Goal: Information Seeking & Learning: Check status

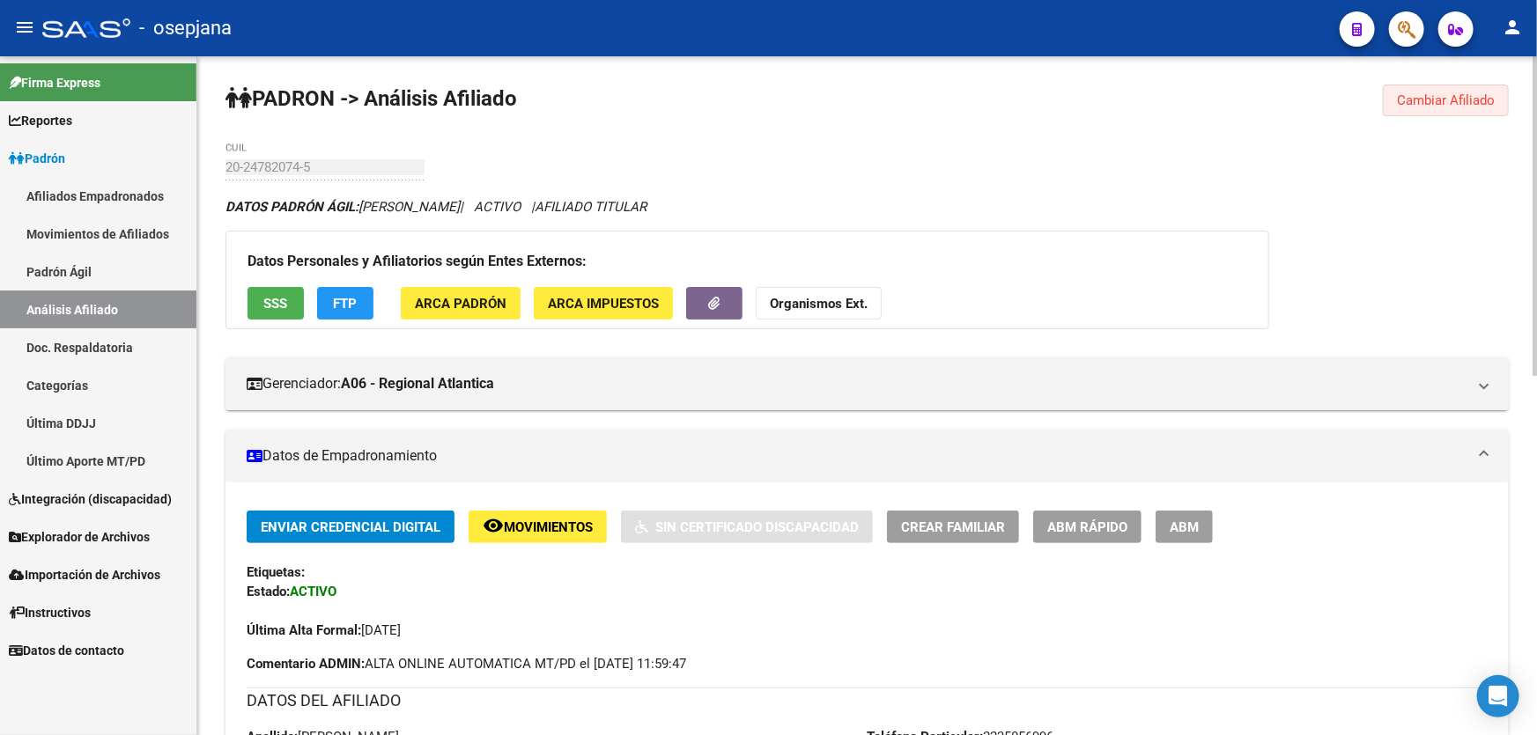
click at [1435, 100] on span "Cambiar Afiliado" at bounding box center [1446, 100] width 98 height 16
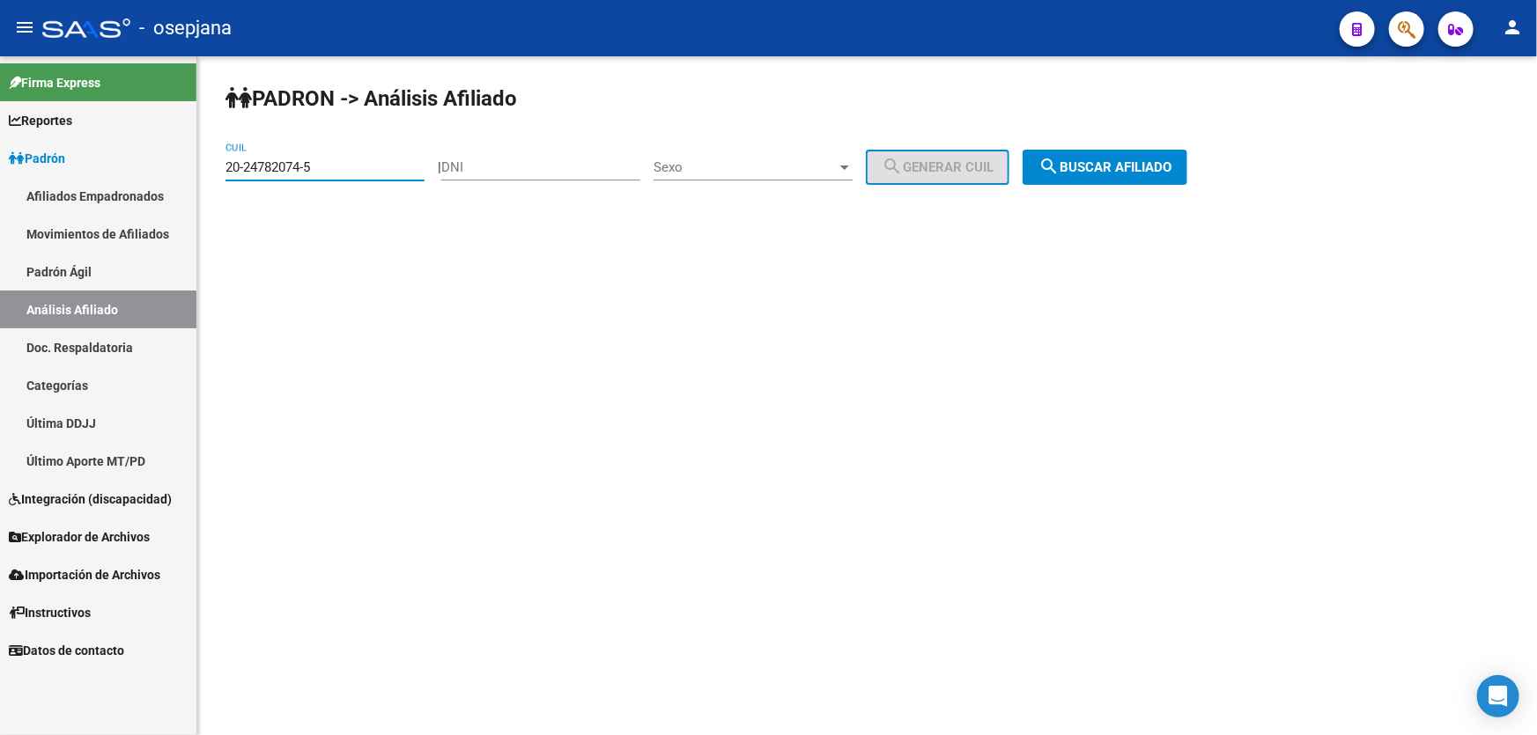
drag, startPoint x: 363, startPoint y: 161, endPoint x: 162, endPoint y: 166, distance: 200.8
click at [162, 166] on mat-sidenav-container "Firma Express Reportes Padrón Traspasos x O.S. Traspasos x Gerenciador Traspaso…" at bounding box center [768, 395] width 1537 height 679
paste input "44076177-2"
click at [1171, 159] on span "search Buscar afiliado" at bounding box center [1104, 167] width 133 height 16
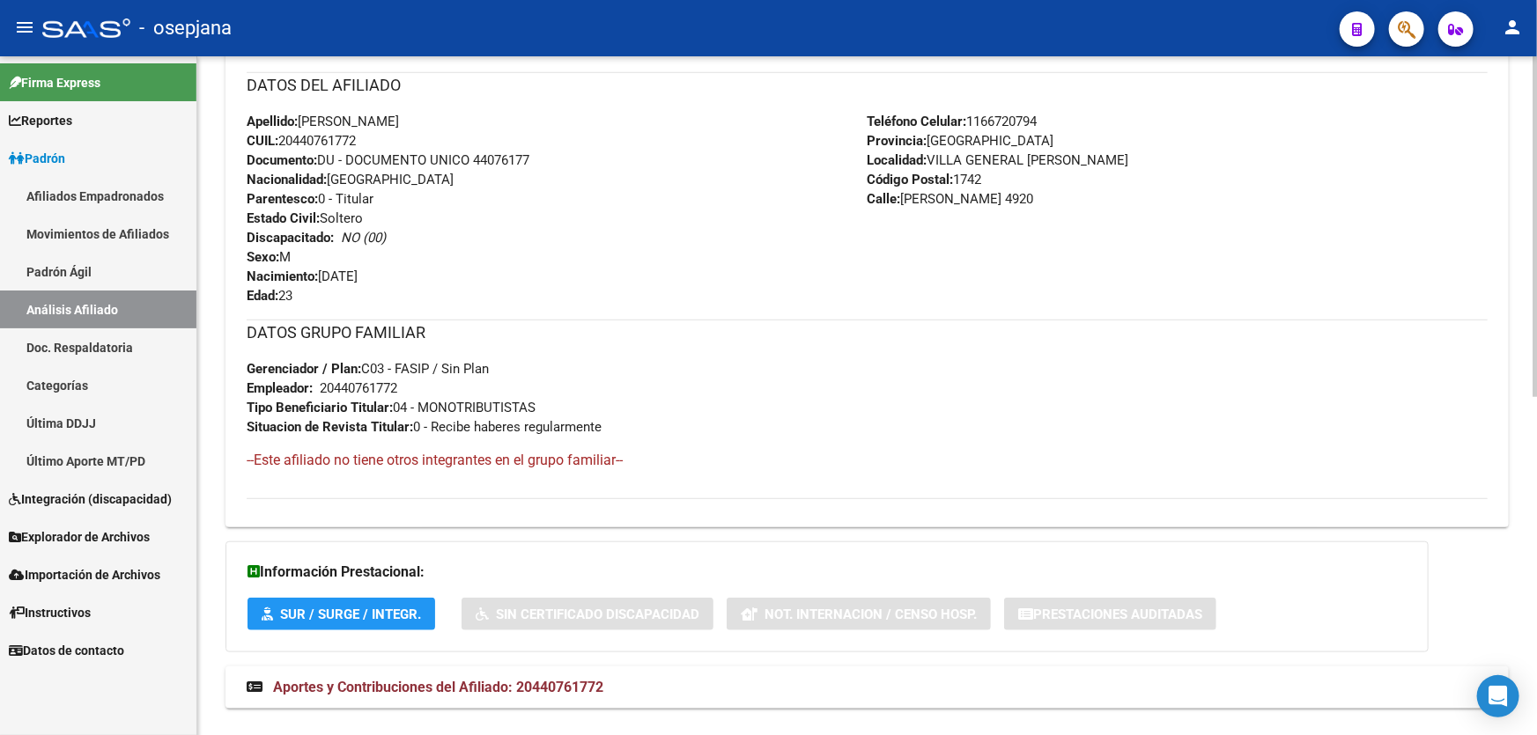
scroll to position [673, 0]
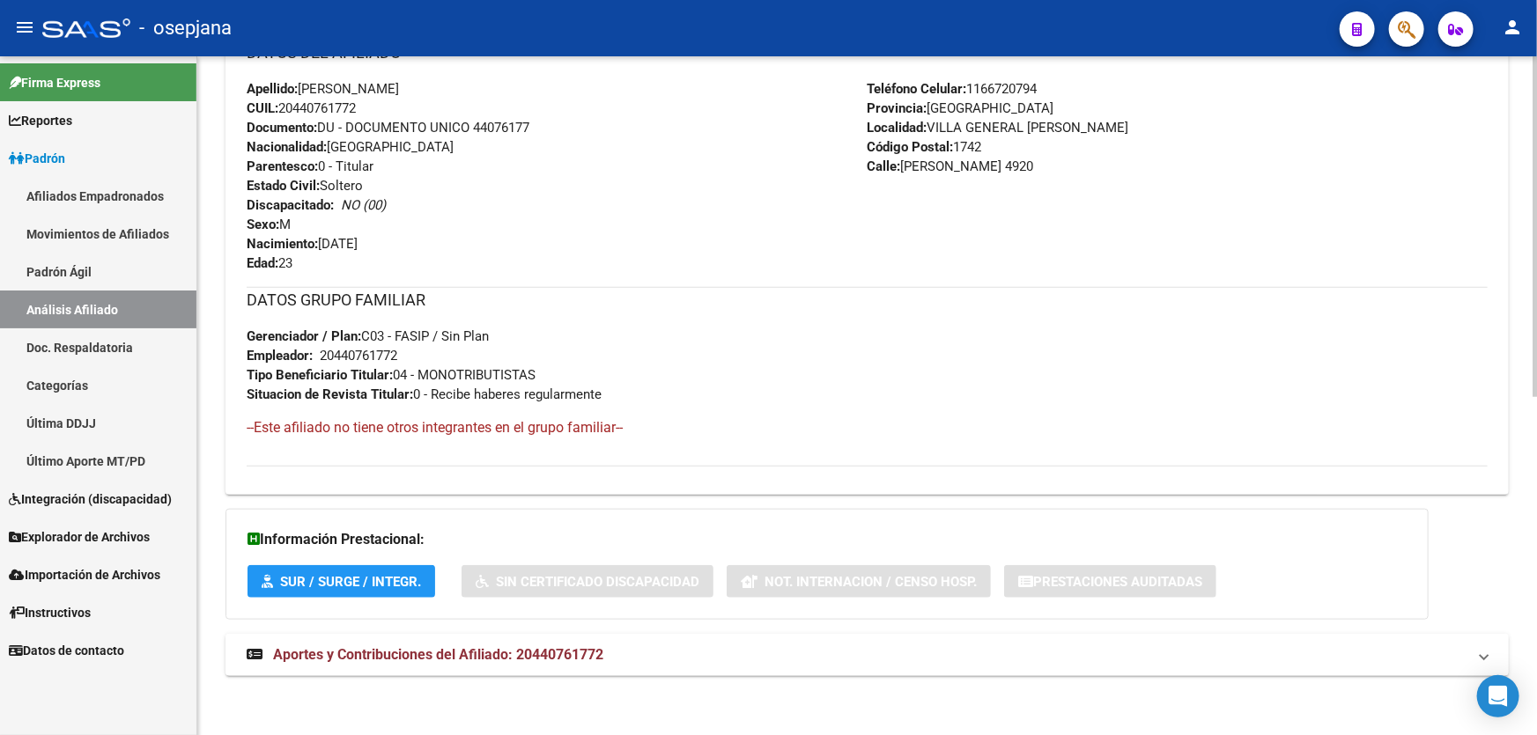
click at [1059, 660] on mat-panel-title "Aportes y Contribuciones del Afiliado: 20440761772" at bounding box center [857, 654] width 1220 height 19
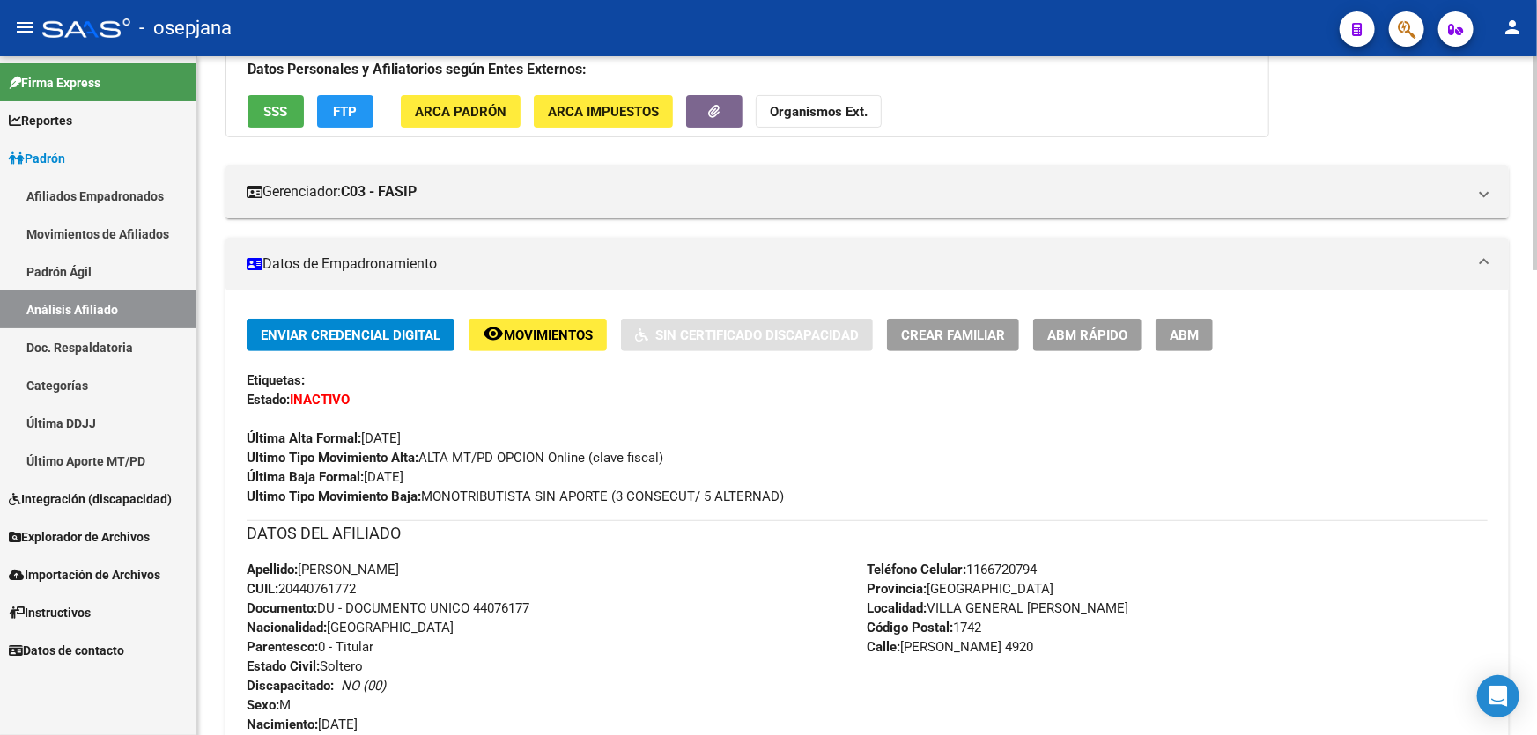
scroll to position [0, 0]
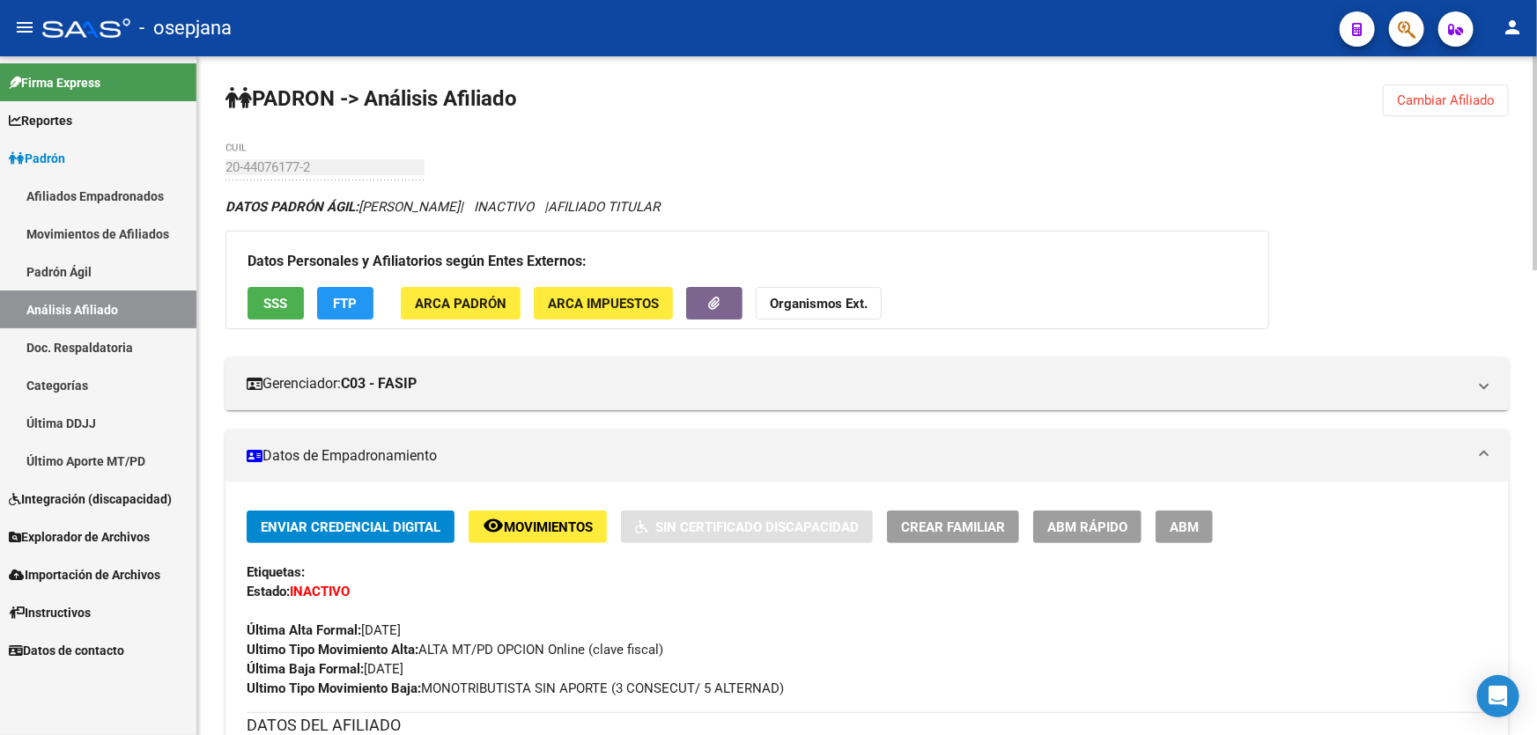
click at [280, 299] on span "SSS" at bounding box center [276, 304] width 24 height 16
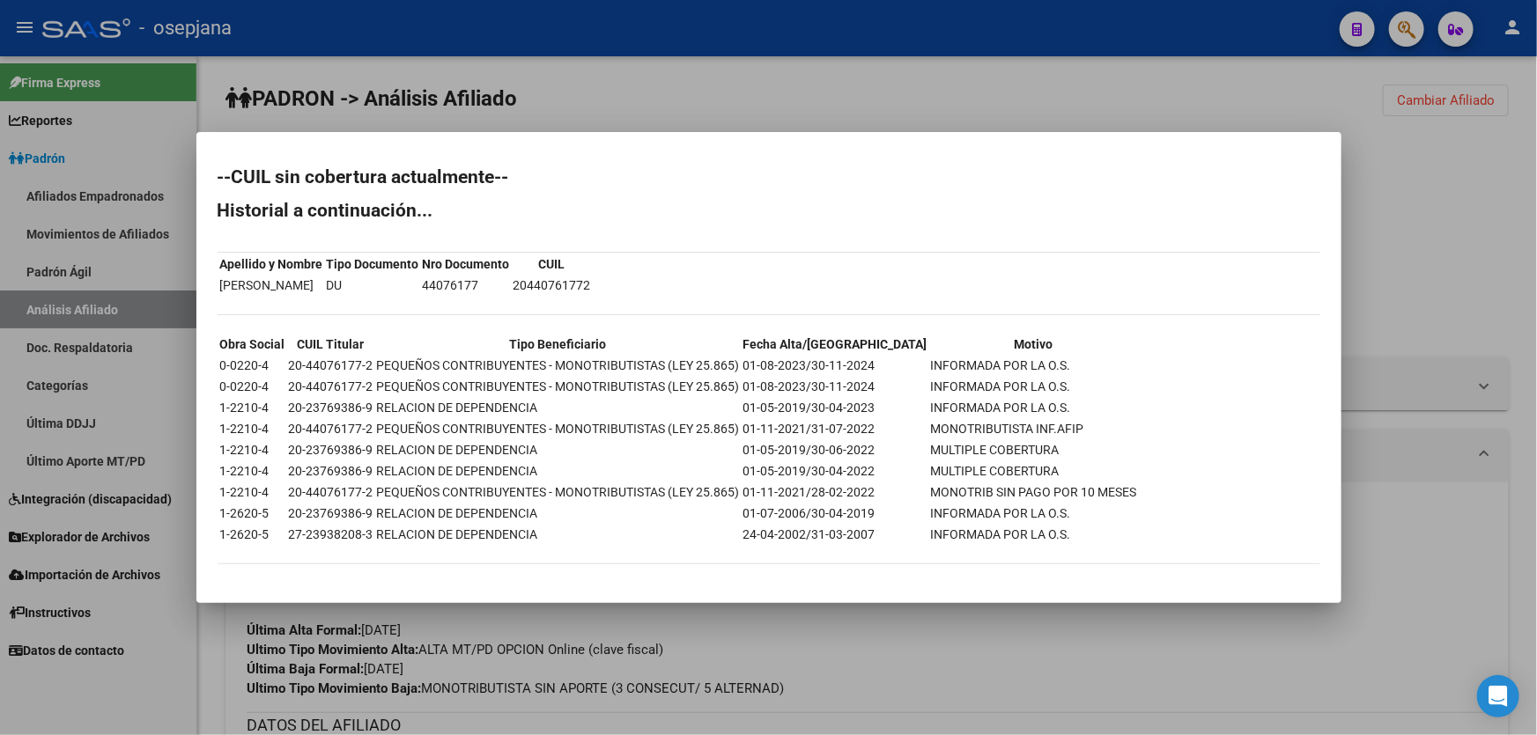
click at [983, 108] on div at bounding box center [768, 367] width 1537 height 735
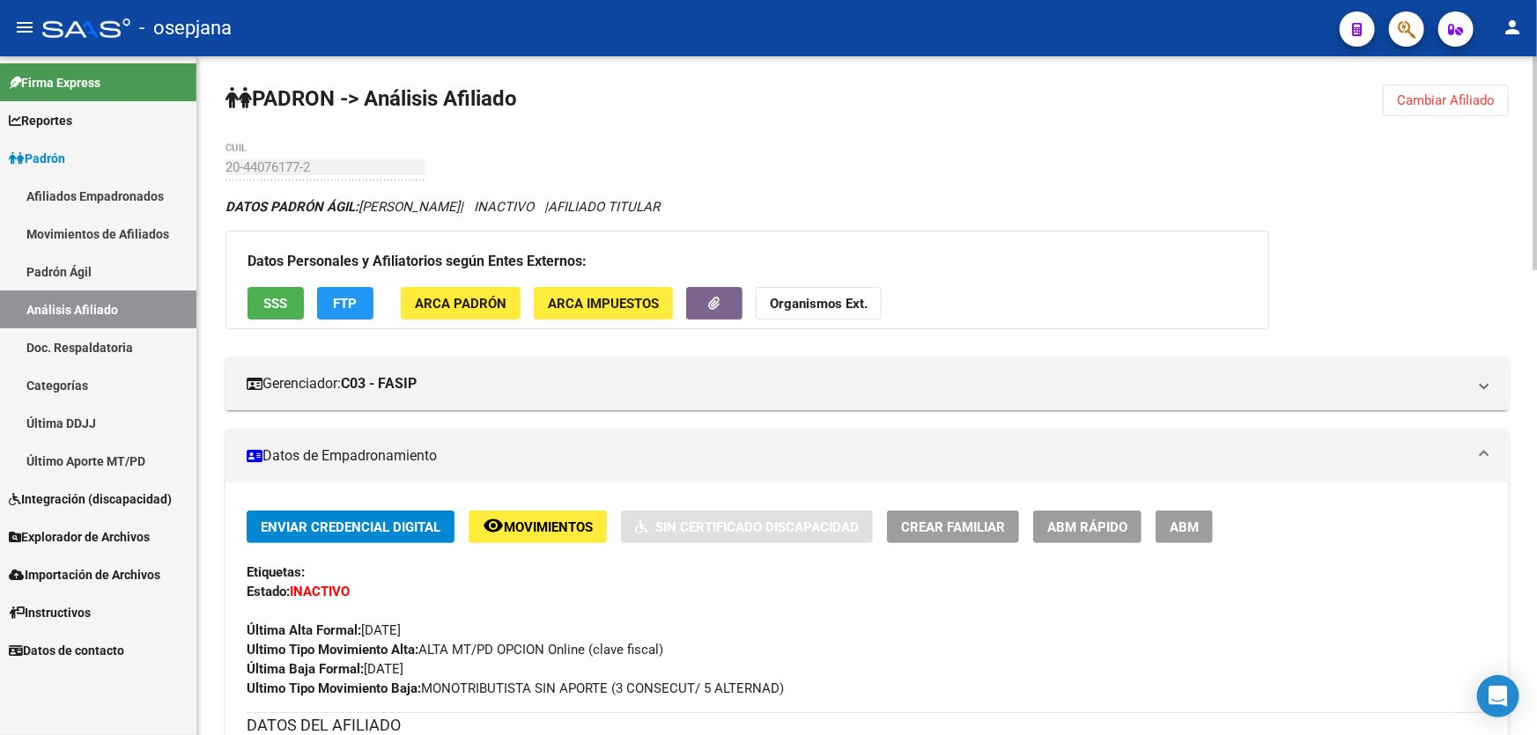
click at [345, 291] on button "FTP" at bounding box center [345, 303] width 56 height 33
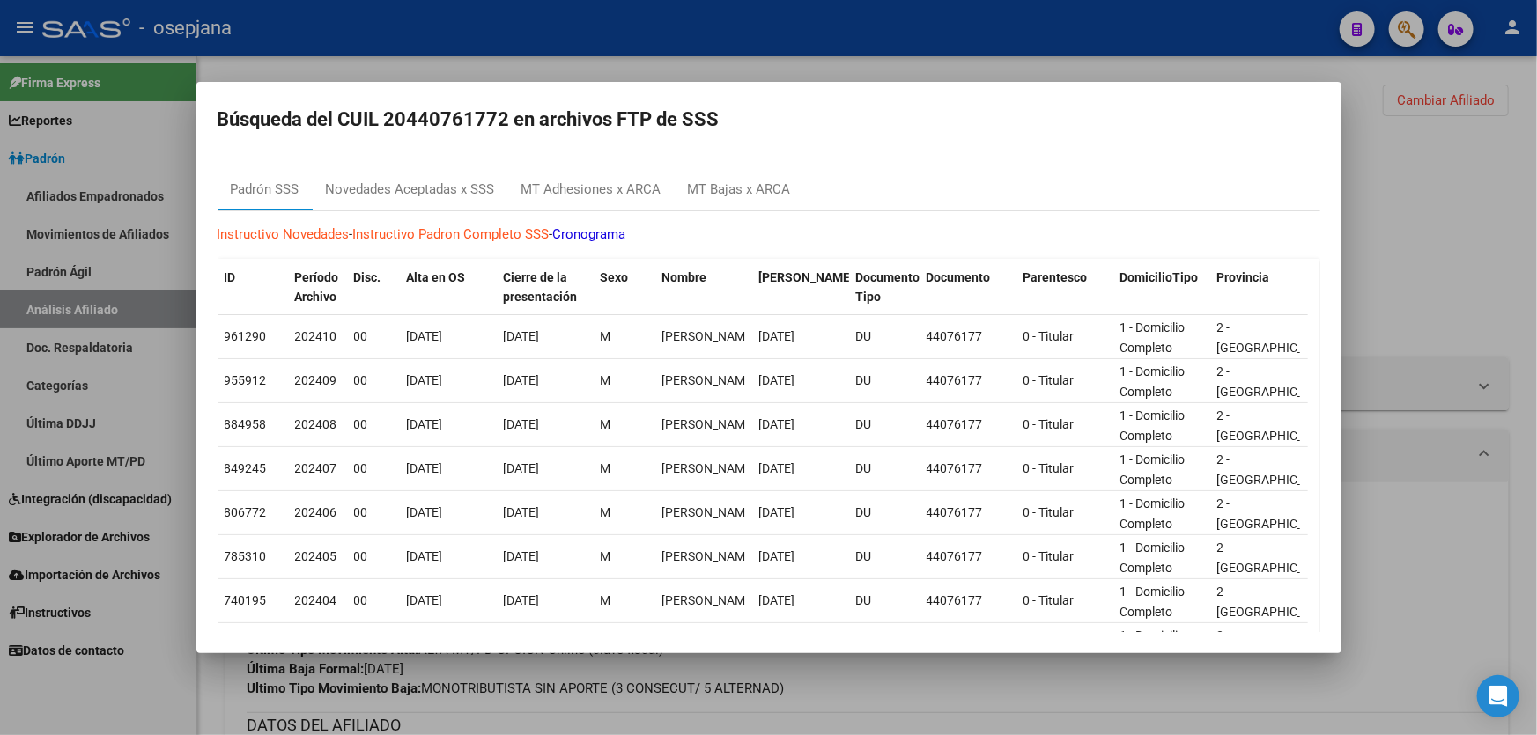
click at [1407, 231] on div at bounding box center [768, 367] width 1537 height 735
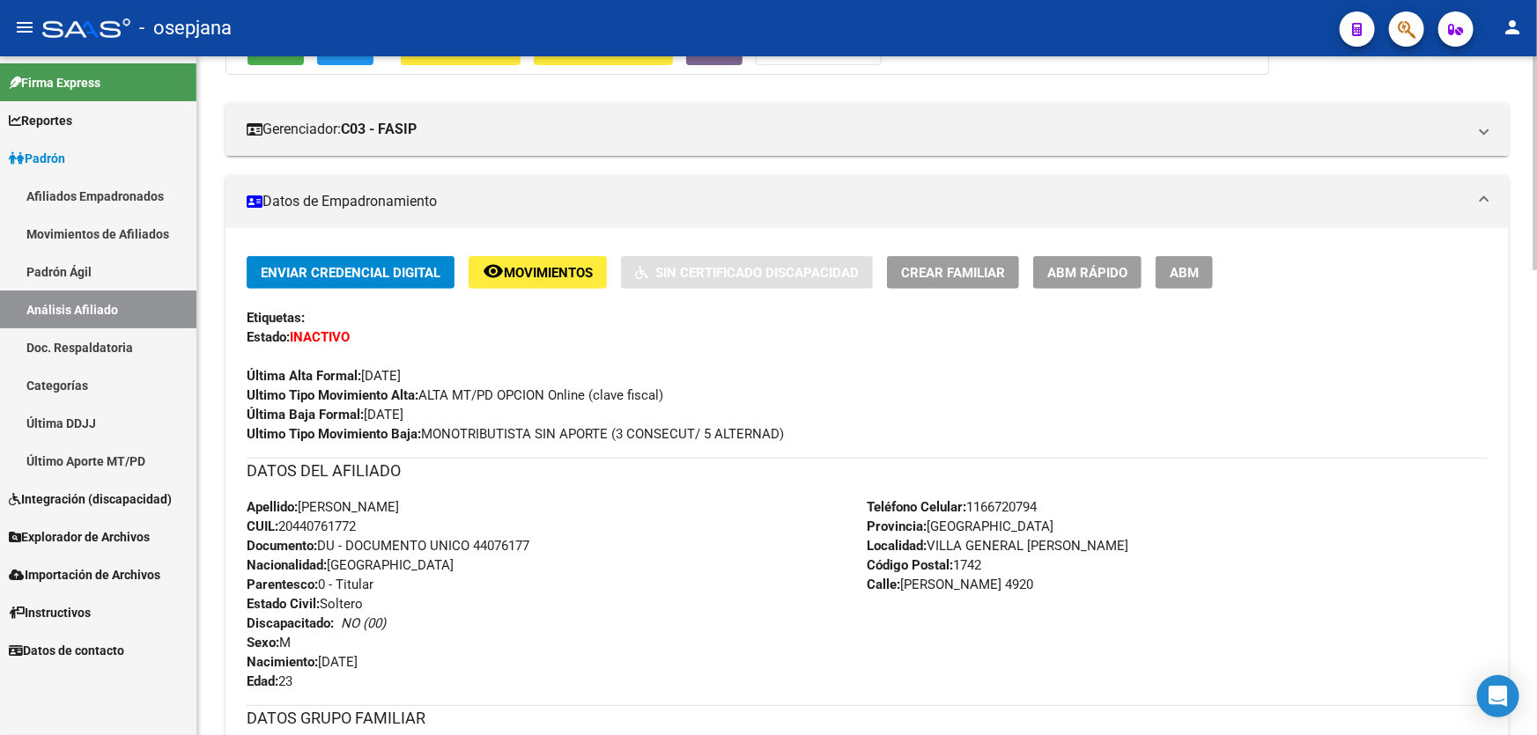
scroll to position [240, 0]
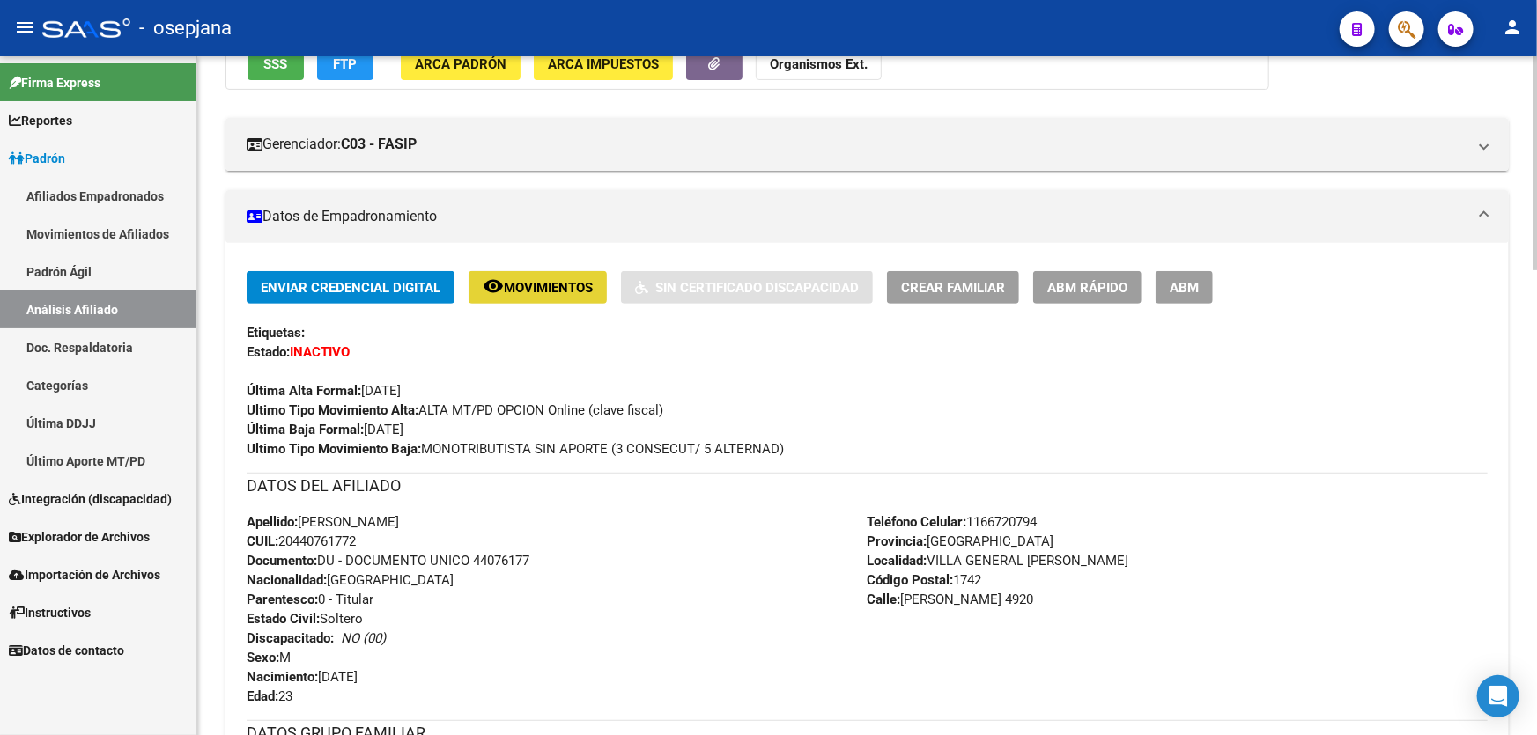
click at [546, 299] on button "remove_red_eye Movimientos" at bounding box center [537, 287] width 138 height 33
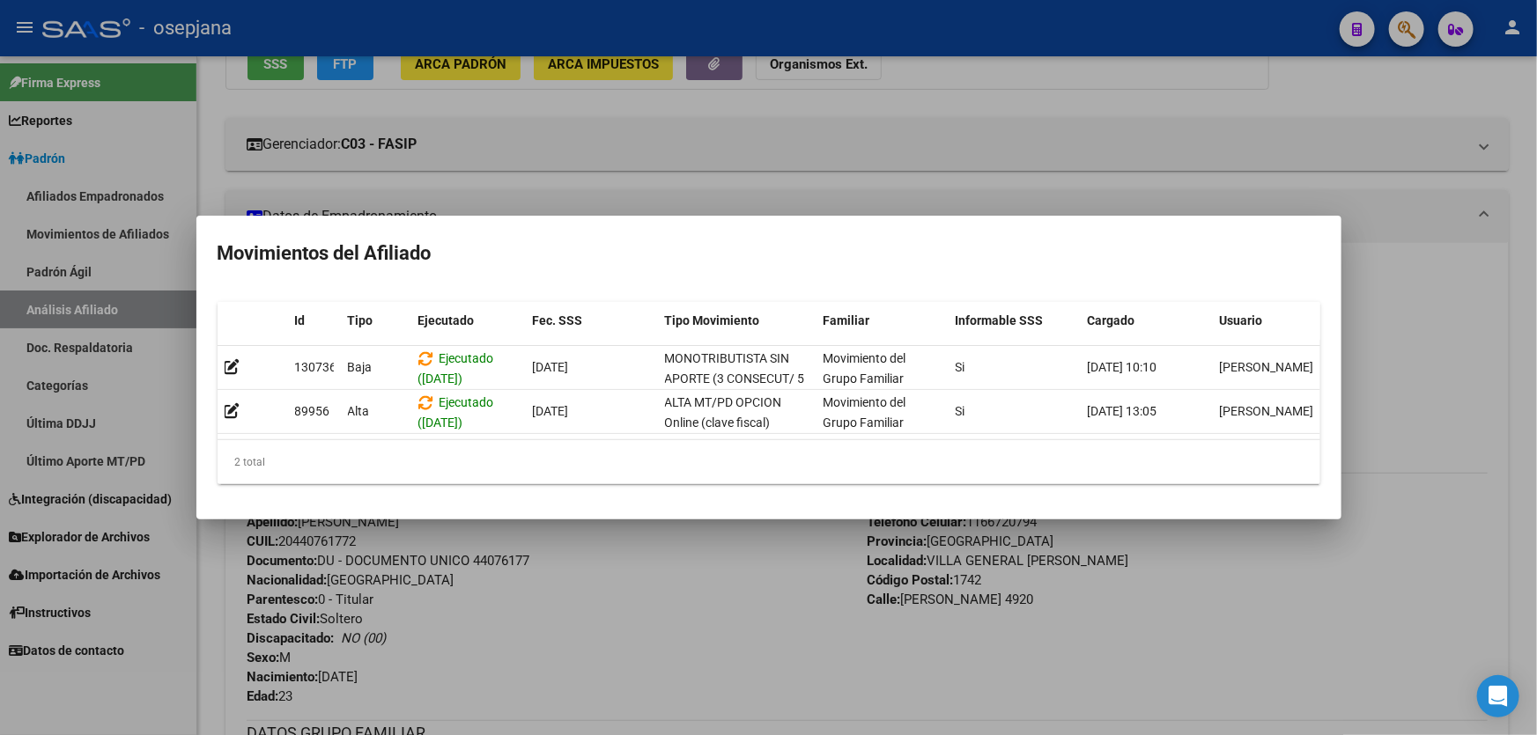
click at [730, 557] on div at bounding box center [768, 367] width 1537 height 735
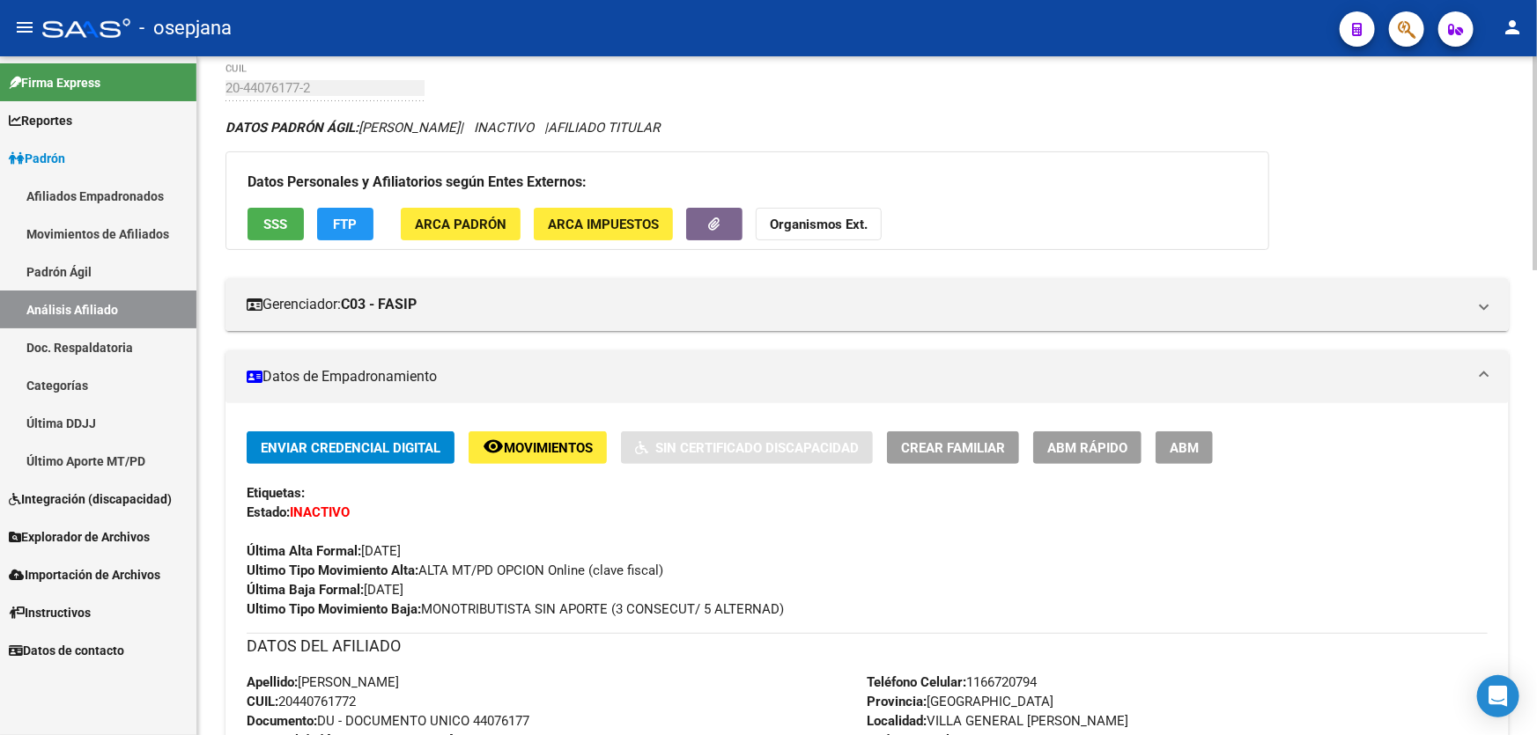
scroll to position [0, 0]
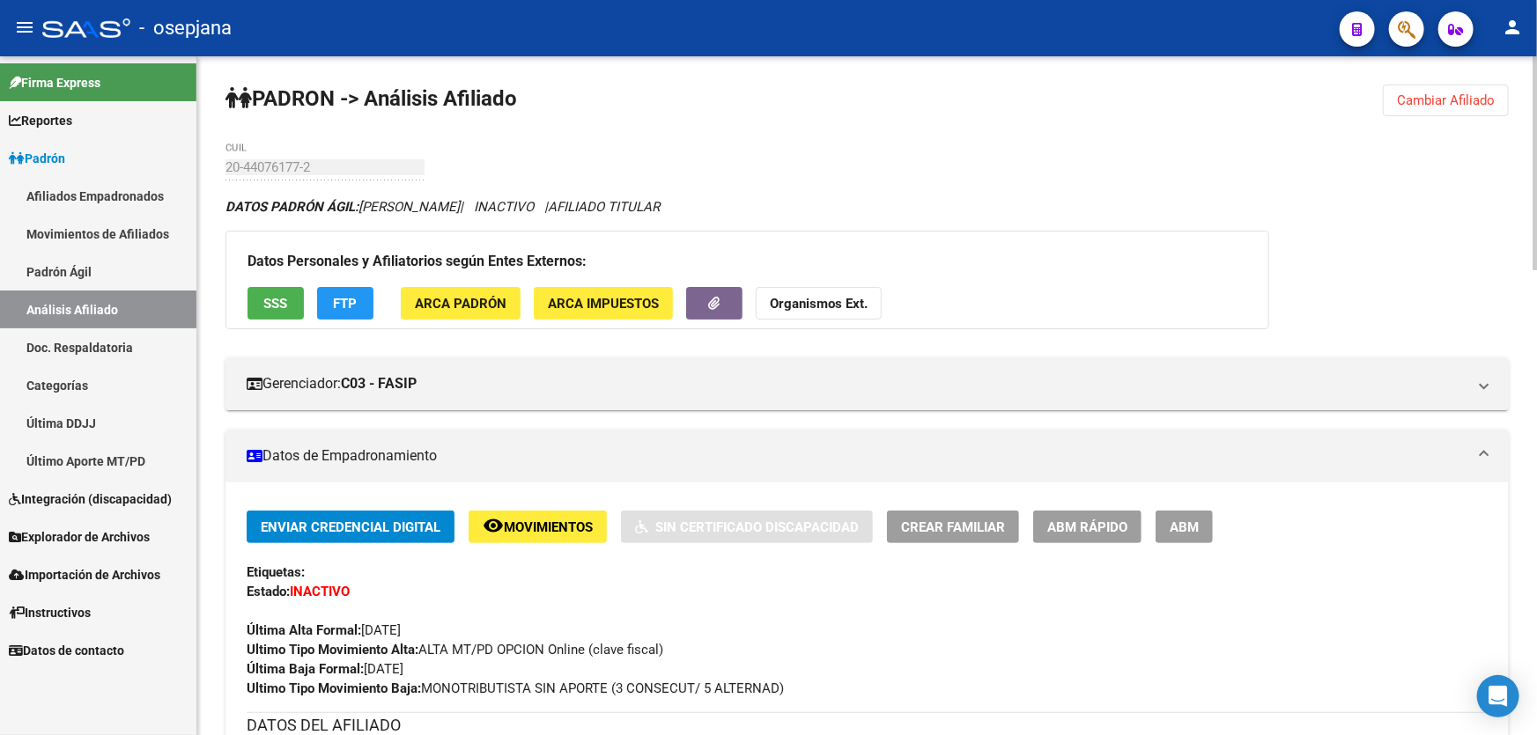
click at [1428, 113] on button "Cambiar Afiliado" at bounding box center [1446, 101] width 126 height 32
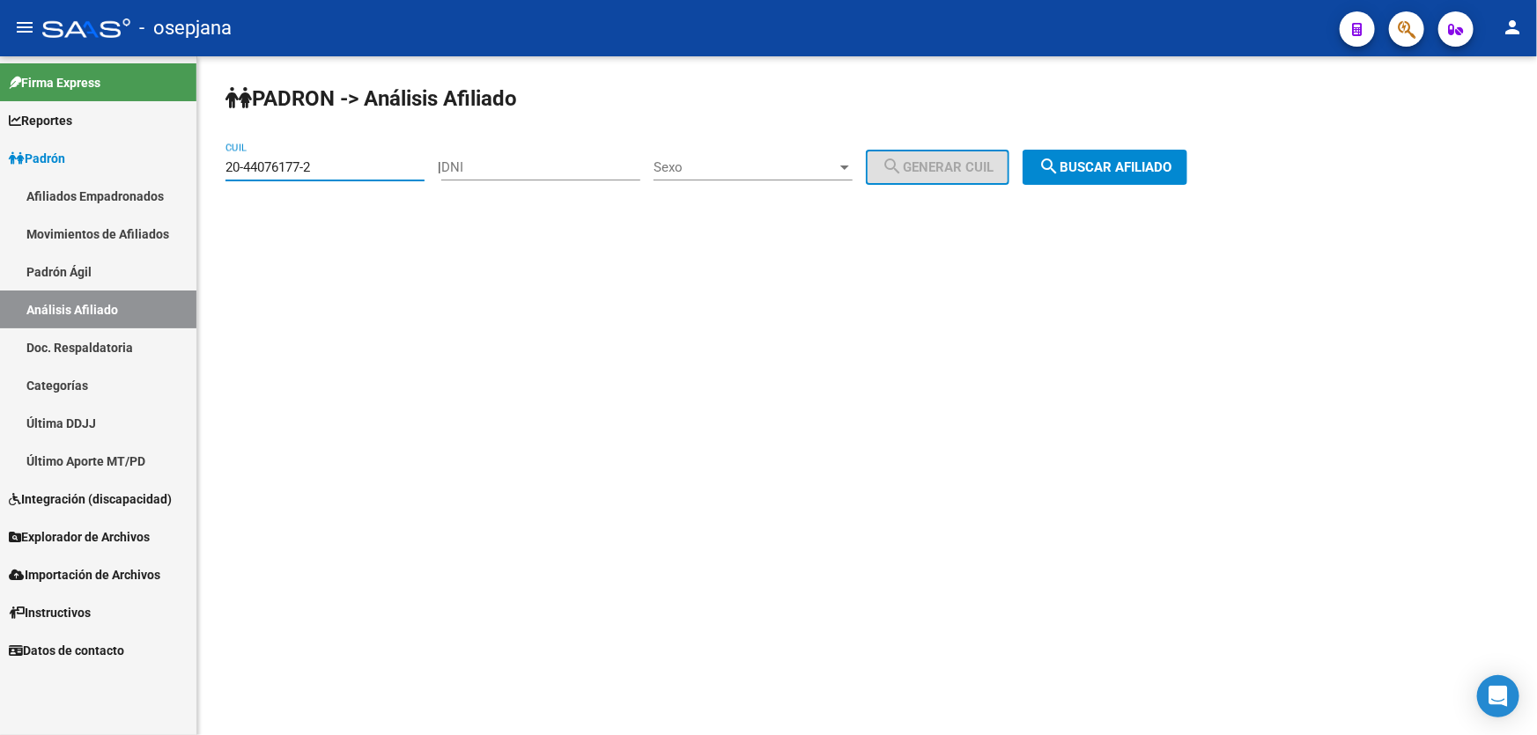
drag, startPoint x: 327, startPoint y: 167, endPoint x: 213, endPoint y: 169, distance: 113.6
click at [213, 169] on div "PADRON -> Análisis Afiliado 20-44076177-2 CUIL | DNI Sexo Sexo search Generar C…" at bounding box center [866, 148] width 1339 height 185
paste input "14561025-8"
click at [1169, 156] on button "search Buscar afiliado" at bounding box center [1104, 167] width 165 height 35
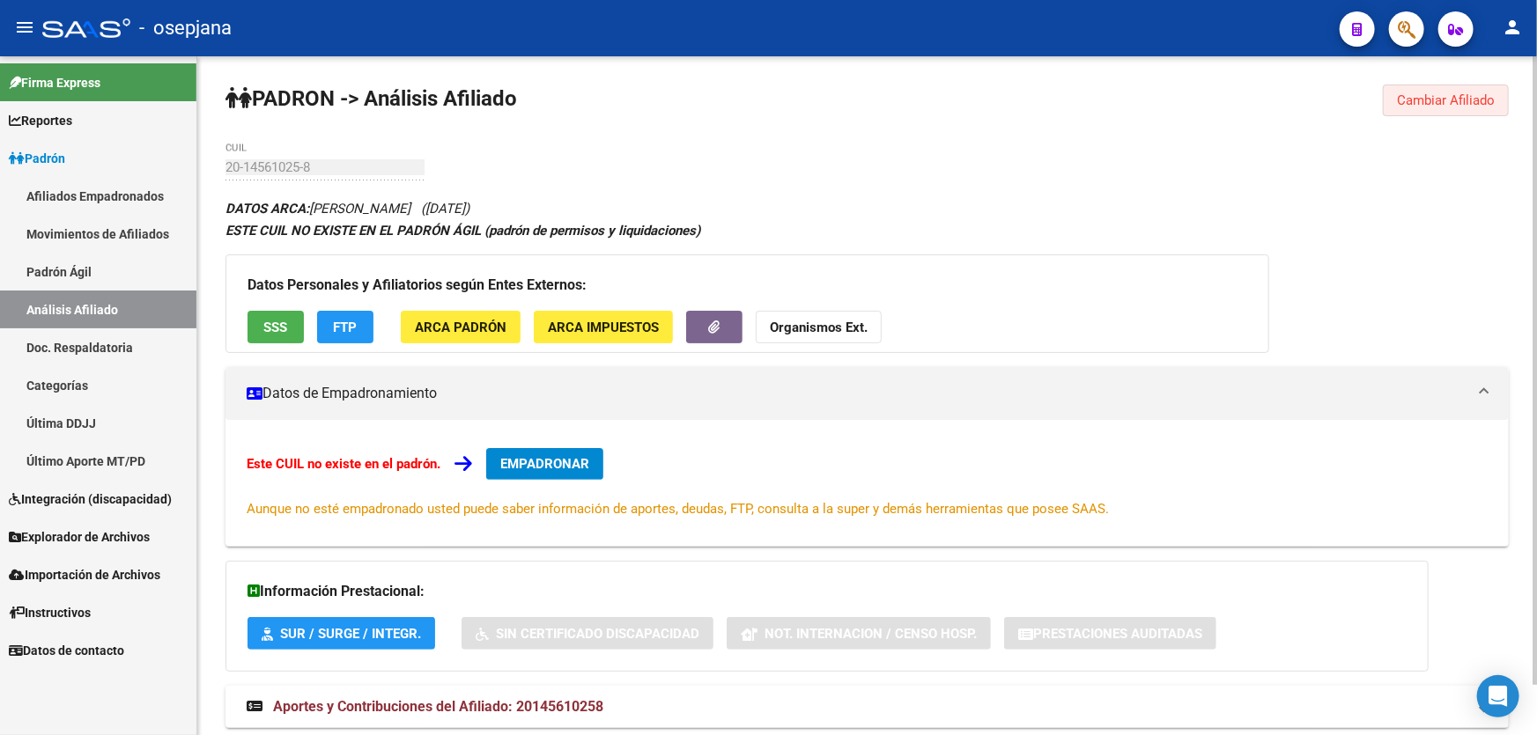
click at [1422, 105] on span "Cambiar Afiliado" at bounding box center [1446, 100] width 98 height 16
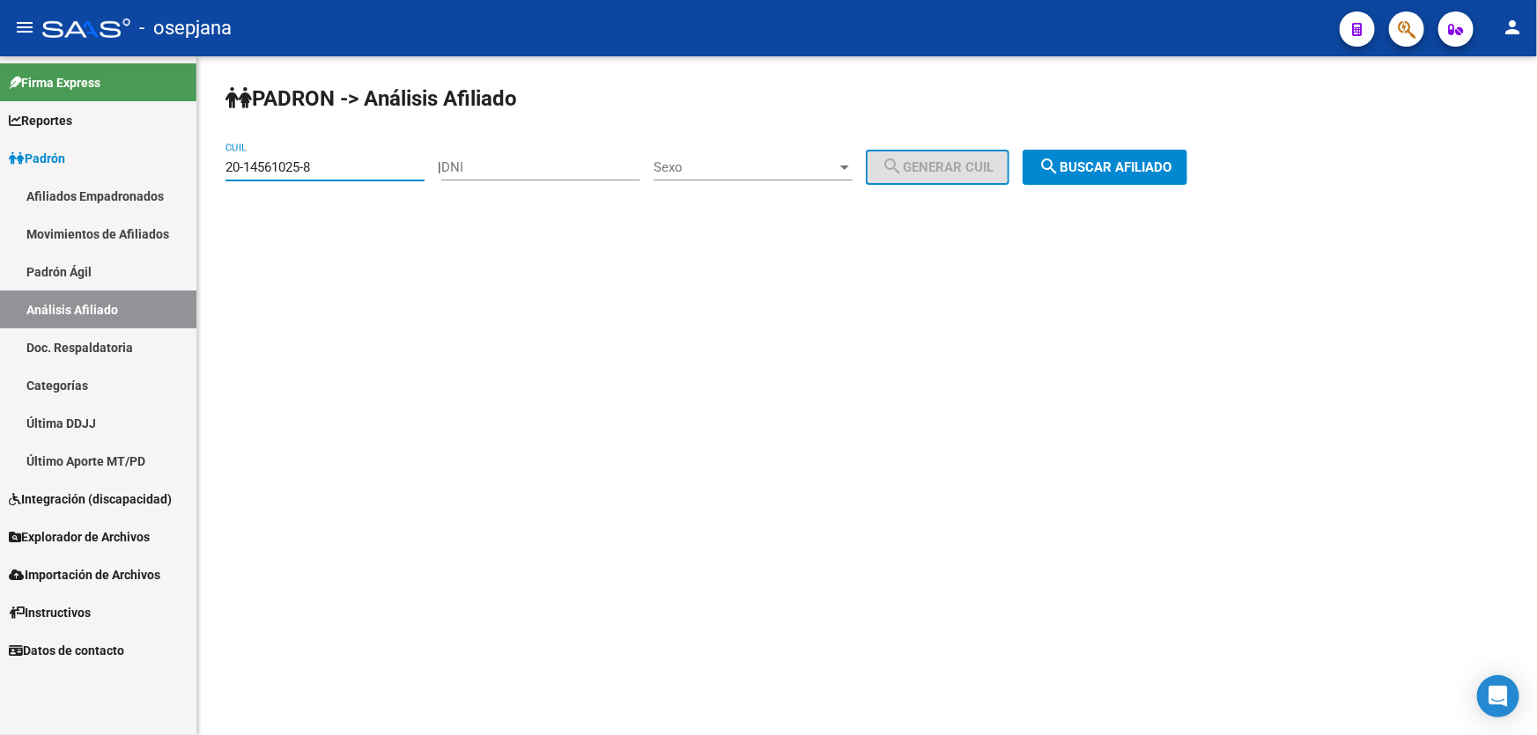
drag, startPoint x: 353, startPoint y: 167, endPoint x: 193, endPoint y: 170, distance: 160.3
click at [193, 170] on mat-sidenav-container "Firma Express Reportes Padrón Traspasos x O.S. Traspasos x Gerenciador Traspaso…" at bounding box center [768, 395] width 1537 height 679
paste input "7-34251464"
click at [1129, 163] on span "search Buscar afiliado" at bounding box center [1104, 167] width 133 height 16
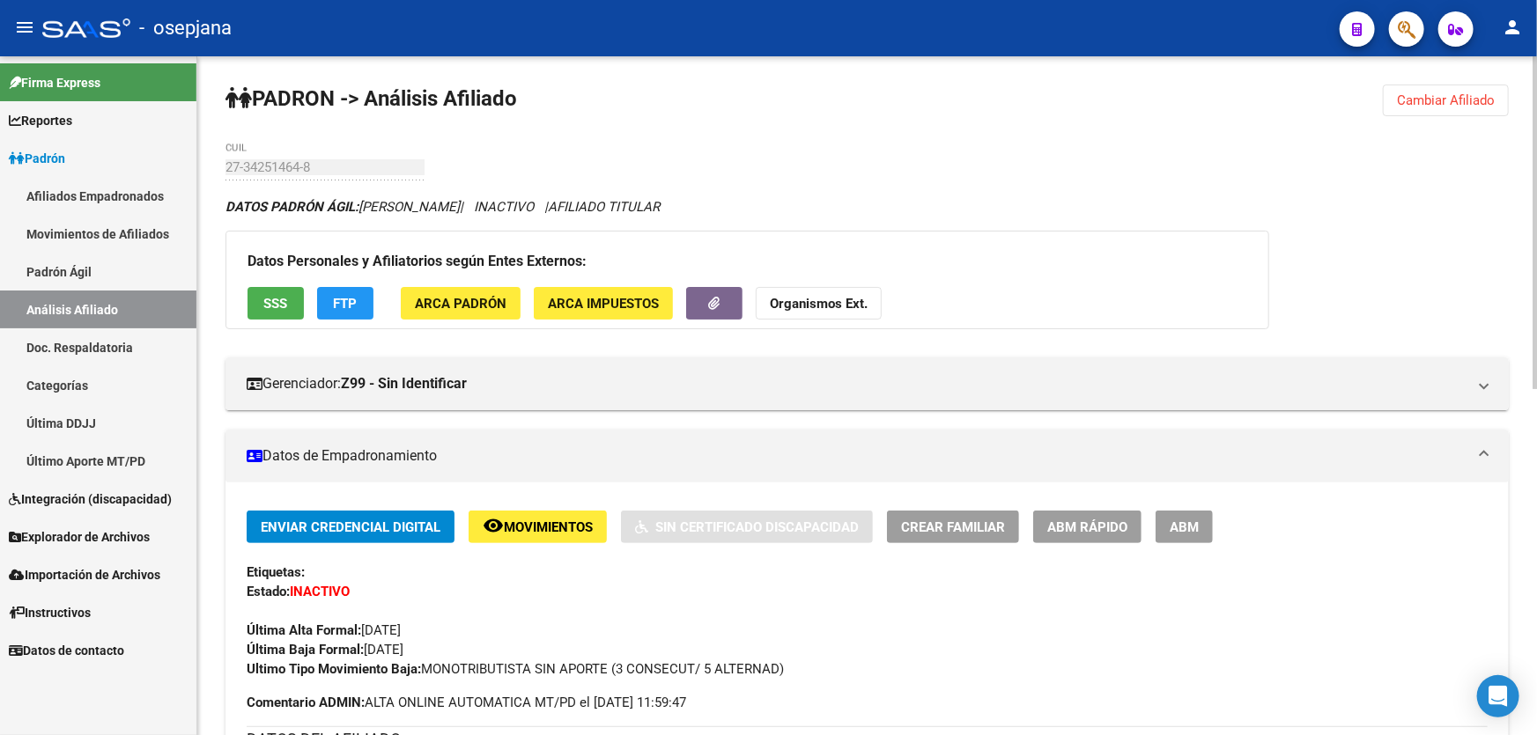
click at [1448, 105] on span "Cambiar Afiliado" at bounding box center [1446, 100] width 98 height 16
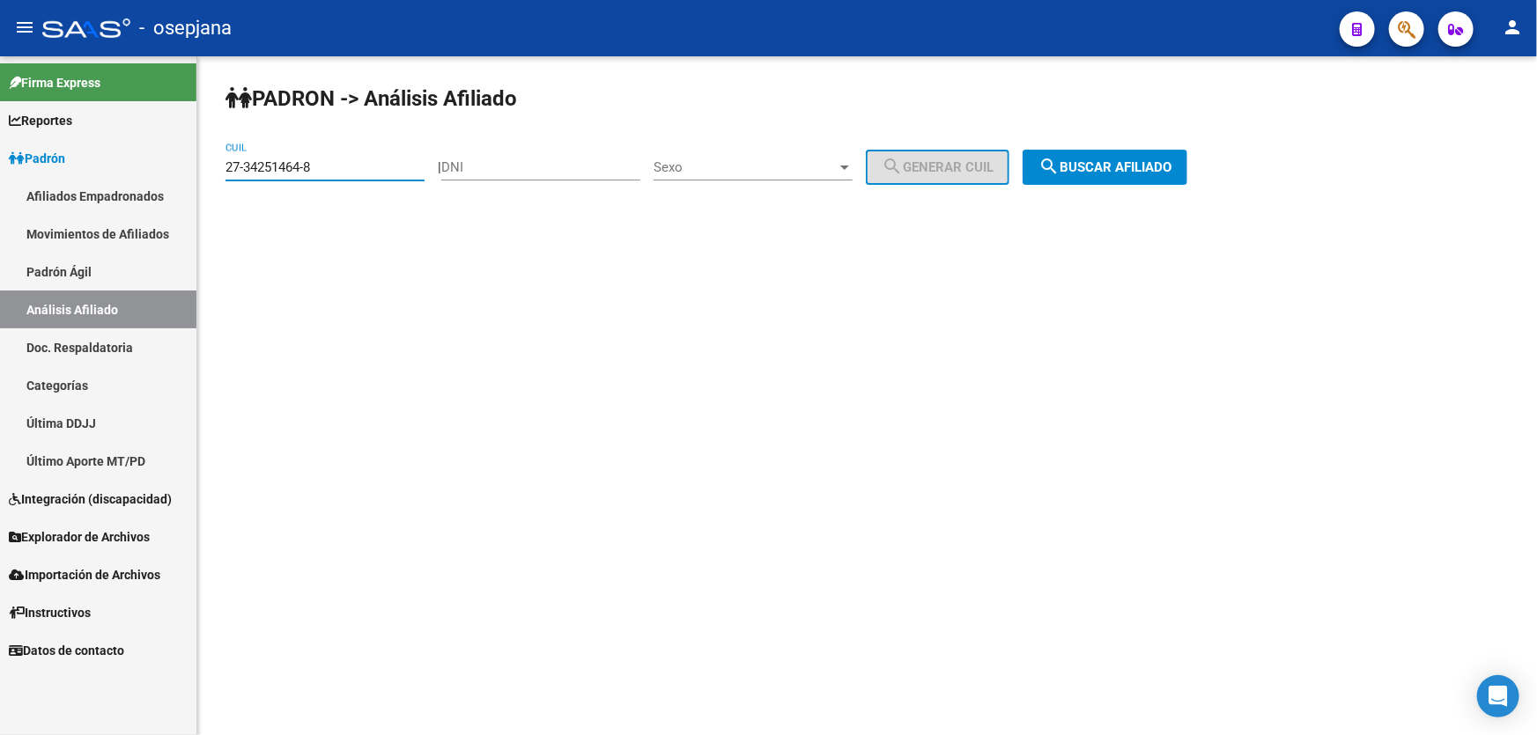
drag, startPoint x: 347, startPoint y: 169, endPoint x: 223, endPoint y: 171, distance: 124.2
click at [223, 171] on div "PADRON -> Análisis Afiliado 27-34251464-8 CUIL | DNI Sexo Sexo search Generar C…" at bounding box center [866, 148] width 1339 height 185
paste input "0-23403011-7"
type input "20-23403011-7"
click at [1171, 167] on span "search Buscar afiliado" at bounding box center [1104, 167] width 133 height 16
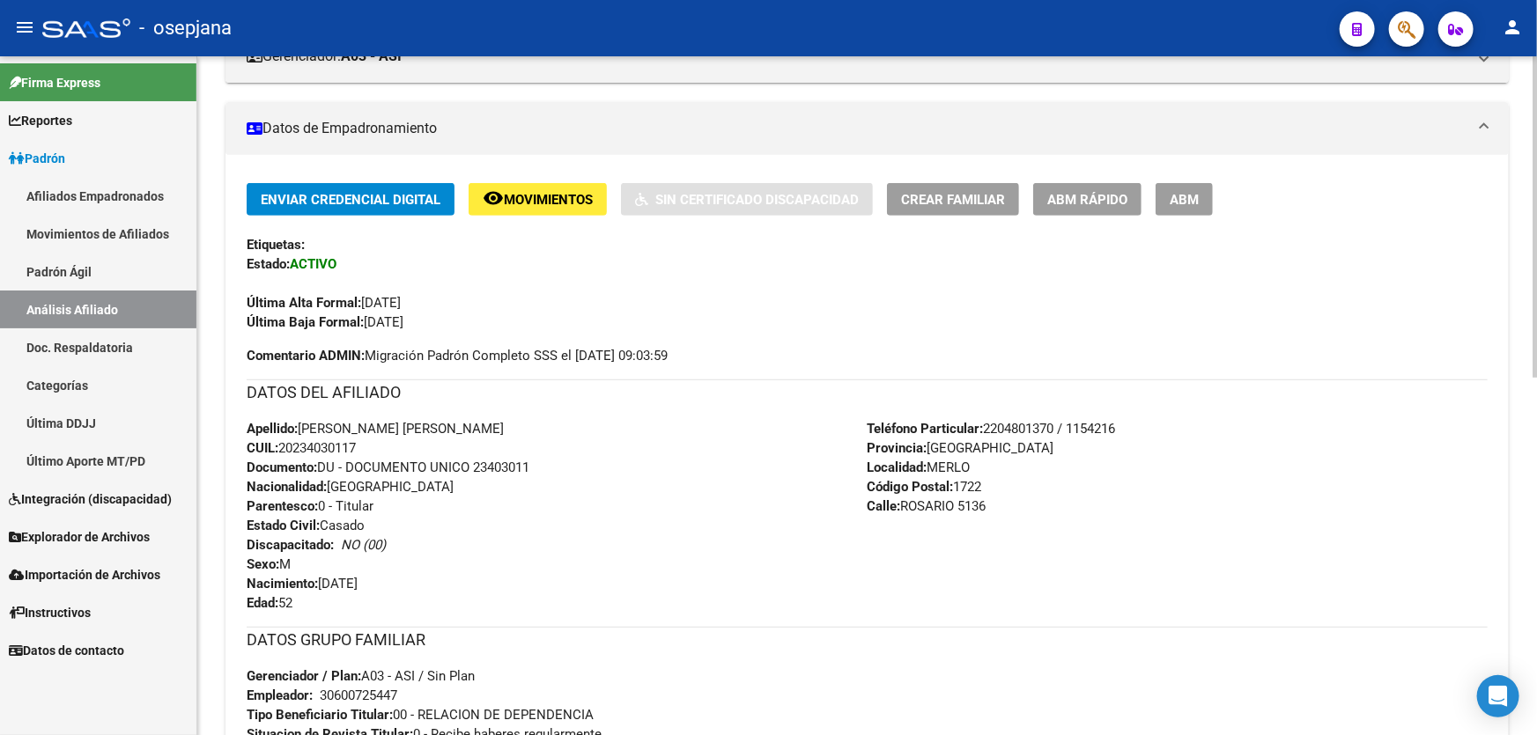
scroll to position [240, 0]
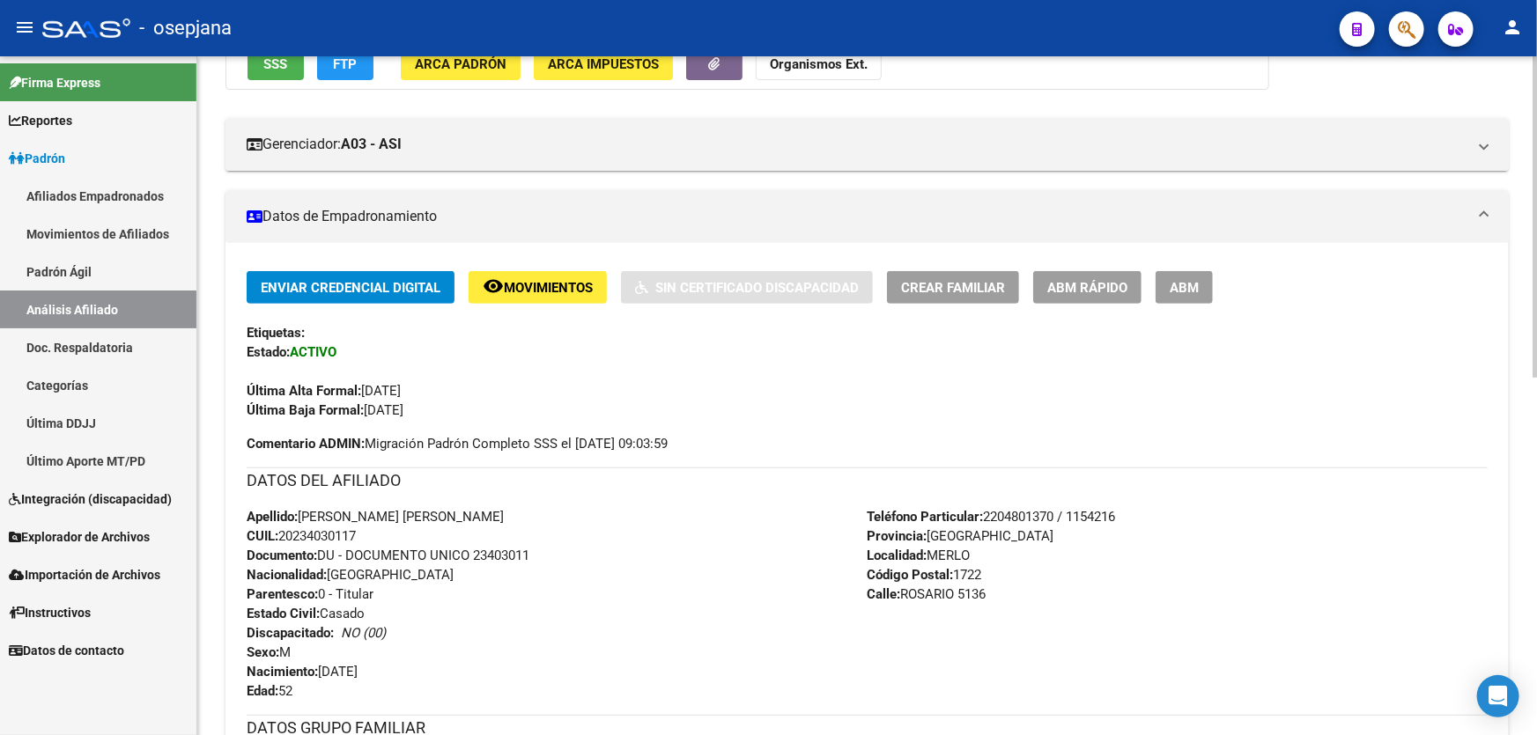
click at [549, 265] on div "Enviar Credencial Digital remove_red_eye Movimientos Sin Certificado Discapacid…" at bounding box center [866, 626] width 1283 height 767
click at [540, 284] on span "Movimientos" at bounding box center [548, 288] width 89 height 16
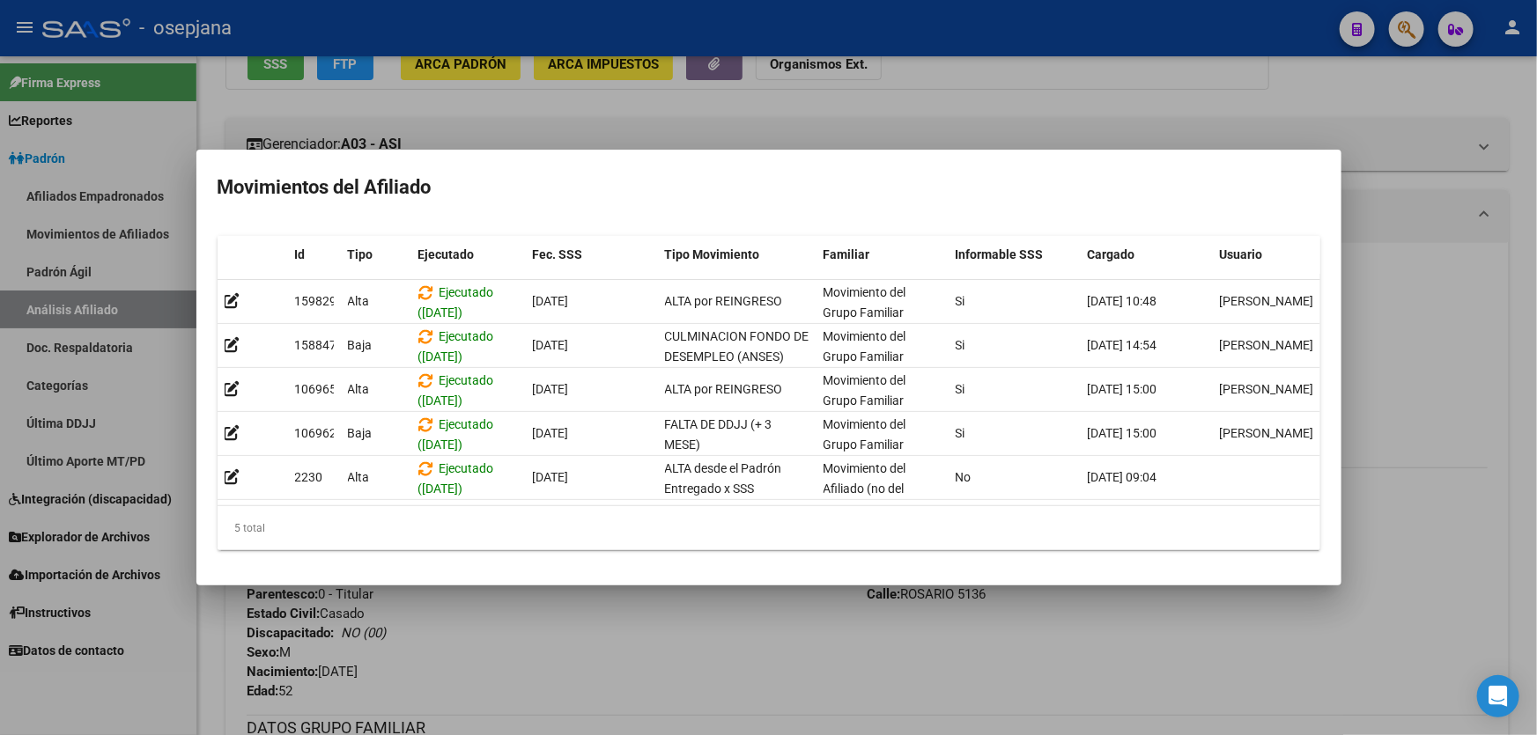
click at [707, 666] on div at bounding box center [768, 367] width 1537 height 735
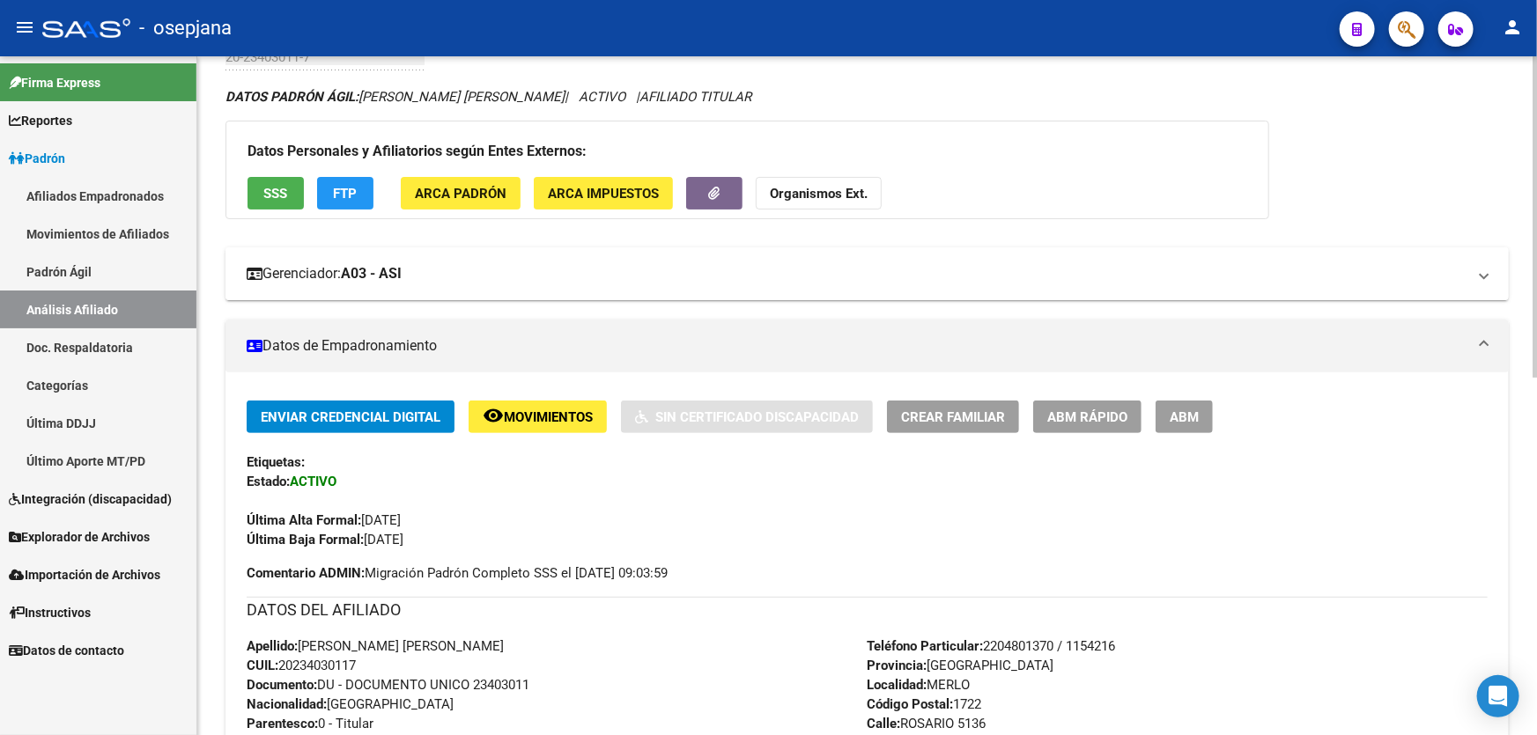
scroll to position [0, 0]
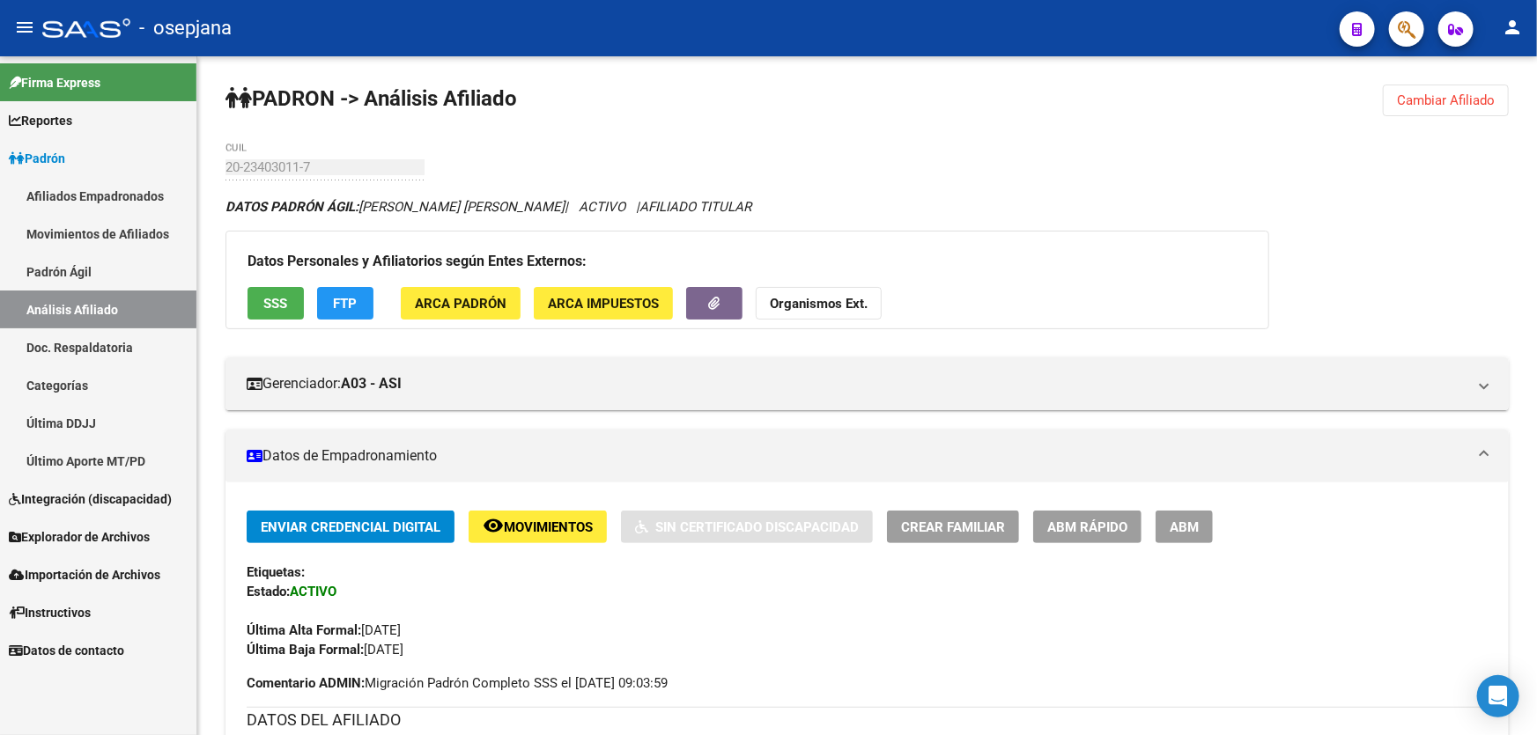
click at [49, 338] on link "Doc. Respaldatoria" at bounding box center [98, 347] width 196 height 38
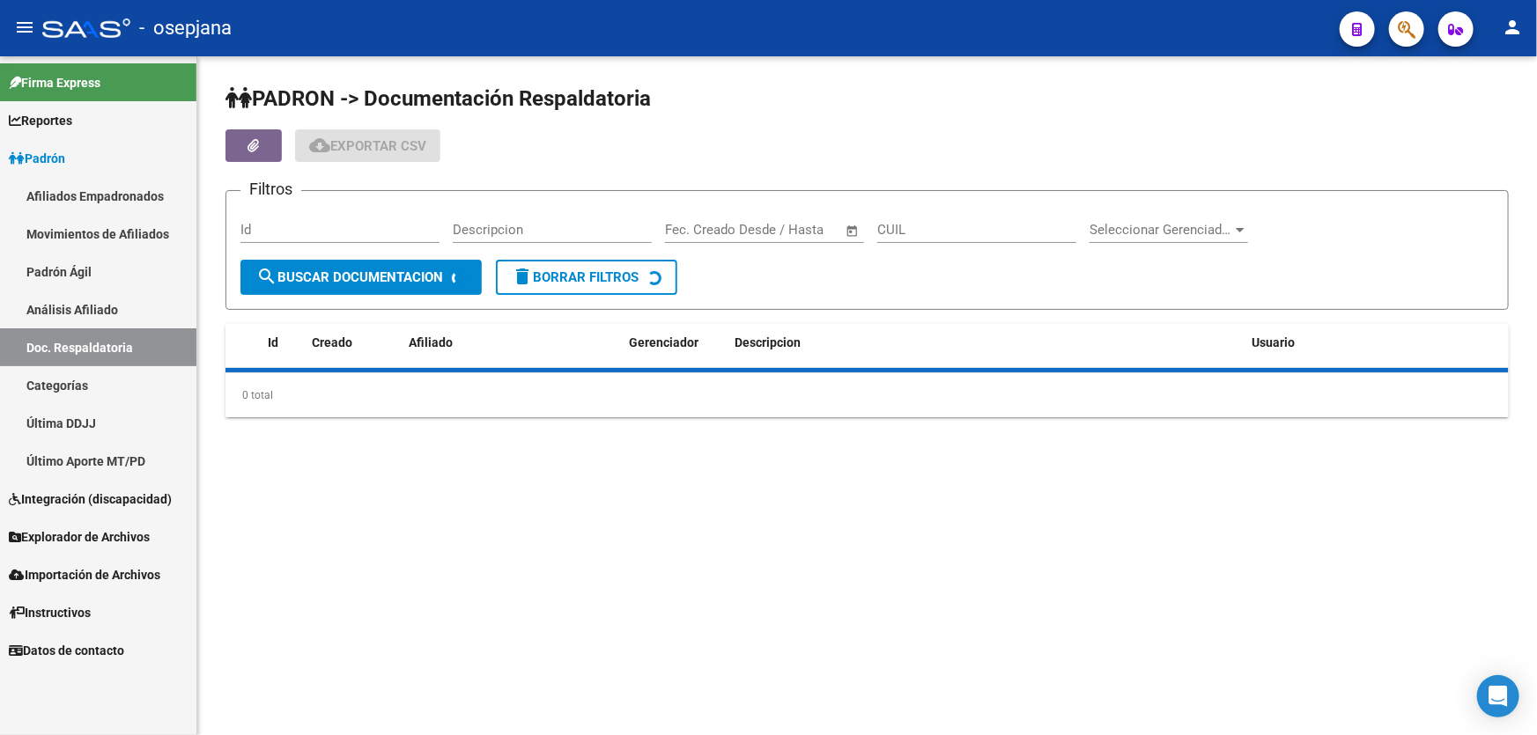
click at [70, 299] on link "Análisis Afiliado" at bounding box center [98, 310] width 196 height 38
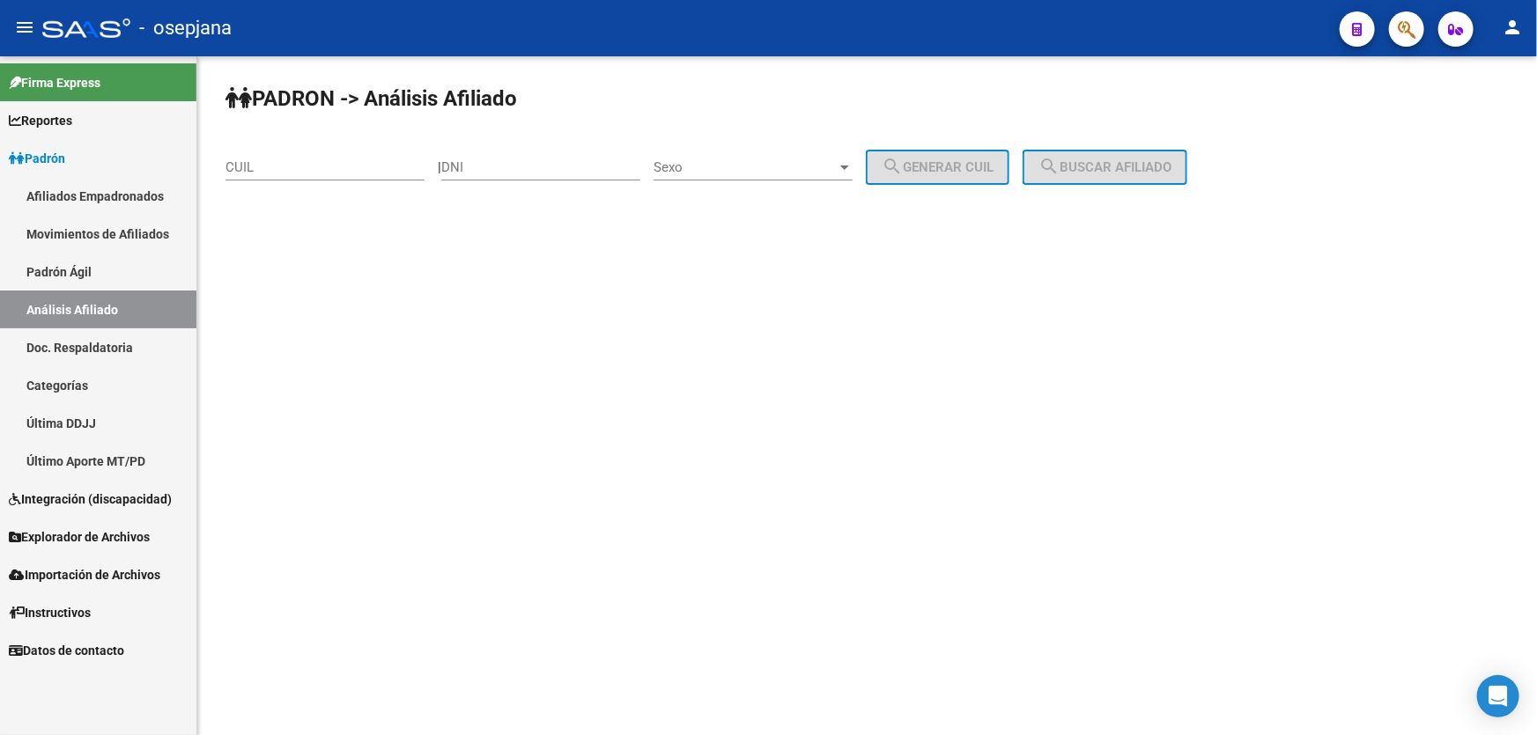
click at [537, 176] on div "DNI" at bounding box center [540, 162] width 199 height 38
paste input "35442008"
type input "35442008"
click at [809, 167] on span "Sexo" at bounding box center [744, 167] width 183 height 16
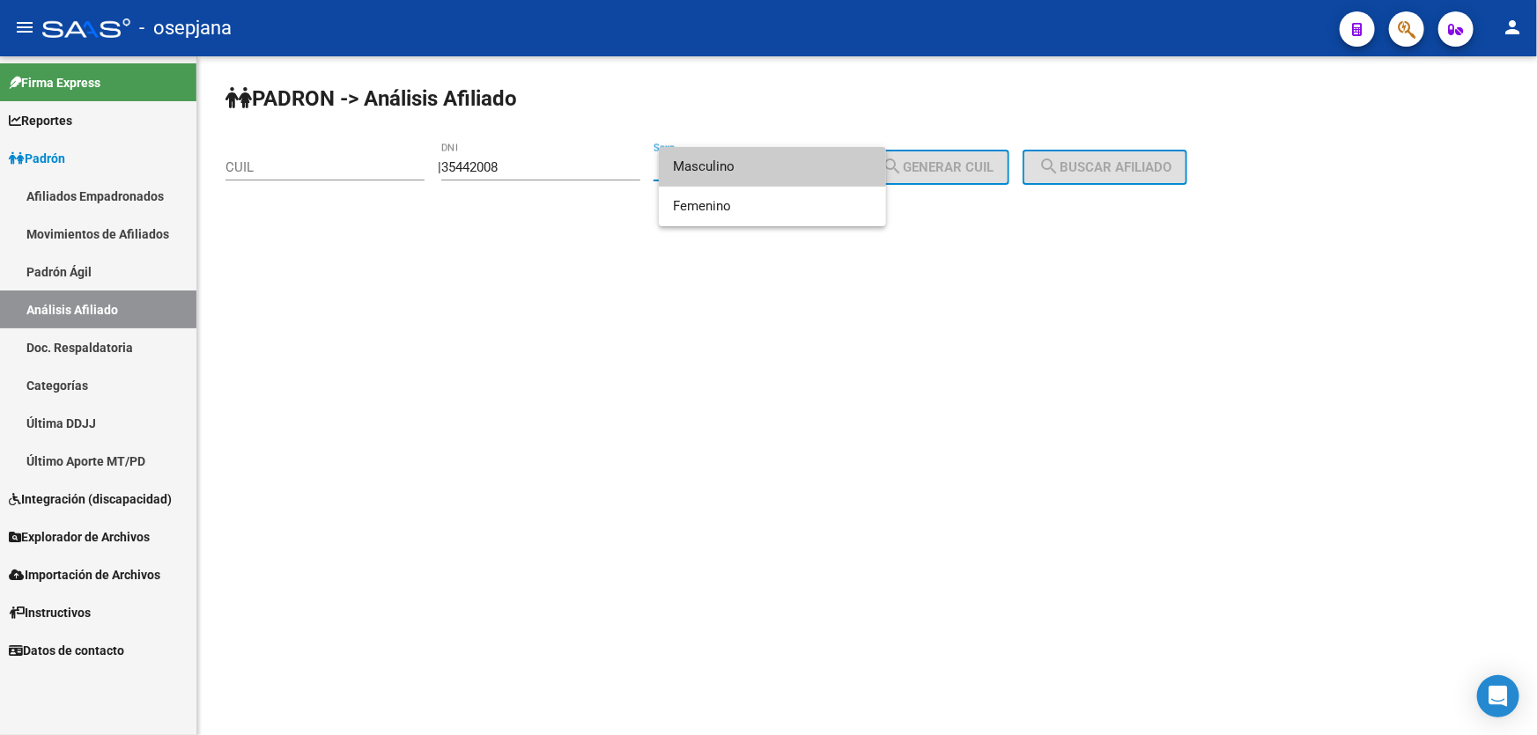
click at [731, 167] on span "Masculino" at bounding box center [772, 167] width 199 height 40
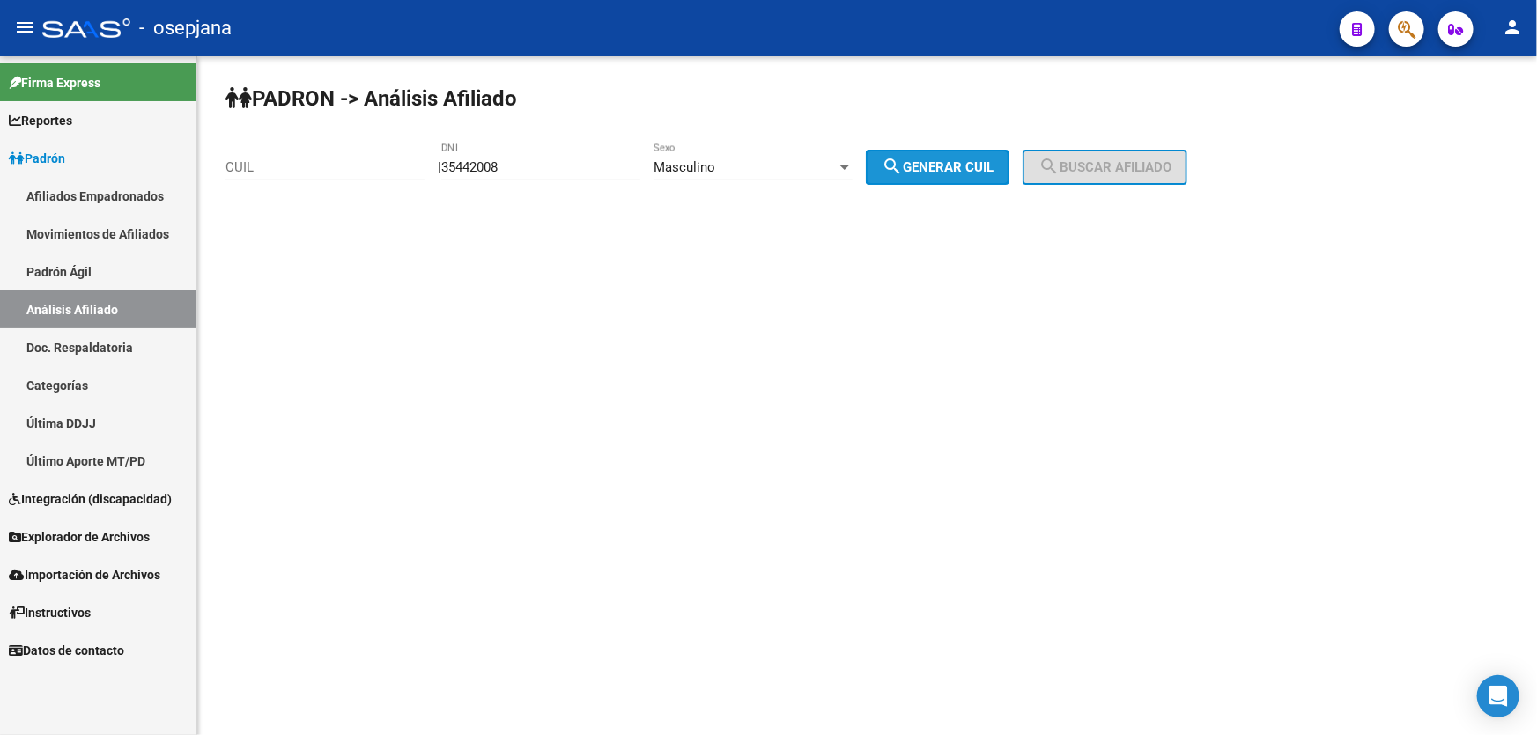
click at [903, 166] on mat-icon "search" at bounding box center [891, 166] width 21 height 21
type input "20-35442008-3"
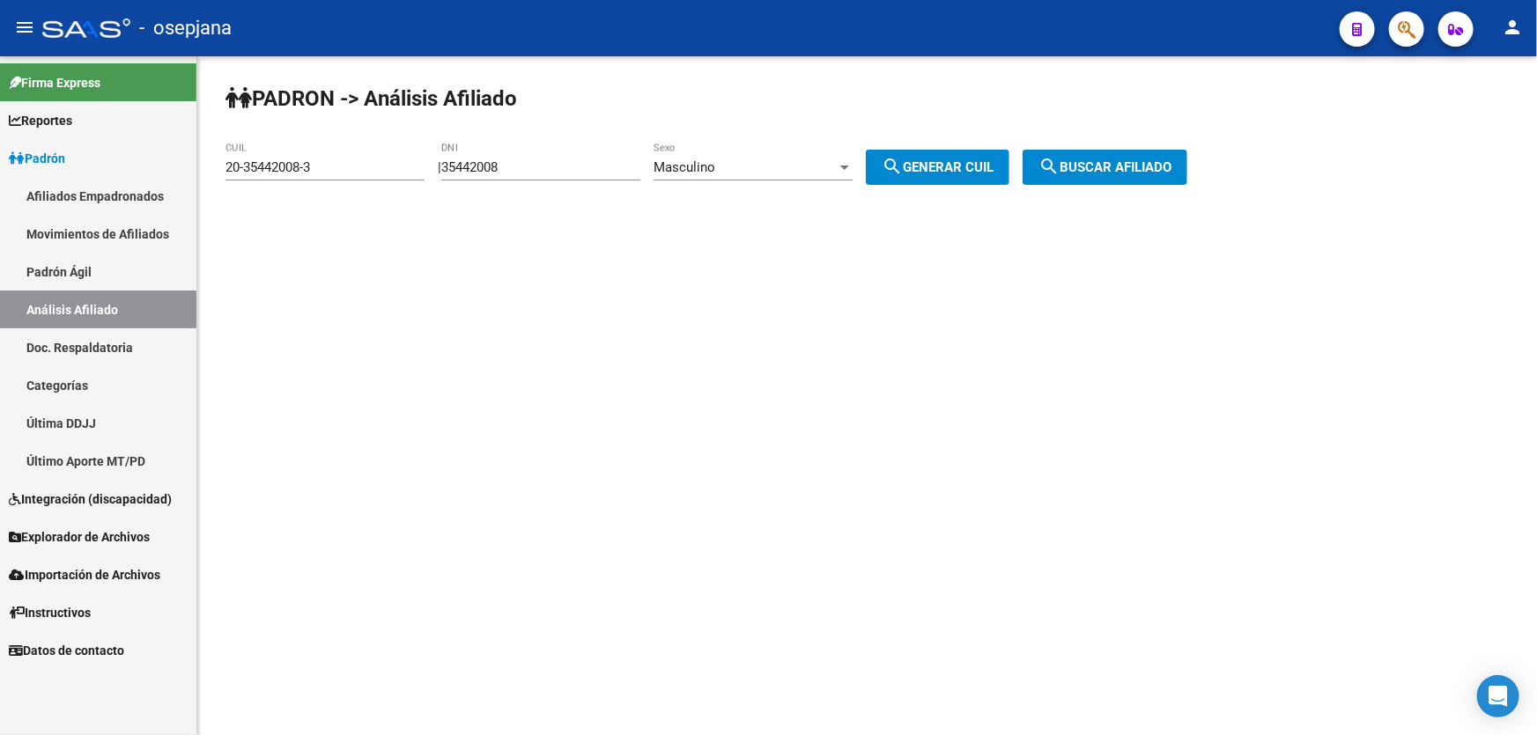
click at [927, 170] on span "search Generar CUIL" at bounding box center [937, 167] width 112 height 16
click at [1118, 167] on span "search Buscar afiliado" at bounding box center [1104, 167] width 133 height 16
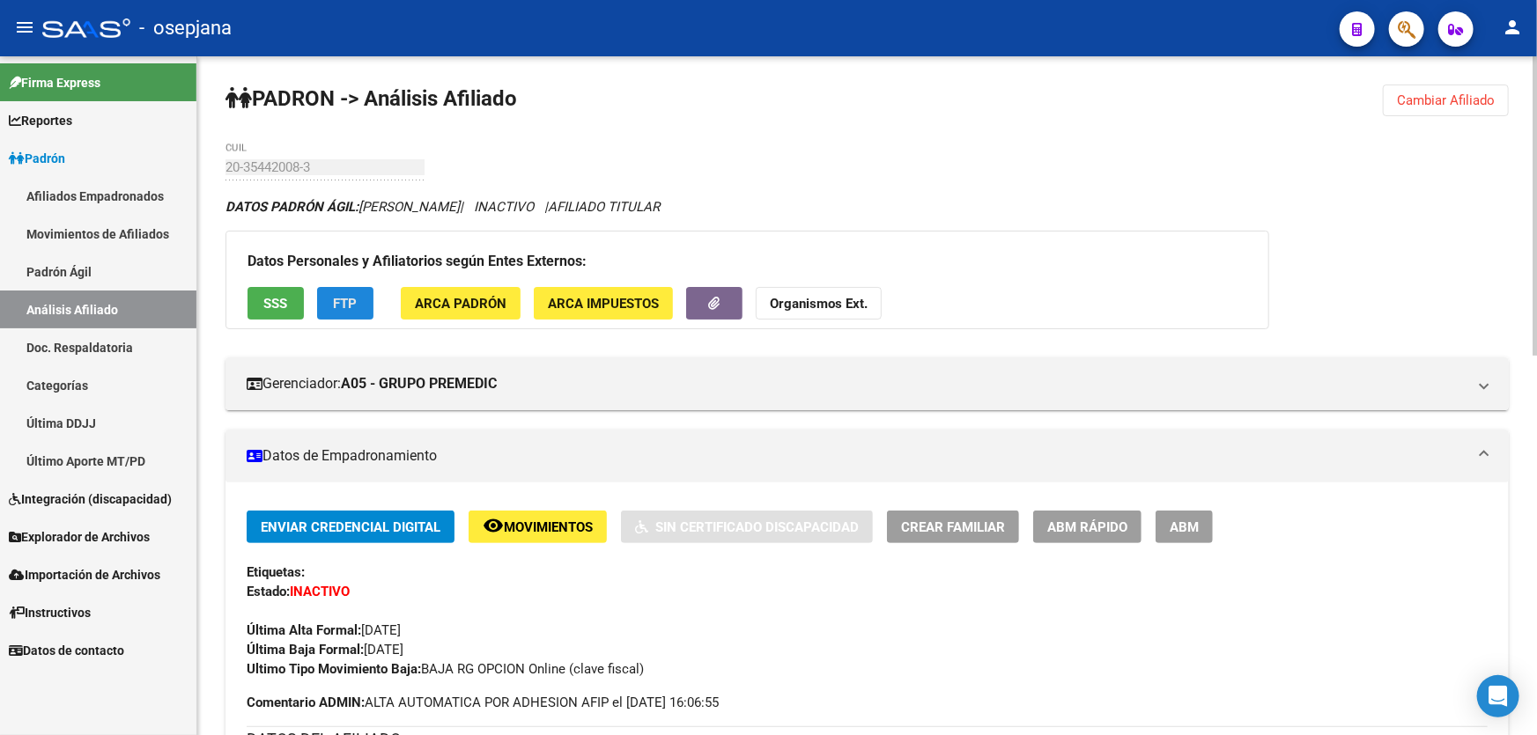
click at [357, 302] on button "FTP" at bounding box center [345, 303] width 56 height 33
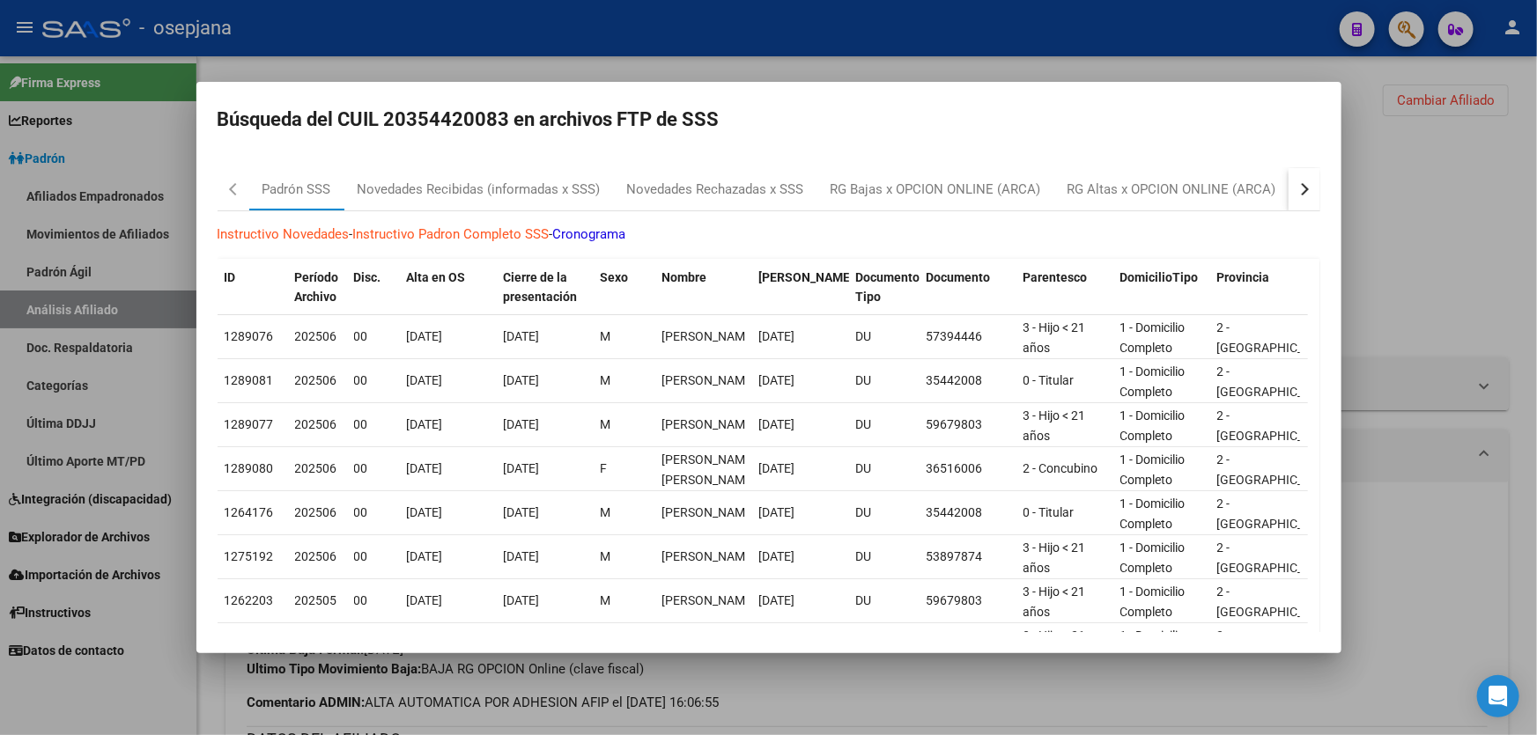
click at [1292, 193] on button "button" at bounding box center [1304, 189] width 32 height 42
click at [1238, 197] on div "RG Bajas Diarias" at bounding box center [1216, 190] width 98 height 20
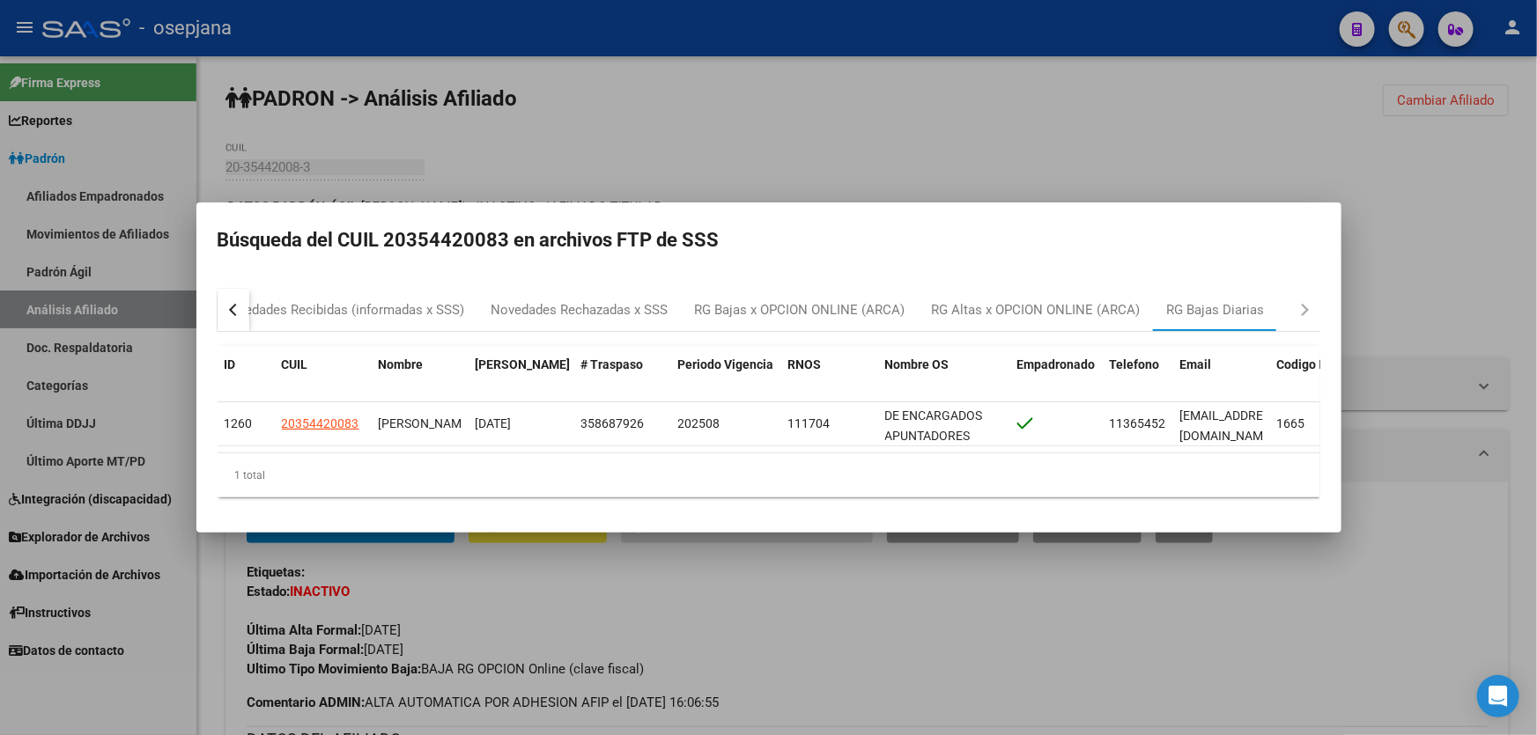
click at [712, 626] on div at bounding box center [768, 367] width 1537 height 735
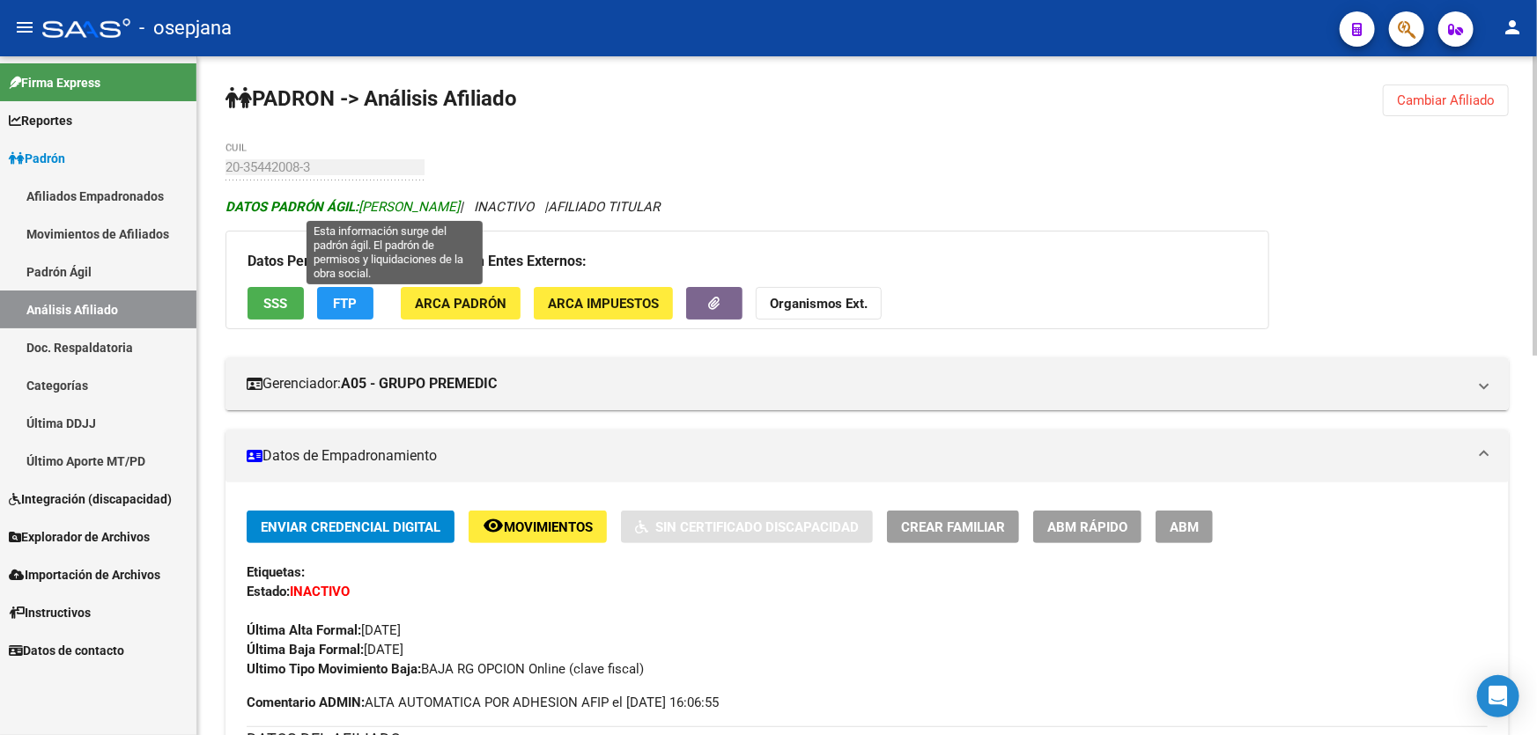
drag, startPoint x: 362, startPoint y: 203, endPoint x: 559, endPoint y: 207, distance: 197.3
click at [460, 207] on span "DATOS PADRÓN ÁGIL: [PERSON_NAME]" at bounding box center [342, 207] width 234 height 16
copy span "[PERSON_NAME]"
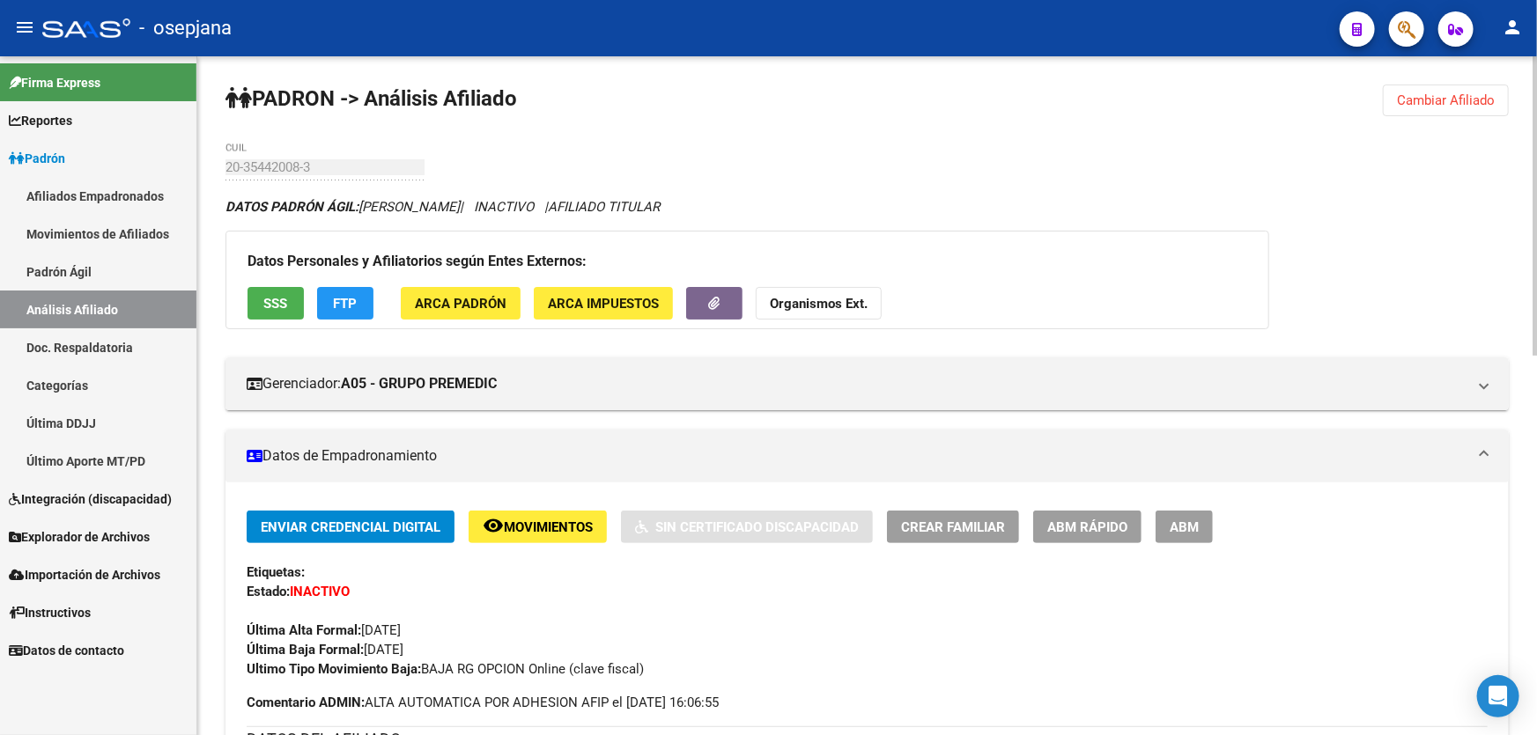
click at [369, 296] on button "FTP" at bounding box center [345, 303] width 56 height 33
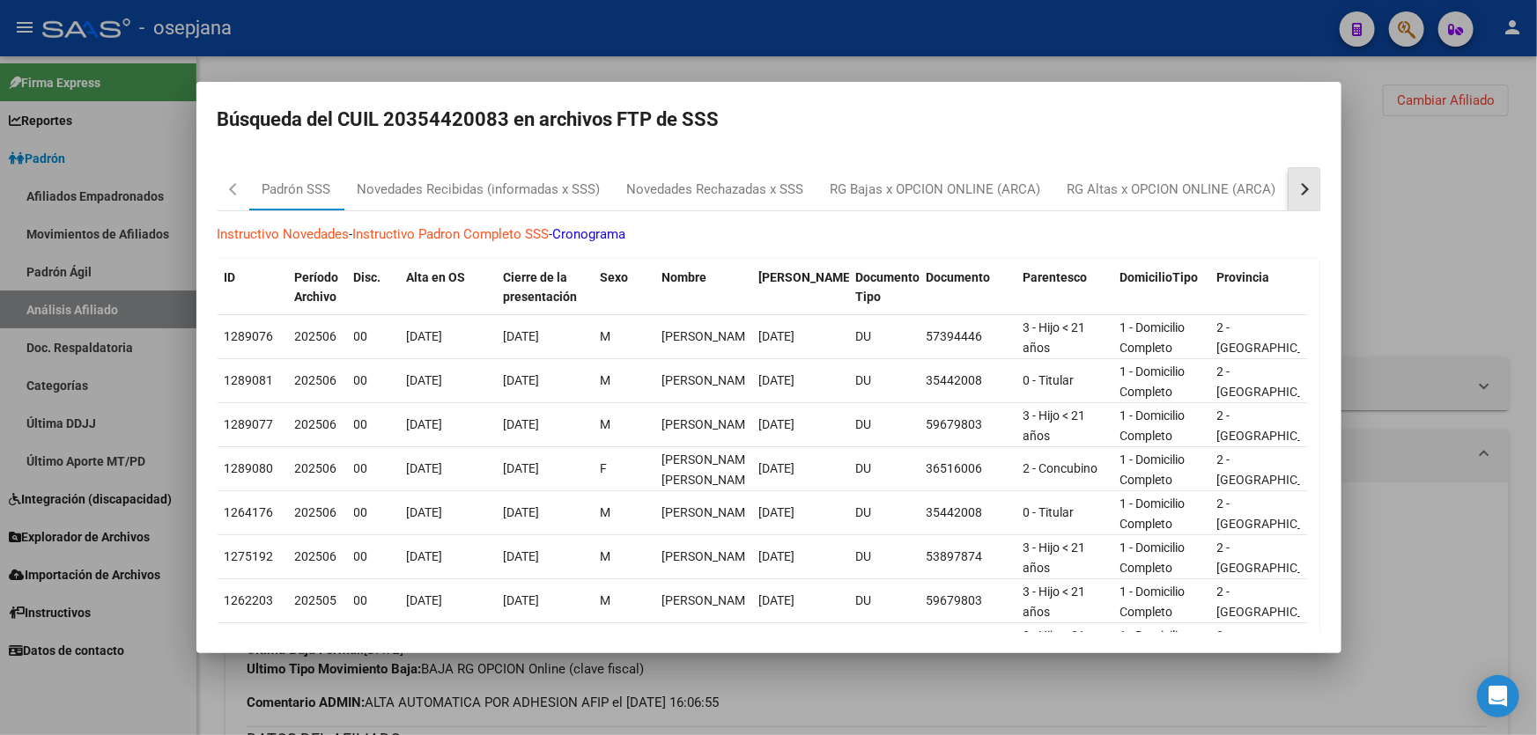
click at [1295, 190] on div "button" at bounding box center [1301, 189] width 12 height 12
click at [1259, 181] on div "RG Bajas Diarias" at bounding box center [1216, 190] width 98 height 20
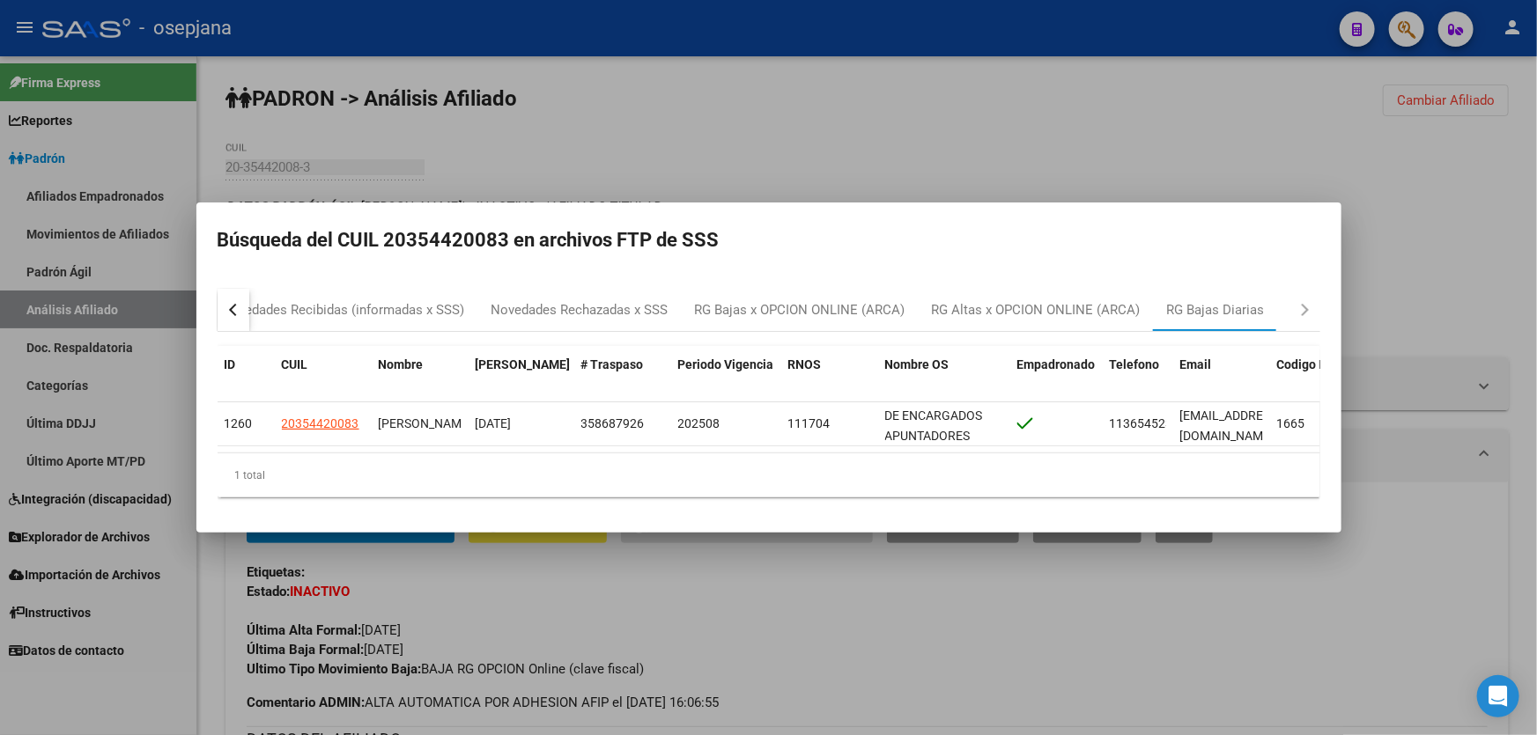
click at [1394, 191] on div at bounding box center [768, 367] width 1537 height 735
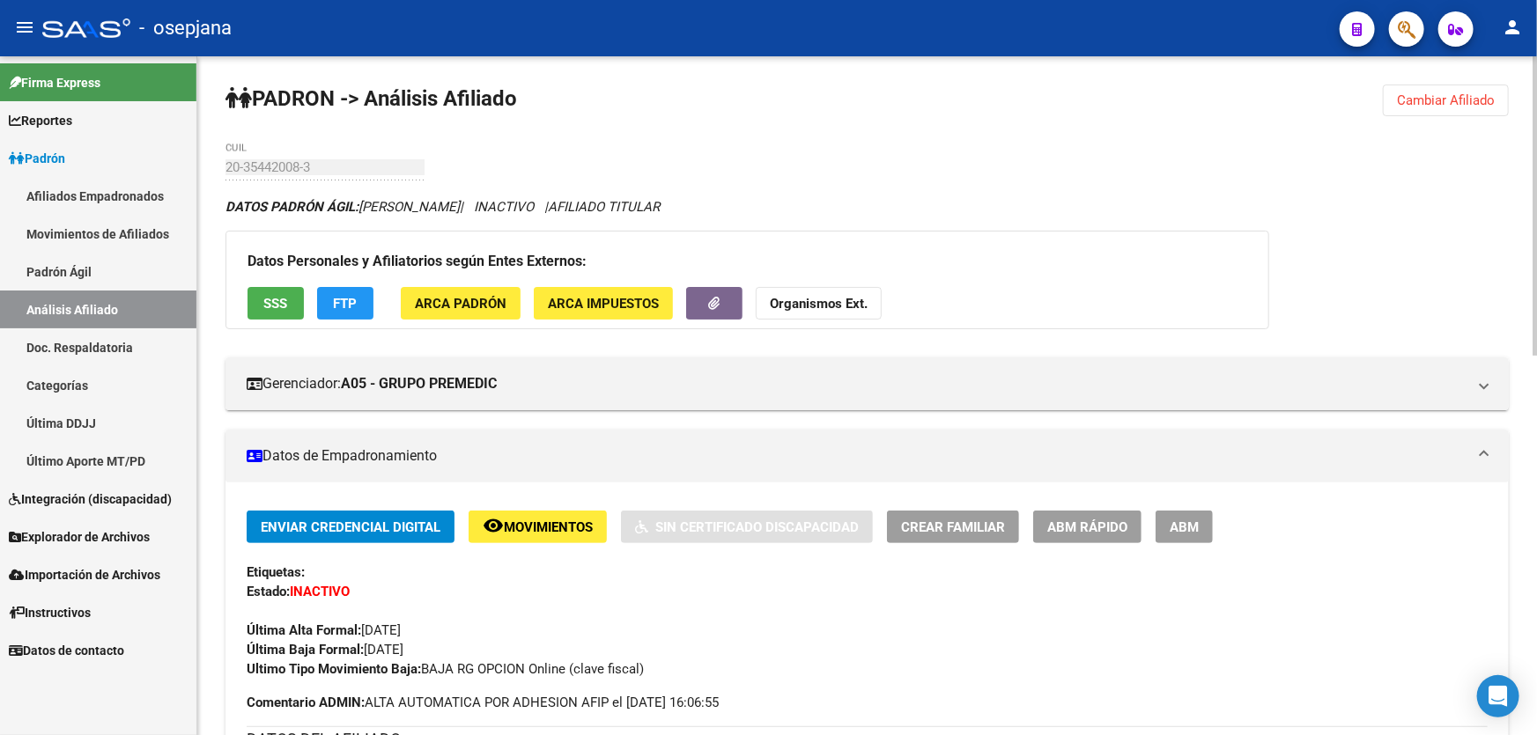
click at [841, 308] on strong "Organismos Ext." at bounding box center [819, 304] width 98 height 16
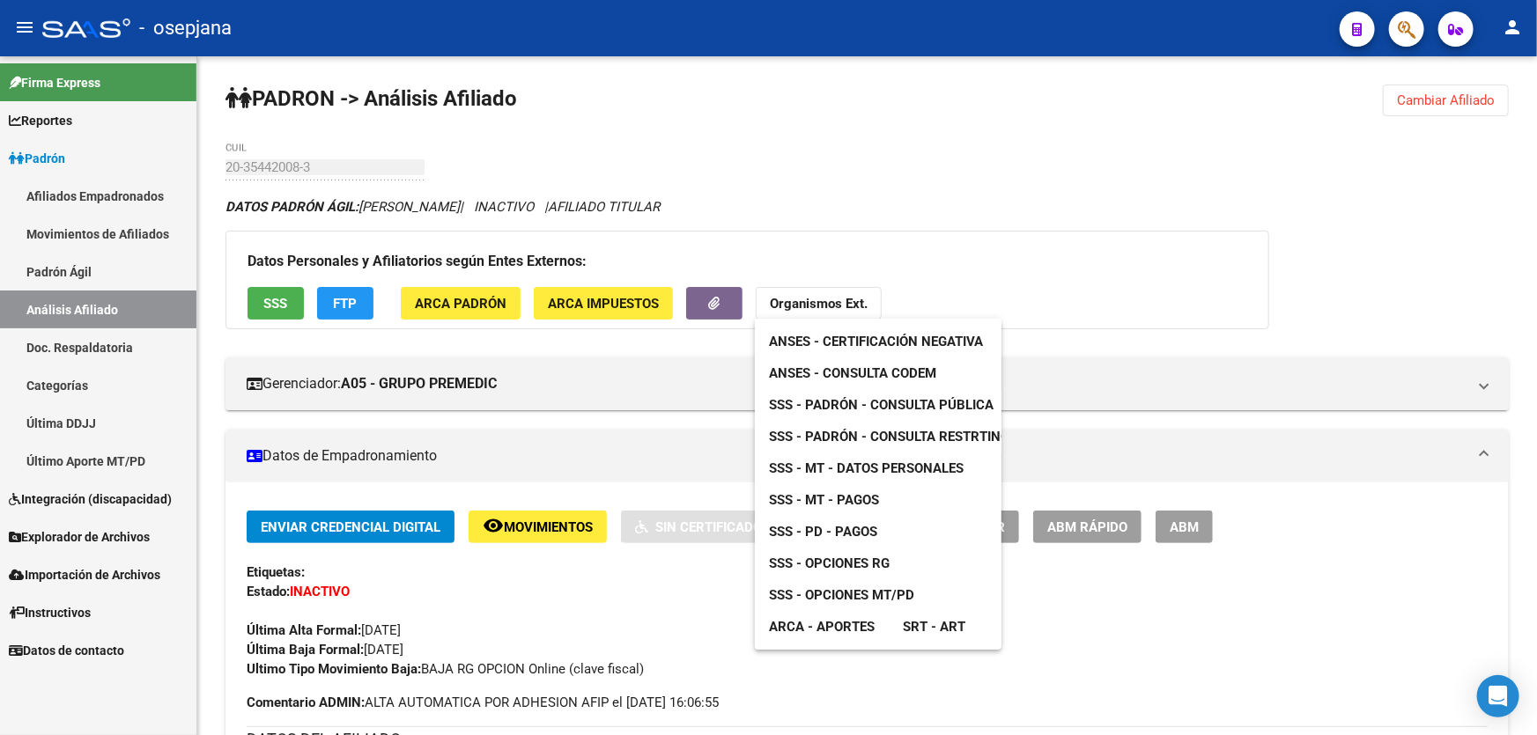
click at [865, 561] on span "SSS - Opciones RG" at bounding box center [829, 564] width 121 height 16
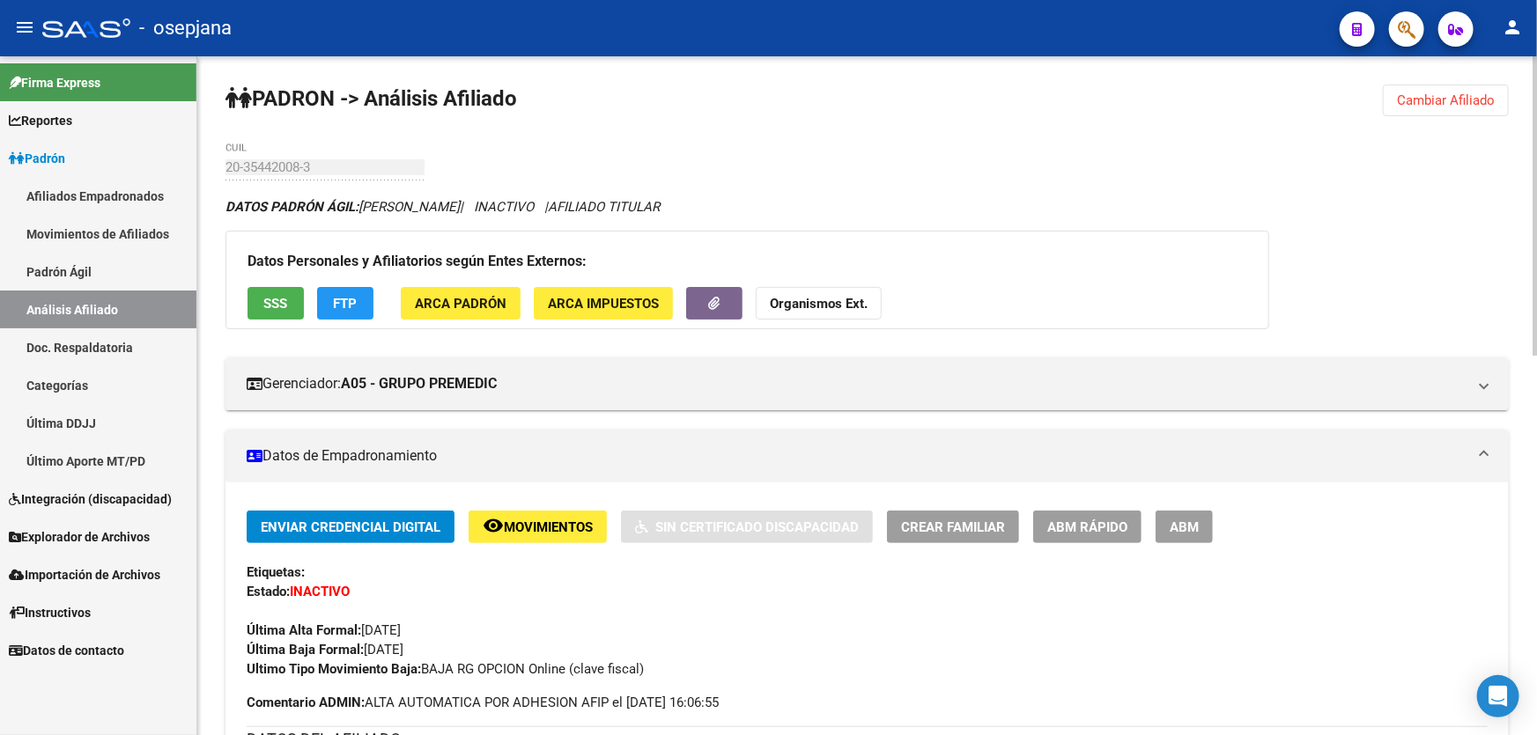
click at [355, 308] on span "FTP" at bounding box center [346, 304] width 24 height 16
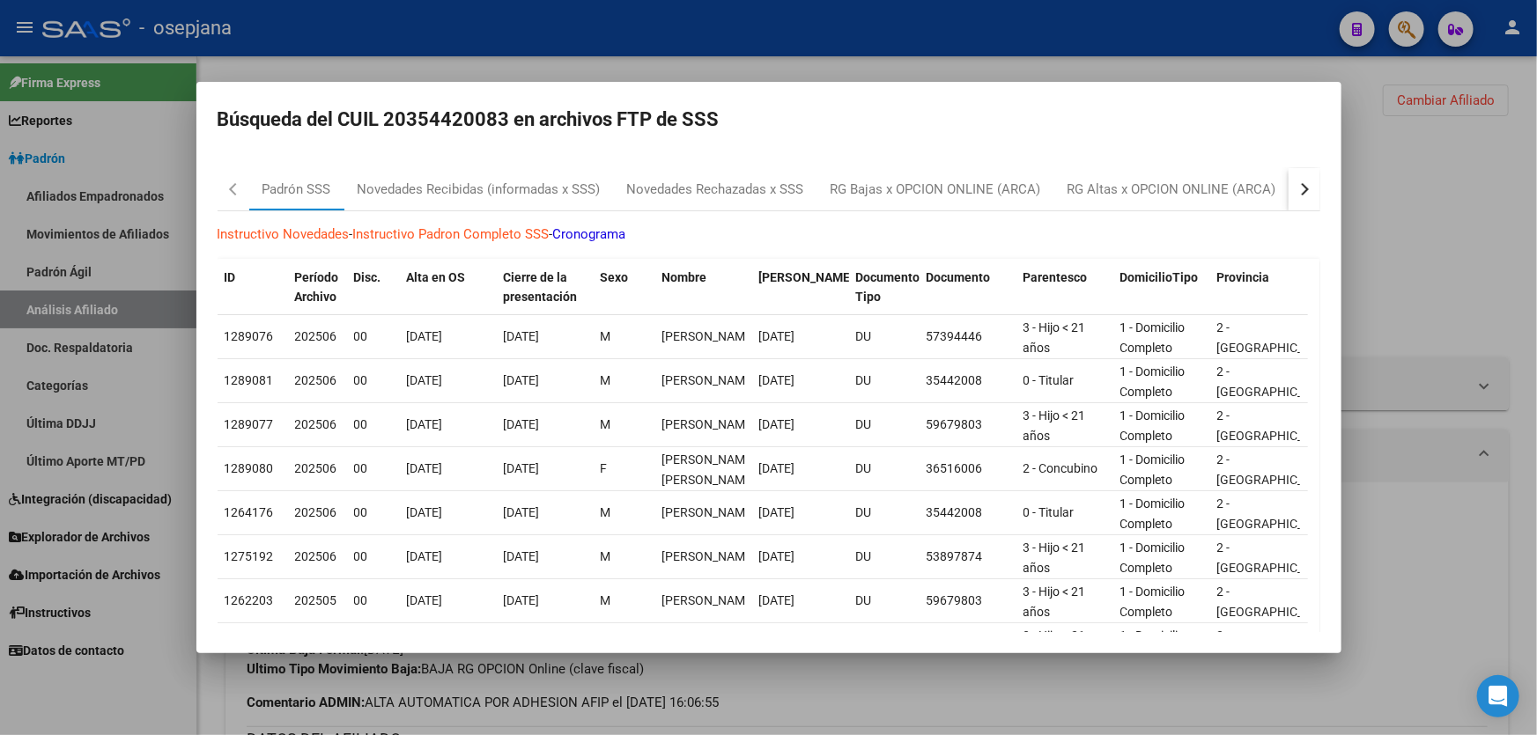
click at [1295, 193] on div "button" at bounding box center [1301, 189] width 12 height 12
click at [1070, 185] on div "RG Altas x OPCION ONLINE (ARCA)" at bounding box center [1036, 190] width 209 height 20
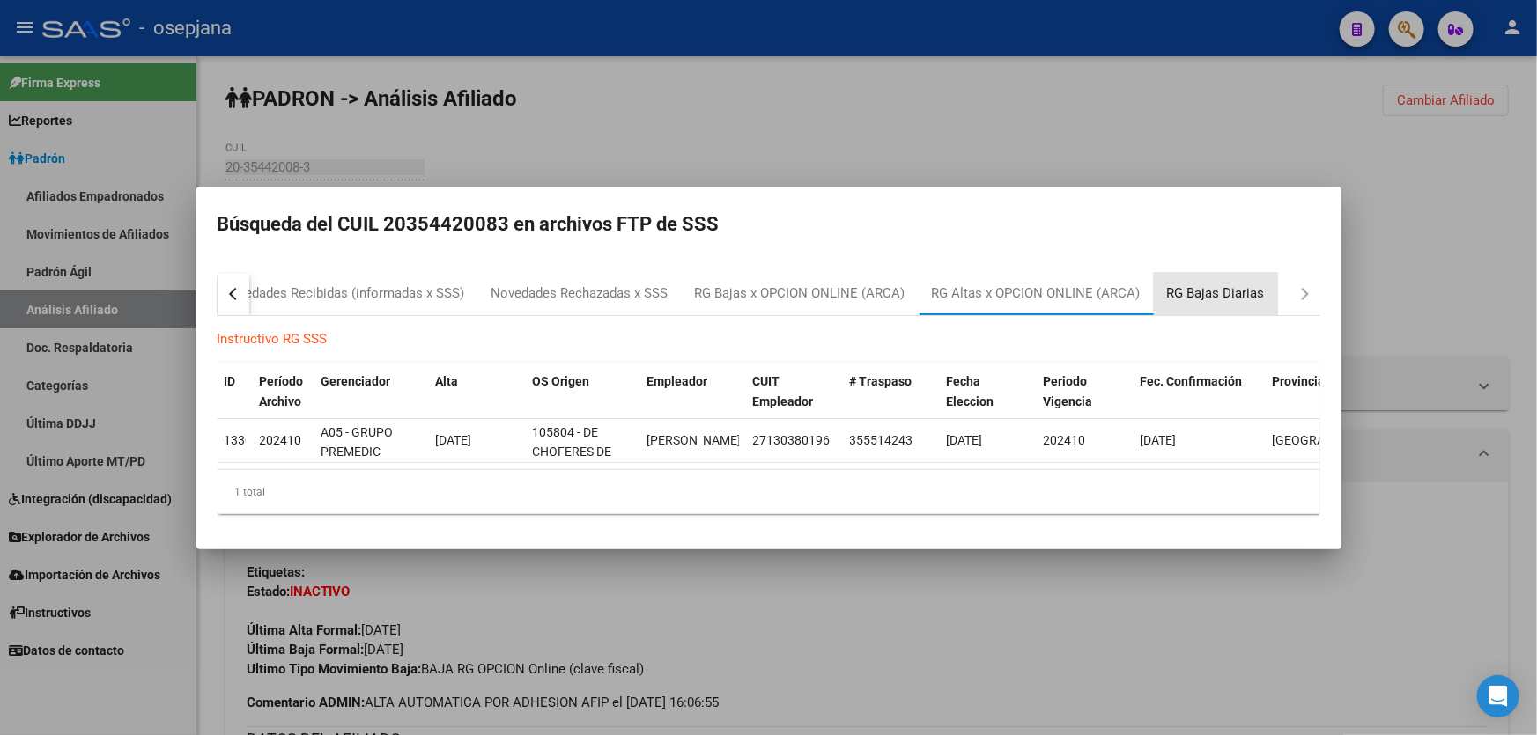
click at [1263, 287] on div "RG Bajas Diarias" at bounding box center [1216, 294] width 124 height 42
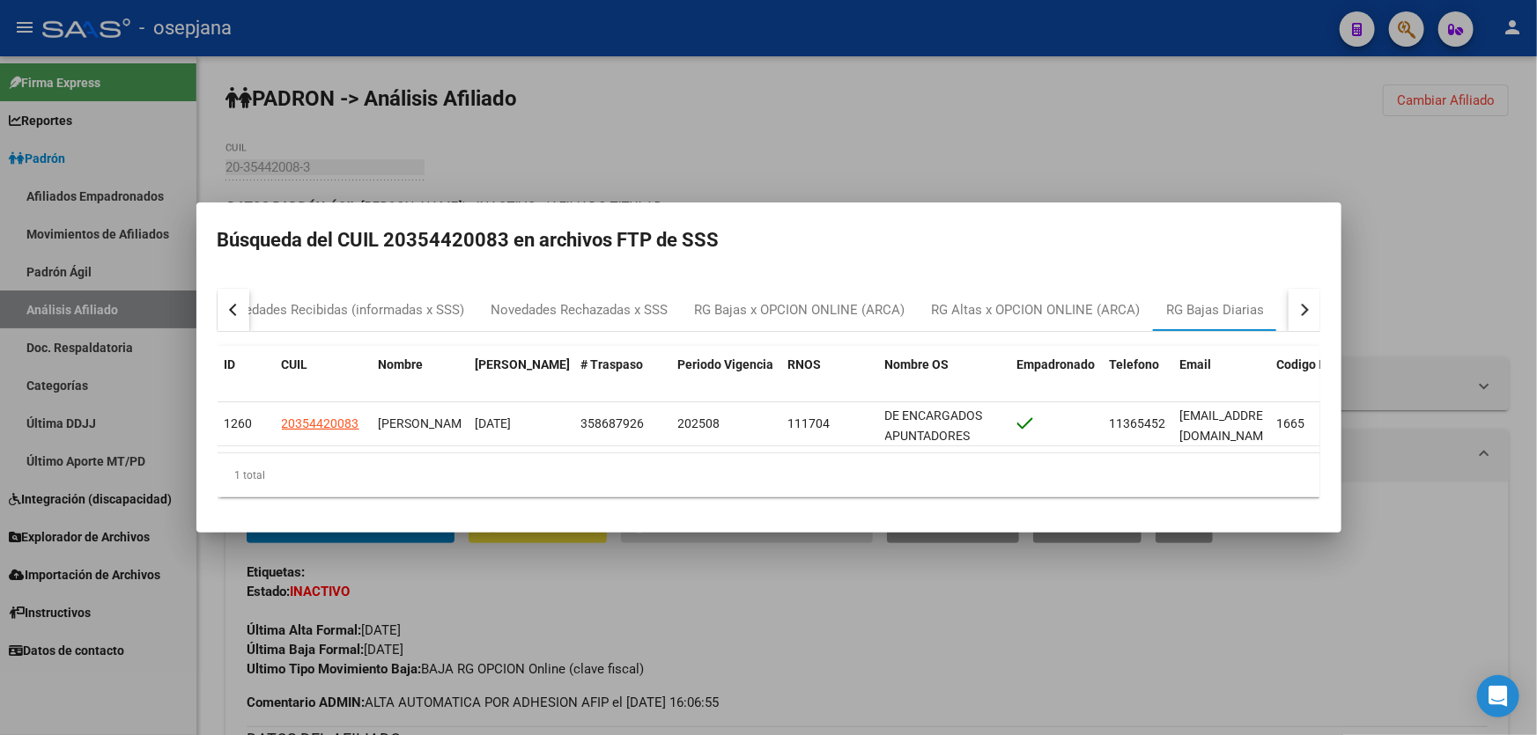
click at [1140, 52] on div at bounding box center [768, 367] width 1537 height 735
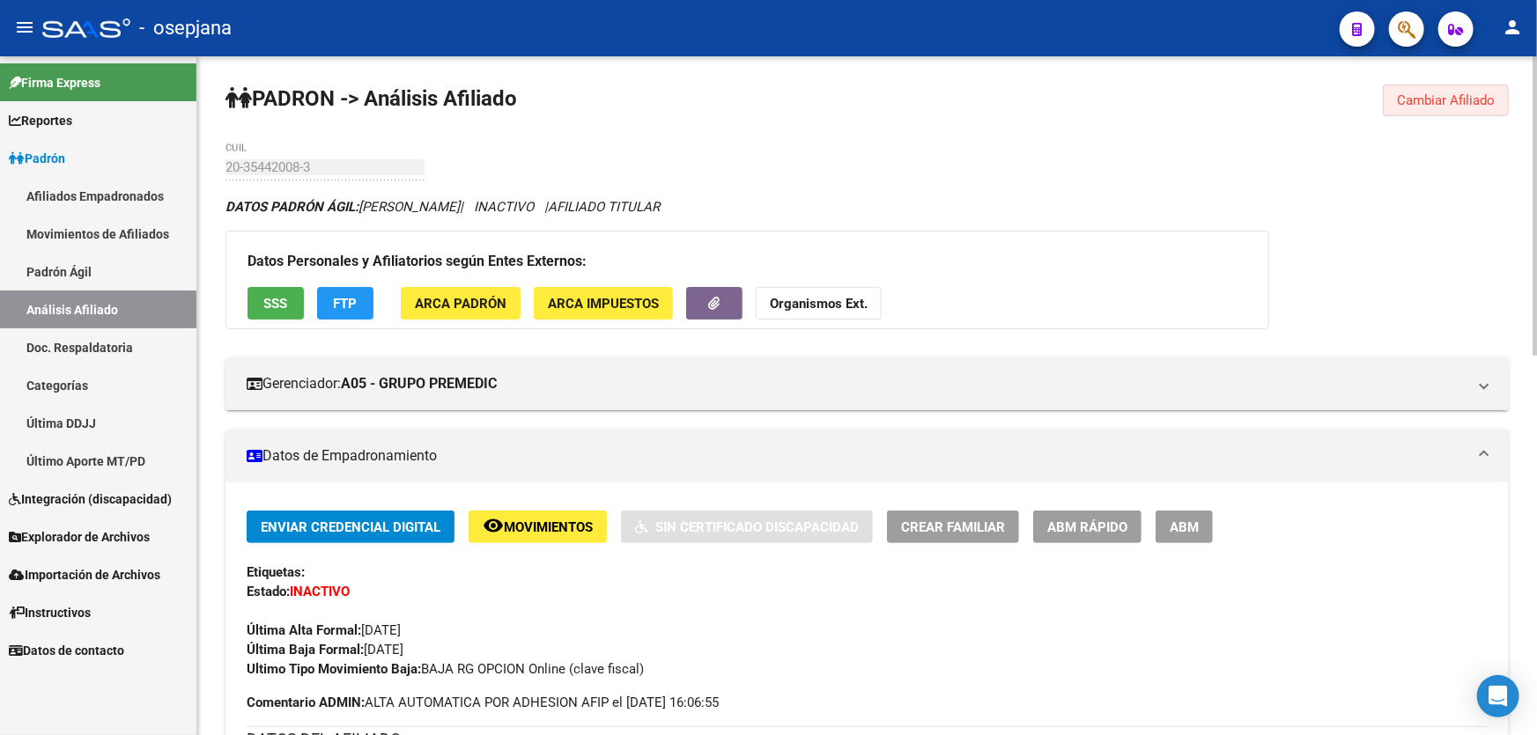
click at [1449, 106] on span "Cambiar Afiliado" at bounding box center [1446, 100] width 98 height 16
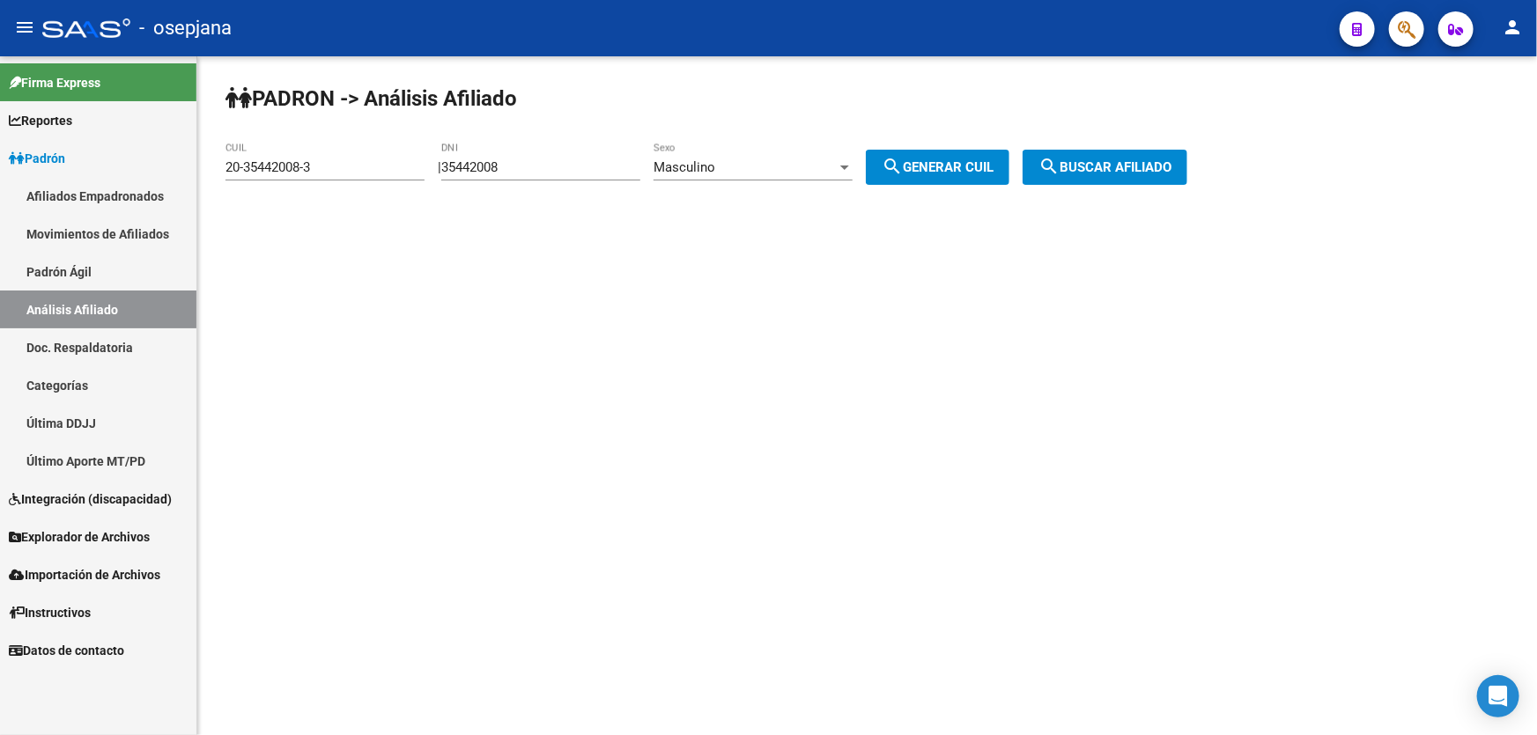
click at [114, 346] on link "Doc. Respaldatoria" at bounding box center [98, 347] width 196 height 38
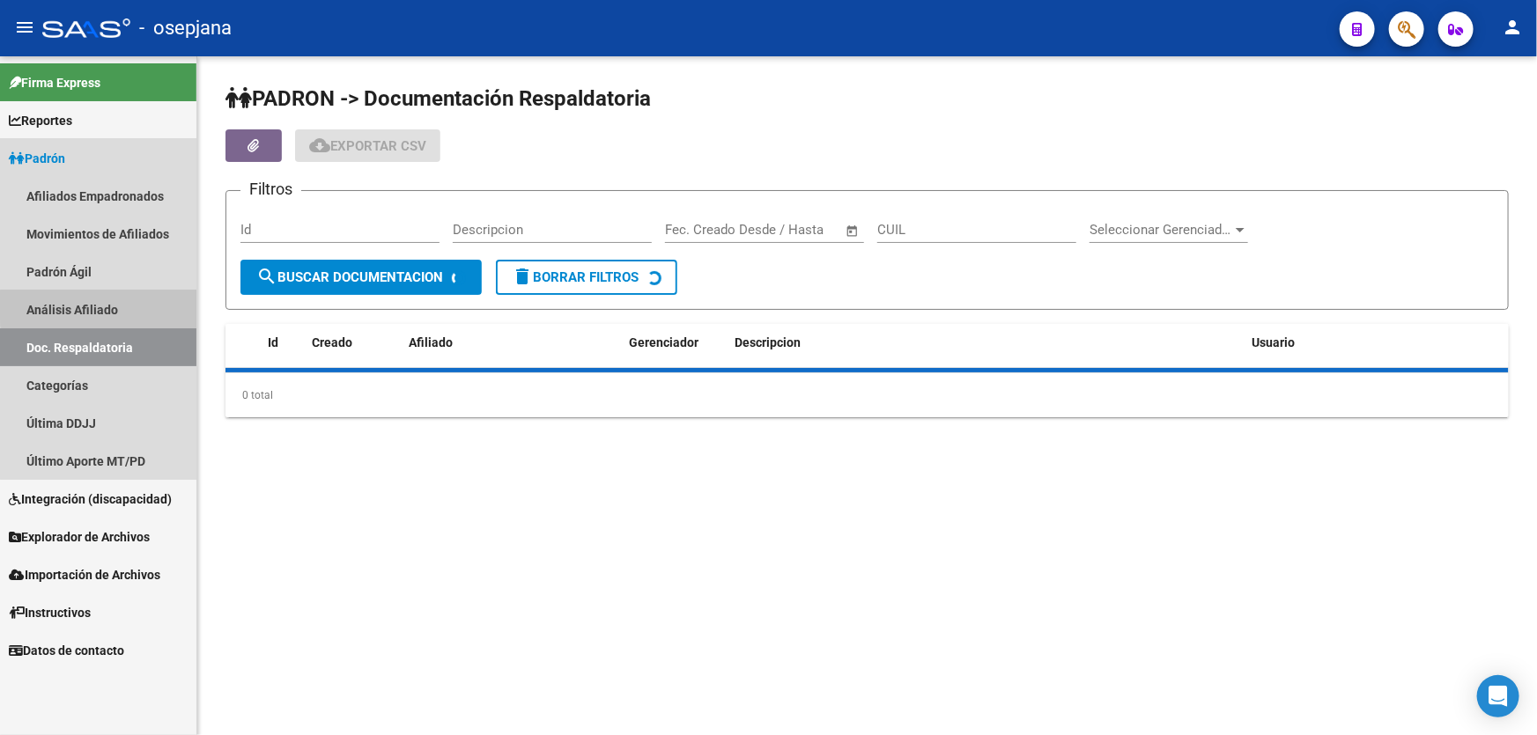
click at [127, 306] on link "Análisis Afiliado" at bounding box center [98, 310] width 196 height 38
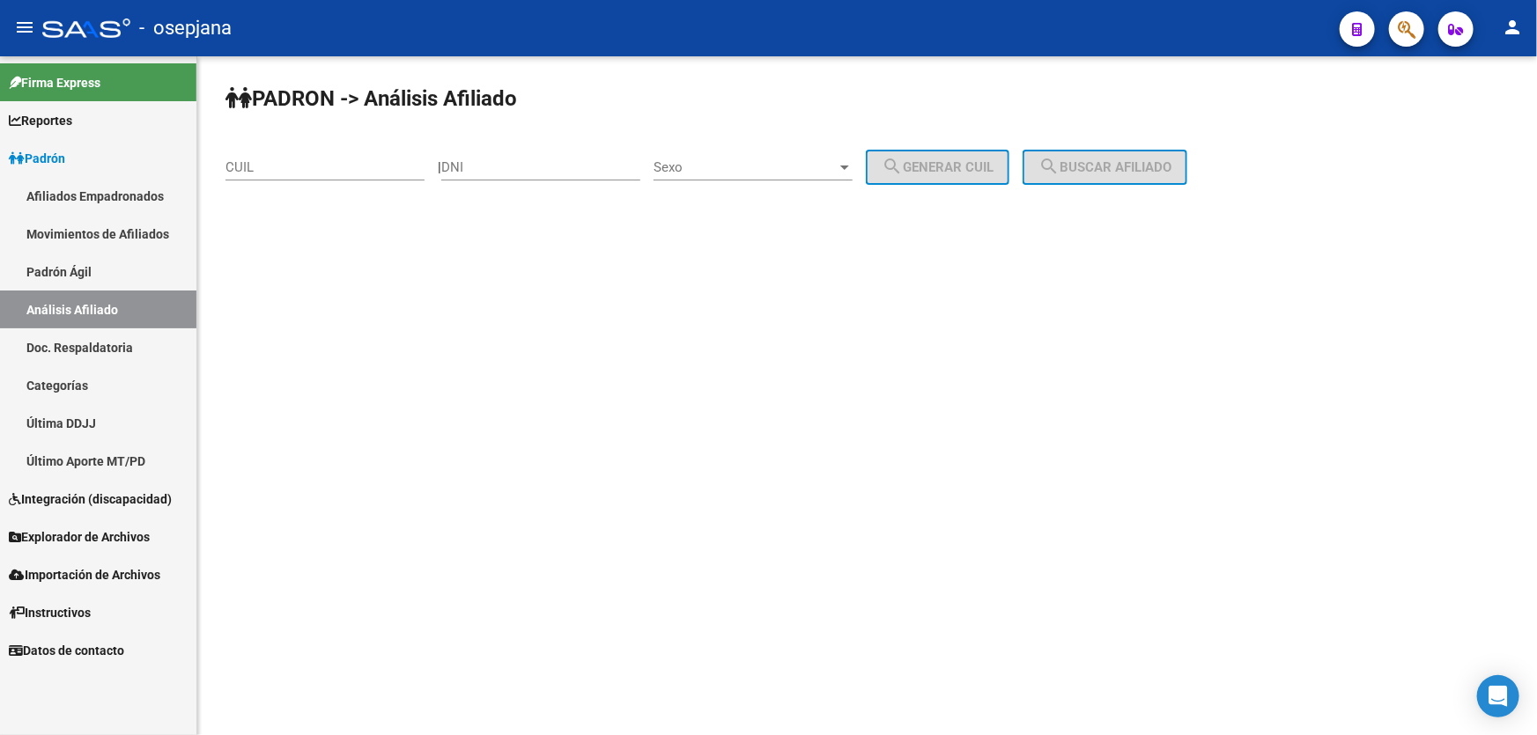
click at [284, 159] on input "CUIL" at bounding box center [324, 167] width 199 height 16
paste input "20-30454696-5"
click at [1149, 167] on span "search Buscar afiliado" at bounding box center [1104, 167] width 133 height 16
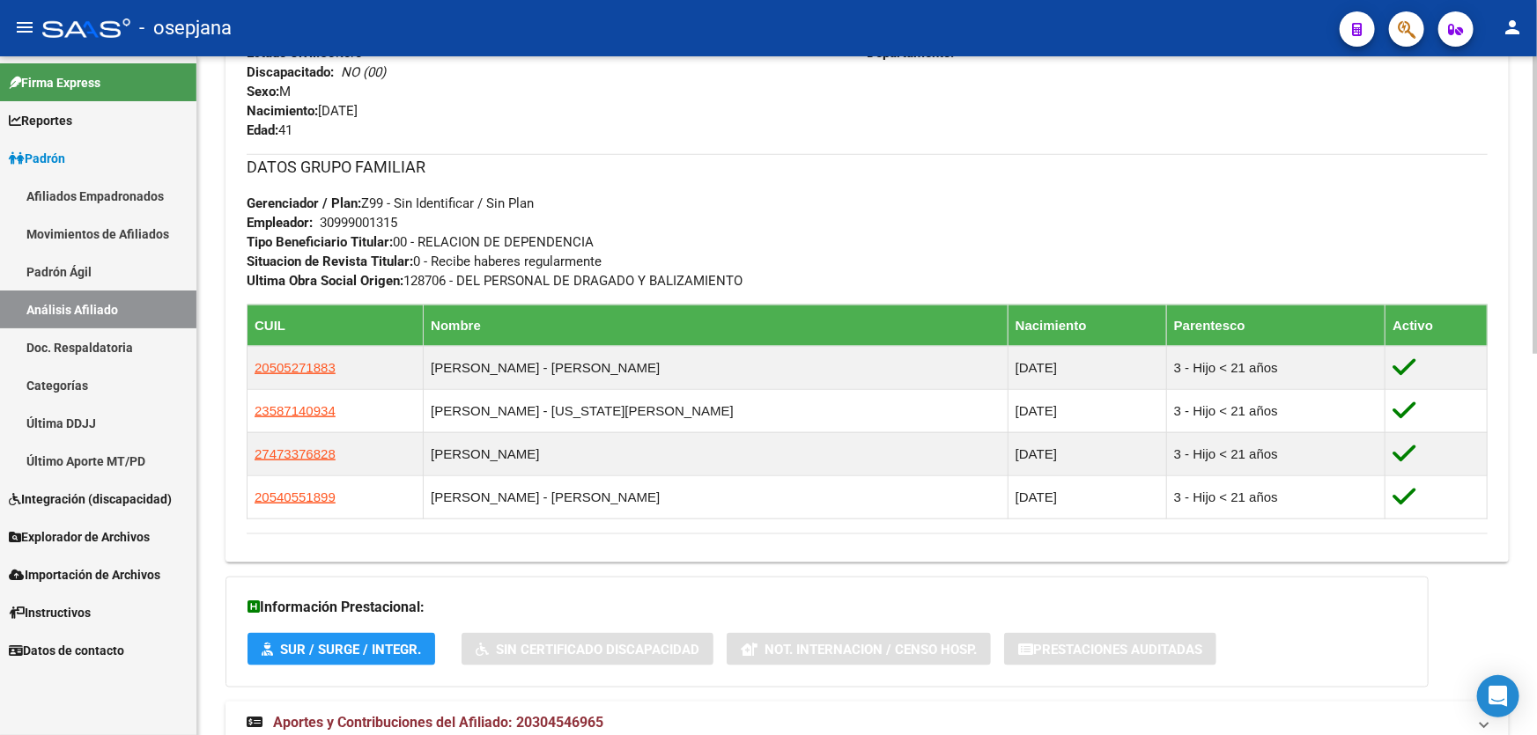
scroll to position [159, 0]
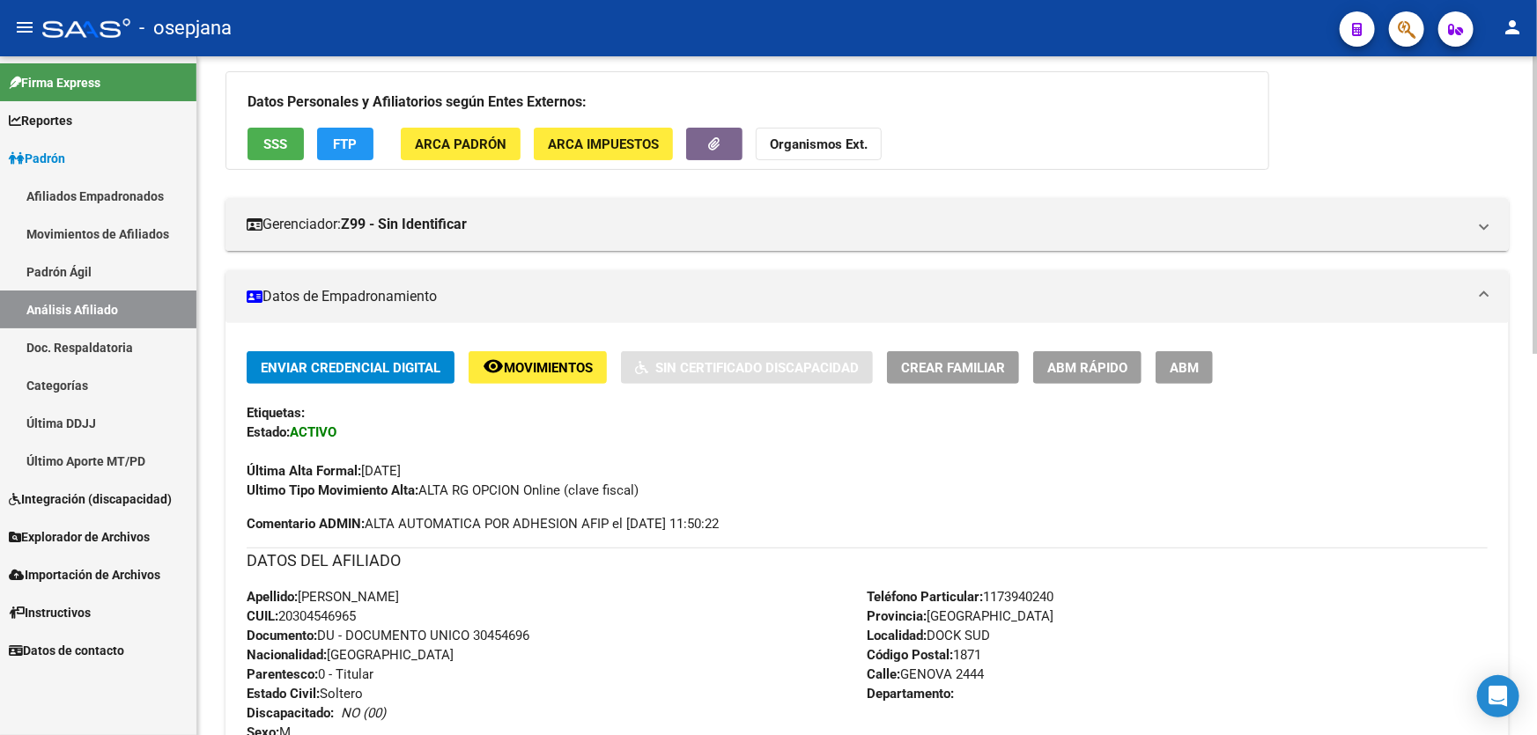
click at [354, 144] on span "FTP" at bounding box center [346, 144] width 24 height 16
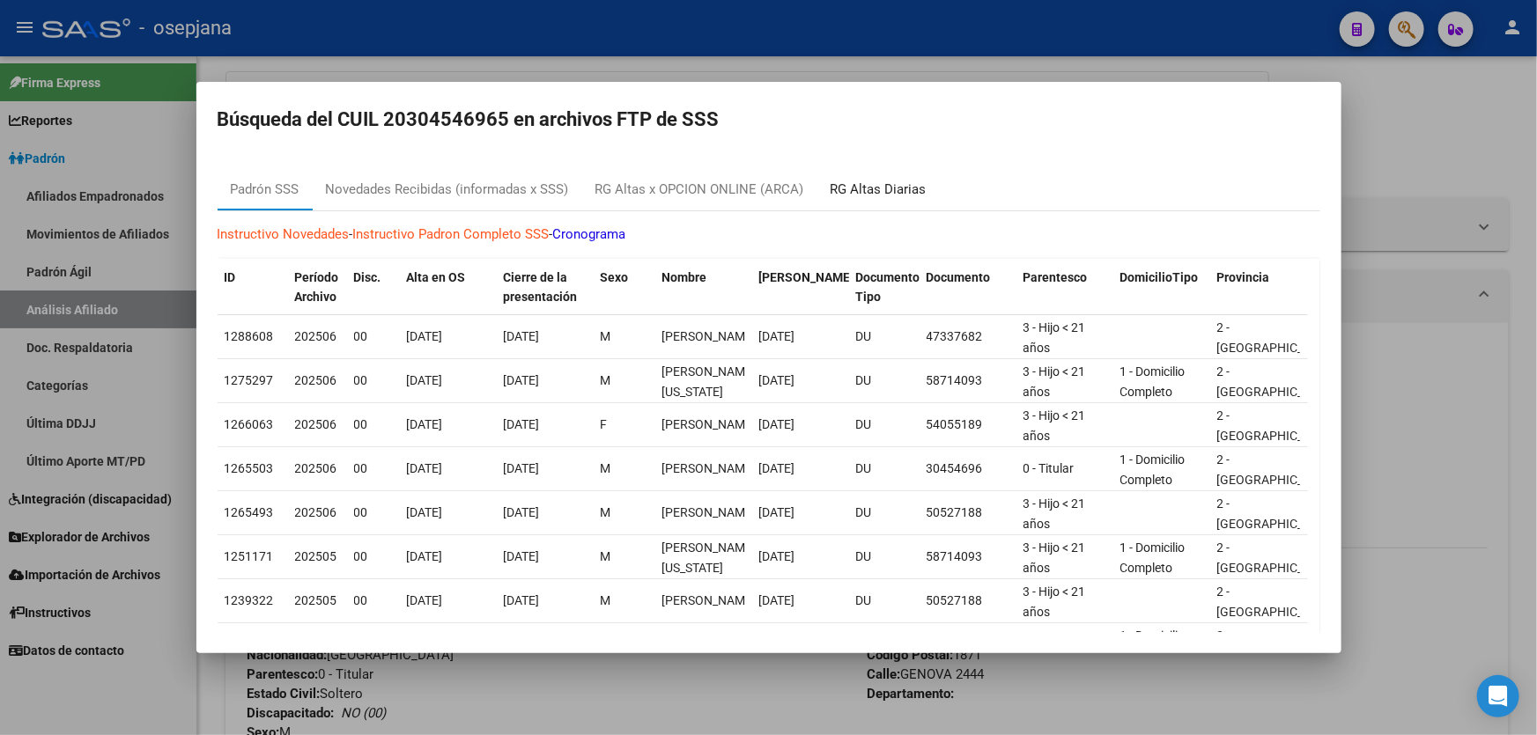
click at [915, 188] on div "RG Altas Diarias" at bounding box center [878, 190] width 96 height 20
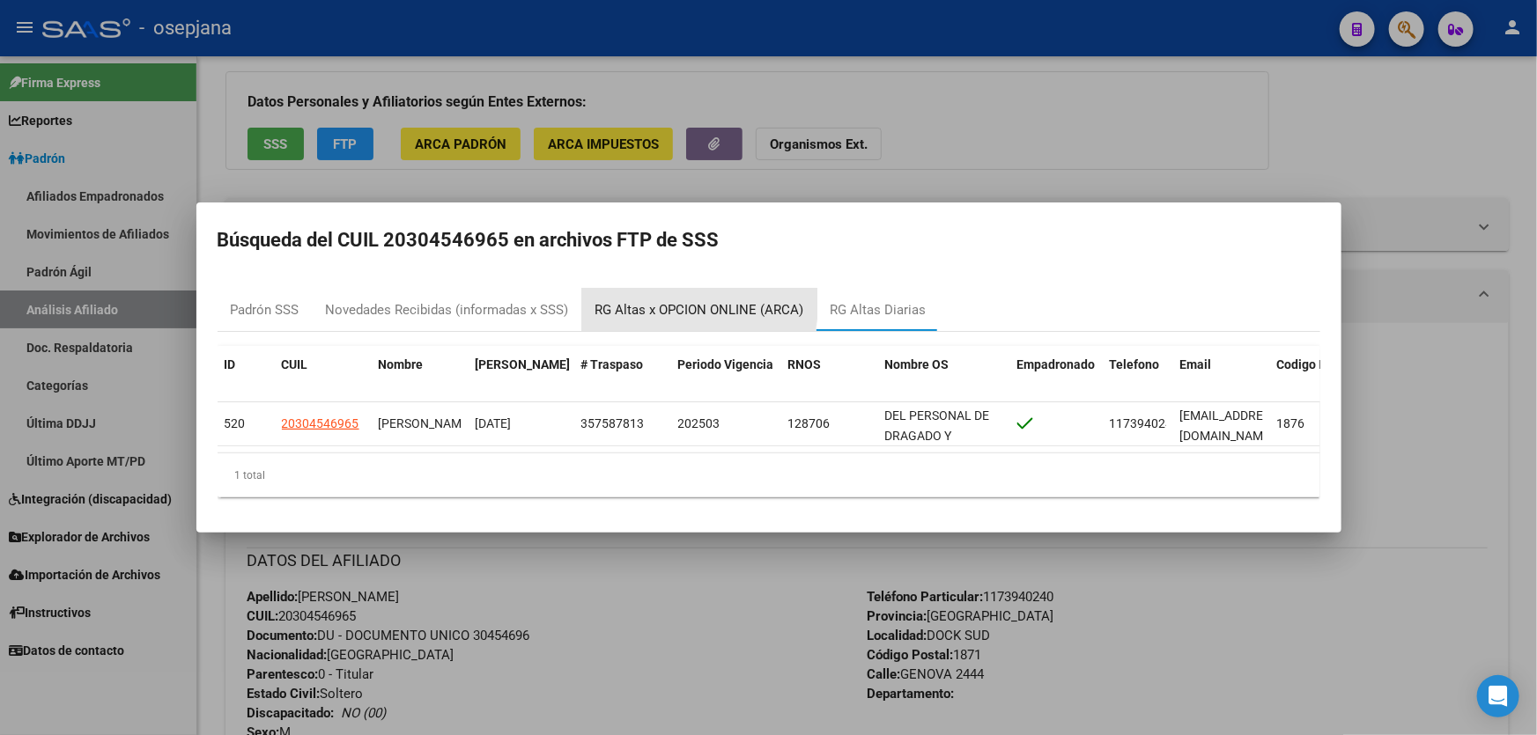
click at [644, 300] on div "RG Altas x OPCION ONLINE (ARCA)" at bounding box center [699, 310] width 209 height 20
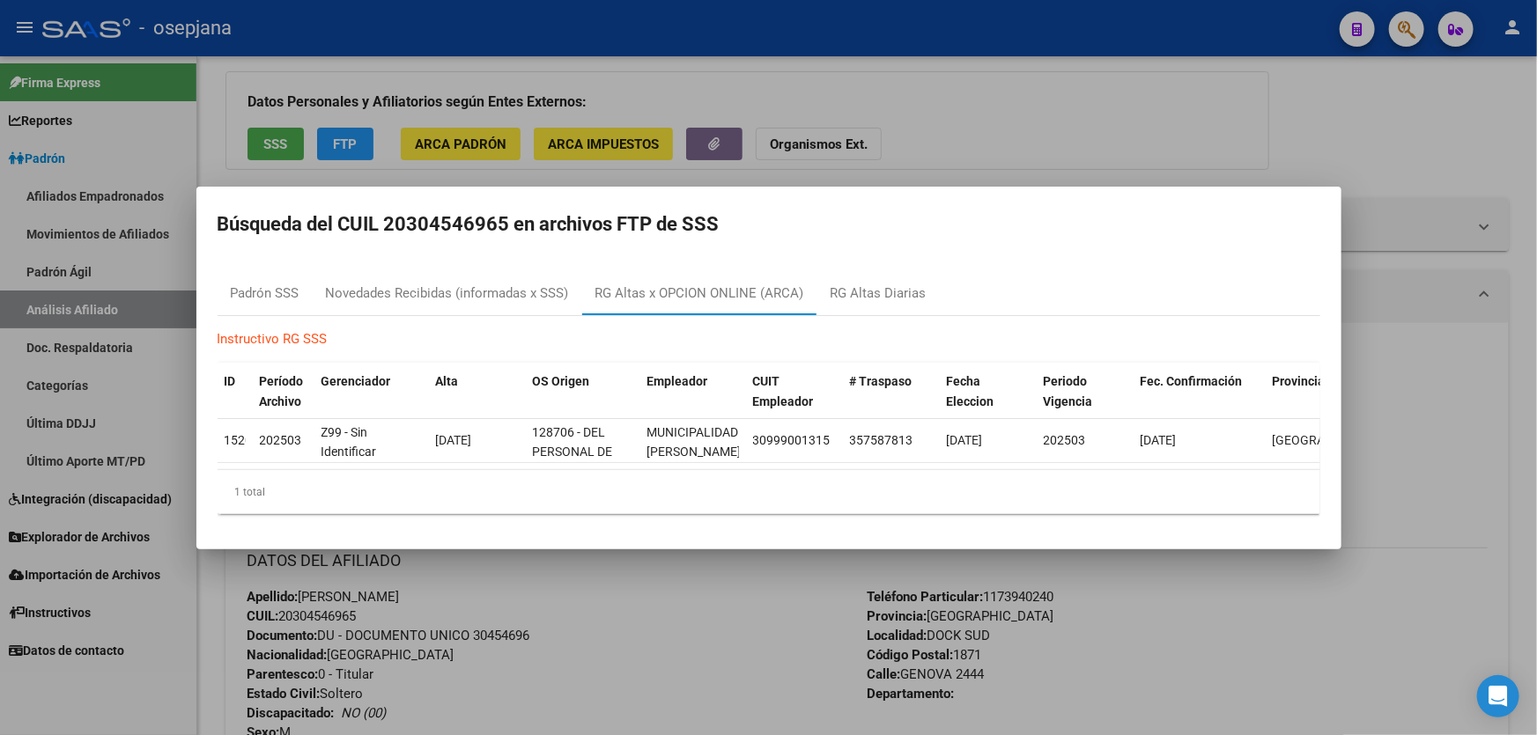
click at [1431, 154] on div at bounding box center [768, 367] width 1537 height 735
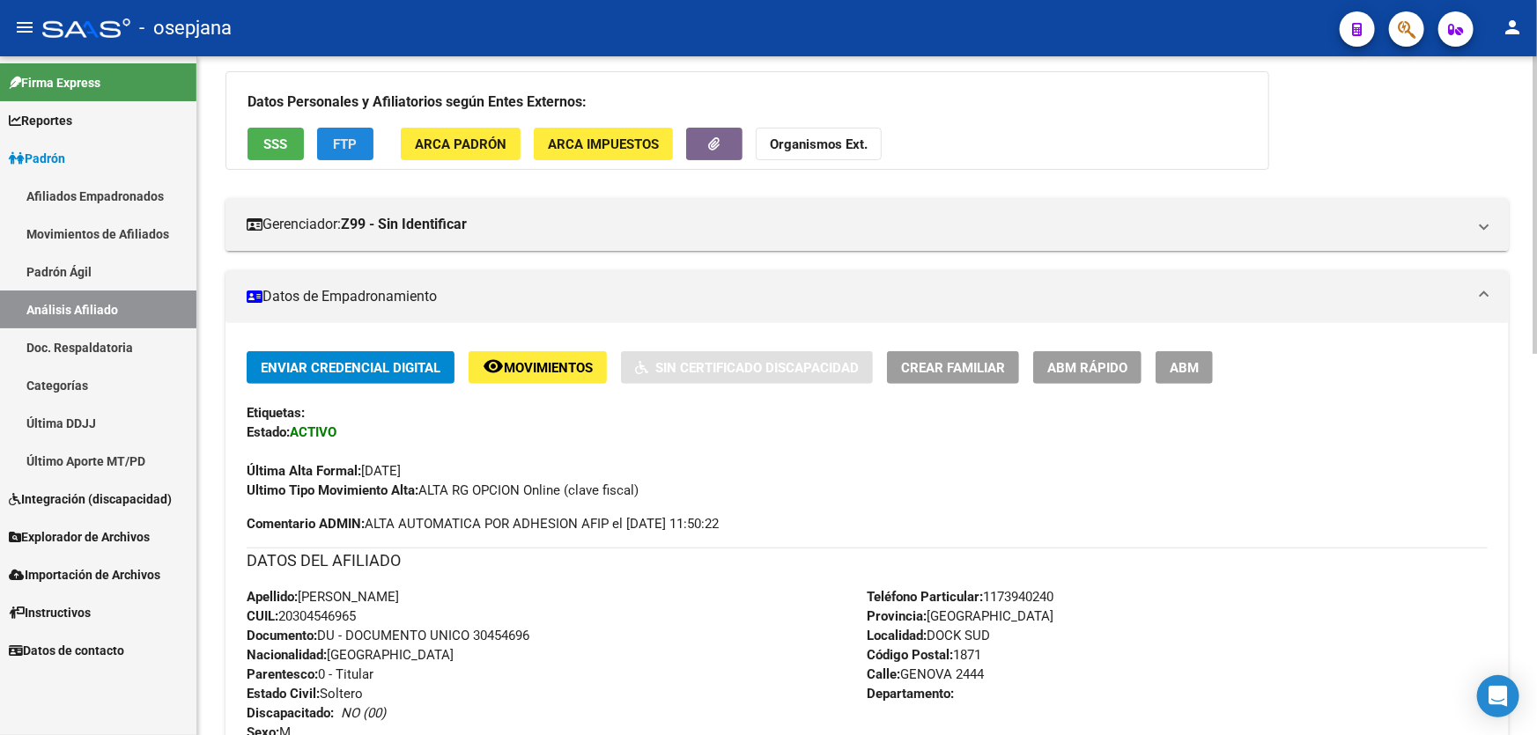
click at [364, 149] on button "FTP" at bounding box center [345, 144] width 56 height 33
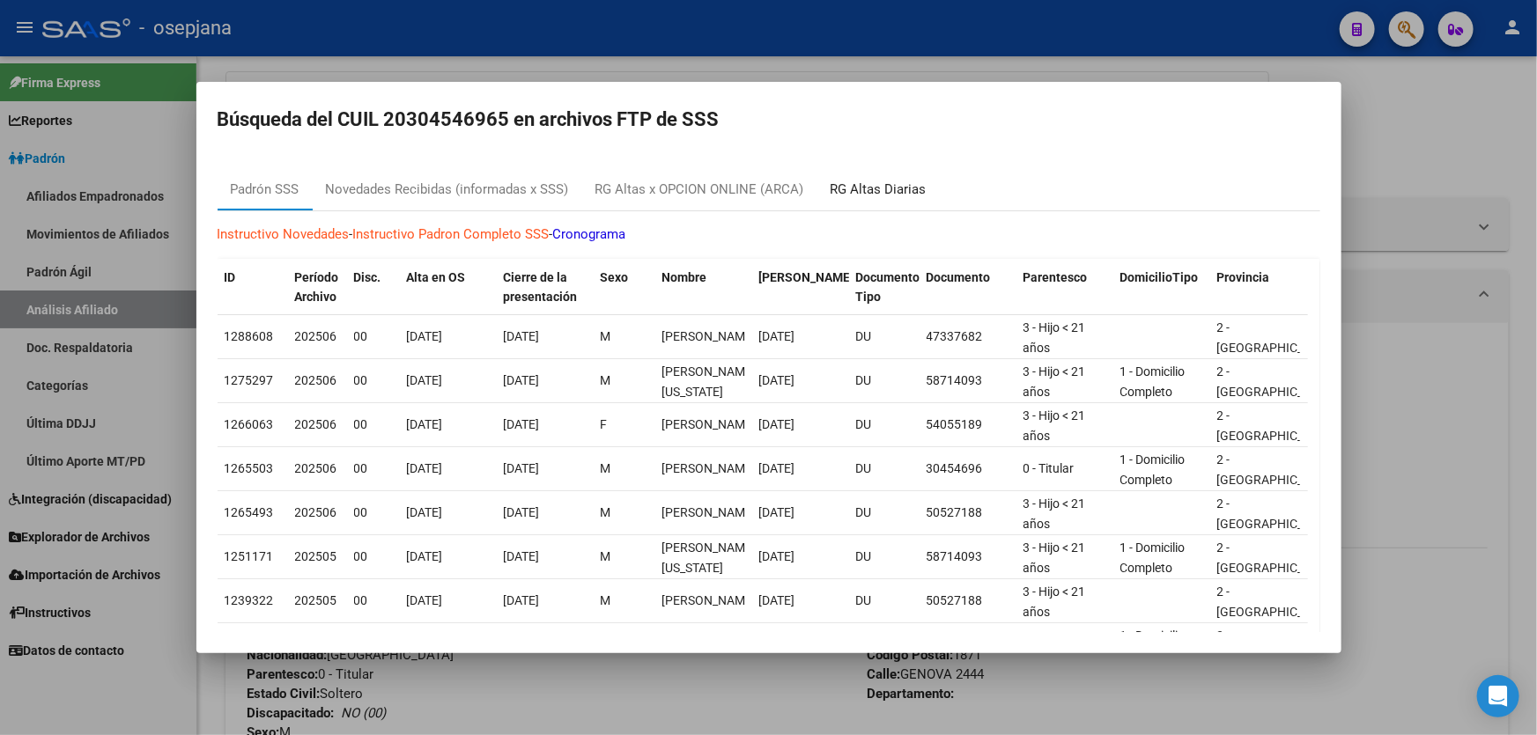
click at [887, 182] on div "RG Altas Diarias" at bounding box center [878, 190] width 96 height 20
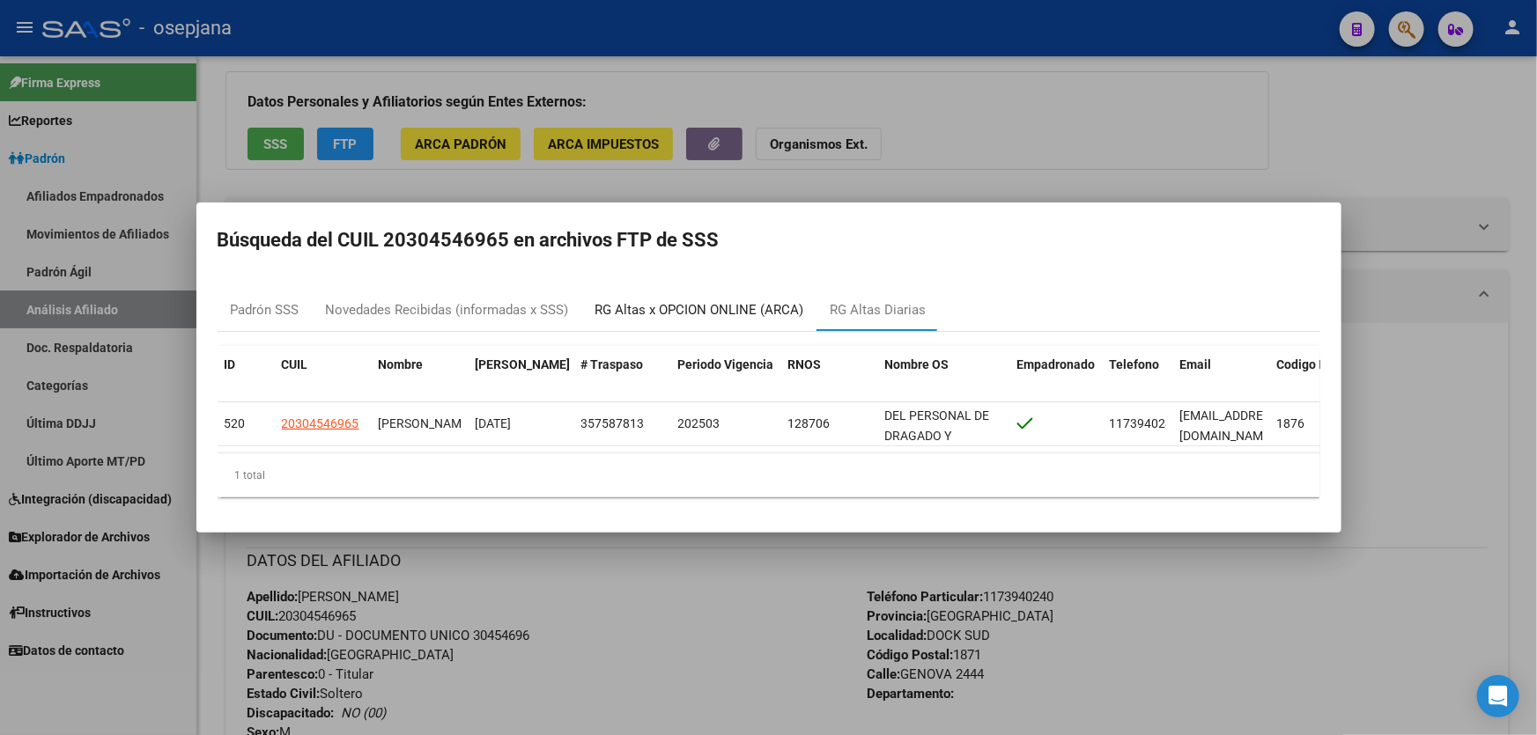
click at [635, 302] on div "RG Altas x OPCION ONLINE (ARCA)" at bounding box center [699, 310] width 209 height 20
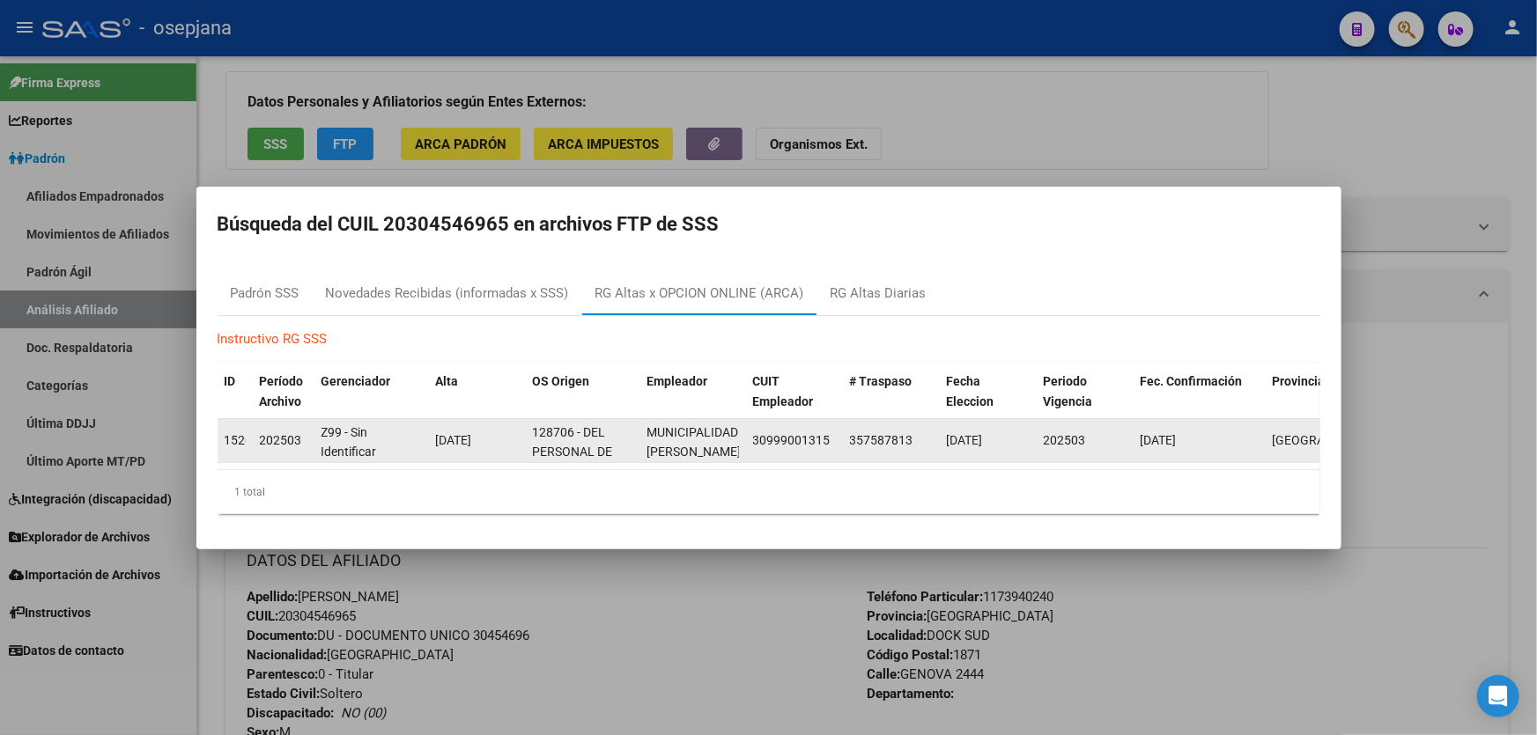
click at [652, 454] on datatable-body-cell "MUNICIPALIDAD [PERSON_NAME][GEOGRAPHIC_DATA]" at bounding box center [693, 440] width 106 height 43
drag, startPoint x: 648, startPoint y: 439, endPoint x: 622, endPoint y: 446, distance: 27.3
click at [625, 444] on div "15200 202503 Z99 - Sin Identificar [DATE] 128706 - DEL PERSONAL DE DRAGADO Y BA…" at bounding box center [887, 441] width 1339 height 44
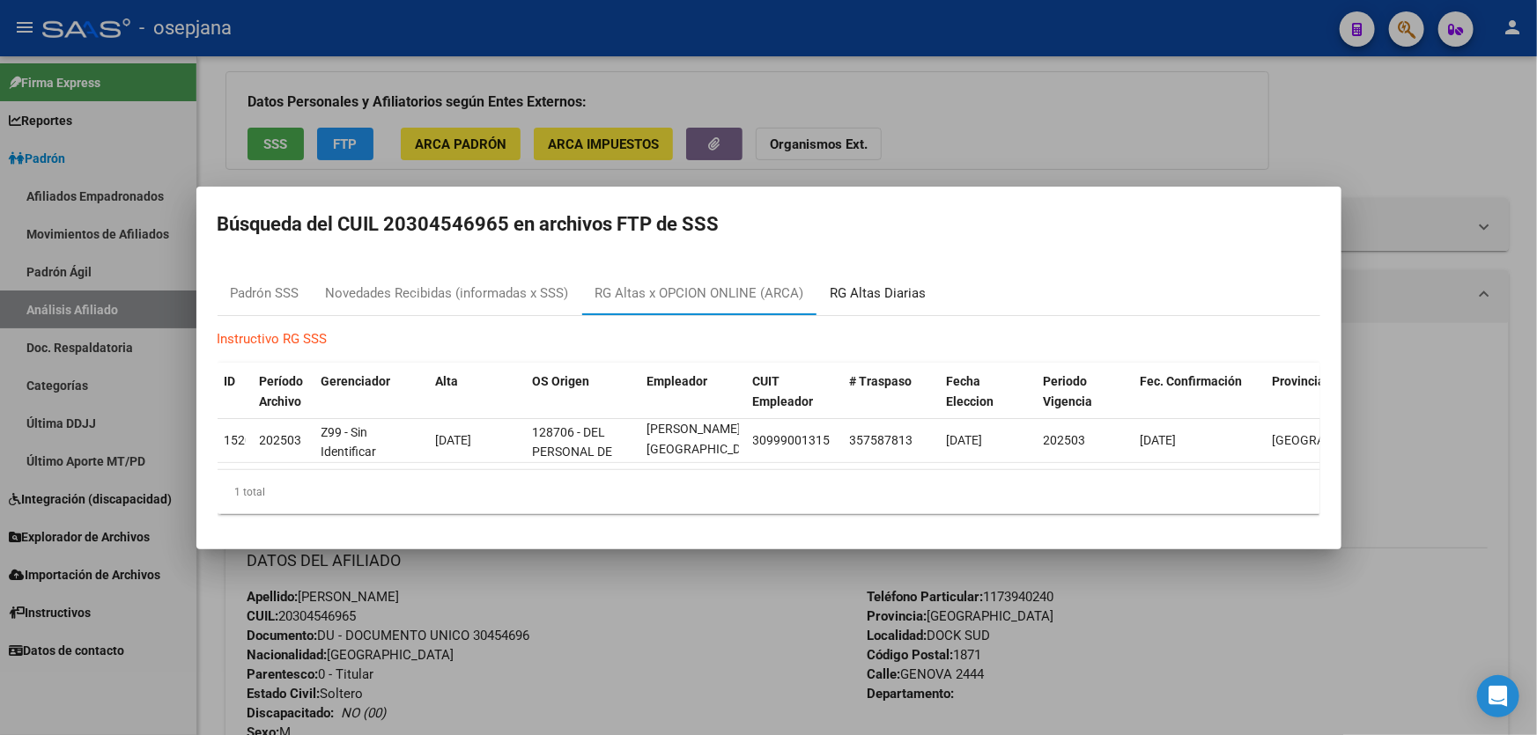
click at [873, 284] on div "RG Altas Diarias" at bounding box center [878, 294] width 96 height 20
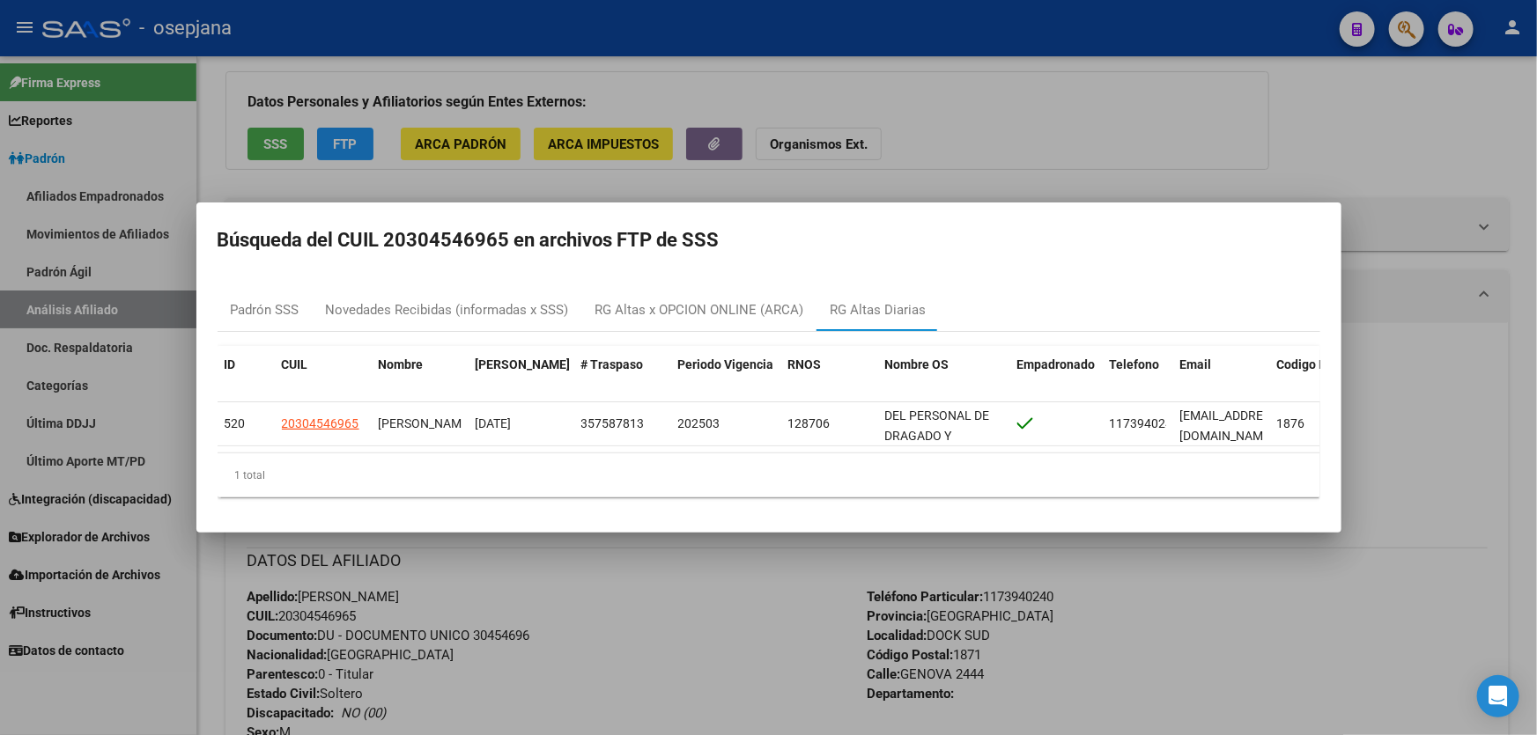
click at [1056, 144] on div at bounding box center [768, 367] width 1537 height 735
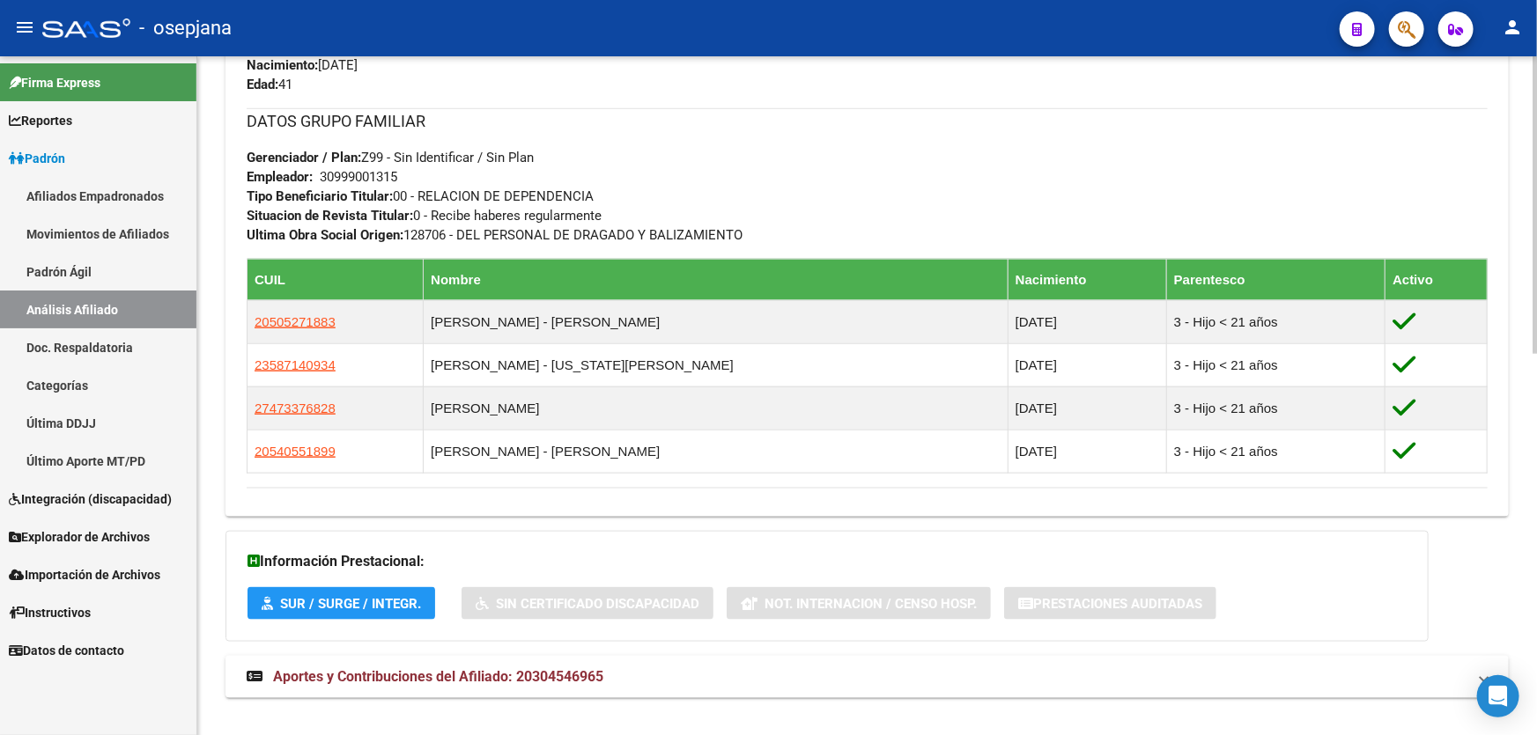
scroll to position [871, 0]
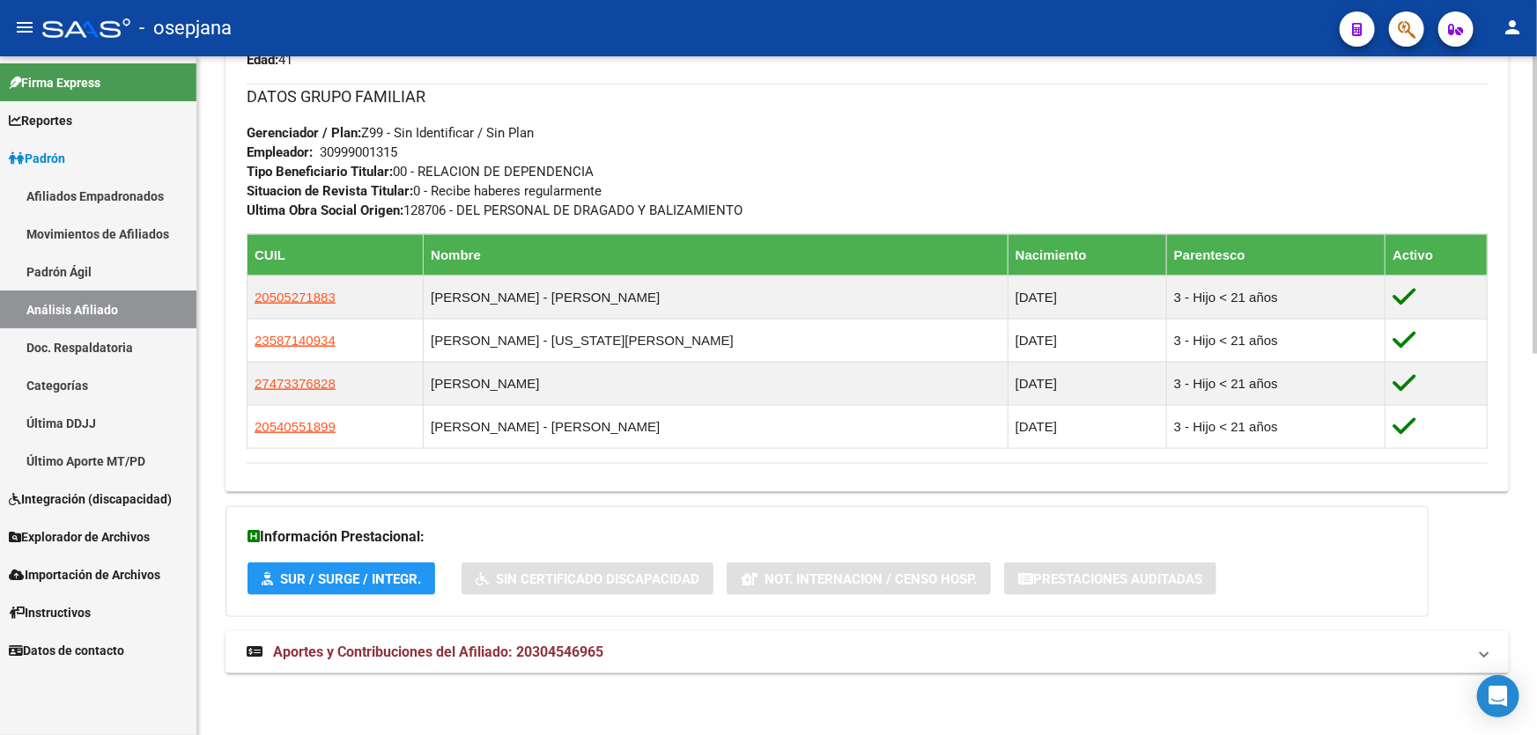
click at [820, 653] on mat-panel-title "Aportes y Contribuciones del Afiliado: 20304546965" at bounding box center [857, 652] width 1220 height 19
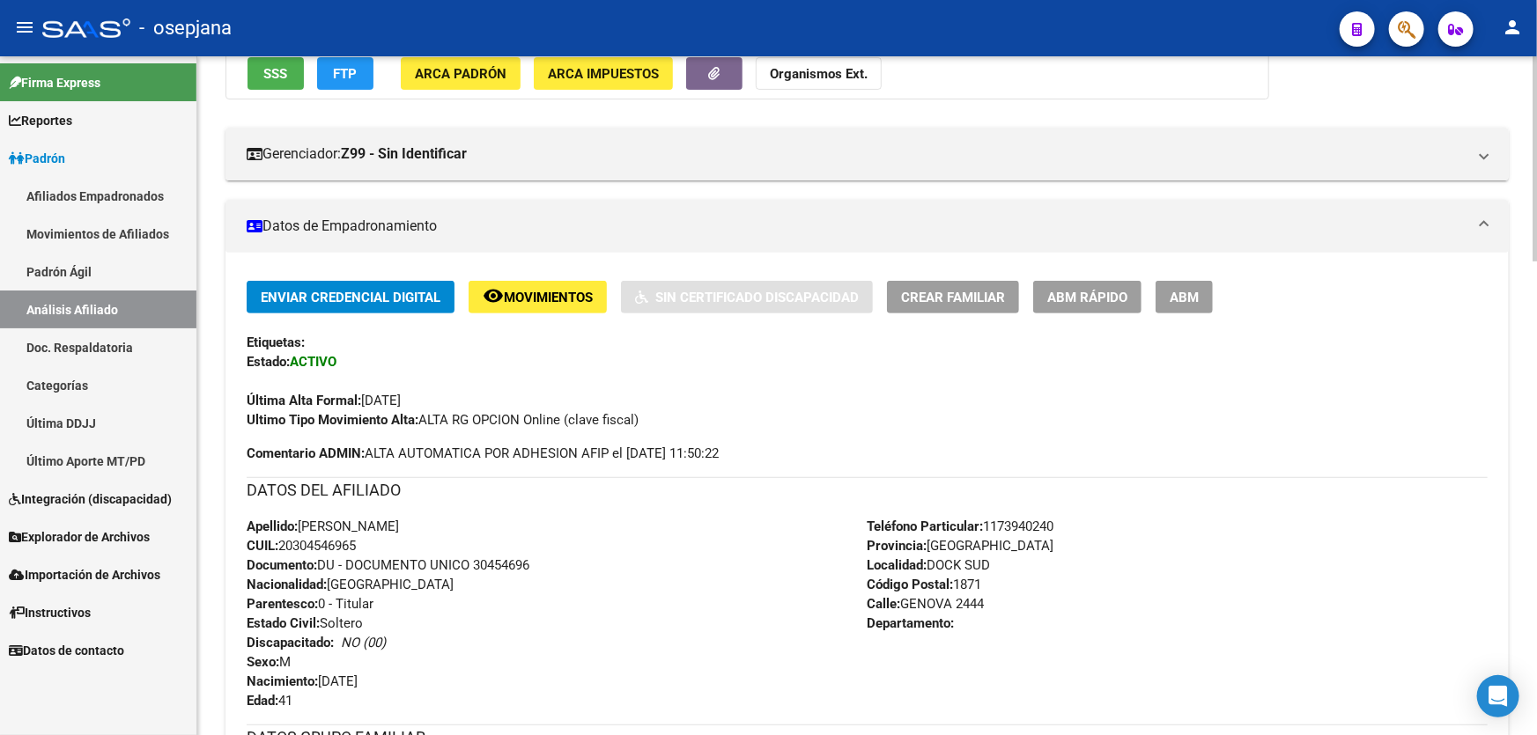
scroll to position [0, 0]
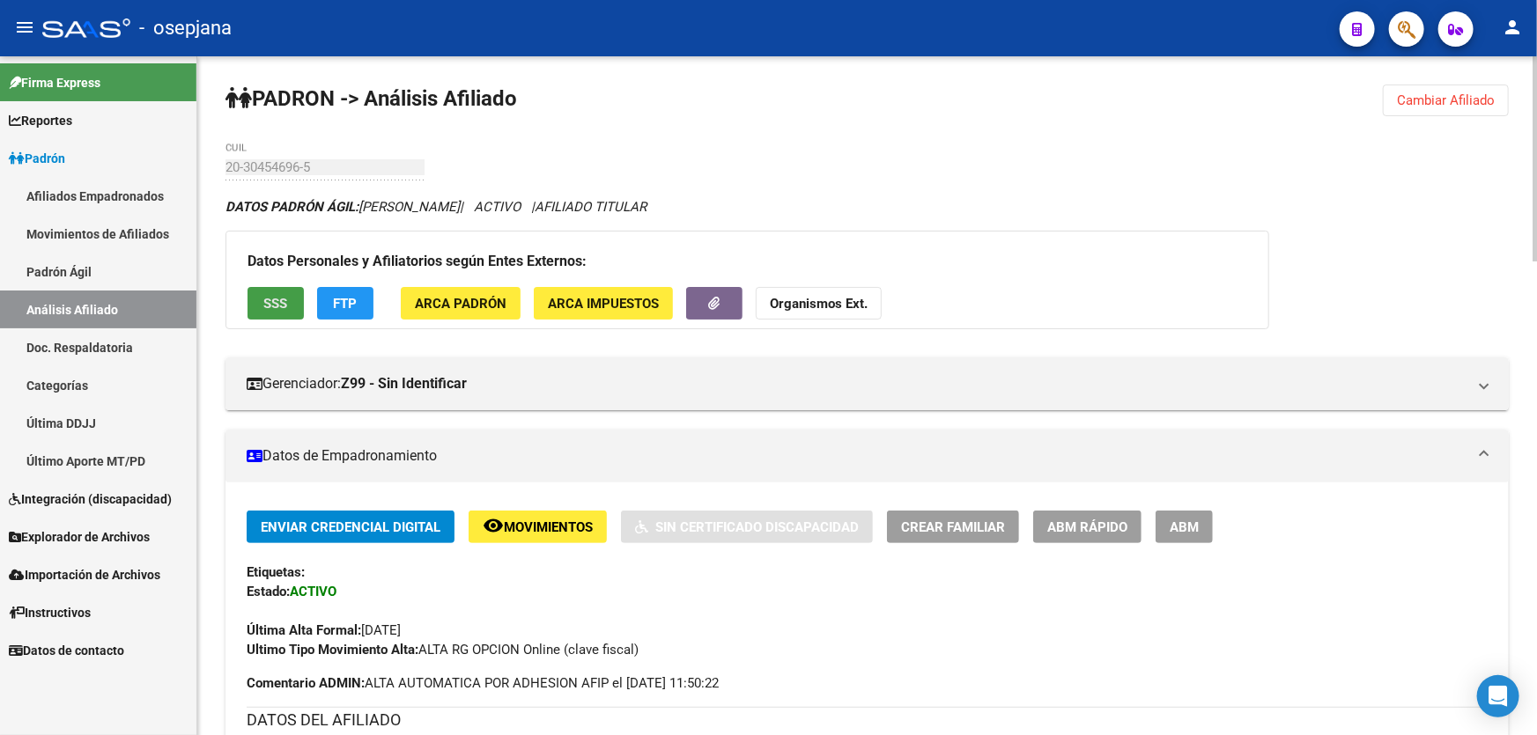
click at [277, 296] on span "SSS" at bounding box center [276, 304] width 24 height 16
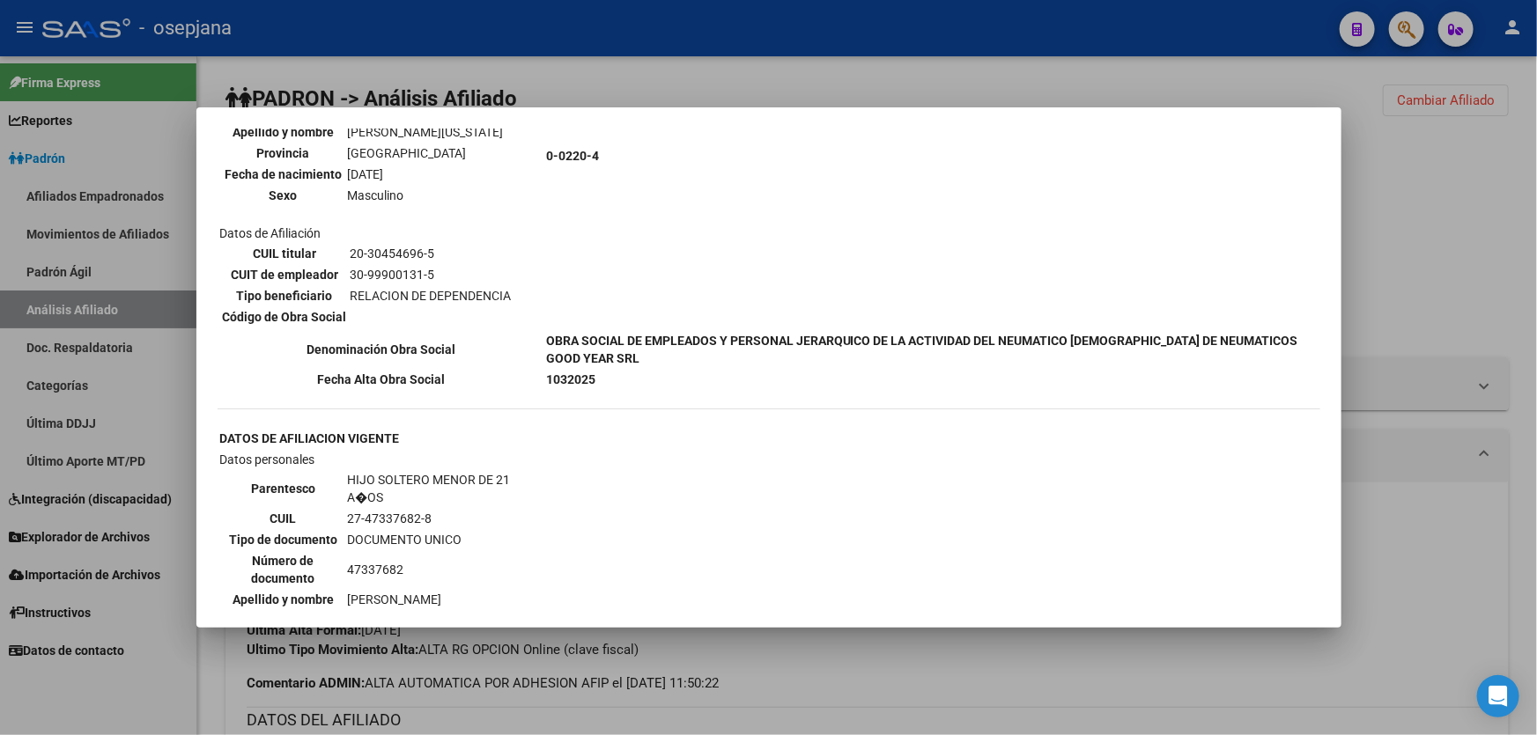
scroll to position [2216, 0]
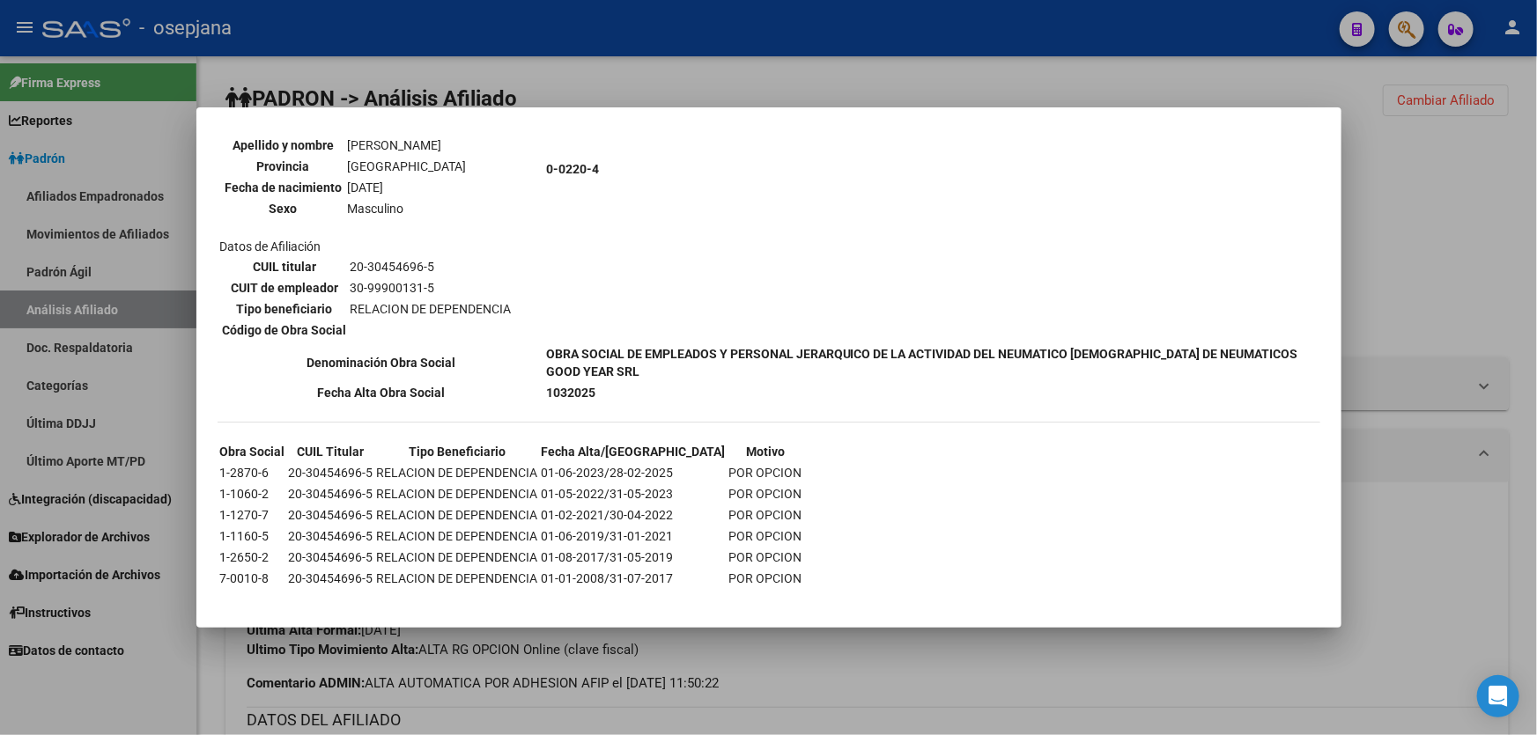
click at [1510, 268] on div at bounding box center [768, 367] width 1537 height 735
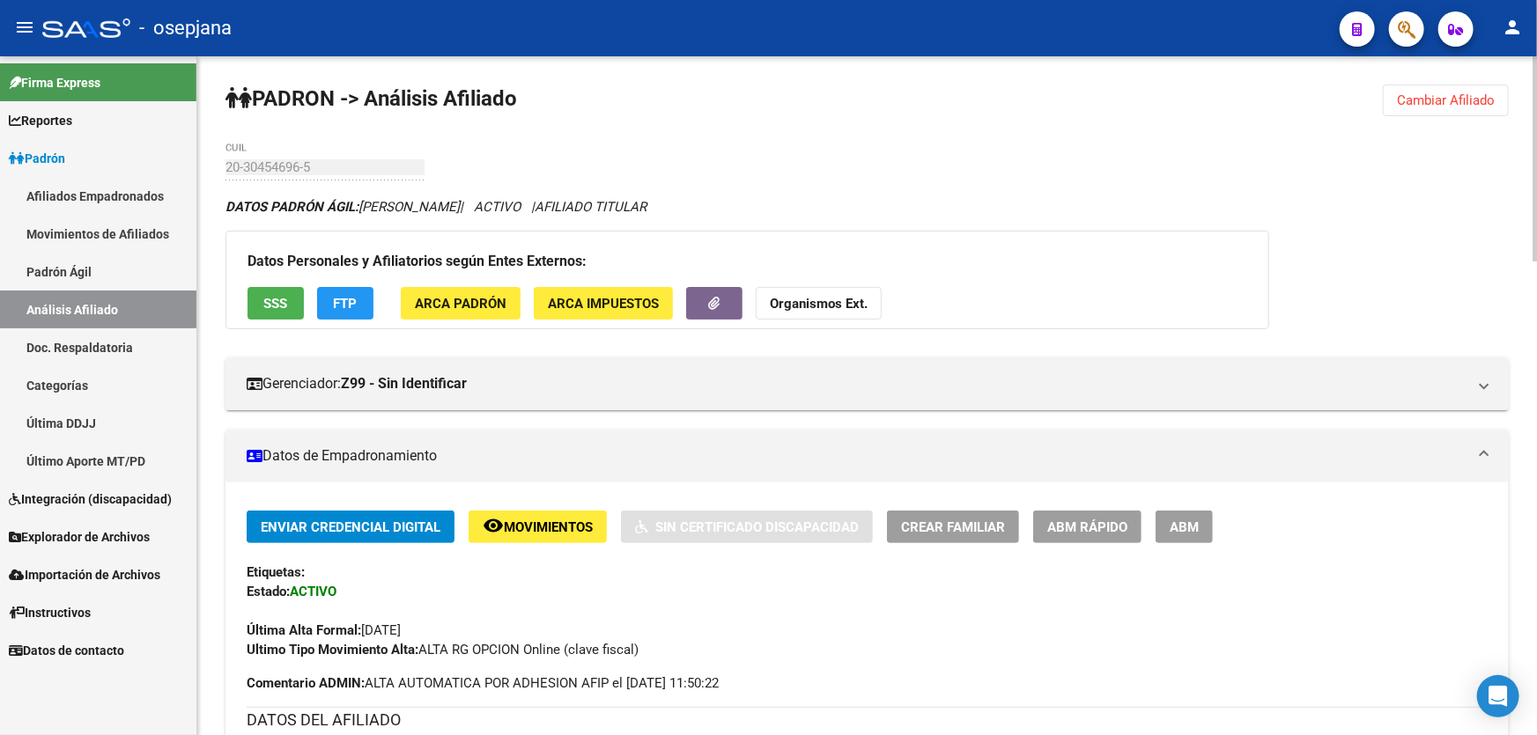
click at [336, 306] on span "FTP" at bounding box center [346, 304] width 24 height 16
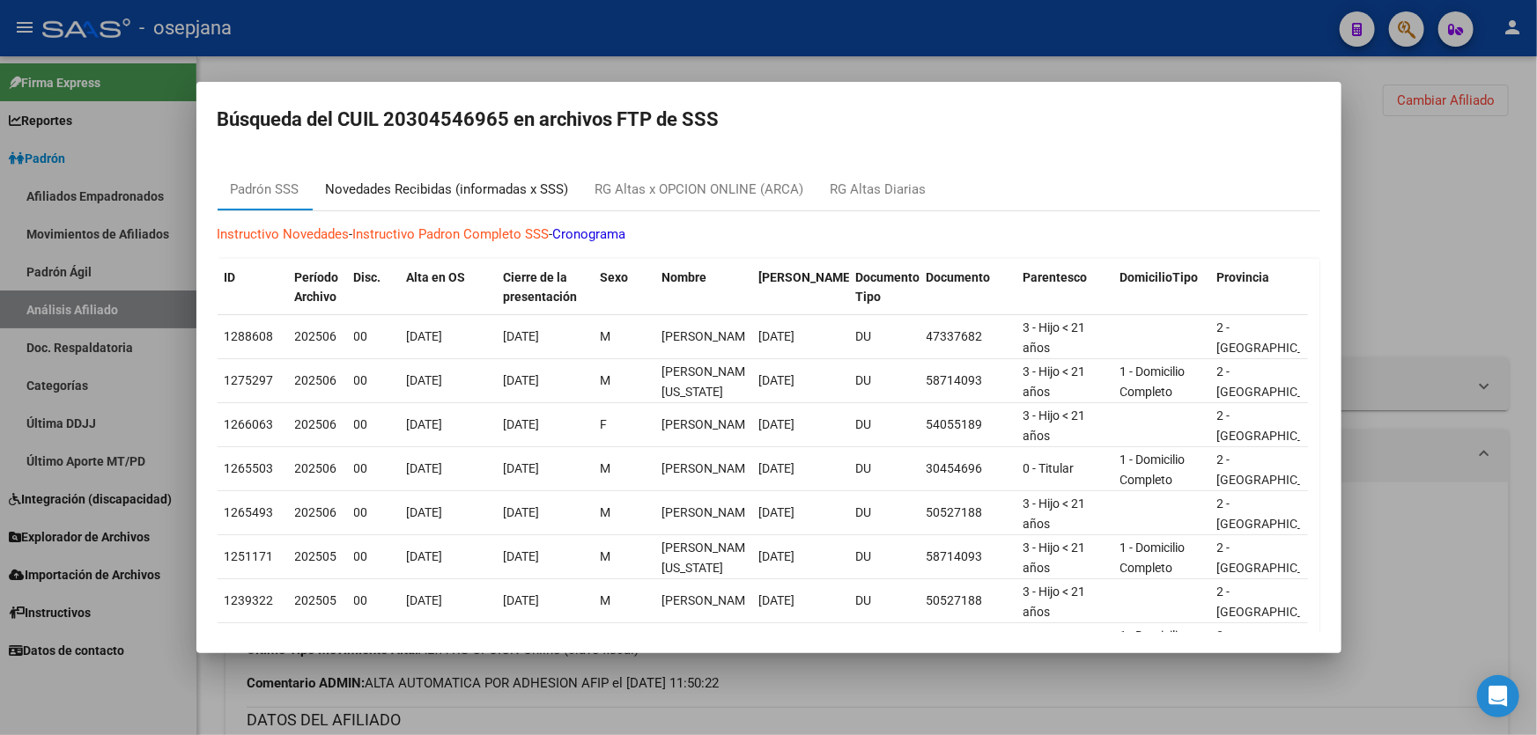
click at [458, 184] on div "Novedades Recibidas (informadas x SSS)" at bounding box center [447, 190] width 243 height 20
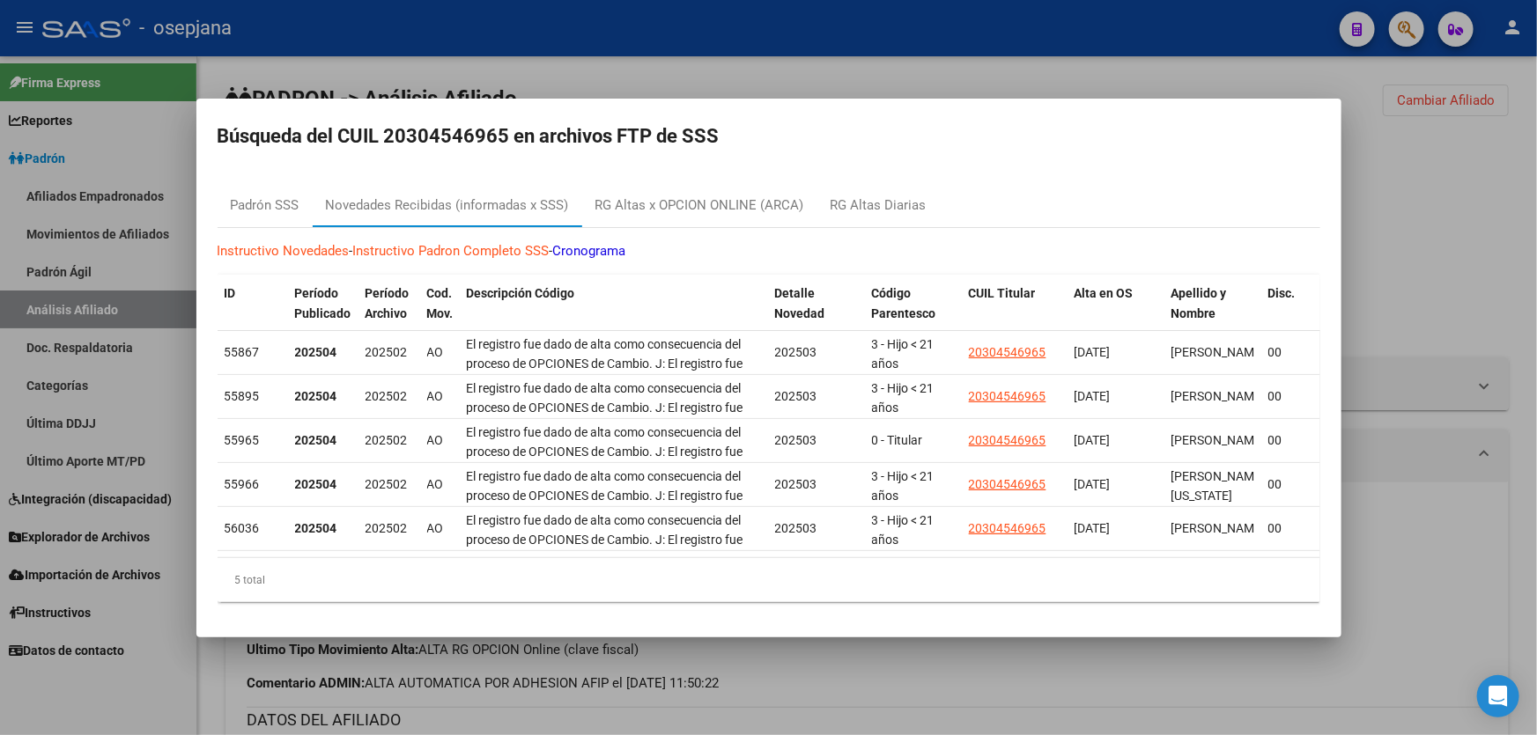
click at [1434, 219] on div at bounding box center [768, 367] width 1537 height 735
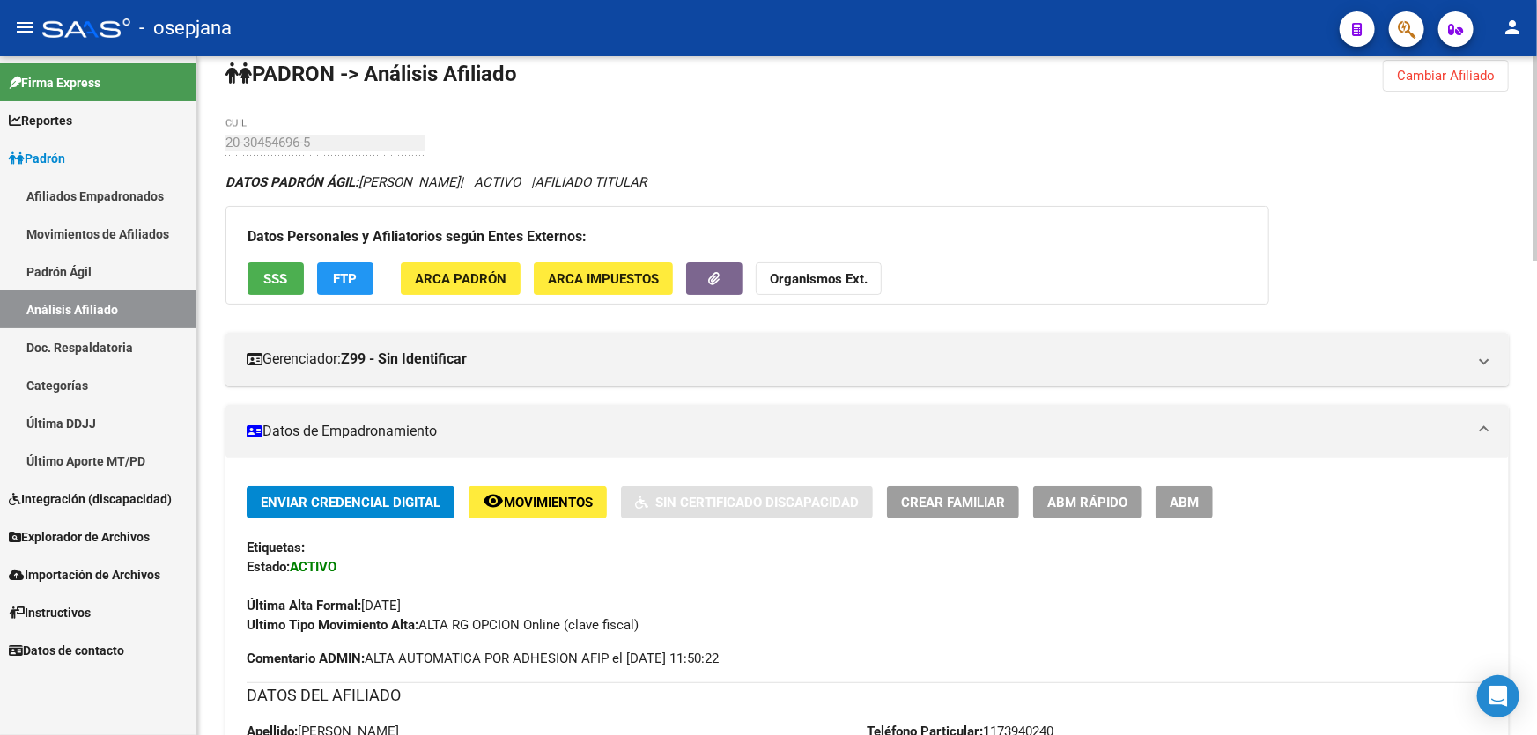
scroll to position [0, 0]
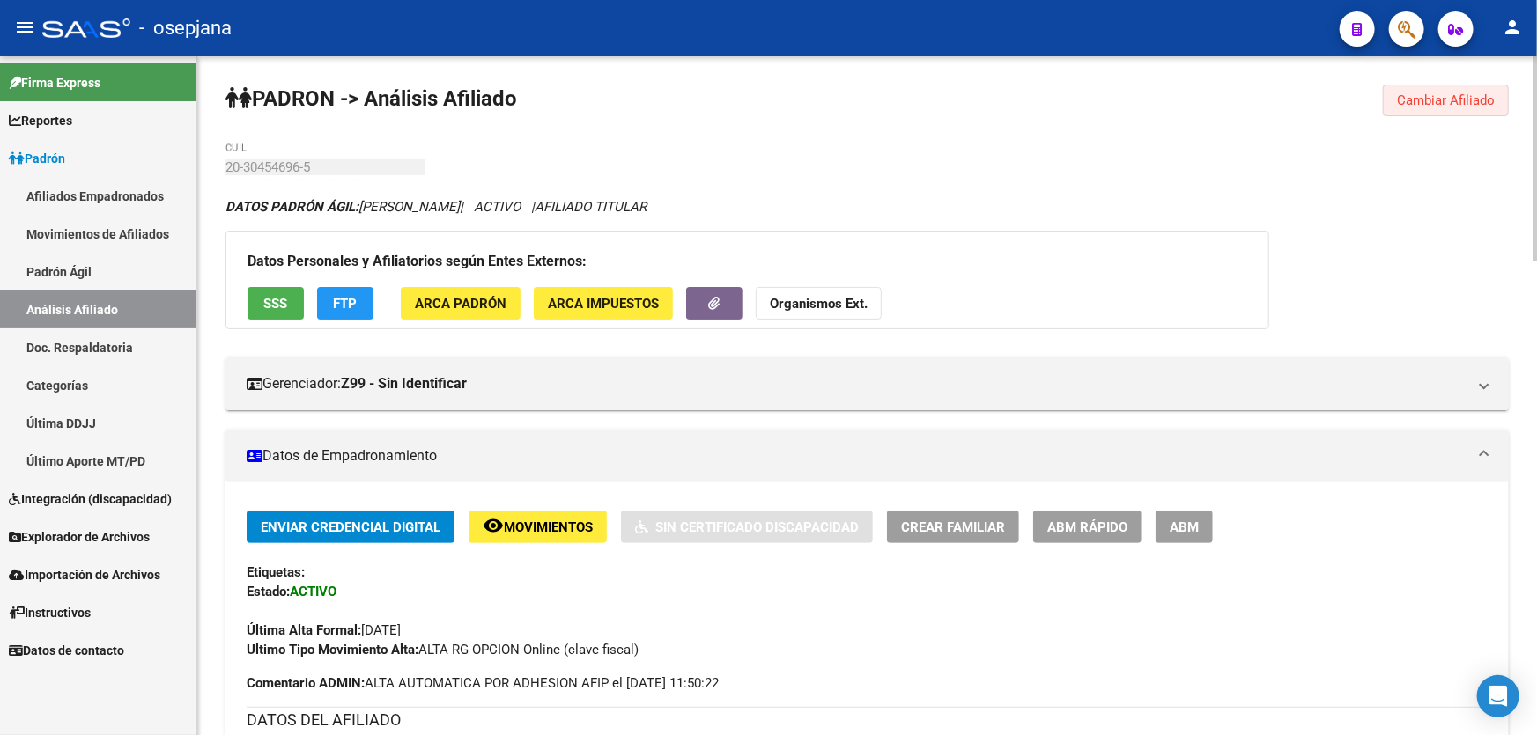
click at [1430, 101] on span "Cambiar Afiliado" at bounding box center [1446, 100] width 98 height 16
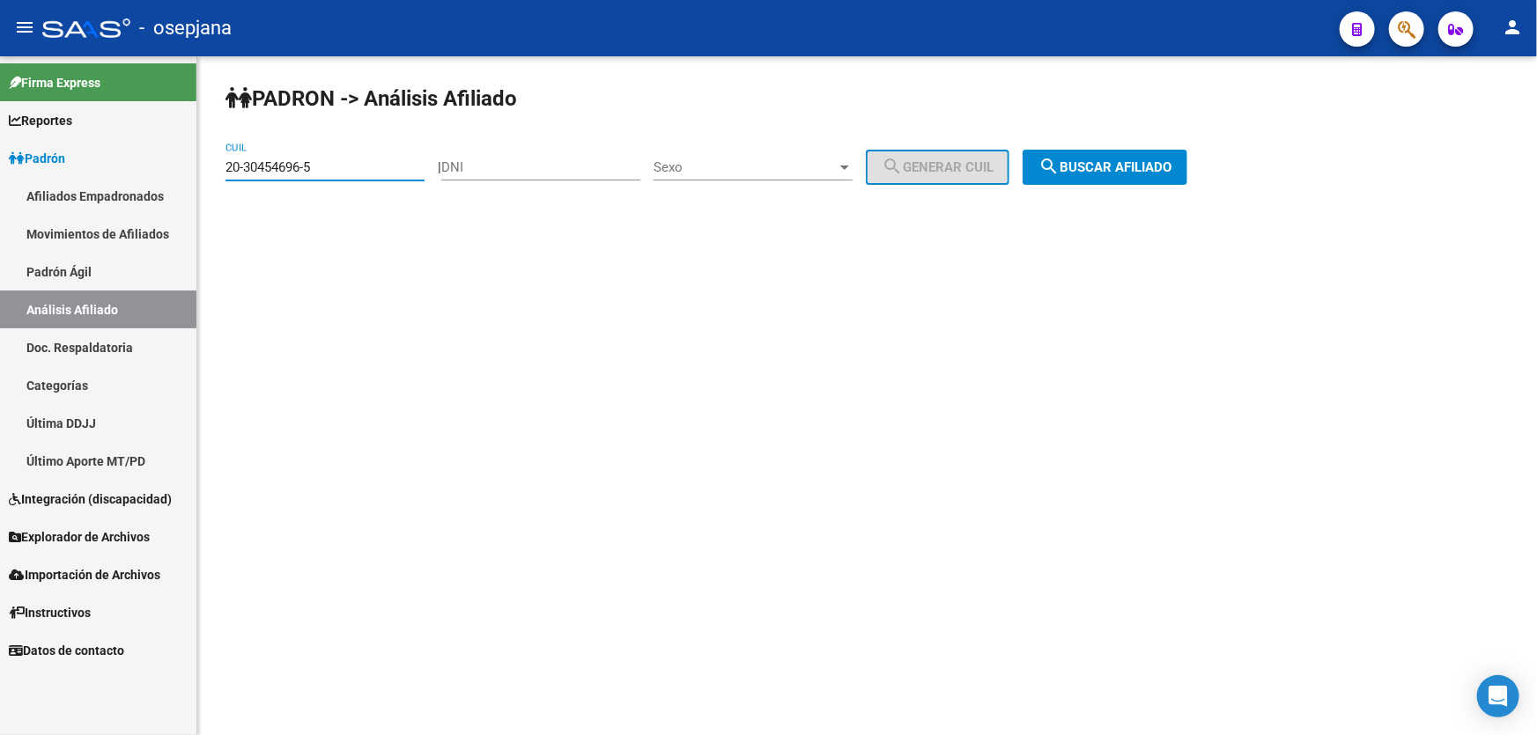
drag, startPoint x: 361, startPoint y: 160, endPoint x: 212, endPoint y: 167, distance: 149.0
click at [212, 167] on div "PADRON -> Análisis Afiliado 20-30454696-5 CUIL | DNI Sexo Sexo search Generar C…" at bounding box center [866, 148] width 1339 height 185
paste input "23403011-7"
click at [1152, 184] on div "PADRON -> Análisis Afiliado 20-23403011-7 CUIL | DNI Sexo Sexo search Generar C…" at bounding box center [866, 148] width 1339 height 185
click at [1108, 183] on button "search Buscar afiliado" at bounding box center [1104, 167] width 165 height 35
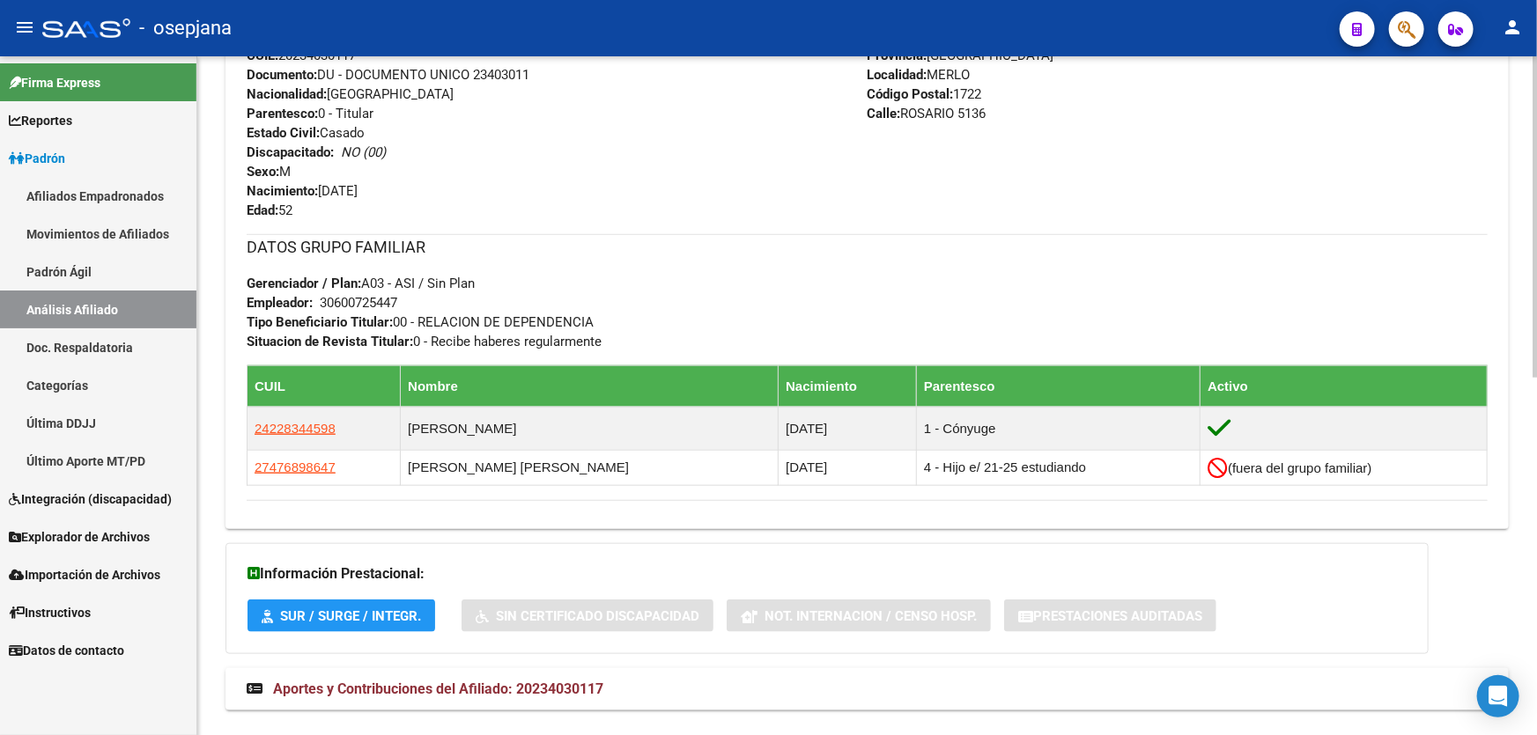
scroll to position [756, 0]
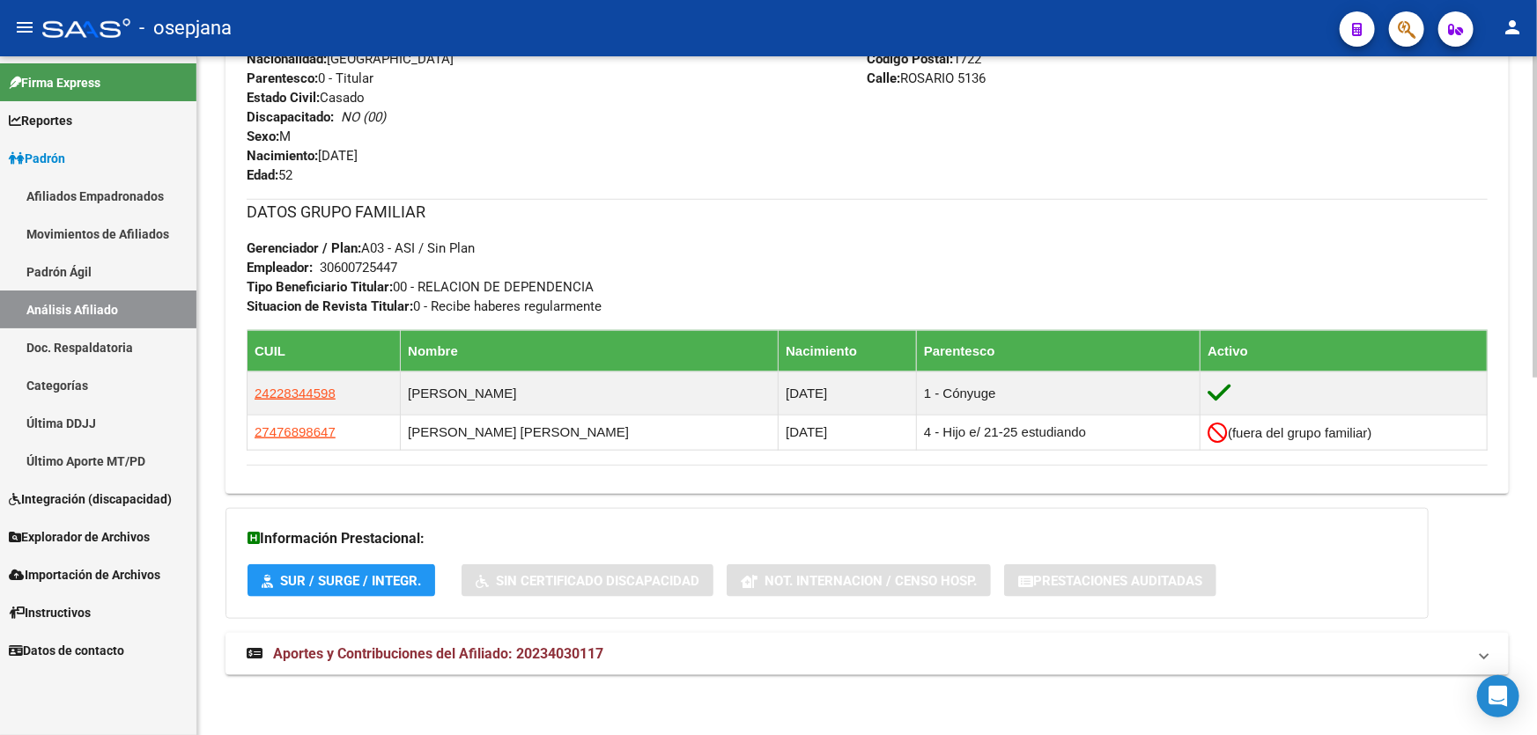
click at [929, 634] on mat-expansion-panel-header "Aportes y Contribuciones del Afiliado: 20234030117" at bounding box center [866, 654] width 1283 height 42
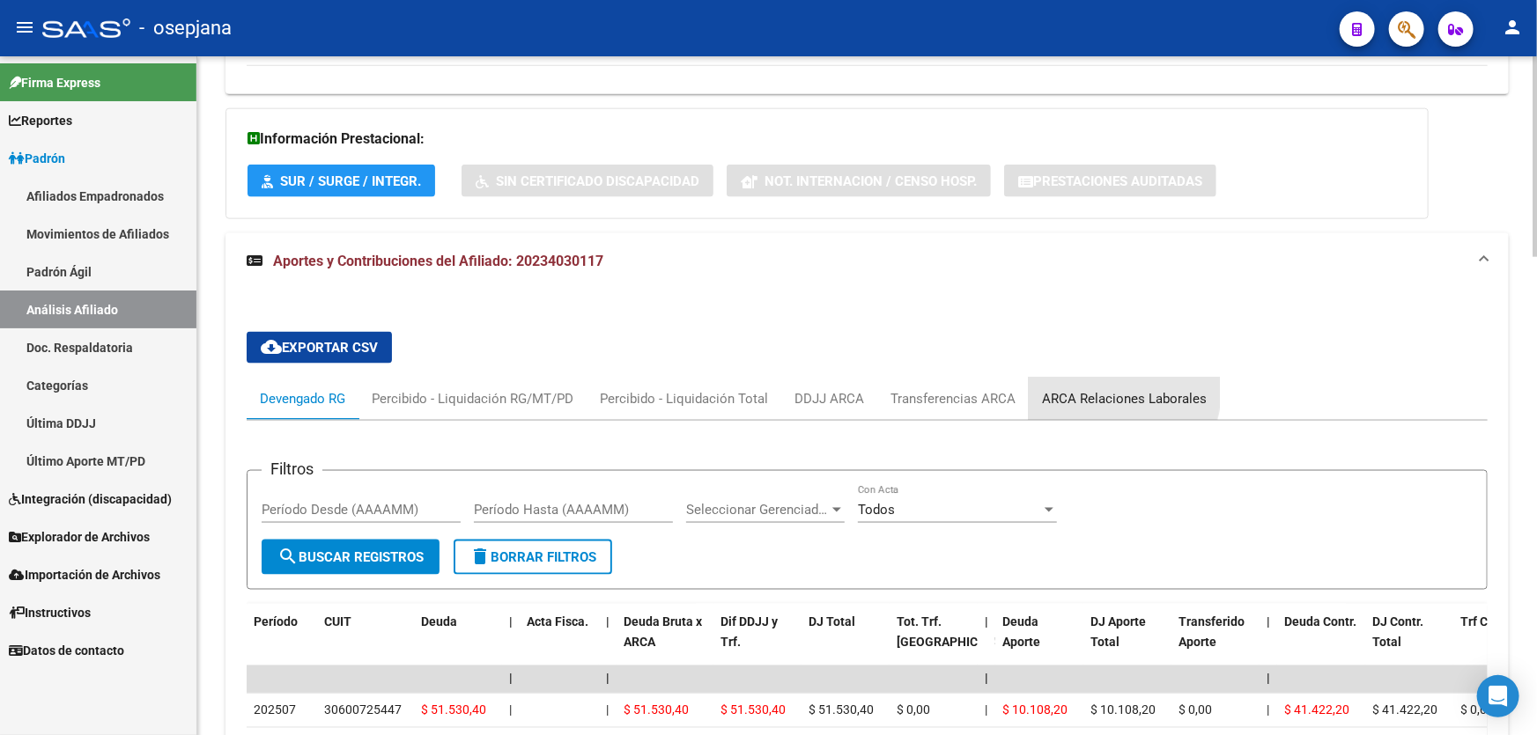
click at [1088, 389] on div "ARCA Relaciones Laborales" at bounding box center [1124, 398] width 165 height 19
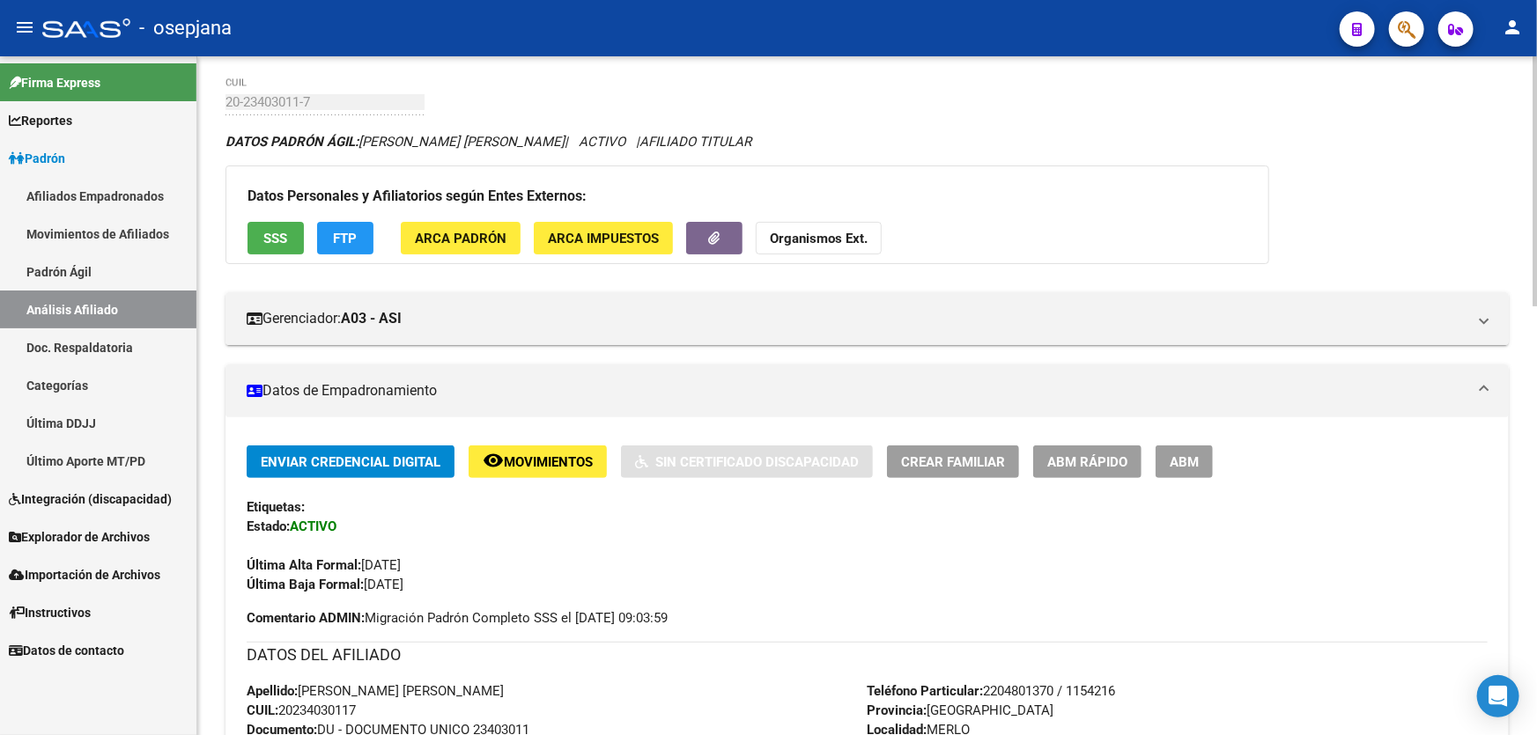
scroll to position [0, 0]
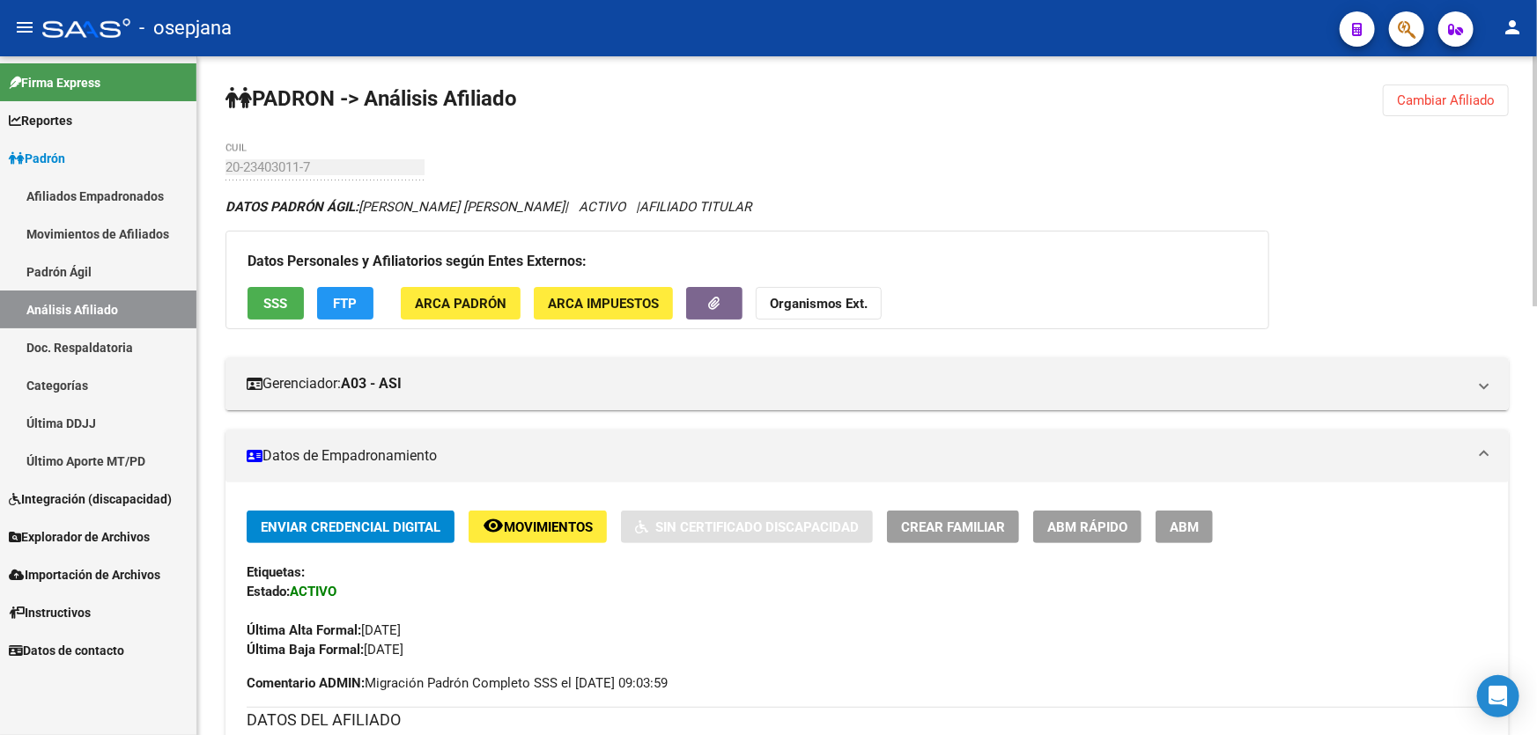
click at [1427, 92] on span "Cambiar Afiliado" at bounding box center [1446, 100] width 98 height 16
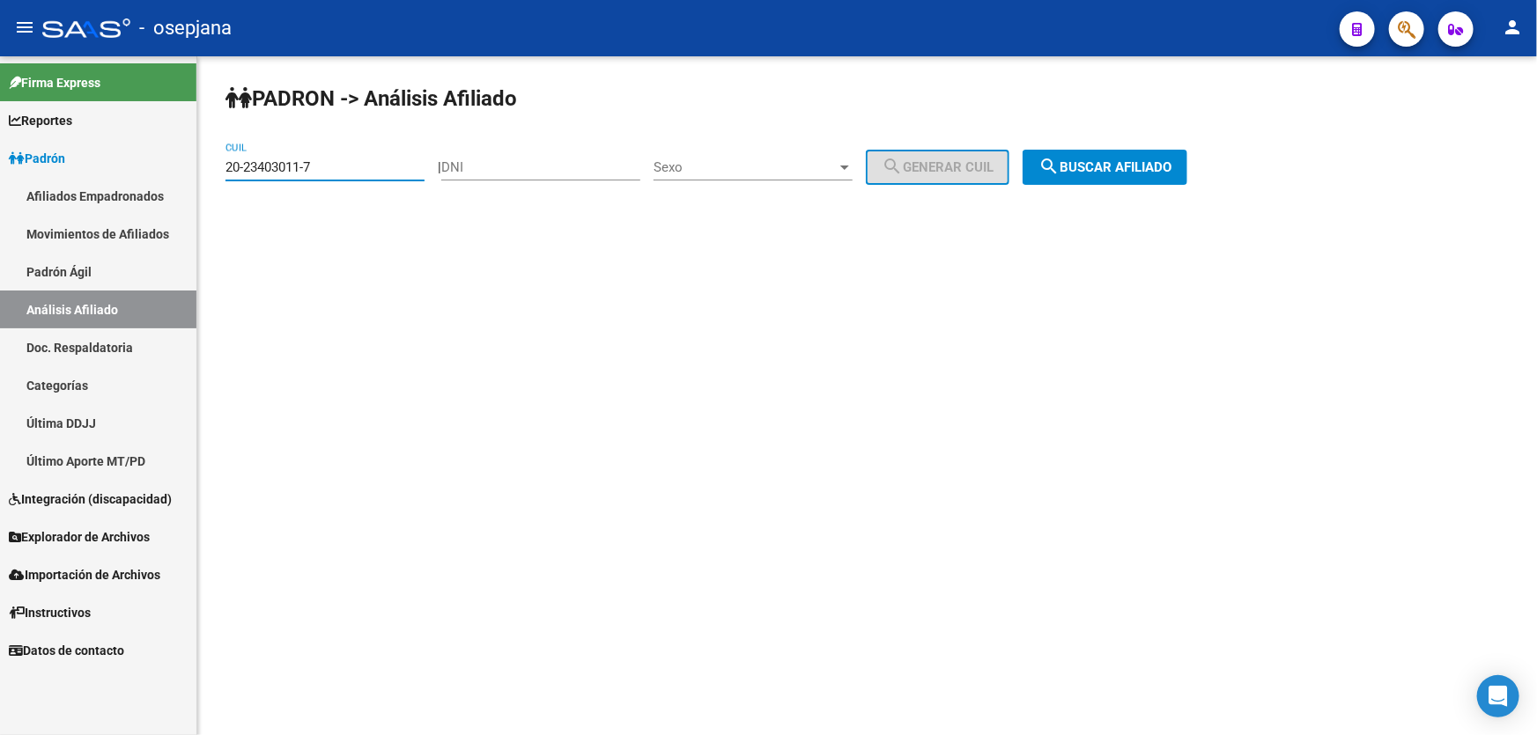
drag, startPoint x: 330, startPoint y: 166, endPoint x: 210, endPoint y: 173, distance: 120.8
click at [210, 173] on div "PADRON -> Análisis Afiliado 20-23403011-7 CUIL | DNI Sexo Sexo search Generar C…" at bounding box center [866, 148] width 1339 height 185
paste input "4183351-9"
click at [1145, 173] on span "search Buscar afiliado" at bounding box center [1104, 167] width 133 height 16
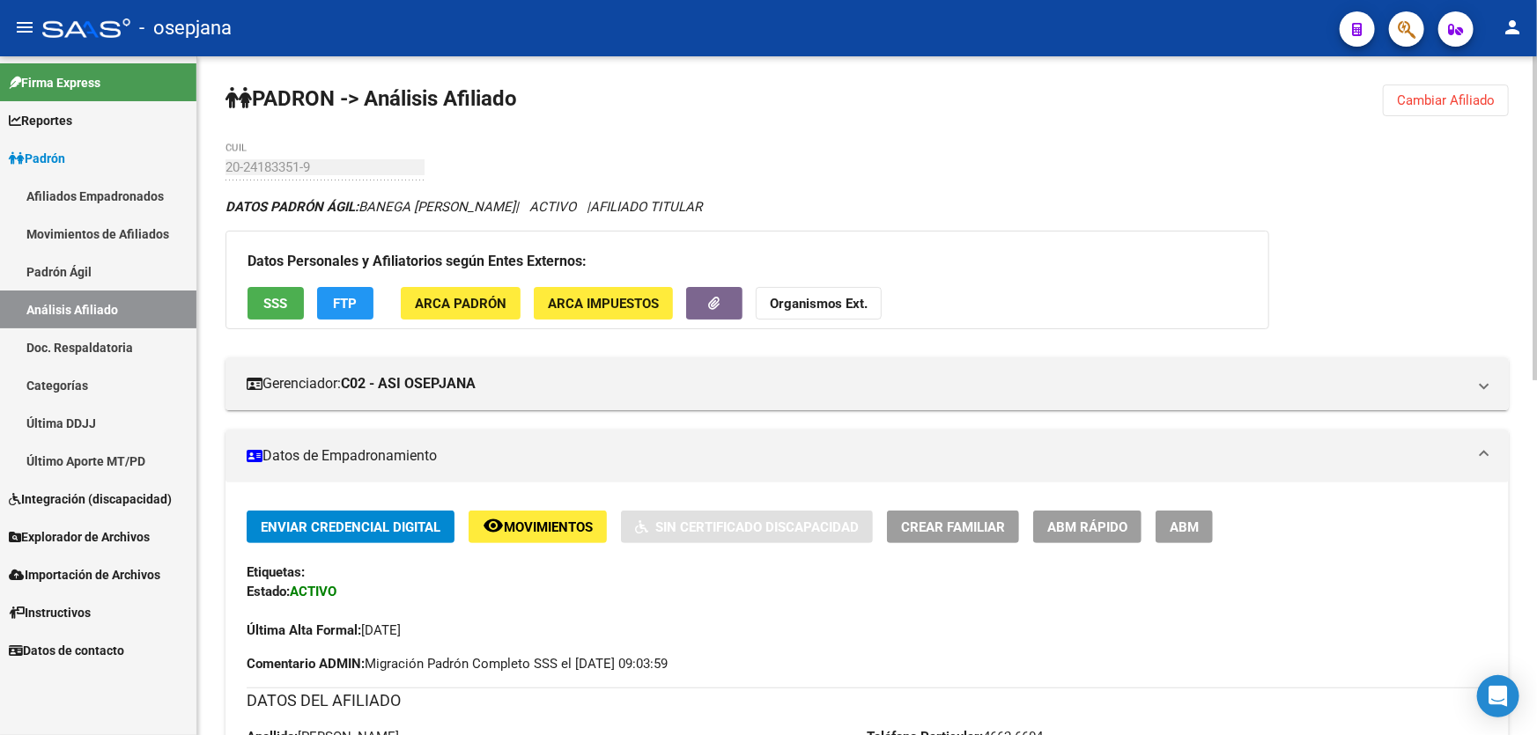
click at [1457, 106] on span "Cambiar Afiliado" at bounding box center [1446, 100] width 98 height 16
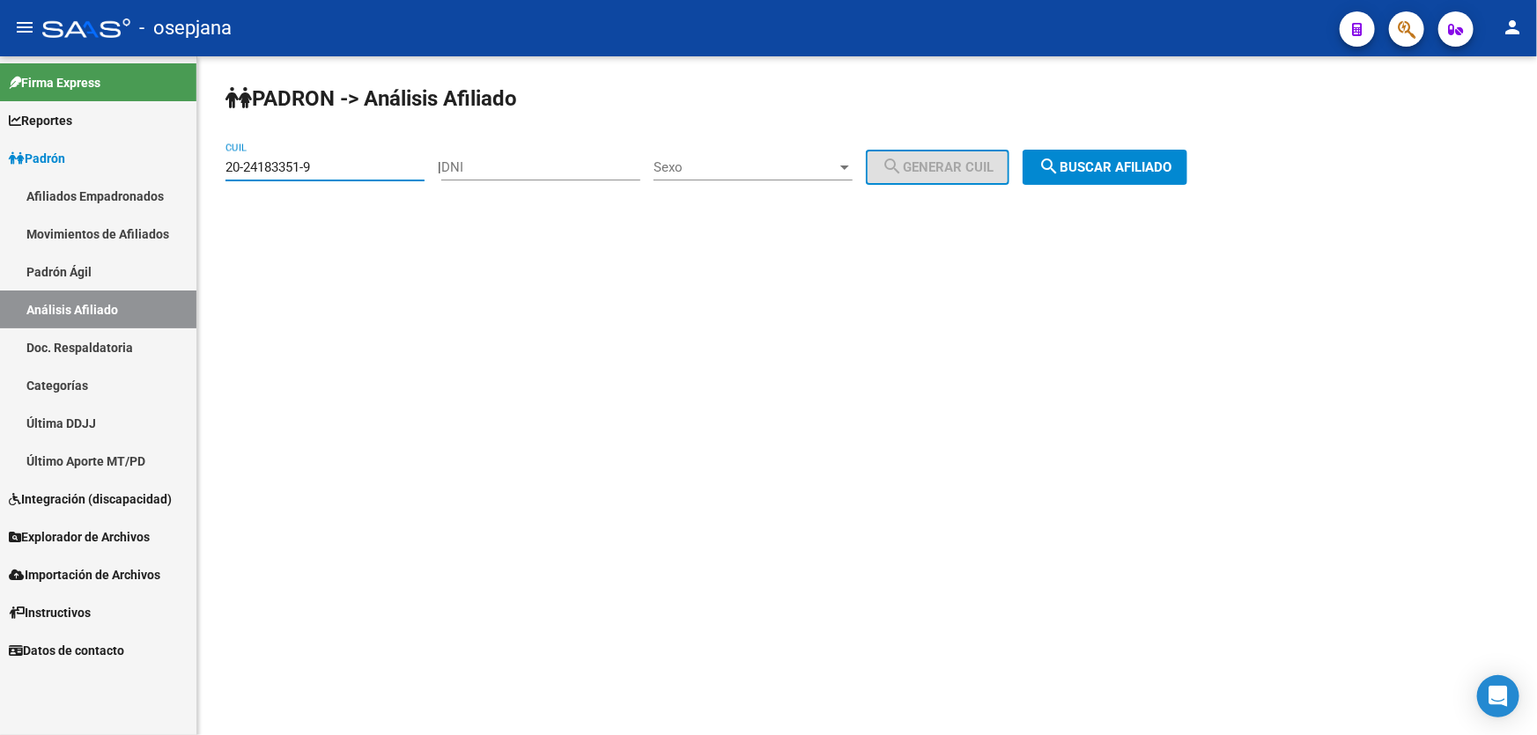
drag, startPoint x: 332, startPoint y: 167, endPoint x: 216, endPoint y: 167, distance: 116.2
click at [216, 167] on div "PADRON -> Análisis Afiliado 20-24183351-9 CUIL | DNI Sexo Sexo search Generar C…" at bounding box center [866, 148] width 1339 height 185
paste input "5111204-6"
click at [1161, 140] on div "PADRON -> Análisis Afiliado 20-25111204-6 CUIL | DNI Sexo Sexo search Generar C…" at bounding box center [866, 148] width 1339 height 185
click at [1164, 164] on span "search Buscar afiliado" at bounding box center [1104, 167] width 133 height 16
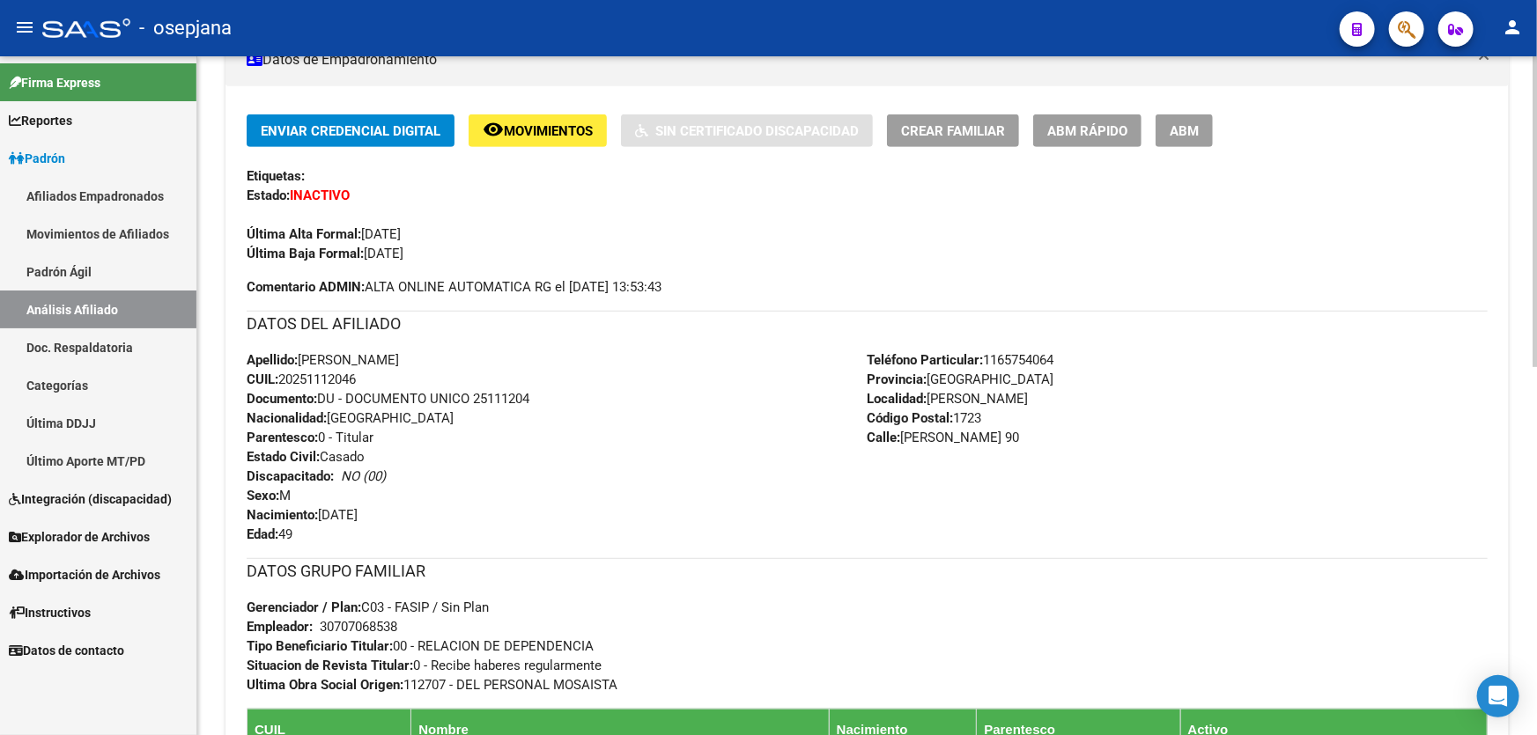
scroll to position [320, 0]
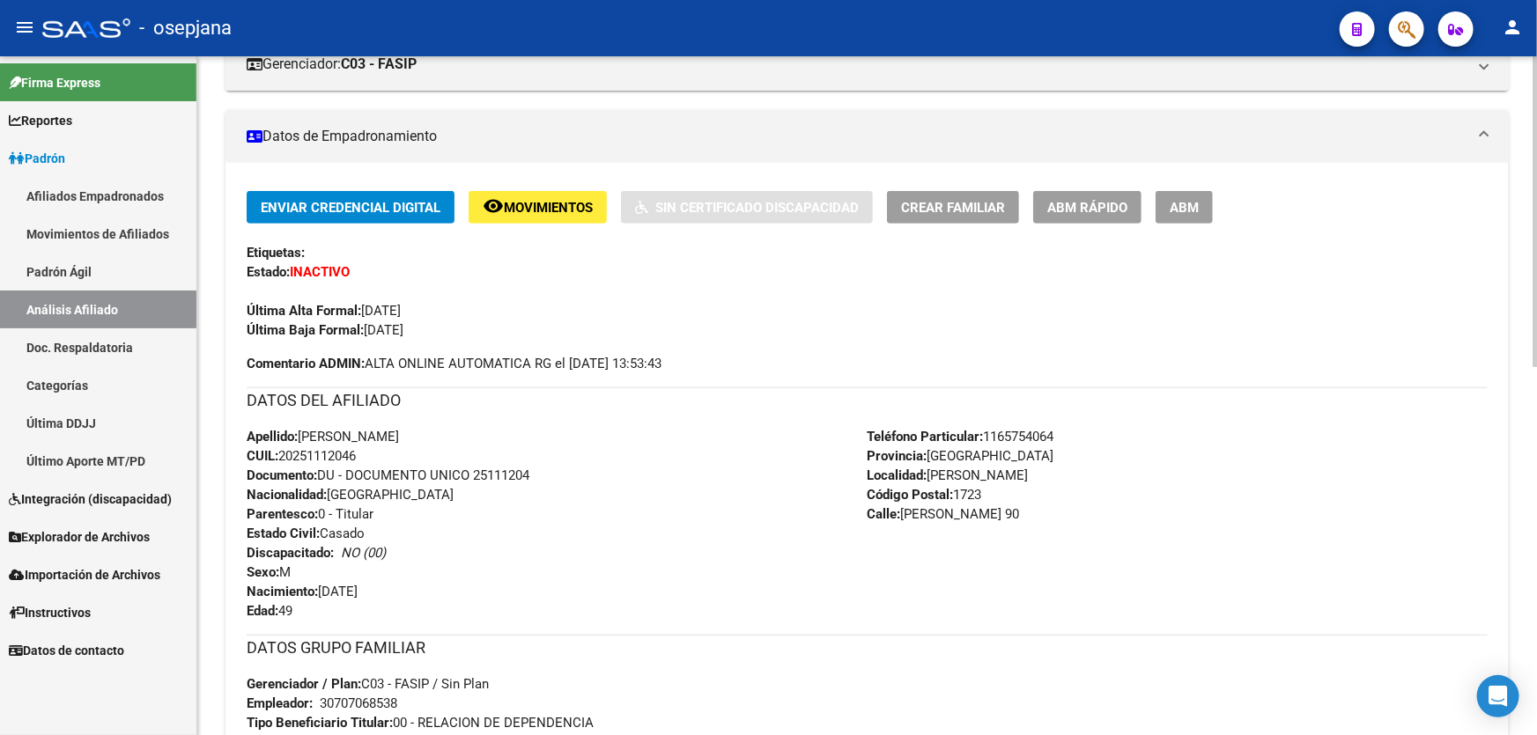
click at [567, 200] on span "Movimientos" at bounding box center [548, 208] width 89 height 16
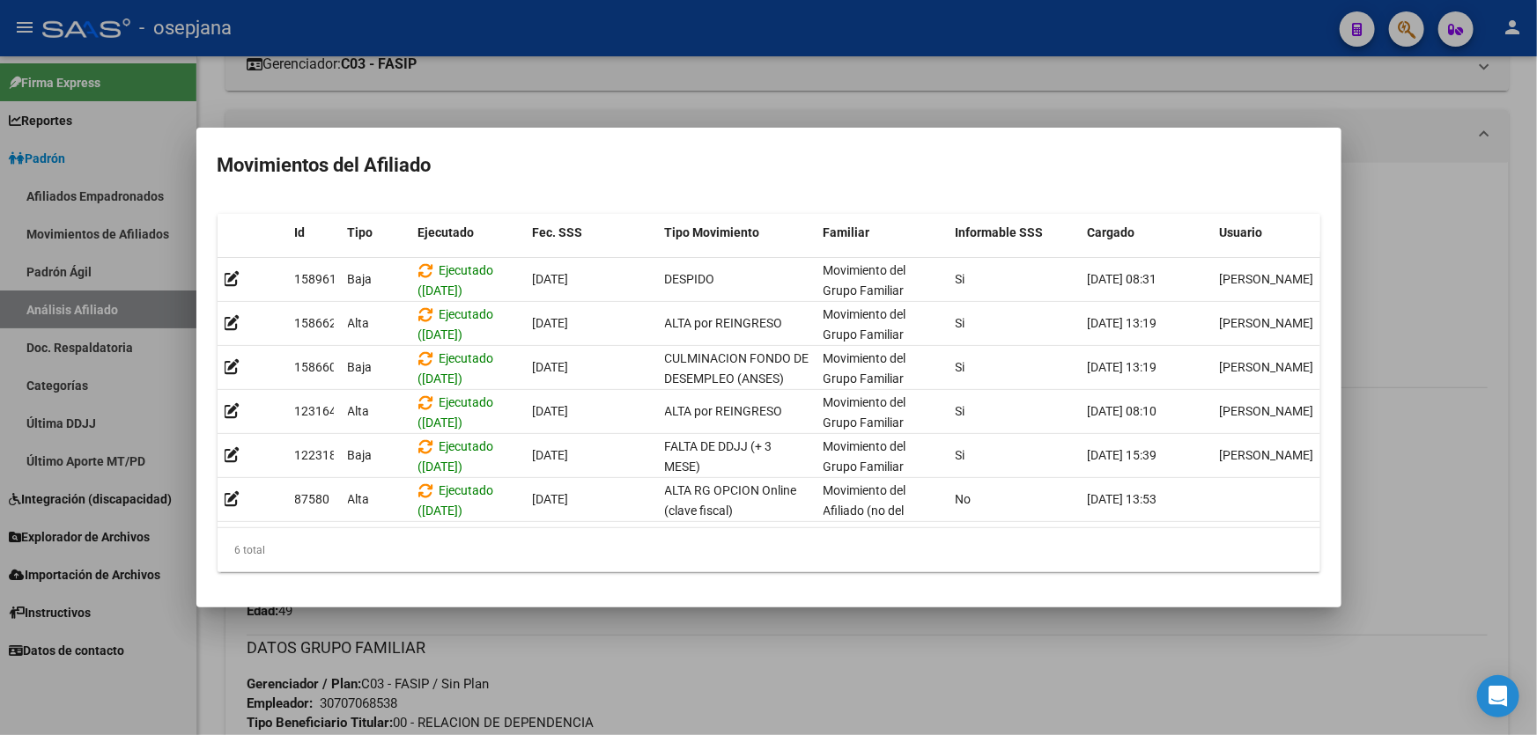
click at [1361, 380] on div at bounding box center [768, 367] width 1537 height 735
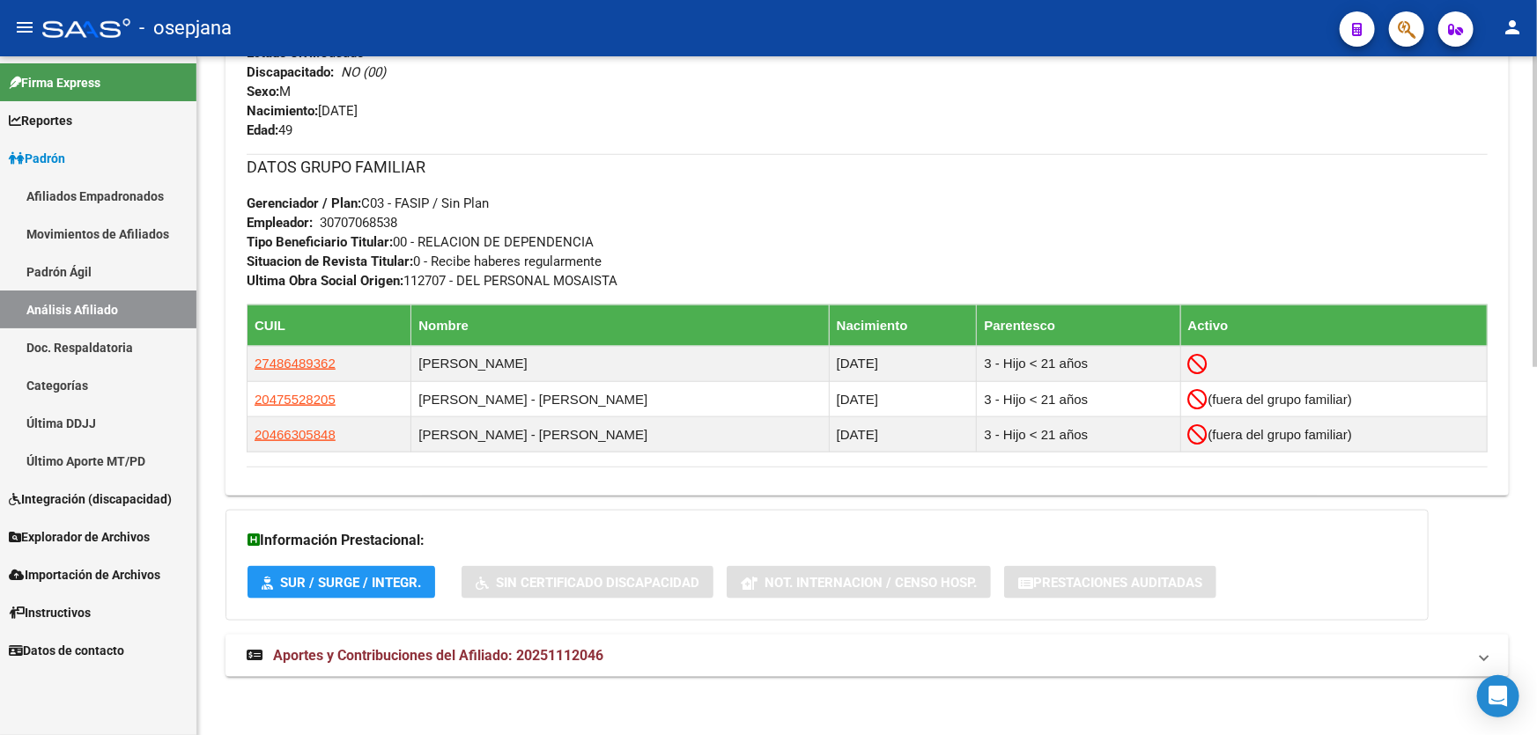
scroll to position [802, 0]
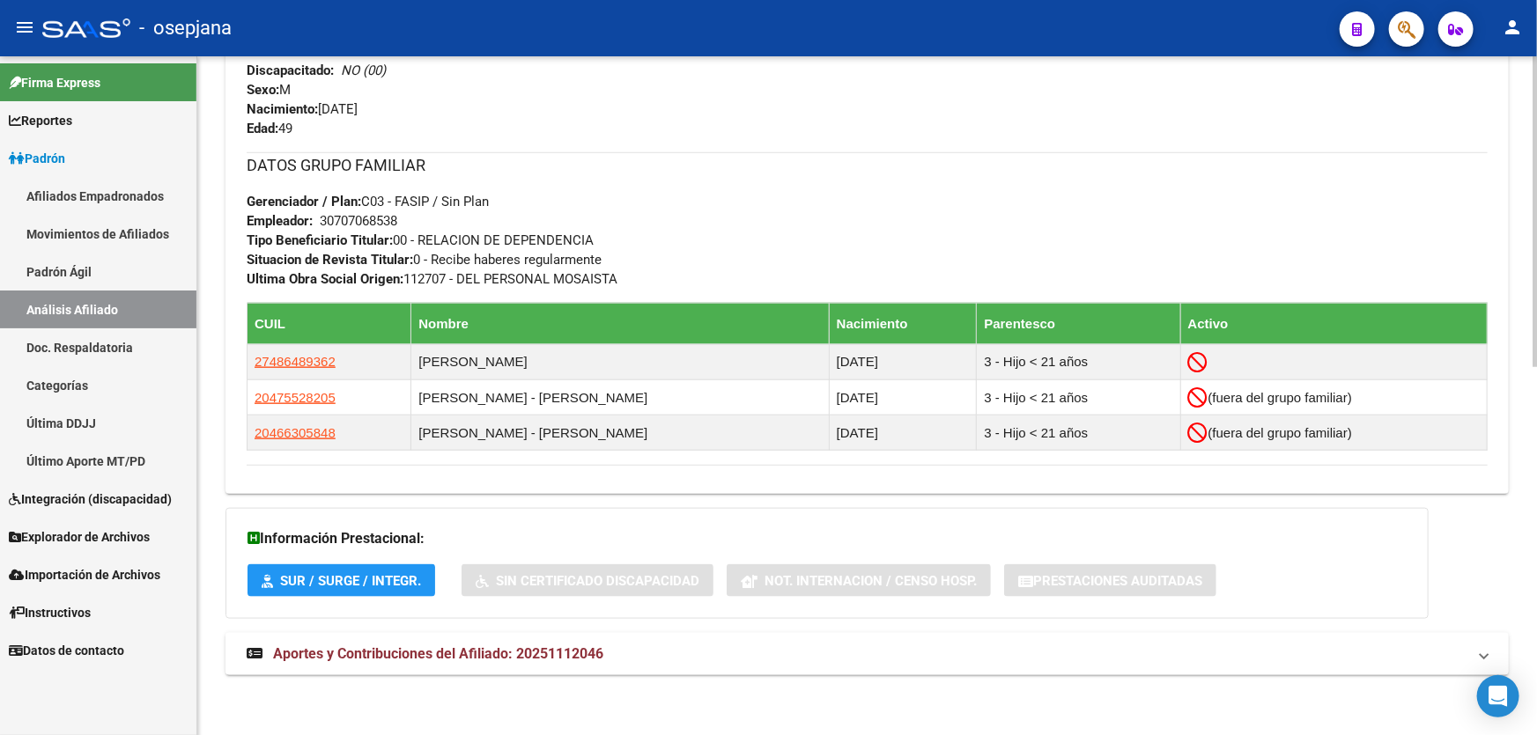
click at [836, 647] on mat-panel-title "Aportes y Contribuciones del Afiliado: 20251112046" at bounding box center [857, 654] width 1220 height 19
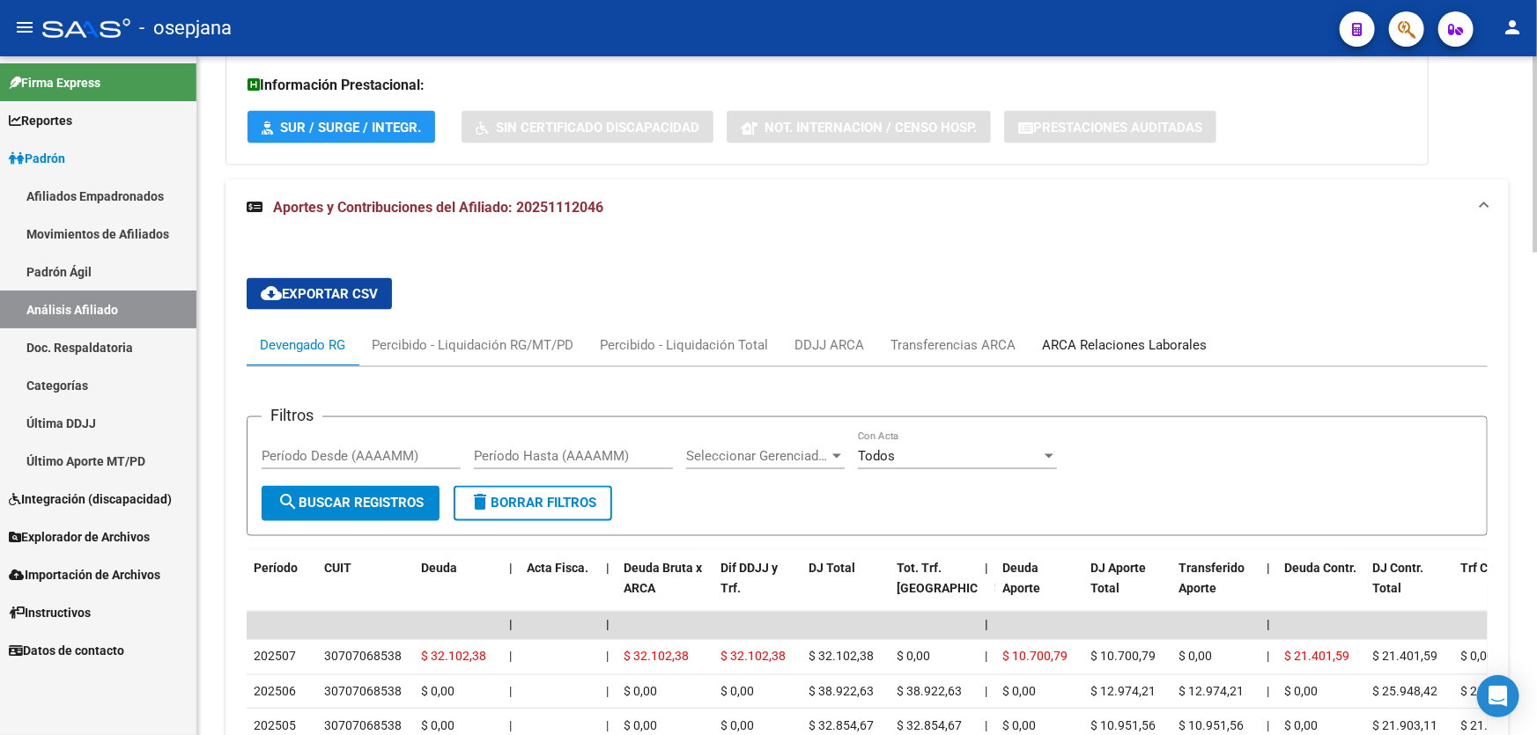
click at [1172, 347] on div "ARCA Relaciones Laborales" at bounding box center [1124, 345] width 165 height 19
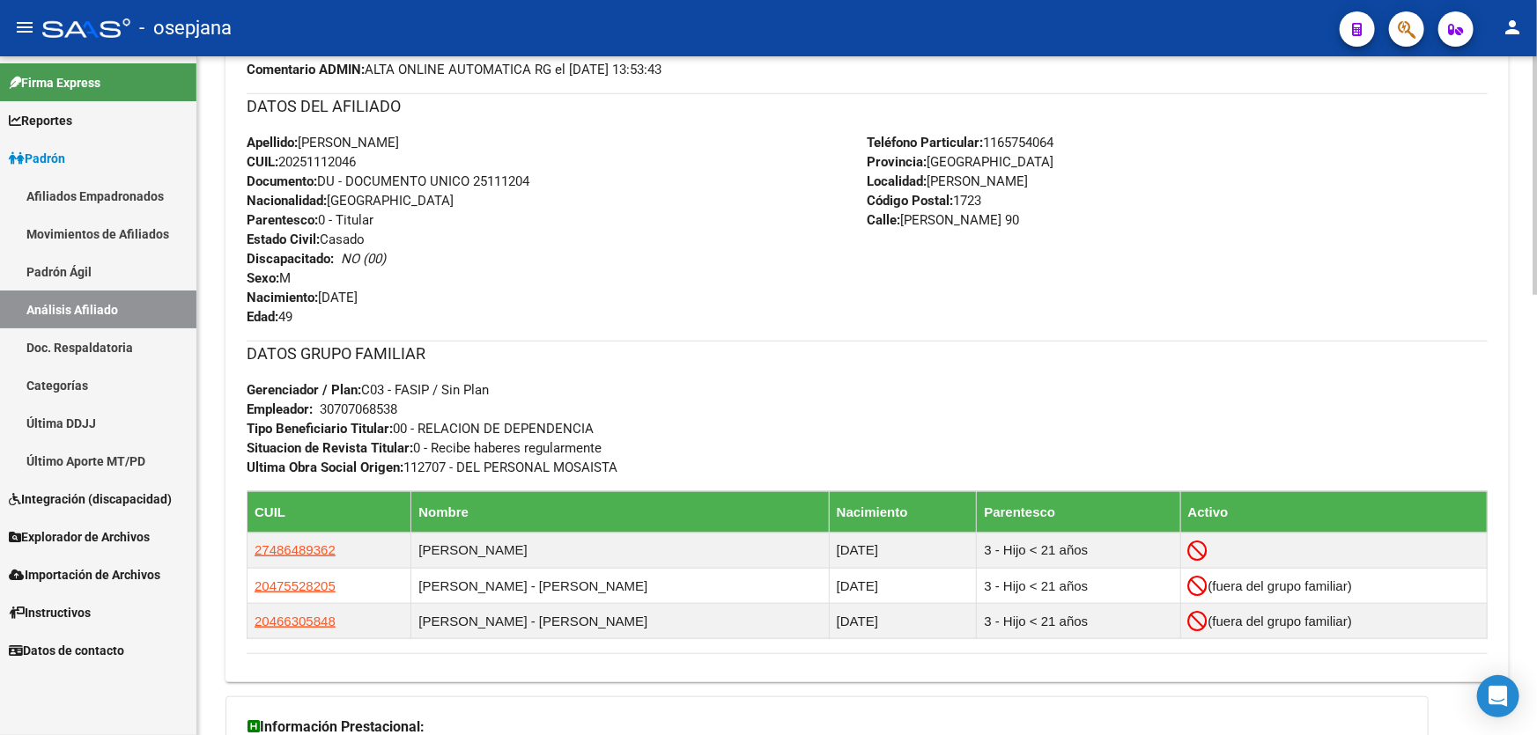
scroll to position [0, 0]
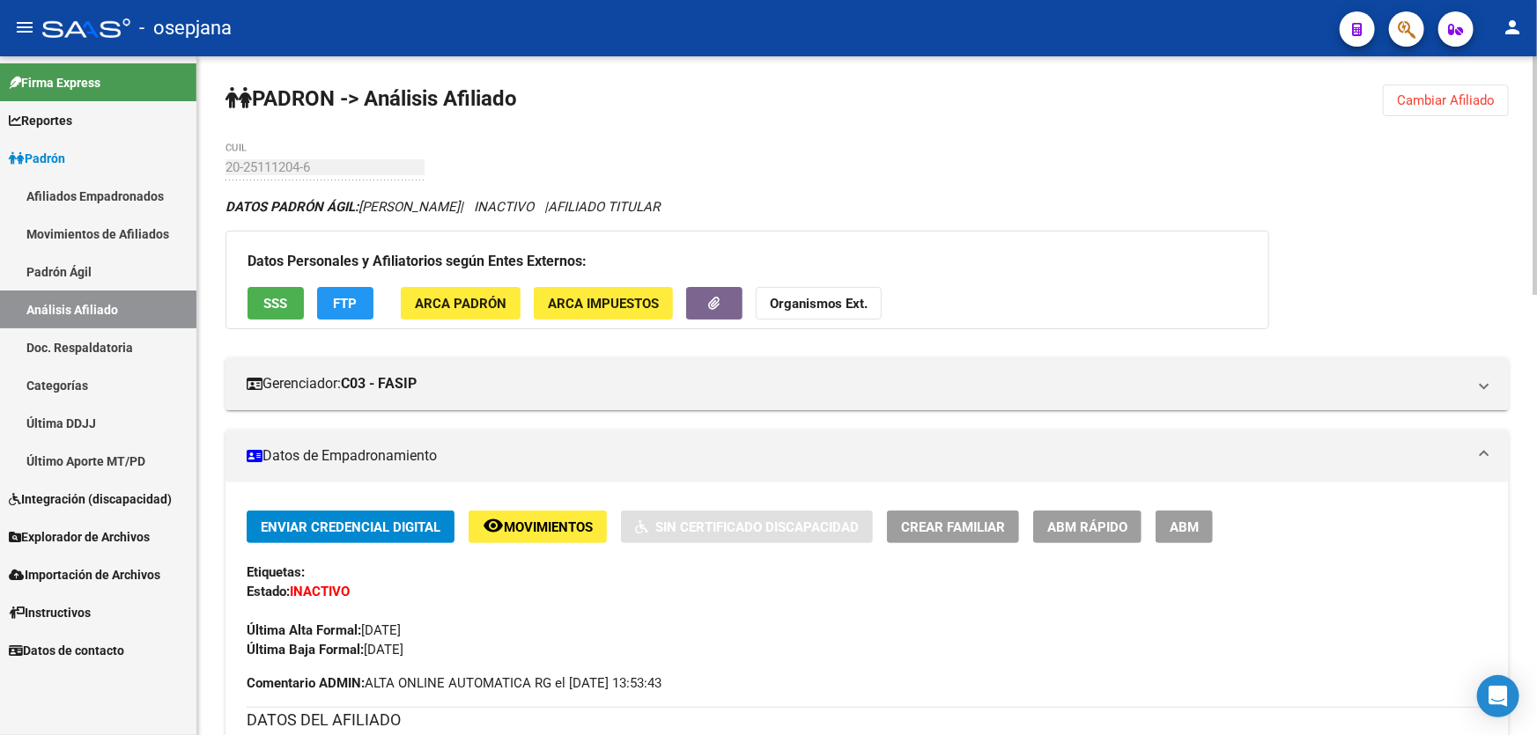
click at [1472, 102] on span "Cambiar Afiliado" at bounding box center [1446, 100] width 98 height 16
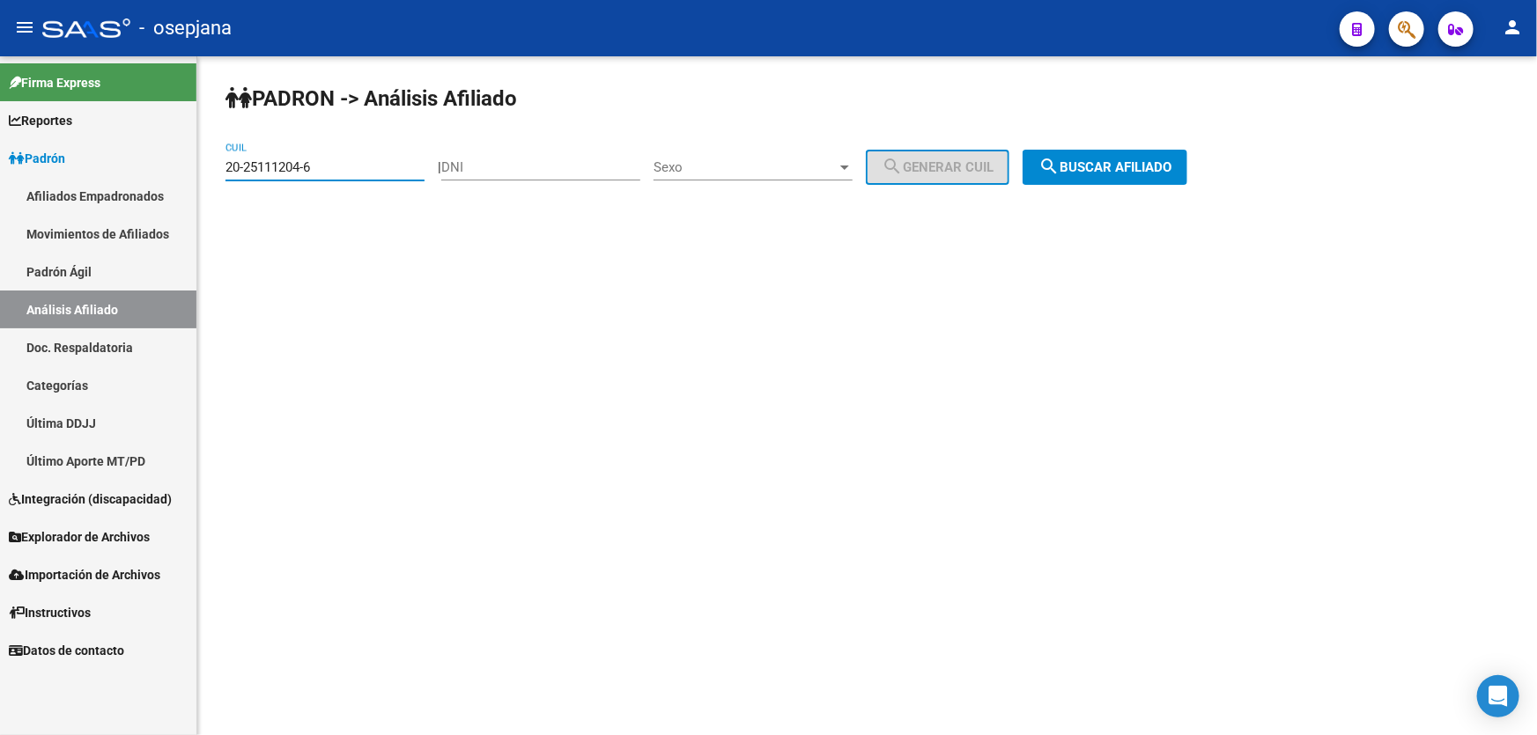
drag, startPoint x: 327, startPoint y: 162, endPoint x: 189, endPoint y: 175, distance: 138.0
click at [189, 175] on mat-sidenav-container "Firma Express Reportes Padrón Traspasos x O.S. Traspasos x Gerenciador Traspaso…" at bounding box center [768, 395] width 1537 height 679
paste input "238646-8"
click at [1158, 166] on span "search Buscar afiliado" at bounding box center [1104, 167] width 133 height 16
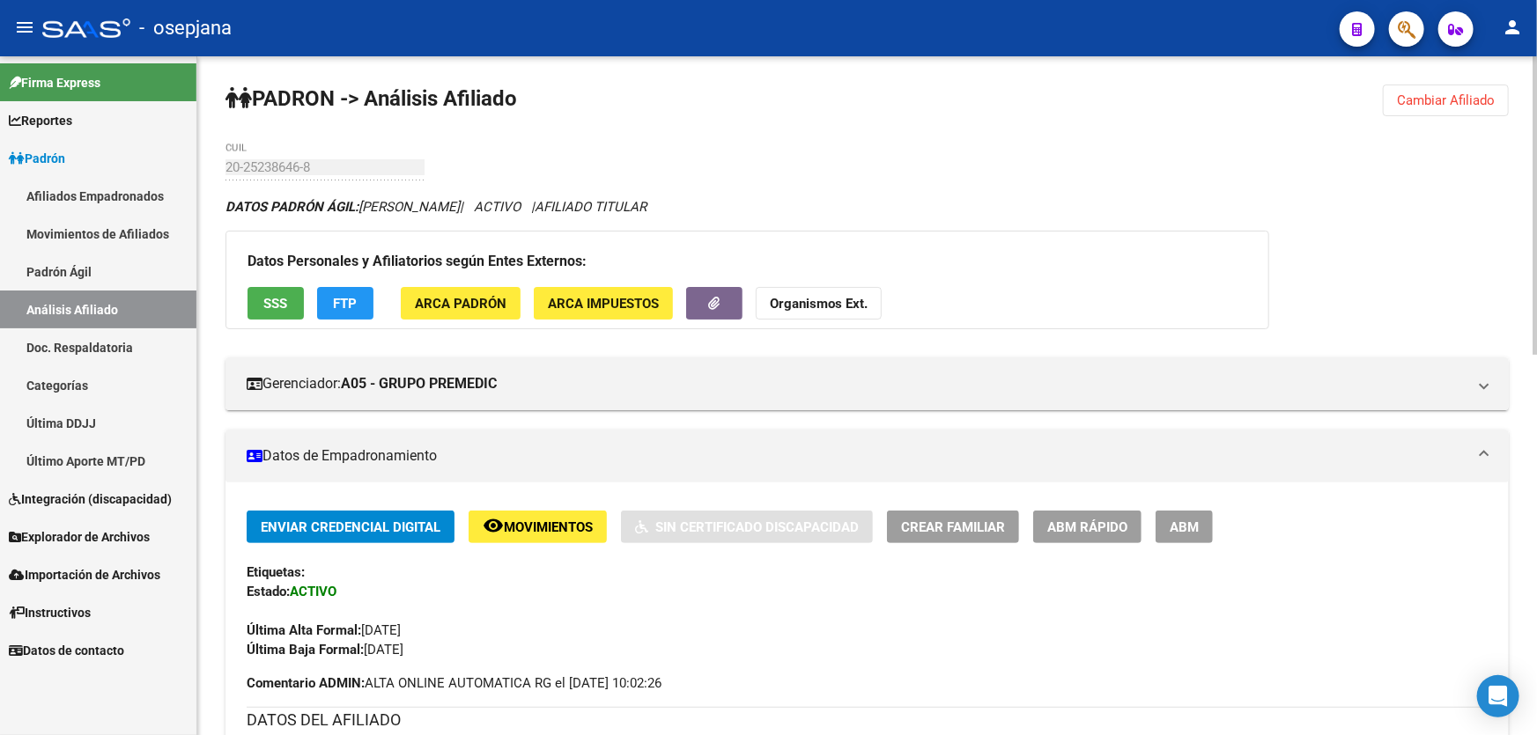
click at [1447, 107] on button "Cambiar Afiliado" at bounding box center [1446, 101] width 126 height 32
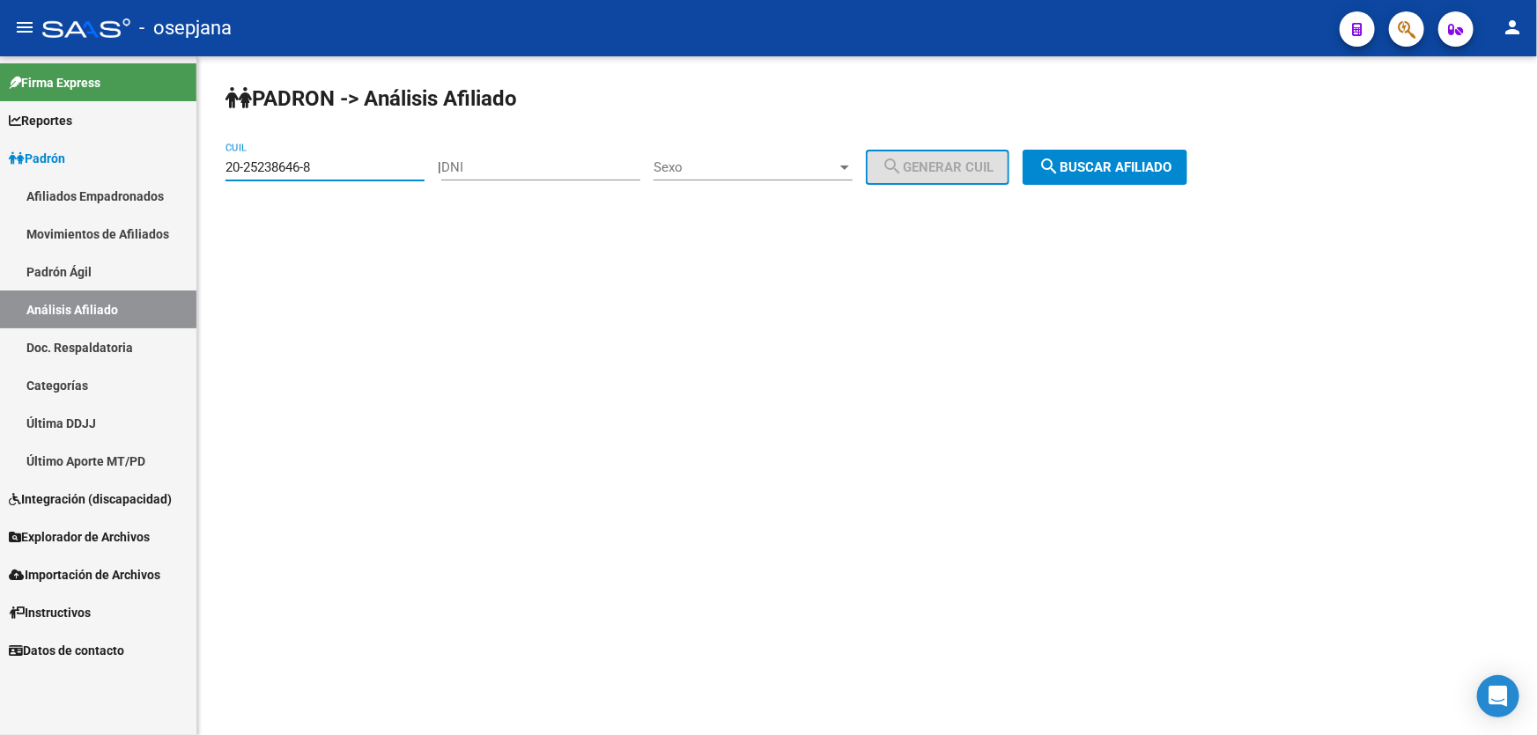
drag, startPoint x: 359, startPoint y: 166, endPoint x: 207, endPoint y: 178, distance: 152.8
click at [207, 178] on div "PADRON -> Análisis Afiliado 20-25238646-8 CUIL | DNI Sexo Sexo search Generar C…" at bounding box center [866, 148] width 1339 height 185
paste input
click at [1132, 182] on button "search Buscar afiliado" at bounding box center [1104, 167] width 165 height 35
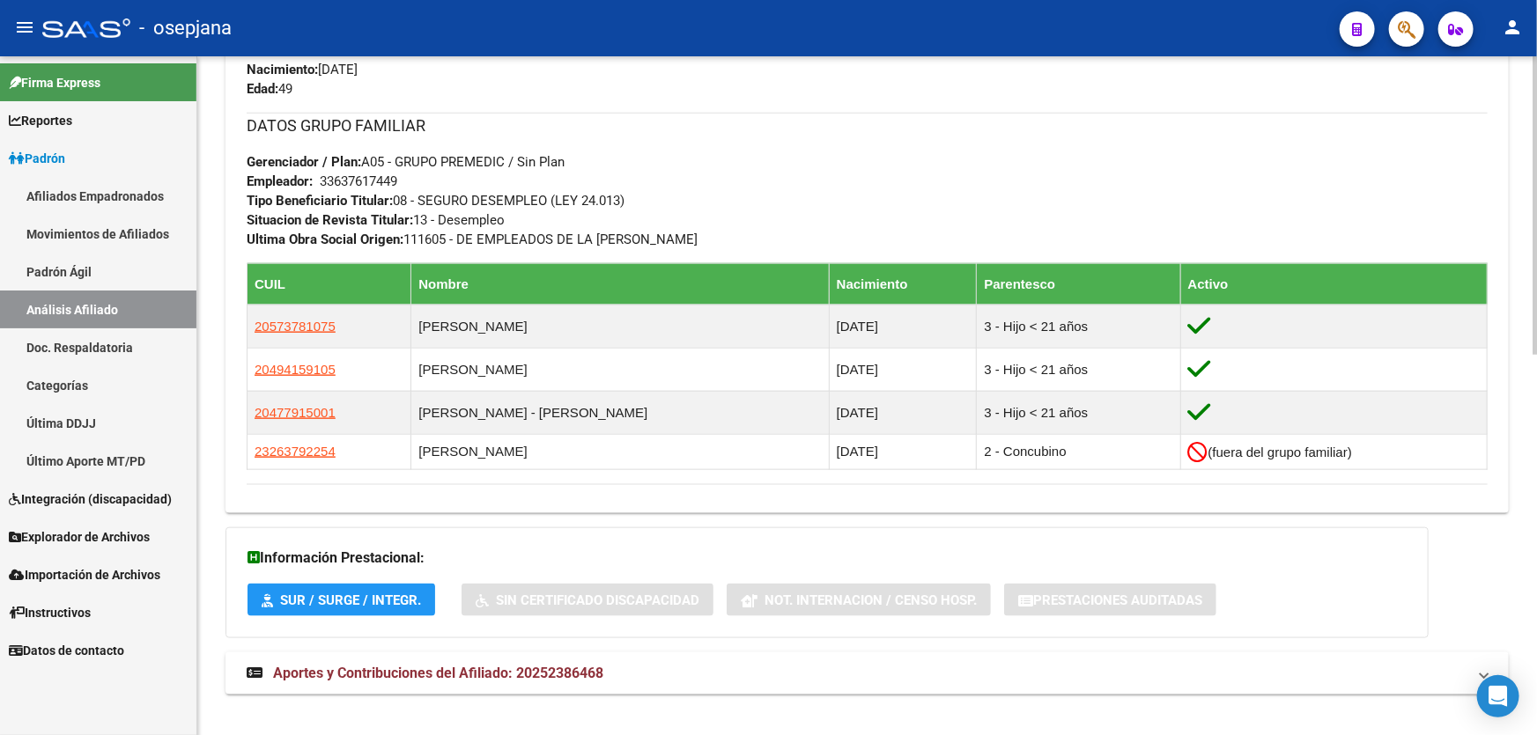
scroll to position [863, 0]
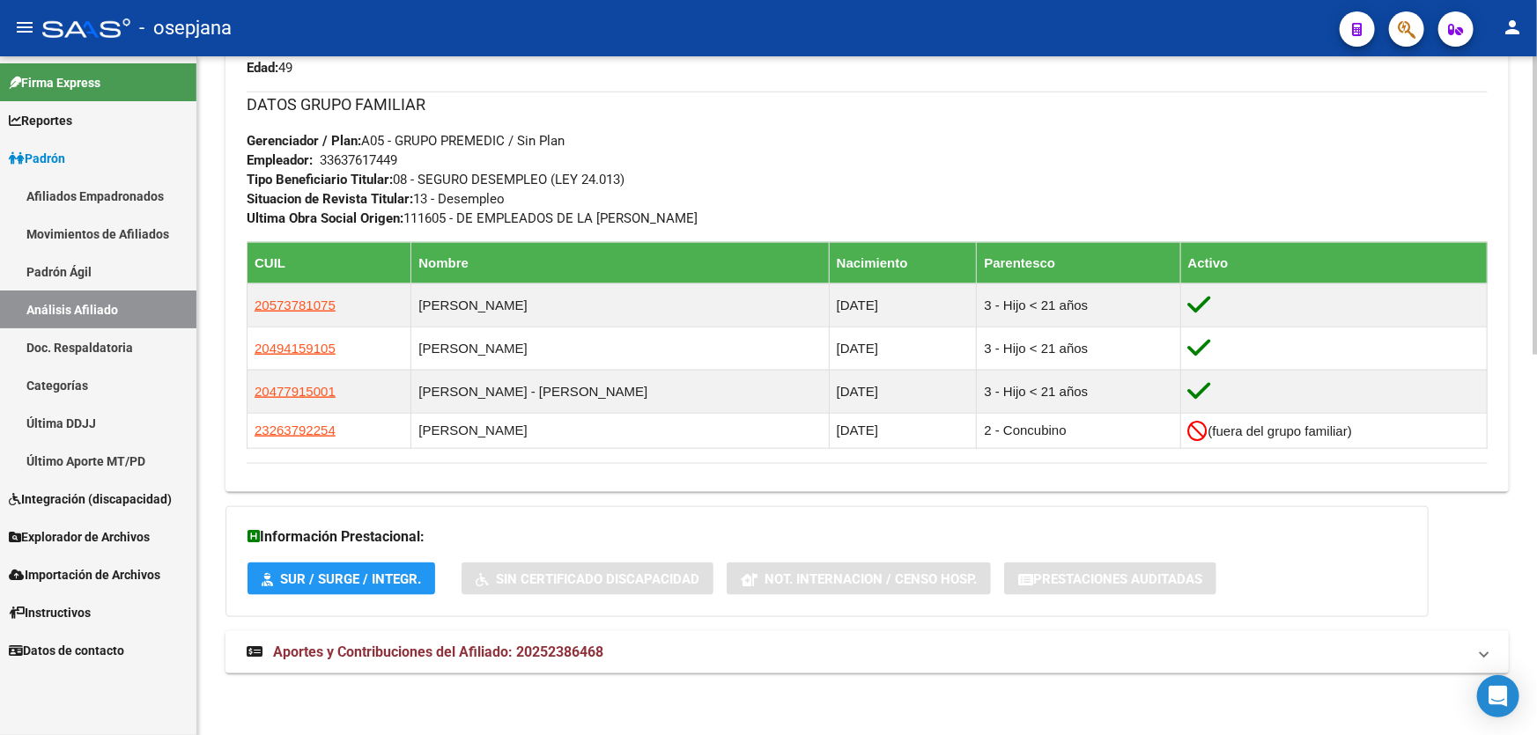
click at [614, 668] on mat-expansion-panel-header "Aportes y Contribuciones del Afiliado: 20252386468" at bounding box center [866, 652] width 1283 height 42
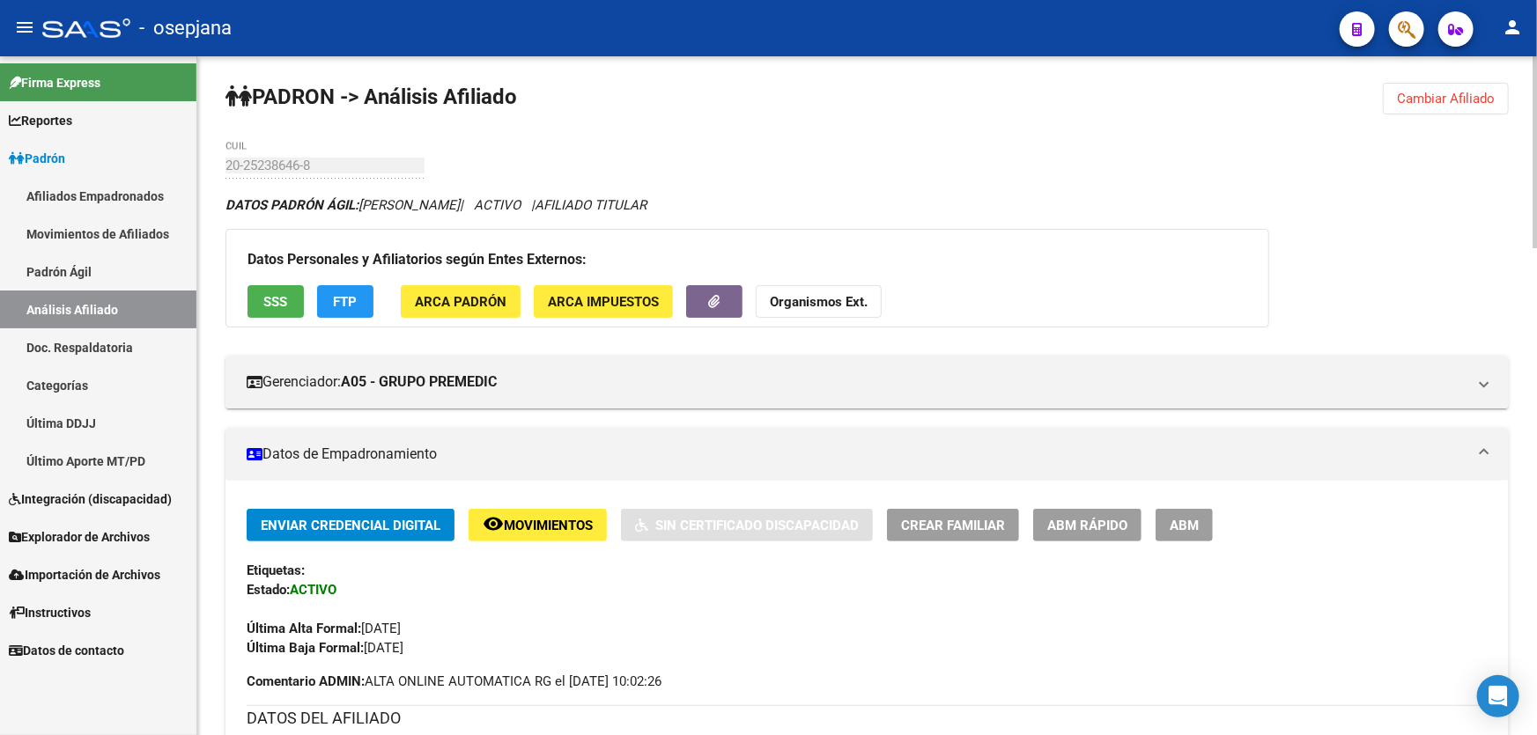
scroll to position [0, 0]
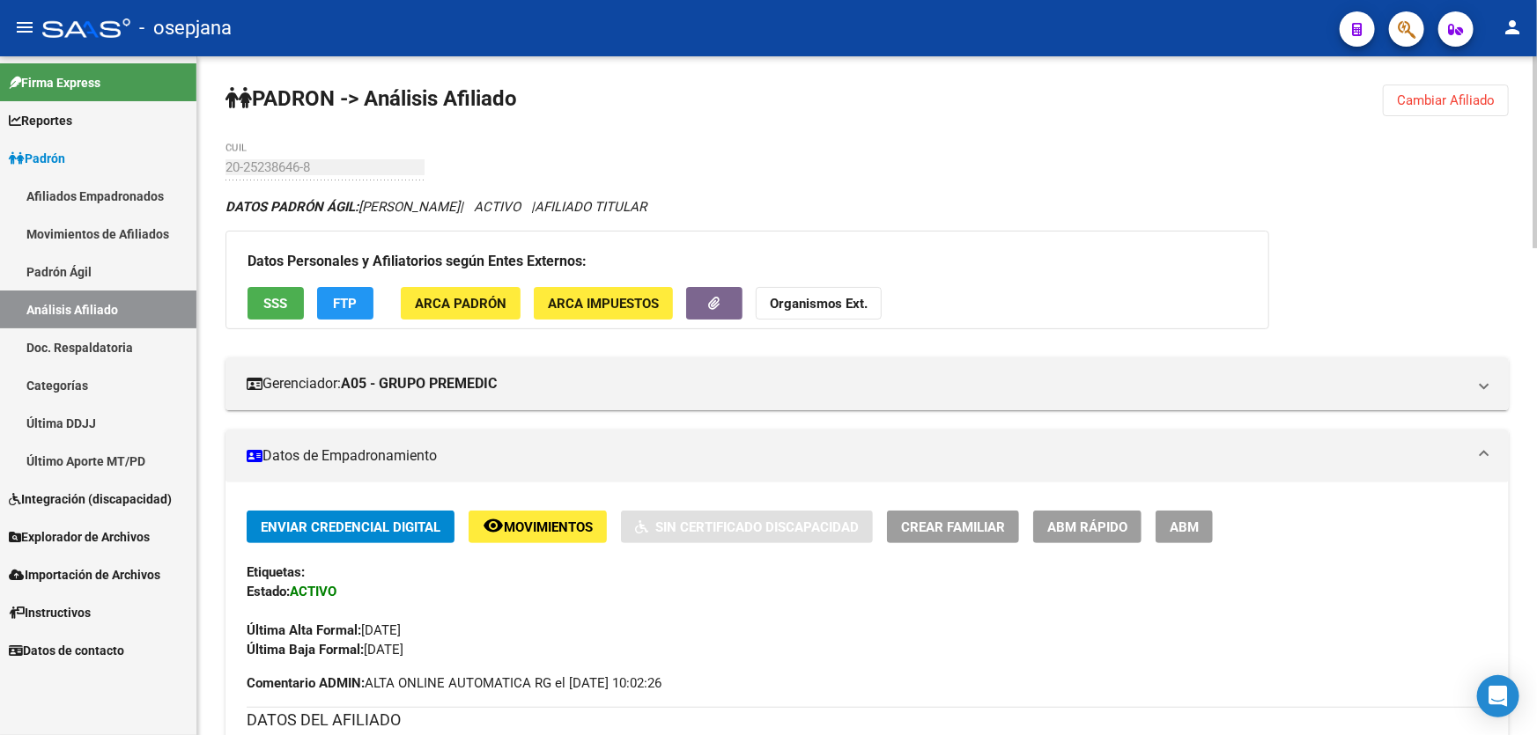
click at [1431, 105] on span "Cambiar Afiliado" at bounding box center [1446, 100] width 98 height 16
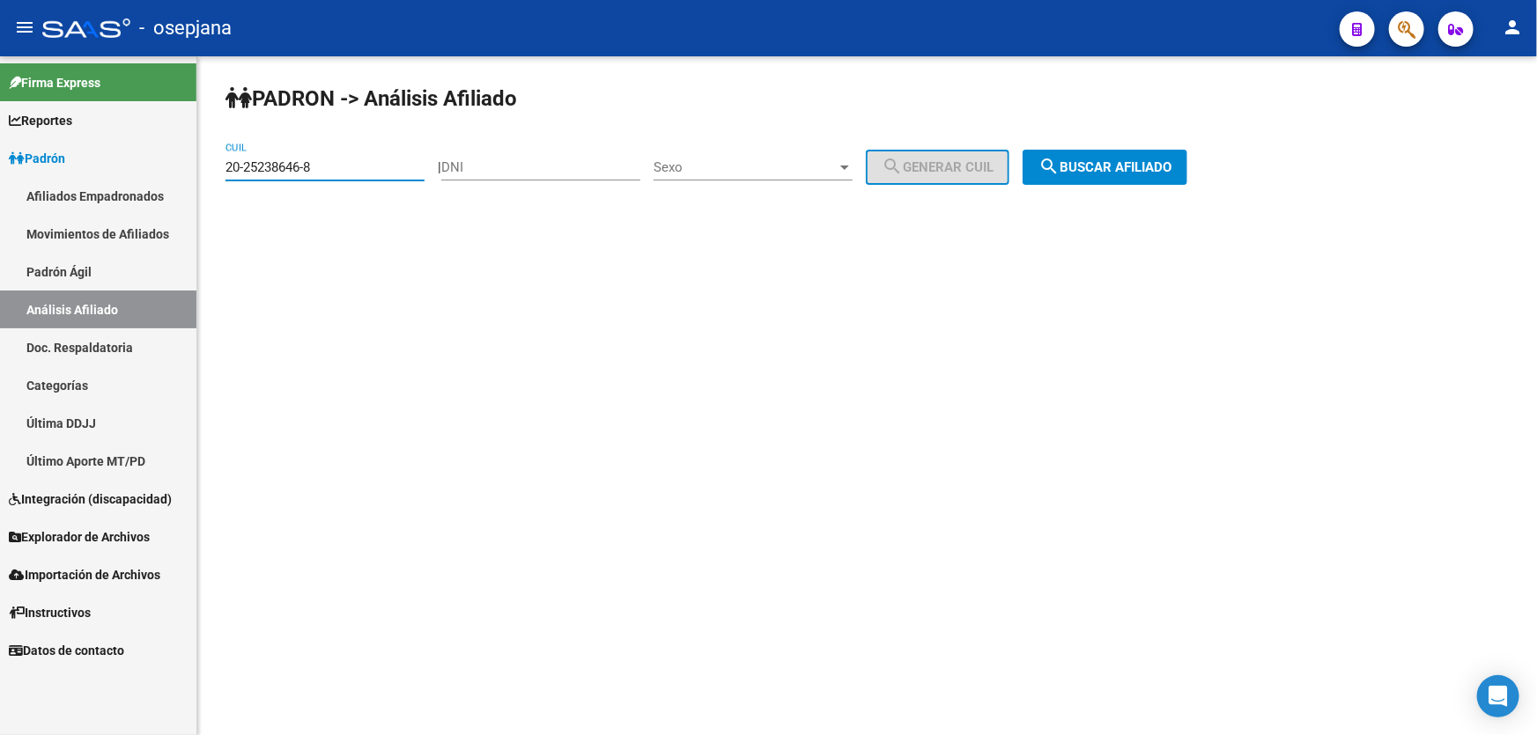
drag, startPoint x: 347, startPoint y: 164, endPoint x: 95, endPoint y: 185, distance: 252.7
click at [100, 183] on mat-sidenav-container "Firma Express Reportes Padrón Traspasos x O.S. Traspasos x Gerenciador Traspaso…" at bounding box center [768, 395] width 1537 height 679
type input "20-30276100-1"
click at [1167, 166] on span "search Buscar afiliado" at bounding box center [1104, 167] width 133 height 16
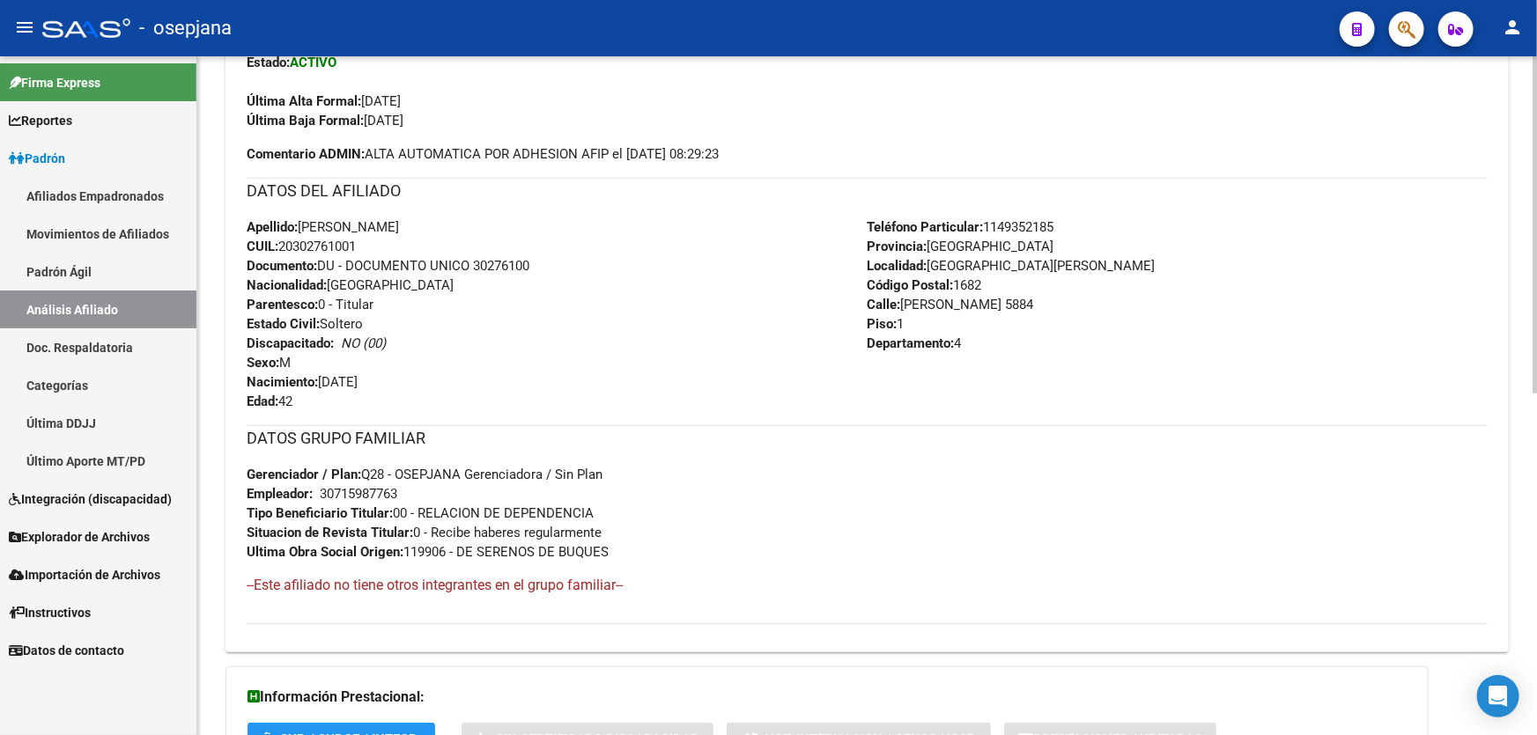
scroll to position [687, 0]
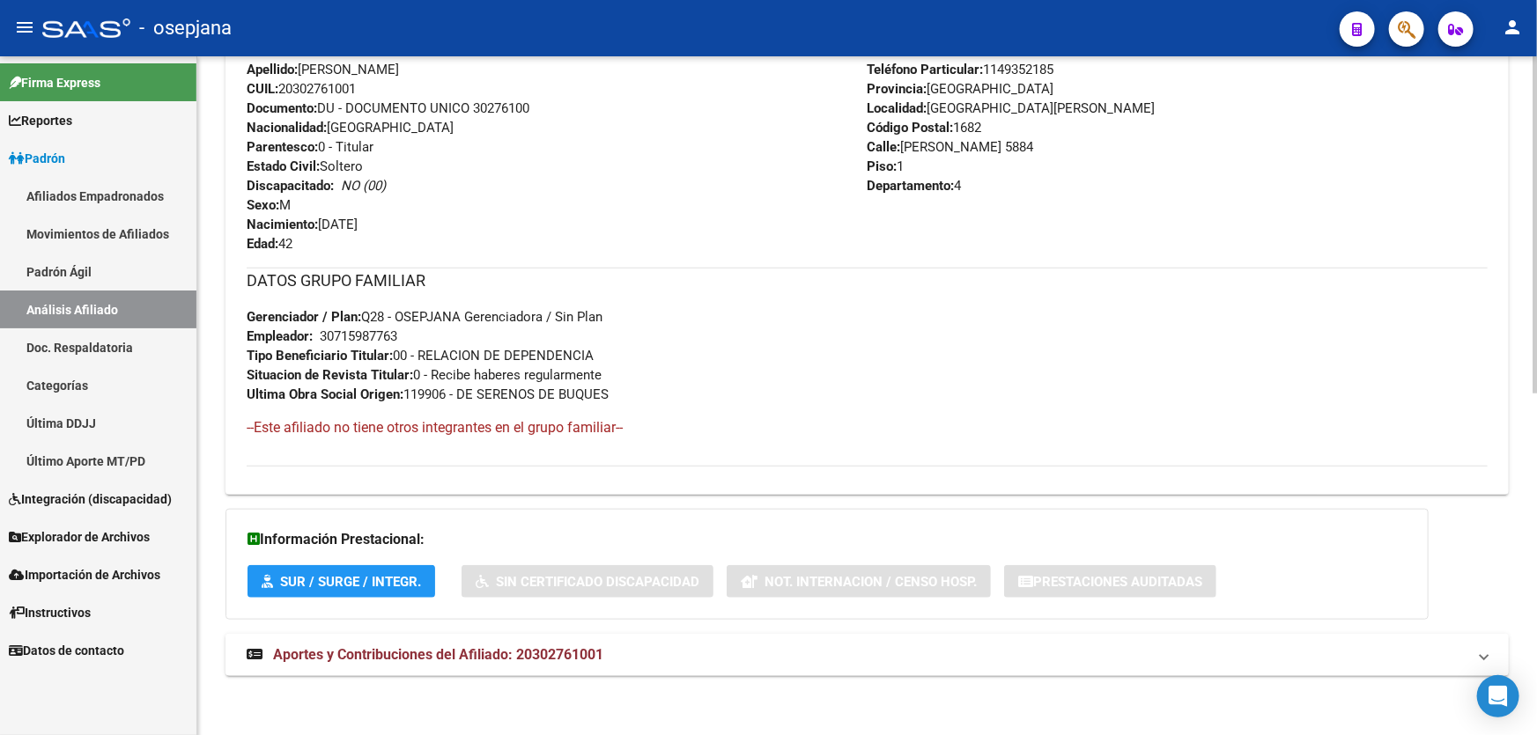
click at [1097, 649] on mat-panel-title "Aportes y Contribuciones del Afiliado: 20302761001" at bounding box center [857, 654] width 1220 height 19
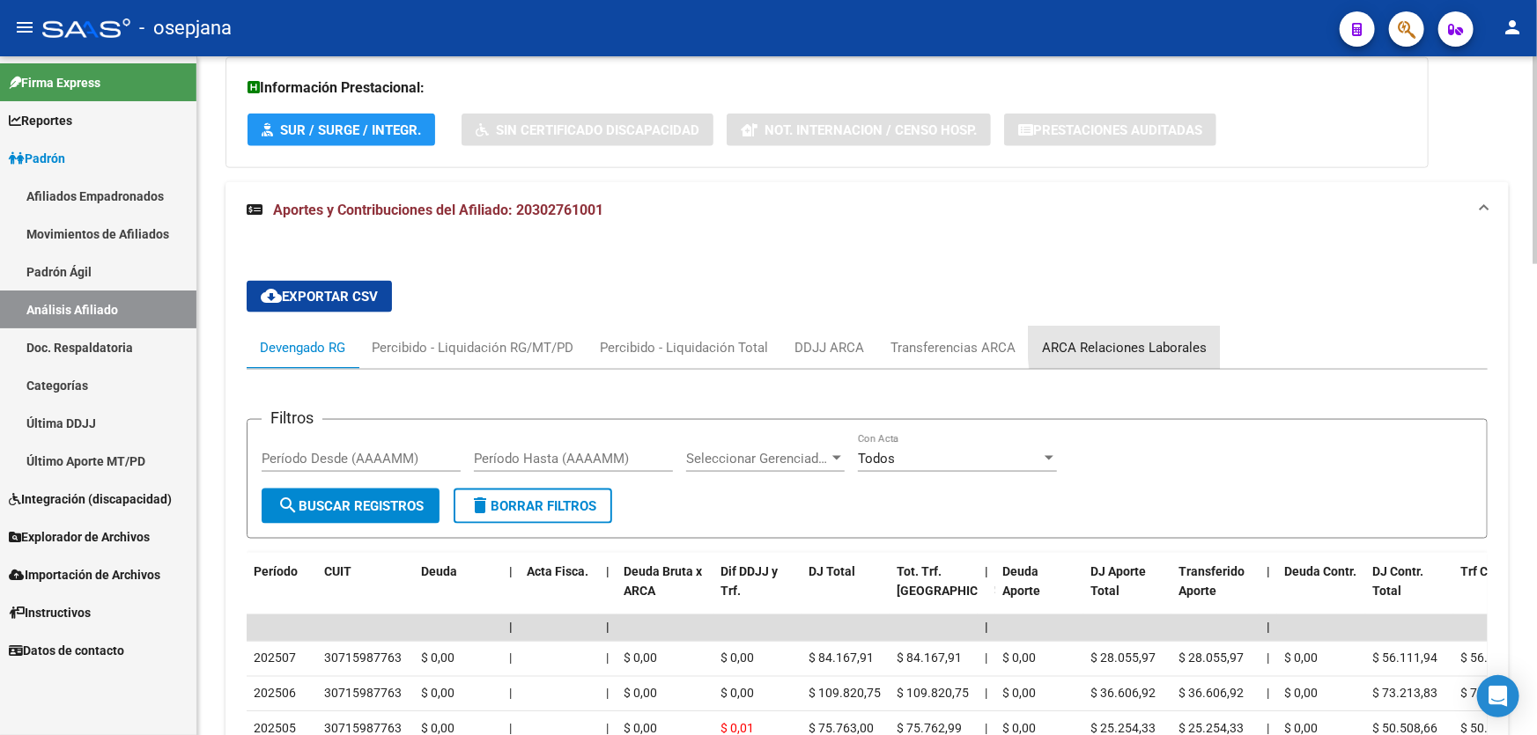
click at [1194, 340] on div "ARCA Relaciones Laborales" at bounding box center [1124, 347] width 165 height 19
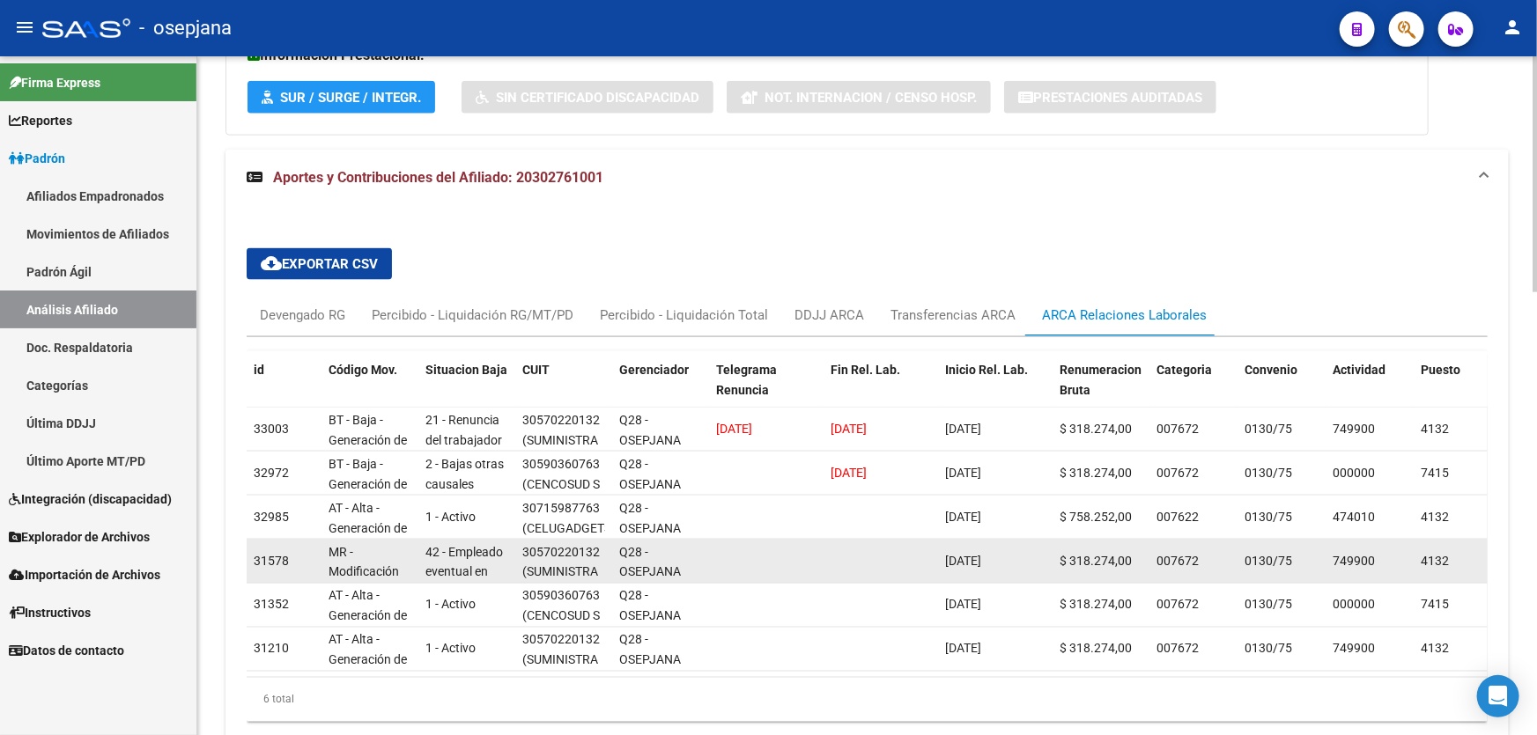
scroll to position [1219, 0]
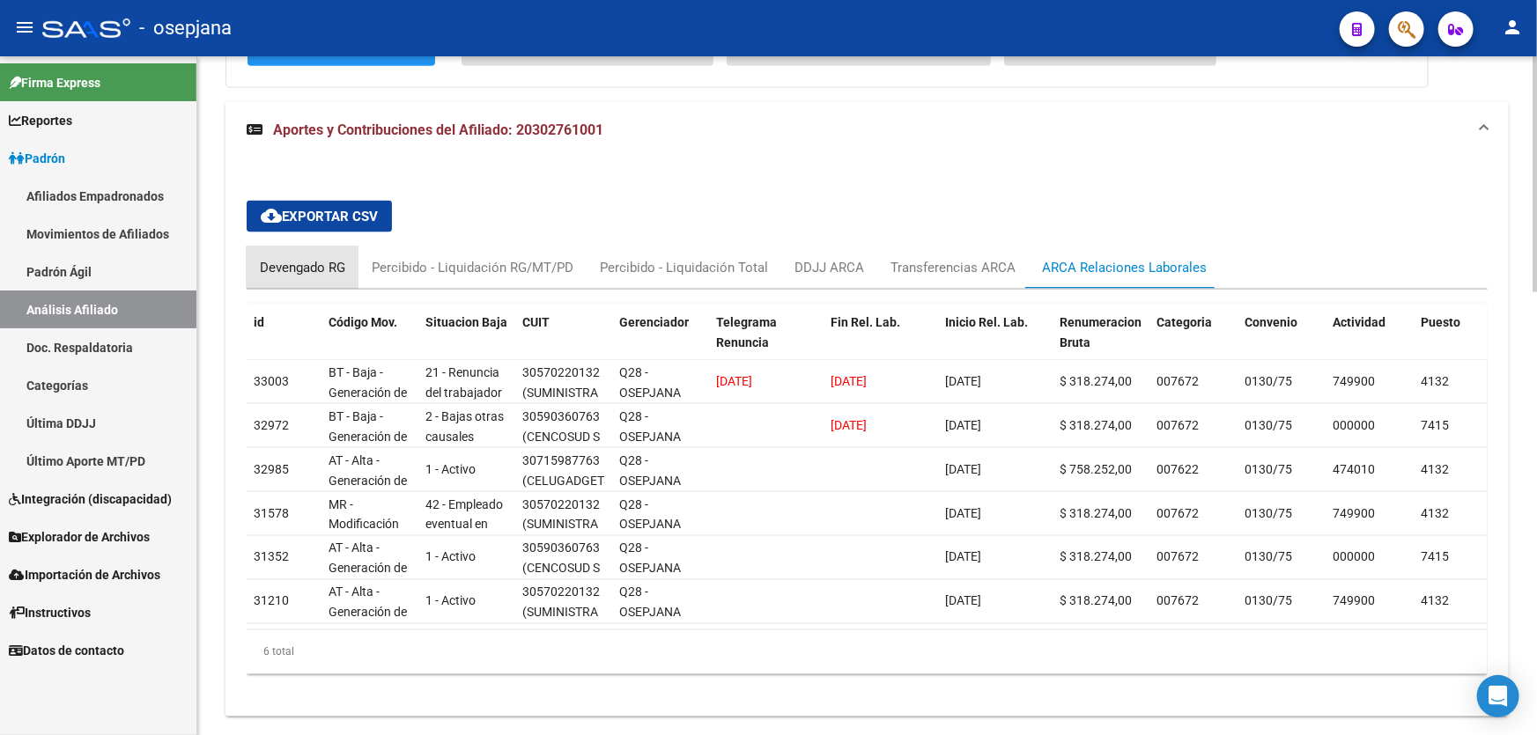
click at [308, 258] on div "Devengado RG" at bounding box center [302, 267] width 85 height 19
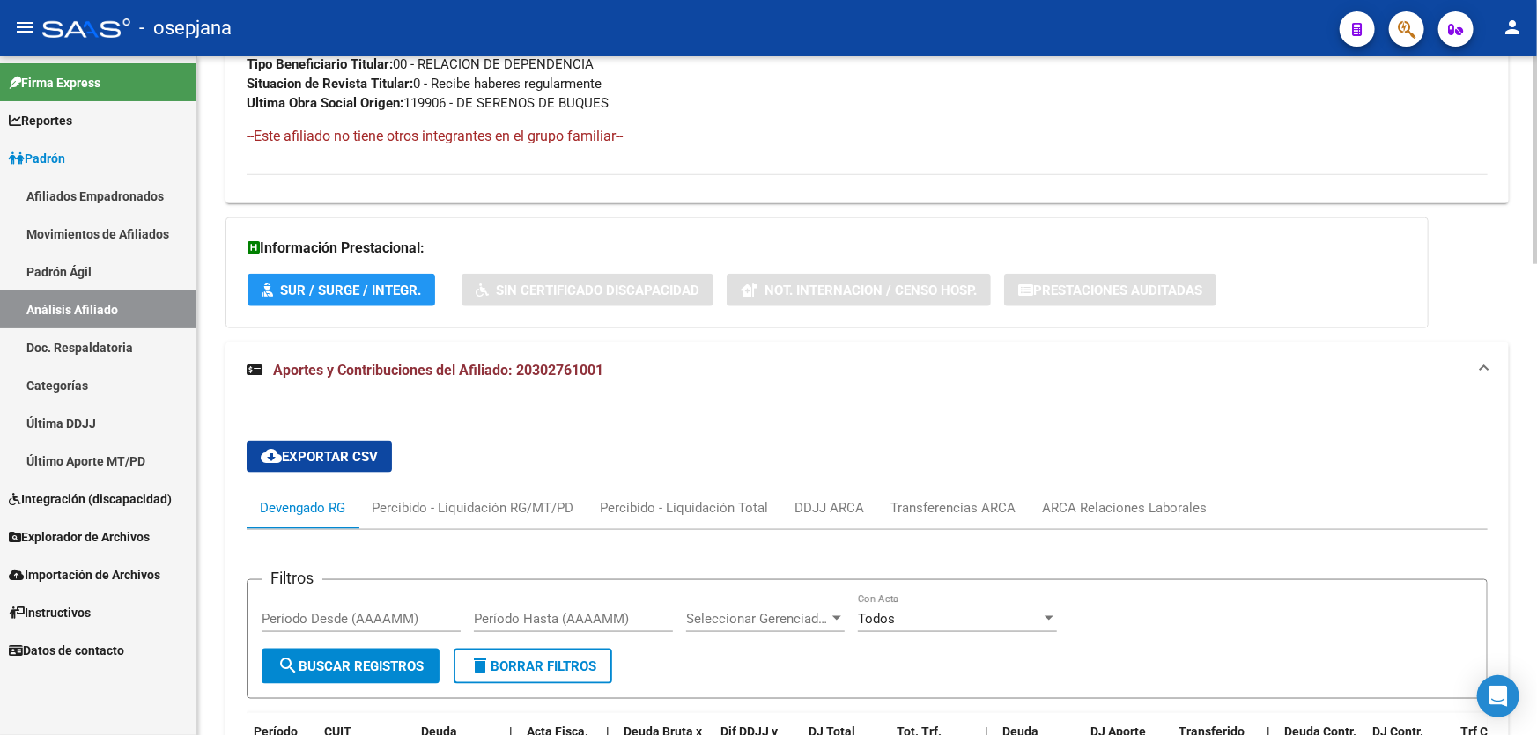
scroll to position [819, 0]
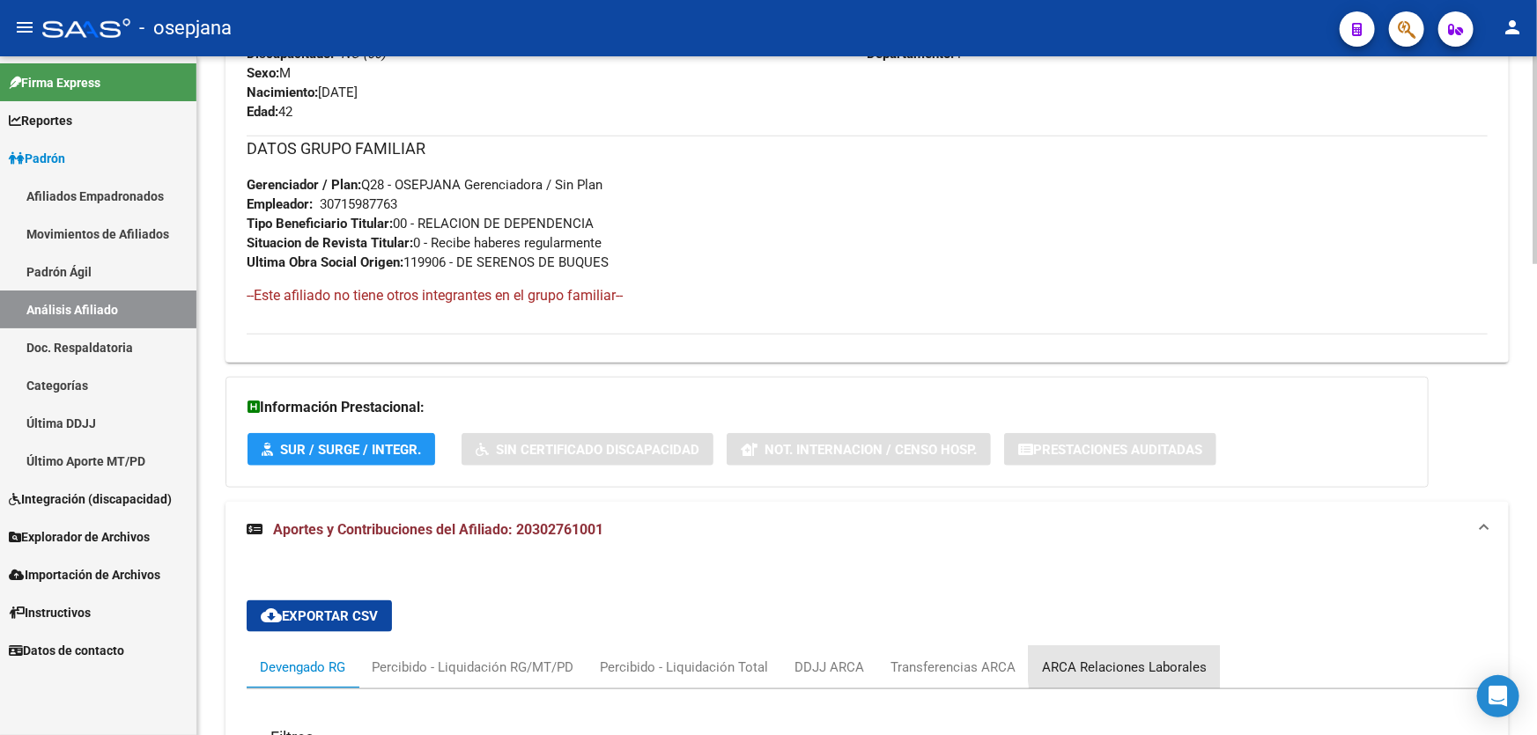
click at [1173, 659] on div "ARCA Relaciones Laborales" at bounding box center [1124, 667] width 165 height 19
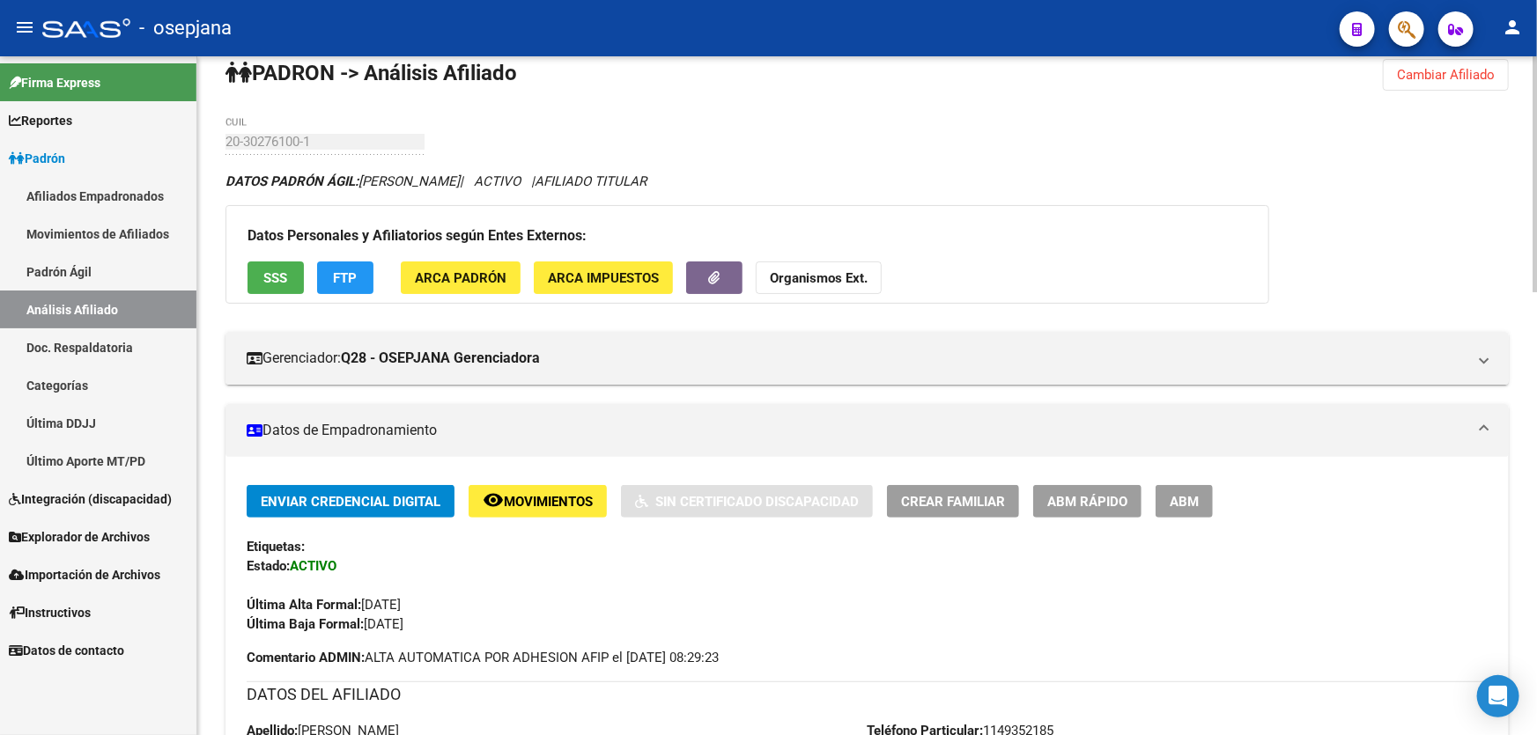
scroll to position [18, 0]
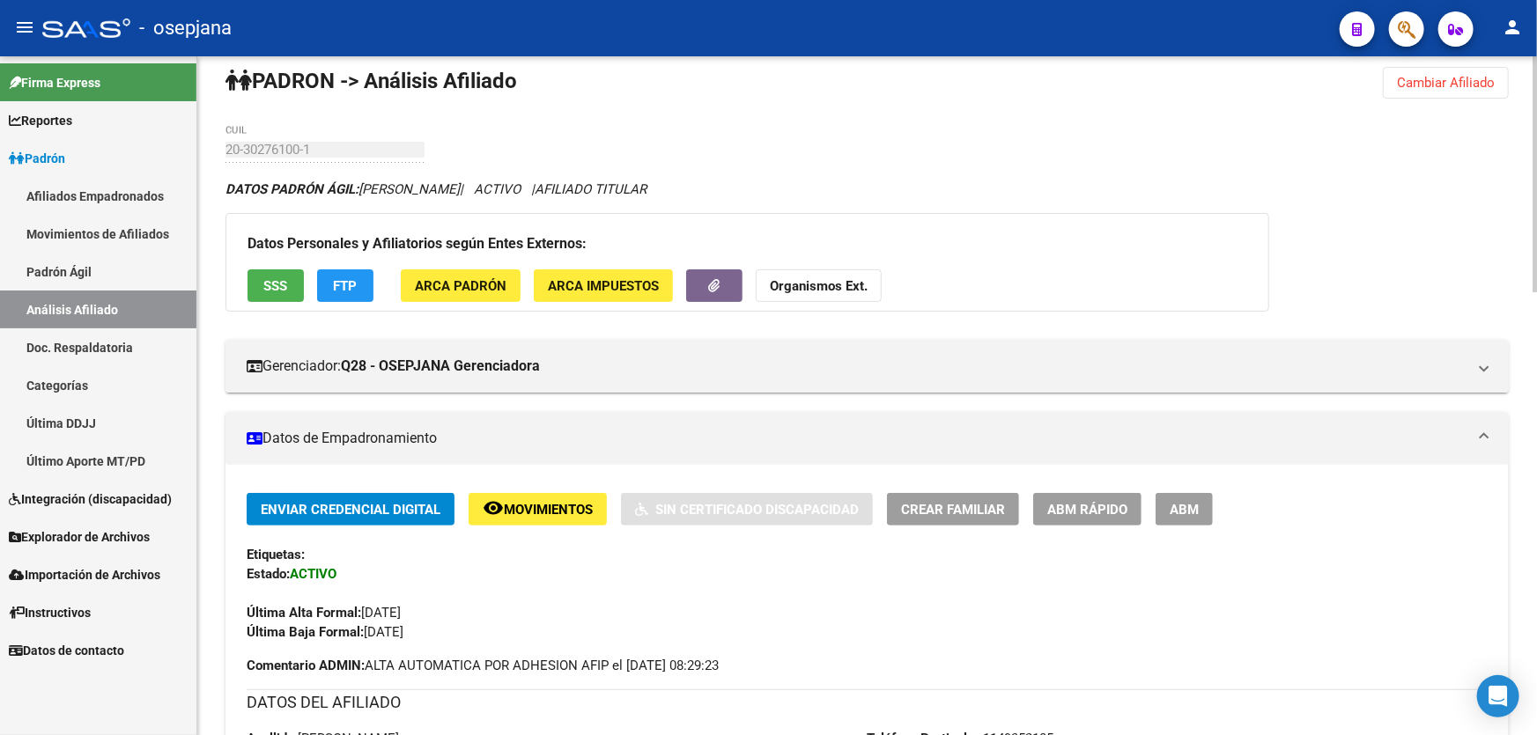
click at [282, 286] on span "SSS" at bounding box center [276, 286] width 24 height 16
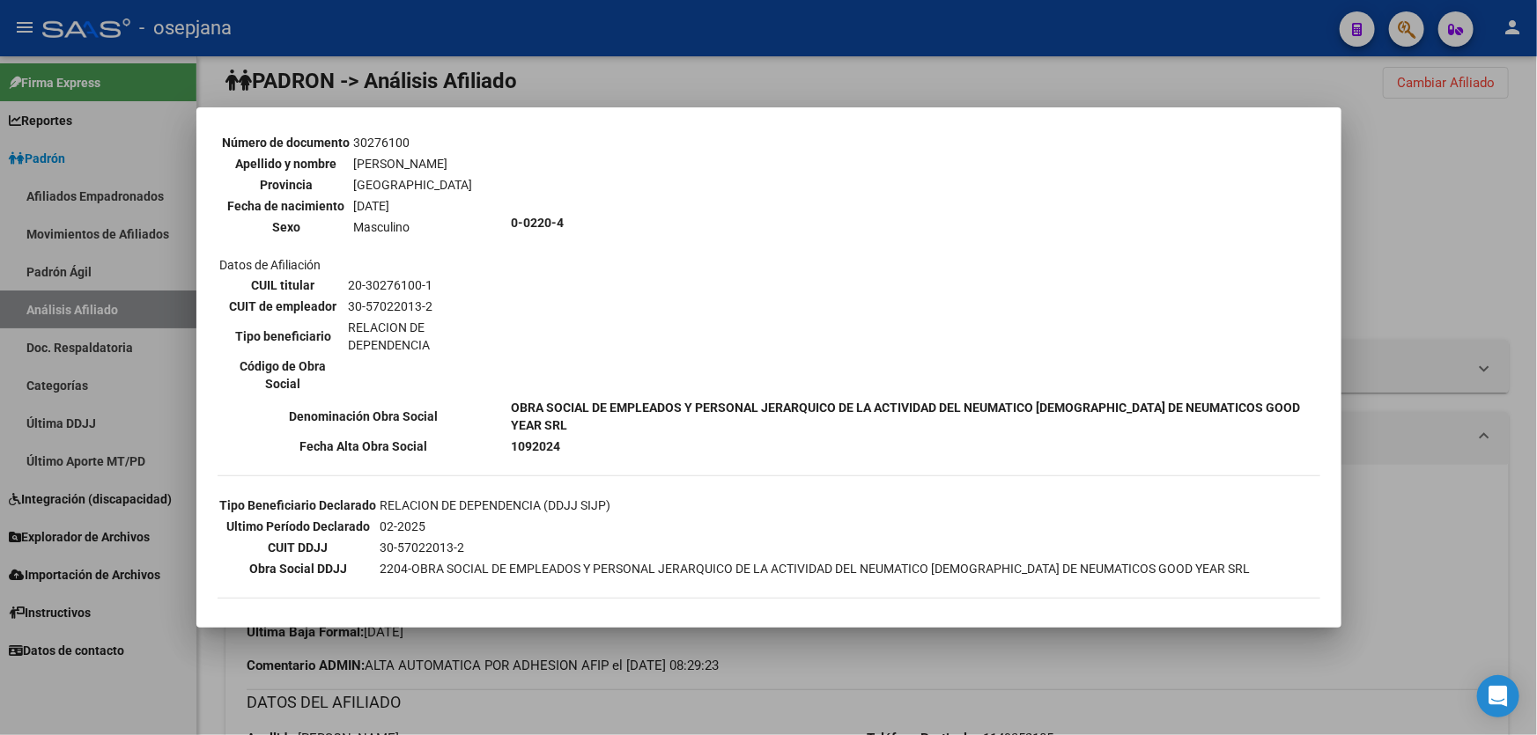
scroll to position [159, 0]
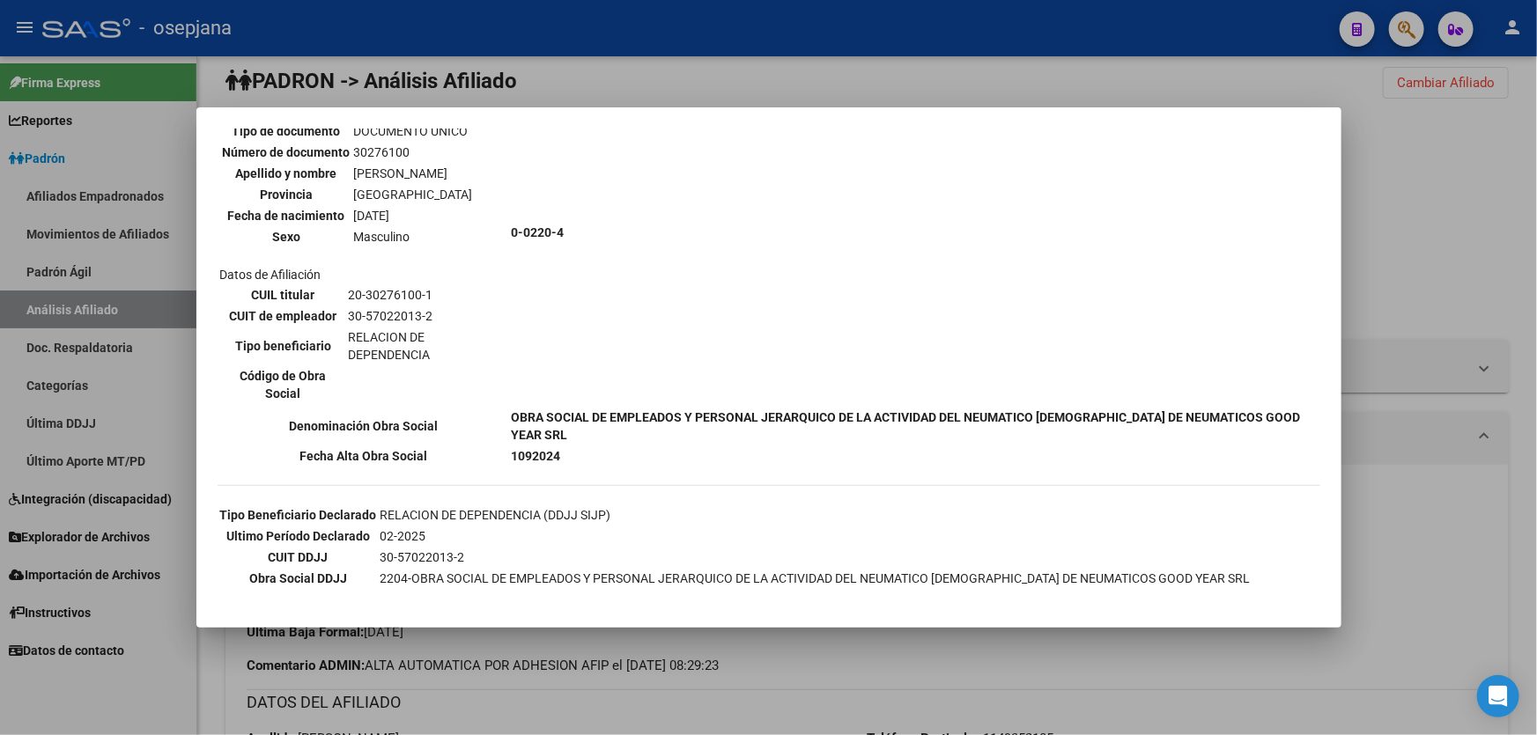
click at [1496, 208] on div at bounding box center [768, 367] width 1537 height 735
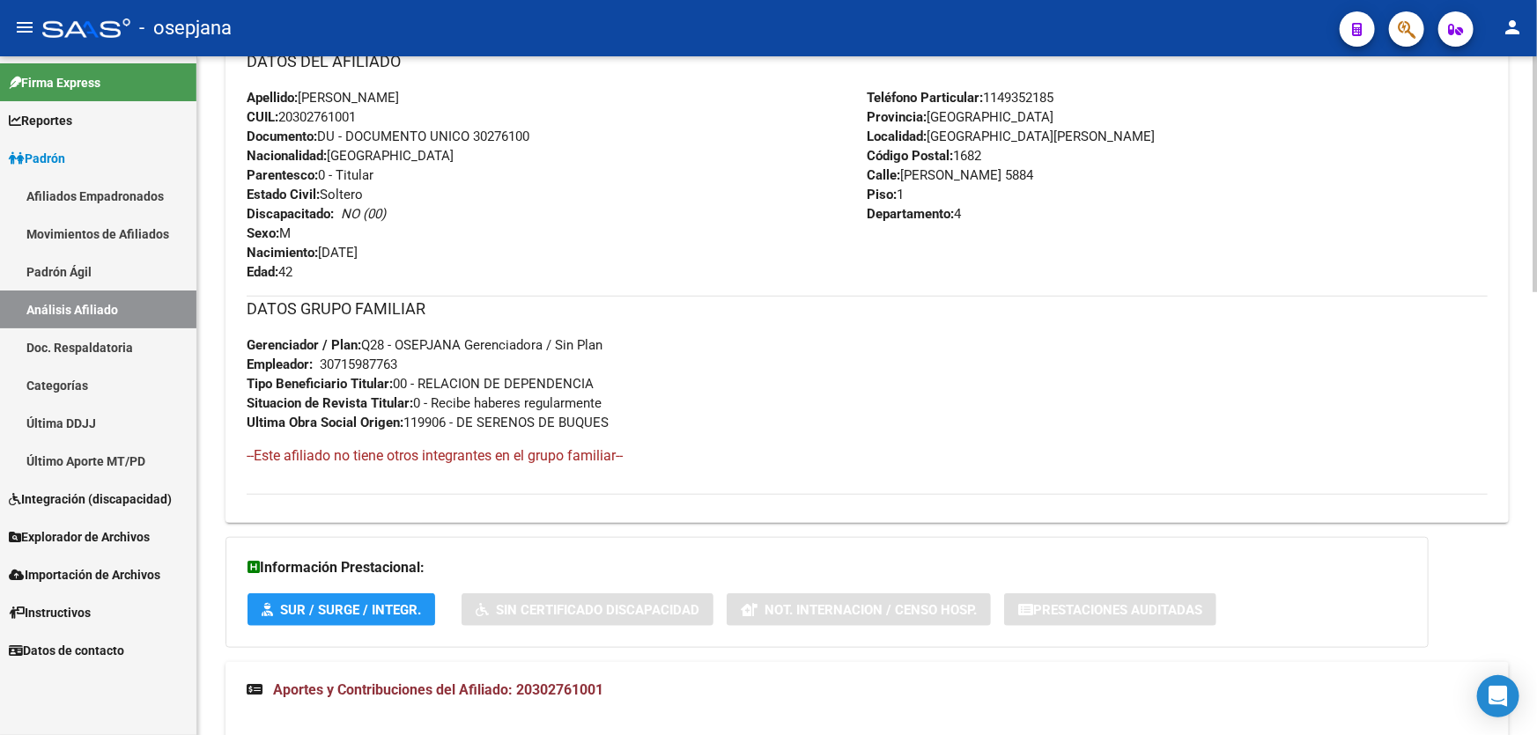
scroll to position [1139, 0]
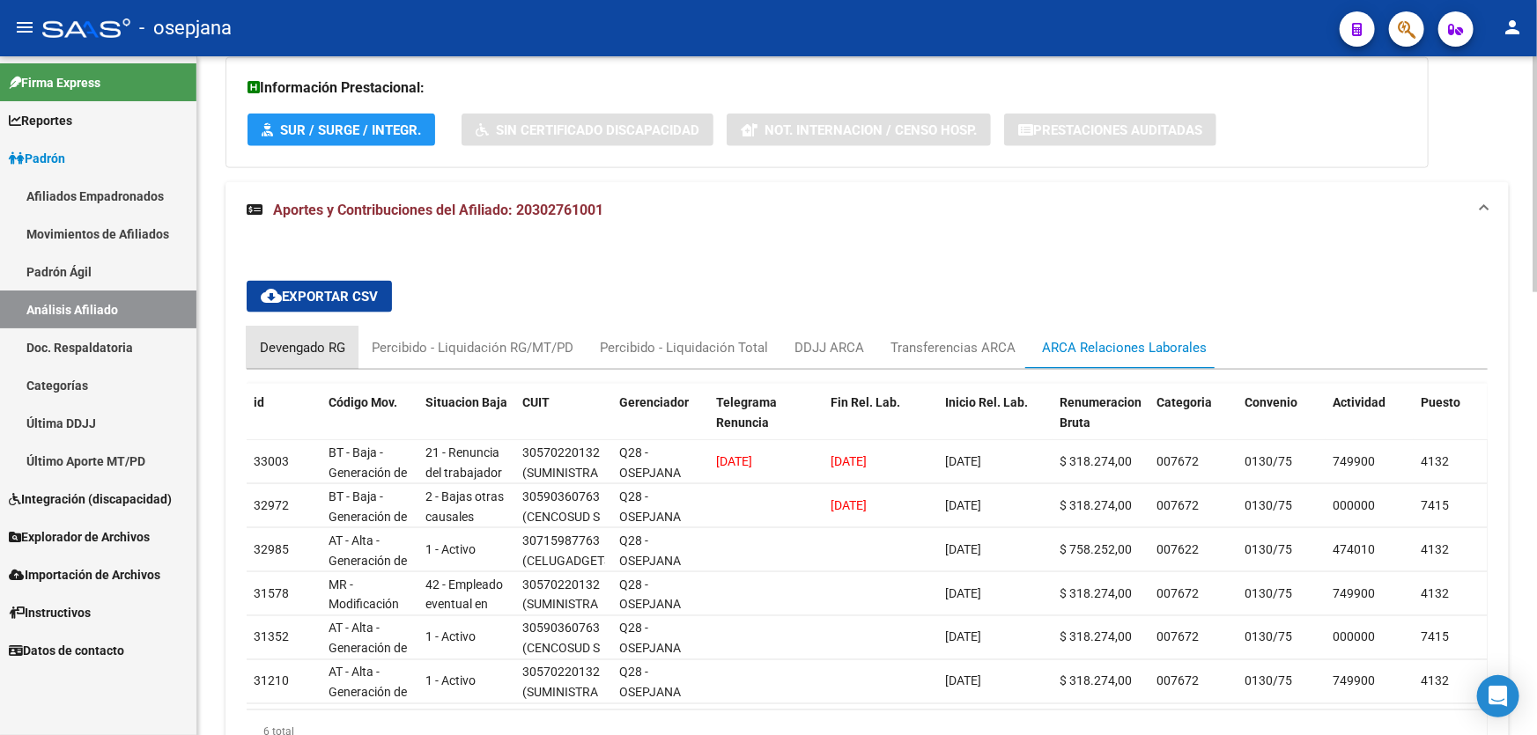
click at [295, 357] on div "Devengado RG" at bounding box center [303, 348] width 112 height 42
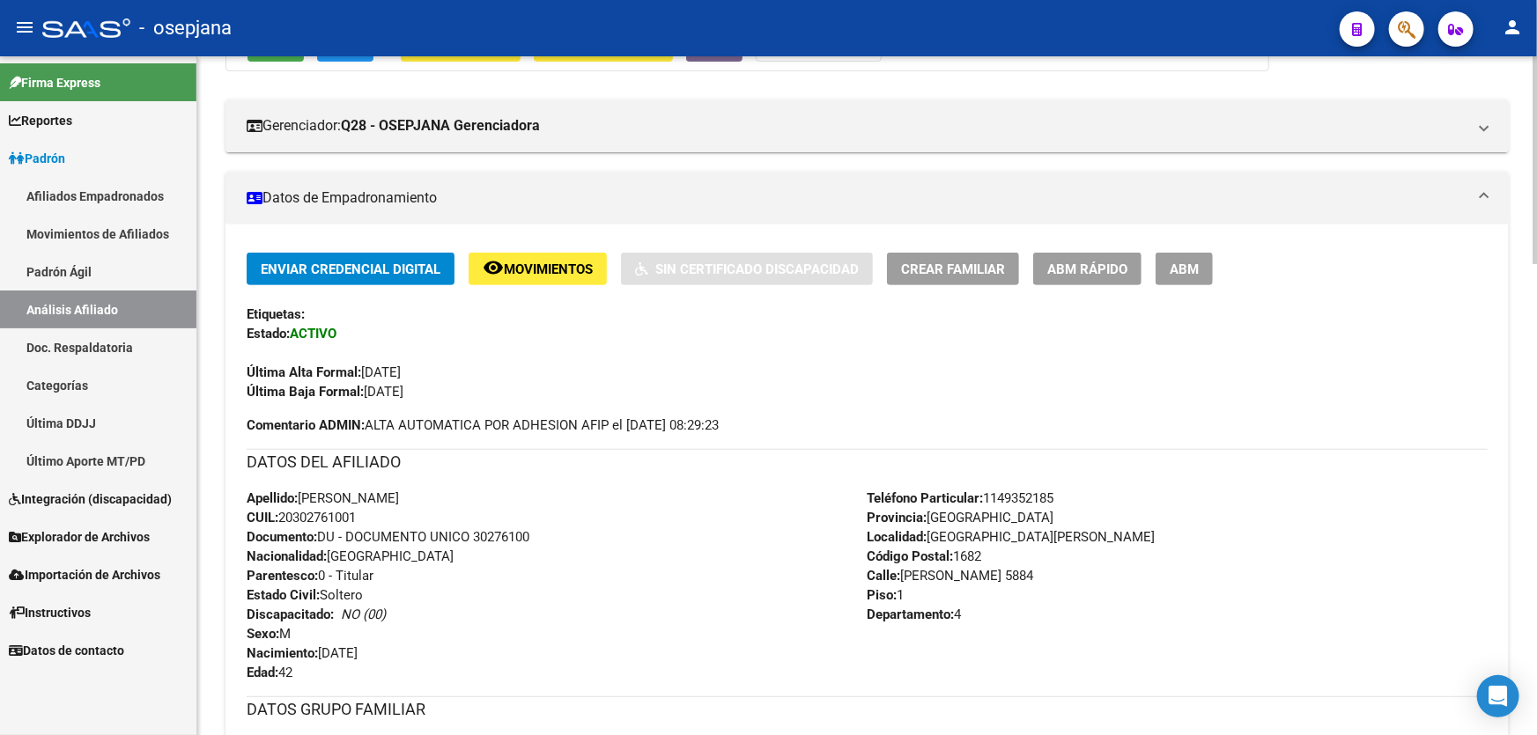
scroll to position [18, 0]
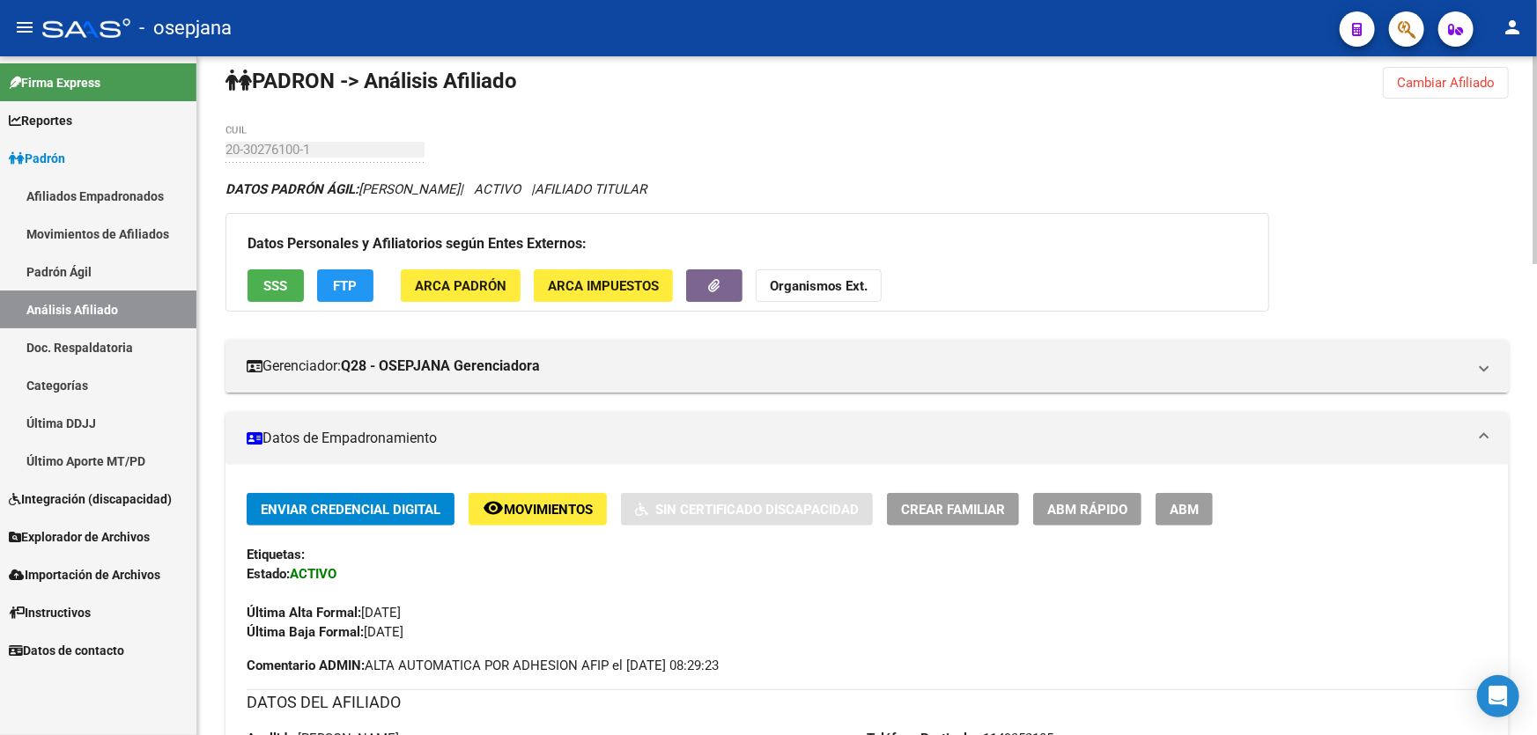
click at [546, 502] on span "Movimientos" at bounding box center [548, 510] width 89 height 16
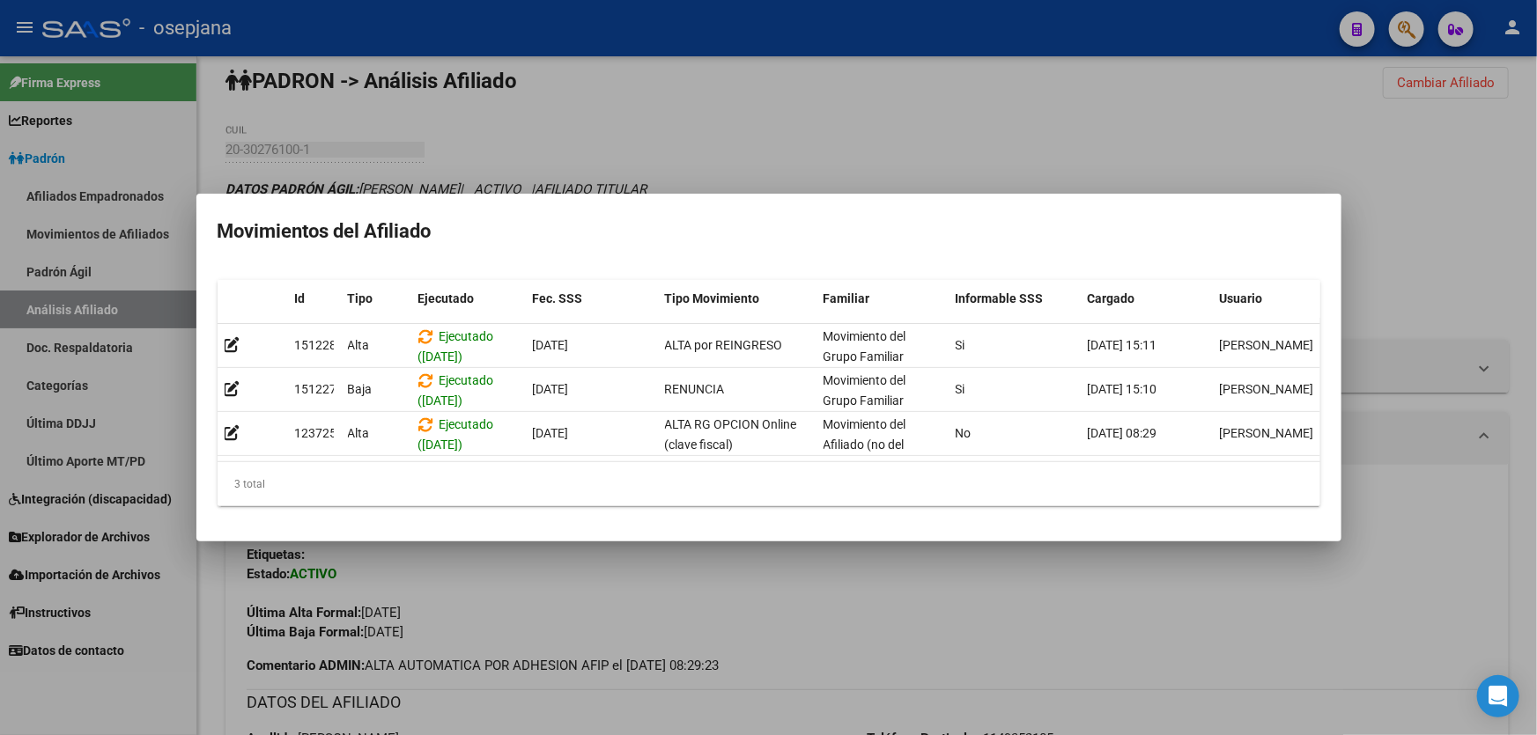
click at [1536, 189] on div at bounding box center [768, 367] width 1537 height 735
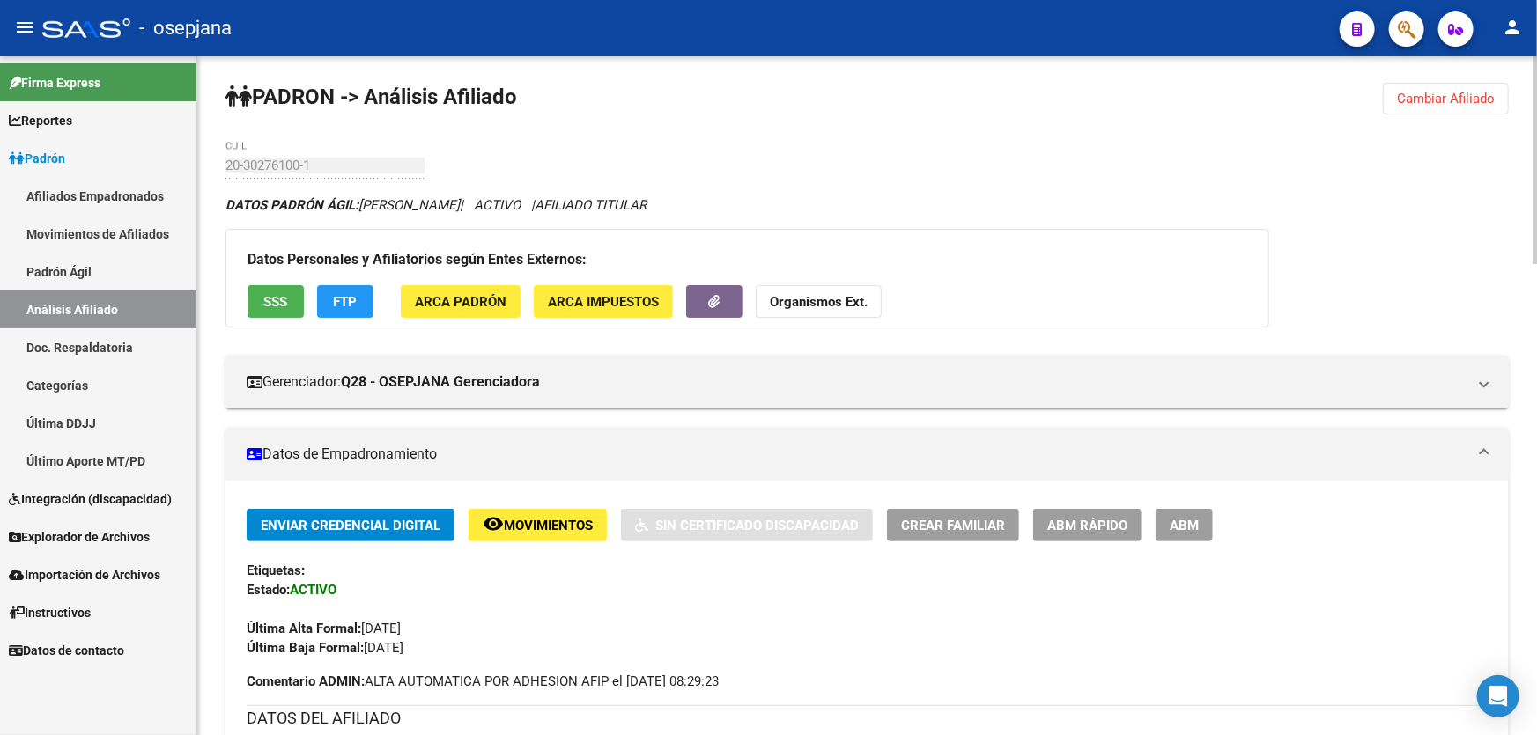
scroll to position [0, 0]
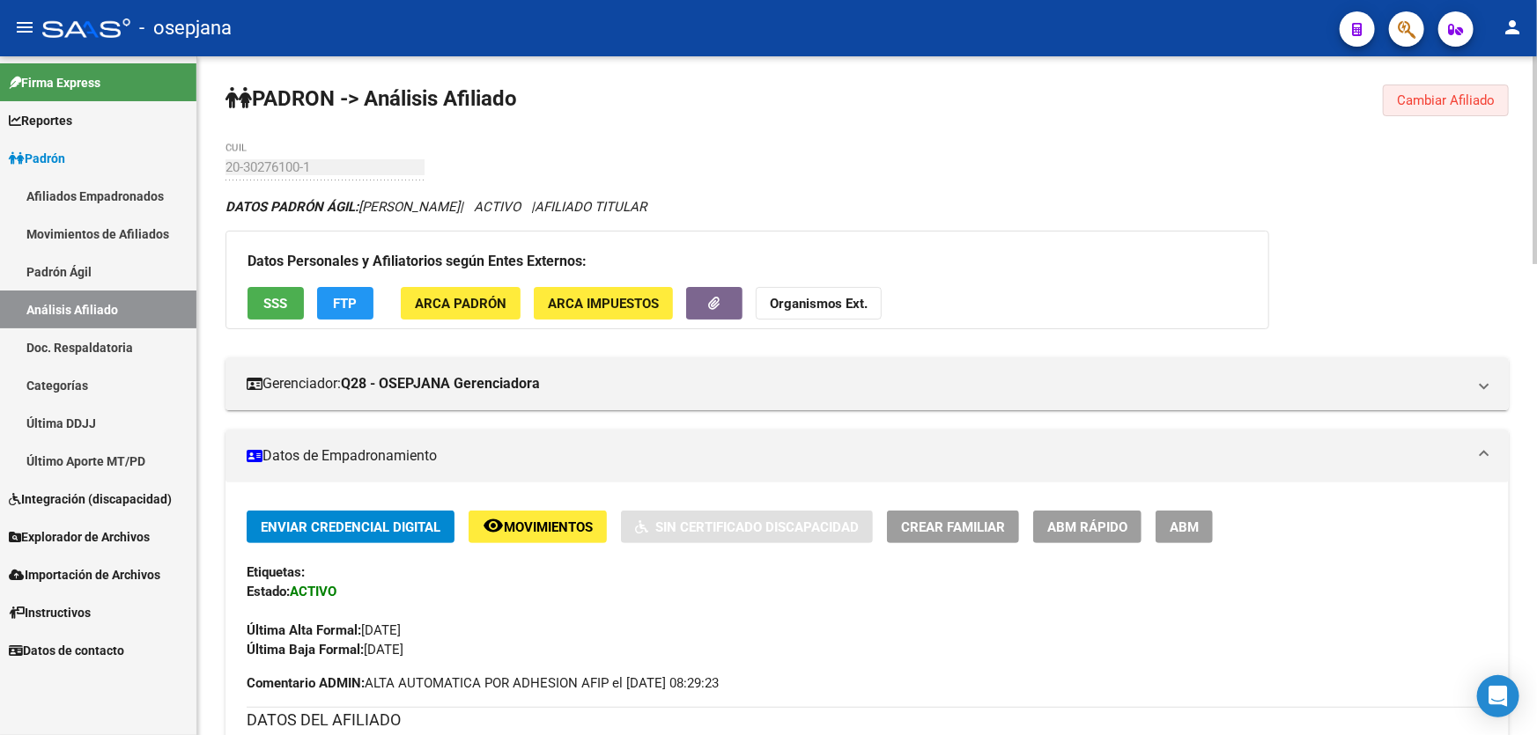
click at [1457, 92] on span "Cambiar Afiliado" at bounding box center [1446, 100] width 98 height 16
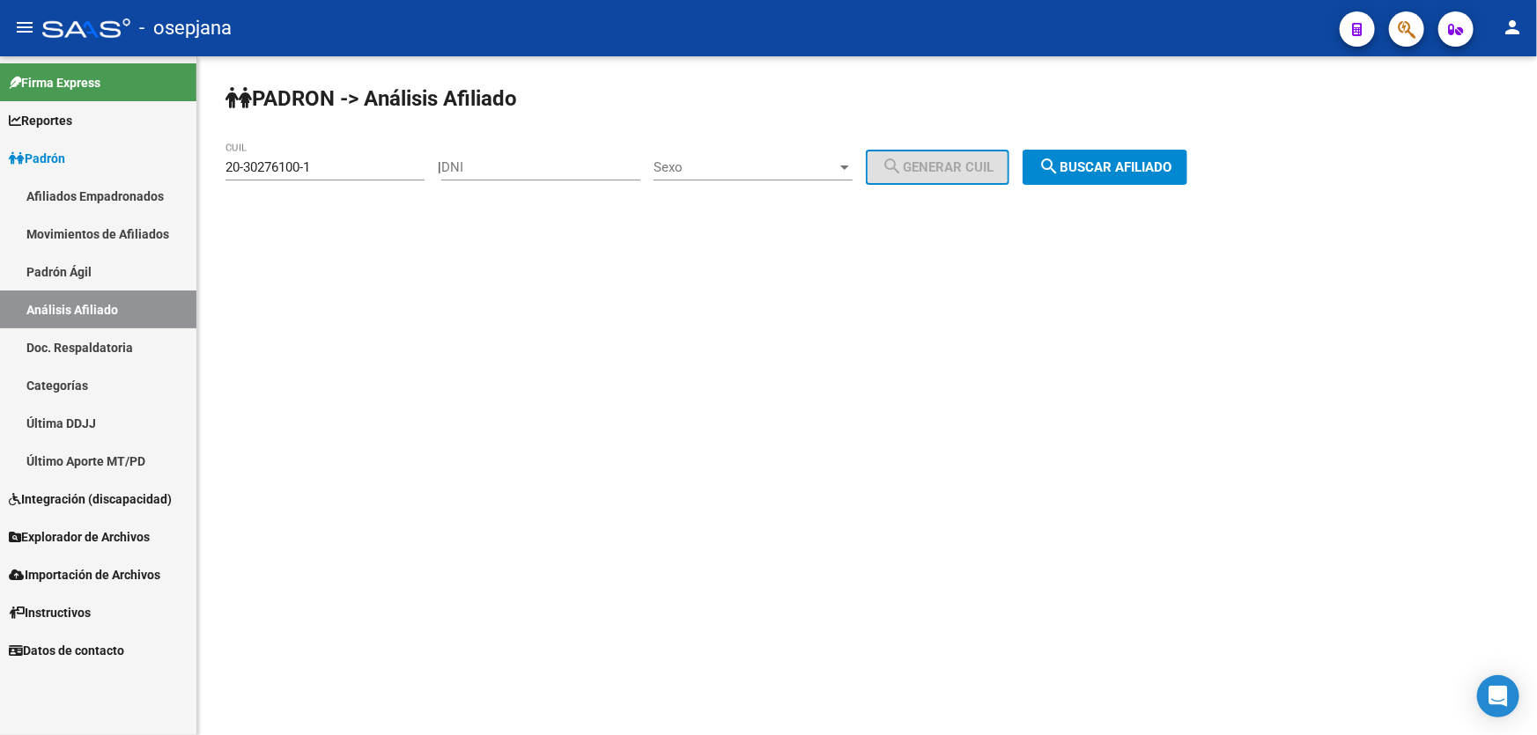
click at [71, 350] on link "Doc. Respaldatoria" at bounding box center [98, 347] width 196 height 38
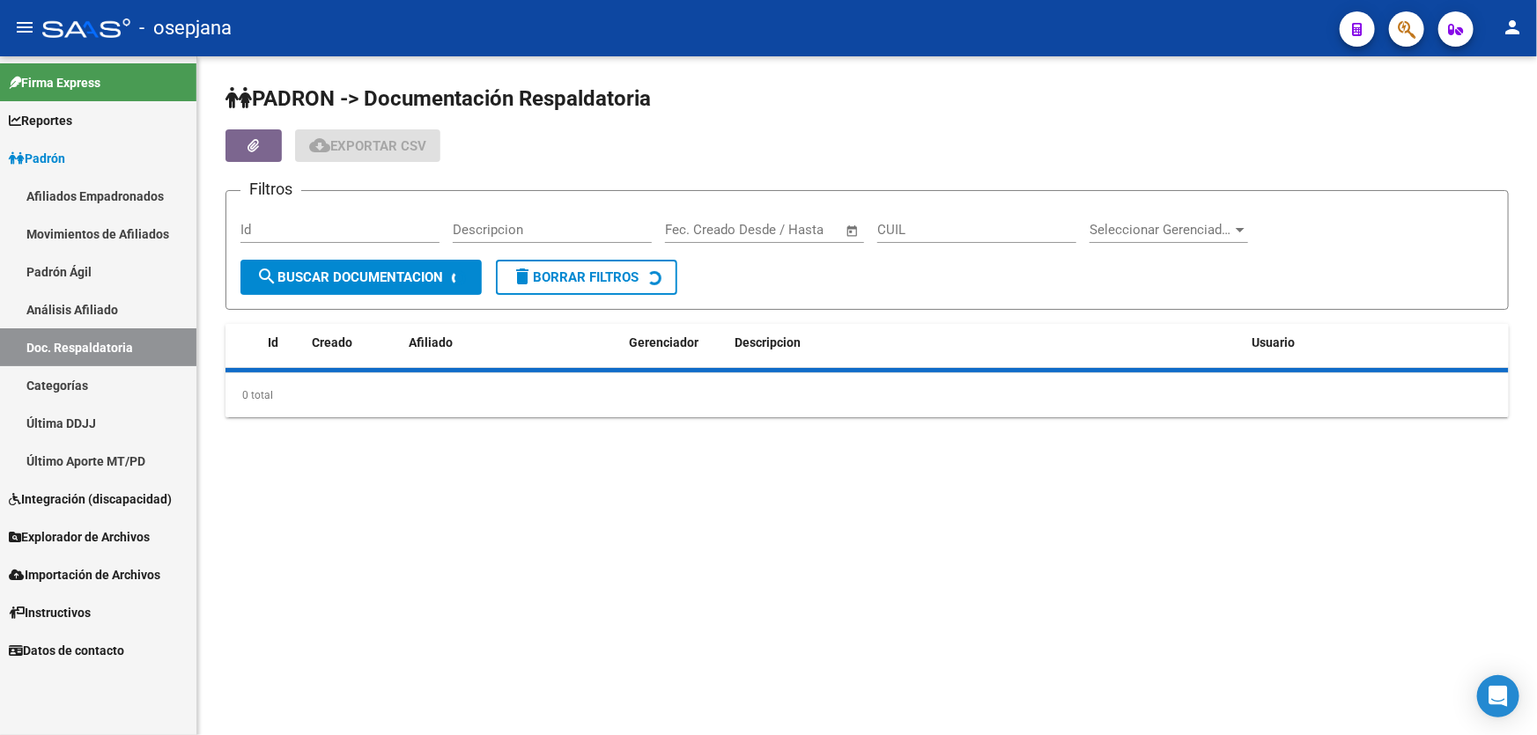
click at [86, 313] on link "Análisis Afiliado" at bounding box center [98, 310] width 196 height 38
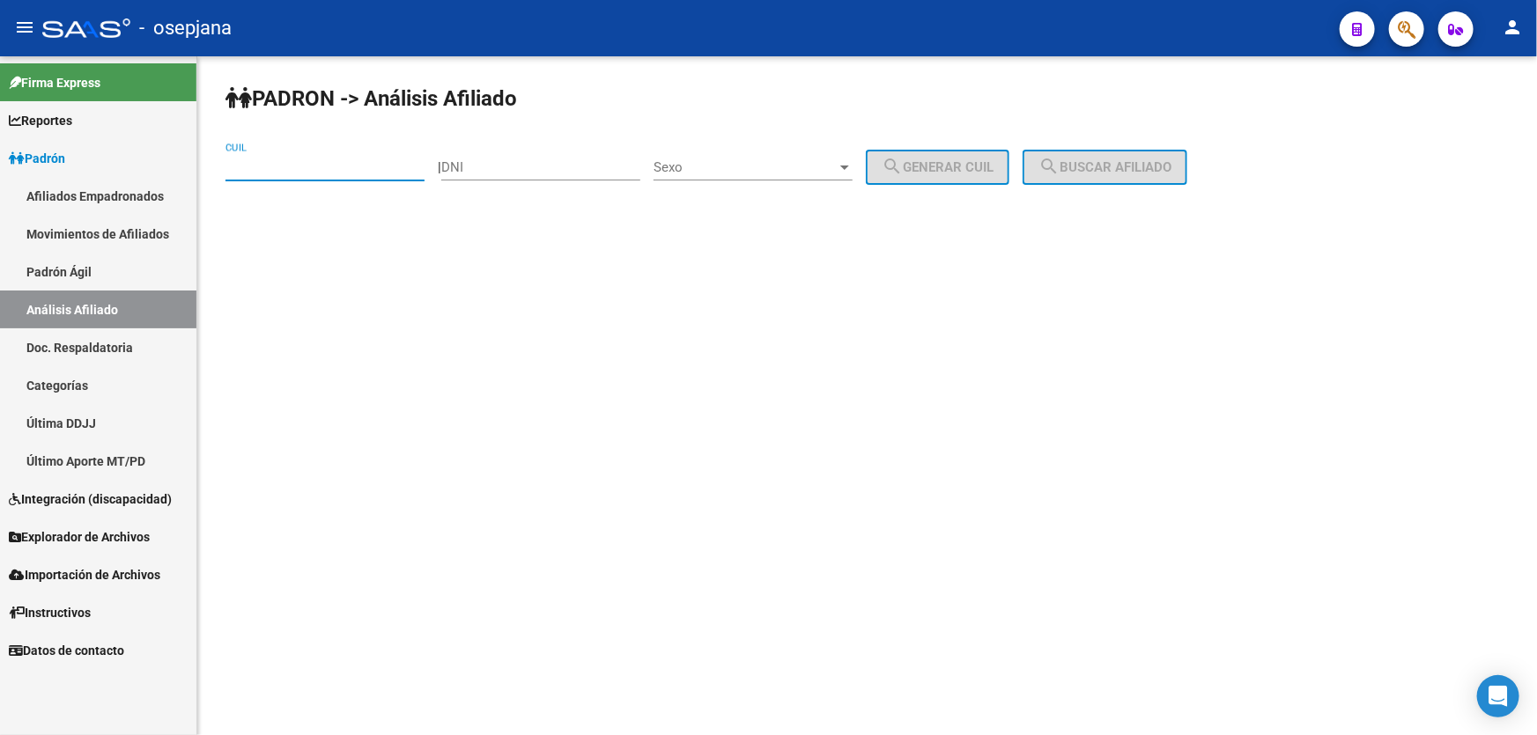
click at [279, 168] on input "CUIL" at bounding box center [324, 167] width 199 height 16
paste input "20-25238646-8"
click at [1158, 171] on span "search Buscar afiliado" at bounding box center [1104, 167] width 133 height 16
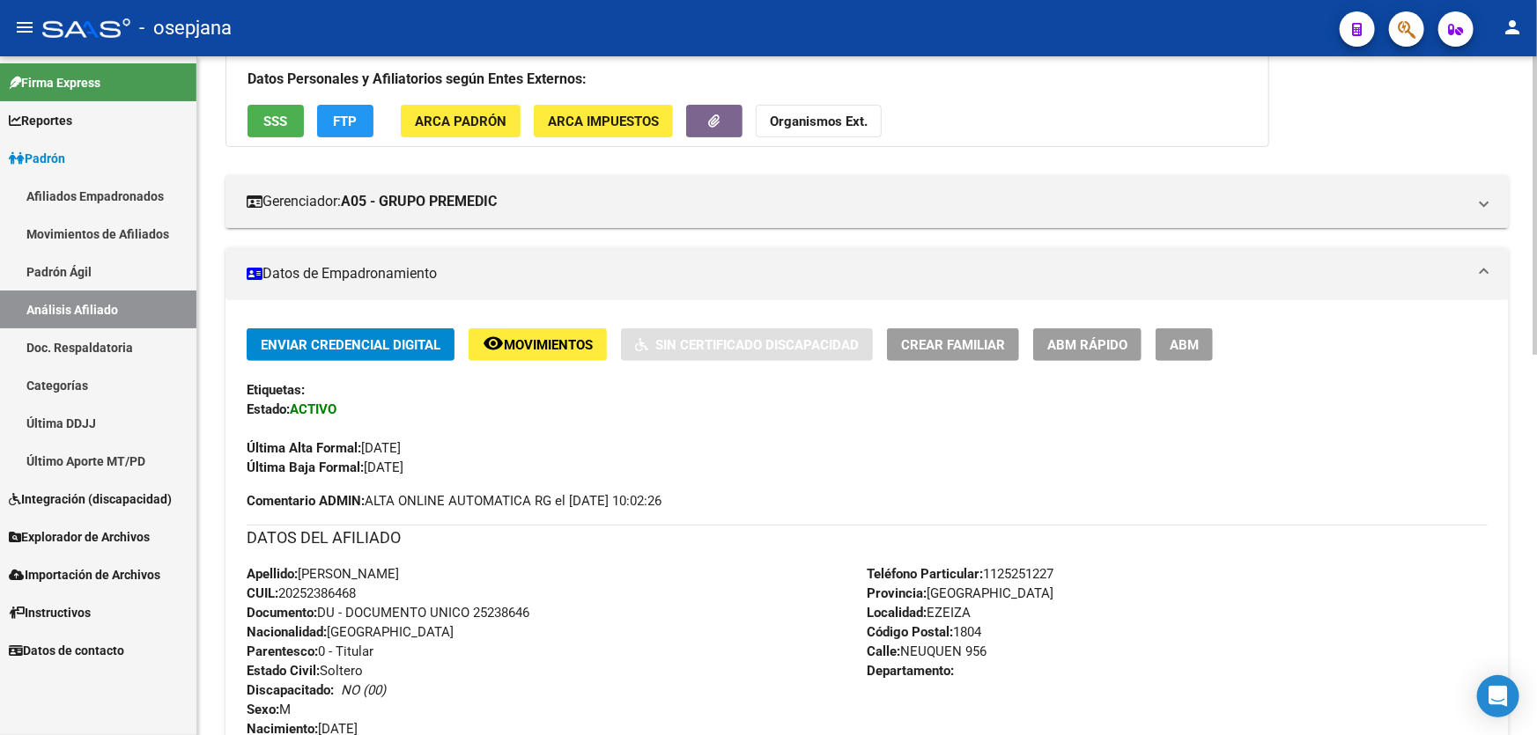
scroll to position [142, 0]
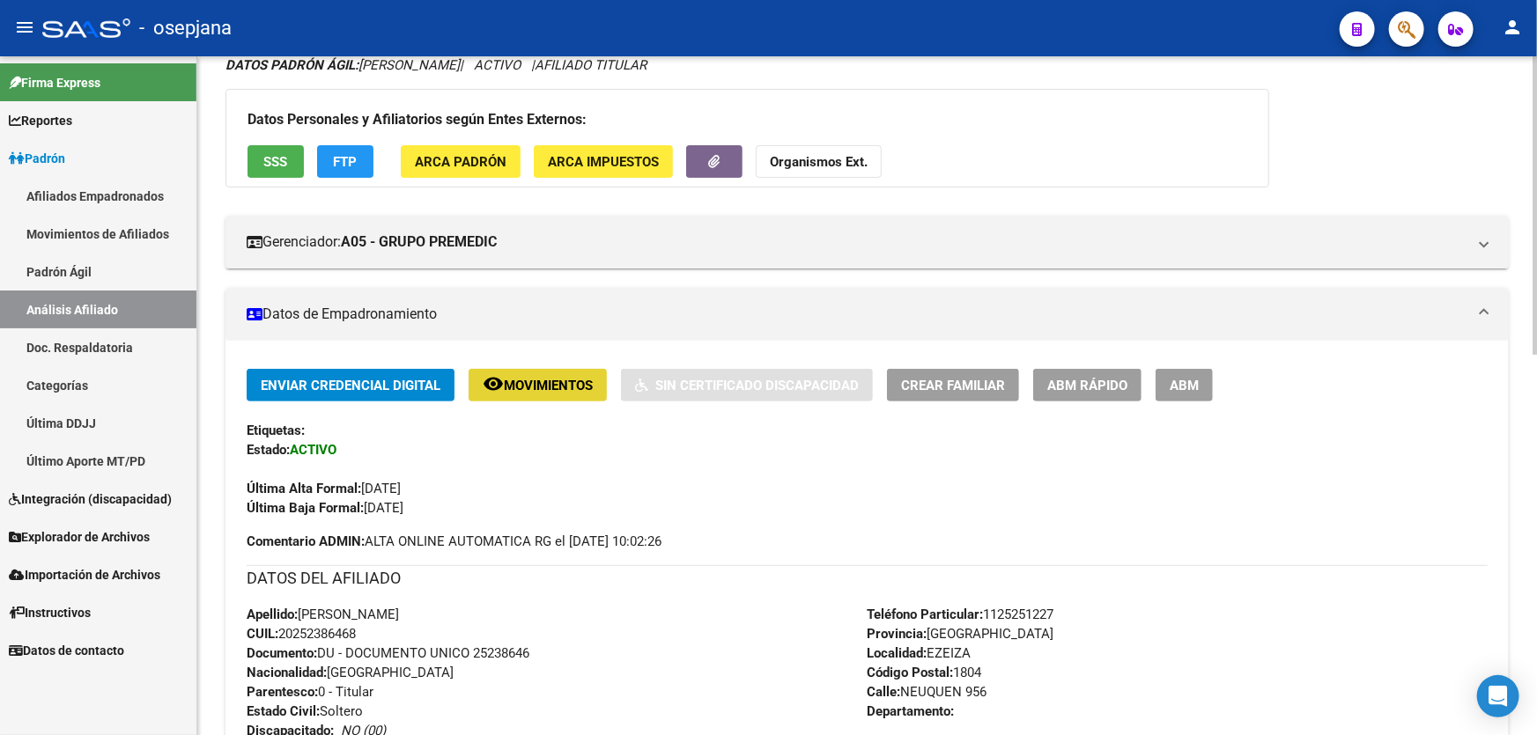
click at [506, 390] on span "Movimientos" at bounding box center [548, 386] width 89 height 16
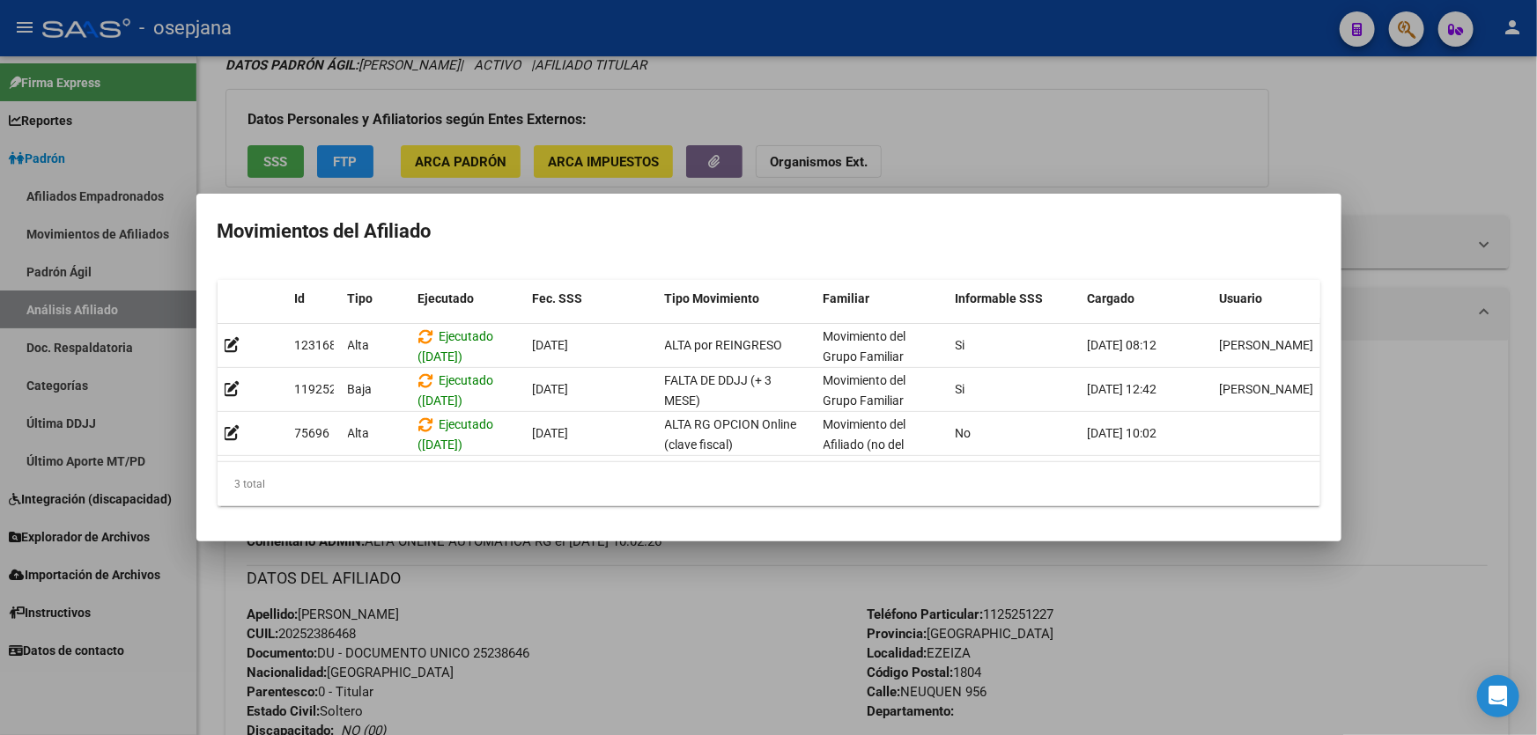
click at [1356, 624] on div at bounding box center [768, 367] width 1537 height 735
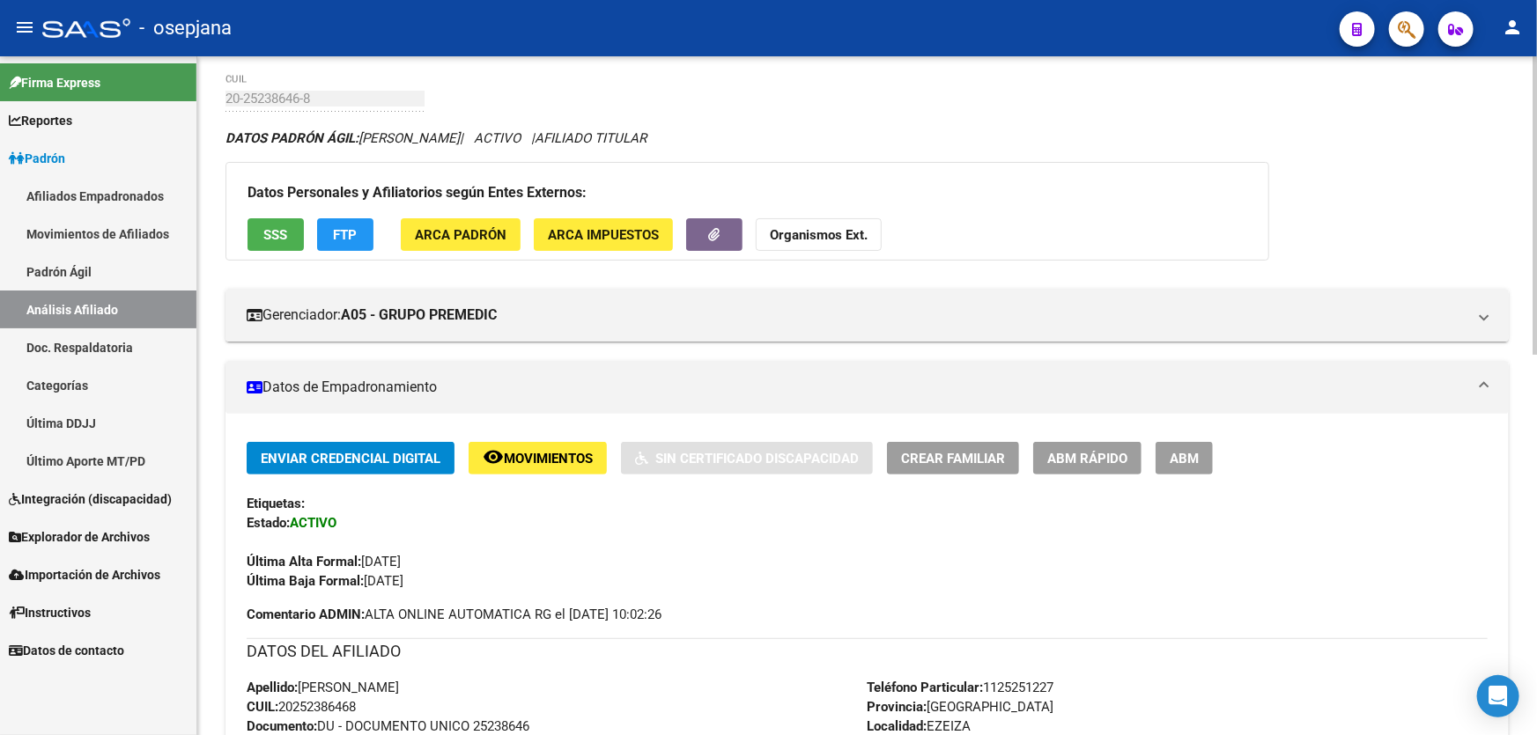
scroll to position [0, 0]
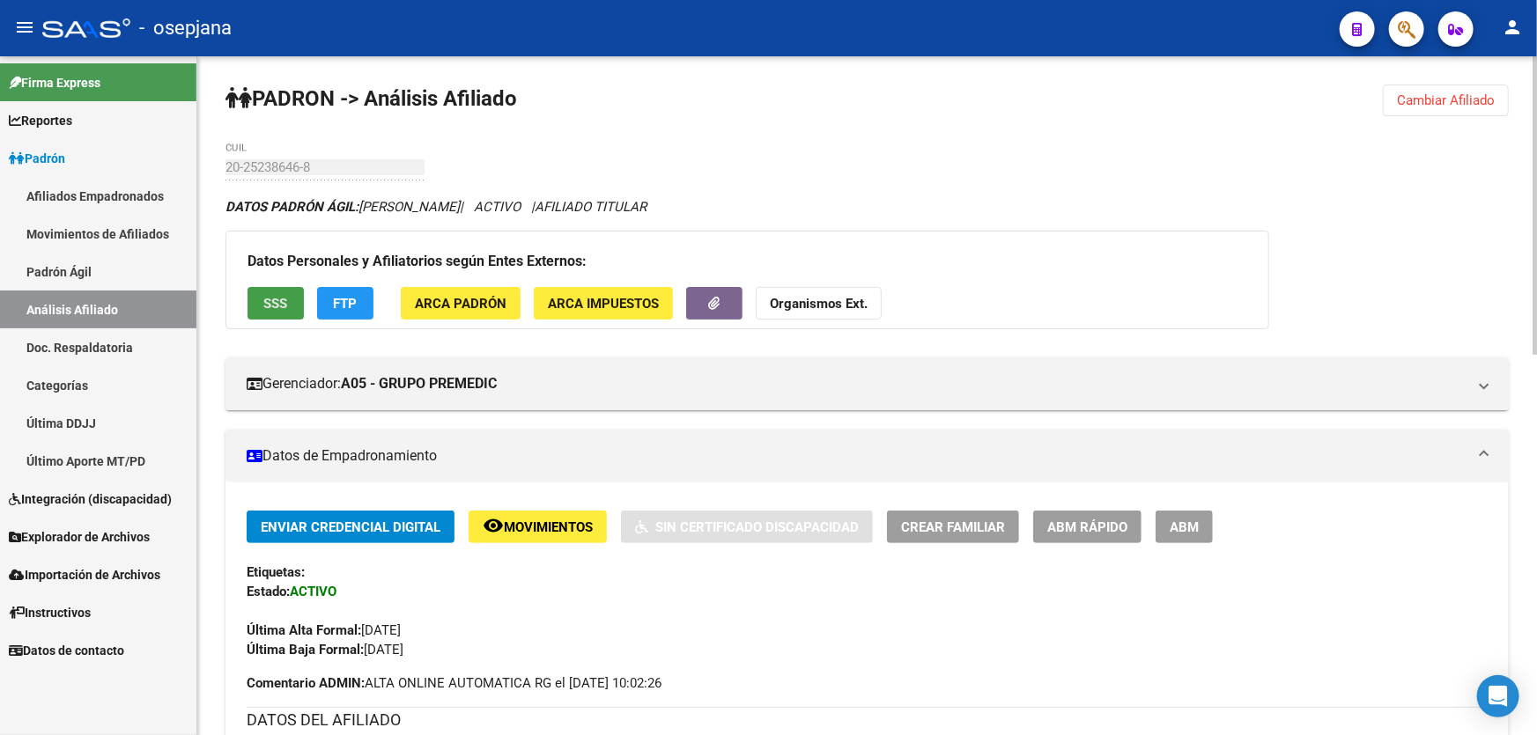
click at [269, 306] on span "SSS" at bounding box center [276, 304] width 24 height 16
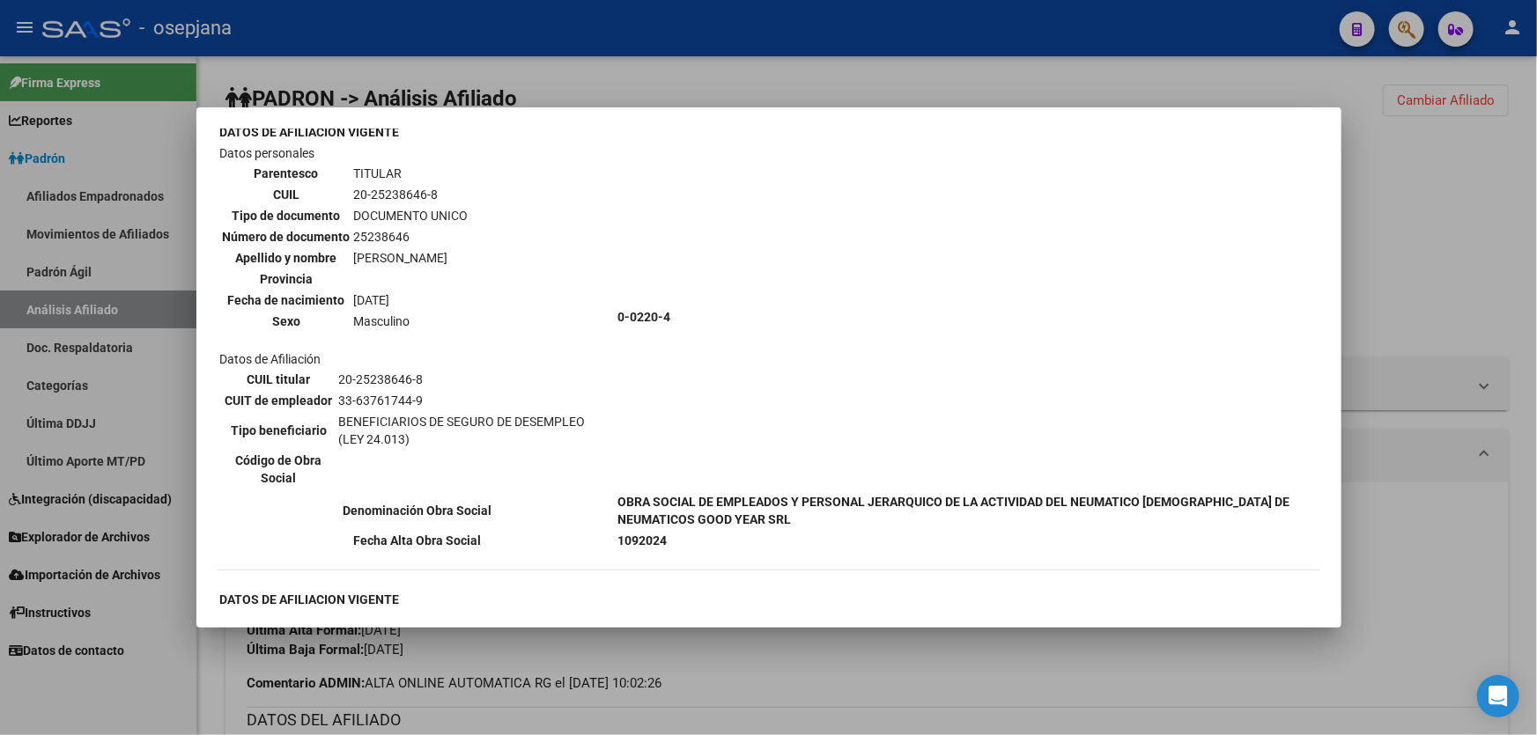
scroll to position [320, 0]
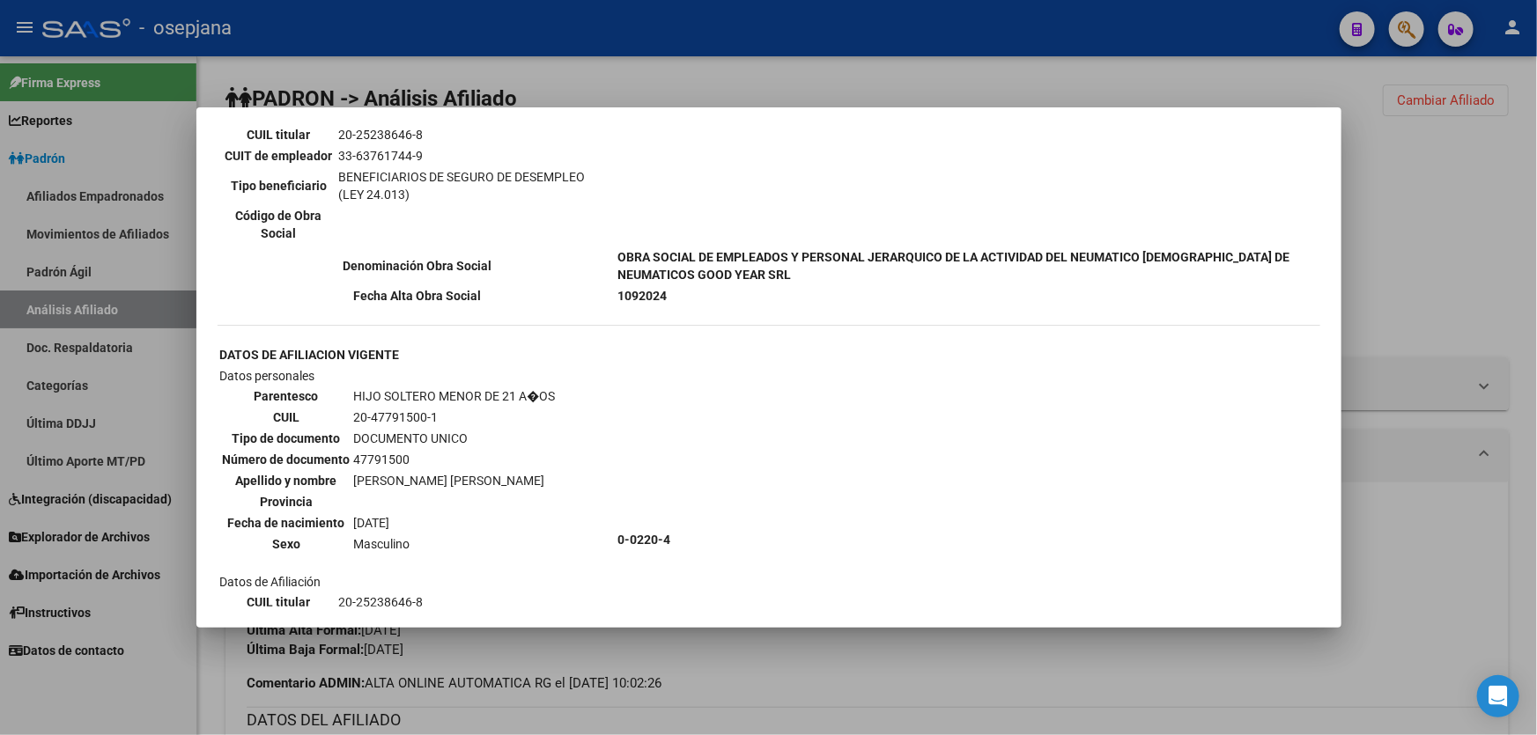
click at [1489, 220] on div at bounding box center [768, 367] width 1537 height 735
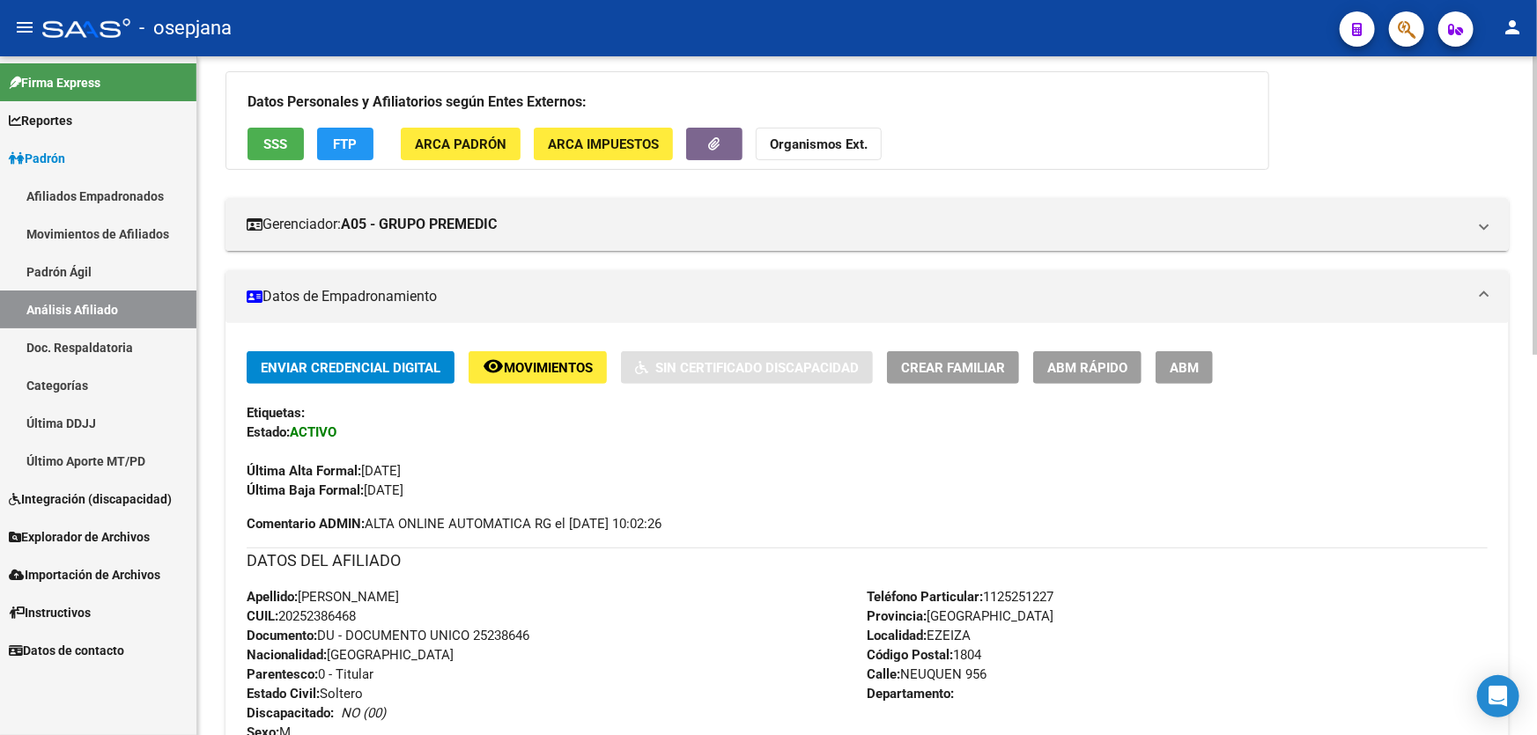
scroll to position [0, 0]
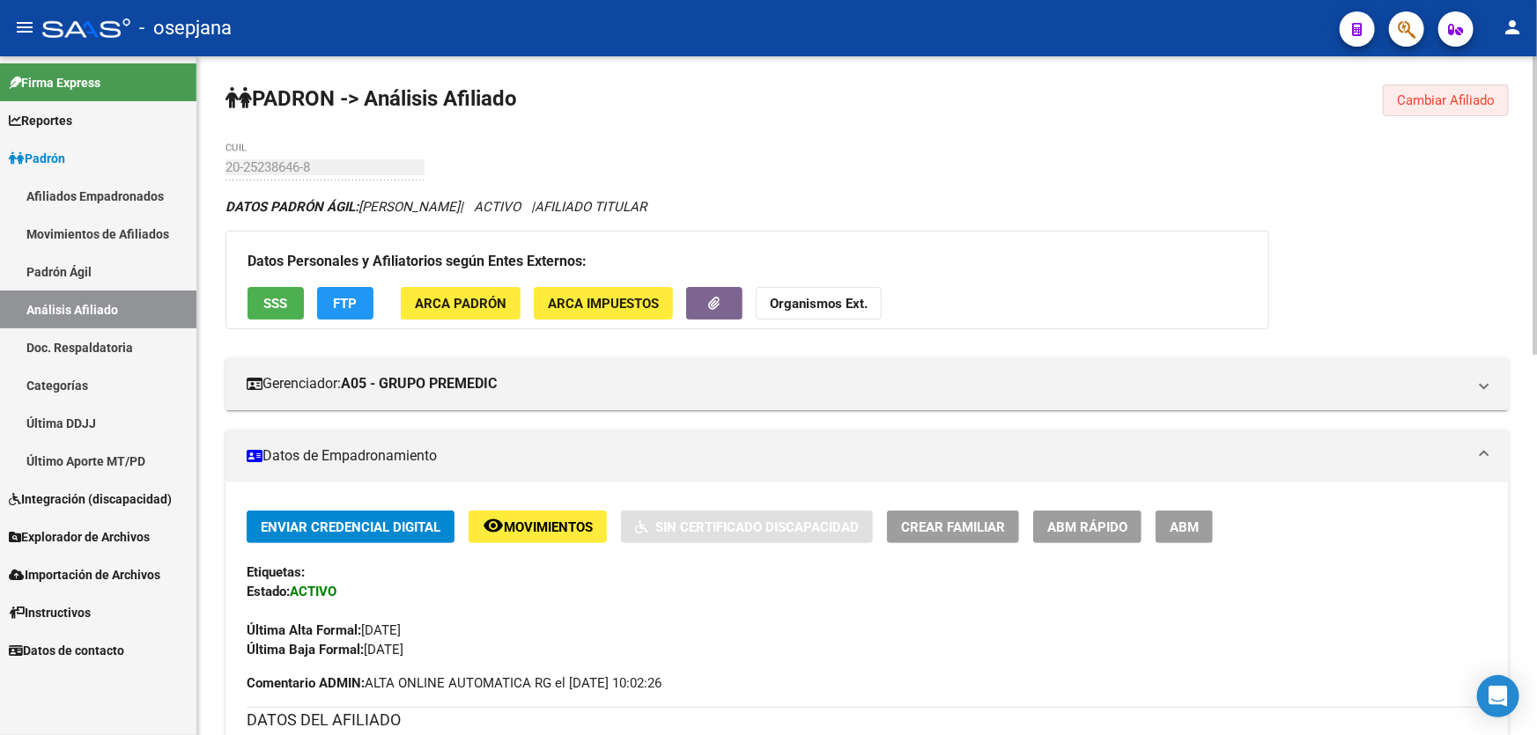
click at [1486, 102] on span "Cambiar Afiliado" at bounding box center [1446, 100] width 98 height 16
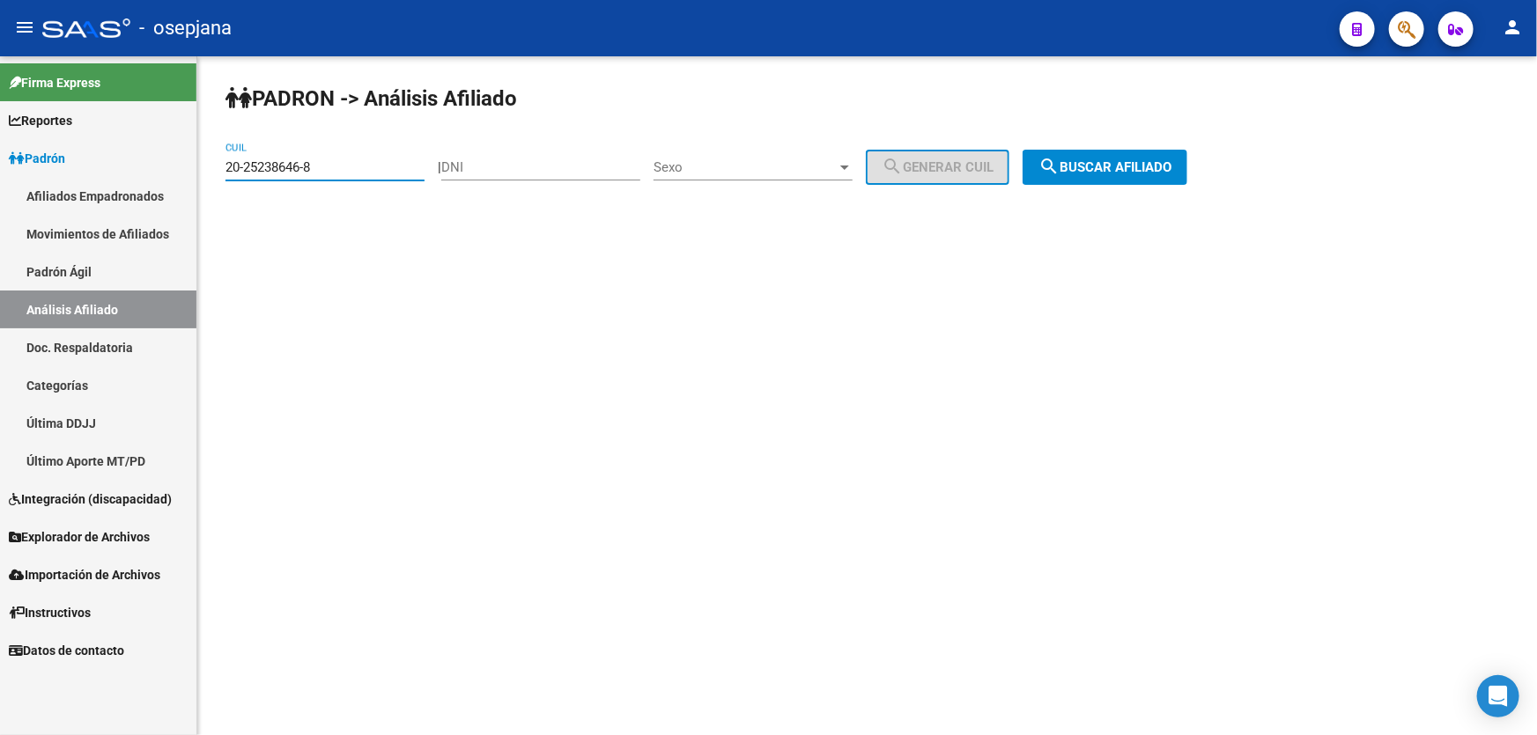
drag, startPoint x: 328, startPoint y: 171, endPoint x: 200, endPoint y: 166, distance: 128.7
click at [200, 166] on div "PADRON -> Análisis Afiliado 20-25238646-8 CUIL | DNI Sexo Sexo search Generar C…" at bounding box center [866, 148] width 1339 height 185
paste input "913317-4"
click at [1171, 167] on span "search Buscar afiliado" at bounding box center [1104, 167] width 133 height 16
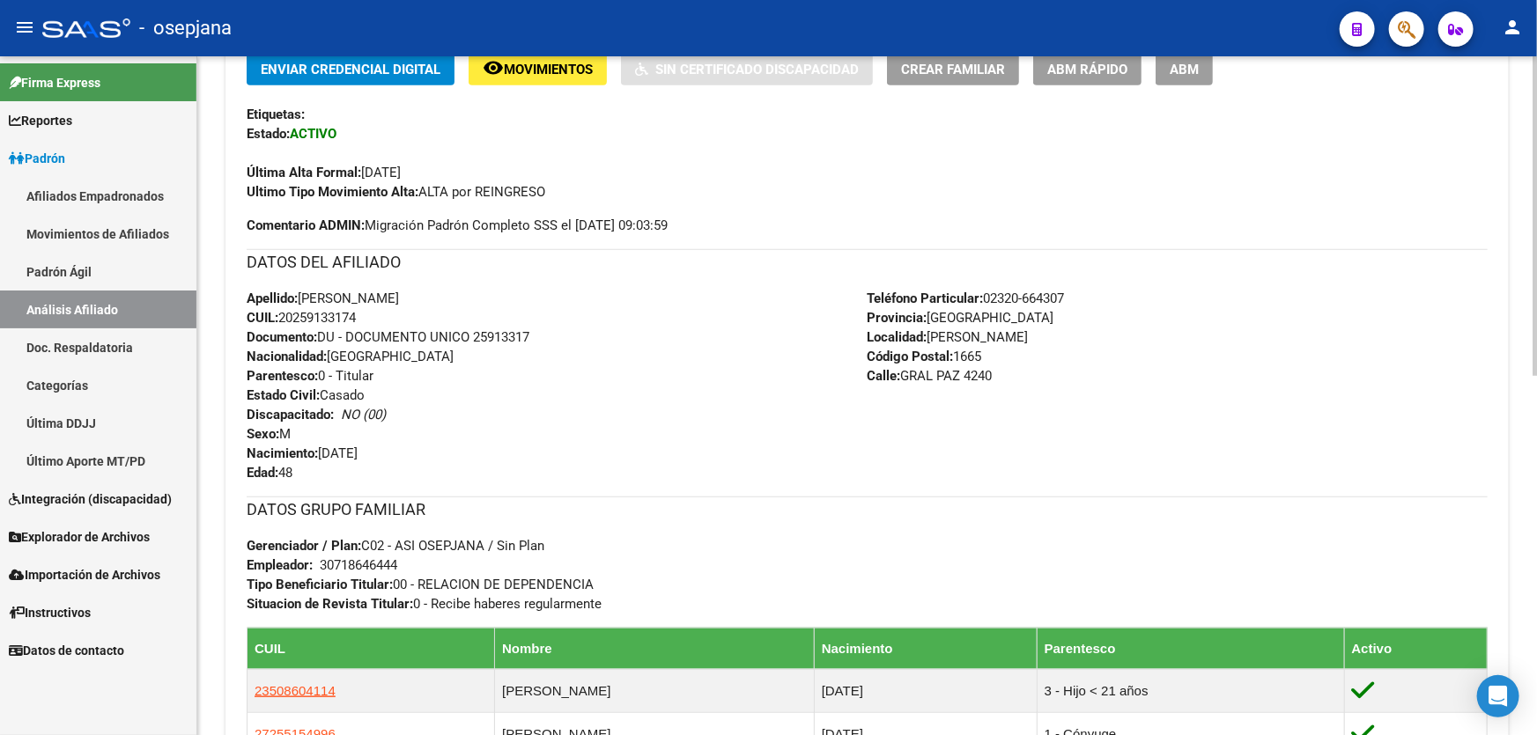
scroll to position [560, 0]
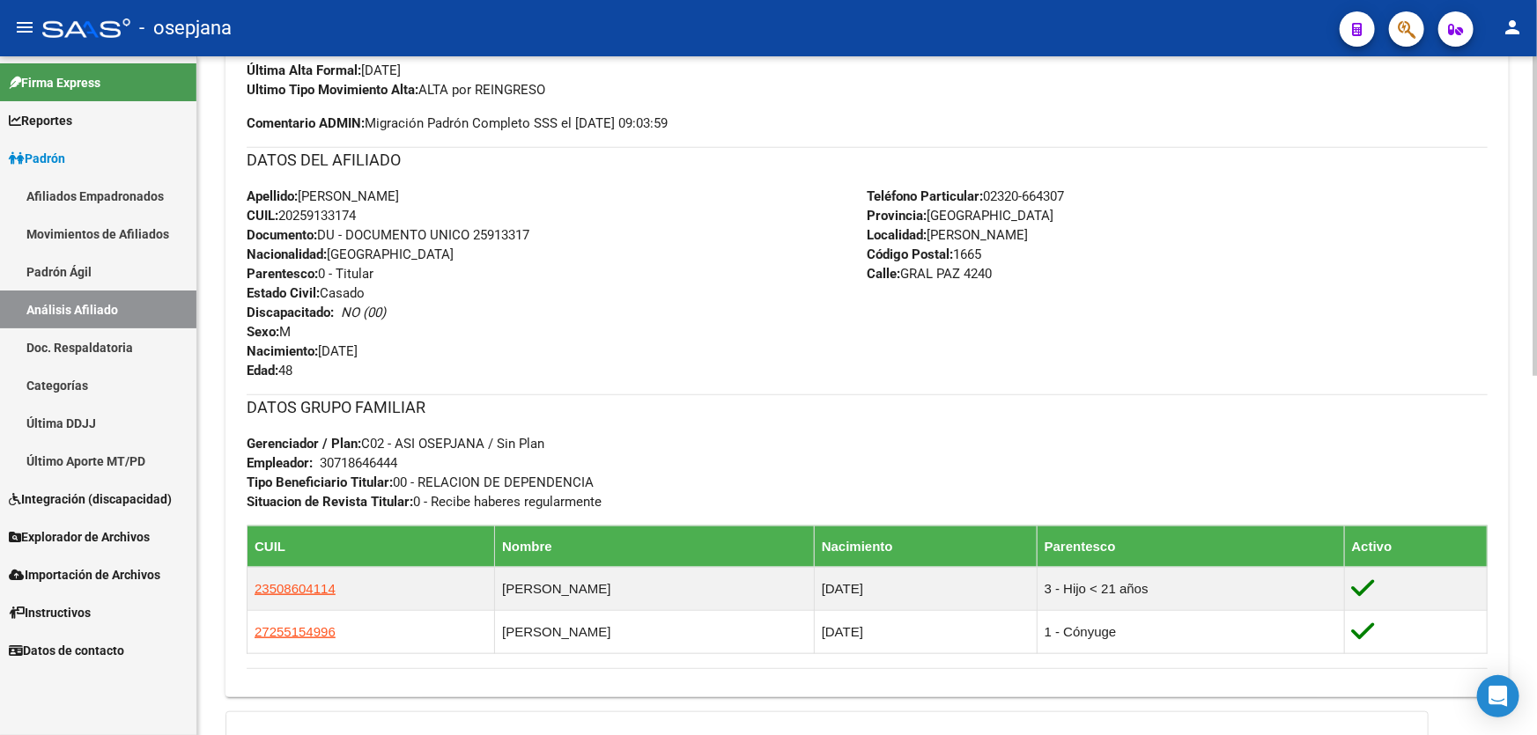
drag, startPoint x: 473, startPoint y: 229, endPoint x: 578, endPoint y: 231, distance: 104.8
click at [578, 231] on div "Apellido: [PERSON_NAME]: 20259133174 Documento: DU - DOCUMENTO UNICO 25913317 N…" at bounding box center [557, 284] width 621 height 194
copy span "25913317"
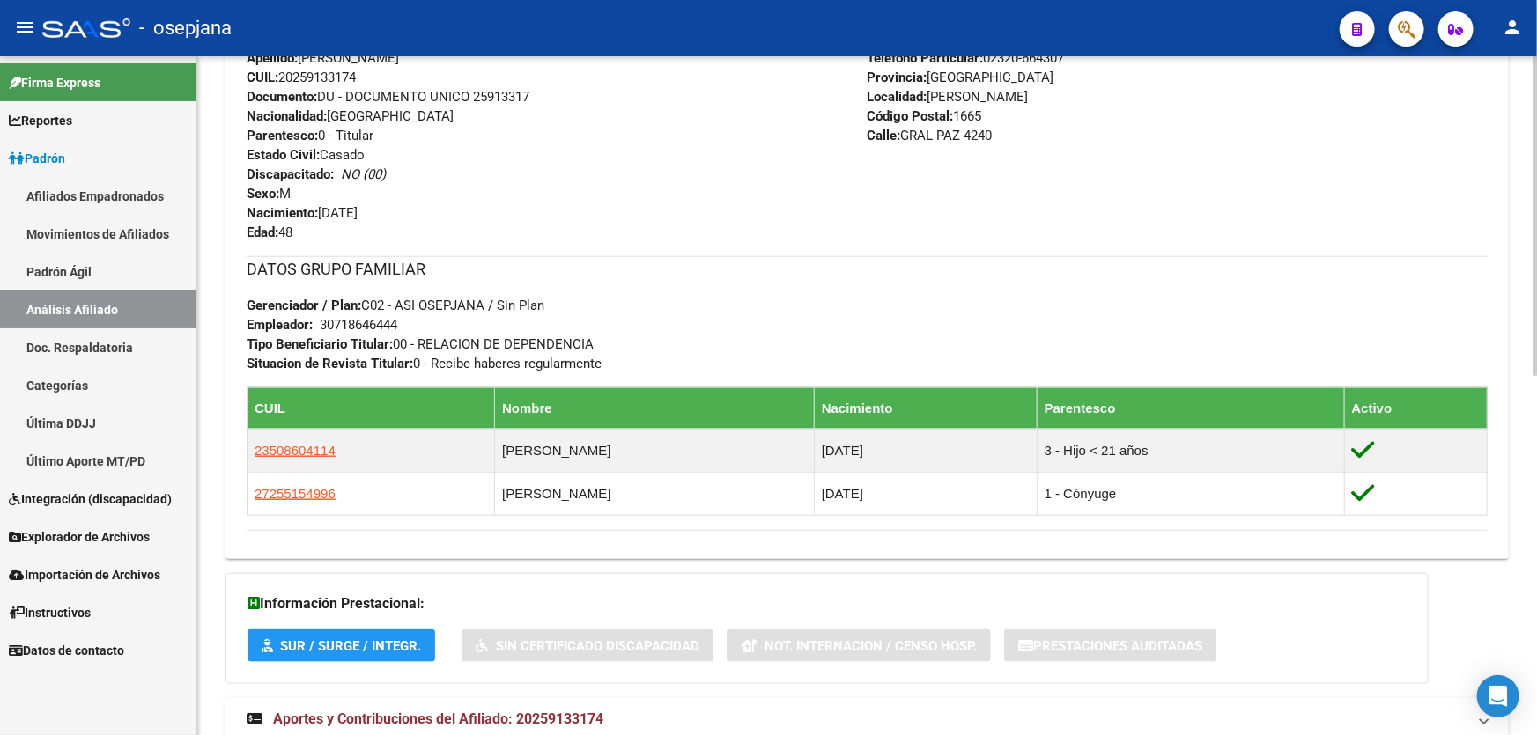
scroll to position [763, 0]
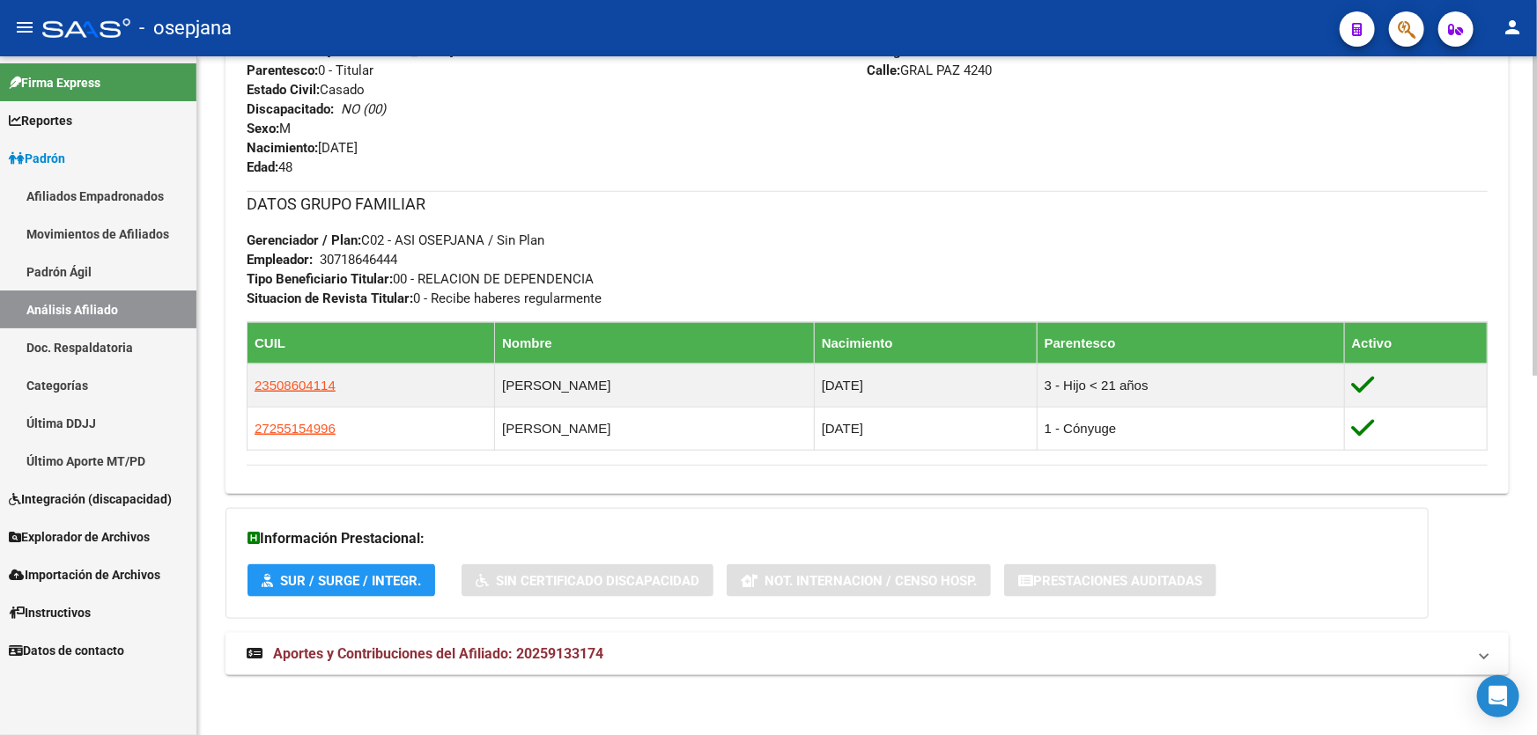
click at [778, 646] on mat-panel-title "Aportes y Contribuciones del Afiliado: 20259133174" at bounding box center [857, 654] width 1220 height 19
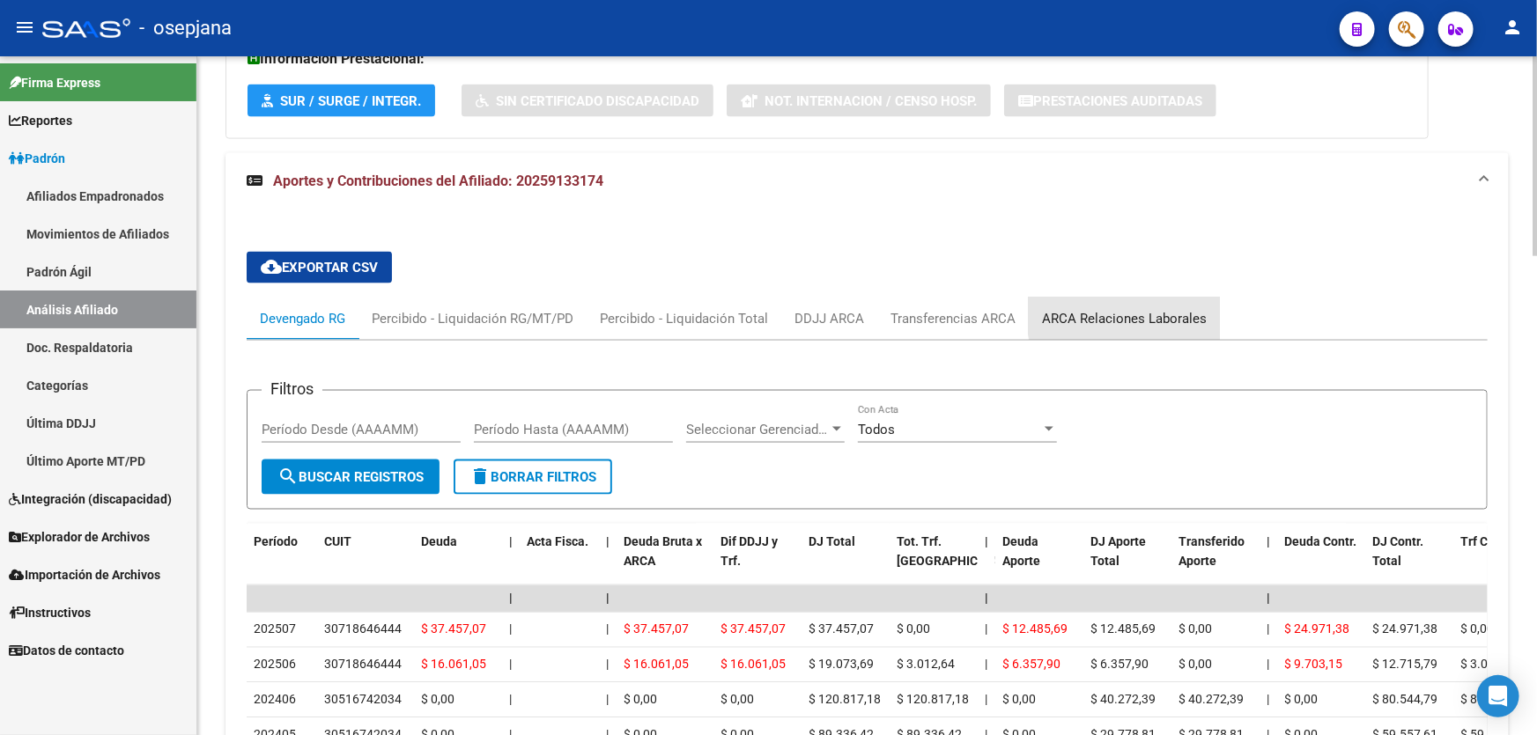
click at [1135, 310] on div "ARCA Relaciones Laborales" at bounding box center [1124, 318] width 165 height 19
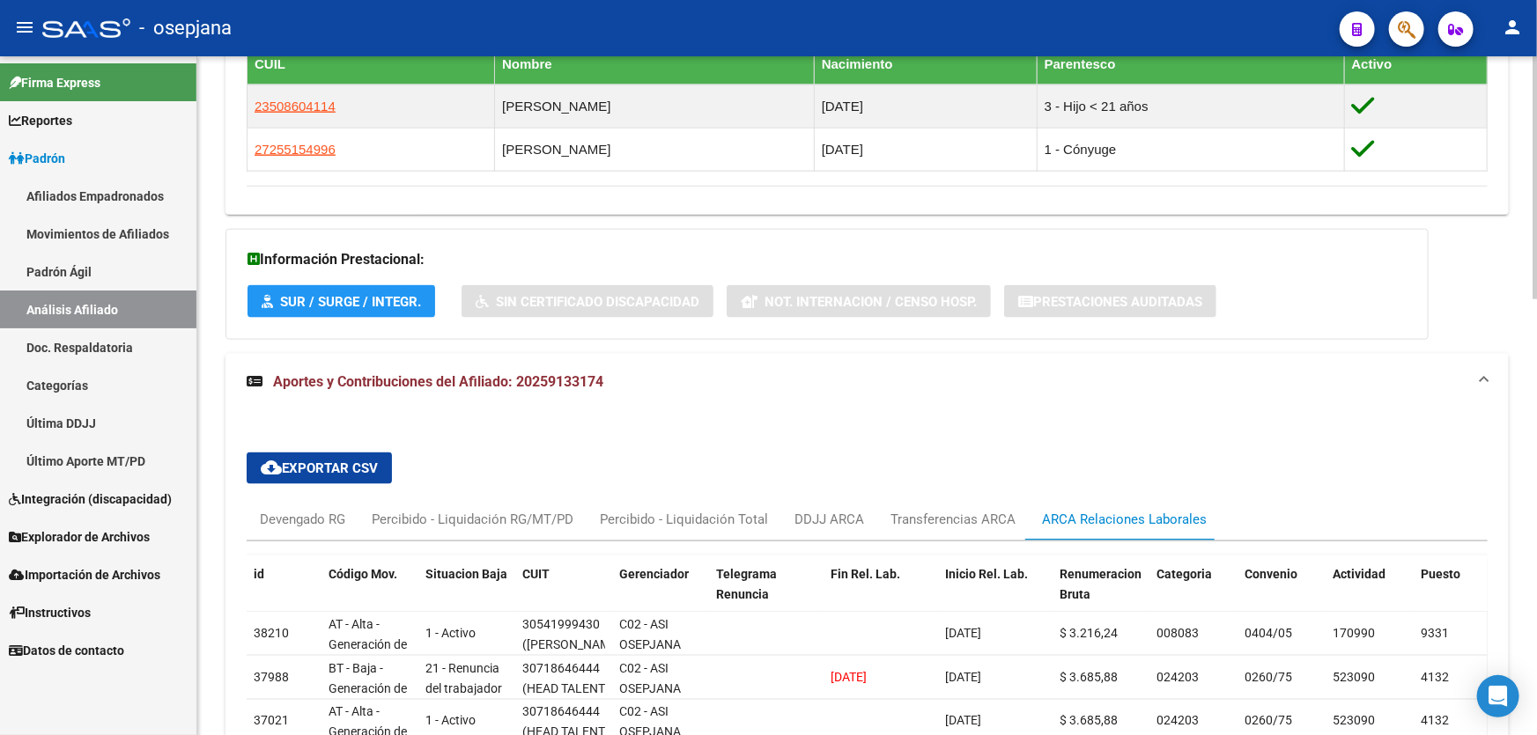
scroll to position [1215, 0]
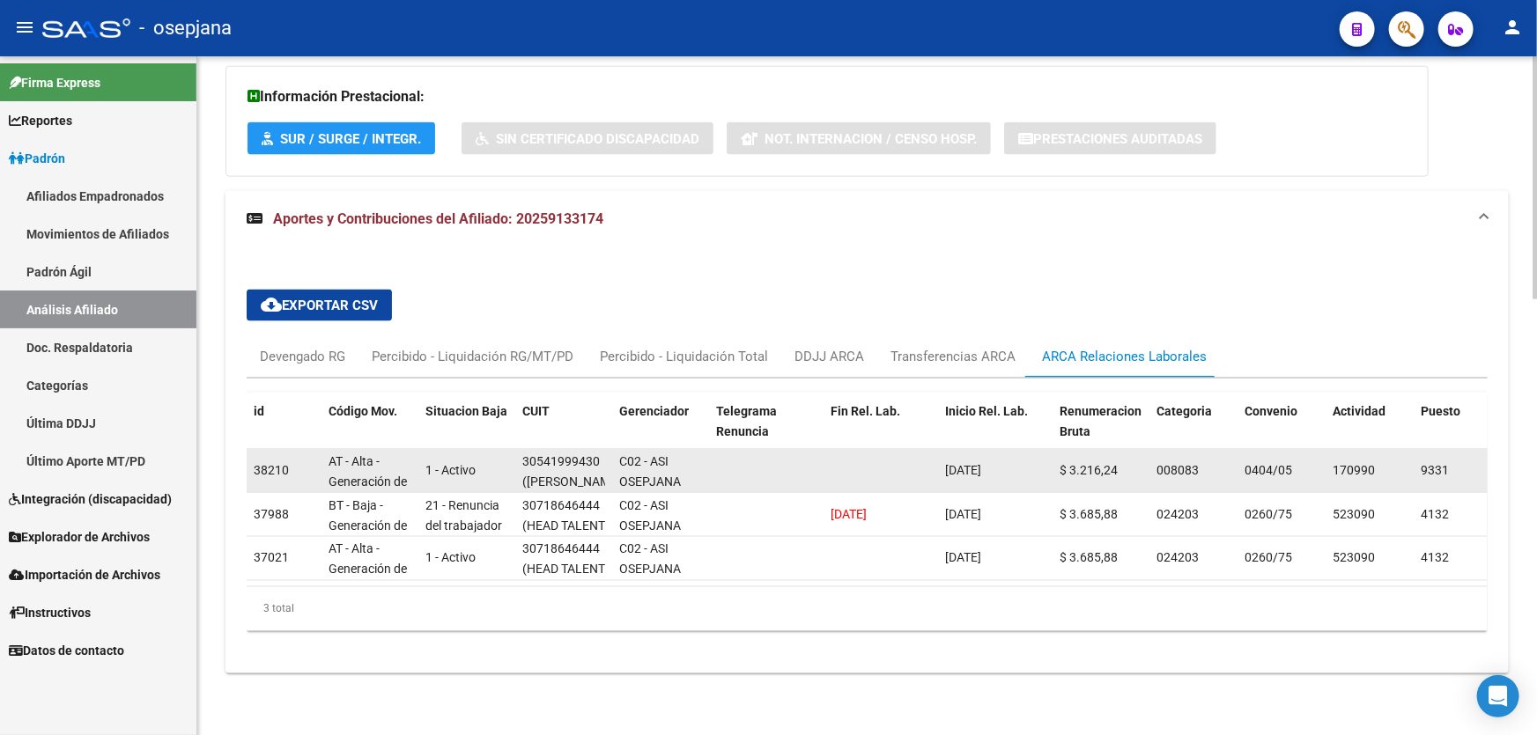
drag, startPoint x: 523, startPoint y: 446, endPoint x: 604, endPoint y: 446, distance: 81.0
click at [604, 452] on div "30541999430 ([PERSON_NAME])" at bounding box center [563, 470] width 83 height 37
copy div "30541999430"
click at [534, 452] on div "30541999430" at bounding box center [560, 462] width 77 height 20
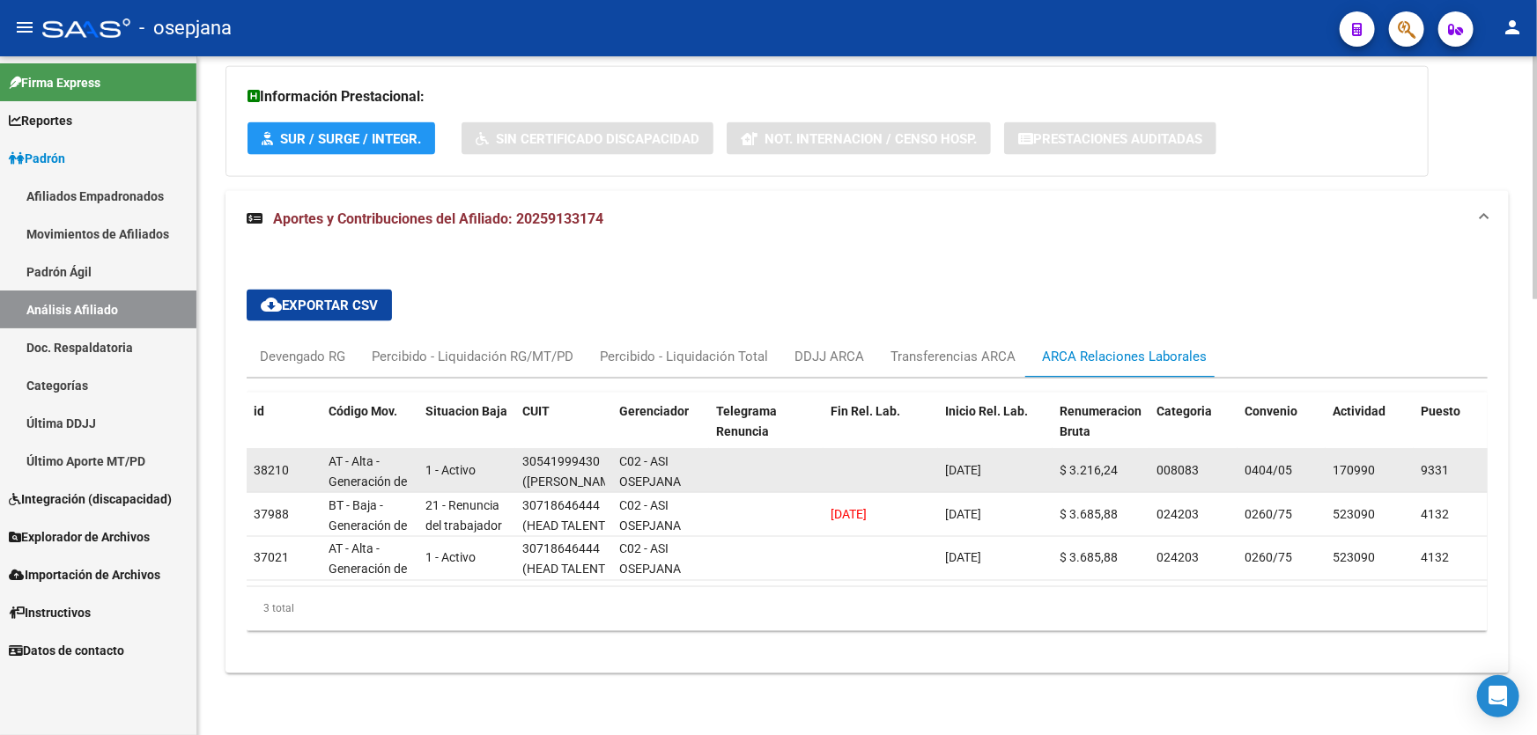
drag, startPoint x: 521, startPoint y: 448, endPoint x: 599, endPoint y: 450, distance: 77.5
click at [599, 452] on div "30541999430 ([PERSON_NAME])" at bounding box center [563, 470] width 83 height 37
copy div "30541999430"
drag, startPoint x: 525, startPoint y: 467, endPoint x: 546, endPoint y: 467, distance: 21.1
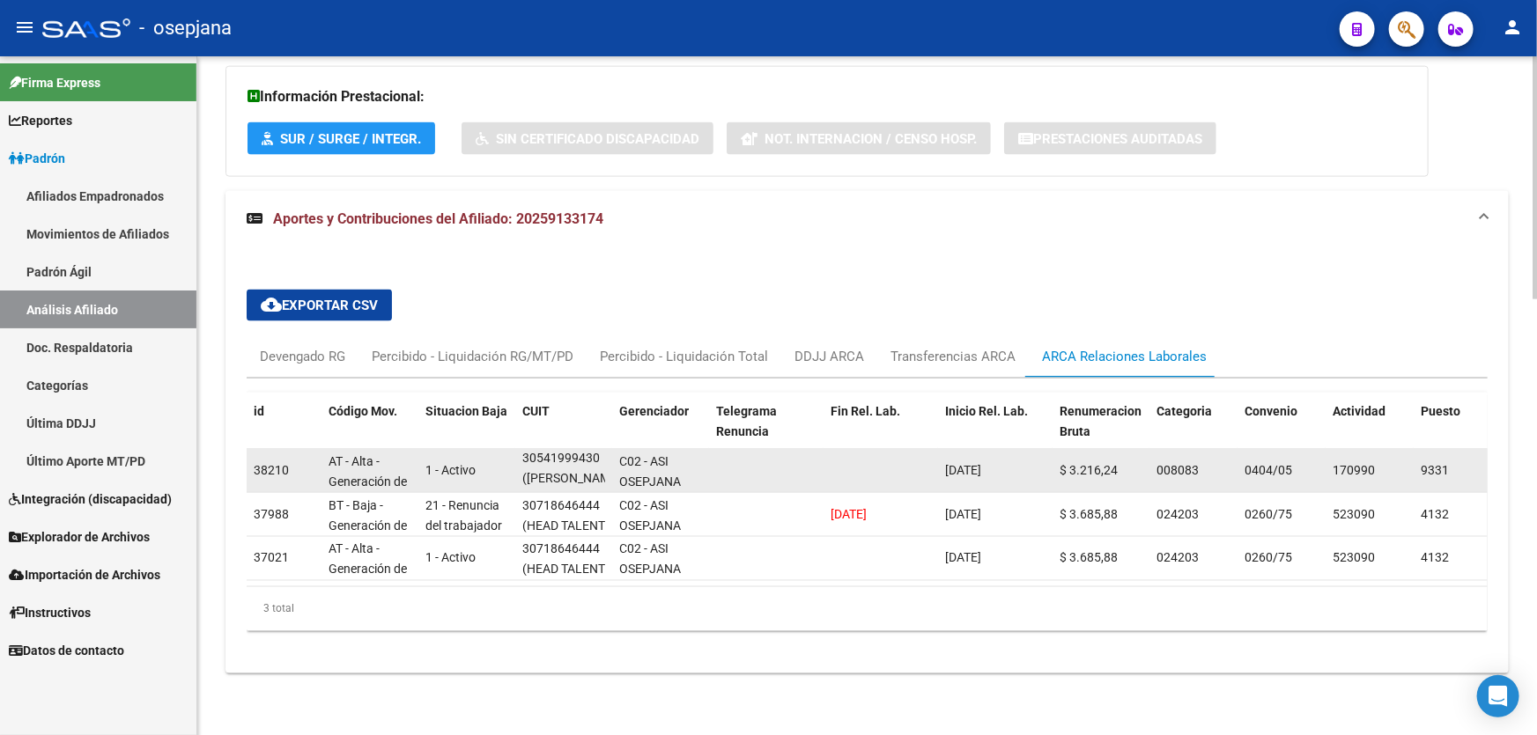
click at [546, 471] on span "([PERSON_NAME])" at bounding box center [573, 478] width 103 height 14
copy span "[PERSON_NAME][DEMOGRAPHIC_DATA]"
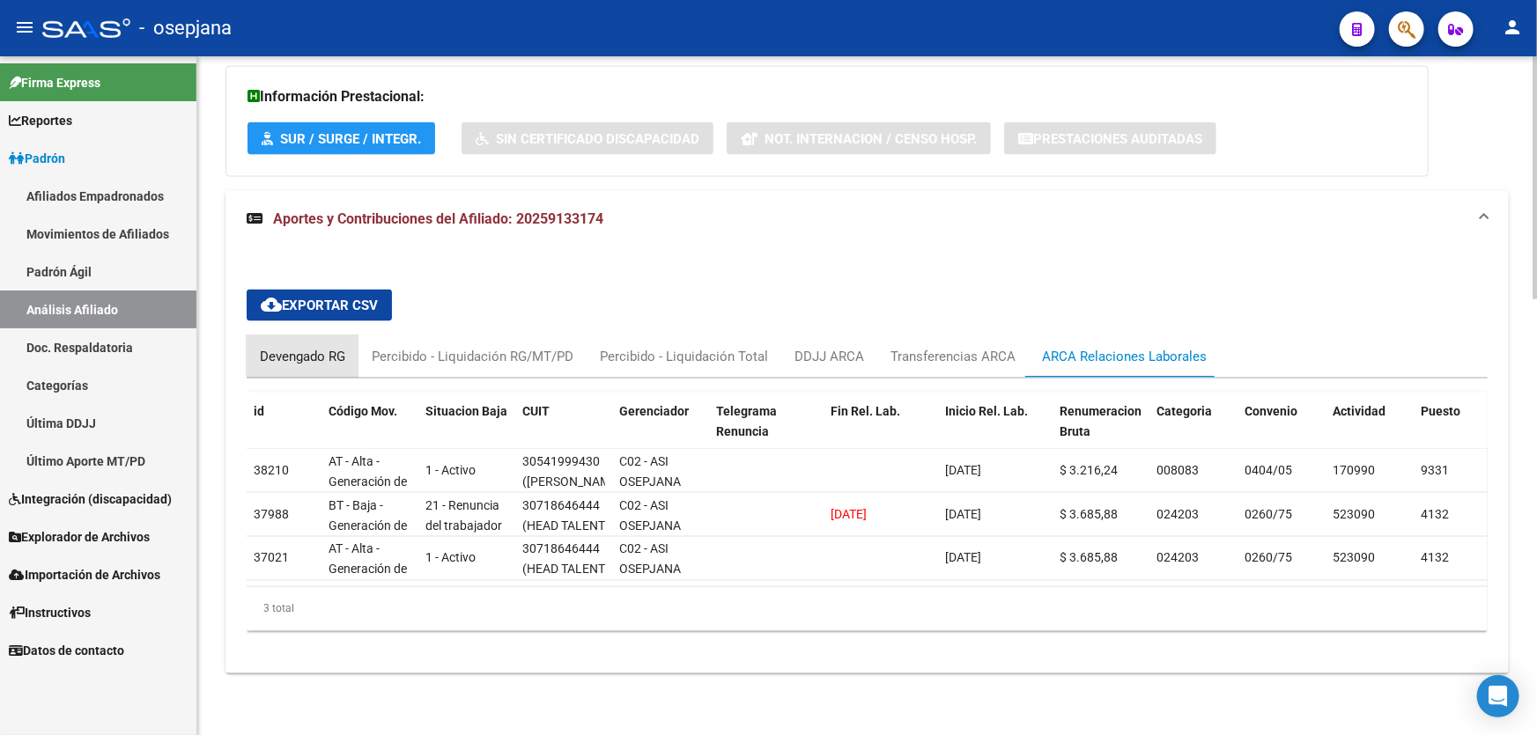
click at [309, 347] on div "Devengado RG" at bounding box center [302, 356] width 85 height 19
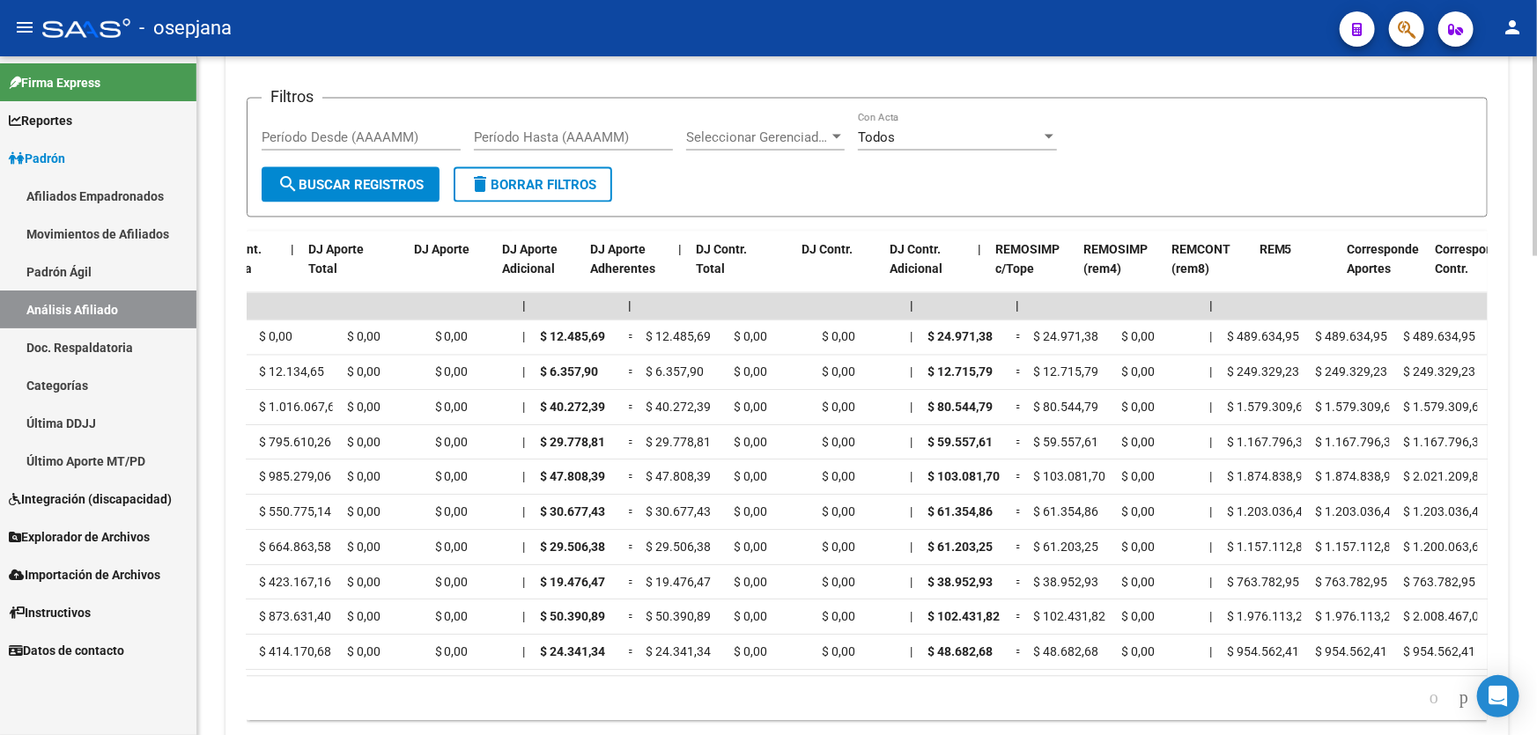
scroll to position [0, 1733]
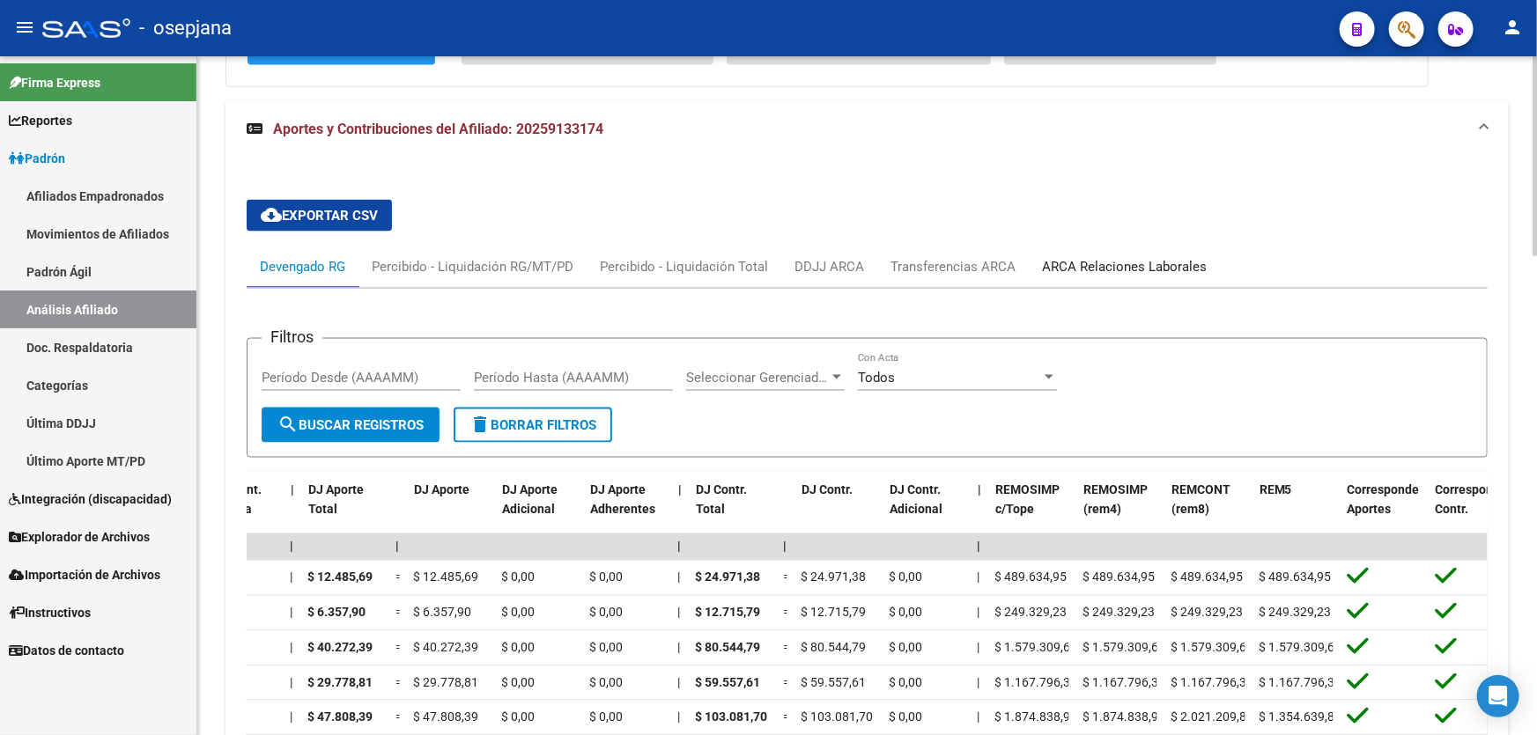
click at [1130, 264] on div "ARCA Relaciones Laborales" at bounding box center [1124, 266] width 165 height 19
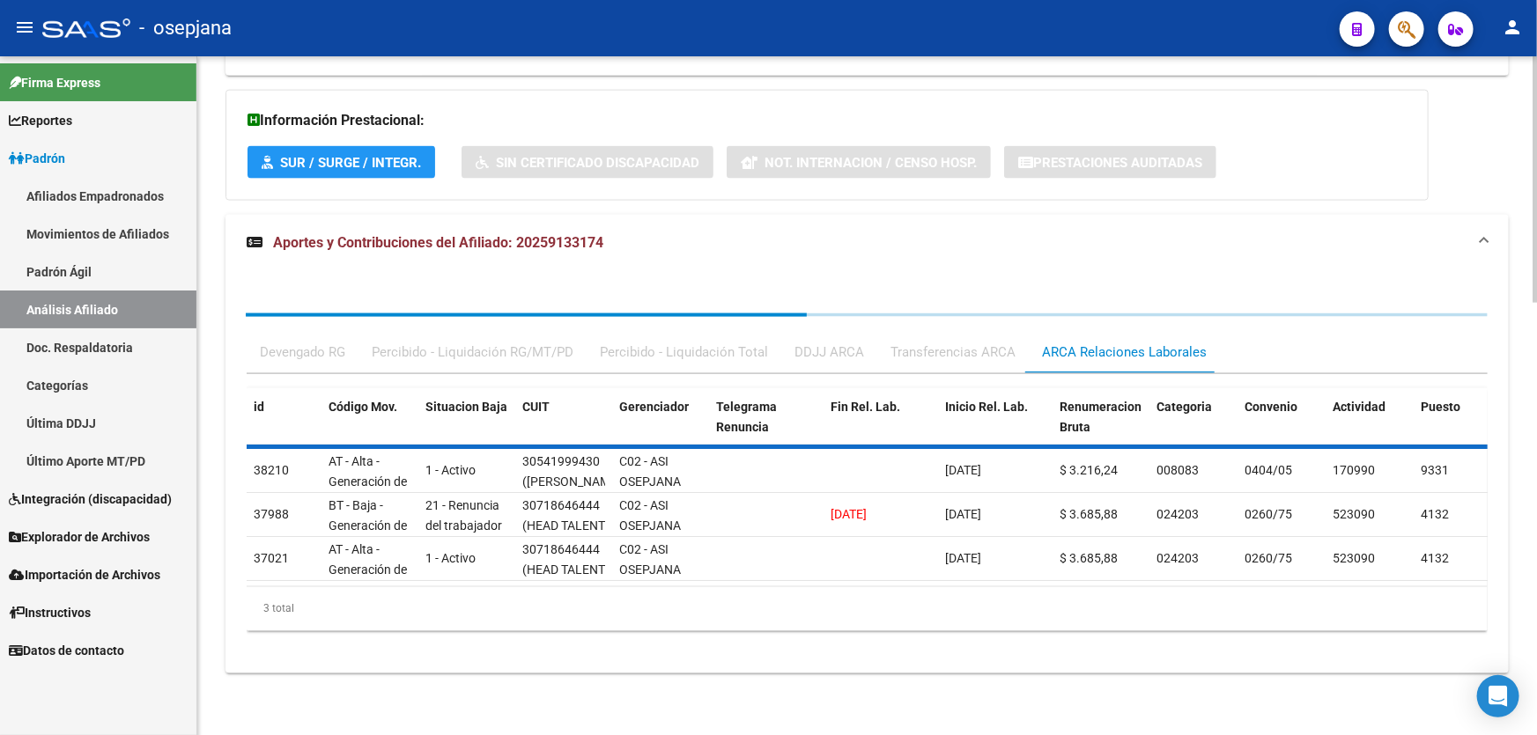
scroll to position [1215, 0]
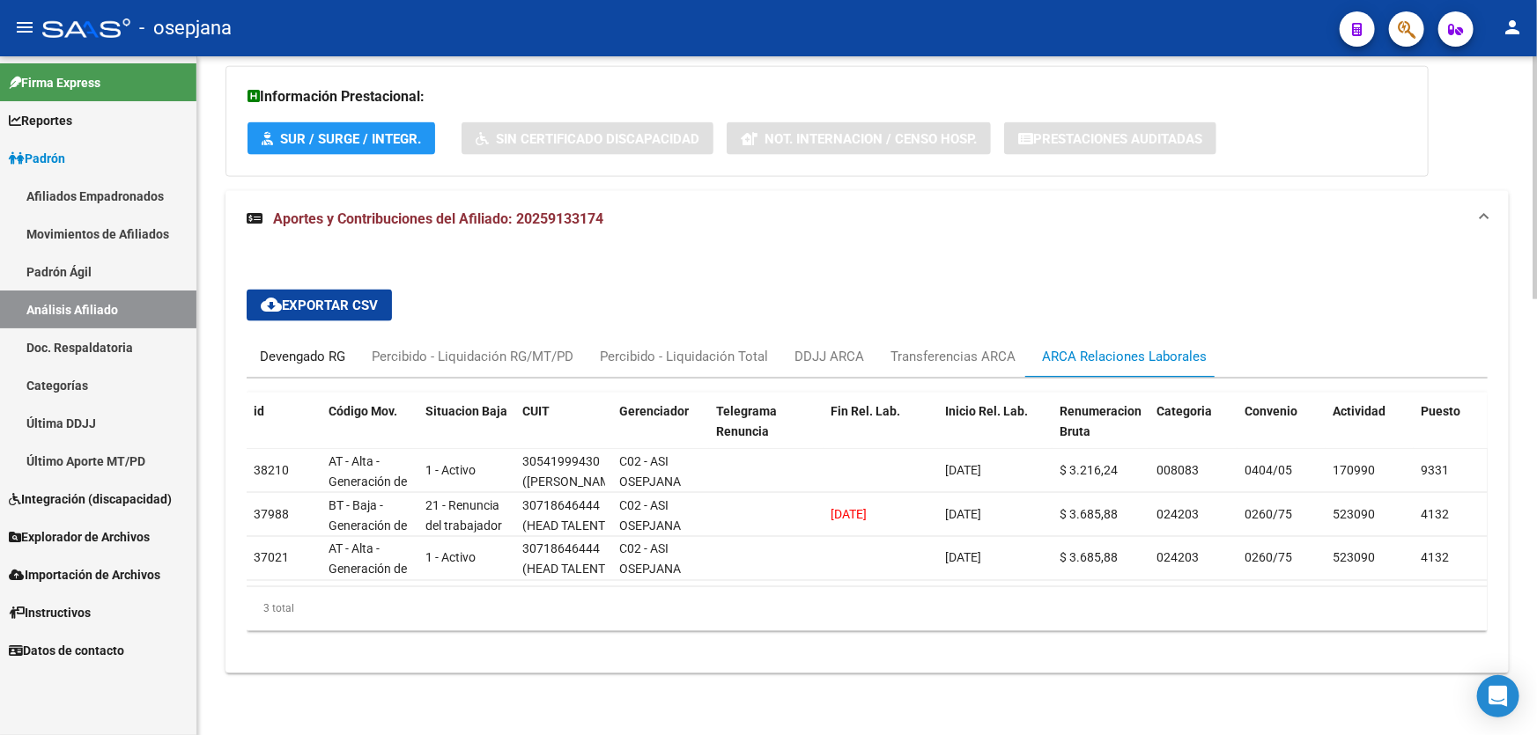
click at [284, 347] on div "Devengado RG" at bounding box center [302, 356] width 85 height 19
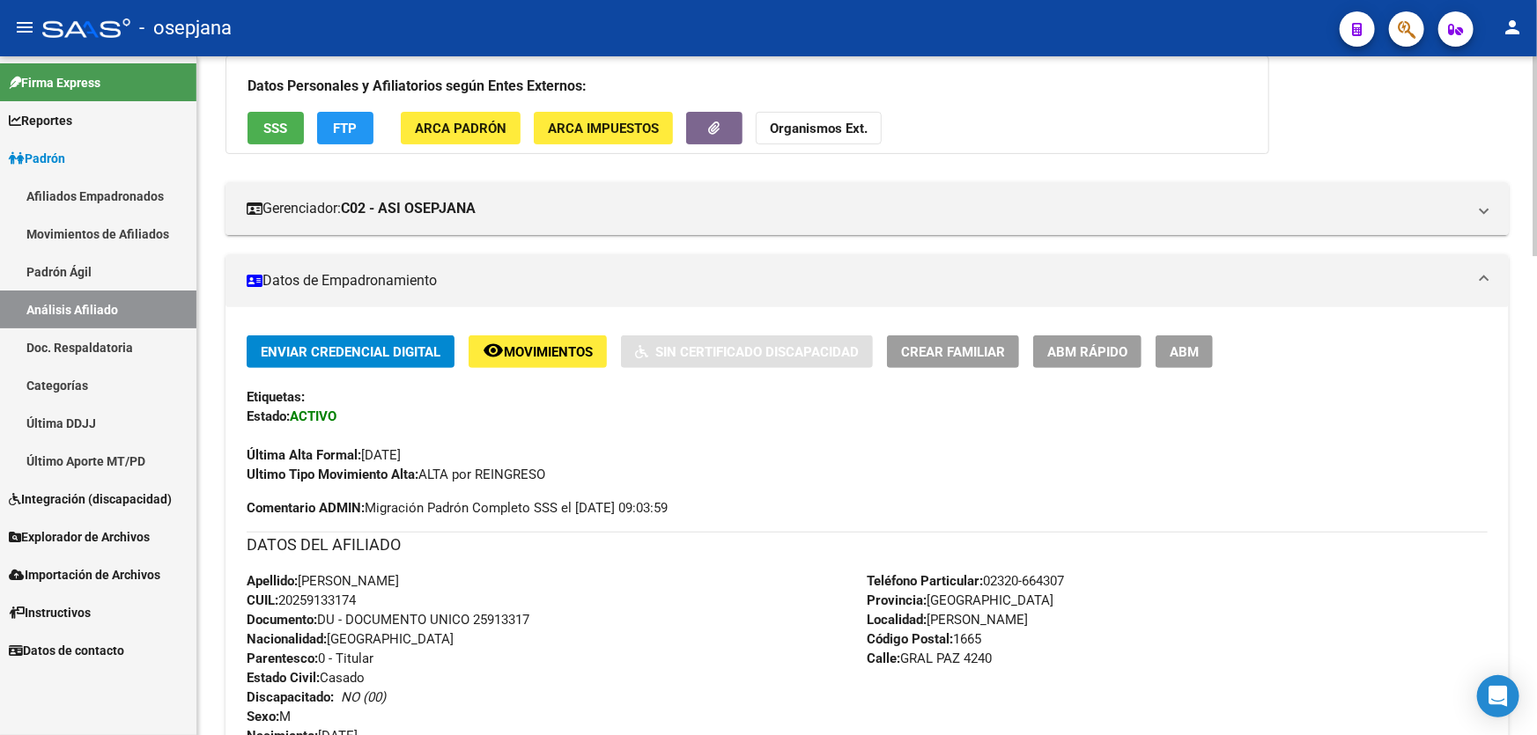
scroll to position [0, 0]
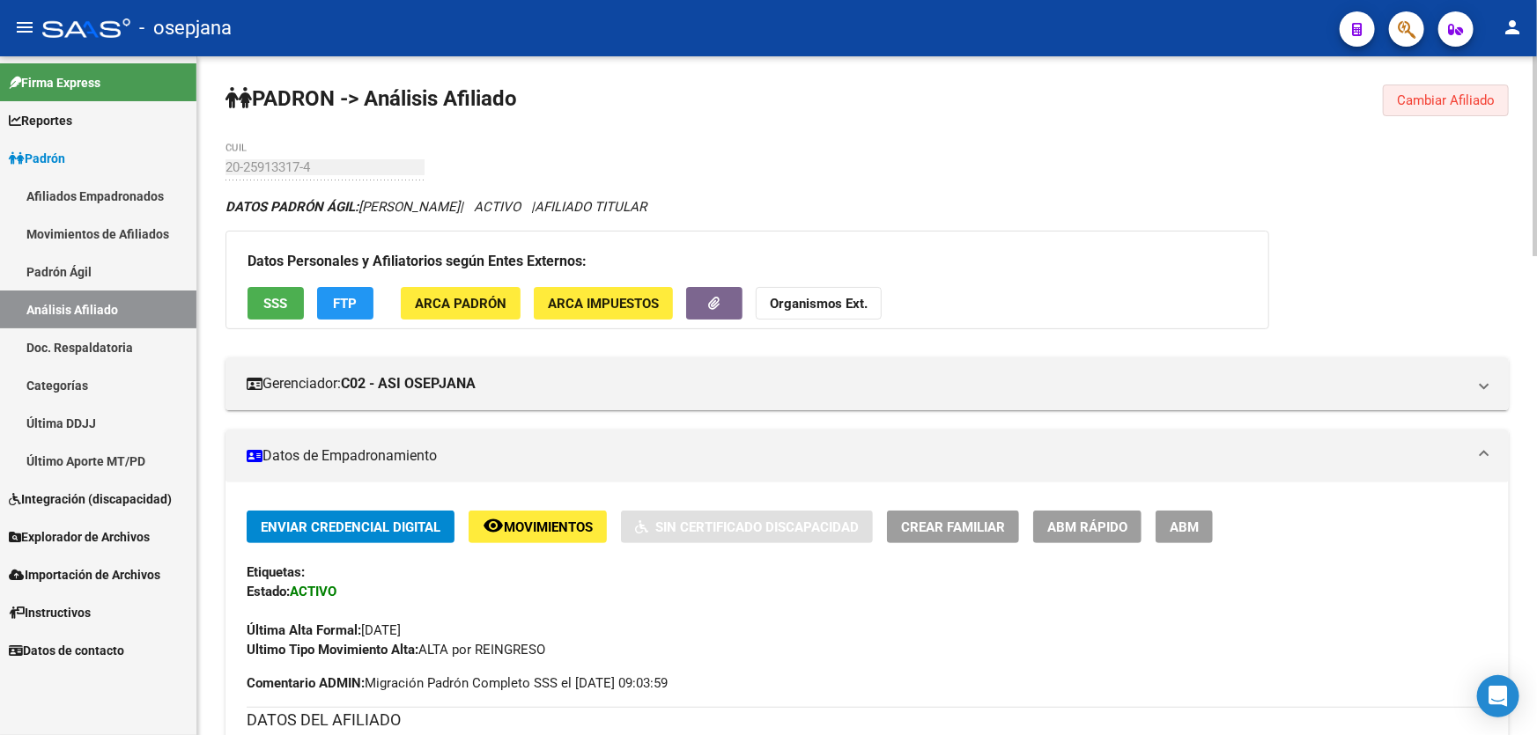
click at [1476, 94] on span "Cambiar Afiliado" at bounding box center [1446, 100] width 98 height 16
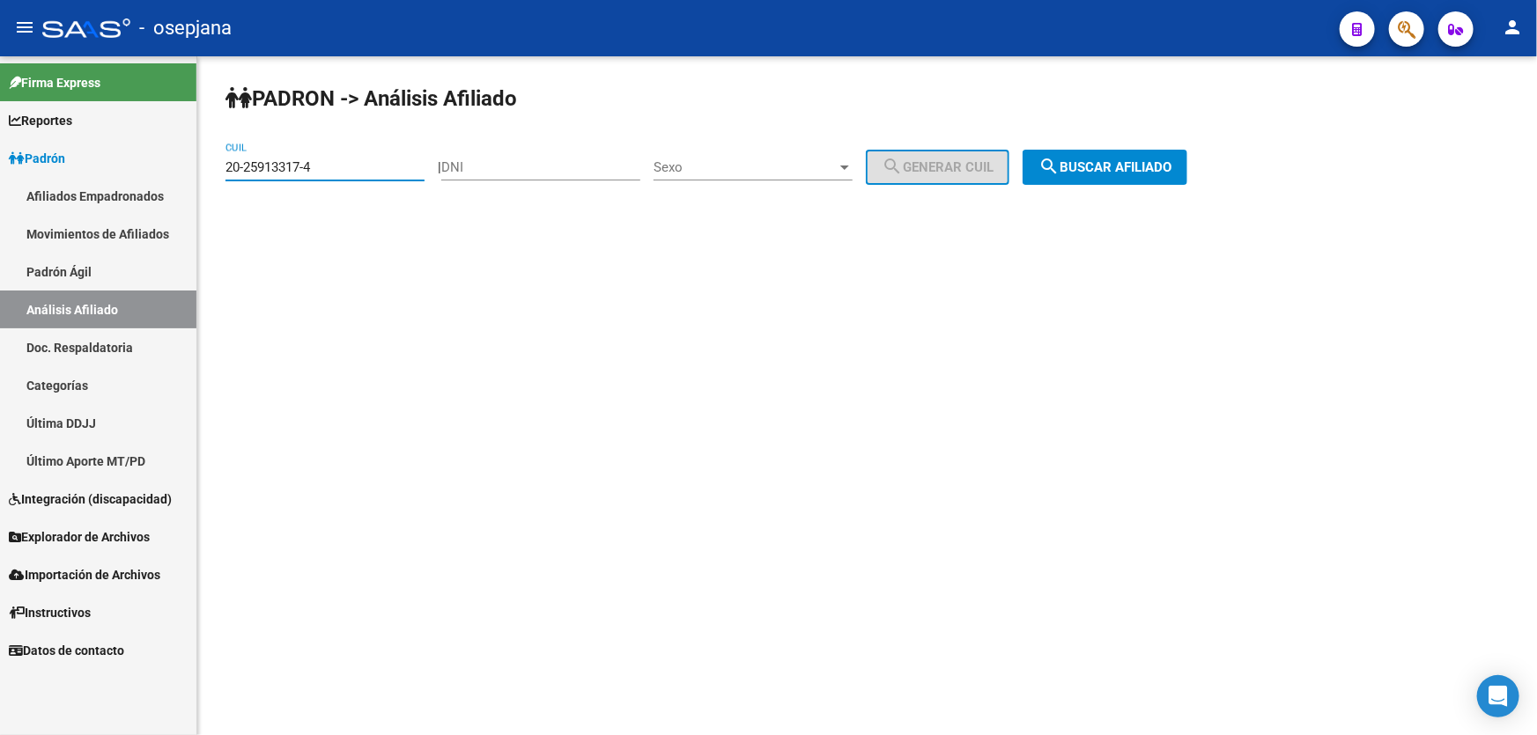
drag, startPoint x: 321, startPoint y: 161, endPoint x: 218, endPoint y: 170, distance: 103.4
click at [218, 170] on div "PADRON -> Análisis Afiliado 20-25913317-4 CUIL | DNI Sexo Sexo search Generar C…" at bounding box center [866, 148] width 1339 height 185
paste input "8703673-7"
click at [1127, 166] on span "search Buscar afiliado" at bounding box center [1104, 167] width 133 height 16
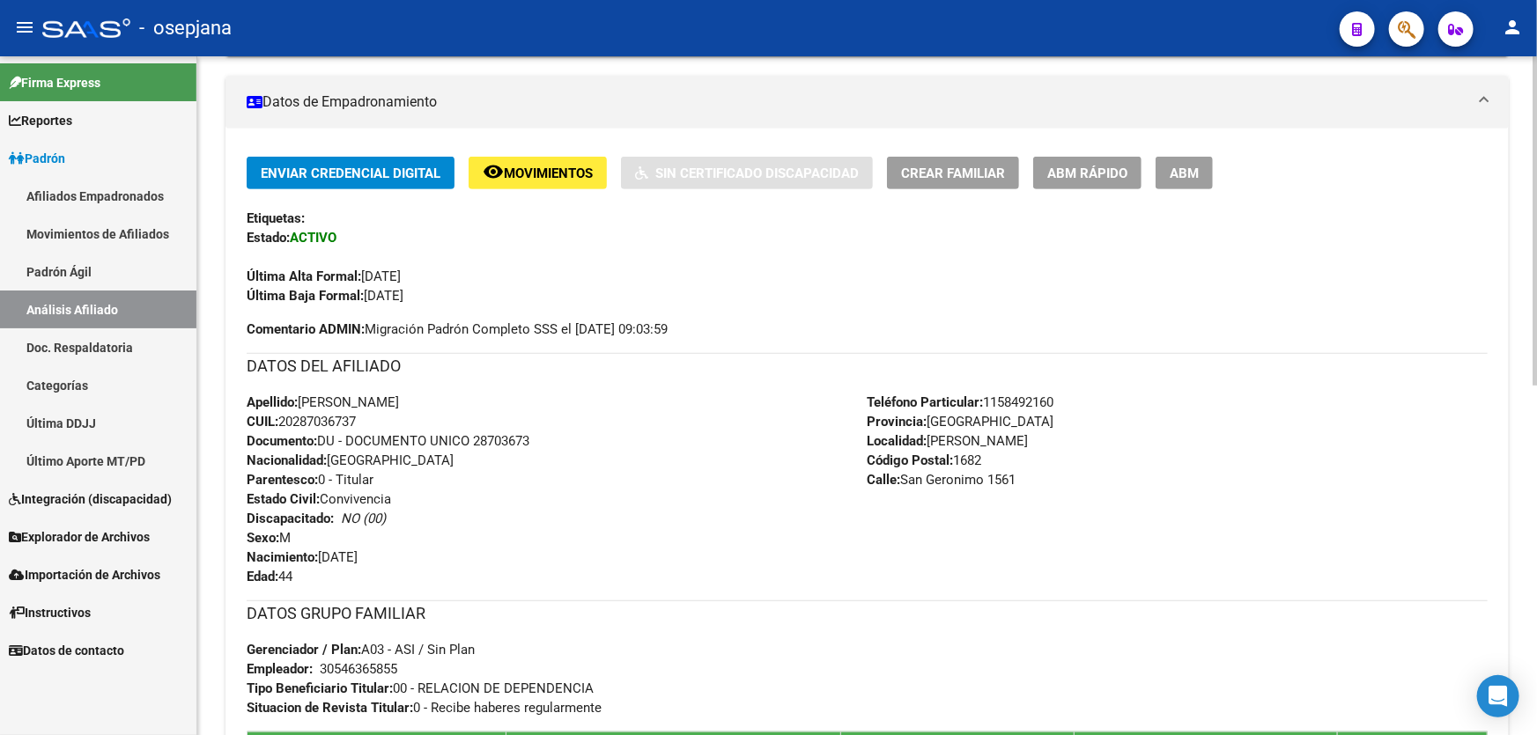
scroll to position [560, 0]
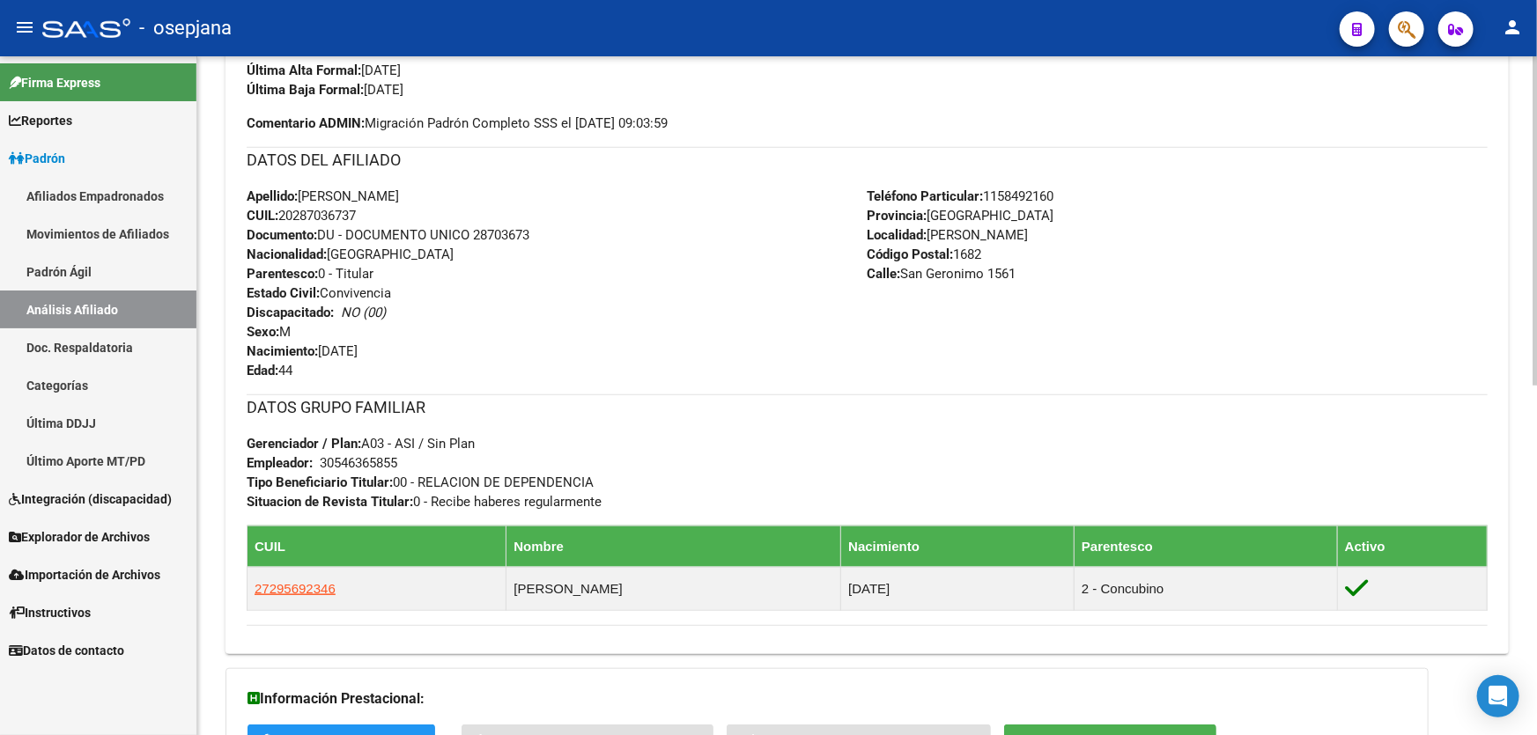
drag, startPoint x: 368, startPoint y: 213, endPoint x: 284, endPoint y: 213, distance: 84.5
click at [284, 213] on div "Apellido: [PERSON_NAME]: 20287036737 Documento: DU - DOCUMENTO UNICO 28703673 N…" at bounding box center [557, 284] width 621 height 194
copy span "20287036737"
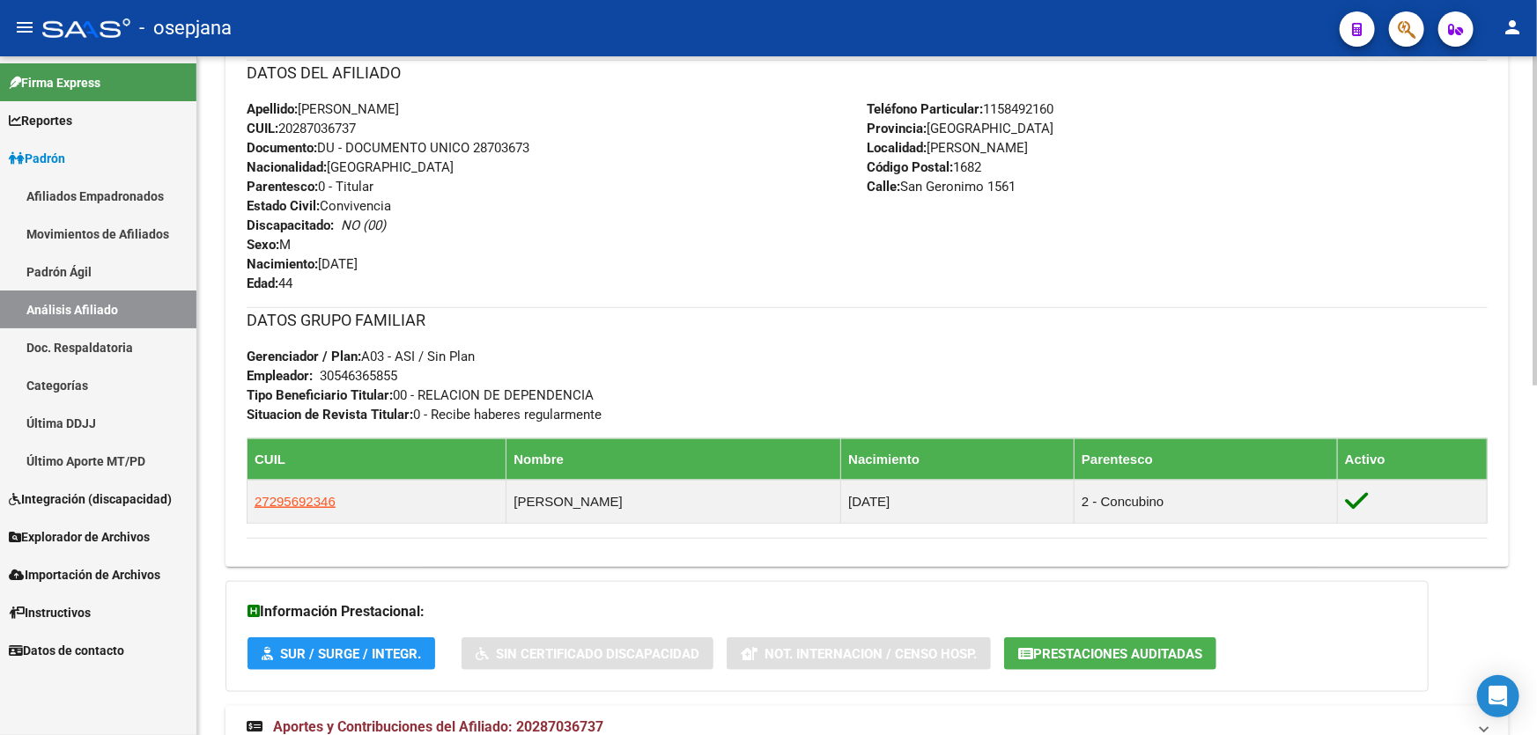
scroll to position [720, 0]
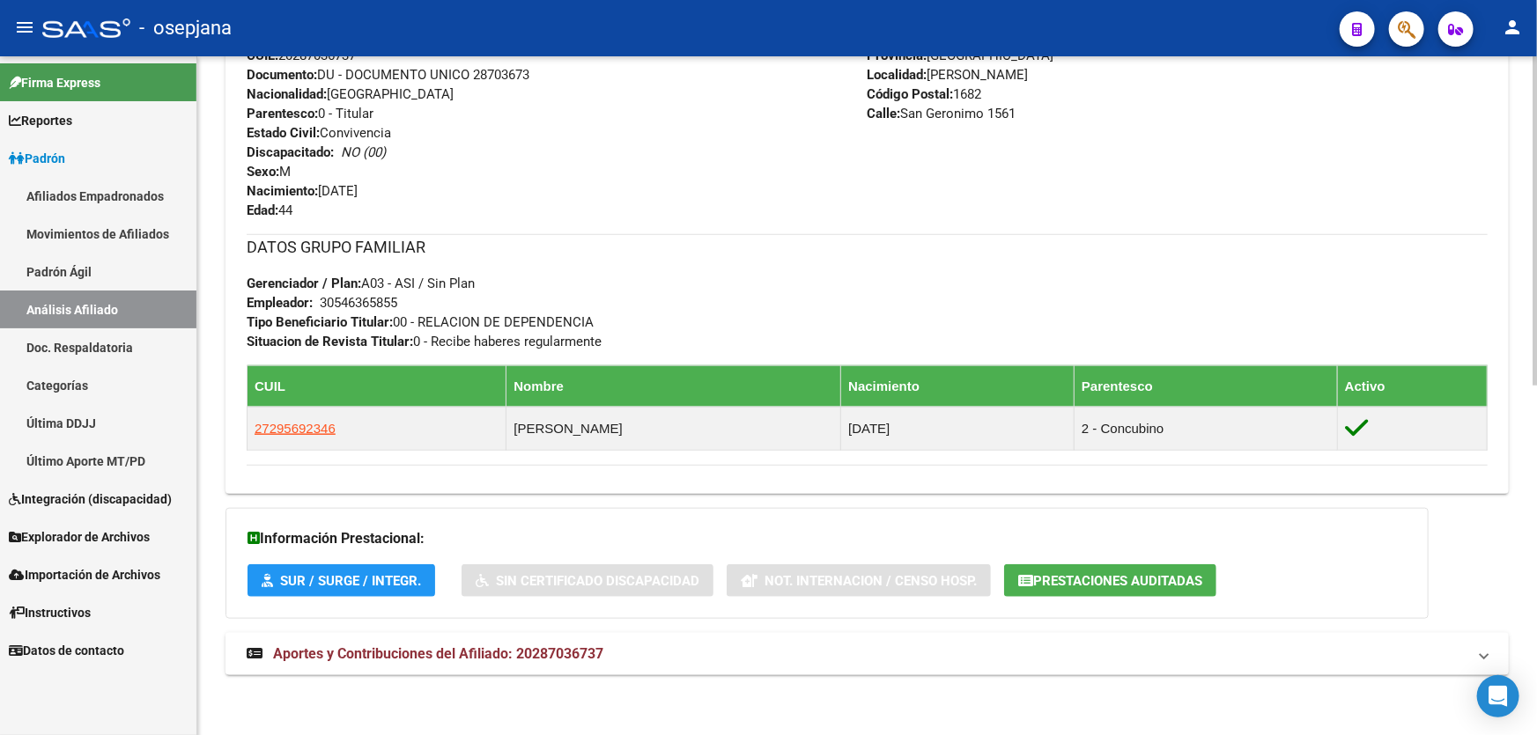
click at [570, 667] on mat-expansion-panel-header "Aportes y Contribuciones del Afiliado: 20287036737" at bounding box center [866, 654] width 1283 height 42
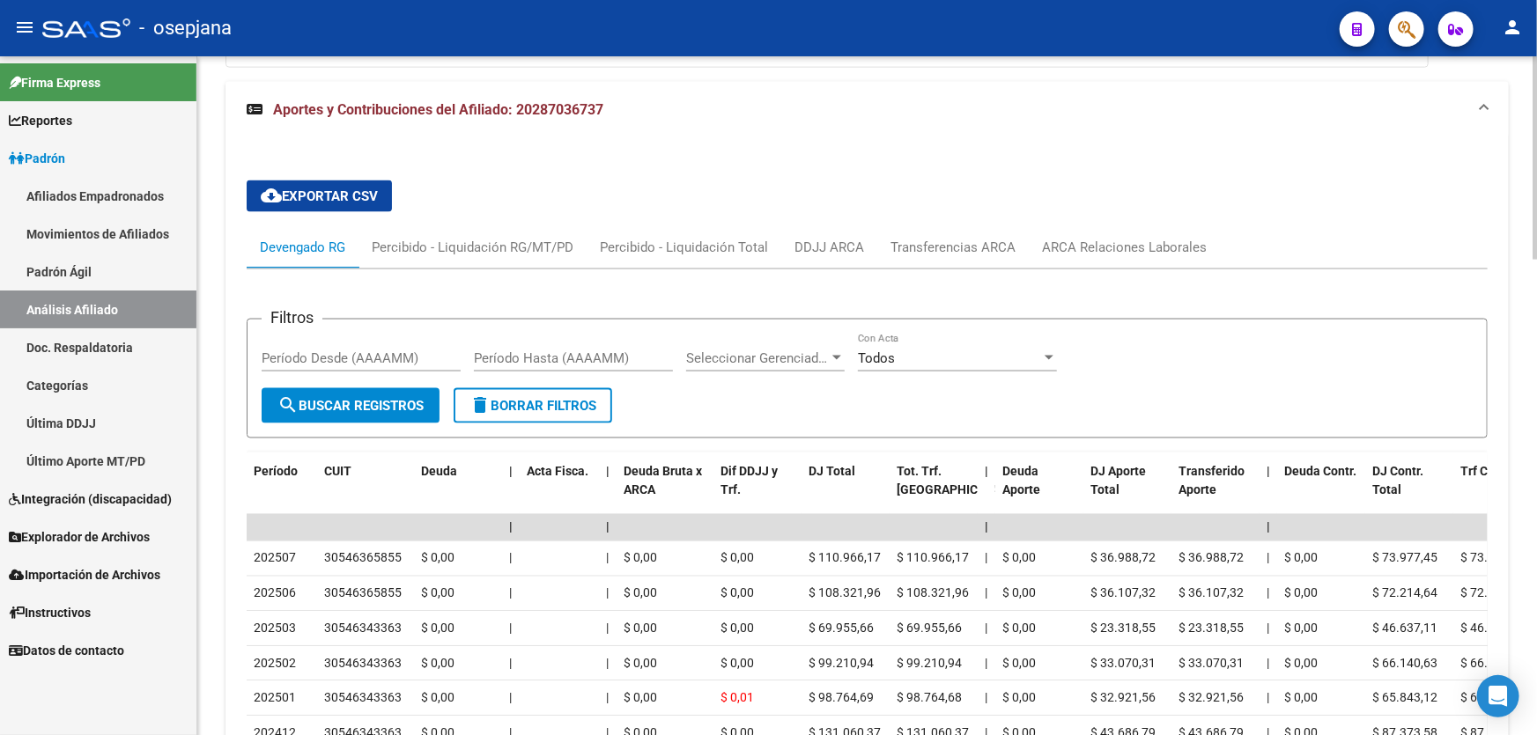
scroll to position [1280, 0]
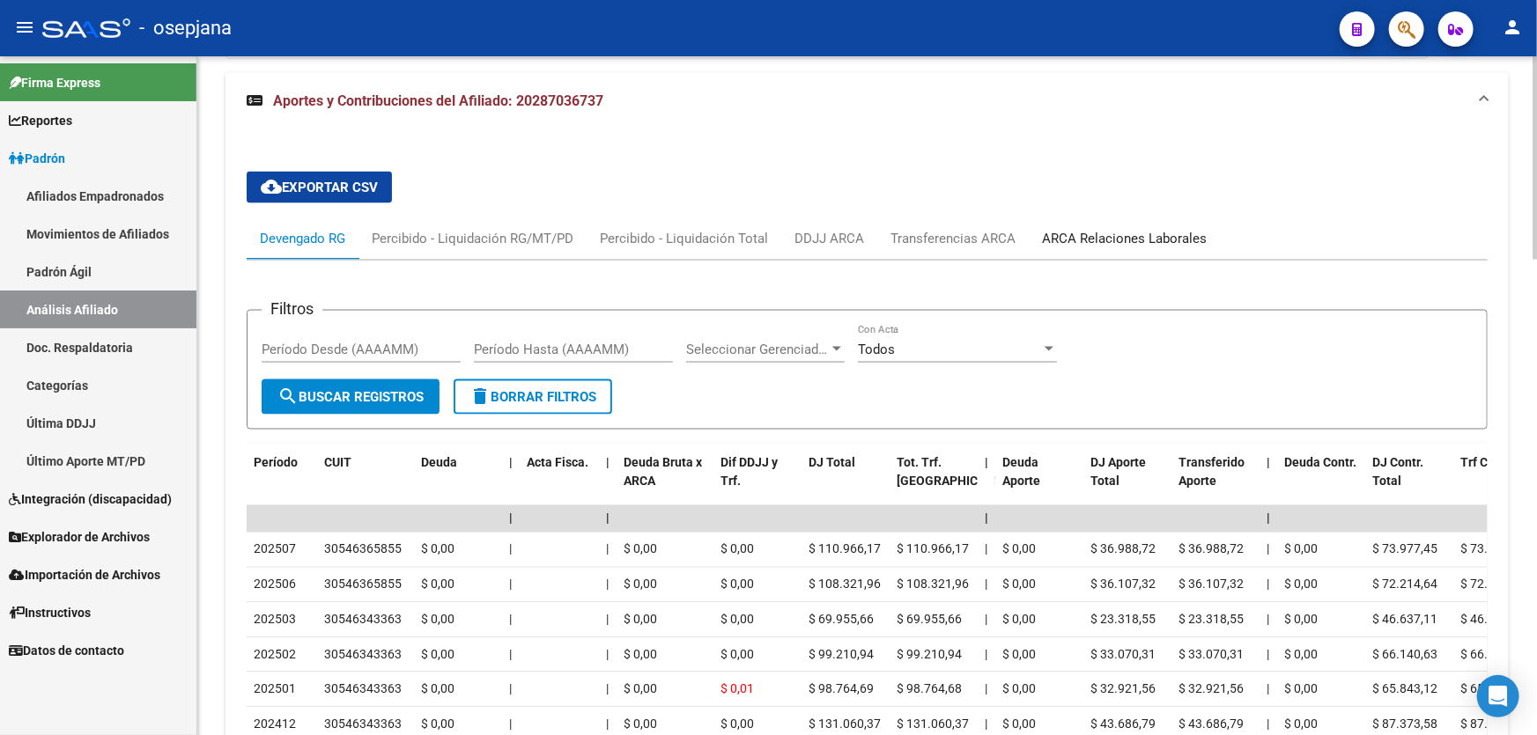
click at [1116, 230] on div "ARCA Relaciones Laborales" at bounding box center [1124, 238] width 165 height 19
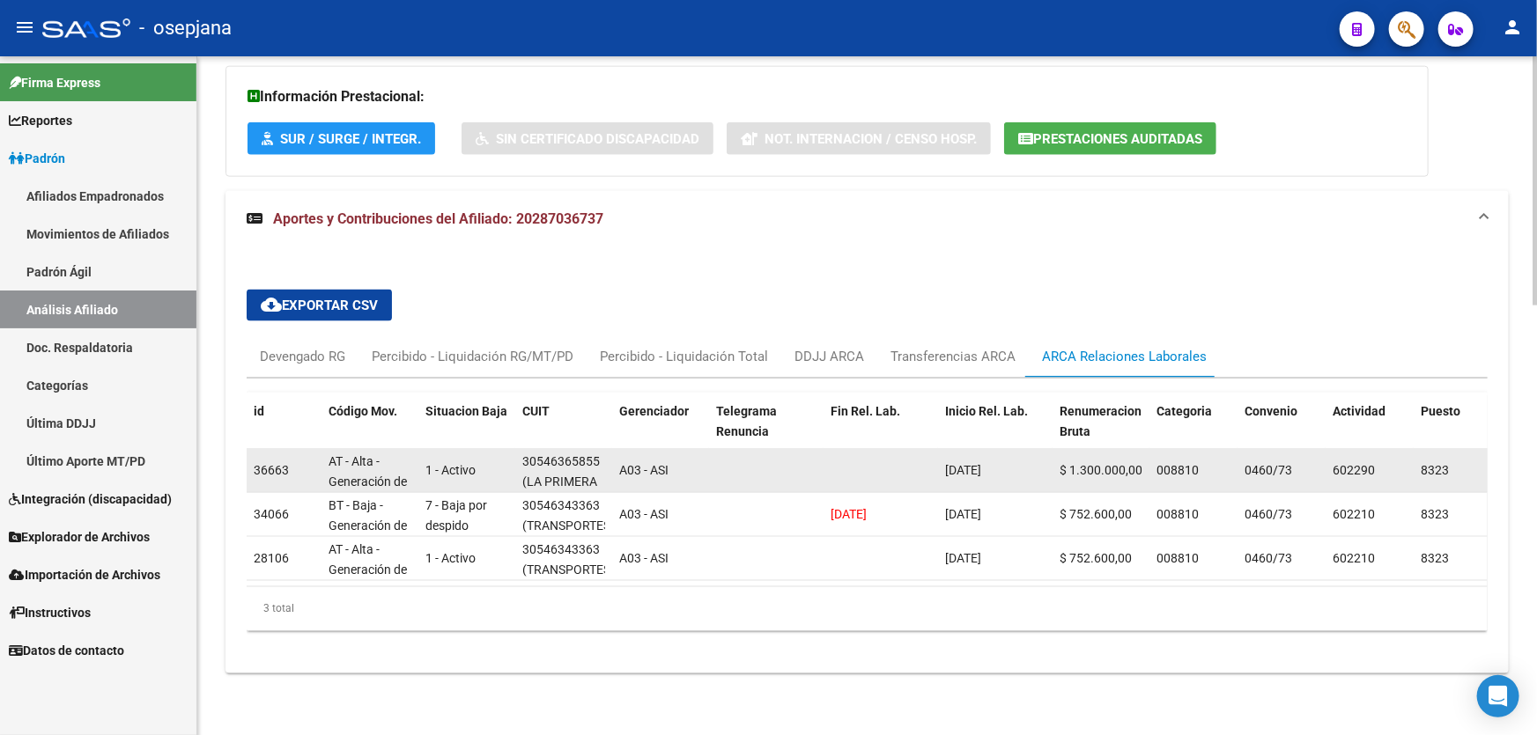
scroll to position [43, 0]
drag, startPoint x: 527, startPoint y: 468, endPoint x: 588, endPoint y: 468, distance: 61.6
click at [588, 468] on div "30546365855 (LA PRIMERA [PERSON_NAME])" at bounding box center [563, 470] width 83 height 37
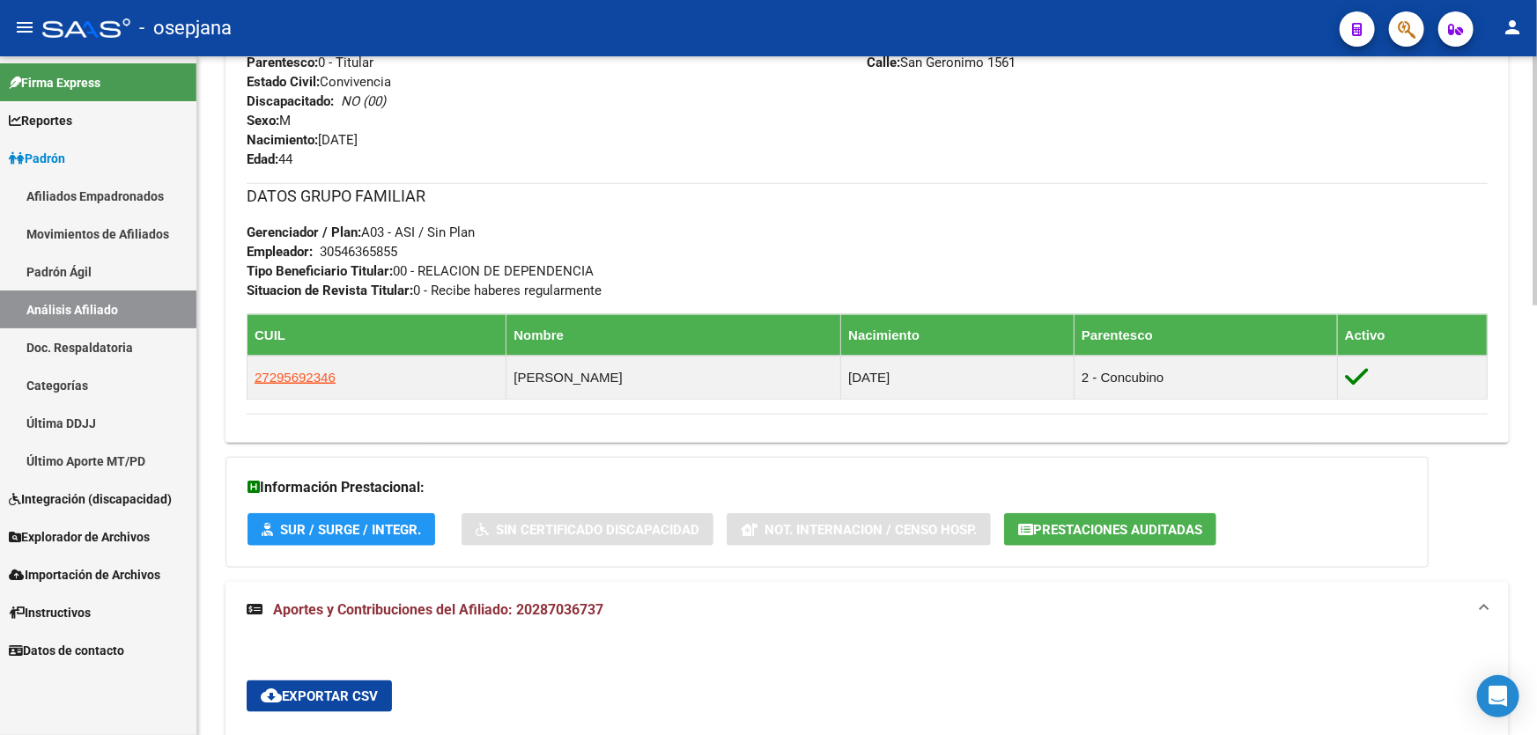
scroll to position [1171, 0]
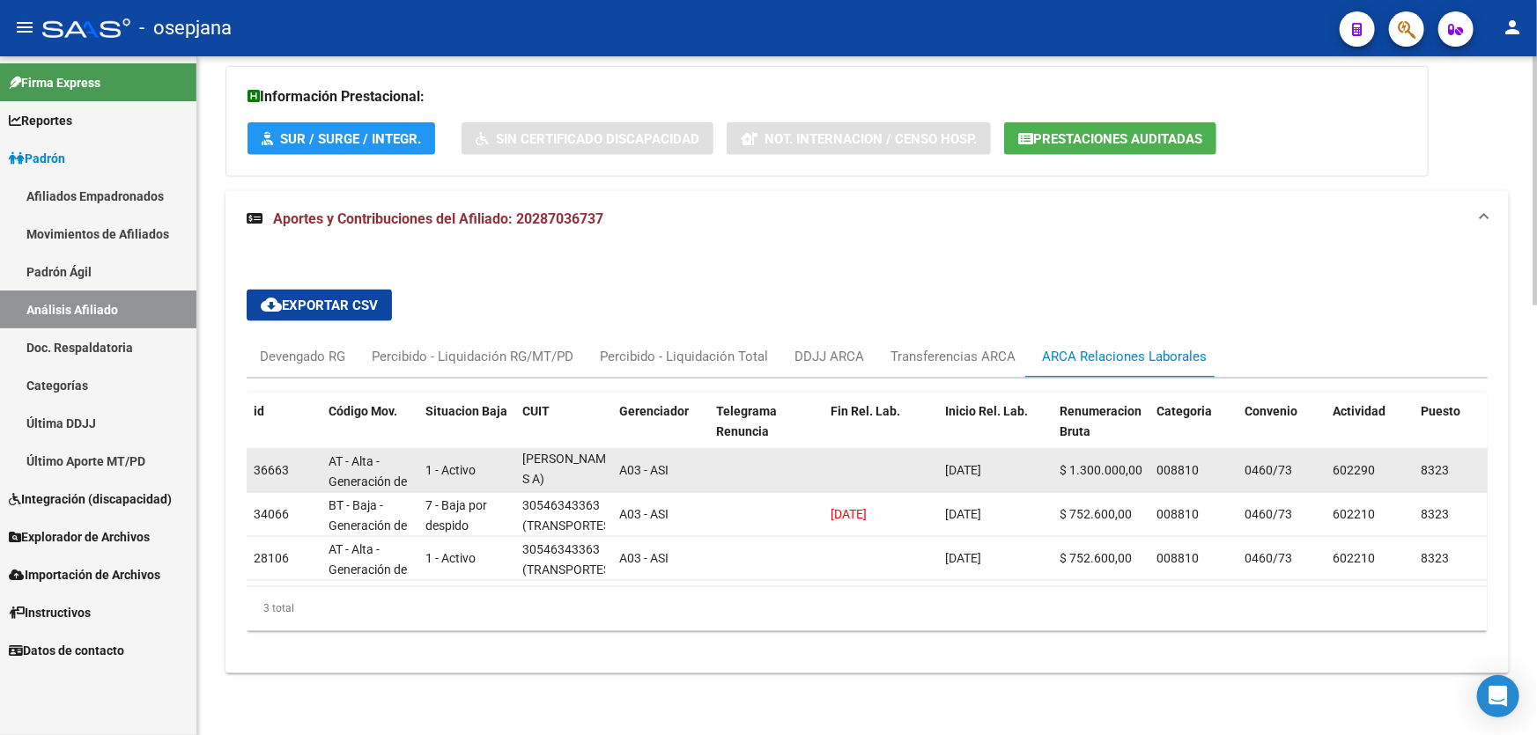
click at [785, 453] on datatable-body-cell at bounding box center [766, 470] width 114 height 43
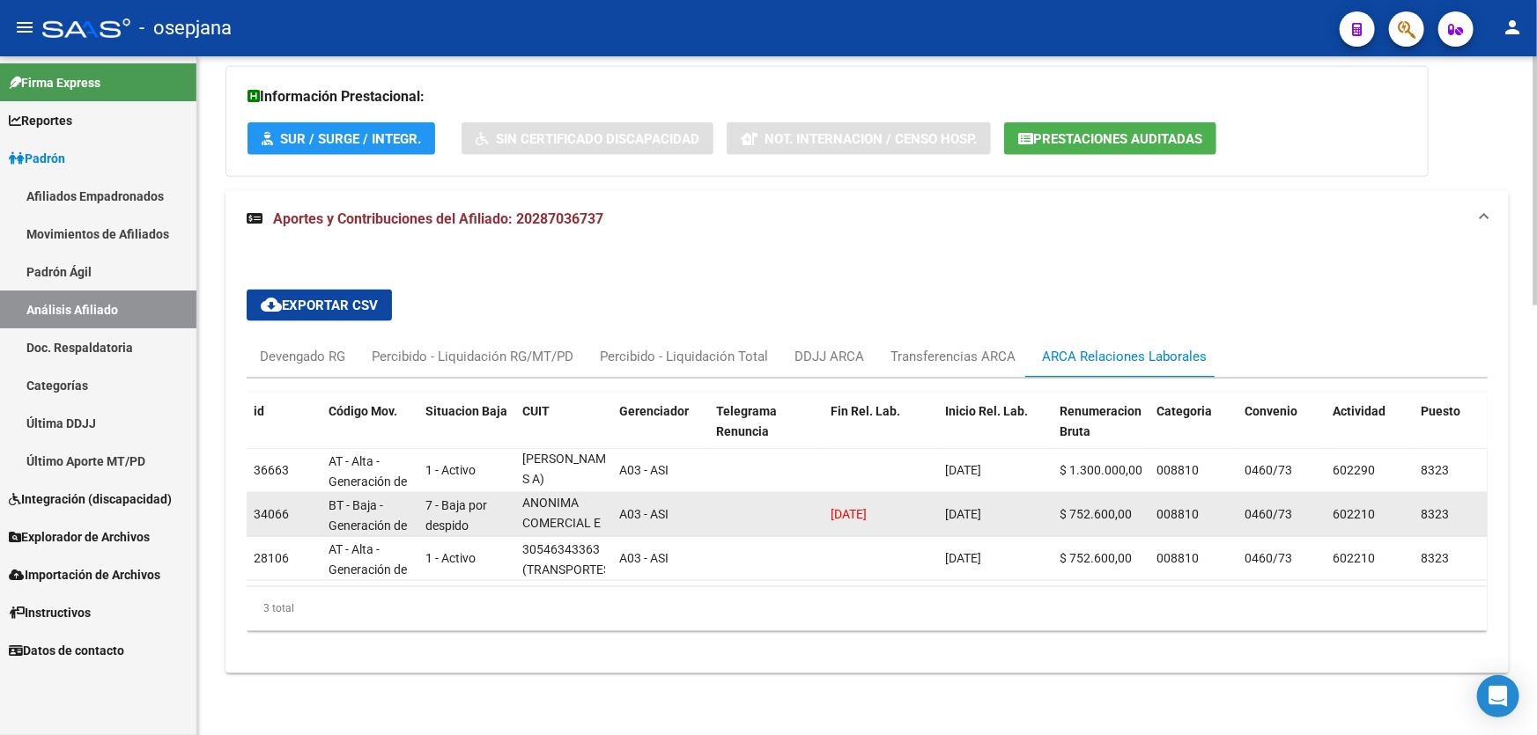
scroll to position [103, 0]
drag, startPoint x: 527, startPoint y: 515, endPoint x: 576, endPoint y: 511, distance: 49.5
click at [576, 511] on span "(TRANSPORTES VILLA BOSCH SOCIEDAD ANONIMA COMERCIAL E INDUSTRIAL)" at bounding box center [566, 473] width 88 height 114
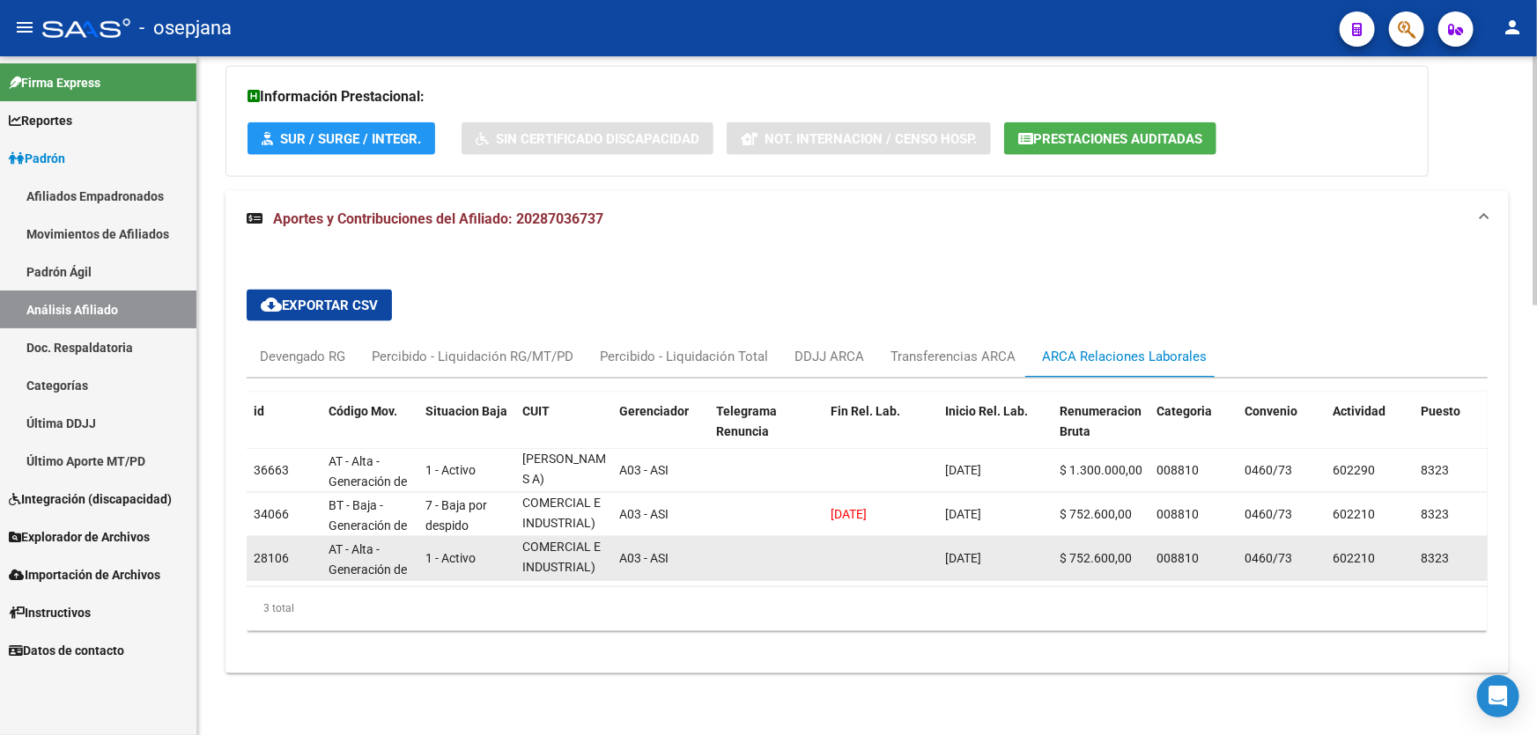
scroll to position [103, 5]
drag, startPoint x: 528, startPoint y: 562, endPoint x: 608, endPoint y: 536, distance: 83.3
click at [609, 542] on datatable-body-cell "30546343363 (TRANSPORTES VILLA BOSCH SOCIEDAD ANONIMA COMERCIAL E INDUSTRIAL)" at bounding box center [563, 558] width 97 height 43
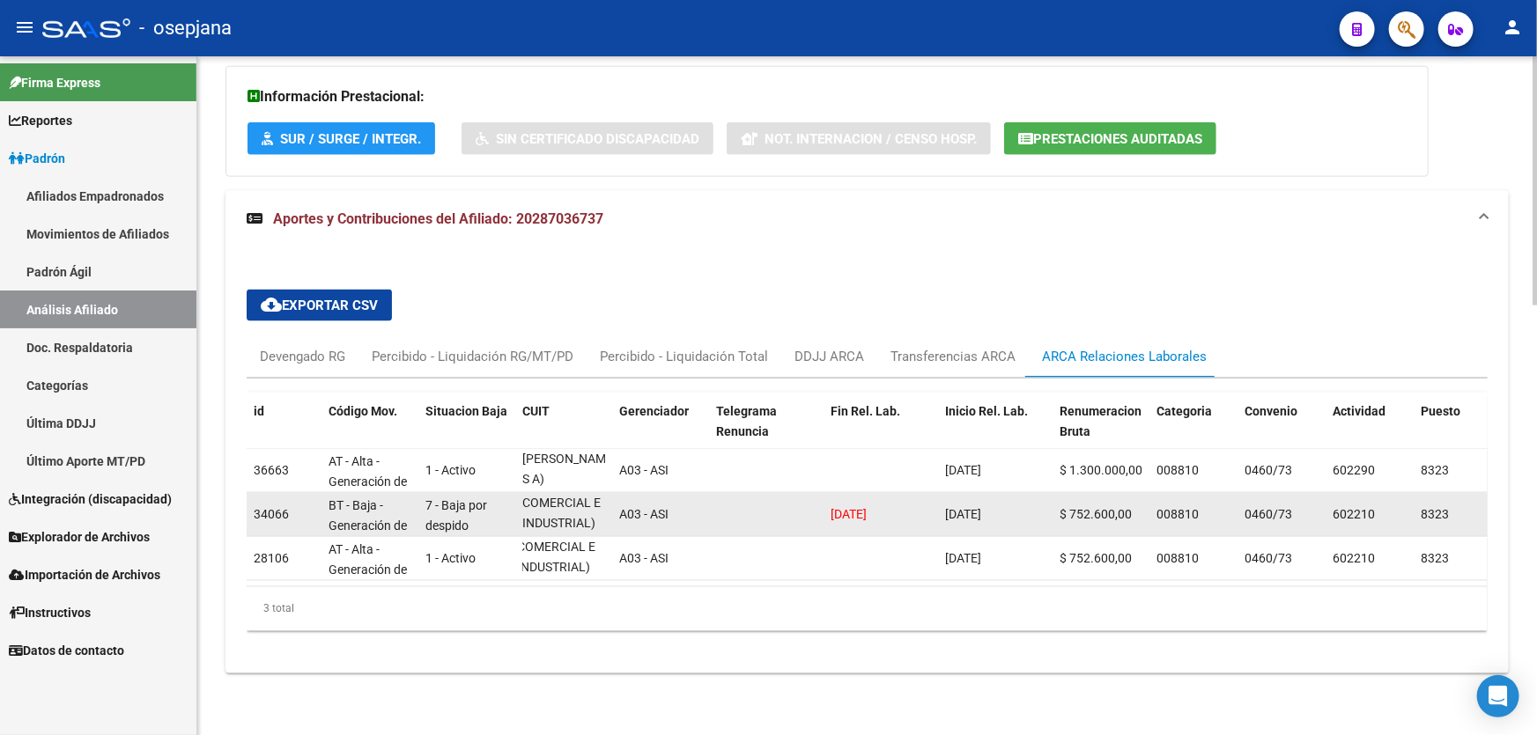
scroll to position [100, 5]
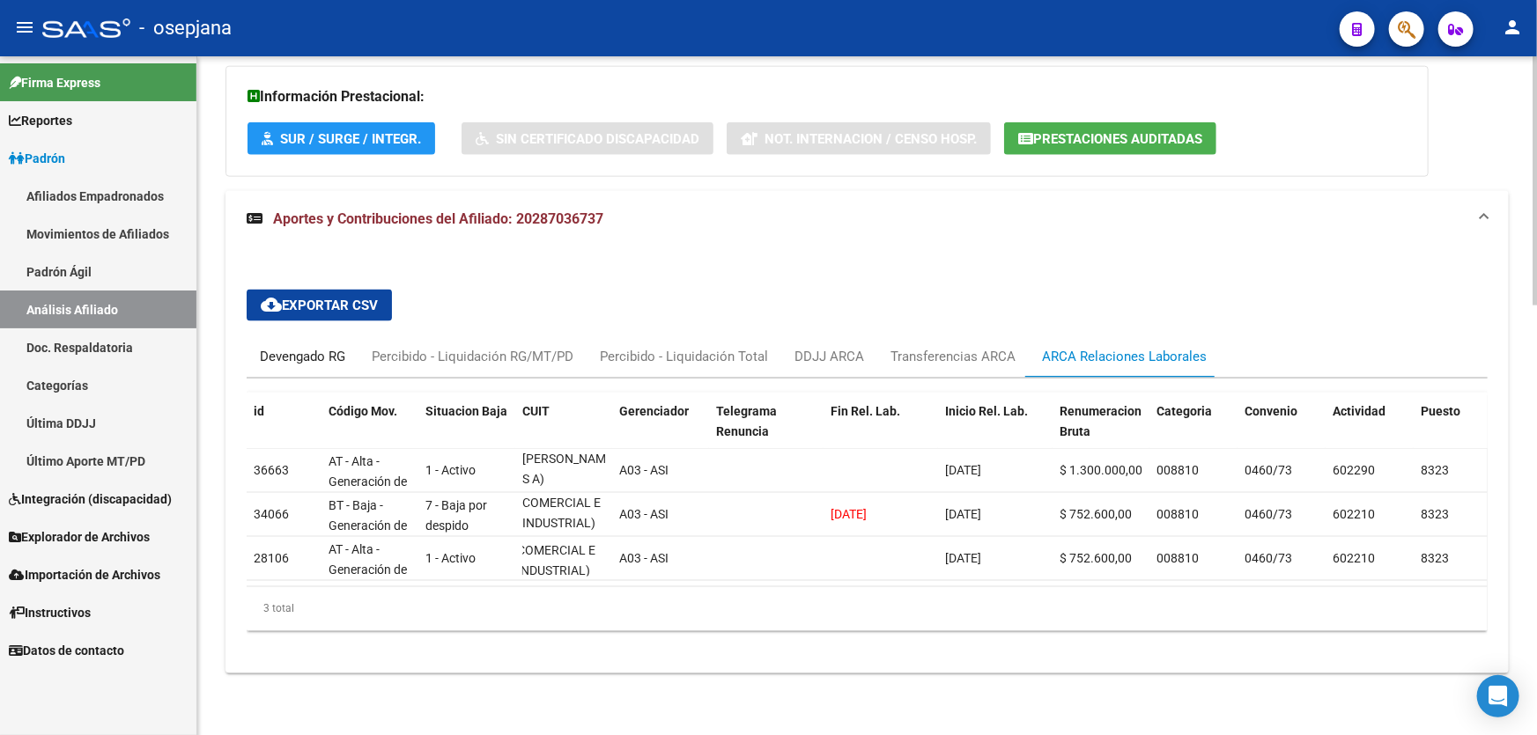
click at [313, 349] on div "Devengado RG" at bounding box center [302, 356] width 85 height 19
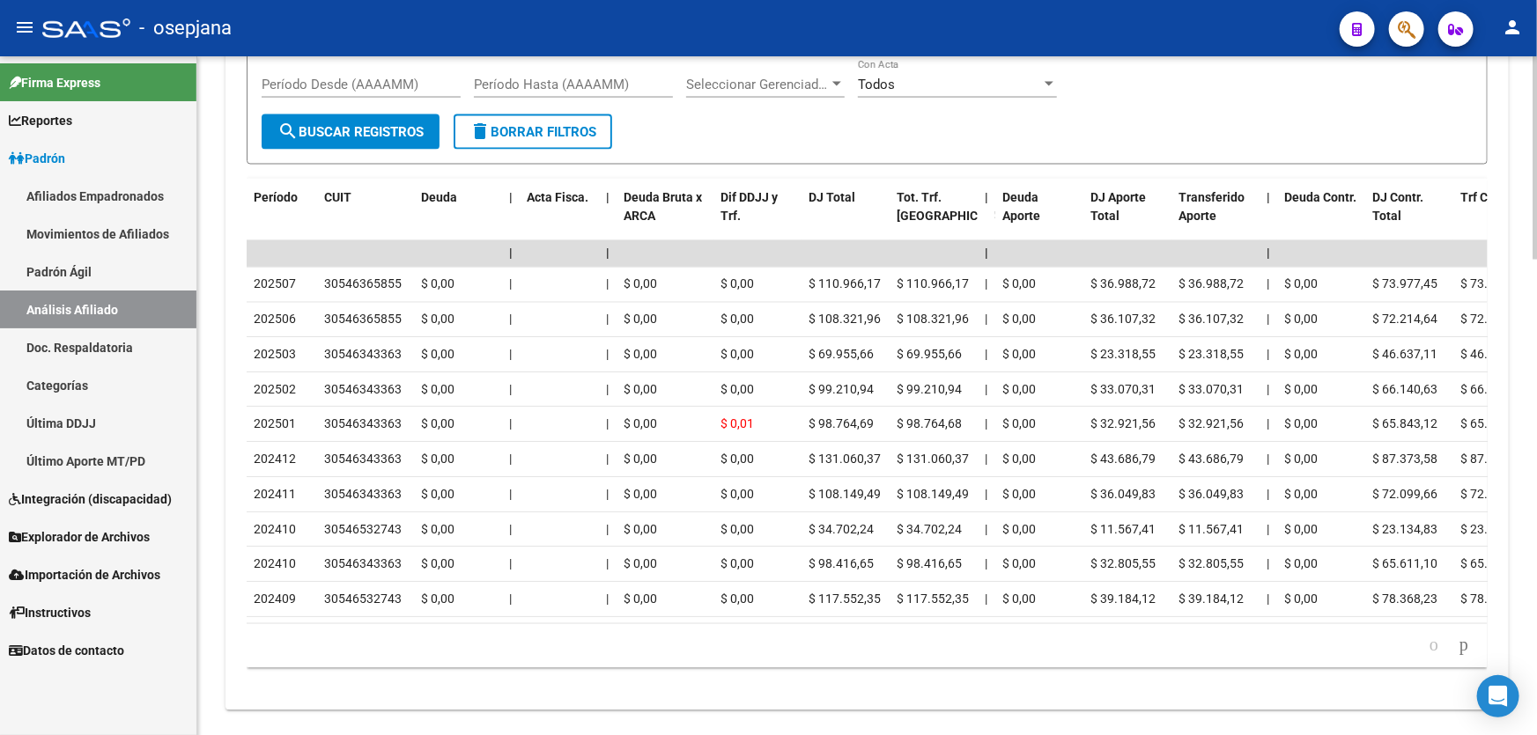
scroll to position [1572, 0]
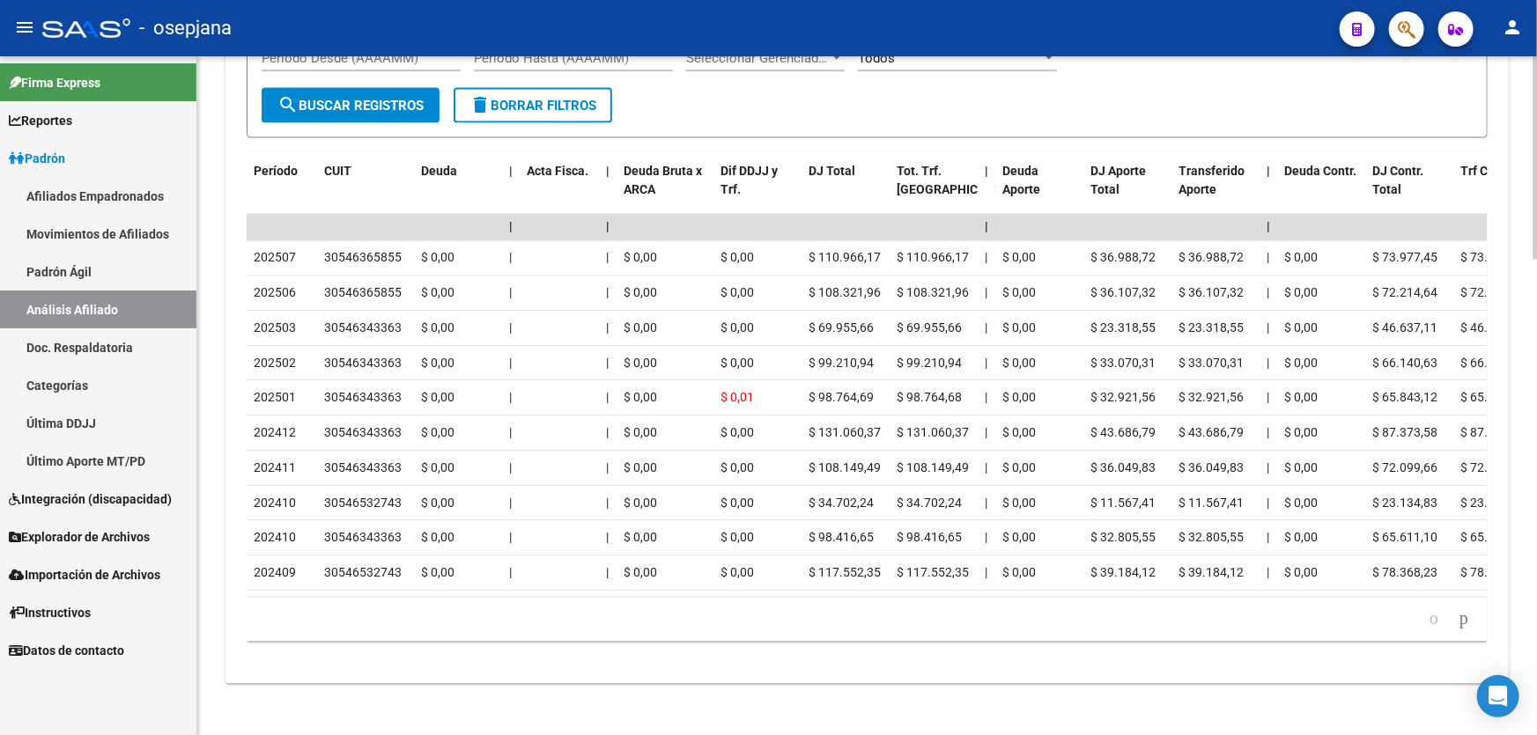
drag, startPoint x: 416, startPoint y: 601, endPoint x: 900, endPoint y: 608, distance: 484.4
click at [900, 608] on div "179.769.313.486.231.570.000.000.000.000.000.000.000.000.000.000.000.000.000.000…" at bounding box center [867, 620] width 1241 height 44
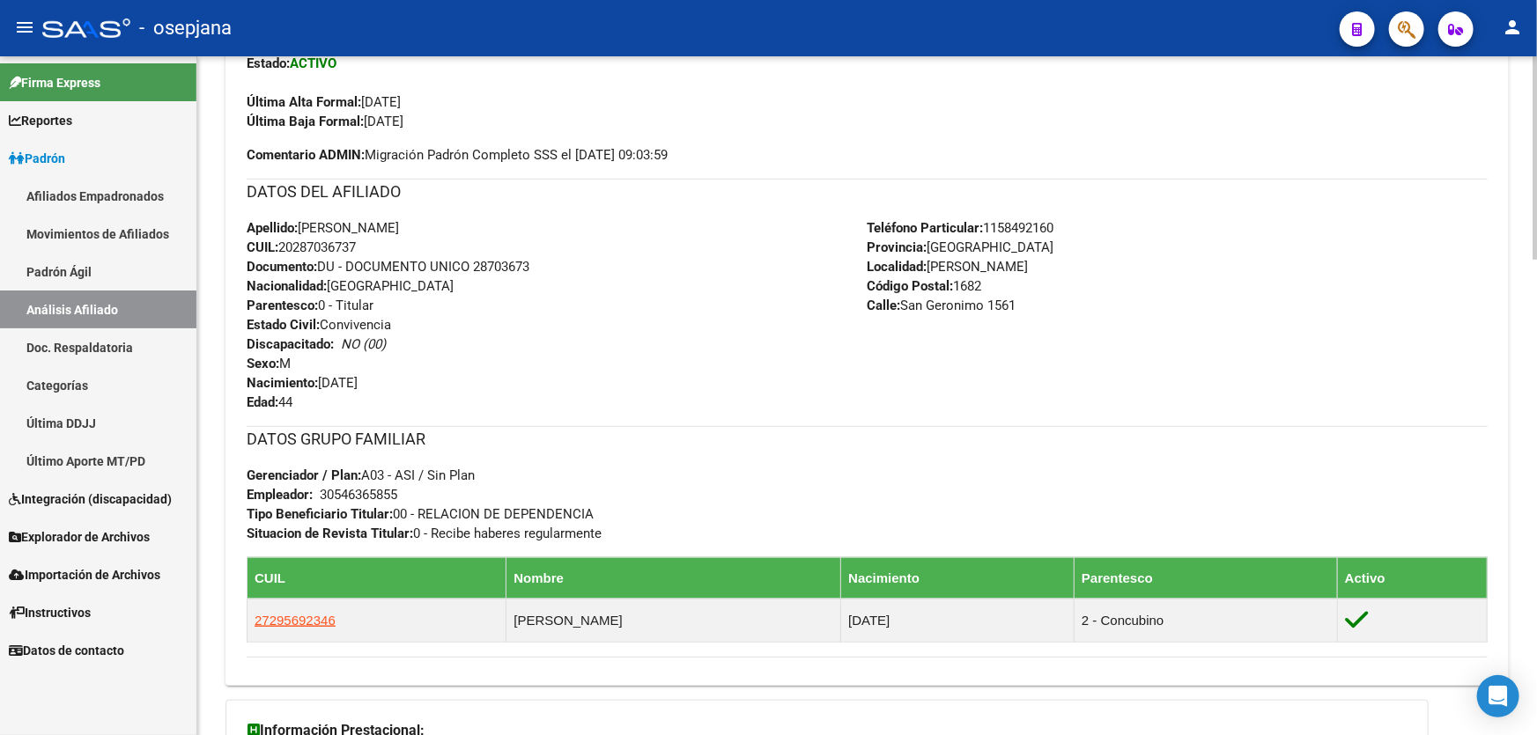
scroll to position [531, 0]
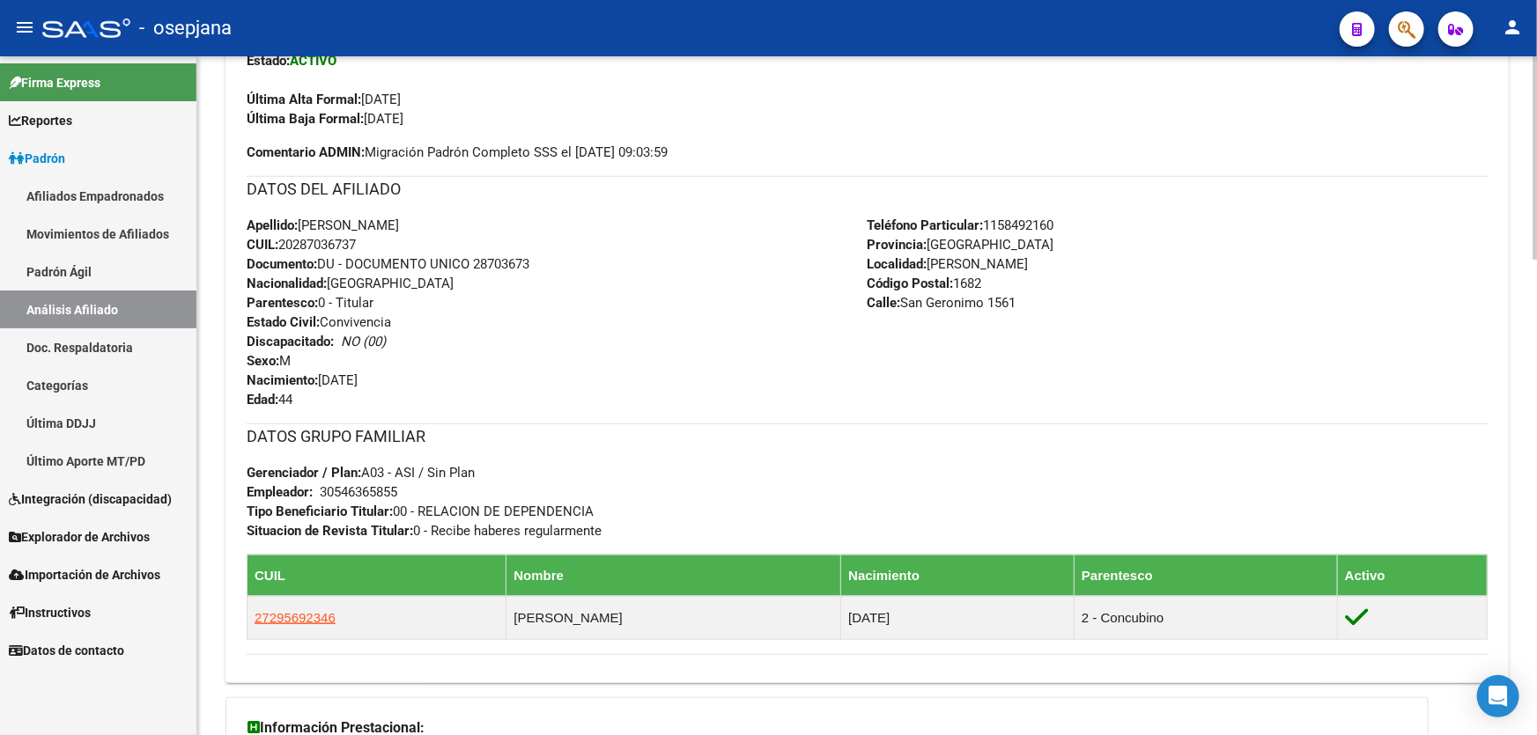
drag, startPoint x: 365, startPoint y: 238, endPoint x: 282, endPoint y: 240, distance: 82.8
click at [282, 240] on div "Apellido: [PERSON_NAME]: 20287036737 Documento: DU - DOCUMENTO UNICO 28703673 N…" at bounding box center [557, 313] width 621 height 194
copy span "20287036737"
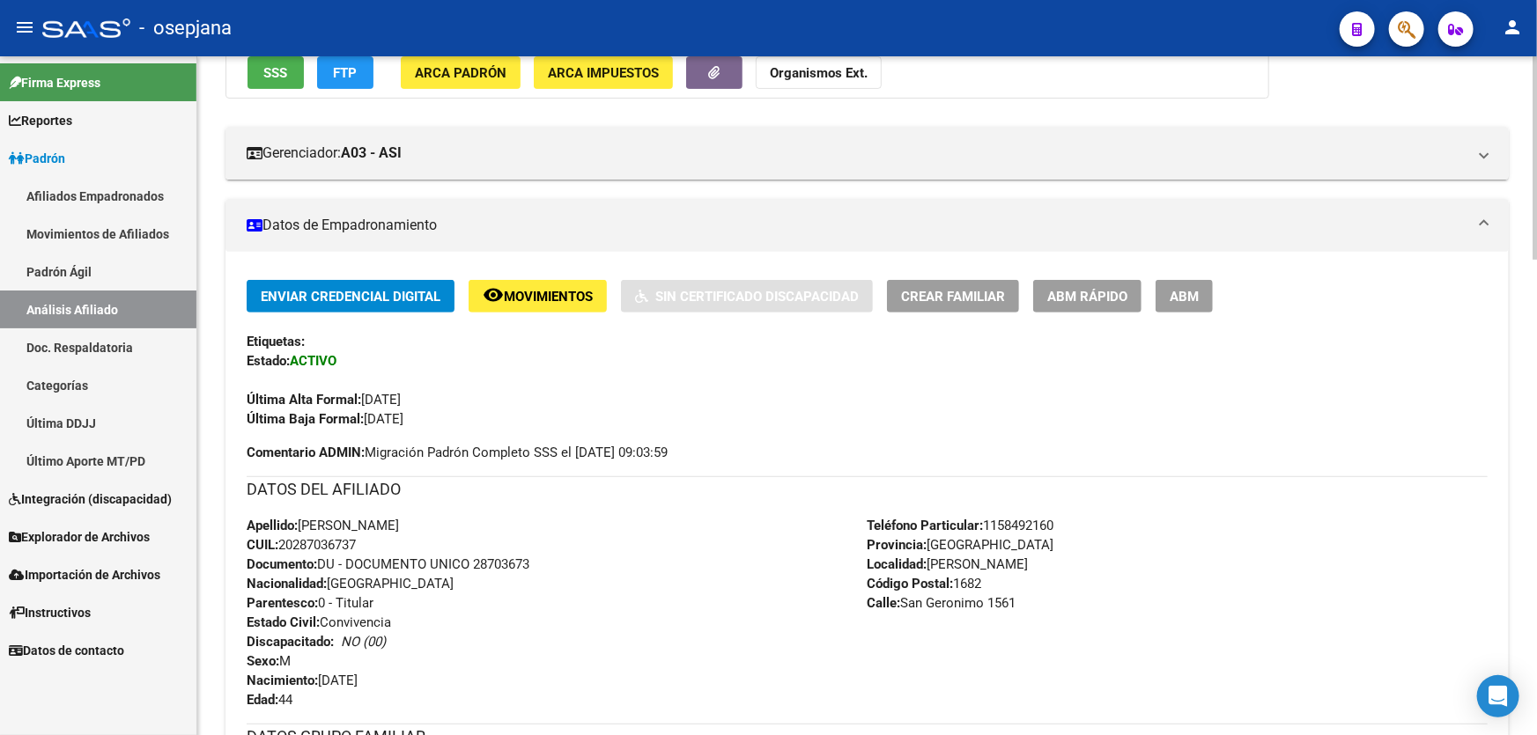
scroll to position [211, 0]
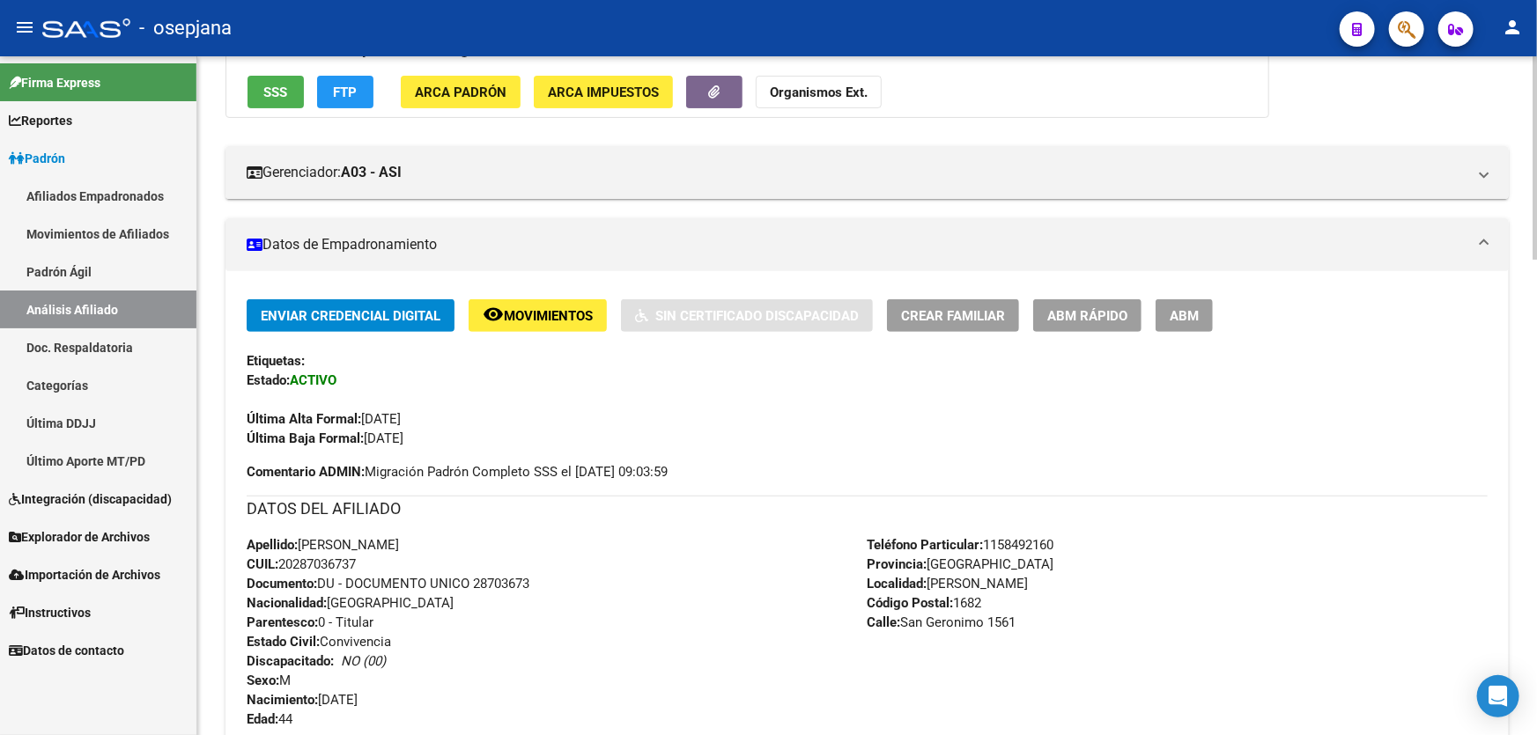
click at [514, 301] on button "remove_red_eye Movimientos" at bounding box center [537, 315] width 138 height 33
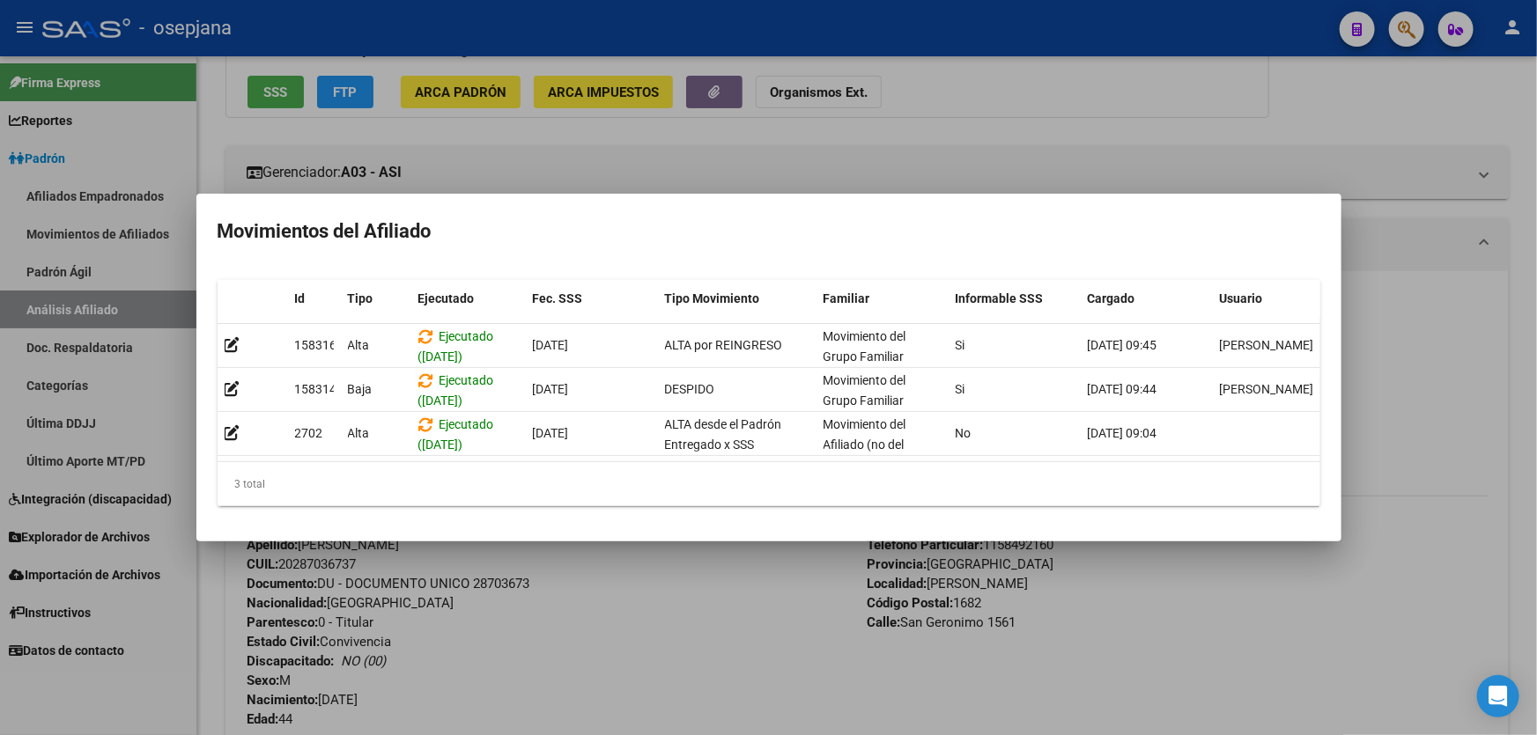
click at [582, 672] on div at bounding box center [768, 367] width 1537 height 735
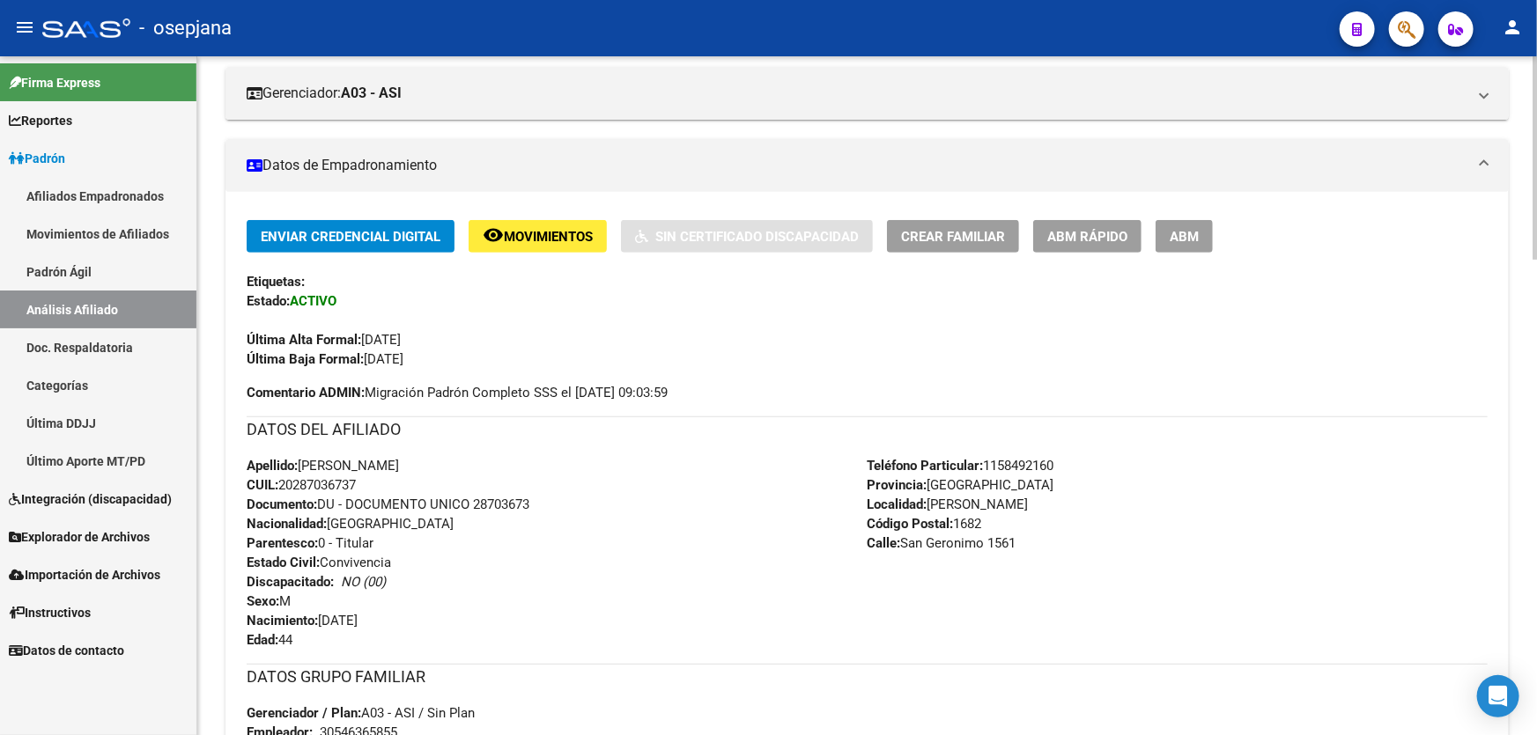
scroll to position [0, 0]
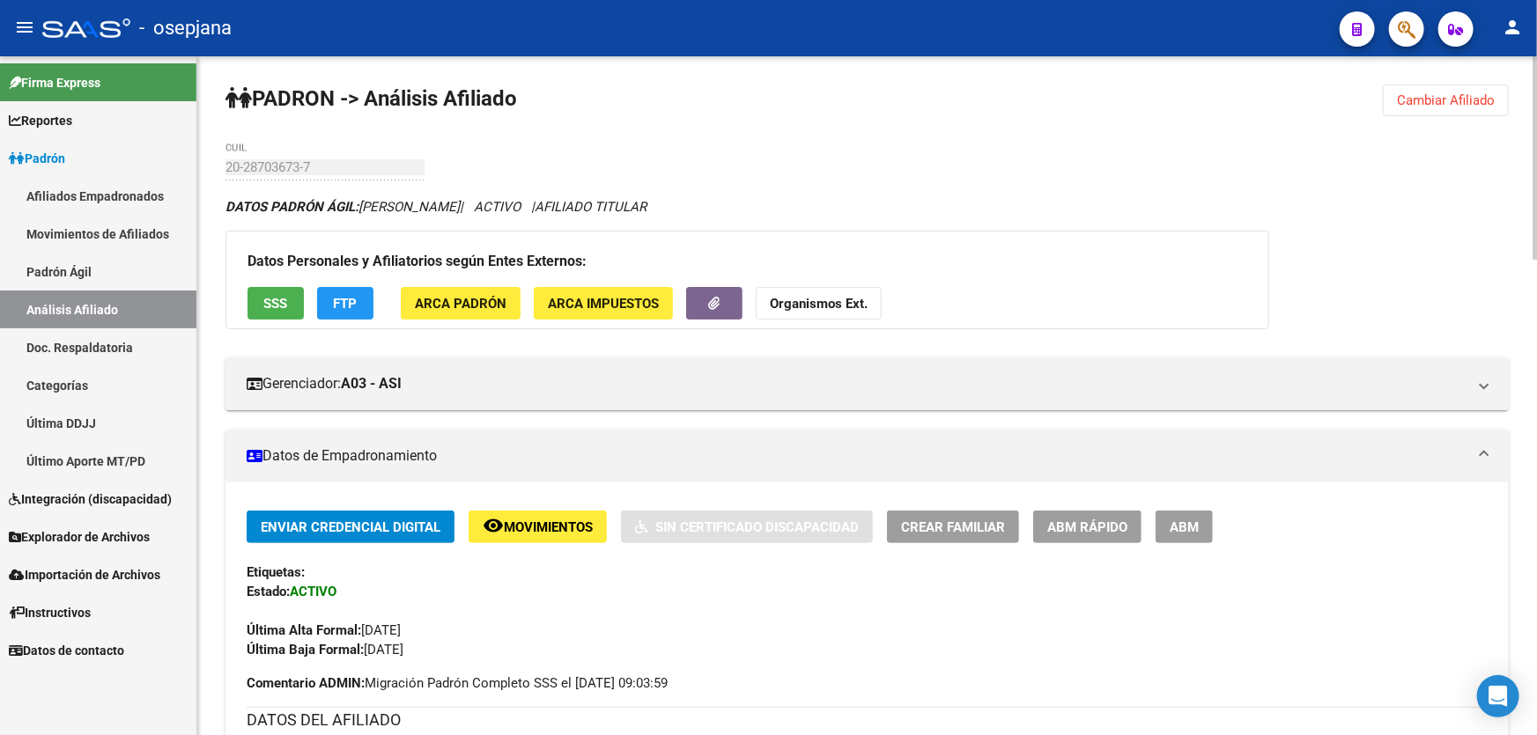
click at [1422, 99] on span "Cambiar Afiliado" at bounding box center [1446, 100] width 98 height 16
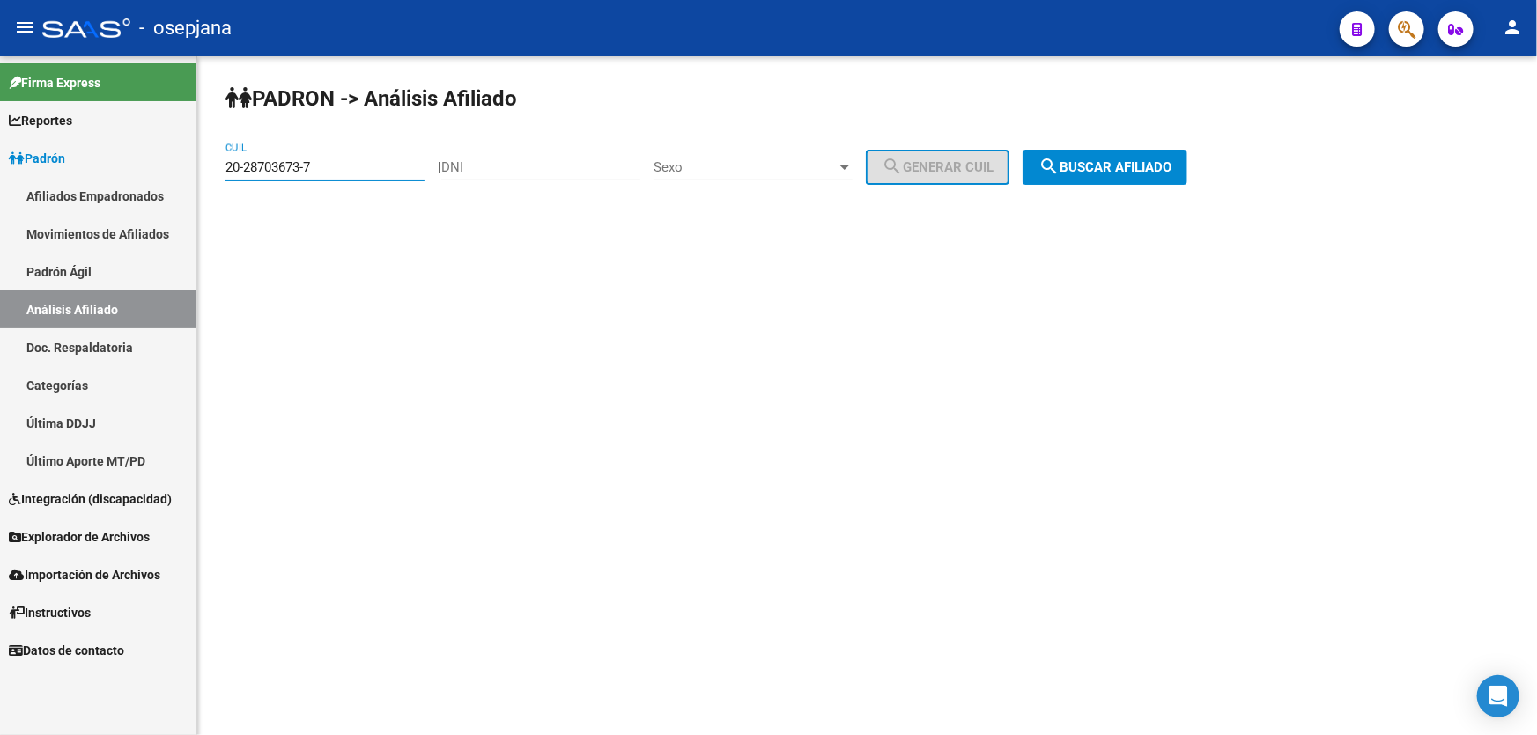
drag, startPoint x: 345, startPoint y: 164, endPoint x: 199, endPoint y: 164, distance: 146.2
click at [199, 164] on div "PADRON -> Análisis Afiliado 20-28703673-7 CUIL | DNI Sexo Sexo search Generar C…" at bounding box center [866, 148] width 1339 height 185
paste input "7-29569234-6"
type input "27-29569234-6"
click at [1113, 169] on span "search Buscar afiliado" at bounding box center [1104, 167] width 133 height 16
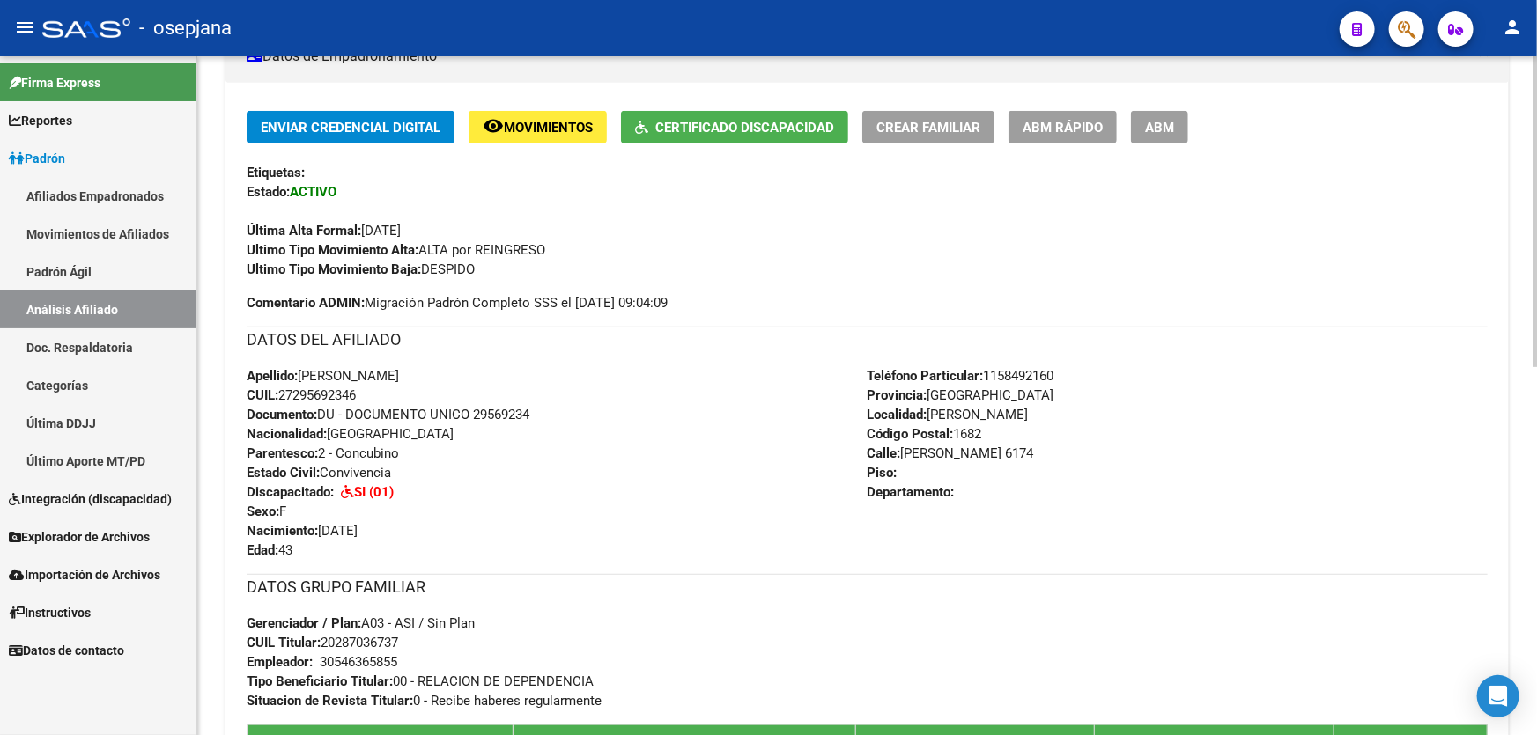
scroll to position [720, 0]
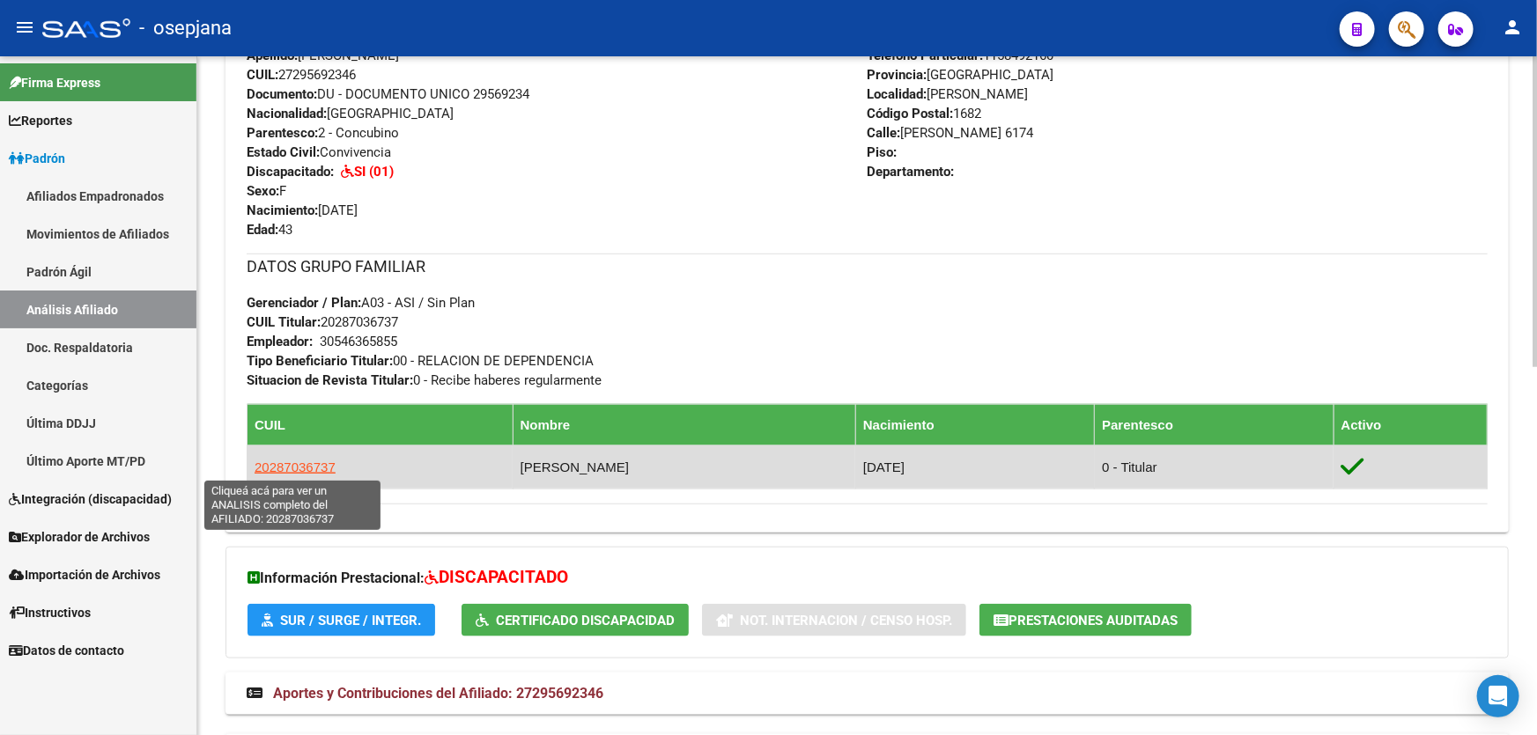
click at [298, 462] on span "20287036737" at bounding box center [294, 467] width 81 height 15
type textarea "20287036737"
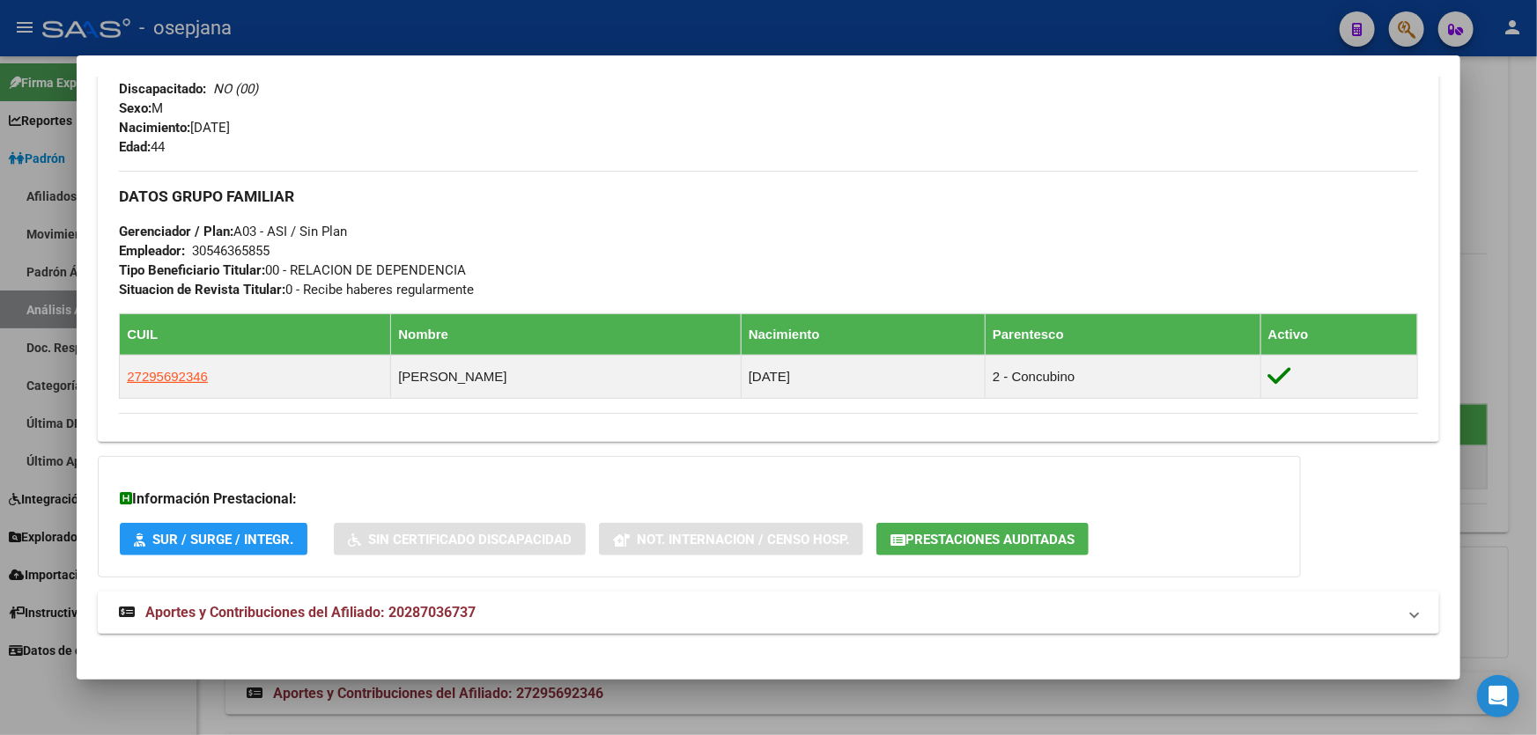
scroll to position [762, 0]
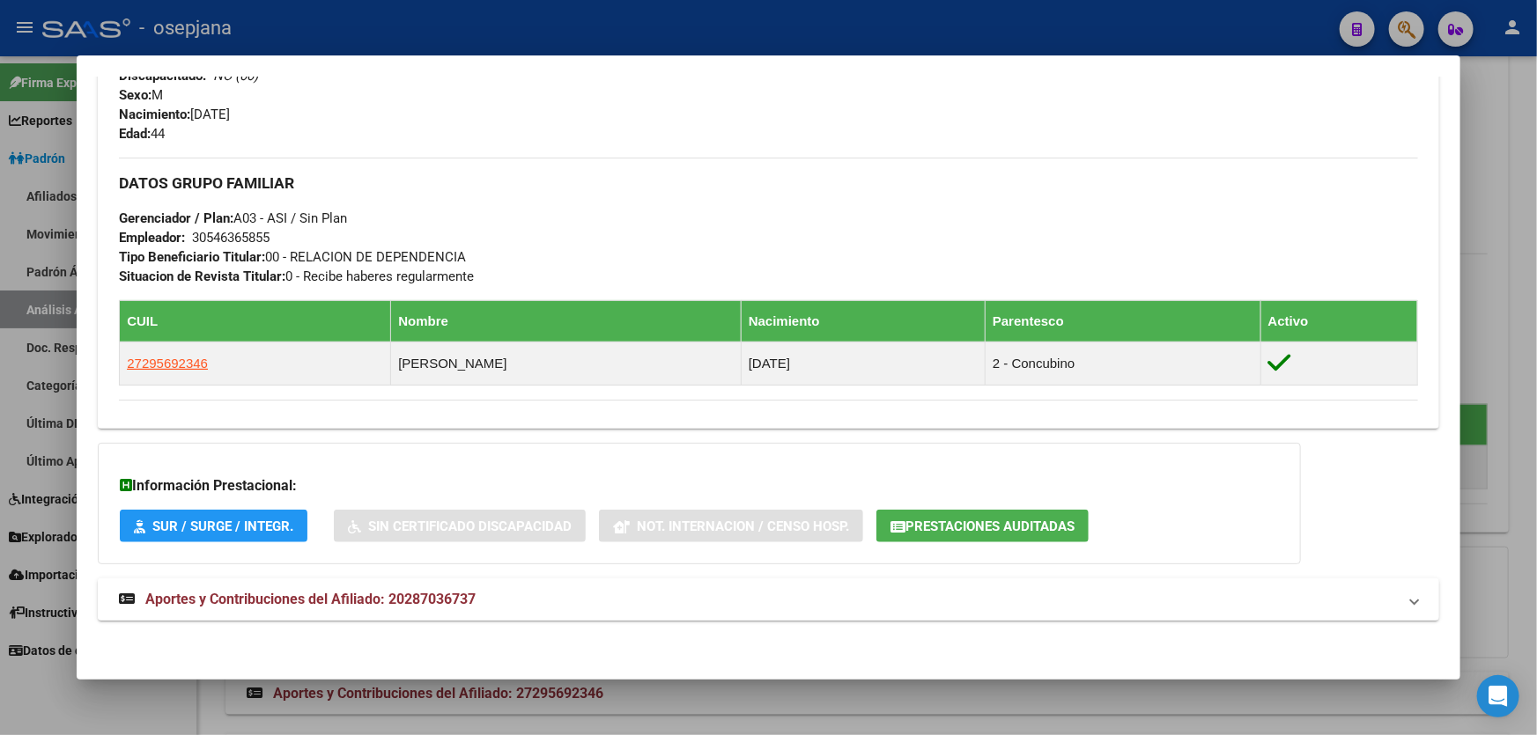
click at [810, 594] on mat-panel-title "Aportes y Contribuciones del Afiliado: 20287036737" at bounding box center [758, 599] width 1278 height 21
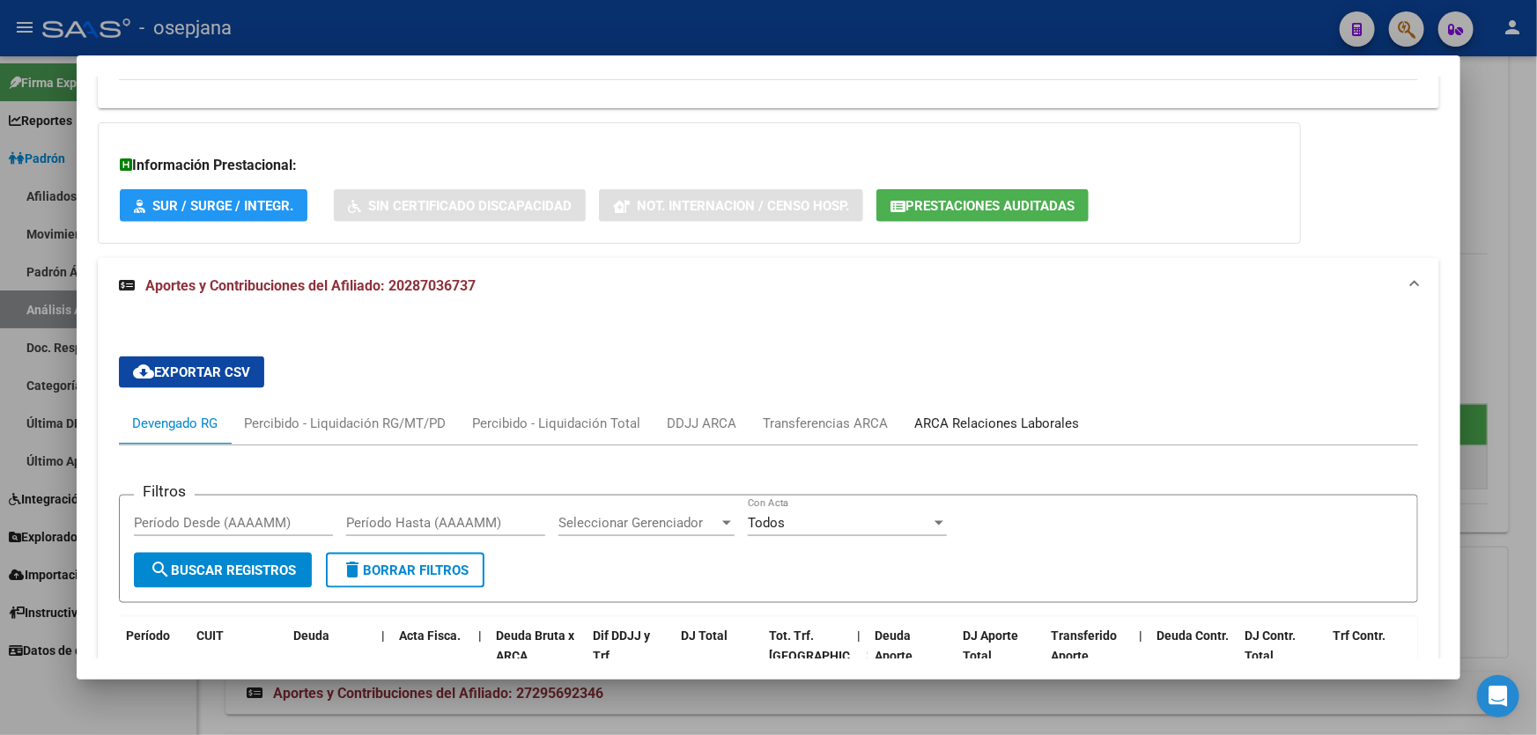
click at [1014, 420] on div "ARCA Relaciones Laborales" at bounding box center [996, 423] width 165 height 19
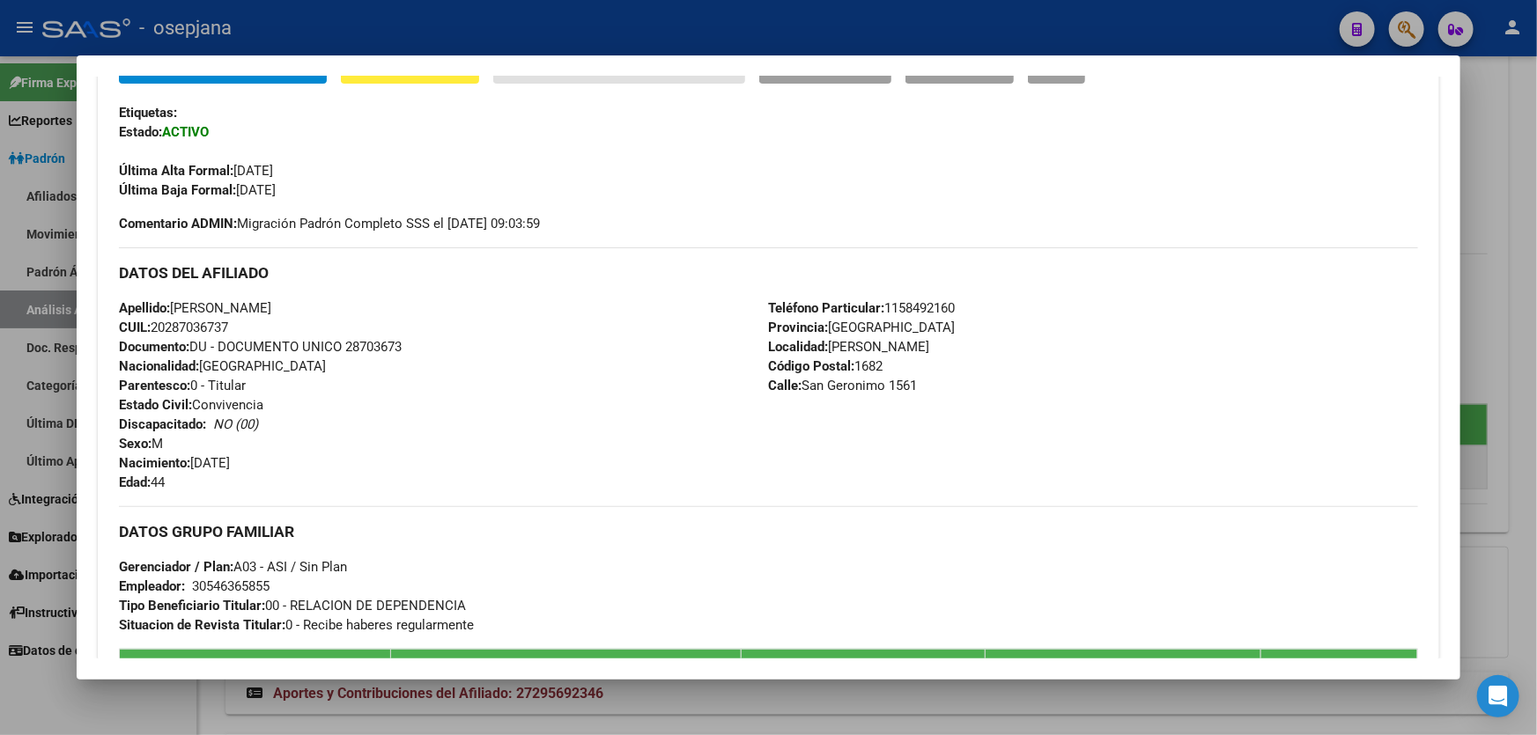
scroll to position [653, 0]
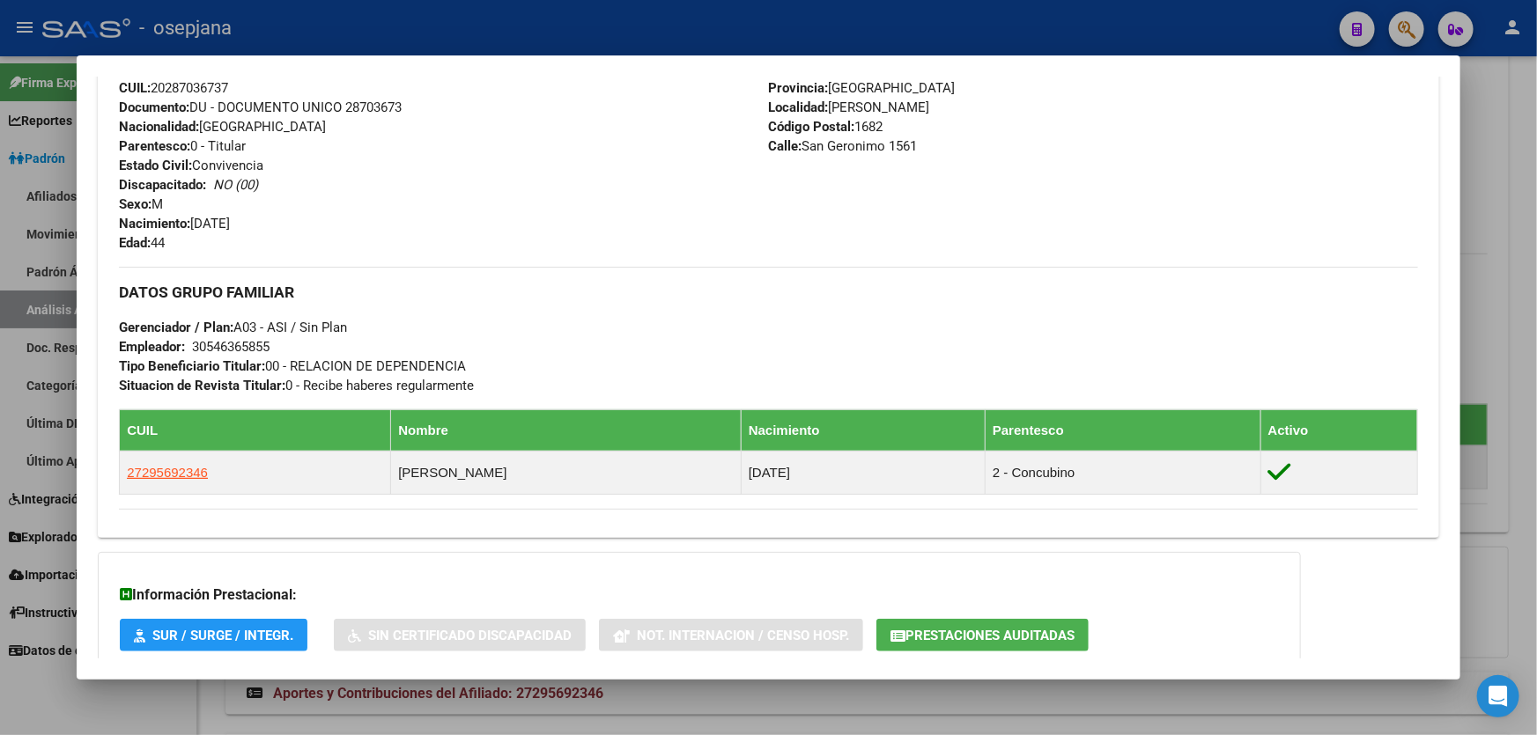
click at [1536, 182] on div at bounding box center [768, 367] width 1537 height 735
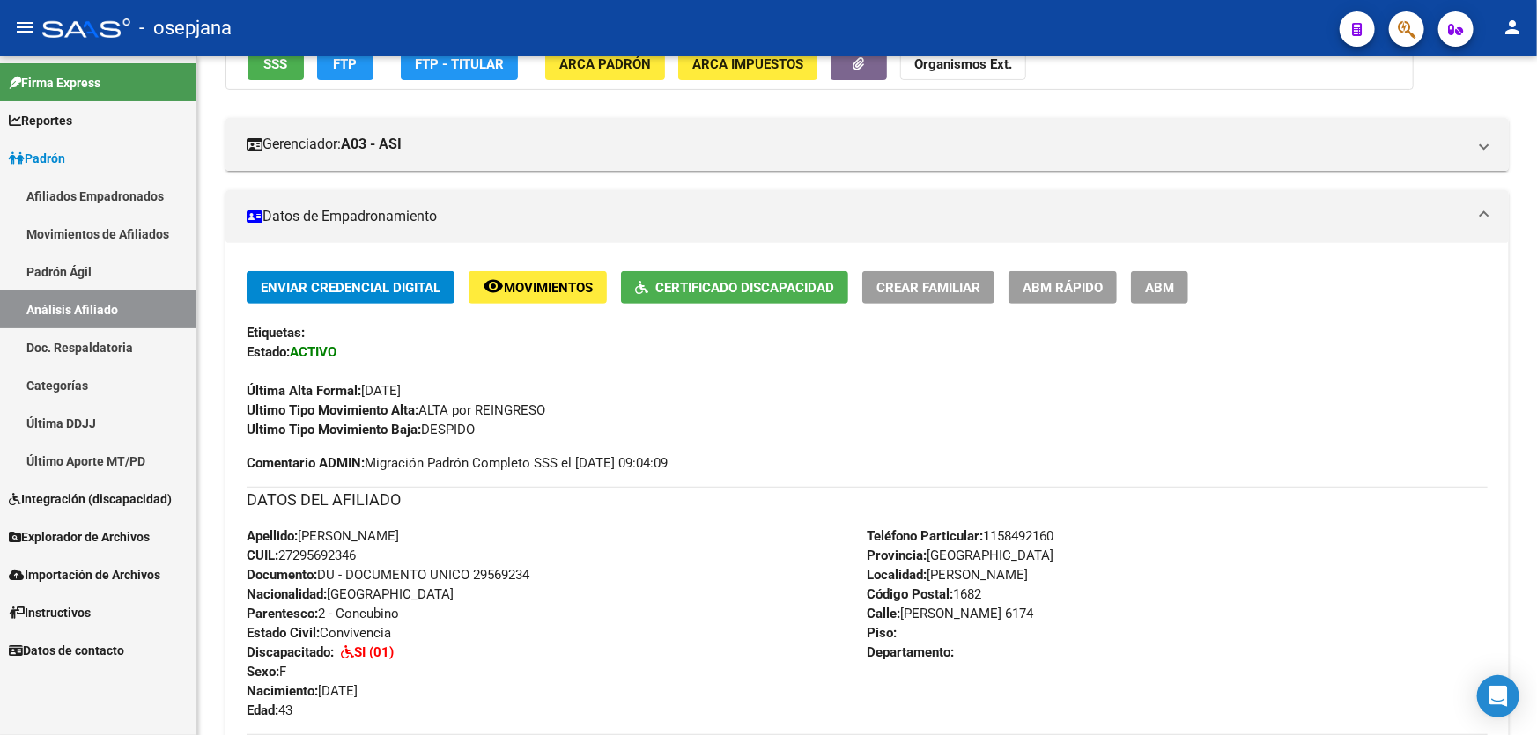
scroll to position [0, 0]
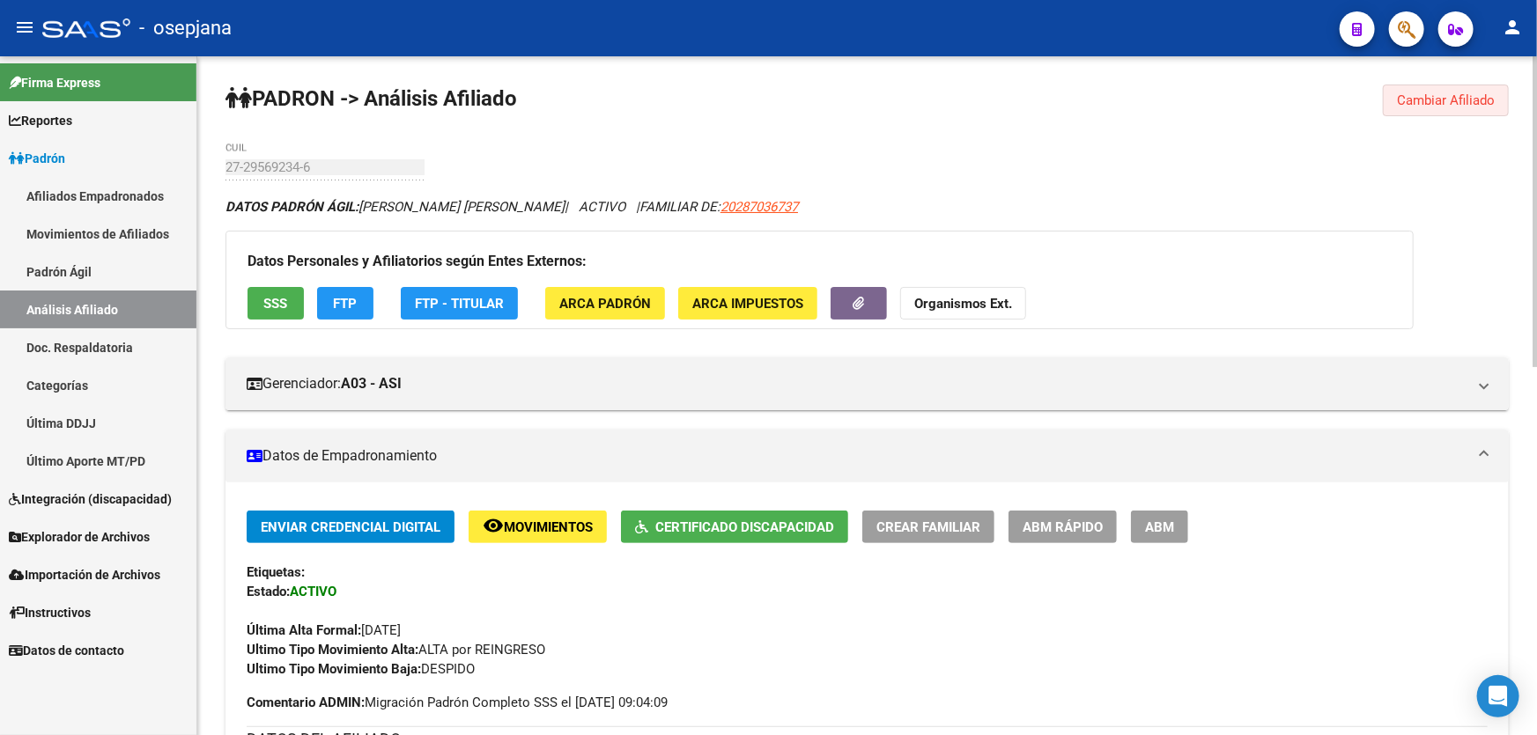
click at [1443, 100] on span "Cambiar Afiliado" at bounding box center [1446, 100] width 98 height 16
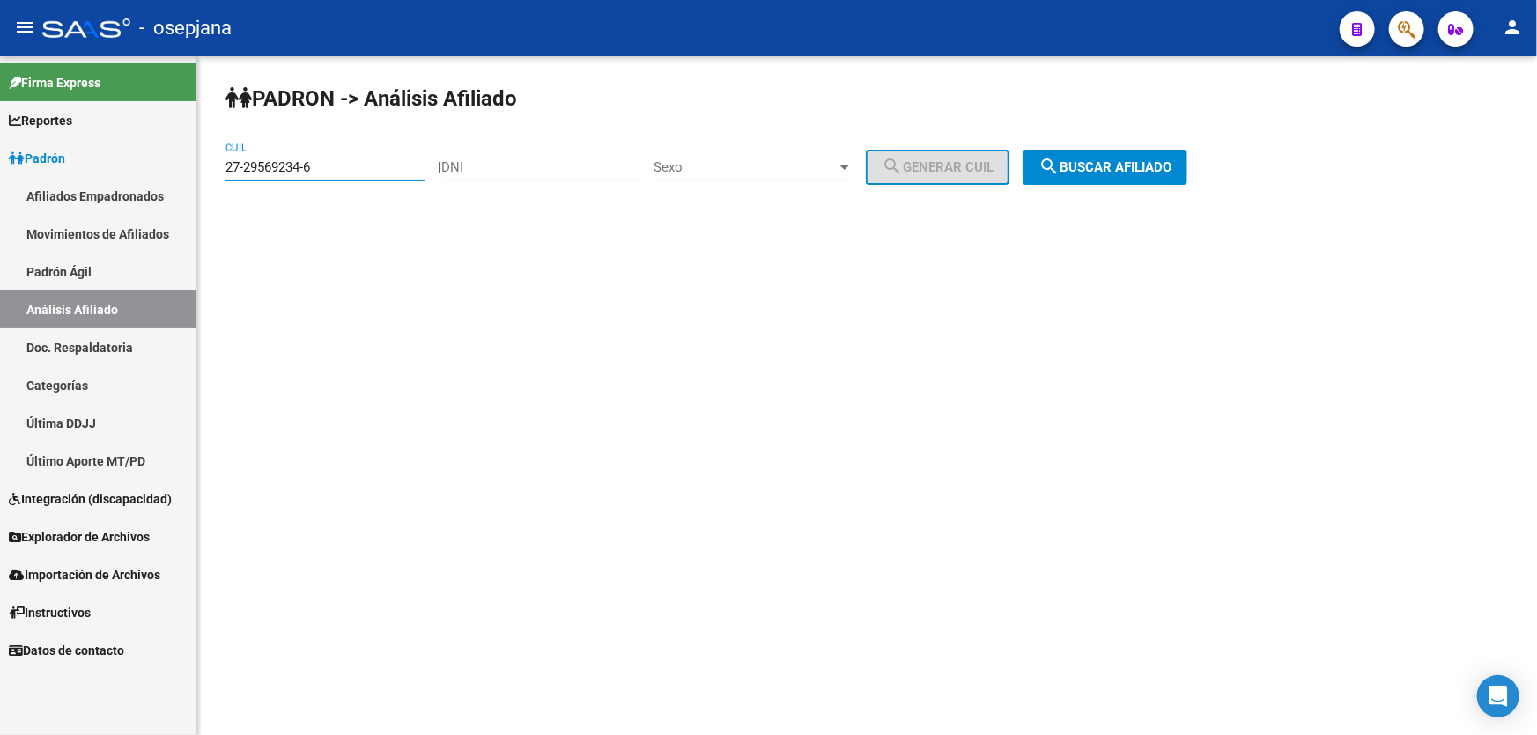
drag, startPoint x: 382, startPoint y: 166, endPoint x: 210, endPoint y: 168, distance: 171.7
click at [210, 168] on div "PADRON -> Análisis Afiliado 27-29569234-6 CUIL | DNI Sexo Sexo search Generar C…" at bounding box center [866, 148] width 1339 height 185
paste input
click at [1170, 165] on span "search Buscar afiliado" at bounding box center [1104, 167] width 133 height 16
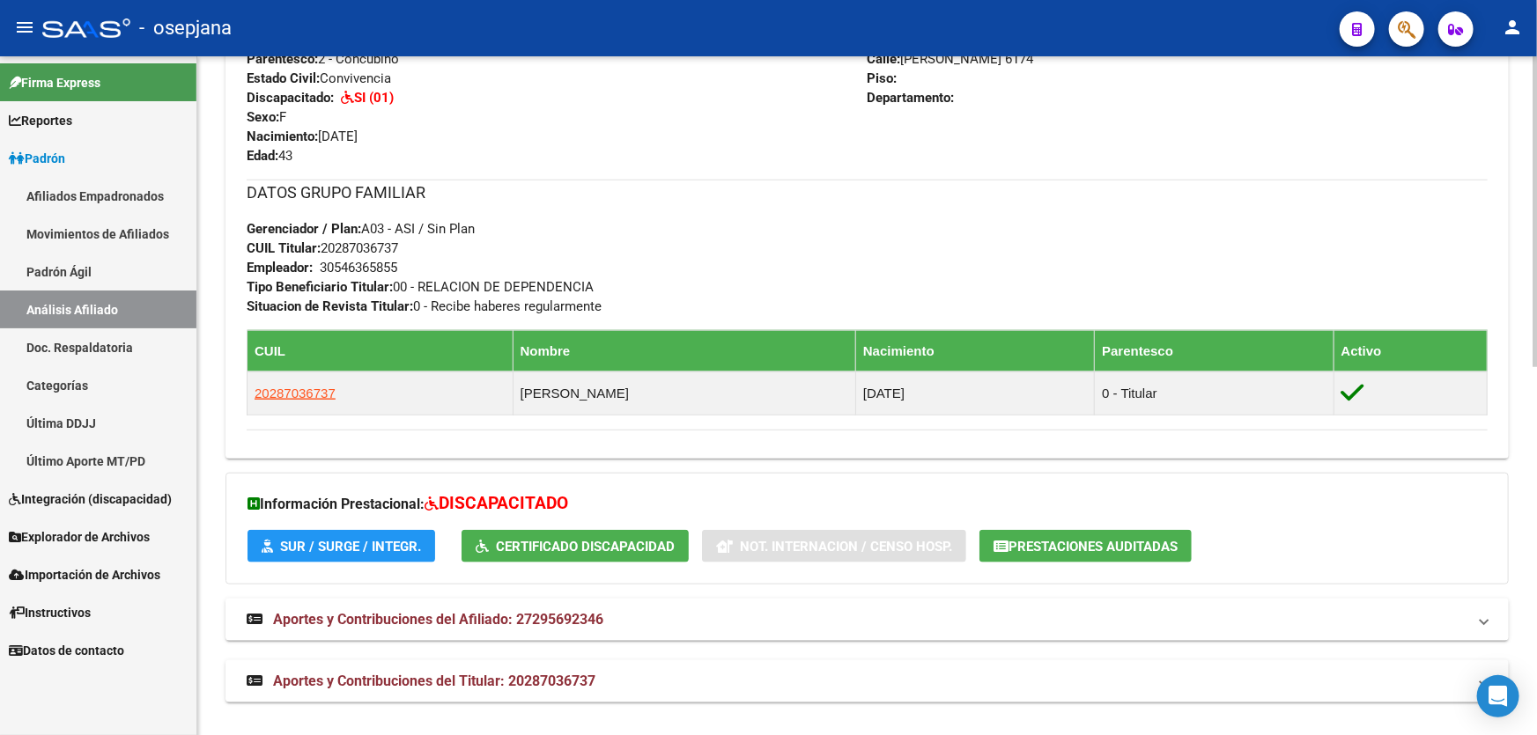
scroll to position [801, 0]
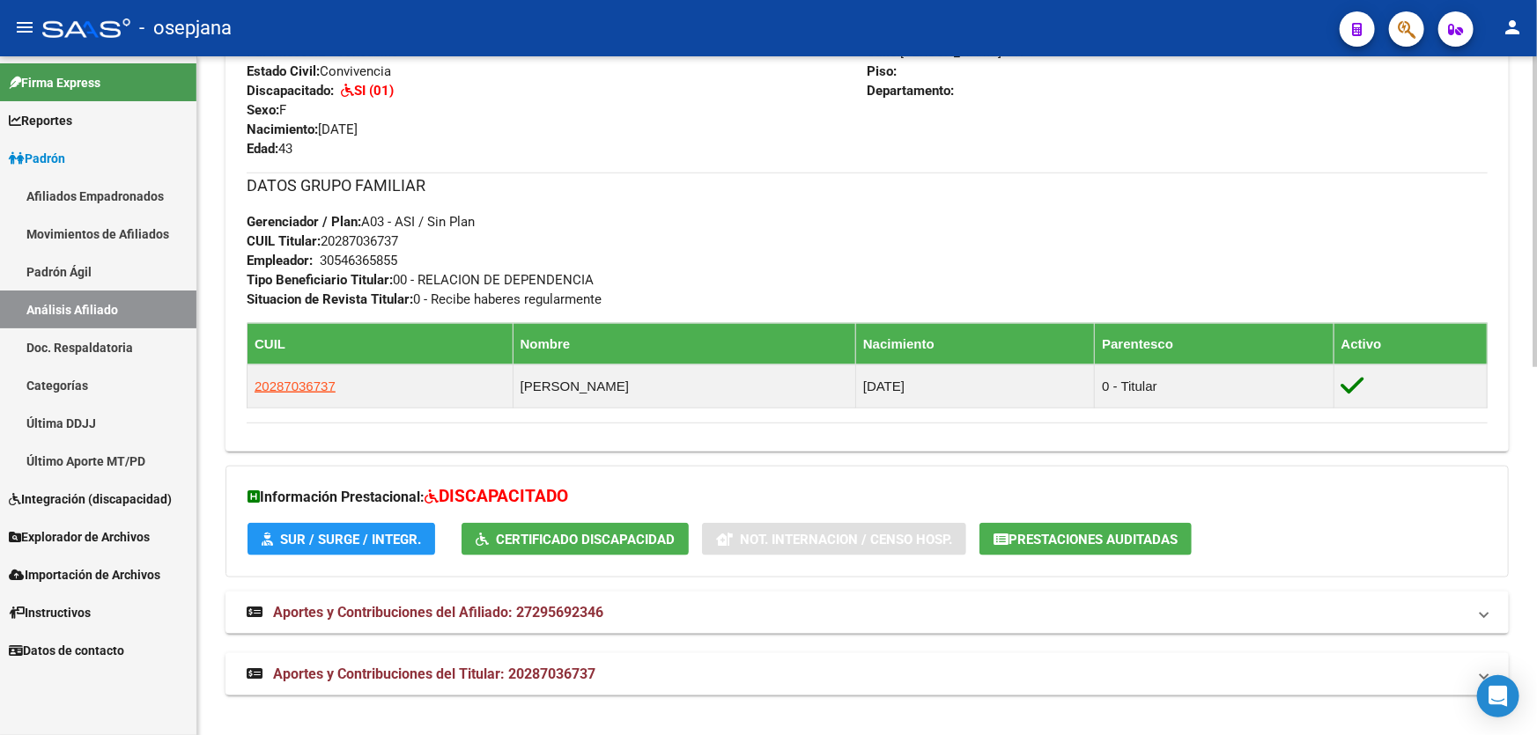
click at [696, 669] on mat-panel-title "Aportes y Contribuciones del Titular: 20287036737" at bounding box center [857, 674] width 1220 height 19
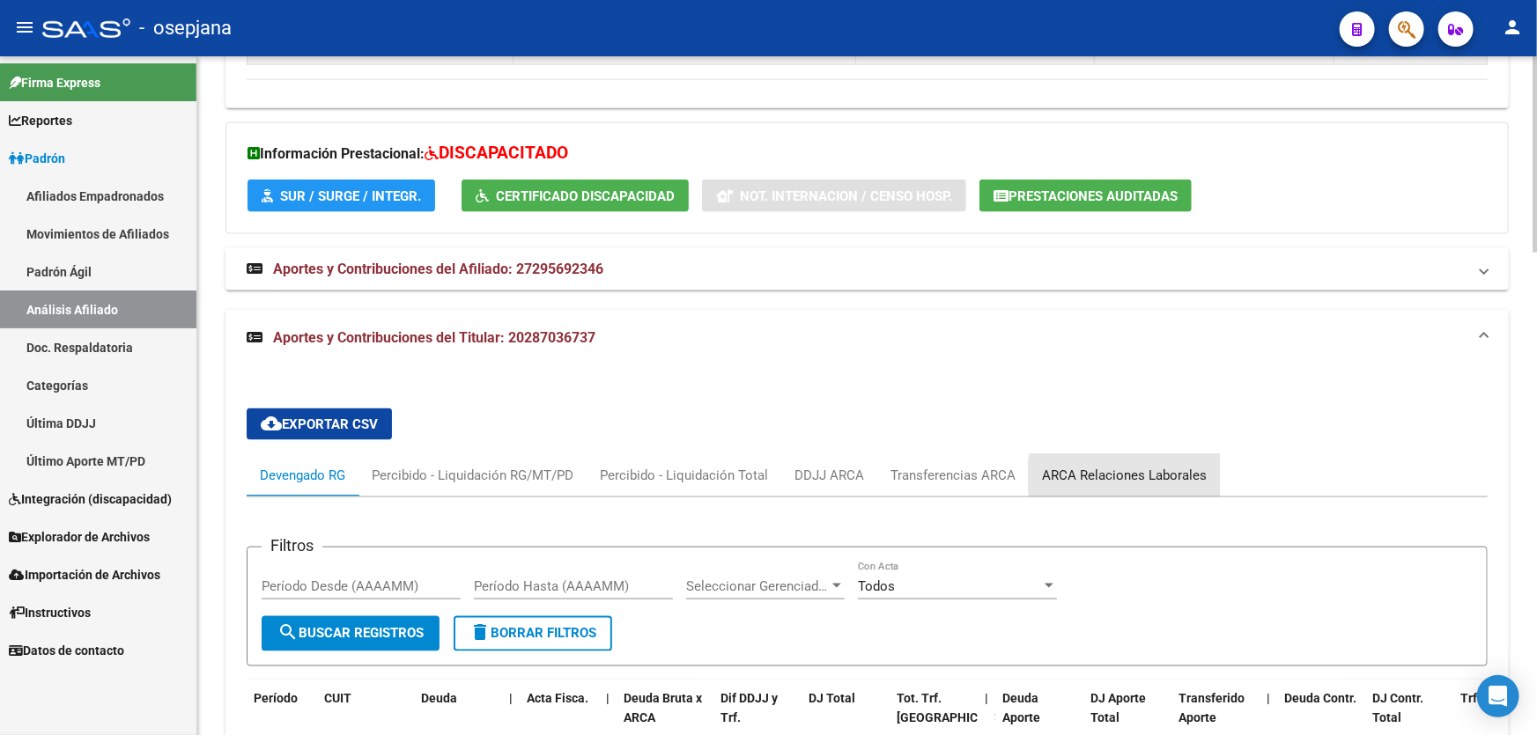
click at [1153, 476] on div "ARCA Relaciones Laborales" at bounding box center [1124, 475] width 165 height 19
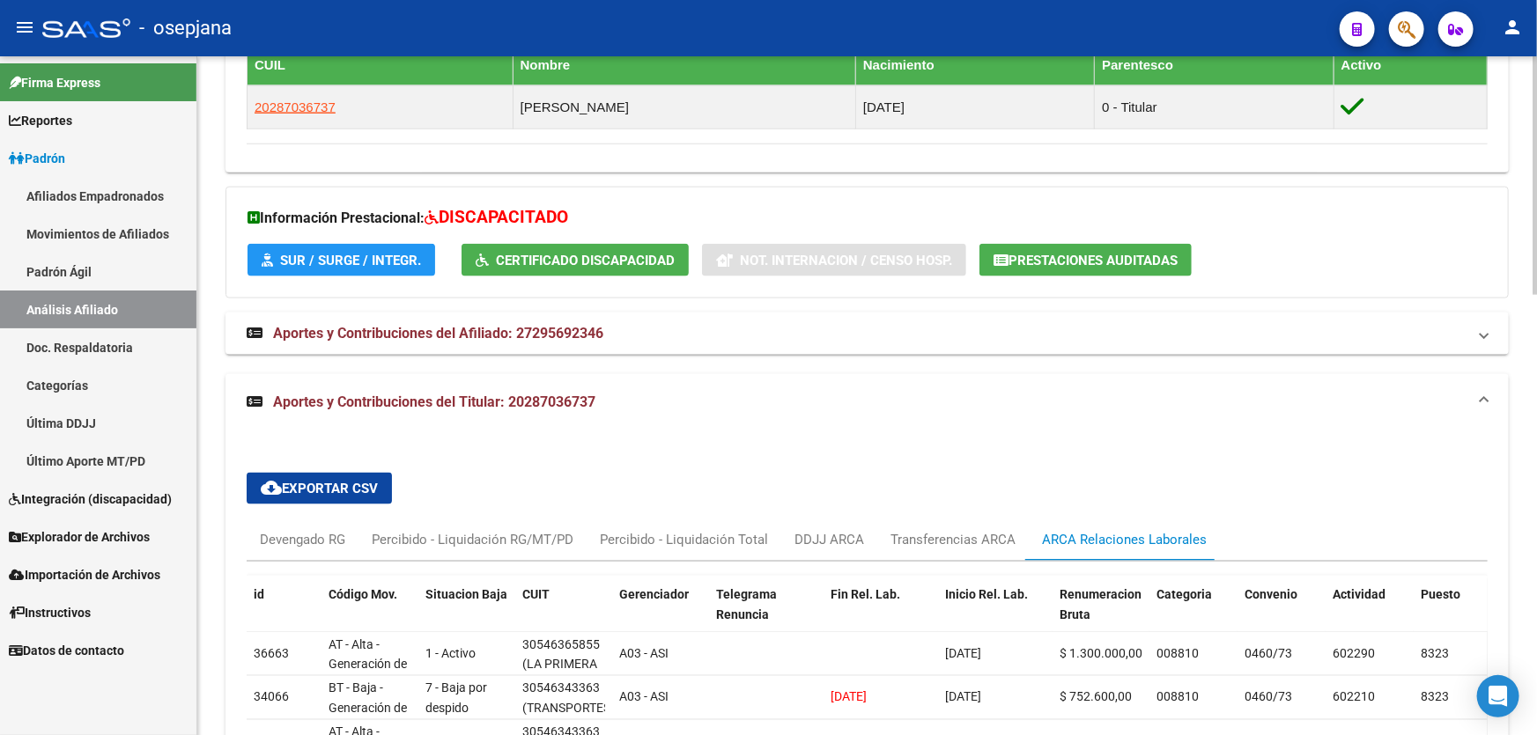
scroll to position [1145, 0]
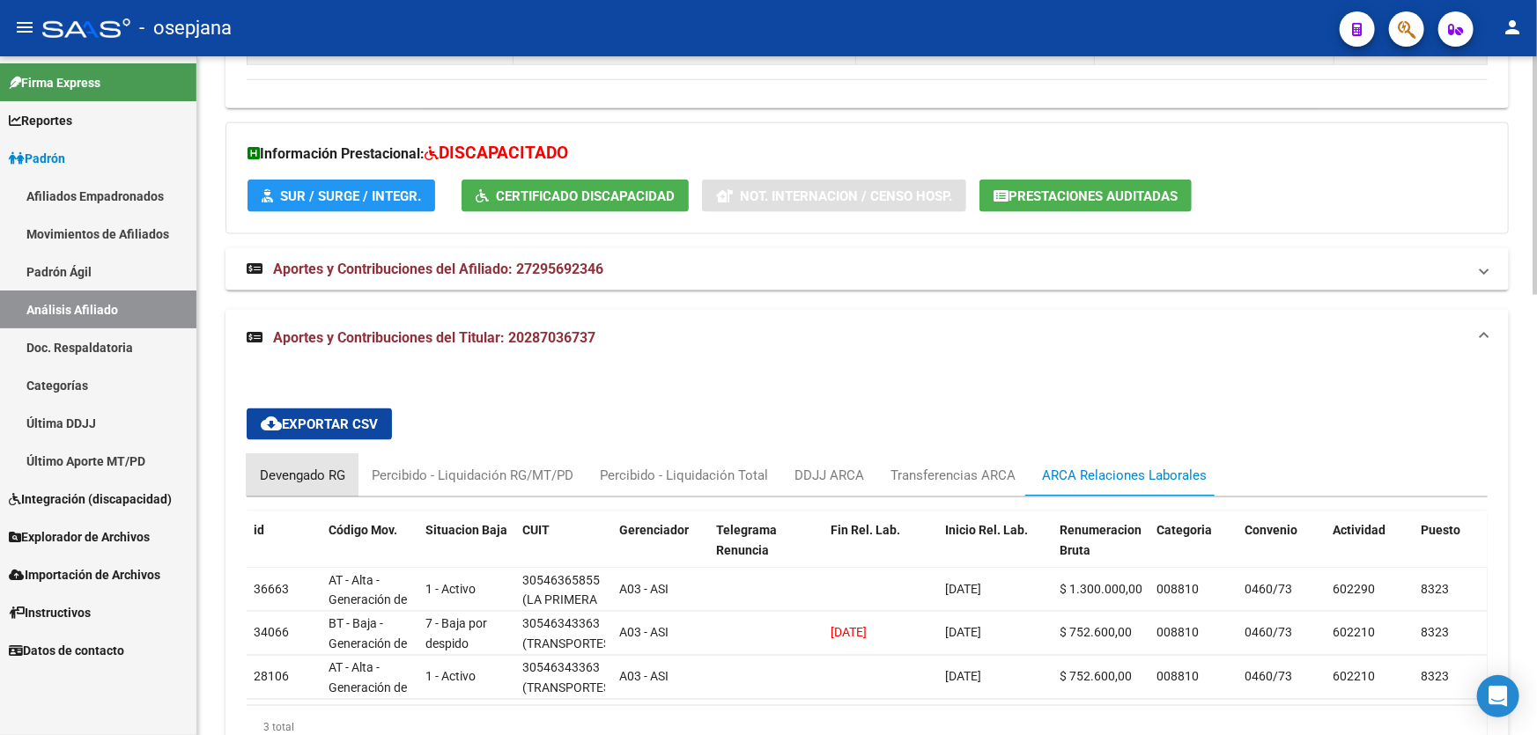
click at [270, 462] on div "Devengado RG" at bounding box center [303, 475] width 112 height 42
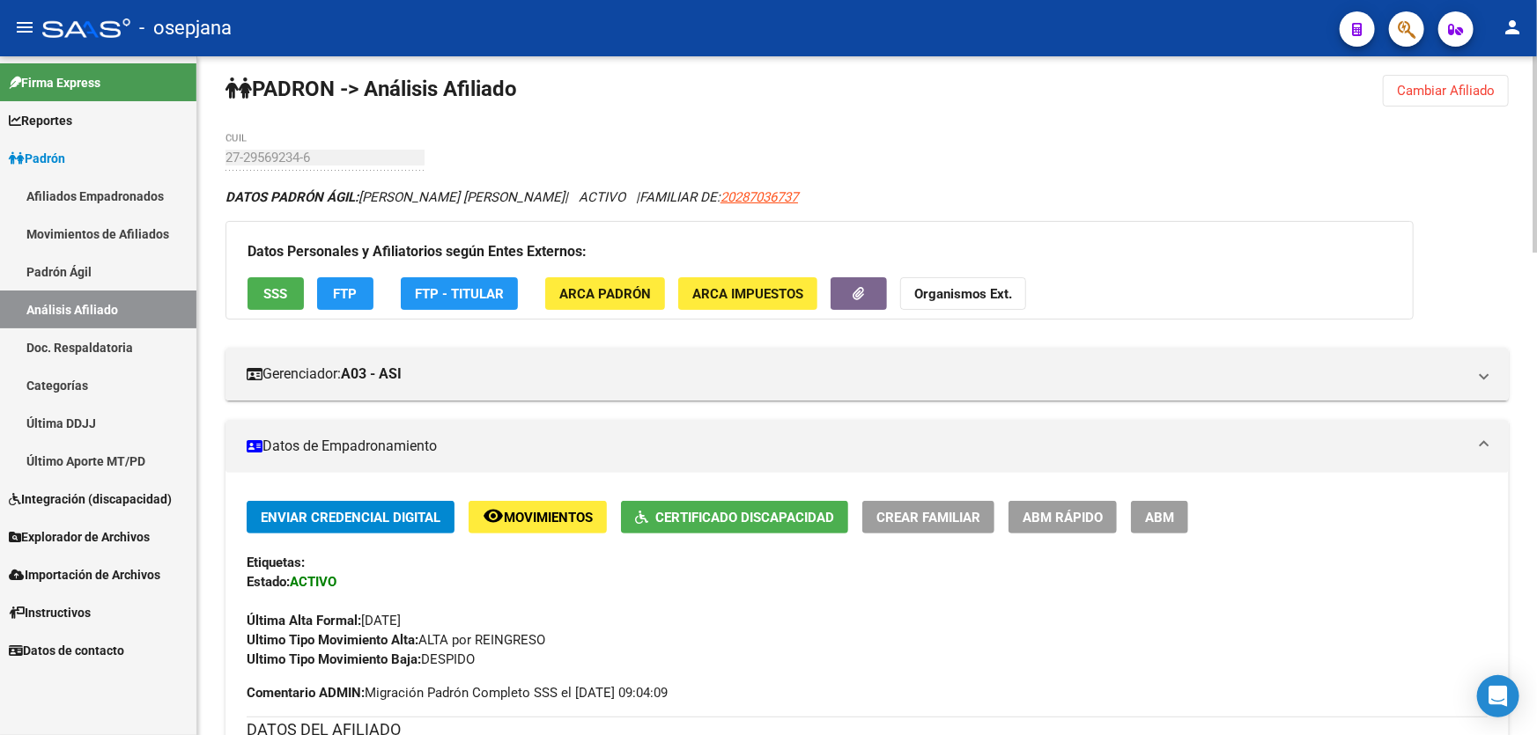
scroll to position [0, 0]
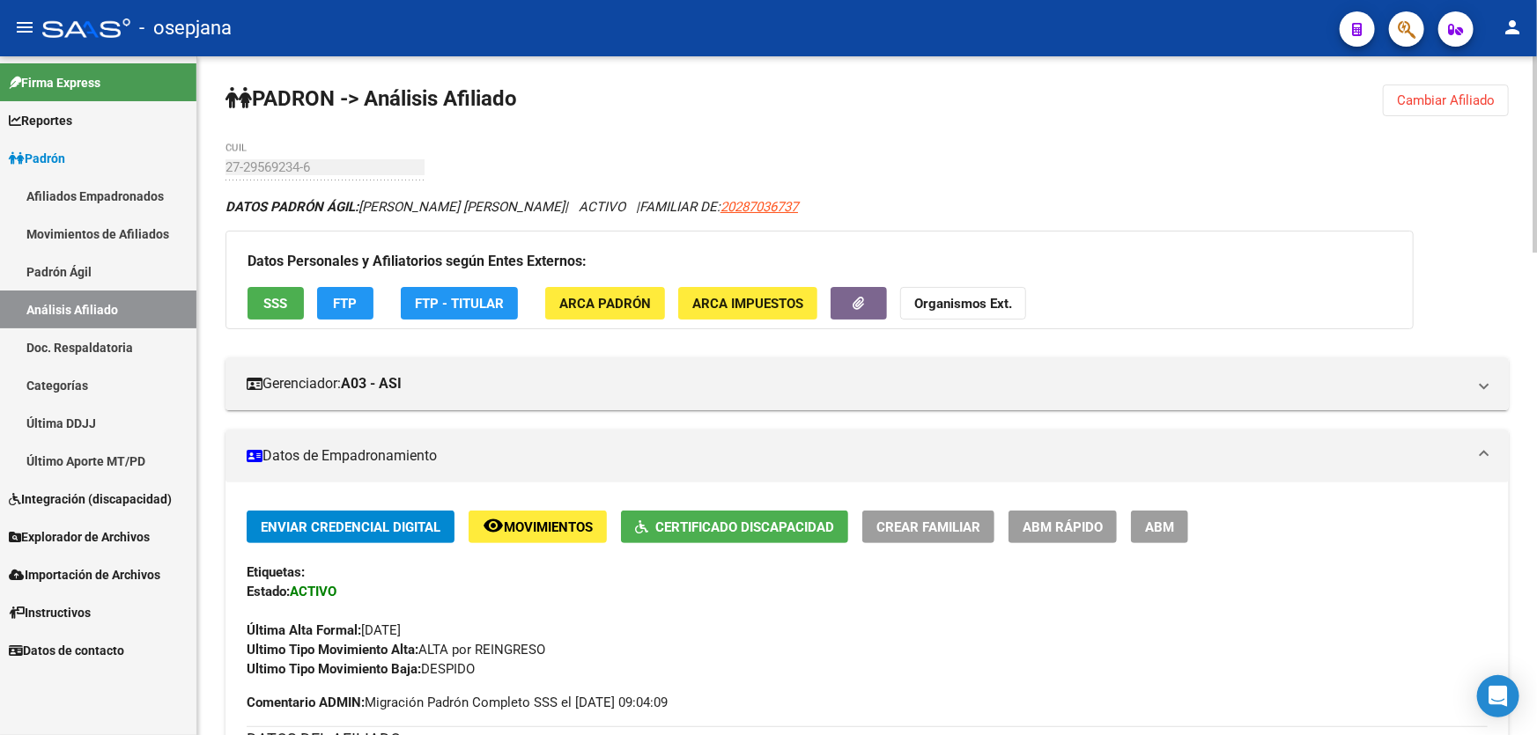
click at [1479, 97] on span "Cambiar Afiliado" at bounding box center [1446, 100] width 98 height 16
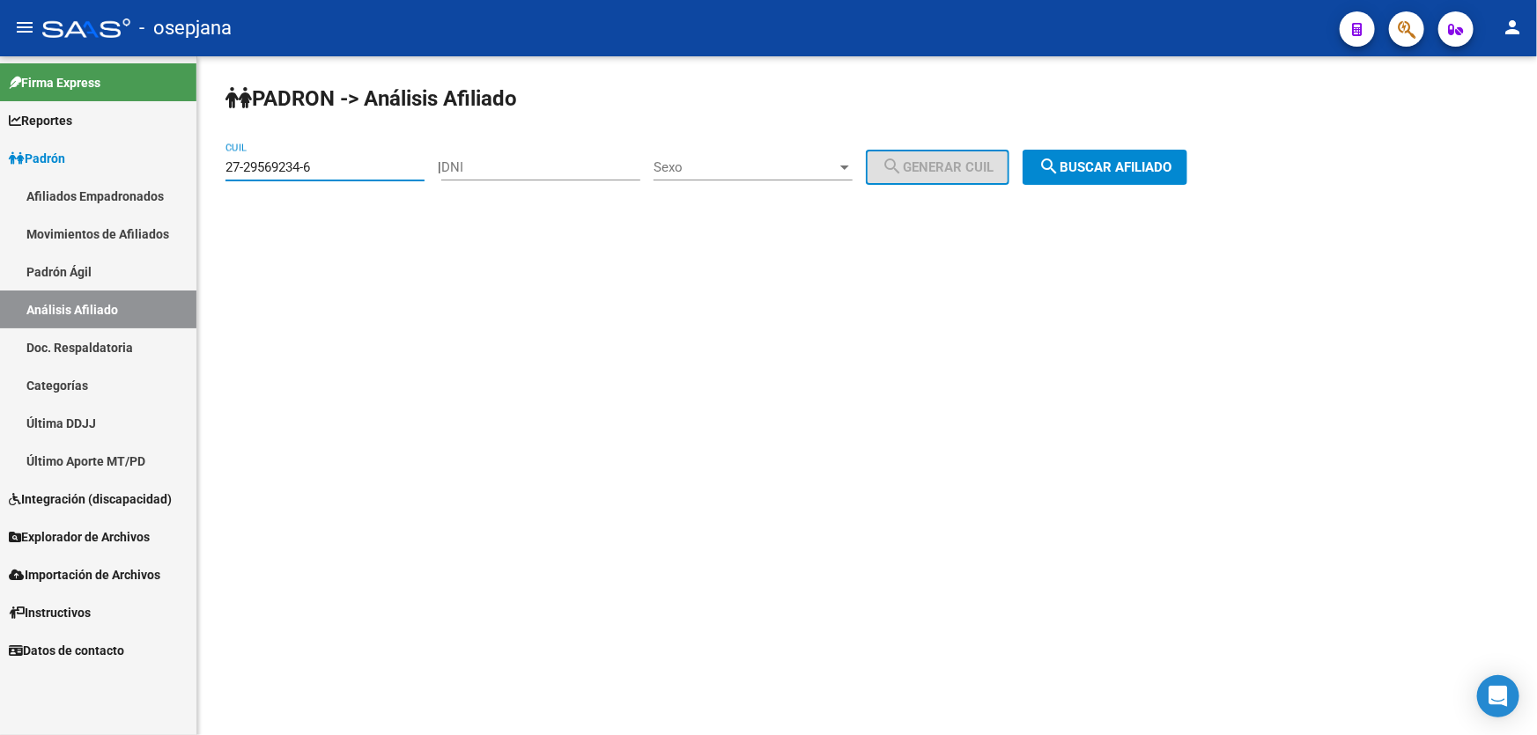
drag, startPoint x: 345, startPoint y: 165, endPoint x: 213, endPoint y: 171, distance: 132.2
click at [213, 171] on div "PADRON -> Análisis Afiliado 27-29569234-6 CUIL | DNI Sexo Sexo search Generar C…" at bounding box center [866, 148] width 1339 height 185
click at [1145, 164] on span "search Buscar afiliado" at bounding box center [1104, 167] width 133 height 16
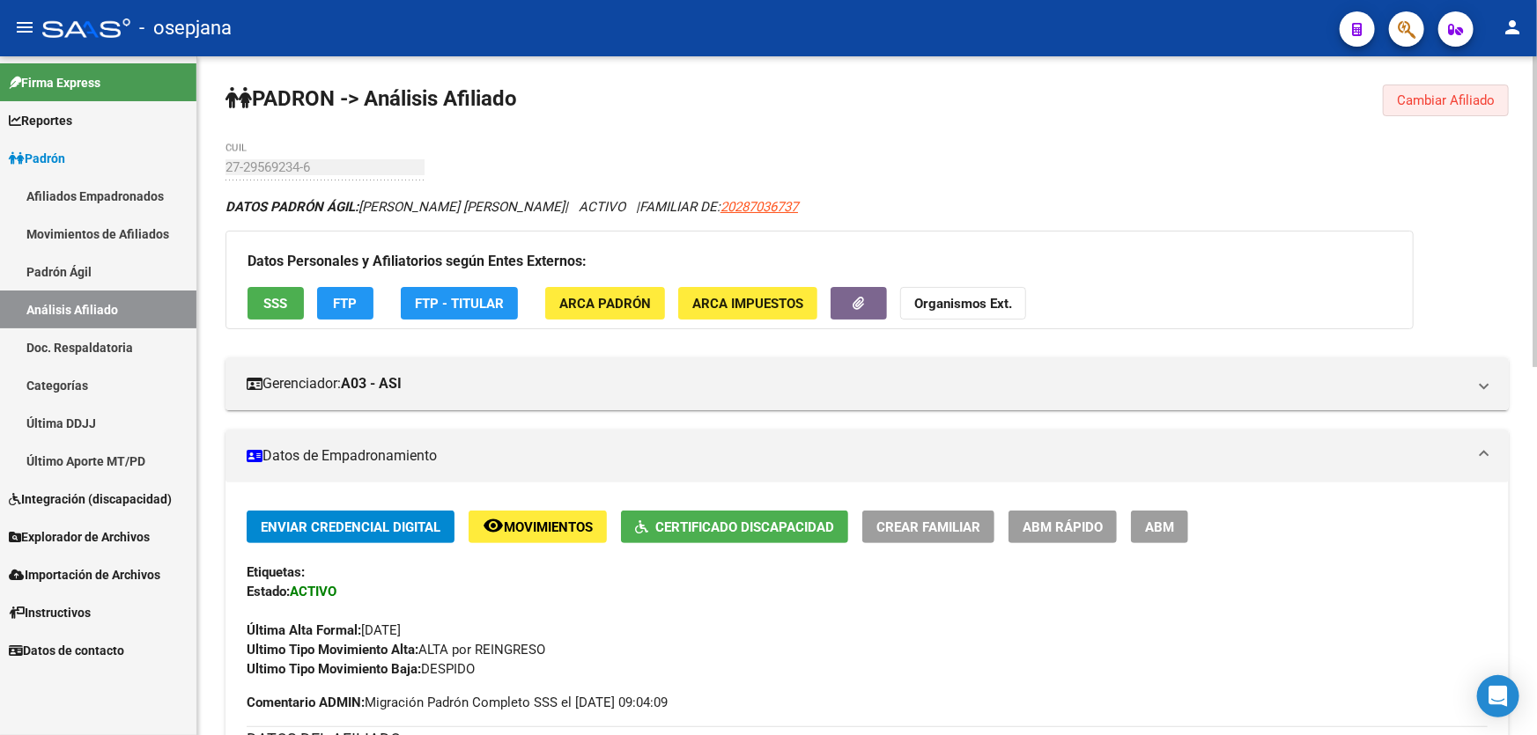
click at [1456, 98] on span "Cambiar Afiliado" at bounding box center [1446, 100] width 98 height 16
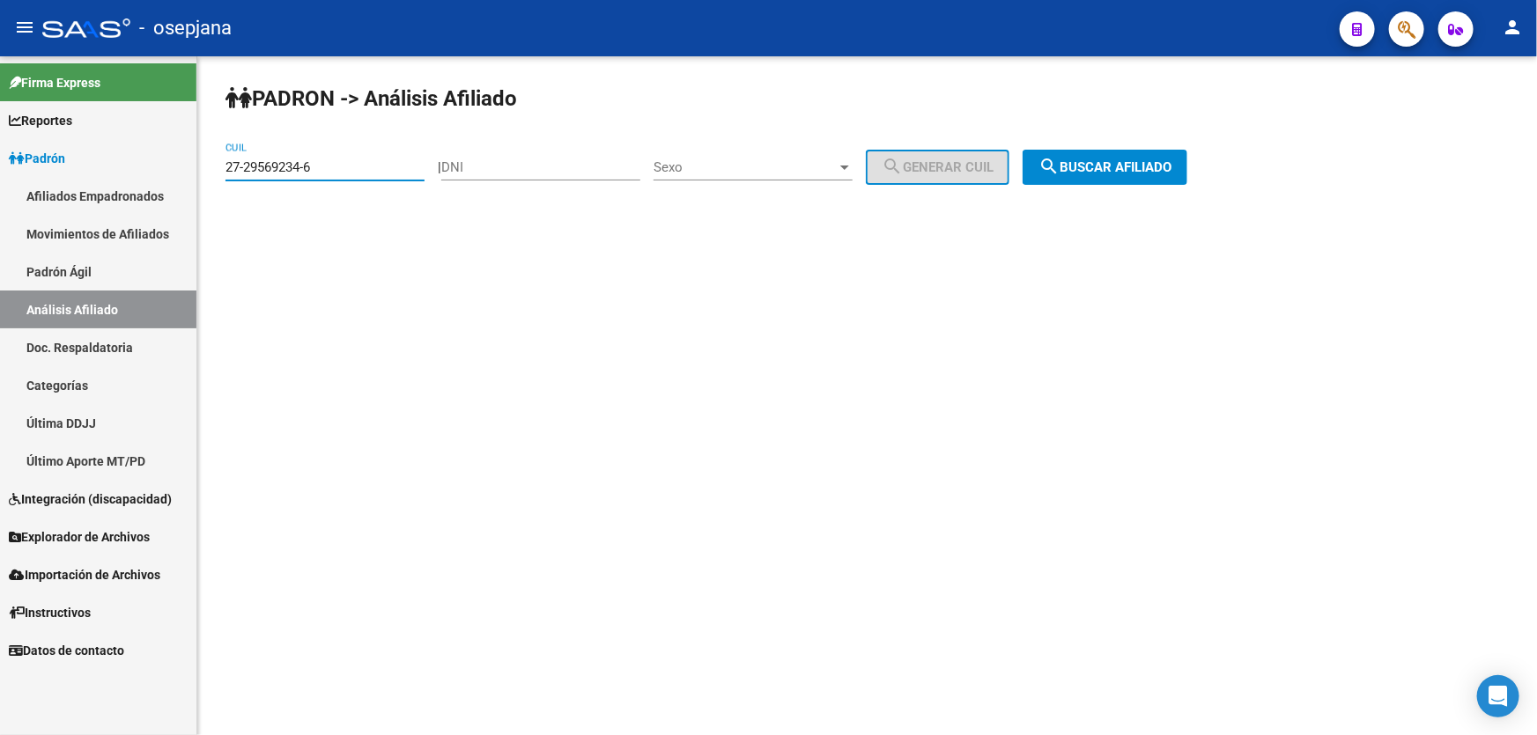
paste input "0-29118167-9"
click at [1156, 154] on button "search Buscar afiliado" at bounding box center [1104, 167] width 165 height 35
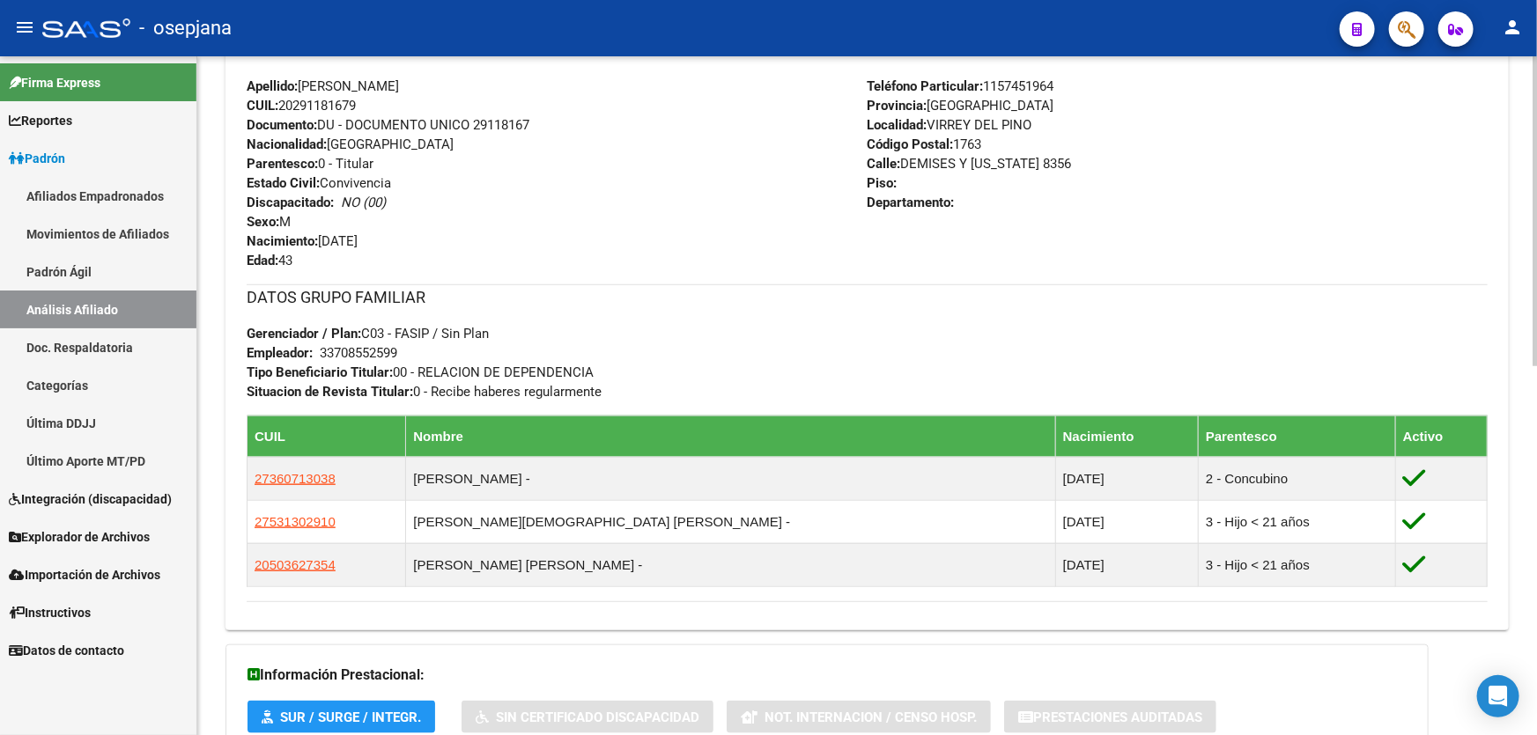
scroll to position [808, 0]
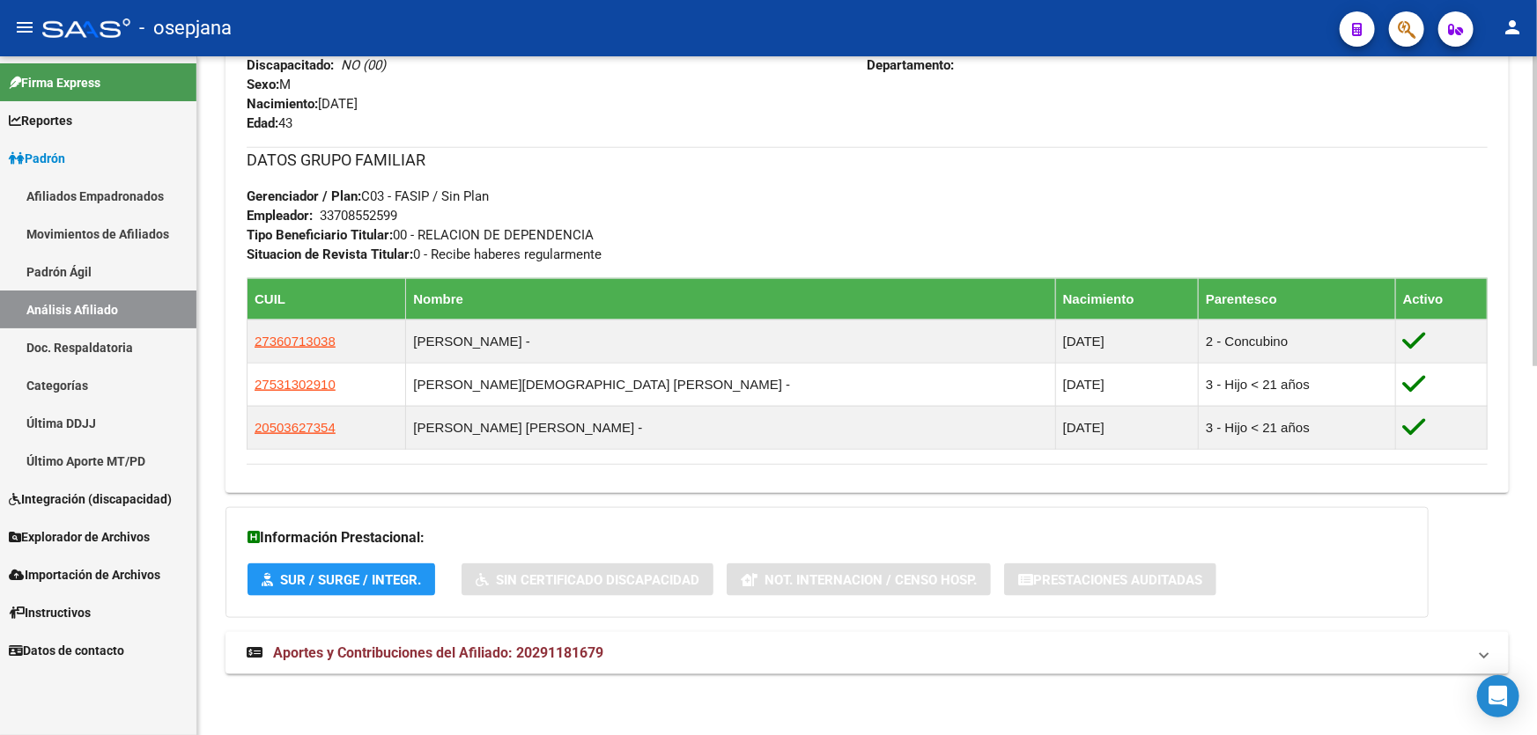
click at [763, 681] on div "DATOS PADRÓN ÁGIL: [PERSON_NAME] | ACTIVO | AFILIADO TITULAR Datos Personales y…" at bounding box center [866, 42] width 1283 height 1304
click at [1282, 645] on mat-panel-title "Aportes y Contribuciones del Afiliado: 20291181679" at bounding box center [857, 653] width 1220 height 19
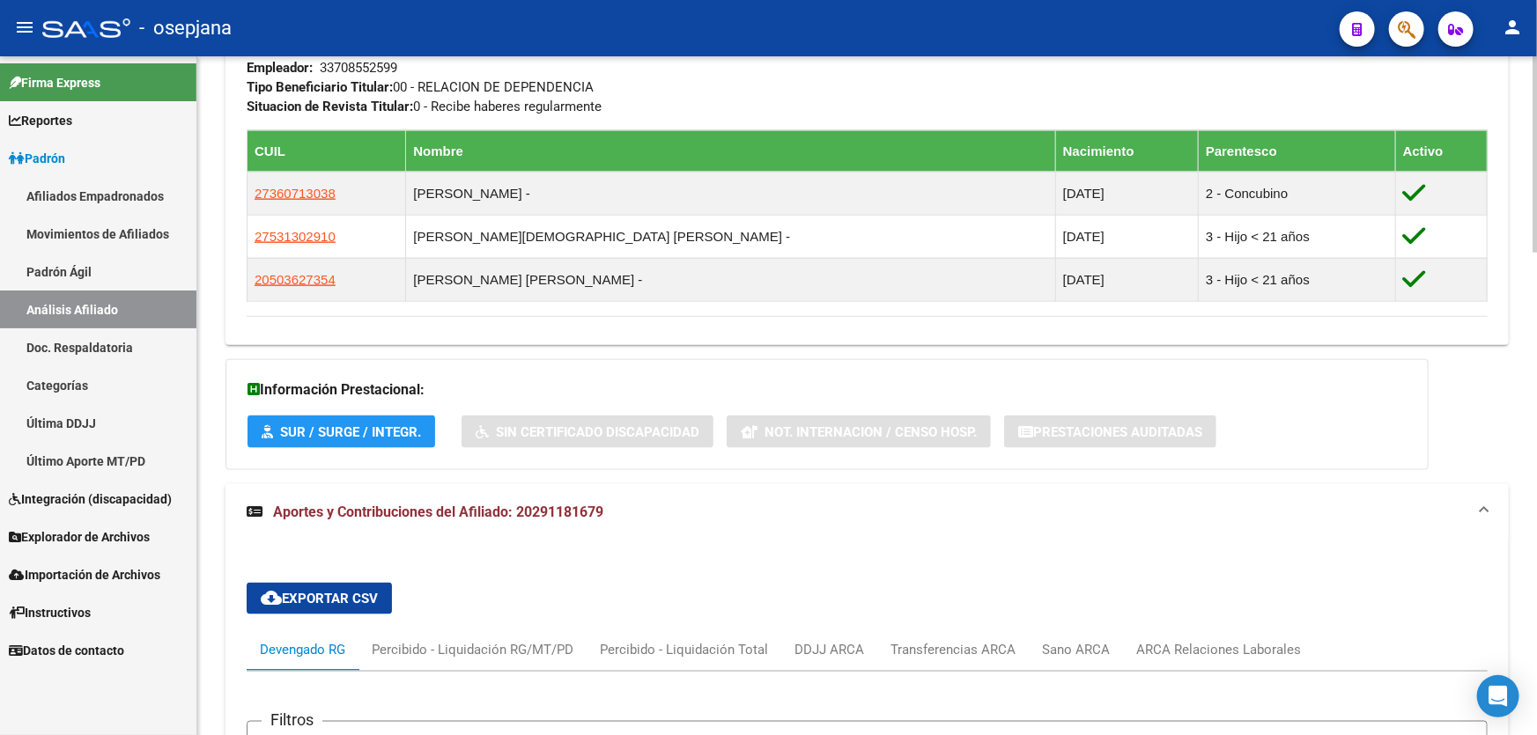
scroll to position [991, 0]
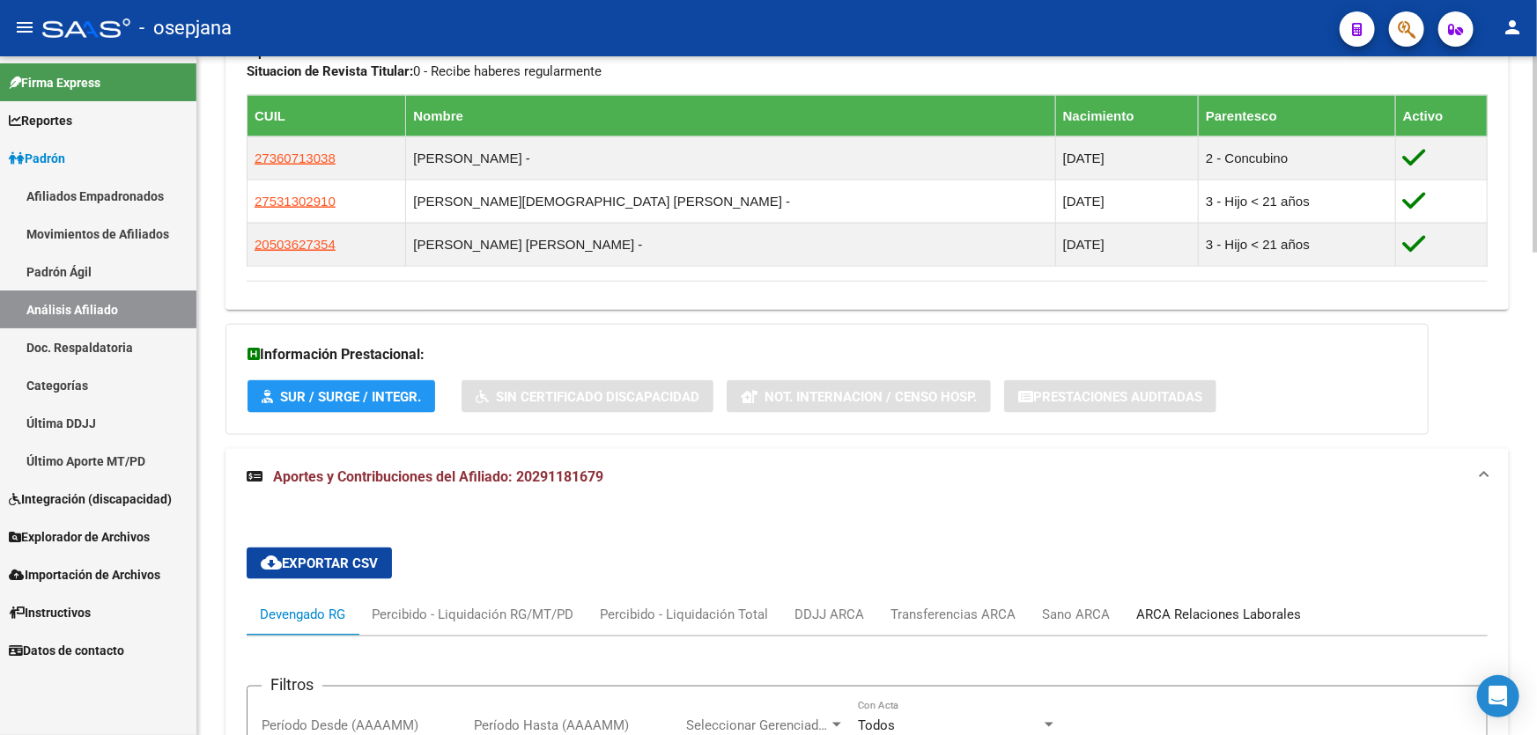
click at [1214, 607] on div "ARCA Relaciones Laborales" at bounding box center [1218, 614] width 165 height 19
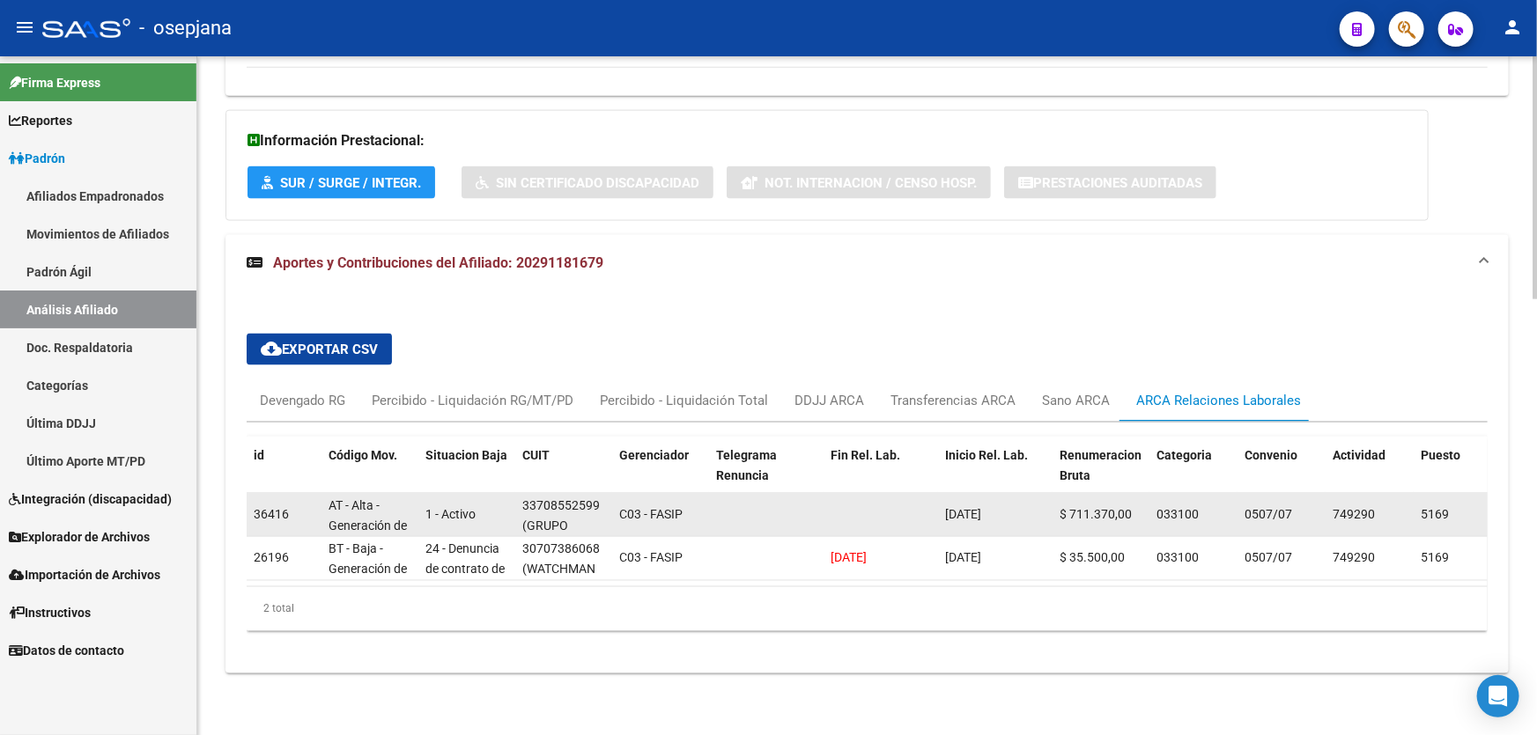
scroll to position [23, 0]
drag, startPoint x: 532, startPoint y: 517, endPoint x: 577, endPoint y: 515, distance: 44.9
click at [577, 515] on span "(GRUPO COPINCO S.A.)" at bounding box center [563, 513] width 83 height 34
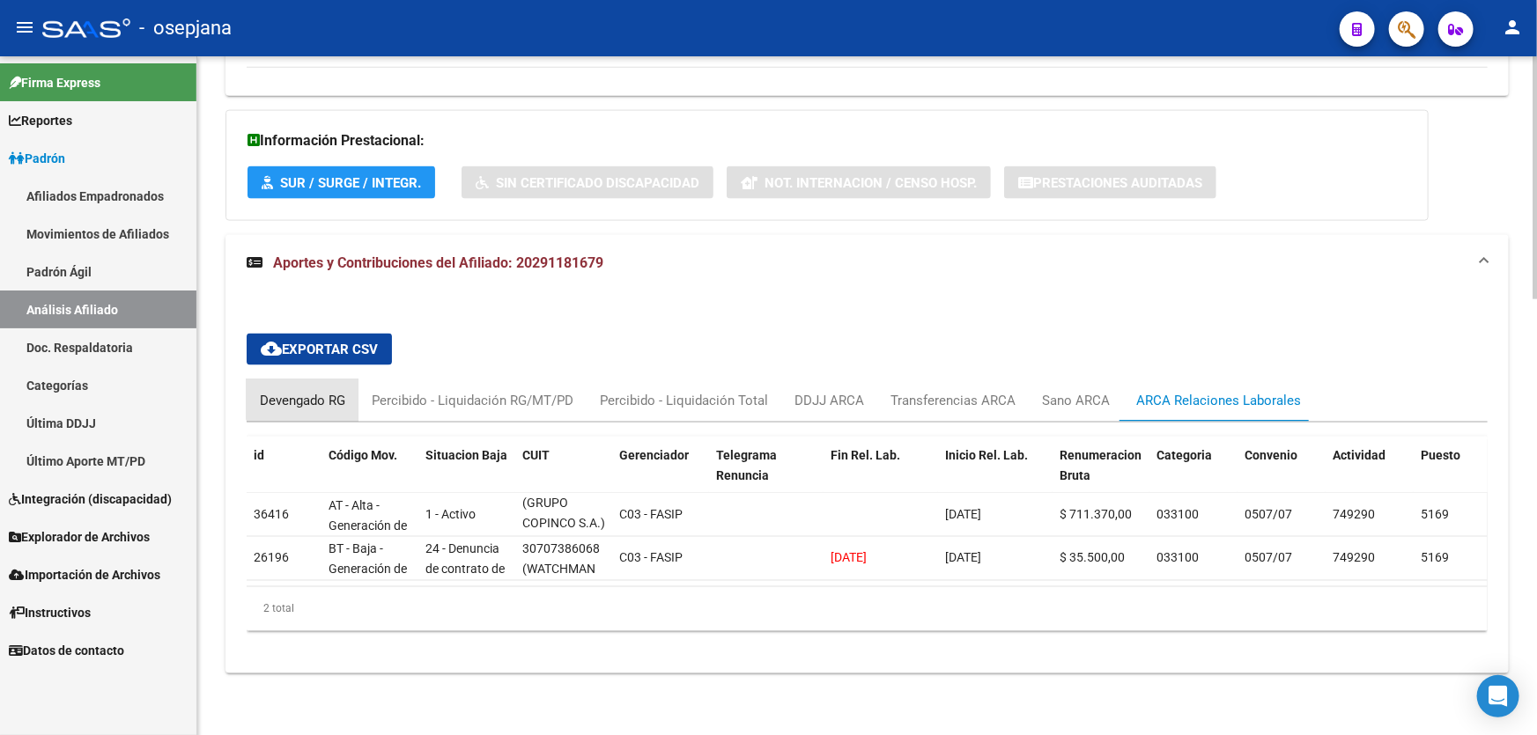
click at [315, 391] on div "Devengado RG" at bounding box center [302, 400] width 85 height 19
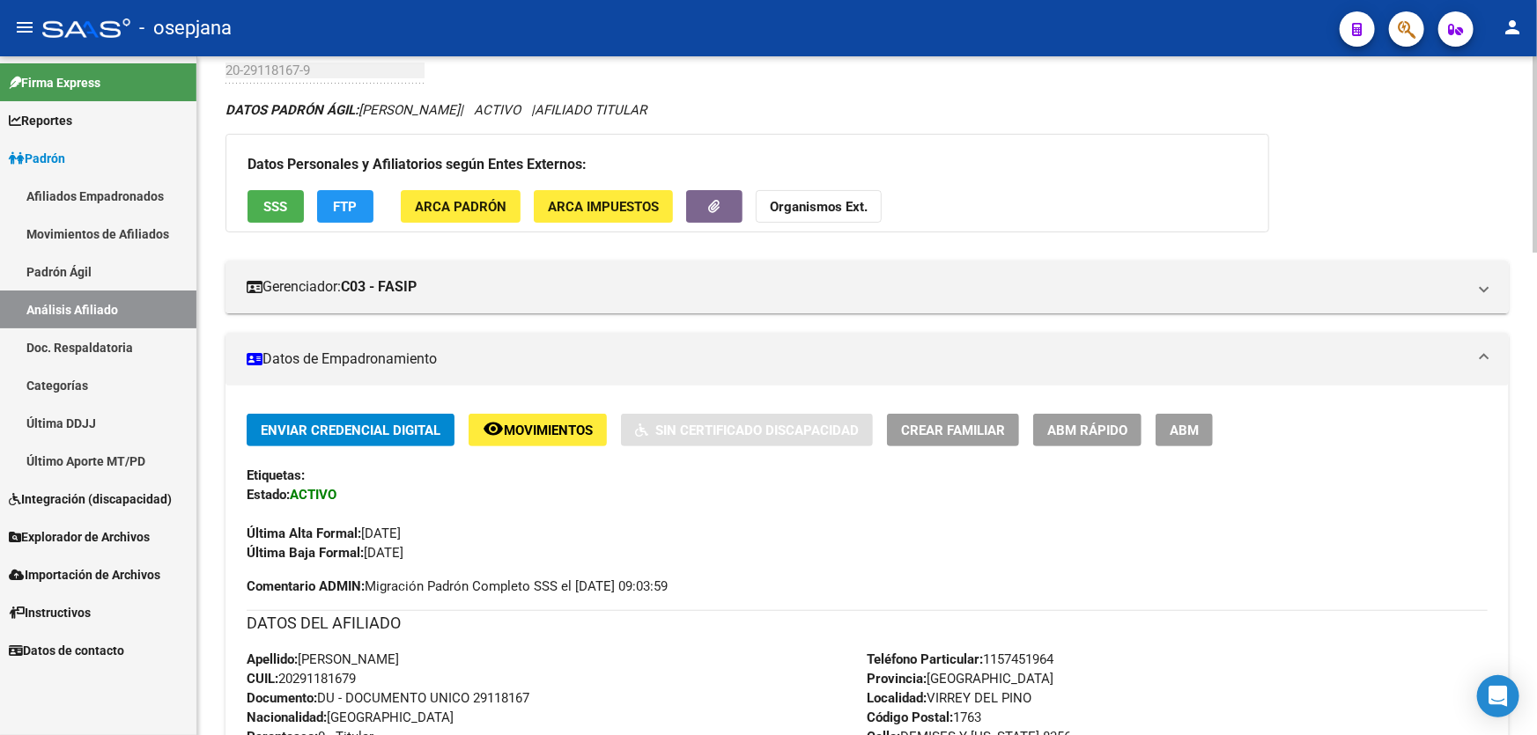
scroll to position [70, 0]
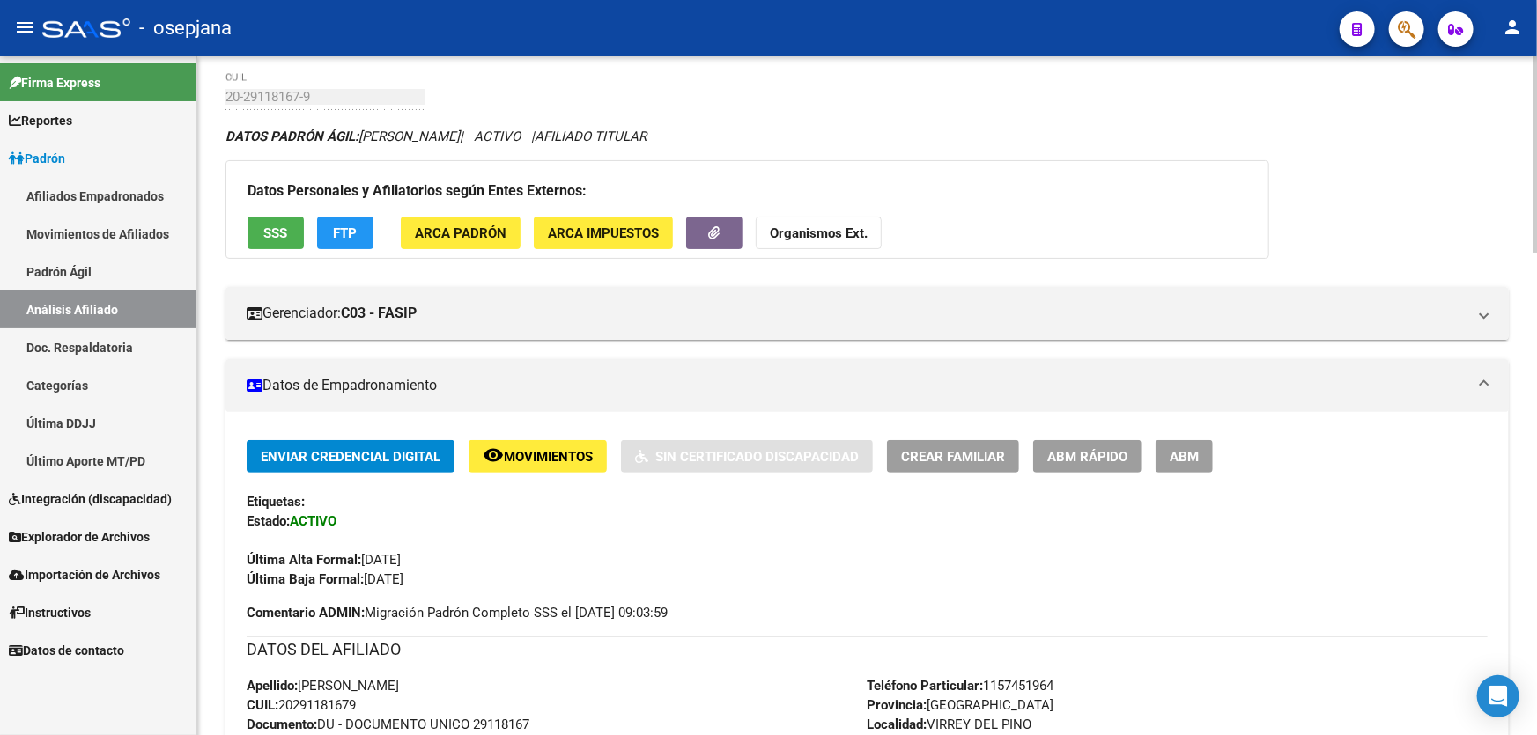
click at [352, 225] on span "FTP" at bounding box center [346, 233] width 24 height 16
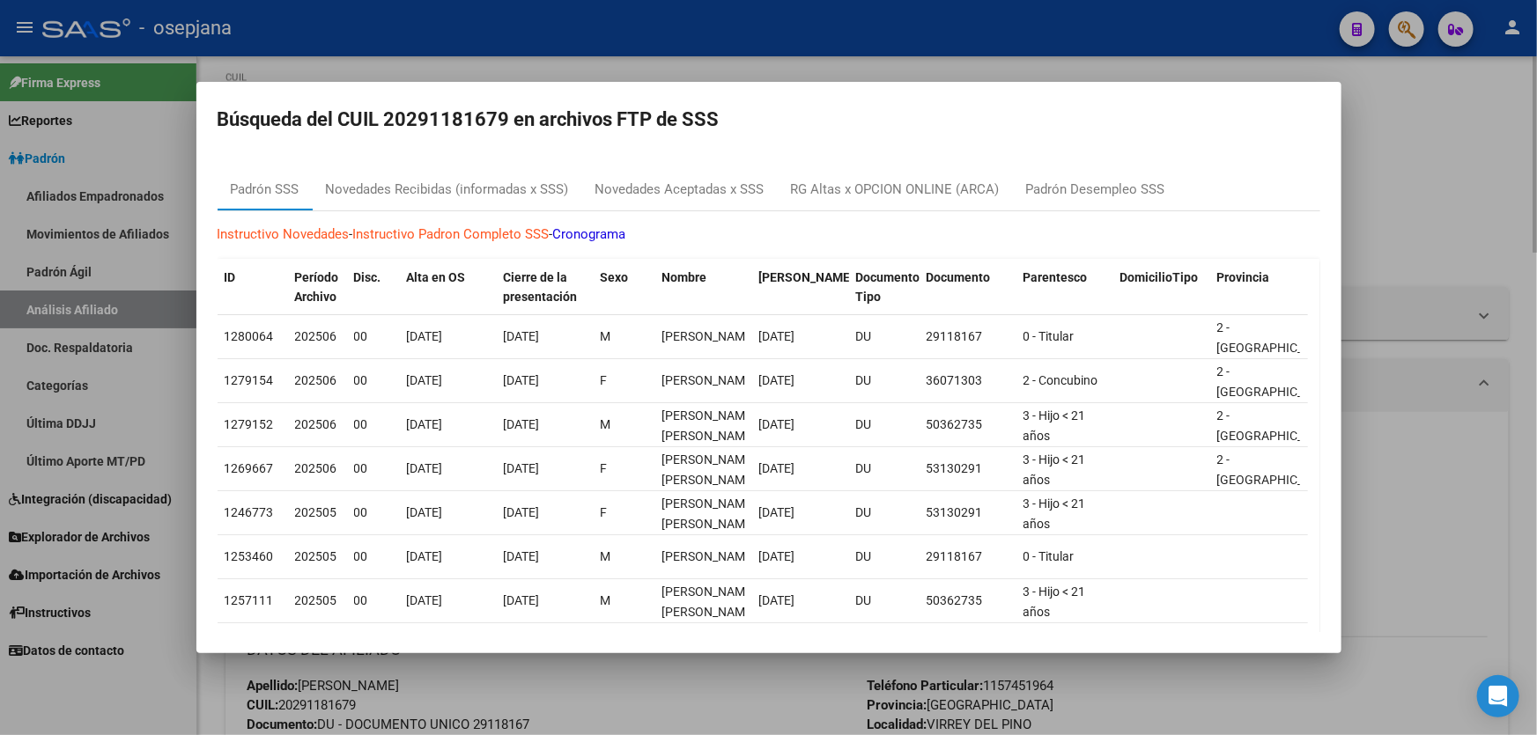
click at [1372, 211] on div at bounding box center [768, 367] width 1537 height 735
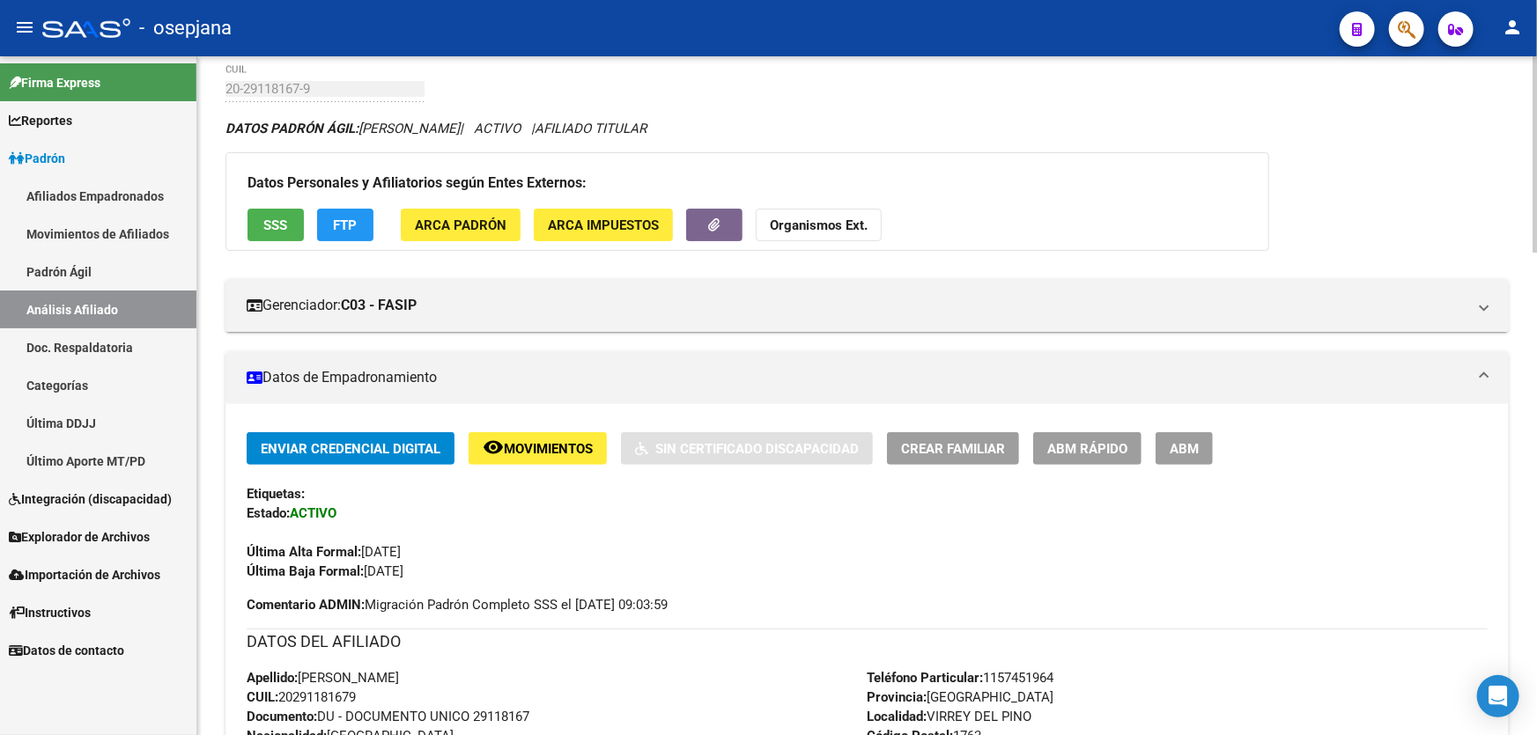
scroll to position [0, 0]
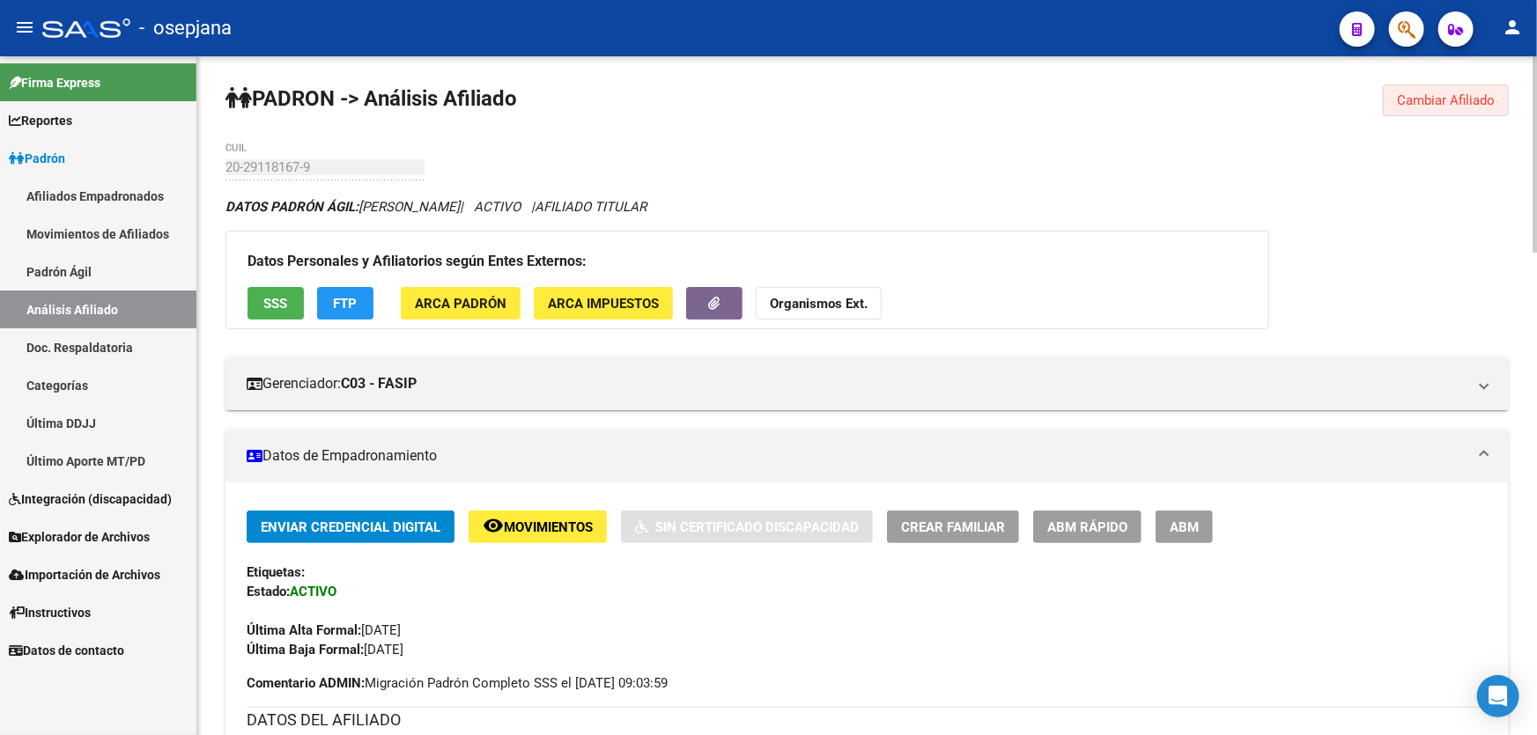
click at [1453, 98] on span "Cambiar Afiliado" at bounding box center [1446, 100] width 98 height 16
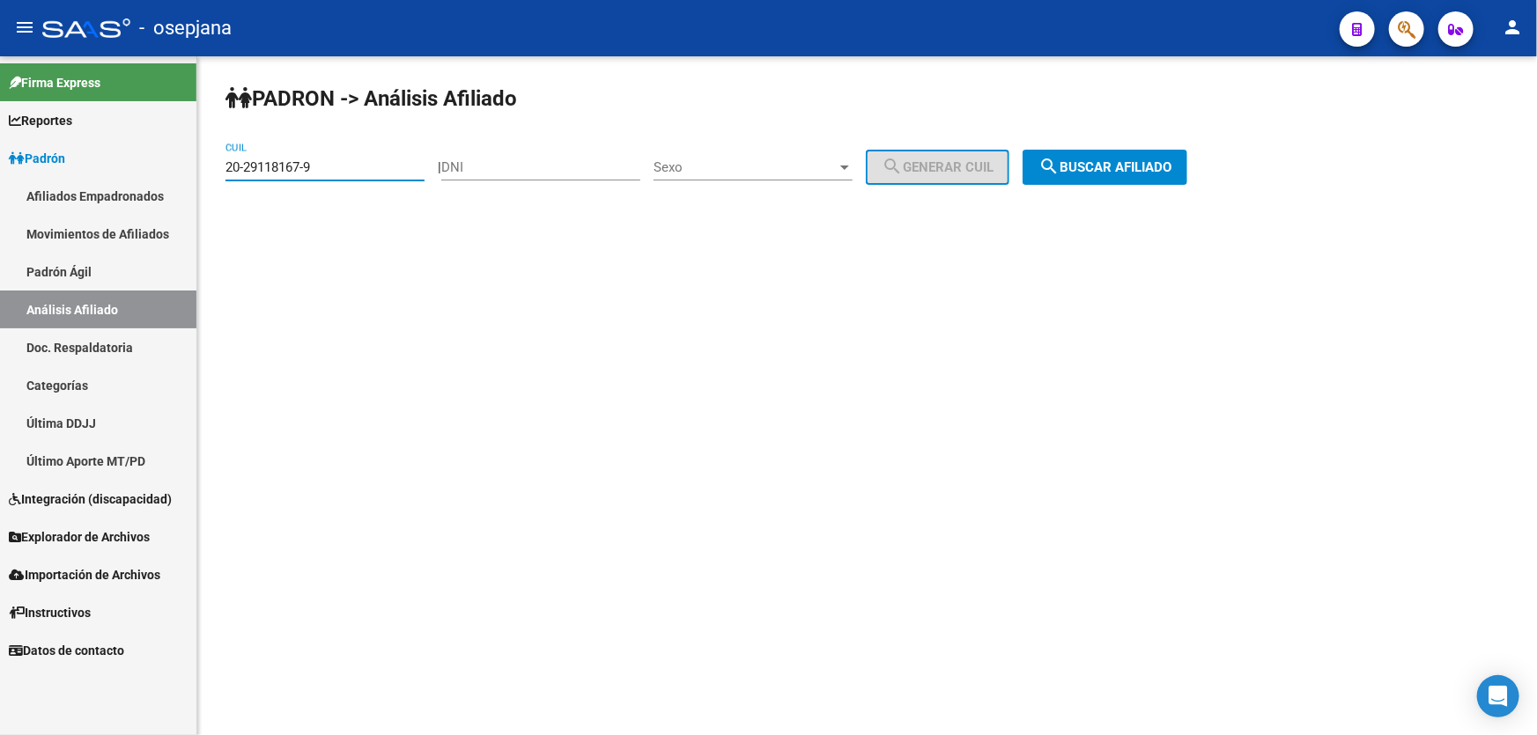
drag, startPoint x: 348, startPoint y: 165, endPoint x: 213, endPoint y: 173, distance: 135.0
click at [213, 173] on div "PADRON -> Análisis Afiliado 20-29118167-9 CUIL | DNI Sexo Sexo search Generar C…" at bounding box center [866, 148] width 1339 height 185
paste input "3-32386073-4"
click at [1069, 182] on button "search Buscar afiliado" at bounding box center [1104, 167] width 165 height 35
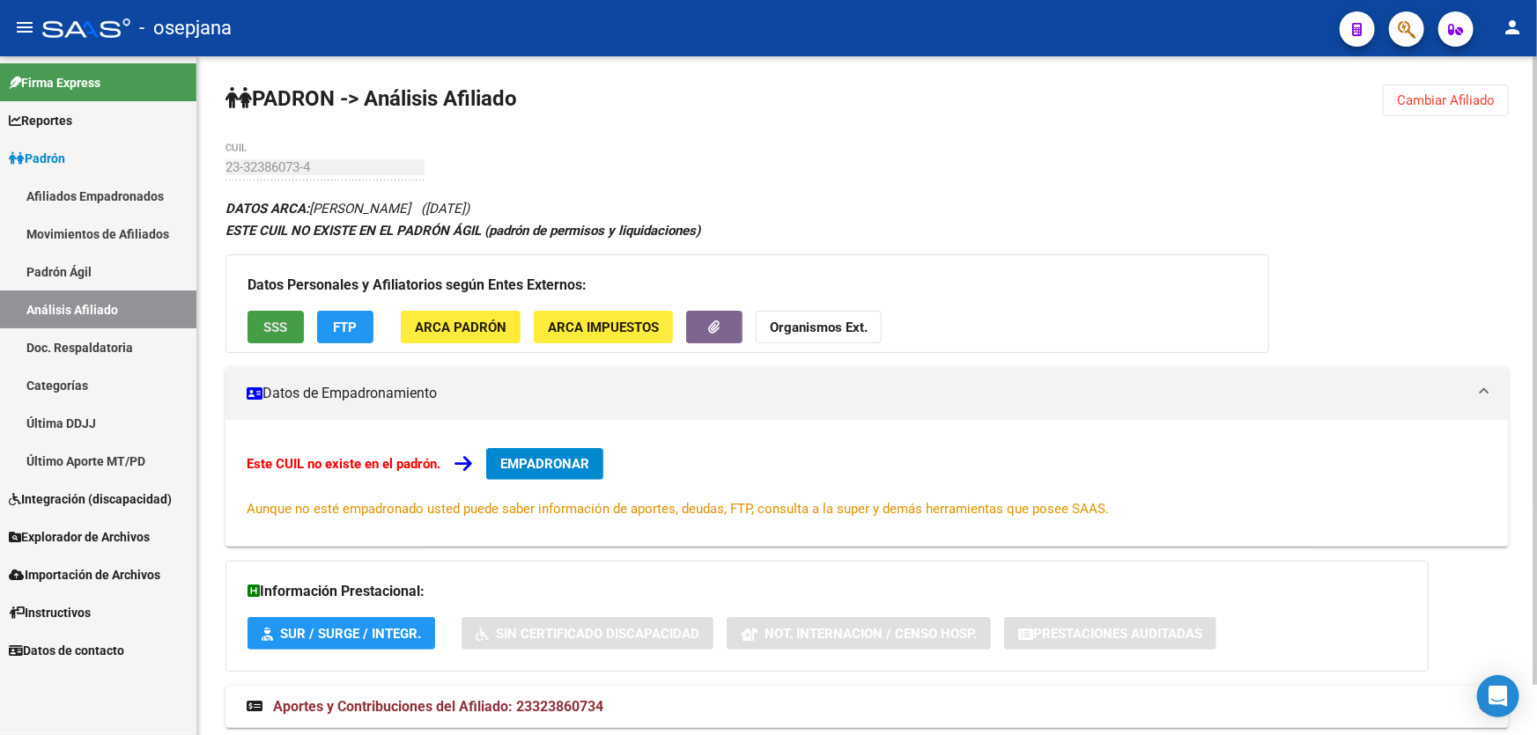
click at [279, 315] on button "SSS" at bounding box center [275, 327] width 56 height 33
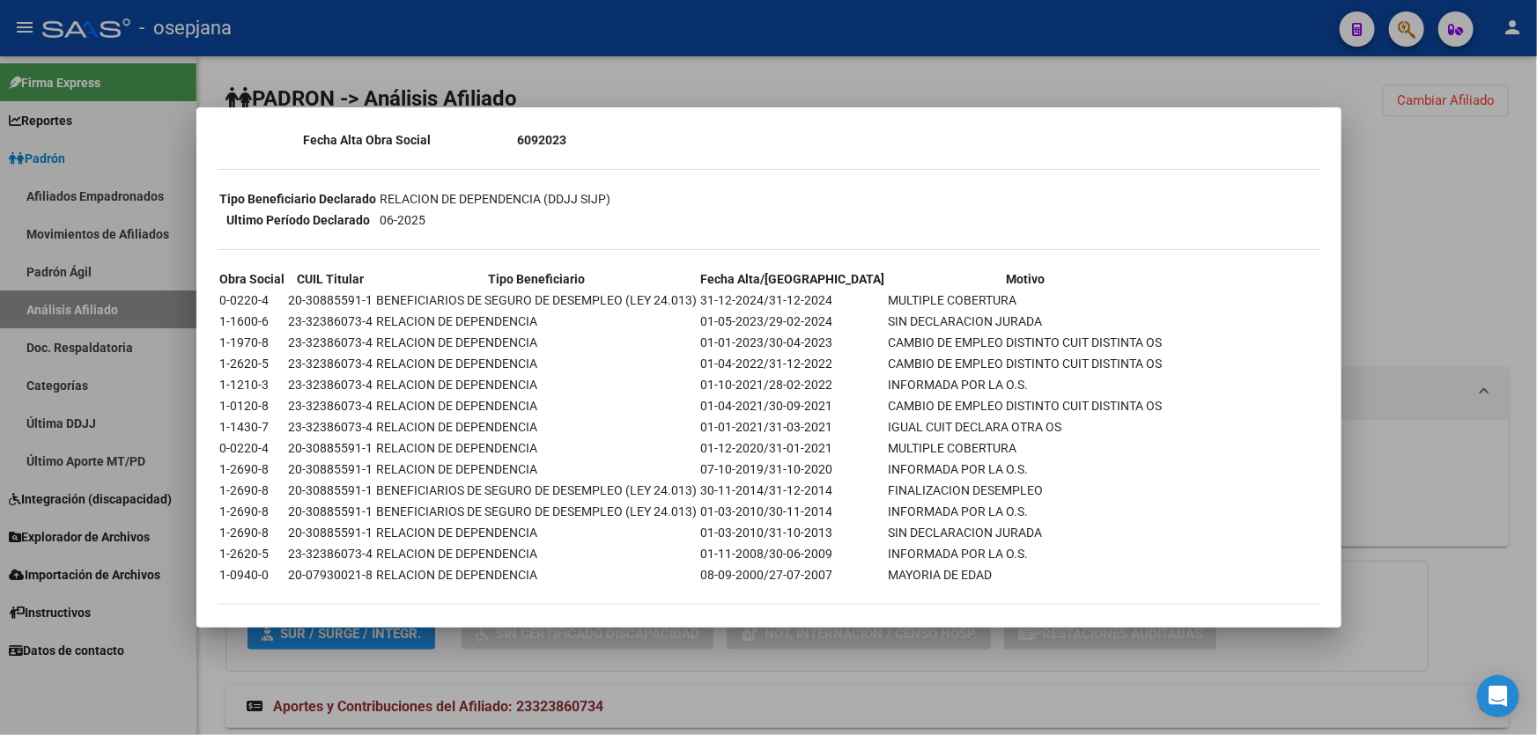
scroll to position [686, 0]
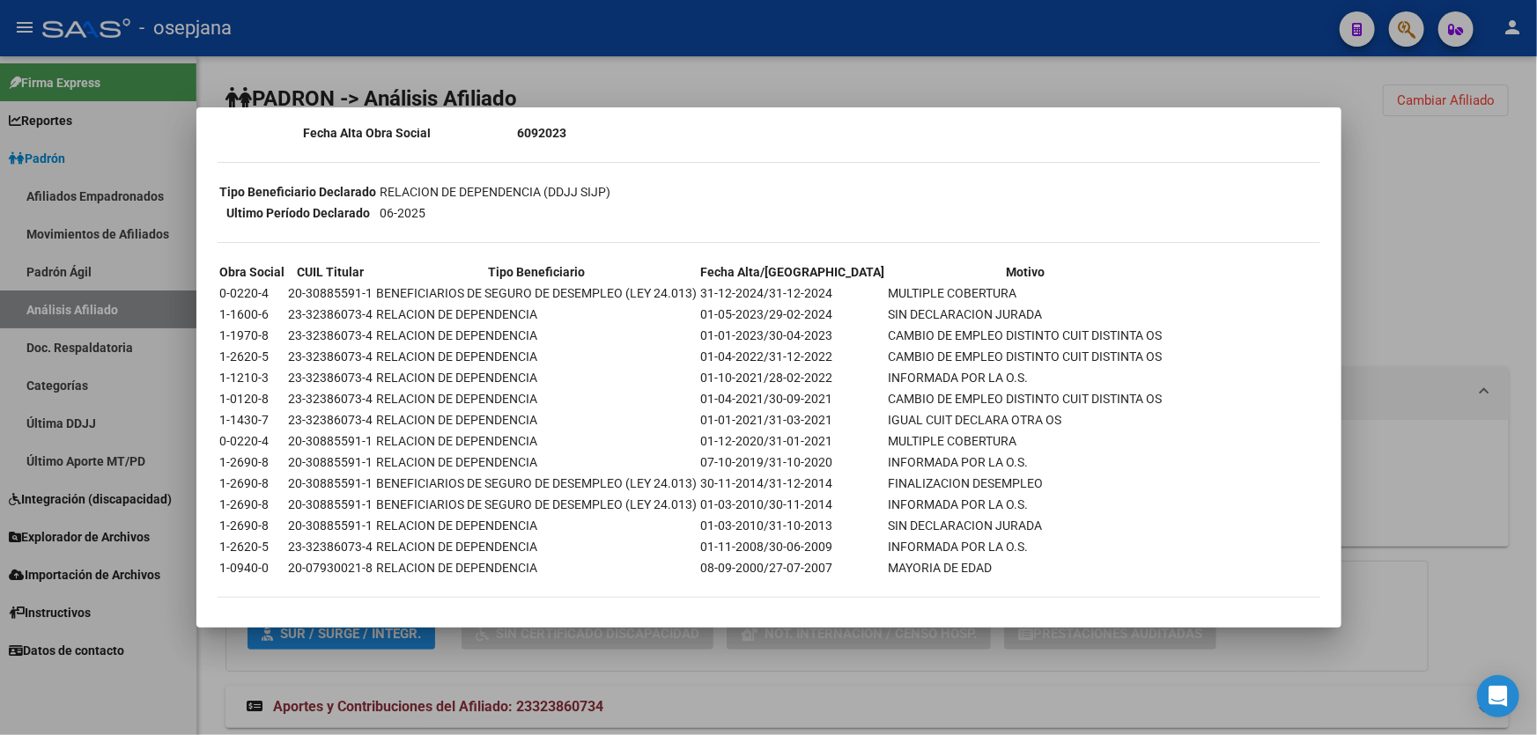
click at [1370, 302] on div at bounding box center [768, 367] width 1537 height 735
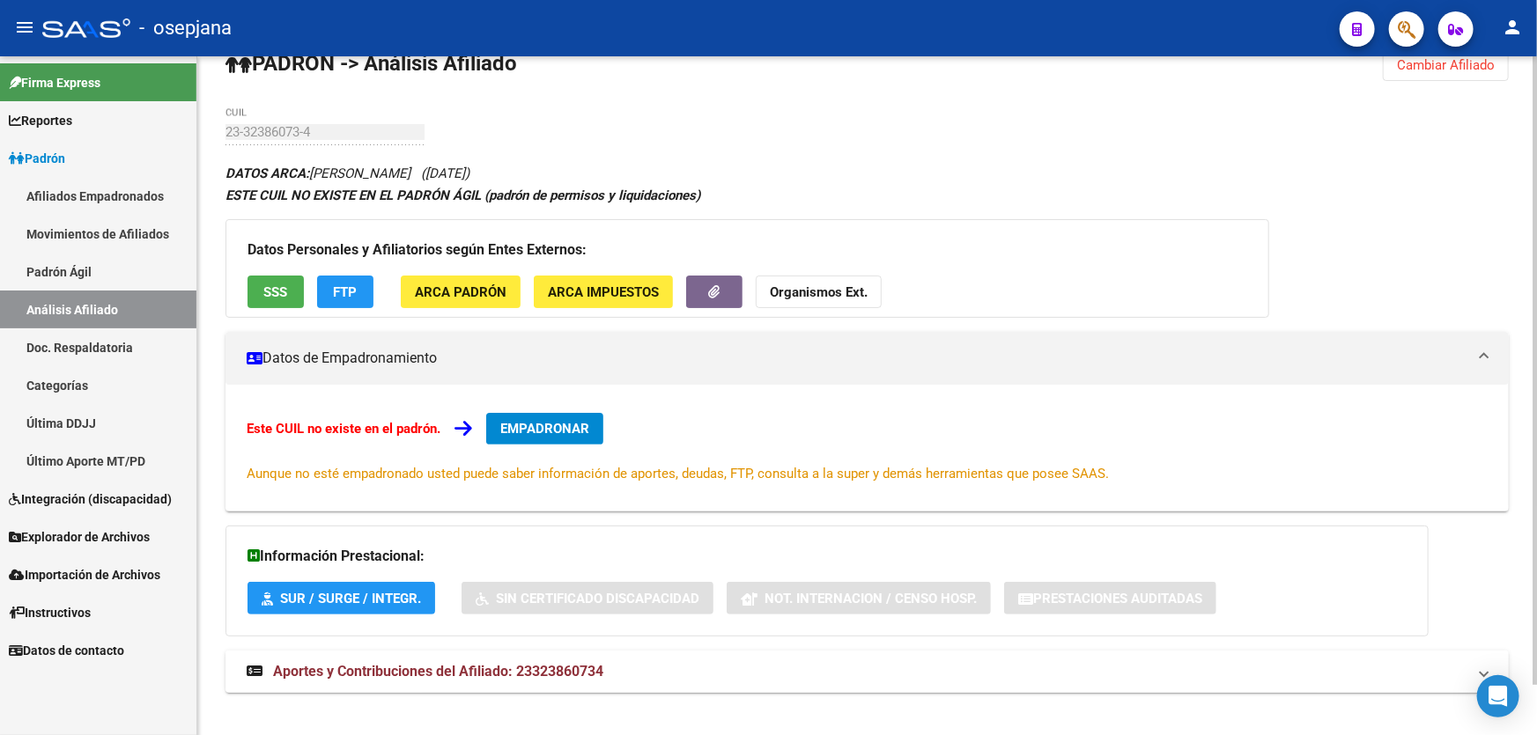
scroll to position [53, 0]
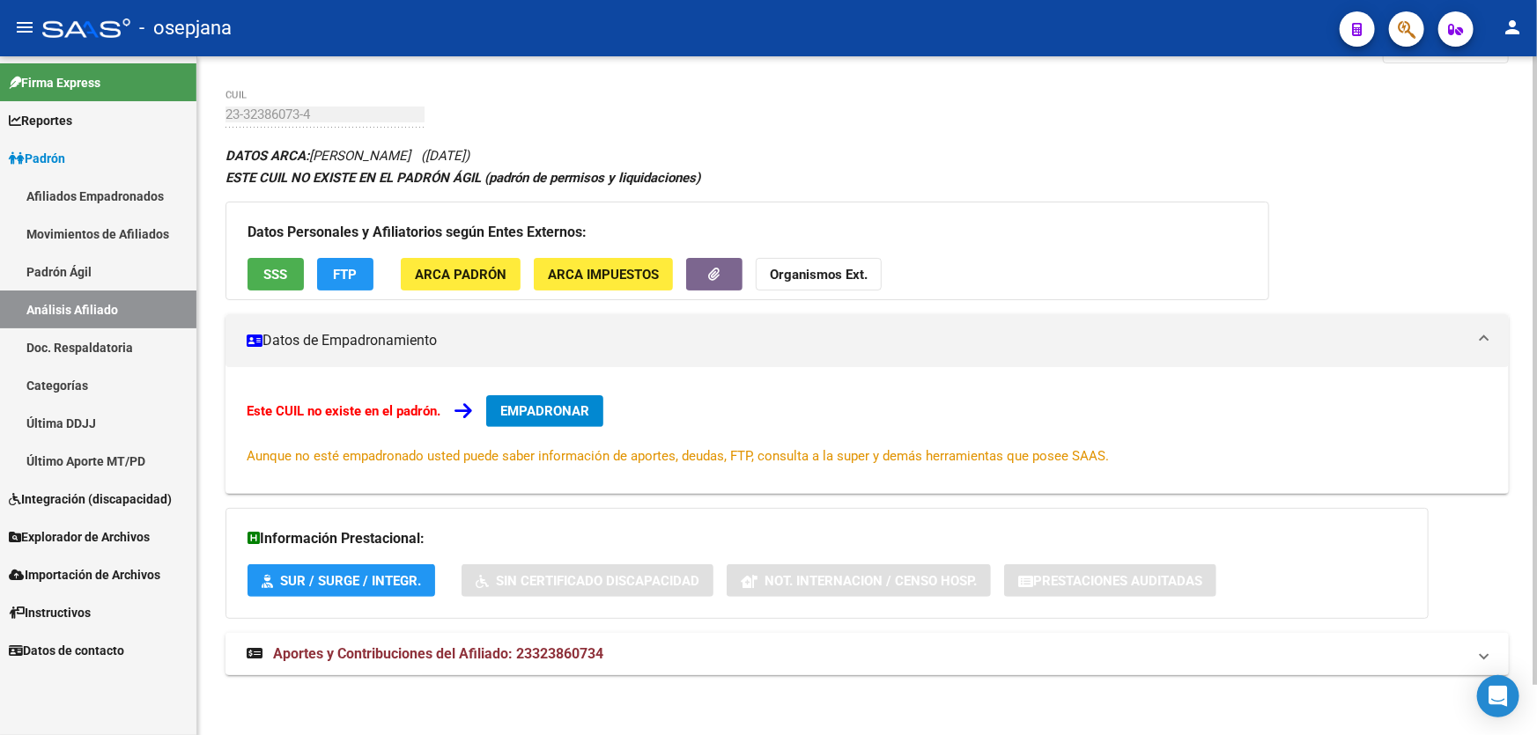
click at [832, 660] on mat-panel-title "Aportes y Contribuciones del Afiliado: 23323860734" at bounding box center [857, 654] width 1220 height 19
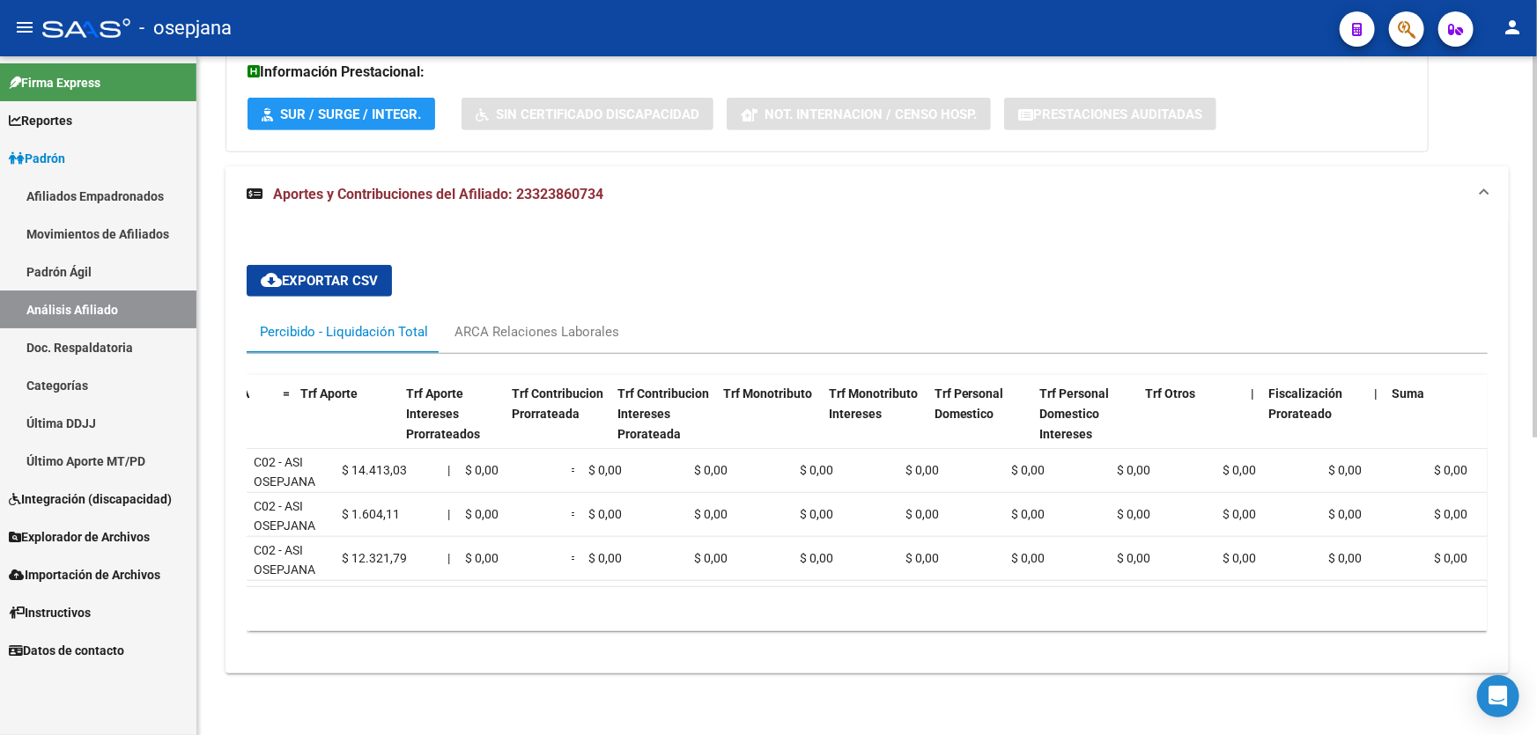
scroll to position [0, 0]
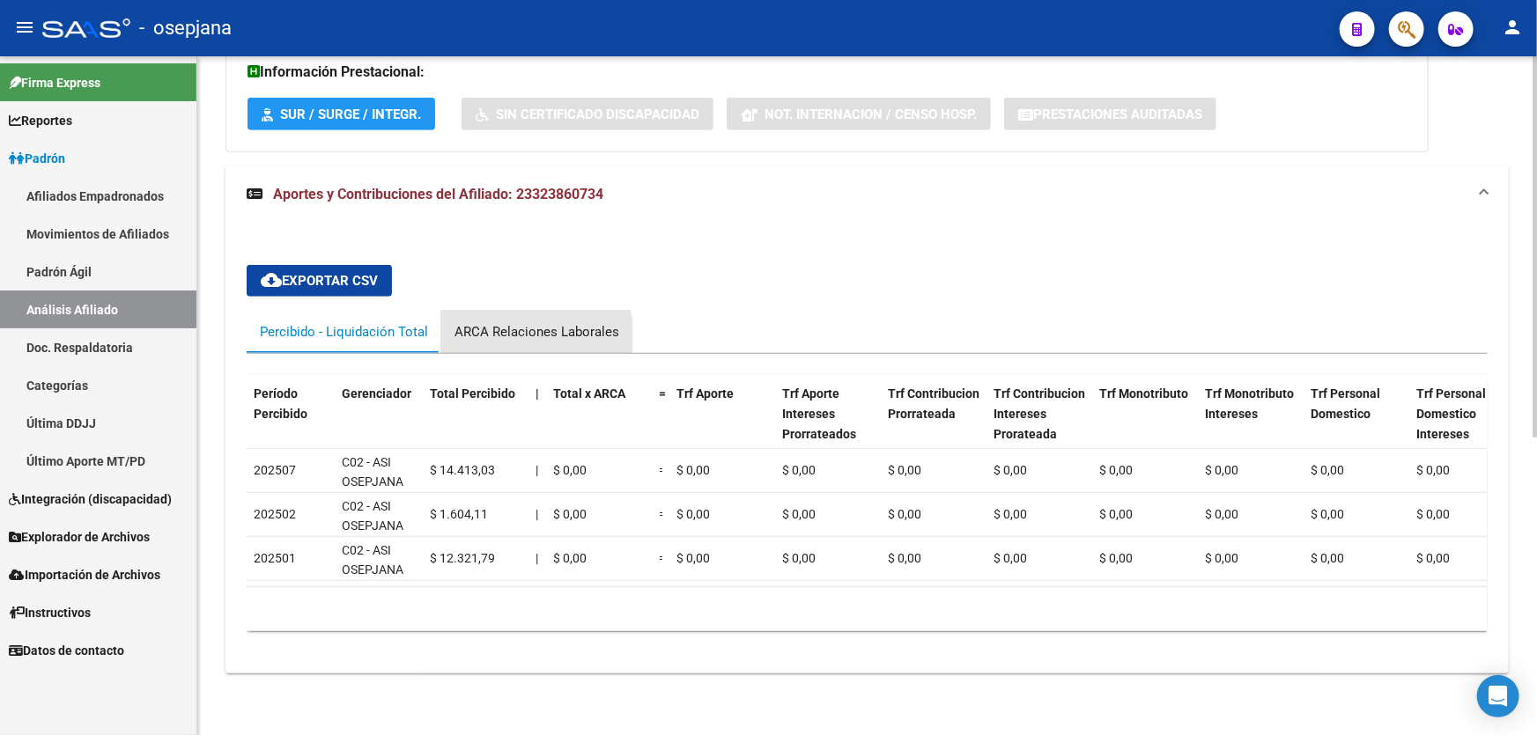
click at [502, 337] on div "ARCA Relaciones Laborales" at bounding box center [536, 332] width 191 height 42
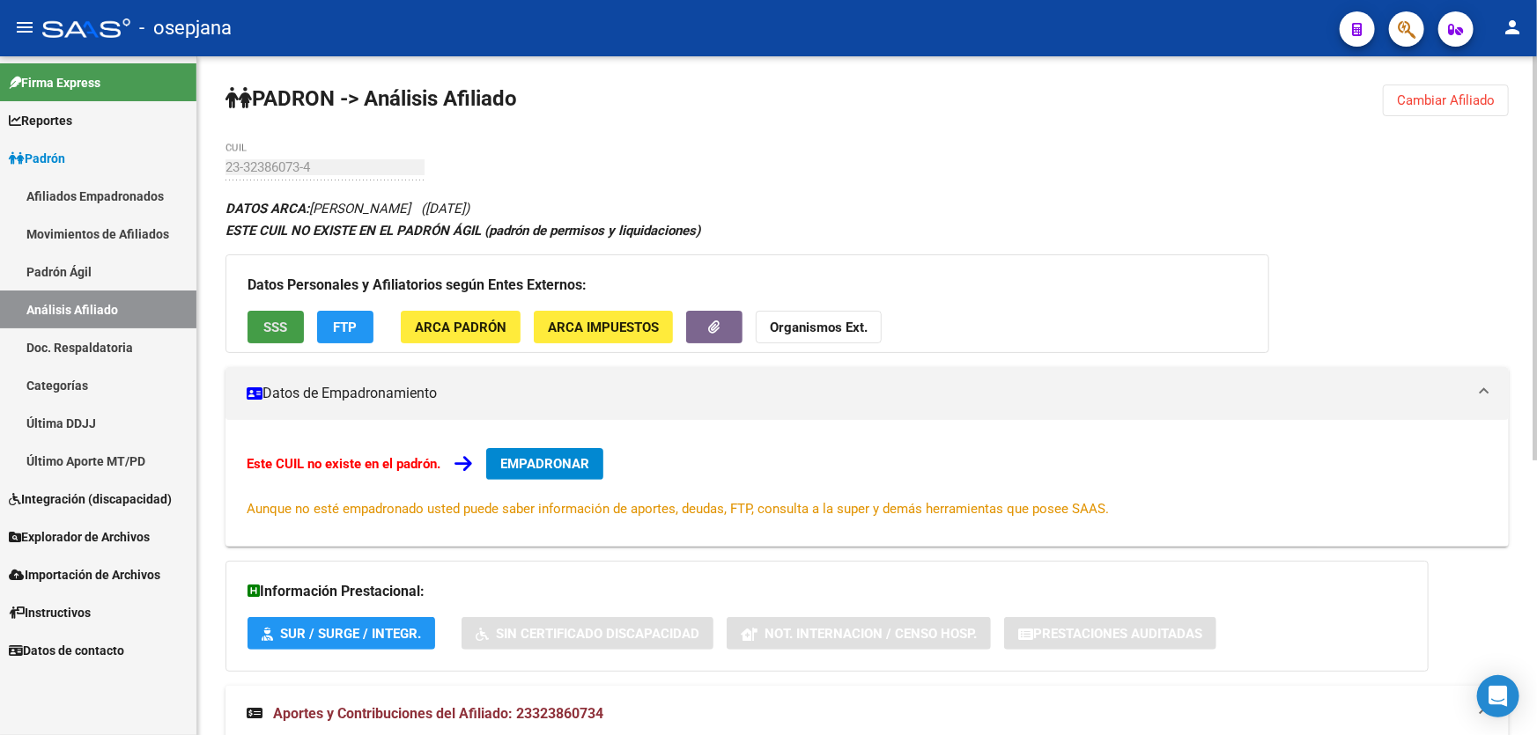
click at [291, 334] on button "SSS" at bounding box center [275, 327] width 56 height 33
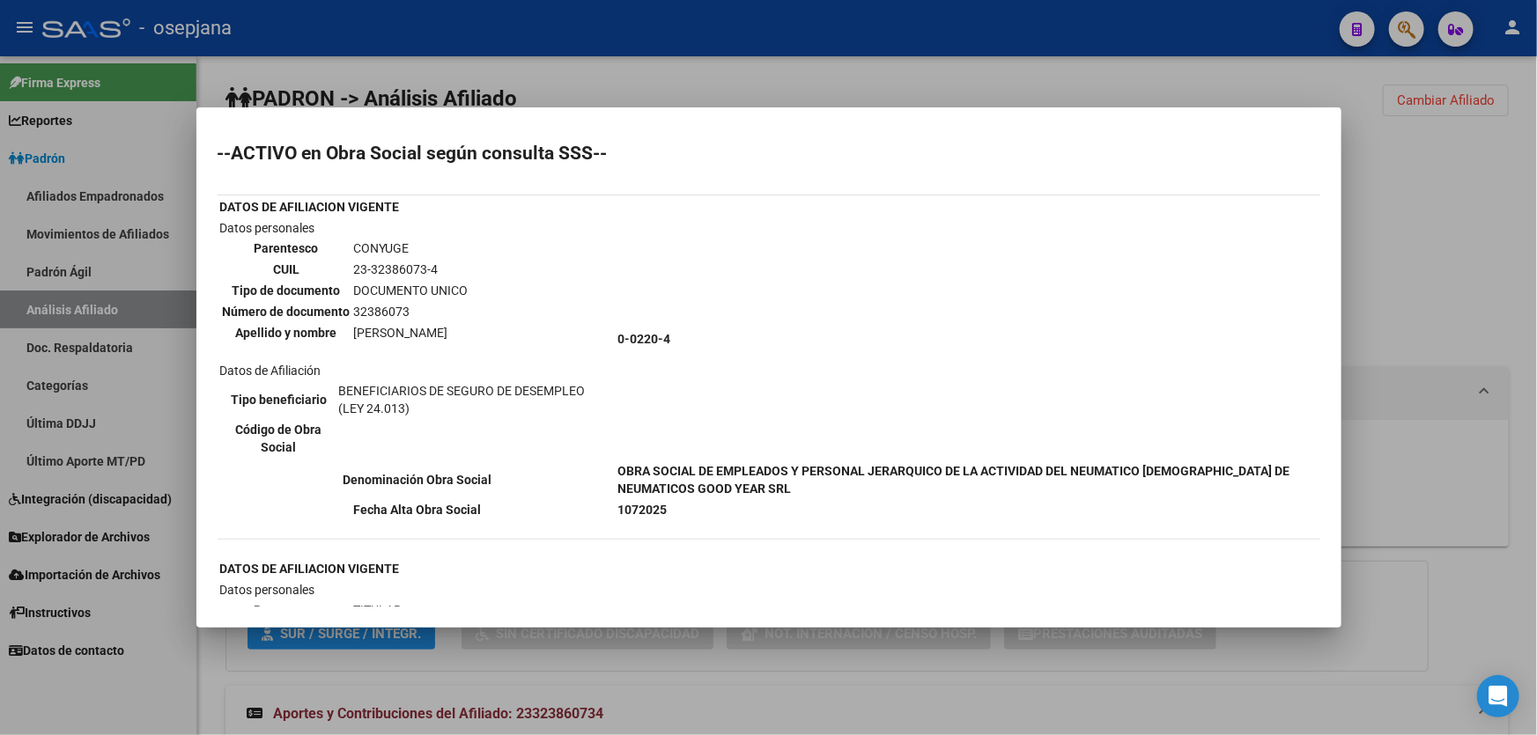
click at [1414, 239] on div at bounding box center [768, 367] width 1537 height 735
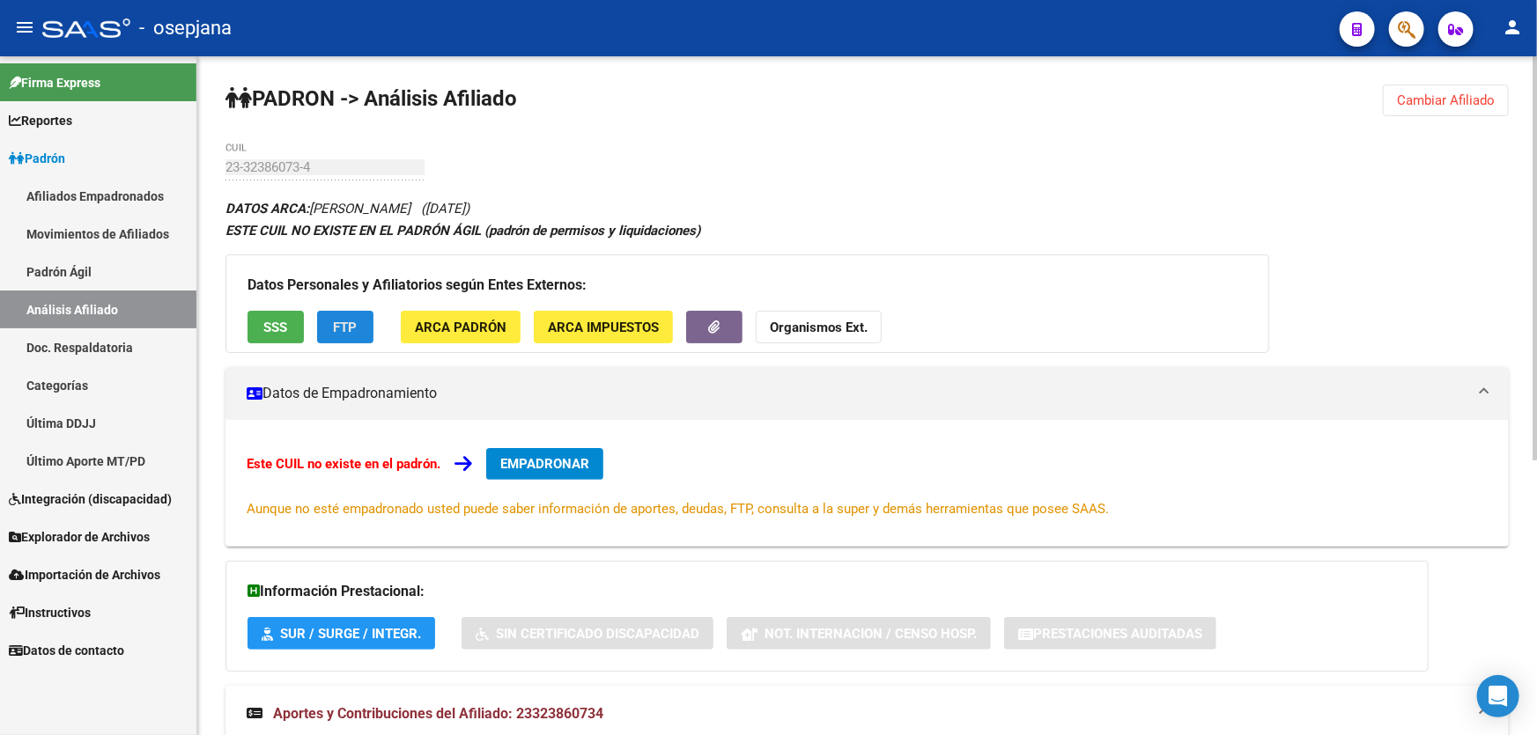
click at [345, 311] on button "FTP" at bounding box center [345, 327] width 56 height 33
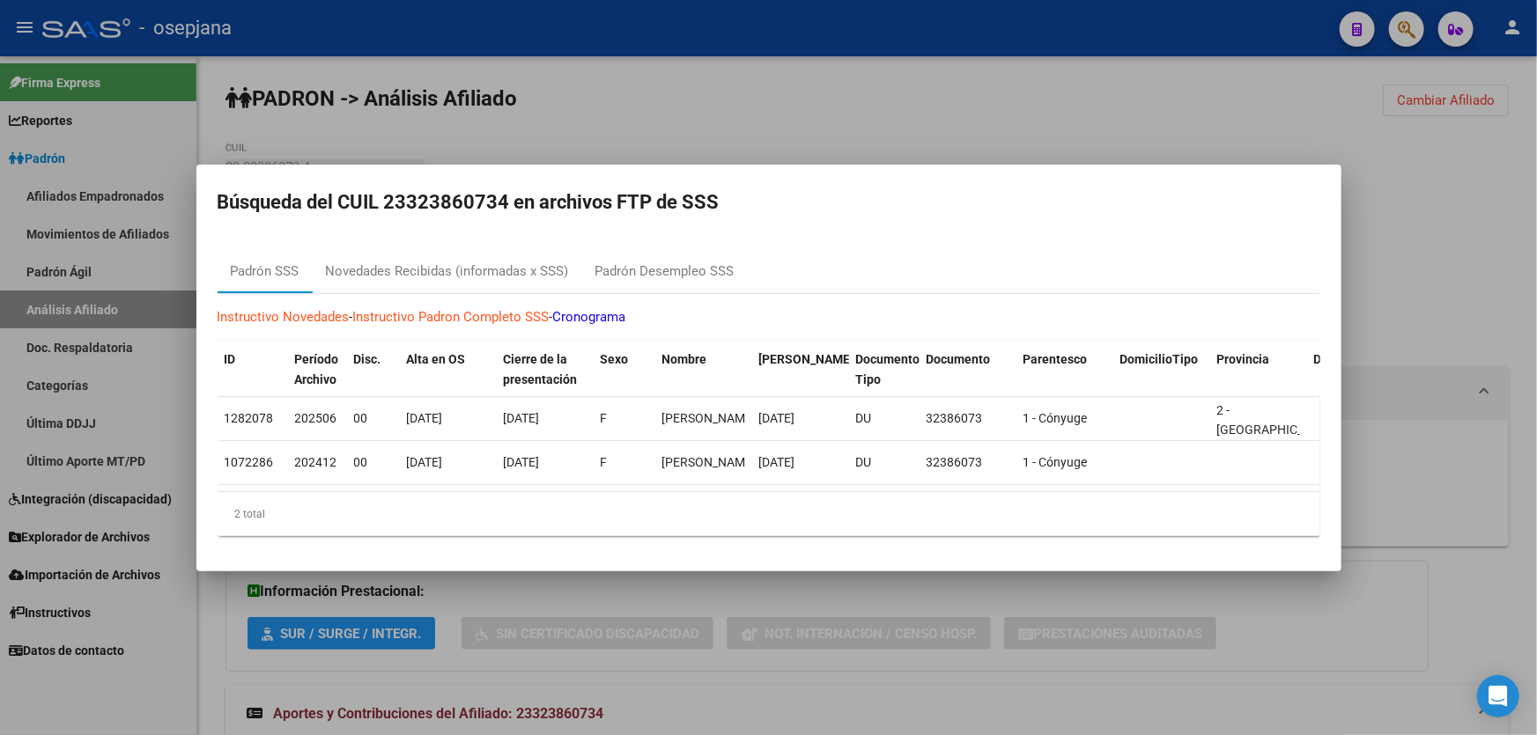
click at [1422, 196] on div at bounding box center [768, 367] width 1537 height 735
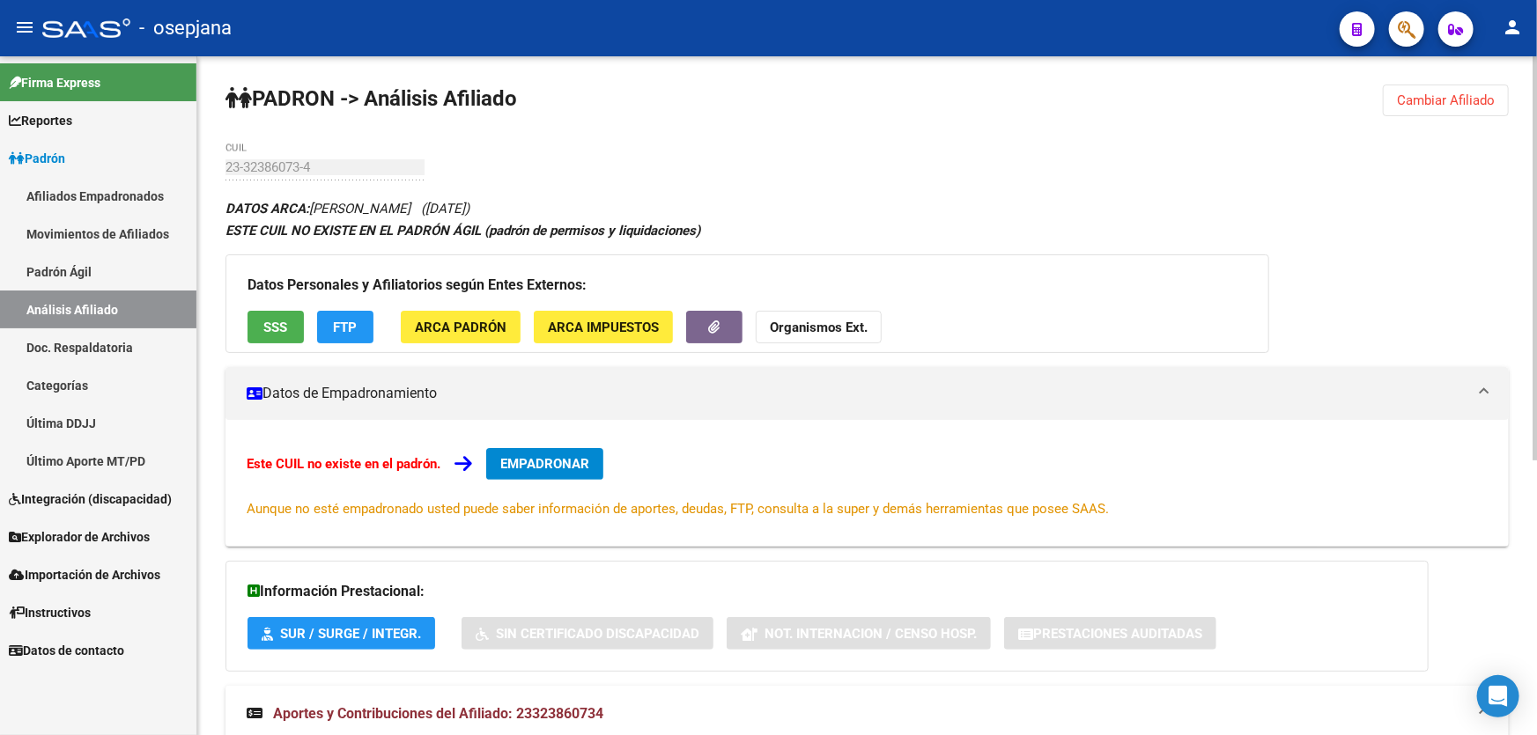
click at [1452, 105] on span "Cambiar Afiliado" at bounding box center [1446, 100] width 98 height 16
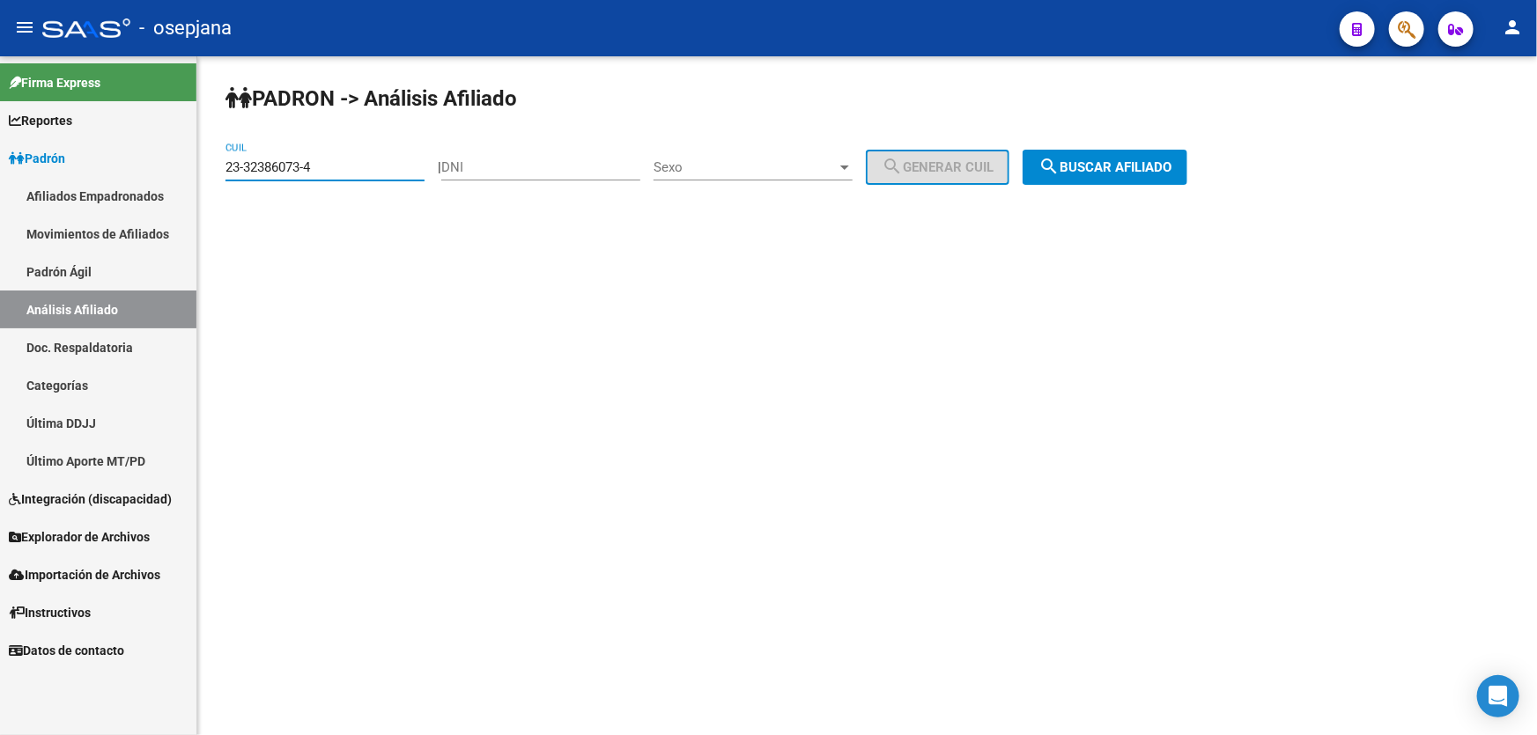
drag, startPoint x: 331, startPoint y: 172, endPoint x: 213, endPoint y: 176, distance: 118.1
click at [213, 176] on div "PADRON -> Análisis Afiliado 23-32386073-4 CUIL | DNI Sexo Sexo search Generar C…" at bounding box center [866, 148] width 1339 height 185
paste input "0-31723050-9"
type input "20-31723050-9"
click at [1110, 140] on div "PADRON -> Análisis Afiliado 20-31723050-9 CUIL | DNI Sexo Sexo search Generar C…" at bounding box center [866, 148] width 1339 height 185
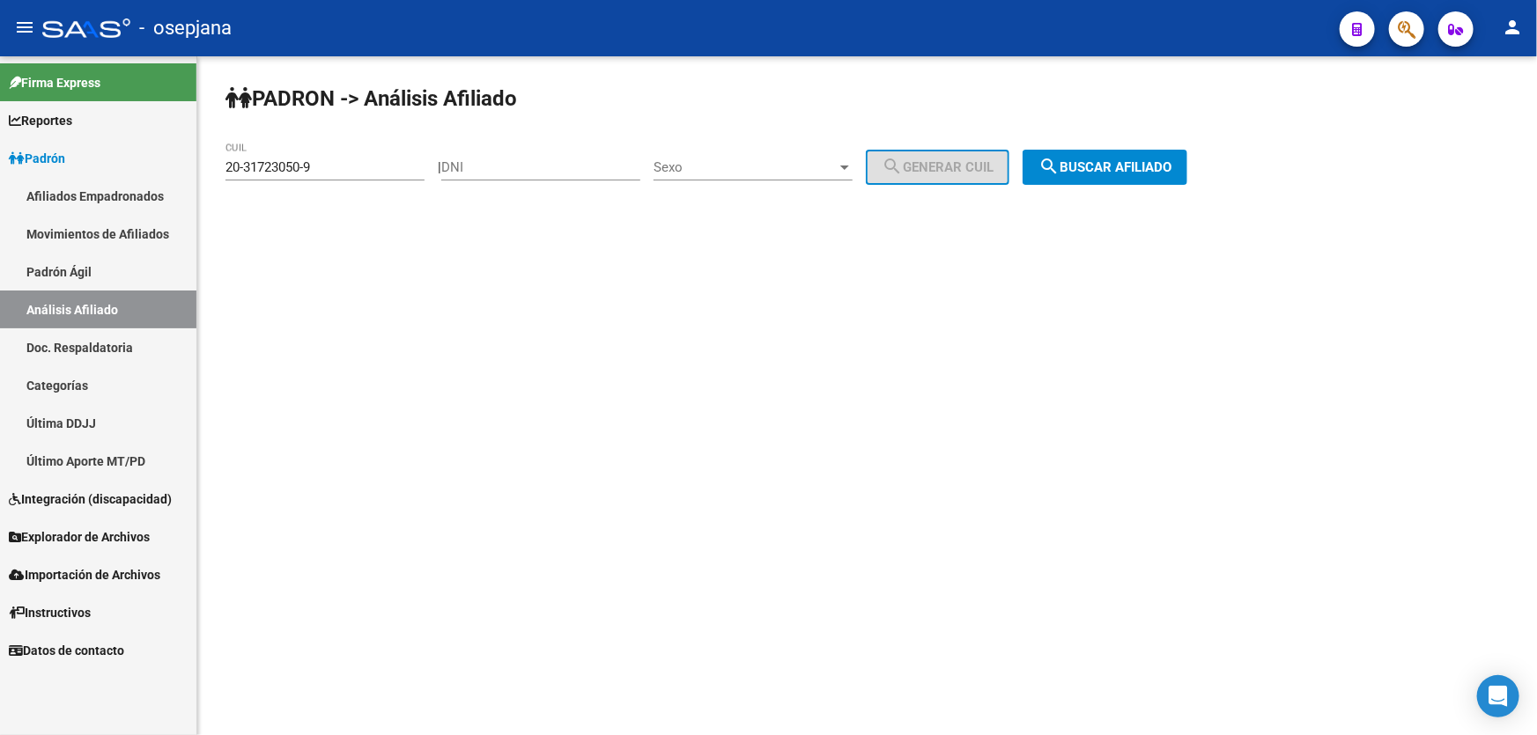
click at [1113, 162] on span "search Buscar afiliado" at bounding box center [1104, 167] width 133 height 16
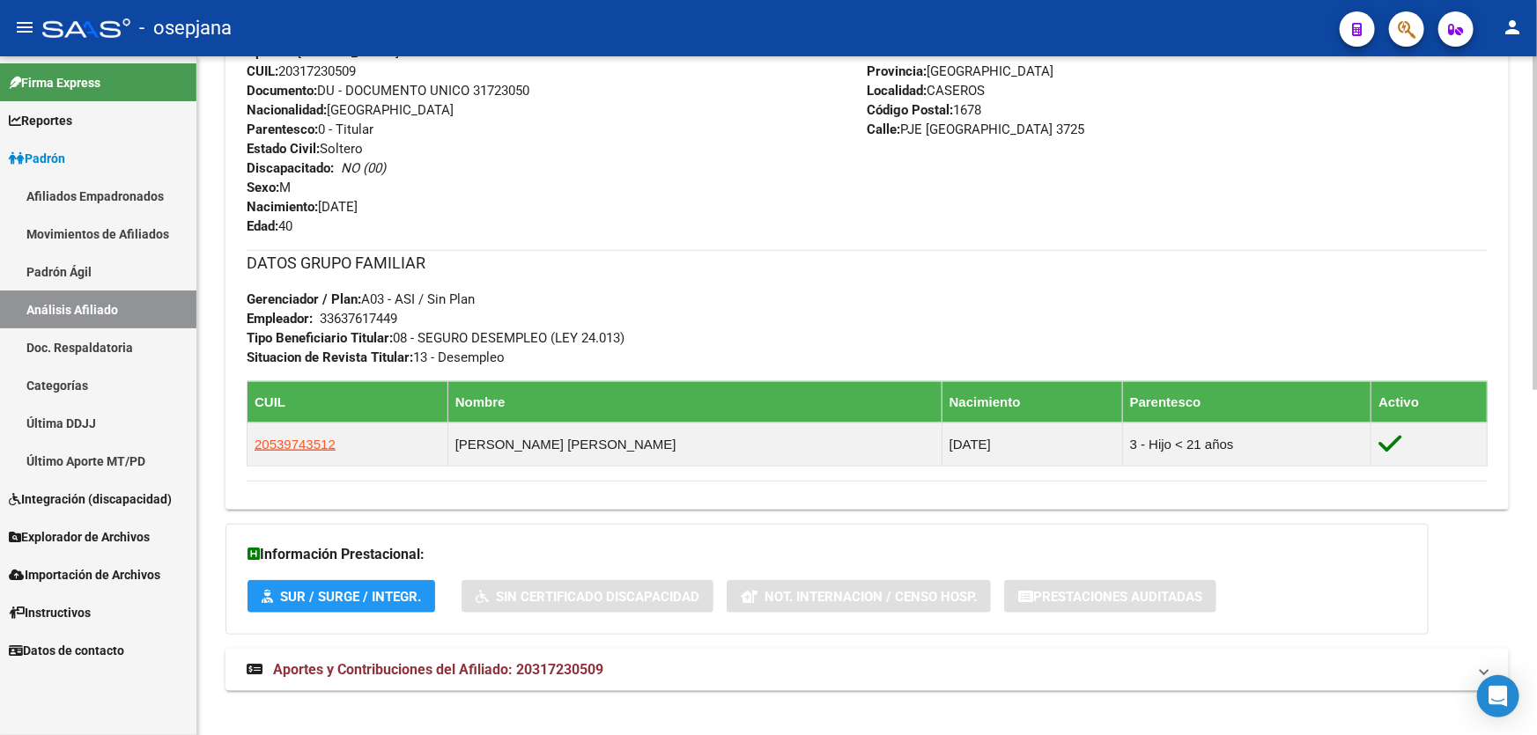
scroll to position [700, 0]
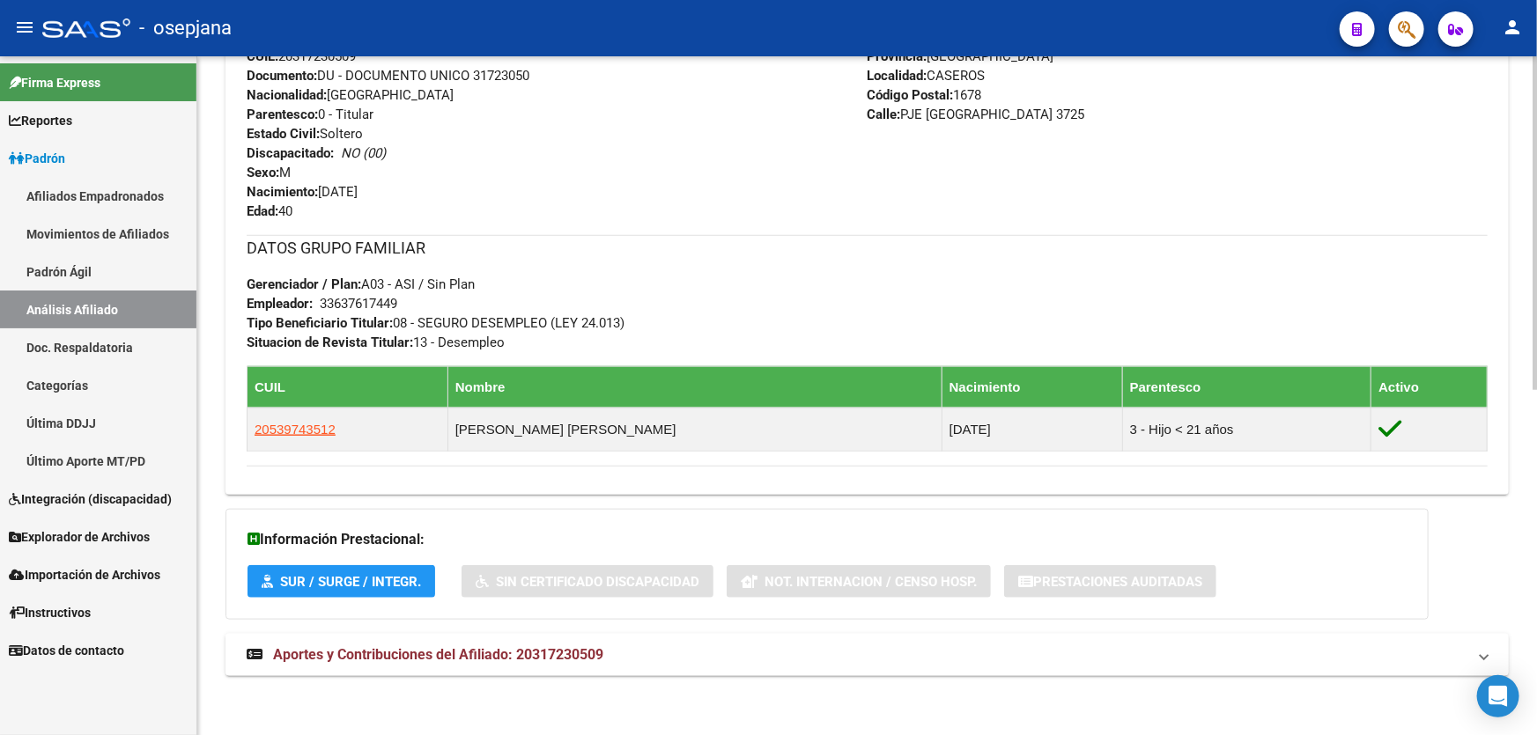
click at [1283, 634] on mat-expansion-panel-header "Aportes y Contribuciones del Afiliado: 20317230509" at bounding box center [866, 655] width 1283 height 42
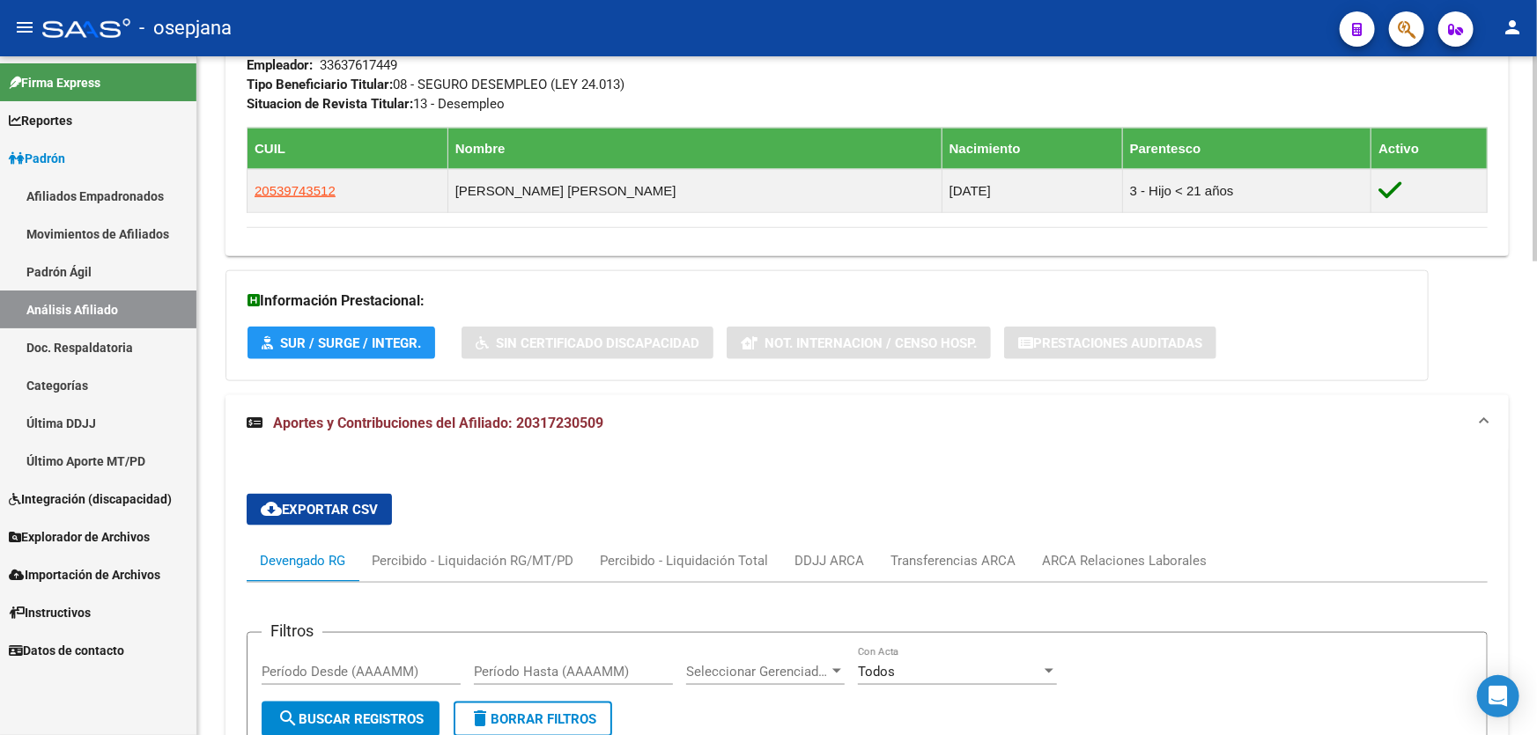
scroll to position [940, 0]
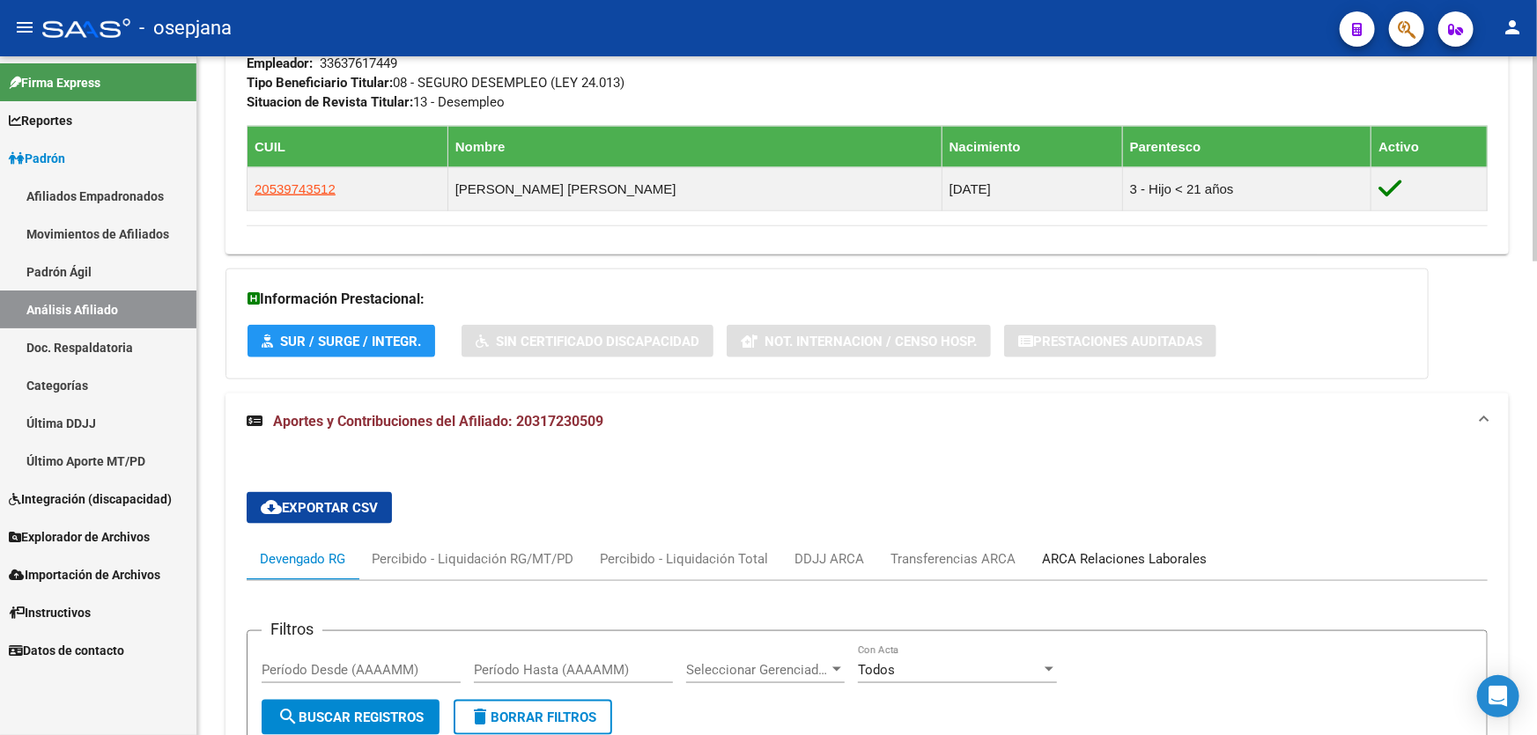
click at [1138, 555] on div "ARCA Relaciones Laborales" at bounding box center [1124, 558] width 165 height 19
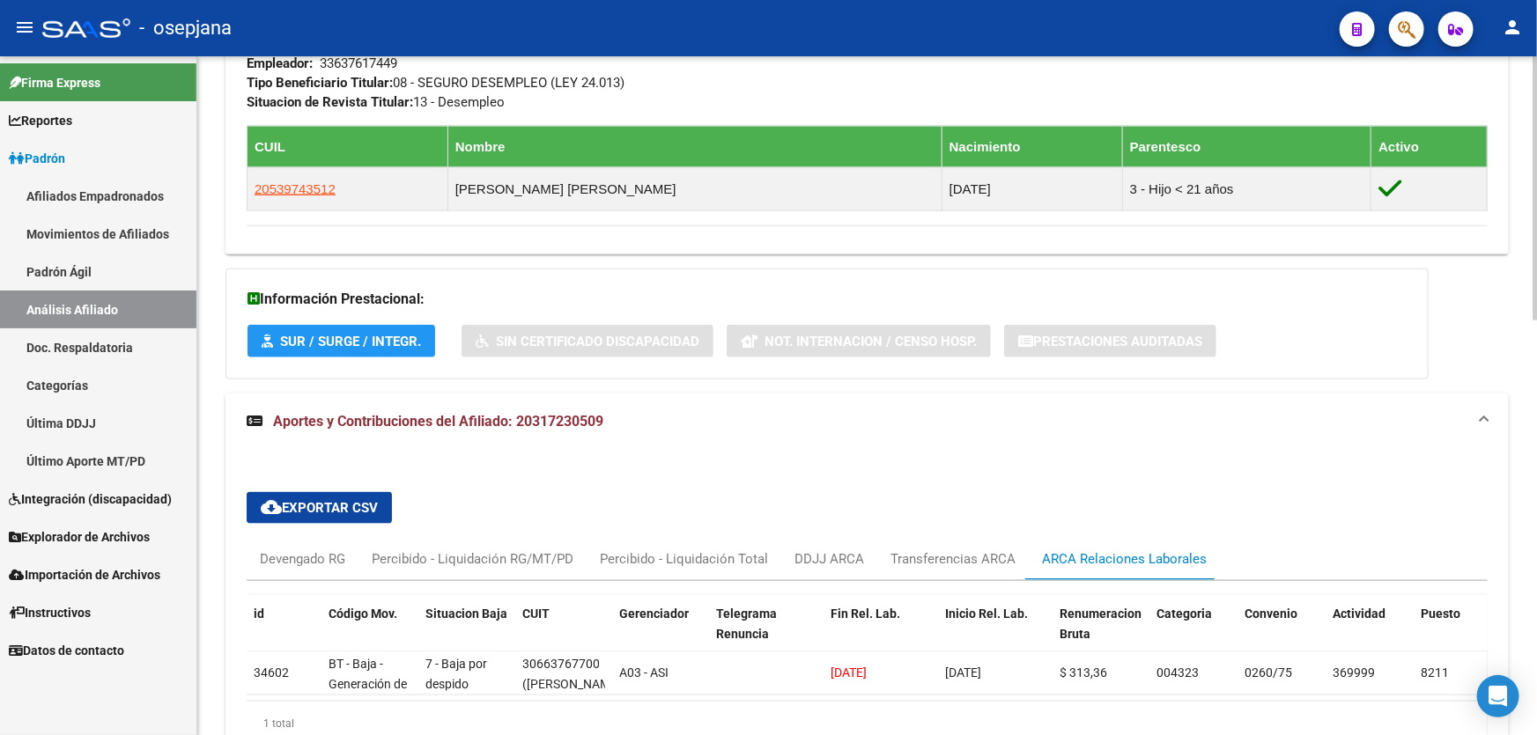
scroll to position [1021, 0]
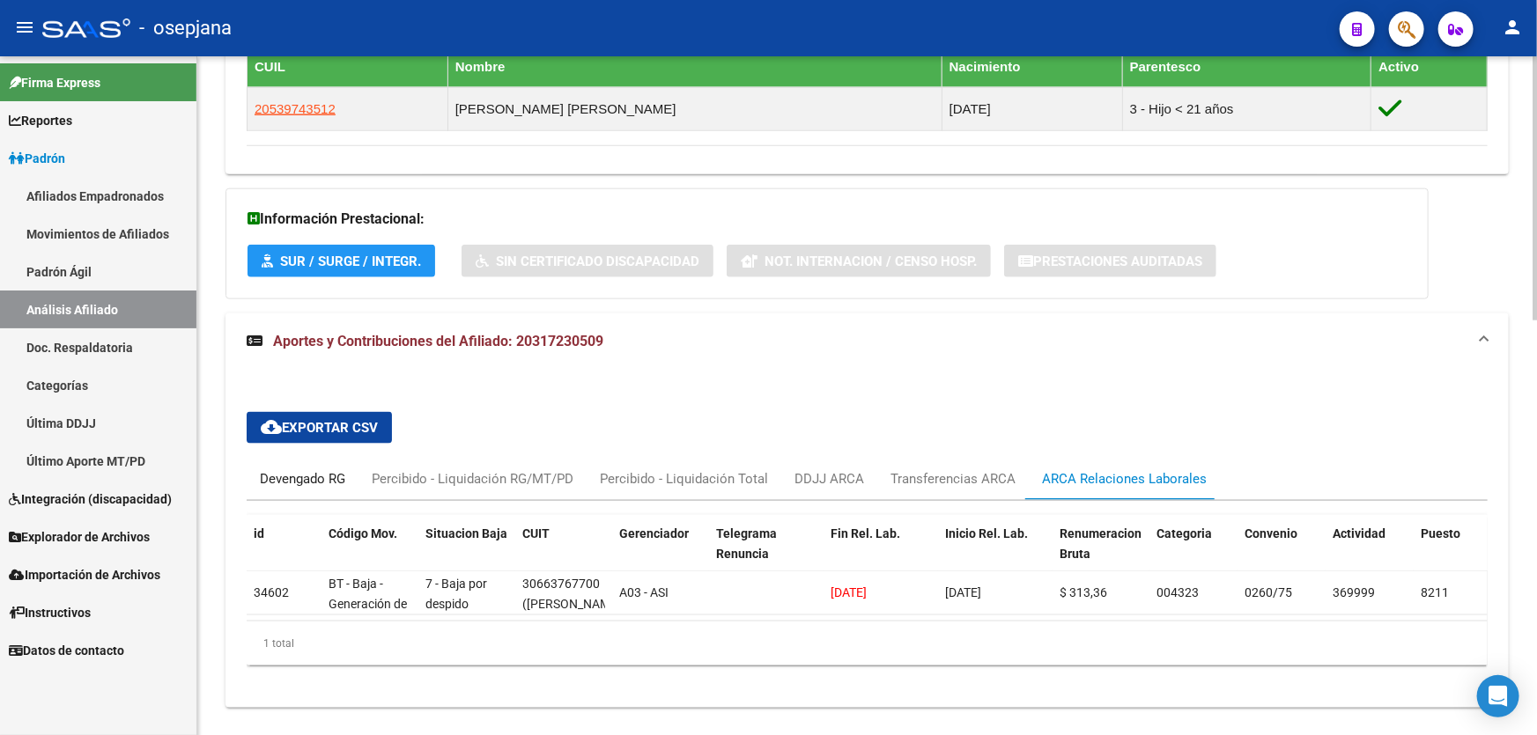
click at [276, 481] on div "Devengado RG" at bounding box center [302, 478] width 85 height 19
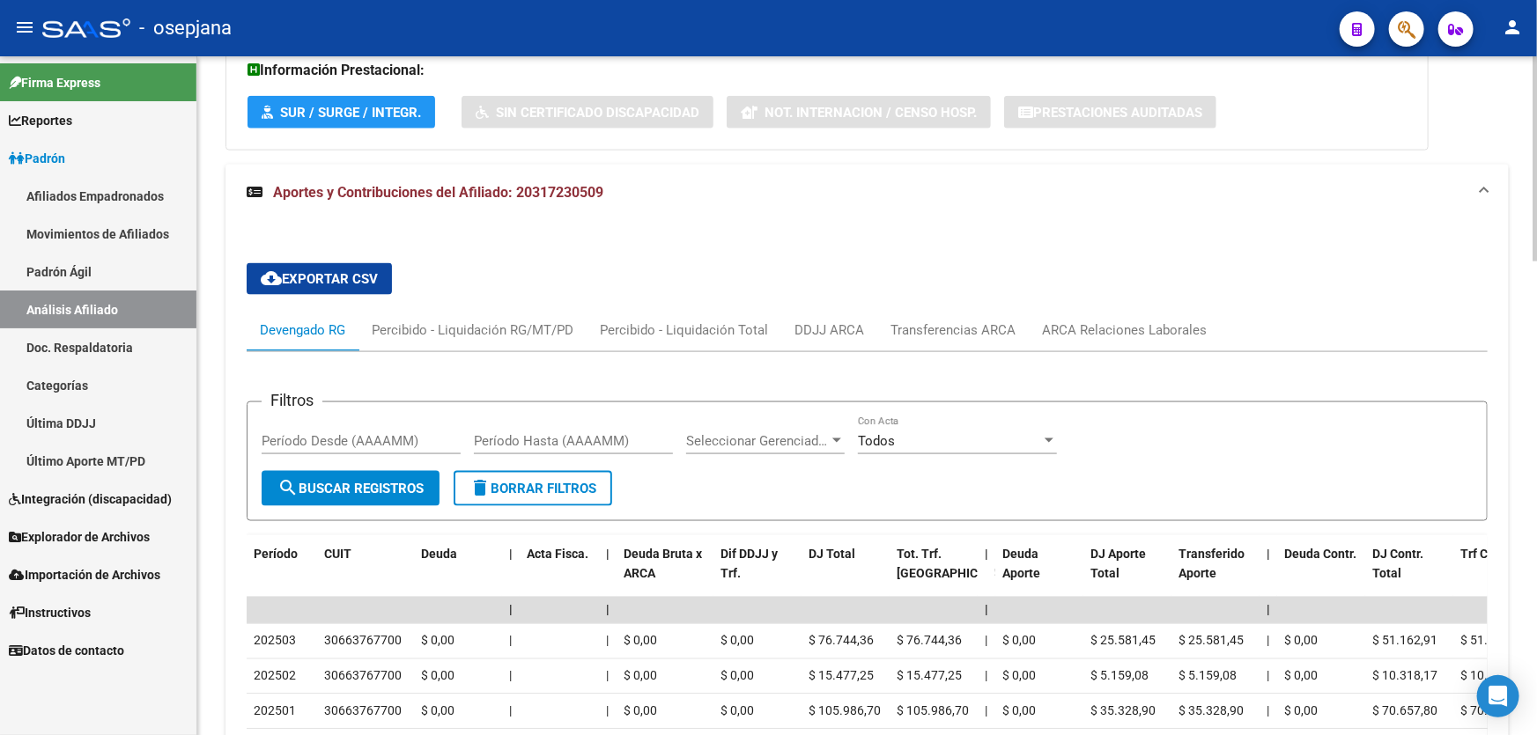
scroll to position [1180, 0]
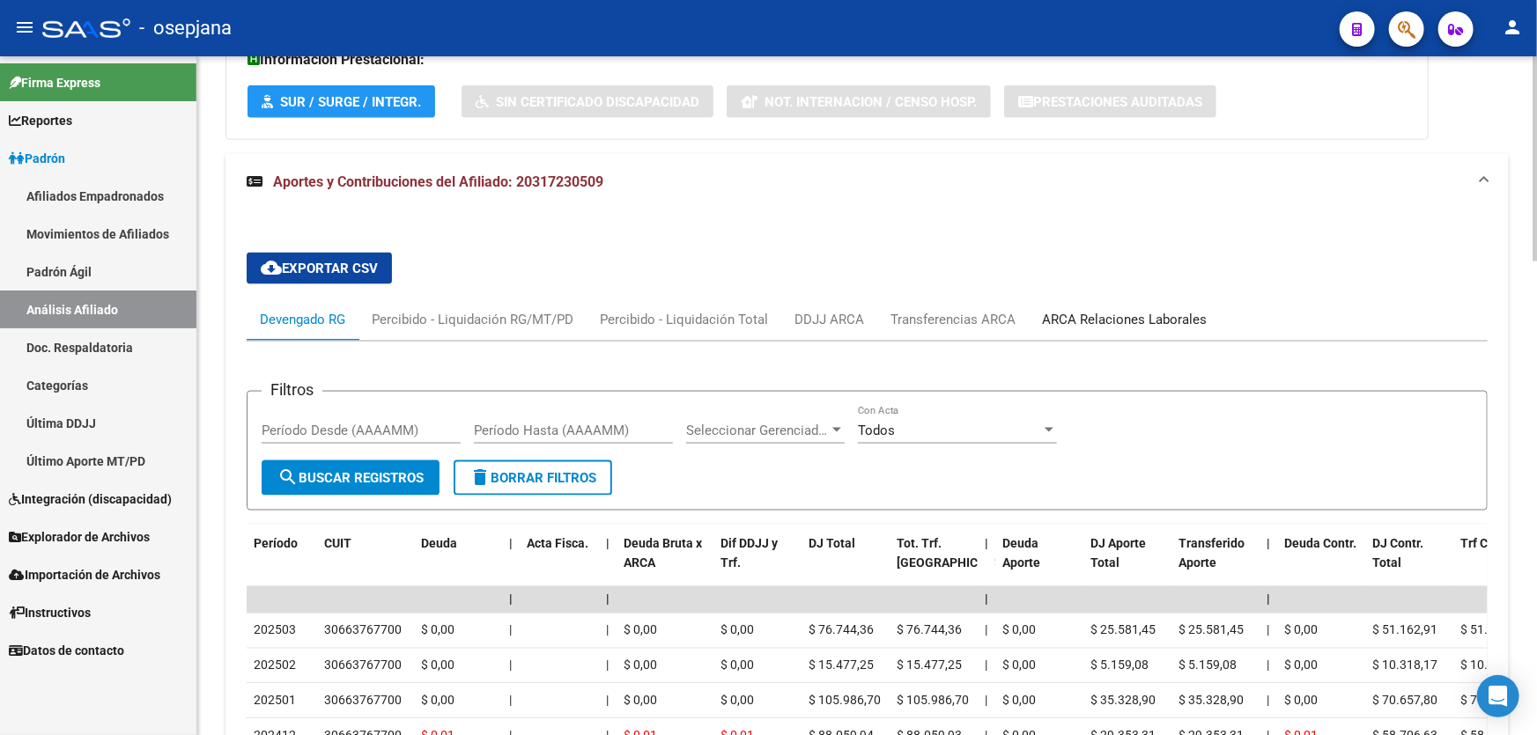
click at [1044, 320] on div "ARCA Relaciones Laborales" at bounding box center [1124, 319] width 165 height 19
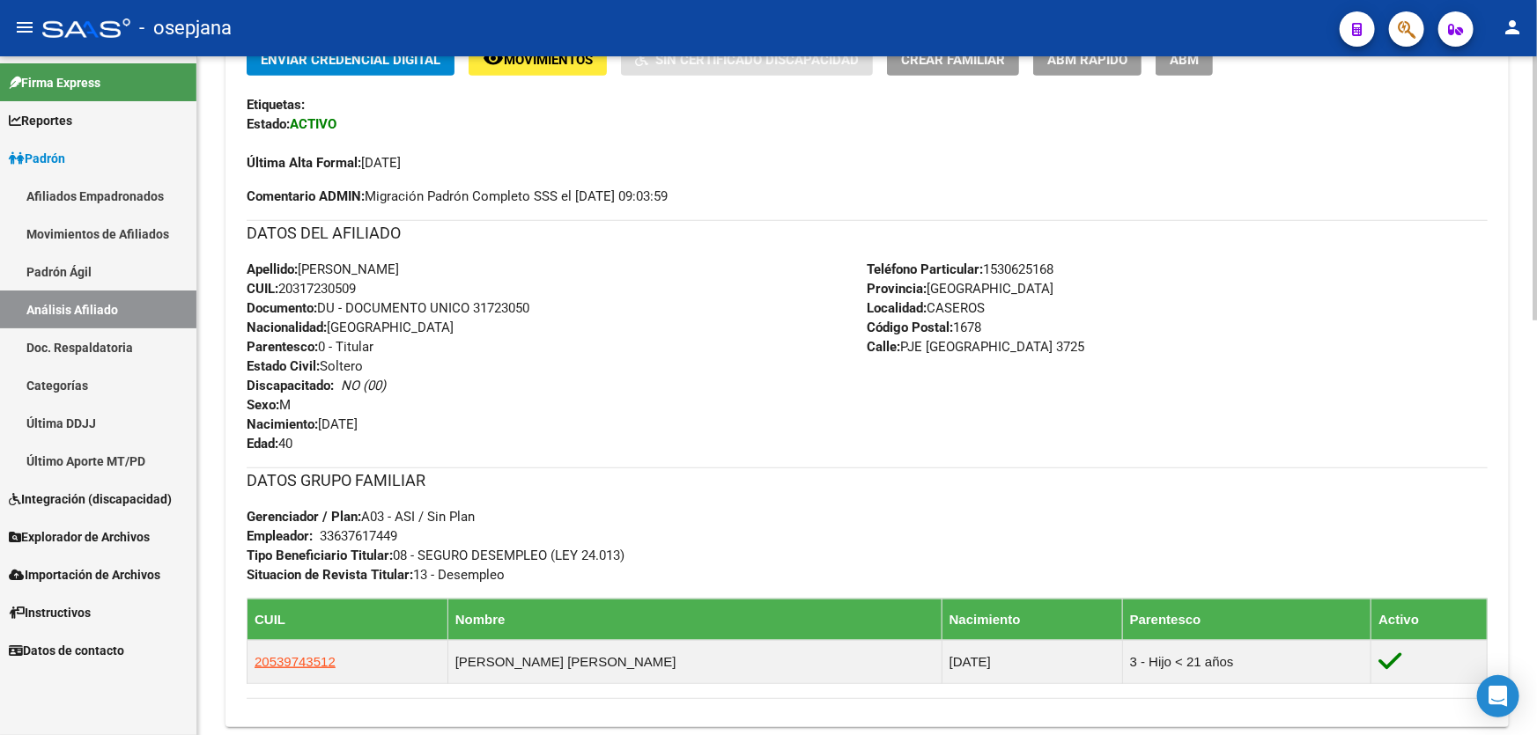
scroll to position [504, 0]
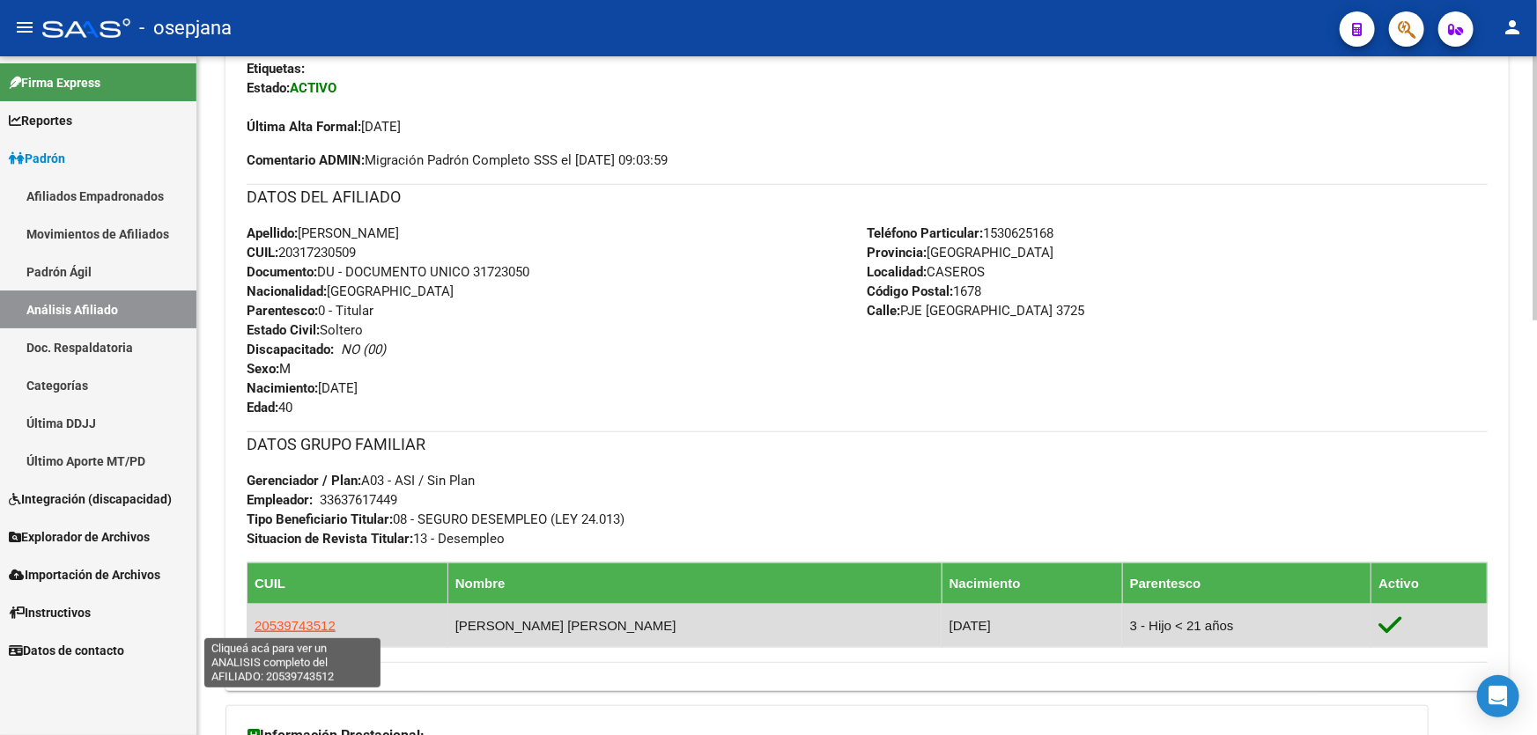
click at [282, 625] on span "20539743512" at bounding box center [294, 625] width 81 height 15
type textarea "20539743512"
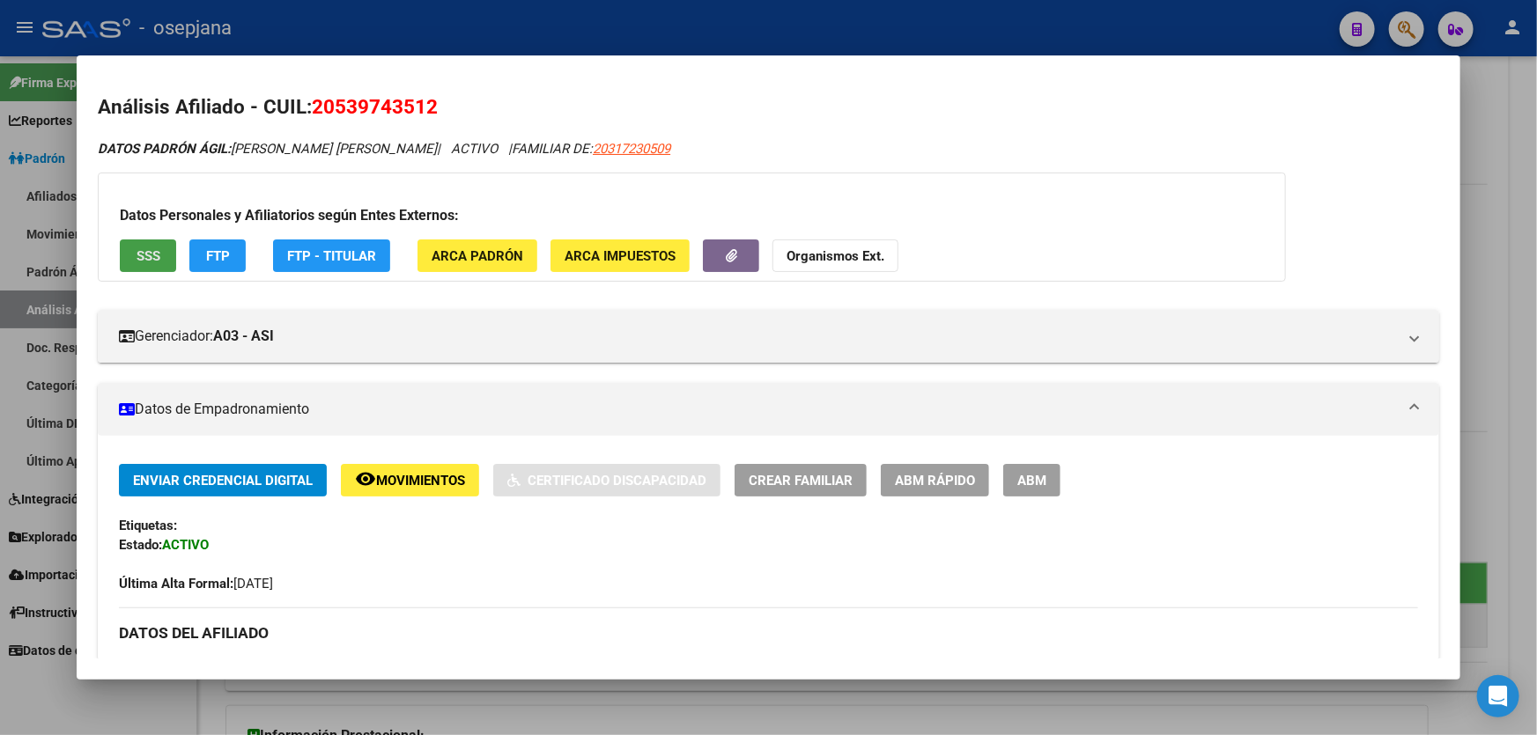
click at [147, 253] on span "SSS" at bounding box center [148, 256] width 24 height 16
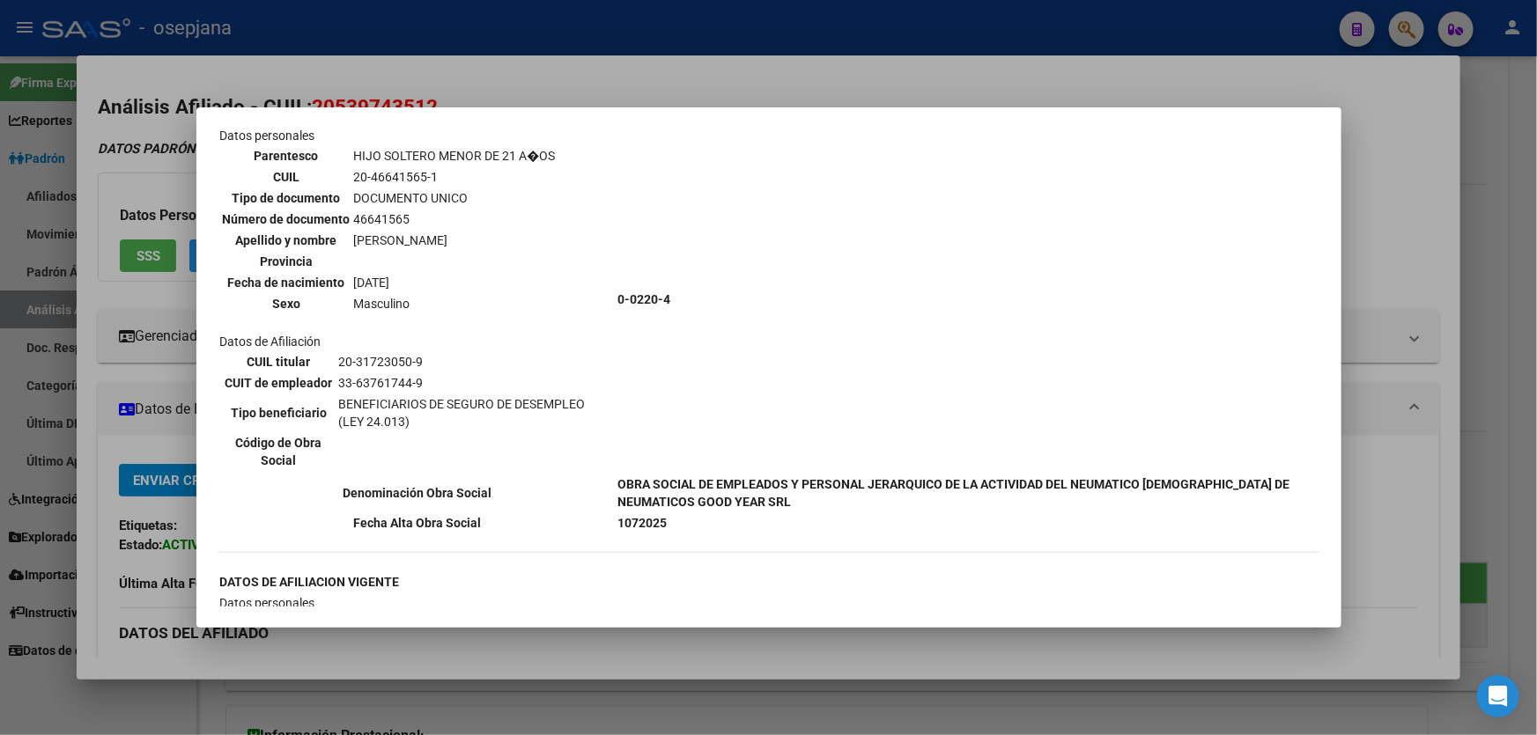
scroll to position [640, 0]
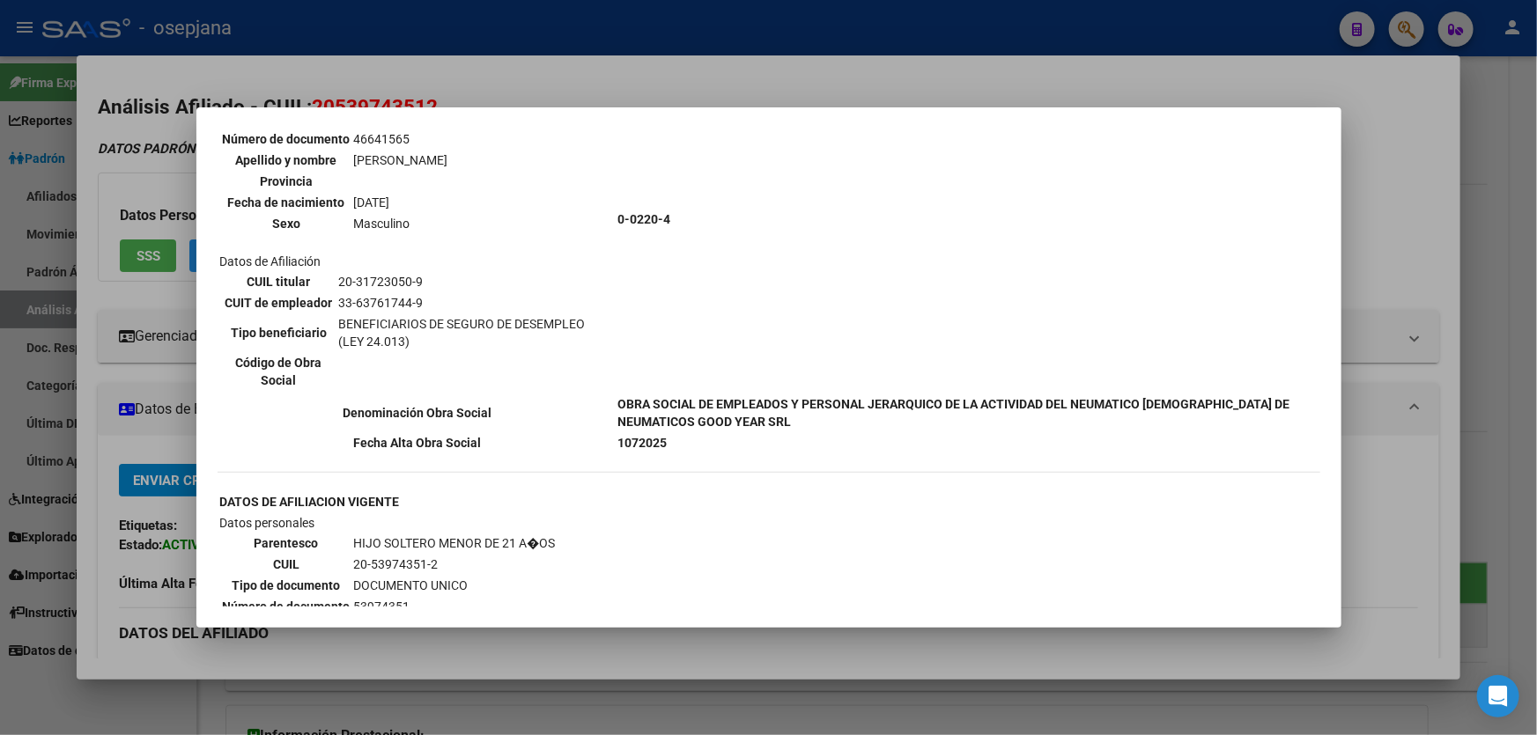
click at [1452, 198] on div at bounding box center [768, 367] width 1537 height 735
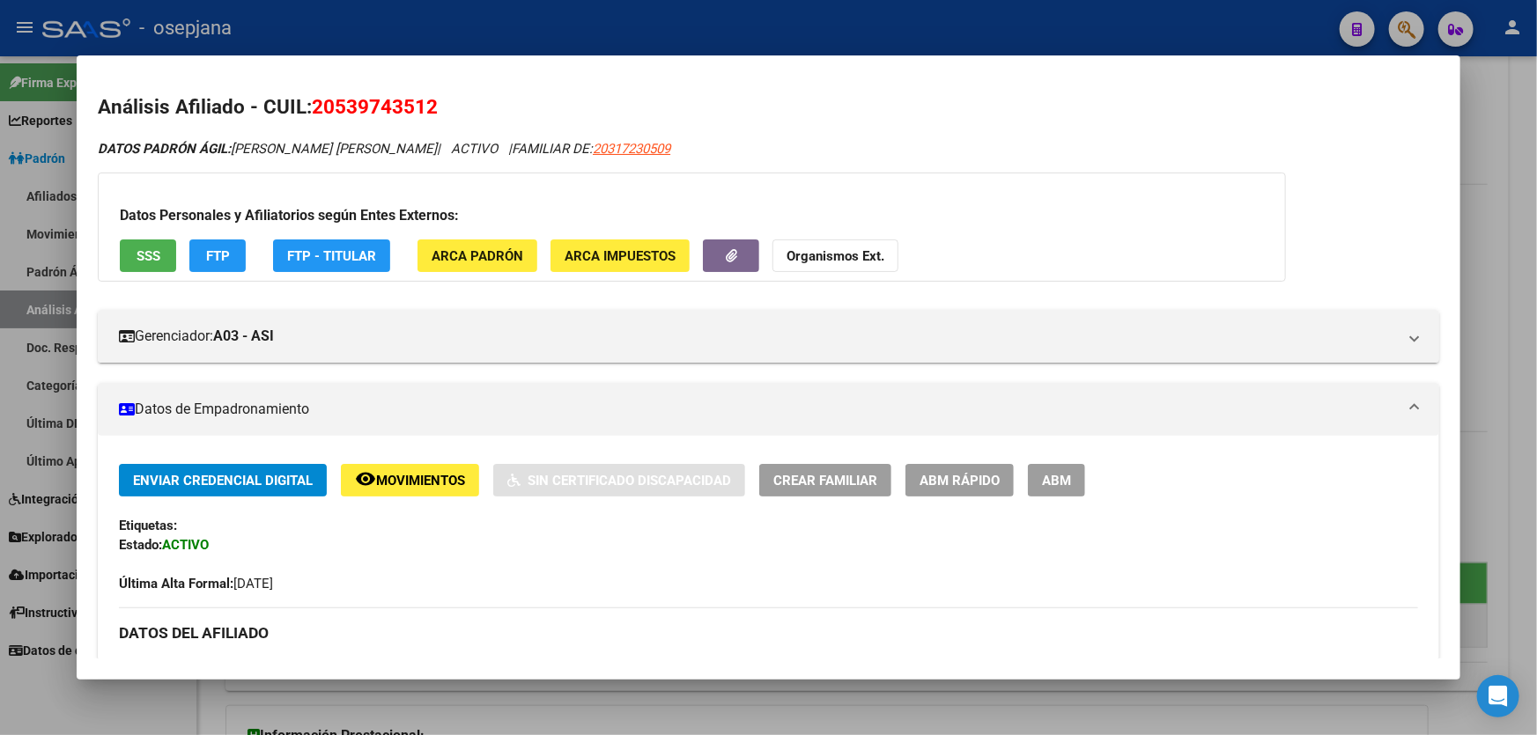
click at [1536, 193] on div at bounding box center [768, 367] width 1537 height 735
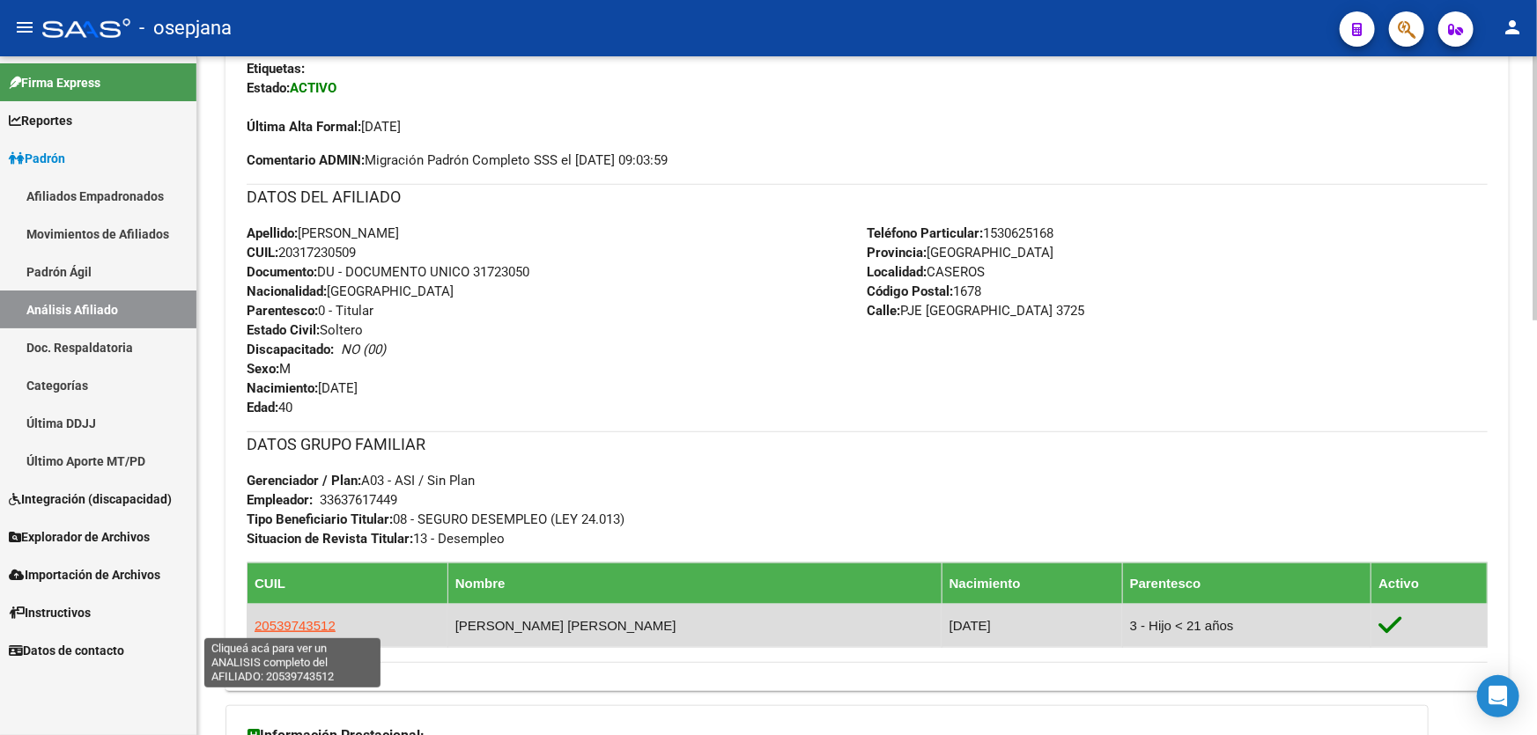
click at [284, 627] on span "20539743512" at bounding box center [294, 625] width 81 height 15
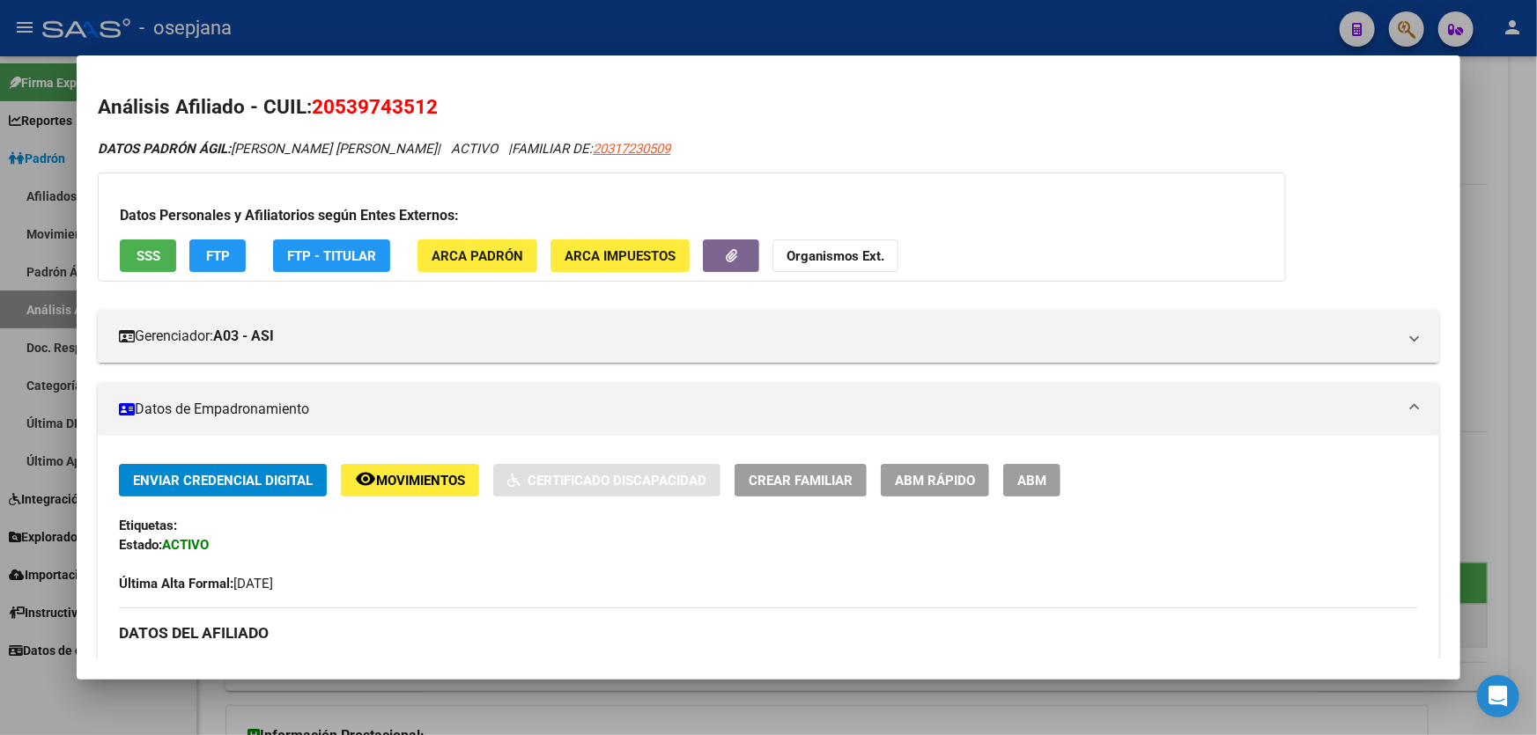
click at [1536, 281] on div at bounding box center [768, 367] width 1537 height 735
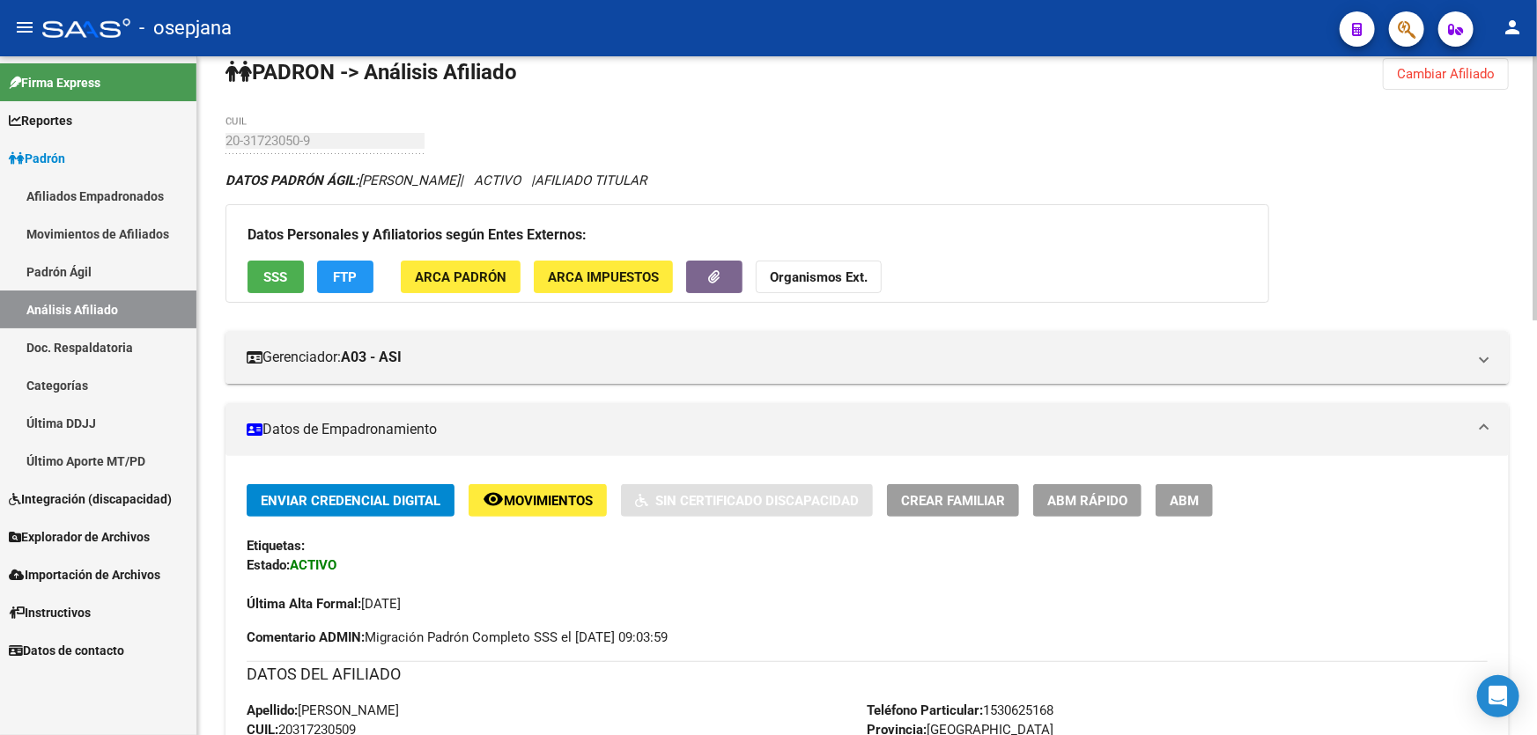
scroll to position [24, 0]
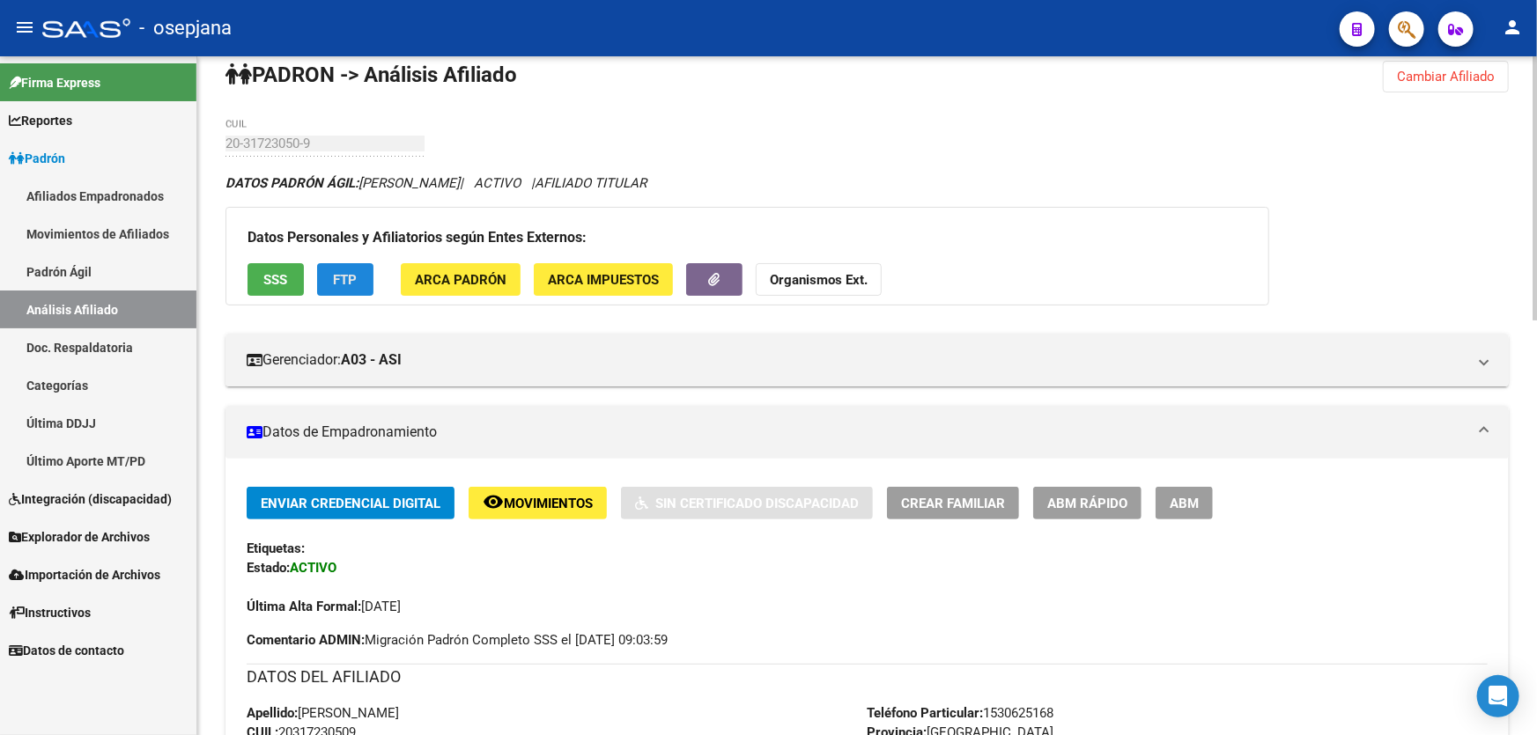
click at [358, 276] on button "FTP" at bounding box center [345, 279] width 56 height 33
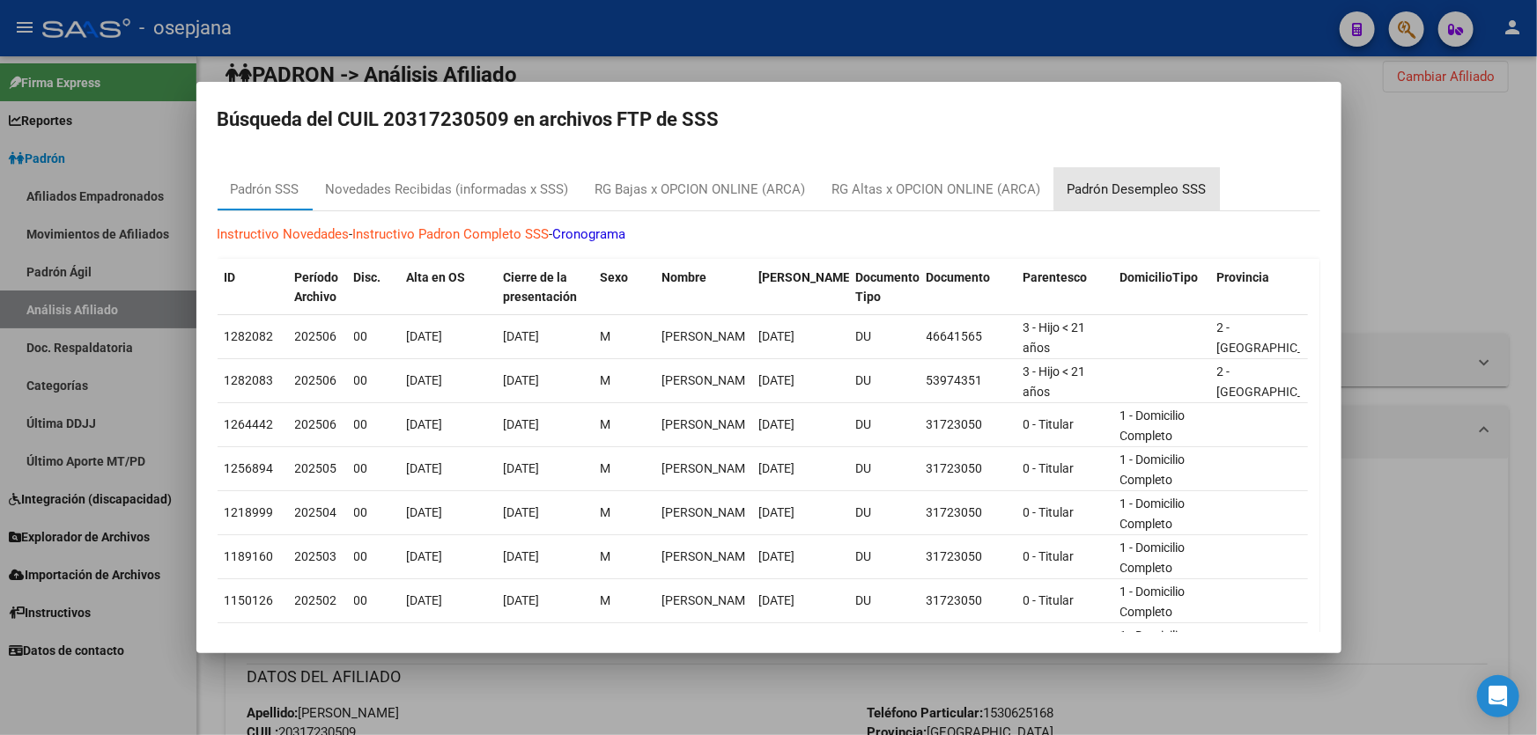
click at [1155, 176] on div "Padrón Desempleo SSS" at bounding box center [1137, 189] width 166 height 42
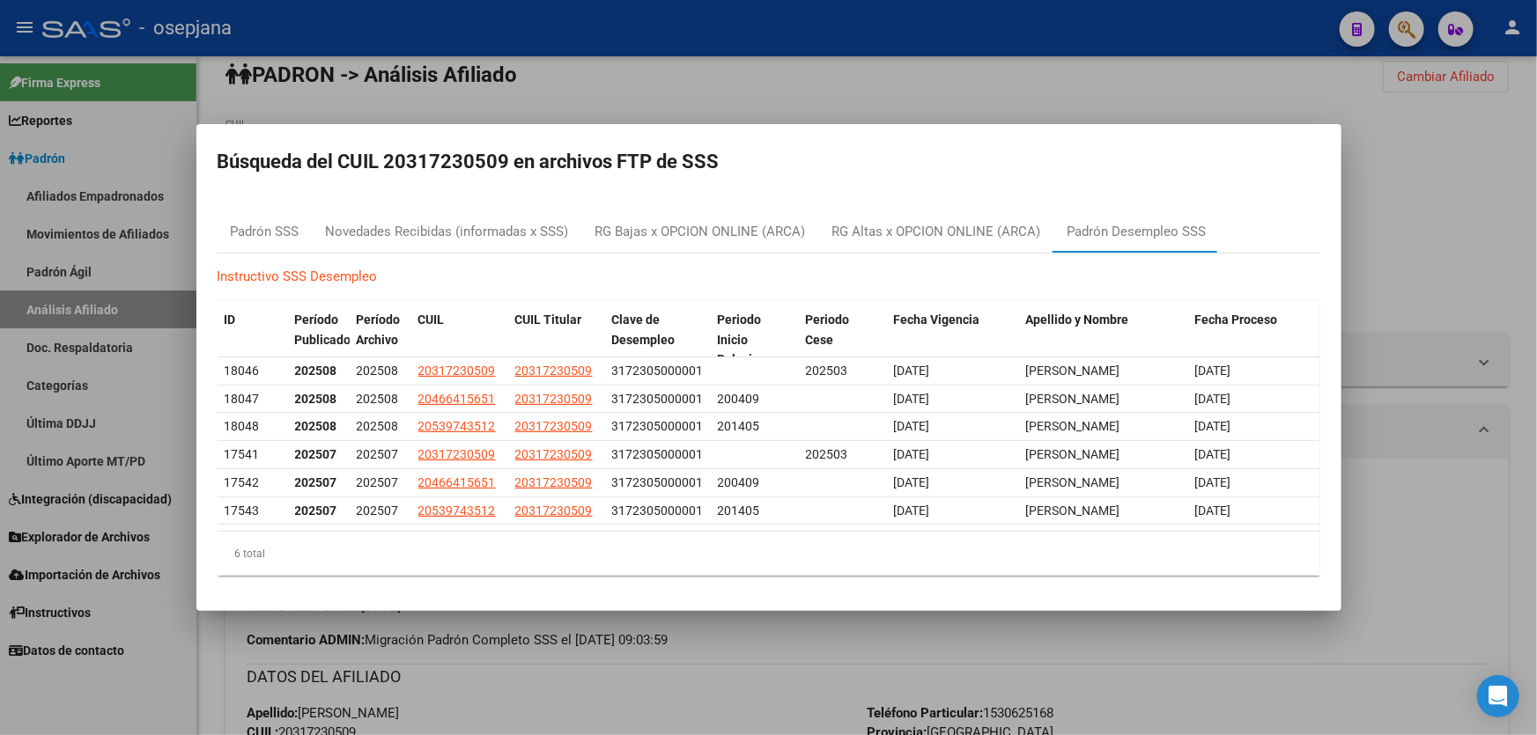
click at [1440, 252] on div at bounding box center [768, 367] width 1537 height 735
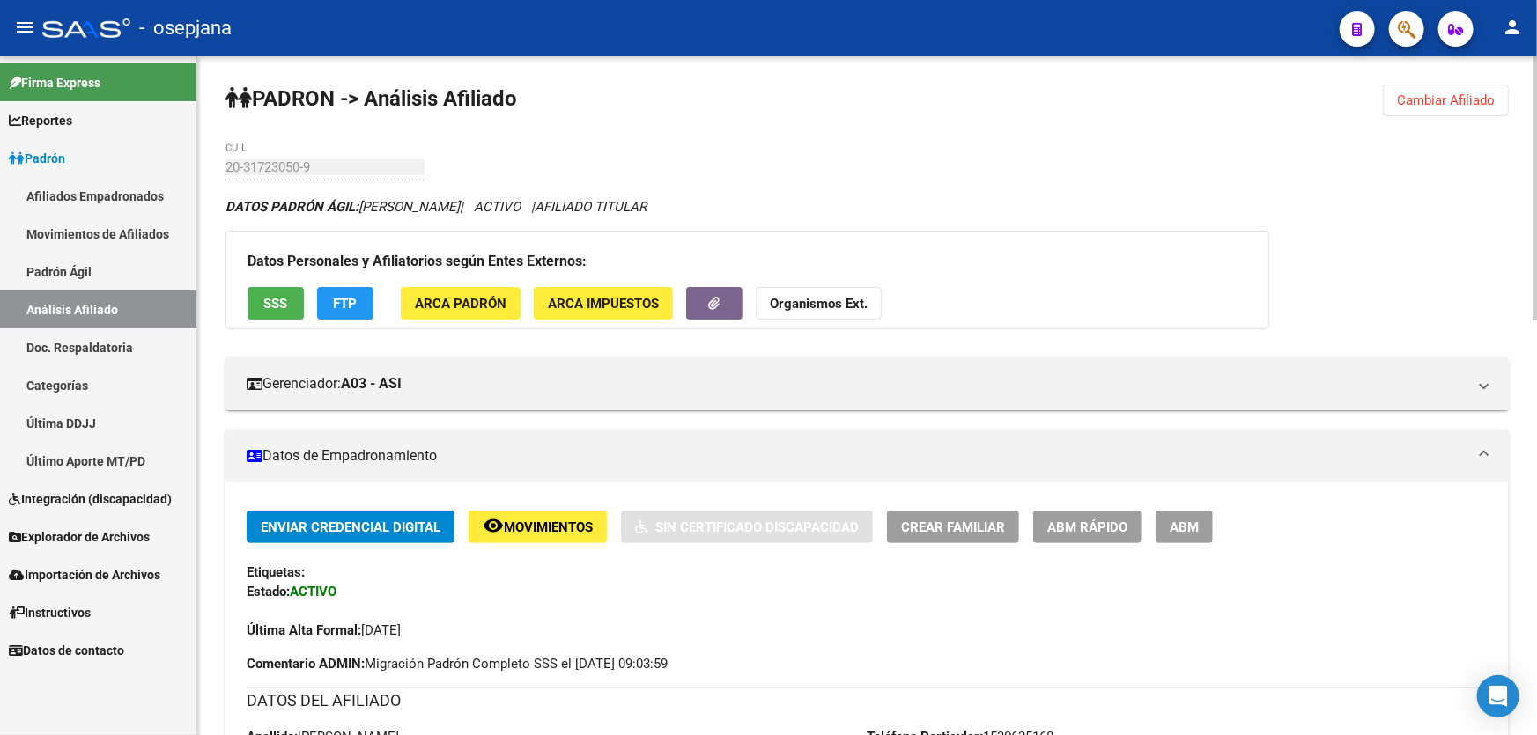
scroll to position [0, 0]
click at [343, 299] on span "FTP" at bounding box center [346, 304] width 24 height 16
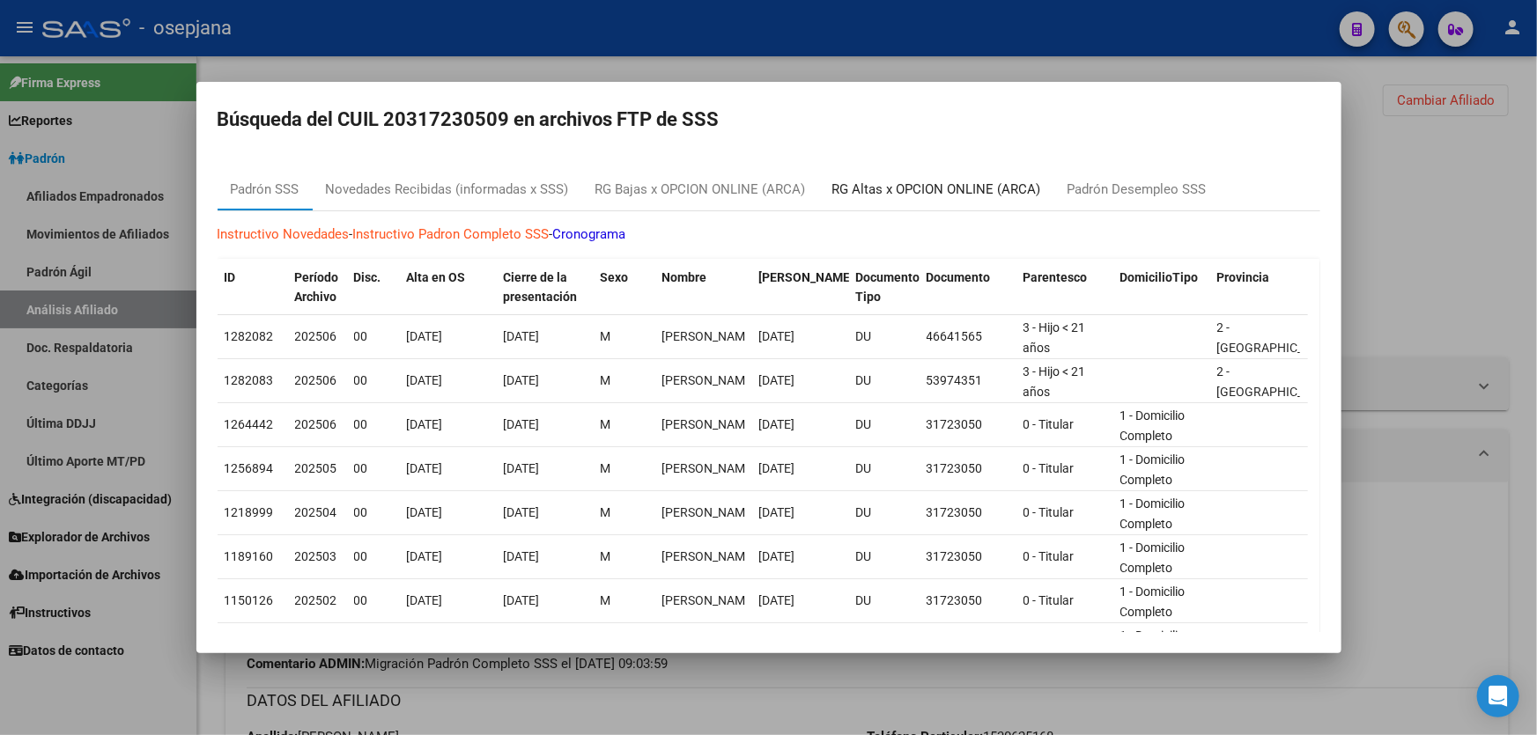
click at [1007, 193] on div "RG Altas x OPCION ONLINE (ARCA)" at bounding box center [936, 190] width 209 height 20
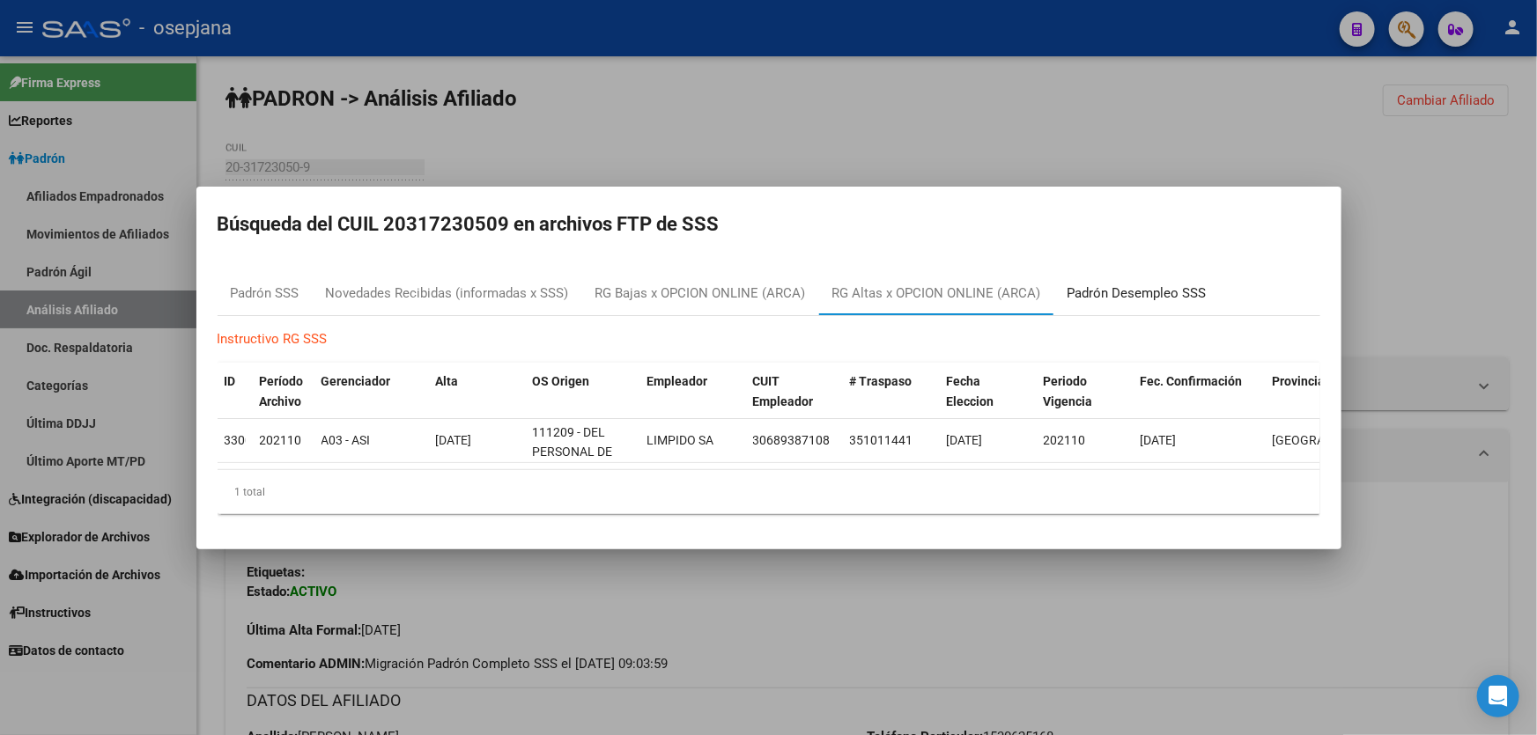
click at [1154, 291] on div "Padrón Desempleo SSS" at bounding box center [1136, 294] width 139 height 20
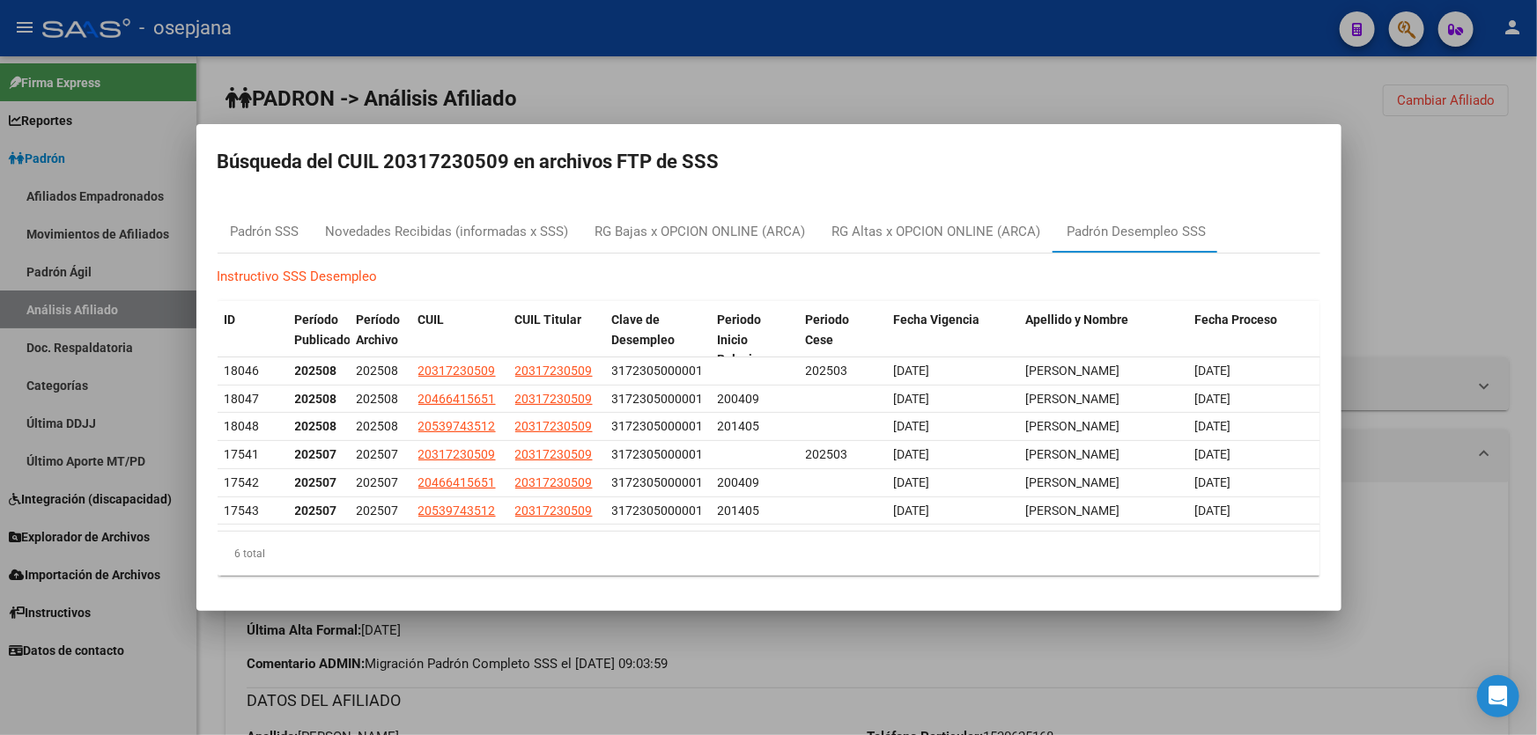
click at [1441, 256] on div at bounding box center [768, 367] width 1537 height 735
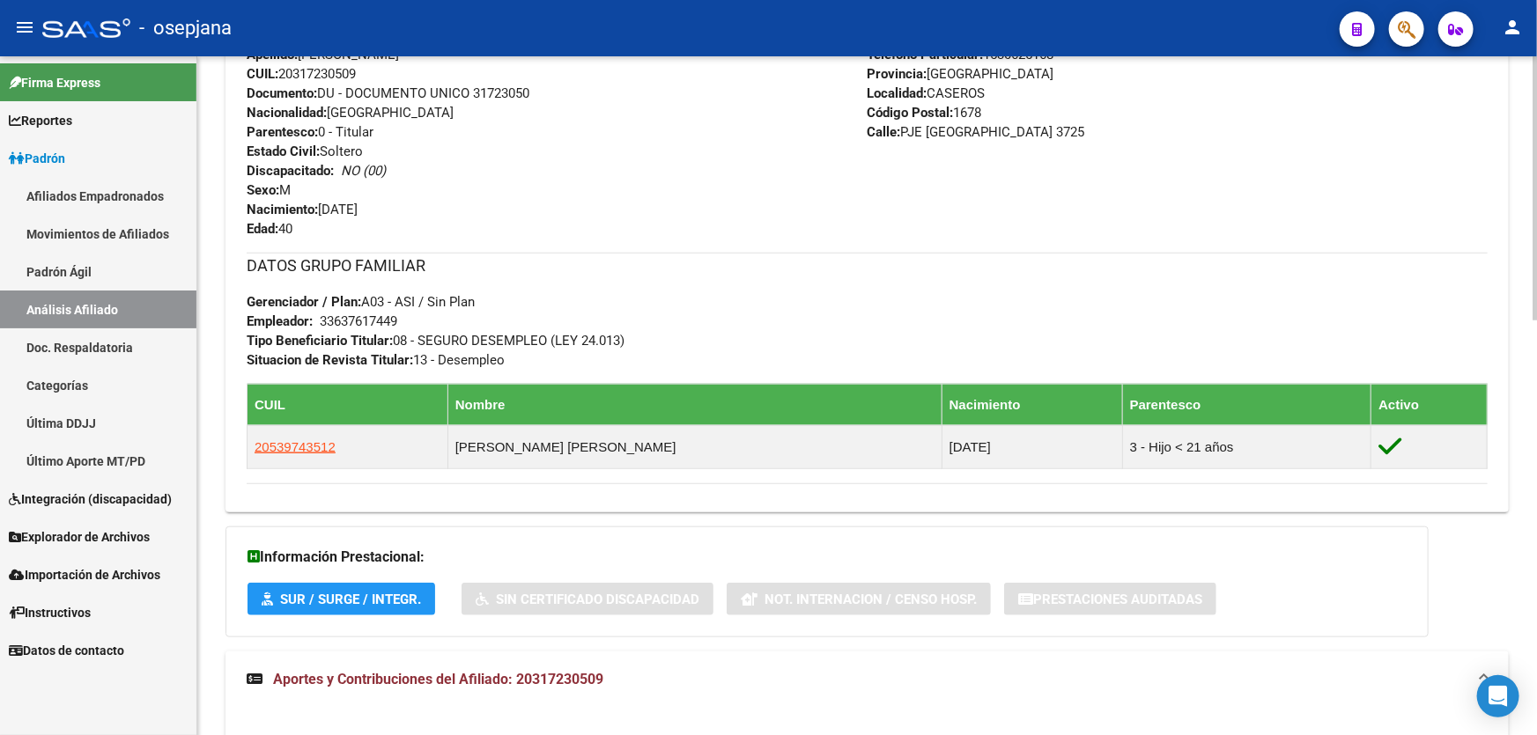
scroll to position [720, 0]
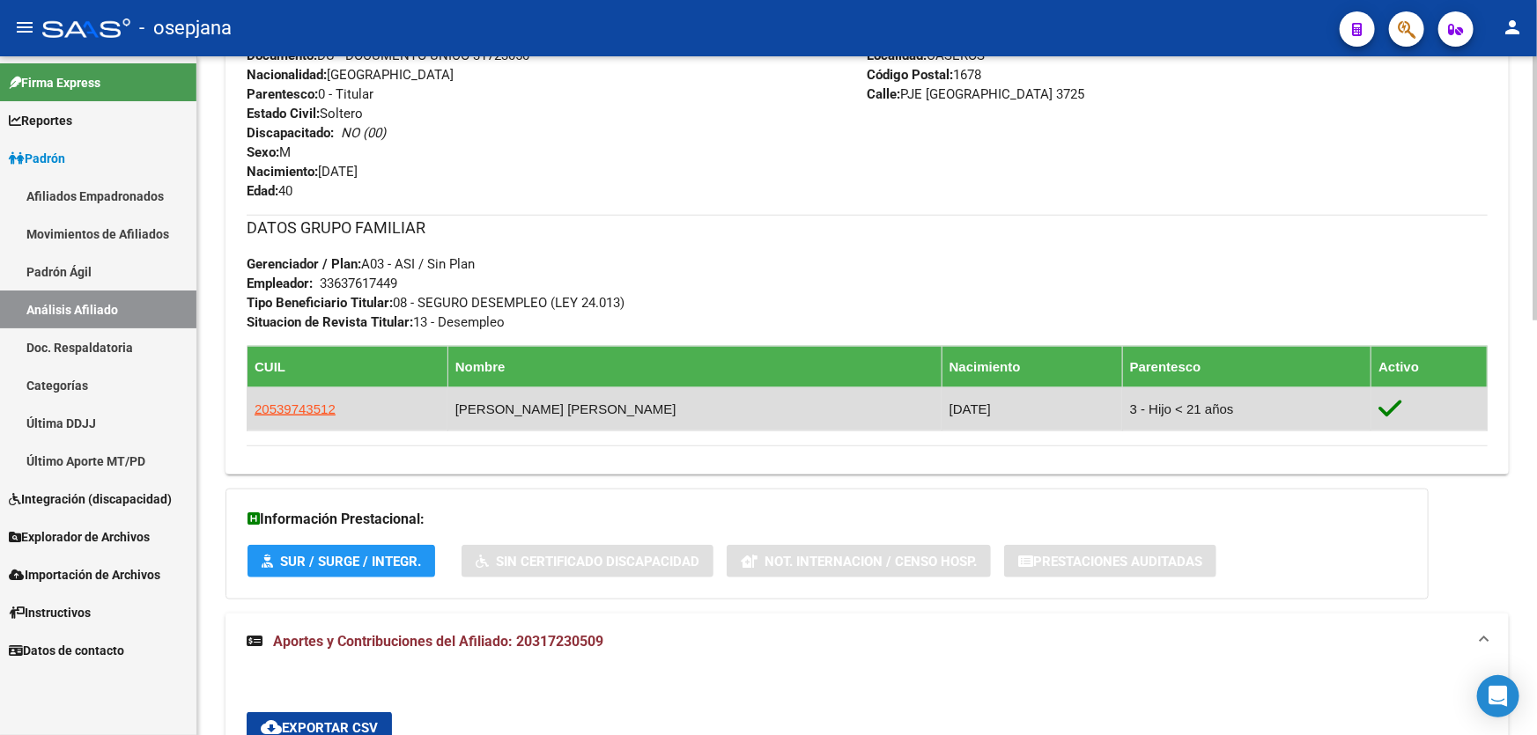
click at [267, 400] on app-link-go-to "20539743512" at bounding box center [294, 409] width 81 height 19
click at [273, 404] on span "20539743512" at bounding box center [294, 409] width 81 height 15
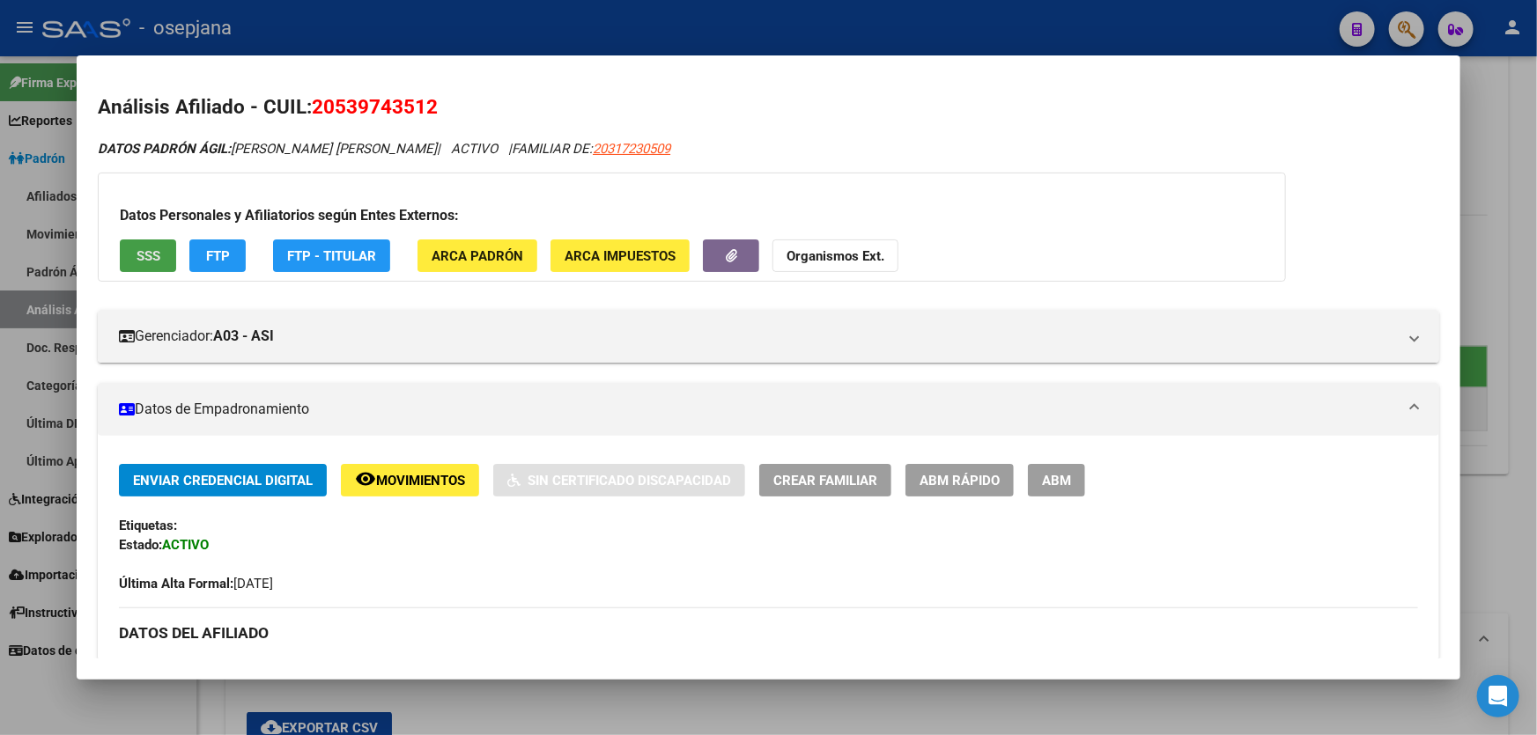
click at [120, 255] on button "SSS" at bounding box center [148, 256] width 56 height 33
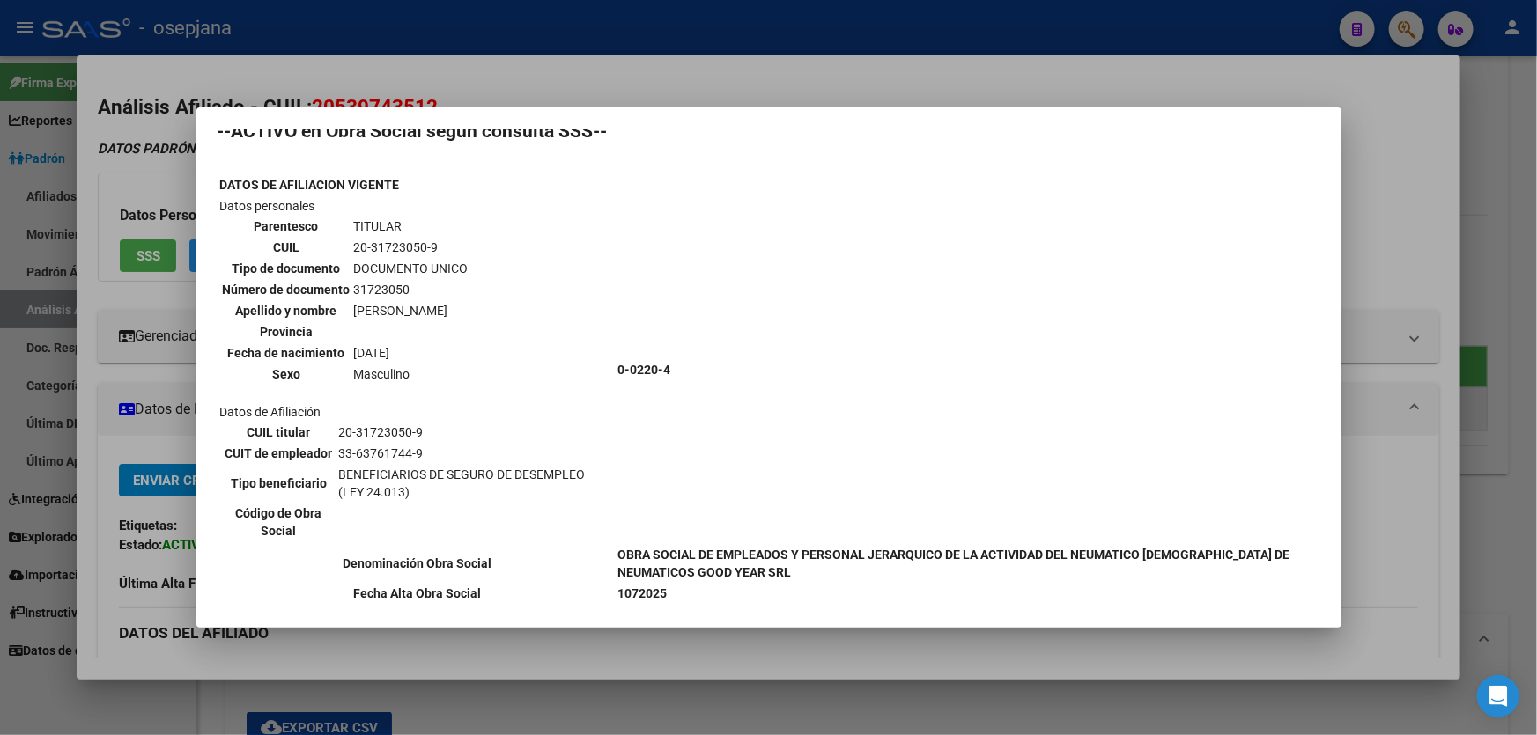
scroll to position [0, 0]
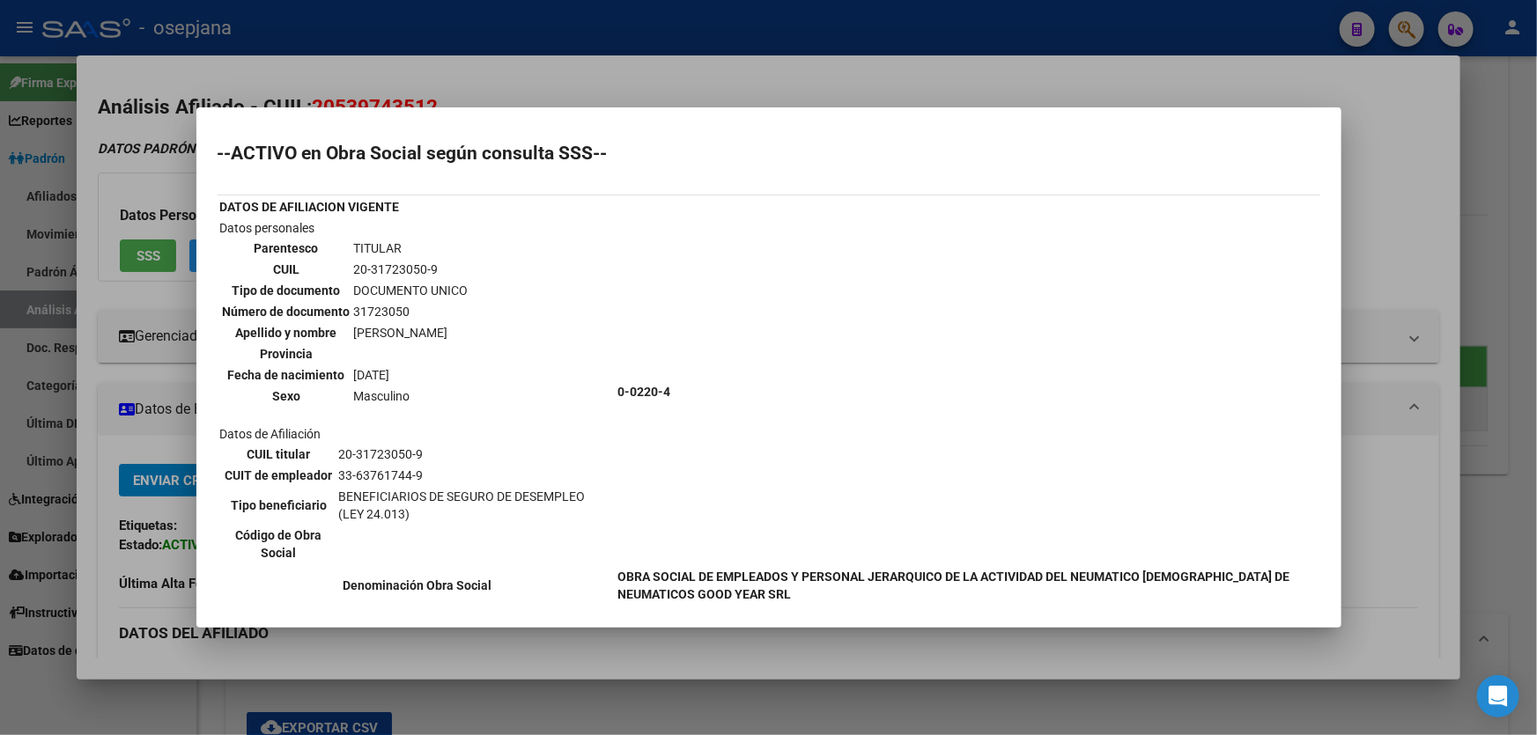
click at [1438, 195] on div at bounding box center [768, 367] width 1537 height 735
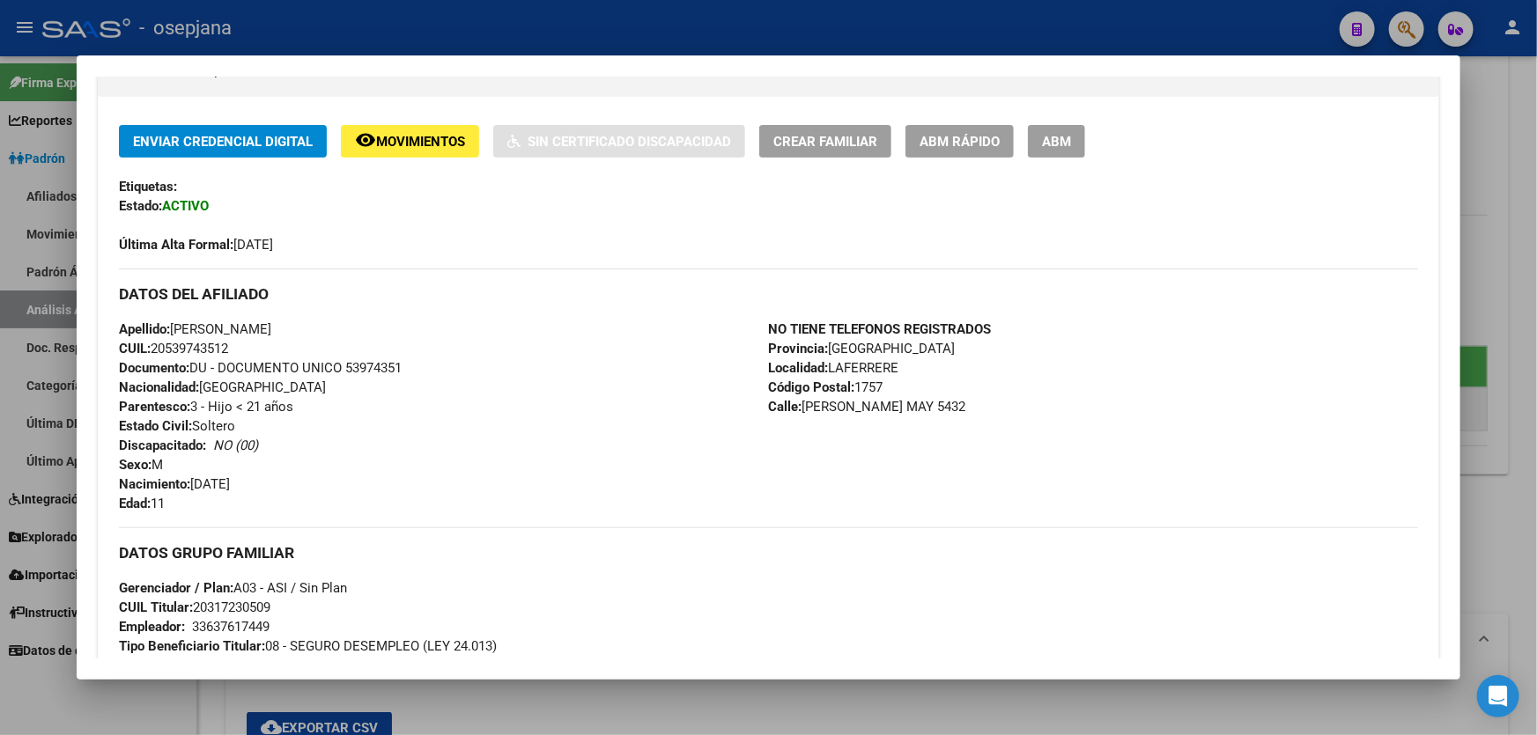
scroll to position [320, 0]
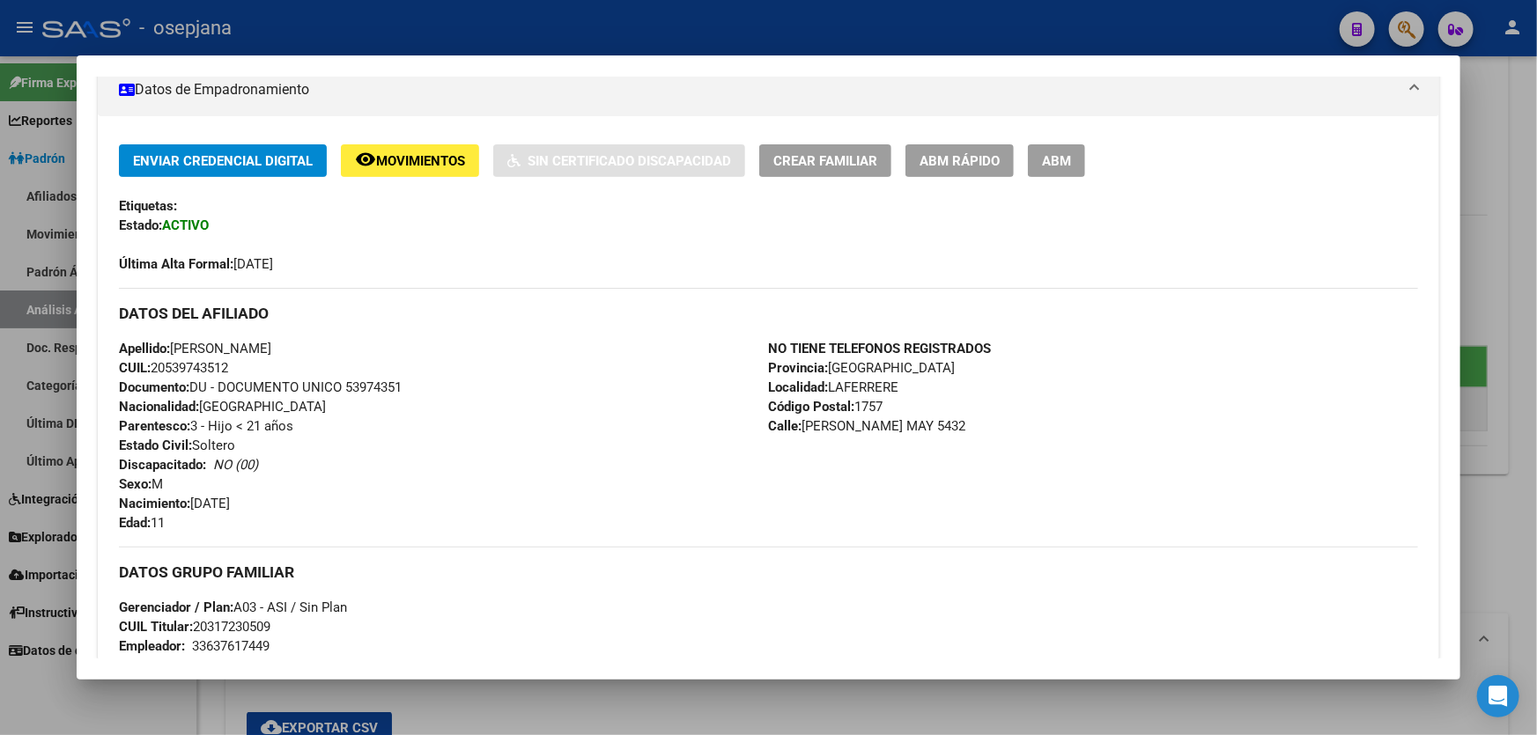
drag, startPoint x: 283, startPoint y: 346, endPoint x: 417, endPoint y: 344, distance: 133.9
click at [417, 344] on div "Apellido: [PERSON_NAME] CUIL: 20539743512 Documento: DU - DOCUMENTO UNICO 53974…" at bounding box center [443, 436] width 649 height 194
copy span "[PERSON_NAME]"
drag, startPoint x: 278, startPoint y: 347, endPoint x: 176, endPoint y: 346, distance: 102.2
click at [176, 346] on span "Apellido: [PERSON_NAME]" at bounding box center [195, 349] width 152 height 16
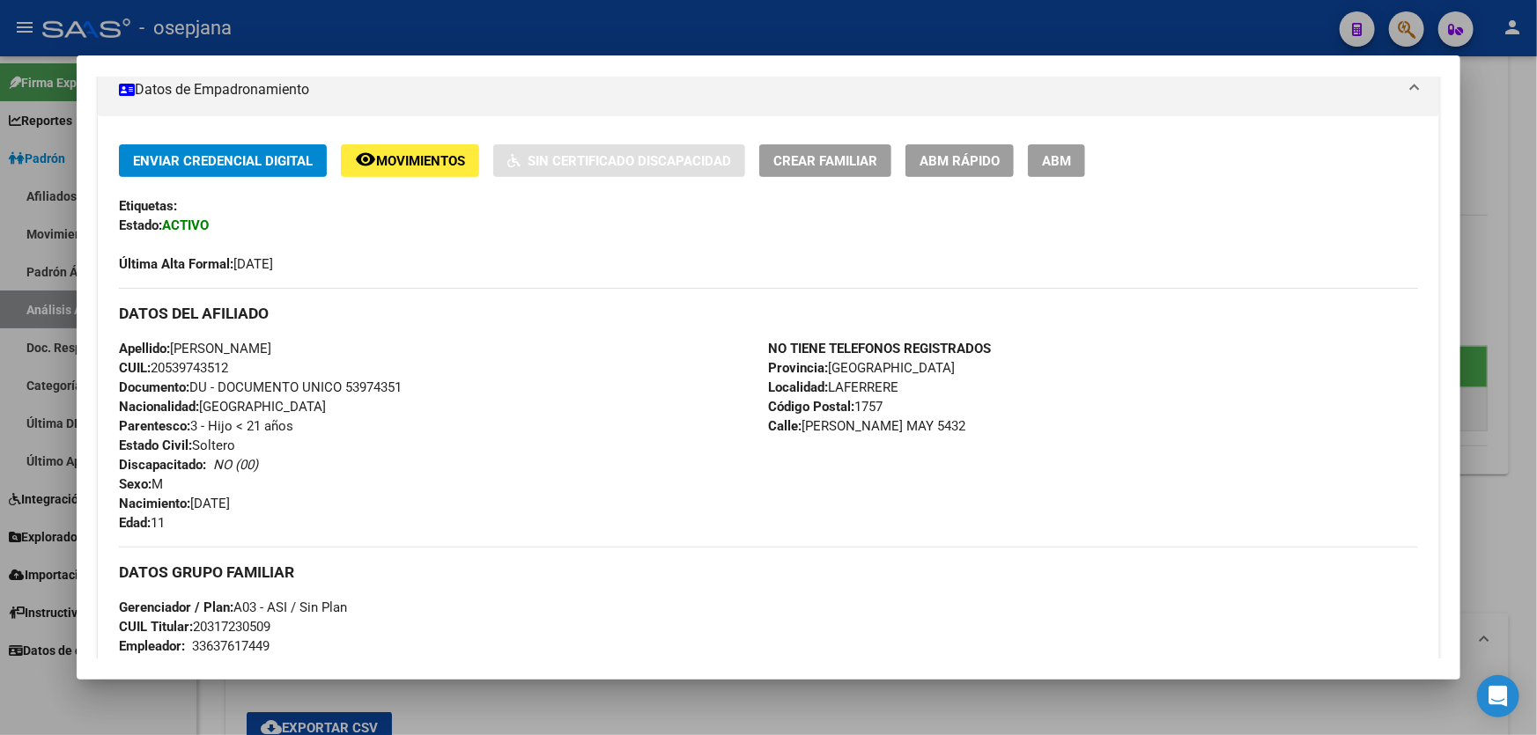
copy span "[PERSON_NAME]"
drag, startPoint x: 351, startPoint y: 384, endPoint x: 395, endPoint y: 387, distance: 43.3
click at [395, 387] on span "Documento: DU - DOCUMENTO UNICO 53974351" at bounding box center [260, 388] width 283 height 16
drag, startPoint x: 350, startPoint y: 387, endPoint x: 426, endPoint y: 387, distance: 76.6
click at [426, 387] on div "Apellido: [PERSON_NAME] CUIL: 20539743512 Documento: DU - DOCUMENTO UNICO 53974…" at bounding box center [443, 436] width 649 height 194
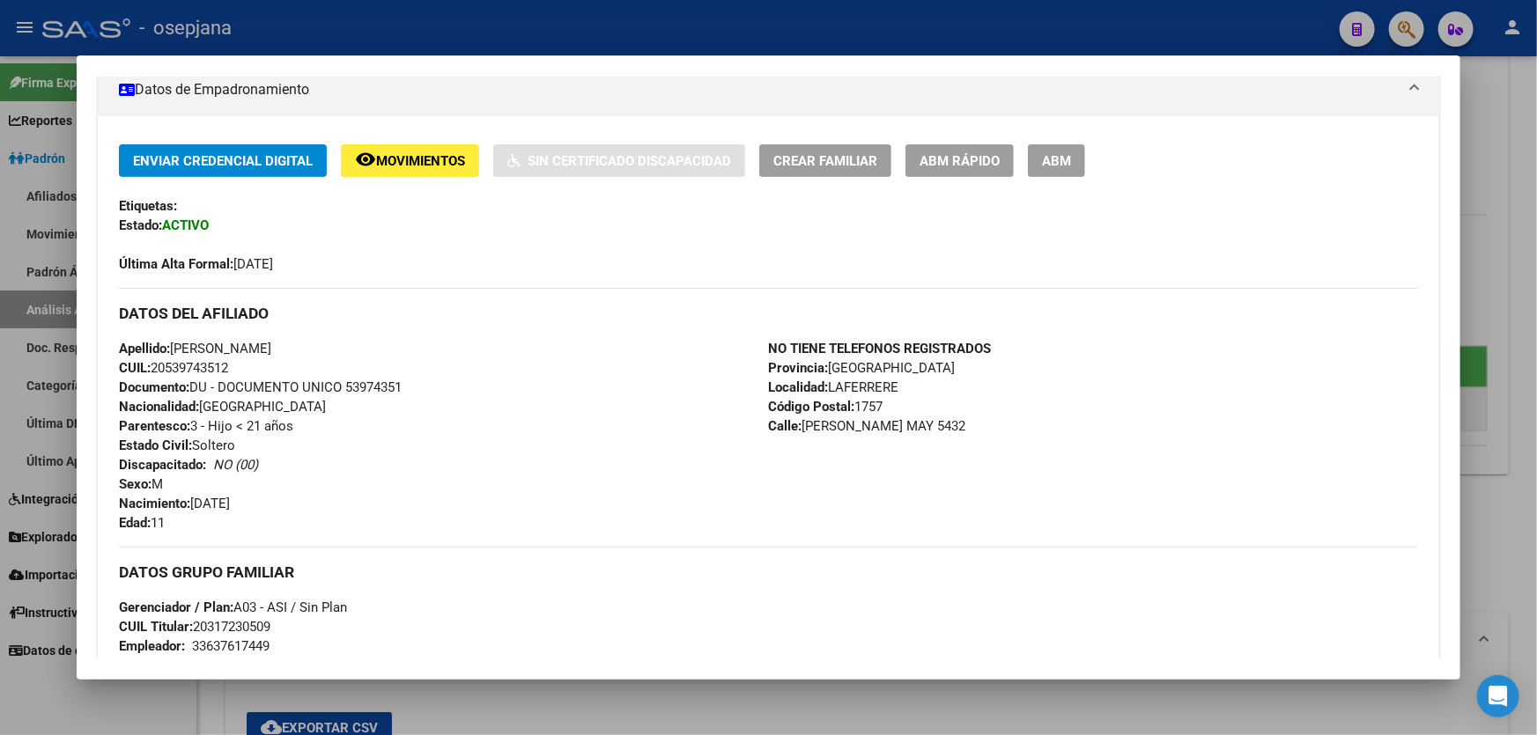
copy span "53974351"
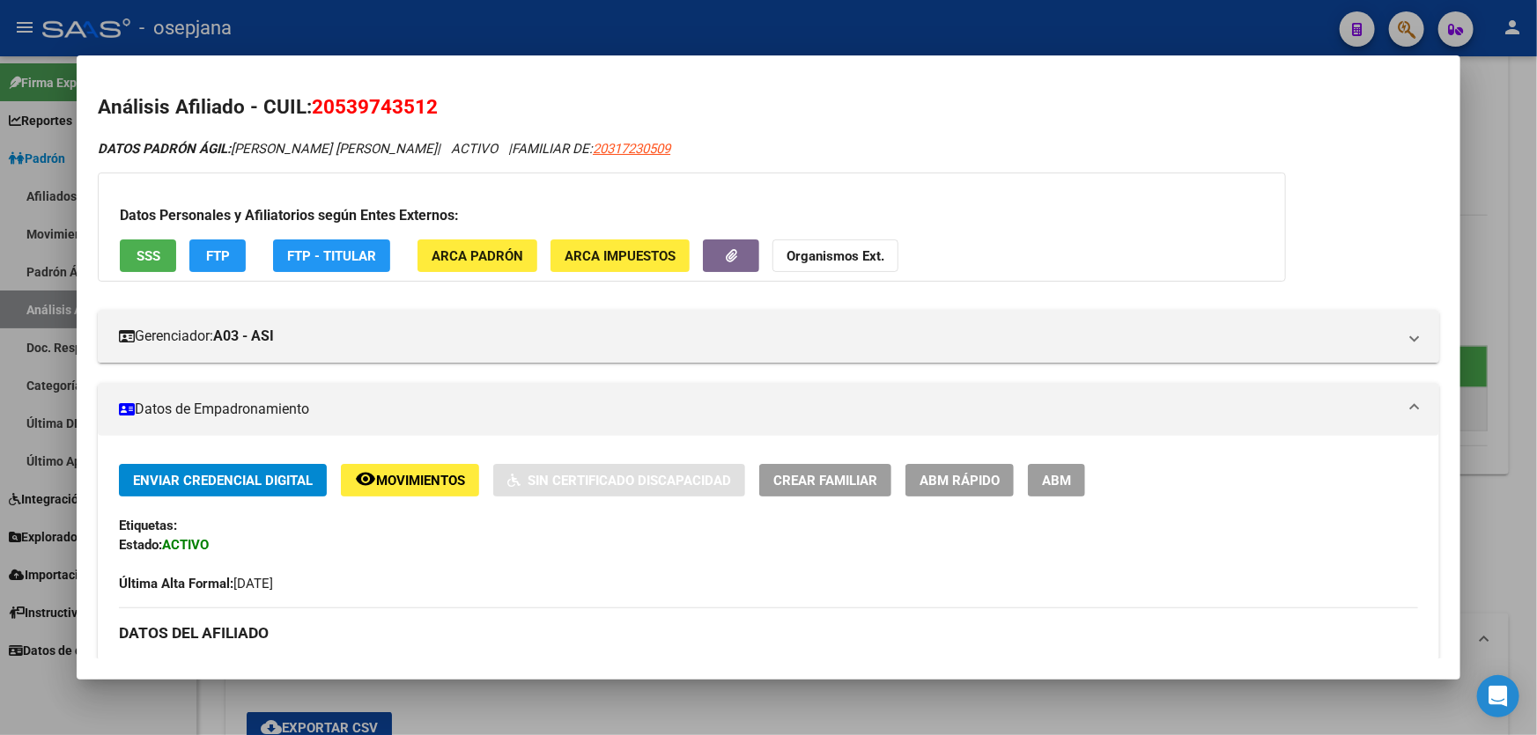
click at [1536, 259] on div at bounding box center [768, 367] width 1537 height 735
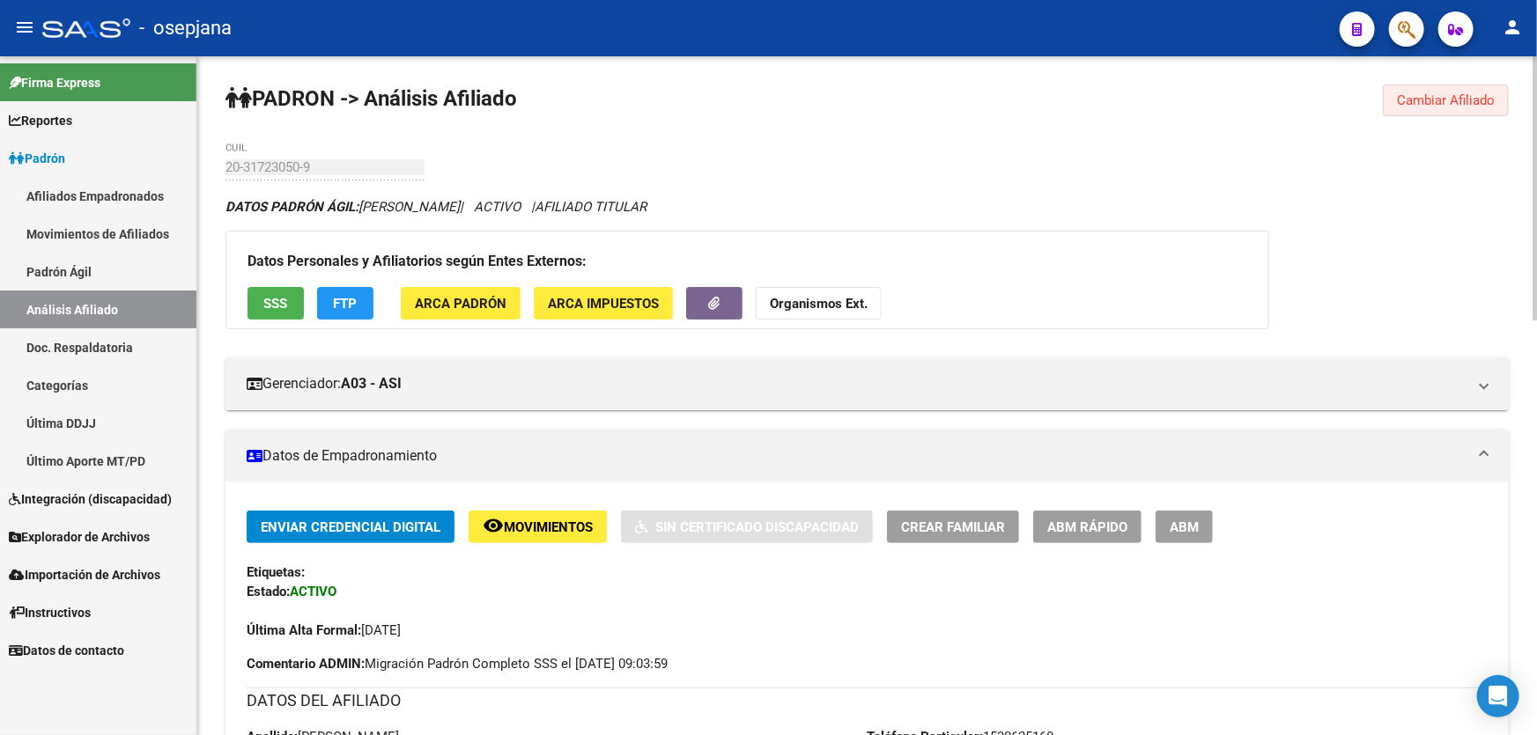
click at [1452, 100] on span "Cambiar Afiliado" at bounding box center [1446, 100] width 98 height 16
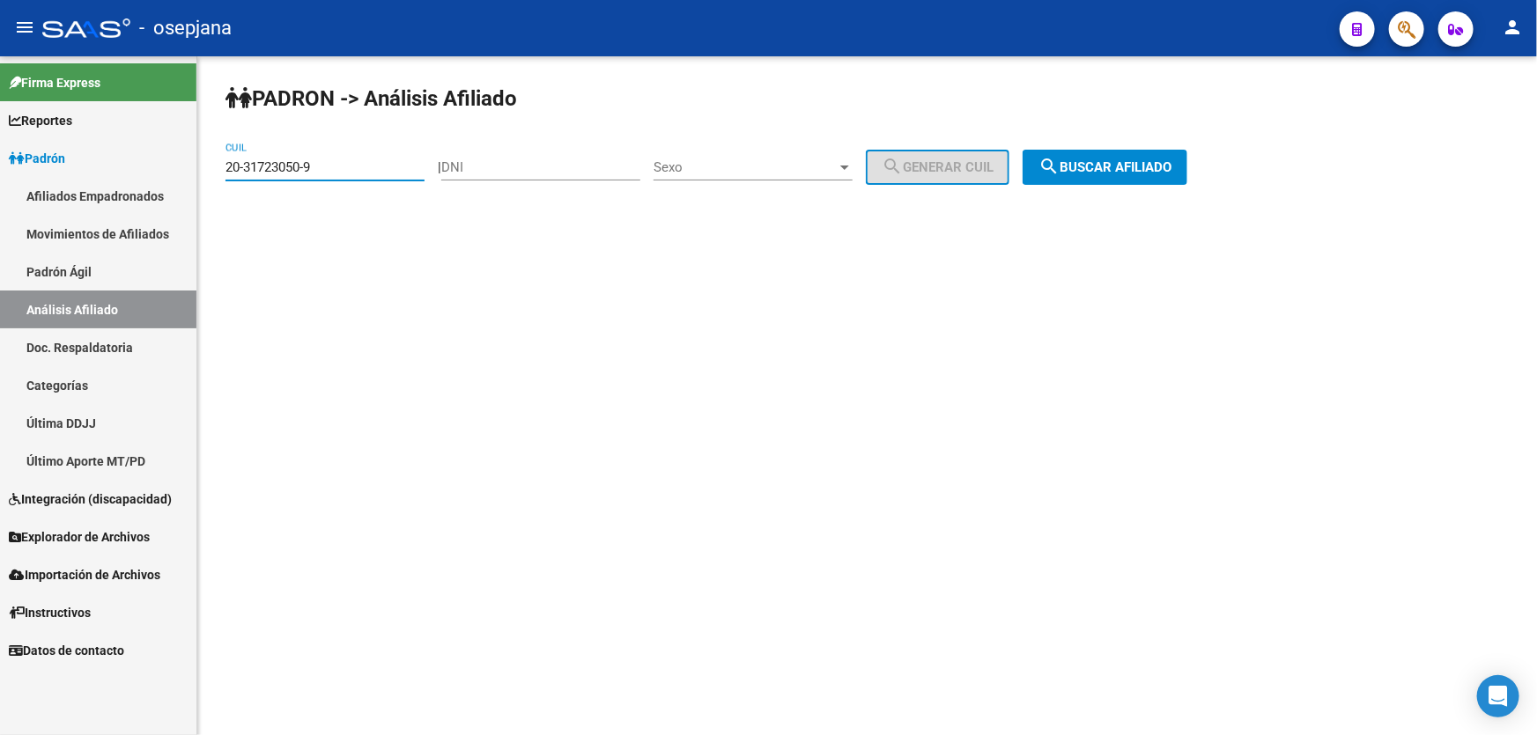
drag, startPoint x: 334, startPoint y: 161, endPoint x: 218, endPoint y: 175, distance: 117.1
click at [218, 175] on div "PADRON -> Análisis Afiliado 20-31723050-9 CUIL | DNI Sexo Sexo search Generar C…" at bounding box center [866, 148] width 1339 height 185
paste input "2120776-7"
type input "20-32120776-7"
click at [1145, 159] on span "search Buscar afiliado" at bounding box center [1104, 167] width 133 height 16
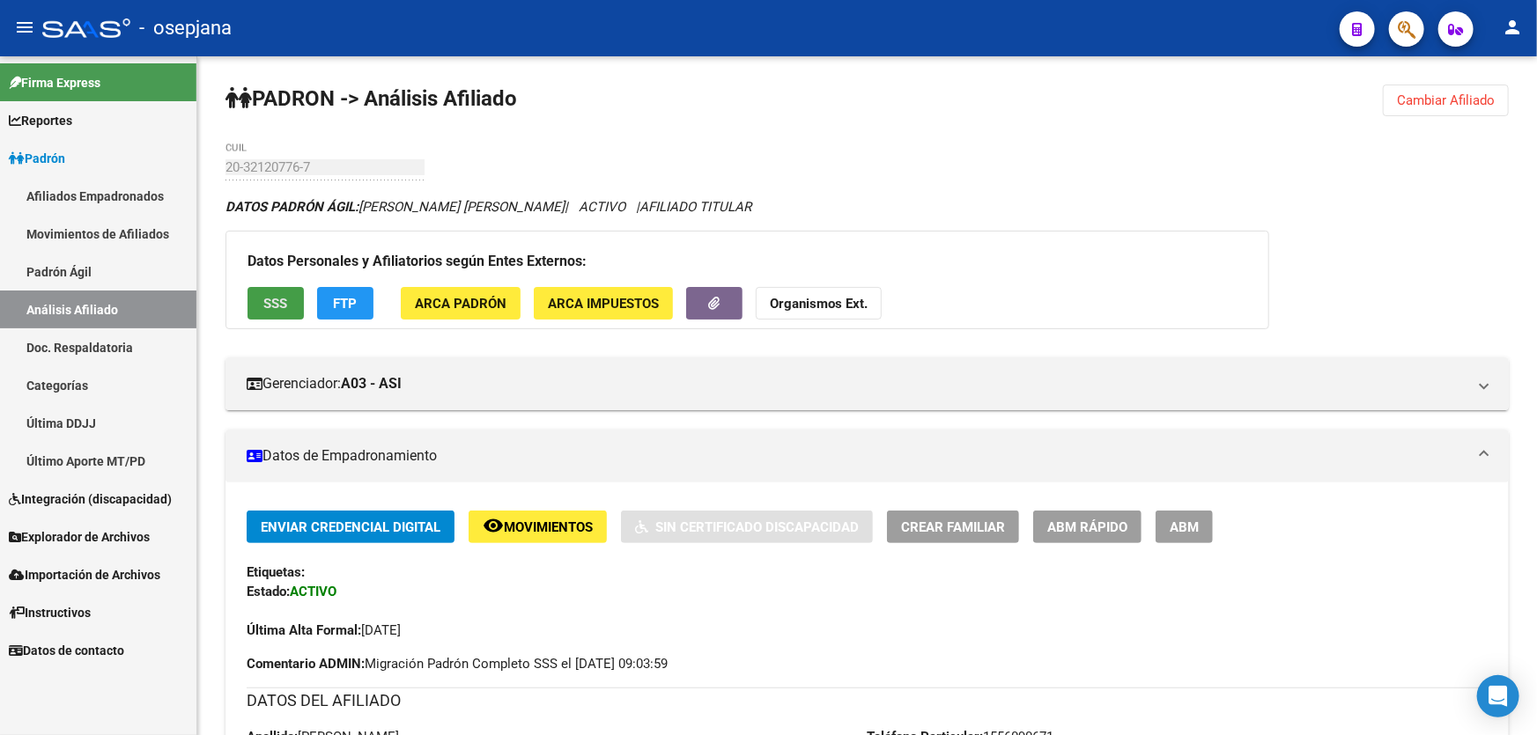
click at [284, 290] on button "SSS" at bounding box center [275, 303] width 56 height 33
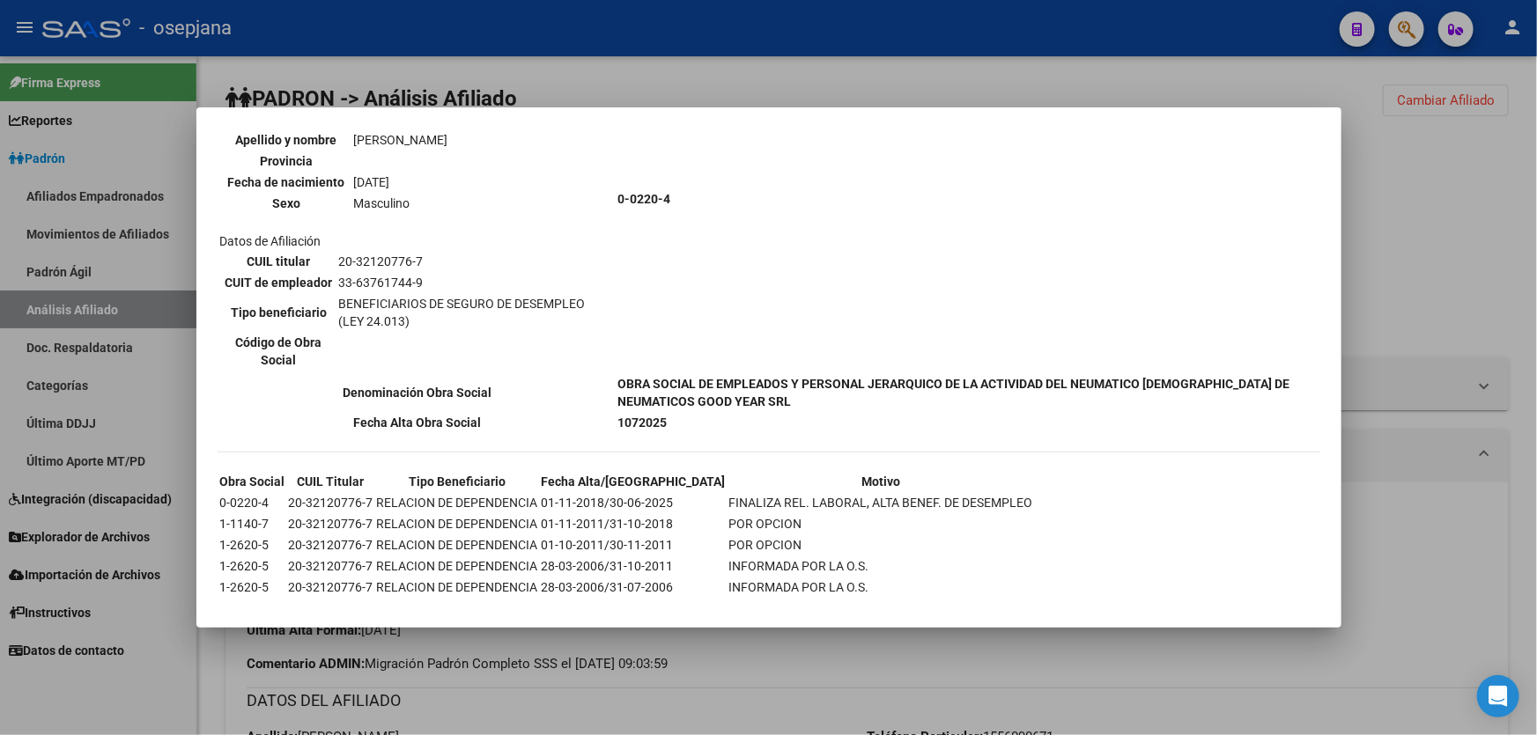
scroll to position [680, 0]
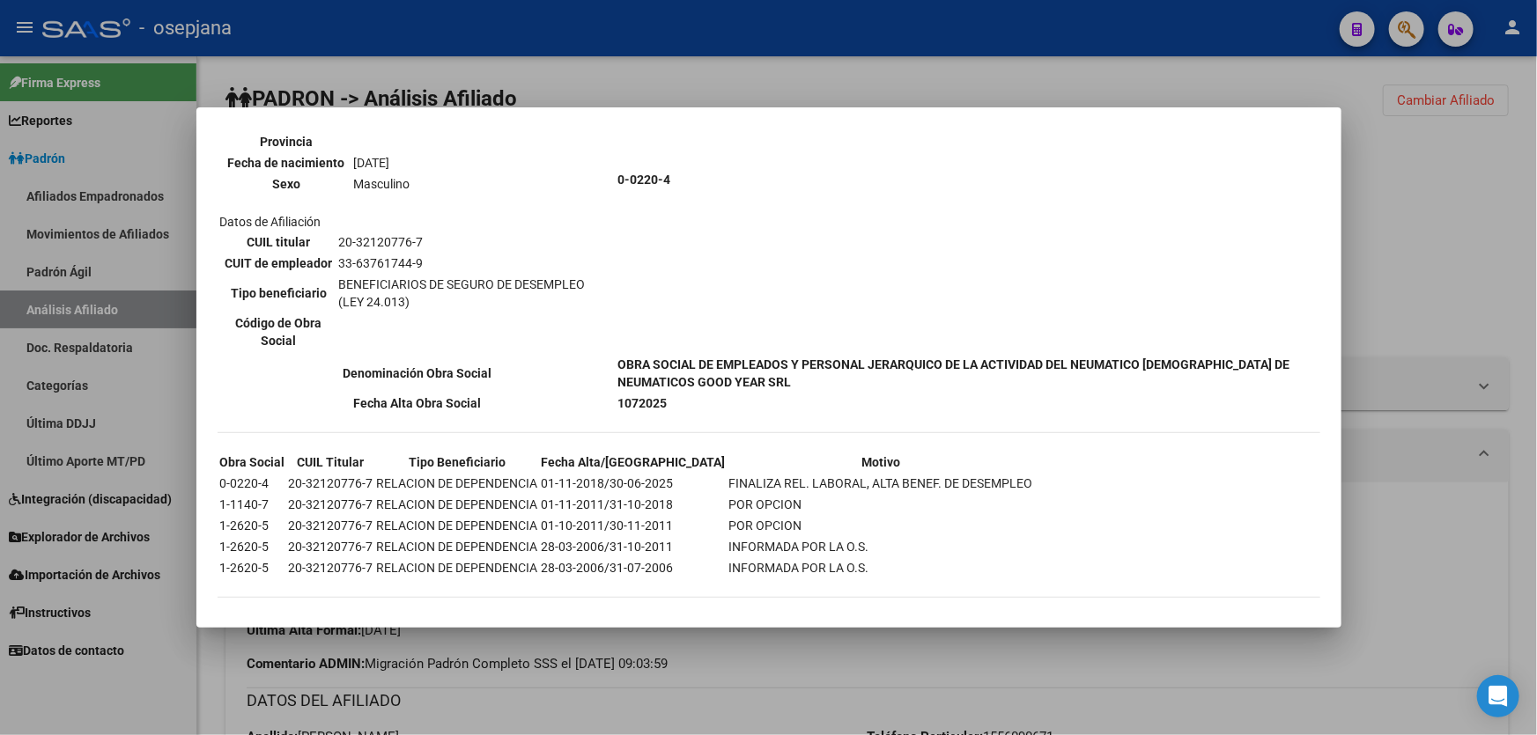
click at [1479, 233] on div at bounding box center [768, 367] width 1537 height 735
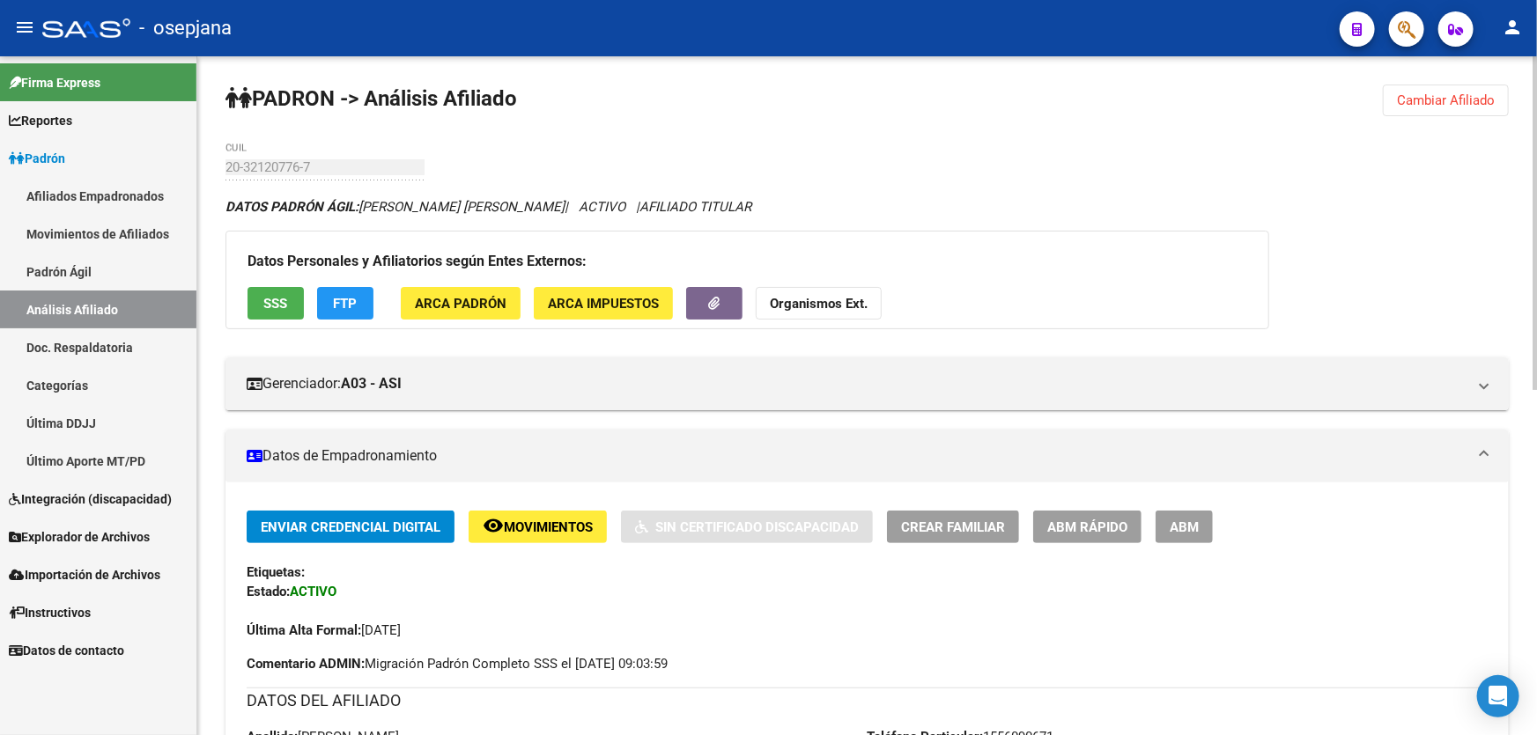
click at [365, 299] on button "FTP" at bounding box center [345, 303] width 56 height 33
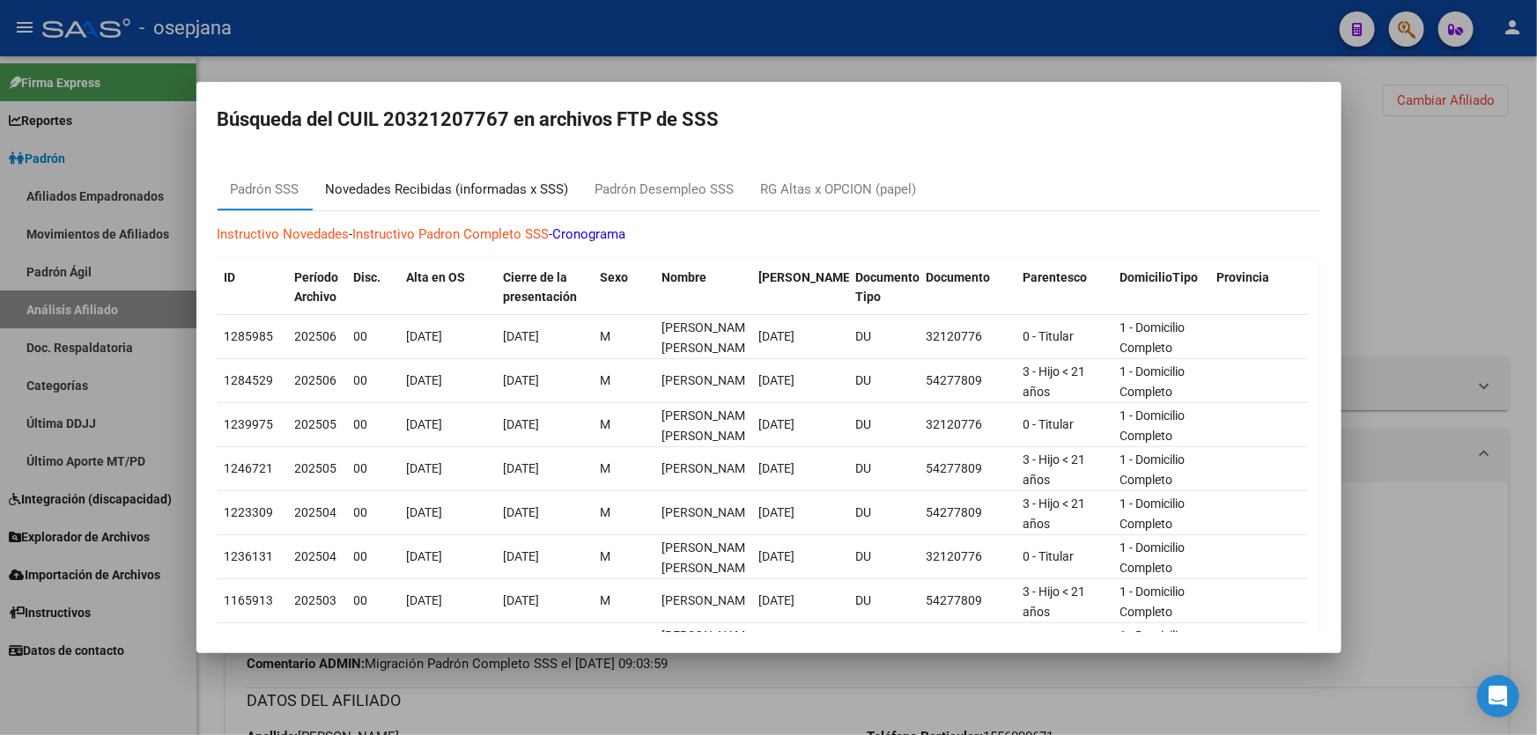
click at [488, 201] on div "Novedades Recibidas (informadas x SSS)" at bounding box center [447, 189] width 269 height 42
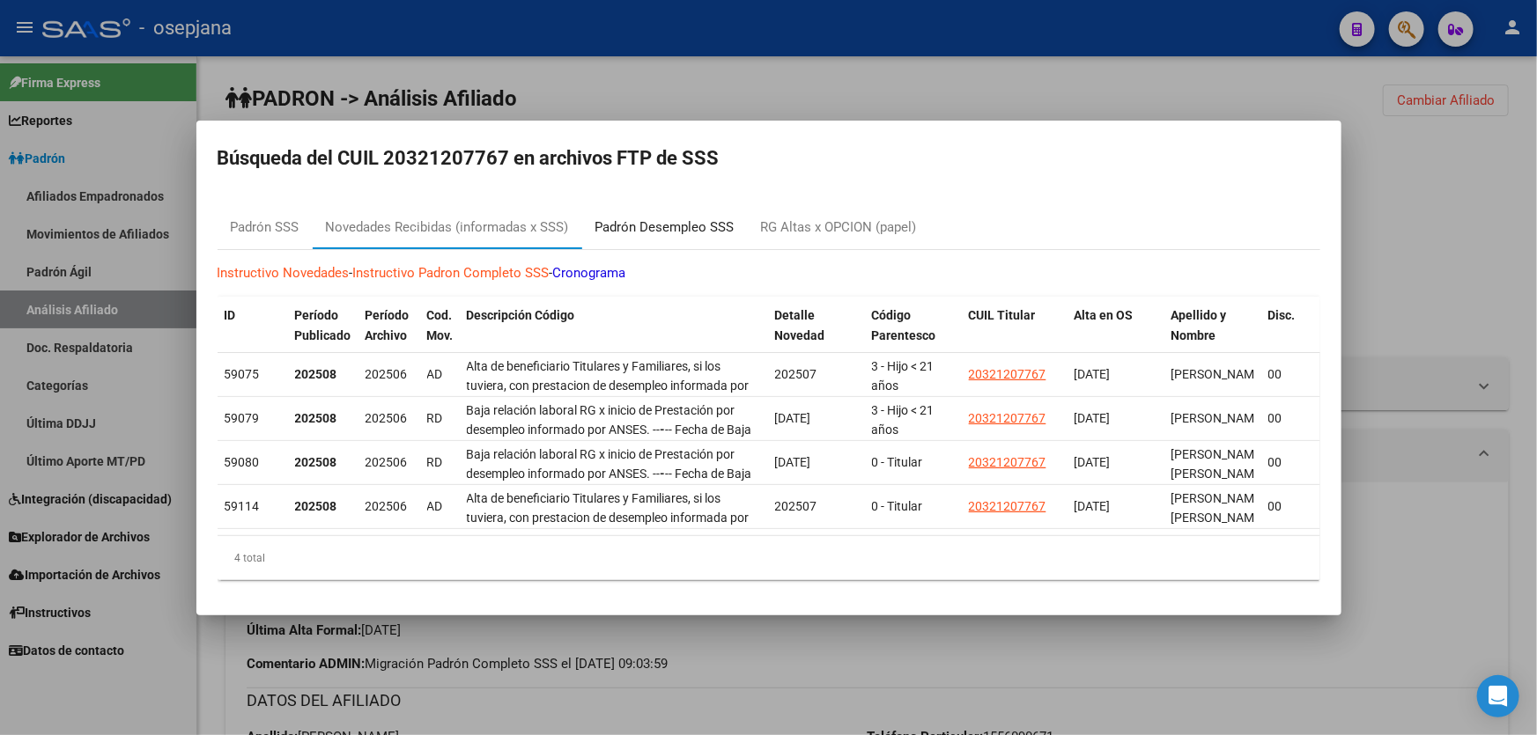
click at [675, 218] on div "Padrón Desempleo SSS" at bounding box center [664, 228] width 139 height 20
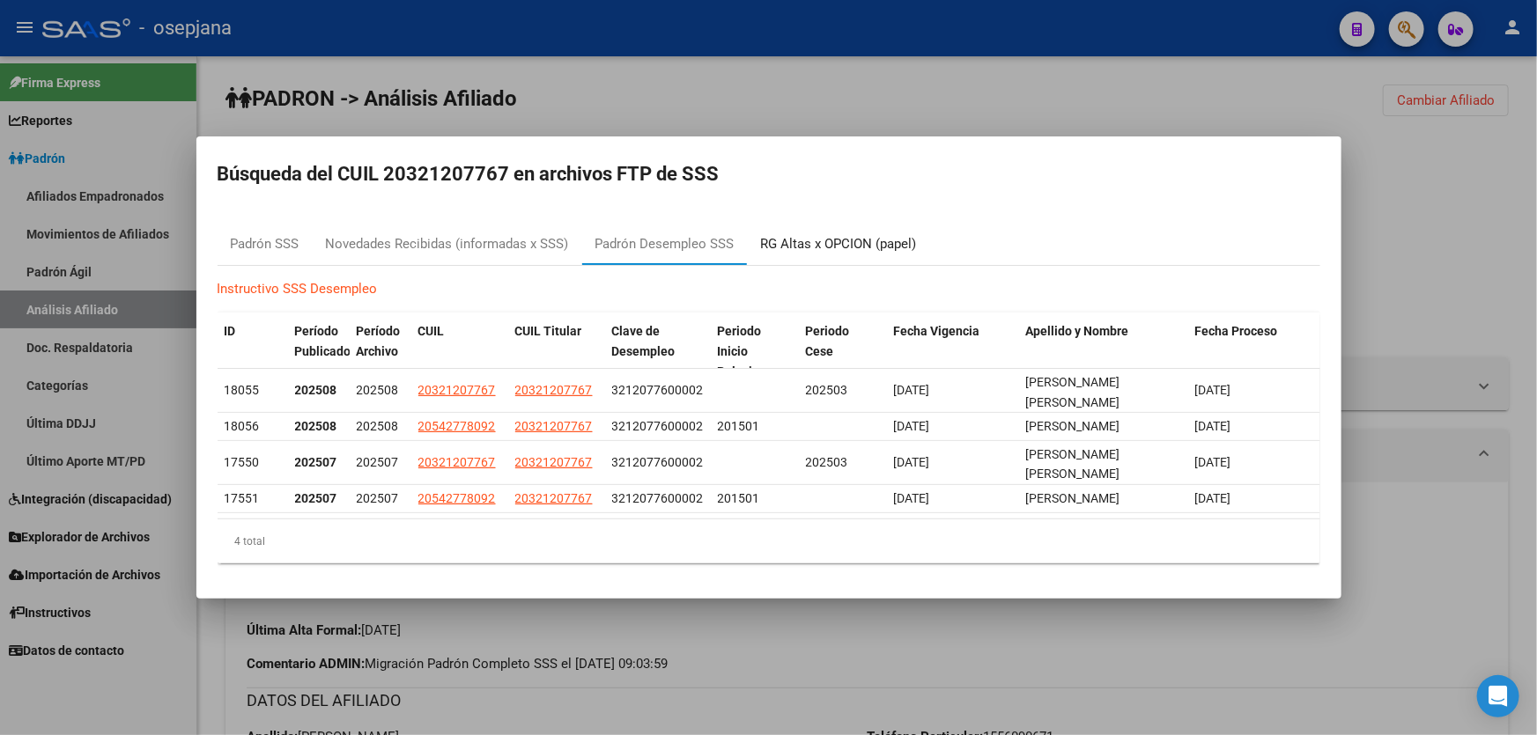
click at [844, 241] on div "RG Altas x OPCION (papel)" at bounding box center [839, 244] width 156 height 20
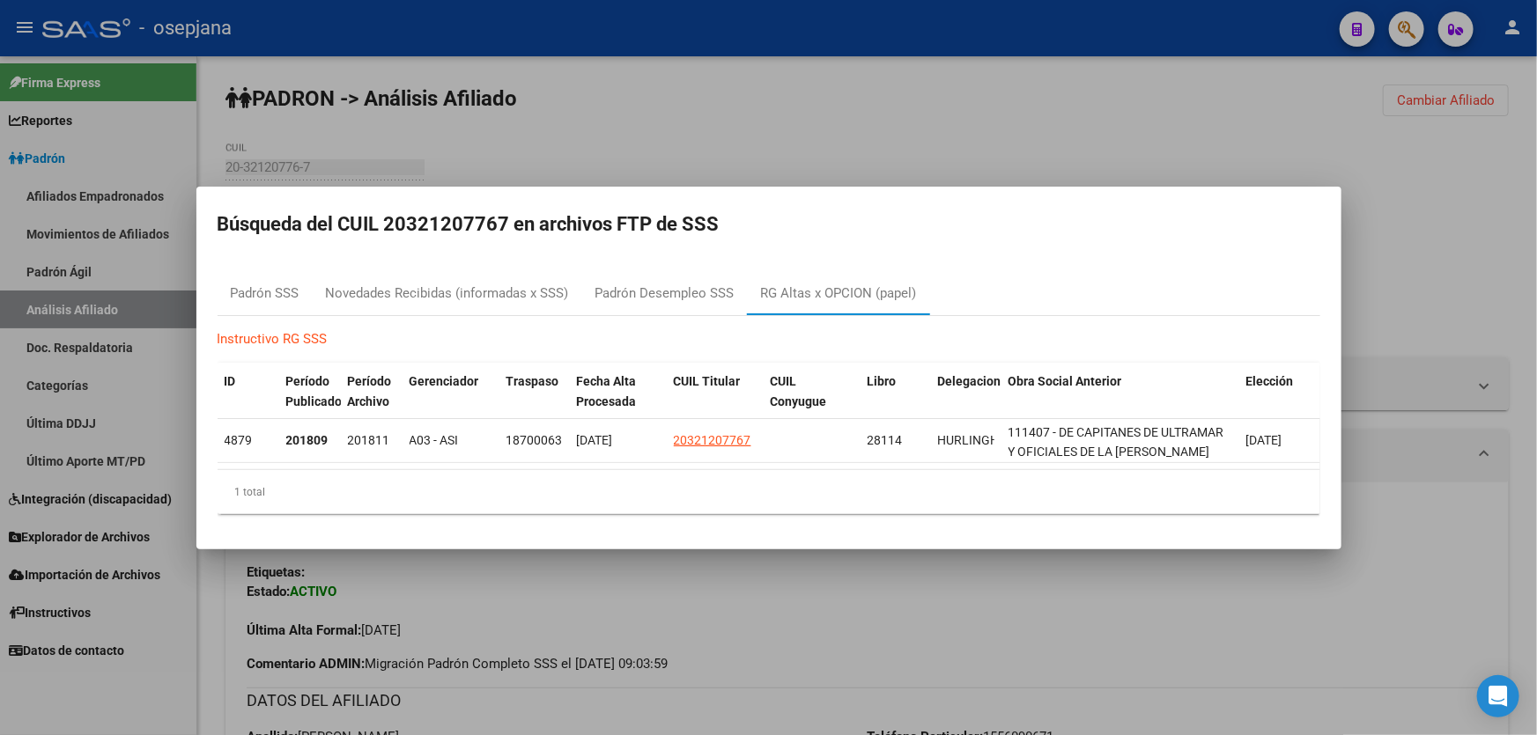
click at [1536, 241] on div at bounding box center [768, 367] width 1537 height 735
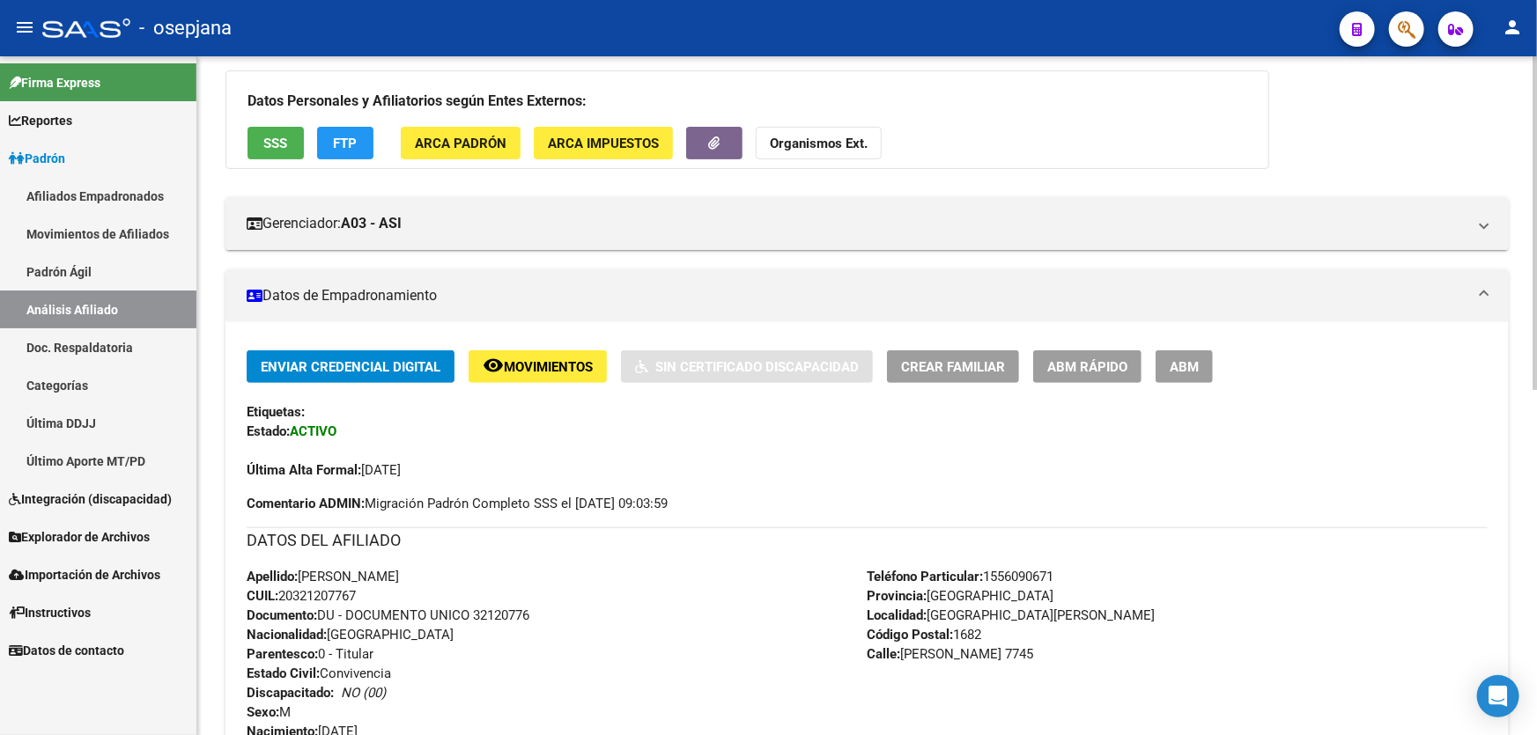
scroll to position [400, 0]
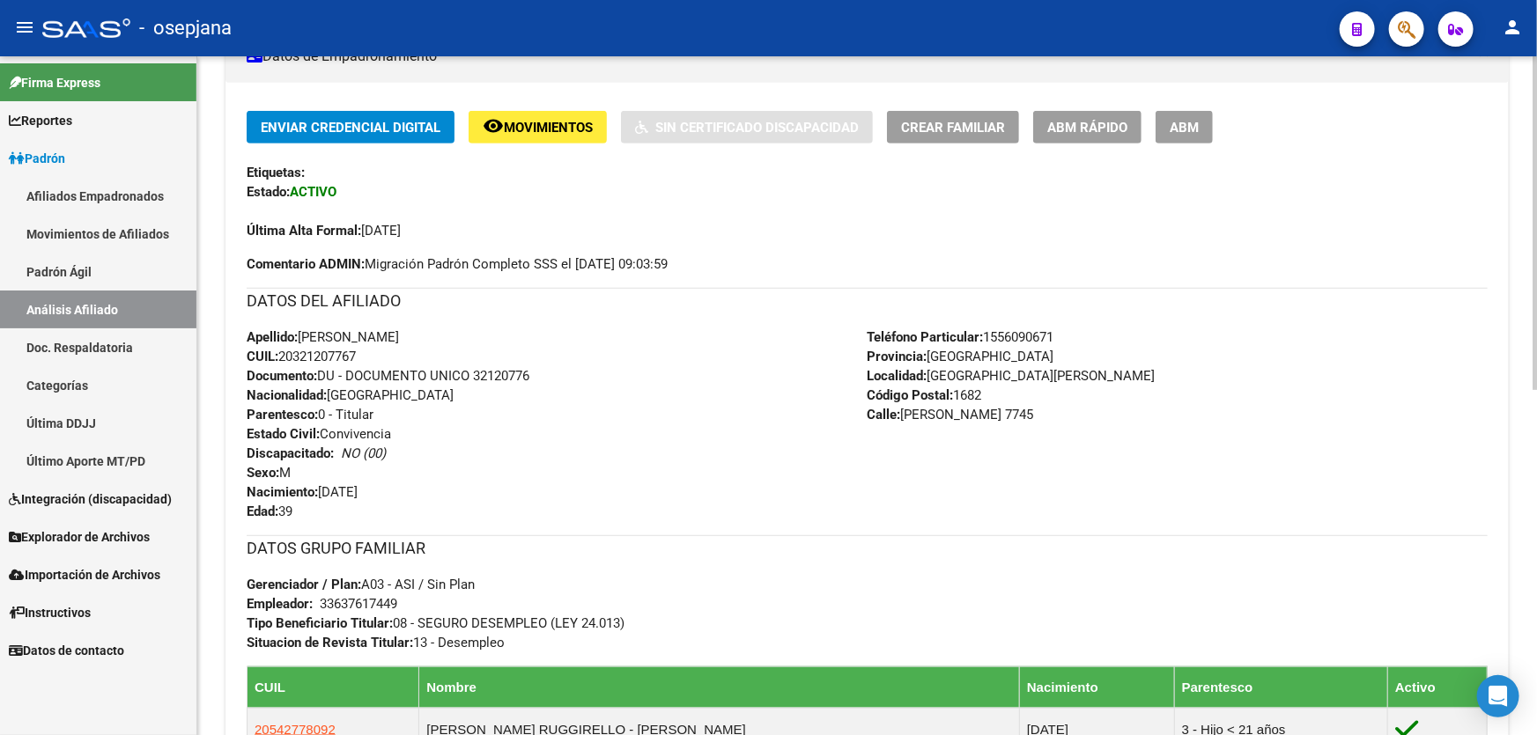
drag, startPoint x: 476, startPoint y: 372, endPoint x: 539, endPoint y: 372, distance: 63.4
click at [539, 372] on div "Apellido: [PERSON_NAME] CUIL: 20321207767 Documento: DU - DOCUMENTO UNICO 32120…" at bounding box center [557, 425] width 621 height 194
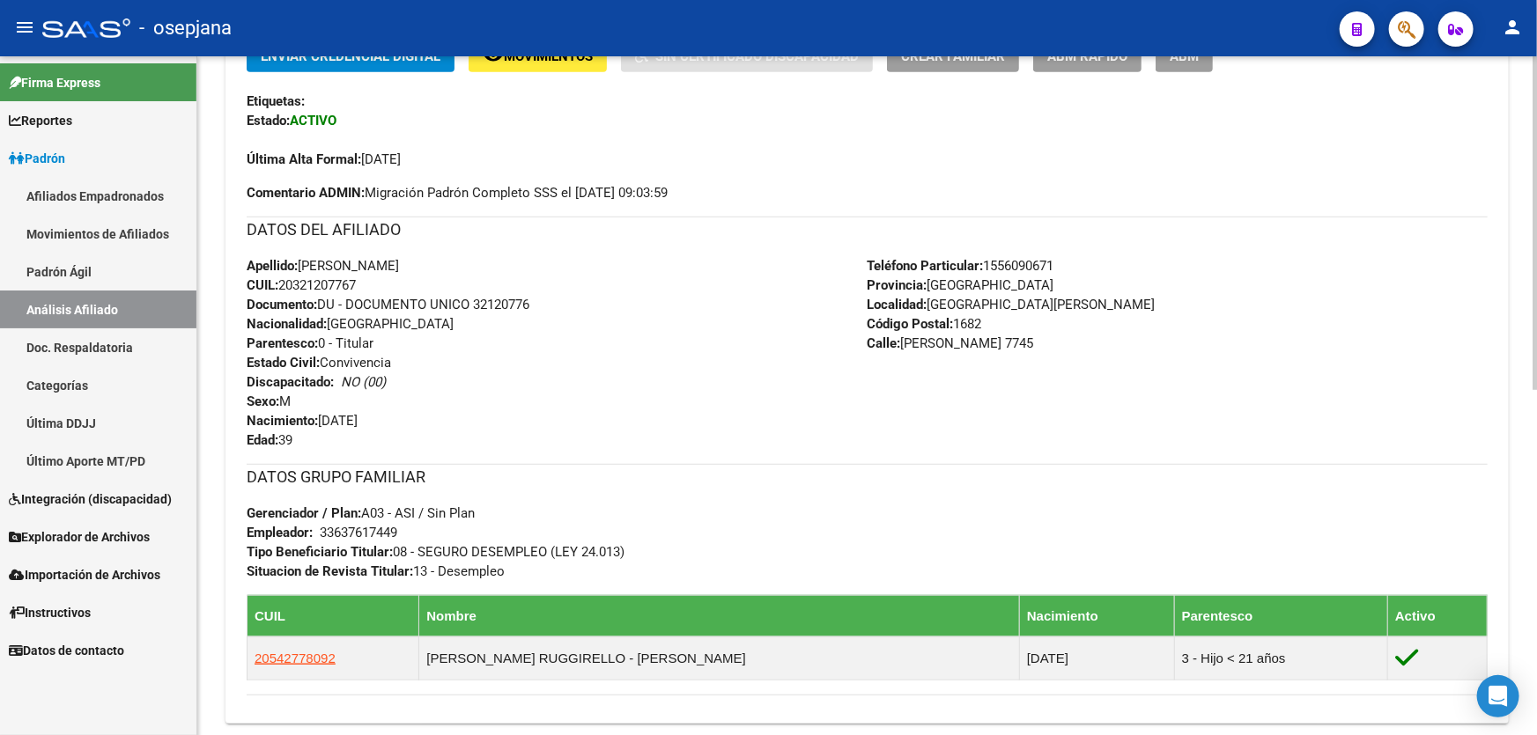
scroll to position [700, 0]
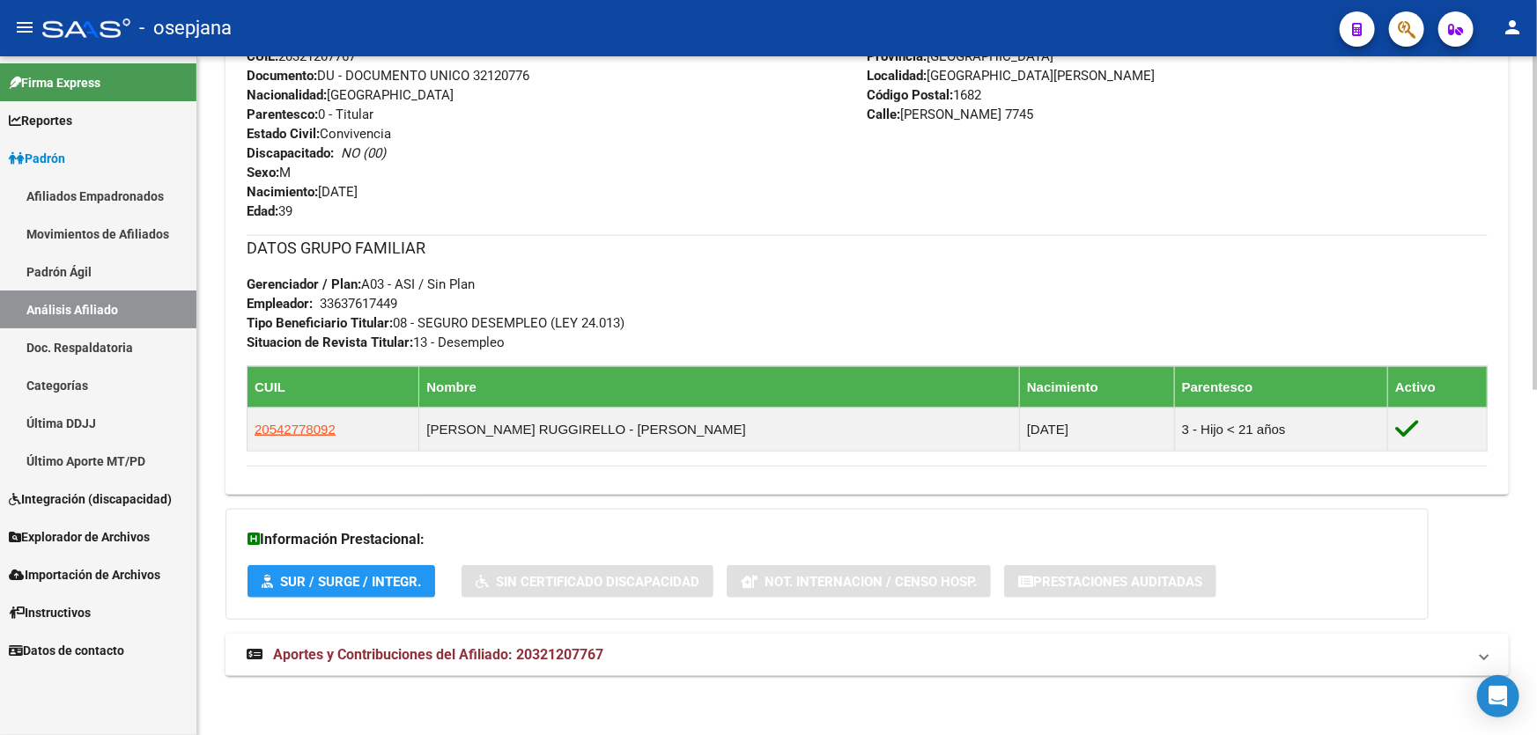
click at [884, 661] on mat-panel-title "Aportes y Contribuciones del Afiliado: 20321207767" at bounding box center [857, 654] width 1220 height 19
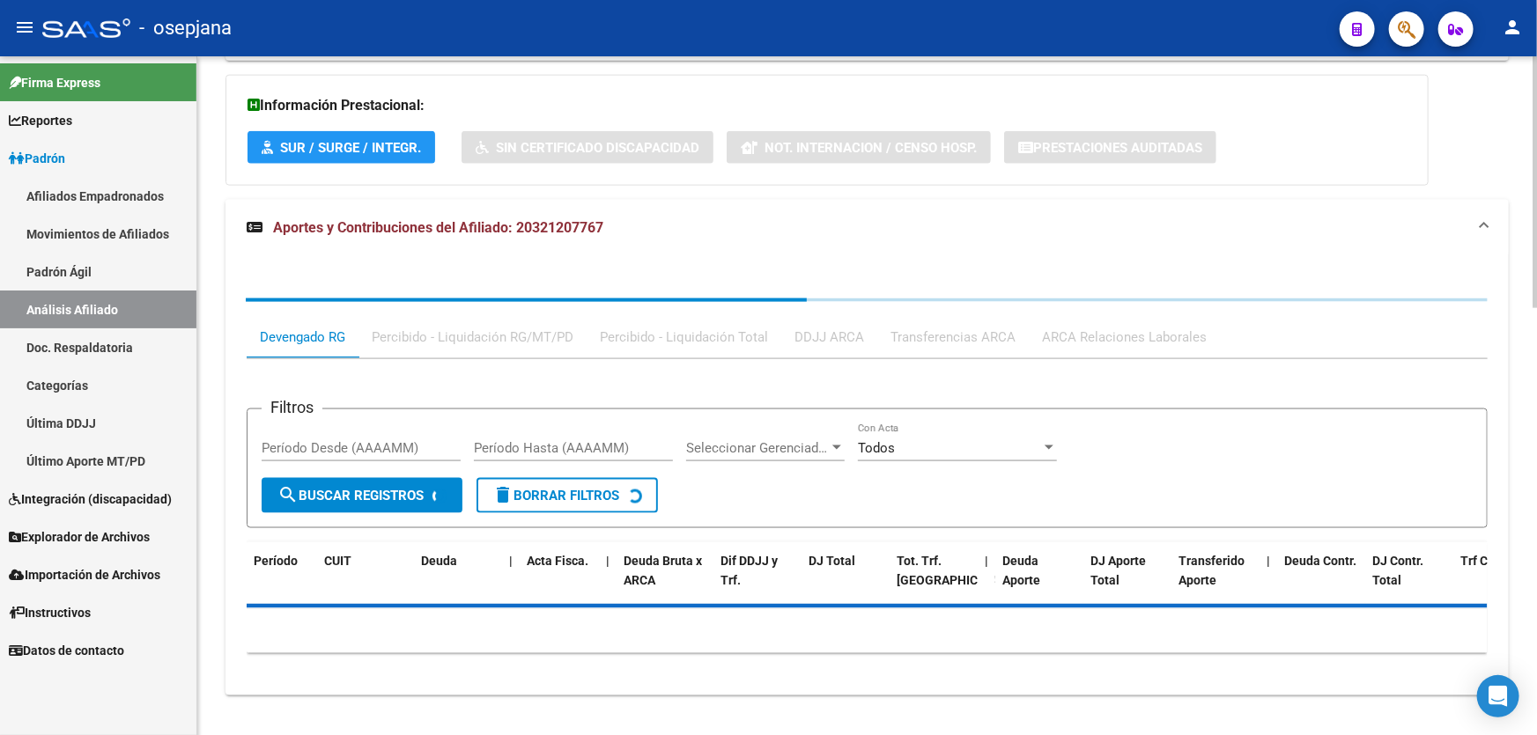
scroll to position [1153, 0]
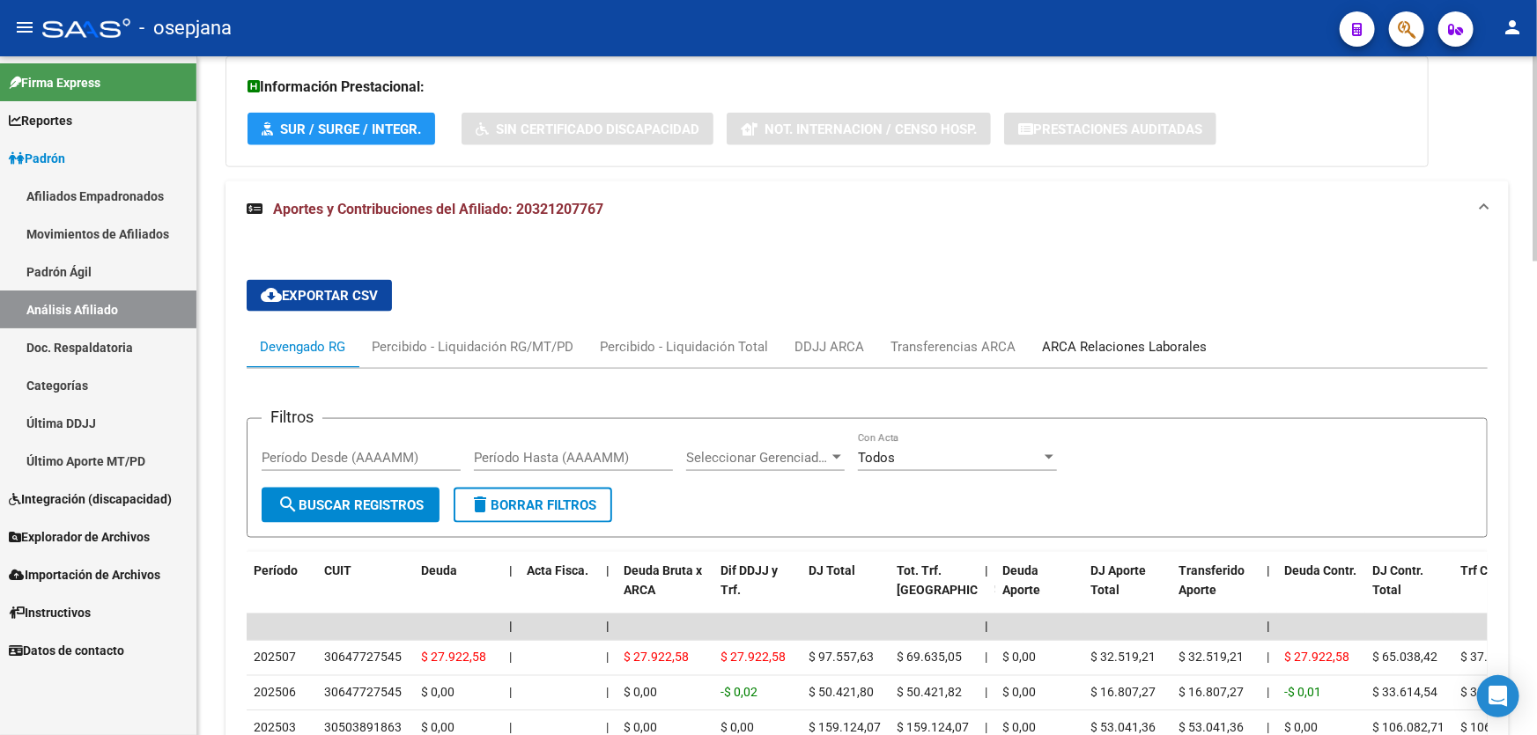
click at [1139, 352] on div "ARCA Relaciones Laborales" at bounding box center [1124, 346] width 165 height 19
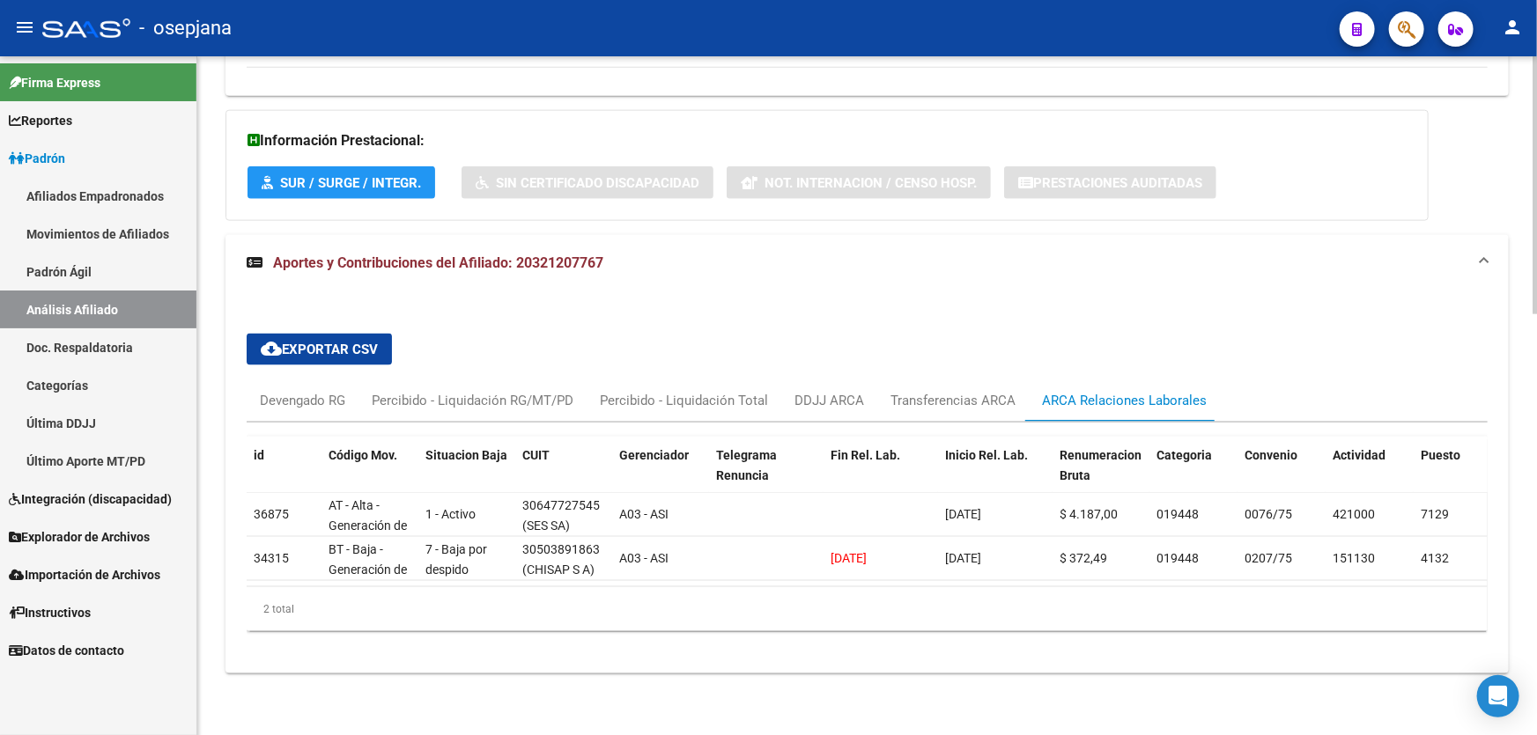
scroll to position [1109, 0]
click at [274, 391] on div "Devengado RG" at bounding box center [302, 400] width 85 height 19
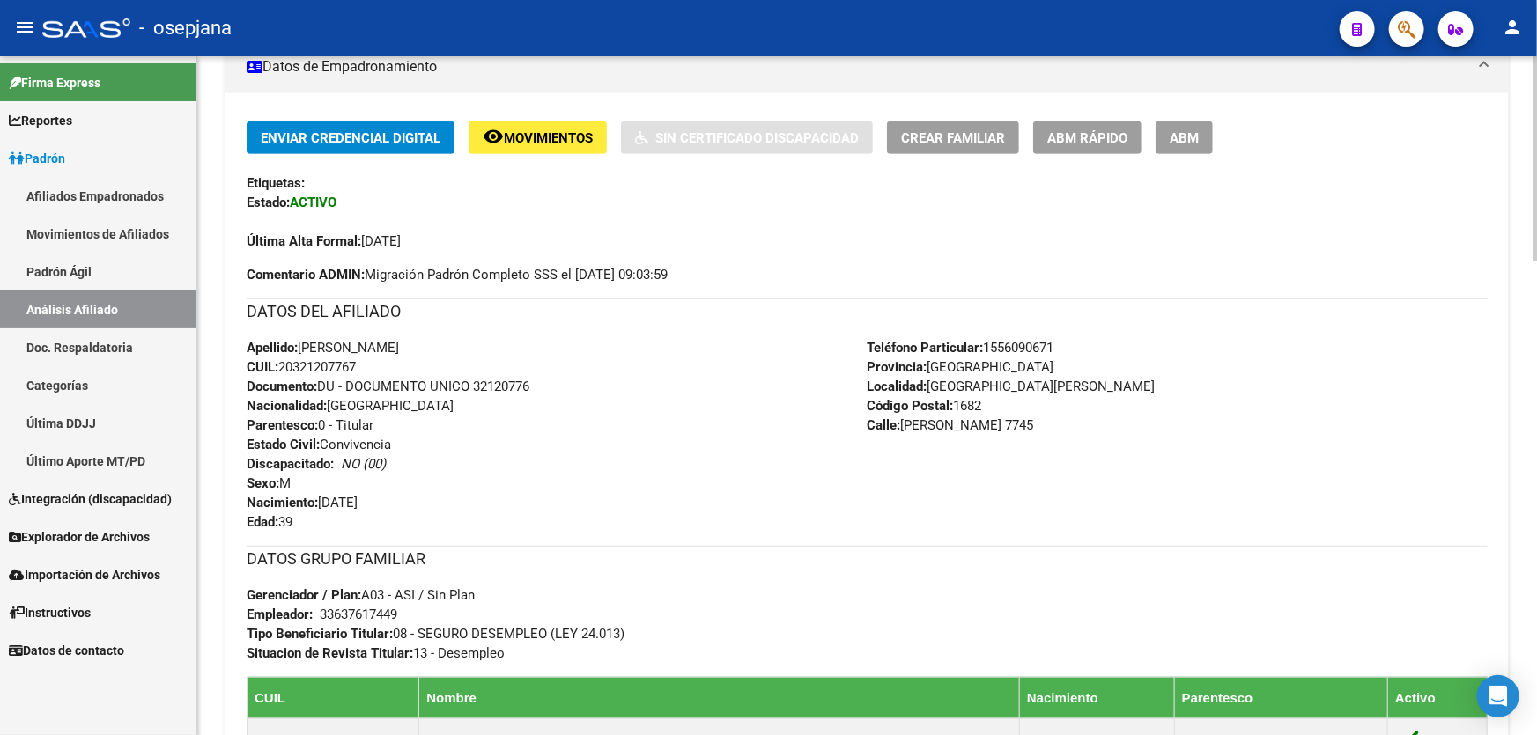
scroll to position [387, 0]
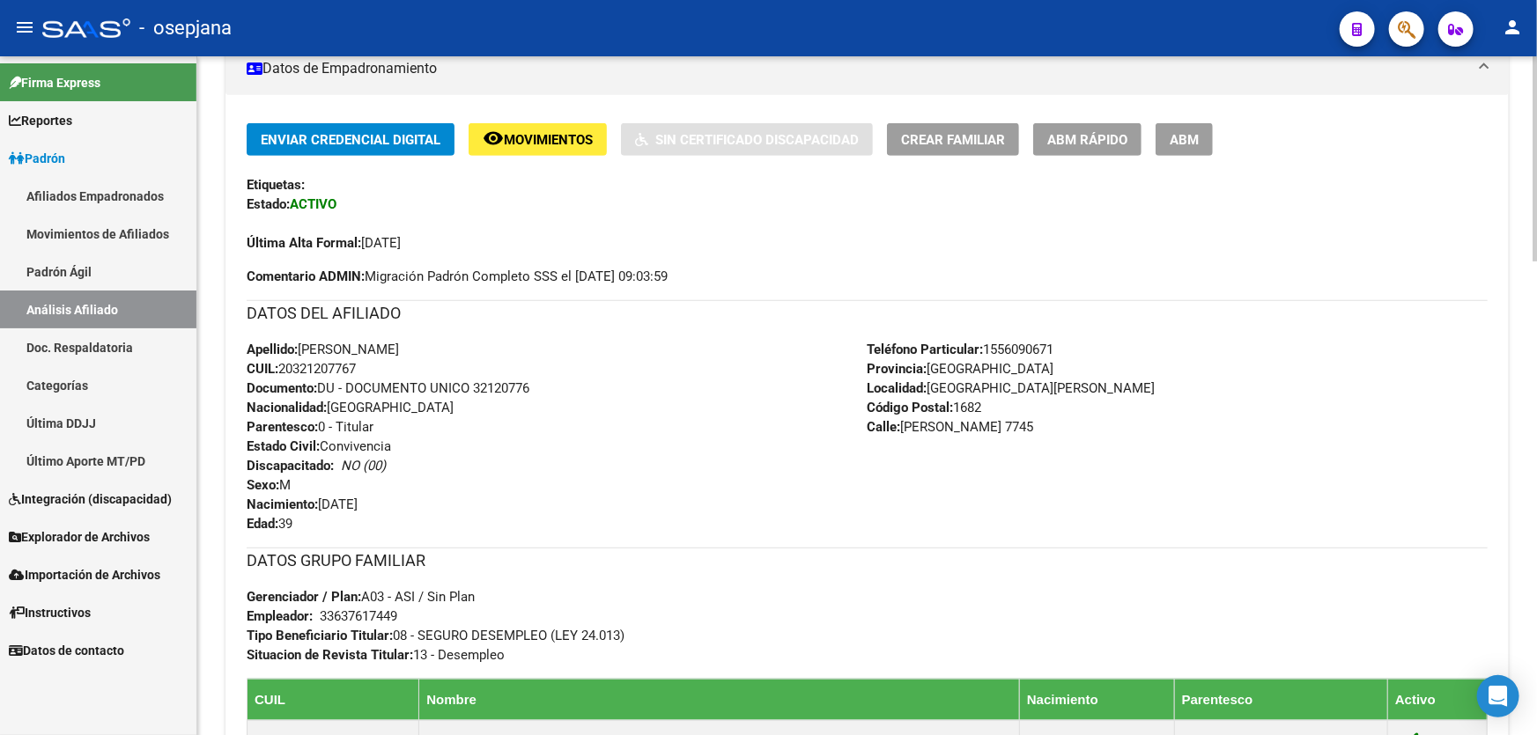
click at [521, 132] on span "Movimientos" at bounding box center [548, 140] width 89 height 16
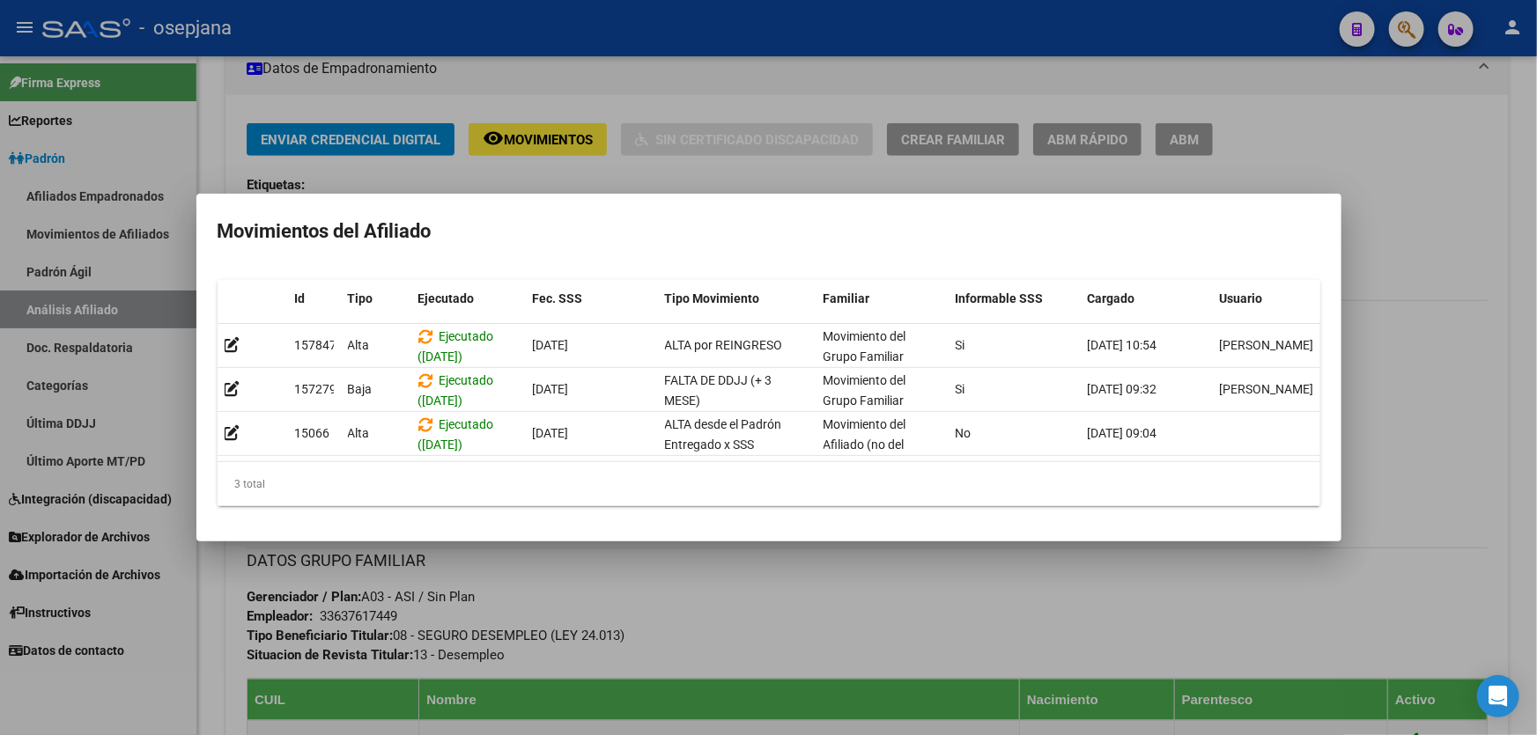
click at [843, 601] on div at bounding box center [768, 367] width 1537 height 735
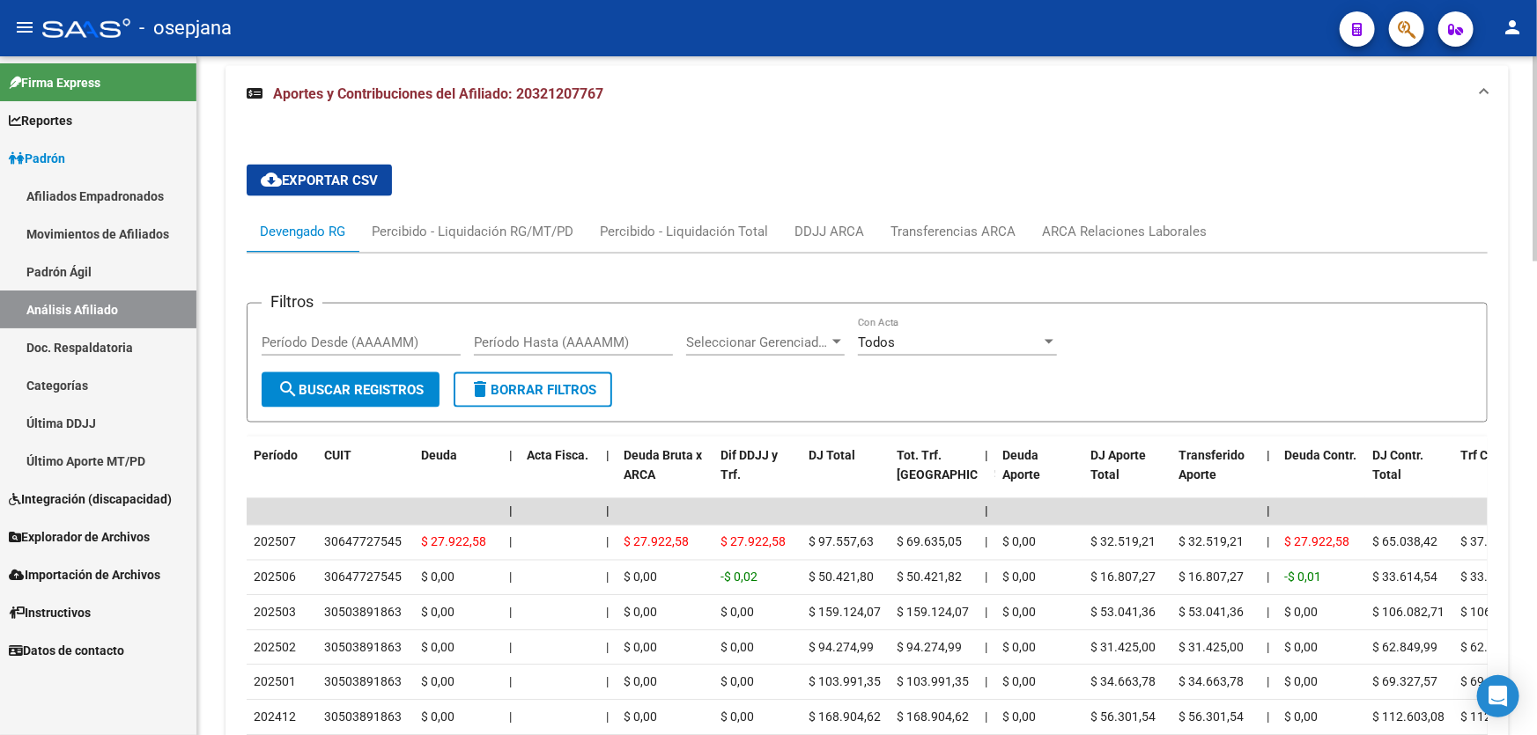
scroll to position [1508, 0]
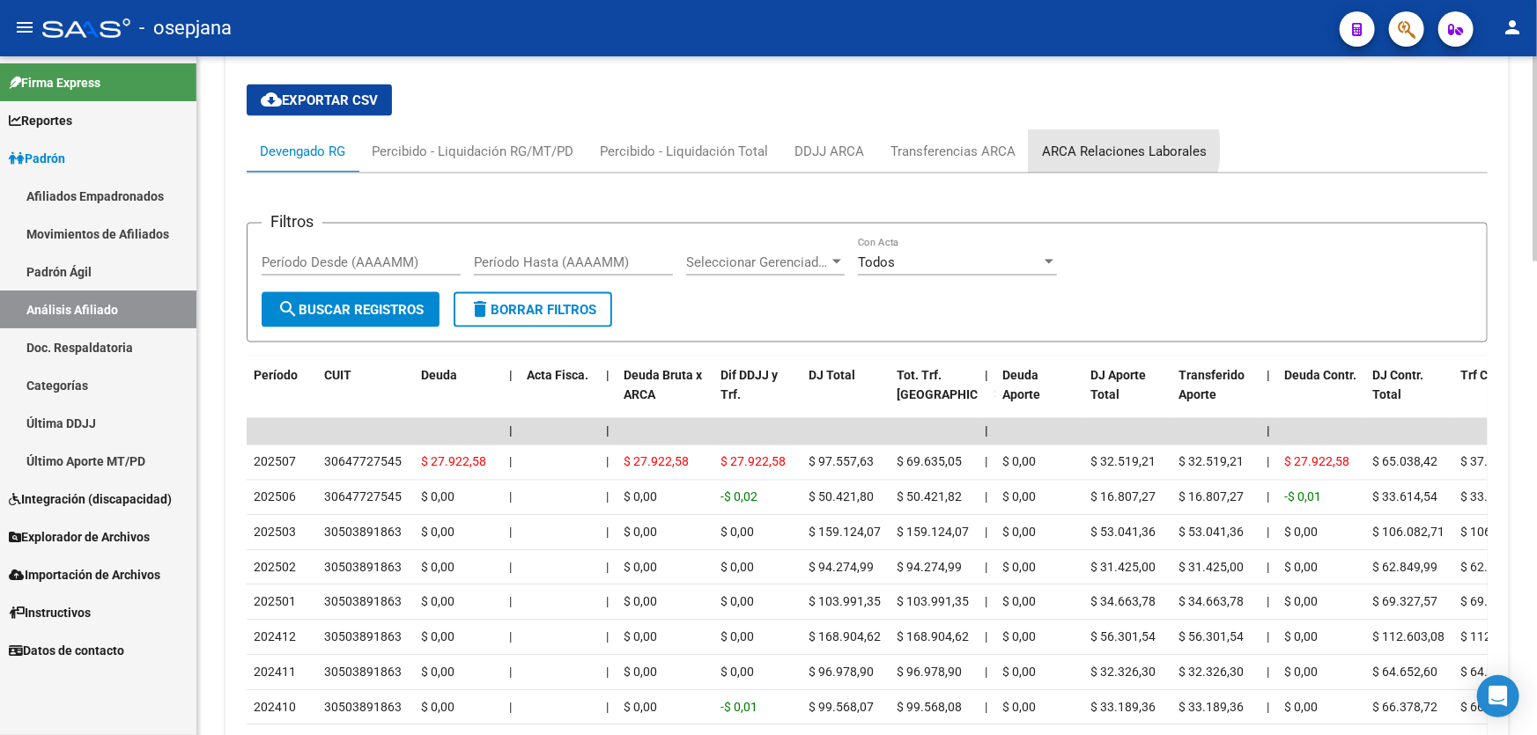
click at [1118, 148] on div "ARCA Relaciones Laborales" at bounding box center [1124, 151] width 165 height 19
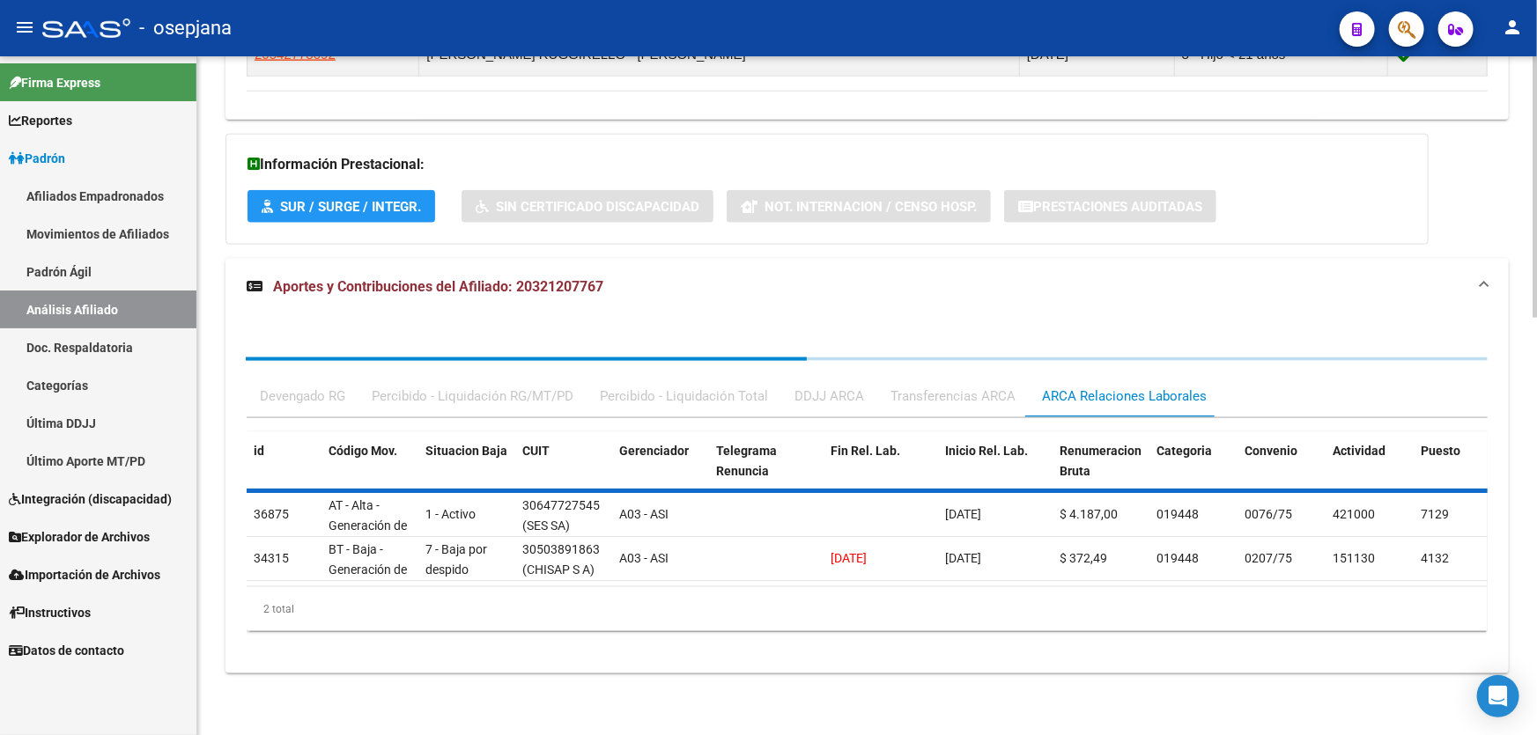
scroll to position [1109, 0]
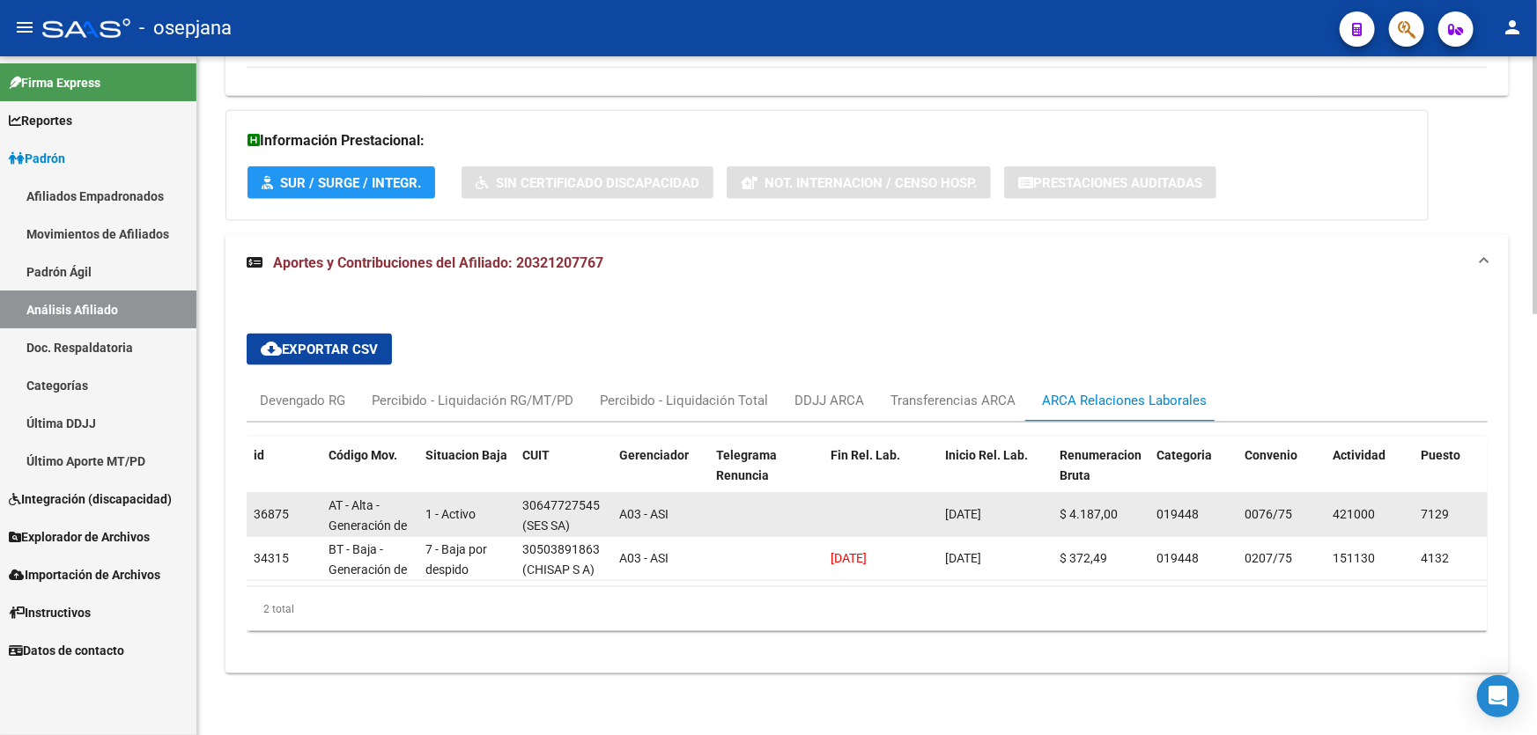
drag, startPoint x: 520, startPoint y: 493, endPoint x: 608, endPoint y: 493, distance: 87.2
click at [608, 493] on datatable-body-cell "30647727545 (SES SA)" at bounding box center [563, 514] width 97 height 43
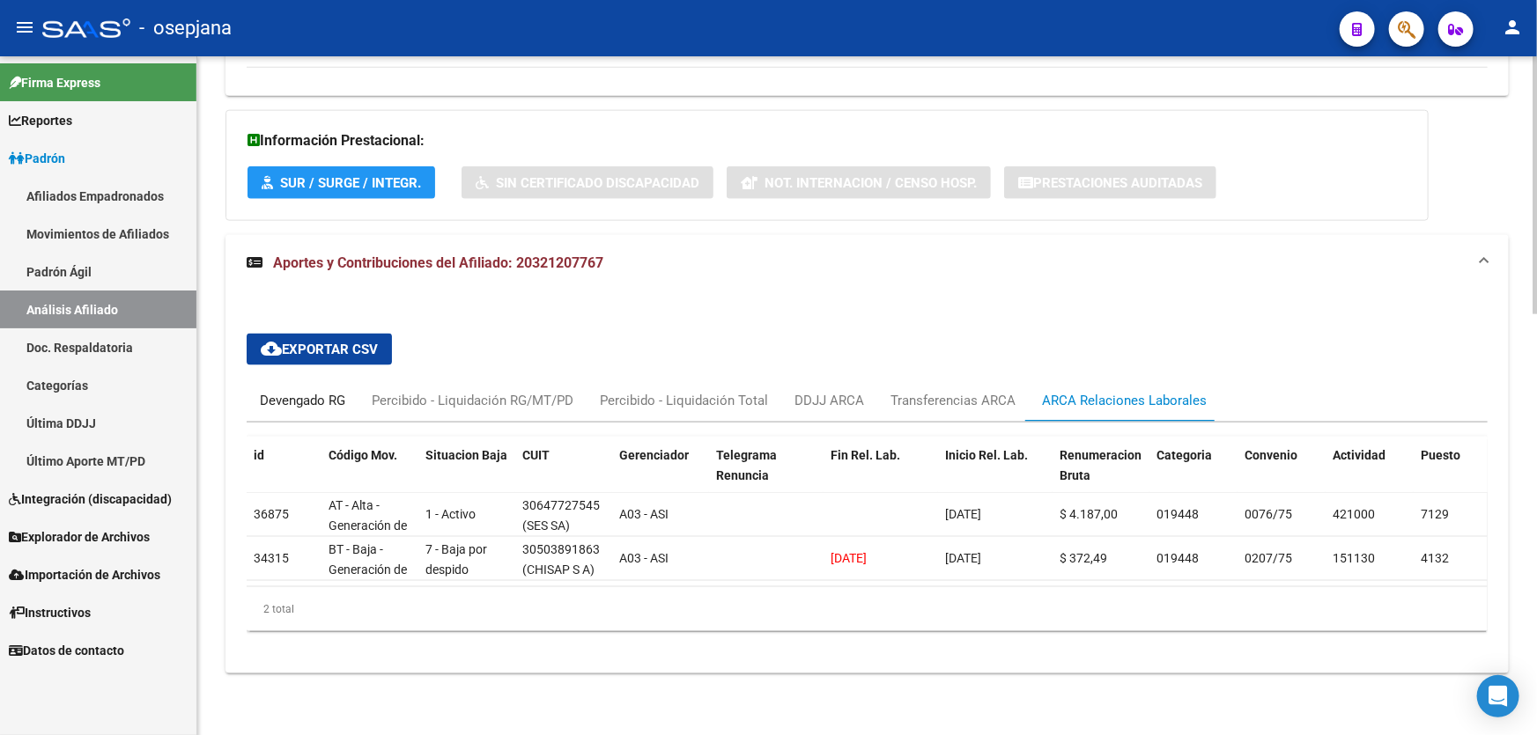
click at [310, 391] on div "Devengado RG" at bounding box center [302, 400] width 85 height 19
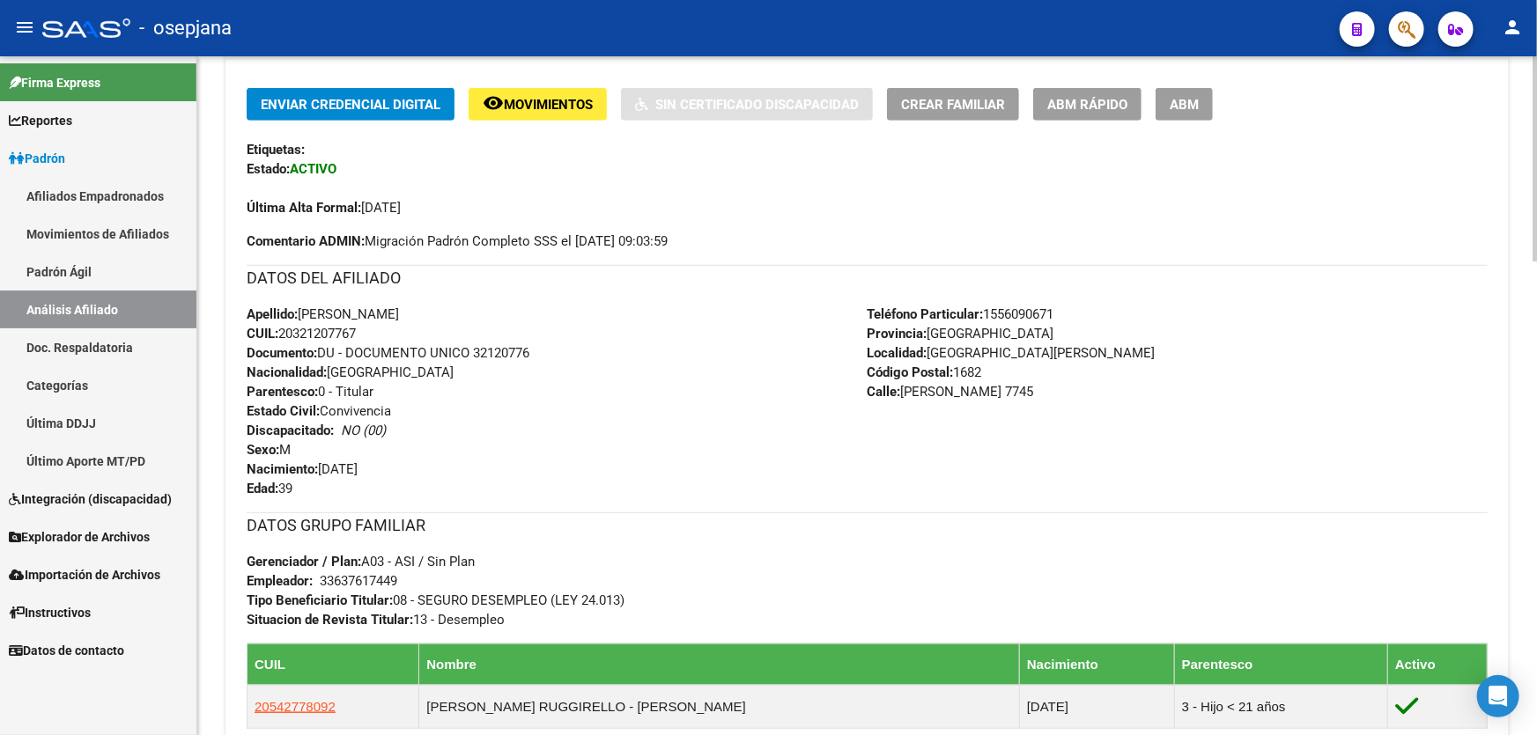
scroll to position [387, 0]
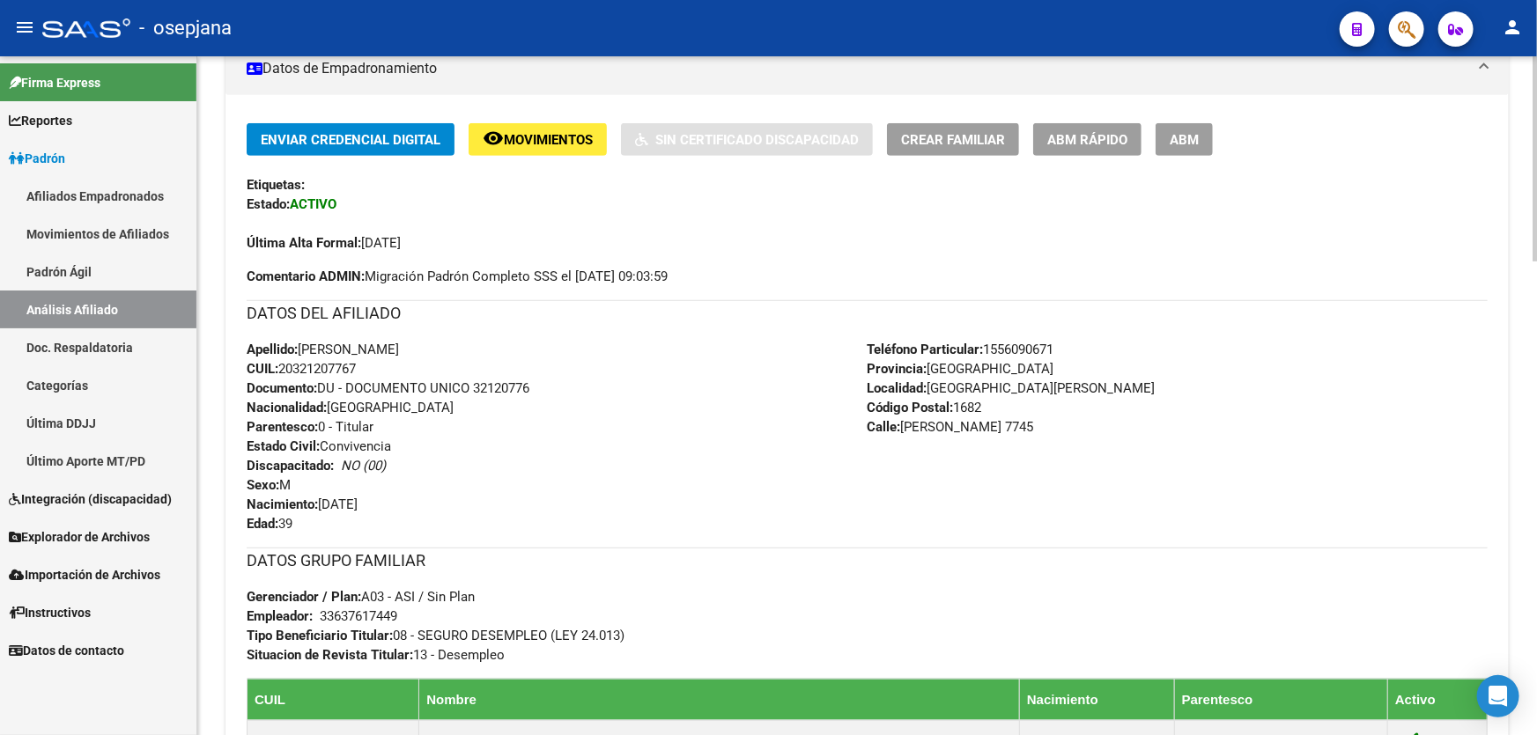
click at [552, 144] on span "Movimientos" at bounding box center [548, 140] width 89 height 16
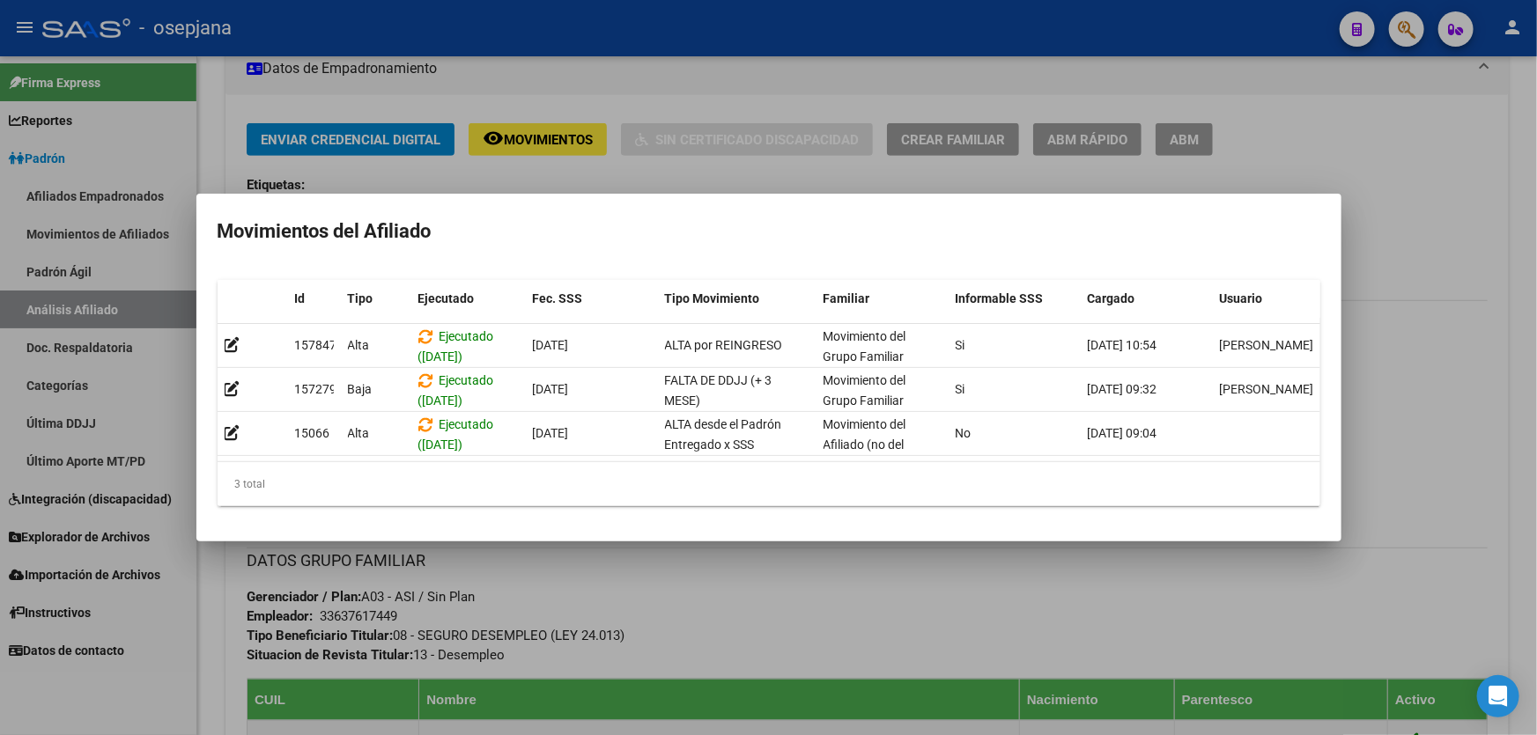
click at [655, 599] on div at bounding box center [768, 367] width 1537 height 735
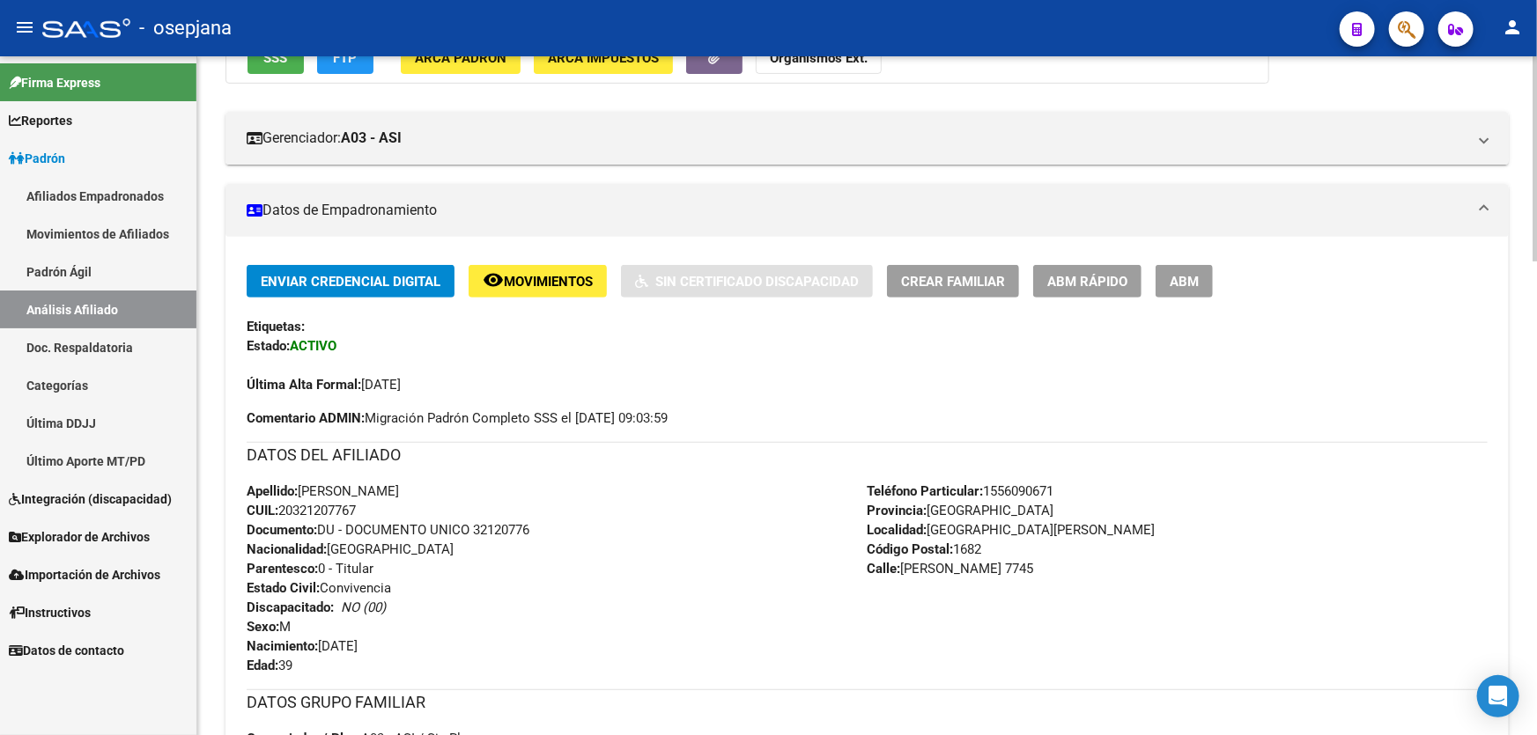
scroll to position [0, 0]
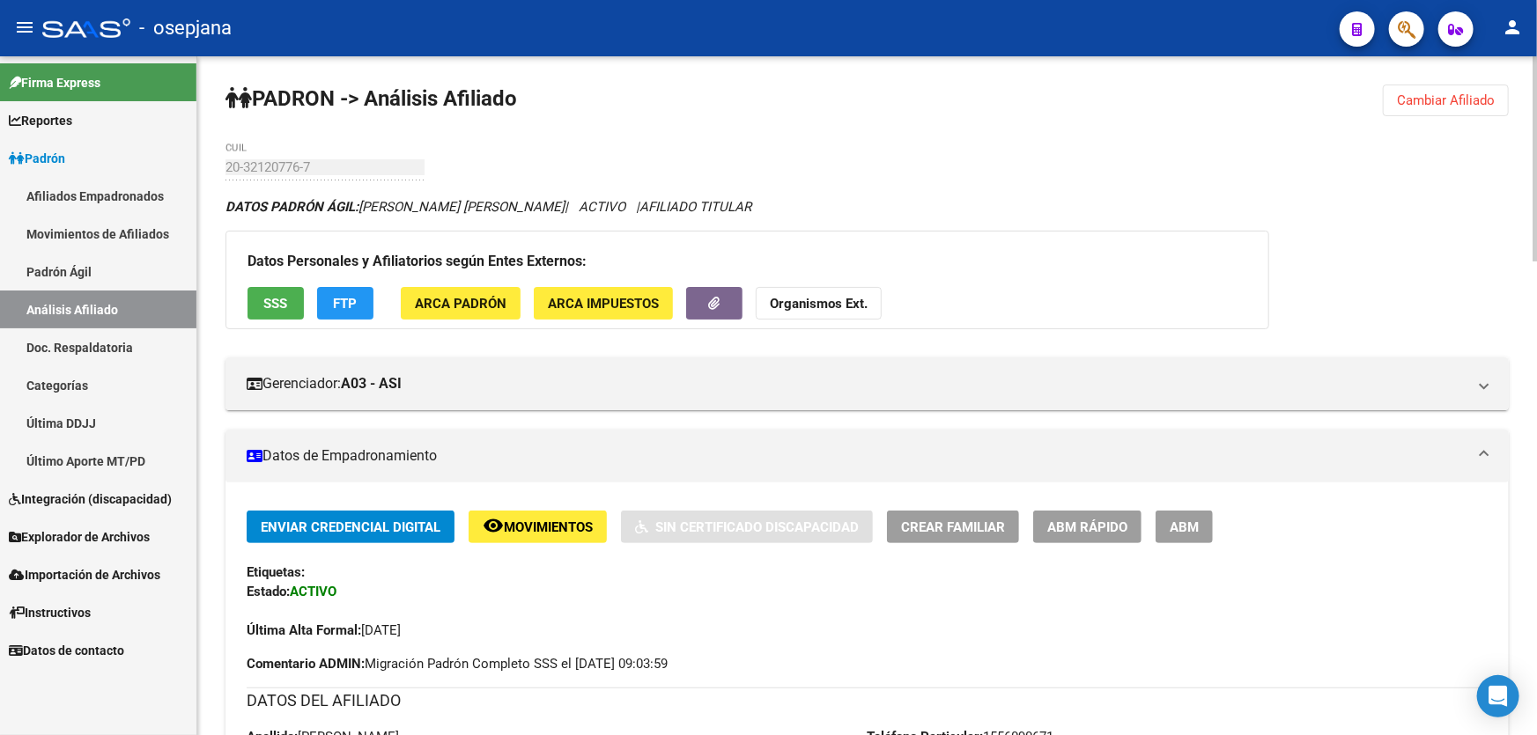
click at [1066, 525] on span "ABM Rápido" at bounding box center [1087, 528] width 80 height 16
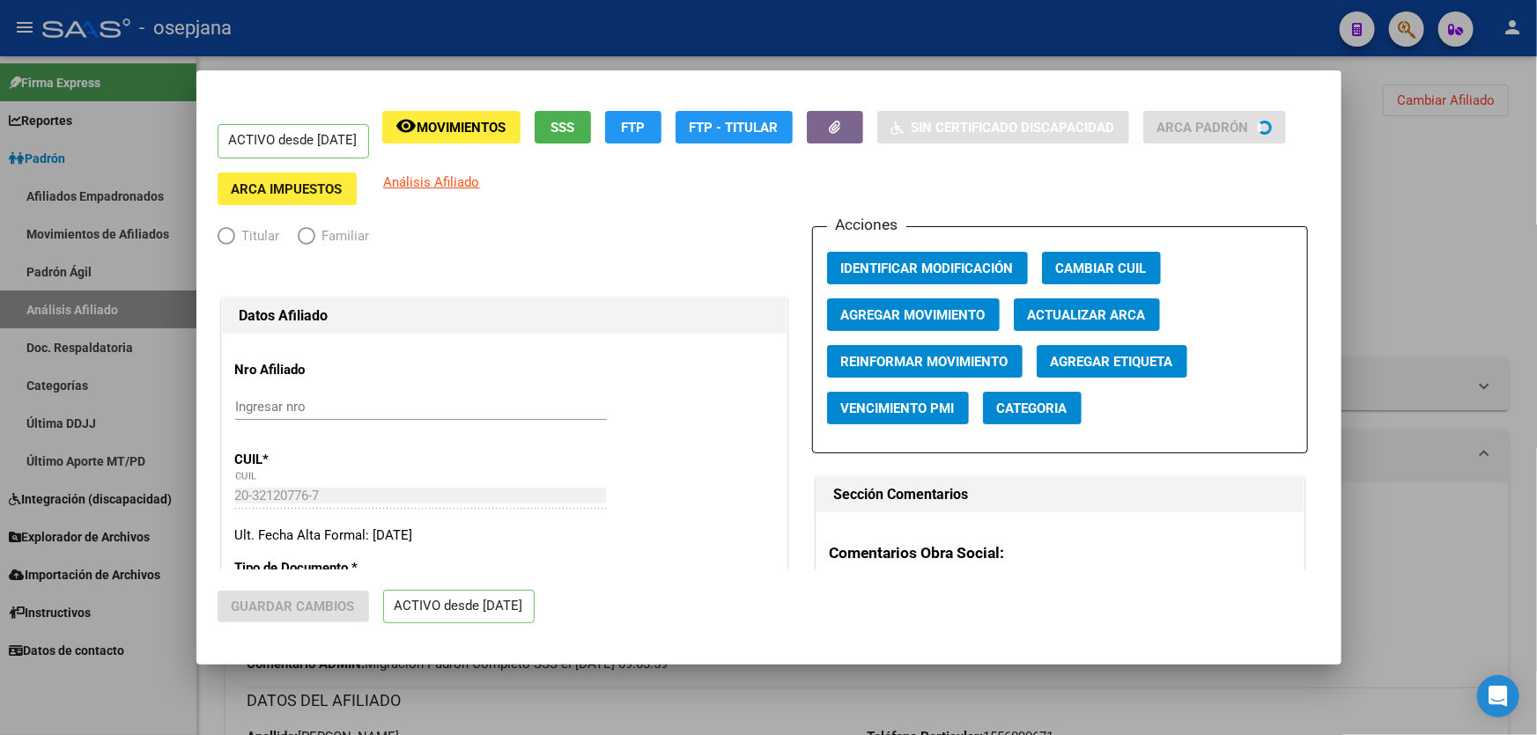
radio input "true"
type input "33-63761744-9"
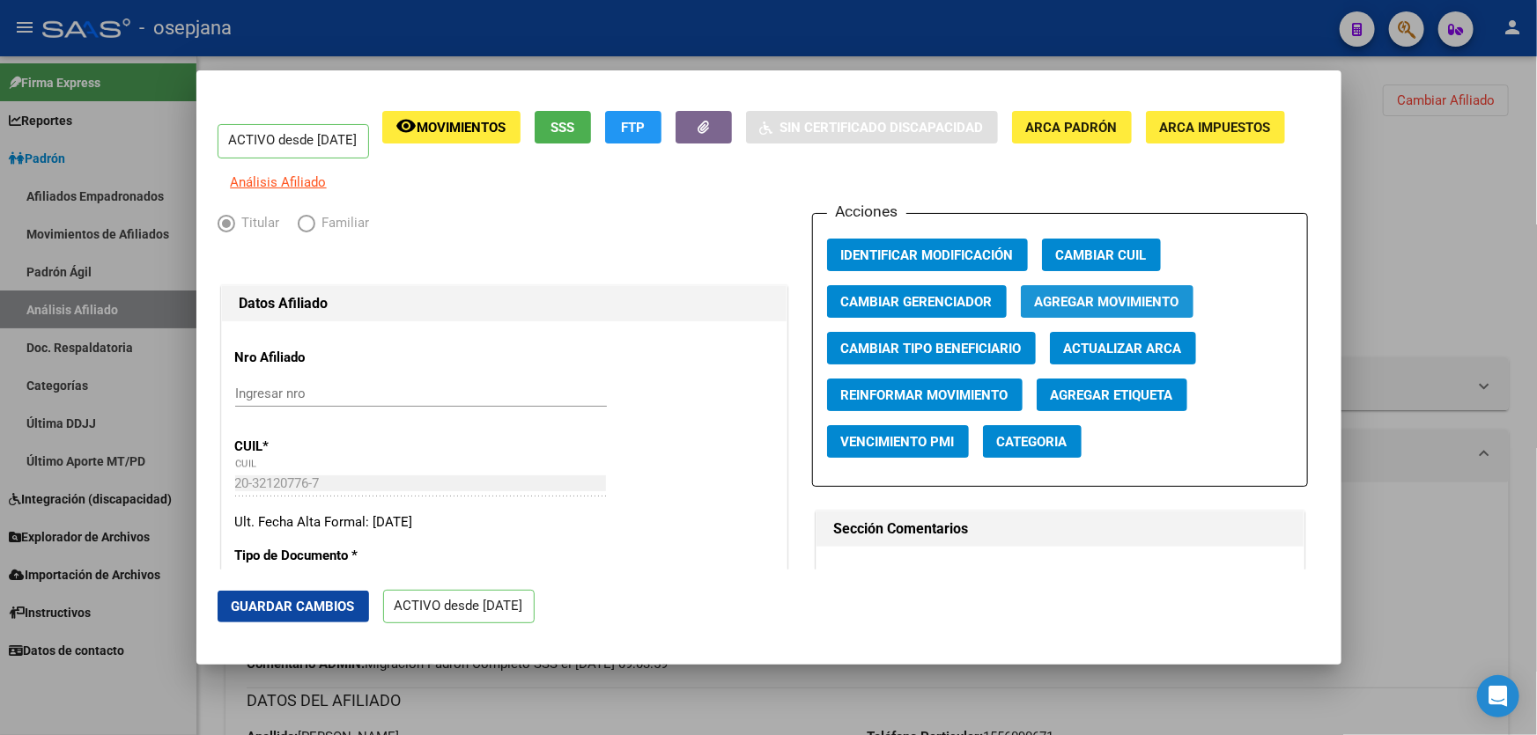
click at [1100, 310] on span "Agregar Movimiento" at bounding box center [1107, 302] width 144 height 16
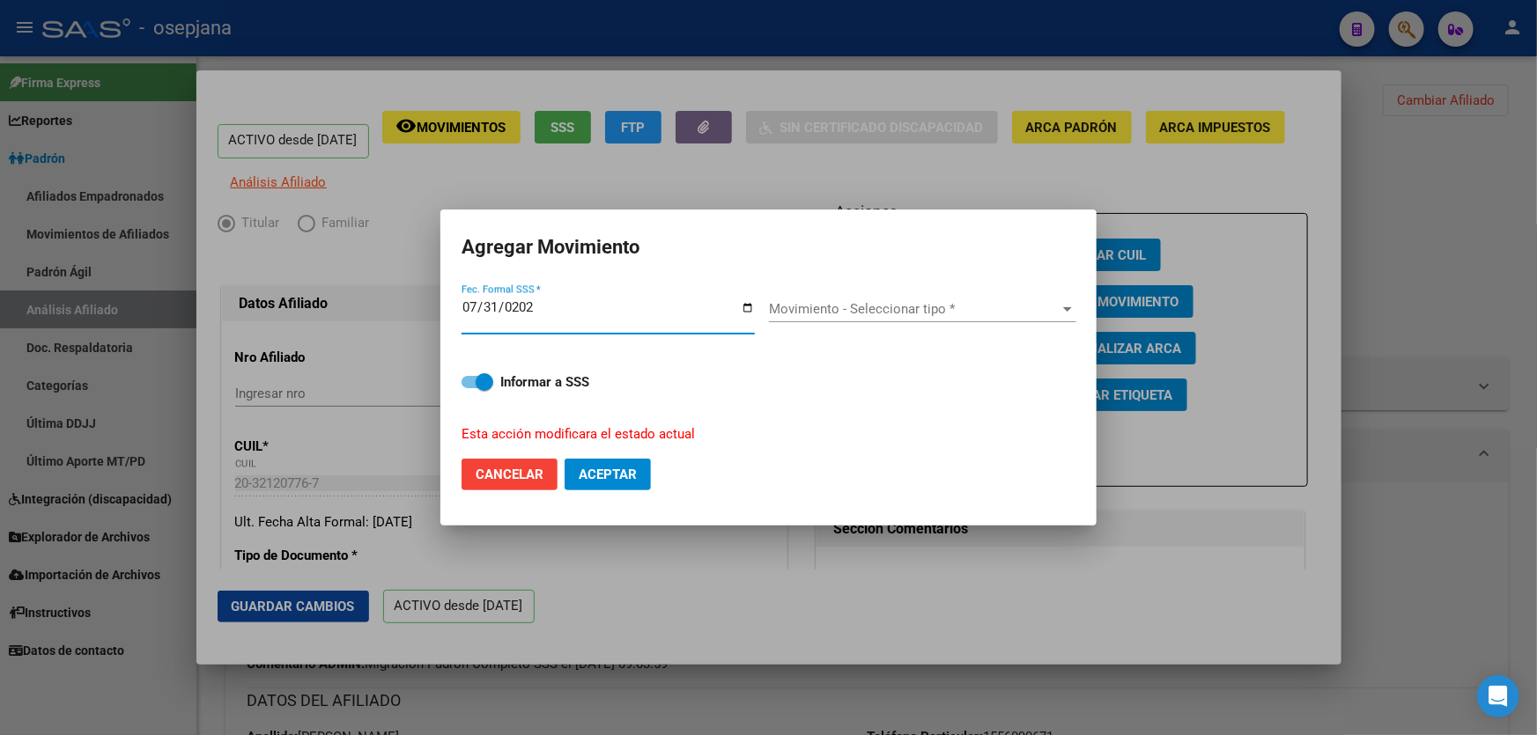
type input "[DATE]"
click at [994, 301] on span "Movimiento - Seleccionar tipo *" at bounding box center [914, 309] width 291 height 16
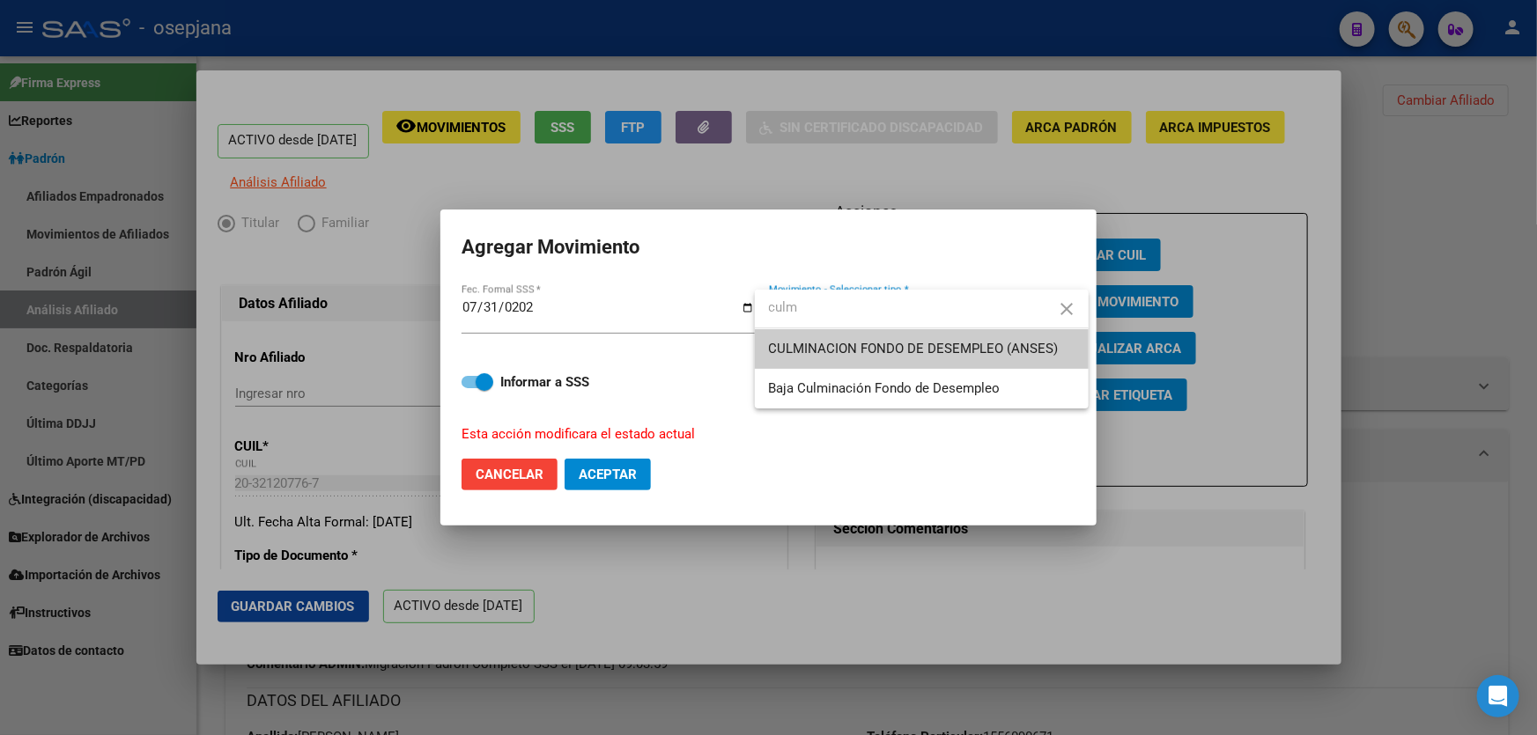
type input "culm"
click at [958, 352] on span "CULMINACION FONDO DE DESEMPLEO (ANSES)" at bounding box center [914, 349] width 290 height 16
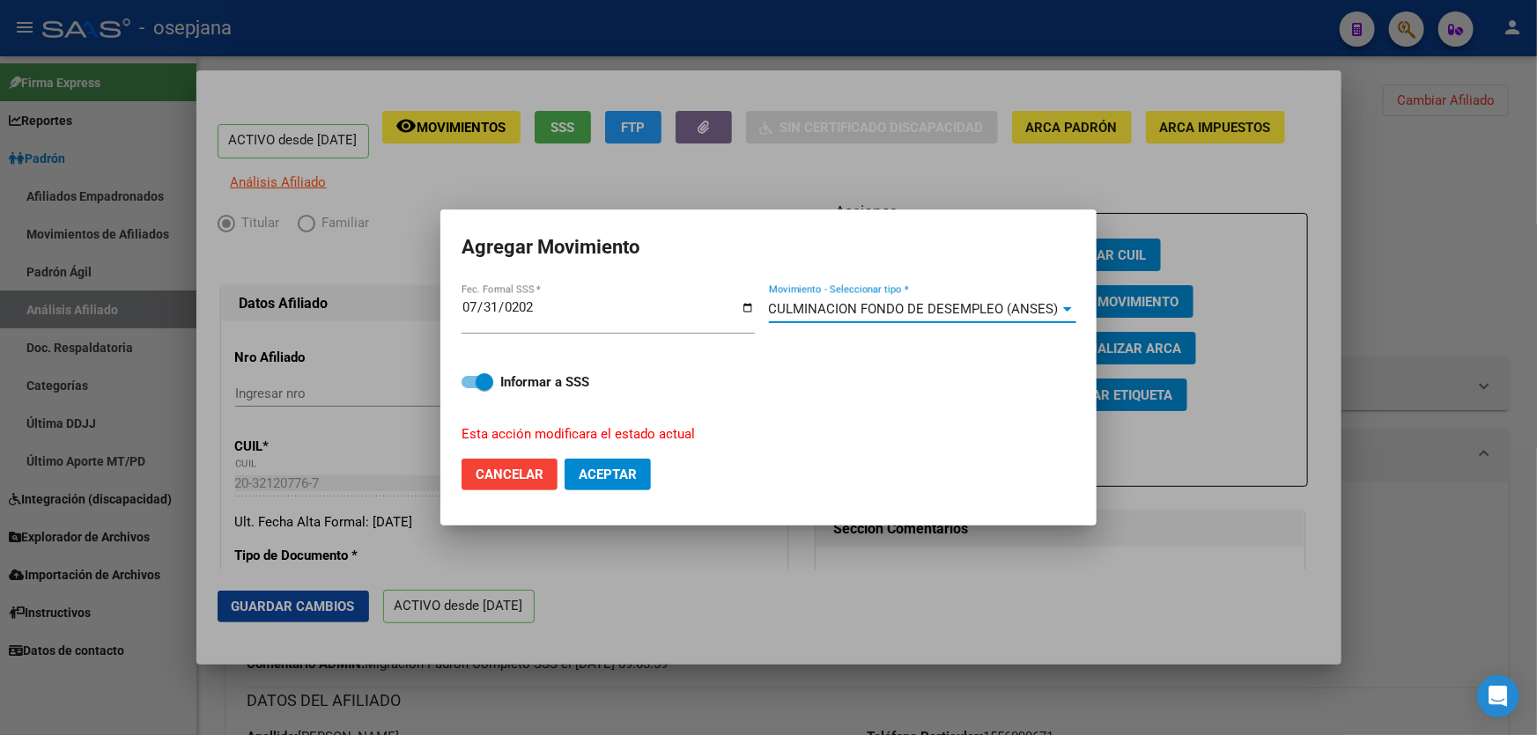
click at [610, 473] on span "Aceptar" at bounding box center [608, 475] width 58 height 16
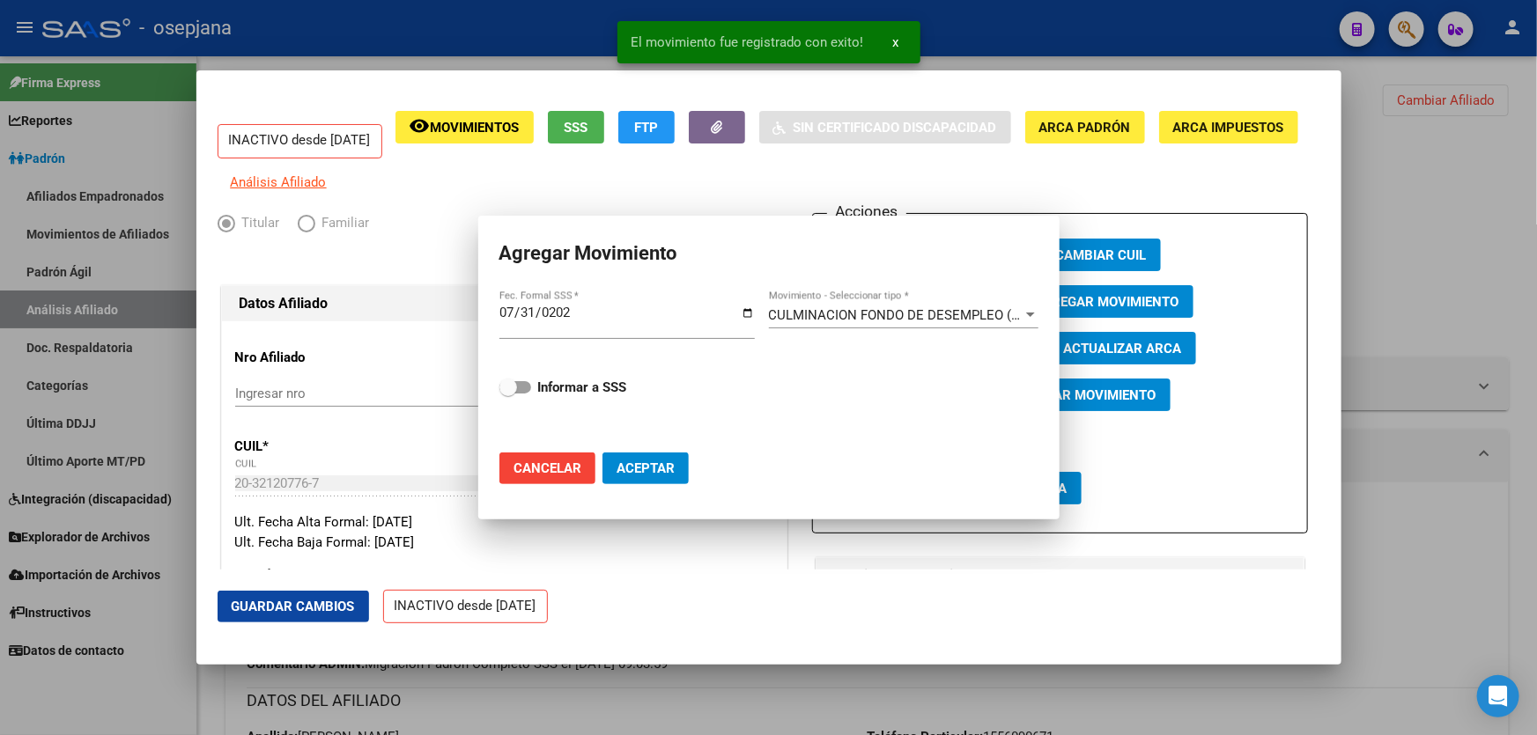
checkbox input "false"
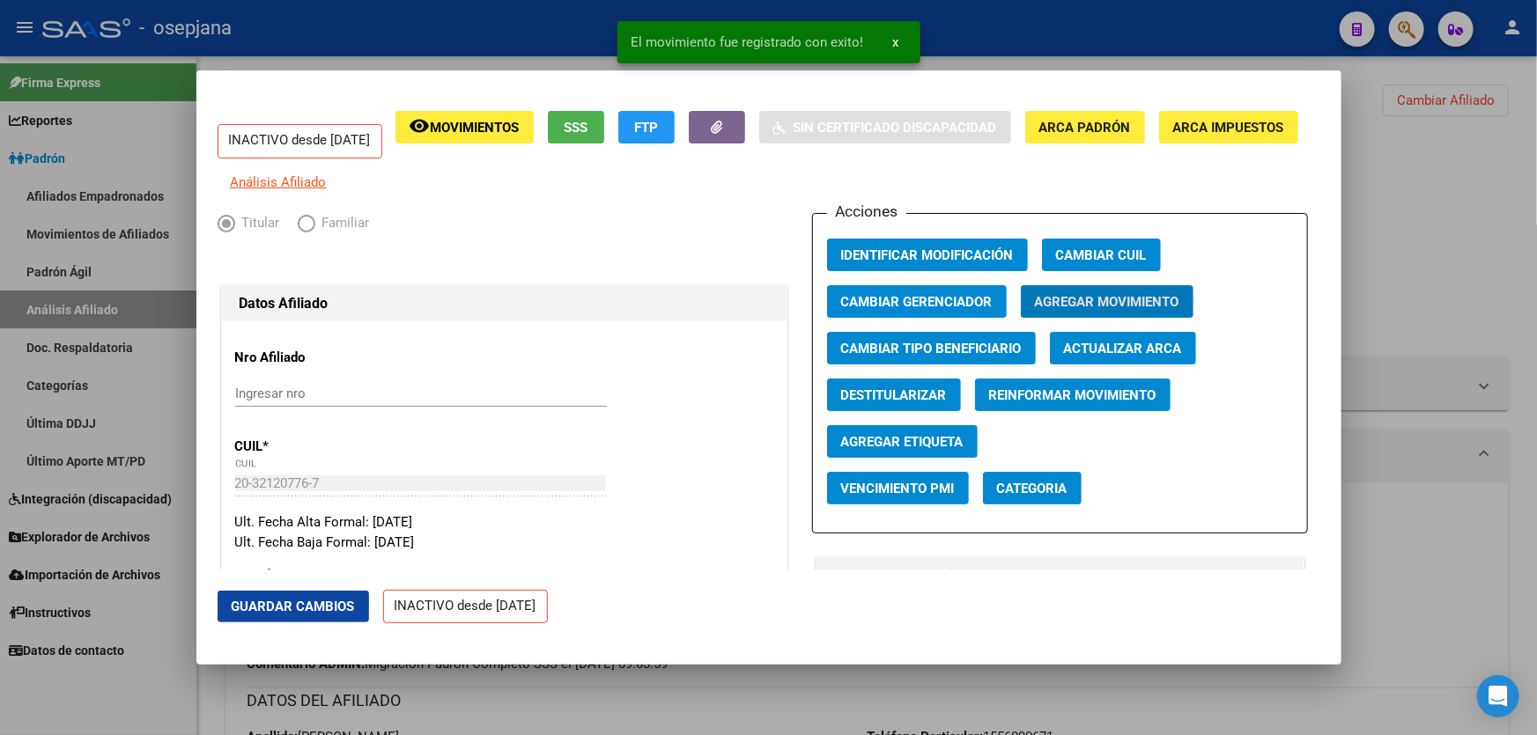
click at [282, 606] on span "Guardar Cambios" at bounding box center [293, 607] width 123 height 16
click at [1536, 366] on div at bounding box center [768, 367] width 1537 height 735
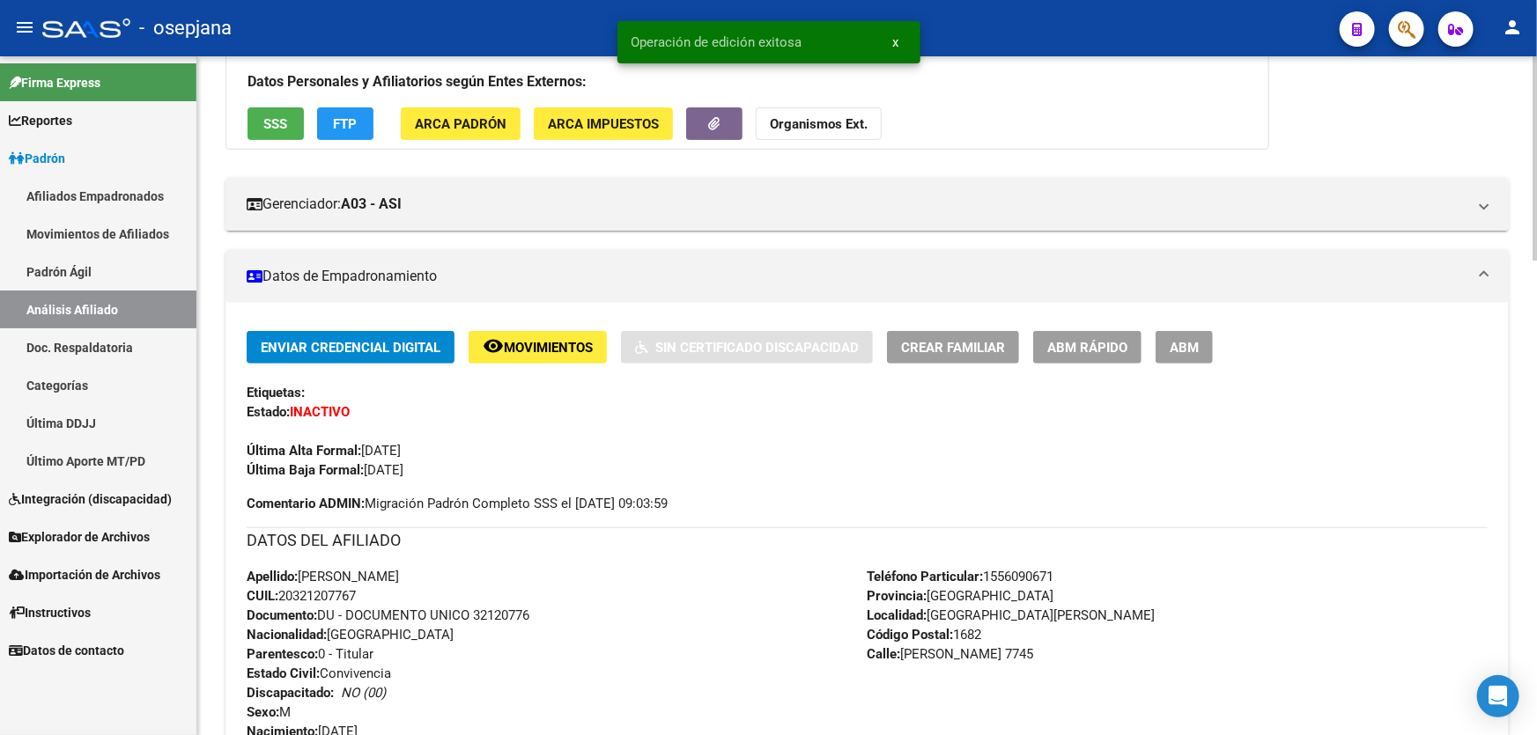
scroll to position [159, 0]
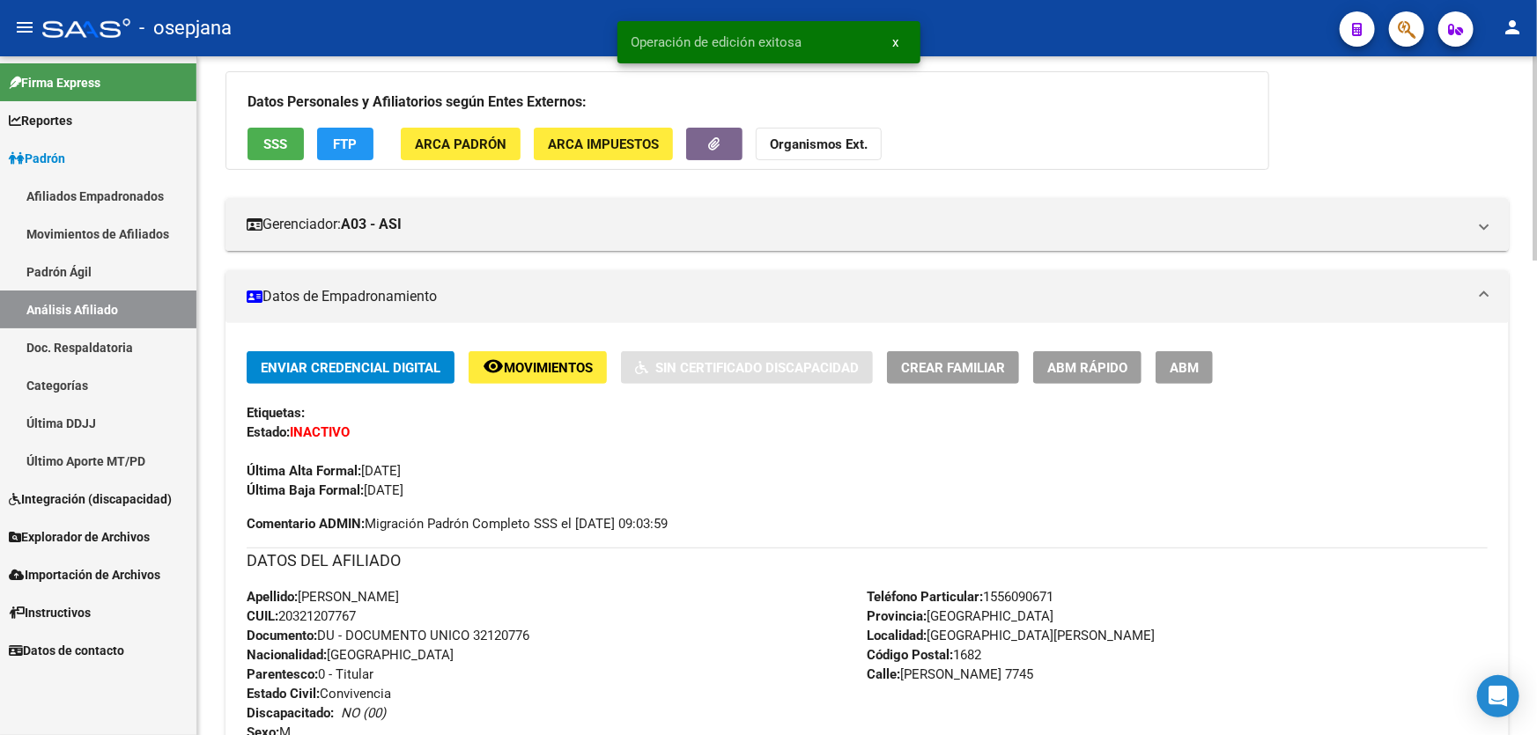
click at [1097, 362] on span "ABM Rápido" at bounding box center [1087, 368] width 80 height 16
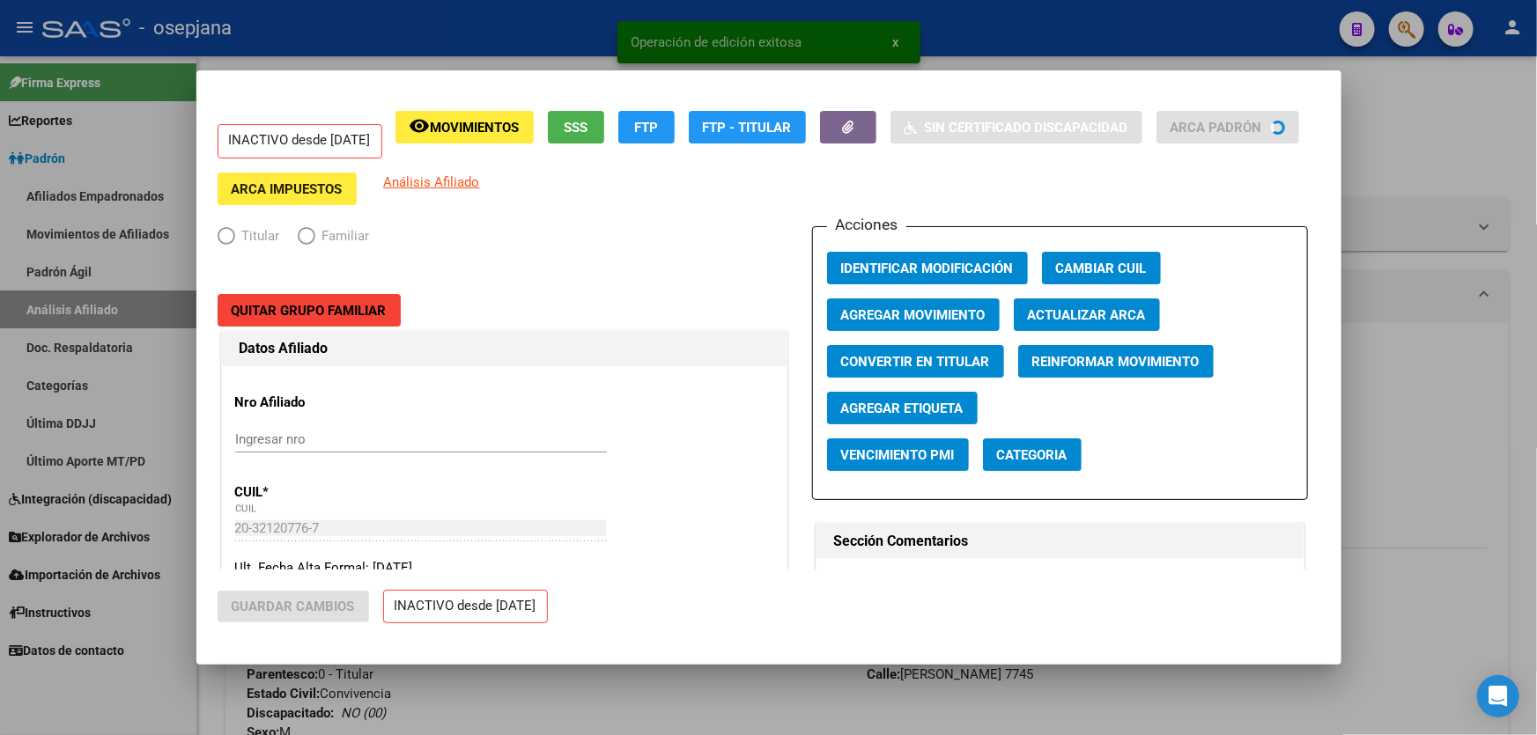
radio input "true"
type input "33-63761744-9"
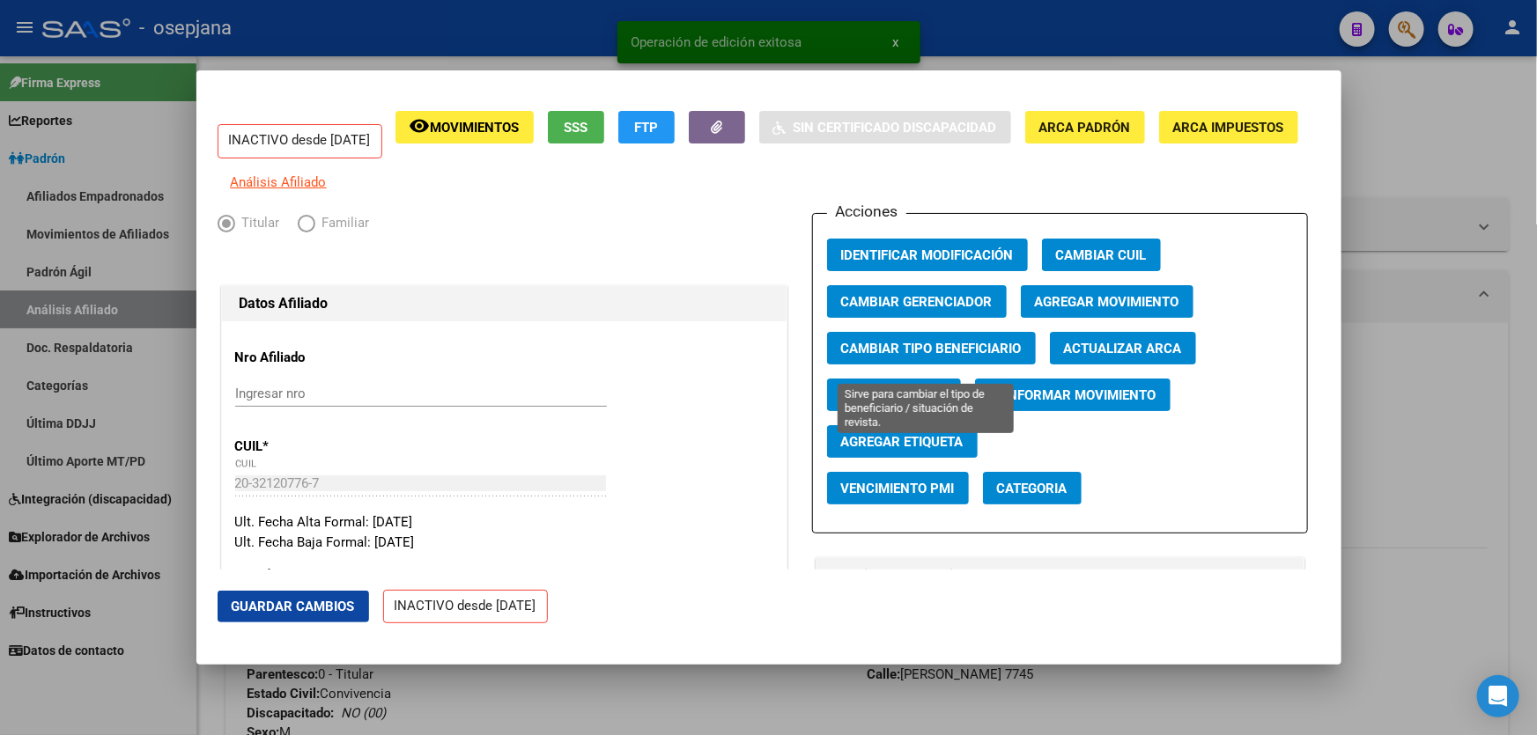
click at [897, 357] on span "Cambiar Tipo Beneficiario" at bounding box center [931, 349] width 181 height 16
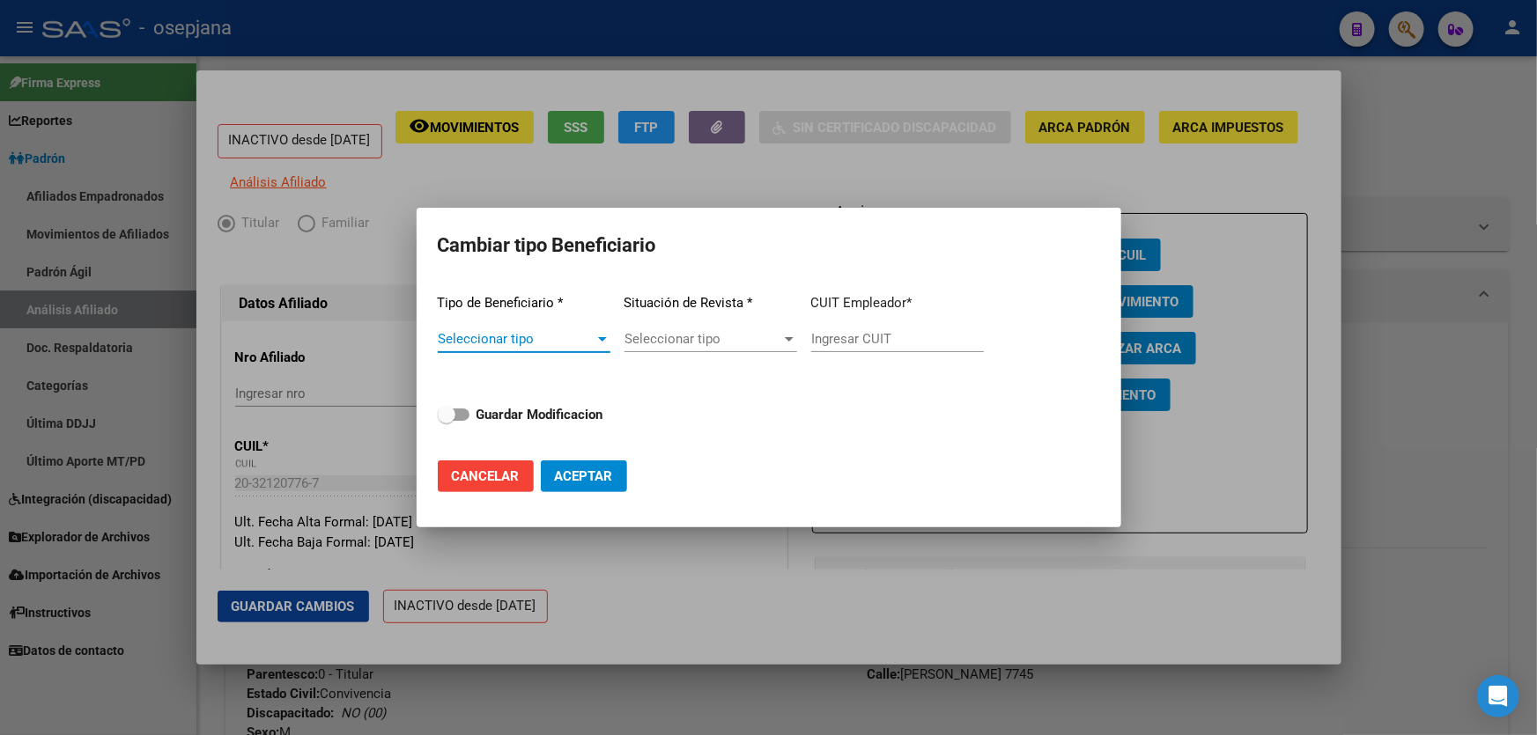
click at [514, 338] on span "Seleccionar tipo" at bounding box center [516, 339] width 157 height 16
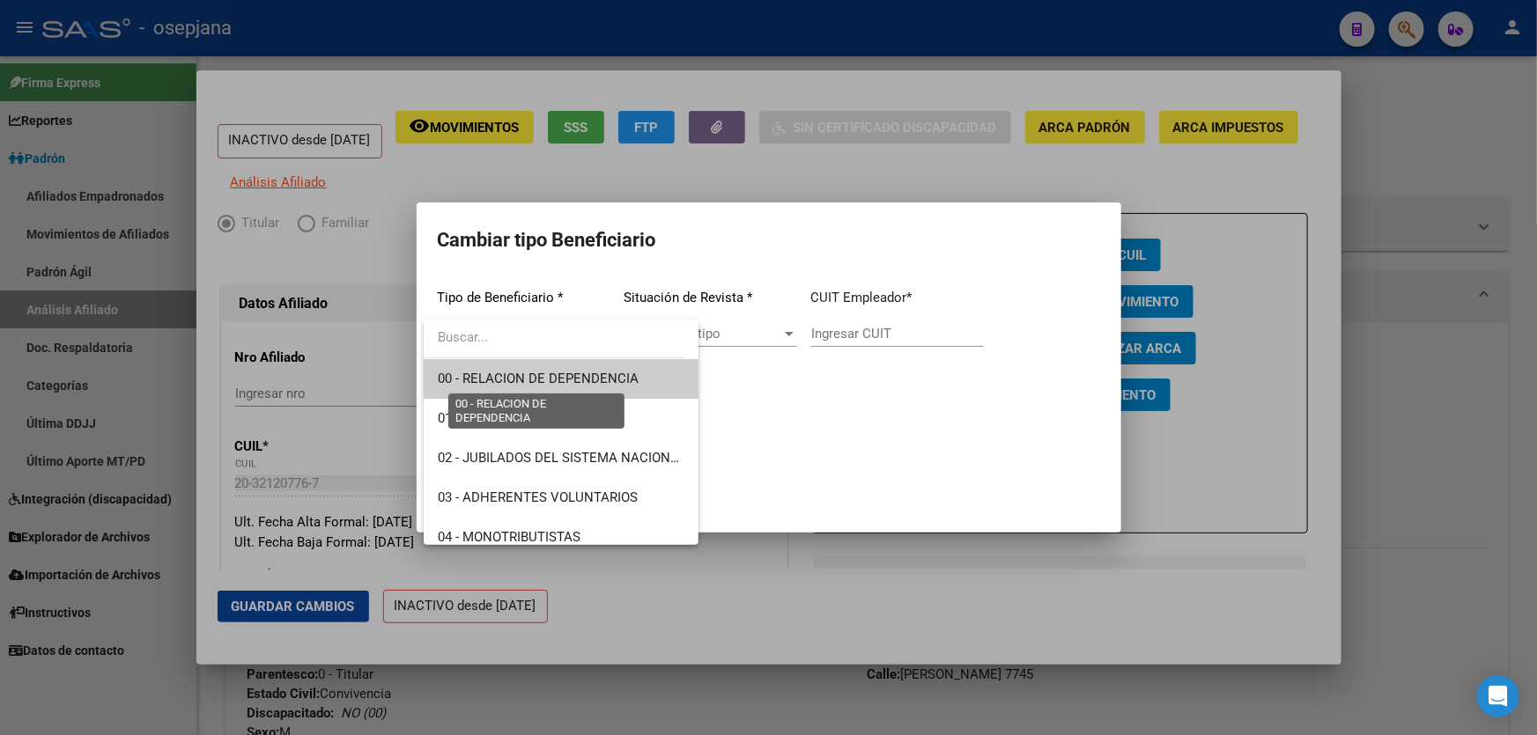
click at [519, 374] on span "00 - RELACION DE DEPENDENCIA" at bounding box center [538, 379] width 201 height 16
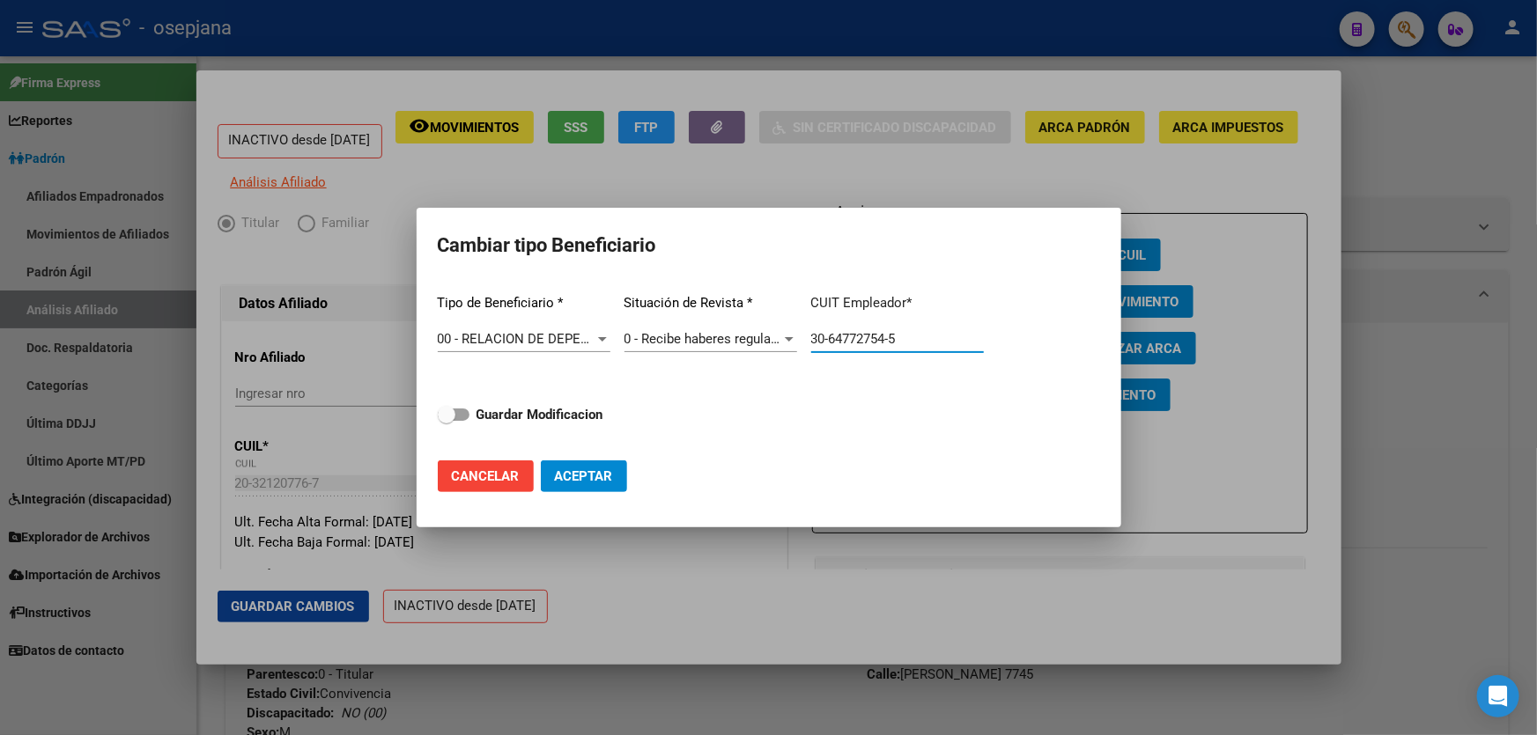
drag, startPoint x: 954, startPoint y: 343, endPoint x: 358, endPoint y: 356, distance: 596.3
click at [423, 342] on mat-dialog-content "Tipo de Beneficiario * 00 - RELACION DE DEPENDENCIA Seleccionar tipo Situación …" at bounding box center [769, 363] width 704 height 166
paste input "text"
type input "30-64772754-5"
click at [562, 420] on strong "Guardar Modificacion" at bounding box center [539, 415] width 127 height 16
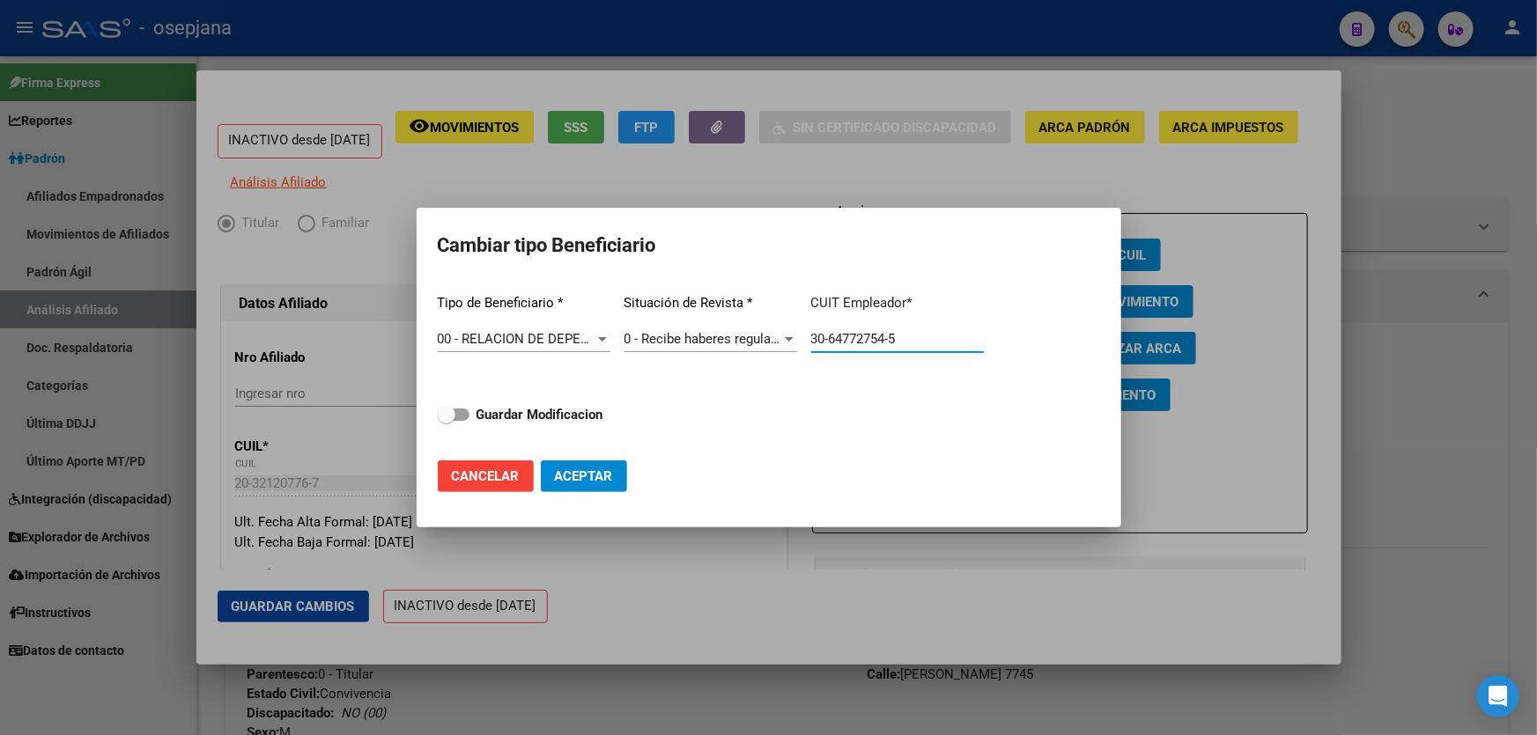
click at [446, 421] on input "Guardar Modificacion" at bounding box center [446, 421] width 1 height 1
checkbox input "true"
click at [595, 481] on span "Aceptar" at bounding box center [584, 476] width 58 height 16
type input "30-64772754-5"
checkbox input "false"
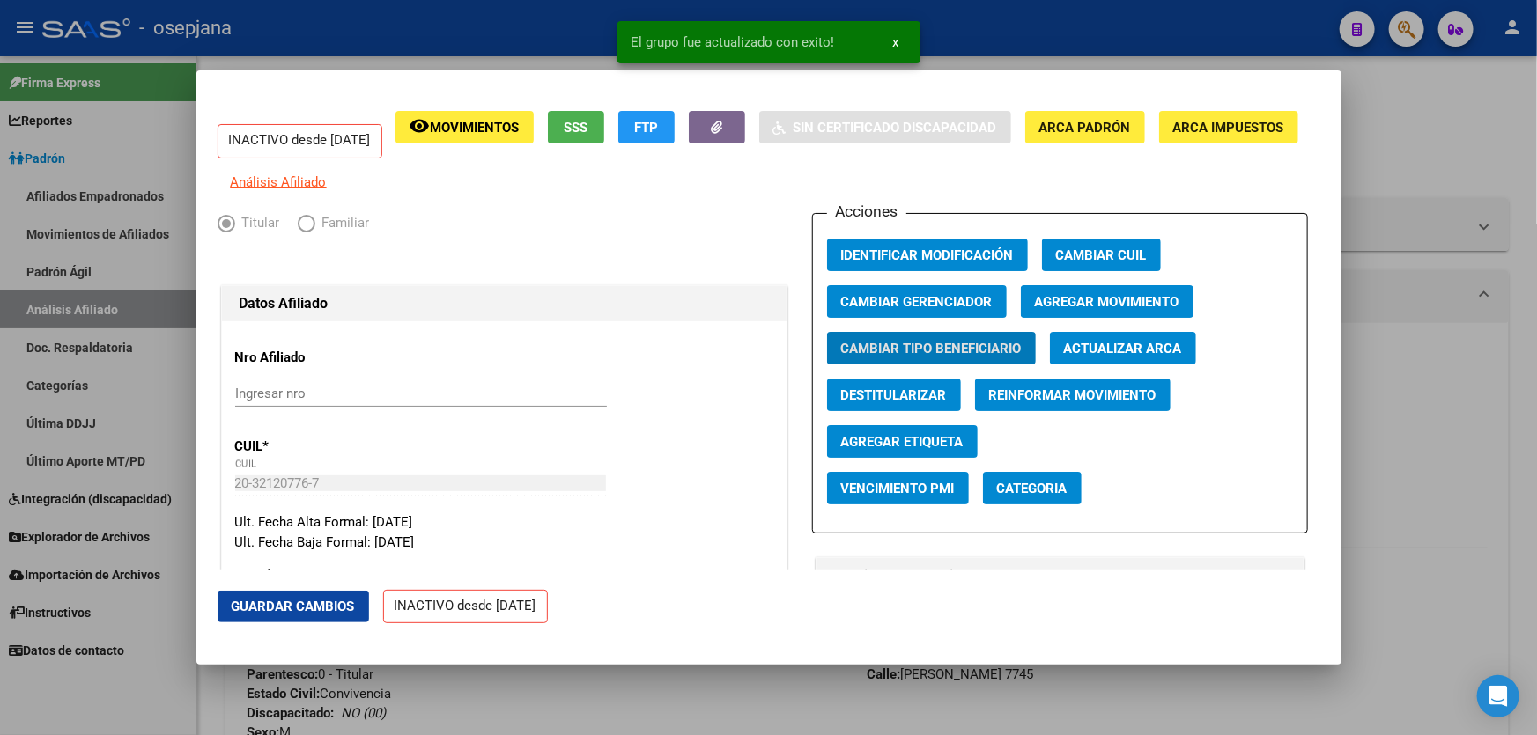
click at [287, 608] on span "Guardar Cambios" at bounding box center [293, 607] width 123 height 16
click at [1121, 310] on span "Agregar Movimiento" at bounding box center [1107, 302] width 144 height 16
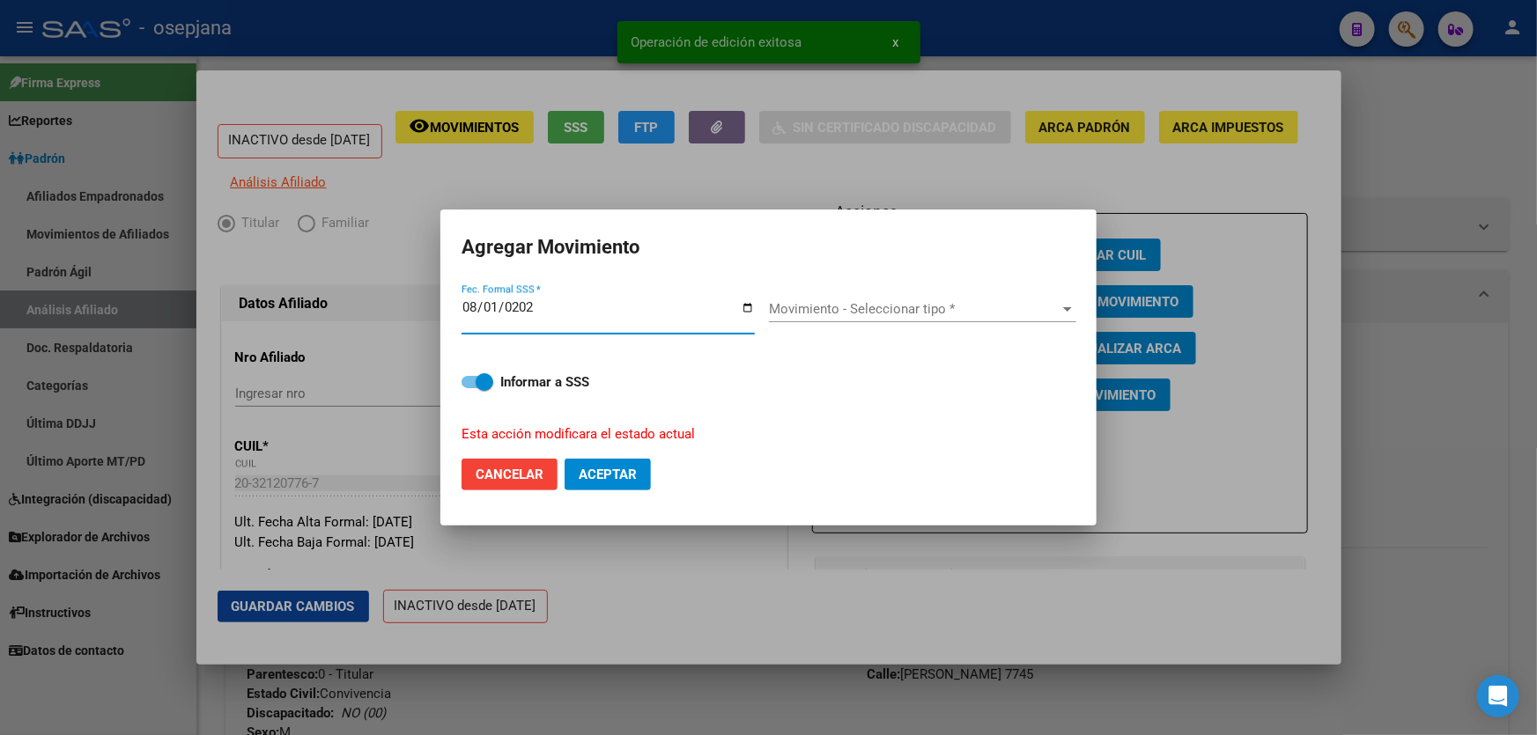
type input "[DATE]"
click at [962, 319] on div "Movimiento - Seleccionar tipo * Movimiento - Seleccionar tipo *" at bounding box center [922, 309] width 307 height 26
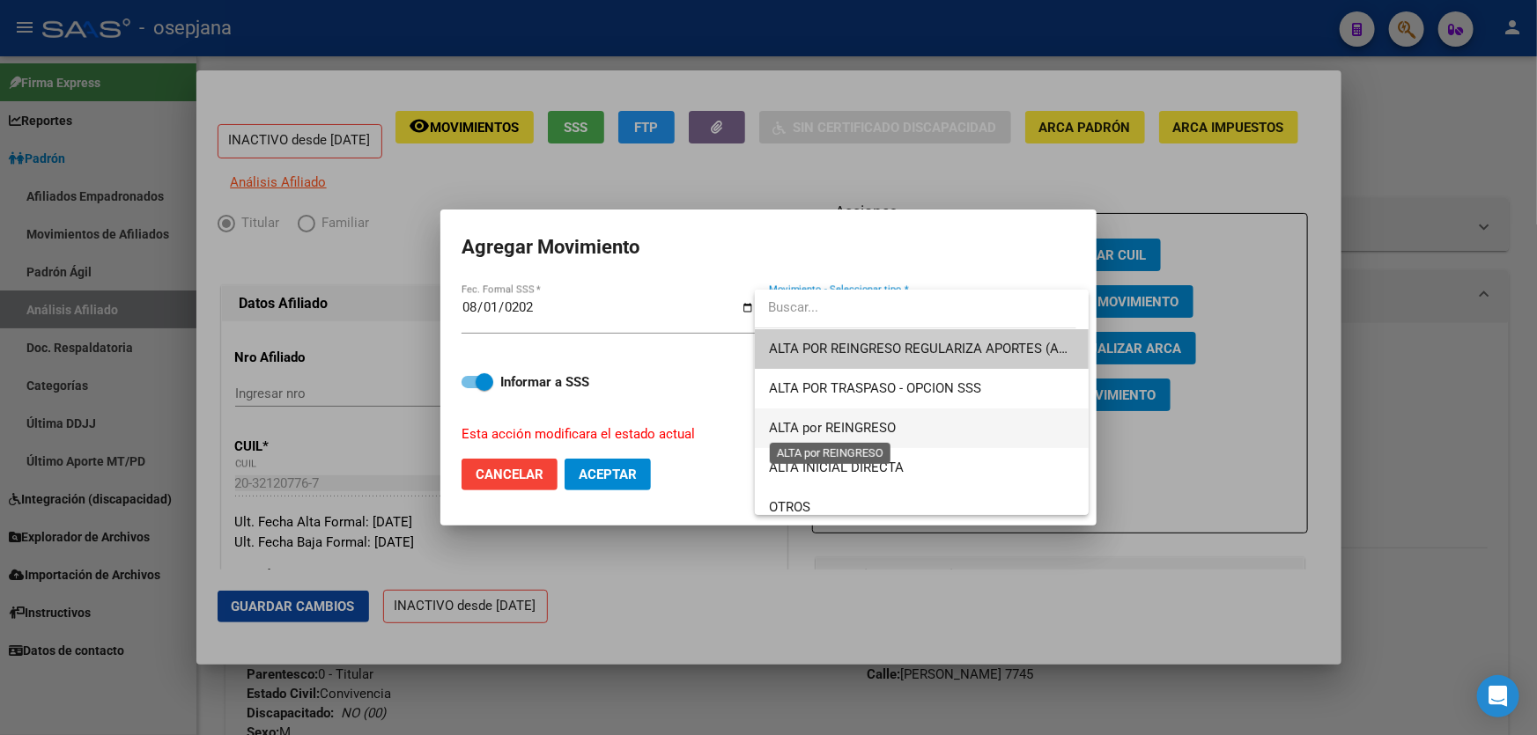
click at [859, 421] on span "ALTA por REINGRESO" at bounding box center [832, 428] width 127 height 16
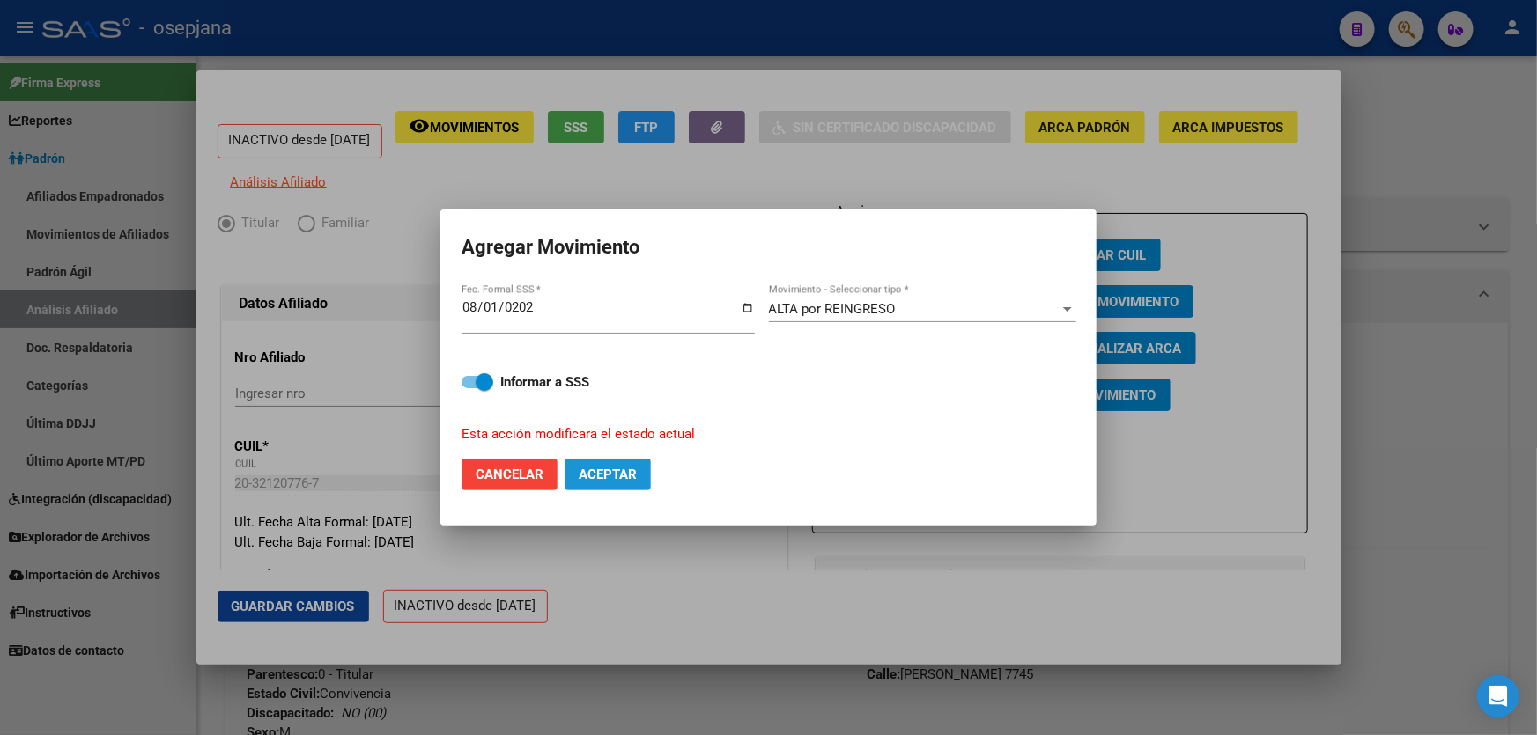
click at [641, 469] on button "Aceptar" at bounding box center [607, 475] width 86 height 32
checkbox input "false"
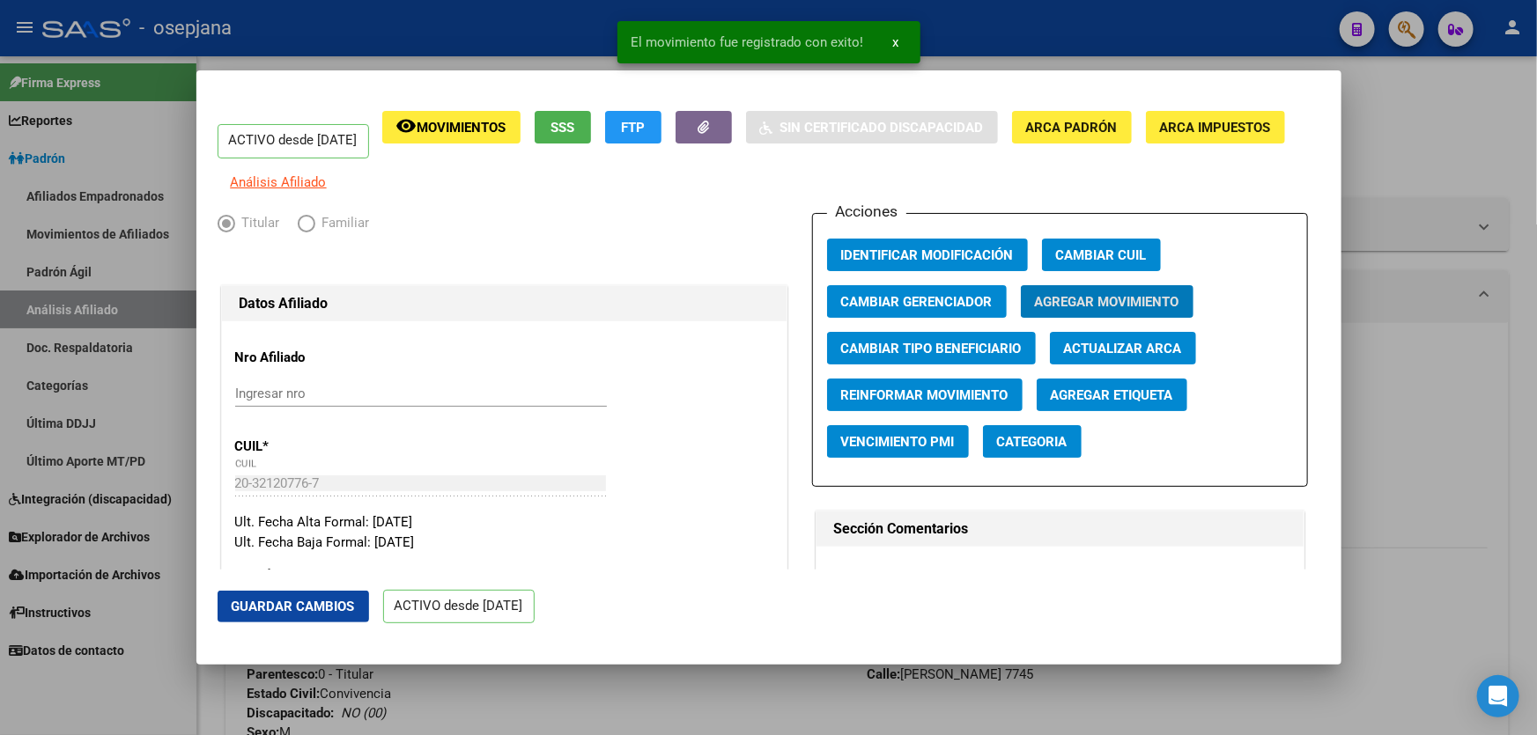
click at [257, 610] on span "Guardar Cambios" at bounding box center [293, 607] width 123 height 16
click at [1536, 379] on div at bounding box center [768, 367] width 1537 height 735
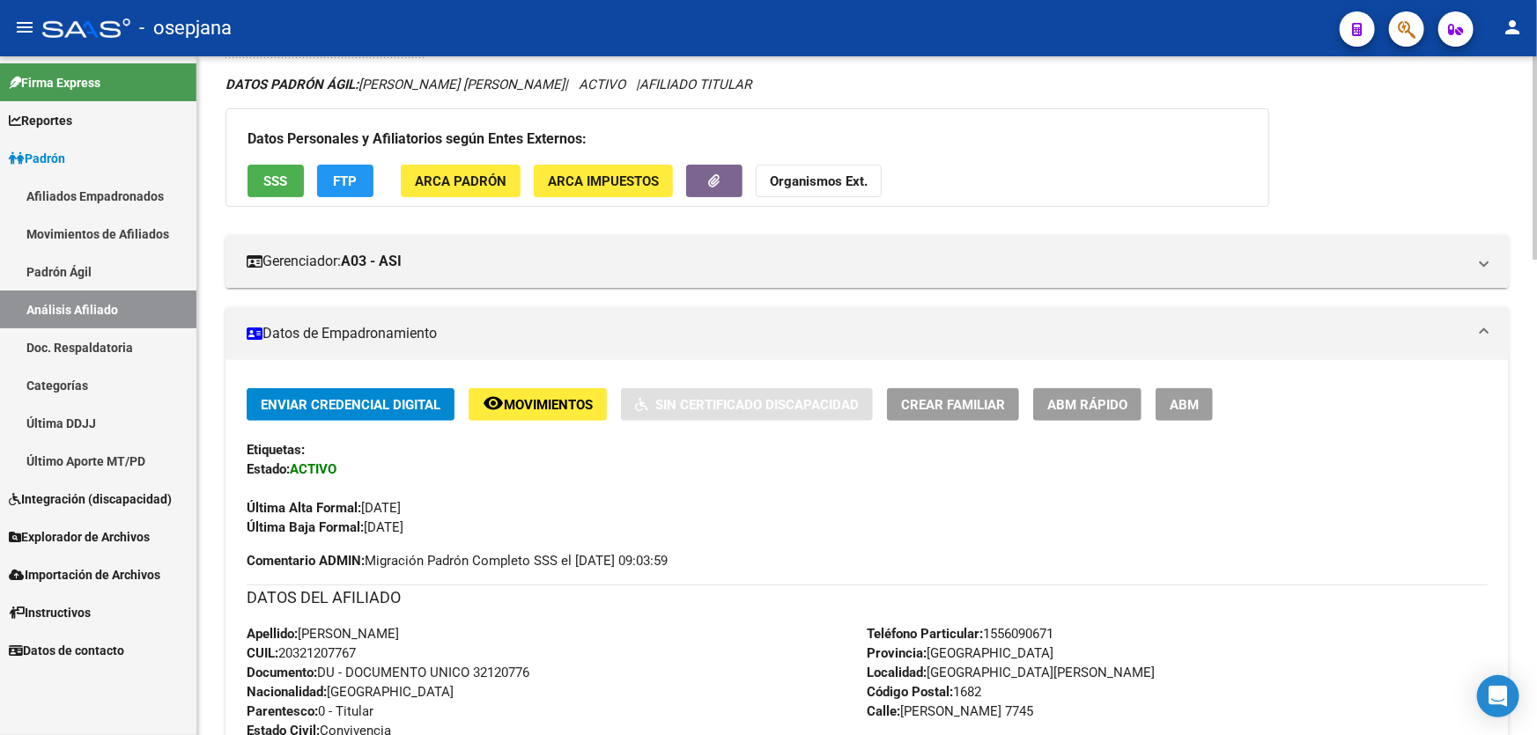
scroll to position [0, 0]
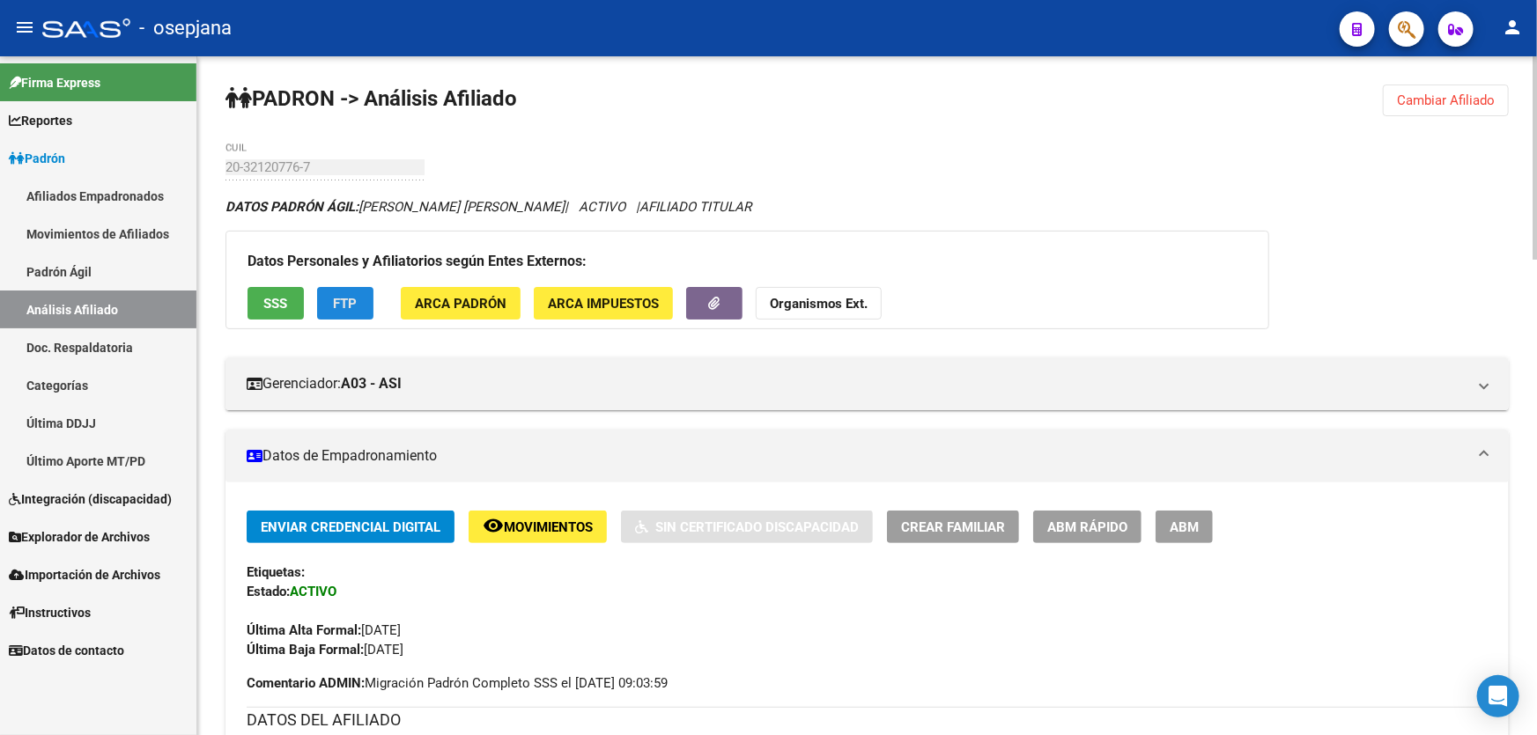
click at [350, 313] on button "FTP" at bounding box center [345, 303] width 56 height 33
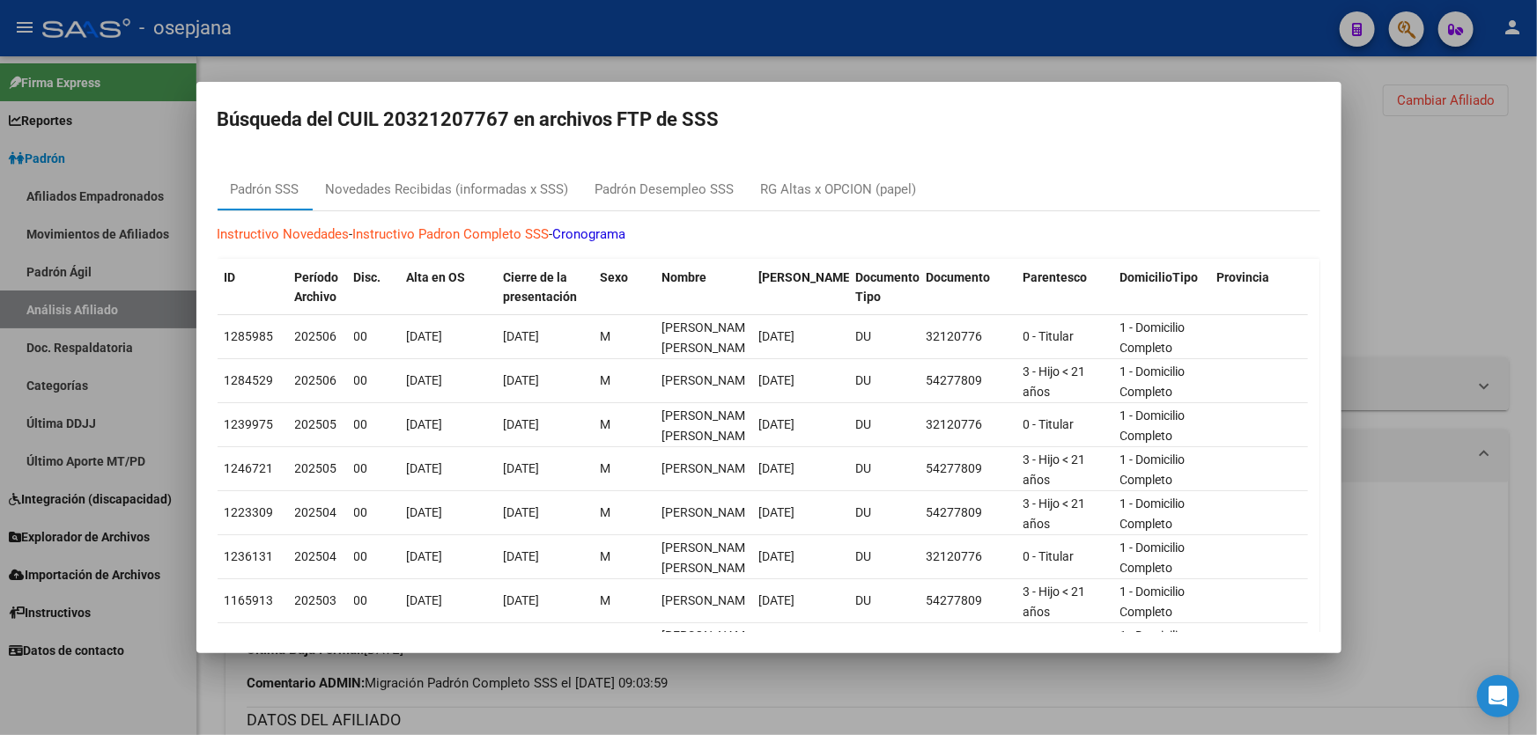
click at [1386, 195] on div at bounding box center [768, 367] width 1537 height 735
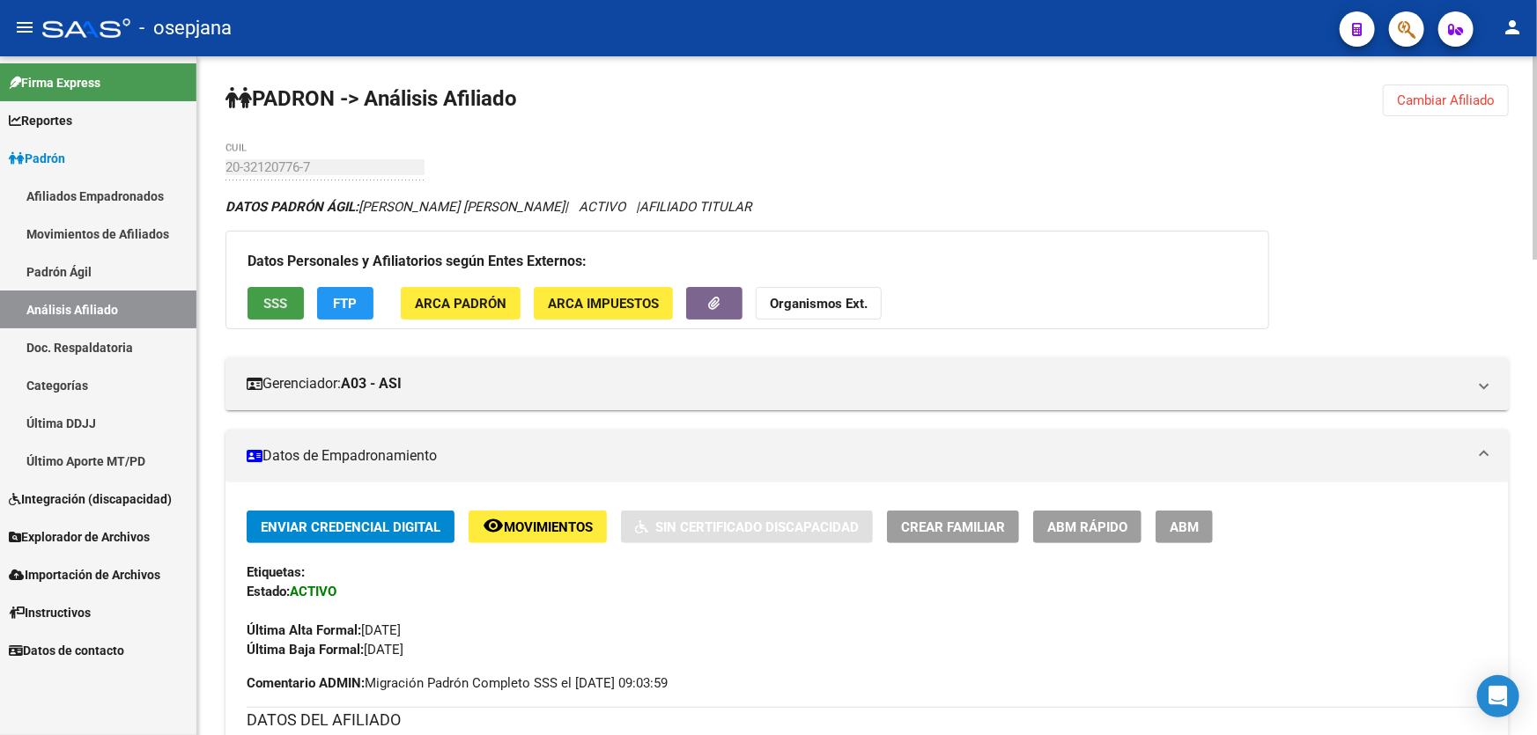
click at [273, 300] on span "SSS" at bounding box center [276, 304] width 24 height 16
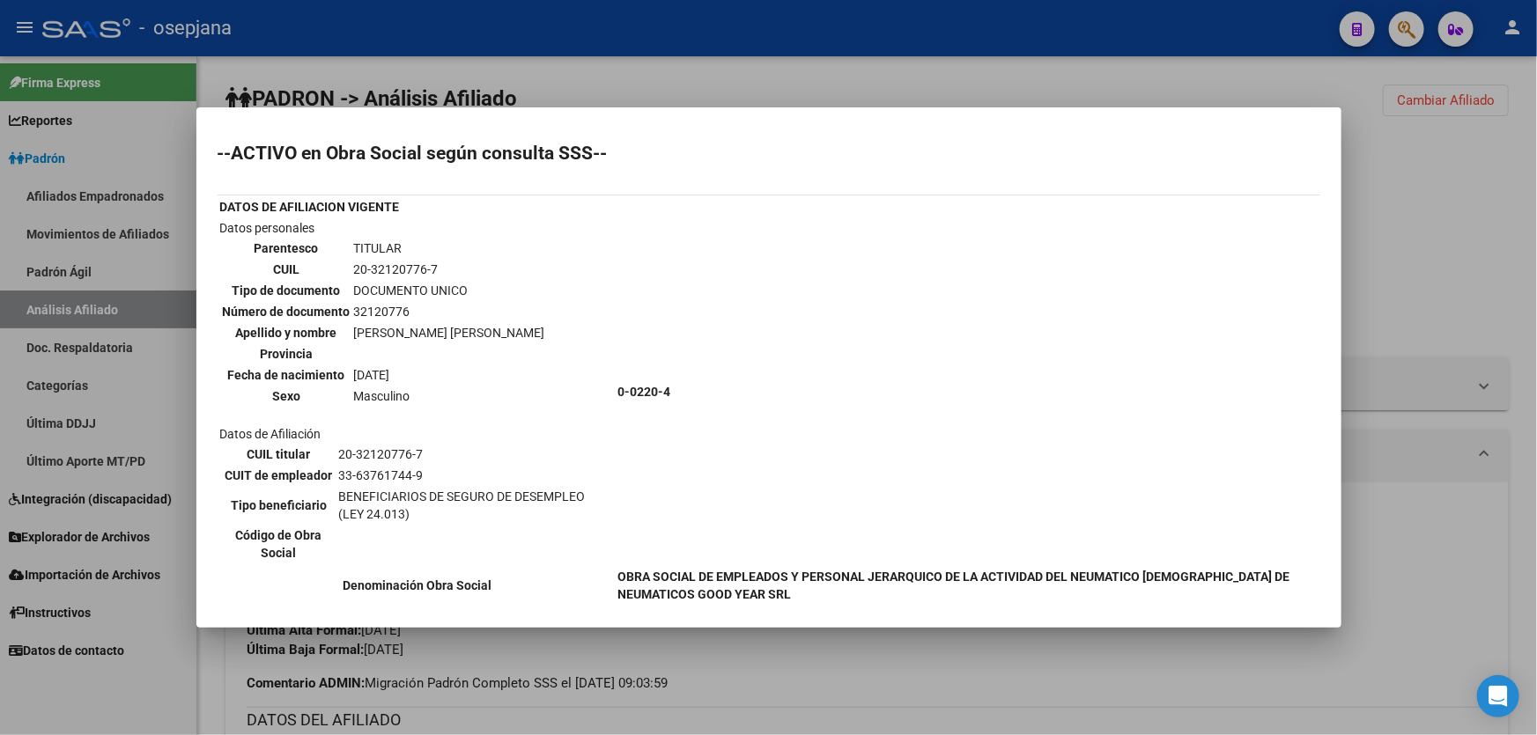
click at [1385, 173] on div at bounding box center [768, 367] width 1537 height 735
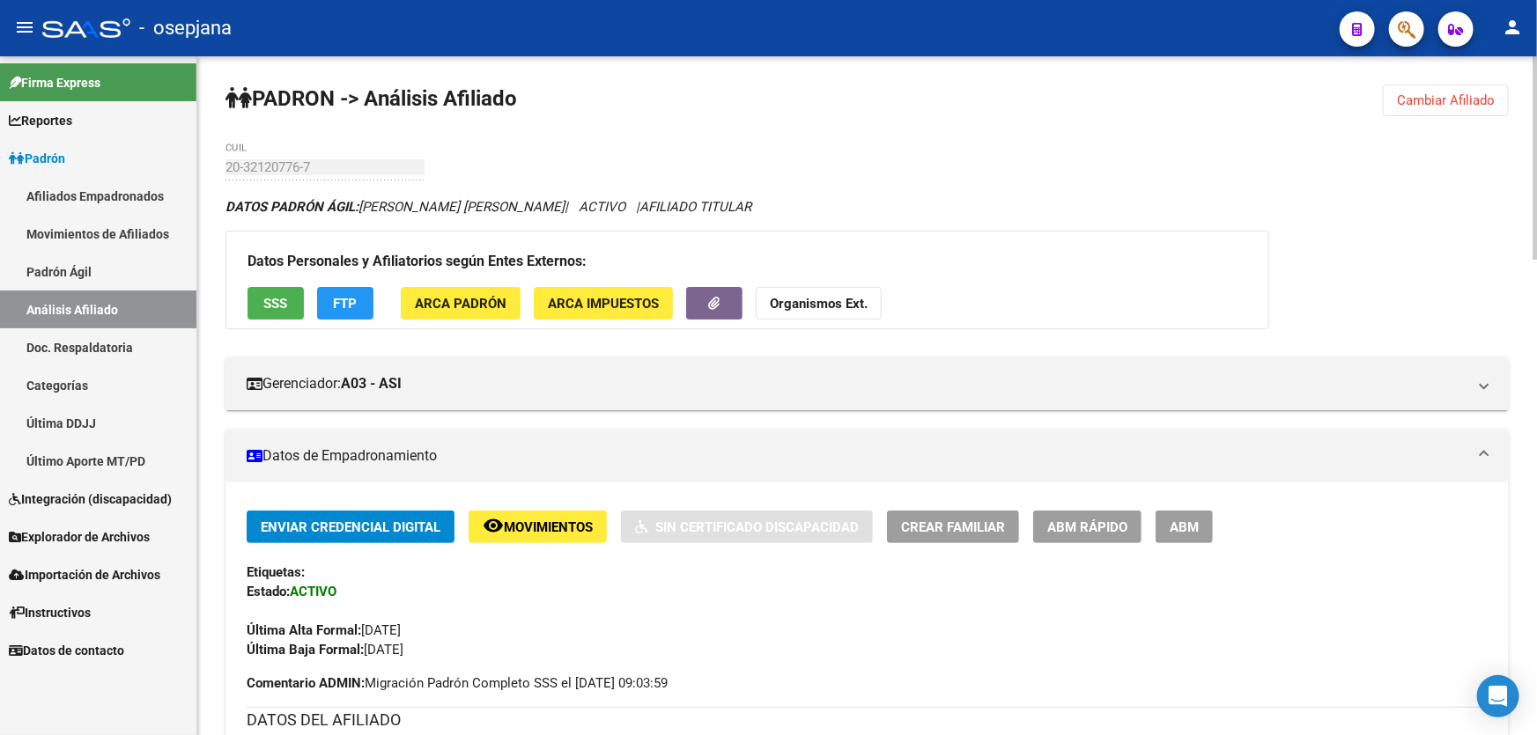
click at [1434, 107] on span "Cambiar Afiliado" at bounding box center [1446, 100] width 98 height 16
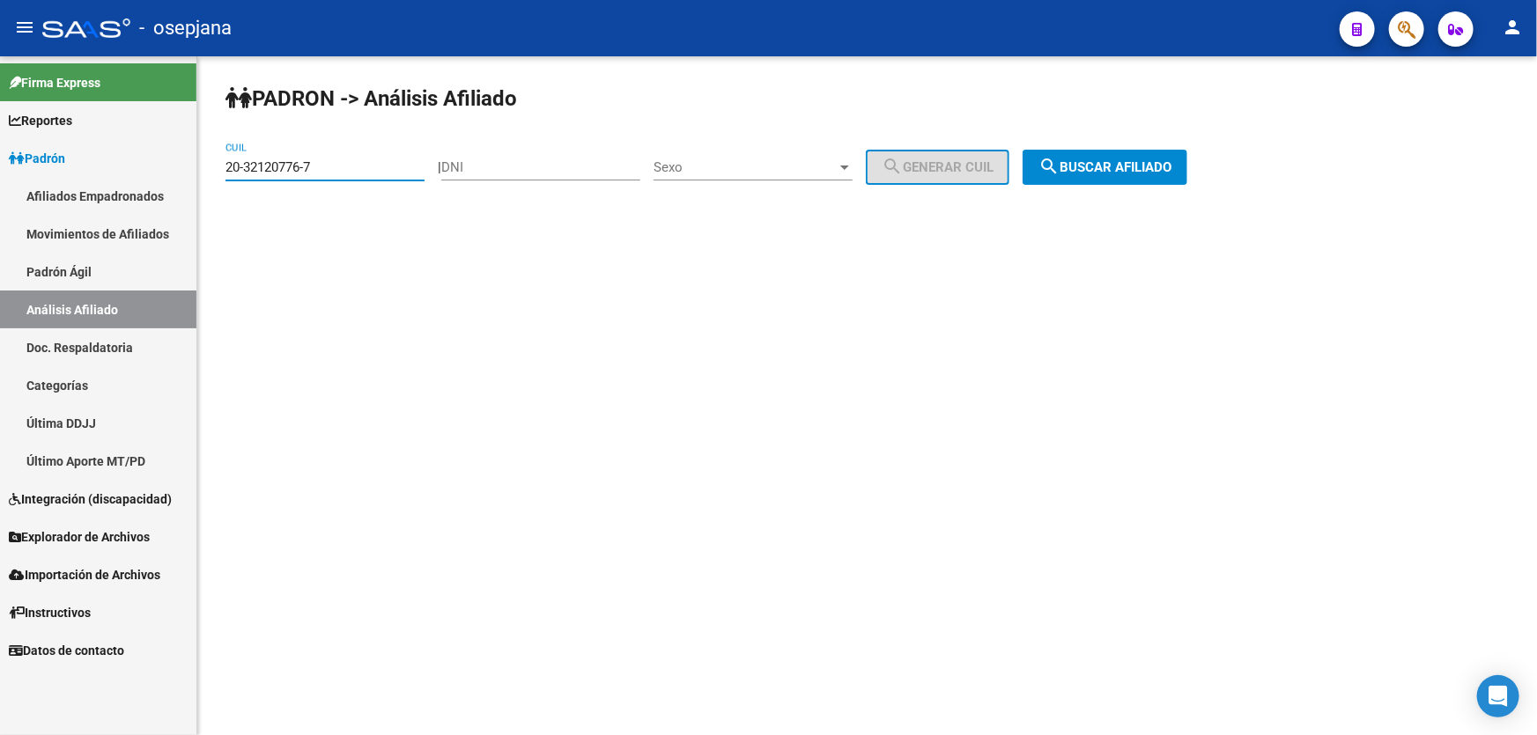
drag, startPoint x: 336, startPoint y: 162, endPoint x: 179, endPoint y: 163, distance: 156.7
click at [179, 163] on mat-sidenav-container "Firma Express Reportes Padrón Traspasos x O.S. Traspasos x Gerenciador Traspaso…" at bounding box center [768, 395] width 1537 height 679
paste input "481413-3"
click at [1140, 161] on span "search Buscar afiliado" at bounding box center [1104, 167] width 133 height 16
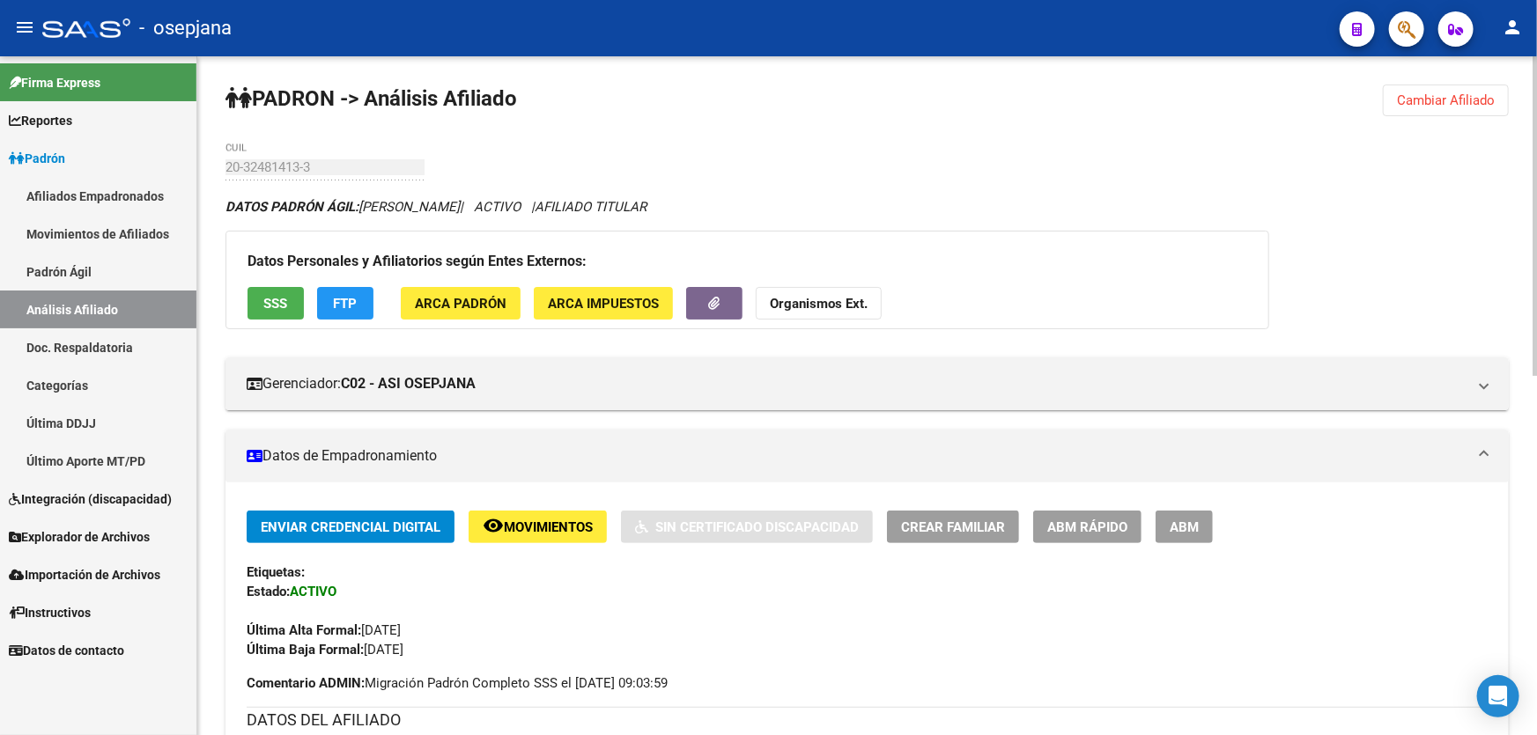
click at [1441, 92] on span "Cambiar Afiliado" at bounding box center [1446, 100] width 98 height 16
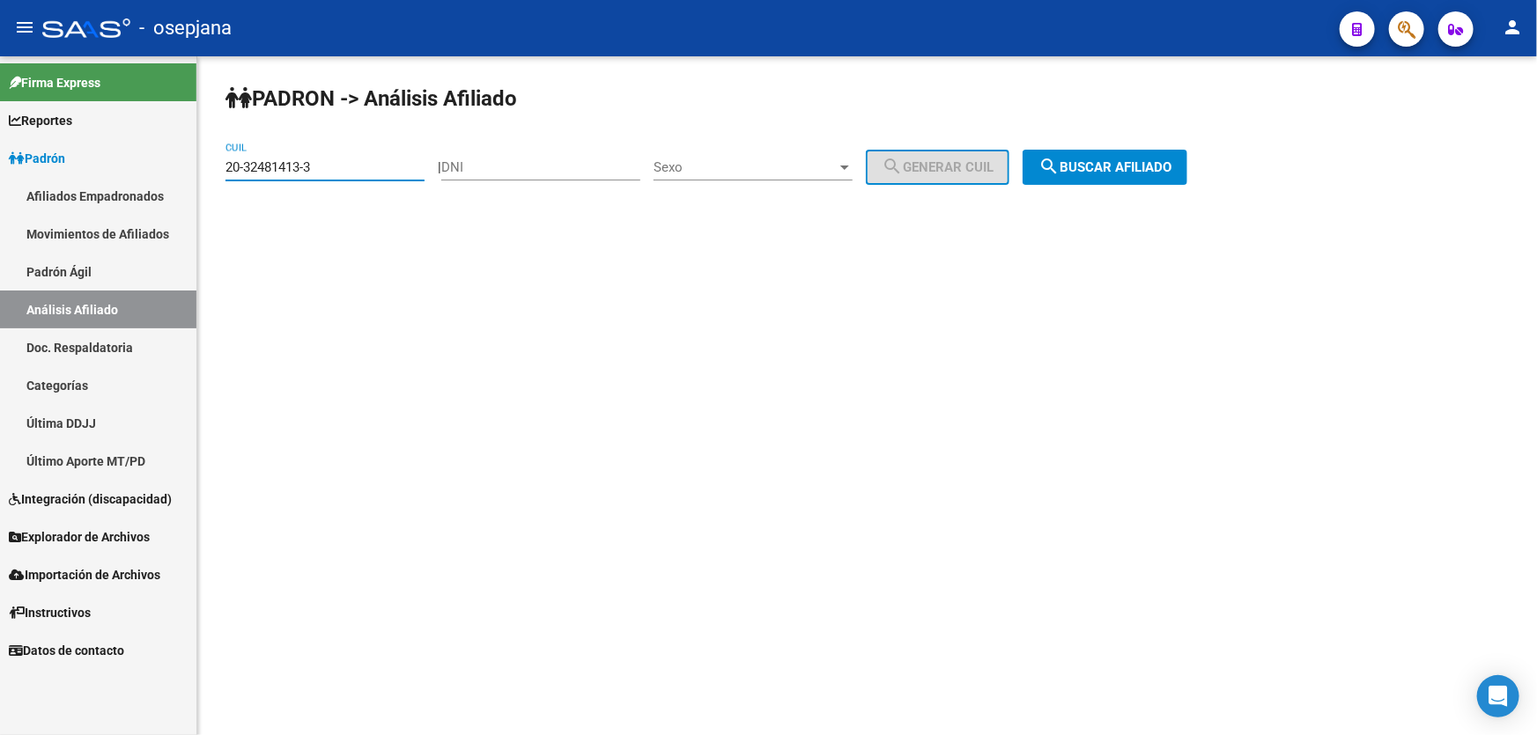
drag, startPoint x: 338, startPoint y: 166, endPoint x: 155, endPoint y: 168, distance: 183.2
click at [155, 168] on mat-sidenav-container "Firma Express Reportes Padrón Traspasos x O.S. Traspasos x Gerenciador Traspaso…" at bounding box center [768, 395] width 1537 height 679
paste input "512440-8"
click at [1146, 163] on span "search Buscar afiliado" at bounding box center [1104, 167] width 133 height 16
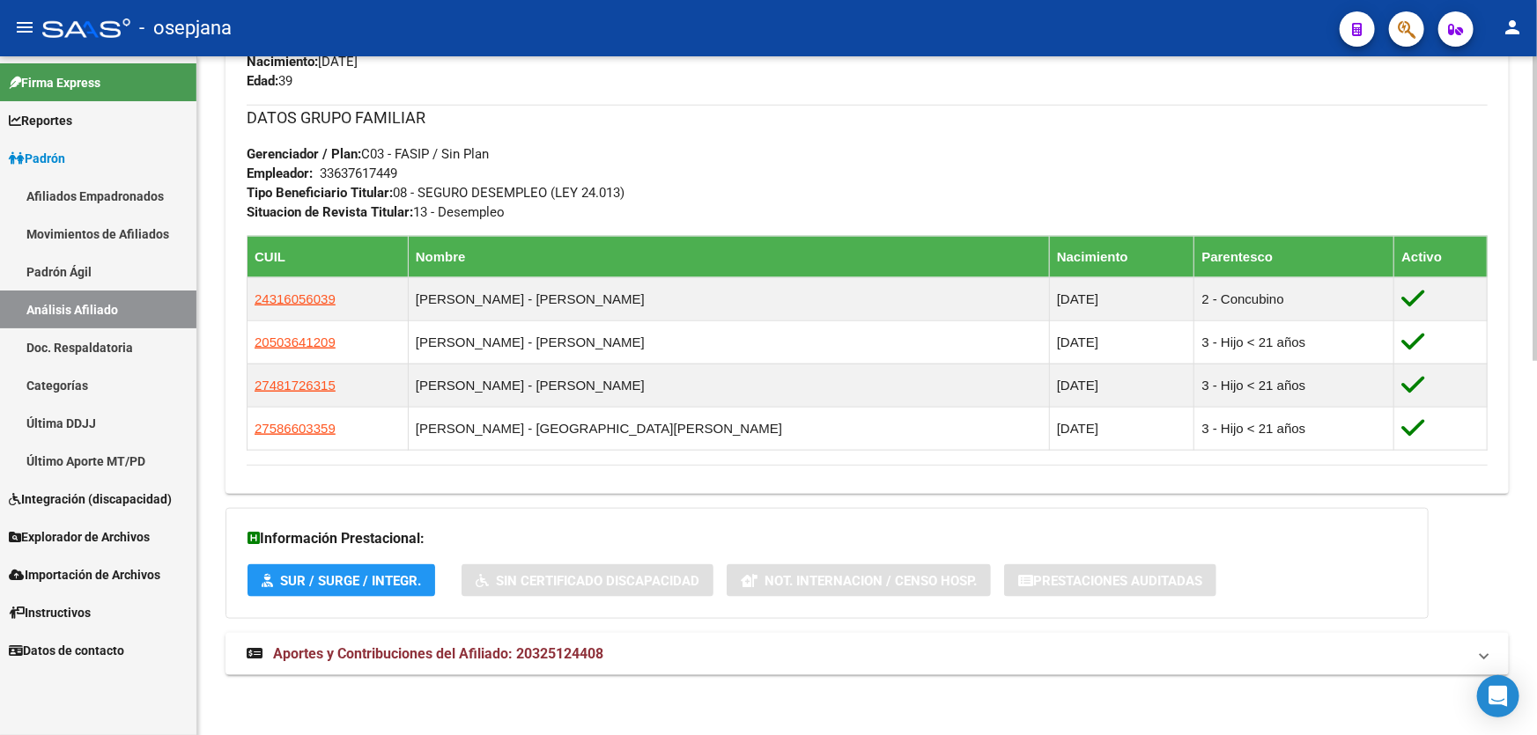
scroll to position [832, 0]
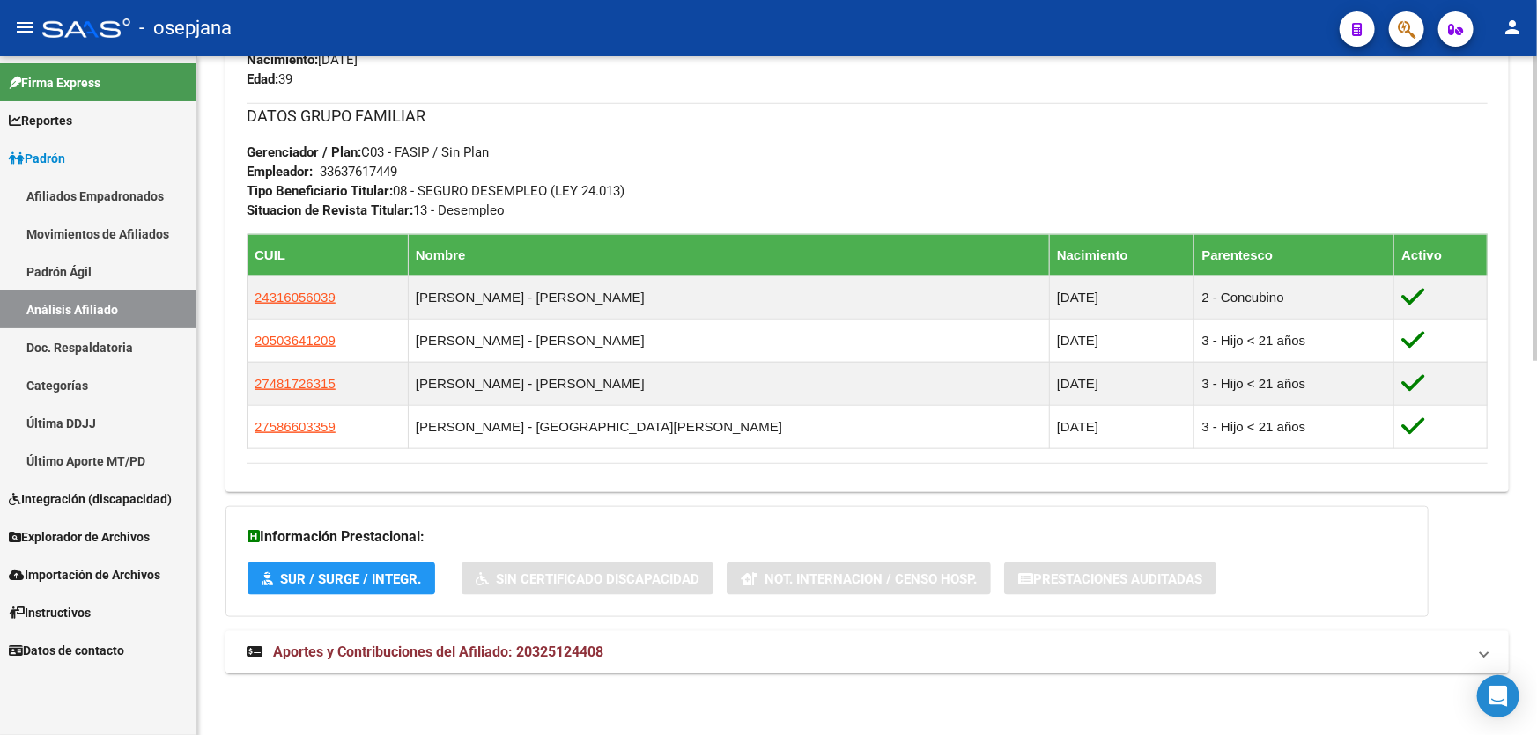
click at [525, 661] on strong "Aportes y Contribuciones del Afiliado: 20325124408" at bounding box center [425, 652] width 357 height 19
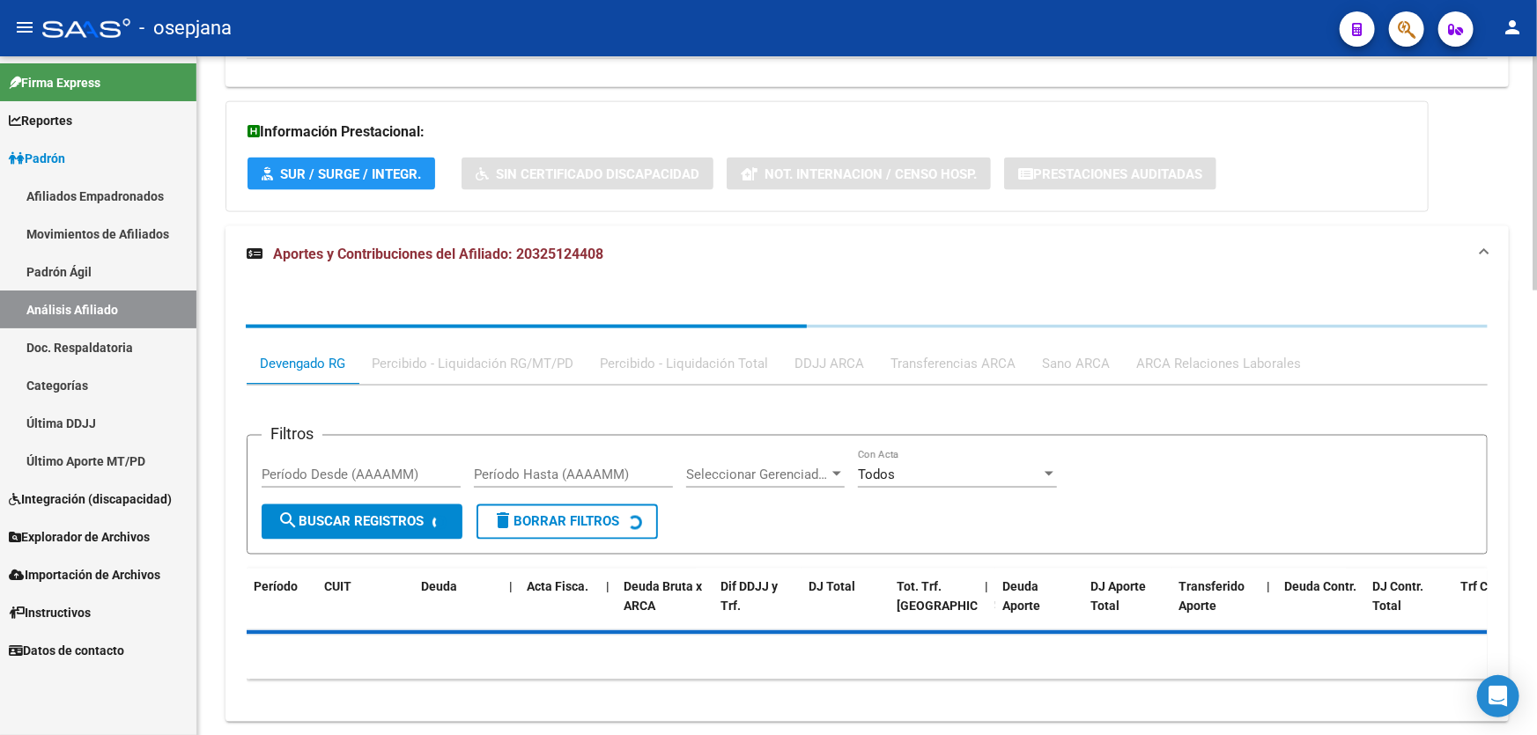
scroll to position [1285, 0]
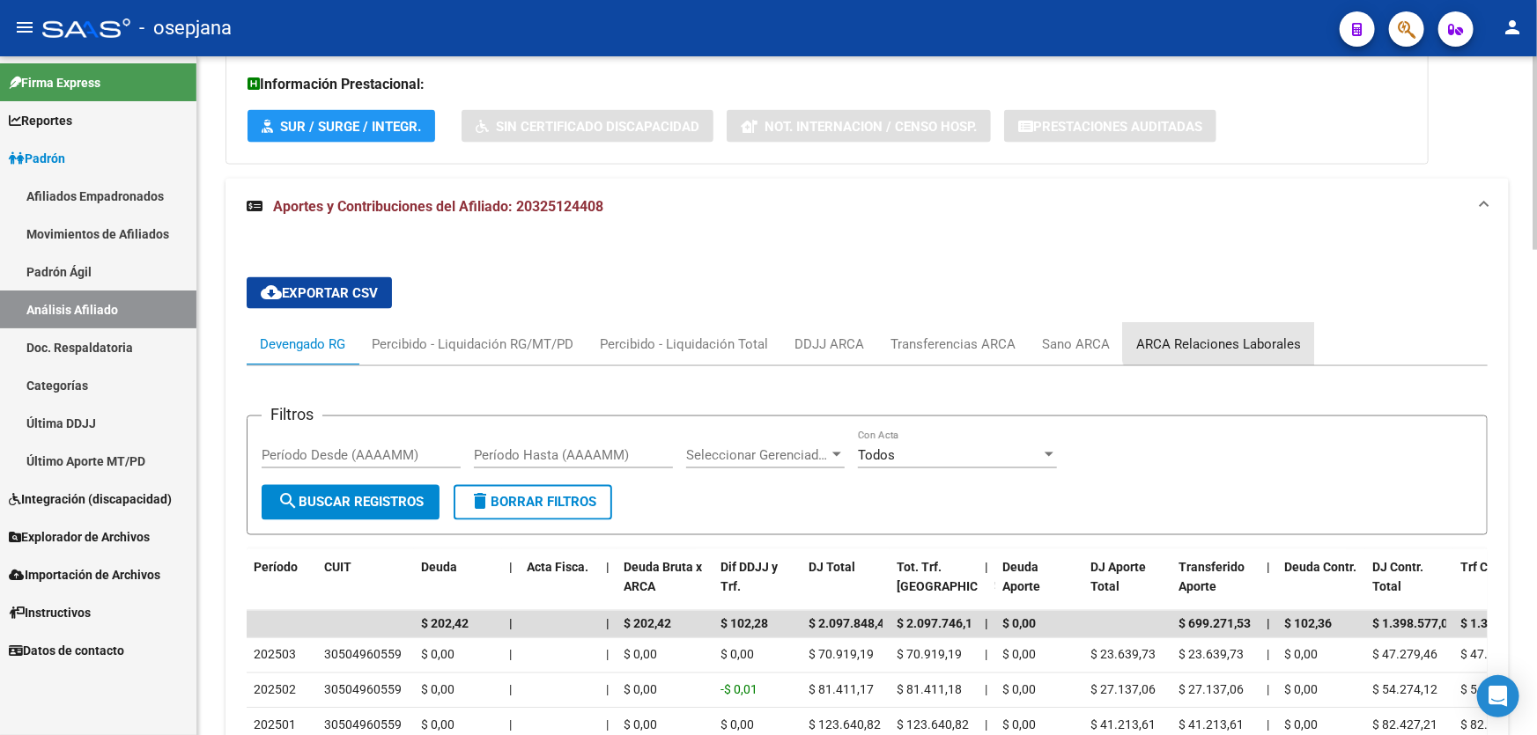
click at [1233, 325] on div "ARCA Relaciones Laborales" at bounding box center [1218, 344] width 191 height 42
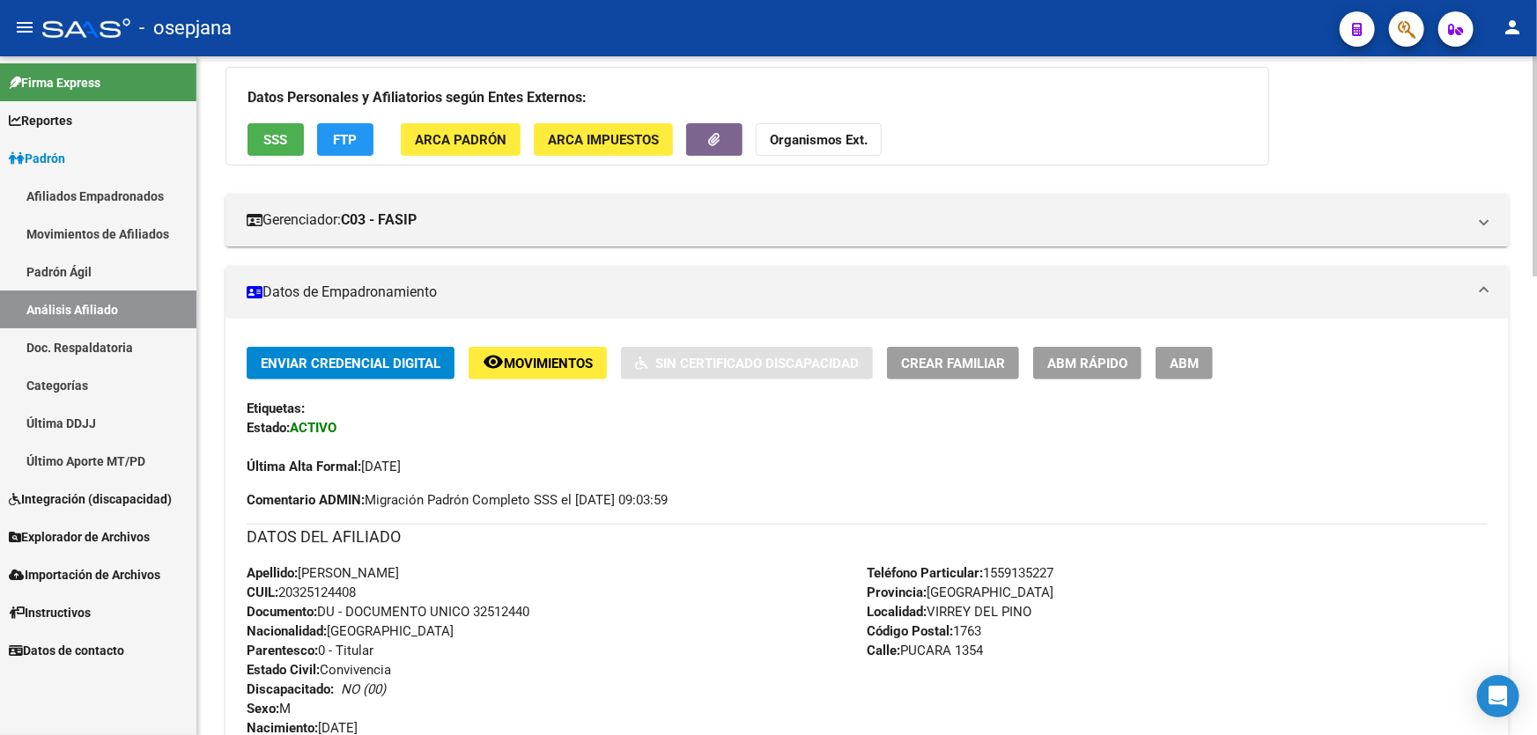
scroll to position [0, 0]
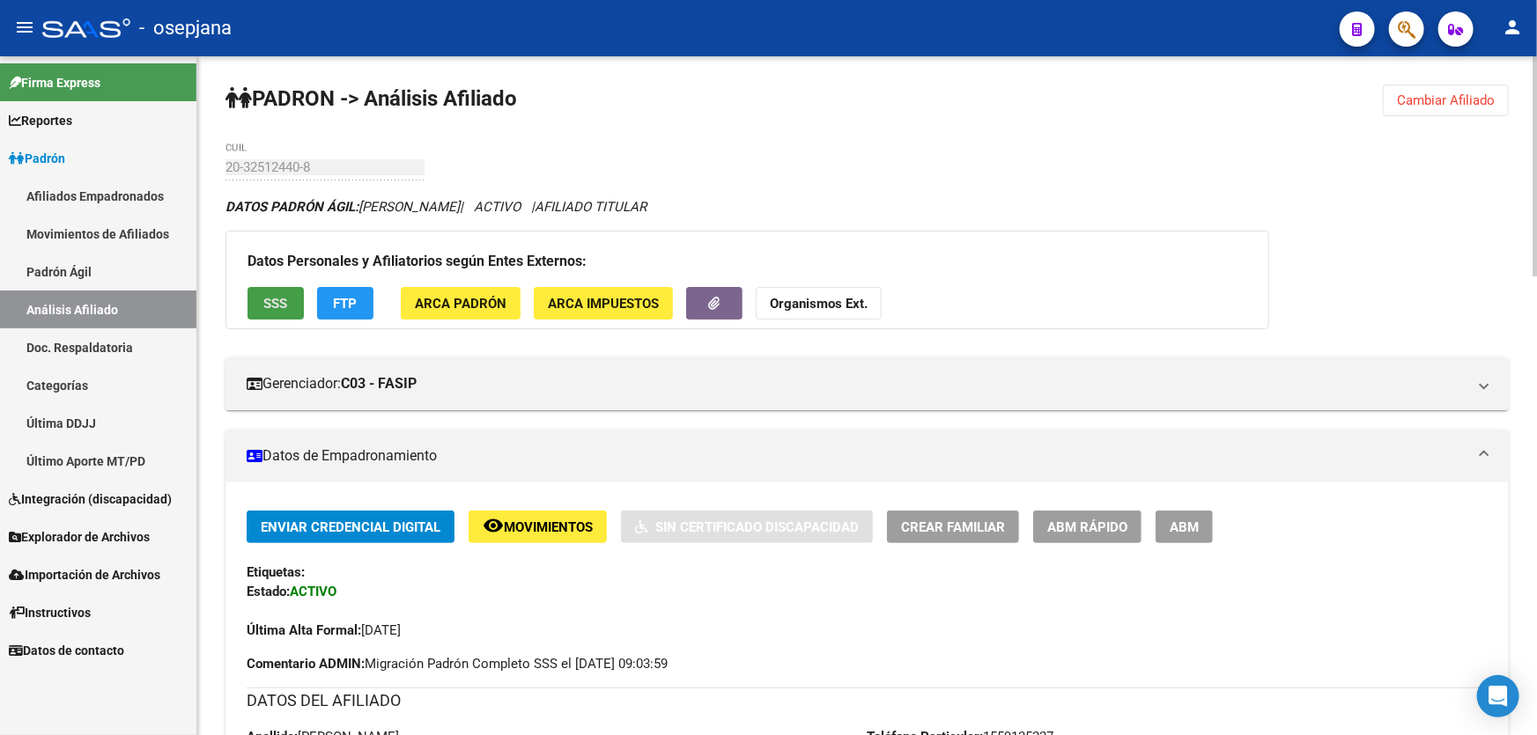
click at [258, 291] on button "SSS" at bounding box center [275, 303] width 56 height 33
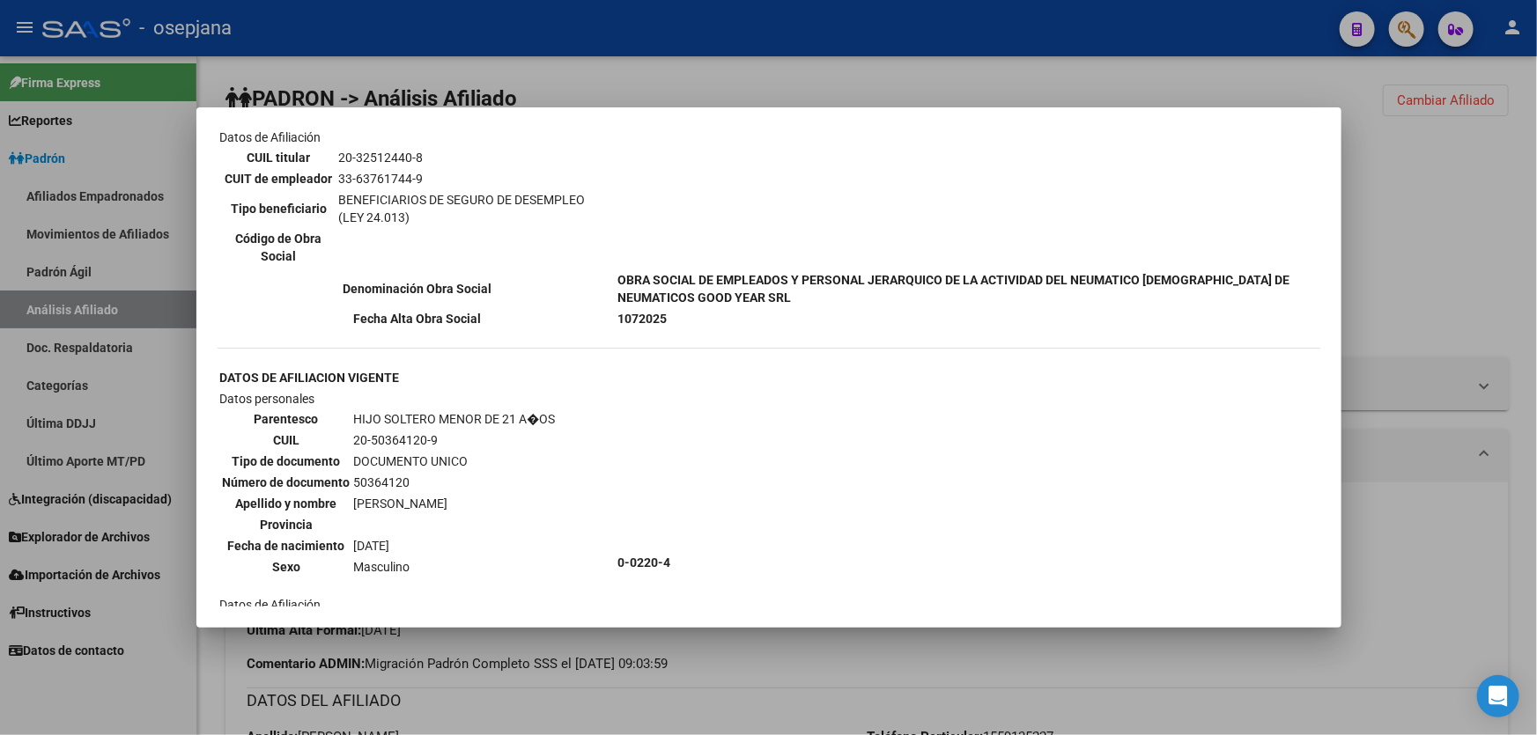
scroll to position [800, 0]
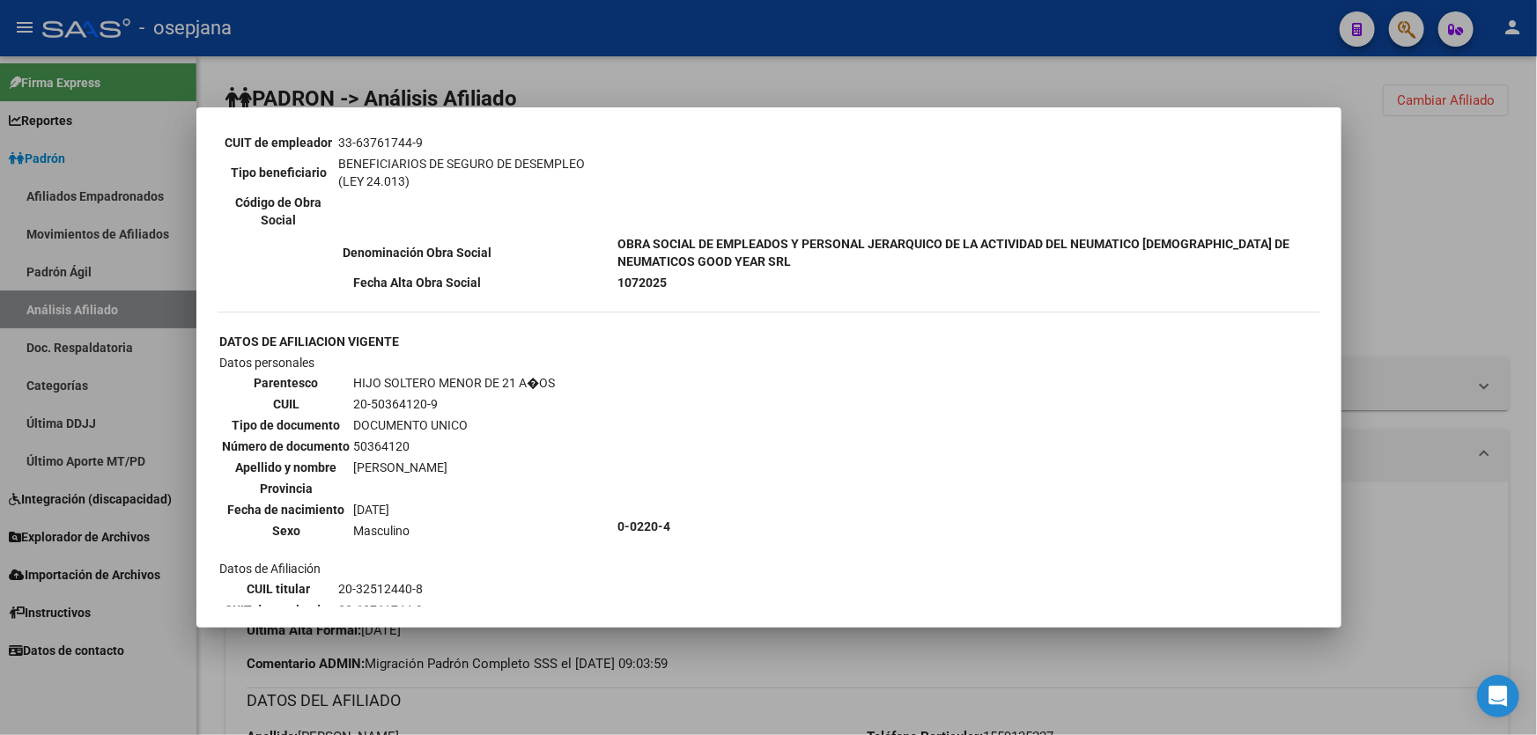
click at [1445, 228] on div at bounding box center [768, 367] width 1537 height 735
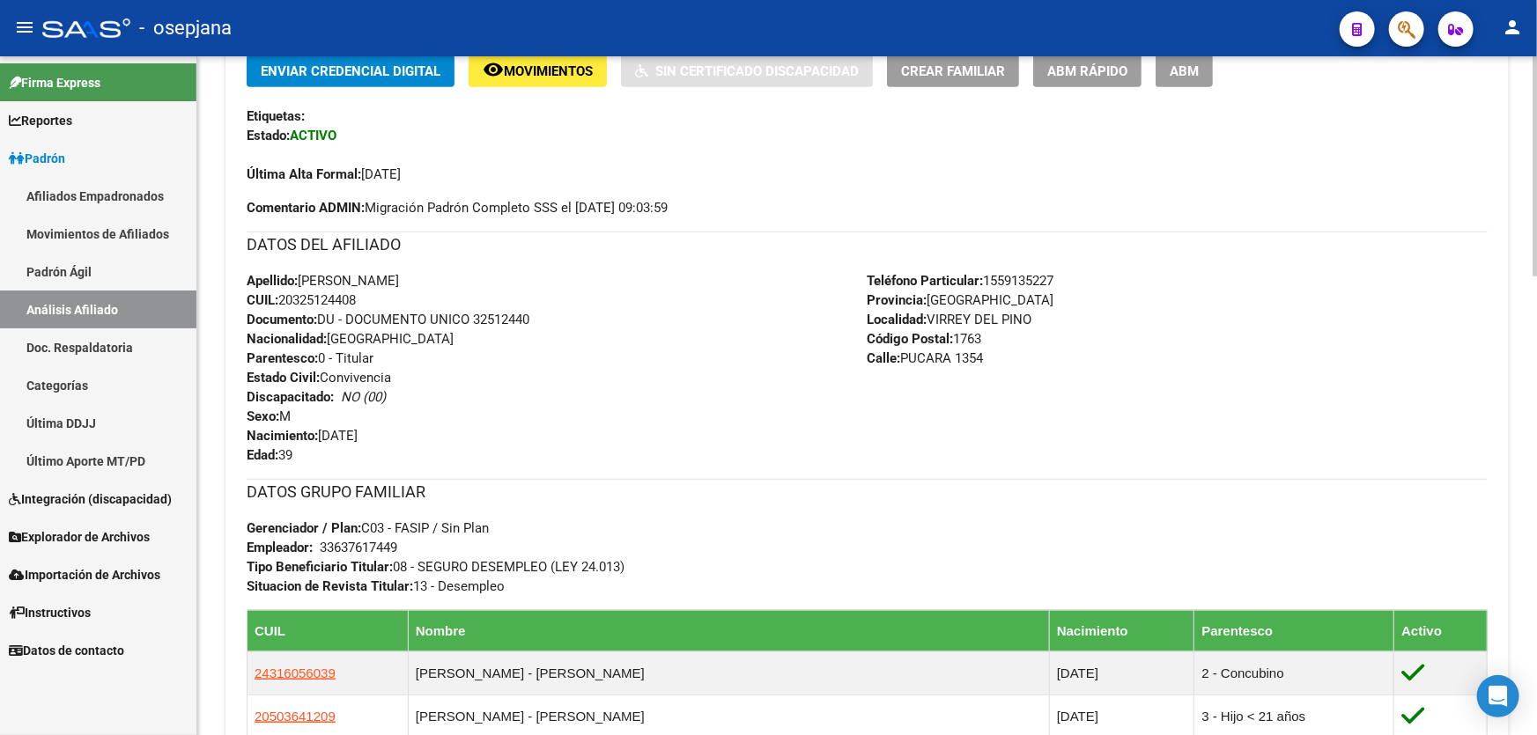
scroll to position [480, 0]
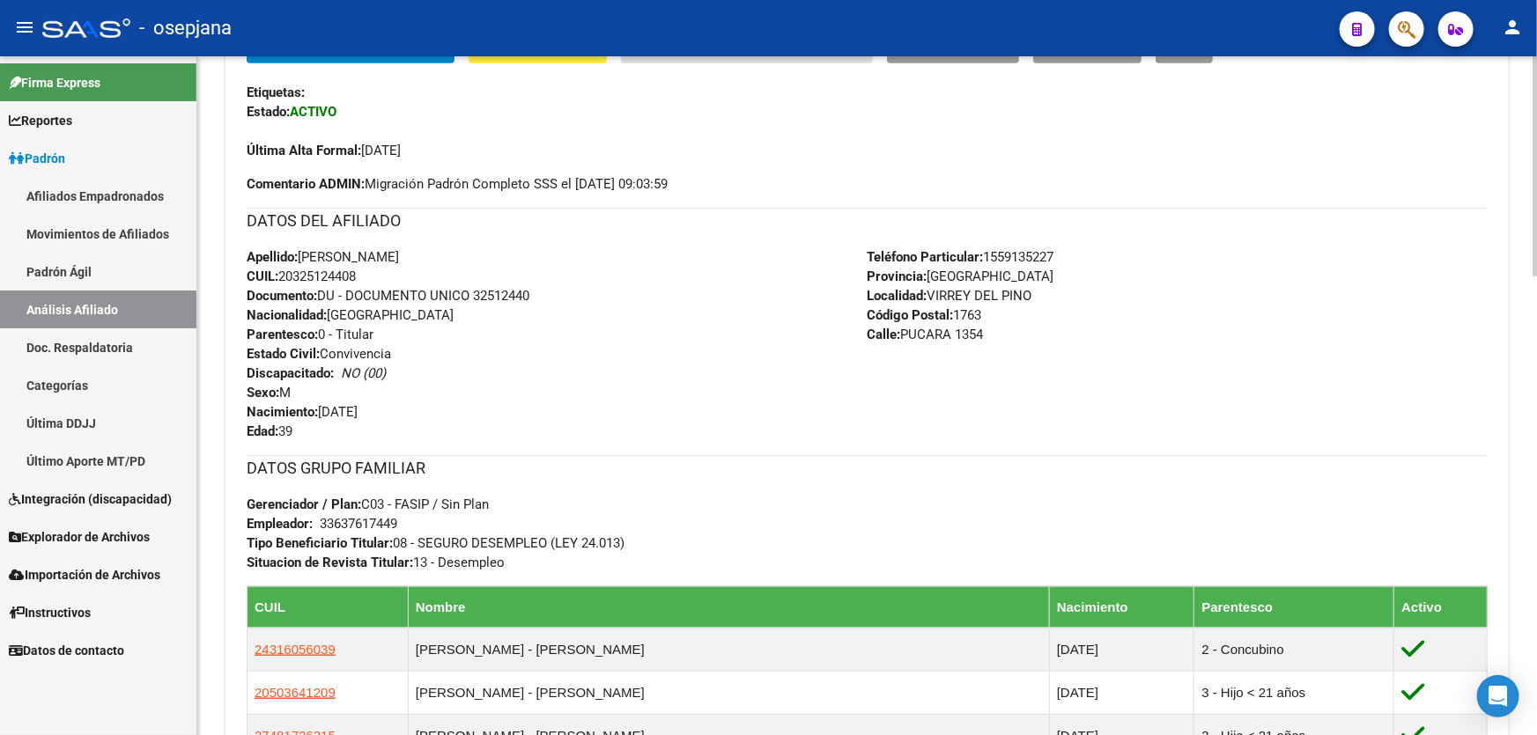
drag, startPoint x: 362, startPoint y: 274, endPoint x: 284, endPoint y: 282, distance: 78.8
click at [284, 282] on span "CUIL: 20325124408" at bounding box center [301, 277] width 109 height 16
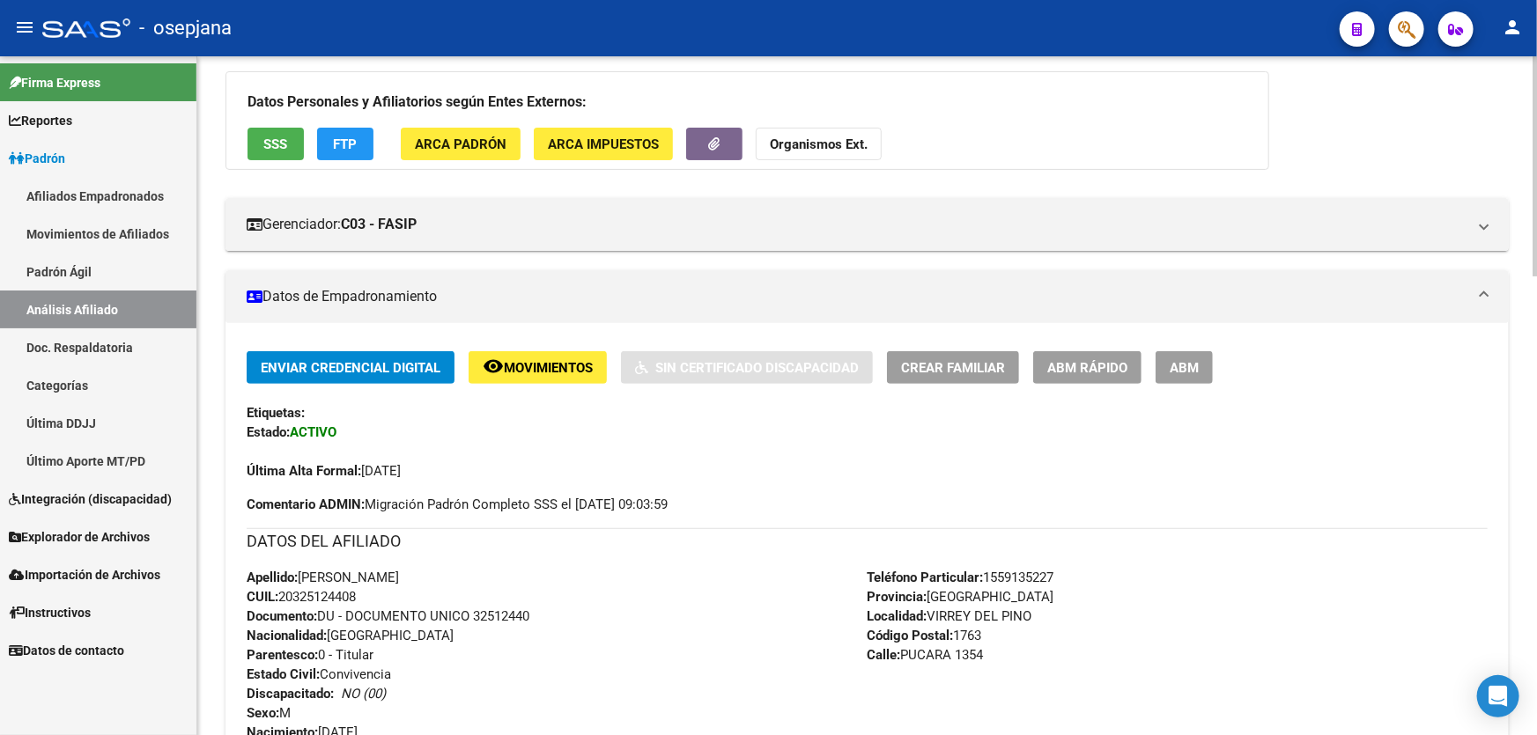
scroll to position [0, 0]
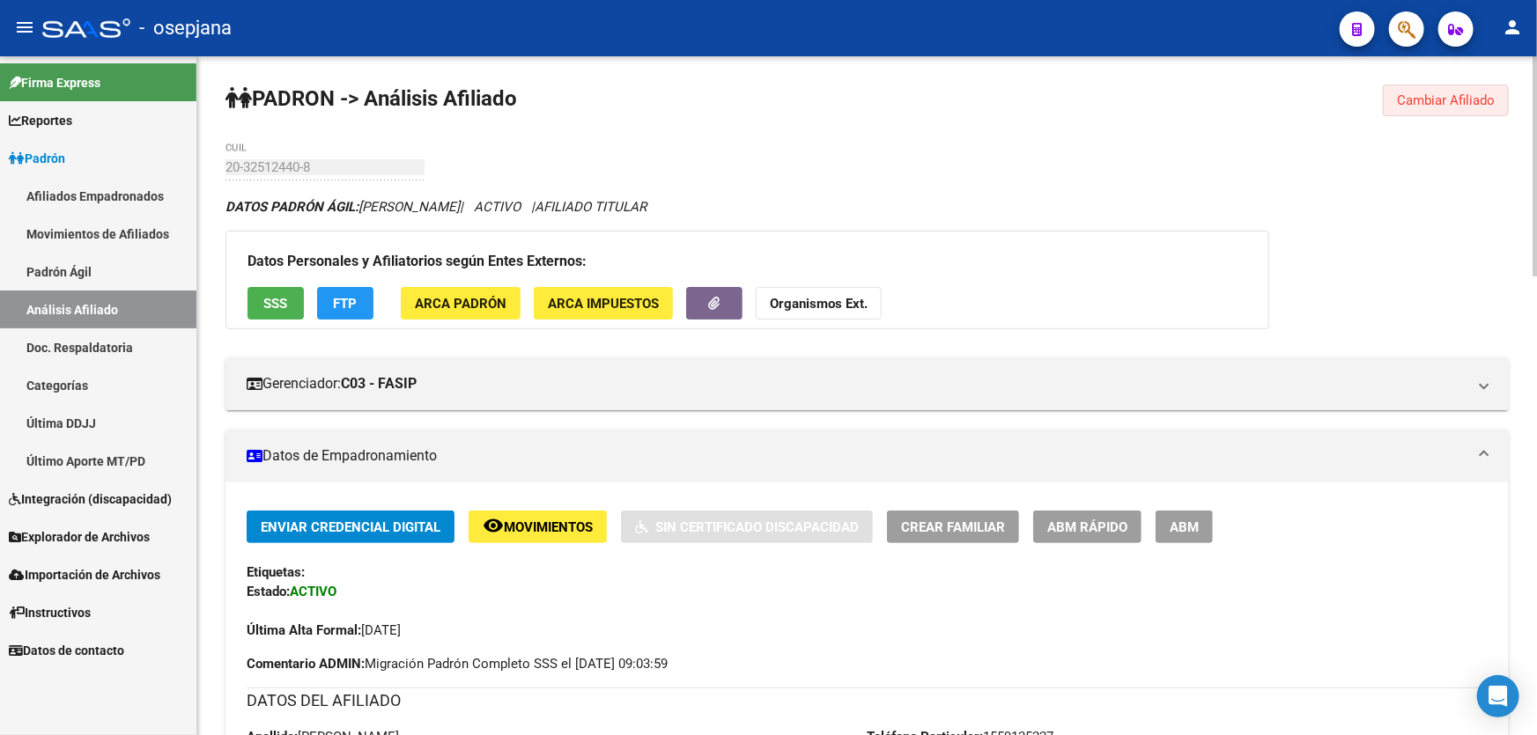
click at [1431, 102] on span "Cambiar Afiliado" at bounding box center [1446, 100] width 98 height 16
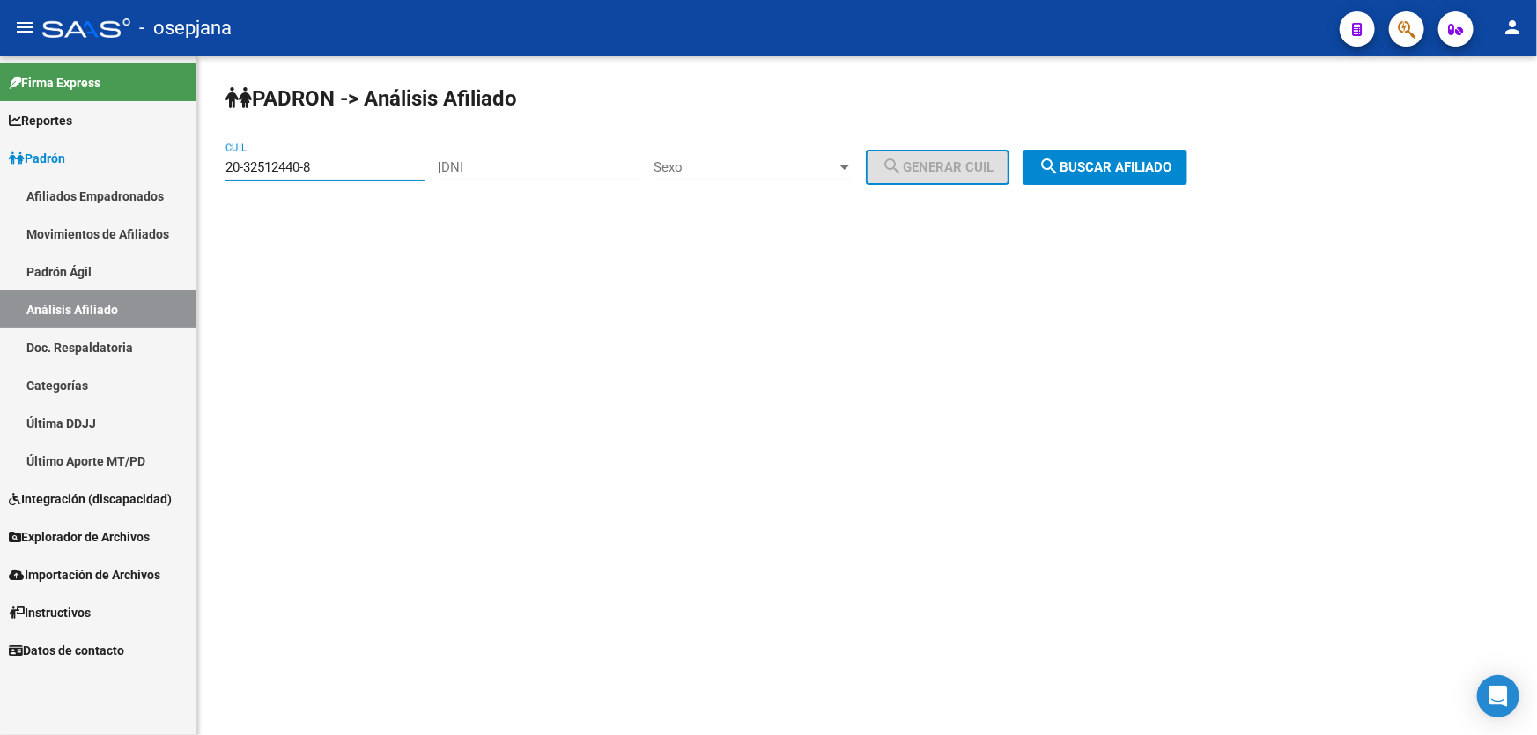
drag, startPoint x: 241, startPoint y: 170, endPoint x: 228, endPoint y: 170, distance: 13.2
click at [228, 170] on input "20-32512440-8" at bounding box center [324, 167] width 199 height 16
drag, startPoint x: 336, startPoint y: 165, endPoint x: 210, endPoint y: 165, distance: 125.0
click at [202, 166] on div "PADRON -> Análisis Afiliado 20-32512440-8 CUIL | DNI Sexo Sexo search Generar C…" at bounding box center [866, 148] width 1339 height 185
paste input "911837-2"
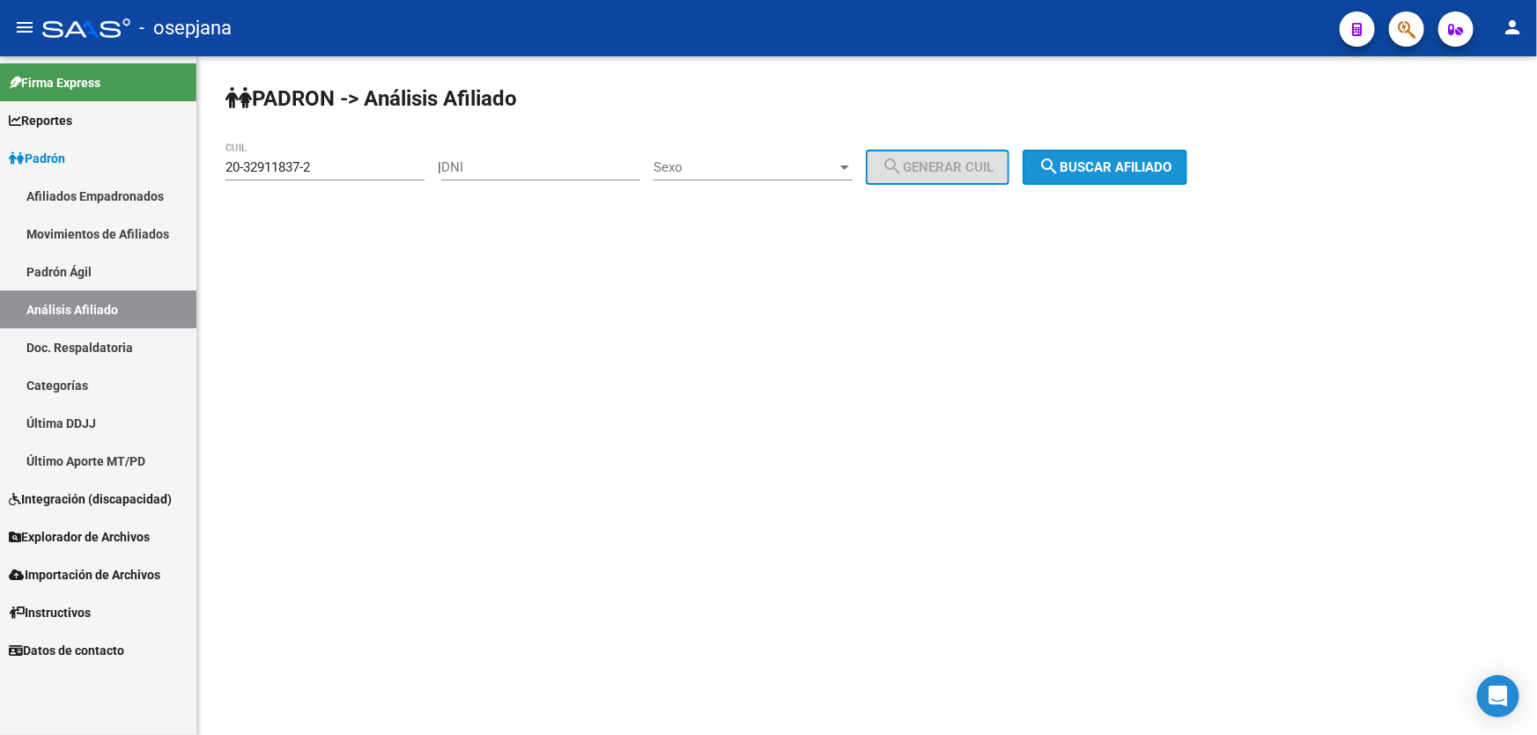
click at [1171, 166] on span "search Buscar afiliado" at bounding box center [1104, 167] width 133 height 16
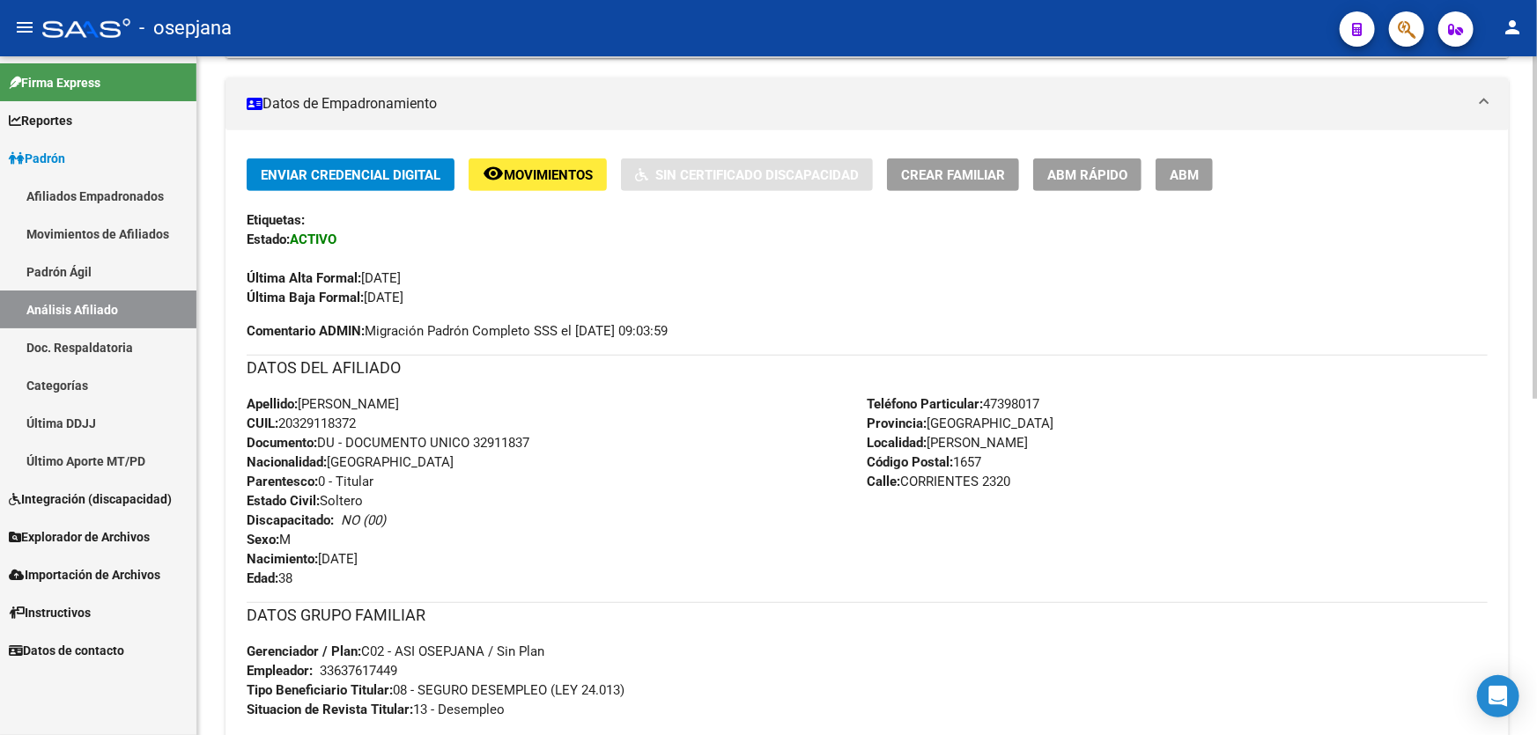
scroll to position [347, 0]
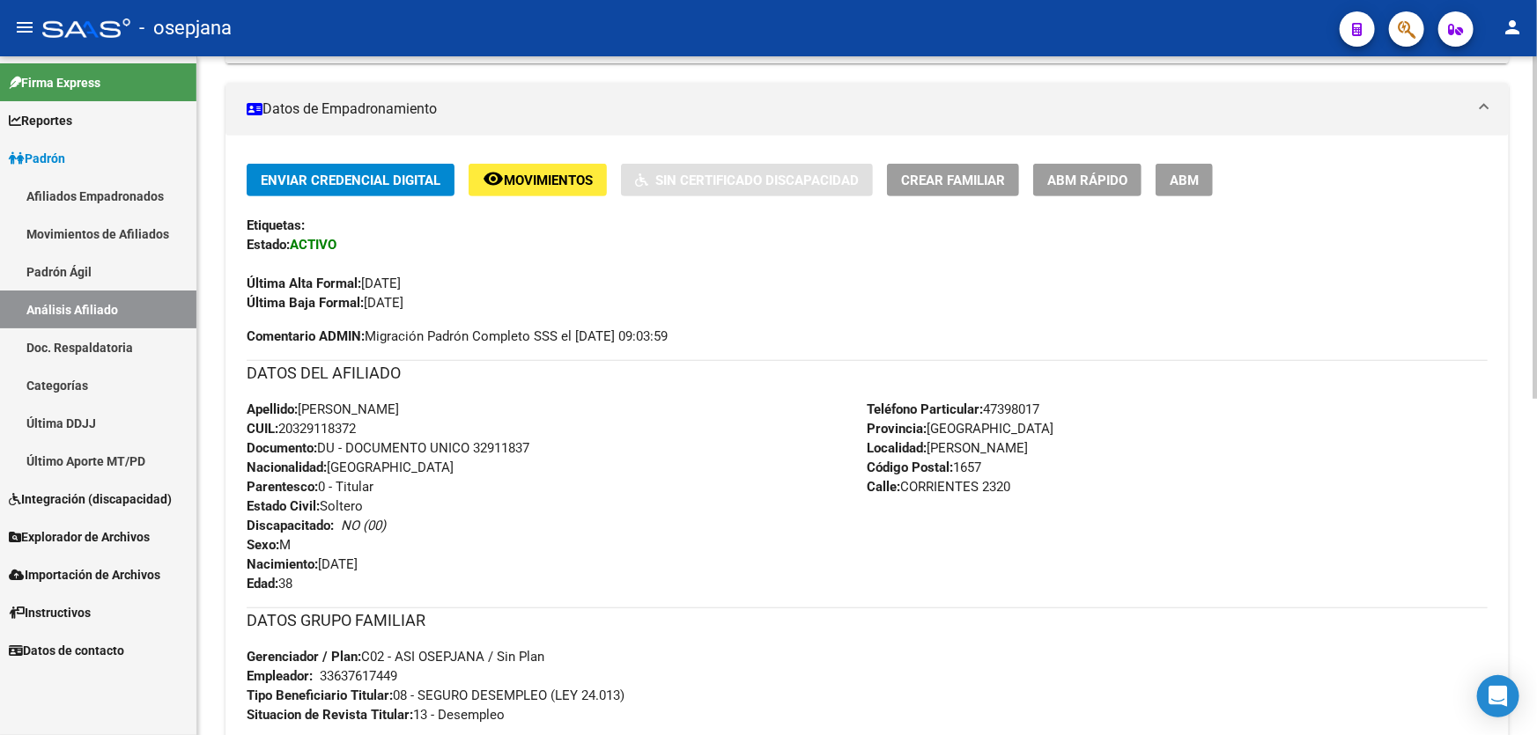
drag, startPoint x: 363, startPoint y: 429, endPoint x: 282, endPoint y: 436, distance: 81.3
click at [282, 436] on div "Apellido: [PERSON_NAME] CUIL: 20329118372 Documento: DU - DOCUMENTO UNICO 32911…" at bounding box center [557, 497] width 621 height 194
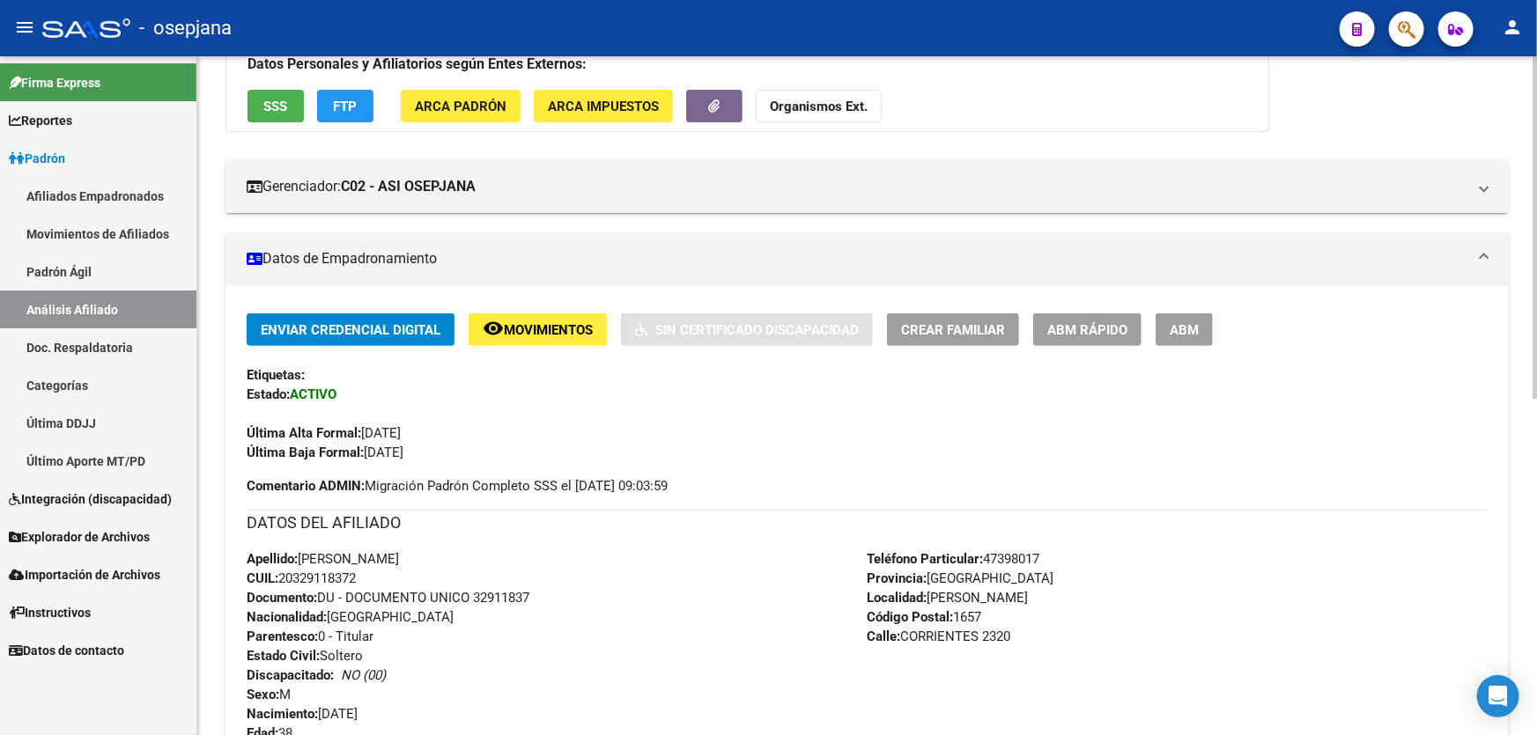
scroll to position [0, 0]
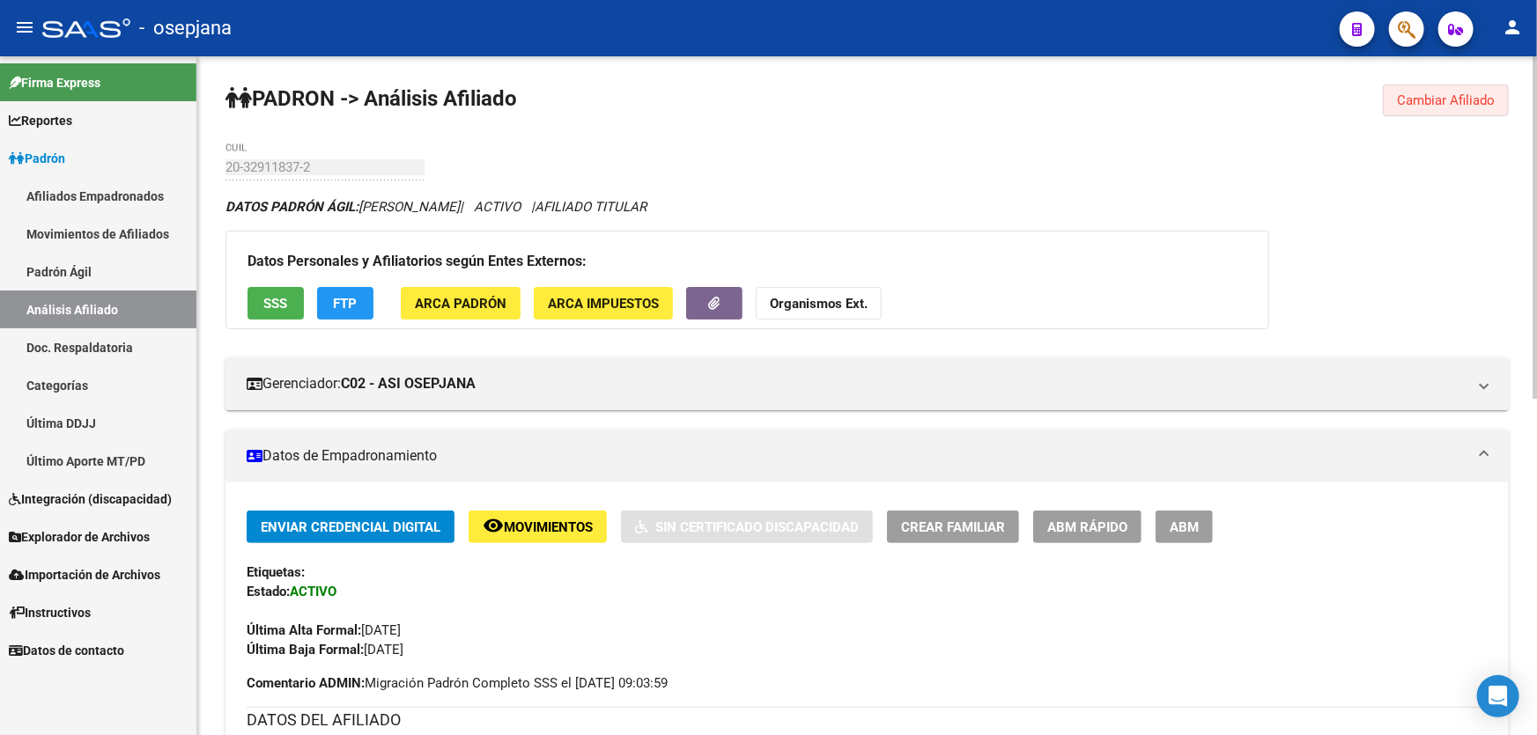
click at [1439, 85] on button "Cambiar Afiliado" at bounding box center [1446, 101] width 126 height 32
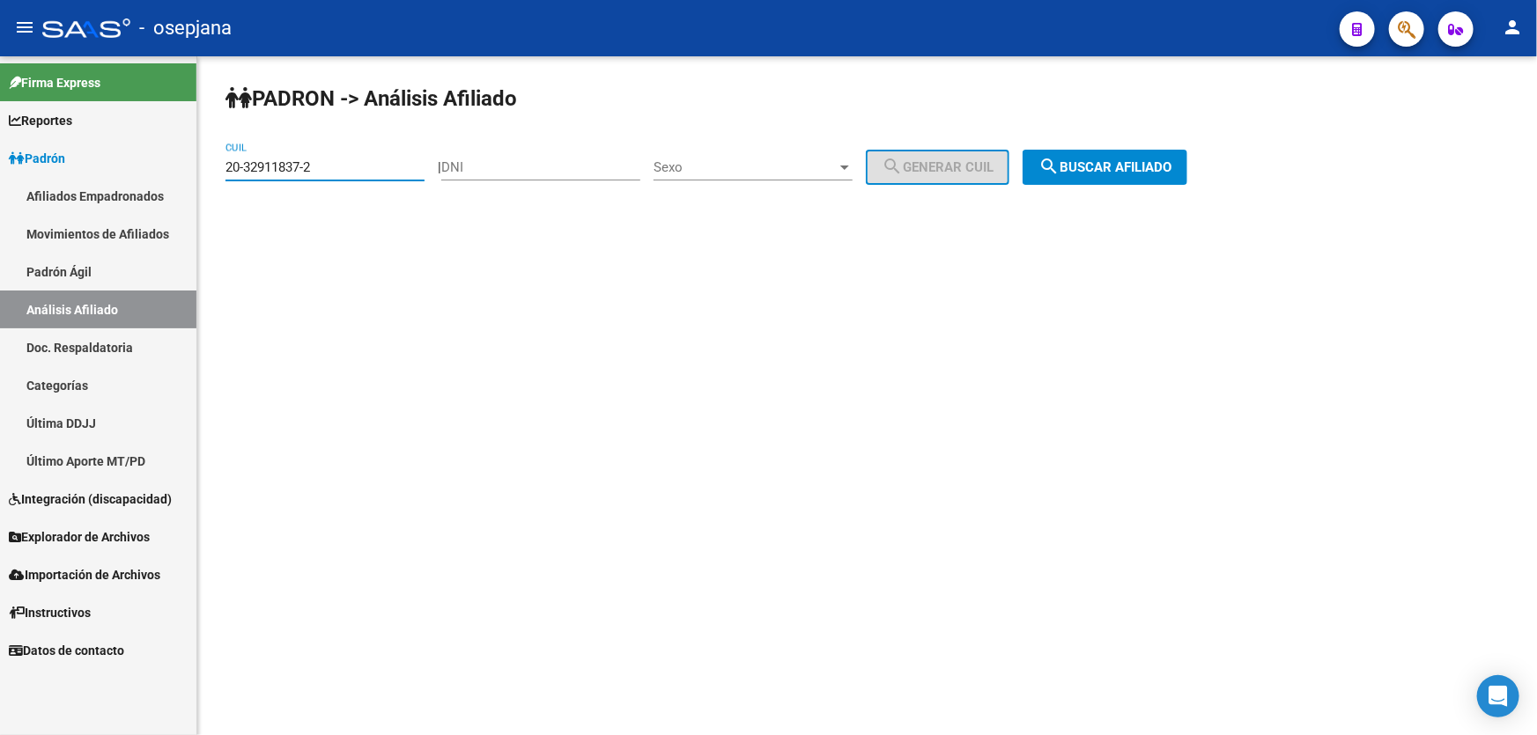
drag, startPoint x: 343, startPoint y: 167, endPoint x: 205, endPoint y: 167, distance: 138.3
click at [205, 167] on div "PADRON -> Análisis Afiliado 20-32911837-2 CUIL | DNI Sexo Sexo search Generar C…" at bounding box center [866, 148] width 1339 height 185
paste input "7280178-7"
click at [1106, 159] on span "search Buscar afiliado" at bounding box center [1104, 167] width 133 height 16
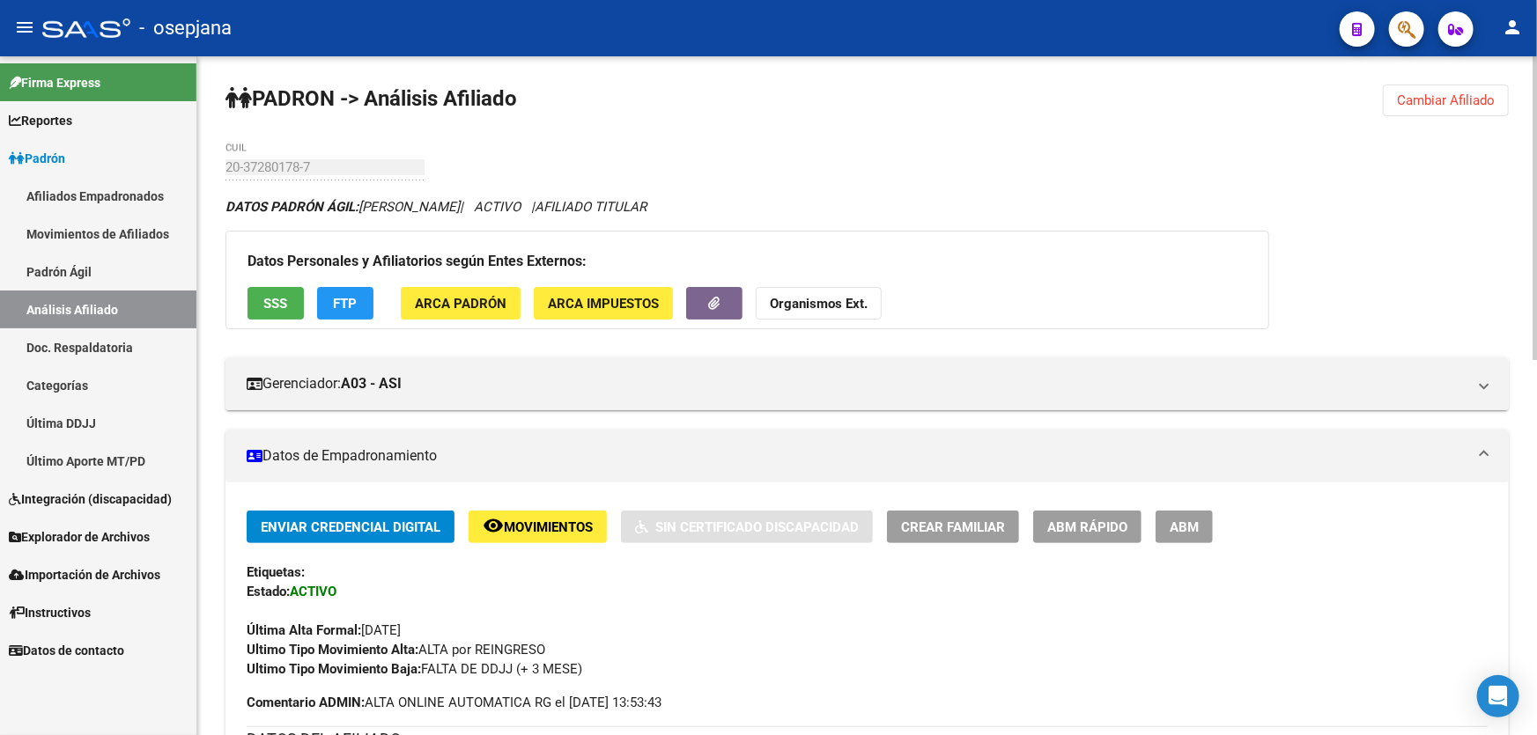
click at [262, 295] on button "SSS" at bounding box center [275, 303] width 56 height 33
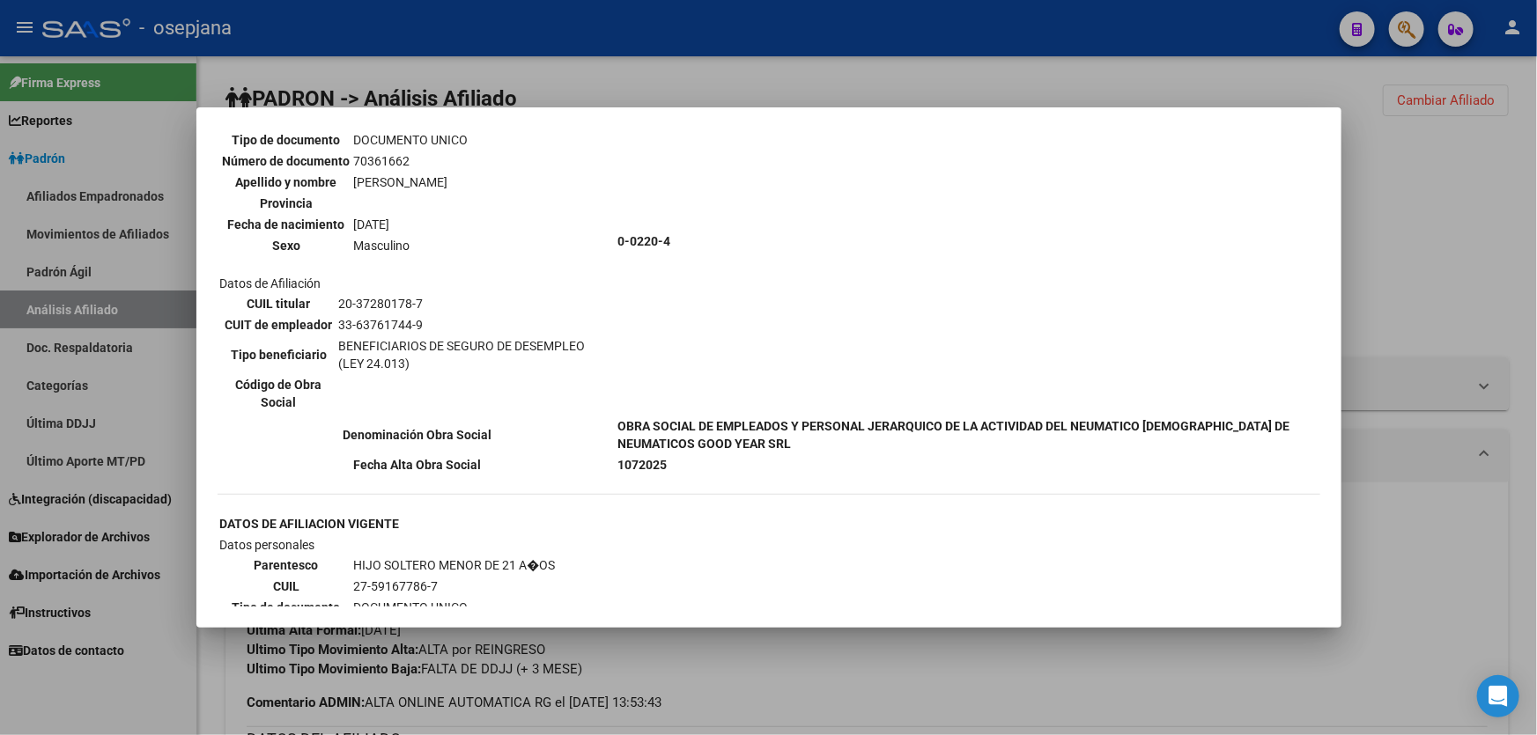
scroll to position [1840, 0]
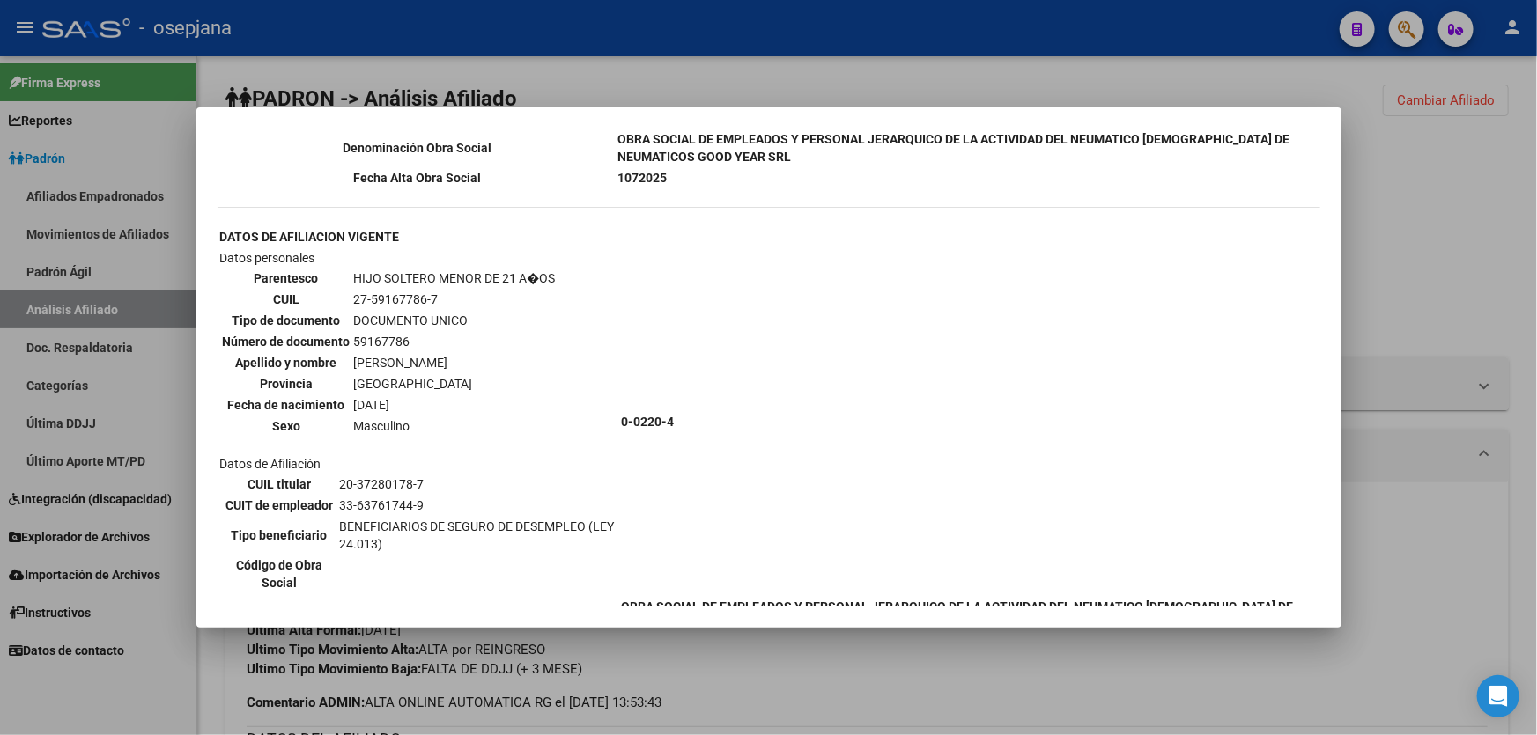
click at [1430, 321] on div at bounding box center [768, 367] width 1537 height 735
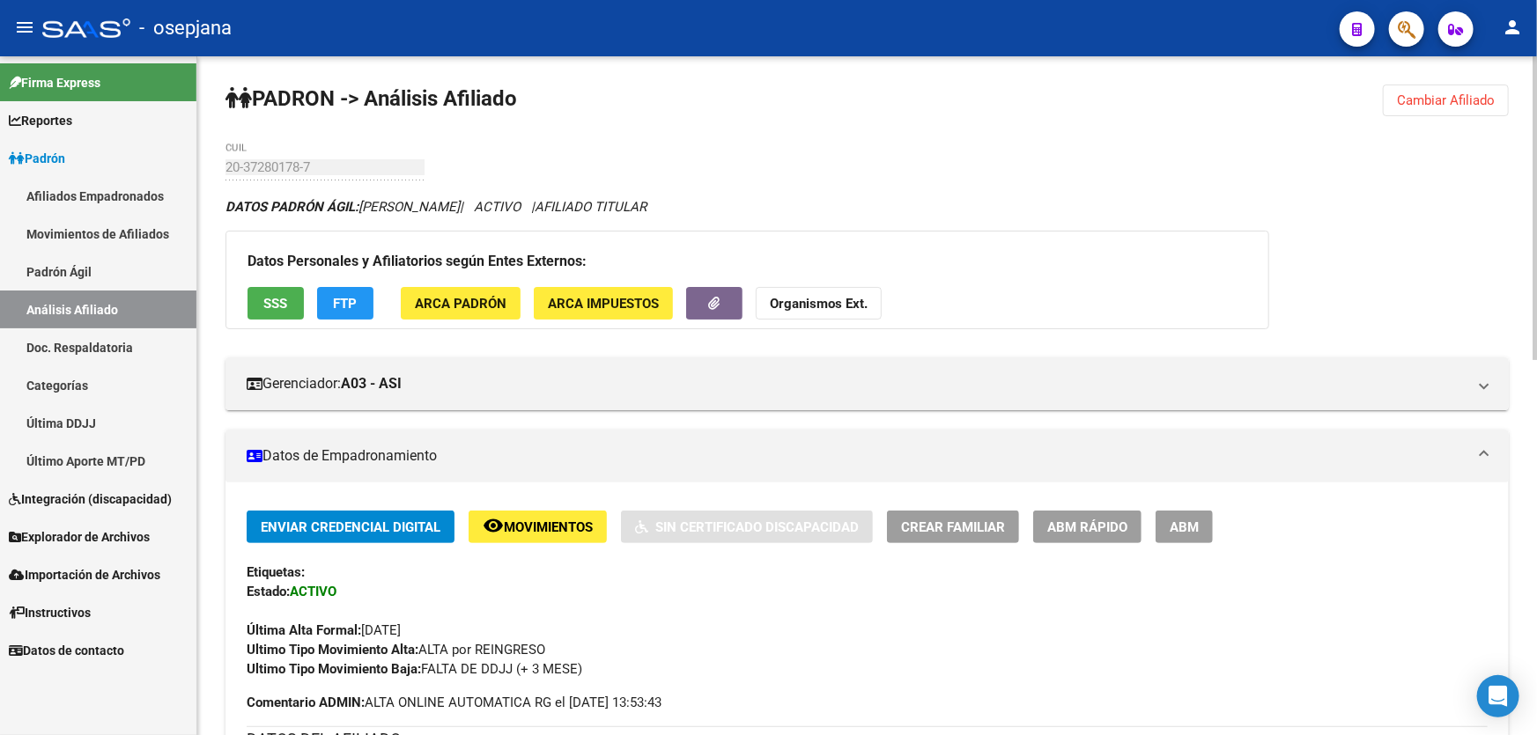
click at [336, 306] on span "FTP" at bounding box center [346, 304] width 24 height 16
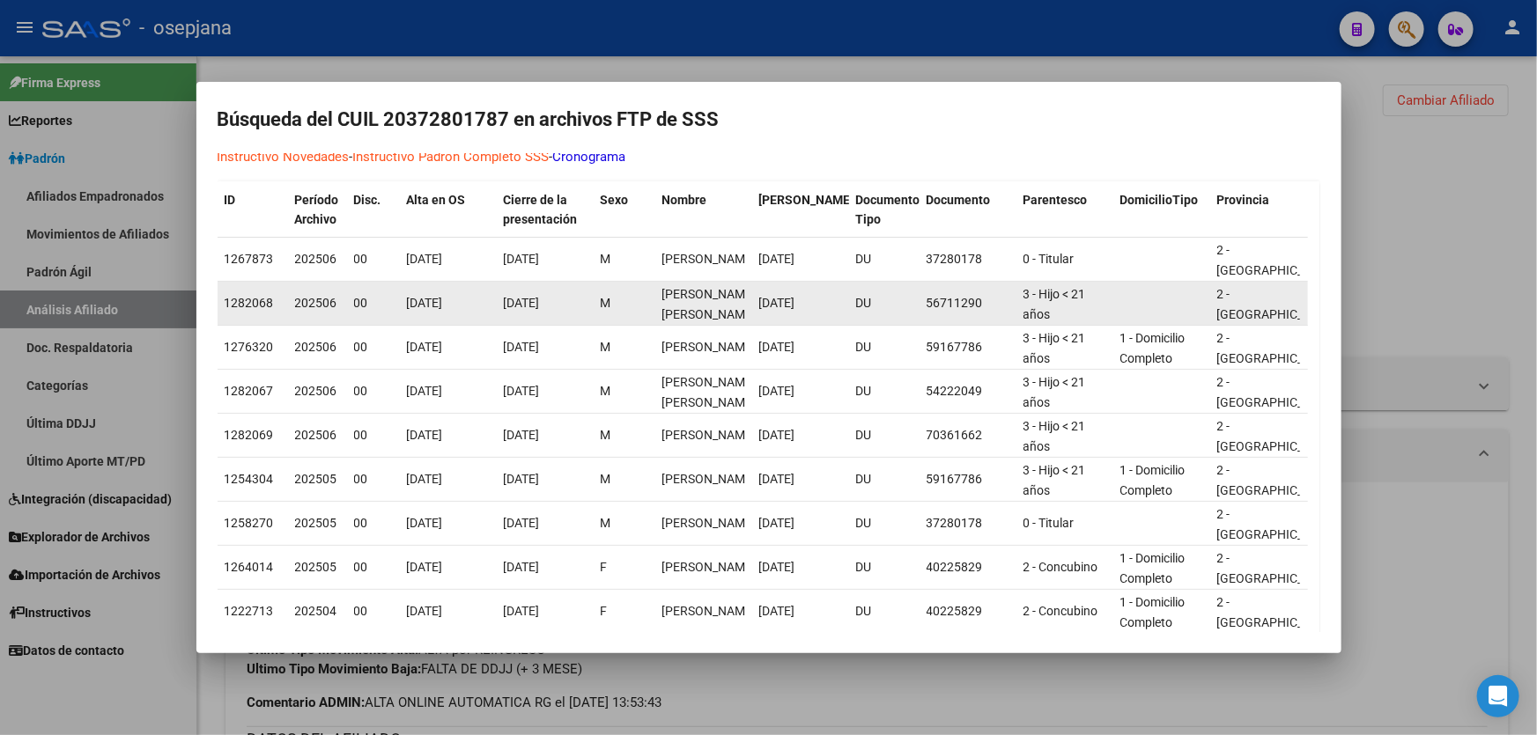
scroll to position [0, 0]
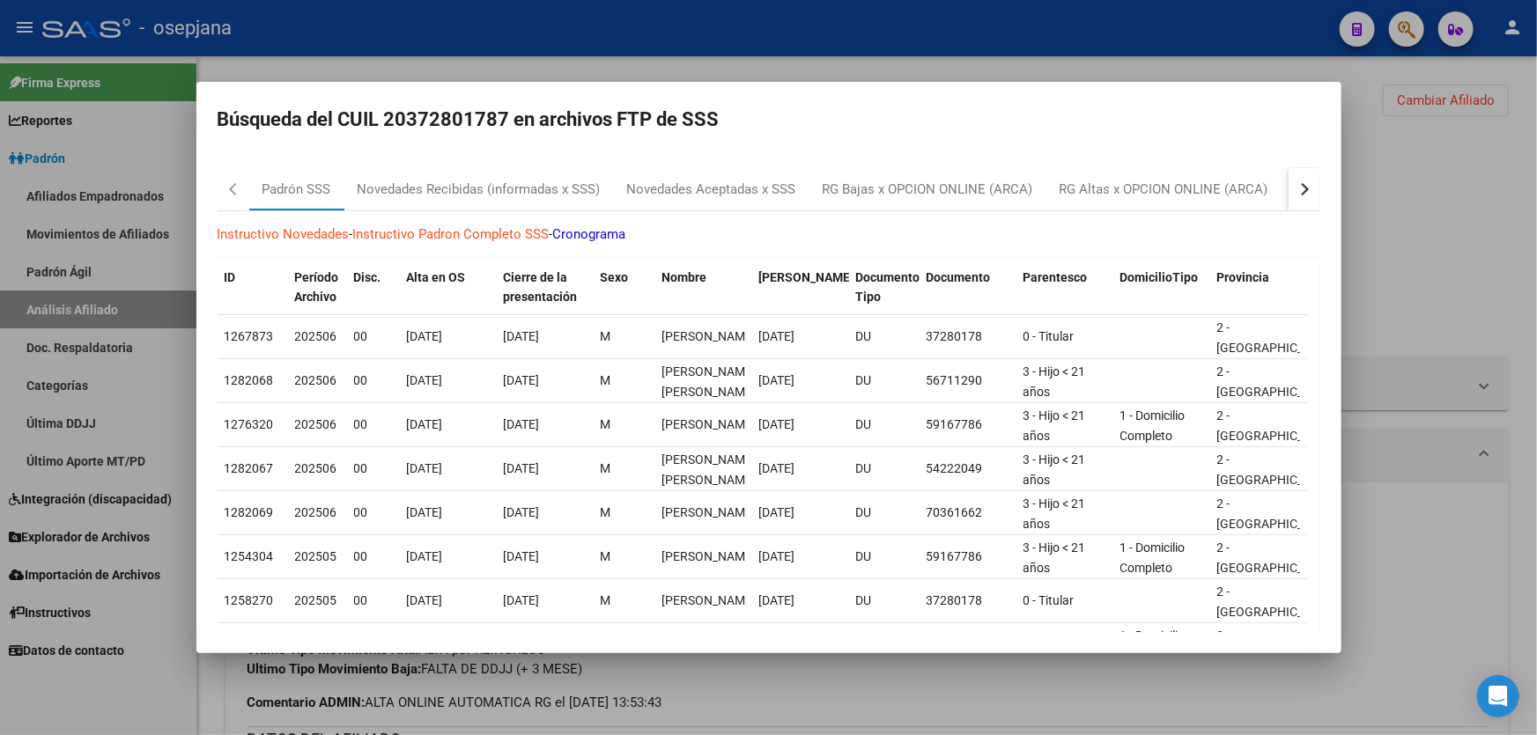
click at [1293, 195] on button "button" at bounding box center [1304, 189] width 32 height 42
click at [1203, 195] on div "RG Altas x OPCION (papel)" at bounding box center [1195, 190] width 156 height 20
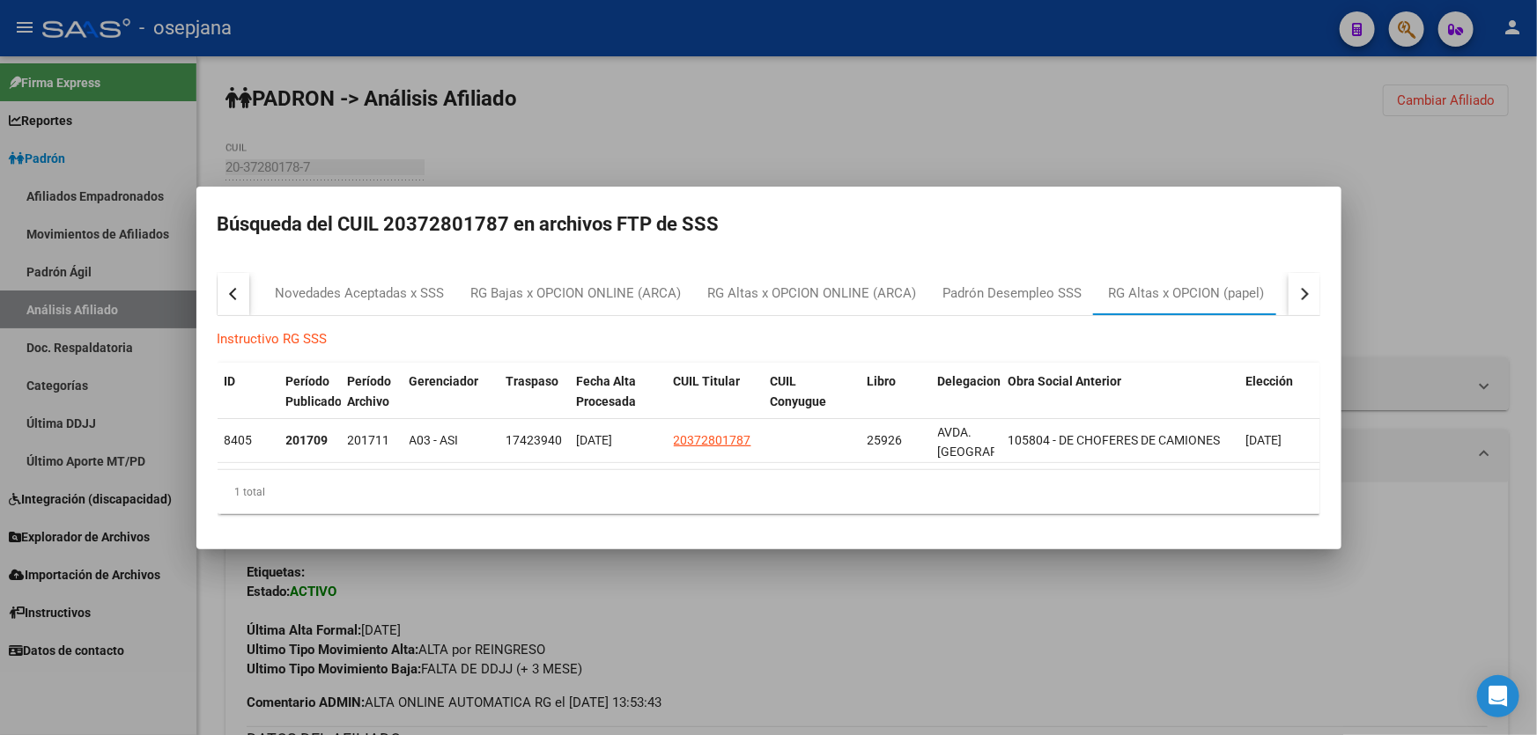
click at [1180, 105] on div at bounding box center [768, 367] width 1537 height 735
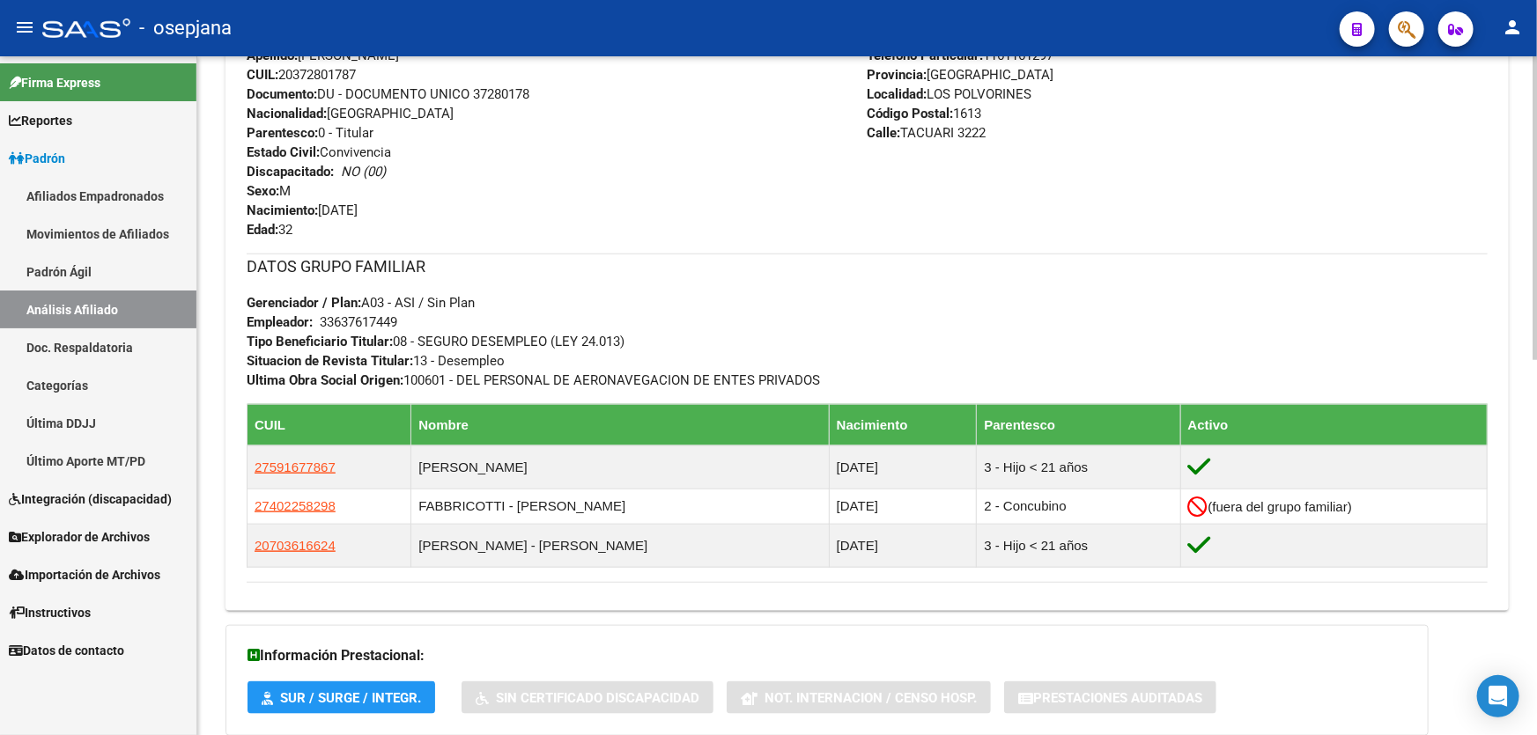
scroll to position [838, 0]
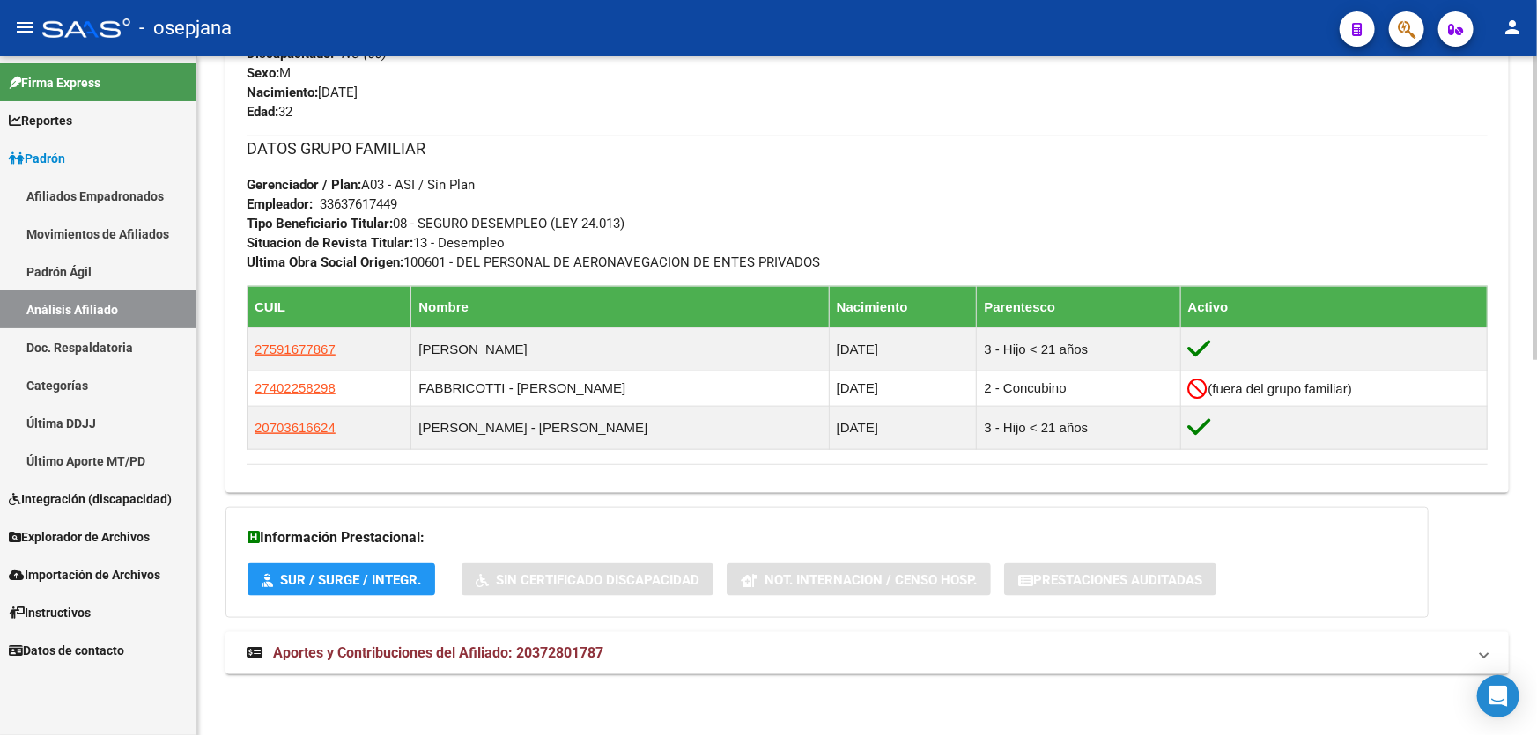
click at [1335, 648] on mat-panel-title "Aportes y Contribuciones del Afiliado: 20372801787" at bounding box center [857, 653] width 1220 height 19
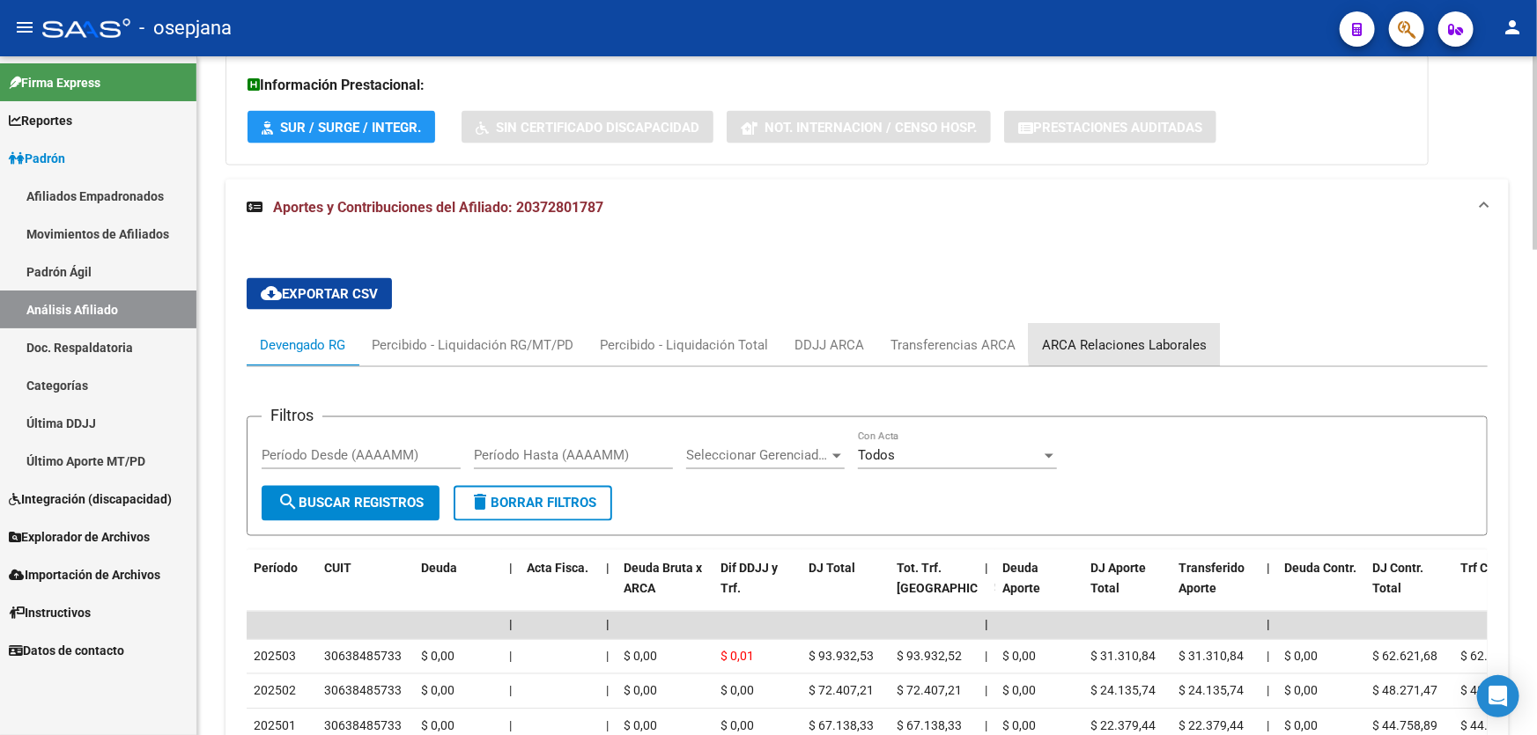
click at [1159, 331] on div "ARCA Relaciones Laborales" at bounding box center [1124, 345] width 191 height 42
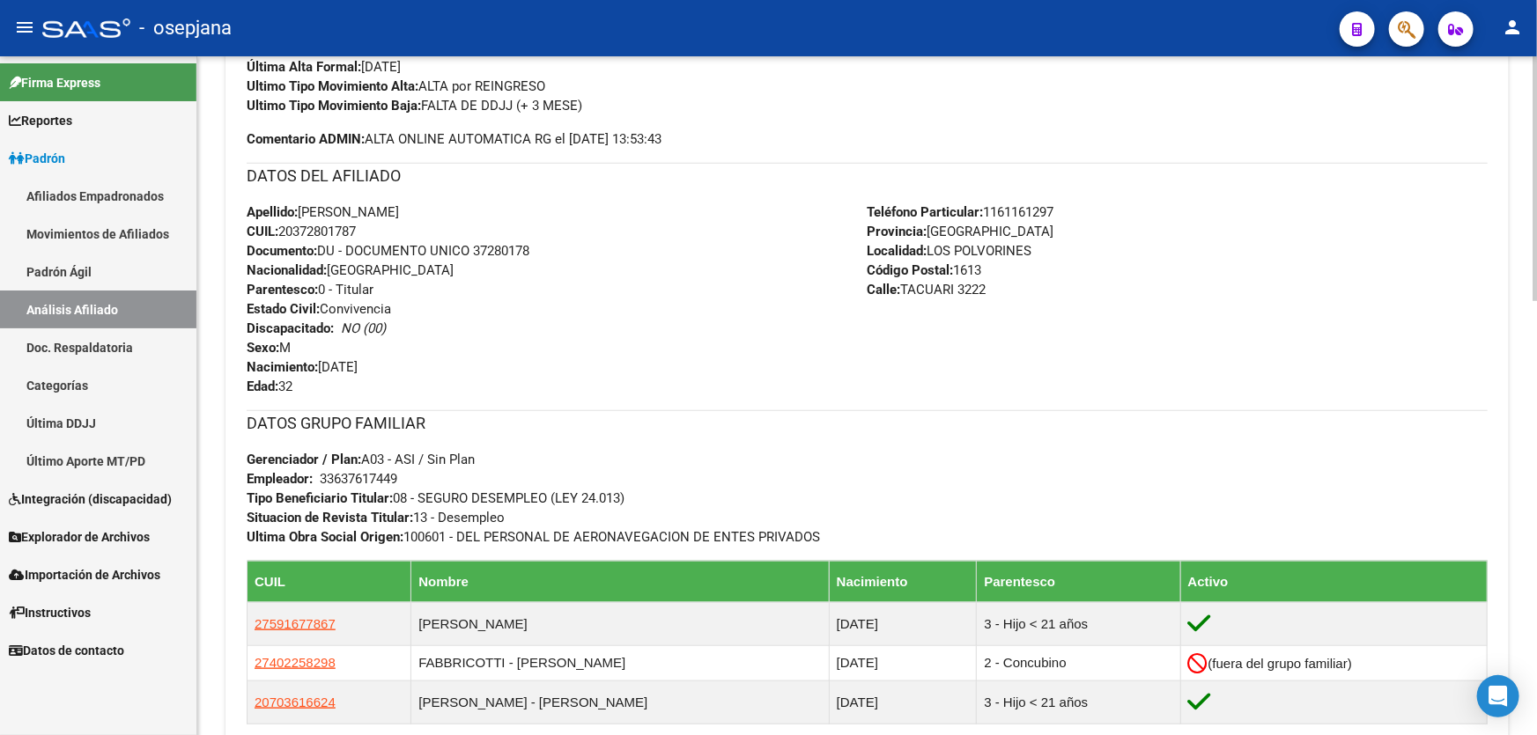
scroll to position [562, 0]
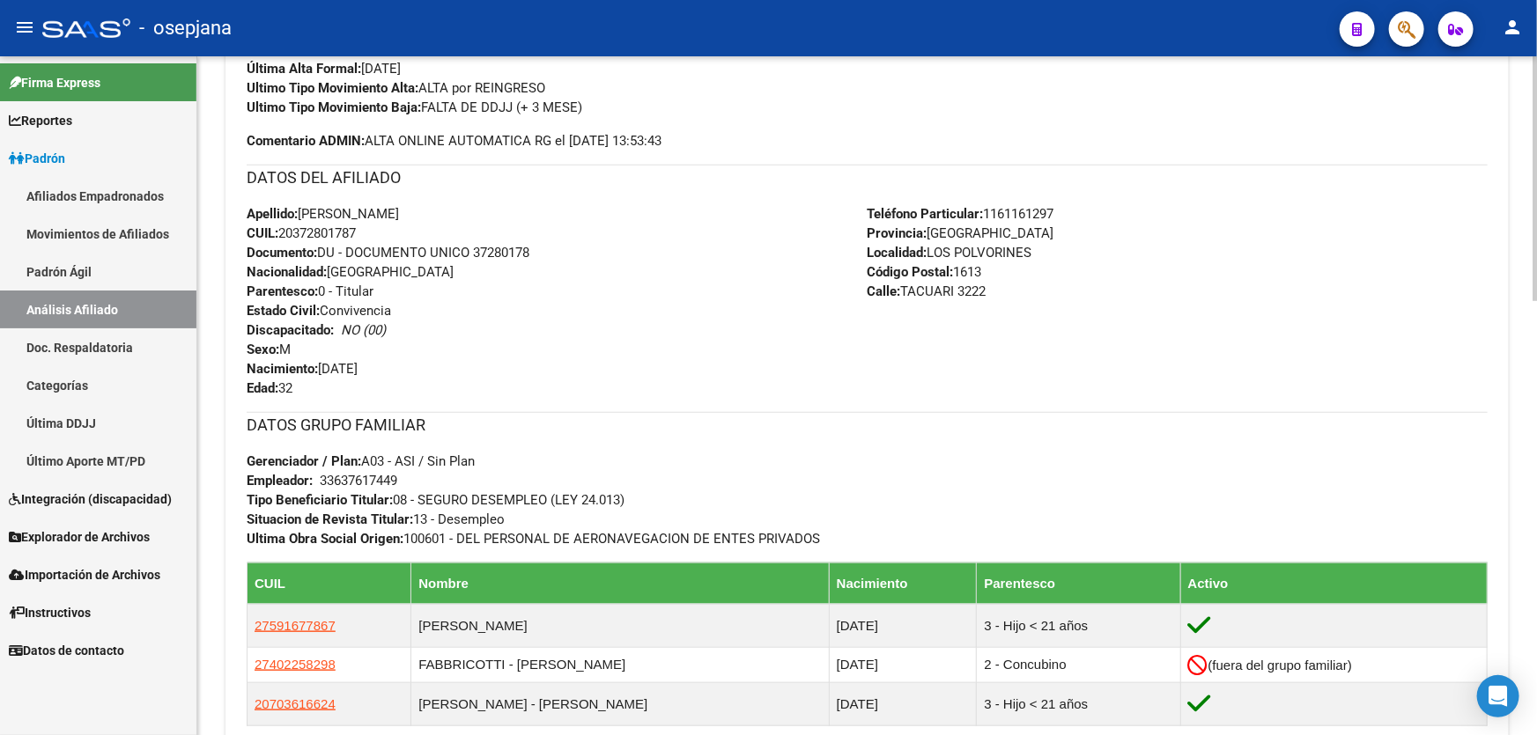
click at [356, 226] on span "CUIL: 20372801787" at bounding box center [301, 233] width 109 height 16
drag, startPoint x: 365, startPoint y: 229, endPoint x: 281, endPoint y: 232, distance: 83.7
click at [281, 232] on div "Apellido: [PERSON_NAME]: 20372801787 Documento: DU - DOCUMENTO UNICO 37280178 N…" at bounding box center [557, 301] width 621 height 194
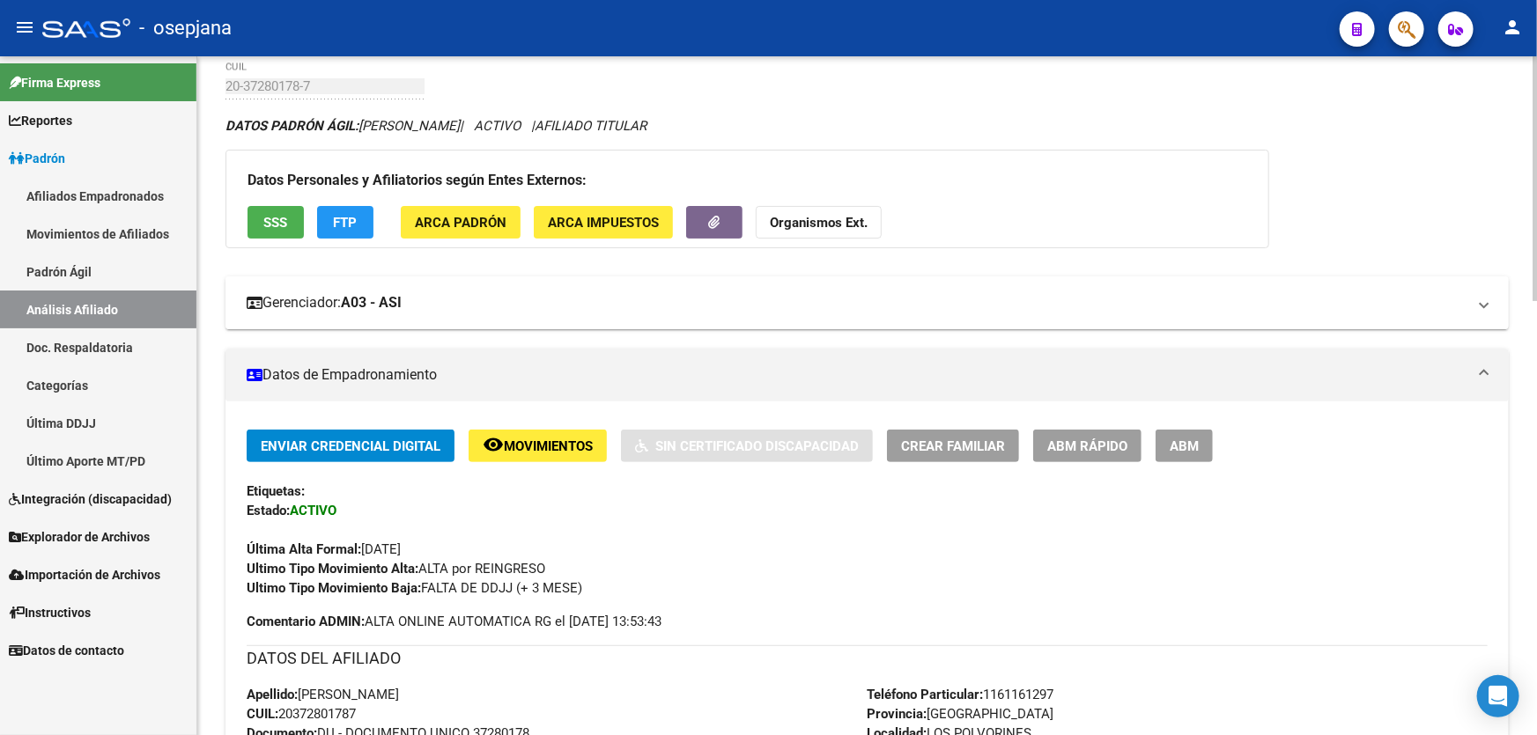
scroll to position [0, 0]
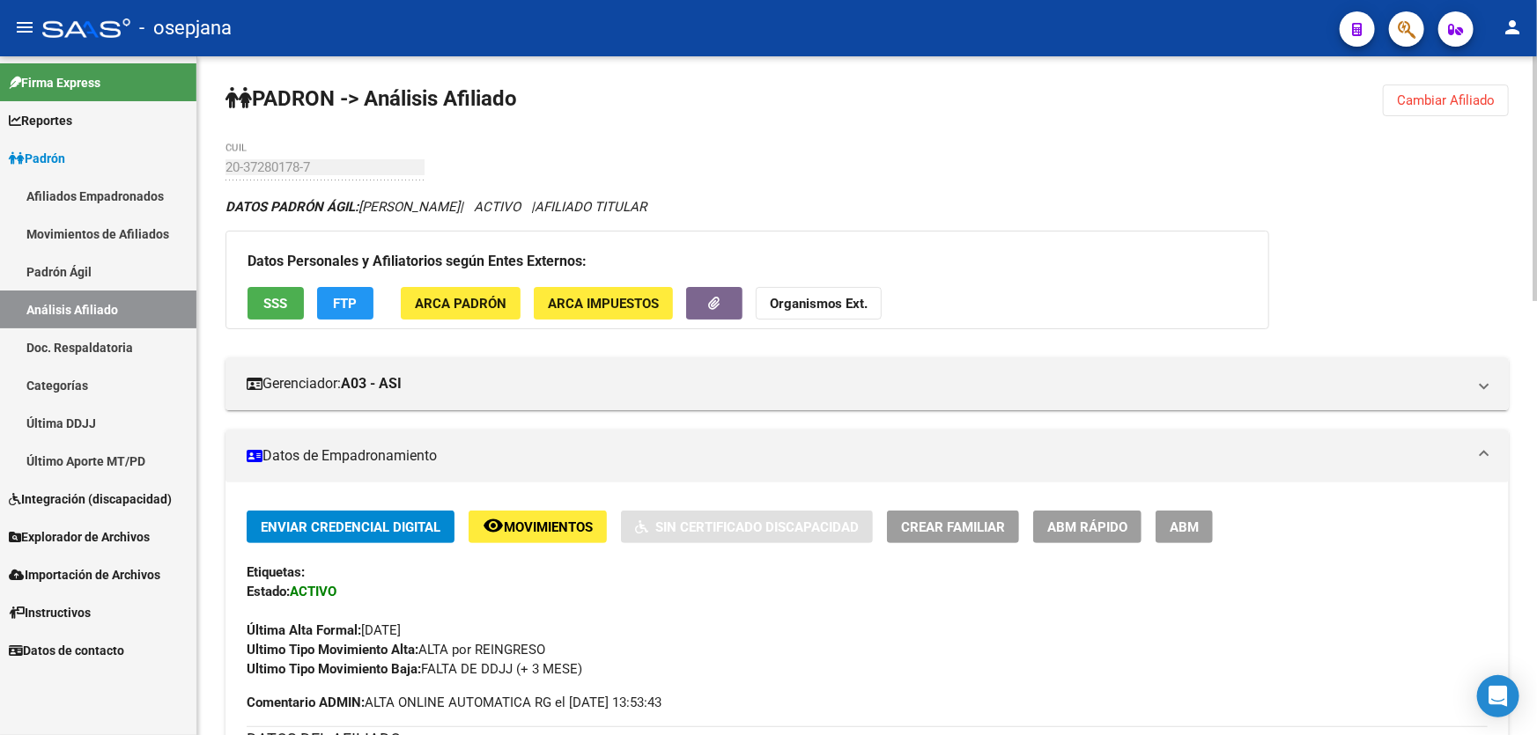
click at [1465, 95] on span "Cambiar Afiliado" at bounding box center [1446, 100] width 98 height 16
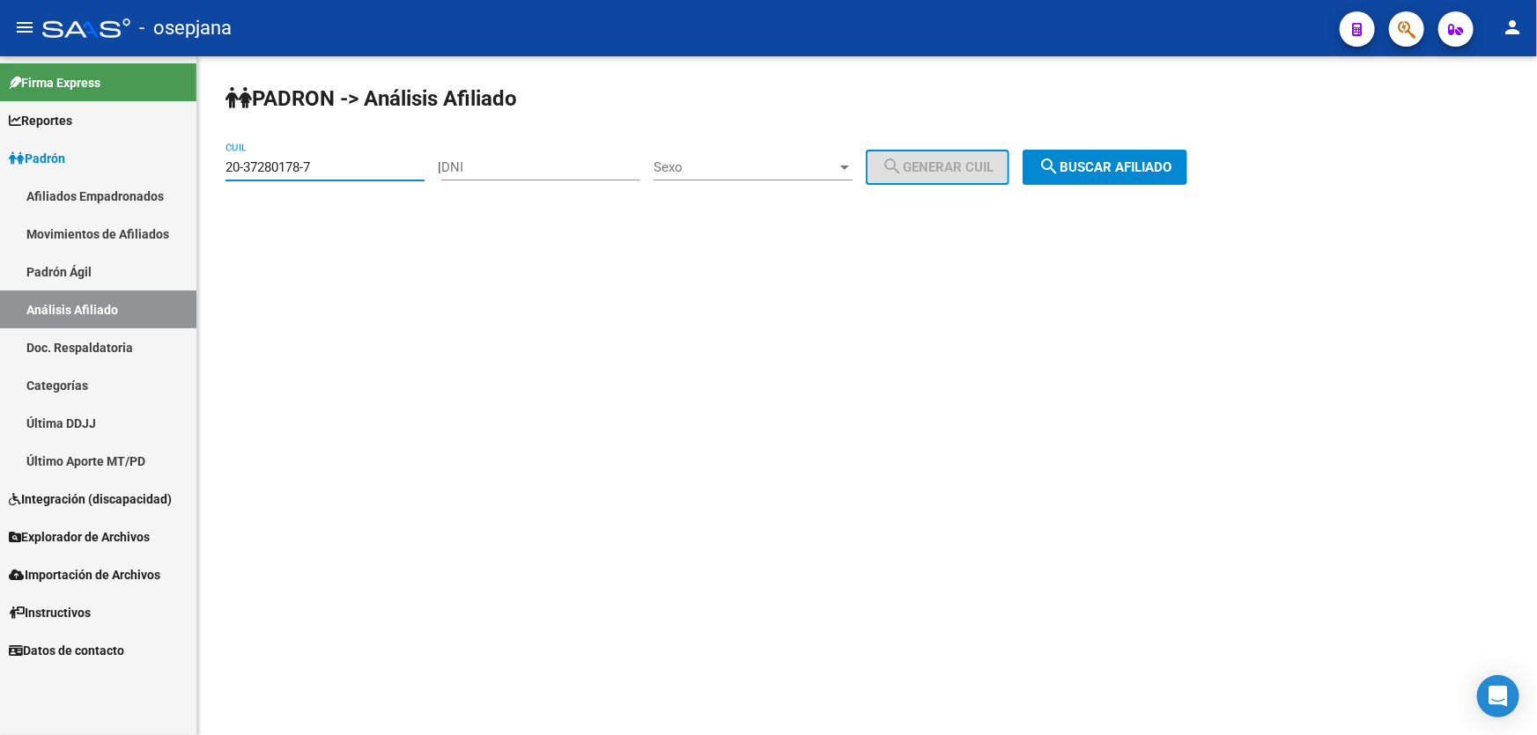
drag, startPoint x: 397, startPoint y: 169, endPoint x: 203, endPoint y: 188, distance: 194.6
click at [203, 188] on div "PADRON -> Análisis Afiliado 20-37280178-7 CUIL | DNI Sexo Sexo search Generar C…" at bounding box center [866, 148] width 1339 height 185
drag, startPoint x: 229, startPoint y: 157, endPoint x: 305, endPoint y: 148, distance: 76.2
click at [305, 148] on div "20-37280178-7 CUIL" at bounding box center [324, 162] width 199 height 38
paste input "7-34263686"
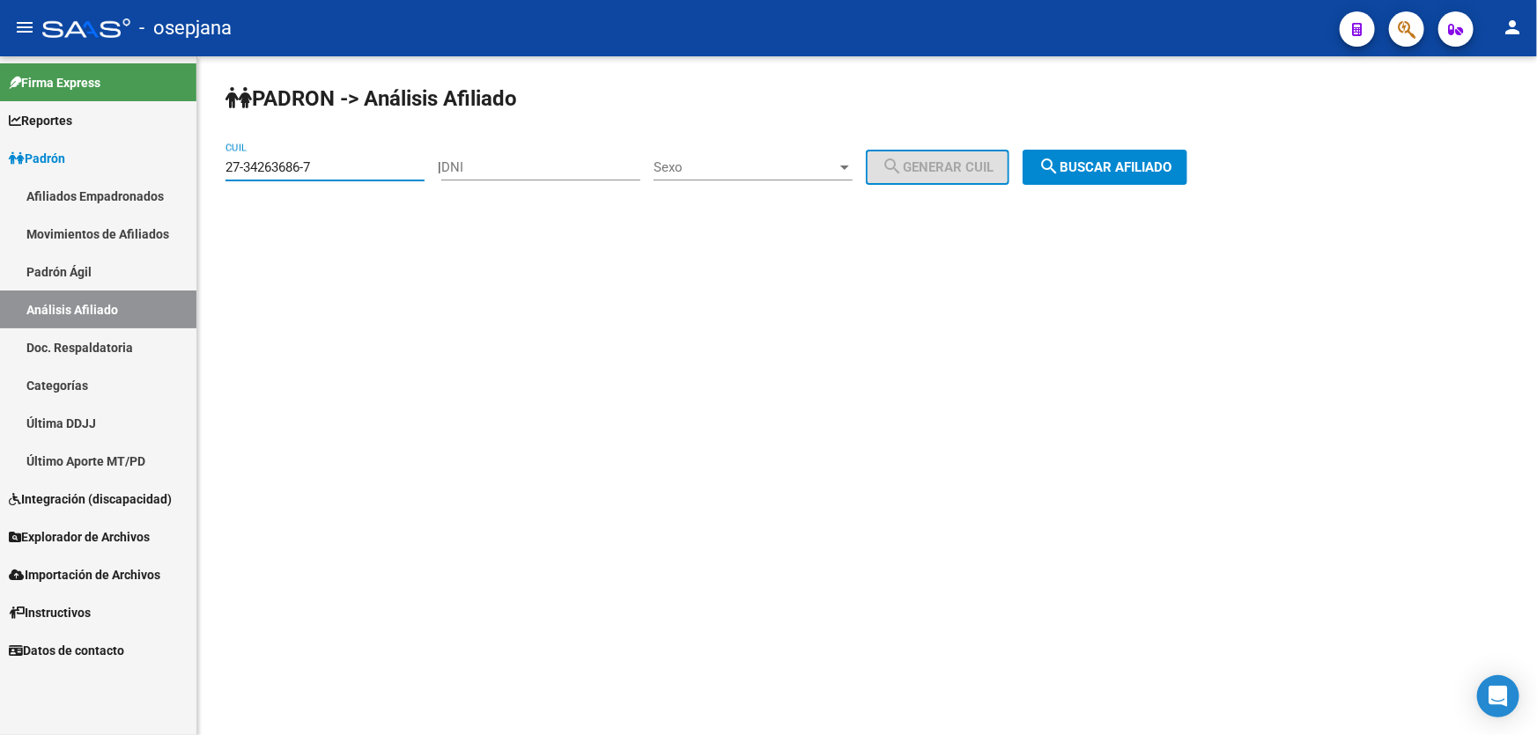
type input "27-34263686-7"
click at [1055, 177] on button "search Buscar afiliado" at bounding box center [1104, 167] width 165 height 35
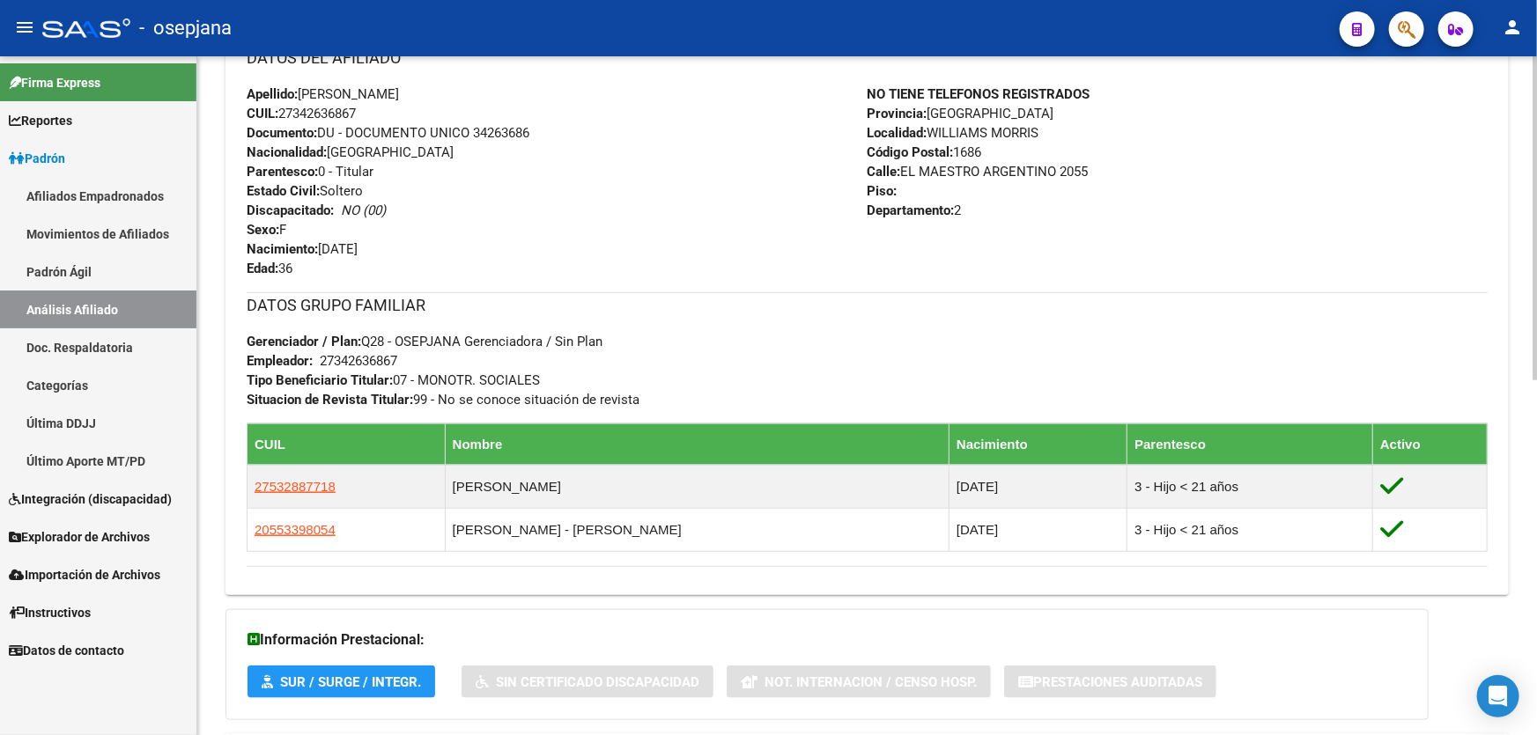
scroll to position [720, 0]
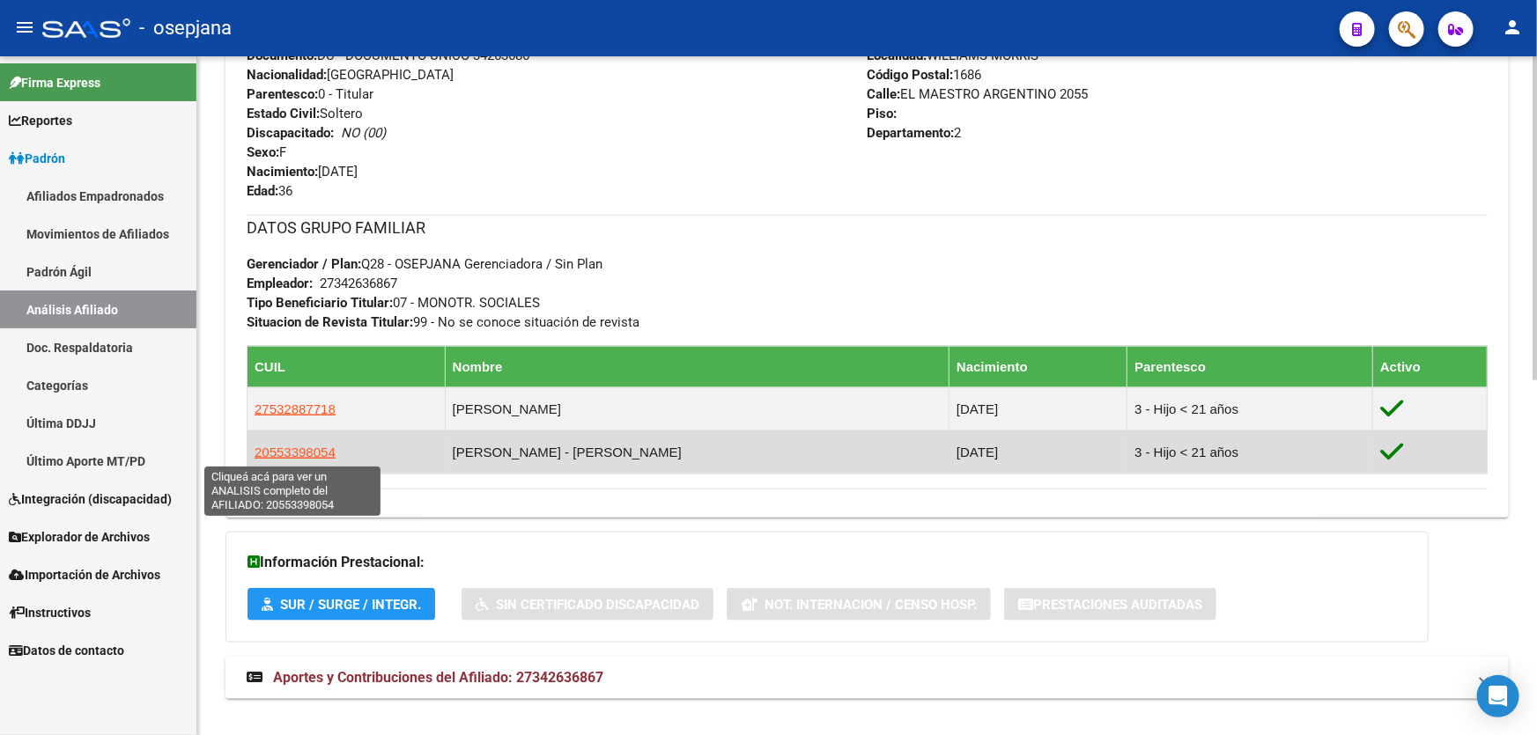
click at [288, 445] on span "20553398054" at bounding box center [294, 452] width 81 height 15
type textarea "20553398054"
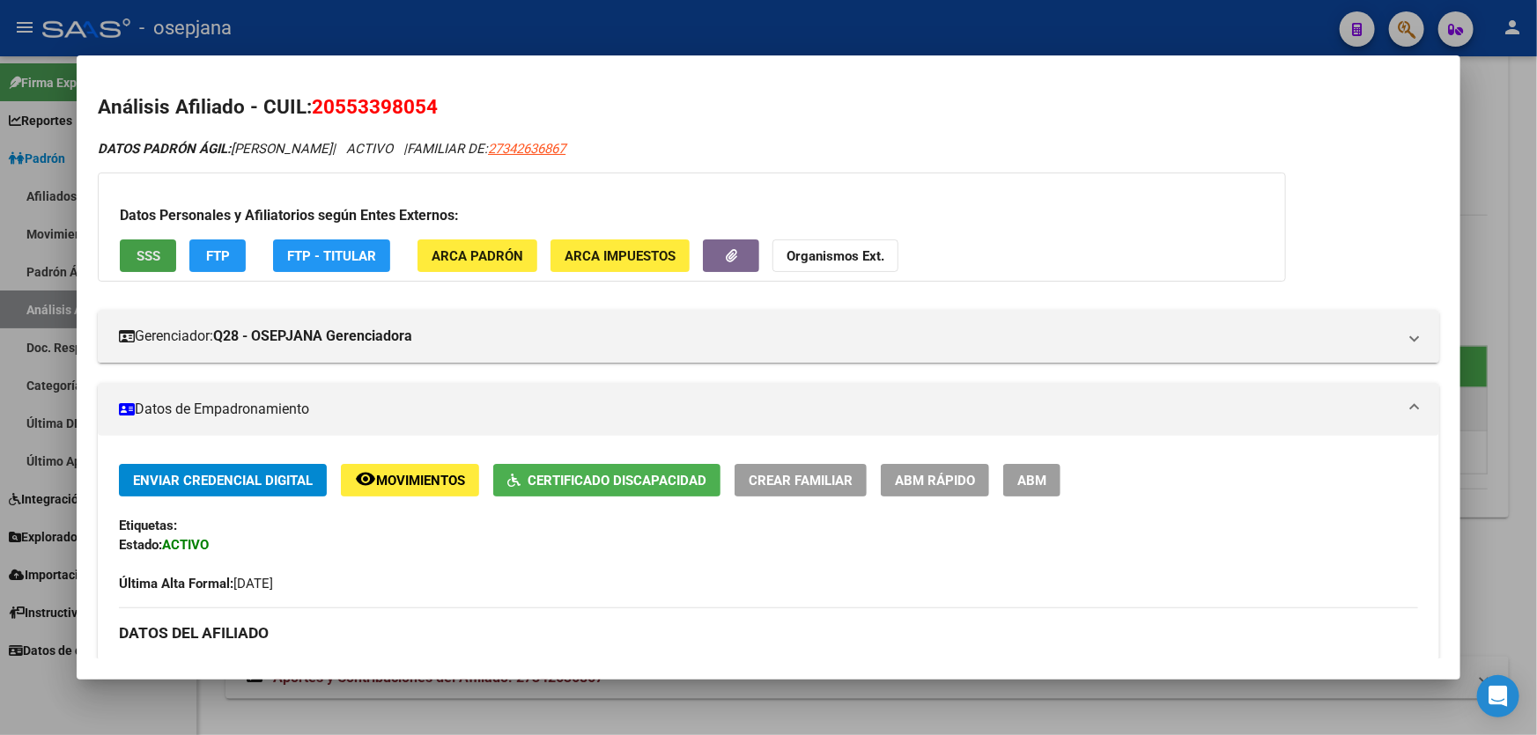
click at [137, 257] on span "SSS" at bounding box center [148, 256] width 24 height 16
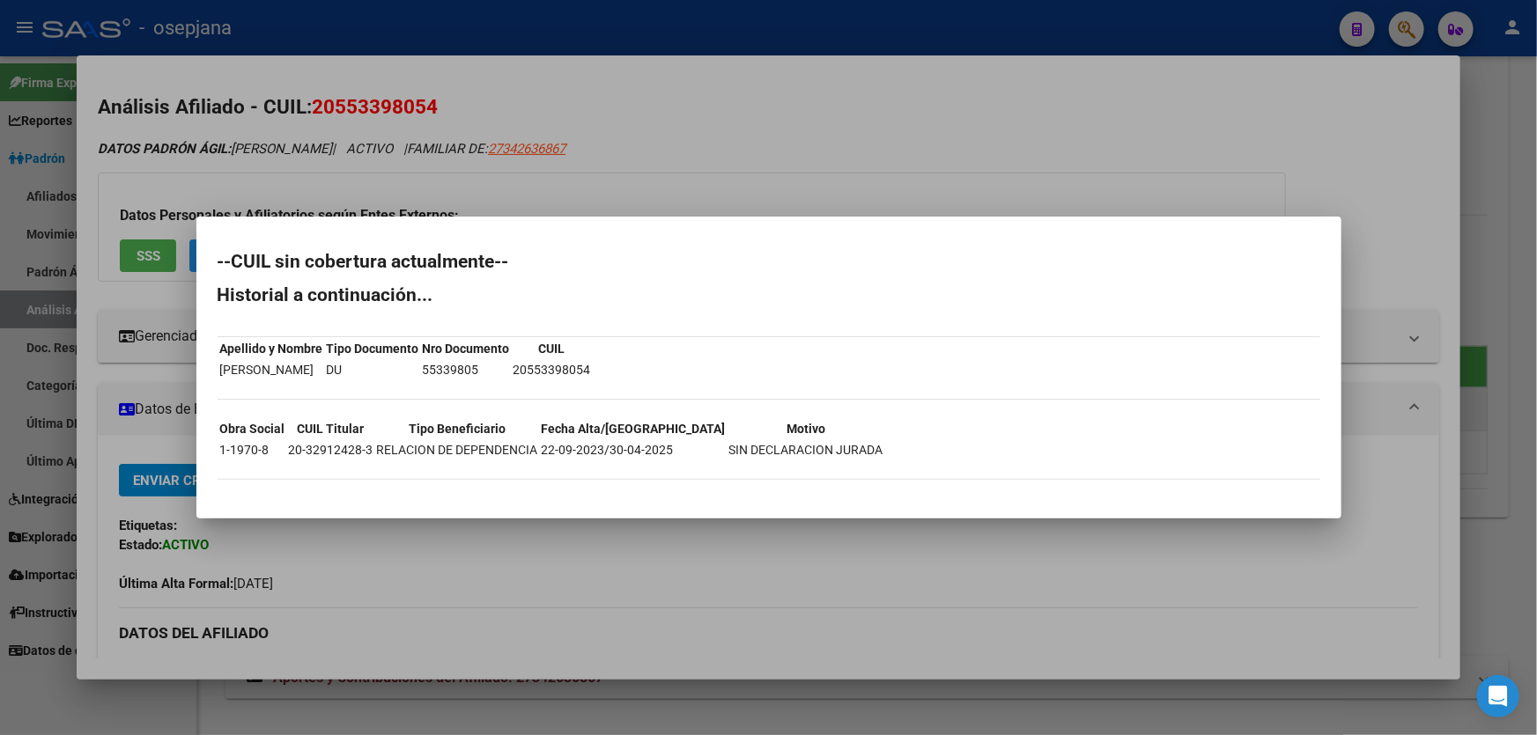
click at [1152, 177] on div at bounding box center [768, 367] width 1537 height 735
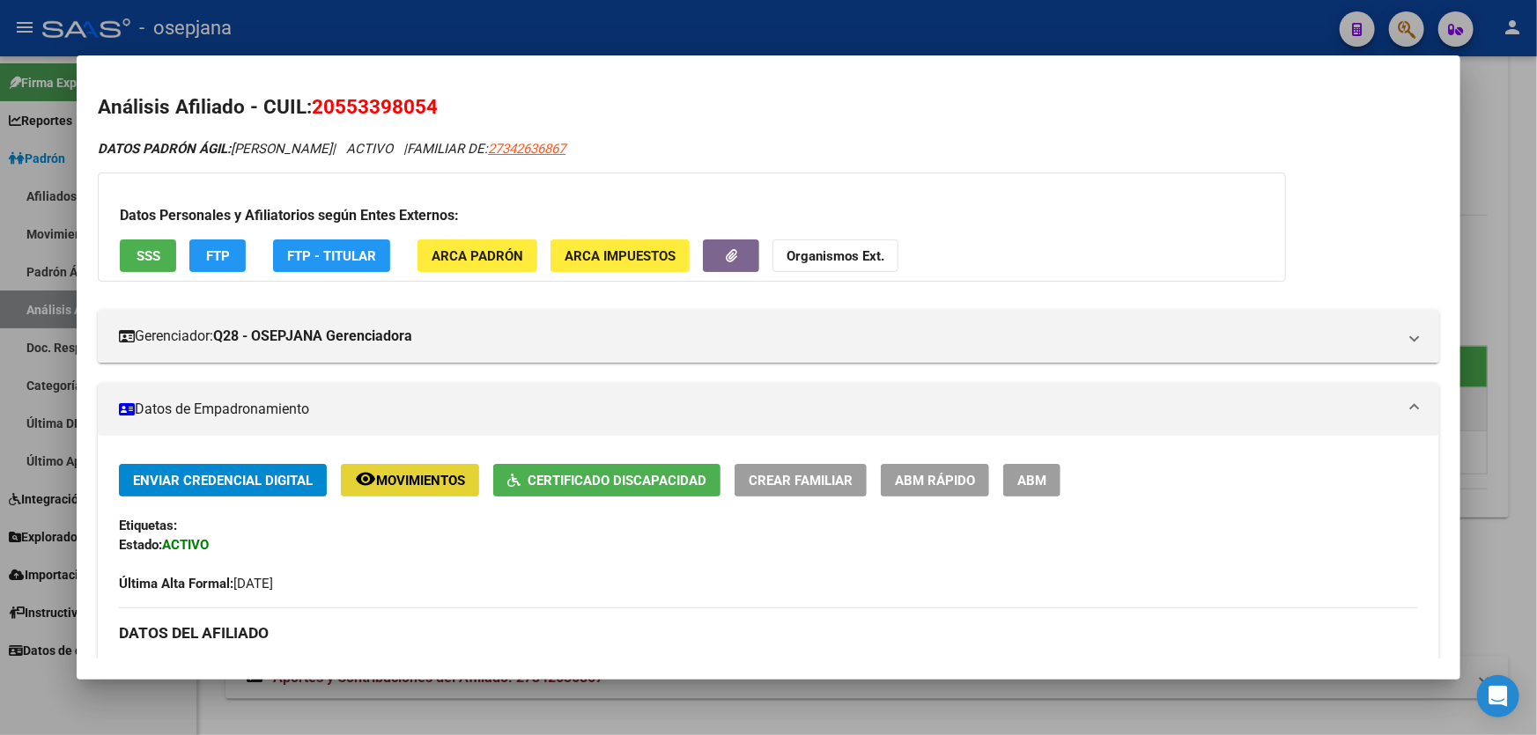
click at [431, 475] on span "Movimientos" at bounding box center [420, 481] width 89 height 16
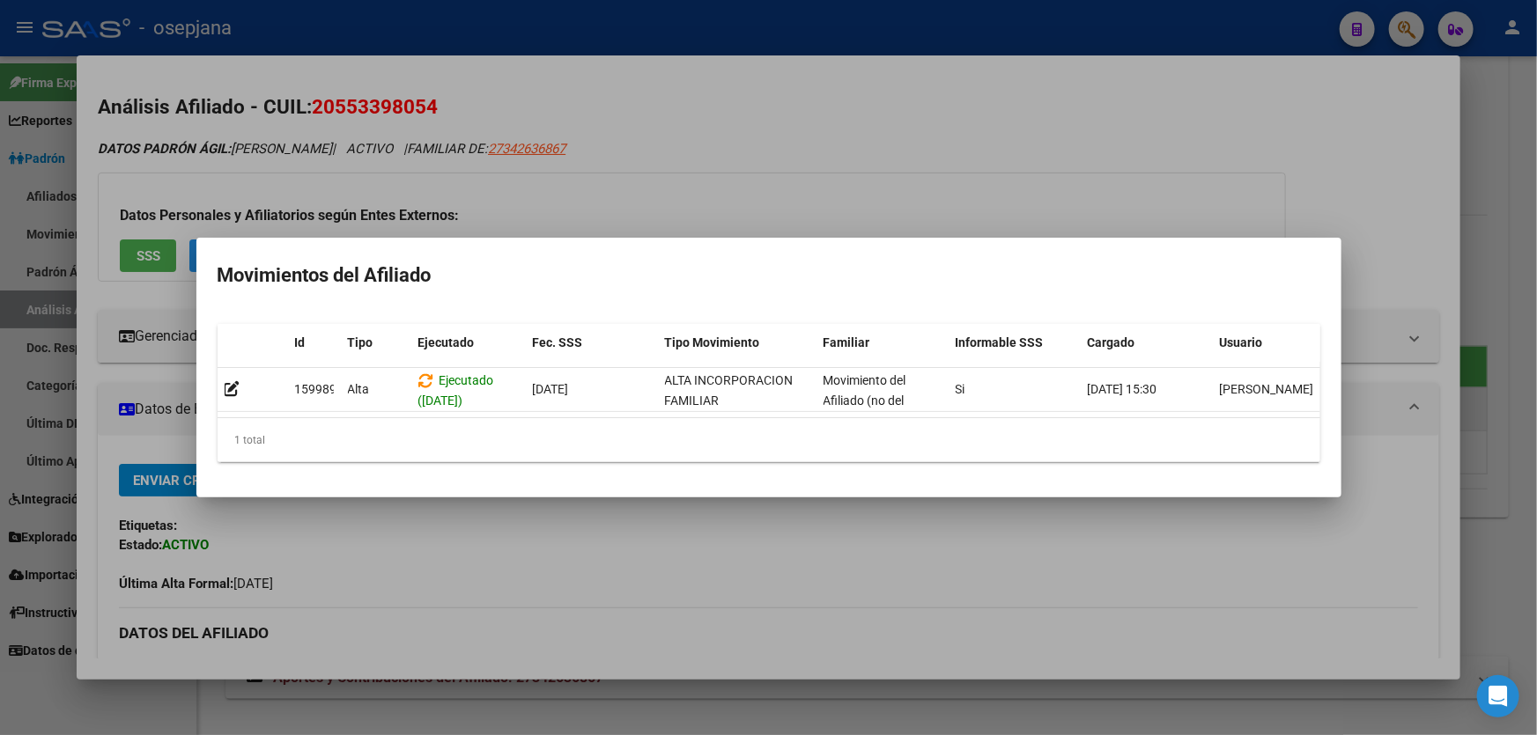
click at [1051, 214] on div at bounding box center [768, 367] width 1537 height 735
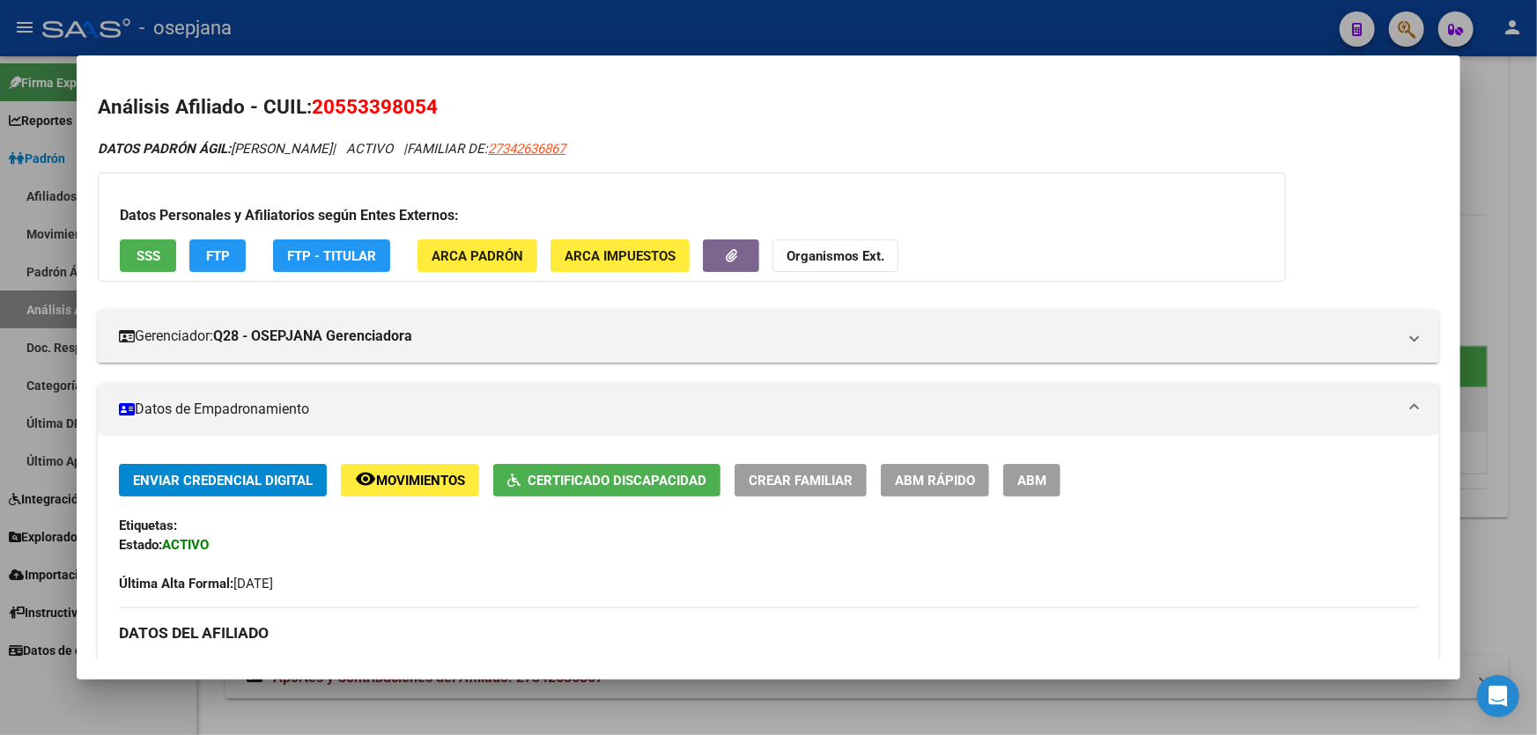
click at [218, 259] on span "FTP" at bounding box center [218, 256] width 24 height 16
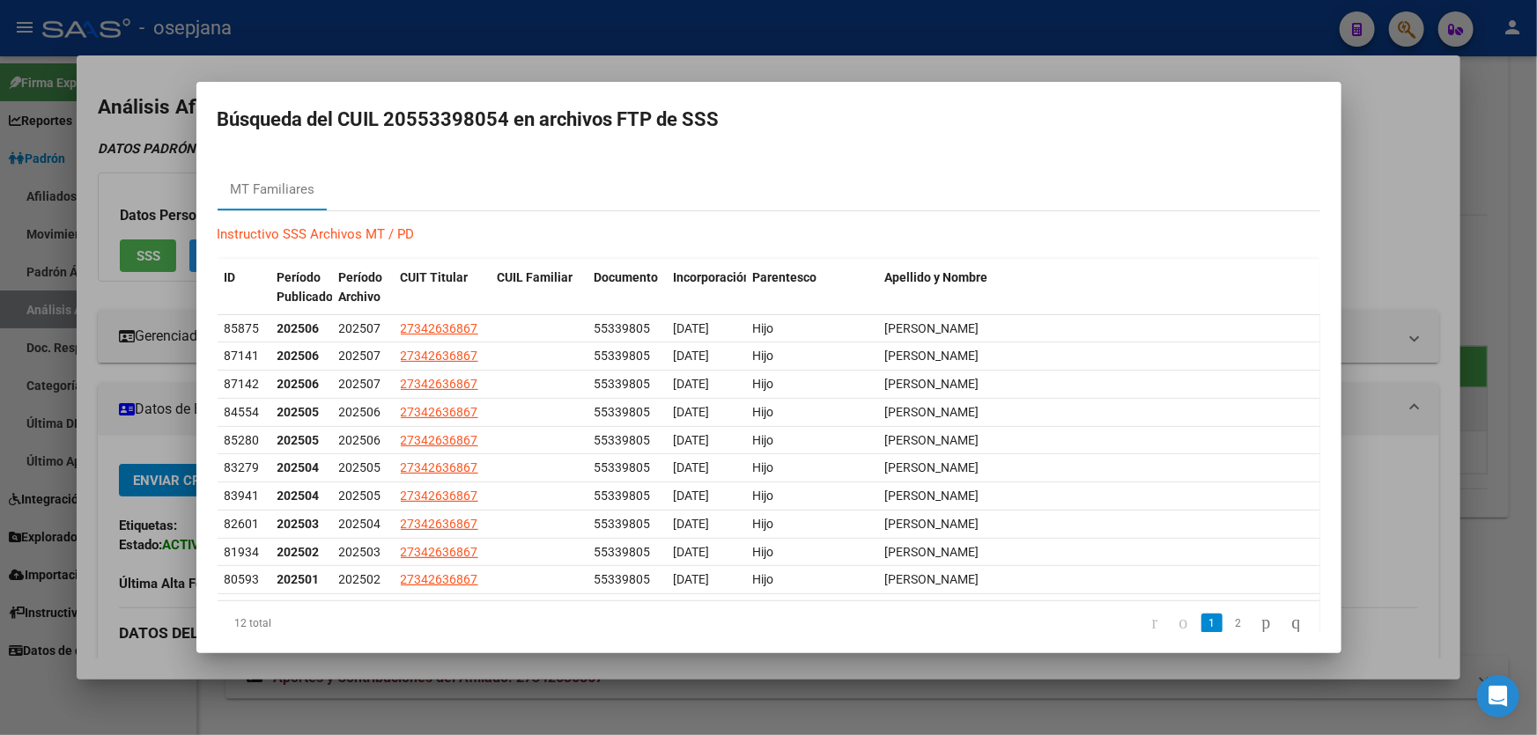
click at [1400, 182] on div at bounding box center [768, 367] width 1537 height 735
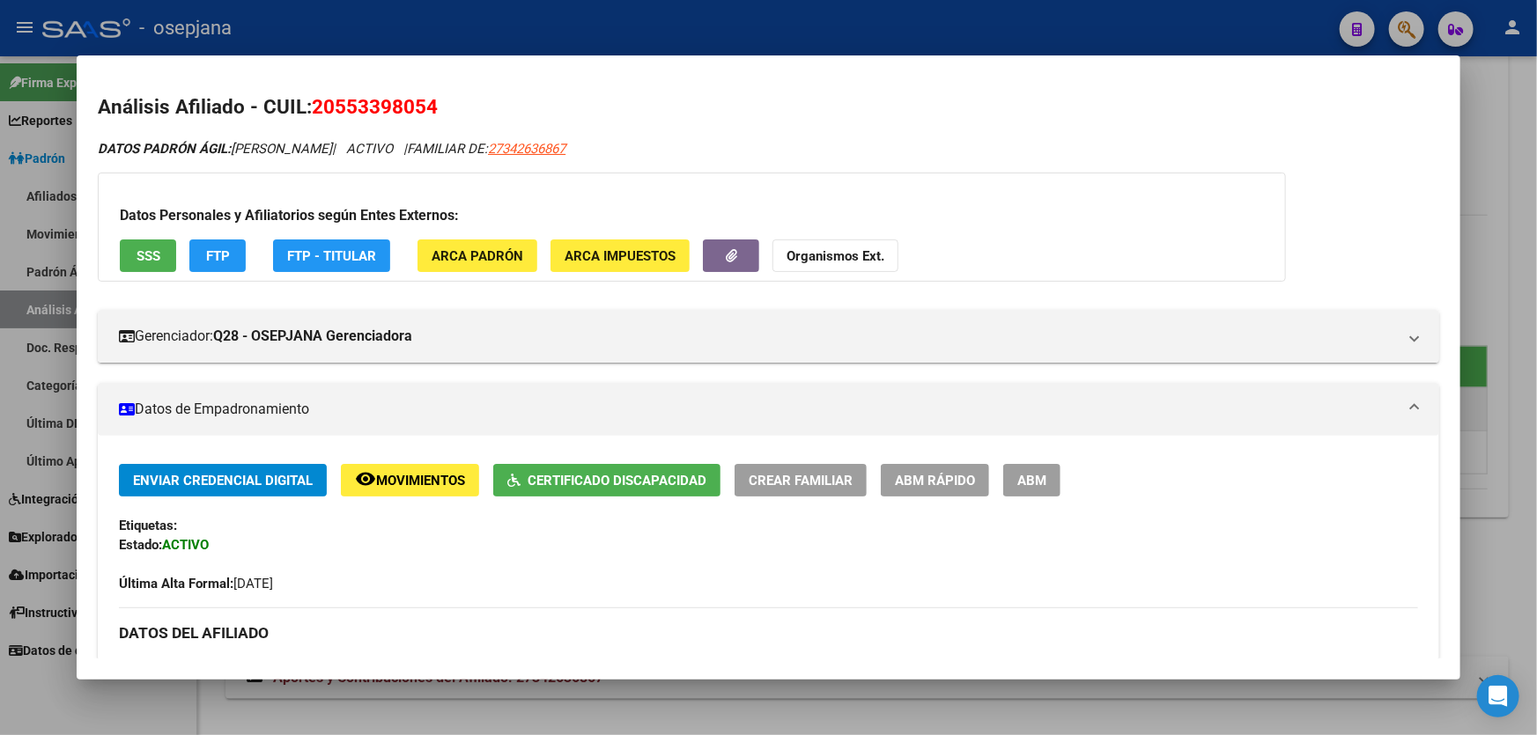
click at [663, 479] on span "Certificado Discapacidad" at bounding box center [616, 481] width 179 height 16
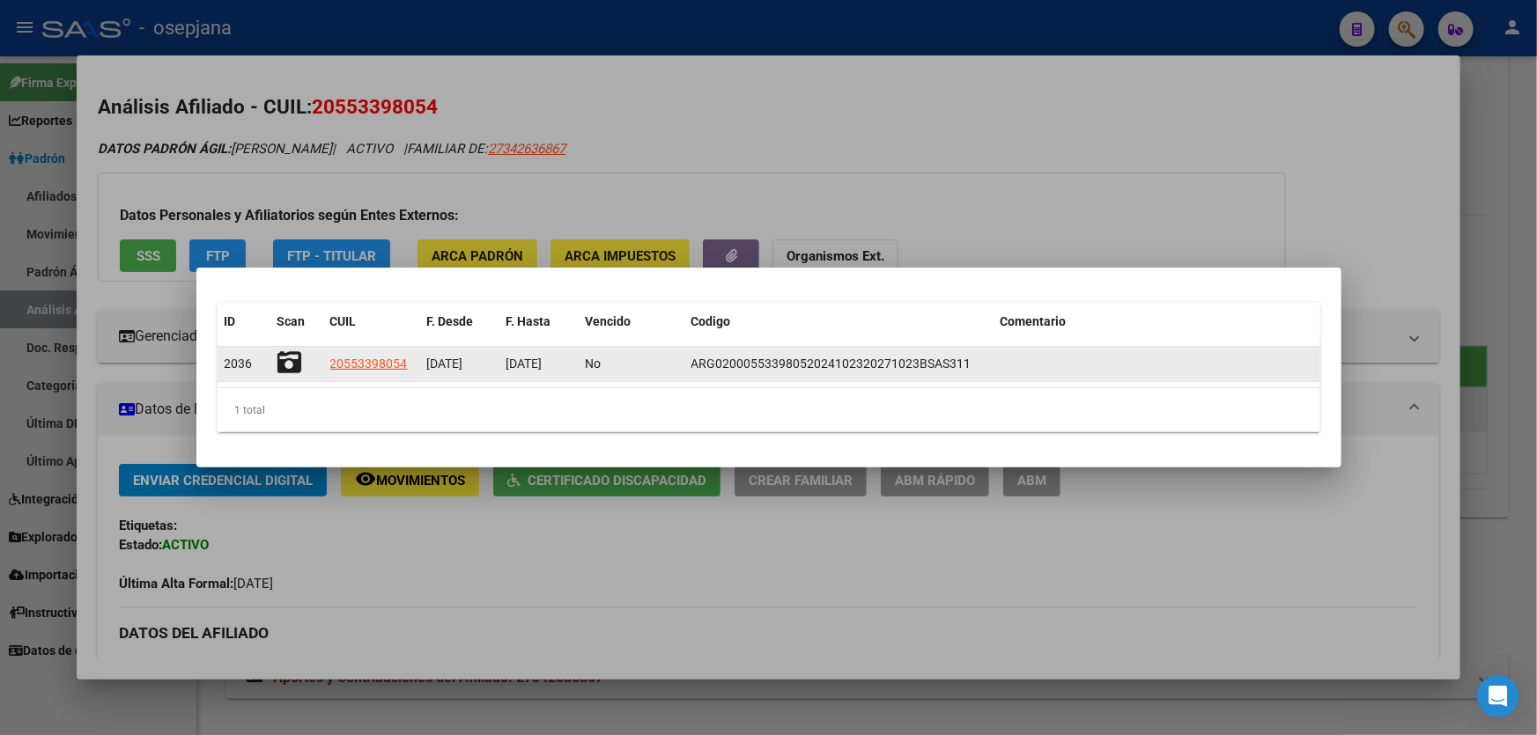
click at [273, 363] on datatable-body-cell at bounding box center [296, 364] width 53 height 34
click at [281, 361] on icon at bounding box center [289, 362] width 25 height 25
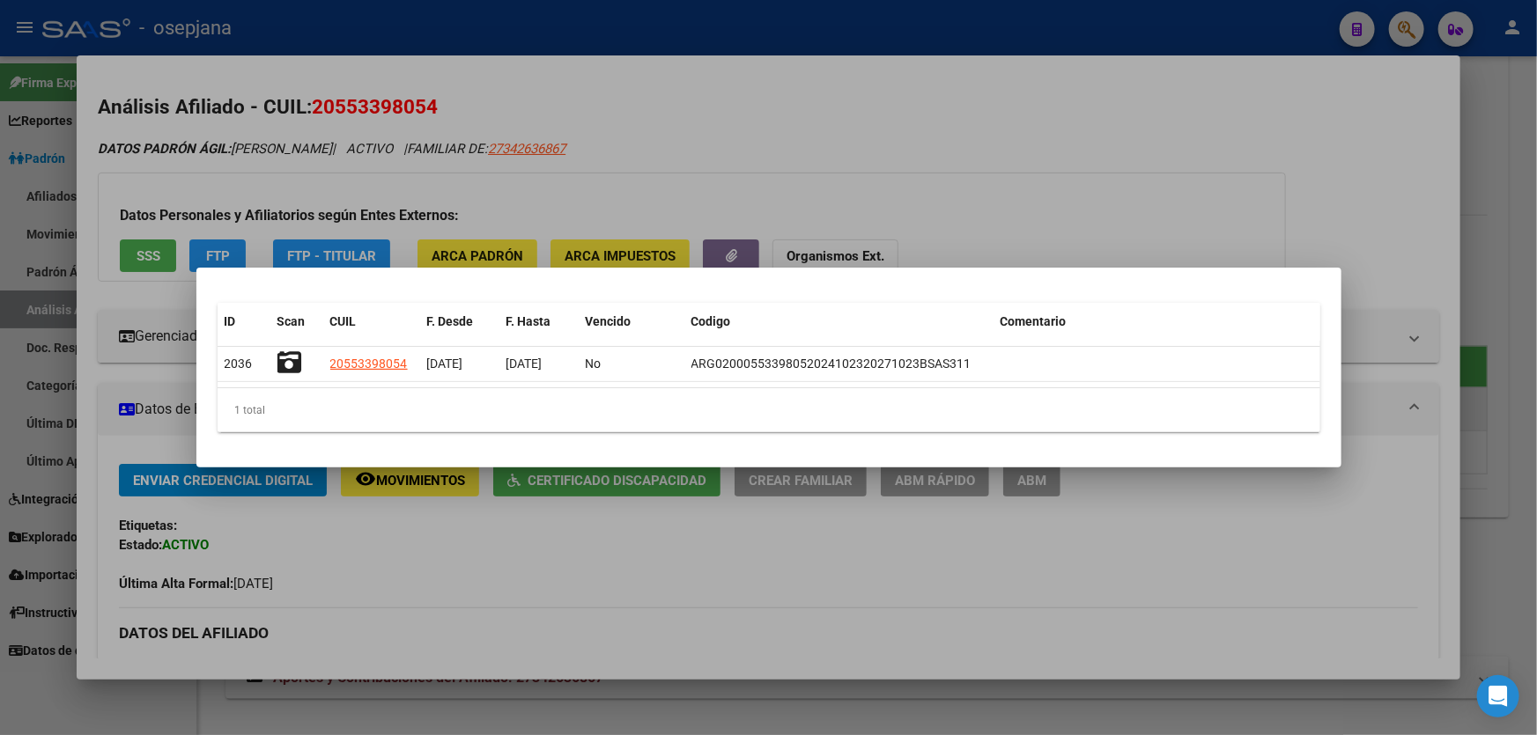
click at [1185, 213] on div at bounding box center [768, 367] width 1537 height 735
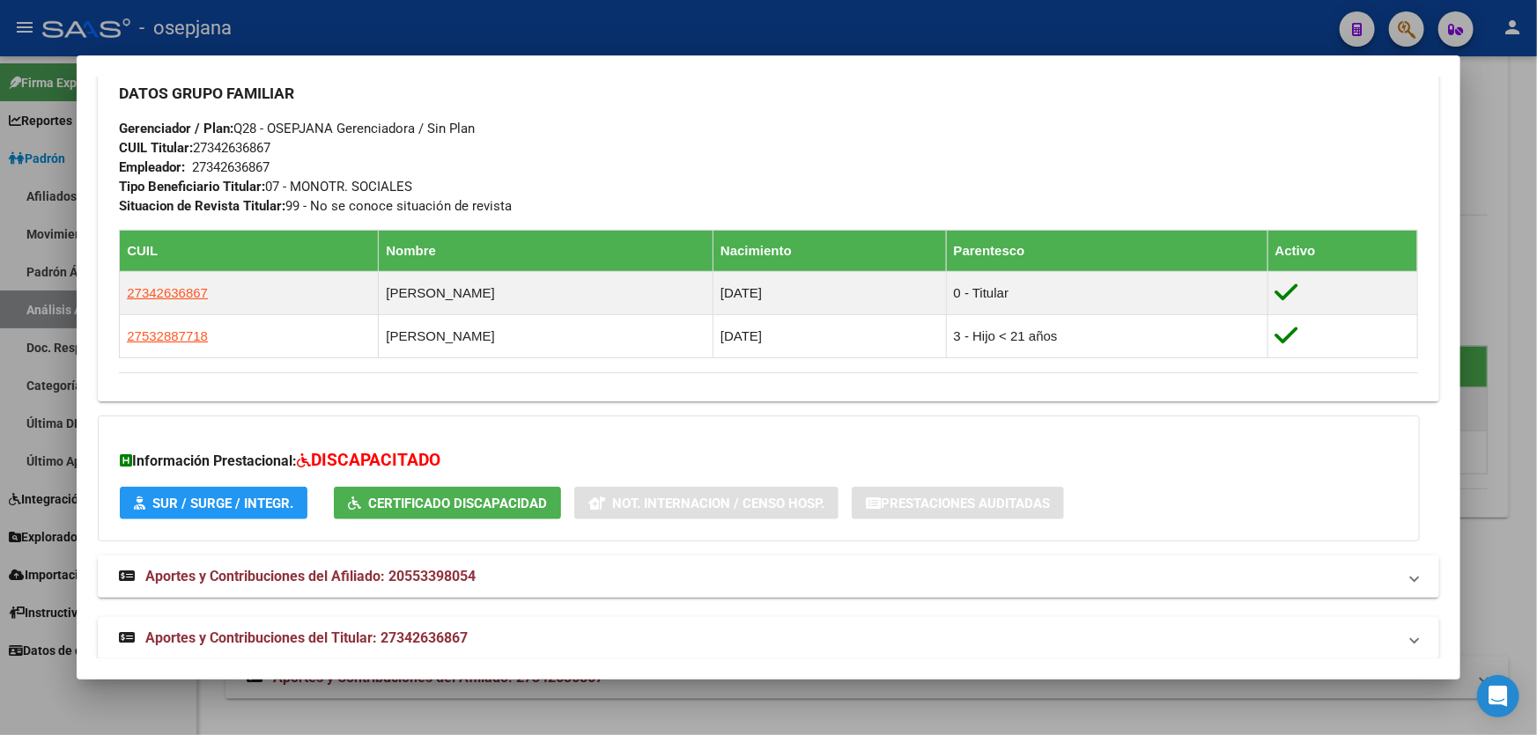
scroll to position [800, 0]
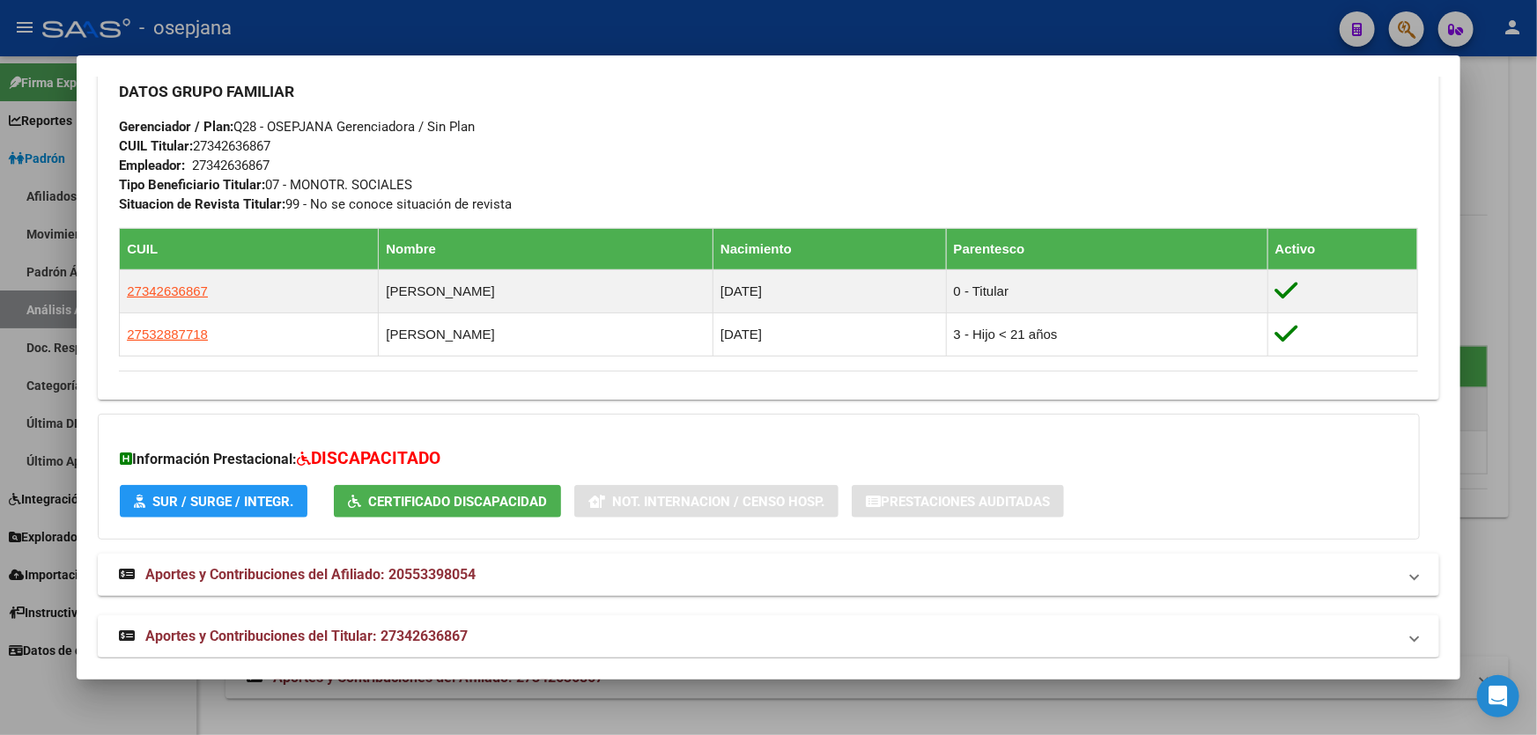
click at [1536, 255] on div at bounding box center [768, 367] width 1537 height 735
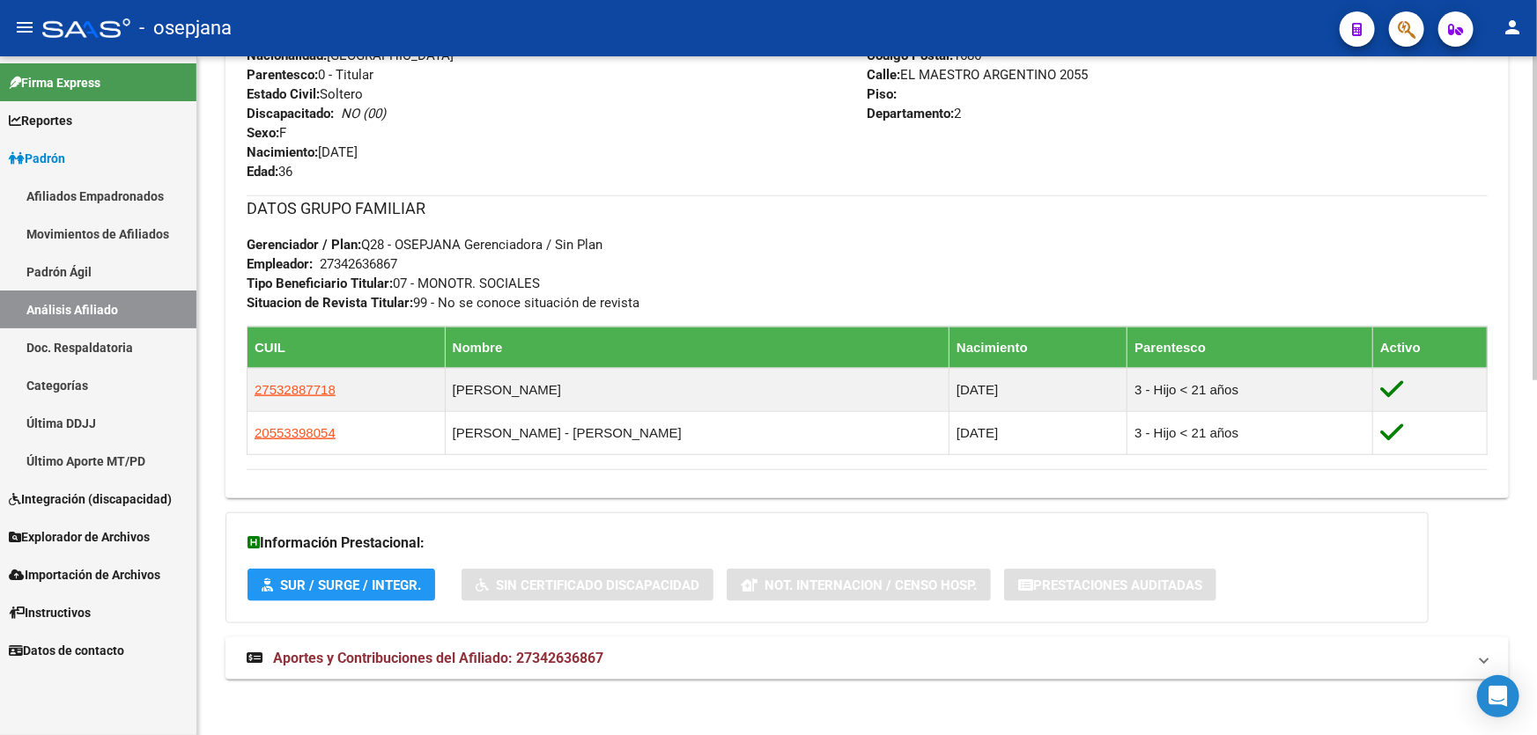
scroll to position [744, 0]
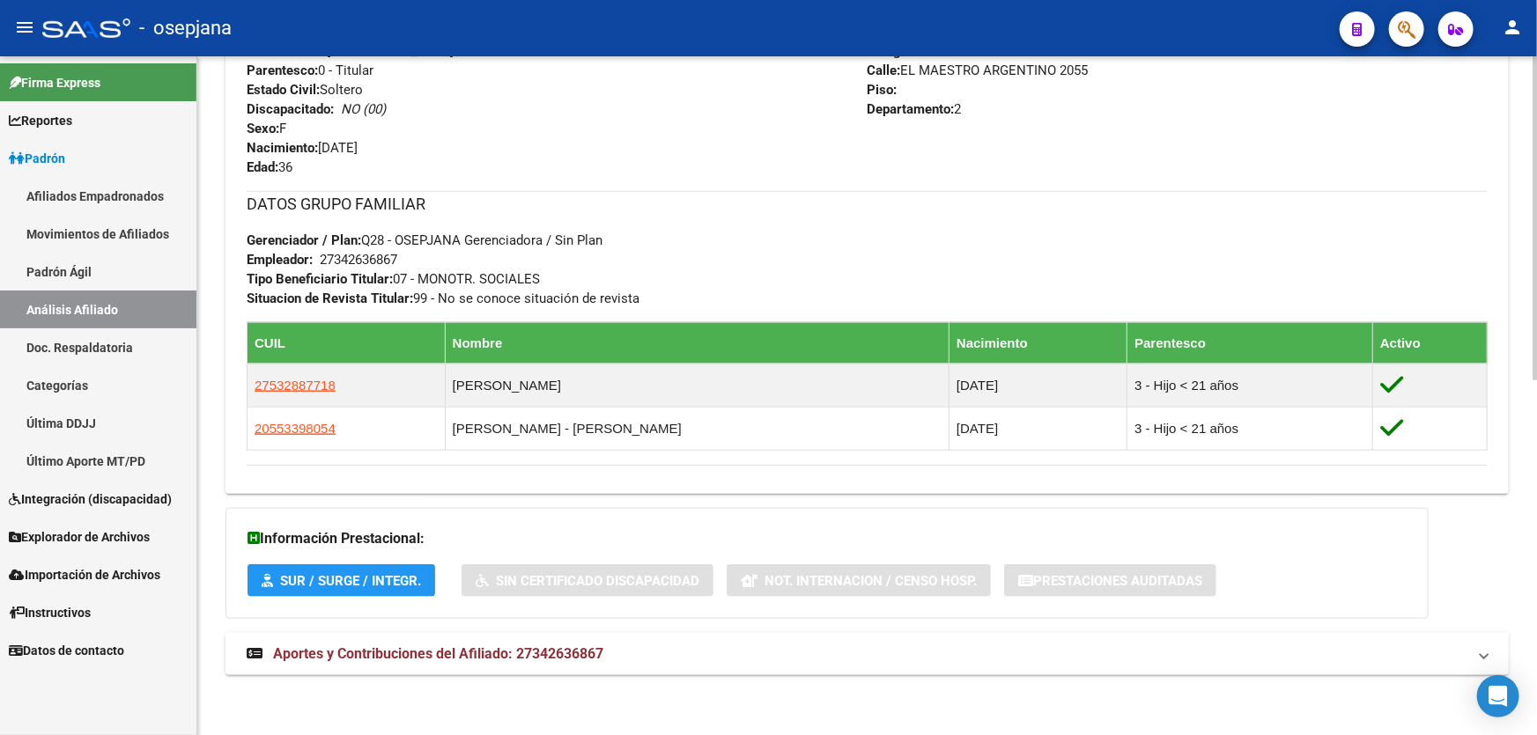
click at [616, 667] on mat-expansion-panel-header "Aportes y Contribuciones del Afiliado: 27342636867" at bounding box center [866, 654] width 1283 height 42
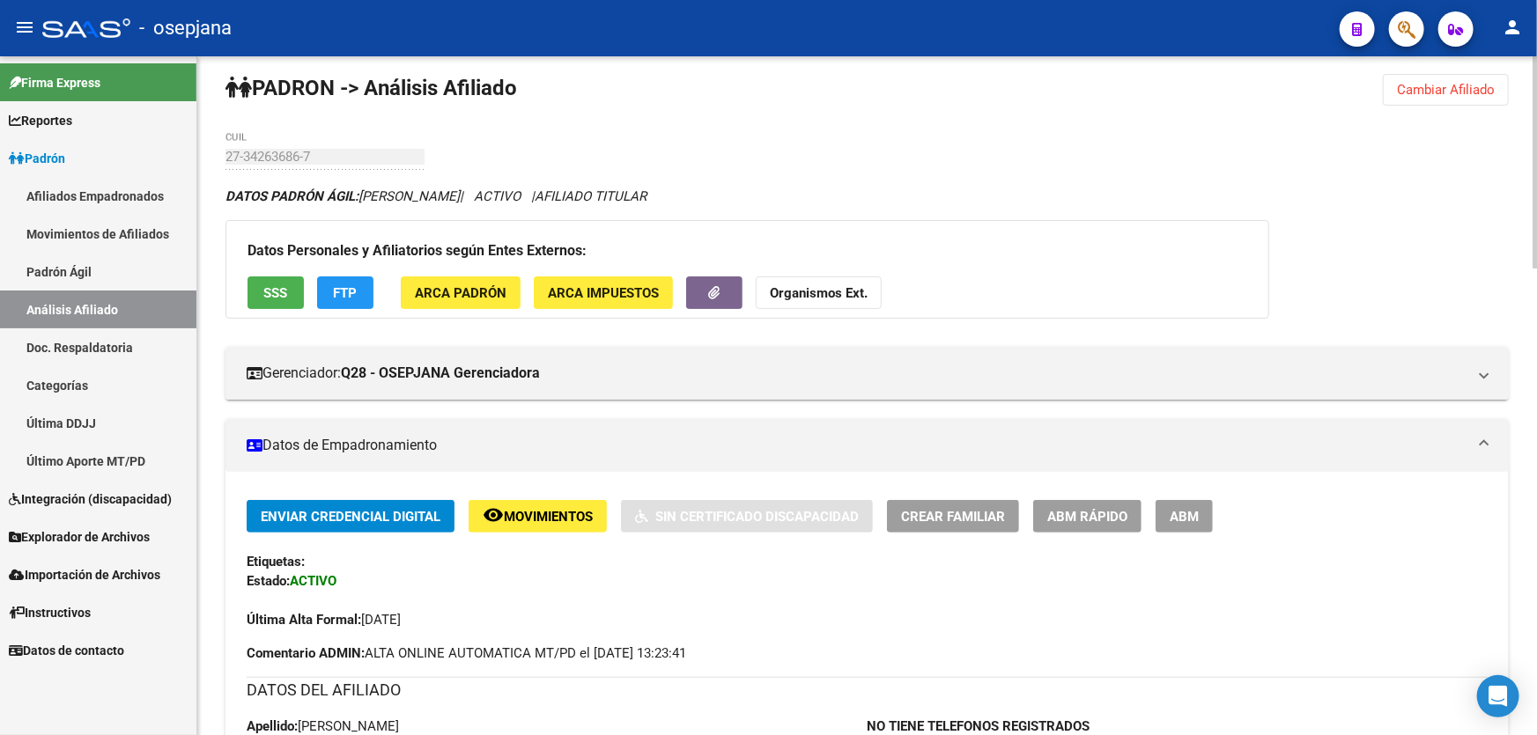
scroll to position [0, 0]
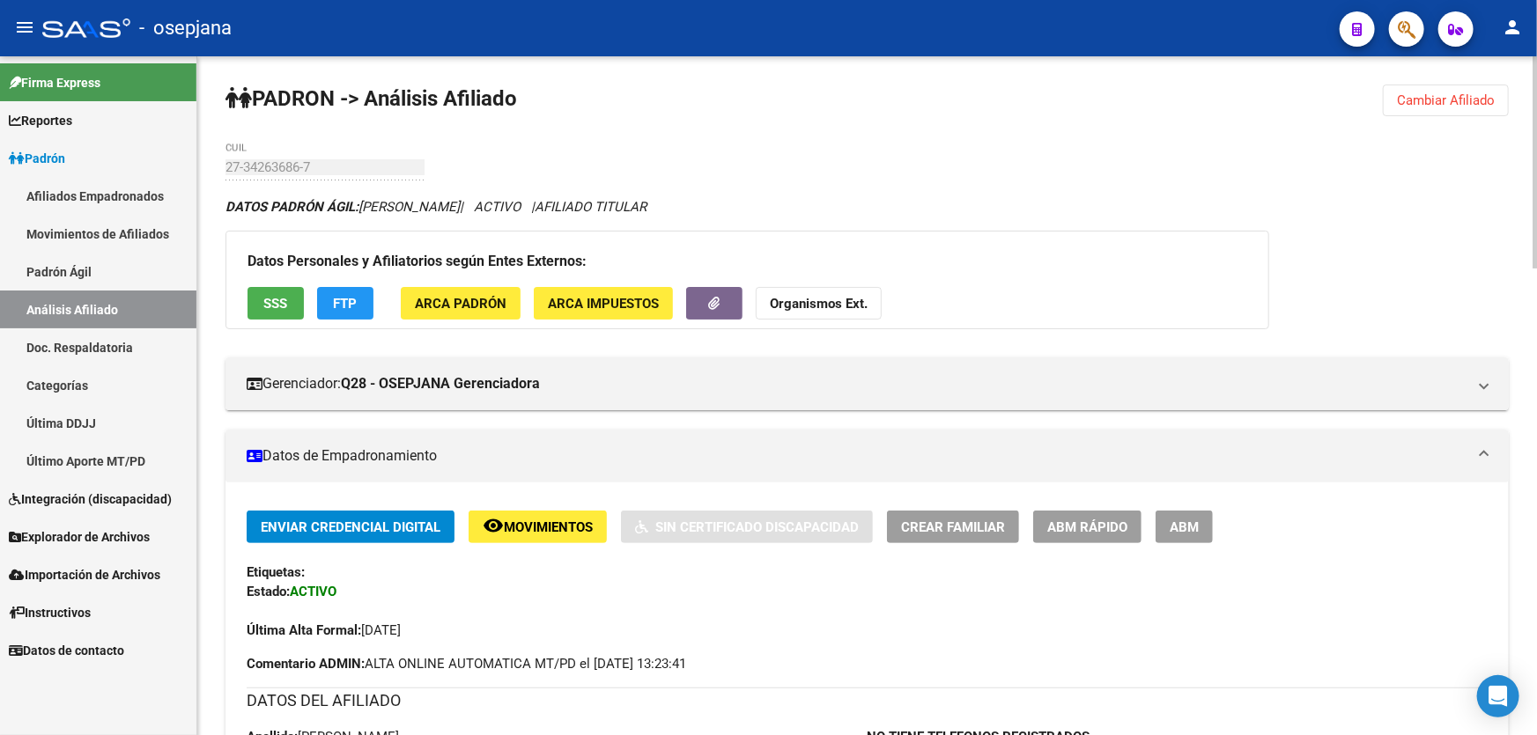
click at [335, 314] on button "FTP" at bounding box center [345, 303] width 56 height 33
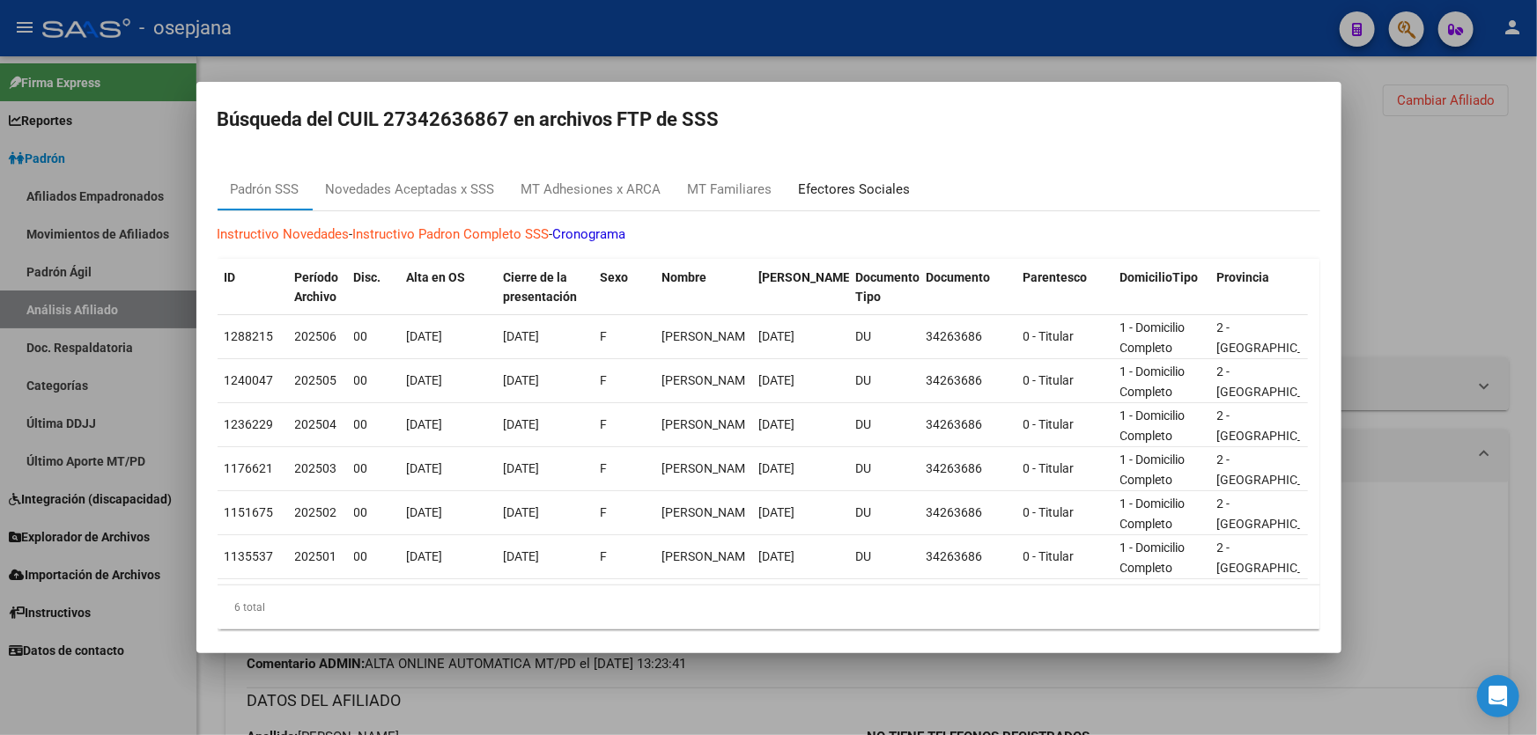
click at [876, 177] on div "Efectores Sociales" at bounding box center [854, 189] width 138 height 42
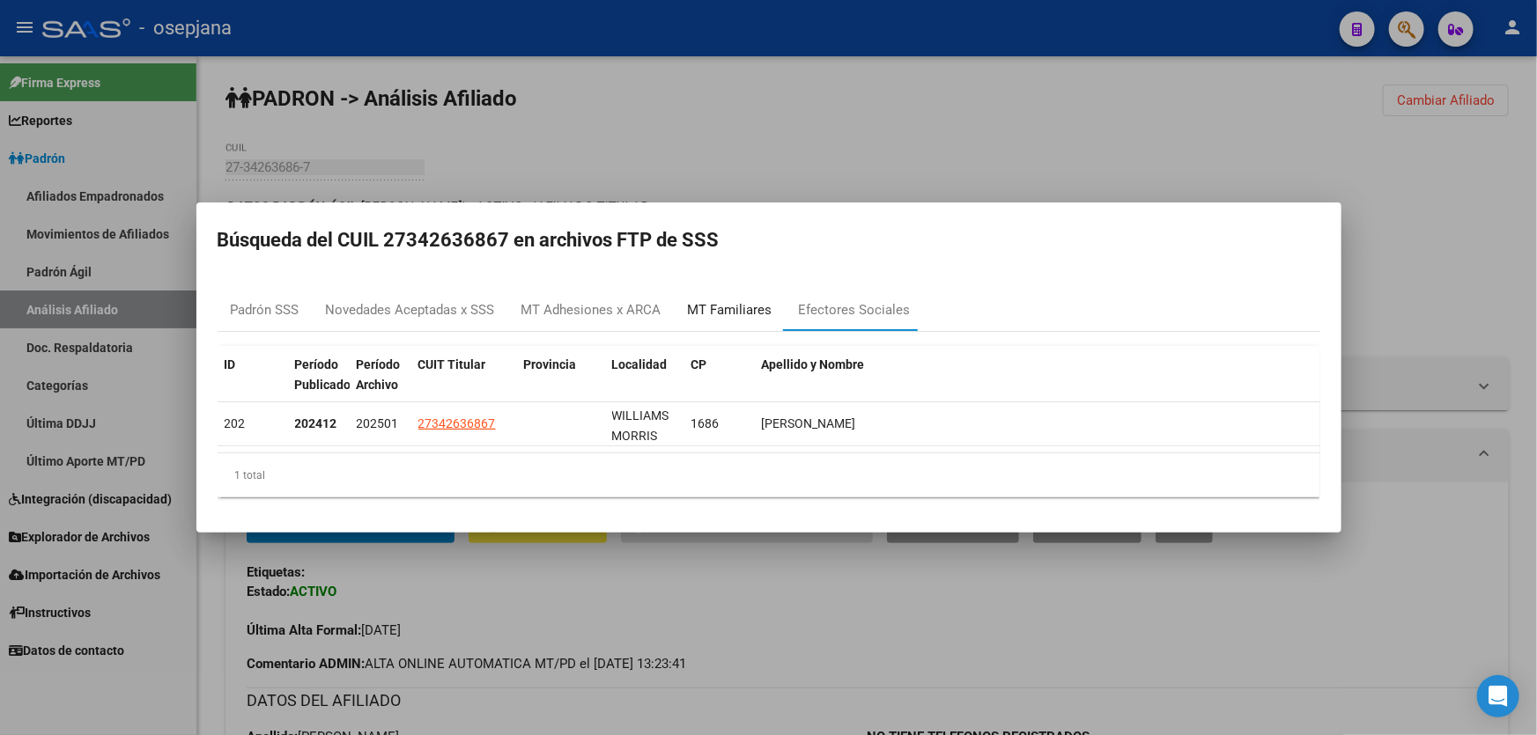
click at [728, 307] on div "MT Familiares" at bounding box center [730, 310] width 85 height 20
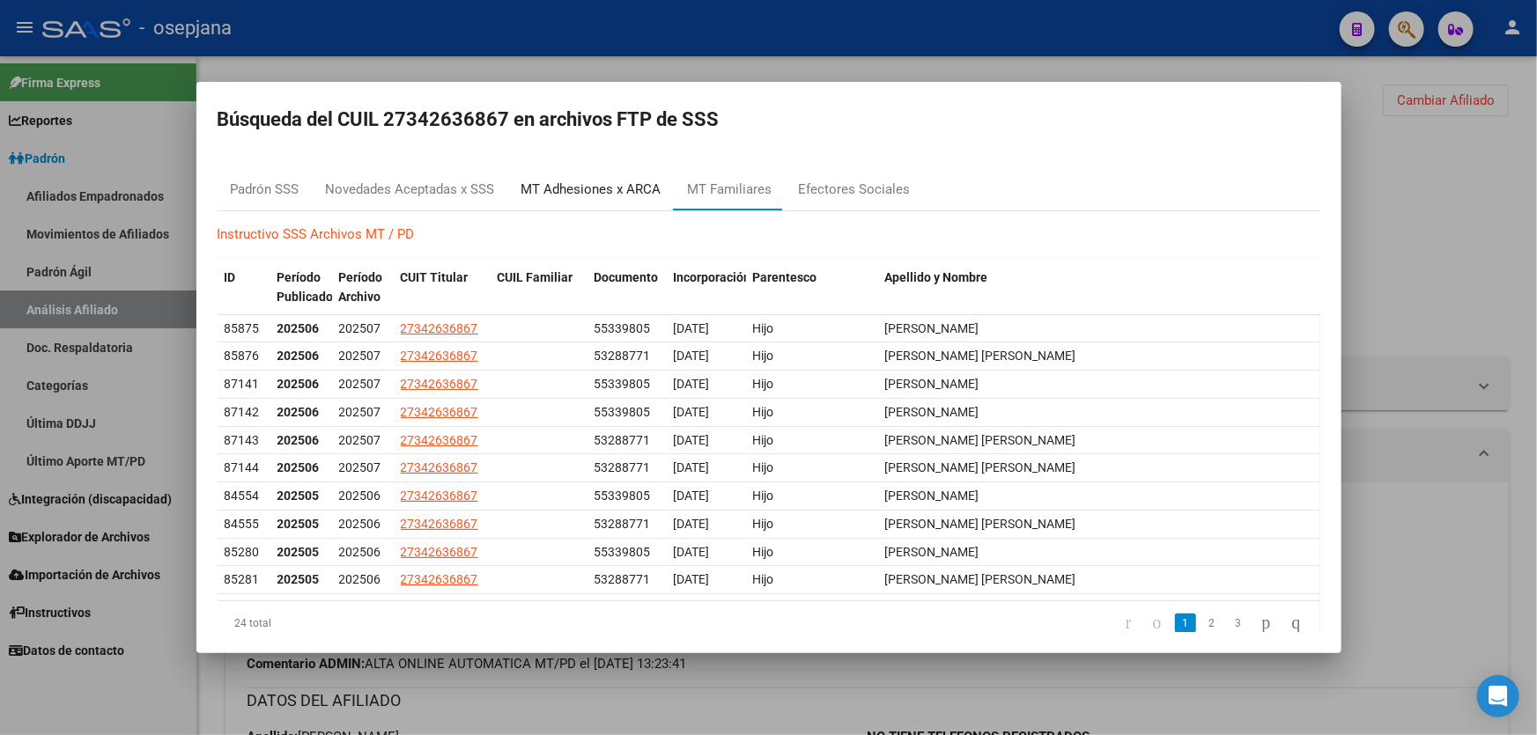
click at [603, 181] on div "MT Adhesiones x ARCA" at bounding box center [591, 190] width 140 height 20
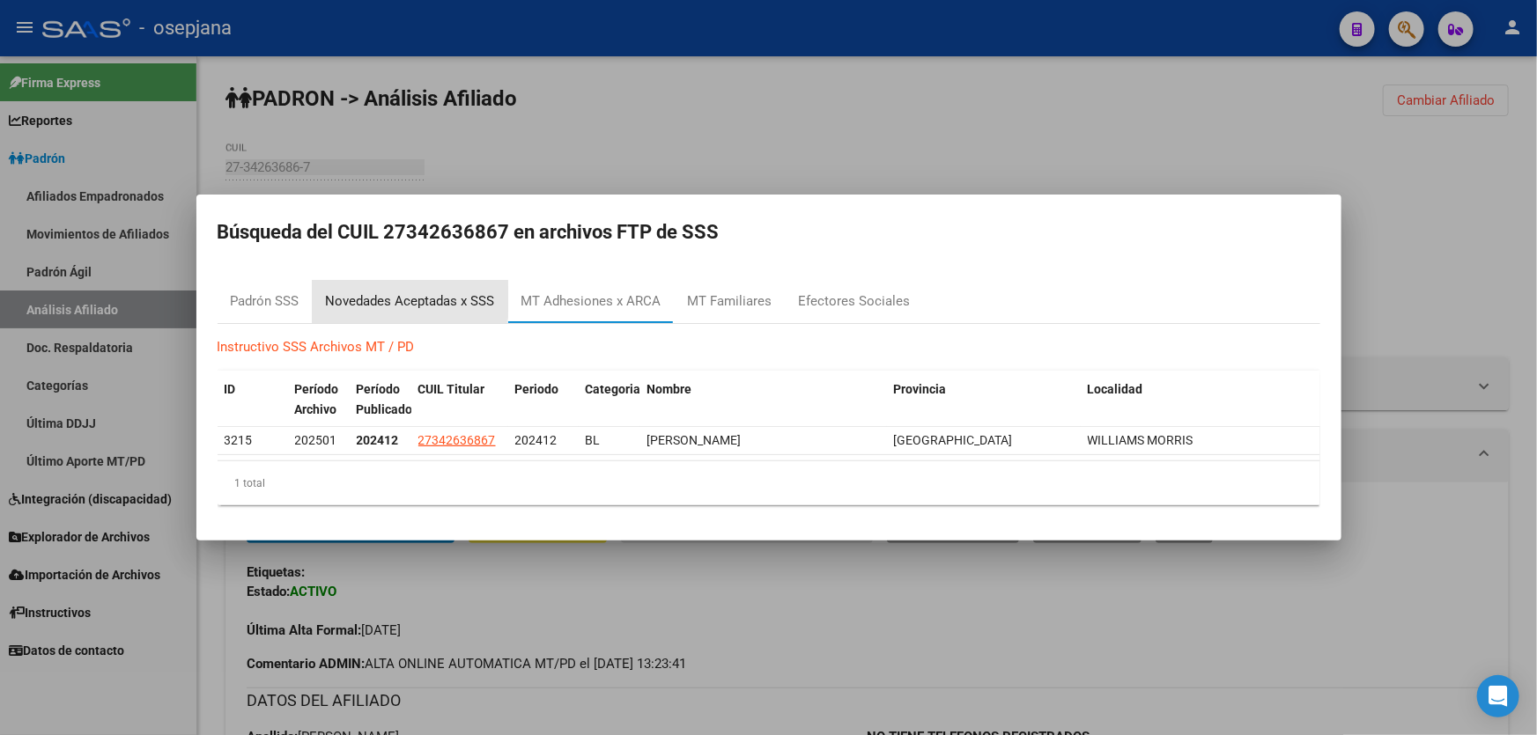
click at [397, 299] on div "Novedades Aceptadas x SSS" at bounding box center [410, 301] width 169 height 20
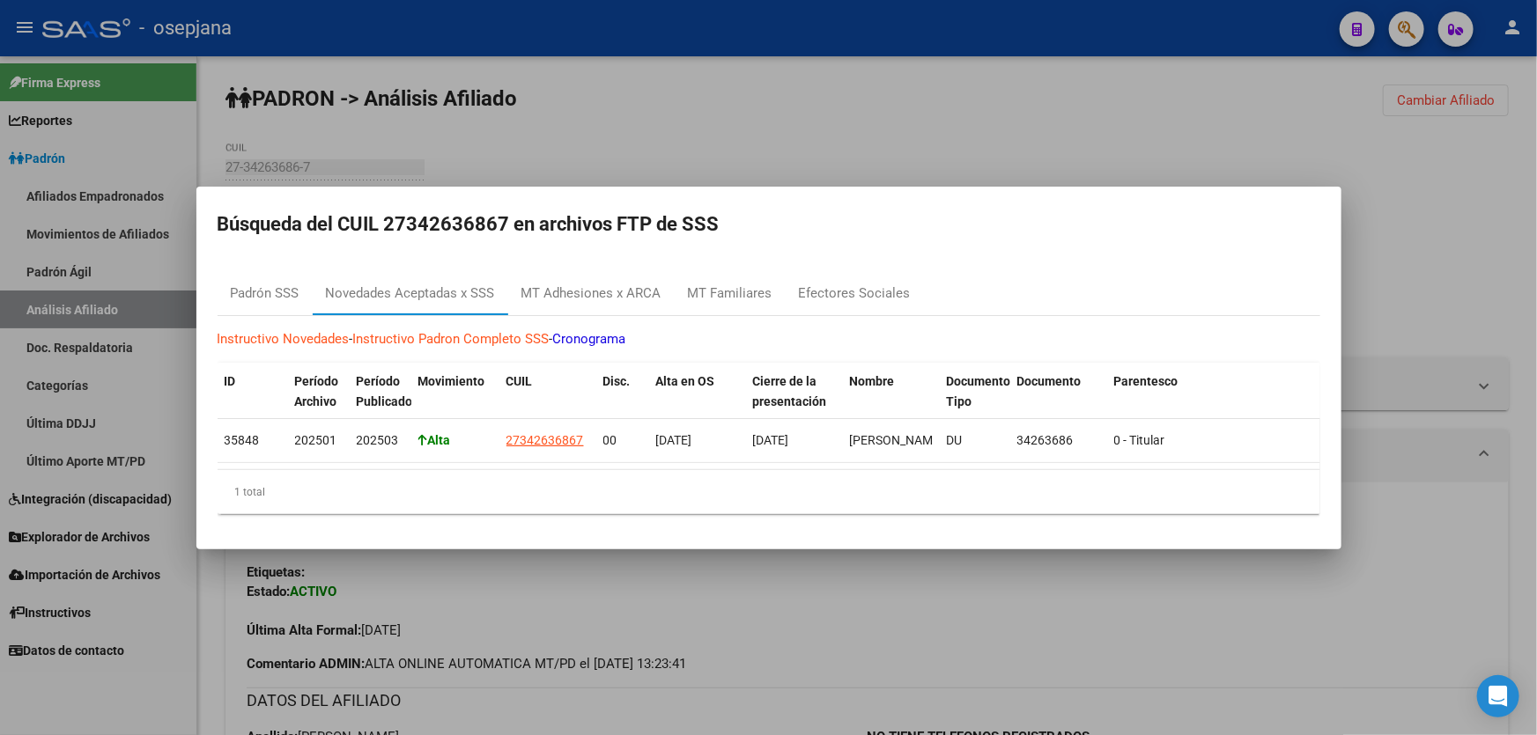
click at [1504, 398] on div at bounding box center [768, 367] width 1537 height 735
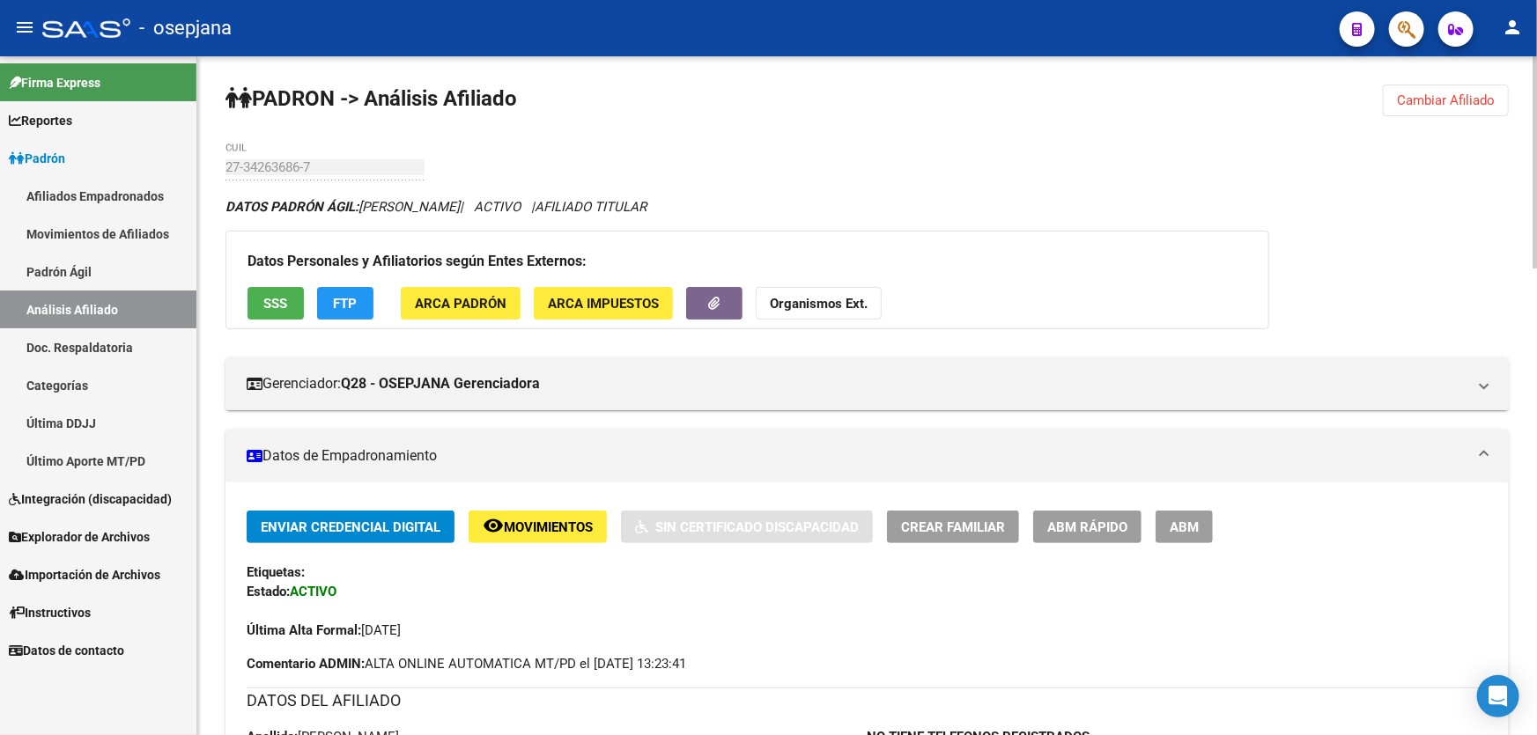
click at [1488, 102] on span "Cambiar Afiliado" at bounding box center [1446, 100] width 98 height 16
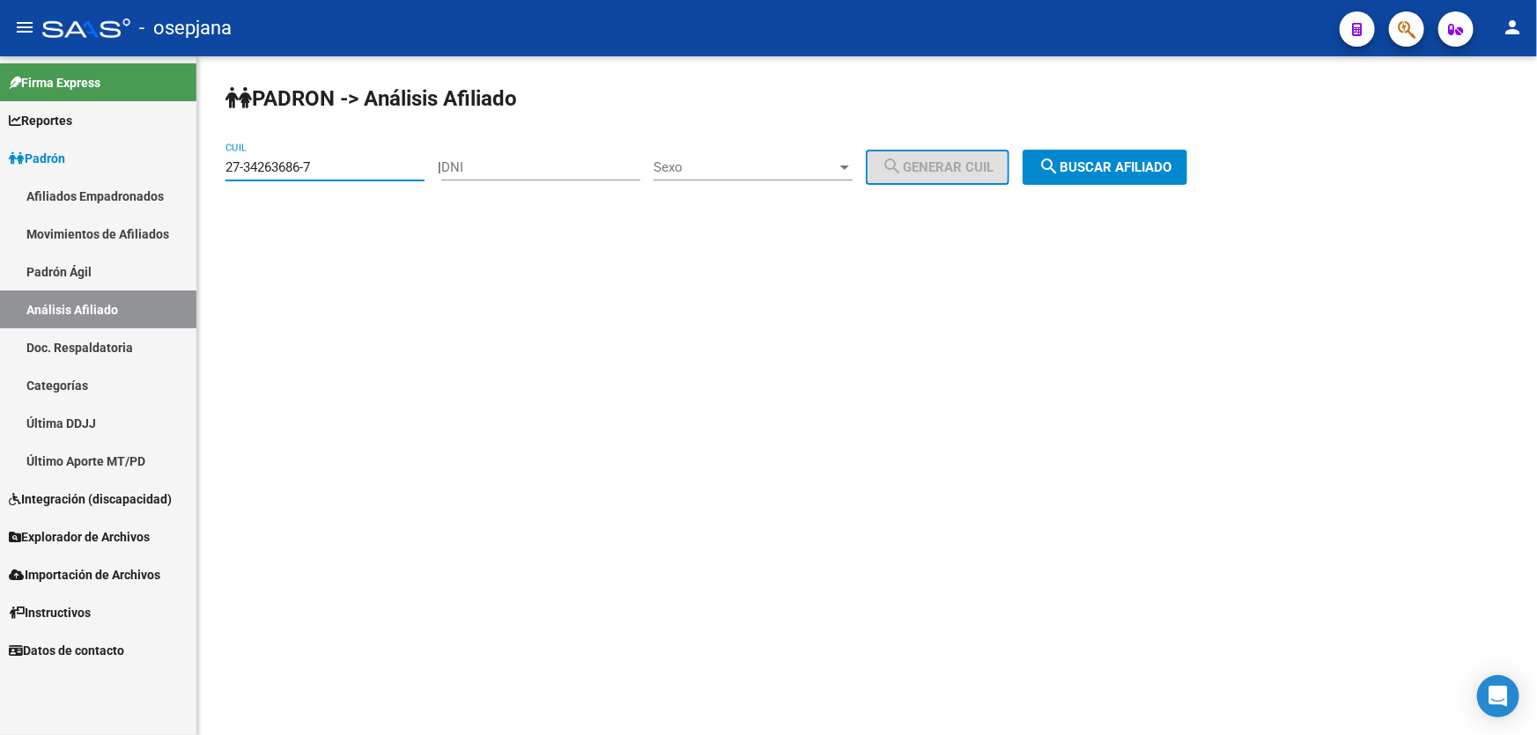
drag, startPoint x: 362, startPoint y: 167, endPoint x: 145, endPoint y: 171, distance: 216.7
click at [145, 171] on mat-sidenav-container "Firma Express Reportes Padrón Traspasos x O.S. Traspasos x Gerenciador Traspaso…" at bounding box center [768, 395] width 1537 height 679
paste input "0-38562382-9"
click at [1127, 144] on div "PADRON -> Análisis Afiliado 20-38562382-9 CUIL | DNI Sexo Sexo search Generar C…" at bounding box center [866, 148] width 1339 height 185
click at [1140, 170] on span "search Buscar afiliado" at bounding box center [1104, 167] width 133 height 16
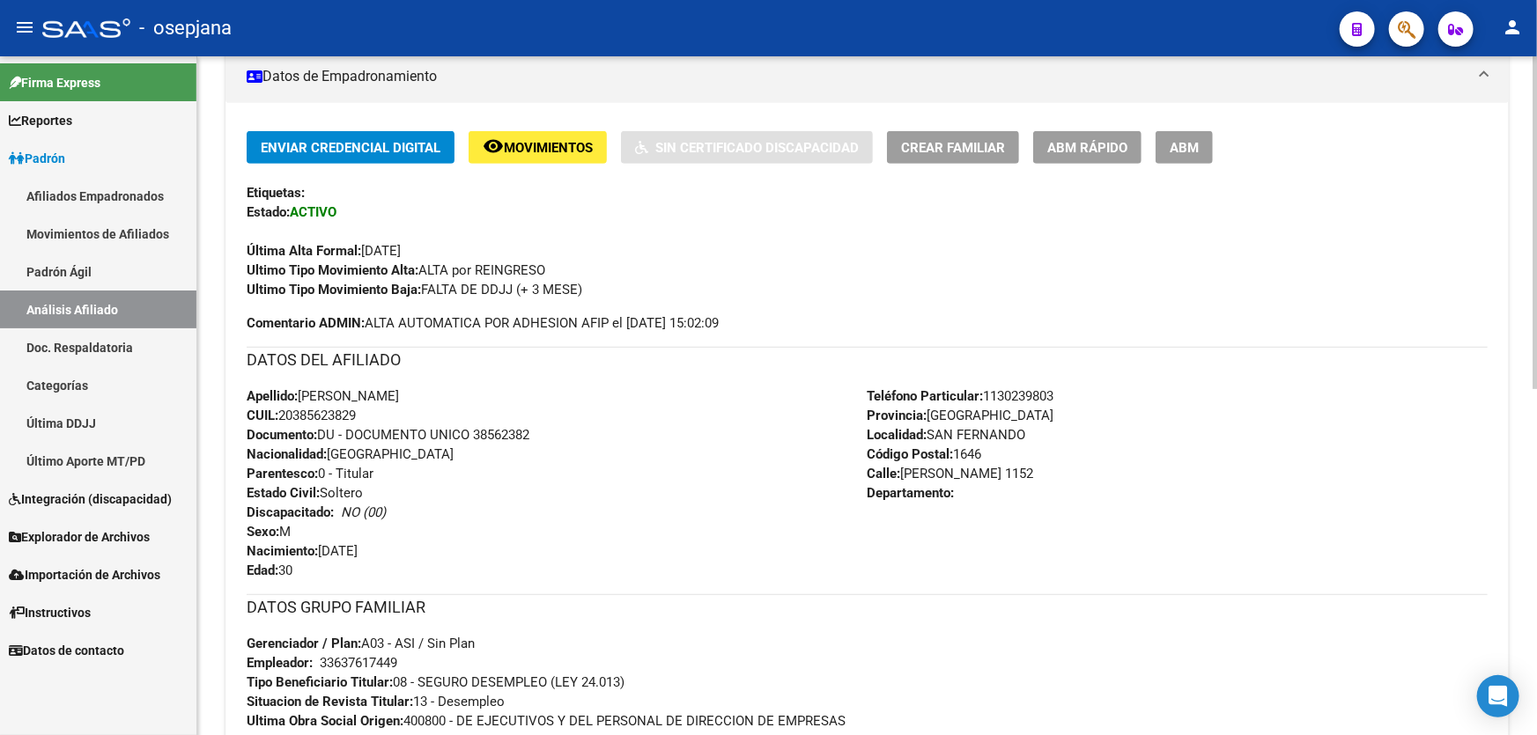
scroll to position [306, 0]
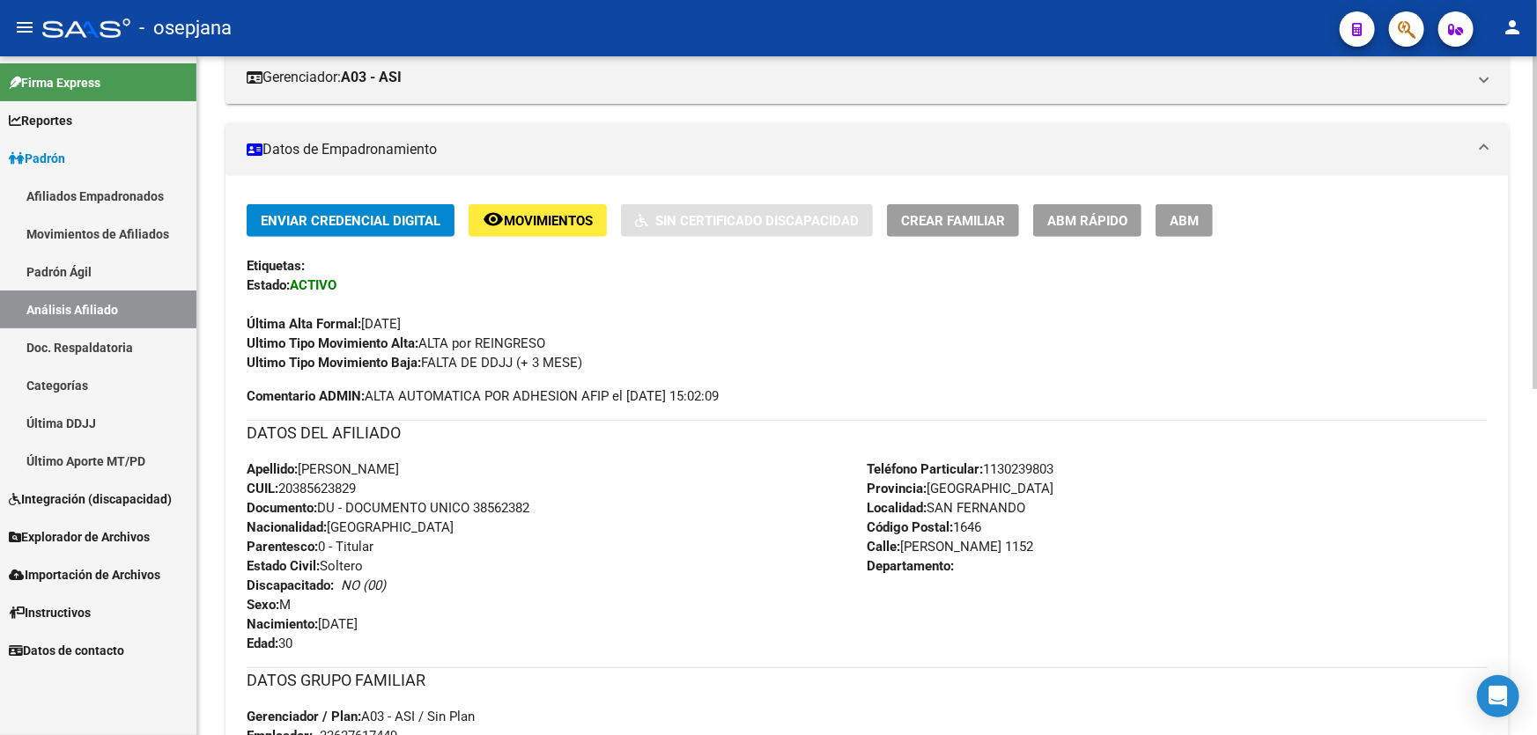
click at [558, 227] on button "remove_red_eye Movimientos" at bounding box center [537, 220] width 138 height 33
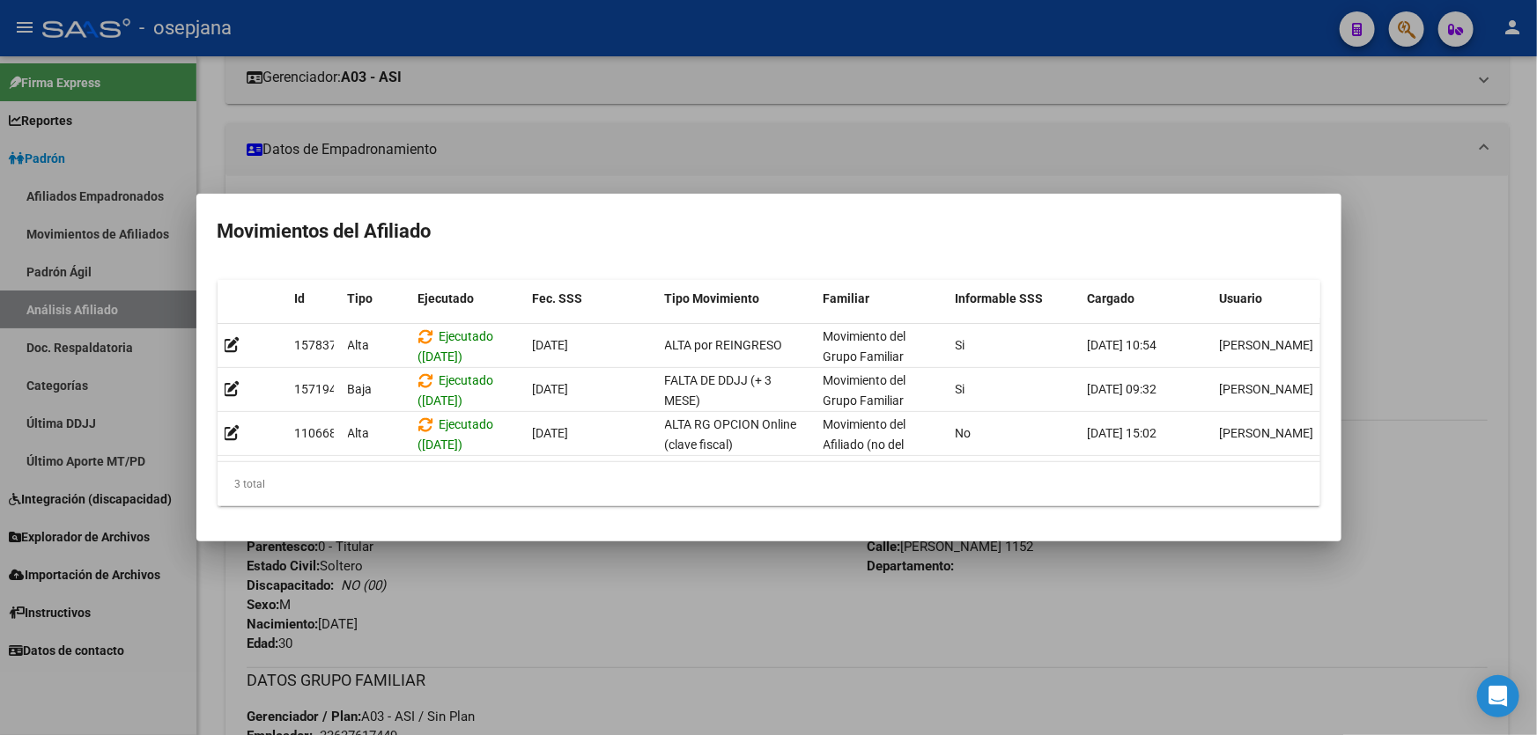
click at [1513, 296] on div at bounding box center [768, 367] width 1537 height 735
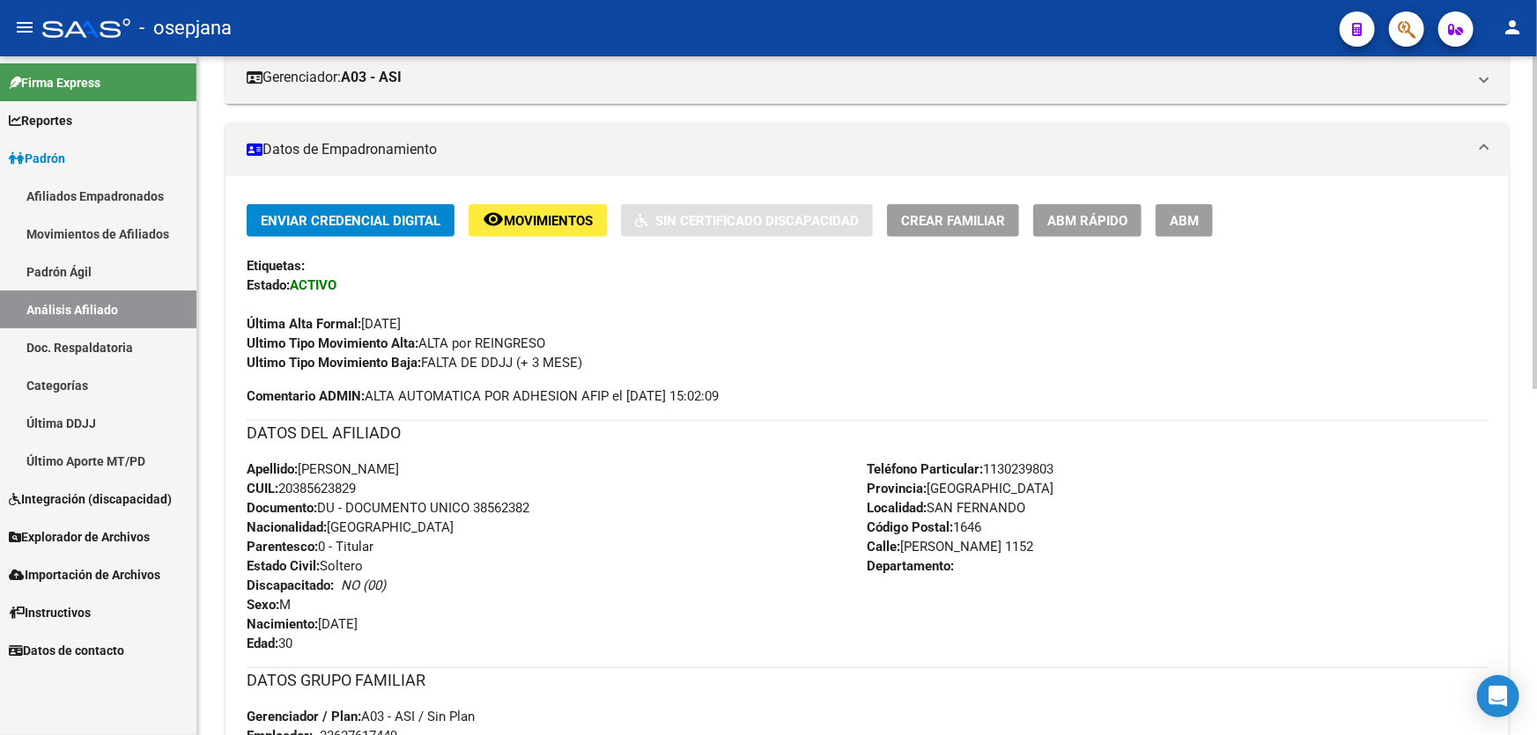
drag, startPoint x: 370, startPoint y: 490, endPoint x: 283, endPoint y: 493, distance: 87.2
click at [283, 493] on div "Apellido: [PERSON_NAME]: 20385623829 Documento: DU - DOCUMENTO UNICO 38562382 N…" at bounding box center [557, 557] width 621 height 194
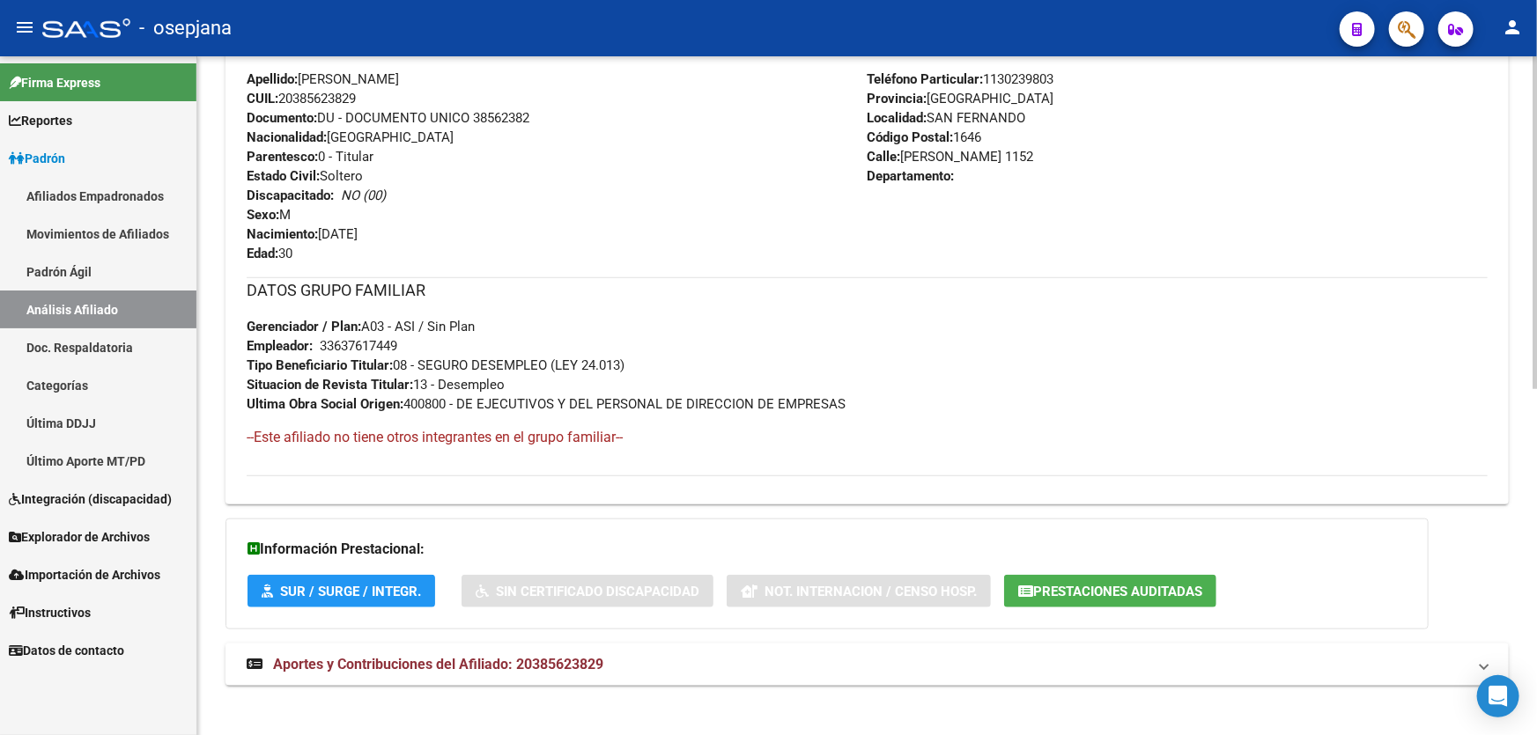
scroll to position [705, 0]
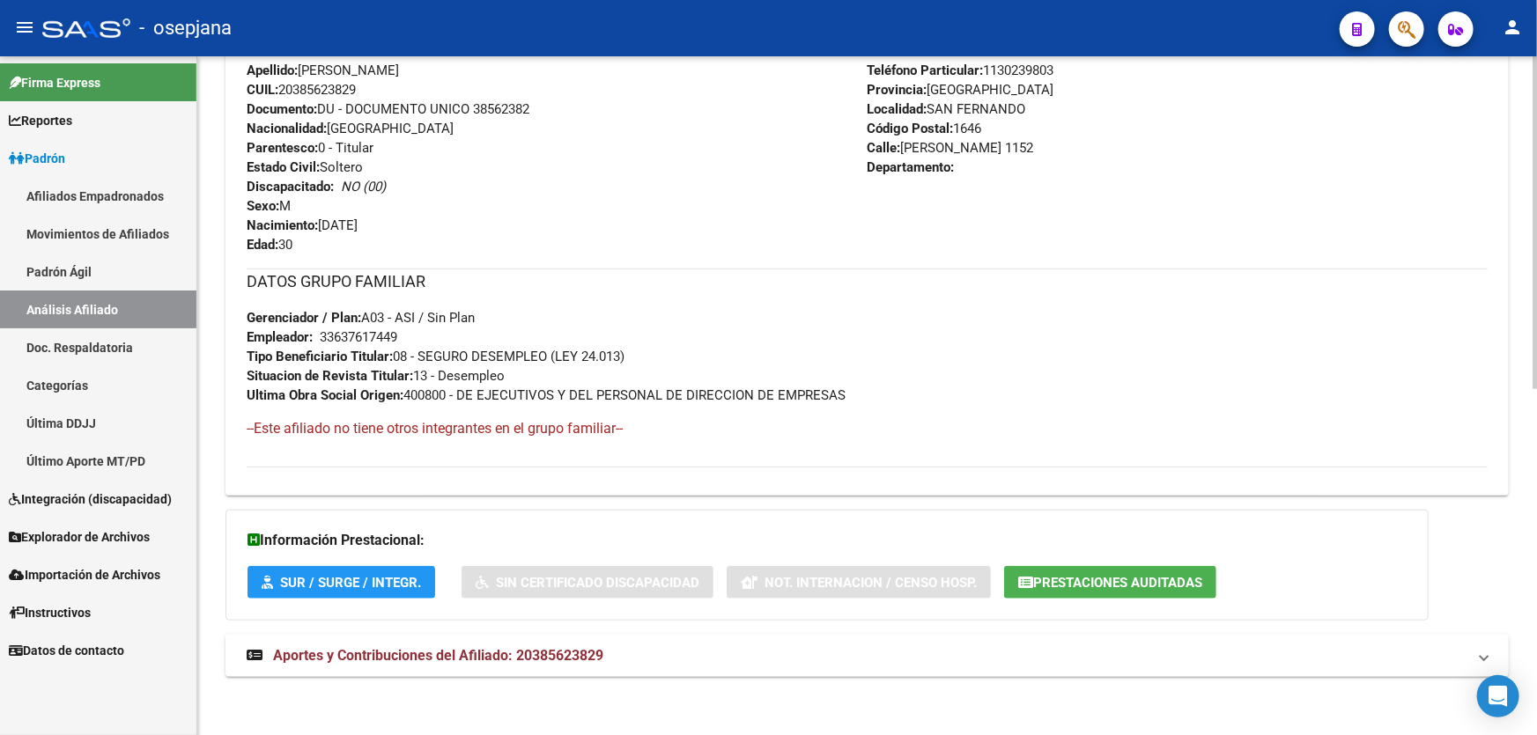
click at [504, 667] on mat-expansion-panel-header "Aportes y Contribuciones del Afiliado: 20385623829" at bounding box center [866, 656] width 1283 height 42
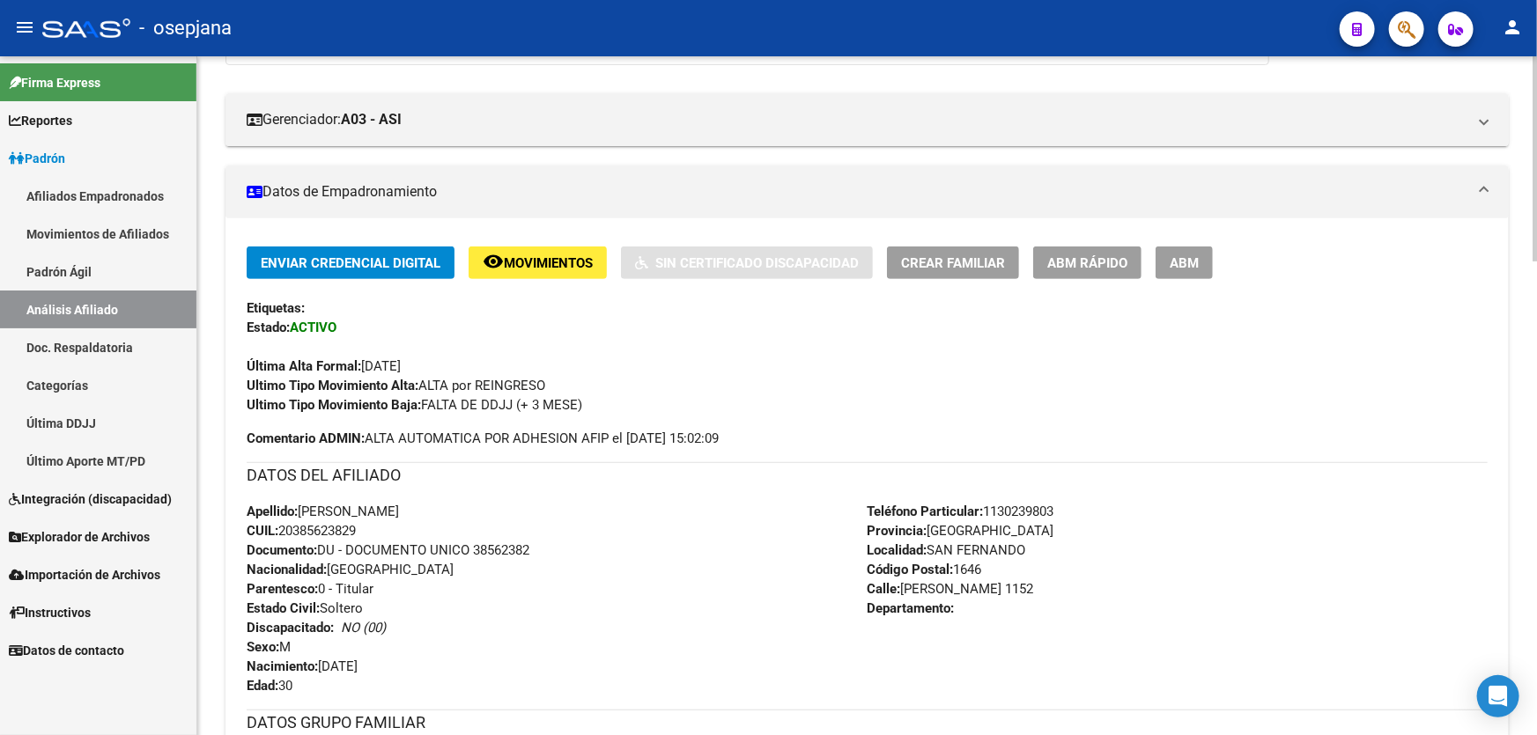
scroll to position [145, 0]
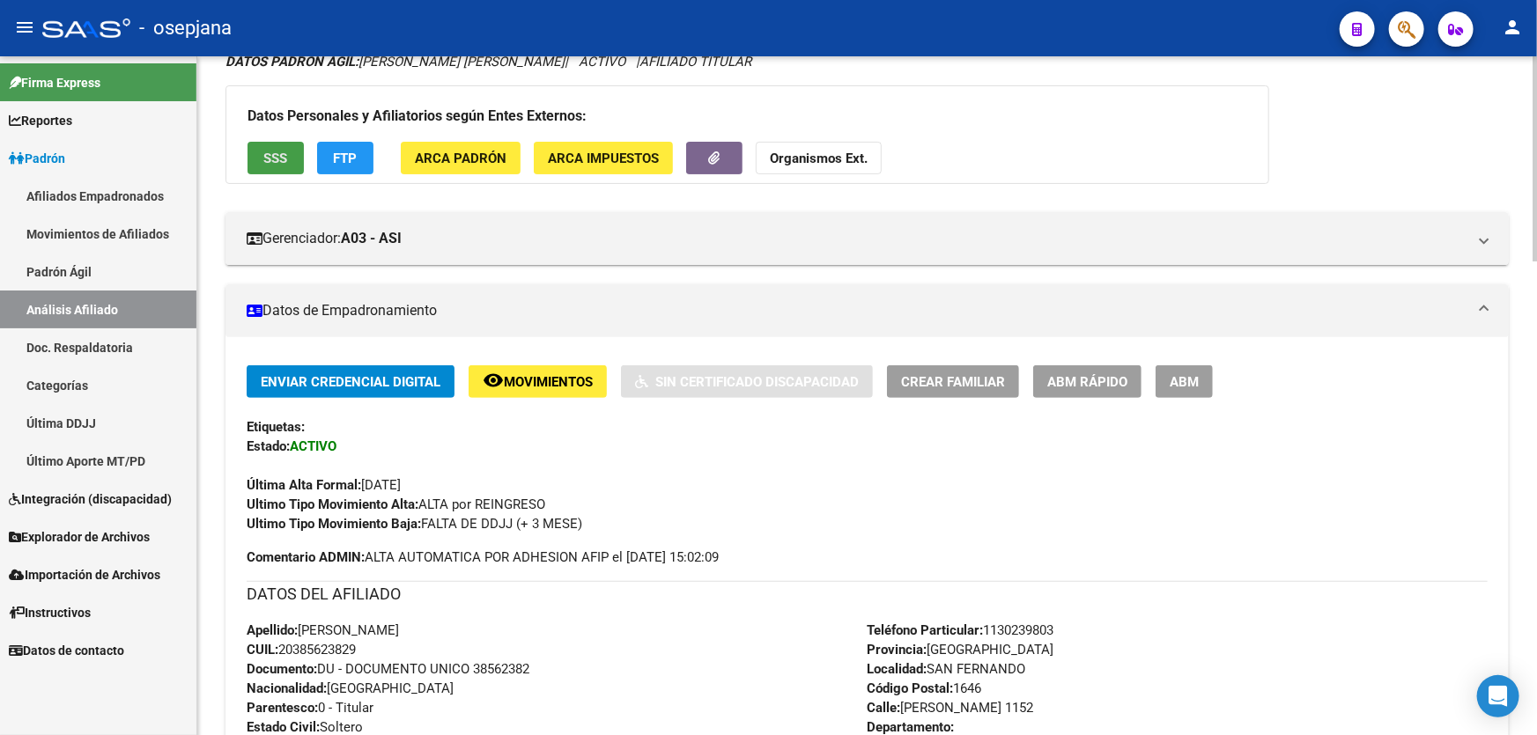
click at [280, 172] on button "SSS" at bounding box center [275, 158] width 56 height 33
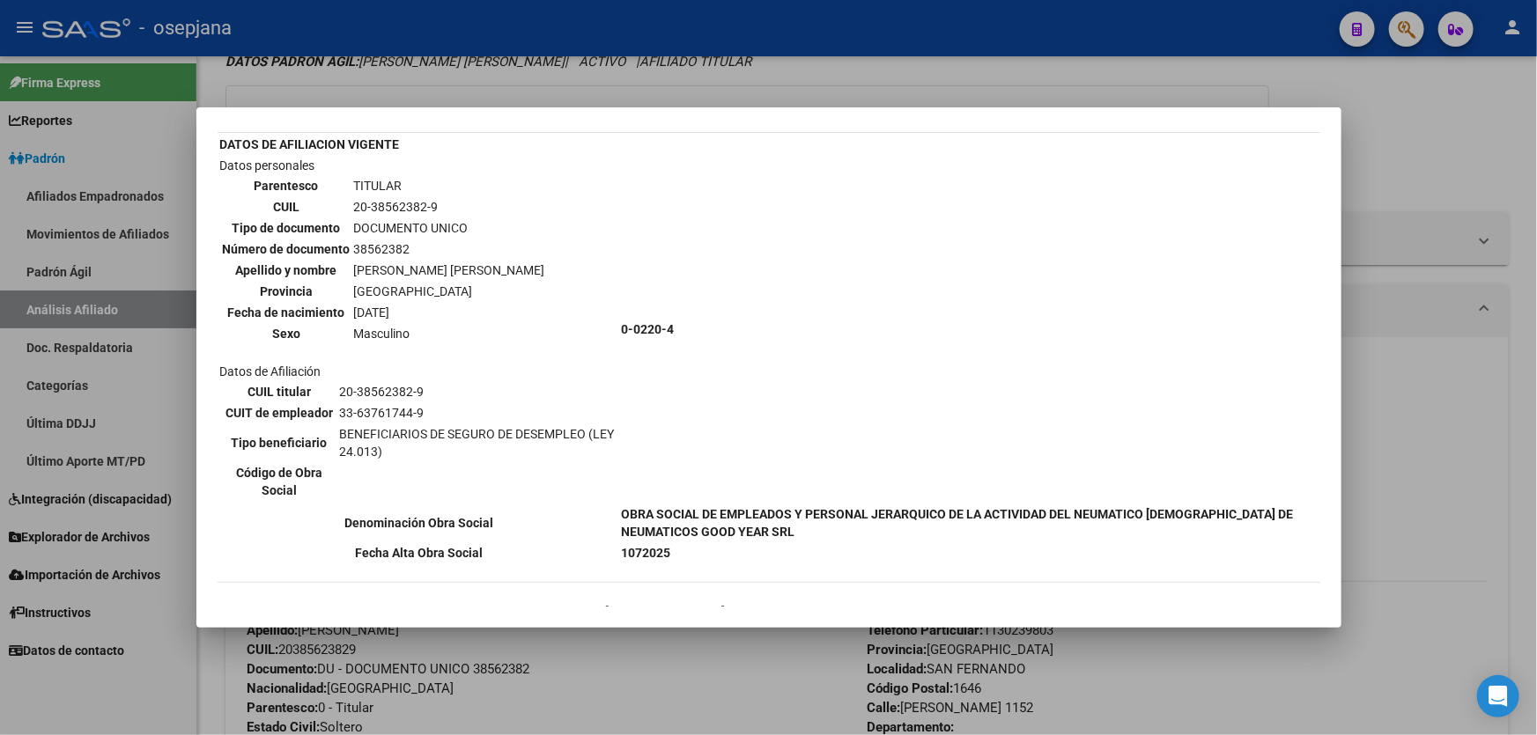
scroll to position [0, 0]
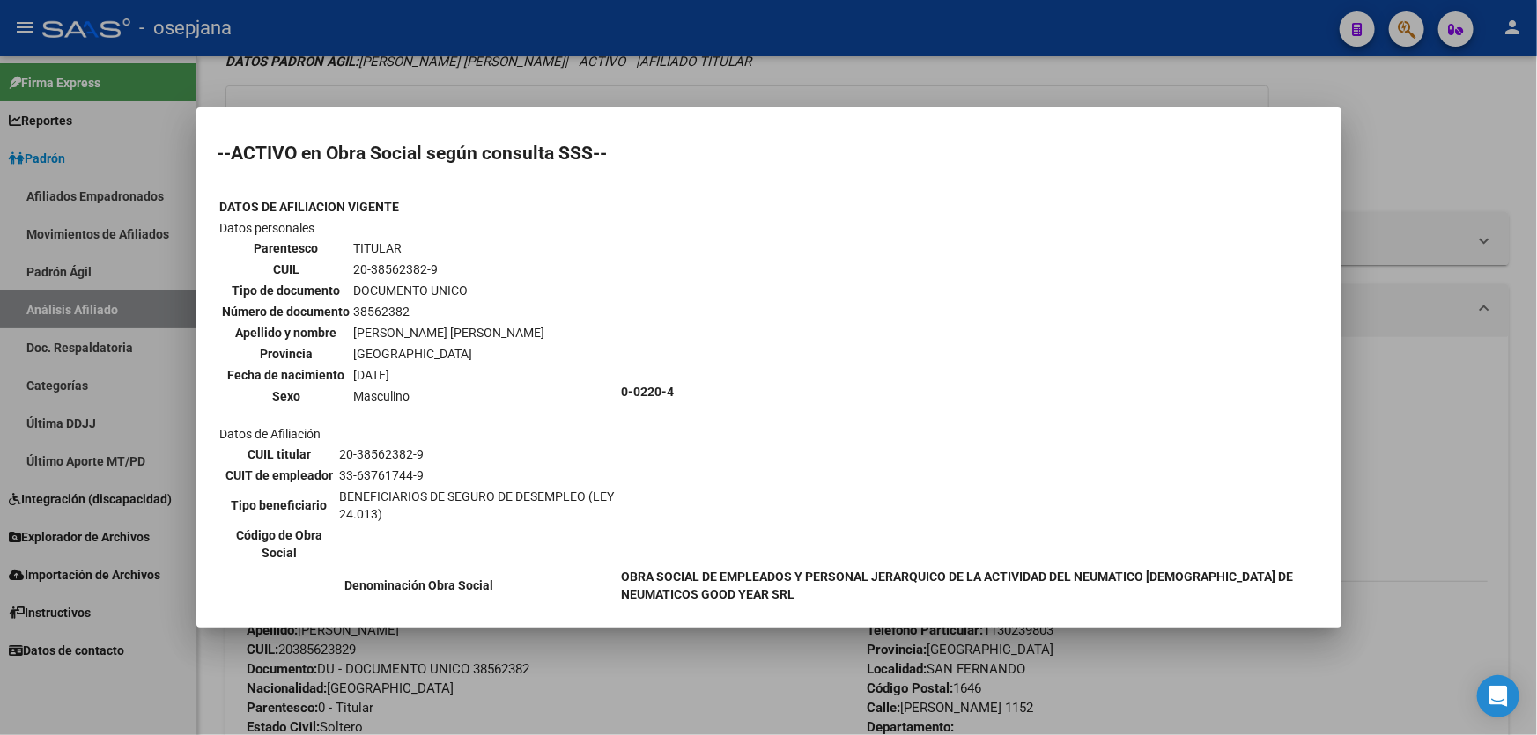
click at [1489, 123] on div at bounding box center [768, 367] width 1537 height 735
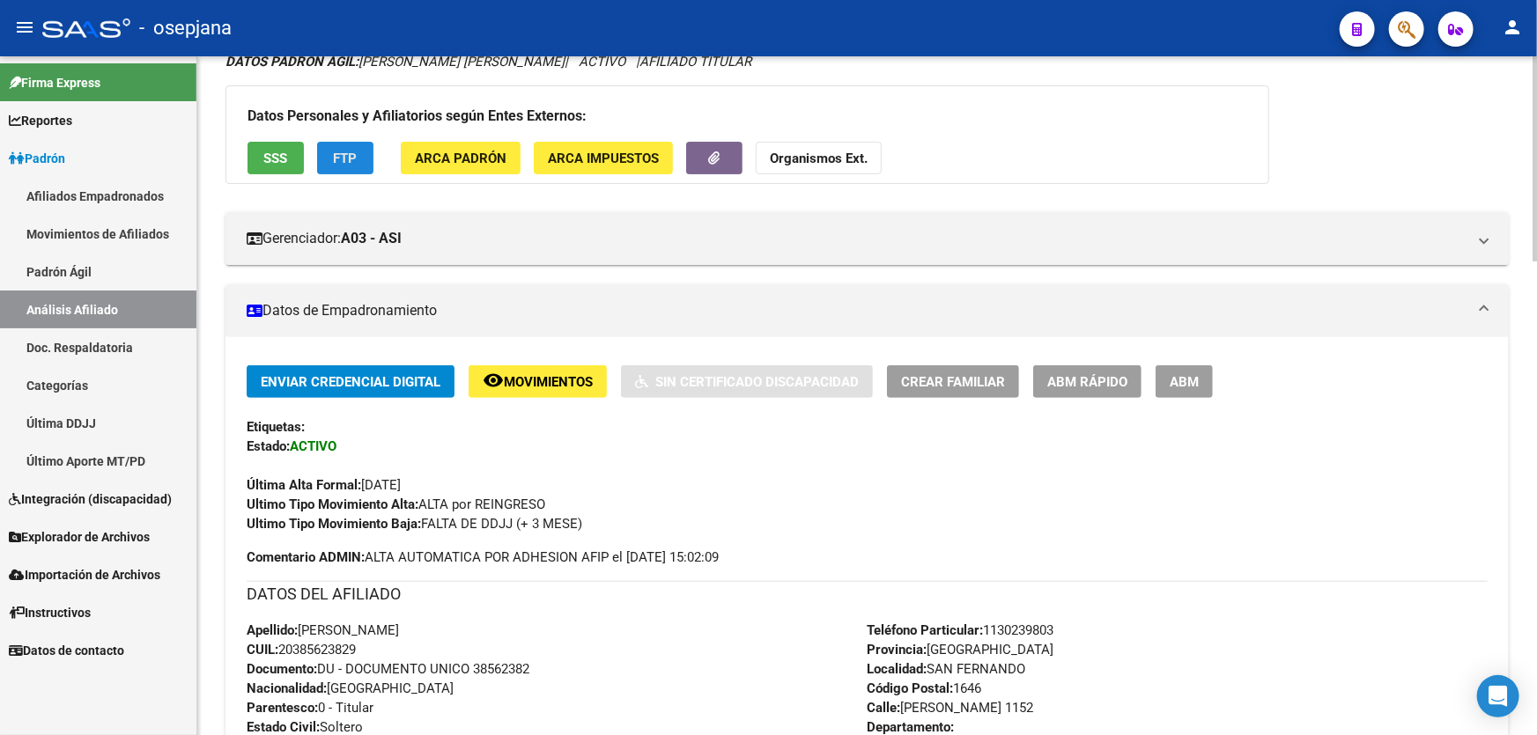
click at [326, 146] on button "FTP" at bounding box center [345, 158] width 56 height 33
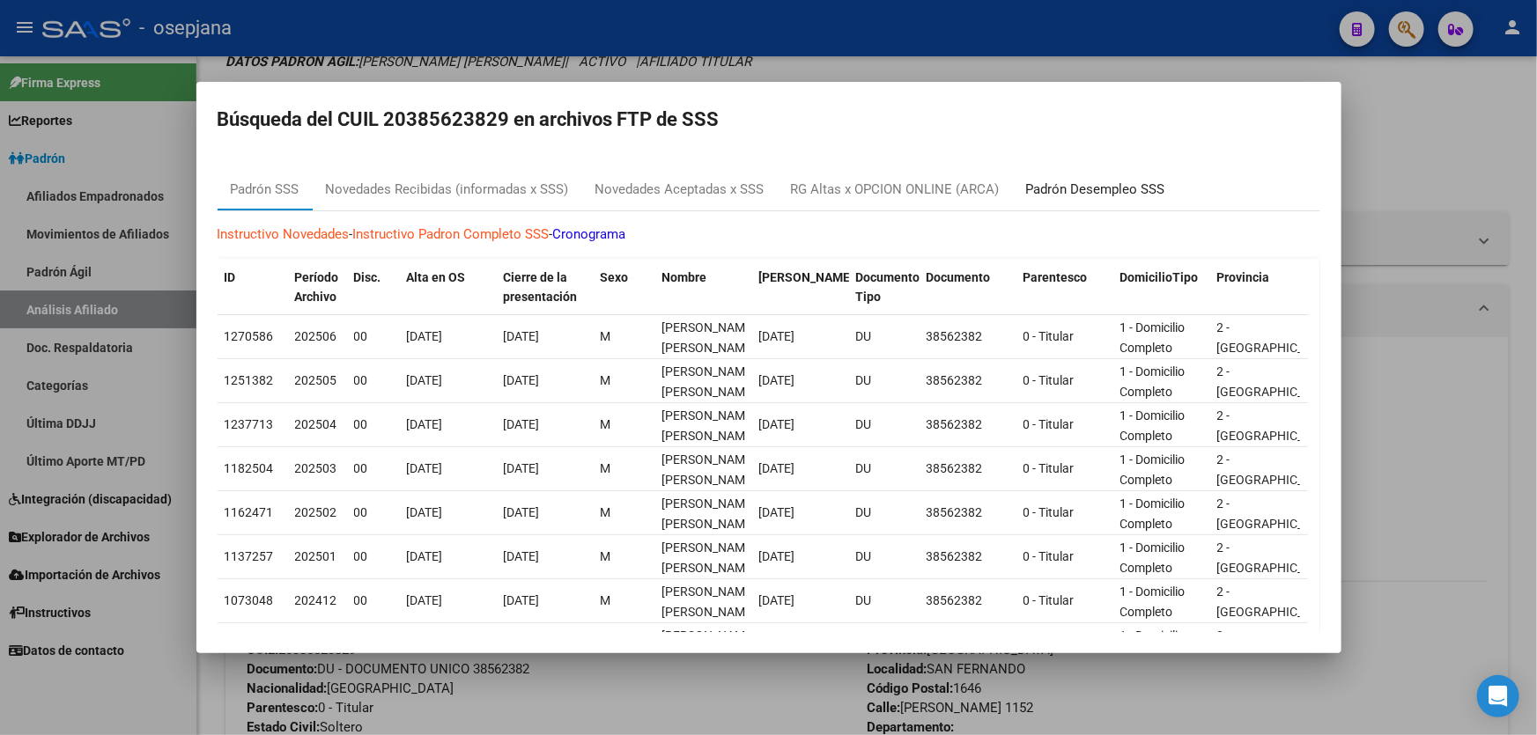
click at [1097, 177] on div "Padrón Desempleo SSS" at bounding box center [1096, 189] width 166 height 42
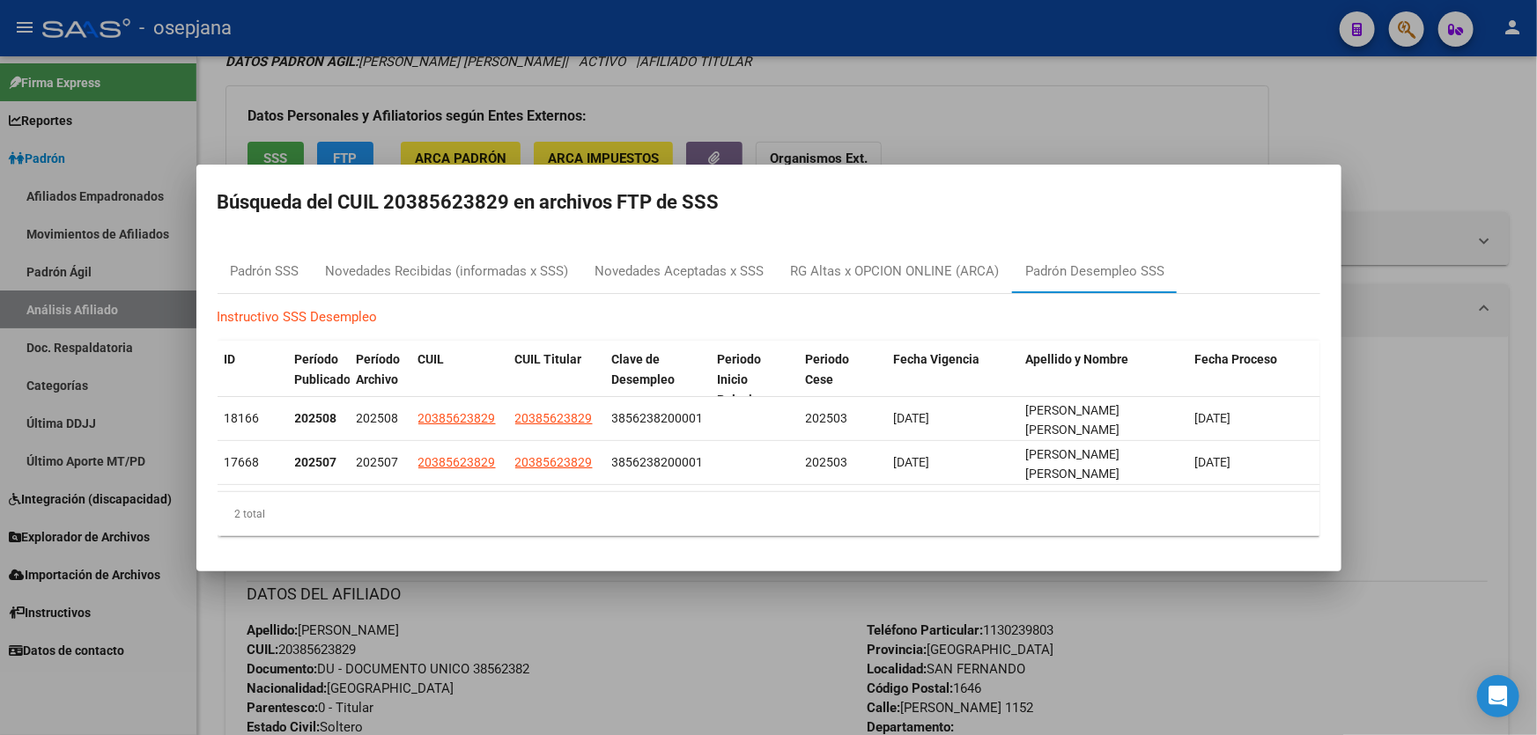
click at [955, 150] on div at bounding box center [768, 367] width 1537 height 735
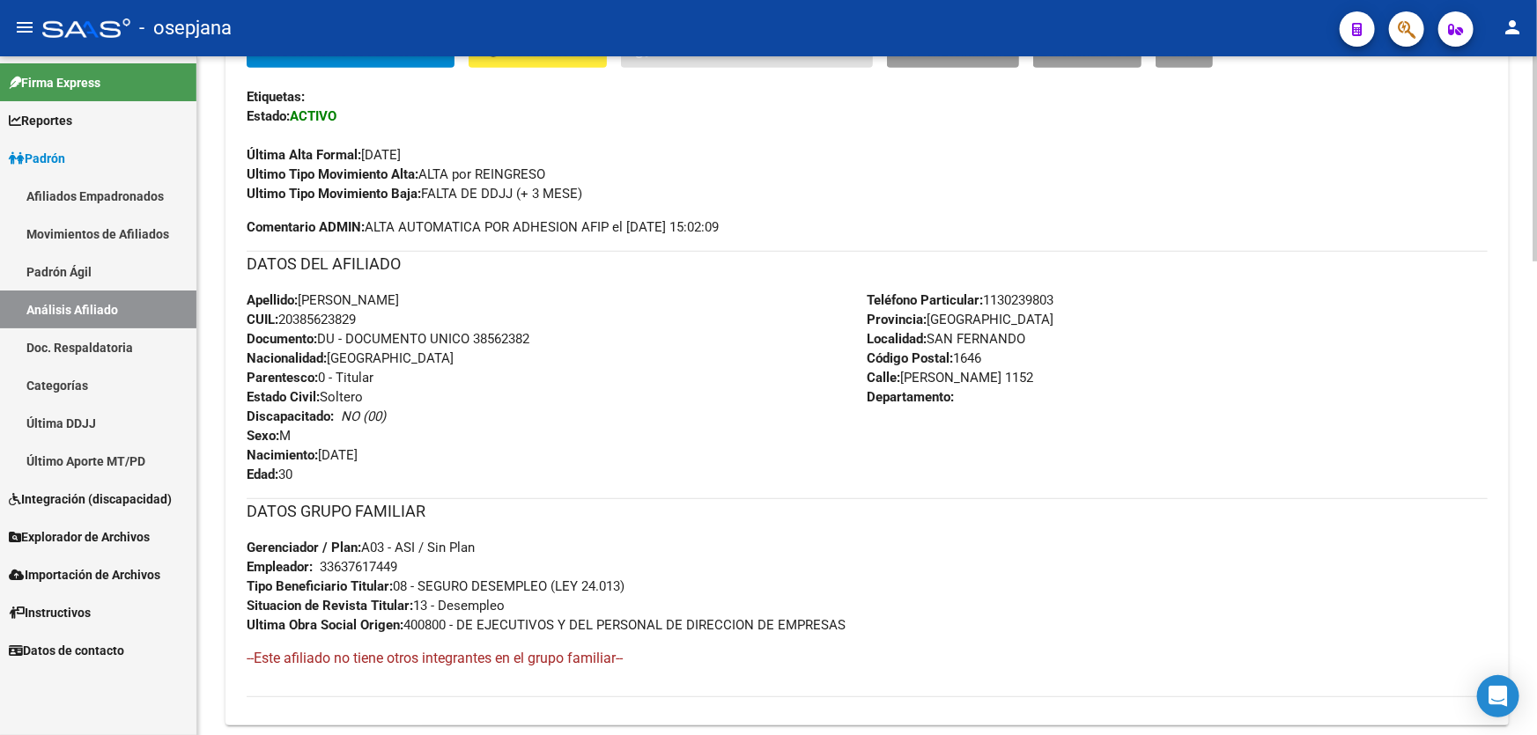
scroll to position [480, 0]
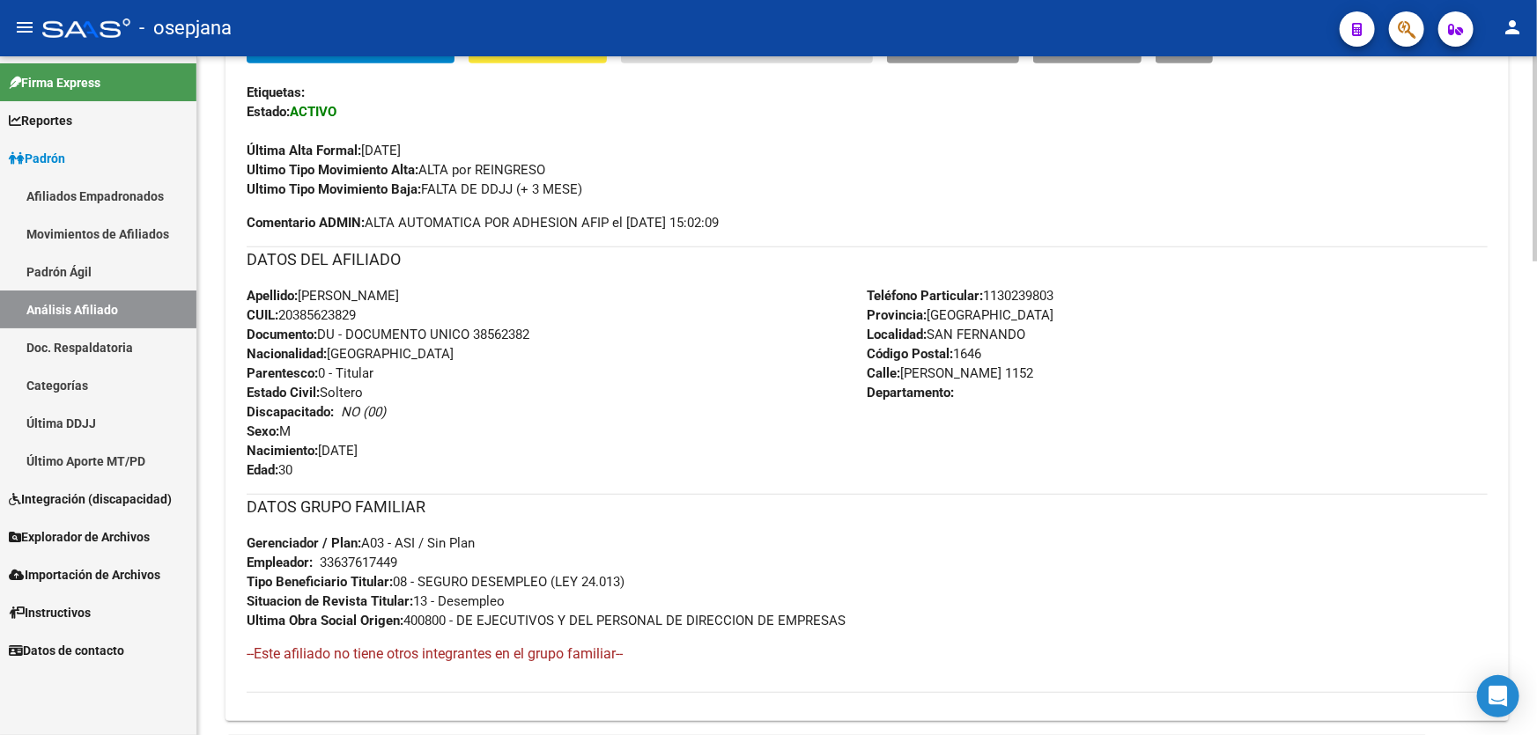
drag, startPoint x: 372, startPoint y: 313, endPoint x: 281, endPoint y: 313, distance: 90.7
click at [281, 313] on div "Apellido: [PERSON_NAME]: 20385623829 Documento: DU - DOCUMENTO UNICO 38562382 N…" at bounding box center [557, 383] width 621 height 194
drag, startPoint x: 1004, startPoint y: 370, endPoint x: 906, endPoint y: 375, distance: 97.9
click at [906, 375] on span "Calle: [PERSON_NAME] 1152" at bounding box center [950, 373] width 166 height 16
drag, startPoint x: 988, startPoint y: 292, endPoint x: 1089, endPoint y: 291, distance: 101.3
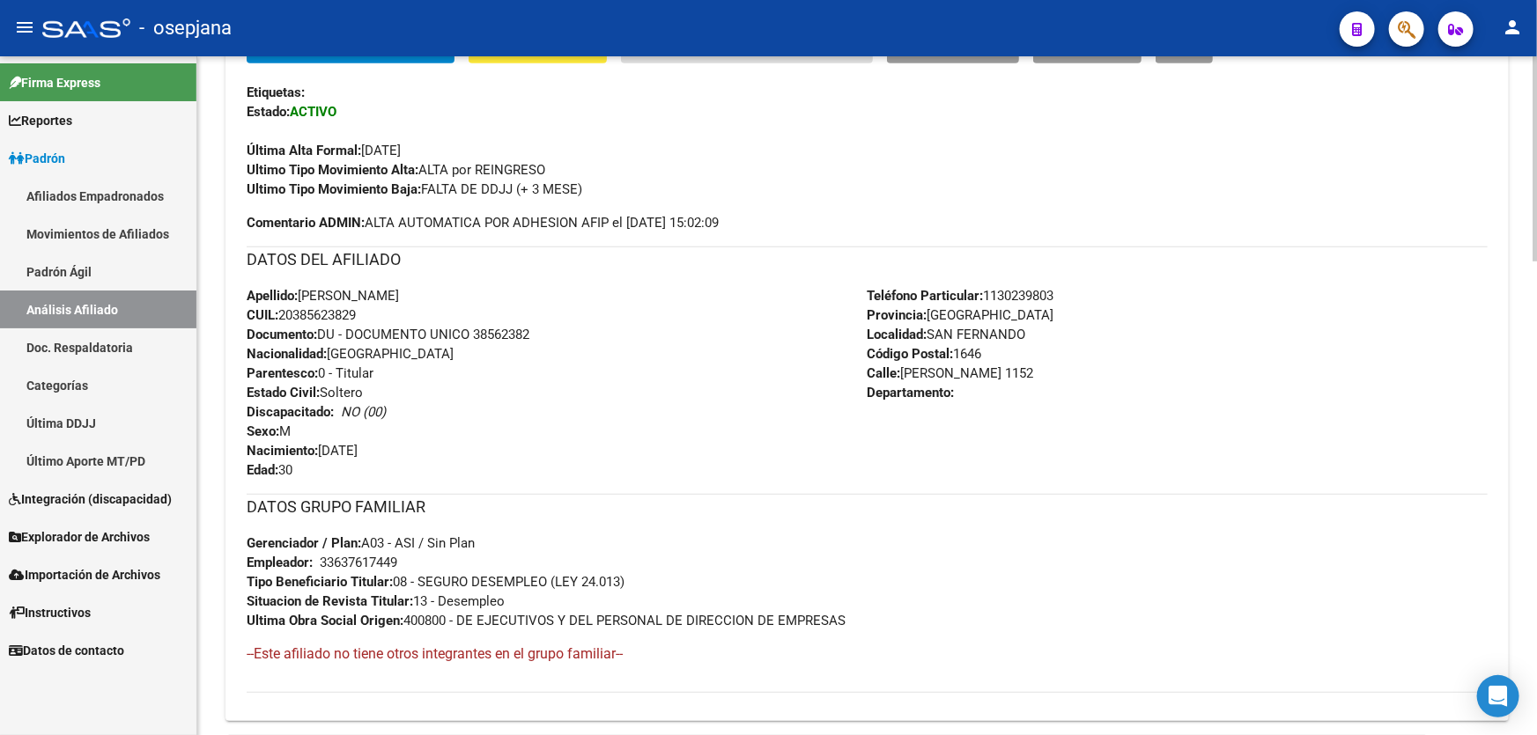
click at [1088, 291] on div "Teléfono Particular: [PHONE_NUMBER] Provincia: [GEOGRAPHIC_DATA] Localidad: [GE…" at bounding box center [1177, 383] width 621 height 194
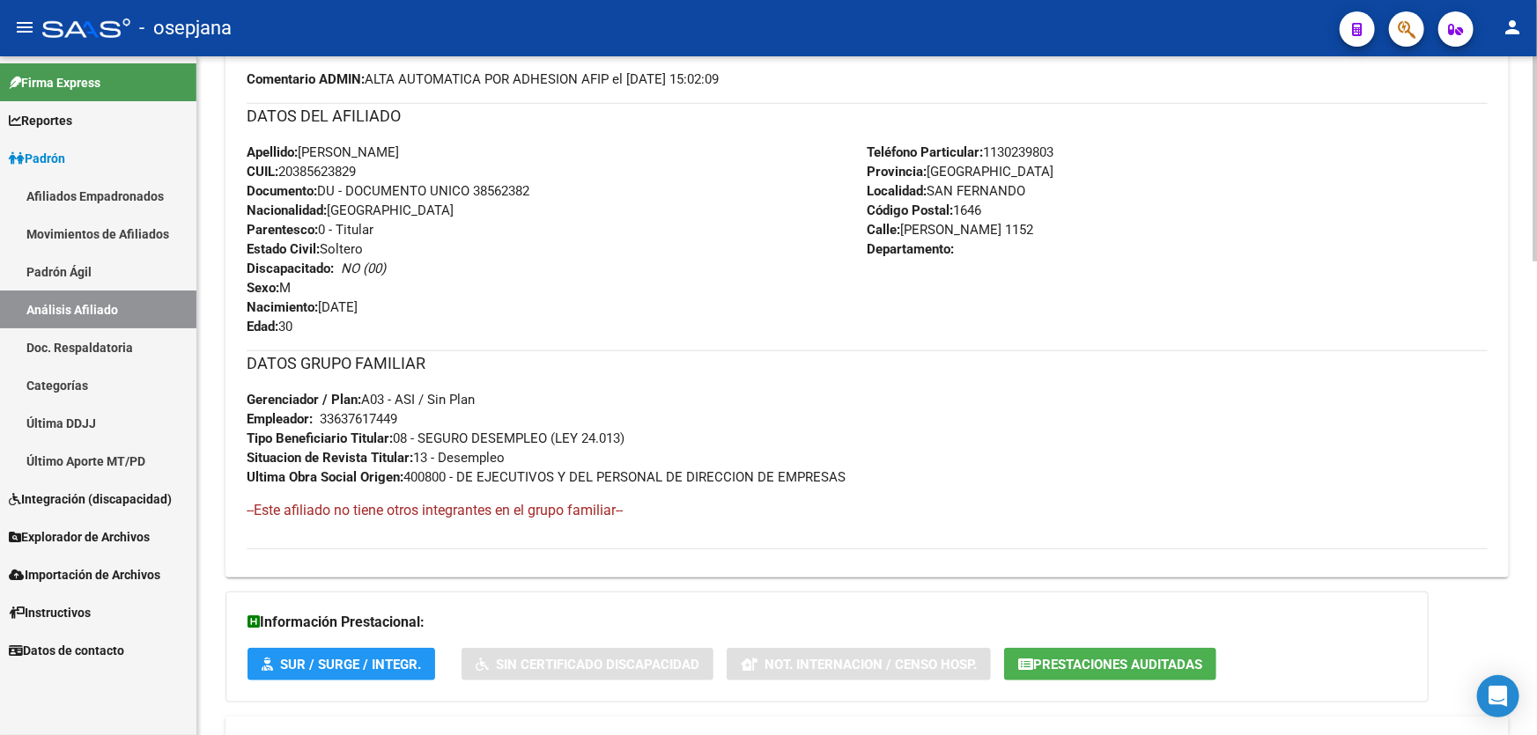
scroll to position [640, 0]
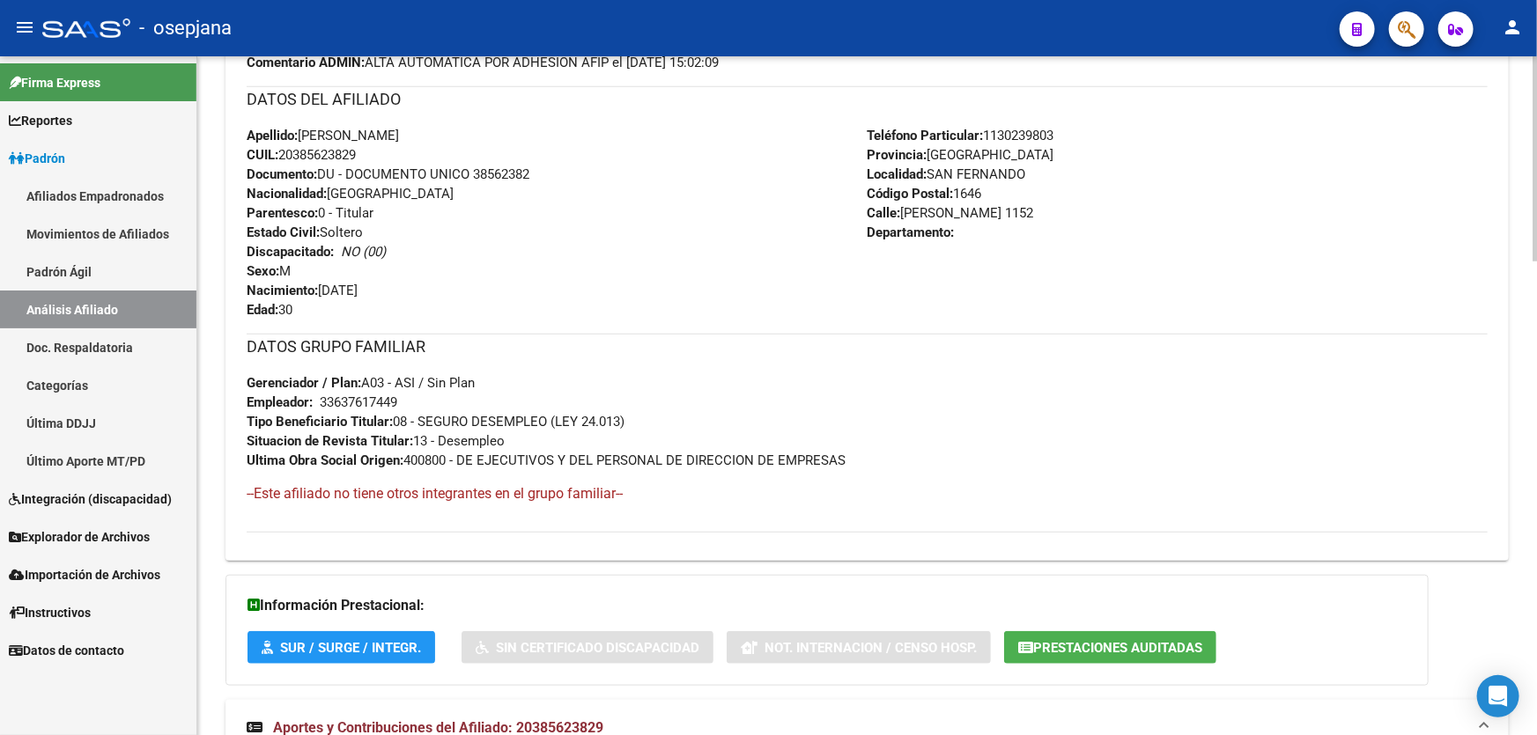
drag, startPoint x: 322, startPoint y: 396, endPoint x: 388, endPoint y: 400, distance: 66.1
click at [403, 396] on div "DATOS GRUPO FAMILIAR Gerenciador / Plan: A03 - ASI / Sin Plan Empleador: 336376…" at bounding box center [867, 402] width 1241 height 136
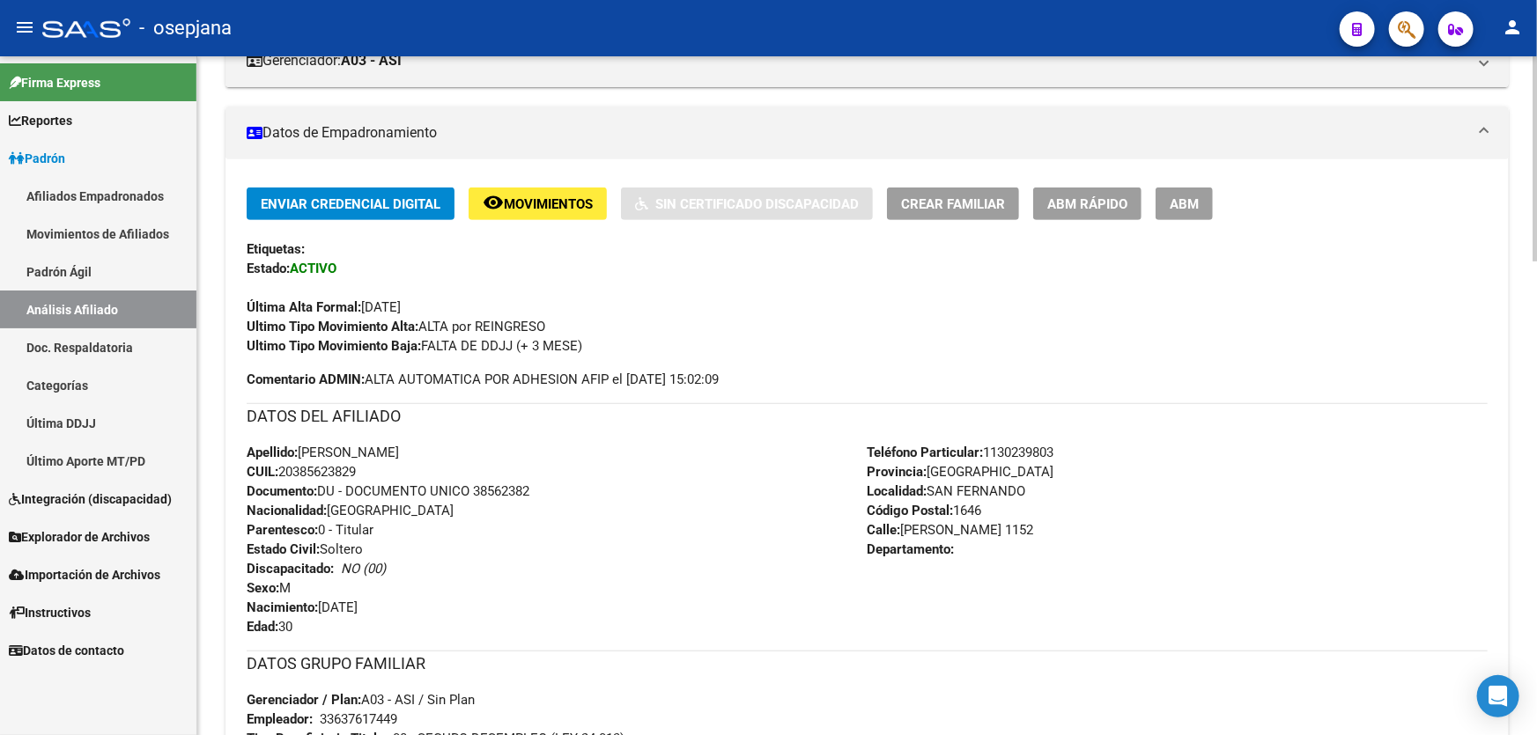
scroll to position [0, 0]
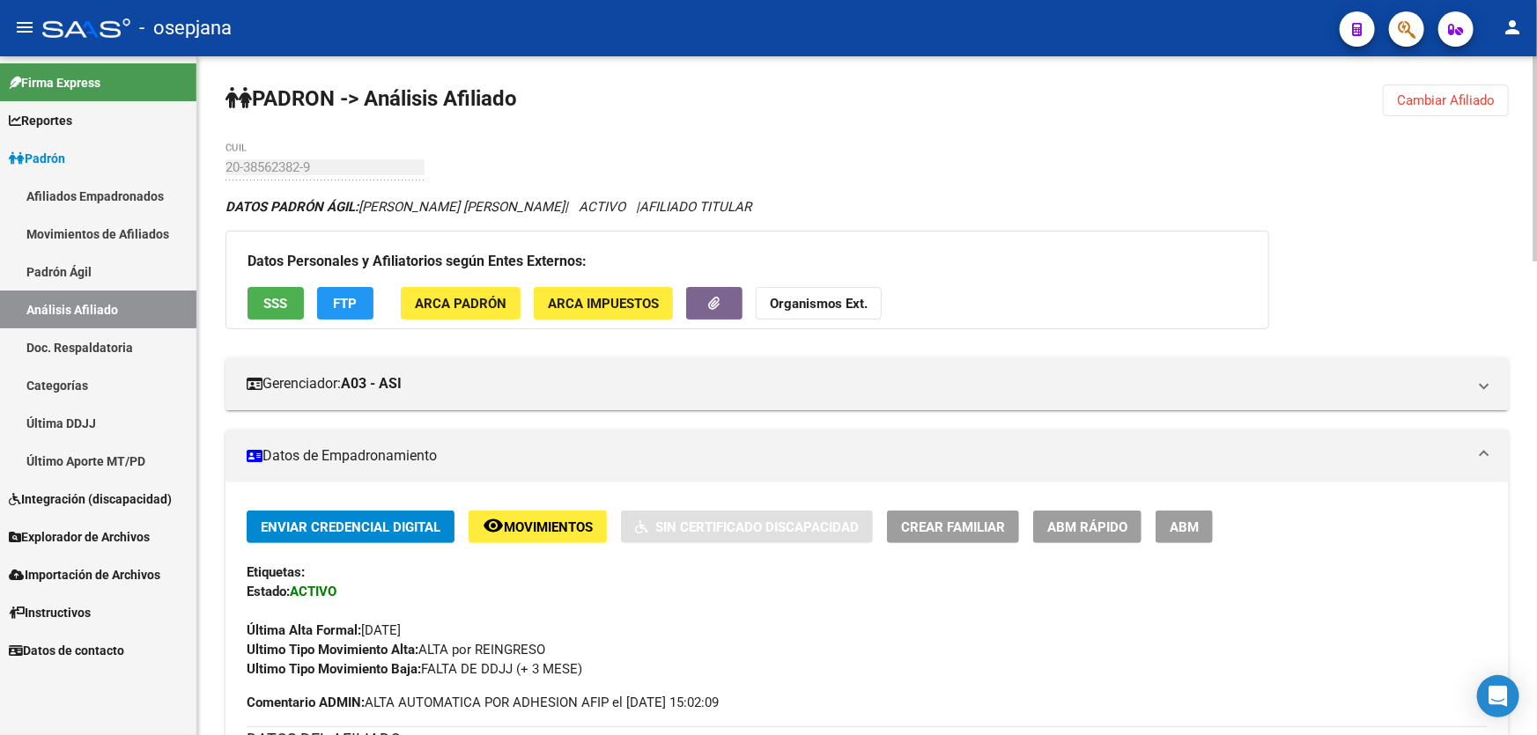
click at [1446, 92] on span "Cambiar Afiliado" at bounding box center [1446, 100] width 98 height 16
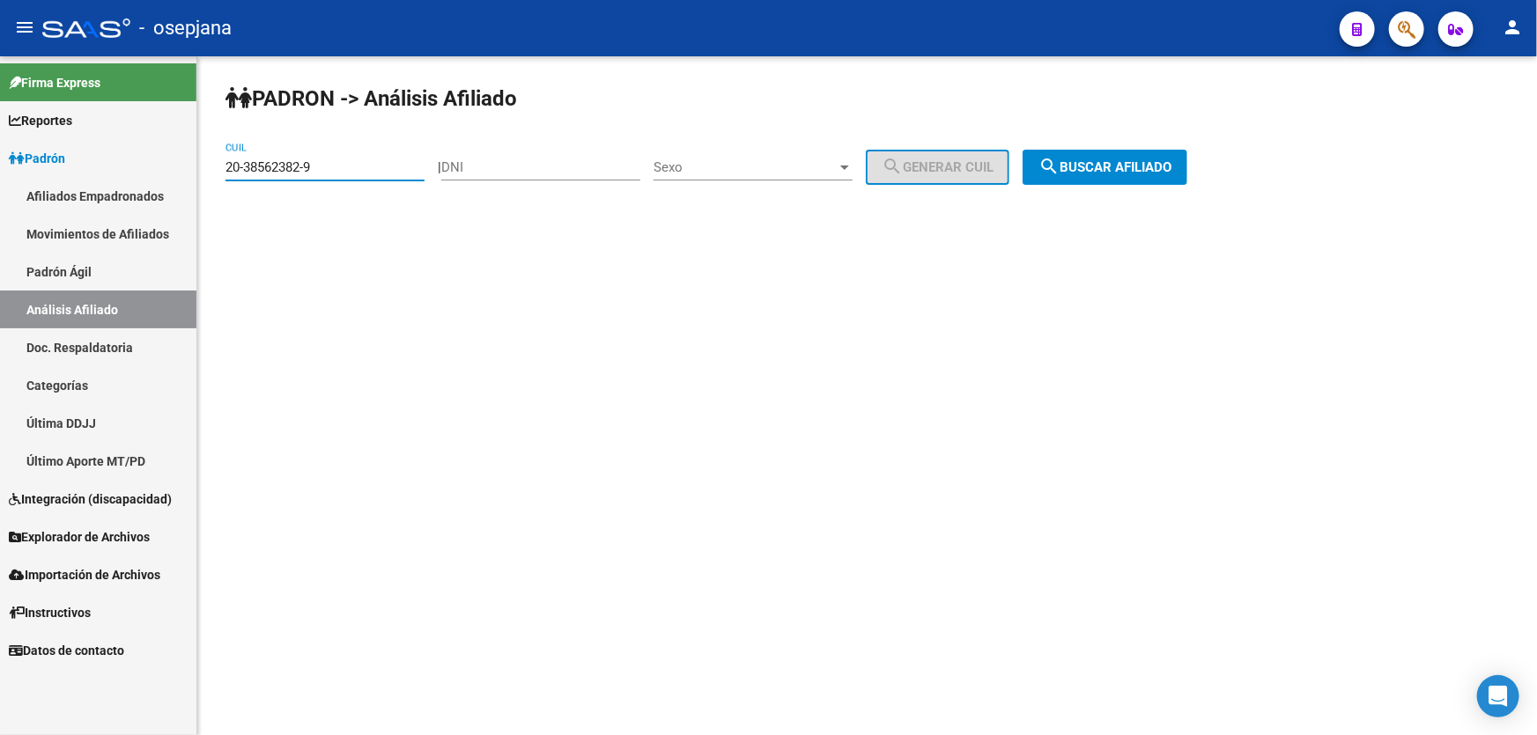
drag, startPoint x: 357, startPoint y: 160, endPoint x: 179, endPoint y: 181, distance: 179.1
click at [179, 181] on mat-sidenav-container "Firma Express Reportes Padrón Traspasos x O.S. Traspasos x Gerenciador Traspaso…" at bounding box center [768, 395] width 1537 height 679
paste input "697473-0"
click at [1114, 171] on span "search Buscar afiliado" at bounding box center [1104, 167] width 133 height 16
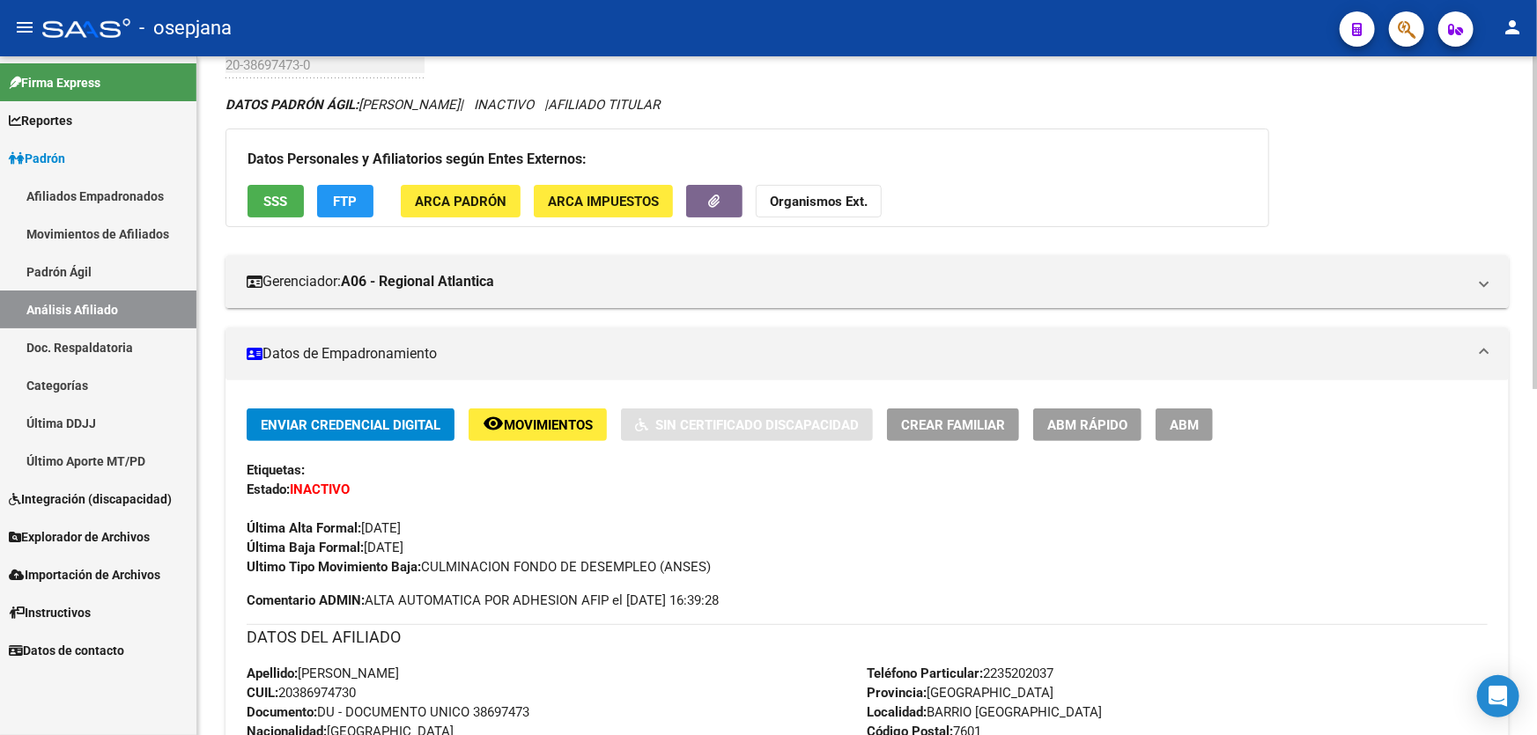
scroll to position [66, 0]
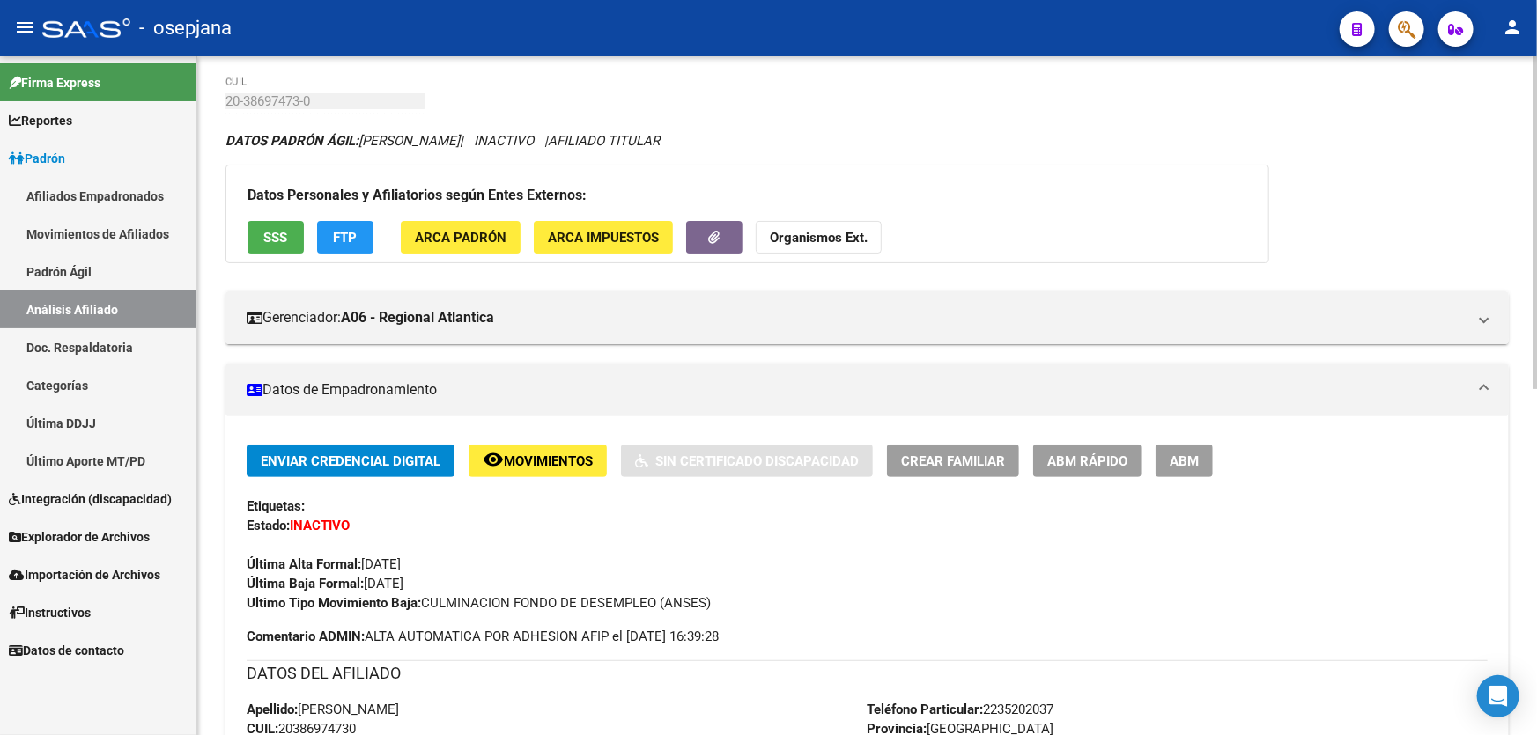
click at [544, 454] on span "Movimientos" at bounding box center [548, 462] width 89 height 16
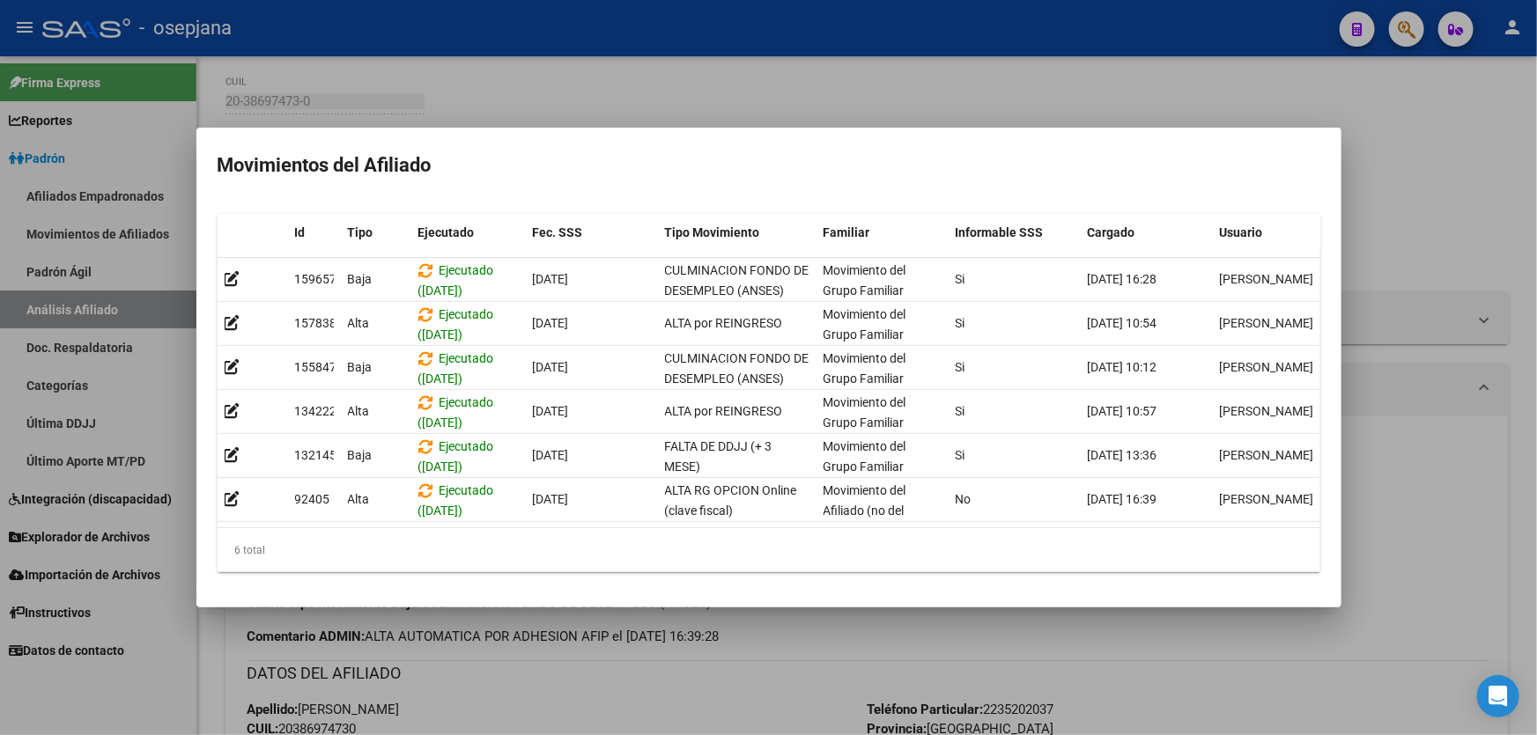
click at [550, 697] on div at bounding box center [768, 367] width 1537 height 735
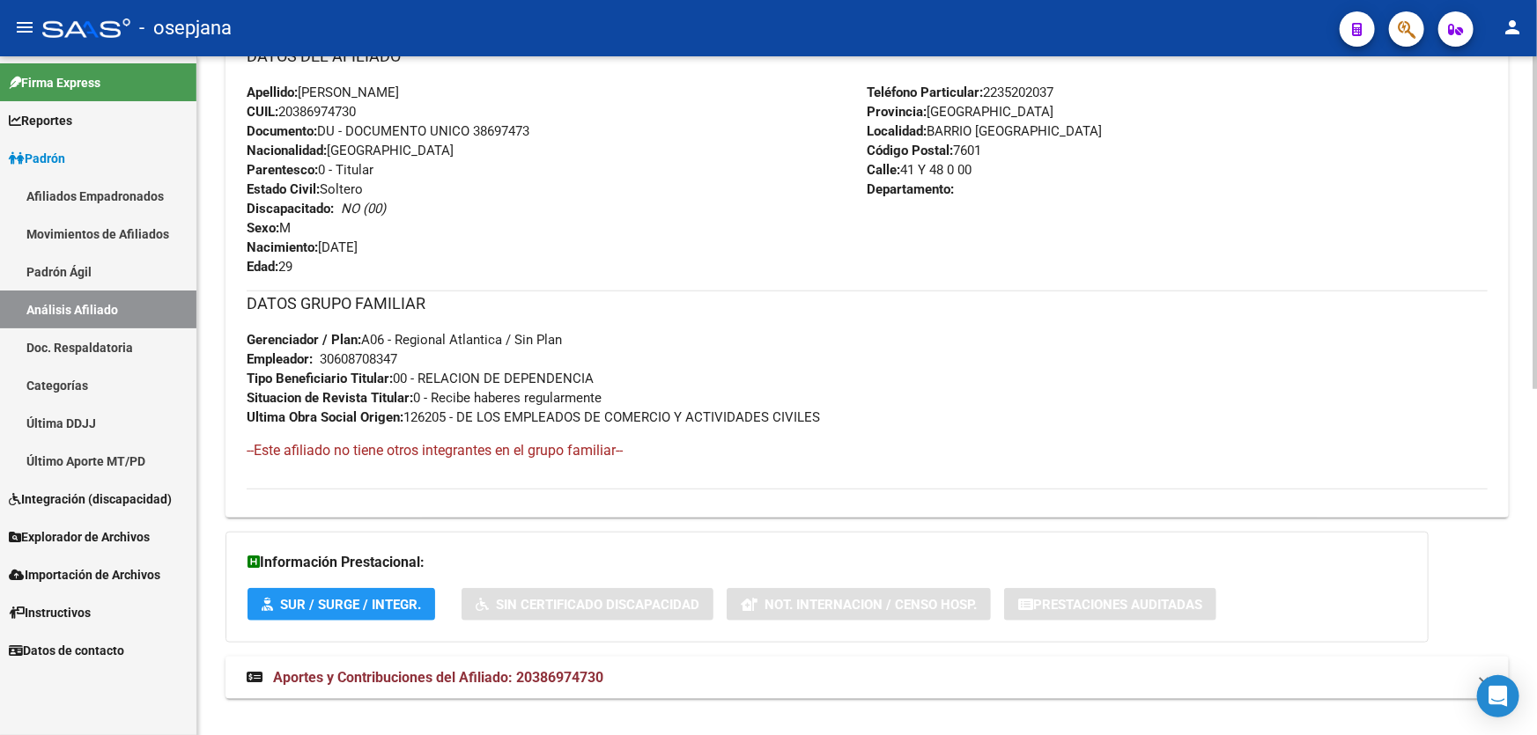
scroll to position [705, 0]
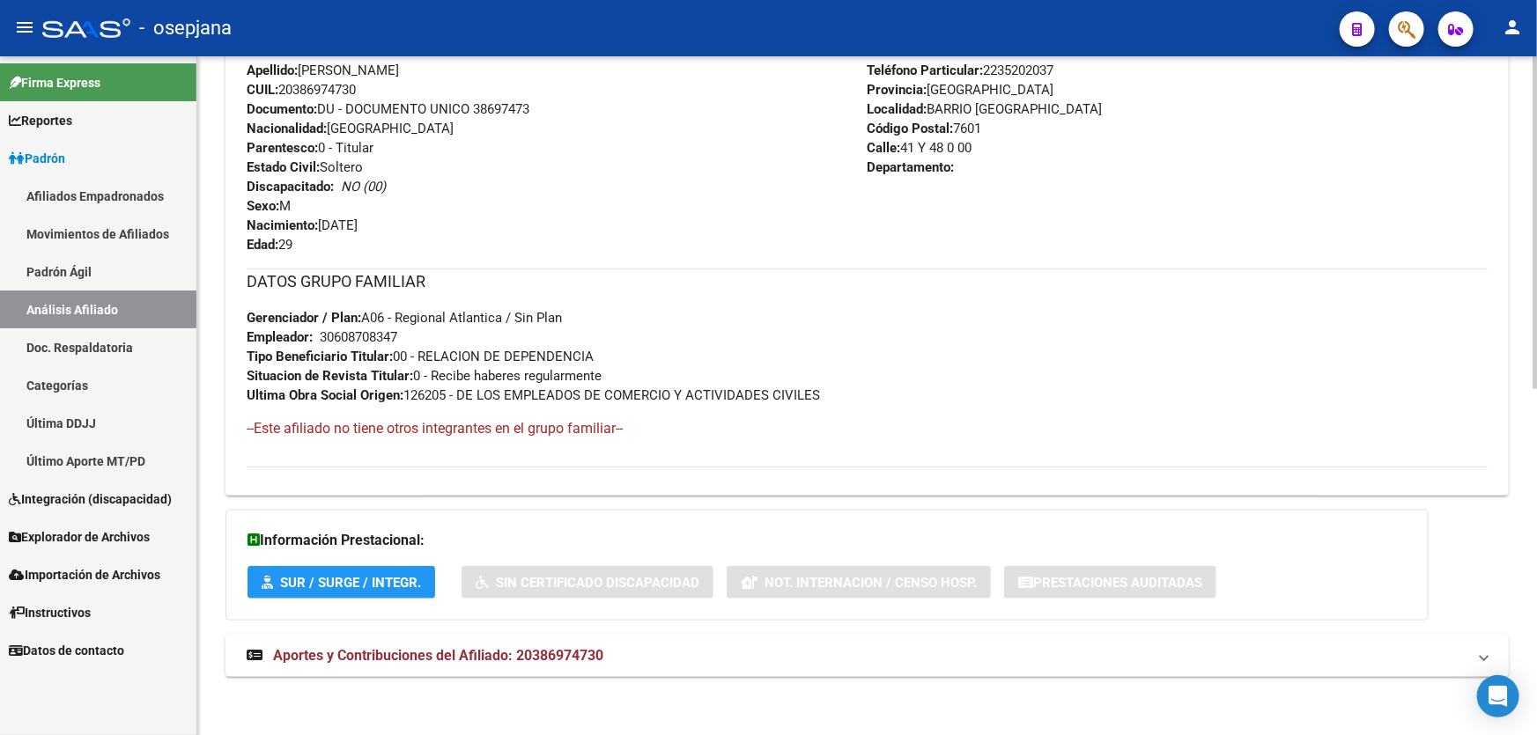
click at [1071, 638] on mat-expansion-panel-header "Aportes y Contribuciones del Afiliado: 20386974730" at bounding box center [866, 656] width 1283 height 42
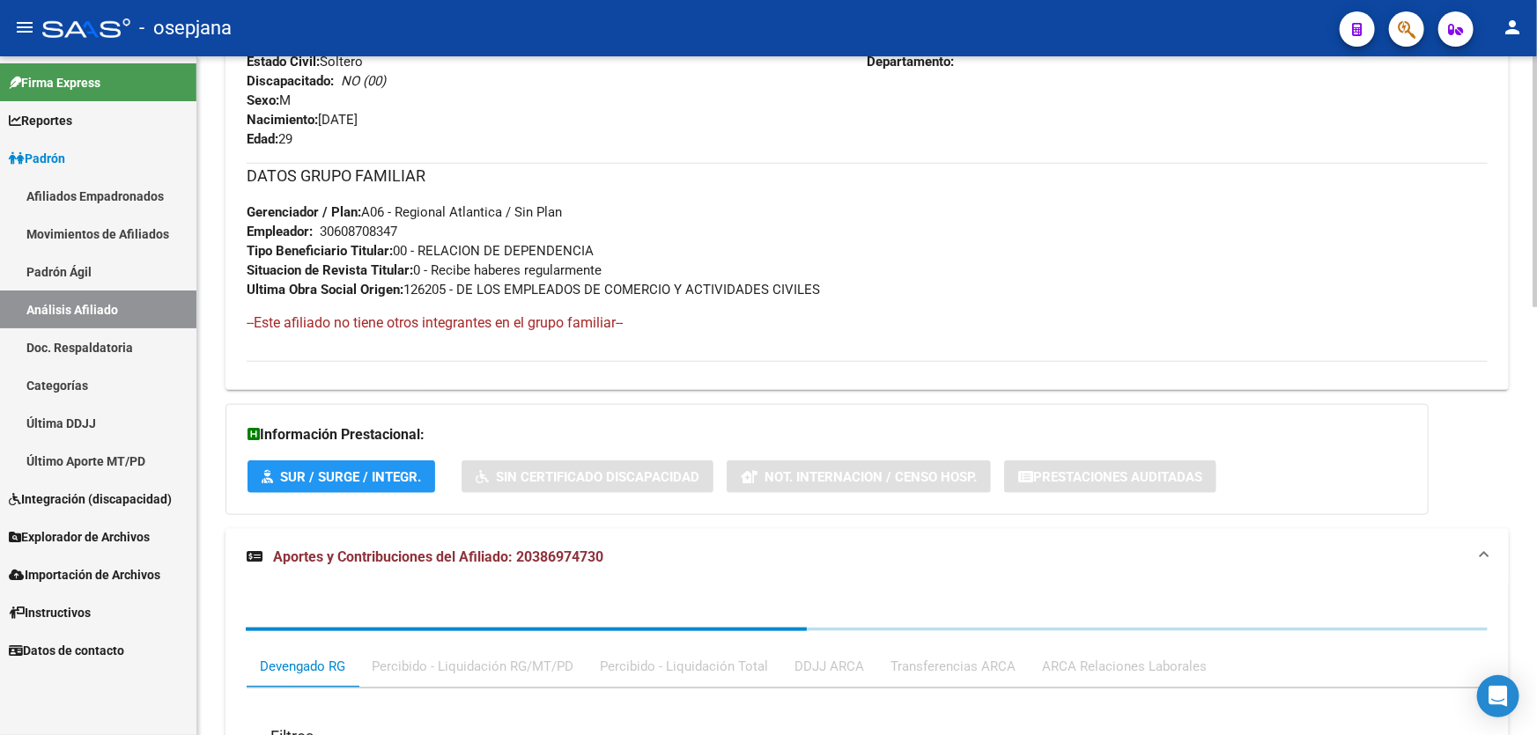
scroll to position [1106, 0]
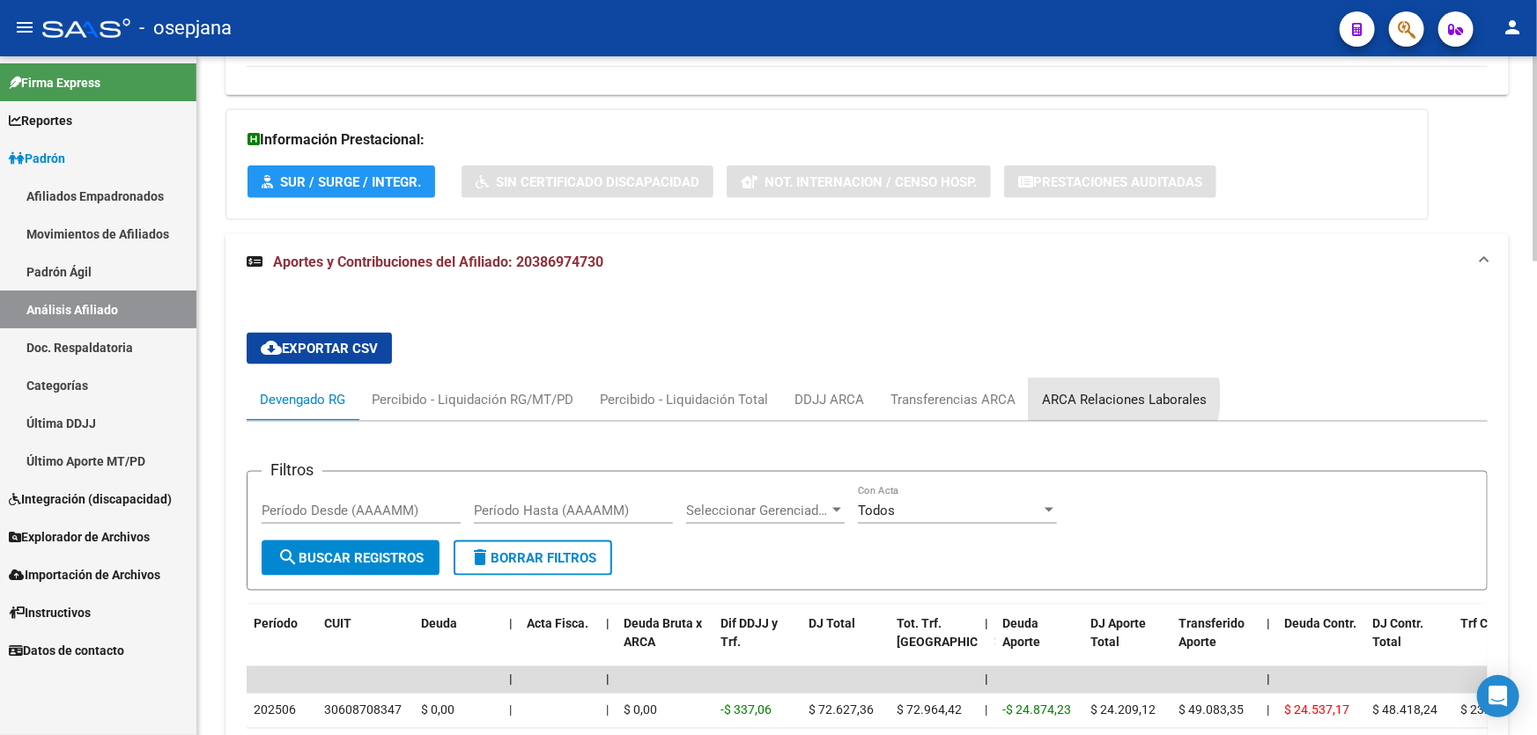
click at [1111, 395] on div "ARCA Relaciones Laborales" at bounding box center [1124, 399] width 165 height 19
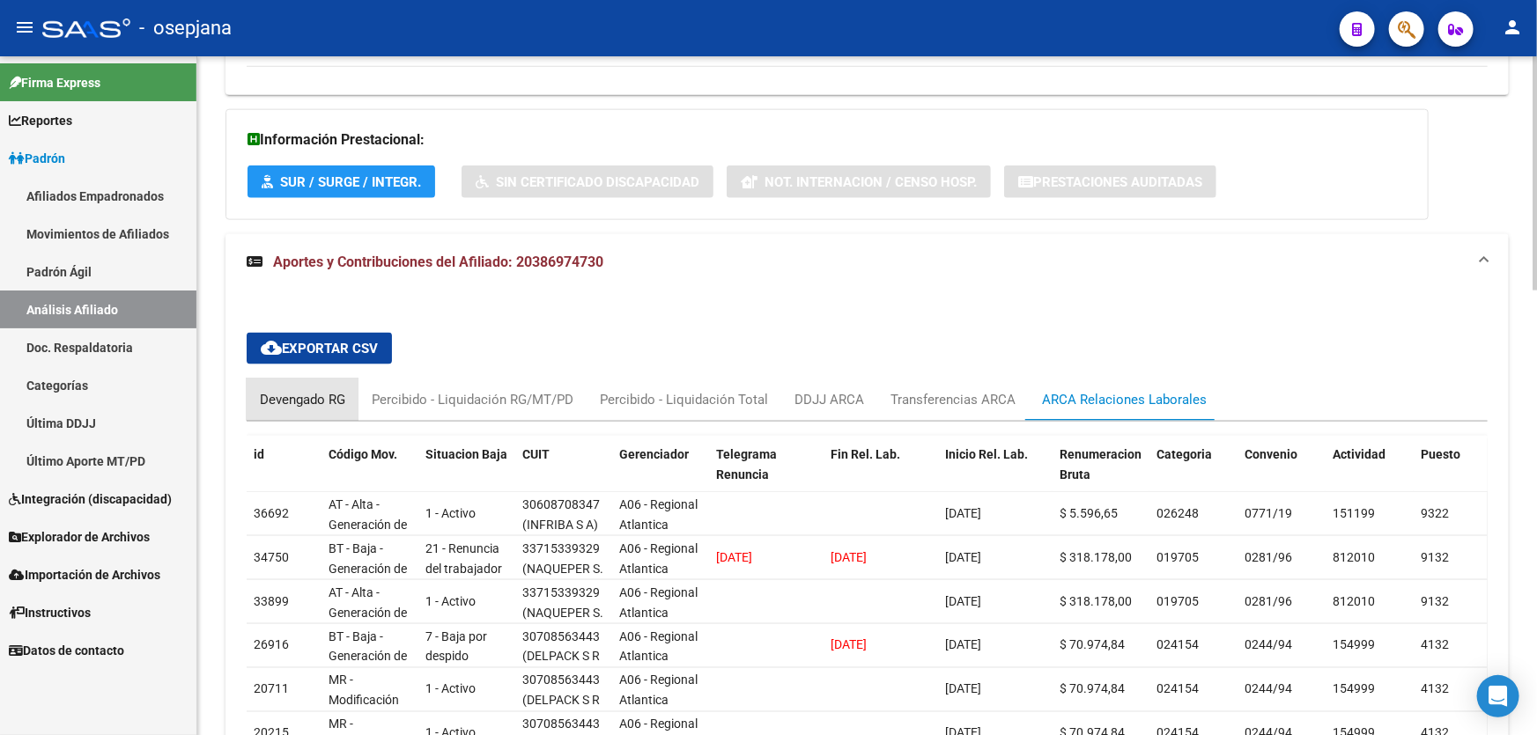
click at [291, 395] on div "Devengado RG" at bounding box center [302, 399] width 85 height 19
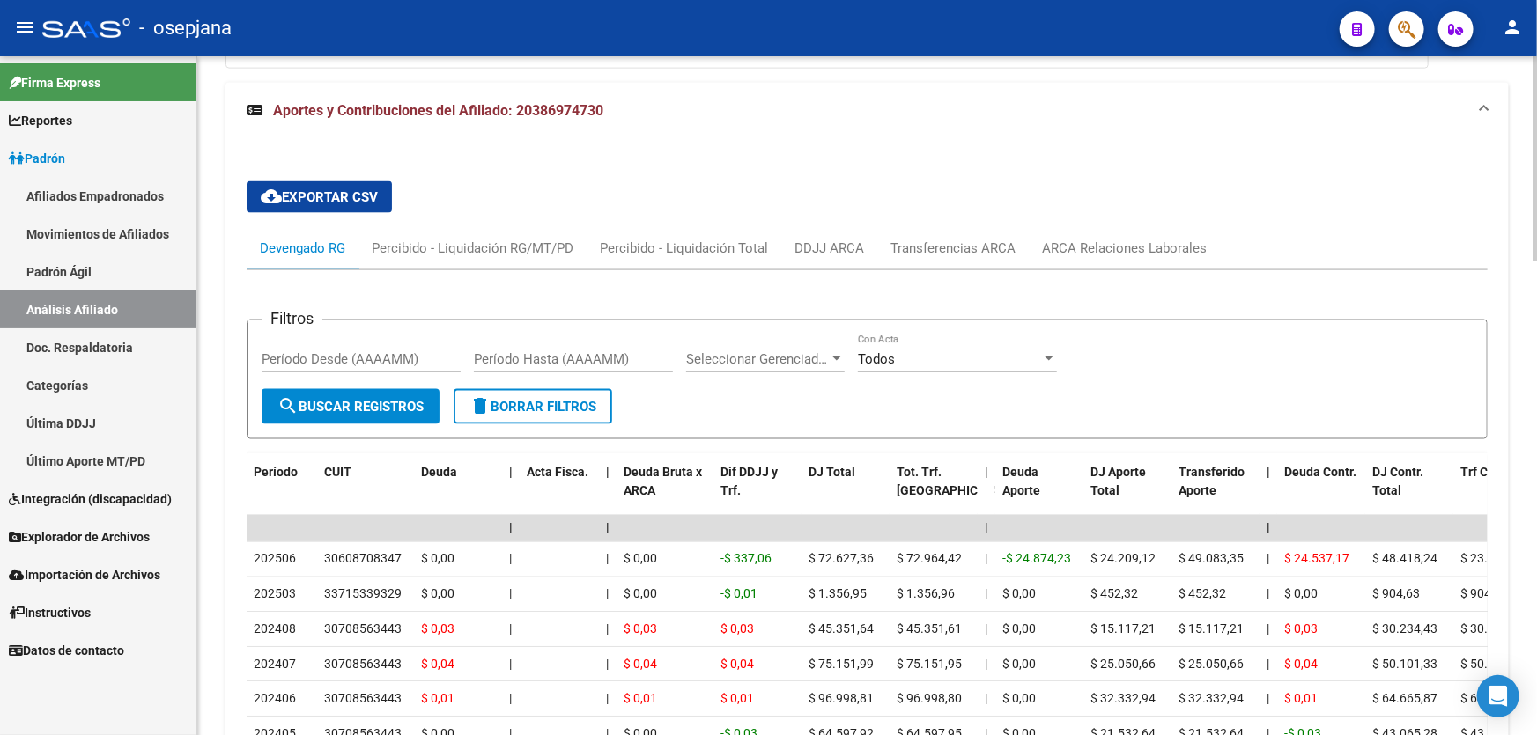
scroll to position [1266, 0]
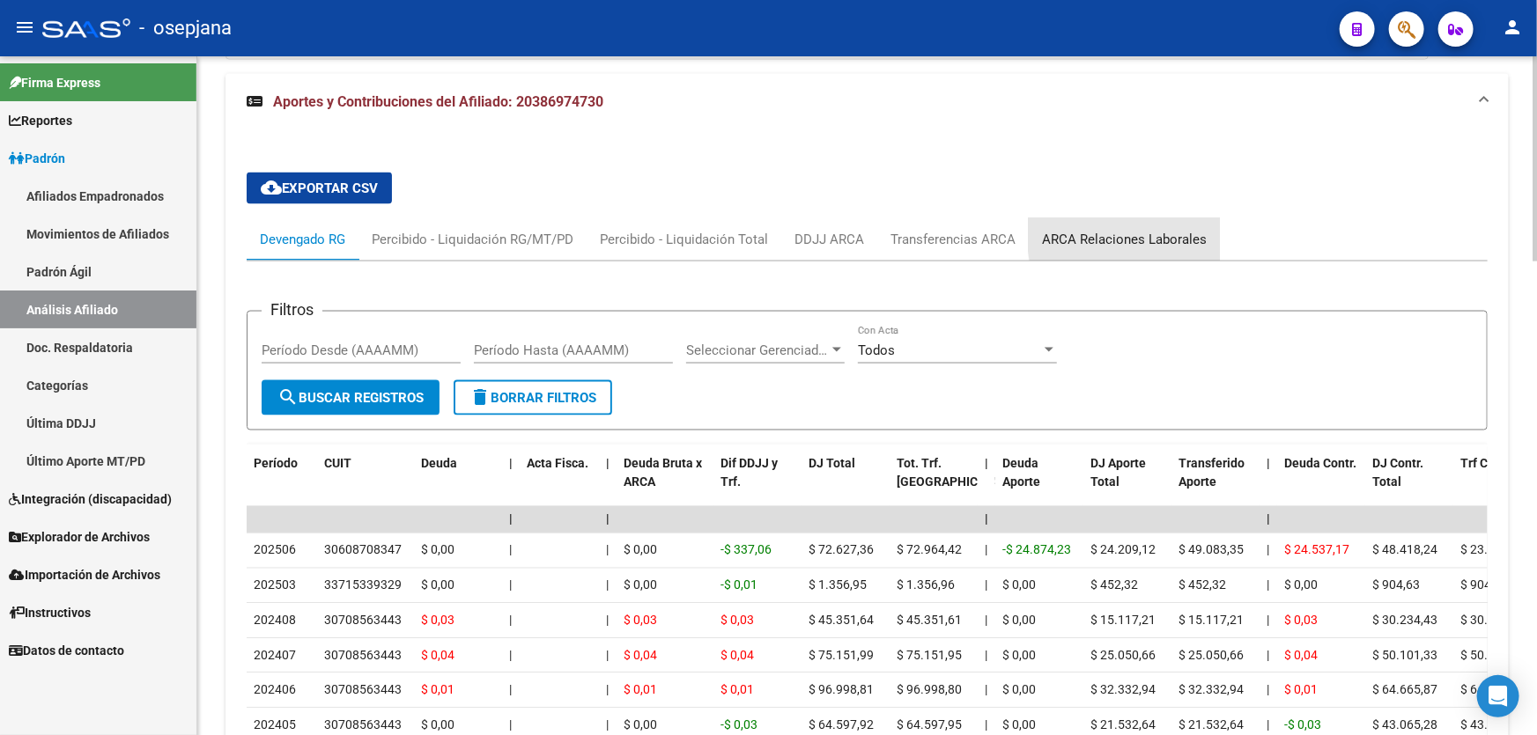
click at [1169, 230] on div "ARCA Relaciones Laborales" at bounding box center [1124, 239] width 165 height 19
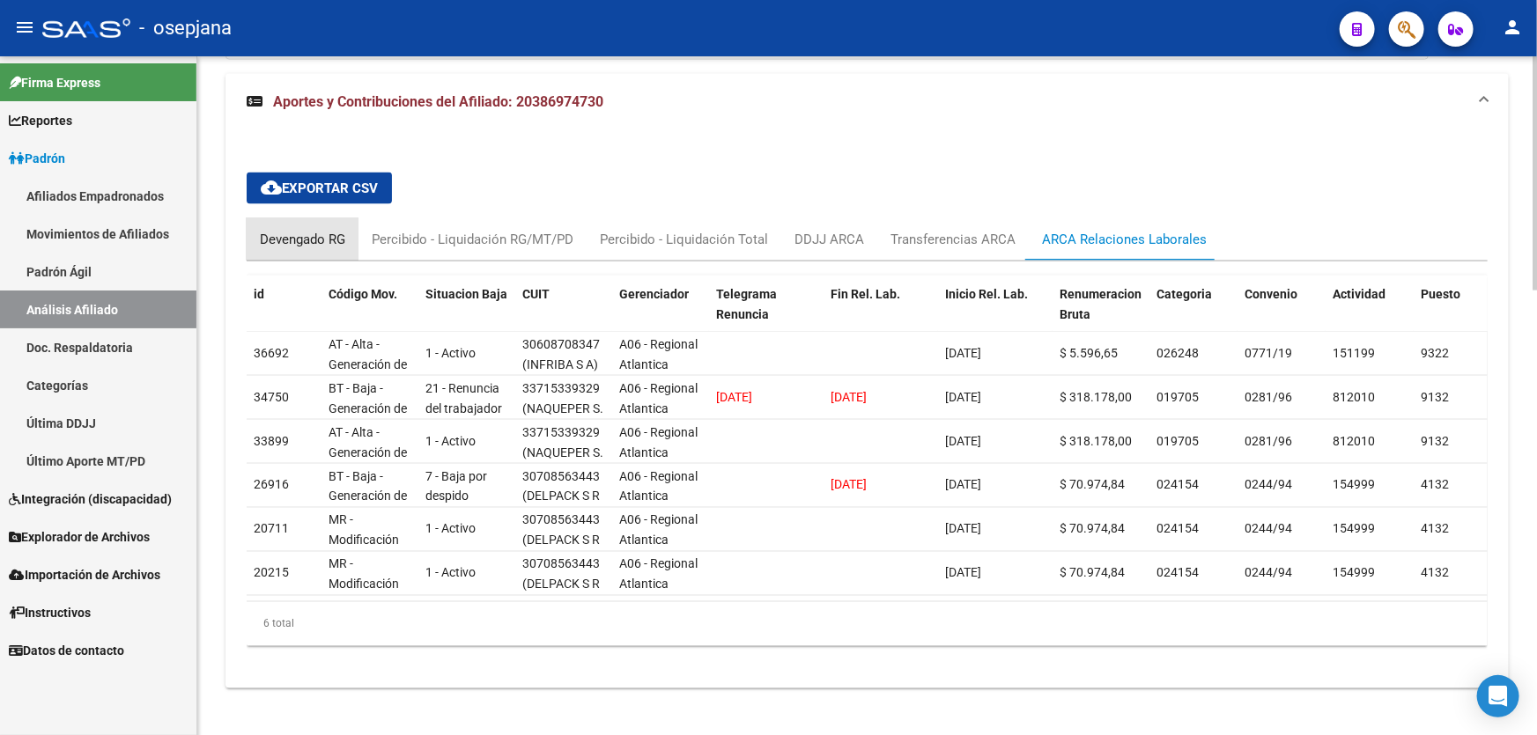
click at [273, 239] on div "Devengado RG" at bounding box center [302, 239] width 85 height 19
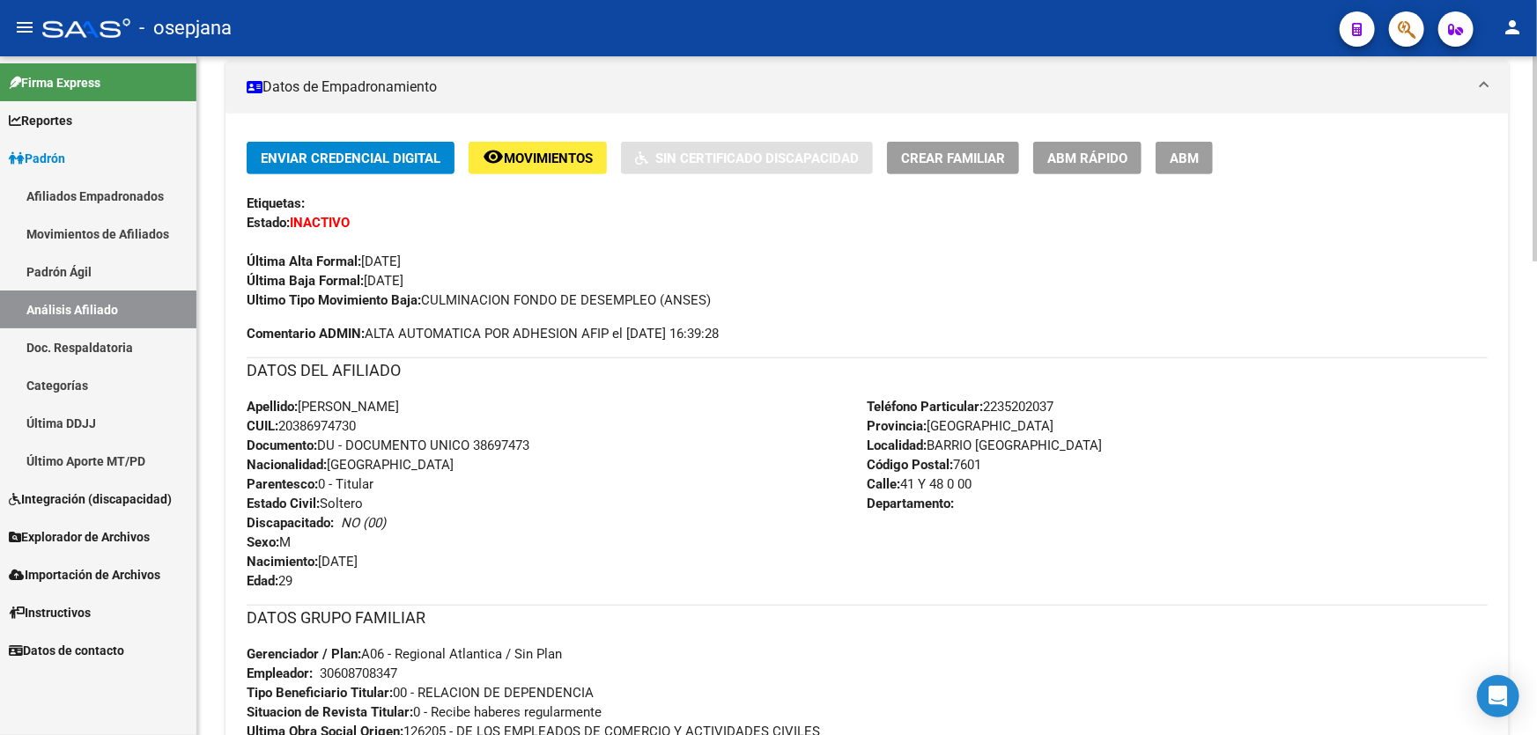
scroll to position [129, 0]
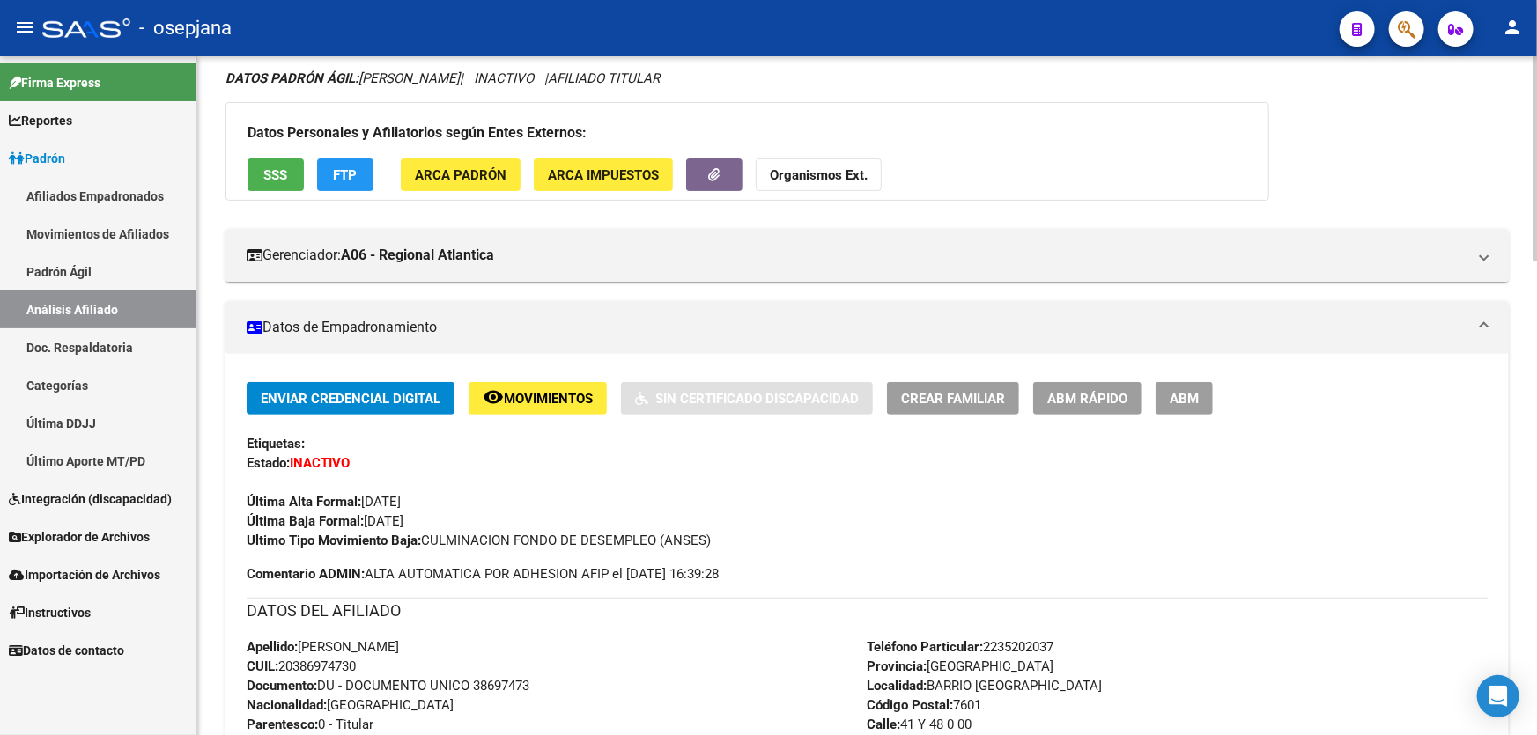
click at [359, 181] on button "FTP" at bounding box center [345, 175] width 56 height 33
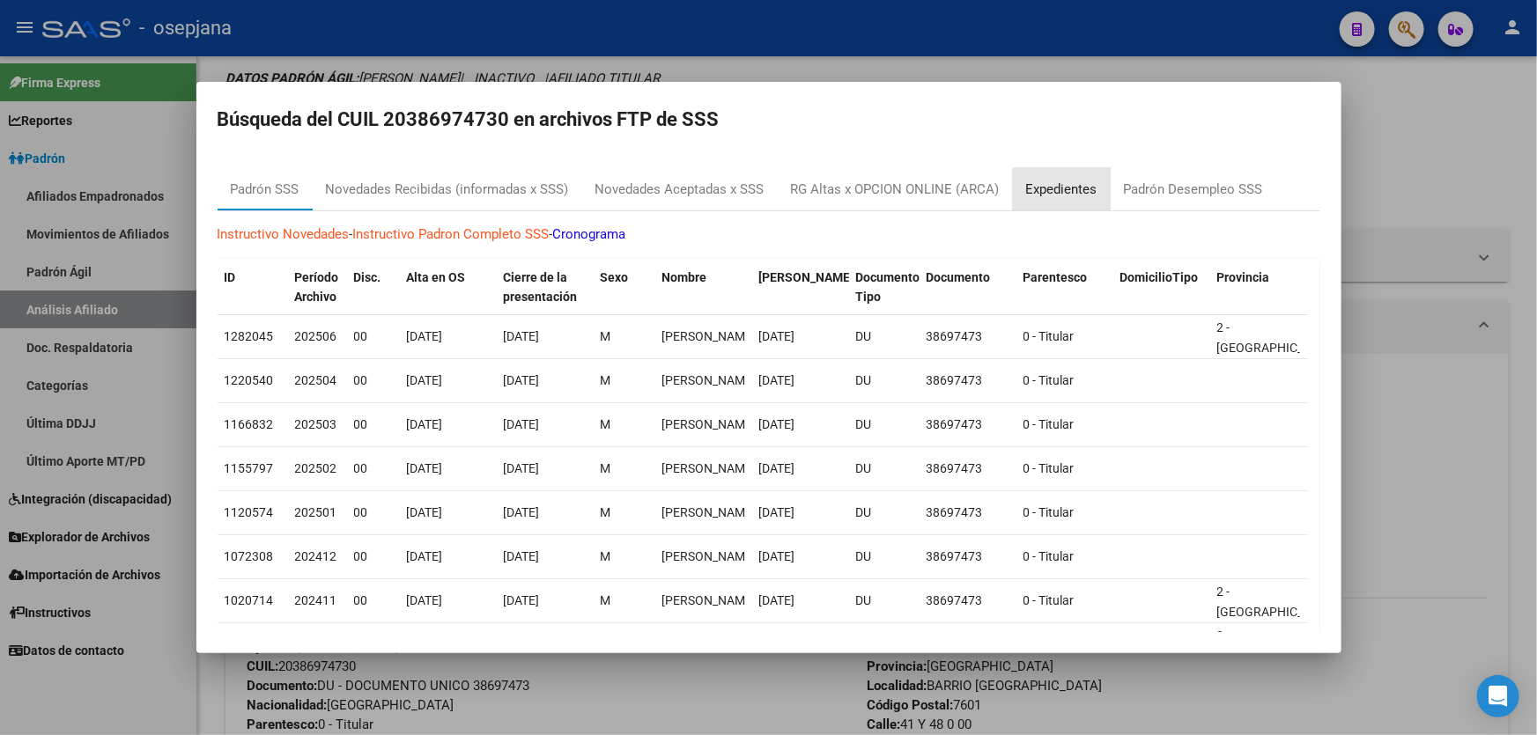
click at [1063, 201] on div "Expedientes" at bounding box center [1062, 189] width 98 height 42
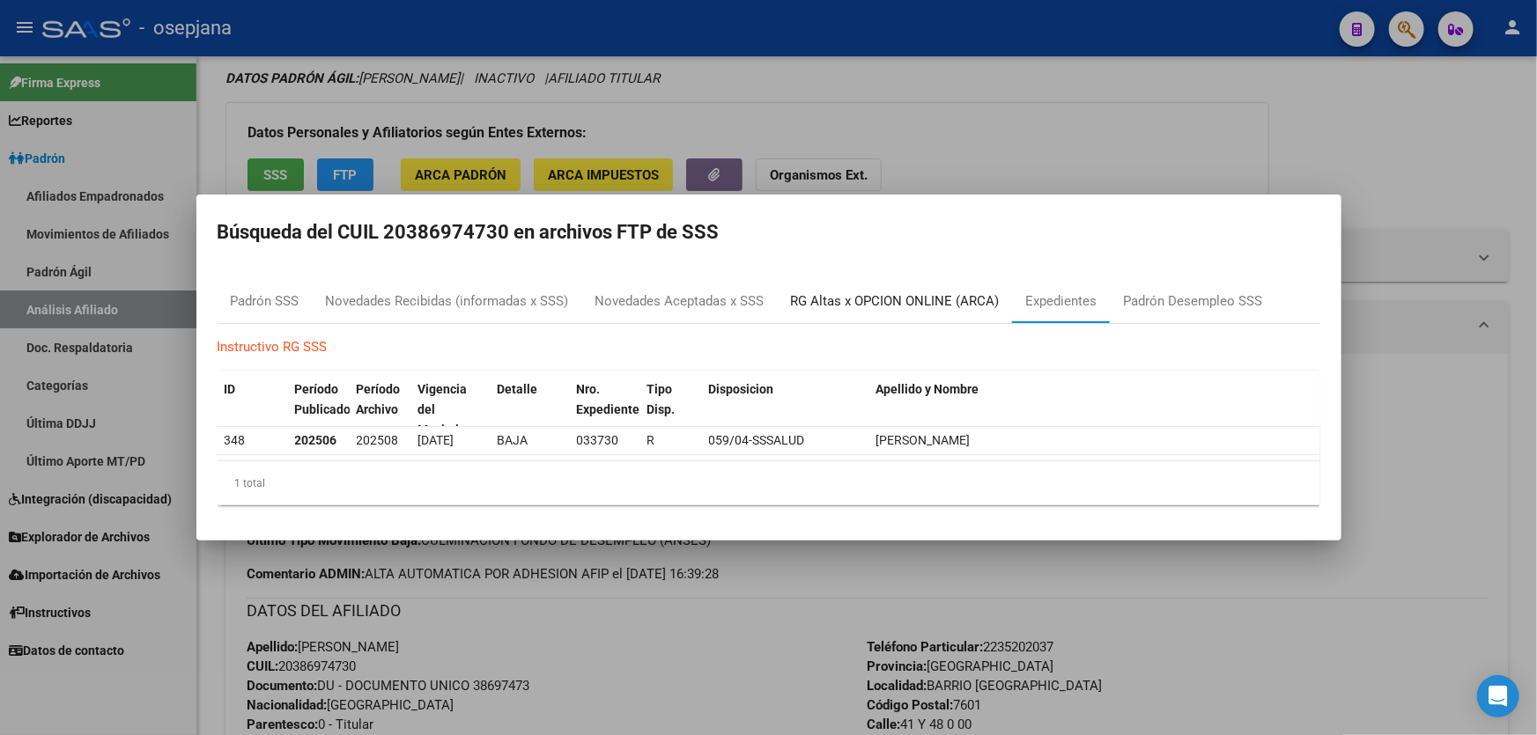
click at [862, 294] on div "RG Altas x OPCION ONLINE (ARCA)" at bounding box center [895, 301] width 209 height 20
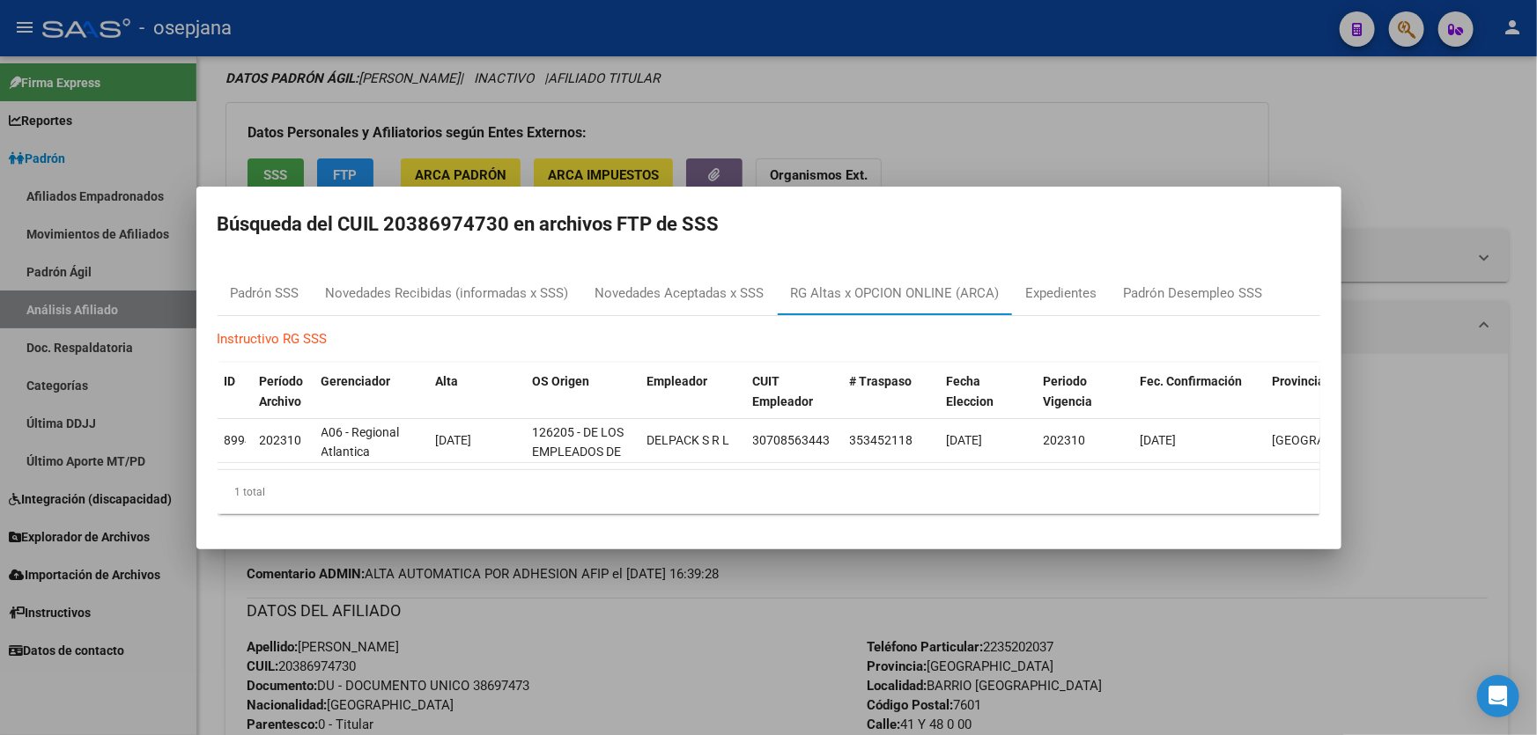
click at [1200, 128] on div at bounding box center [768, 367] width 1537 height 735
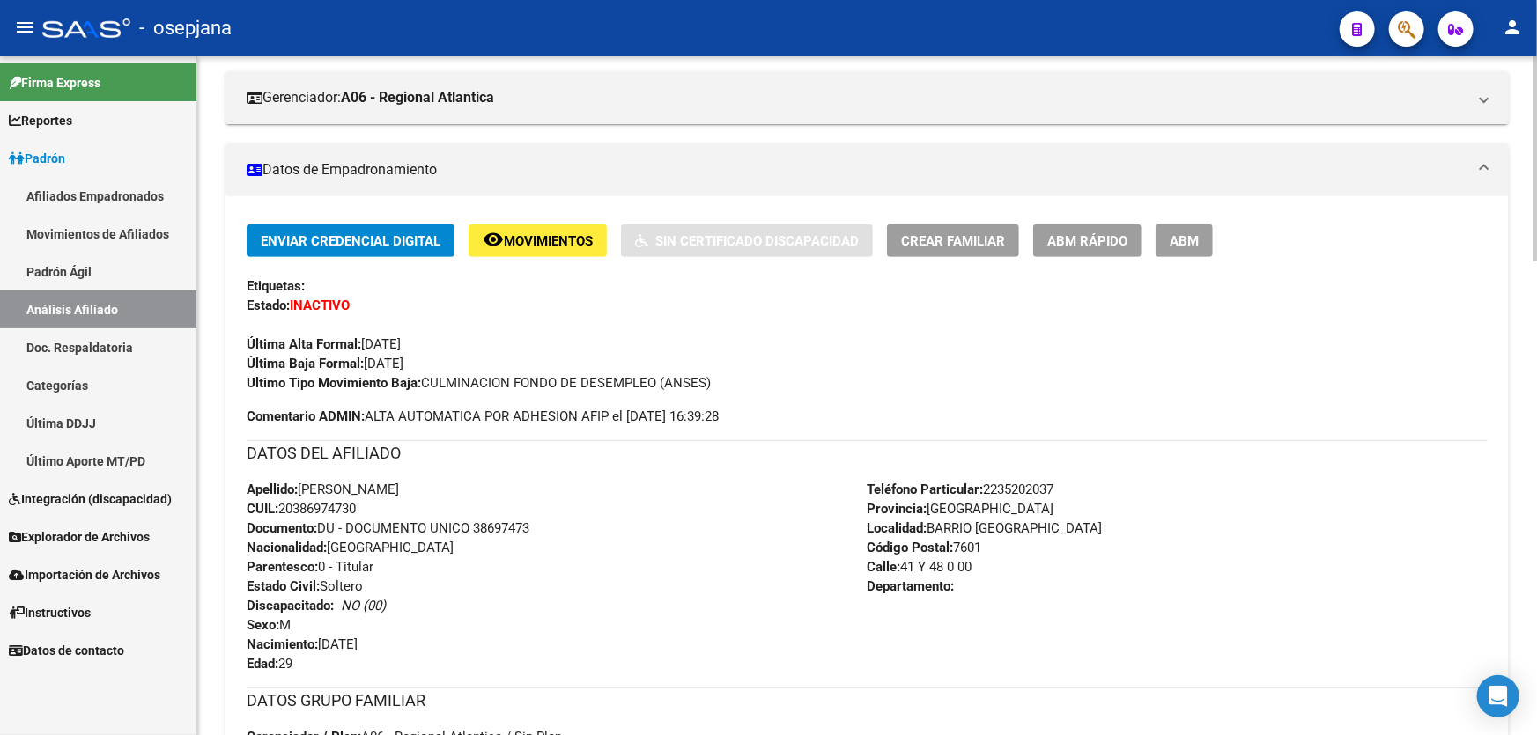
scroll to position [289, 0]
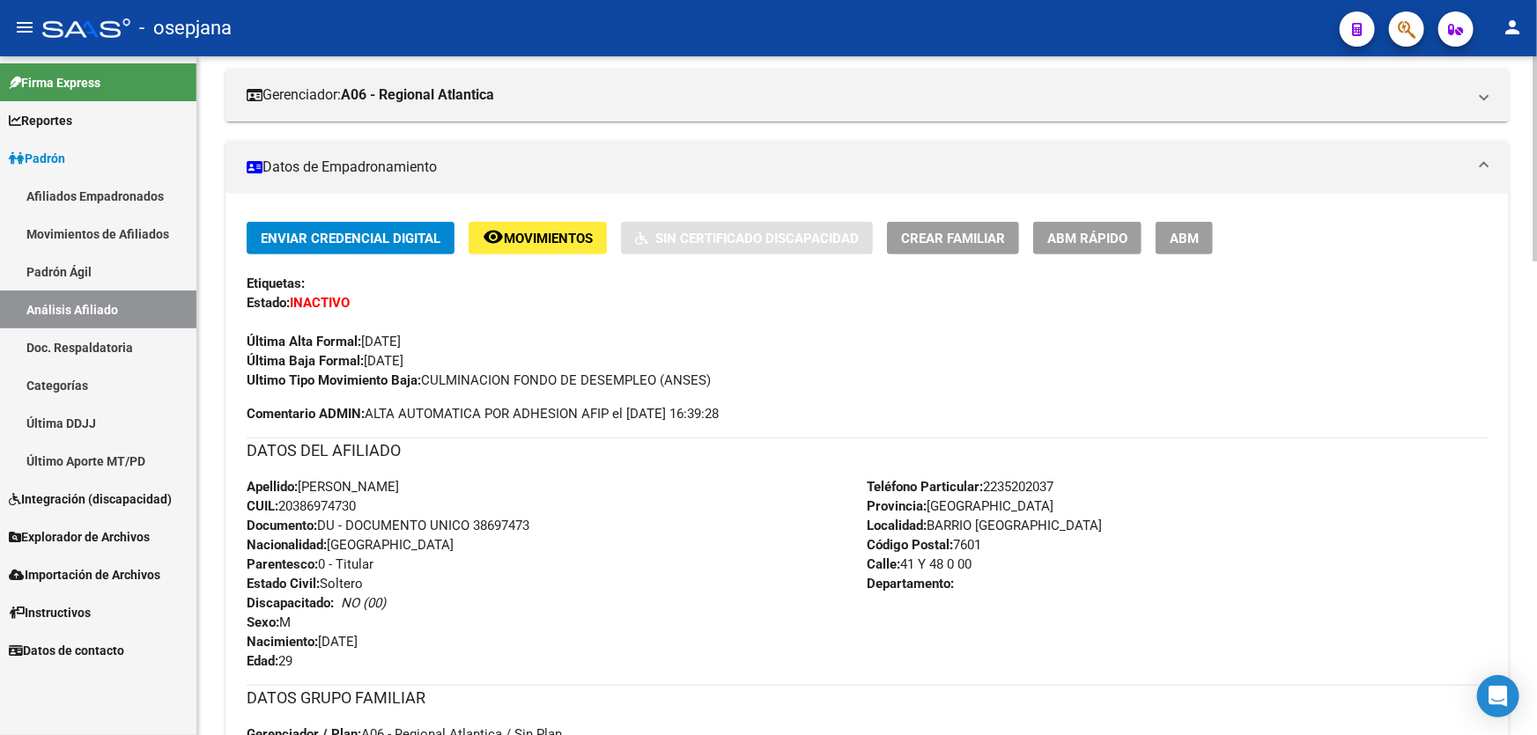
drag, startPoint x: 361, startPoint y: 511, endPoint x: 284, endPoint y: 505, distance: 77.7
click at [284, 505] on span "CUIL: 20386974730" at bounding box center [301, 506] width 109 height 16
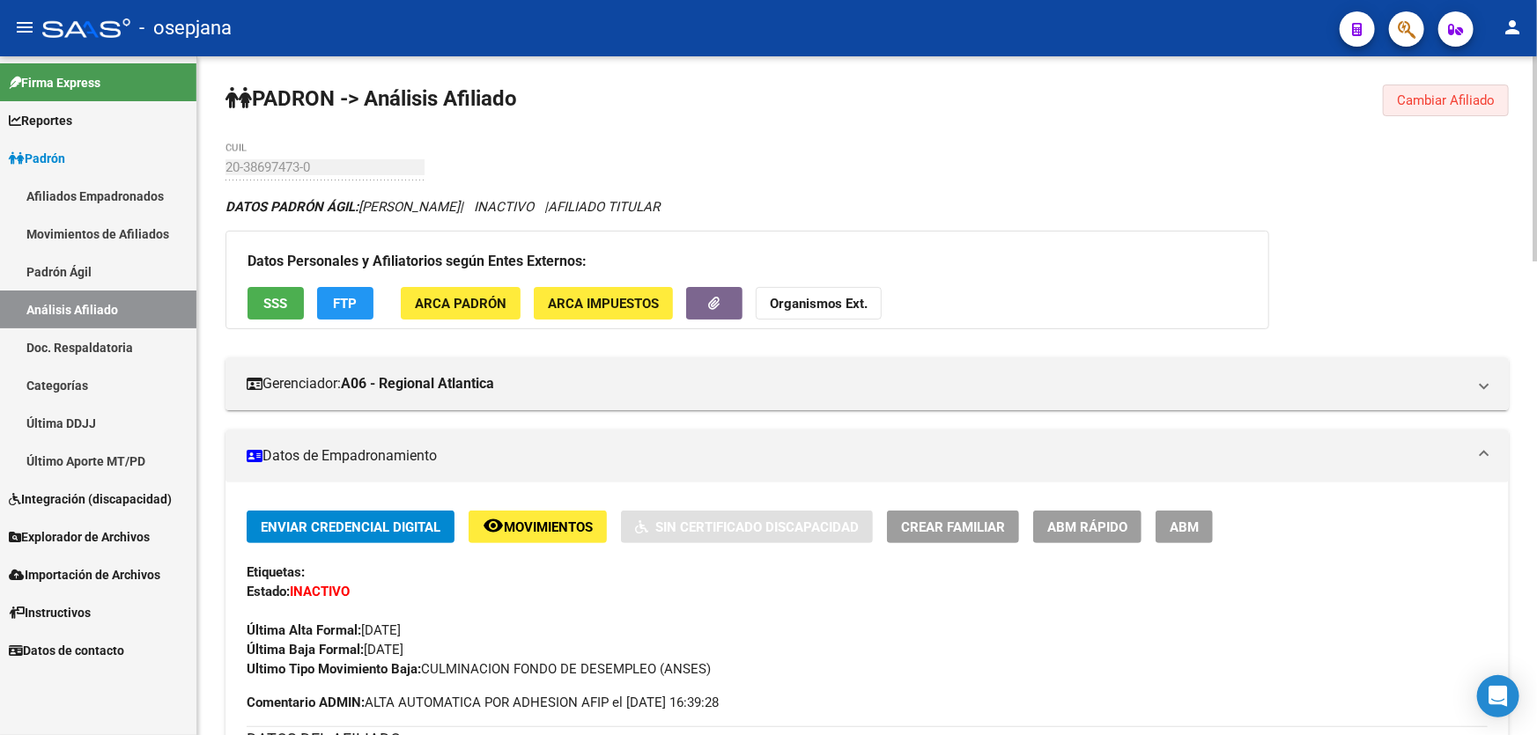
click at [1436, 100] on span "Cambiar Afiliado" at bounding box center [1446, 100] width 98 height 16
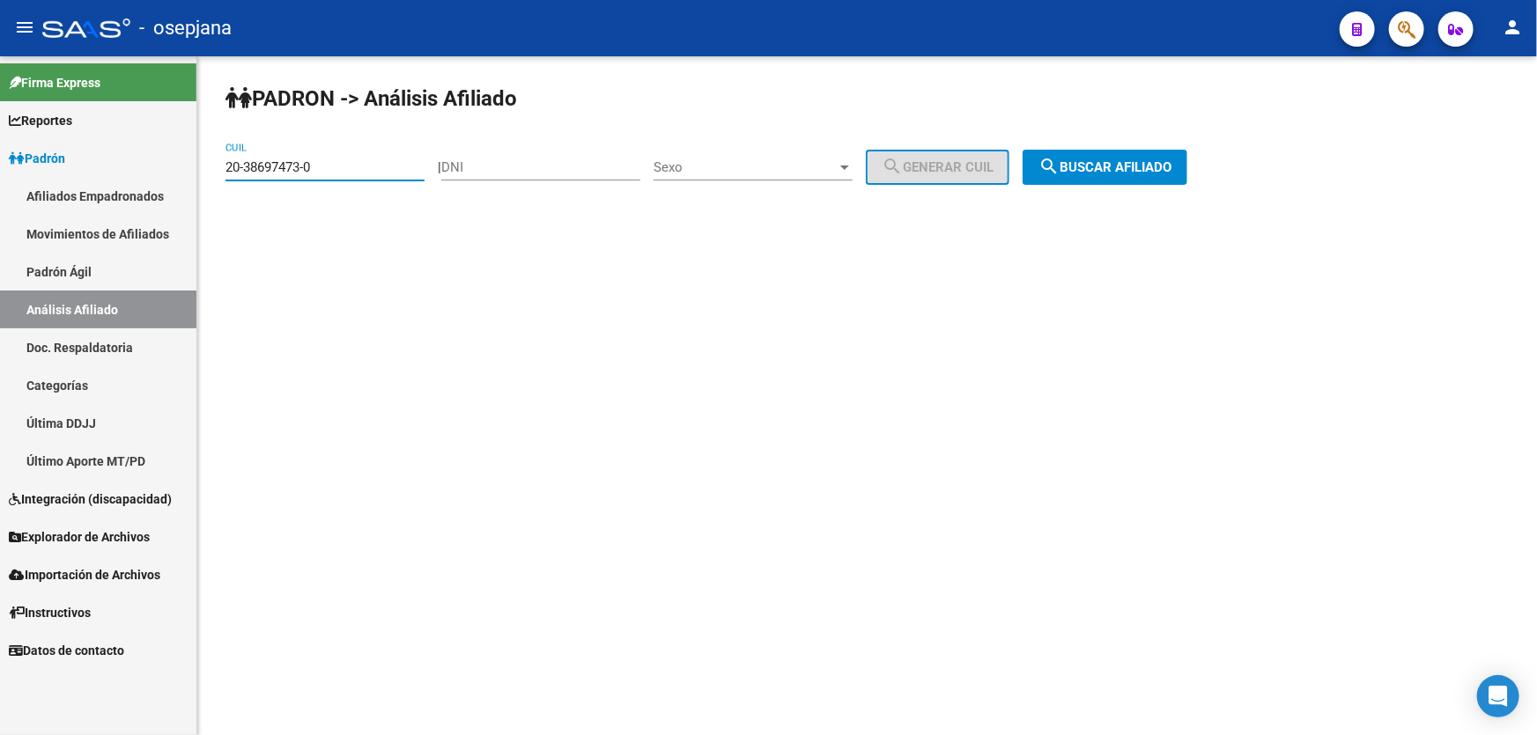
drag, startPoint x: 325, startPoint y: 167, endPoint x: 213, endPoint y: 164, distance: 111.9
click at [201, 166] on div "PADRON -> Análisis Afiliado 20-38697473-0 CUIL | DNI Sexo Sexo search Generar C…" at bounding box center [866, 148] width 1339 height 185
click at [348, 169] on input "20-38697473-0" at bounding box center [324, 167] width 199 height 16
drag, startPoint x: 348, startPoint y: 169, endPoint x: 196, endPoint y: 172, distance: 151.5
click at [196, 172] on mat-sidenav-container "Firma Express Reportes Padrón Traspasos x O.S. Traspasos x Gerenciador Traspaso…" at bounding box center [768, 395] width 1537 height 679
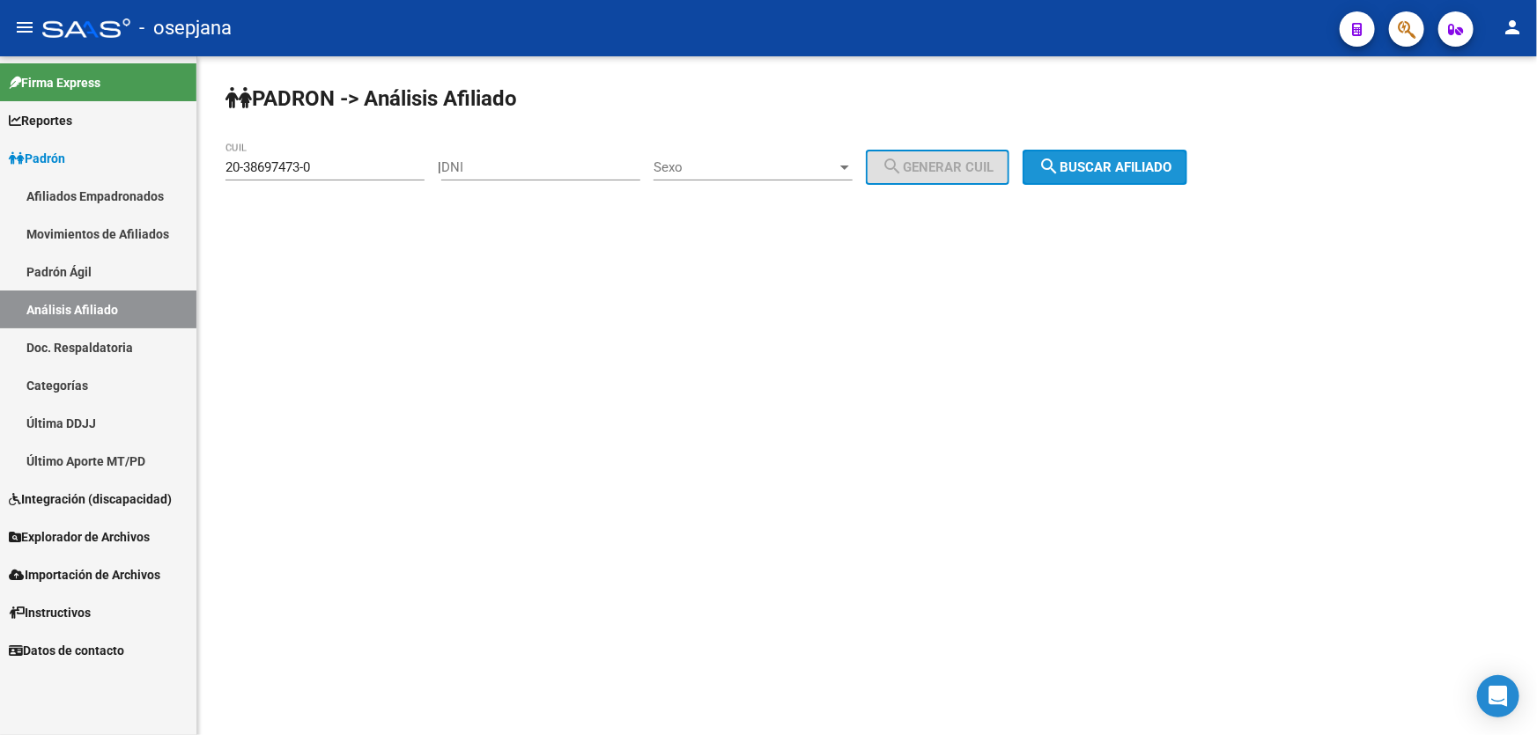
click at [1139, 159] on span "search Buscar afiliado" at bounding box center [1104, 167] width 133 height 16
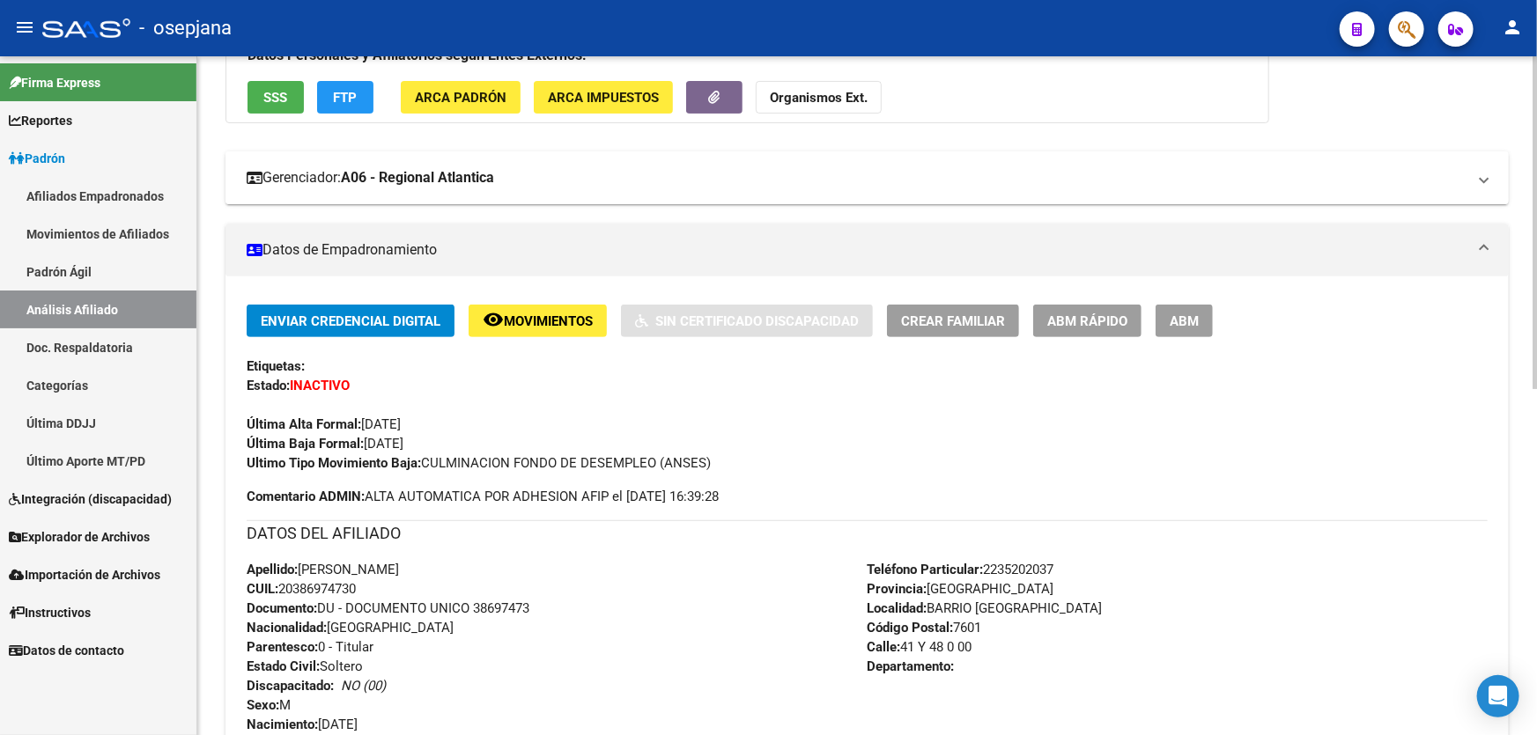
scroll to position [159, 0]
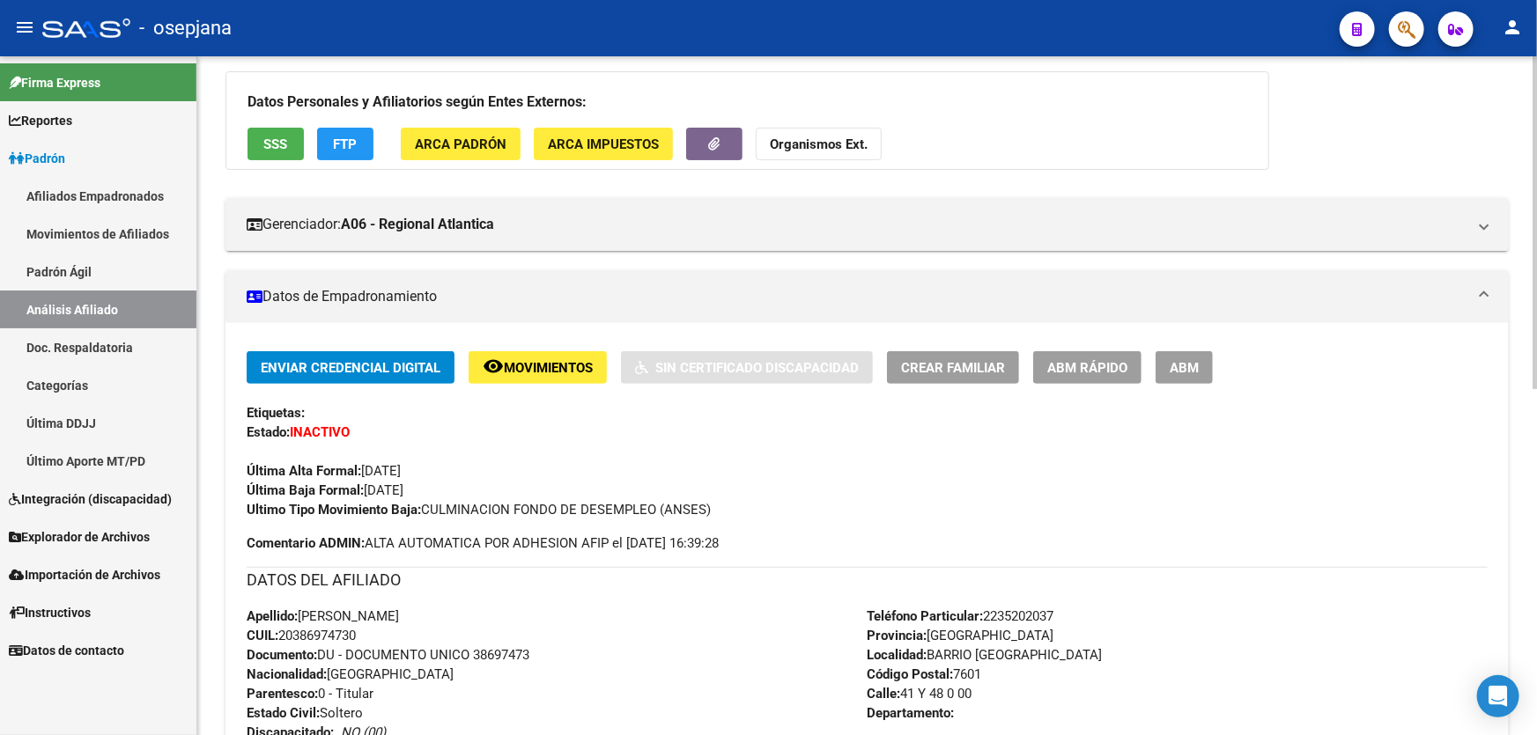
click at [536, 352] on button "remove_red_eye Movimientos" at bounding box center [537, 367] width 138 height 33
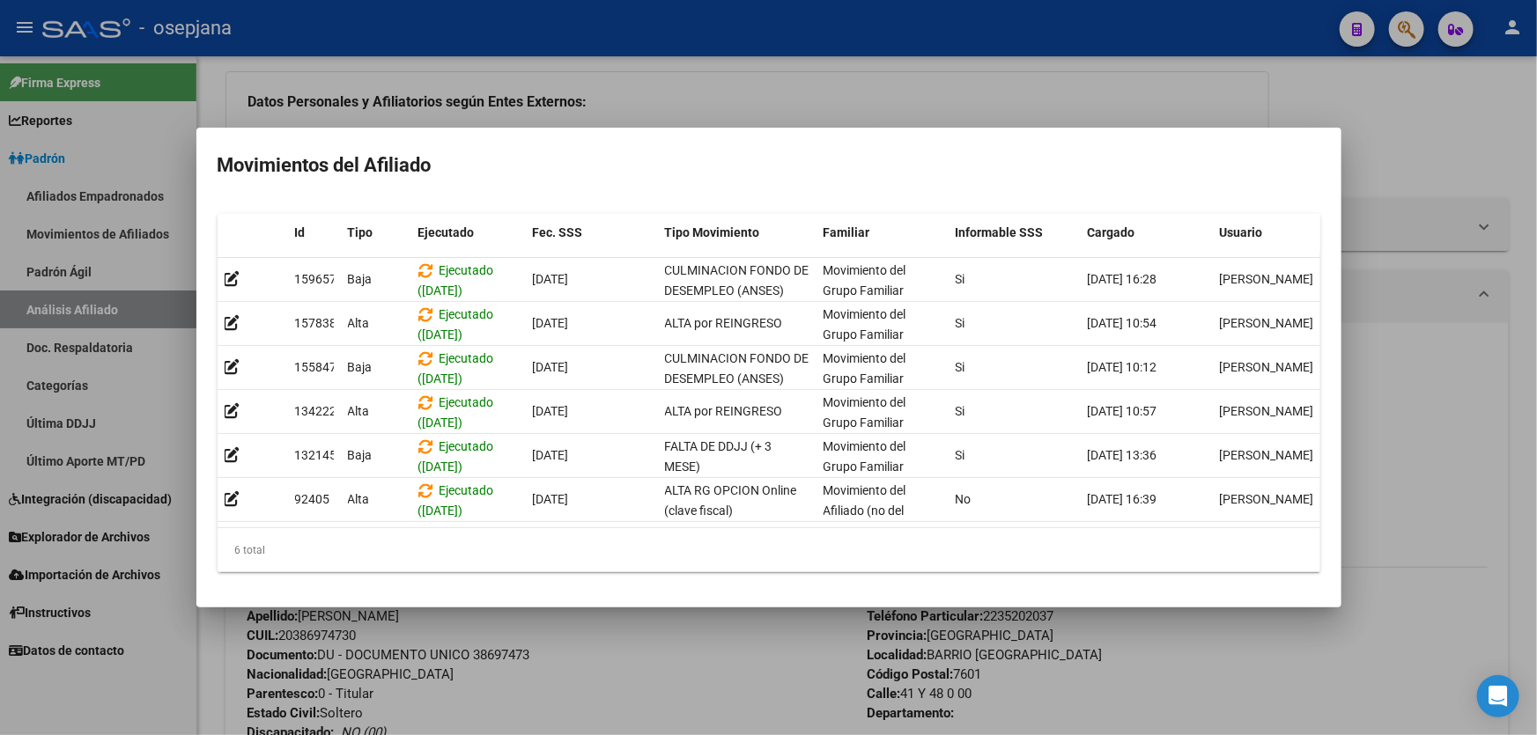
click at [589, 655] on div at bounding box center [768, 367] width 1537 height 735
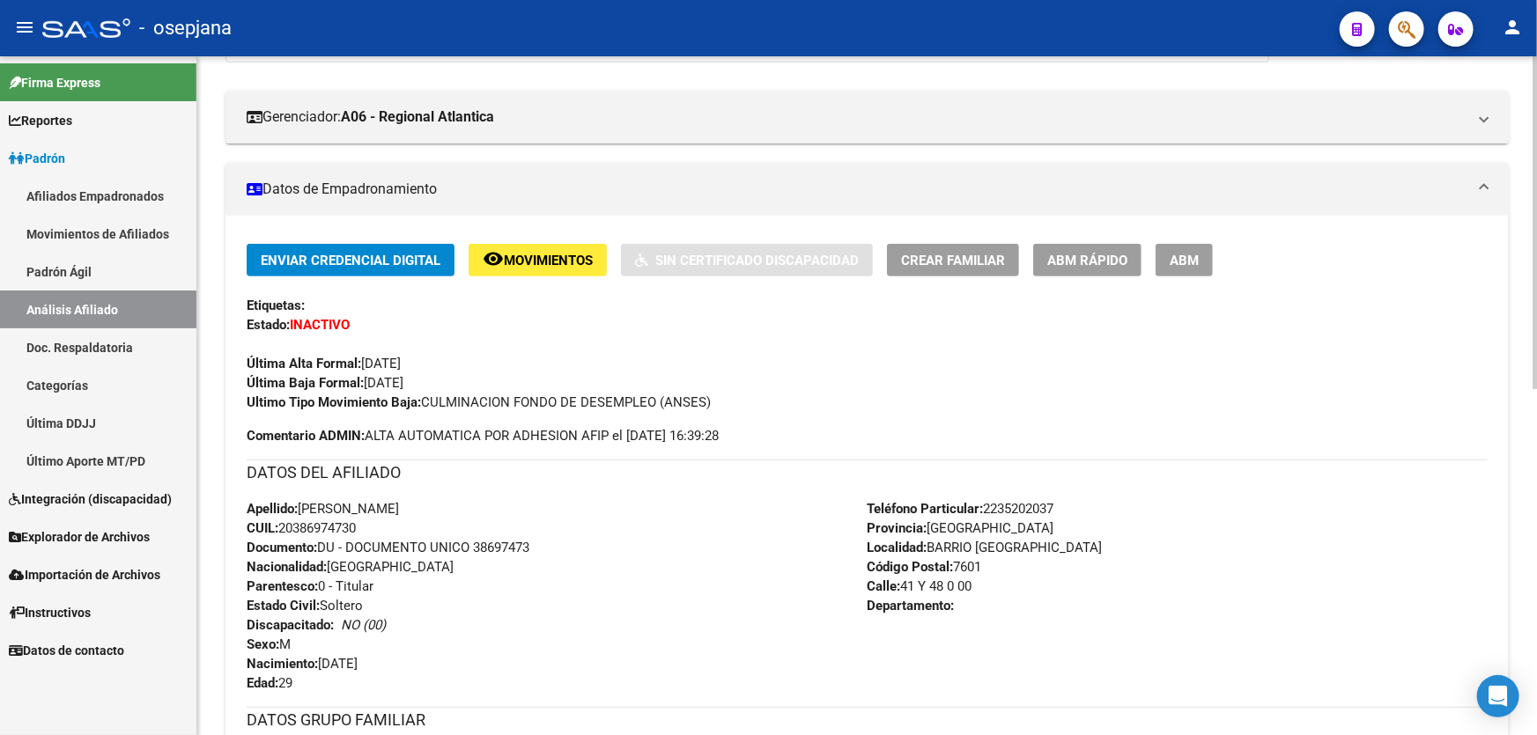
scroll to position [400, 0]
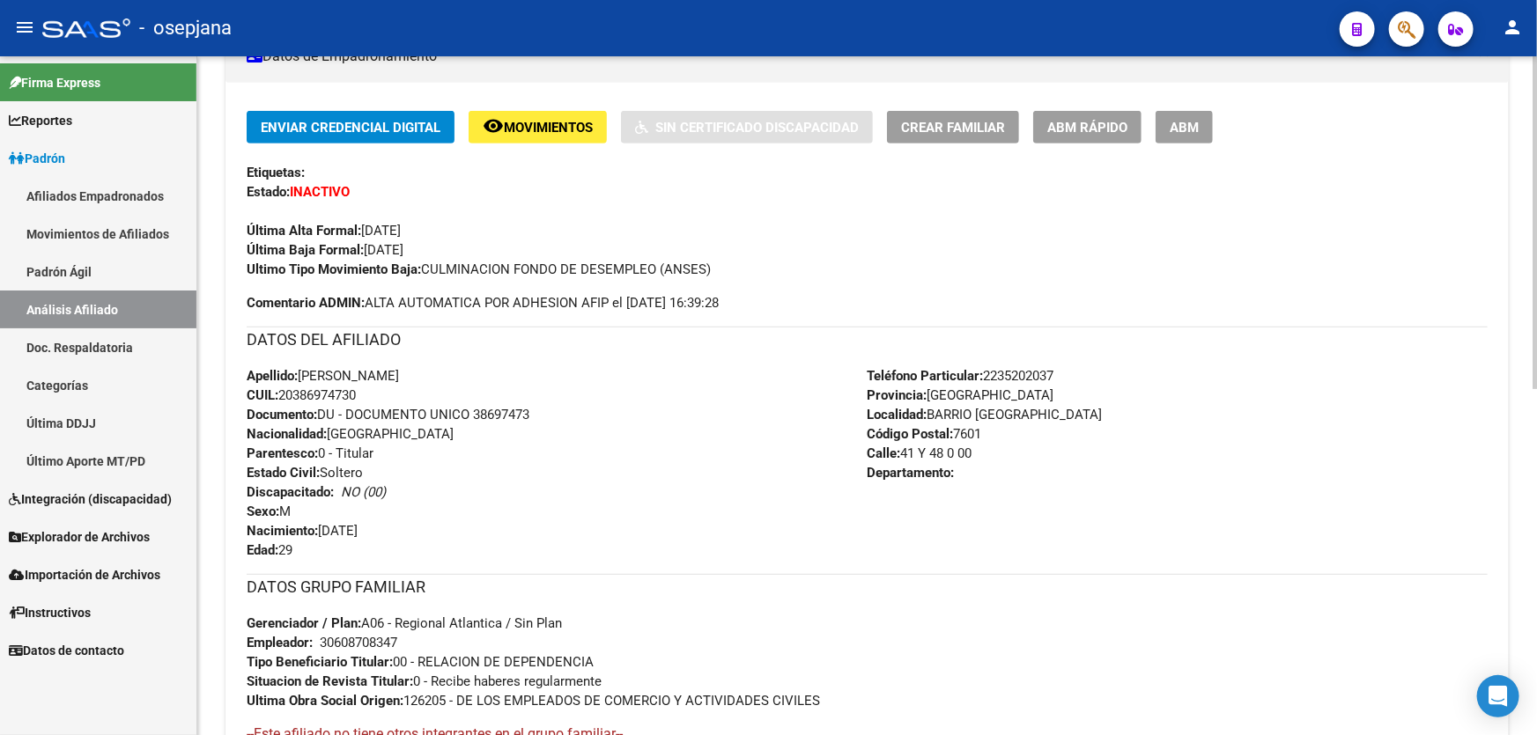
drag, startPoint x: 477, startPoint y: 409, endPoint x: 570, endPoint y: 409, distance: 92.5
click at [570, 409] on div "Apellido: [PERSON_NAME] CUIL: 20386974730 Documento: DU - DOCUMENTO UNICO 38697…" at bounding box center [557, 463] width 621 height 194
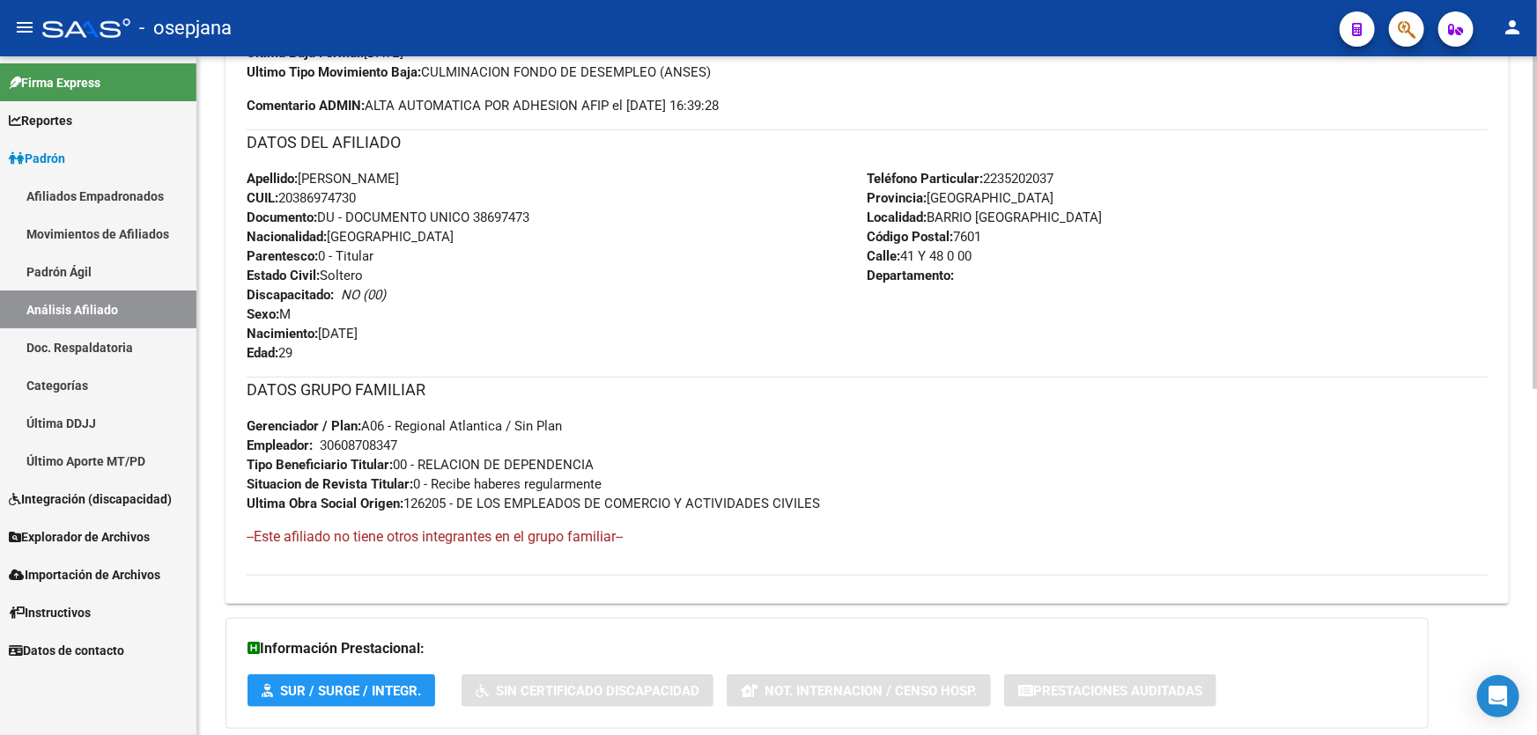
scroll to position [705, 0]
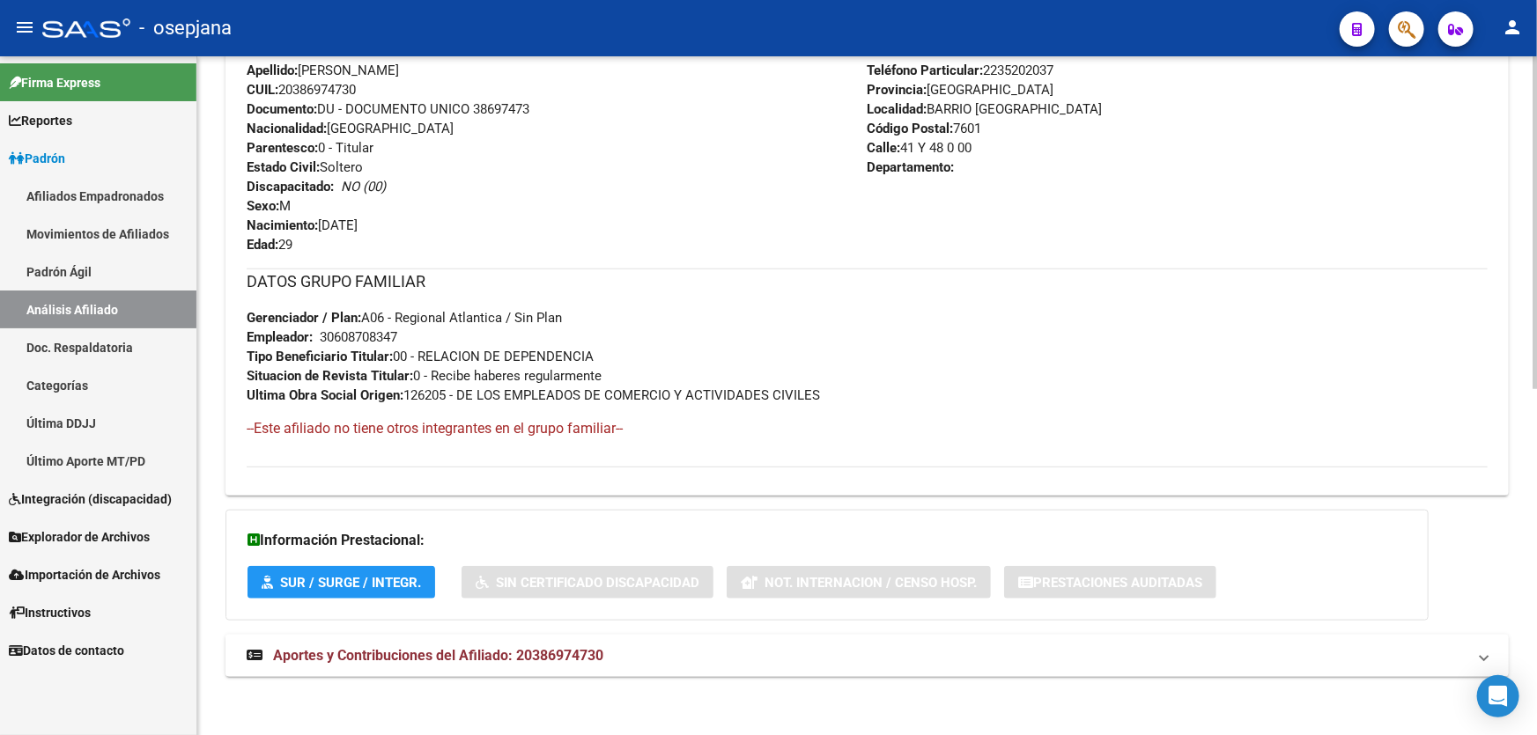
click at [1199, 641] on mat-expansion-panel-header "Aportes y Contribuciones del Afiliado: 20386974730" at bounding box center [866, 656] width 1283 height 42
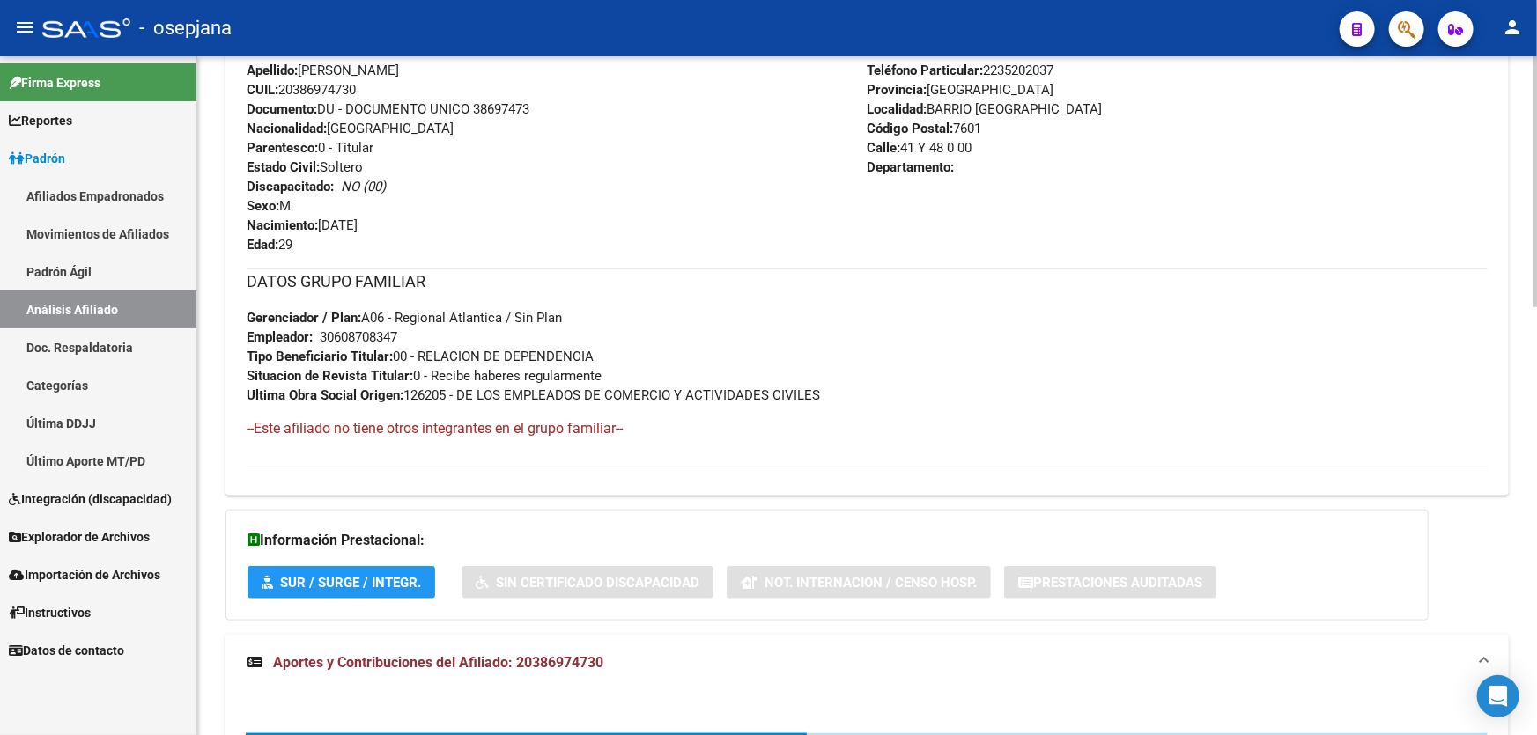
scroll to position [1158, 0]
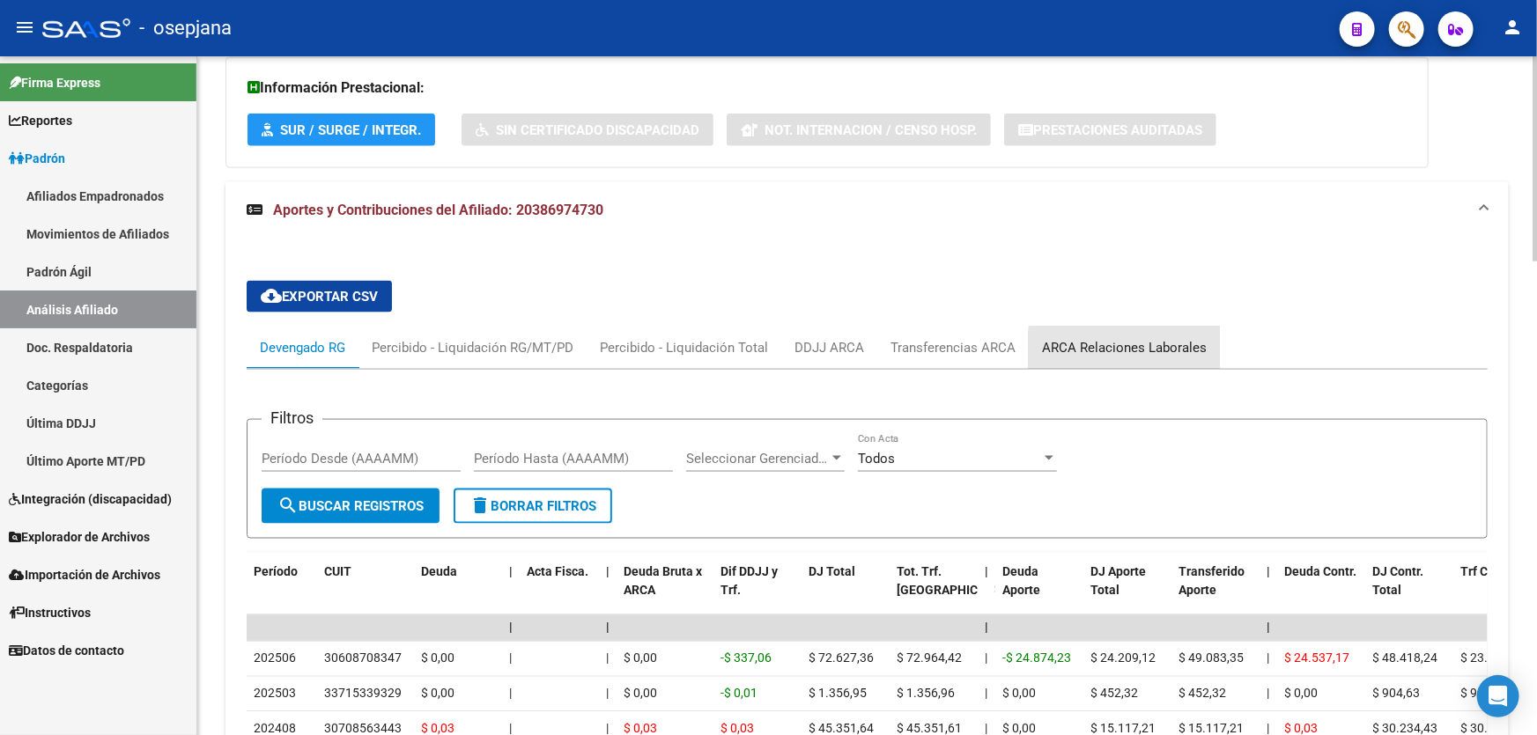
click at [1146, 354] on div "ARCA Relaciones Laborales" at bounding box center [1124, 347] width 165 height 19
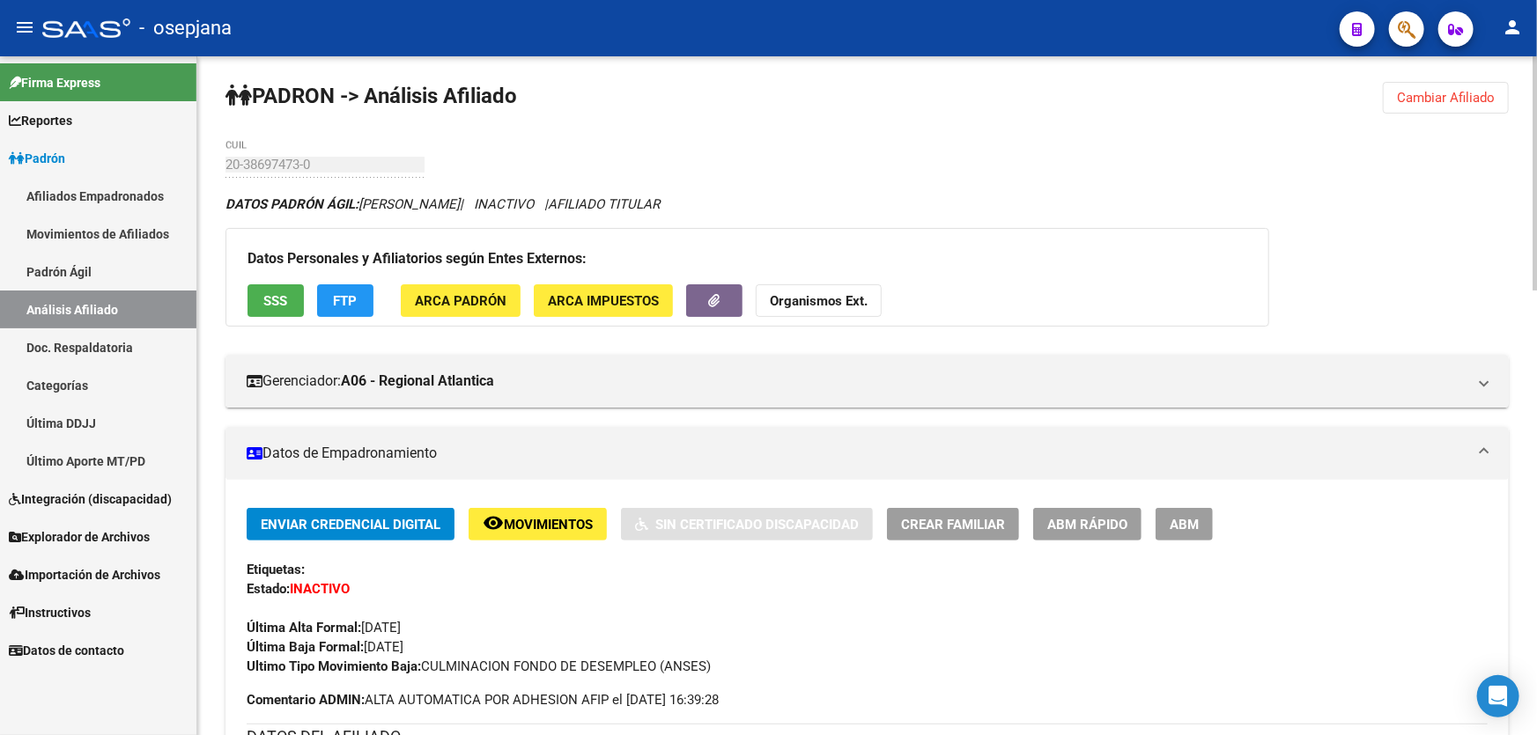
scroll to position [0, 0]
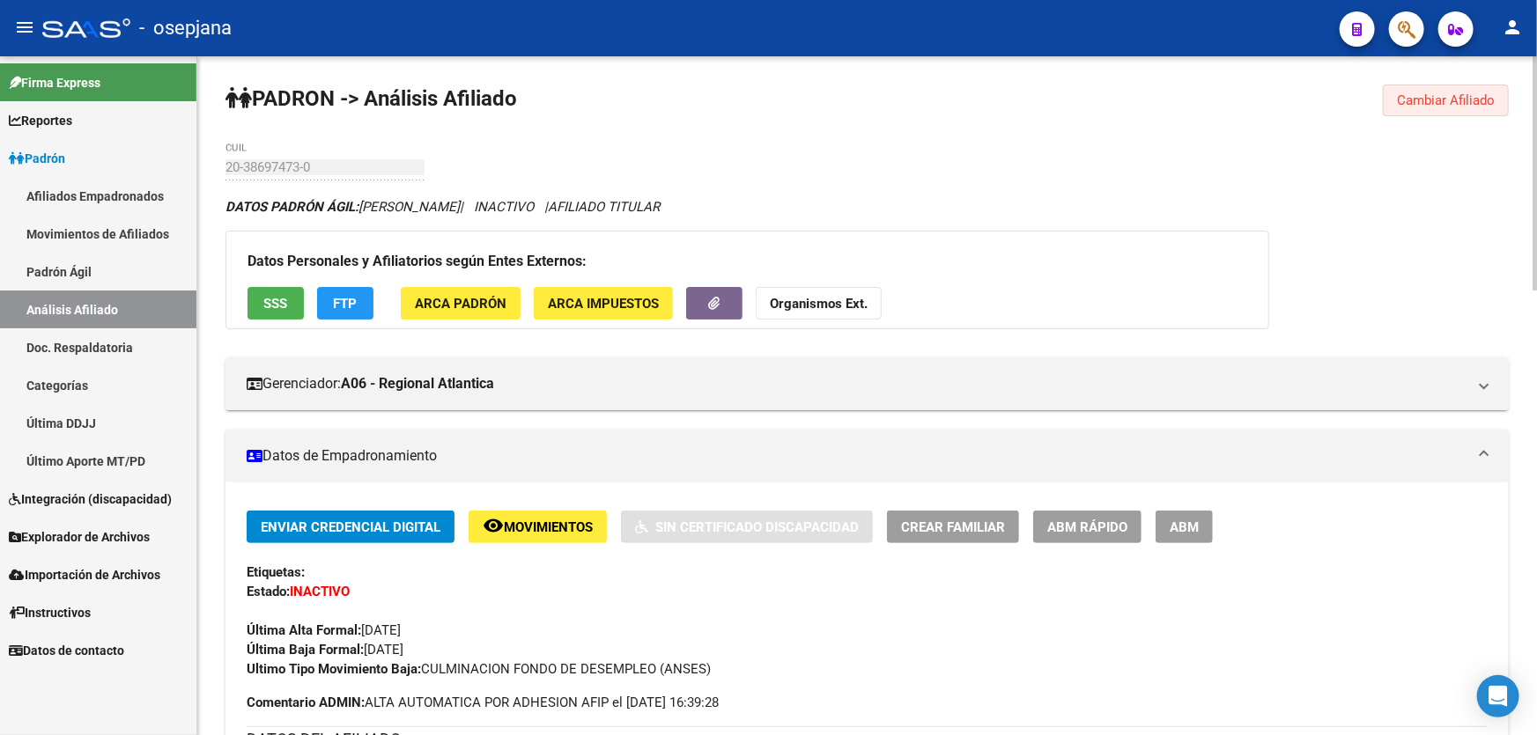
click at [1459, 95] on span "Cambiar Afiliado" at bounding box center [1446, 100] width 98 height 16
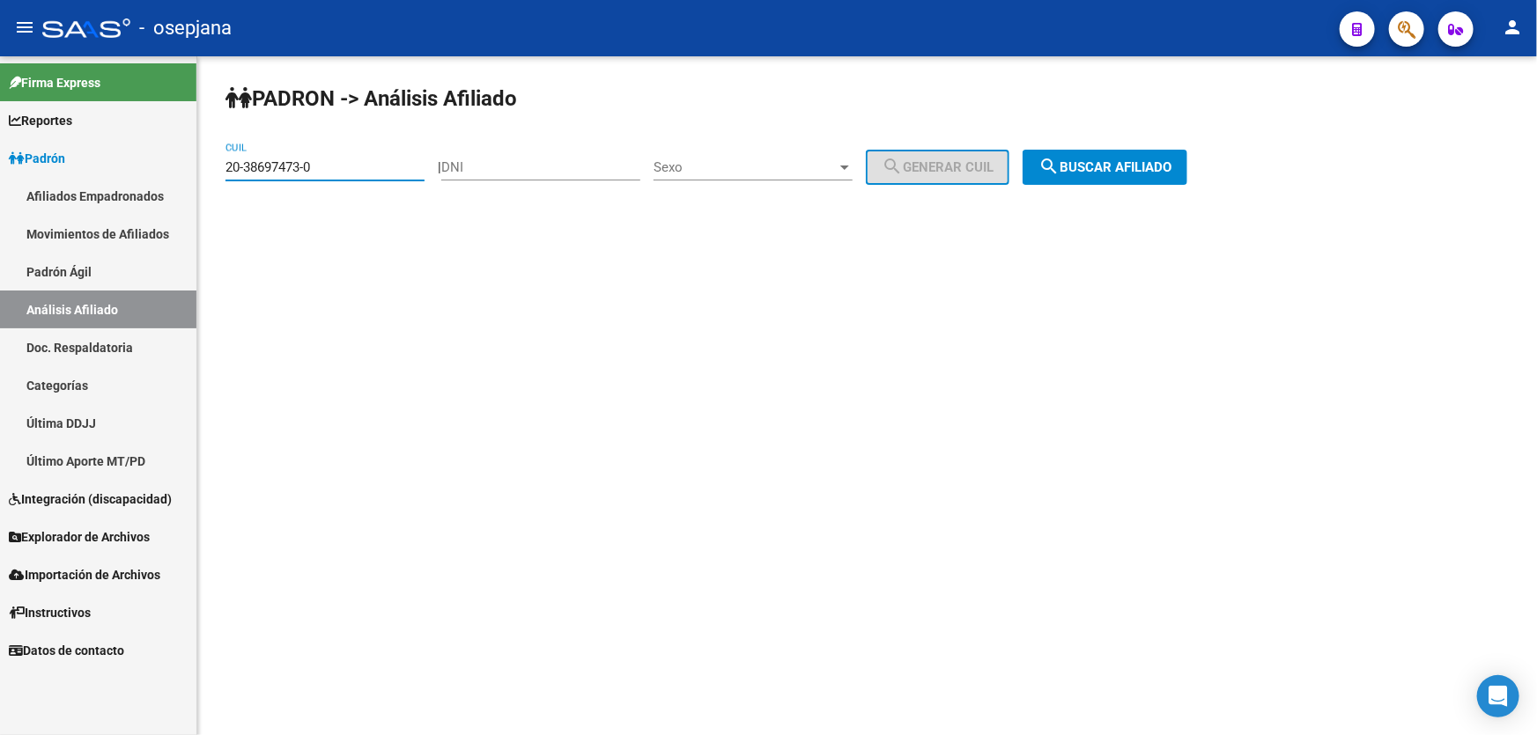
drag, startPoint x: 341, startPoint y: 169, endPoint x: 218, endPoint y: 178, distance: 123.6
click at [218, 178] on div "PADRON -> Análisis Afiliado 20-38697473-0 CUIL | DNI Sexo Sexo search Generar C…" at bounding box center [866, 148] width 1339 height 185
paste input "40812792-1"
click at [1163, 163] on span "search Buscar afiliado" at bounding box center [1104, 167] width 133 height 16
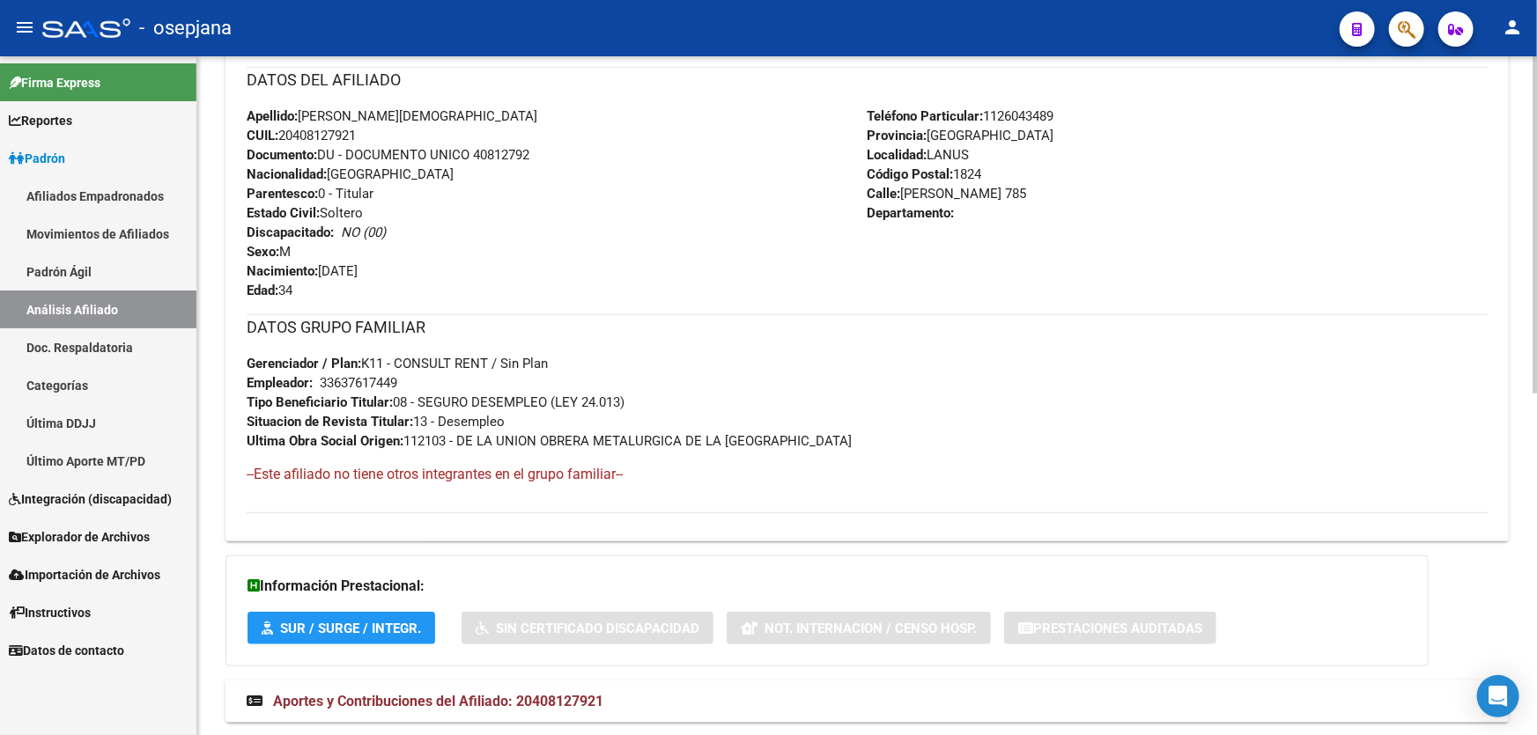
scroll to position [687, 0]
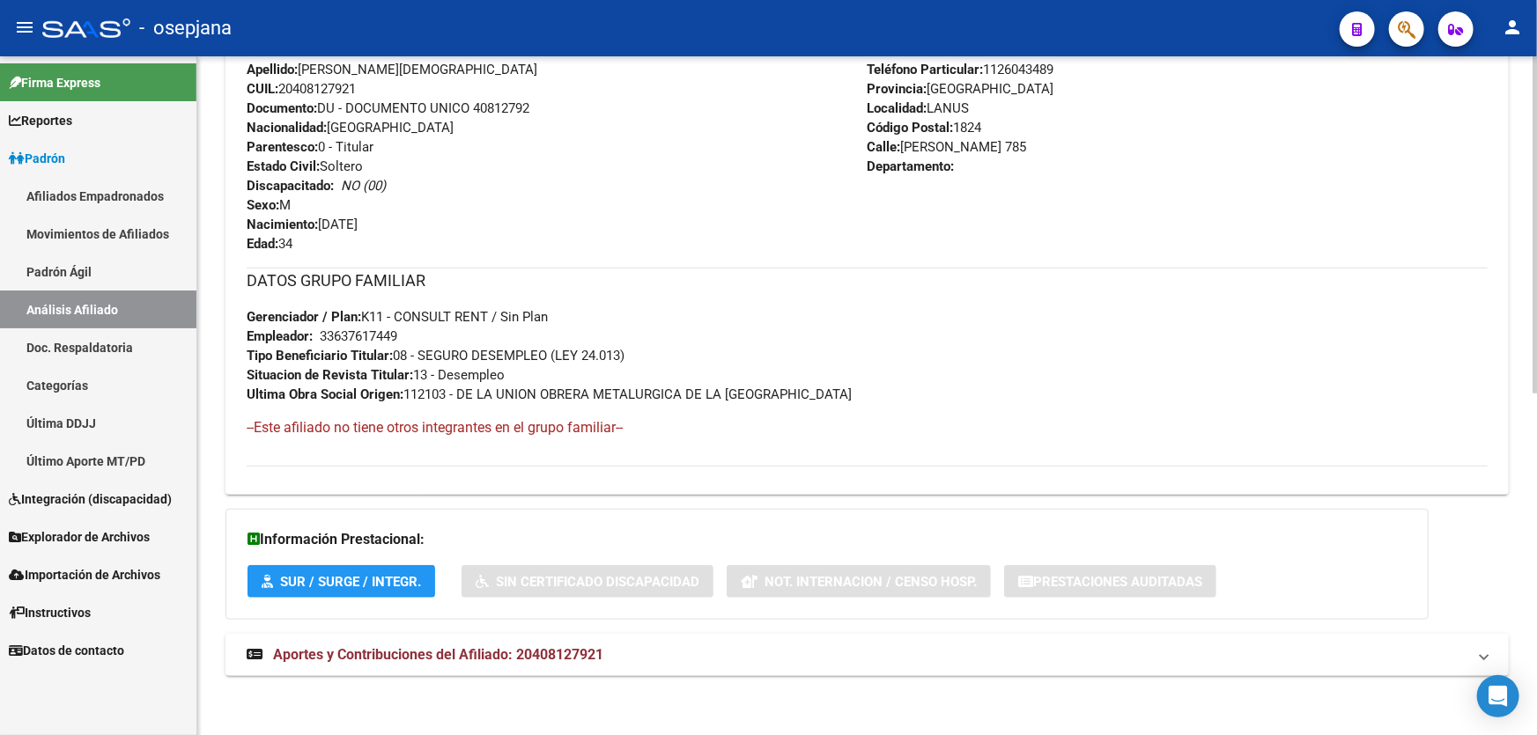
click at [606, 658] on mat-panel-title "Aportes y Contribuciones del Afiliado: 20408127921" at bounding box center [857, 654] width 1220 height 19
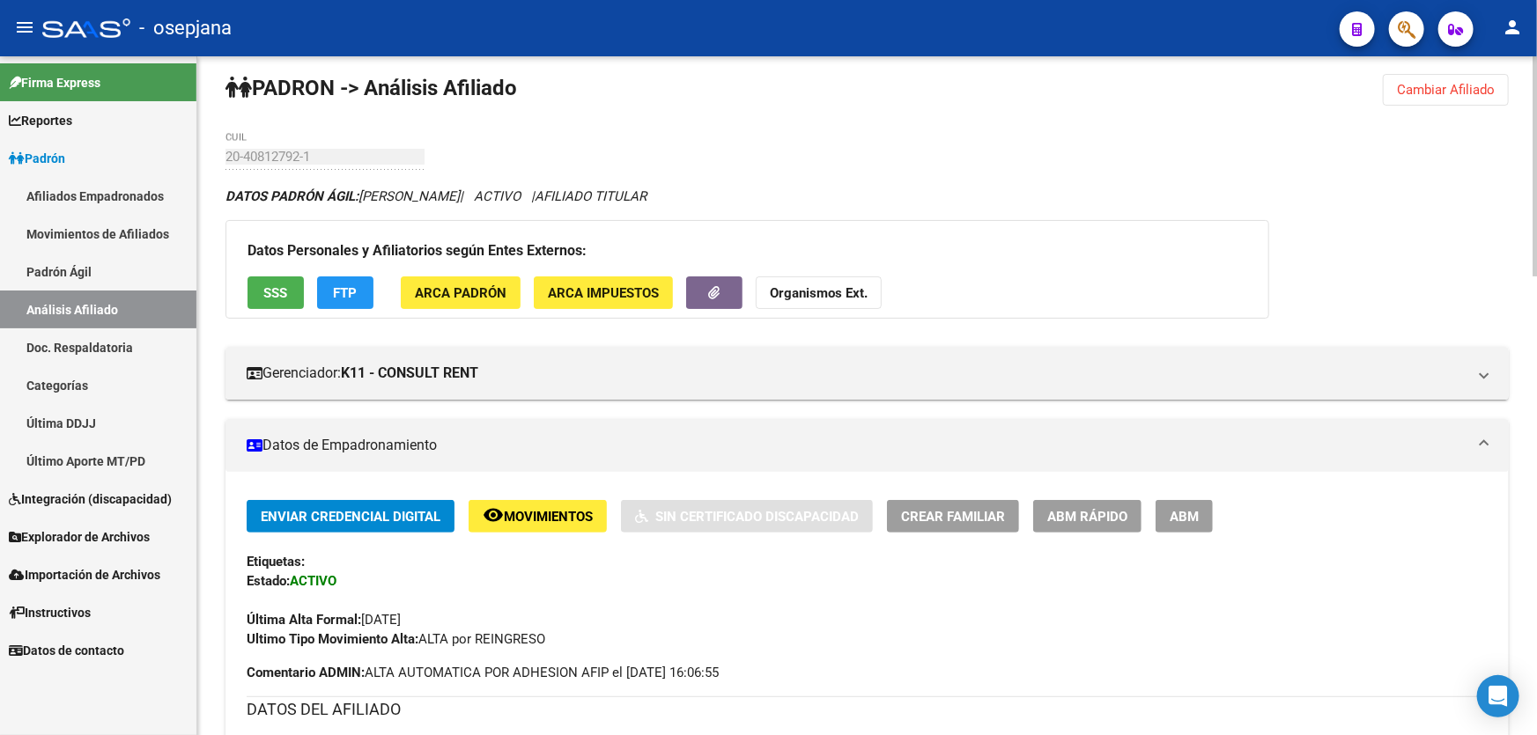
scroll to position [0, 0]
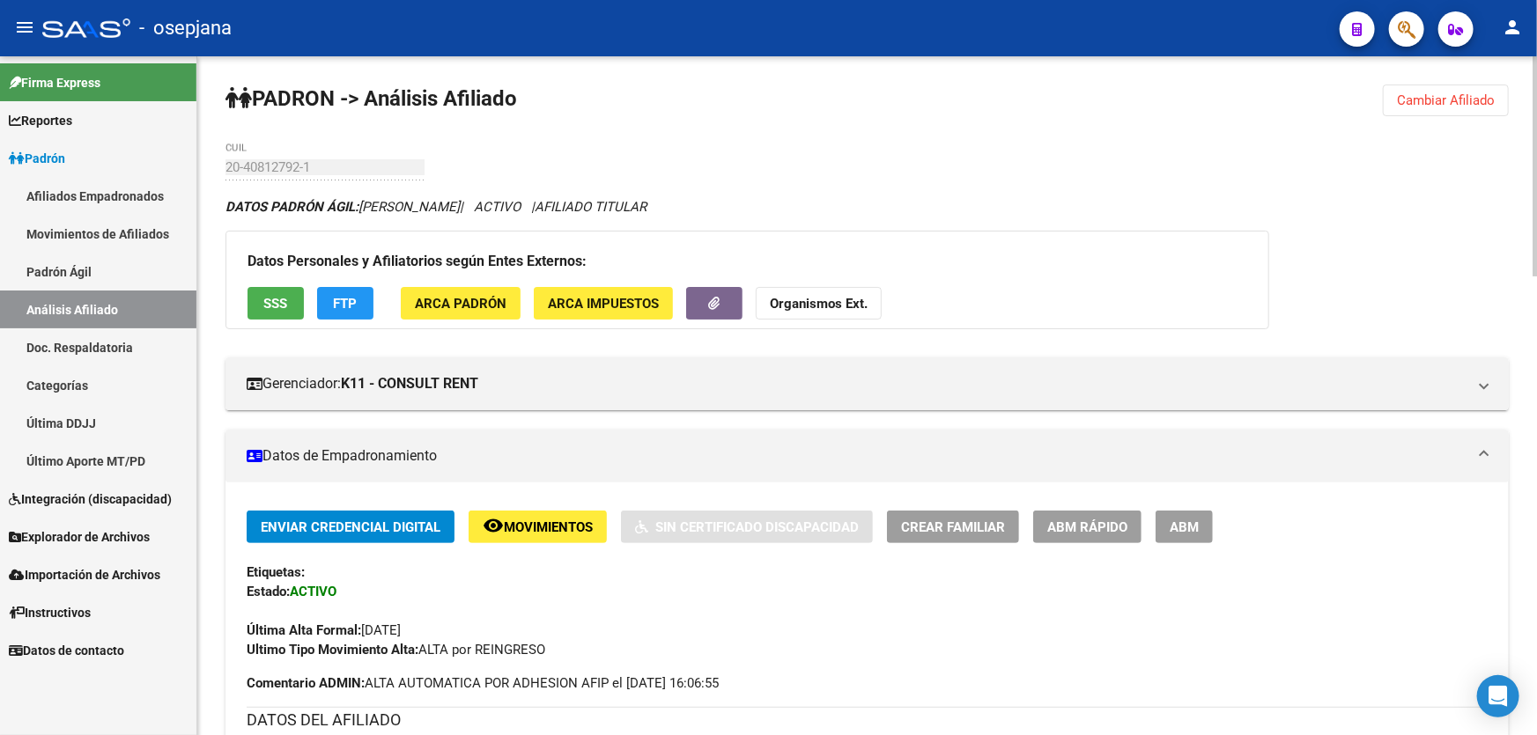
click at [1449, 97] on span "Cambiar Afiliado" at bounding box center [1446, 100] width 98 height 16
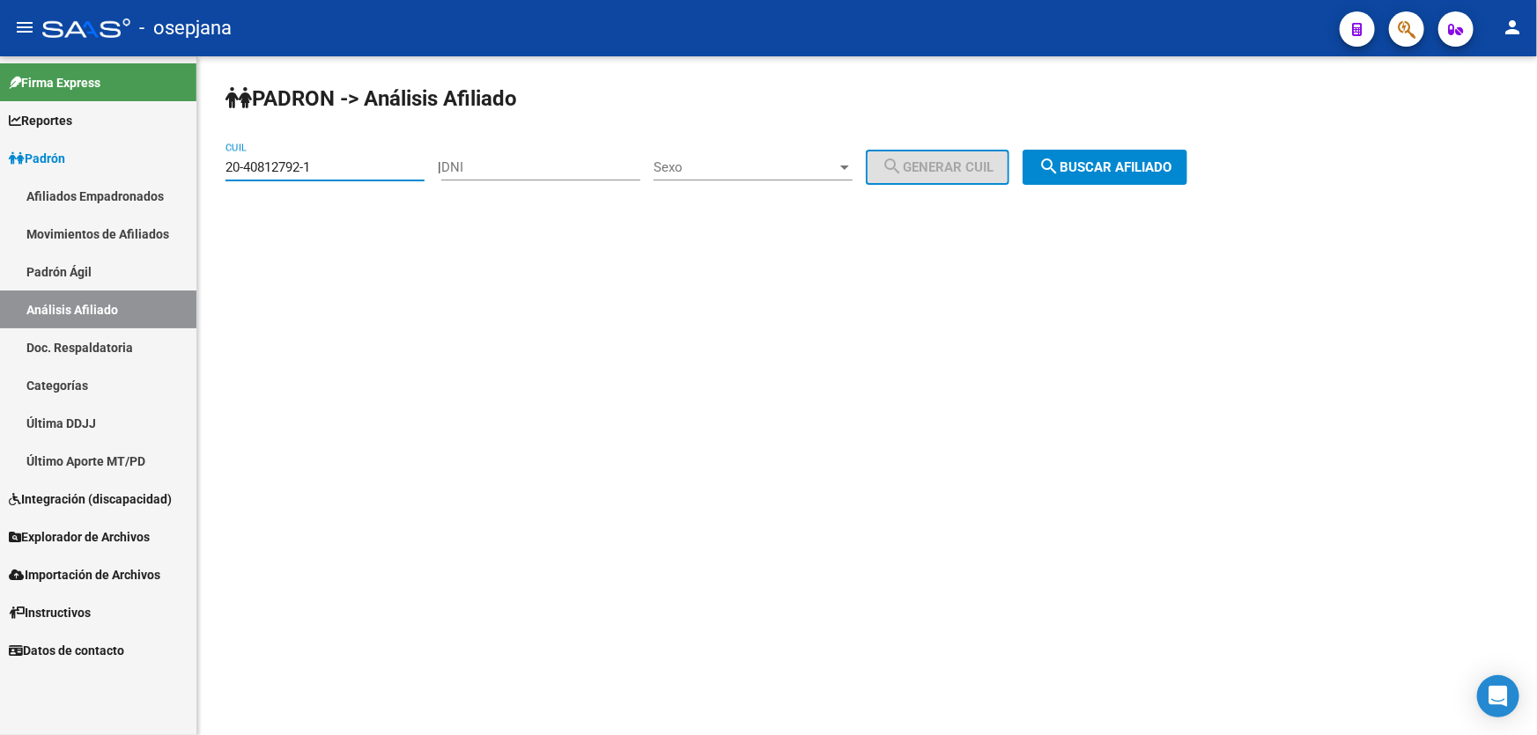
drag, startPoint x: 334, startPoint y: 169, endPoint x: 178, endPoint y: 166, distance: 155.9
click at [178, 166] on mat-sidenav-container "Firma Express Reportes Padrón Traspasos x O.S. Traspasos x Gerenciador Traspaso…" at bounding box center [768, 395] width 1537 height 679
paste input
click at [1171, 170] on span "search Buscar afiliado" at bounding box center [1104, 167] width 133 height 16
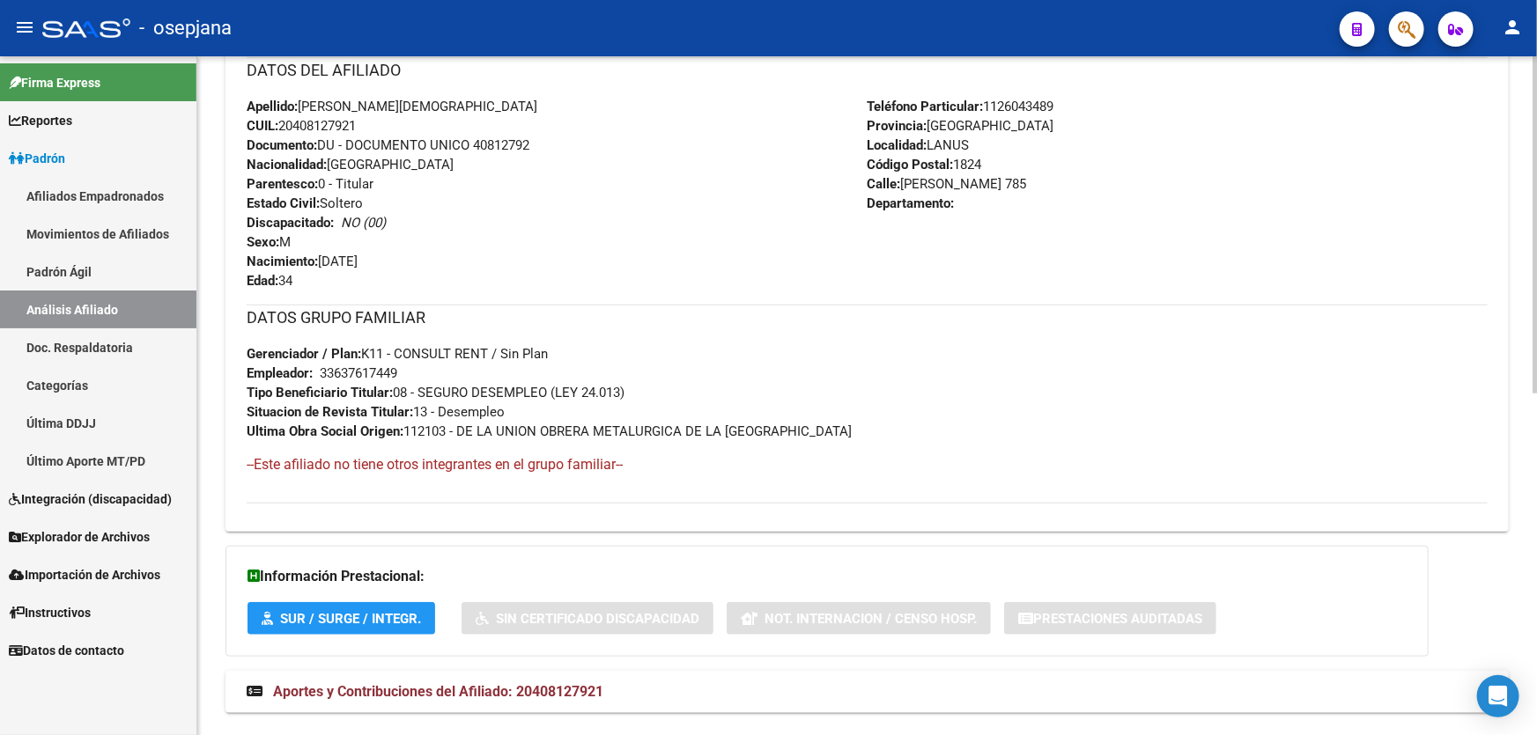
scroll to position [687, 0]
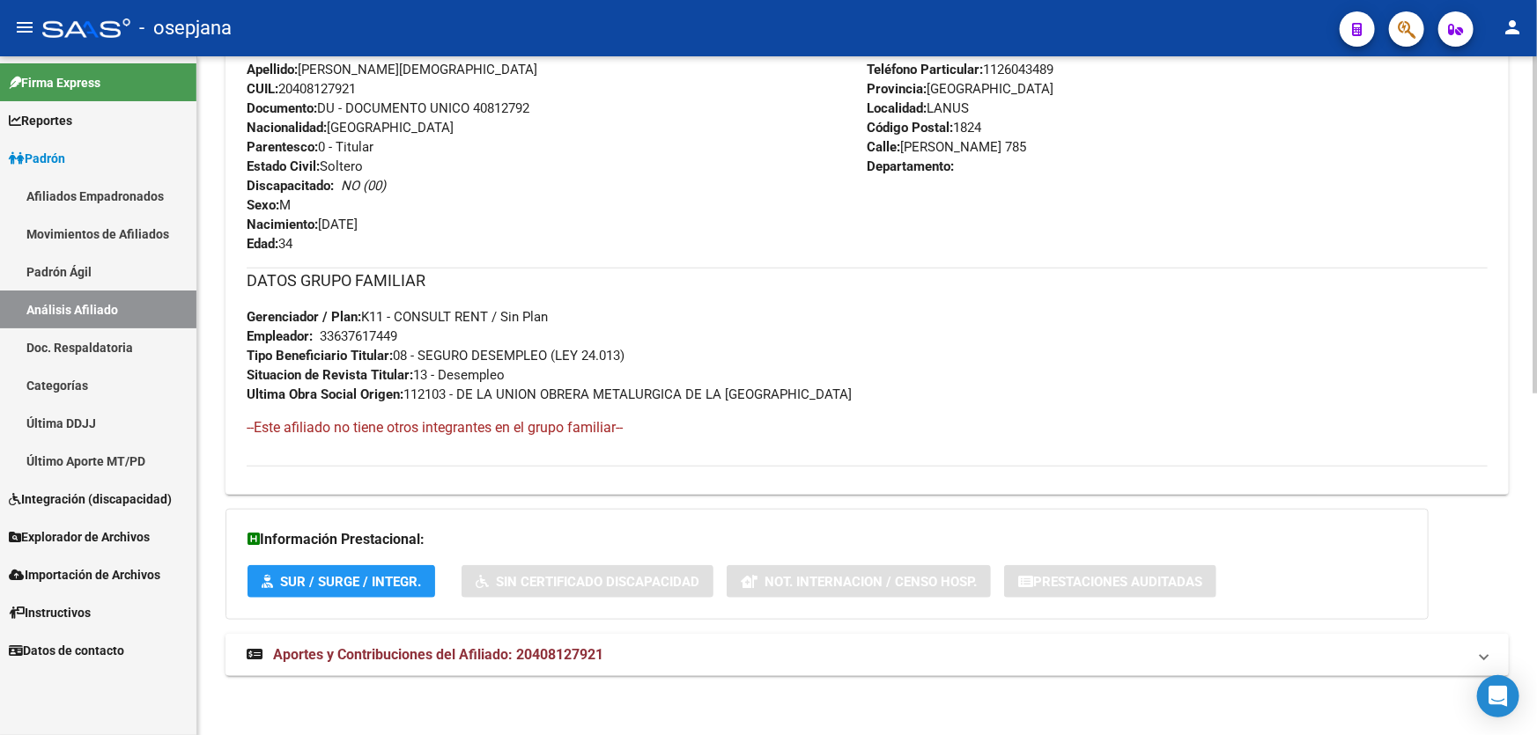
click at [1279, 660] on mat-panel-title "Aportes y Contribuciones del Afiliado: 20408127921" at bounding box center [857, 654] width 1220 height 19
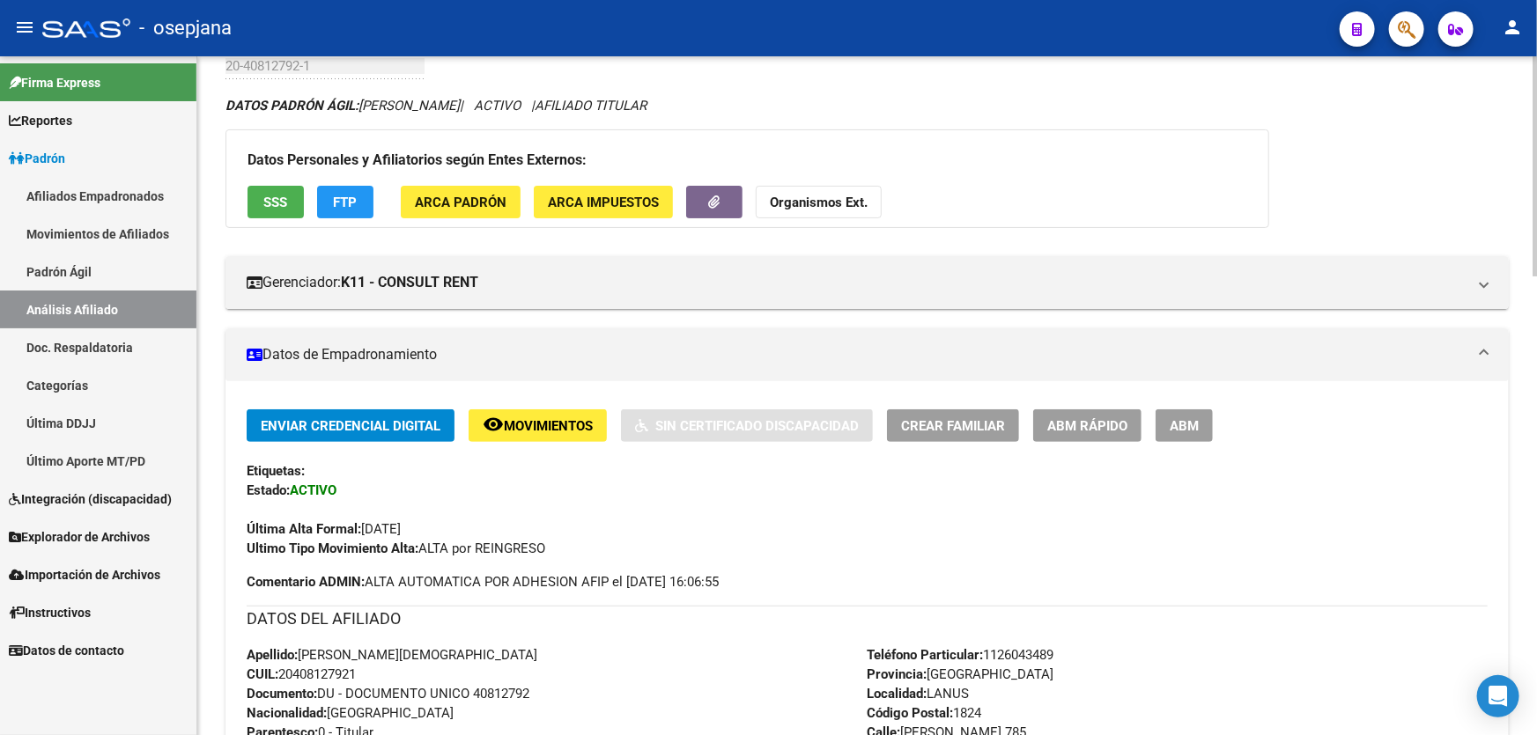
scroll to position [320, 0]
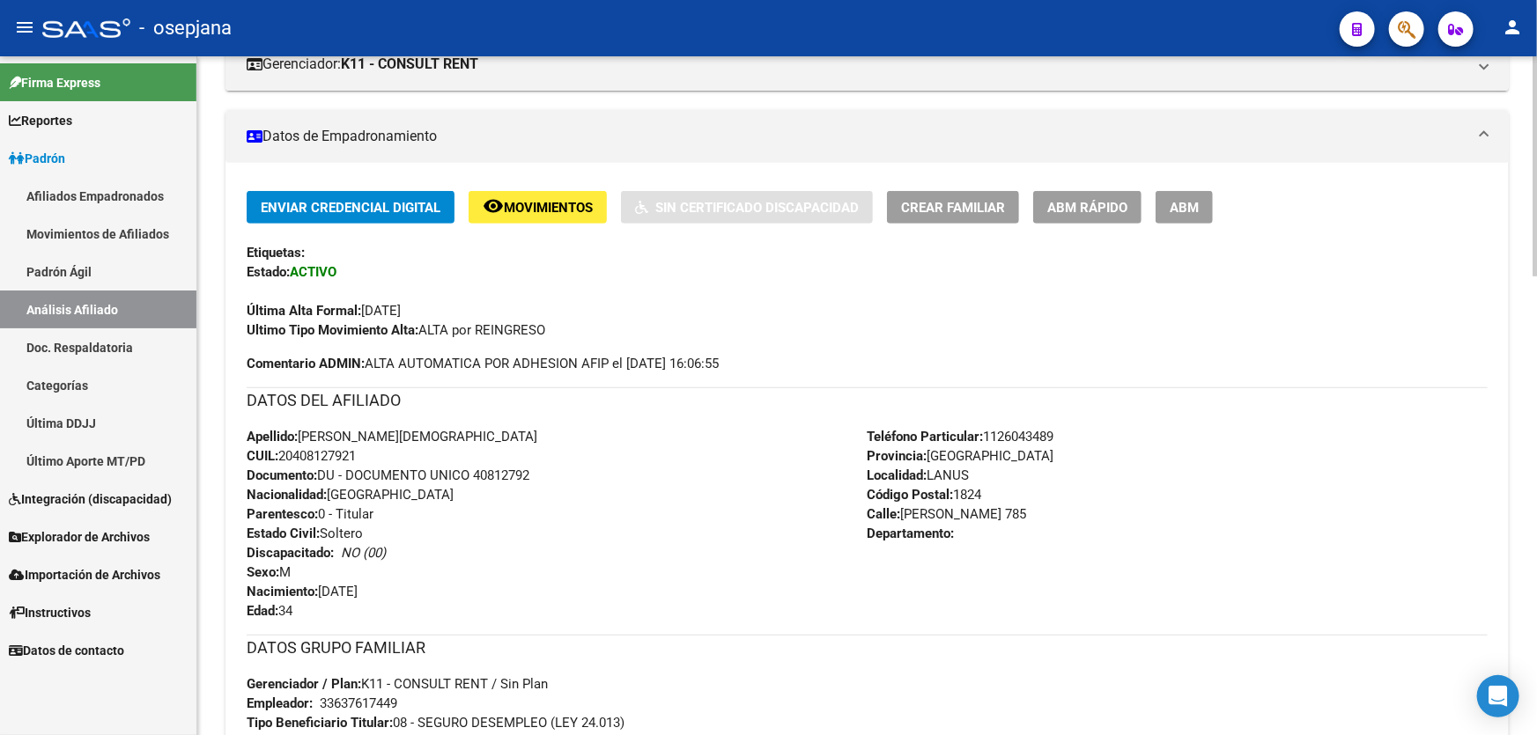
drag, startPoint x: 362, startPoint y: 453, endPoint x: 282, endPoint y: 451, distance: 80.2
click at [282, 451] on span "CUIL: 20408127921" at bounding box center [301, 456] width 109 height 16
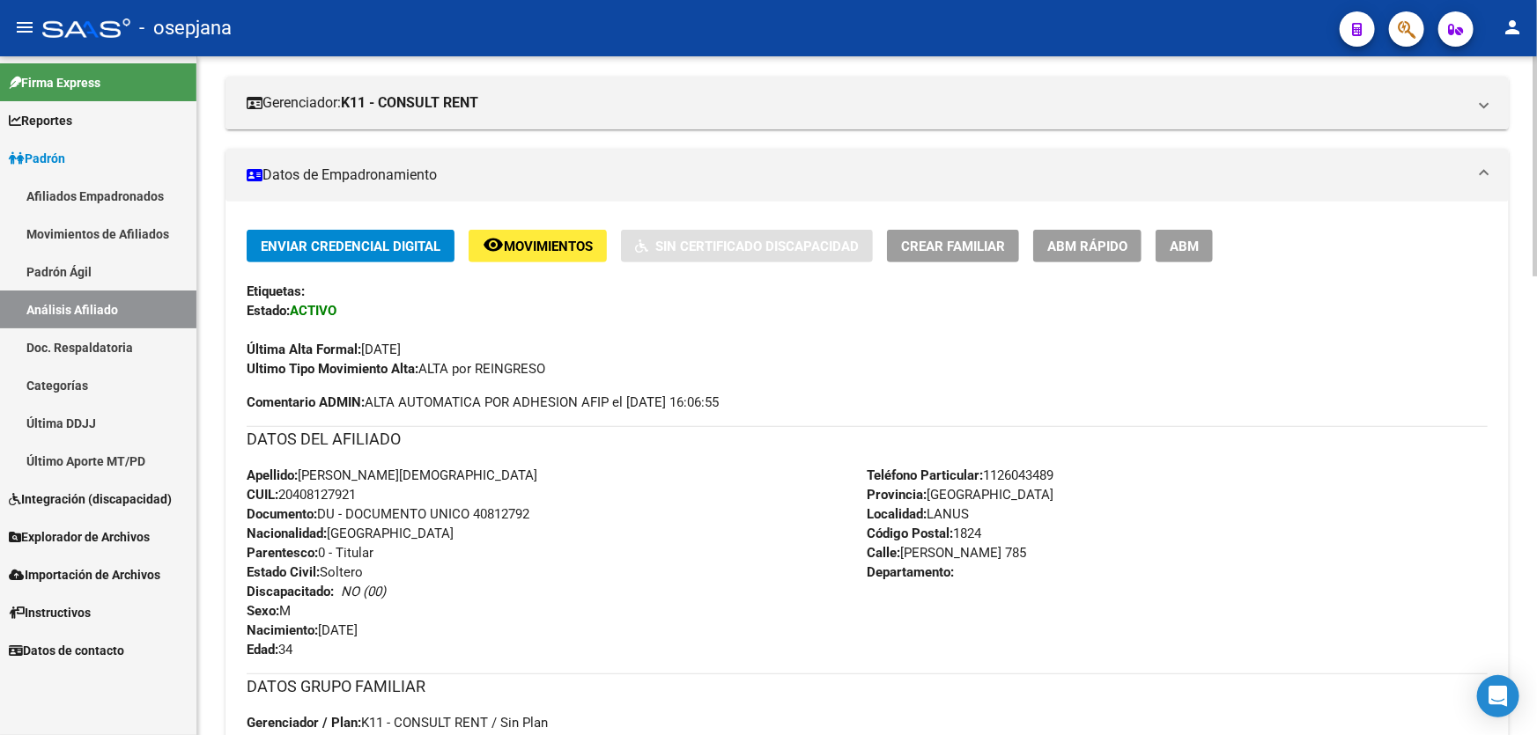
scroll to position [240, 0]
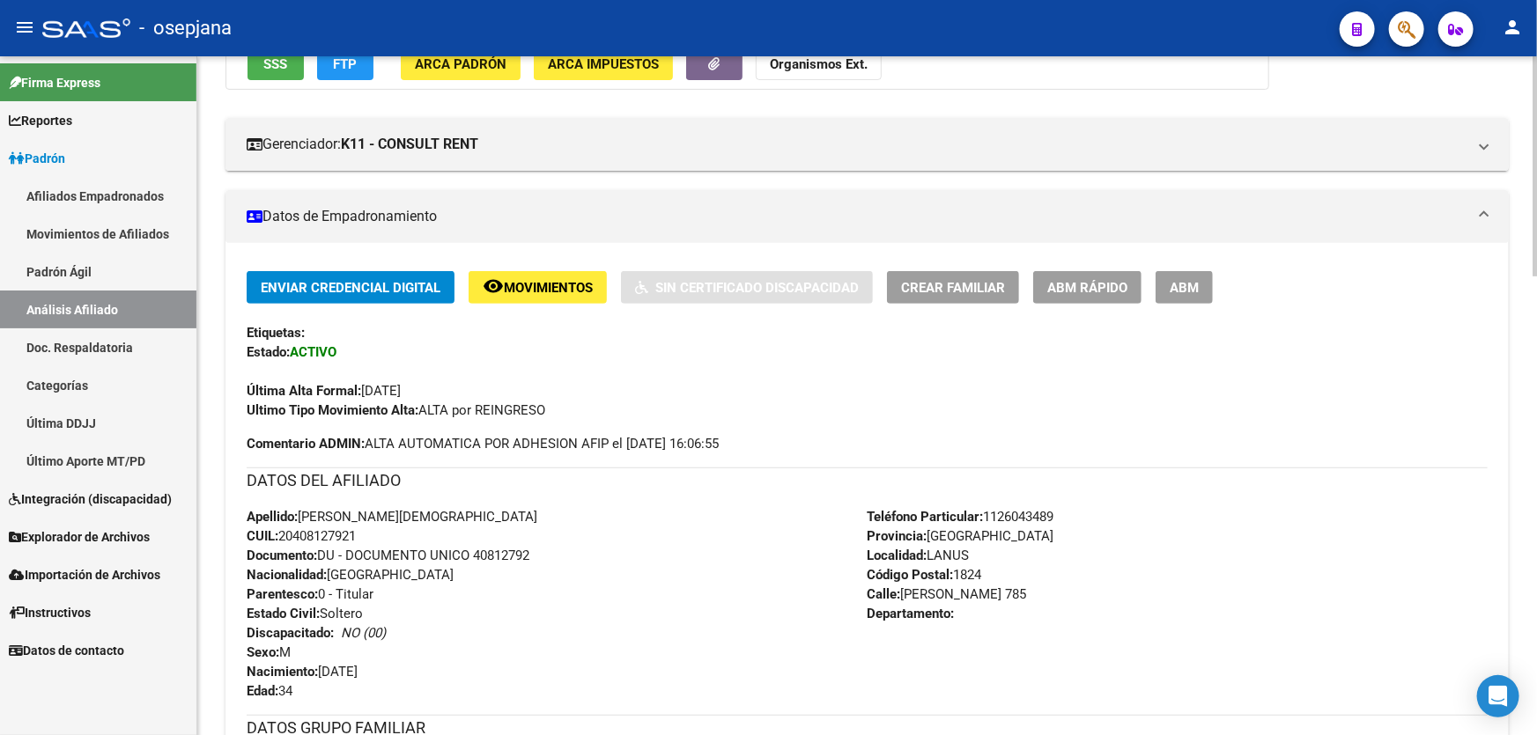
drag, startPoint x: 986, startPoint y: 592, endPoint x: 906, endPoint y: 593, distance: 80.1
click at [906, 593] on span "[STREET_ADDRESS][PERSON_NAME]" at bounding box center [946, 594] width 159 height 16
drag, startPoint x: 989, startPoint y: 512, endPoint x: 1089, endPoint y: 513, distance: 100.4
click at [1089, 513] on div "Teléfono Particular: [PHONE_NUMBER] Provincia: [GEOGRAPHIC_DATA] Localidad: [PE…" at bounding box center [1177, 604] width 621 height 194
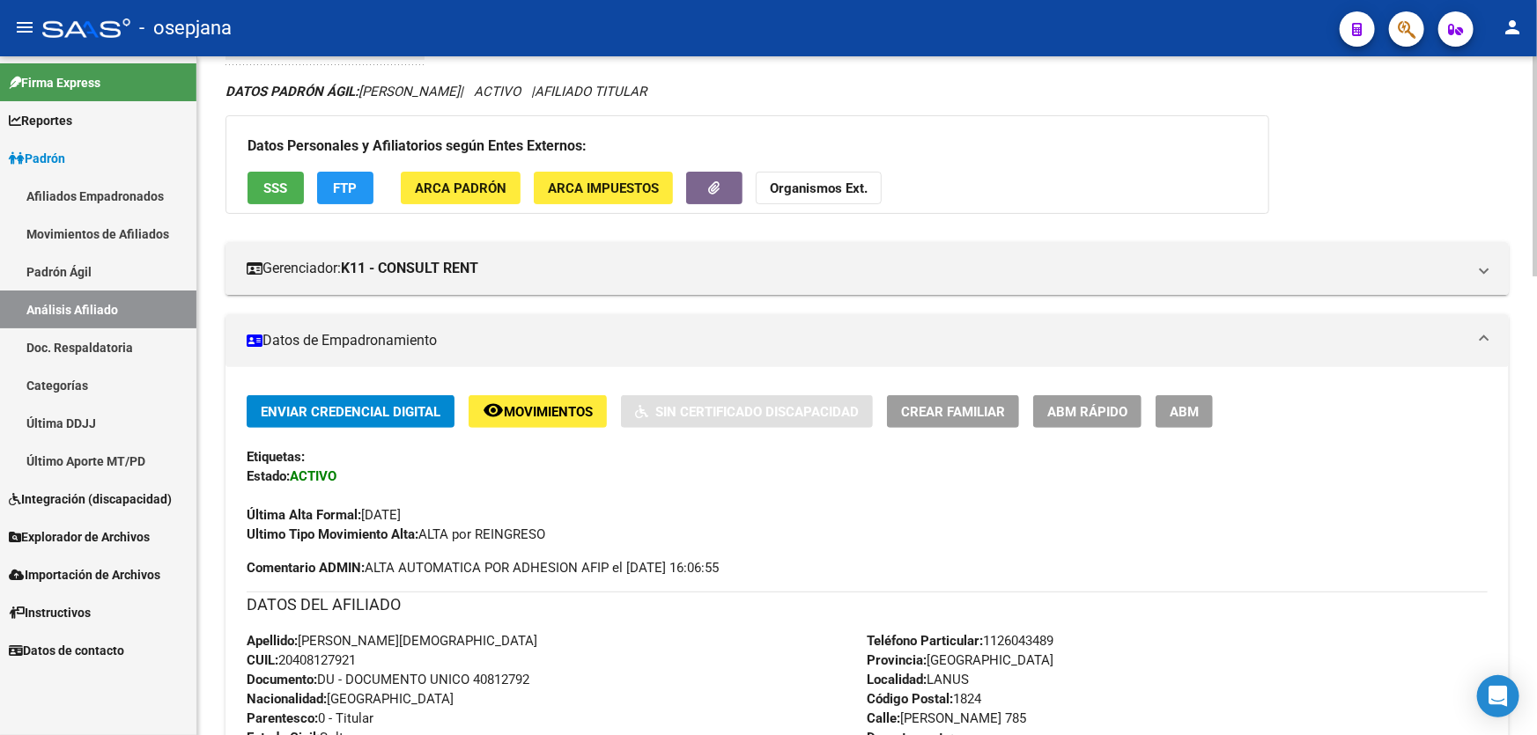
scroll to position [0, 0]
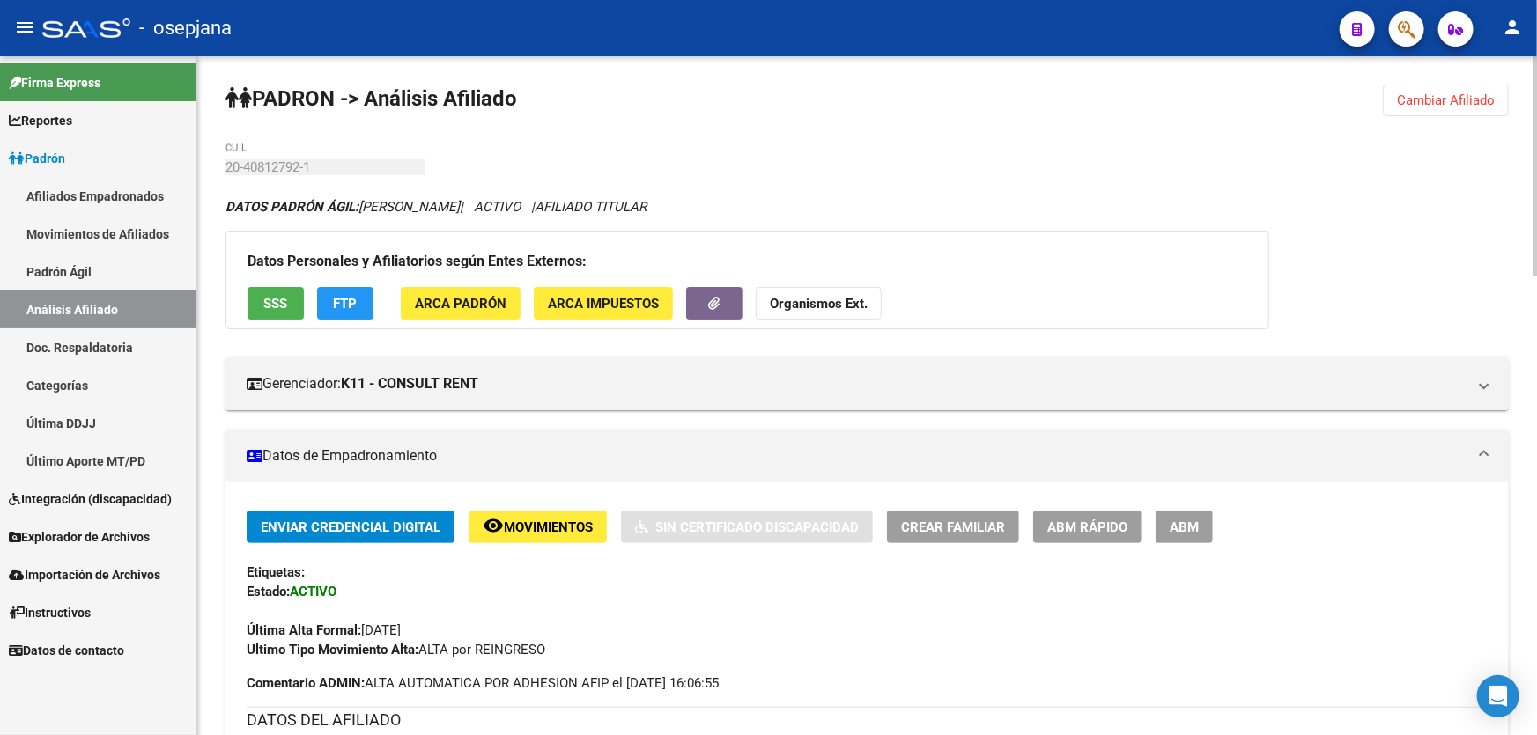
click at [1401, 99] on span "Cambiar Afiliado" at bounding box center [1446, 100] width 98 height 16
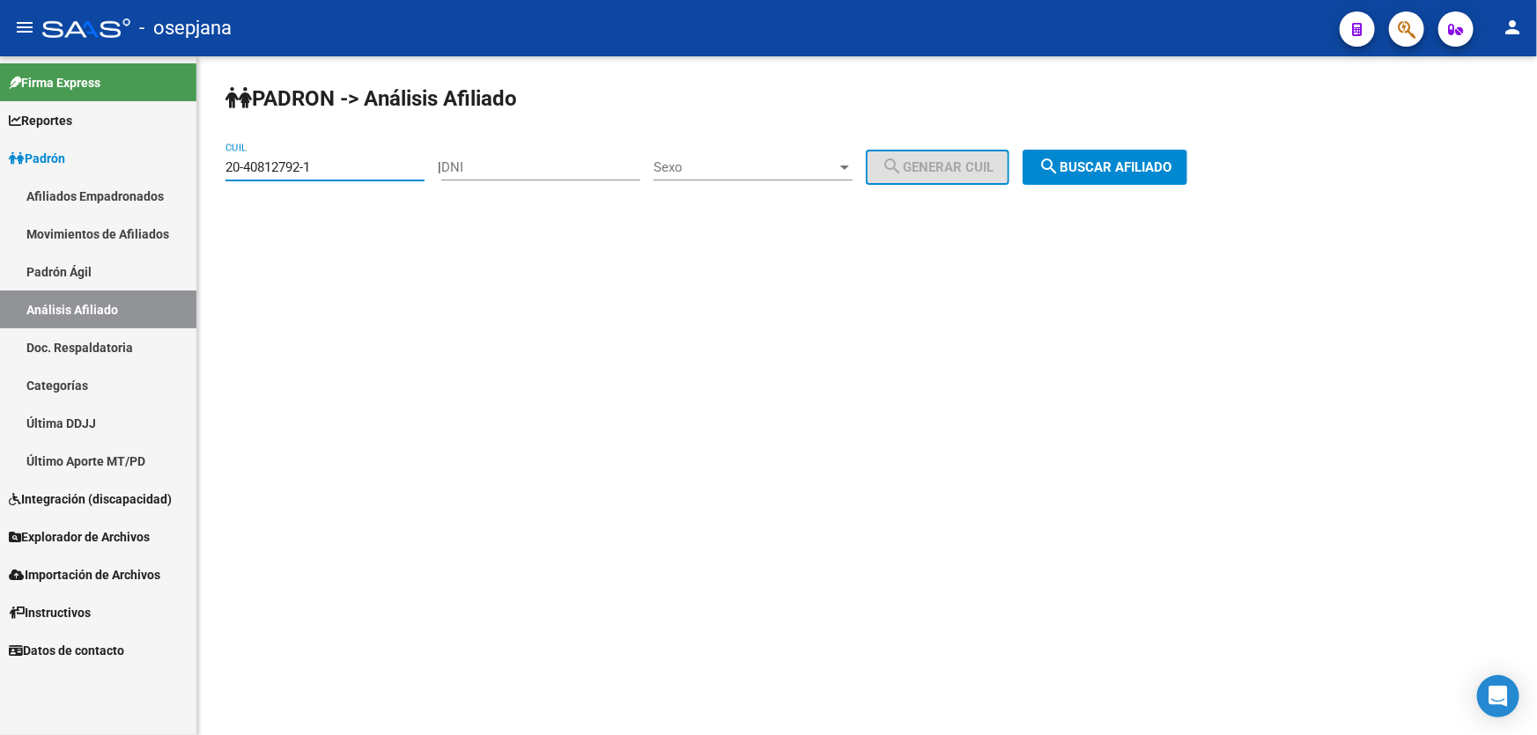
drag, startPoint x: 348, startPoint y: 163, endPoint x: 210, endPoint y: 176, distance: 138.9
click at [210, 176] on div "PADRON -> Análisis Afiliado 20-40812792-1 CUIL | DNI Sexo Sexo search Generar C…" at bounding box center [866, 148] width 1339 height 185
paste input "1461582-2"
click at [1114, 169] on span "search Buscar afiliado" at bounding box center [1104, 167] width 133 height 16
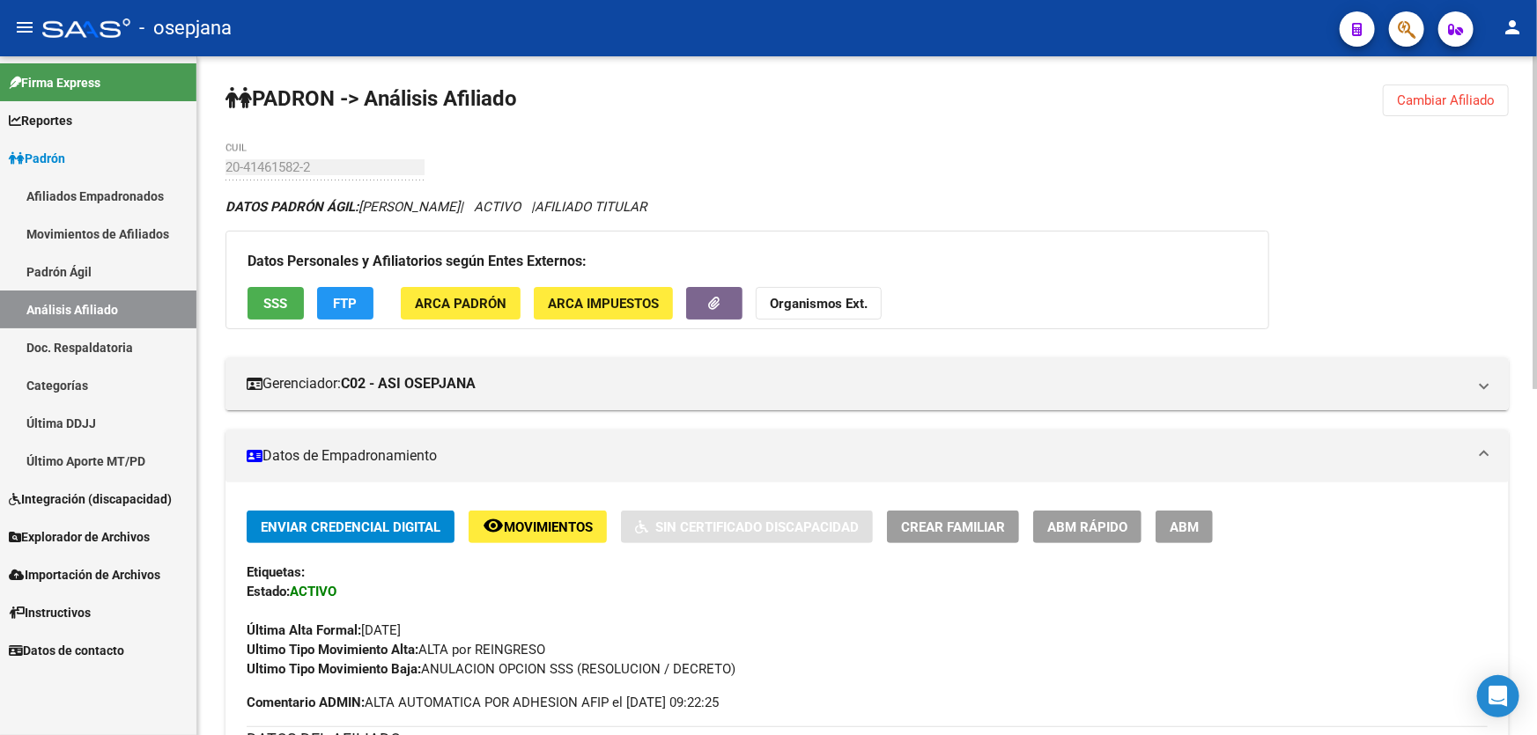
click at [498, 523] on mat-icon "remove_red_eye" at bounding box center [493, 525] width 21 height 21
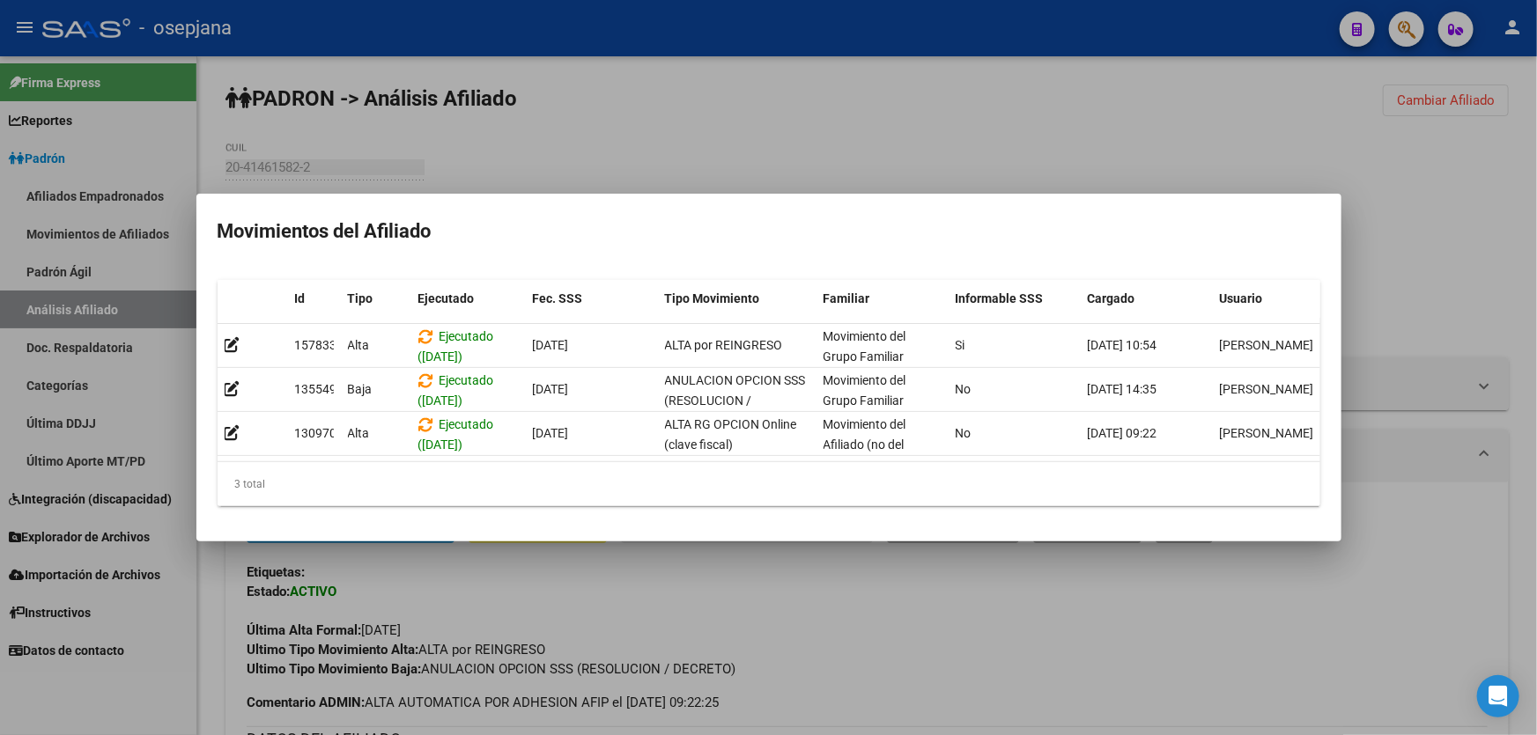
click at [1379, 243] on div at bounding box center [768, 367] width 1537 height 735
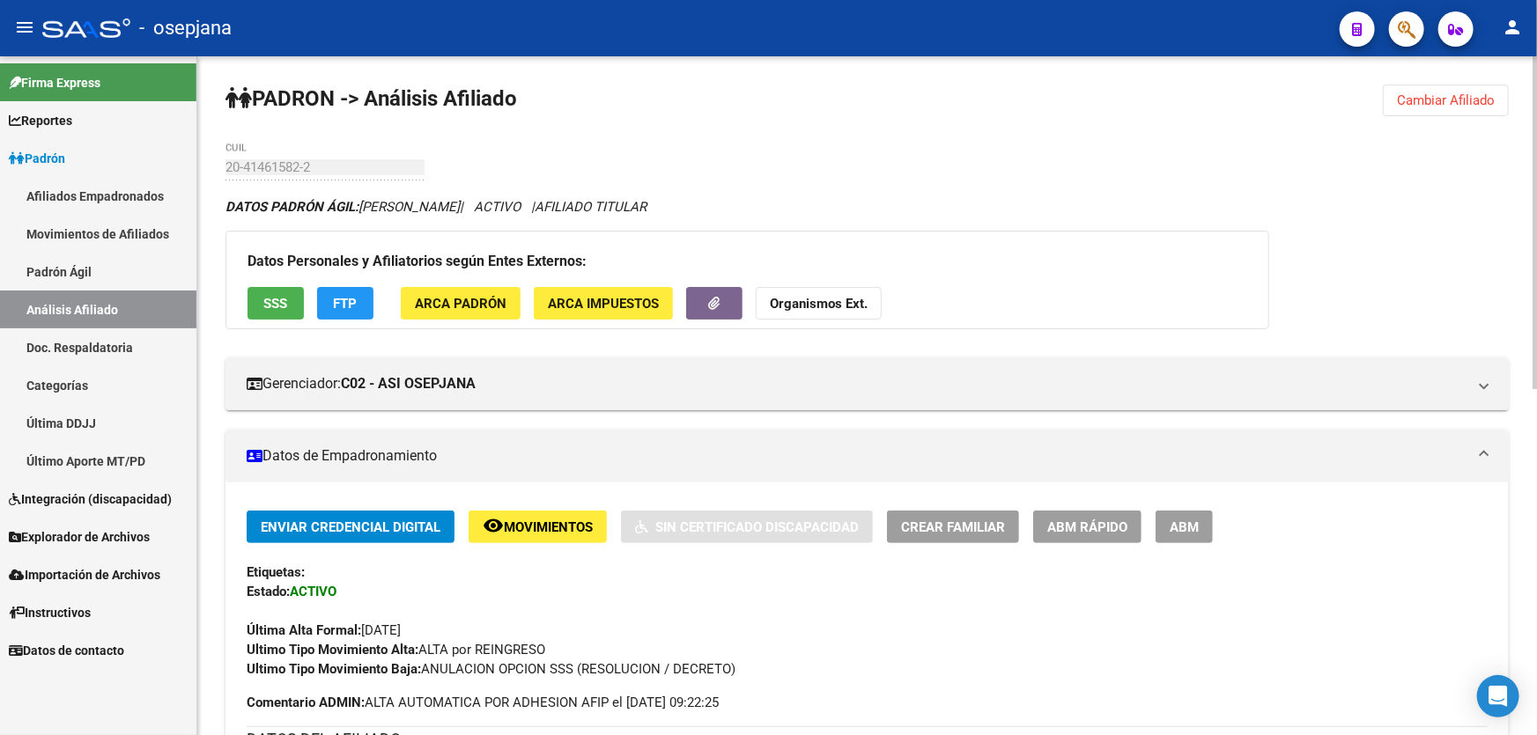
click at [286, 303] on span "SSS" at bounding box center [276, 304] width 24 height 16
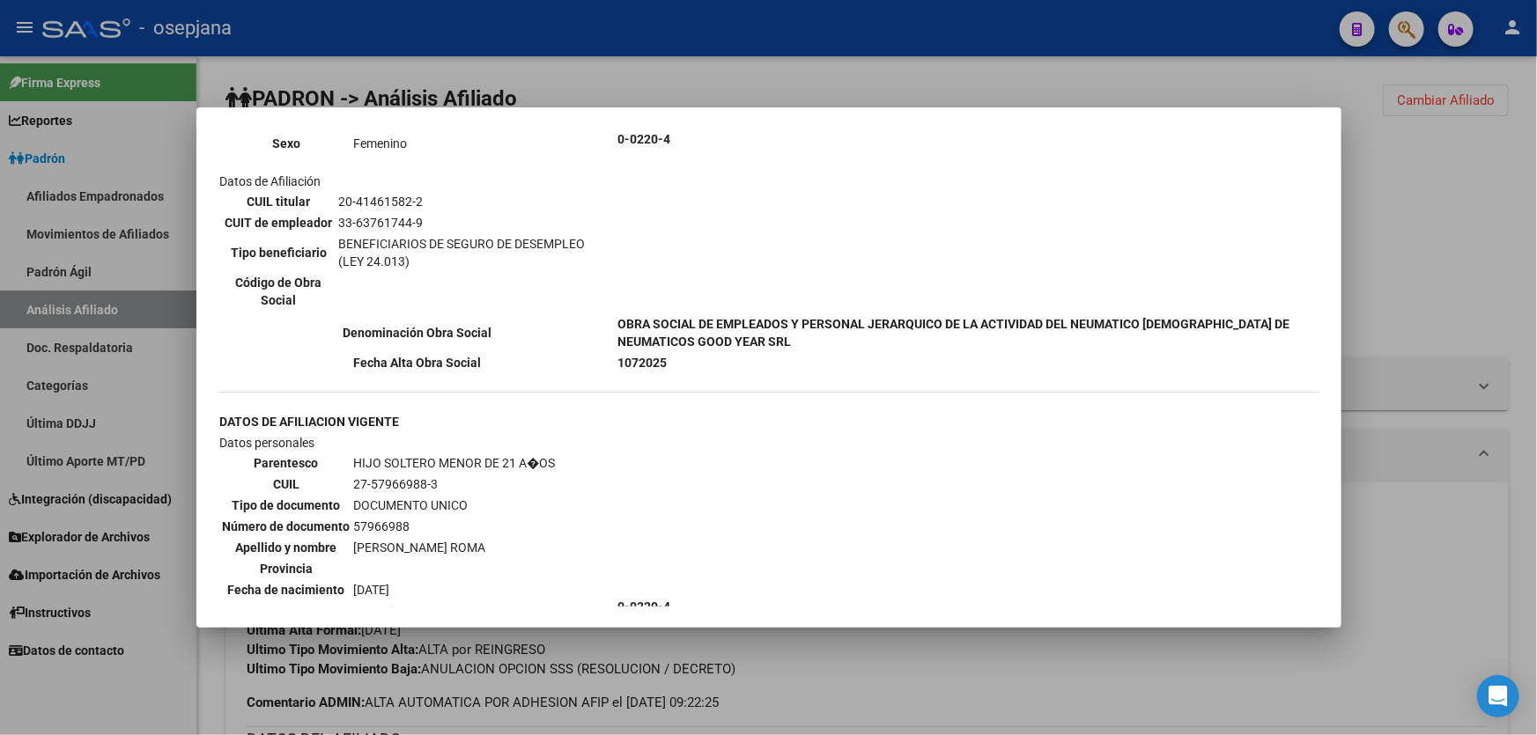
scroll to position [1120, 0]
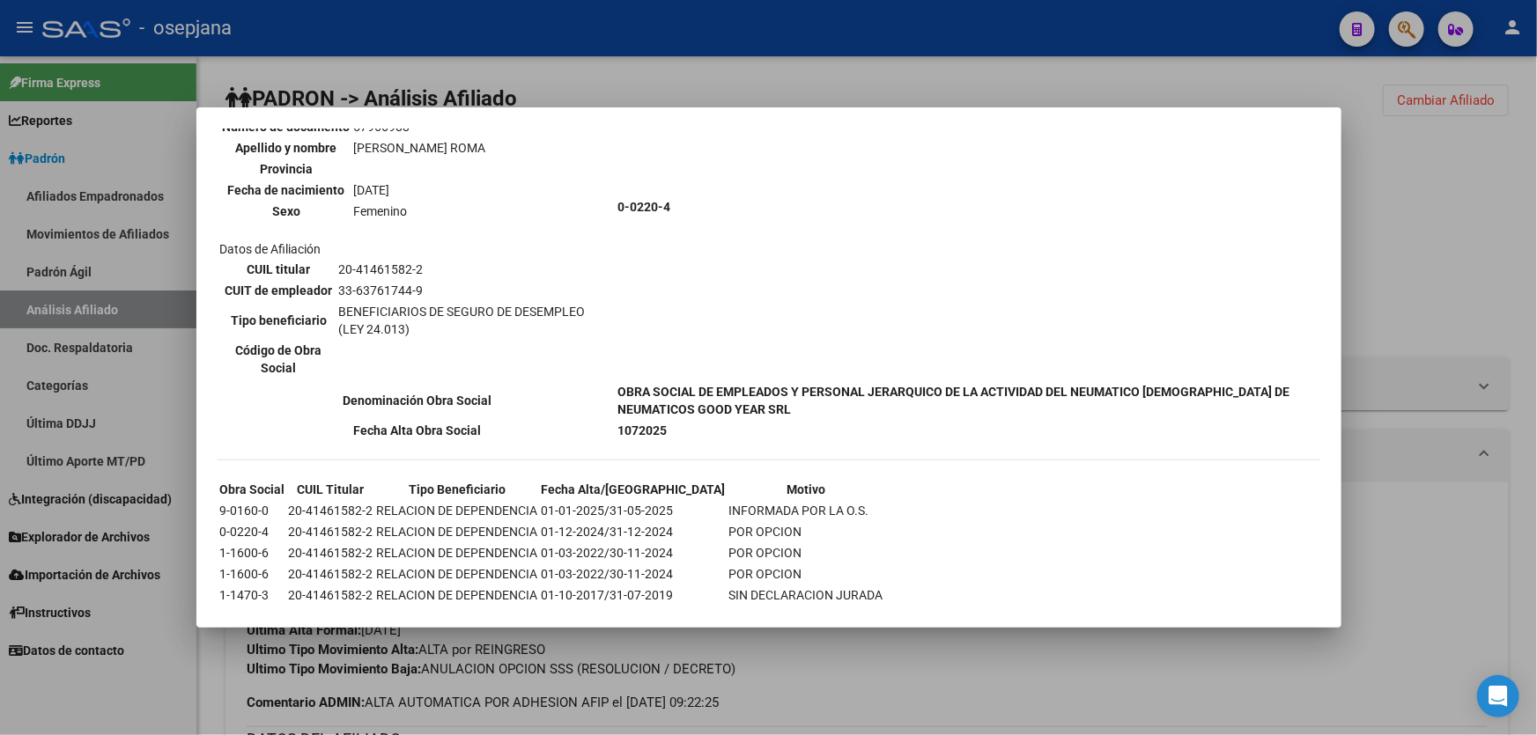
click at [1406, 238] on div at bounding box center [768, 367] width 1537 height 735
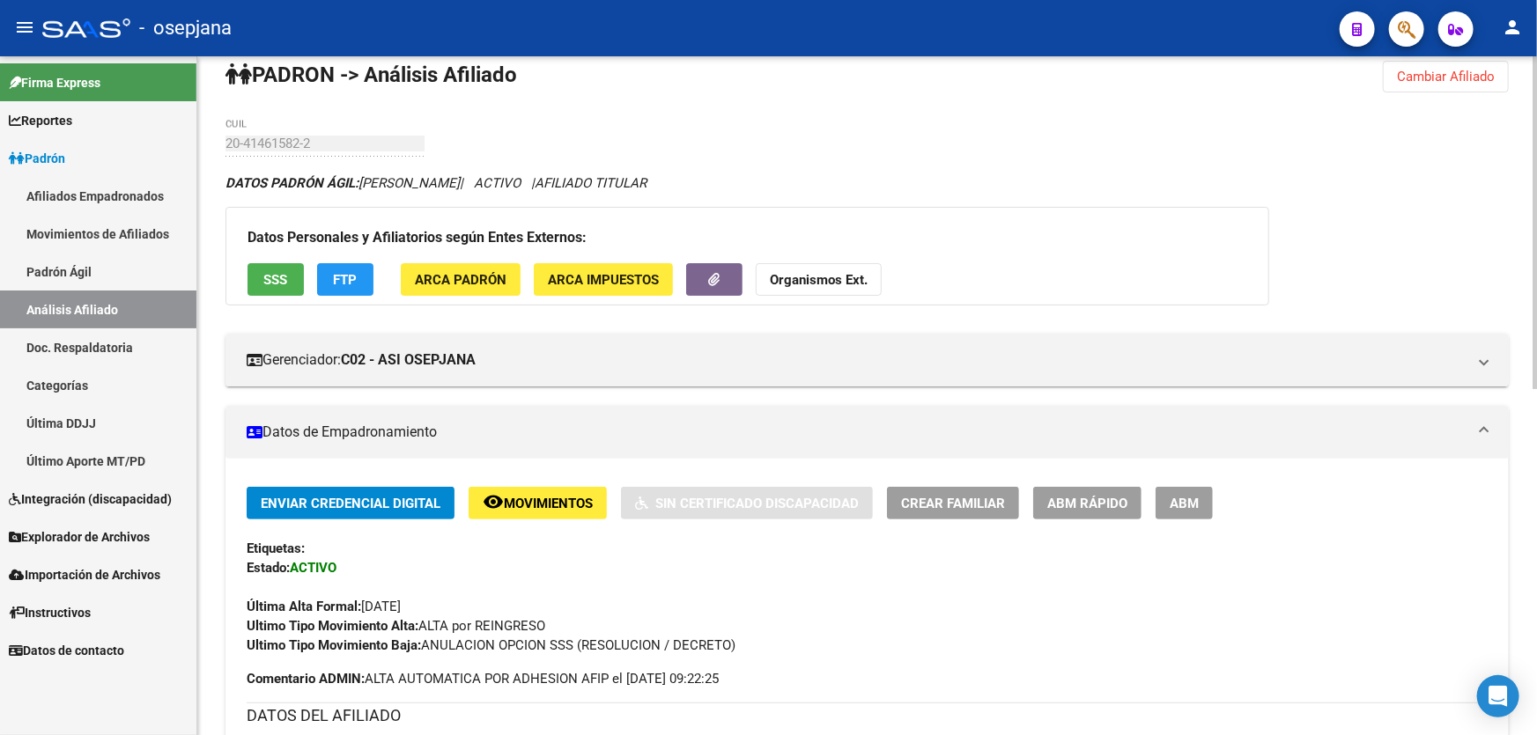
scroll to position [0, 0]
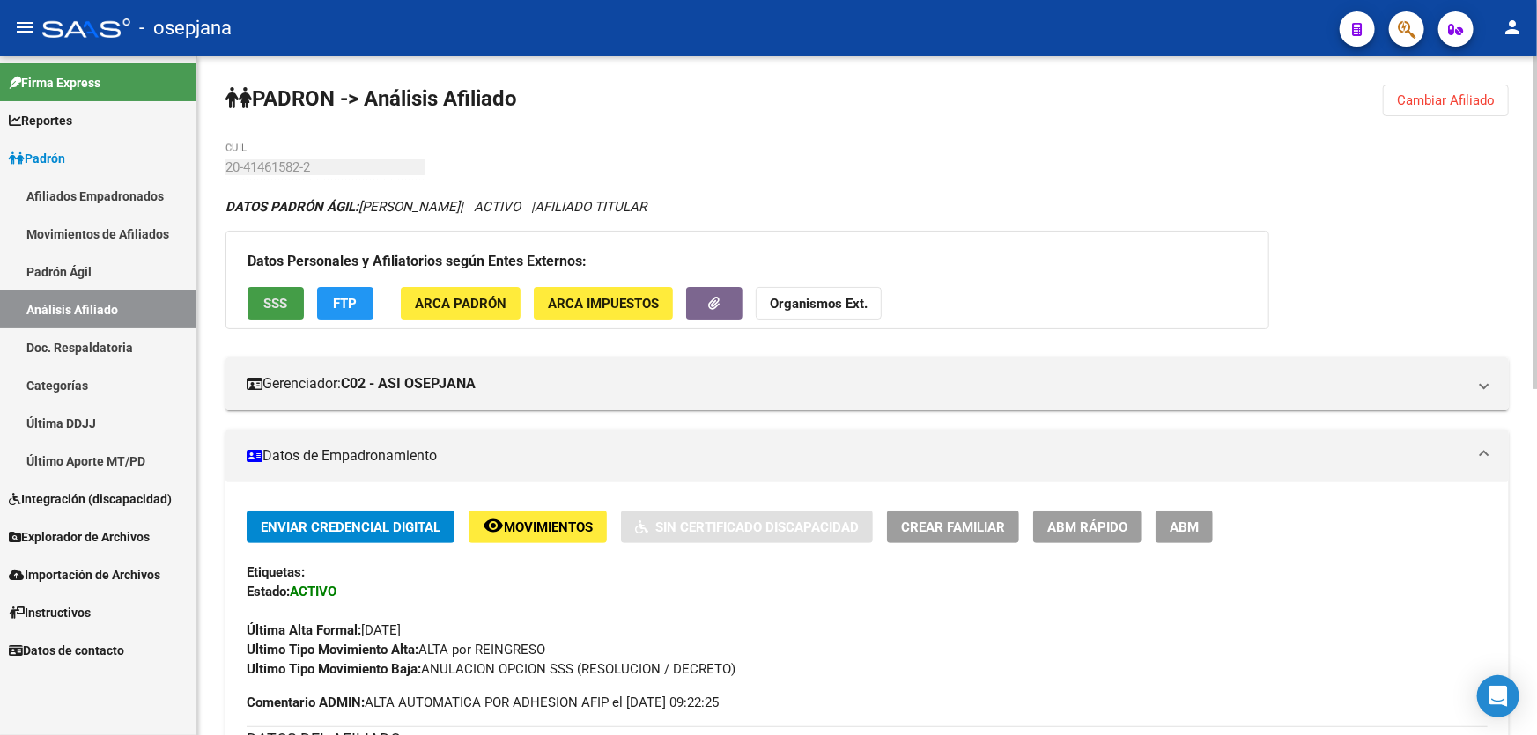
click at [267, 300] on span "SSS" at bounding box center [276, 304] width 24 height 16
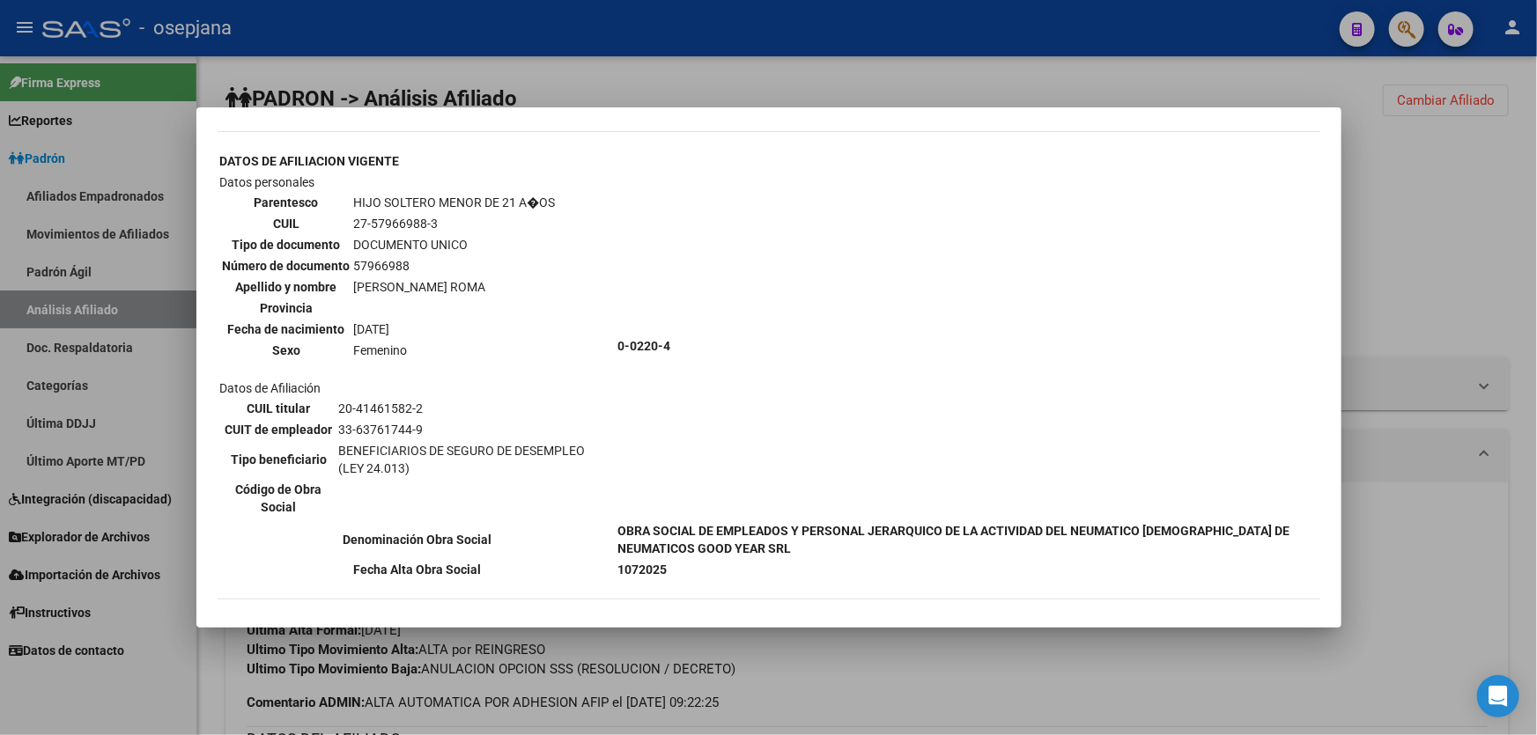
scroll to position [1165, 0]
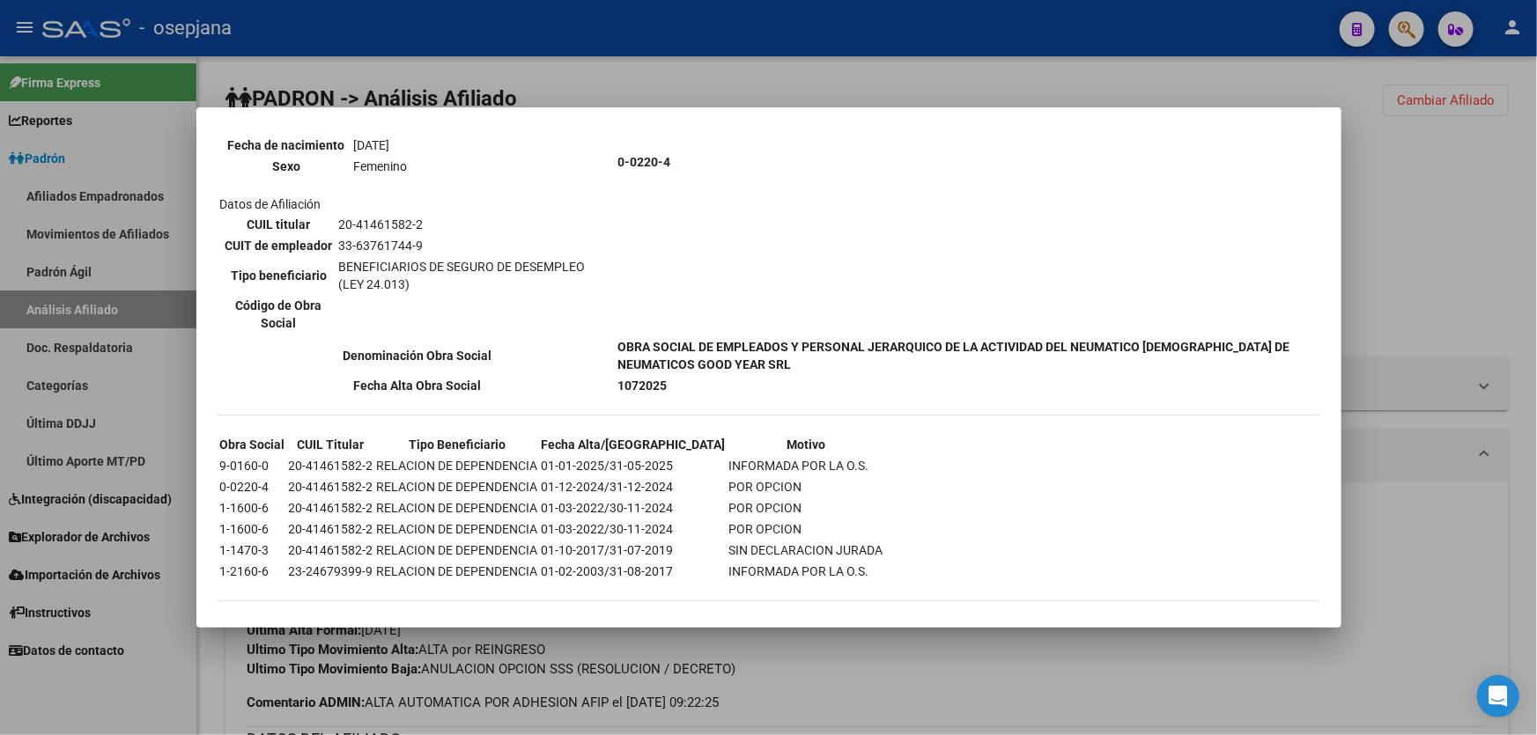
click at [1387, 225] on div at bounding box center [768, 367] width 1537 height 735
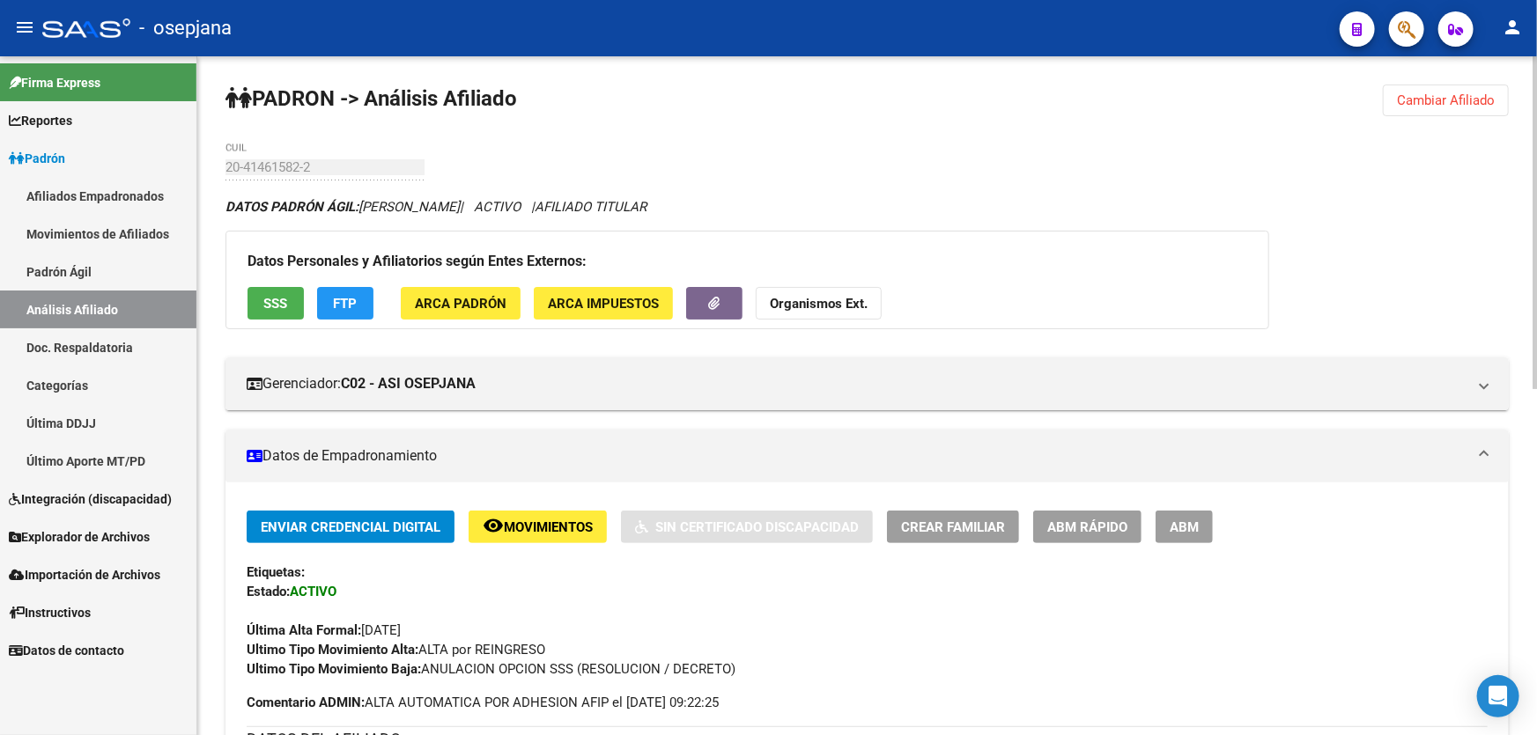
click at [346, 301] on span "FTP" at bounding box center [346, 304] width 24 height 16
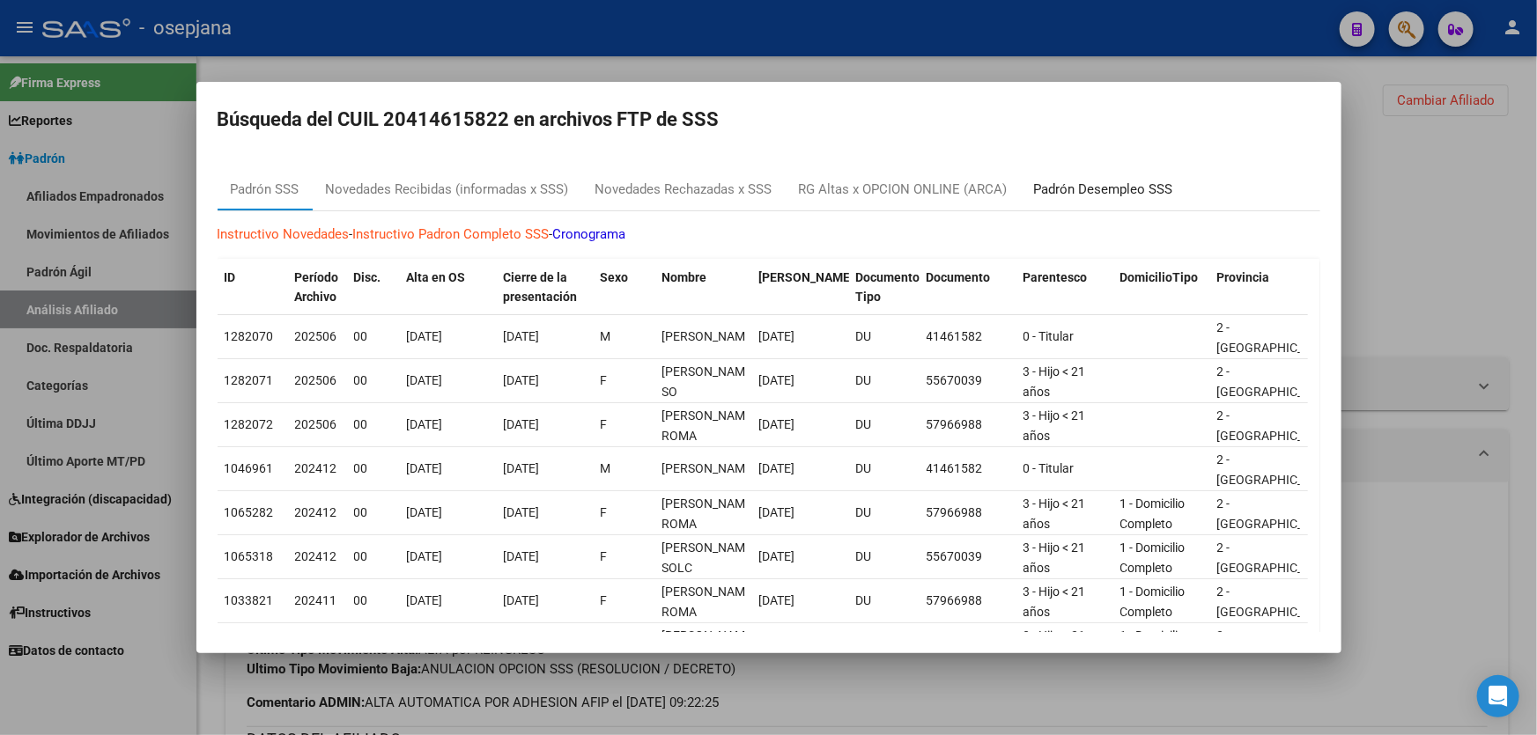
click at [1112, 201] on div "Padrón Desempleo SSS" at bounding box center [1104, 189] width 166 height 42
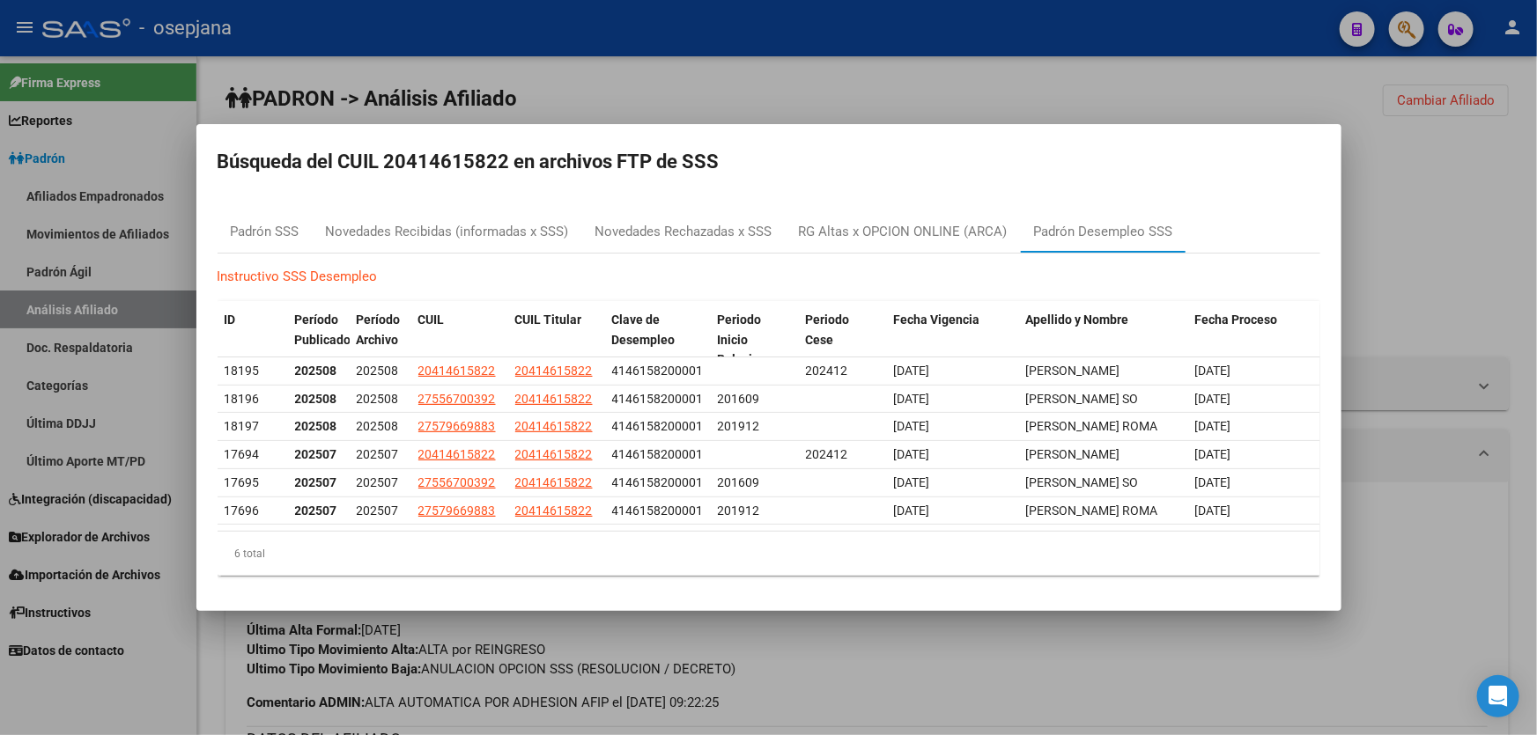
click at [1372, 251] on div at bounding box center [768, 367] width 1537 height 735
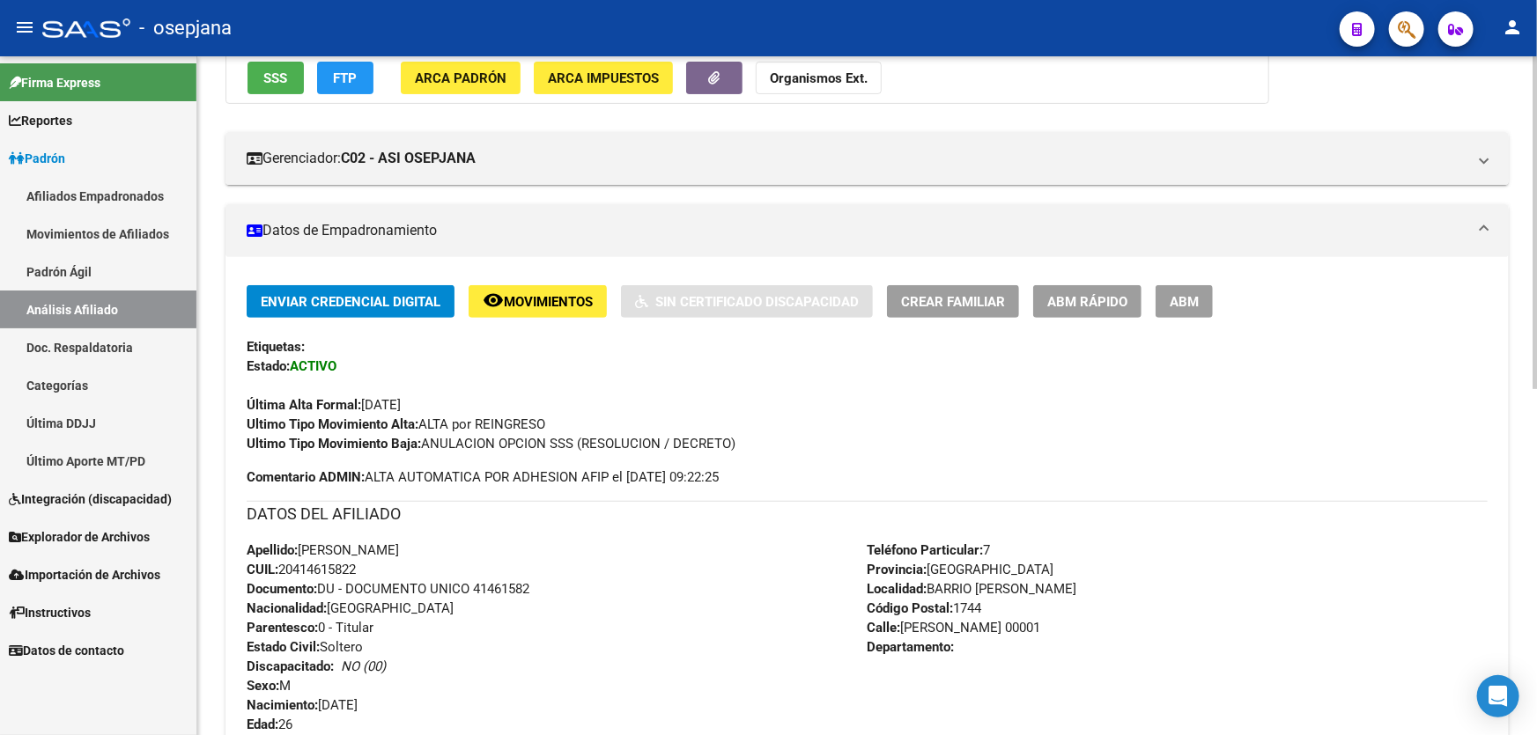
scroll to position [386, 0]
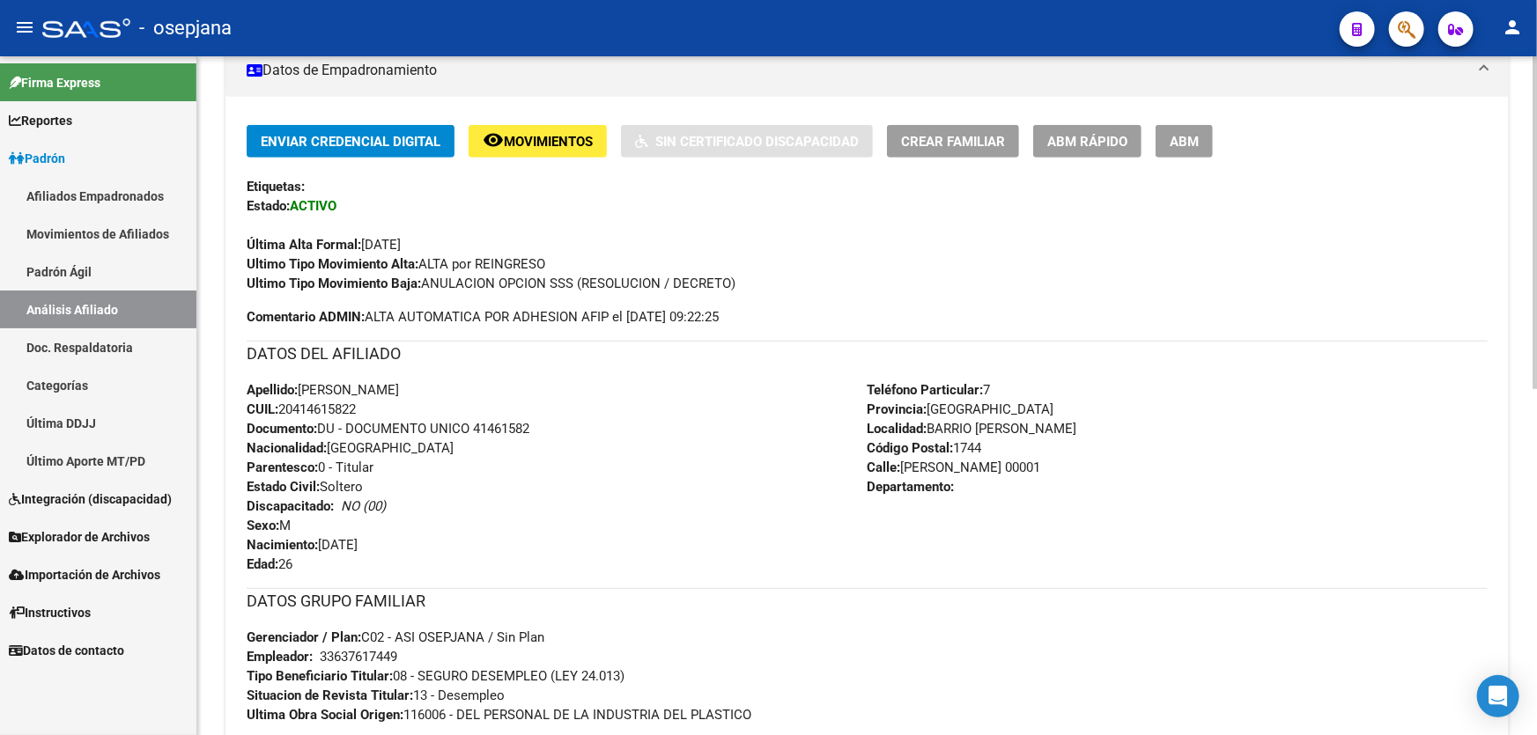
drag, startPoint x: 362, startPoint y: 405, endPoint x: 281, endPoint y: 404, distance: 81.0
click at [281, 404] on span "CUIL: 20414615822" at bounding box center [301, 410] width 109 height 16
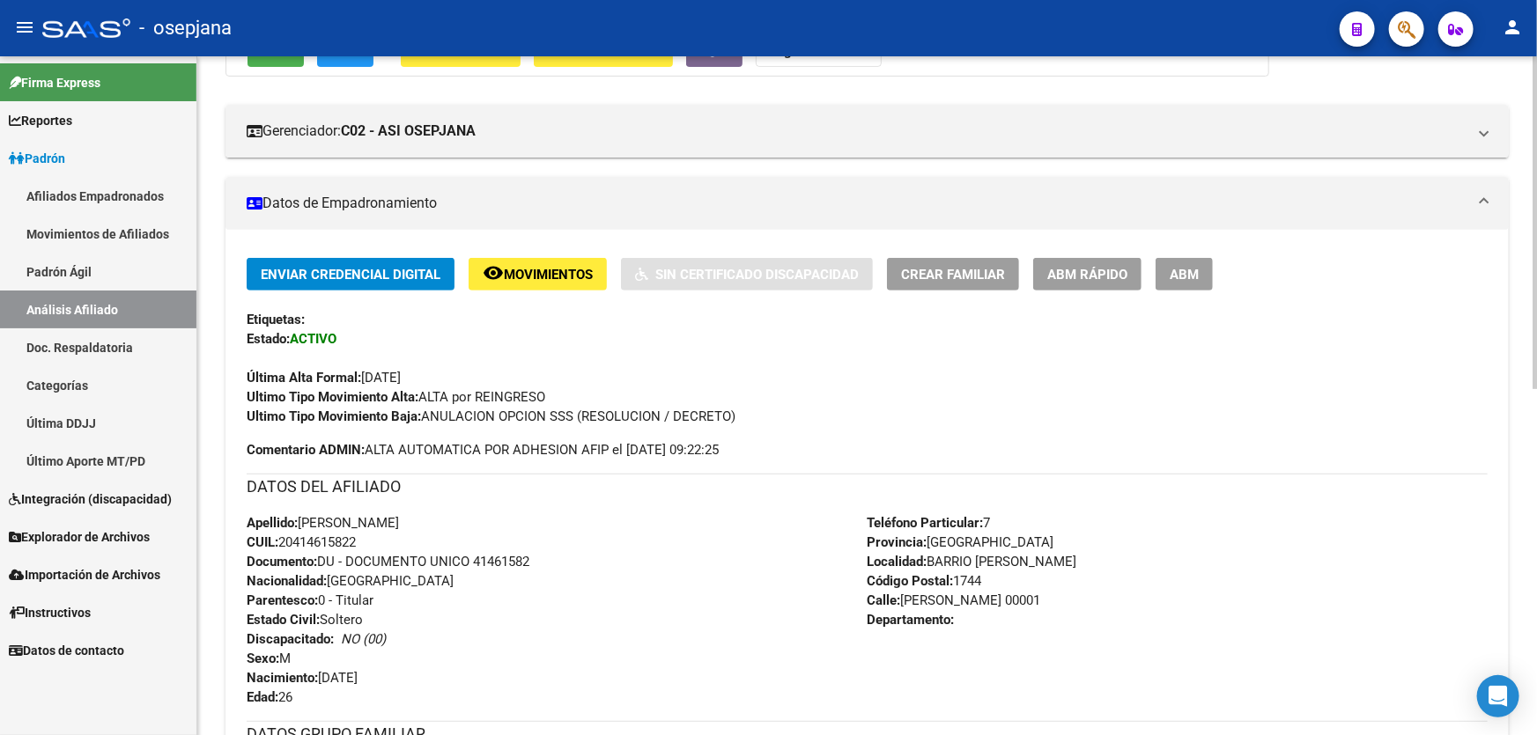
scroll to position [0, 0]
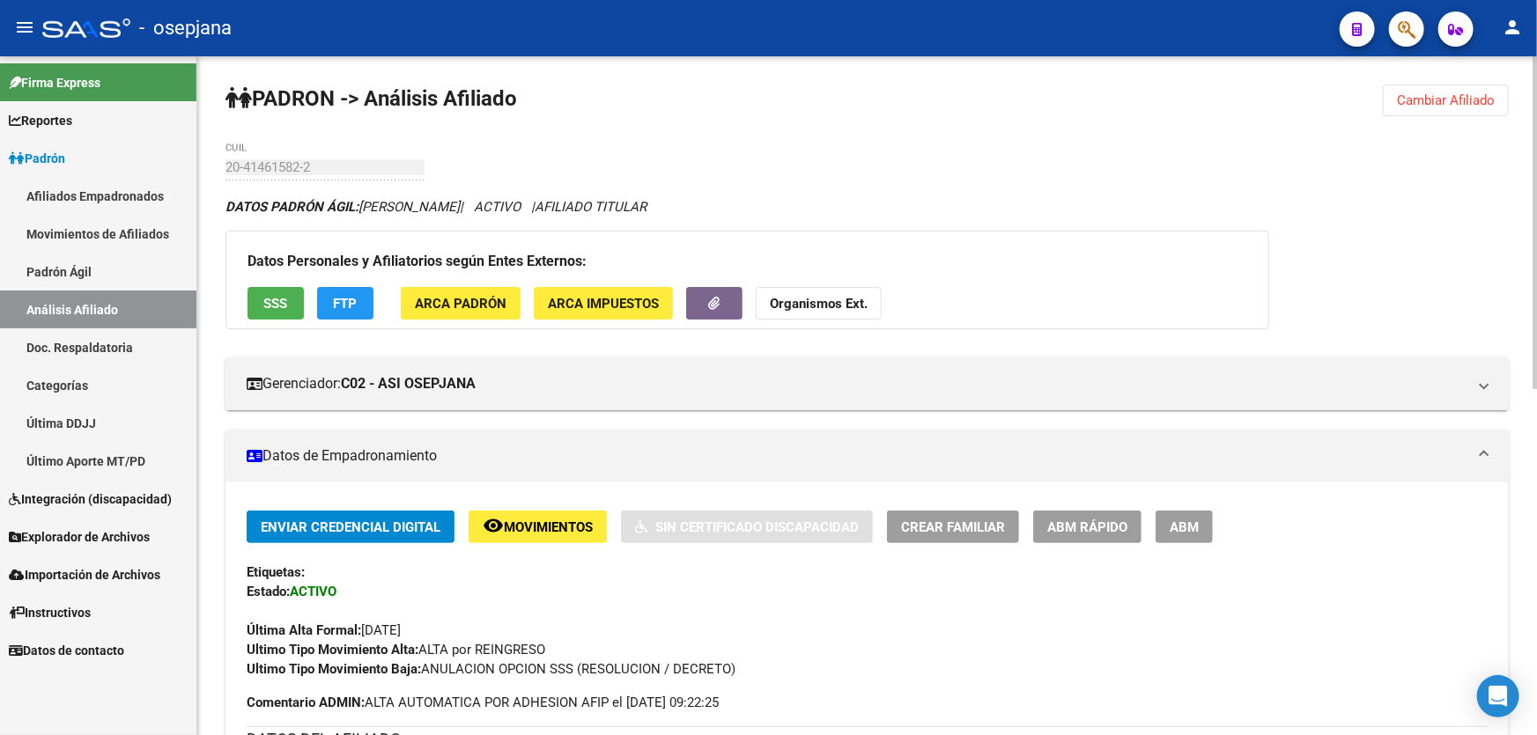
click at [1463, 114] on button "Cambiar Afiliado" at bounding box center [1446, 101] width 126 height 32
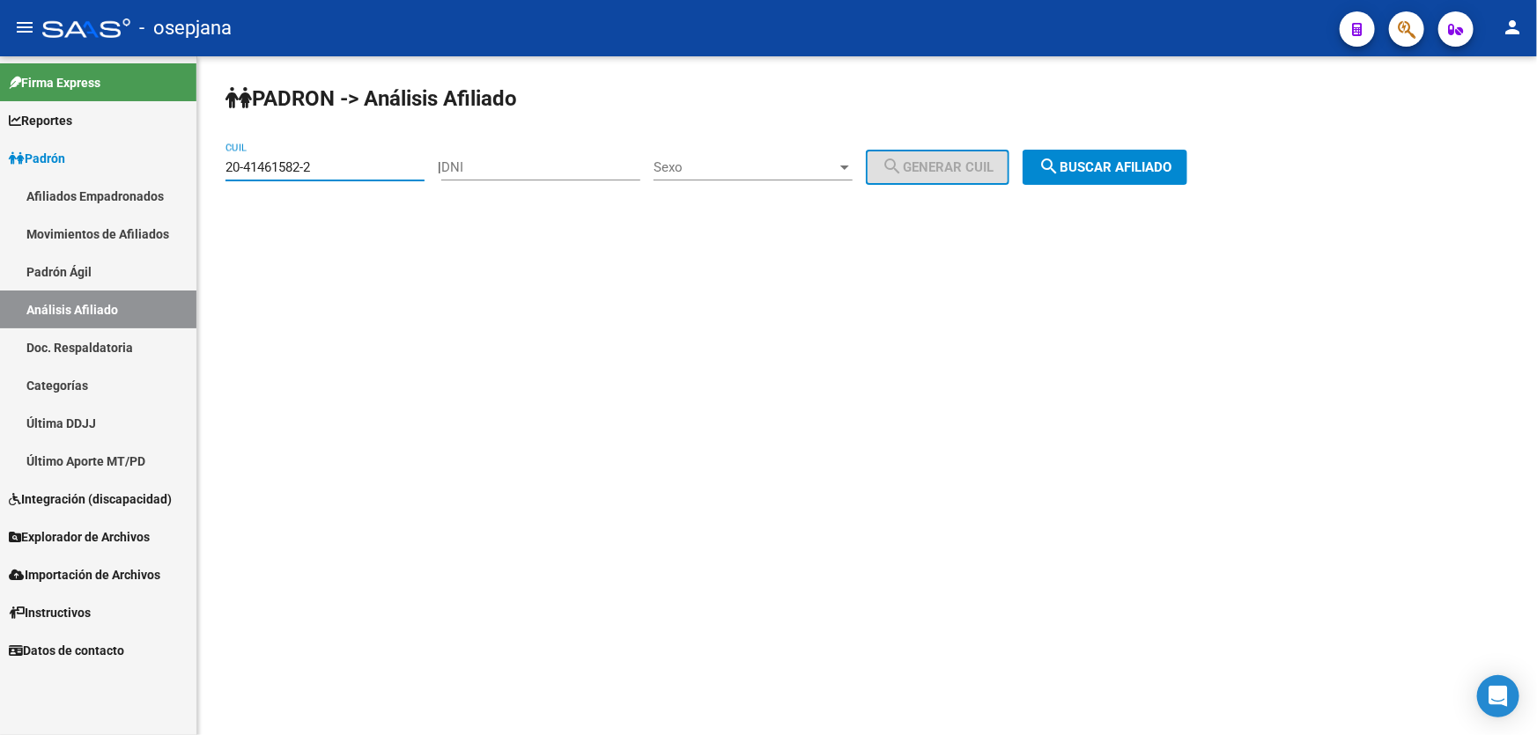
drag, startPoint x: 381, startPoint y: 167, endPoint x: 46, endPoint y: 174, distance: 335.6
click at [46, 174] on mat-sidenav-container "Firma Express Reportes Padrón Traspasos x O.S. Traspasos x Gerenciador Traspaso…" at bounding box center [768, 395] width 1537 height 679
paste input "7-29615214-0"
type input "27-29615214-0"
click at [1110, 142] on div "PADRON -> Análisis Afiliado 27-29615214-0 CUIL | DNI Sexo Sexo search Generar C…" at bounding box center [866, 148] width 1339 height 185
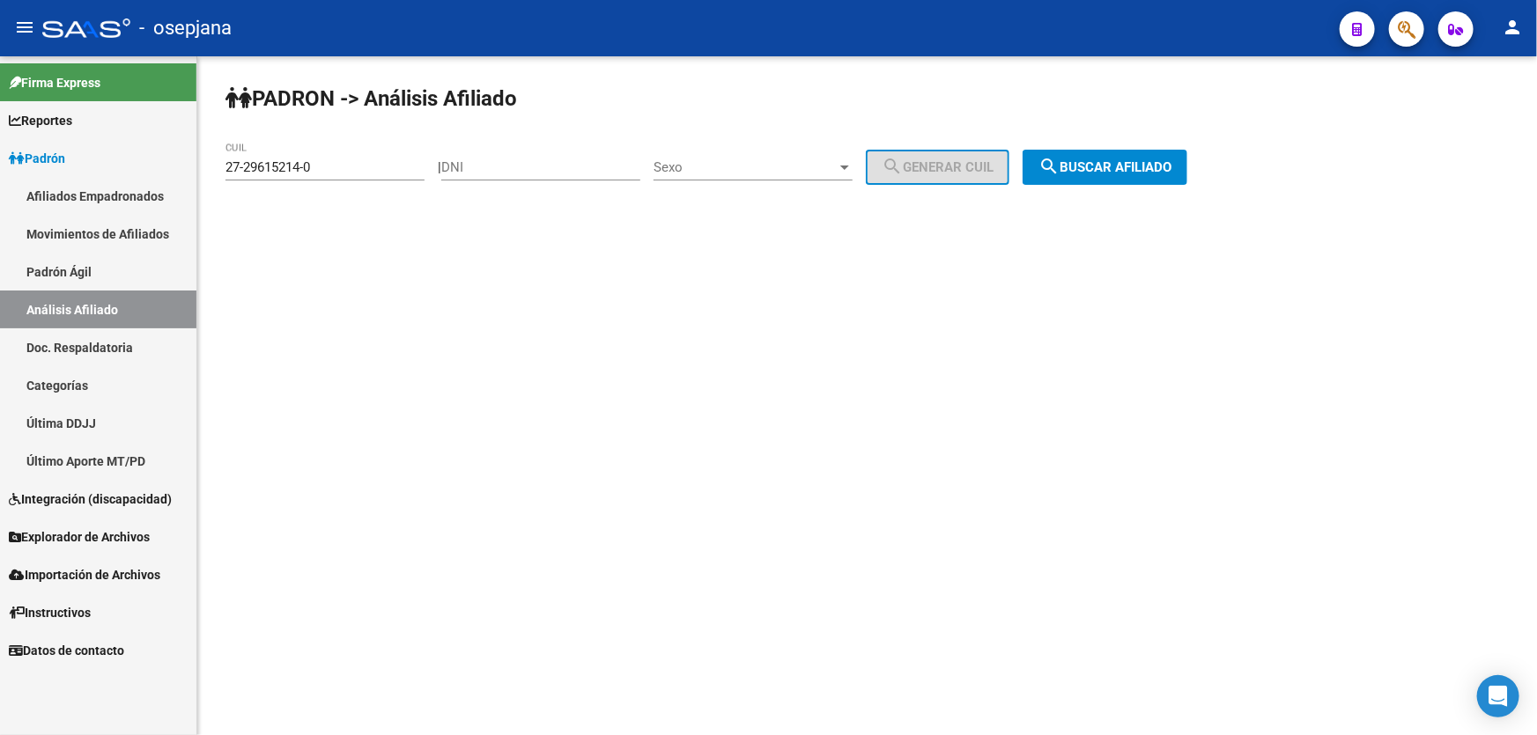
click at [1110, 164] on span "search Buscar afiliado" at bounding box center [1104, 167] width 133 height 16
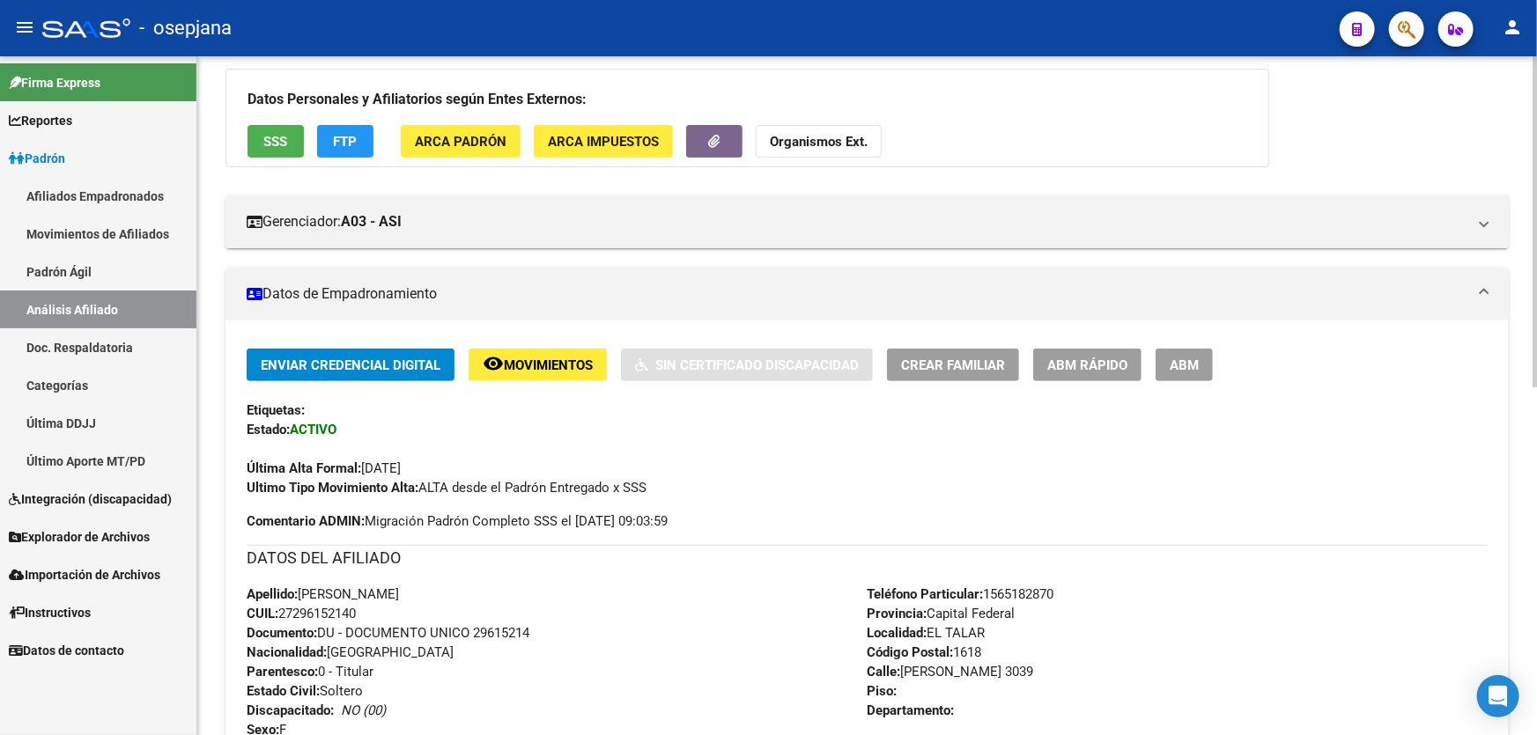
scroll to position [240, 0]
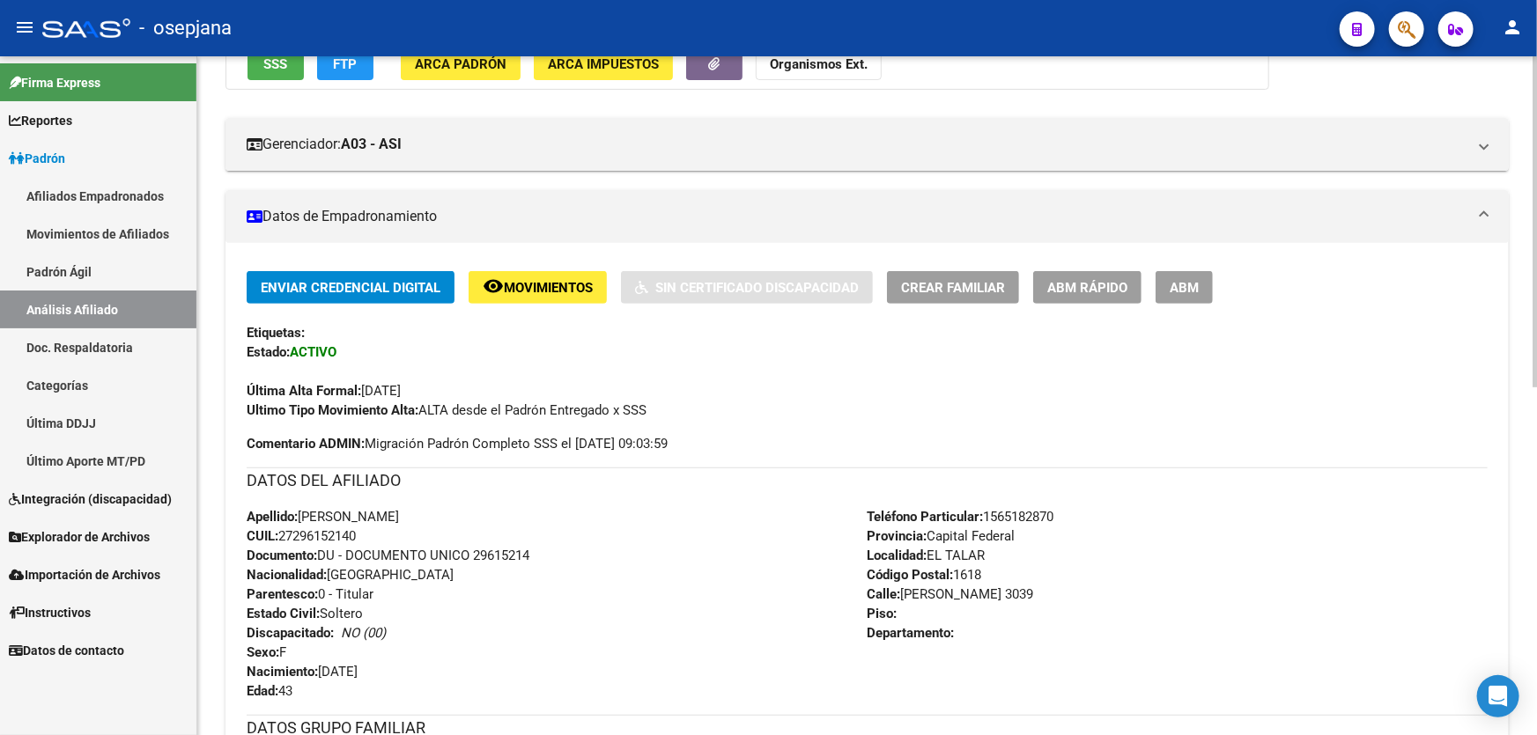
click at [1072, 298] on button "ABM Rápido" at bounding box center [1087, 287] width 108 height 33
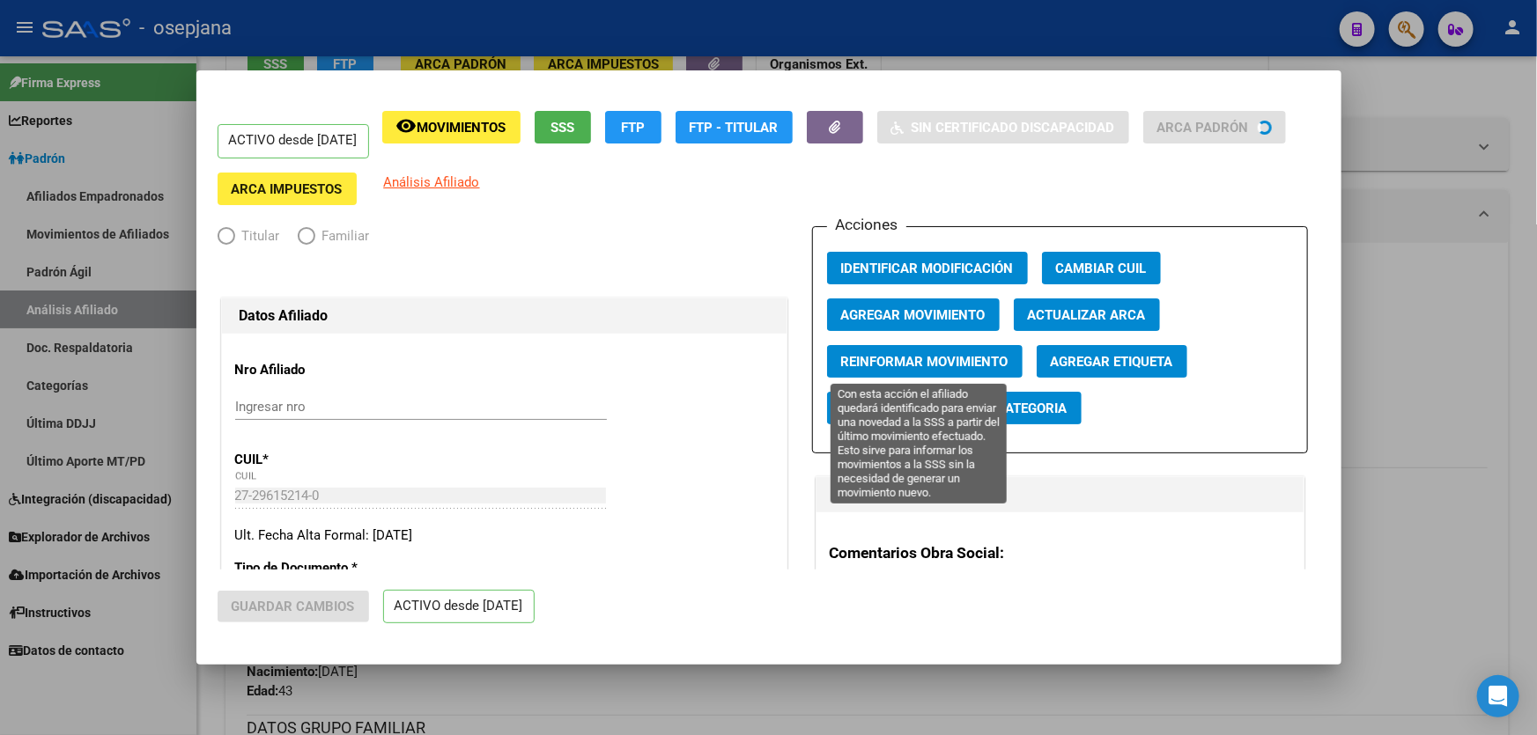
radio input "true"
type input "30-67963603-7"
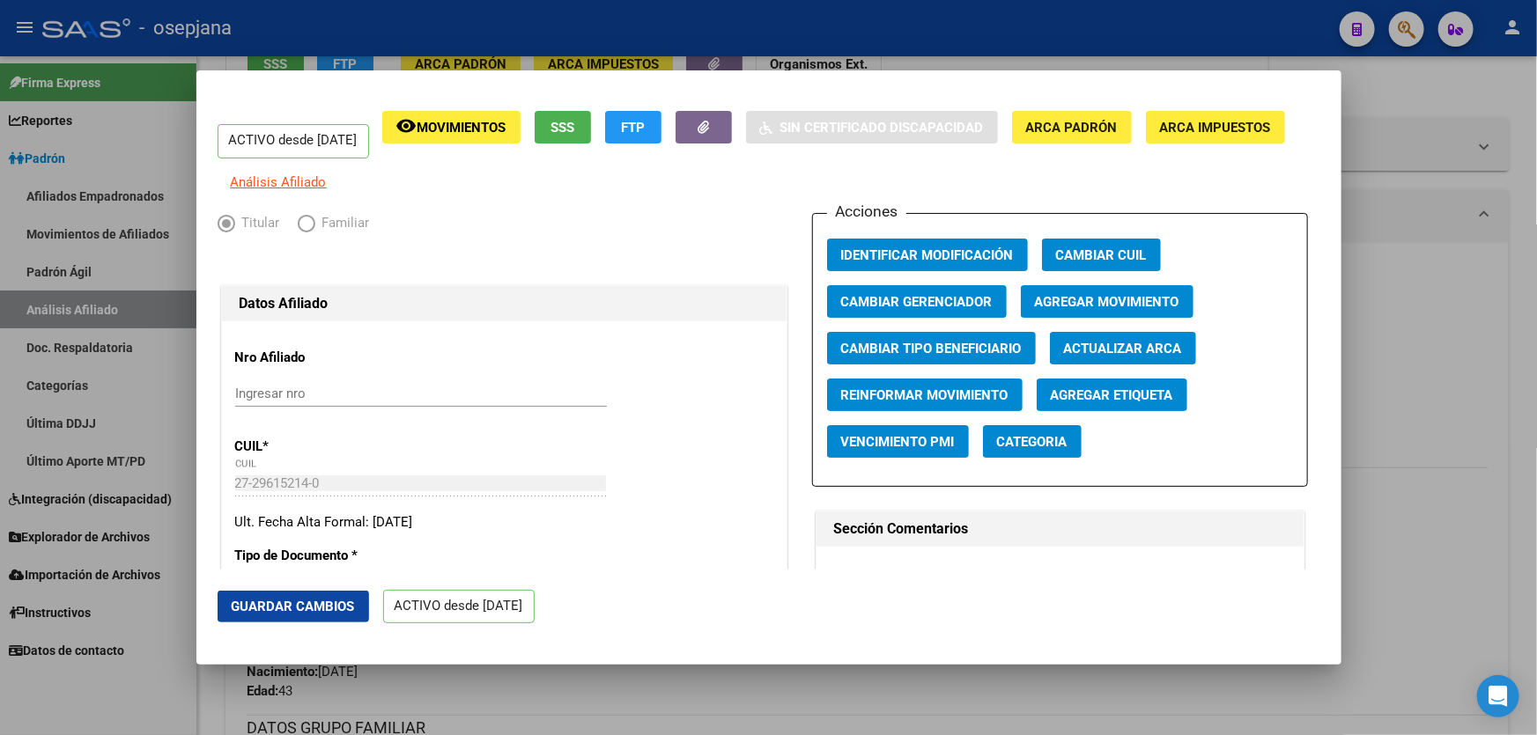
click at [1157, 357] on span "Actualizar ARCA" at bounding box center [1123, 349] width 118 height 16
click at [250, 603] on span "Guardar Cambios" at bounding box center [293, 607] width 123 height 16
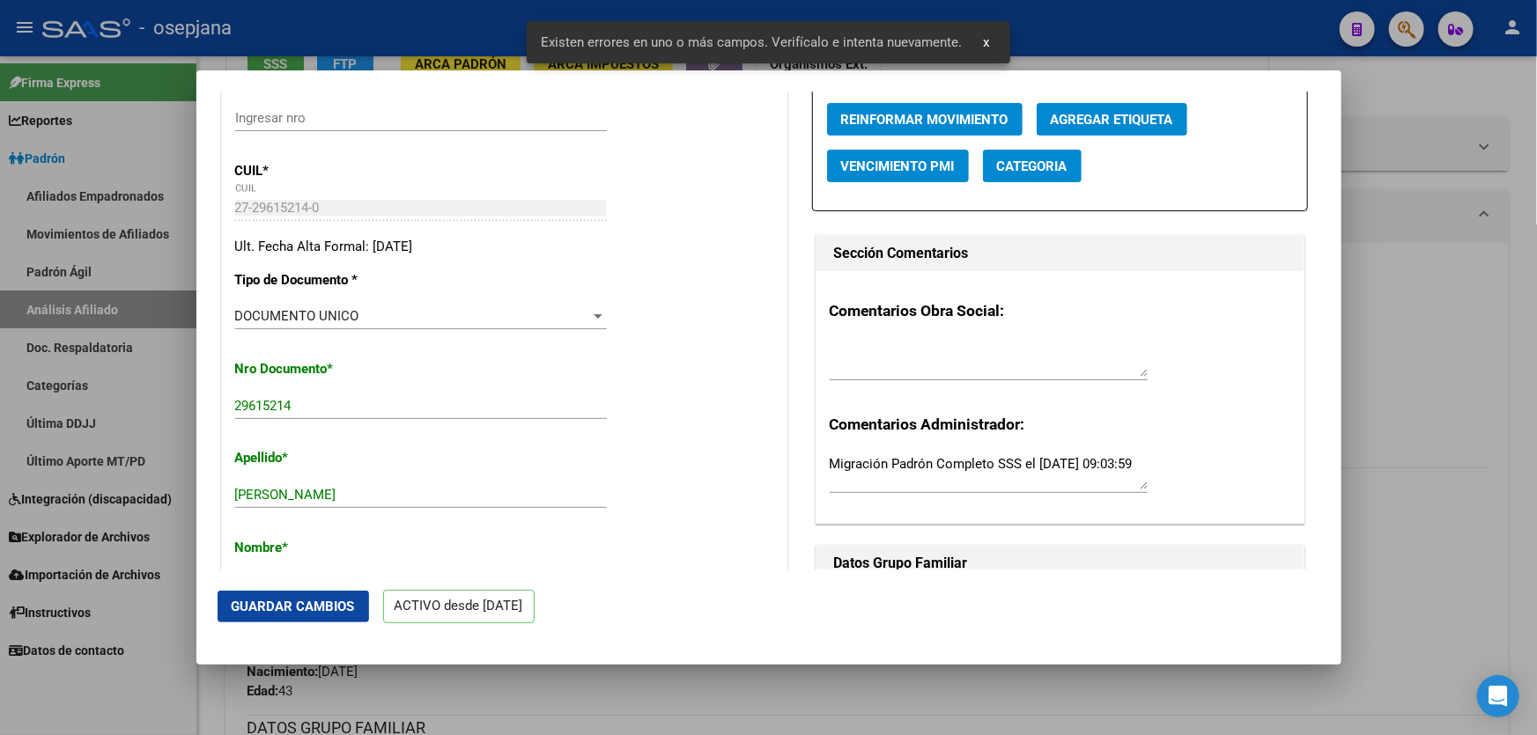
scroll to position [640, 0]
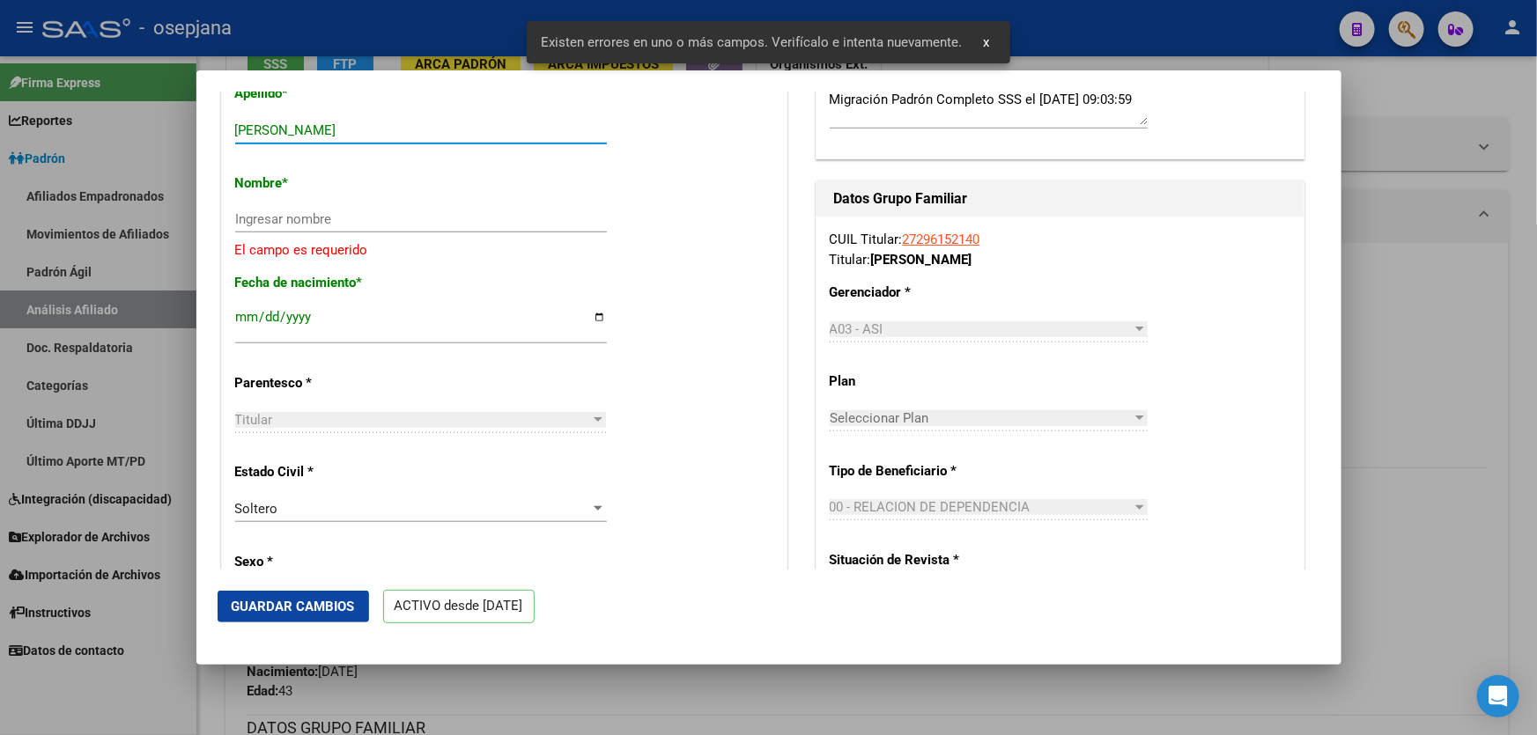
drag, startPoint x: 297, startPoint y: 140, endPoint x: 417, endPoint y: 139, distance: 119.8
click at [417, 138] on input "[PERSON_NAME]" at bounding box center [421, 130] width 372 height 16
type input "ALMIRON"
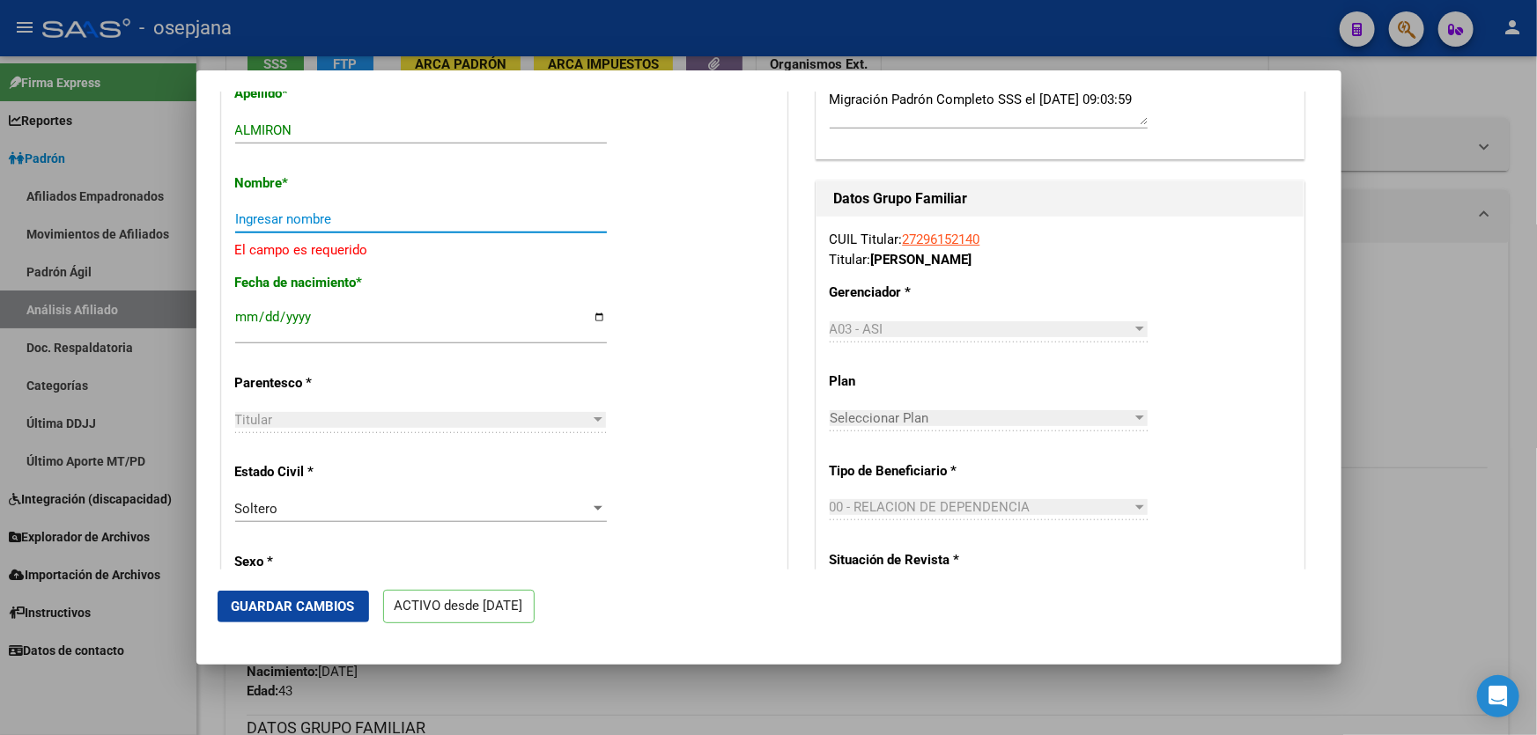
click at [313, 227] on input "Ingresar nombre" at bounding box center [421, 219] width 372 height 16
paste input "[PERSON_NAME]"
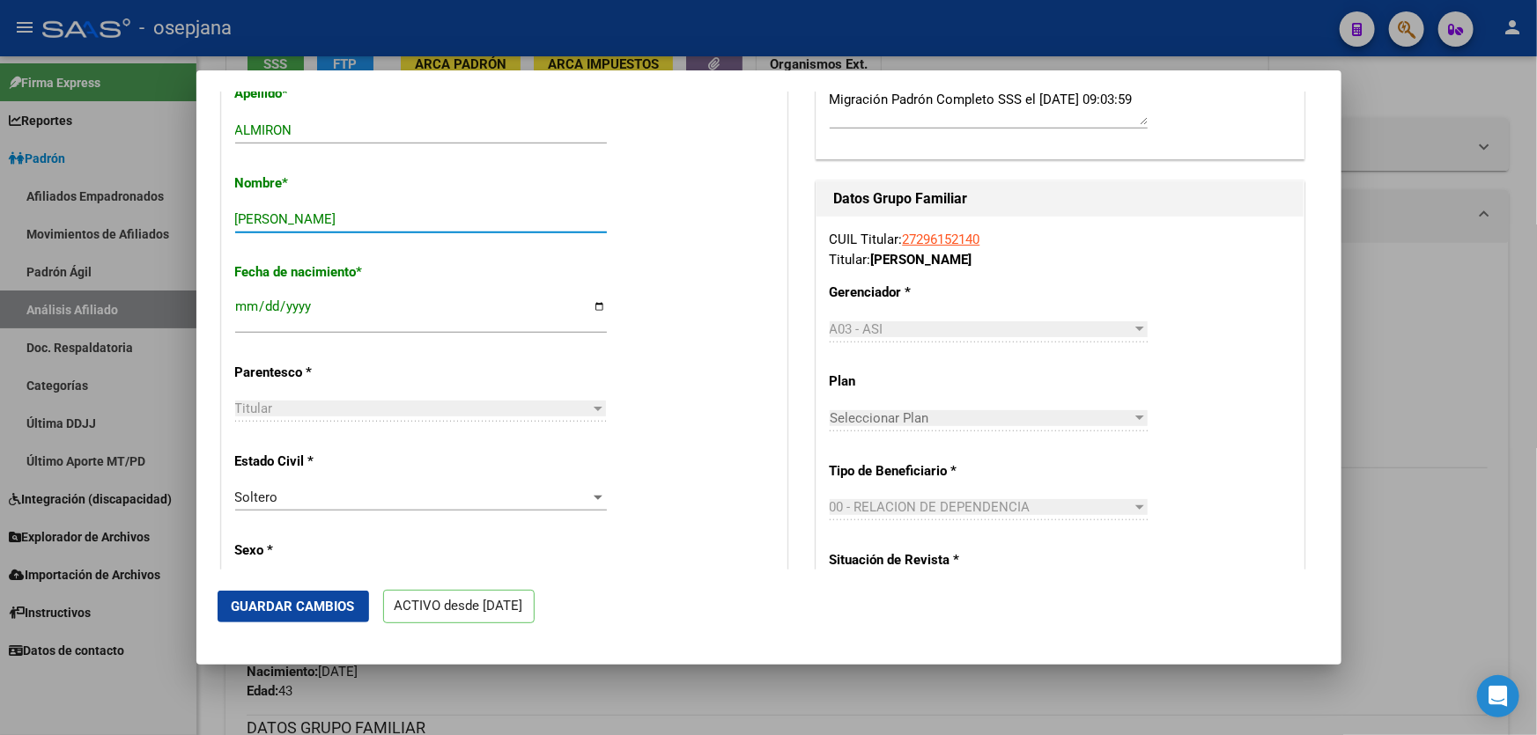
type input "[PERSON_NAME]"
click at [294, 594] on button "Guardar Cambios" at bounding box center [293, 607] width 151 height 32
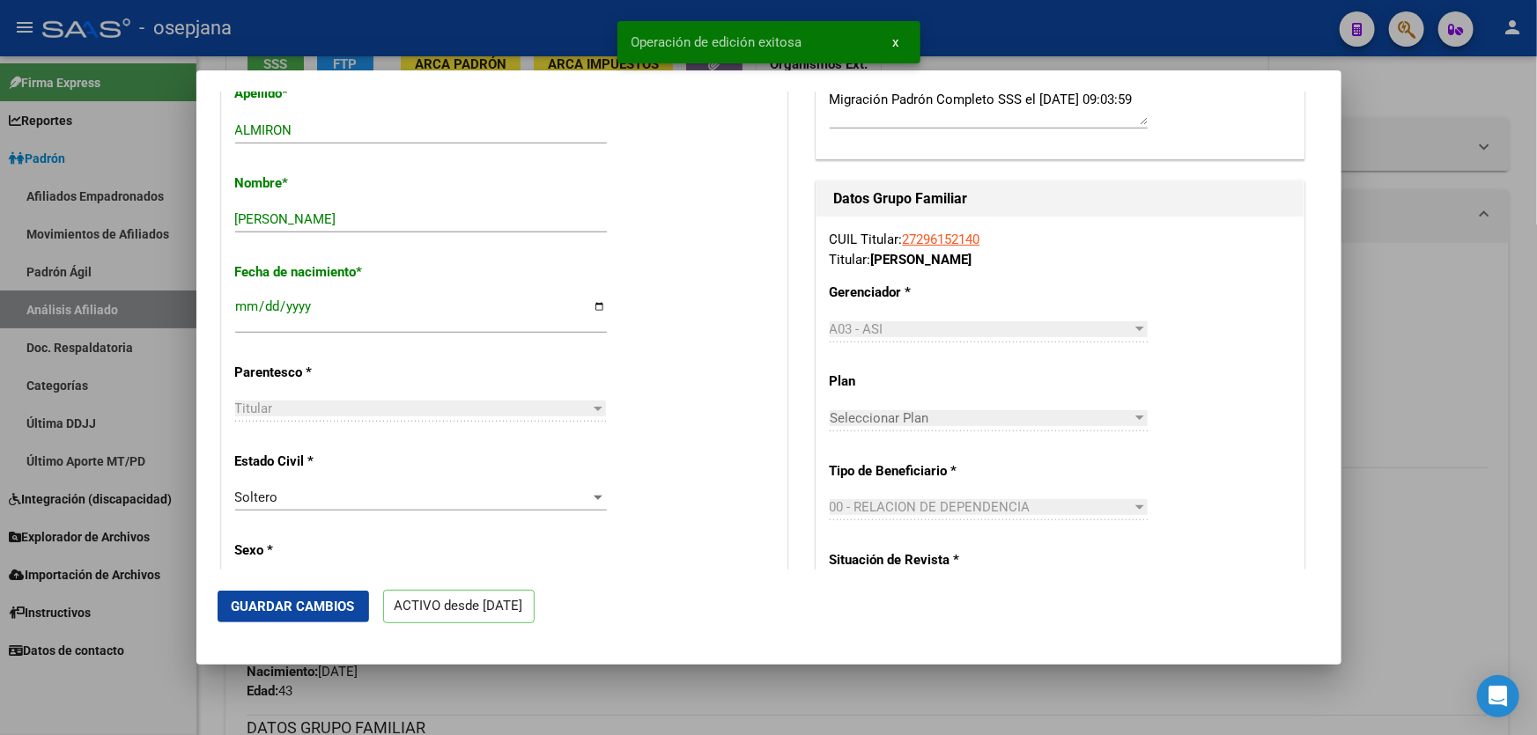
click at [1536, 462] on div at bounding box center [768, 367] width 1537 height 735
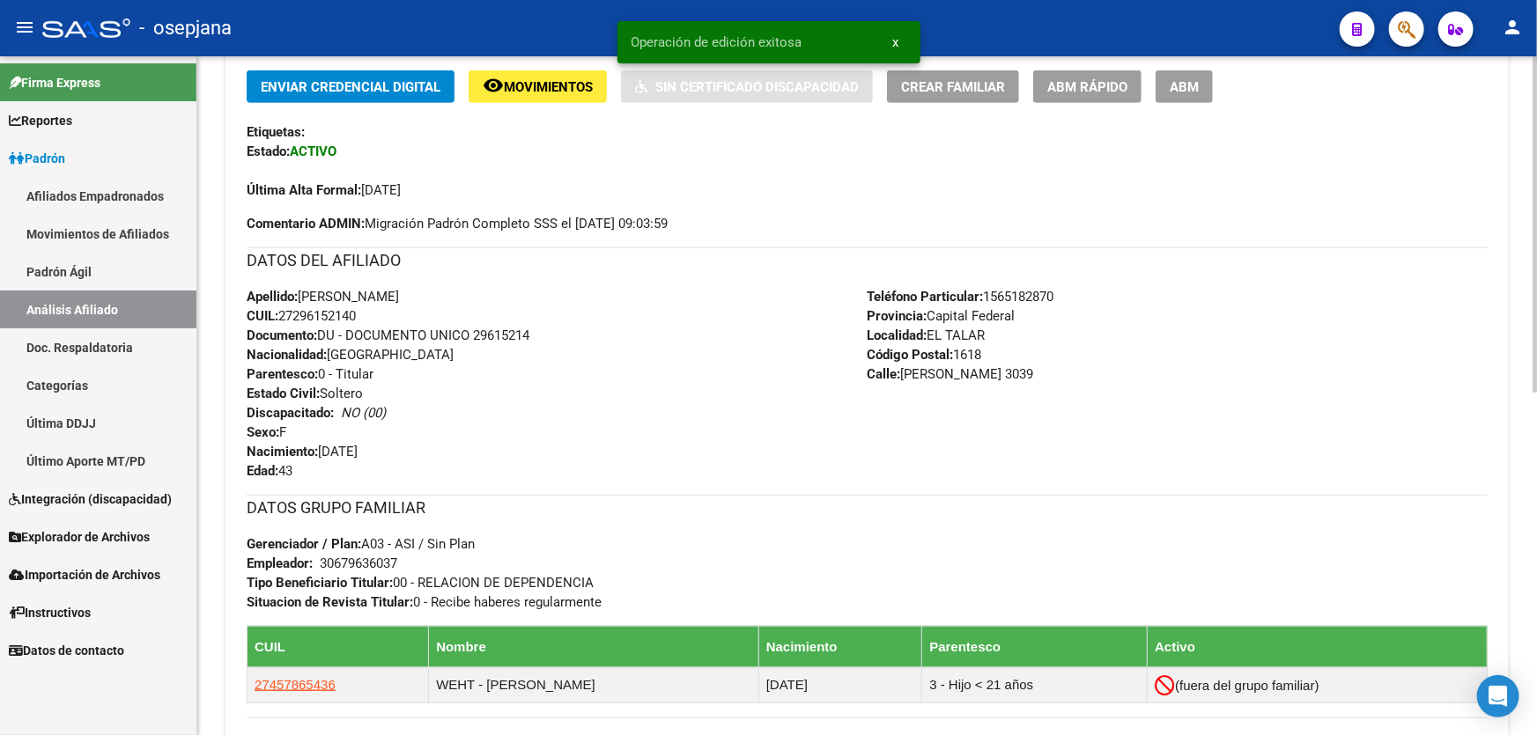
scroll to position [240, 0]
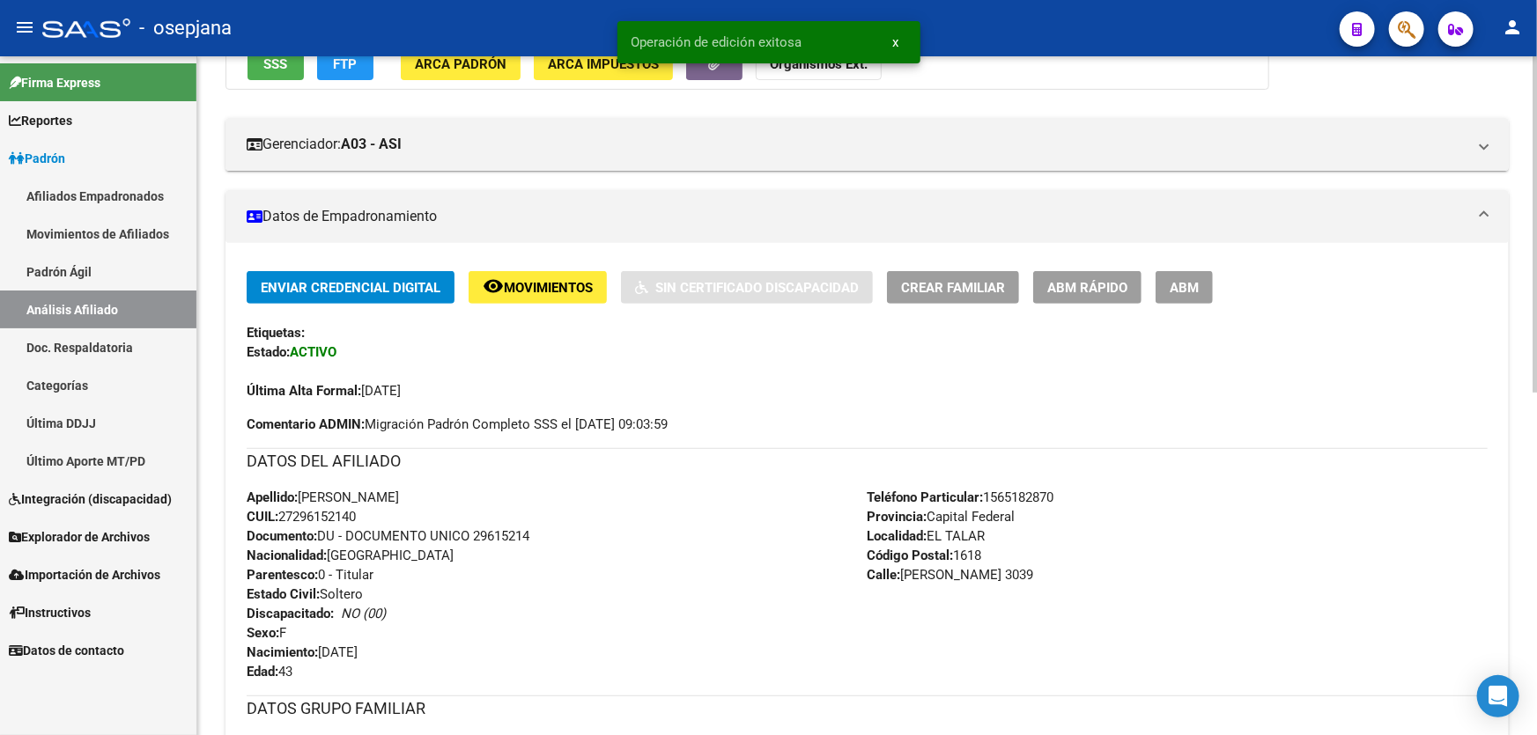
click at [1078, 279] on span "ABM Rápido" at bounding box center [1087, 287] width 80 height 16
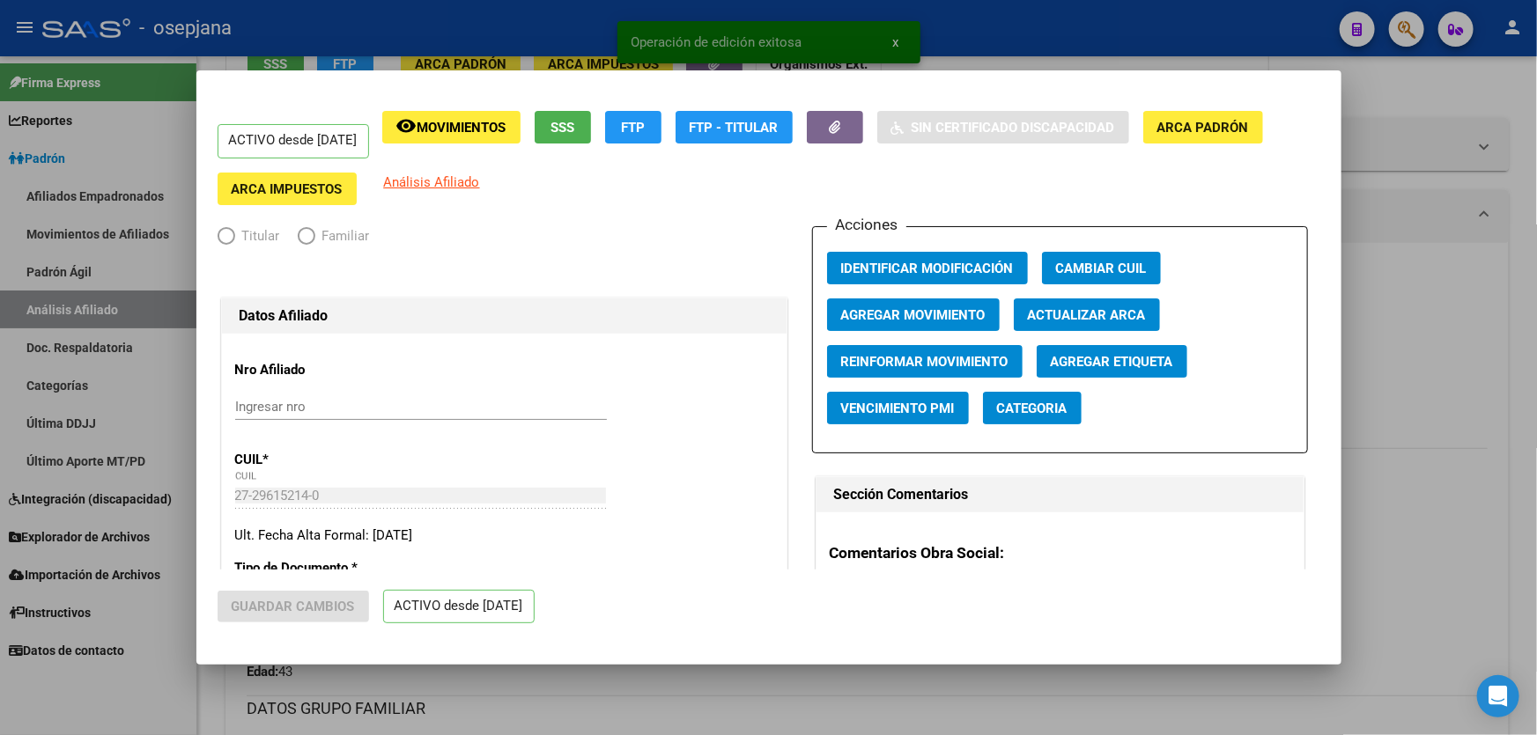
radio input "true"
type input "30-67963603-7"
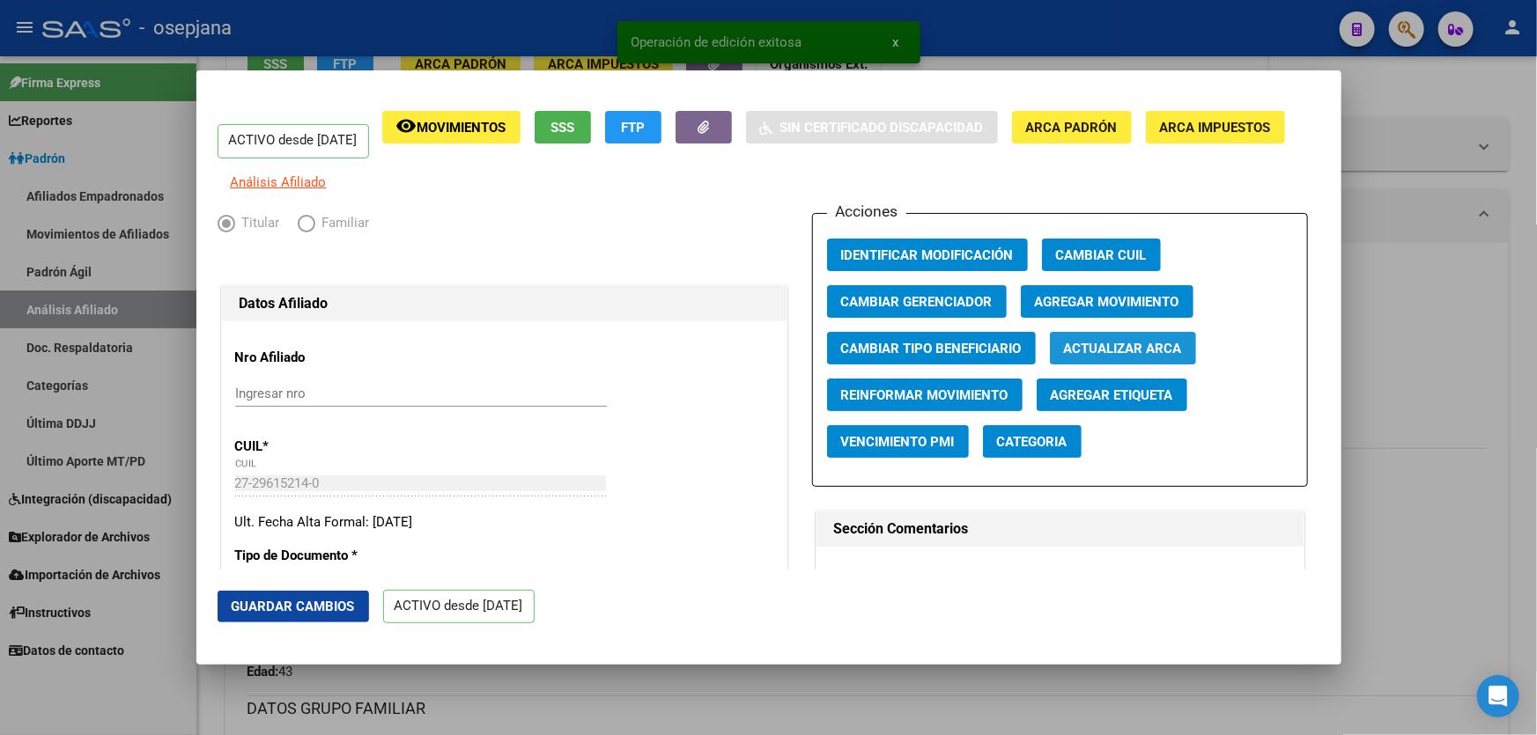
click at [1092, 355] on span "Actualizar ARCA" at bounding box center [1123, 349] width 118 height 16
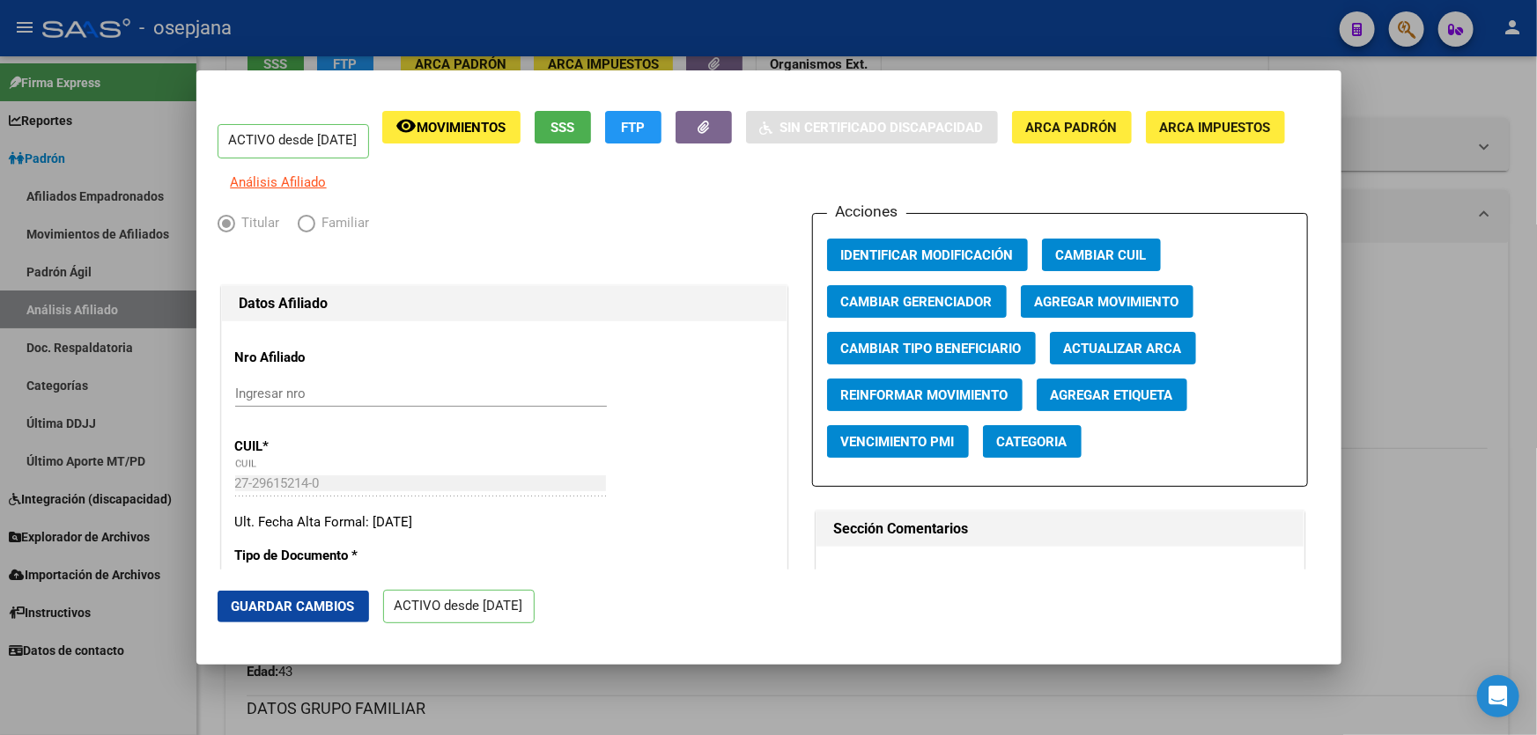
click at [309, 604] on span "Guardar Cambios" at bounding box center [293, 607] width 123 height 16
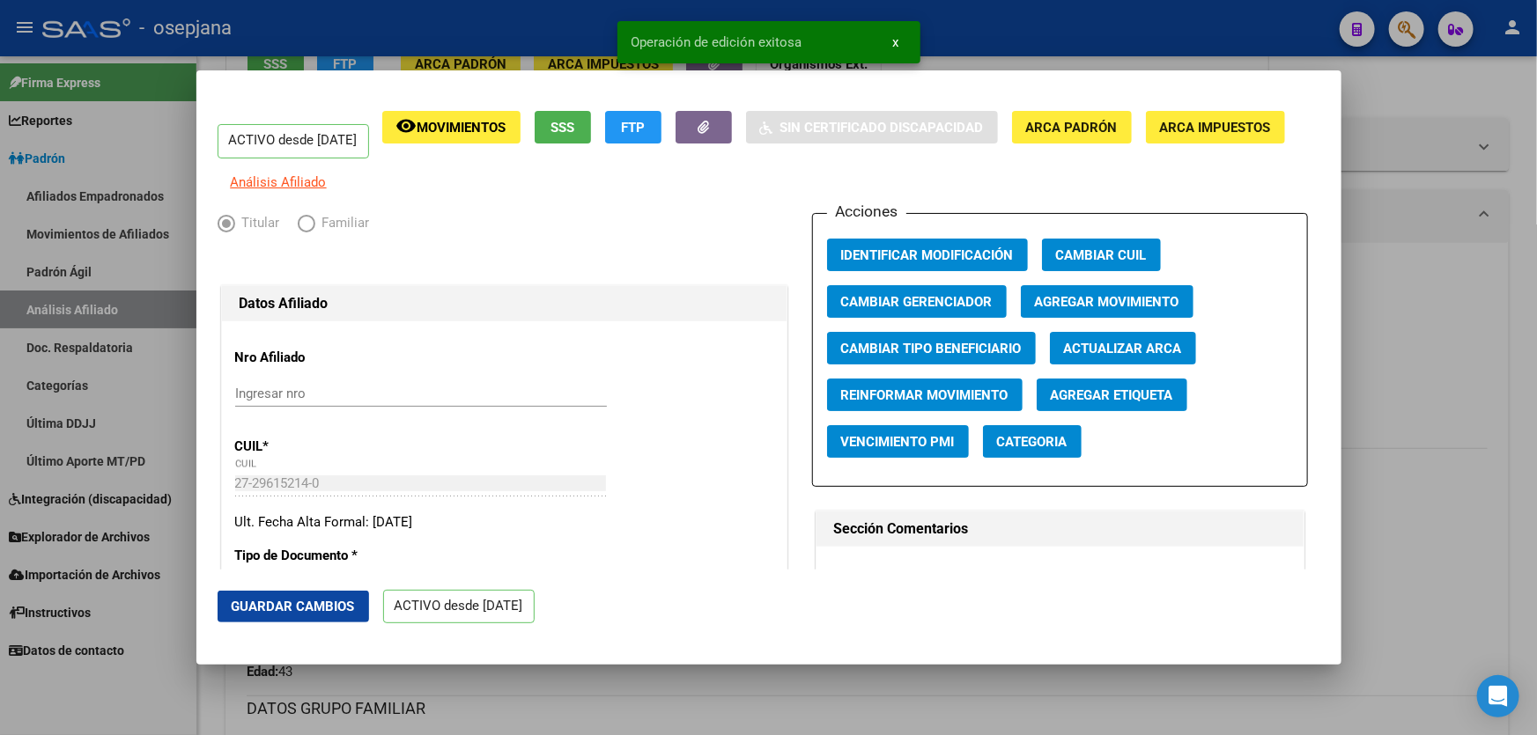
click at [1536, 440] on div at bounding box center [768, 367] width 1537 height 735
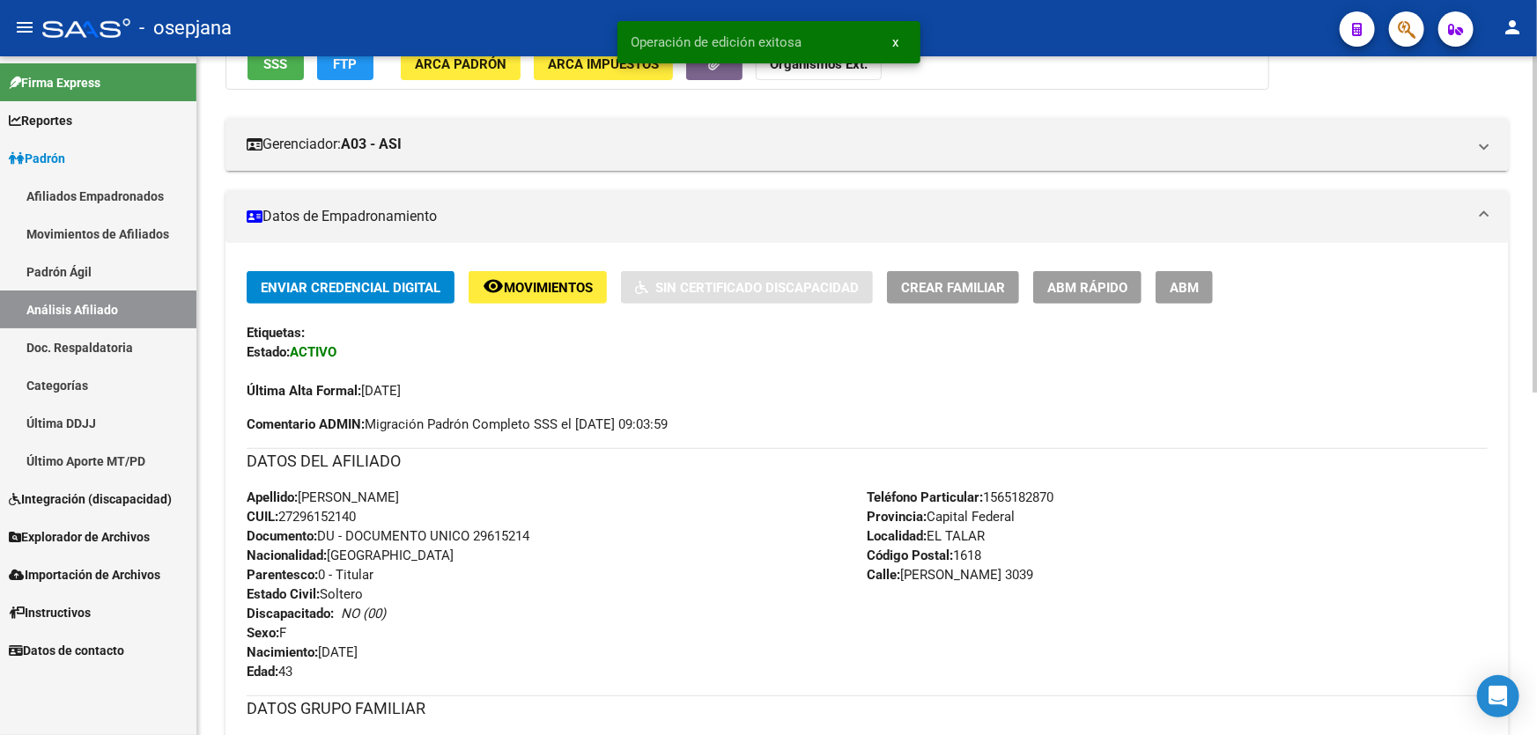
click at [1031, 277] on div "Enviar Credencial Digital remove_red_eye Movimientos Sin Certificado Discapacid…" at bounding box center [867, 287] width 1241 height 33
click at [1097, 280] on span "ABM Rápido" at bounding box center [1087, 288] width 80 height 16
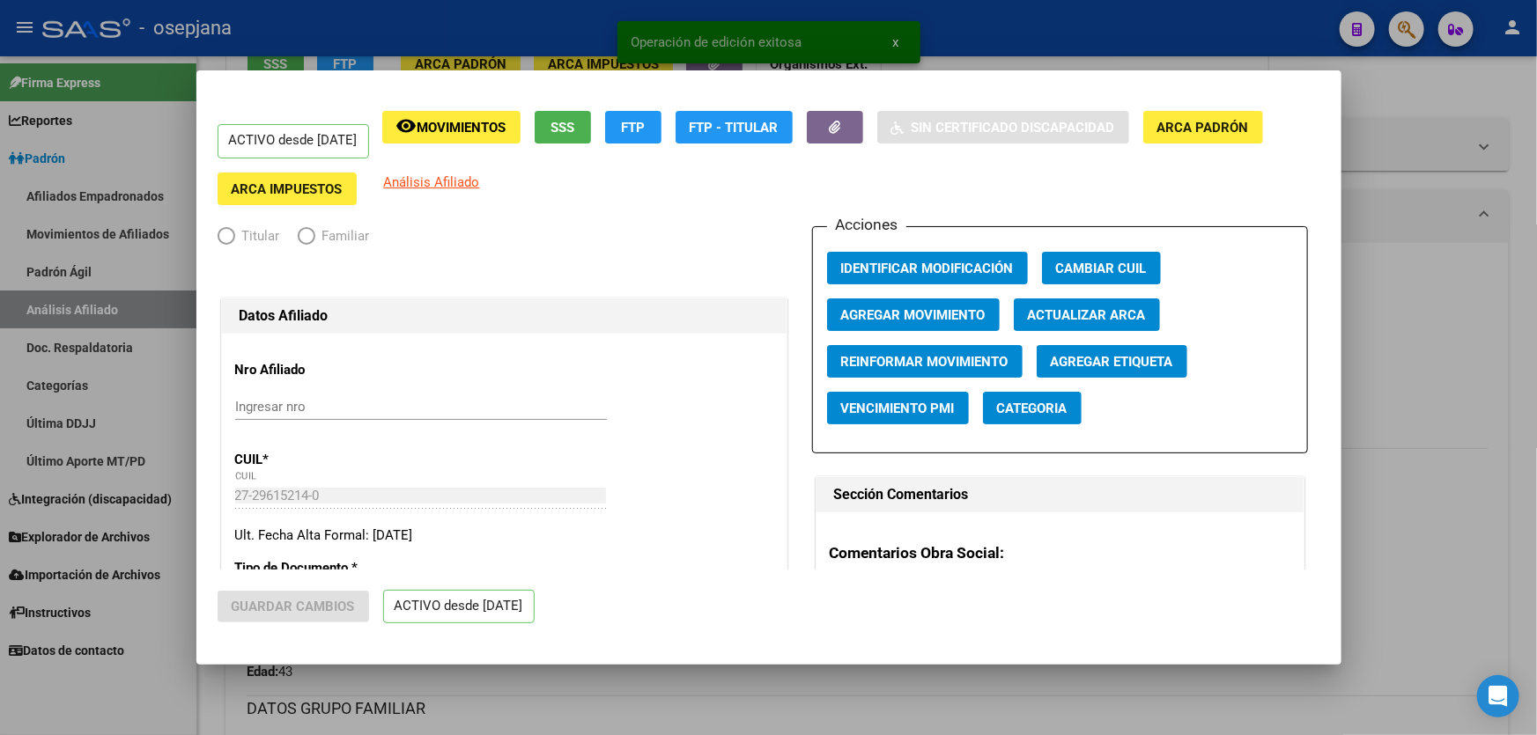
radio input "true"
type input "30-67963603-7"
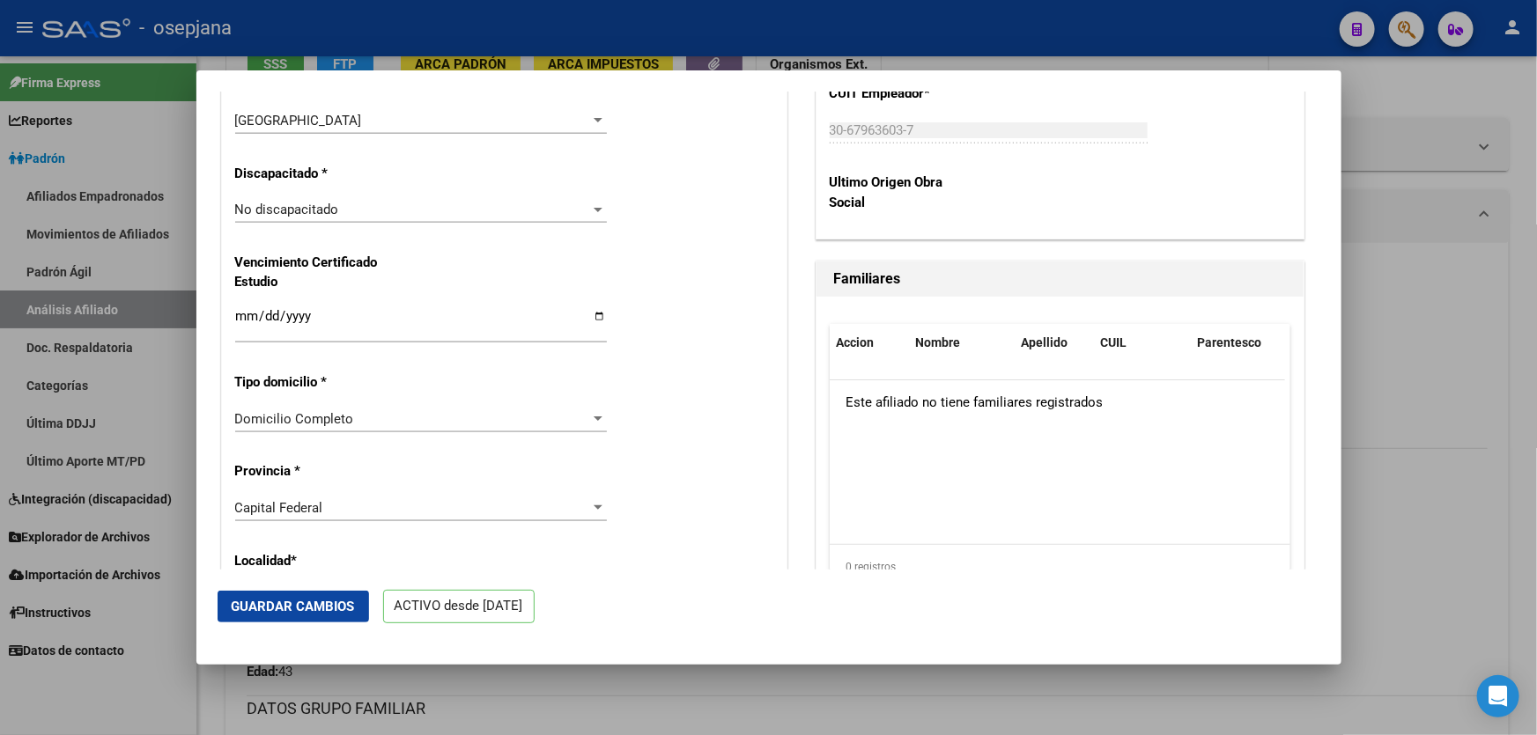
scroll to position [1441, 0]
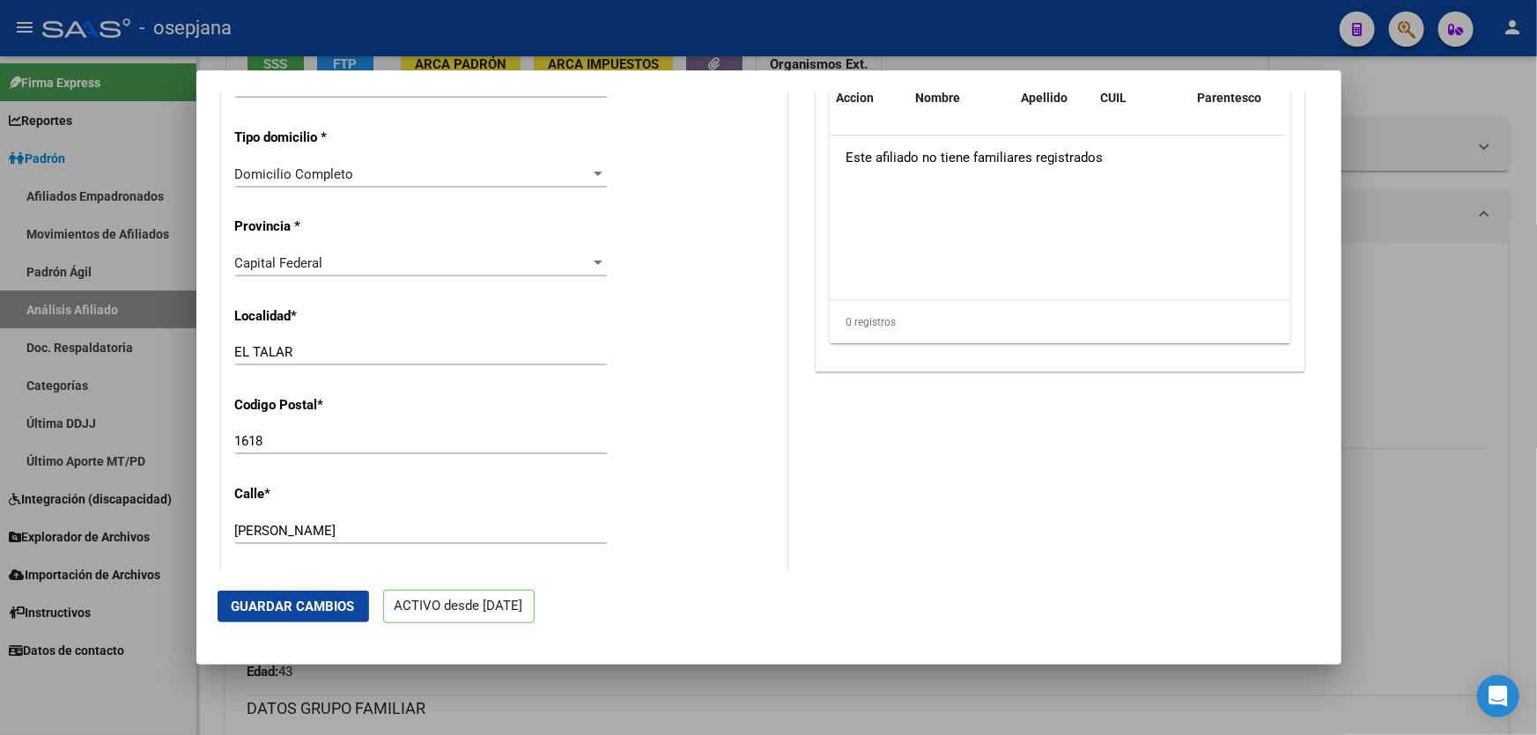
drag, startPoint x: 329, startPoint y: 348, endPoint x: 305, endPoint y: 350, distance: 24.8
click at [305, 350] on div "Nro Afiliado Ingresar nro CUIL * 27-29615214-0 CUIL ARCA Padrón Ult. Fecha Alta…" at bounding box center [504, 39] width 564 height 2317
drag, startPoint x: 305, startPoint y: 368, endPoint x: 203, endPoint y: 367, distance: 102.2
click at [203, 367] on mat-dialog-content "ACTIVO desde [DATE] remove_red_eye Movimientos SSS FTP Sin Certificado Discapac…" at bounding box center [768, 331] width 1145 height 478
click at [419, 271] on div "Capital Federal" at bounding box center [413, 263] width 356 height 16
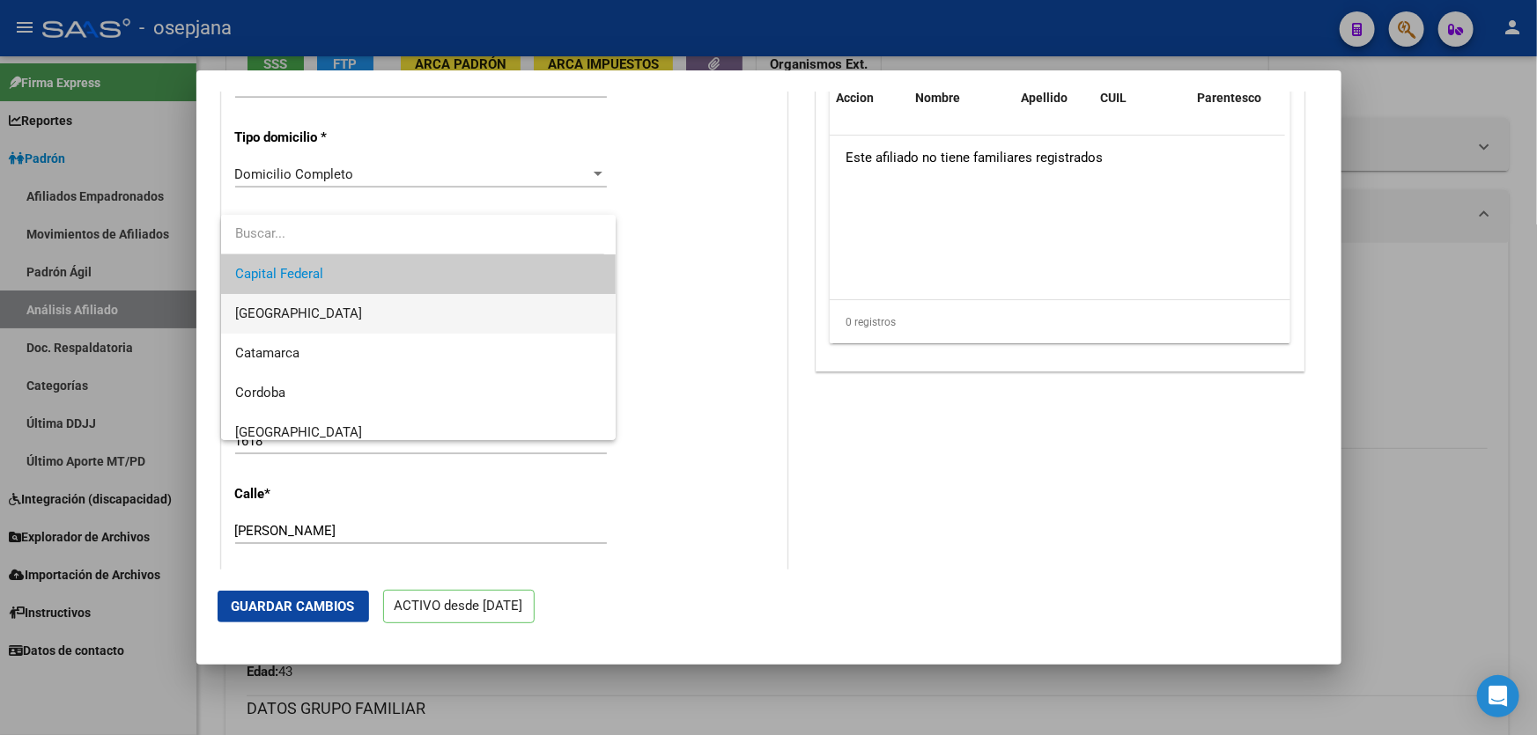
click at [346, 318] on span "[GEOGRAPHIC_DATA]" at bounding box center [418, 314] width 367 height 40
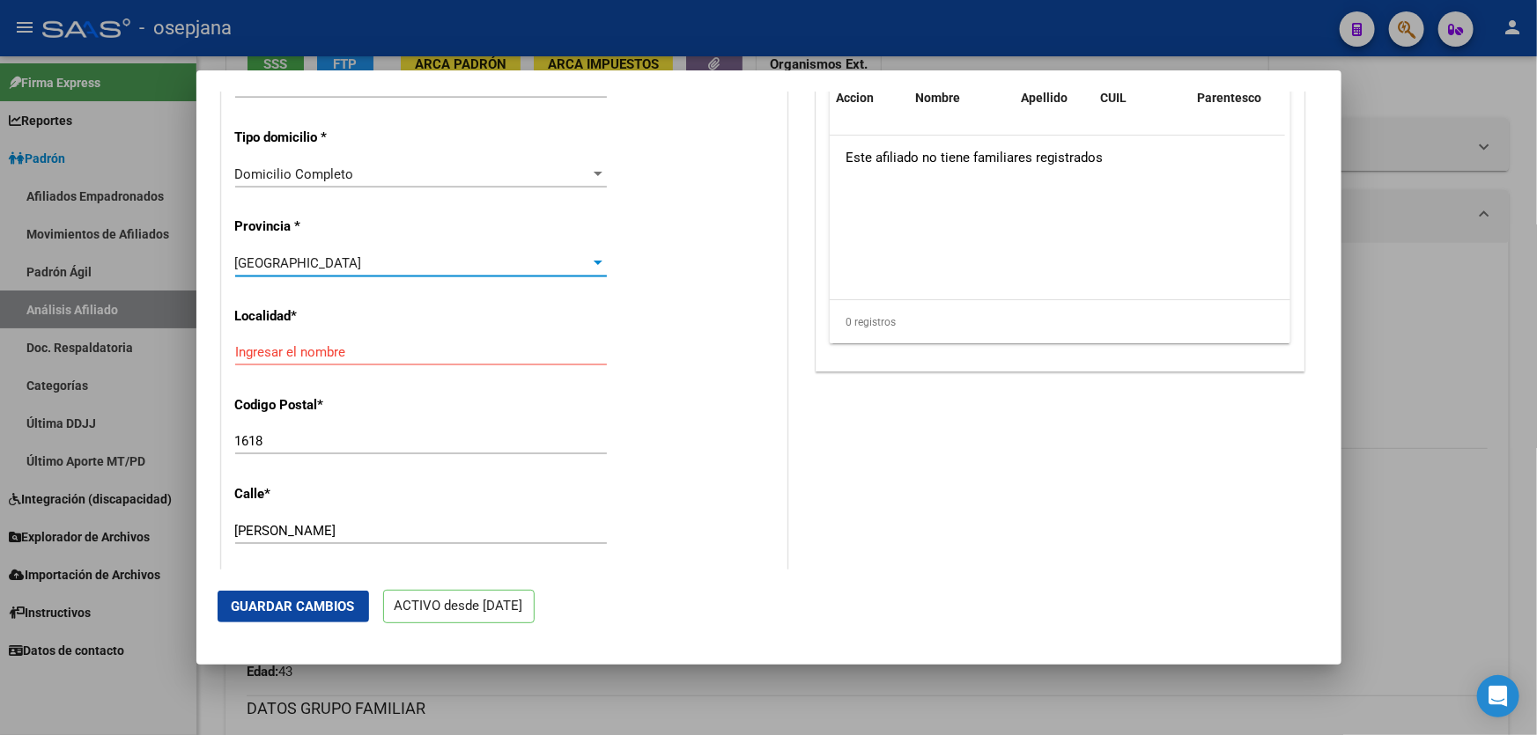
click at [335, 360] on input "Ingresar el nombre" at bounding box center [421, 352] width 372 height 16
paste input "EL TALAR"
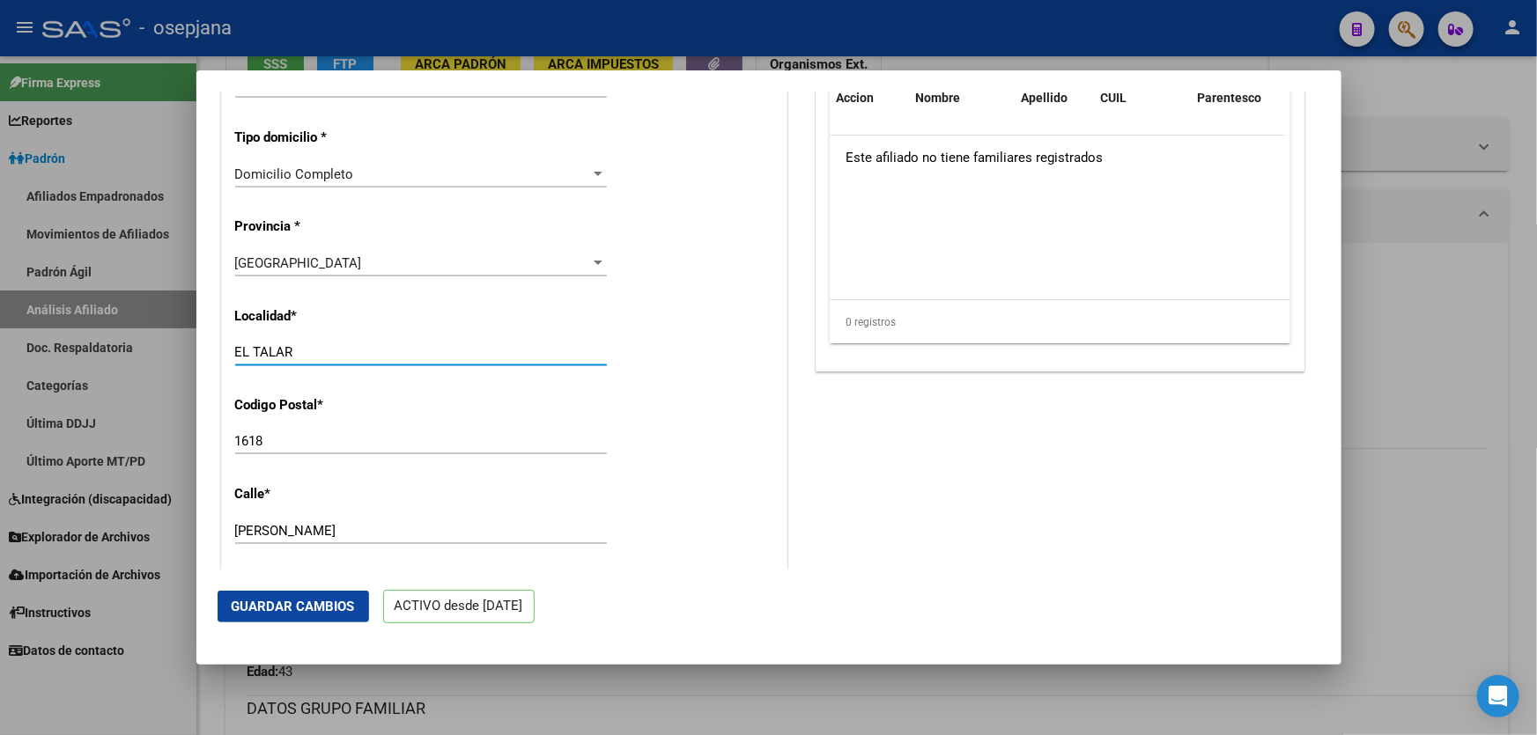
type input "EL TALAR"
click at [328, 609] on span "Guardar Cambios" at bounding box center [293, 607] width 123 height 16
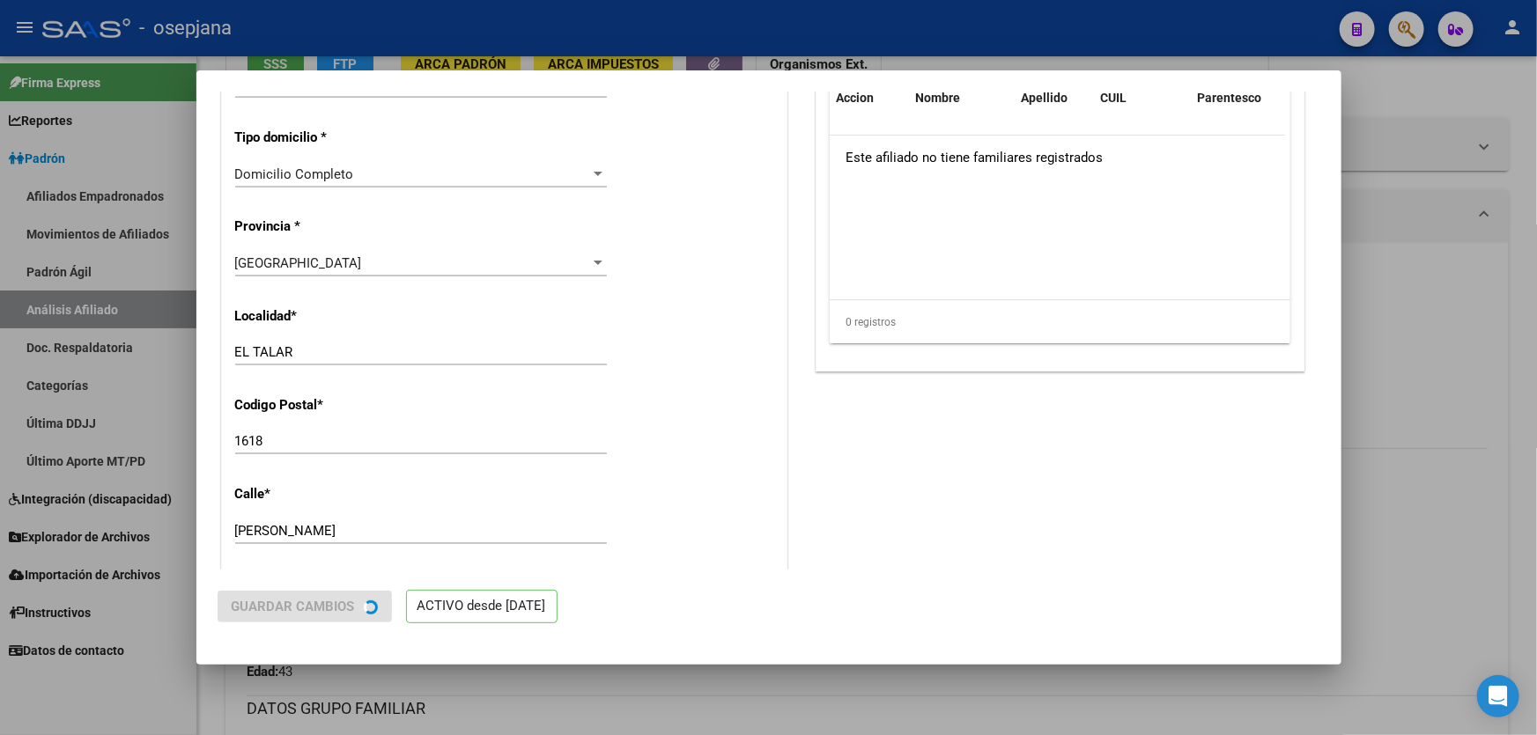
click at [1536, 602] on div at bounding box center [768, 367] width 1537 height 735
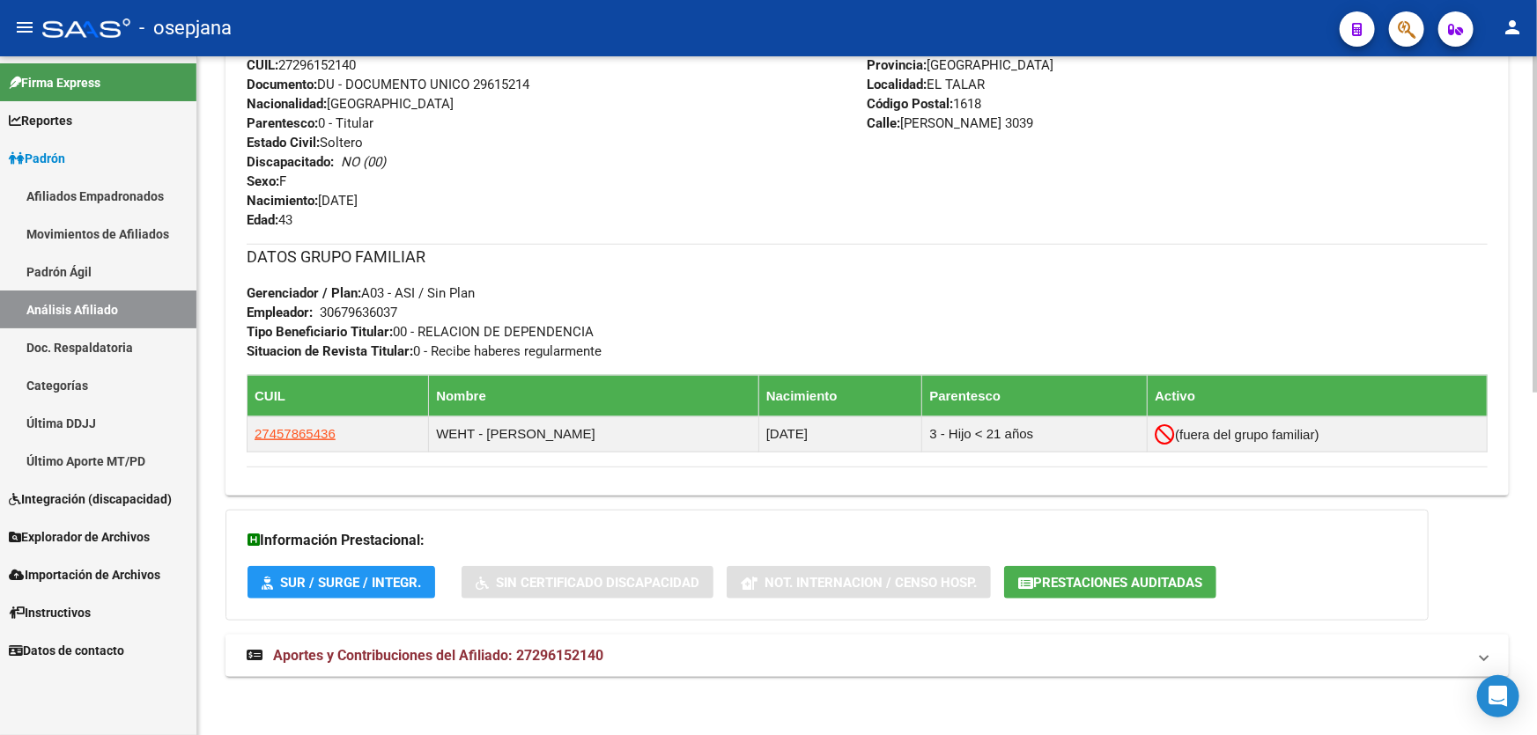
scroll to position [692, 0]
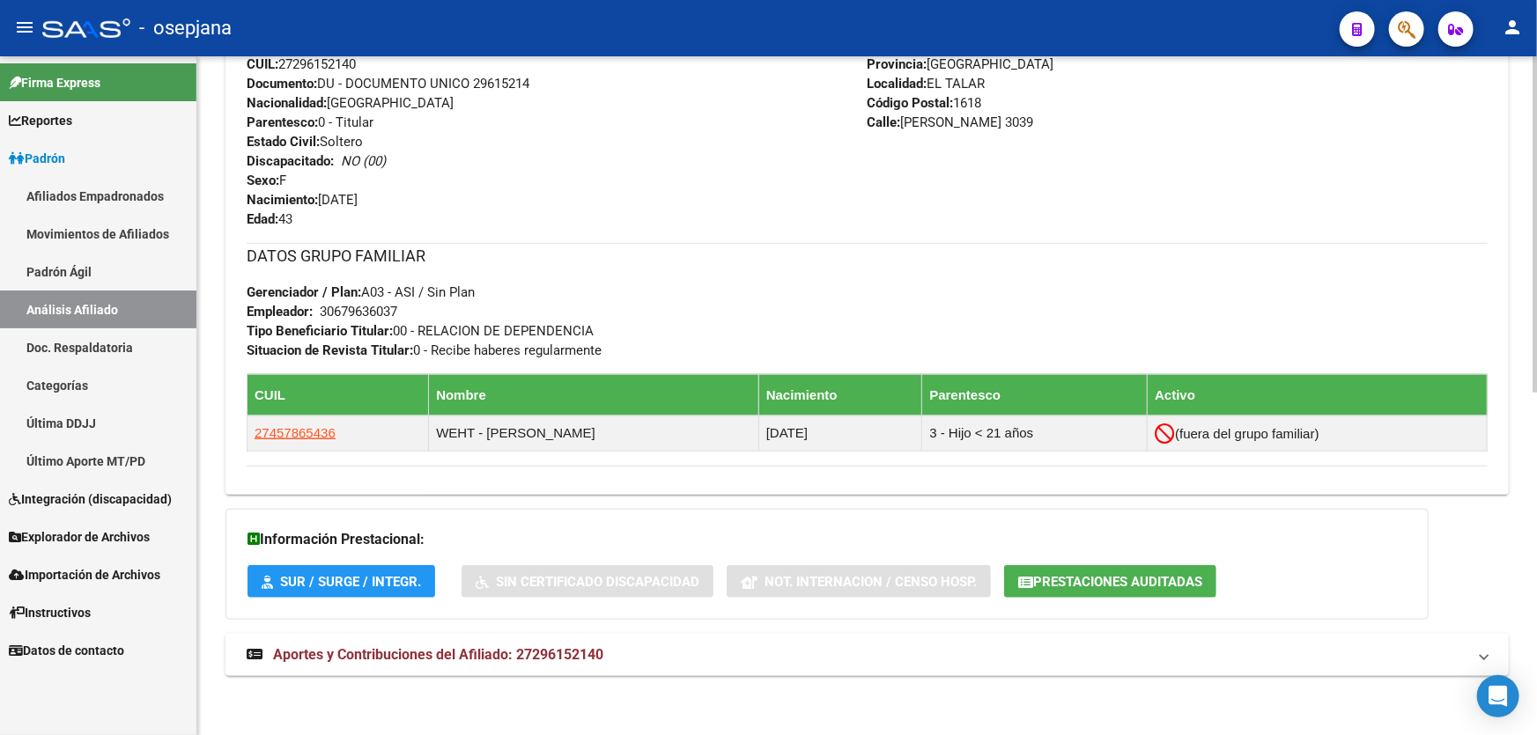
click at [719, 660] on mat-panel-title "Aportes y Contribuciones del Afiliado: 27296152140" at bounding box center [857, 654] width 1220 height 19
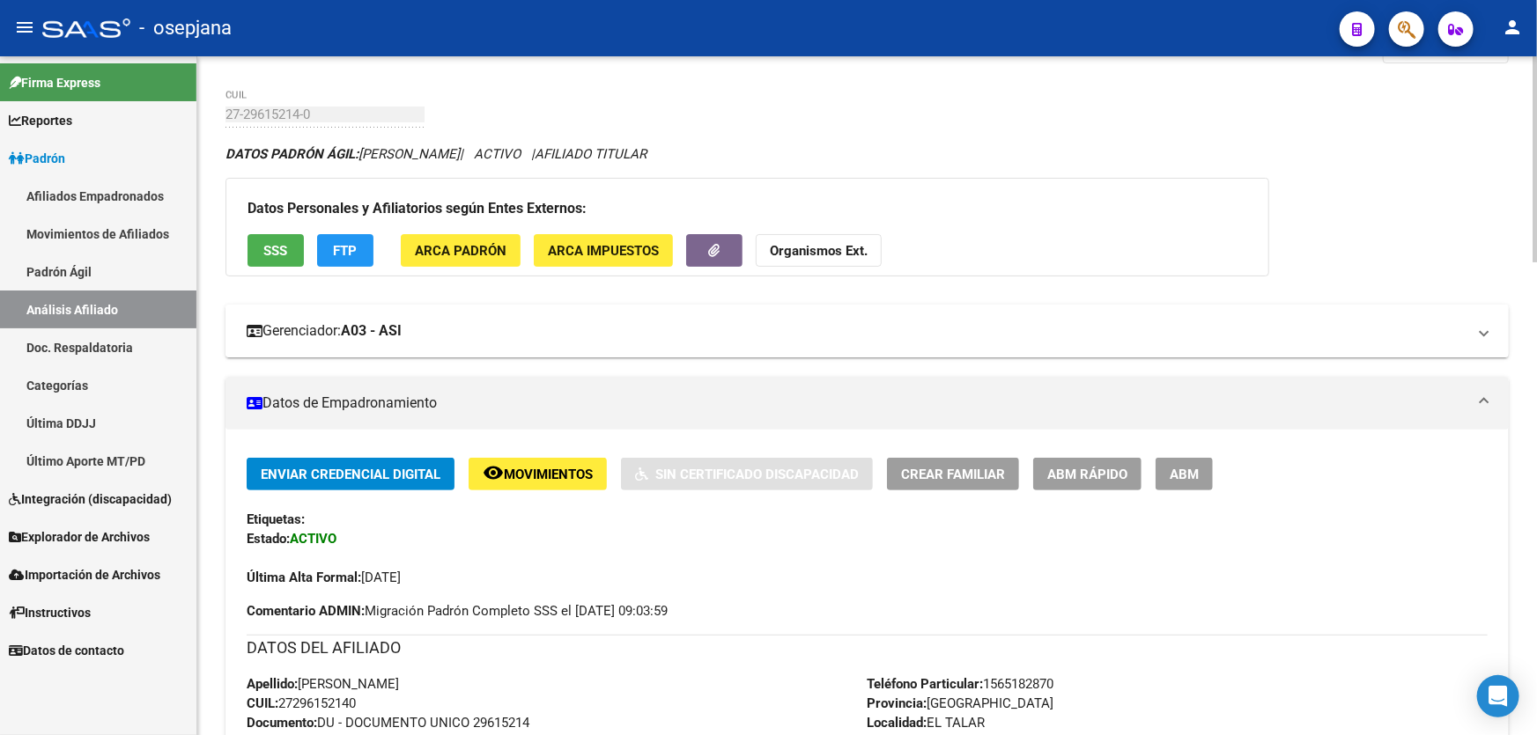
scroll to position [79, 0]
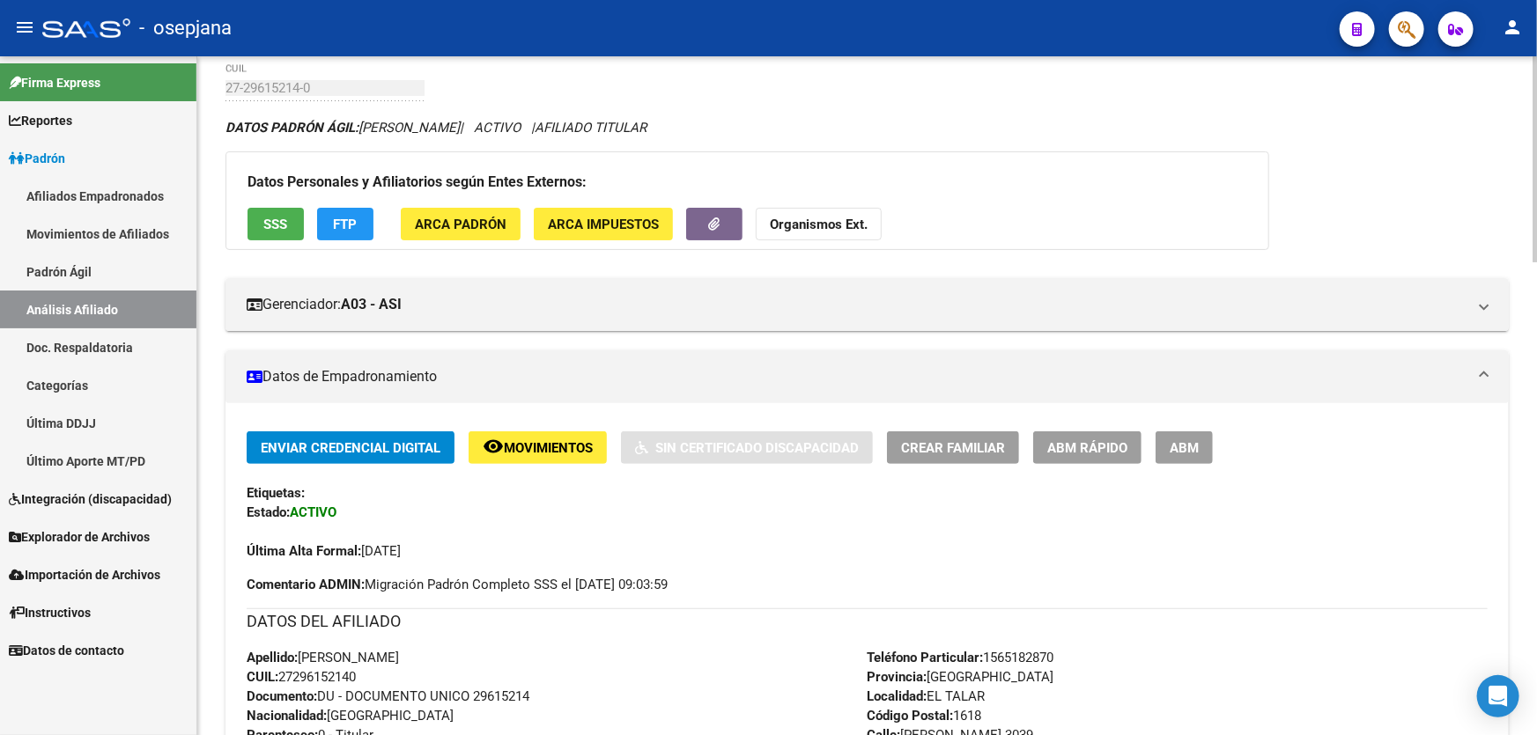
click at [372, 232] on app-movimiento-sss "FTP" at bounding box center [352, 224] width 70 height 33
click at [361, 230] on button "FTP" at bounding box center [345, 224] width 56 height 33
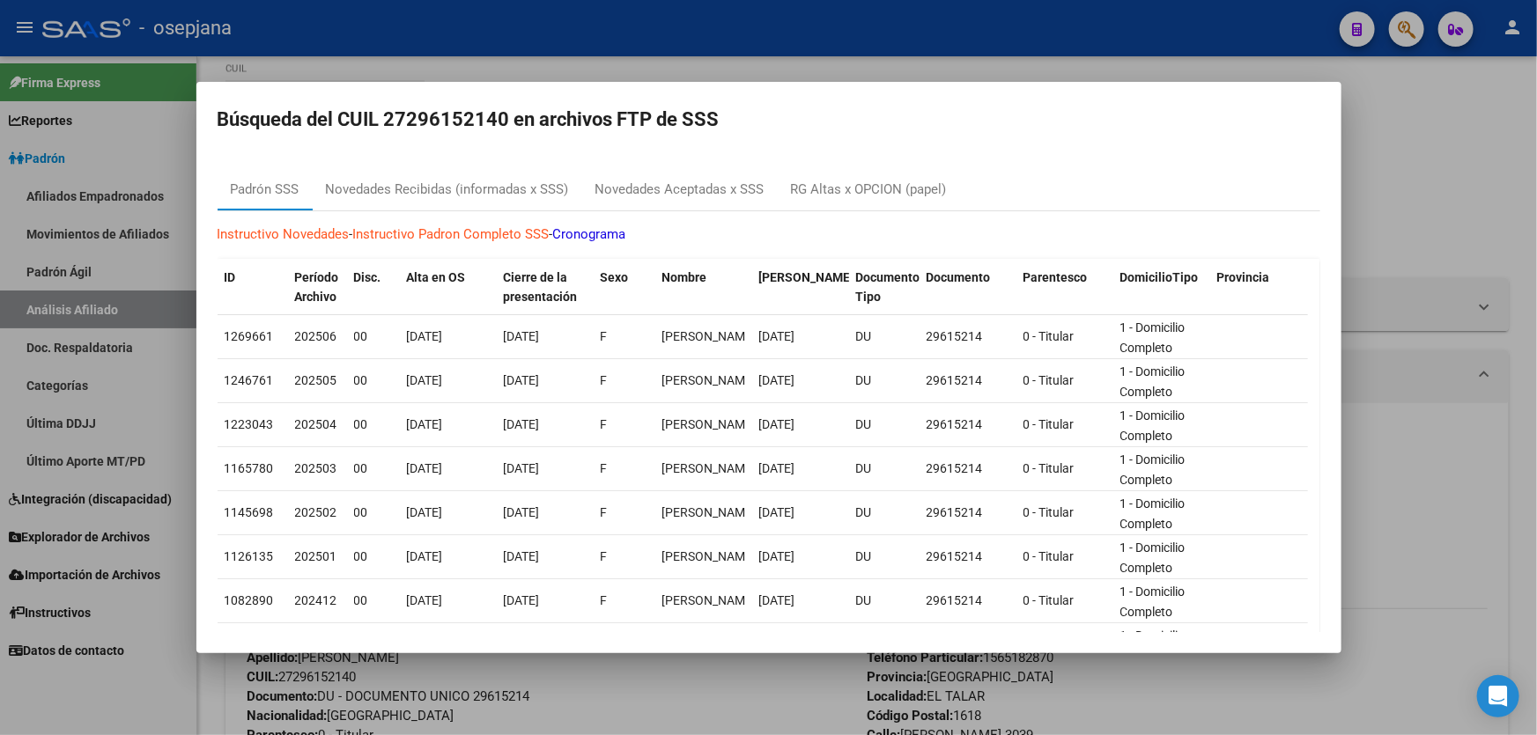
click at [1427, 188] on div at bounding box center [768, 367] width 1537 height 735
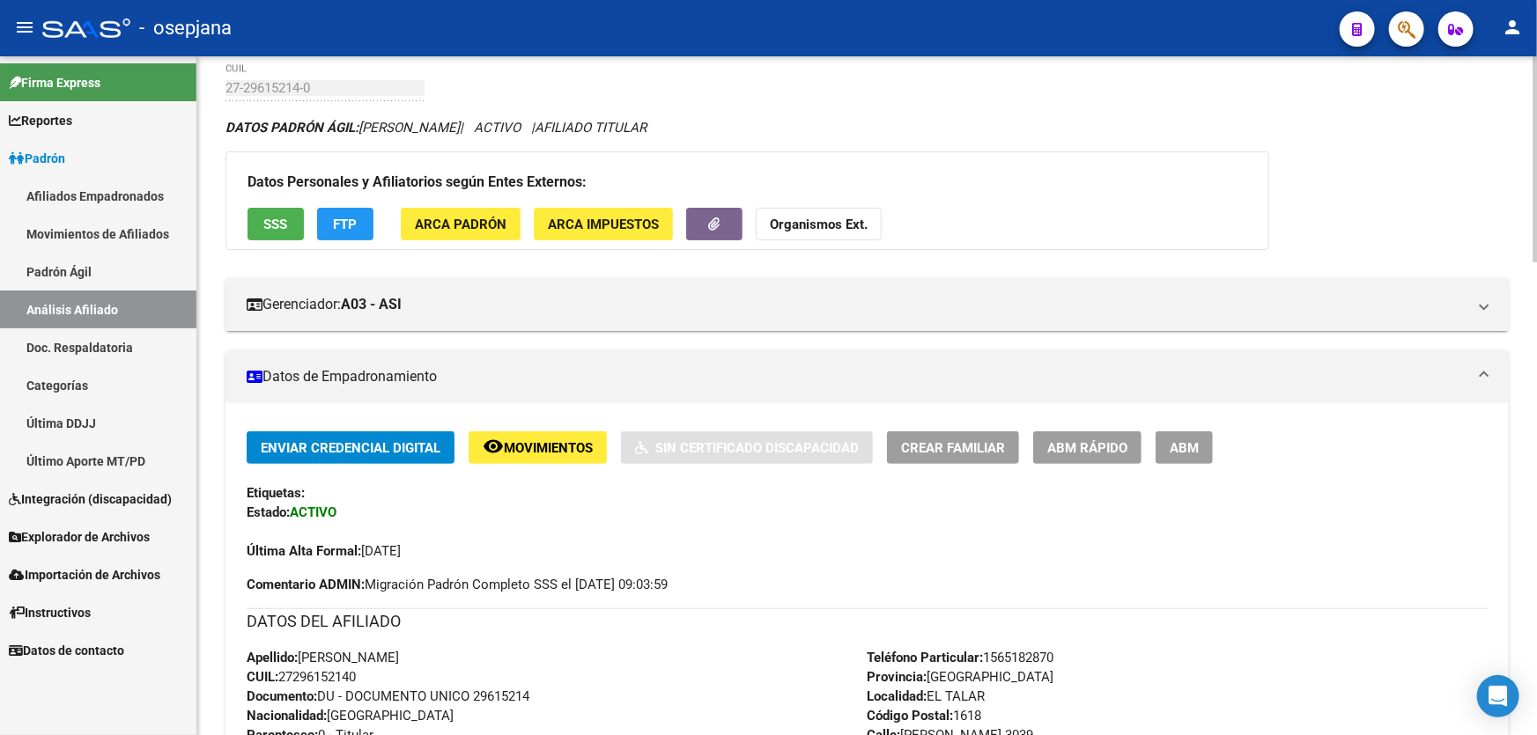
click at [271, 219] on span "SSS" at bounding box center [276, 225] width 24 height 16
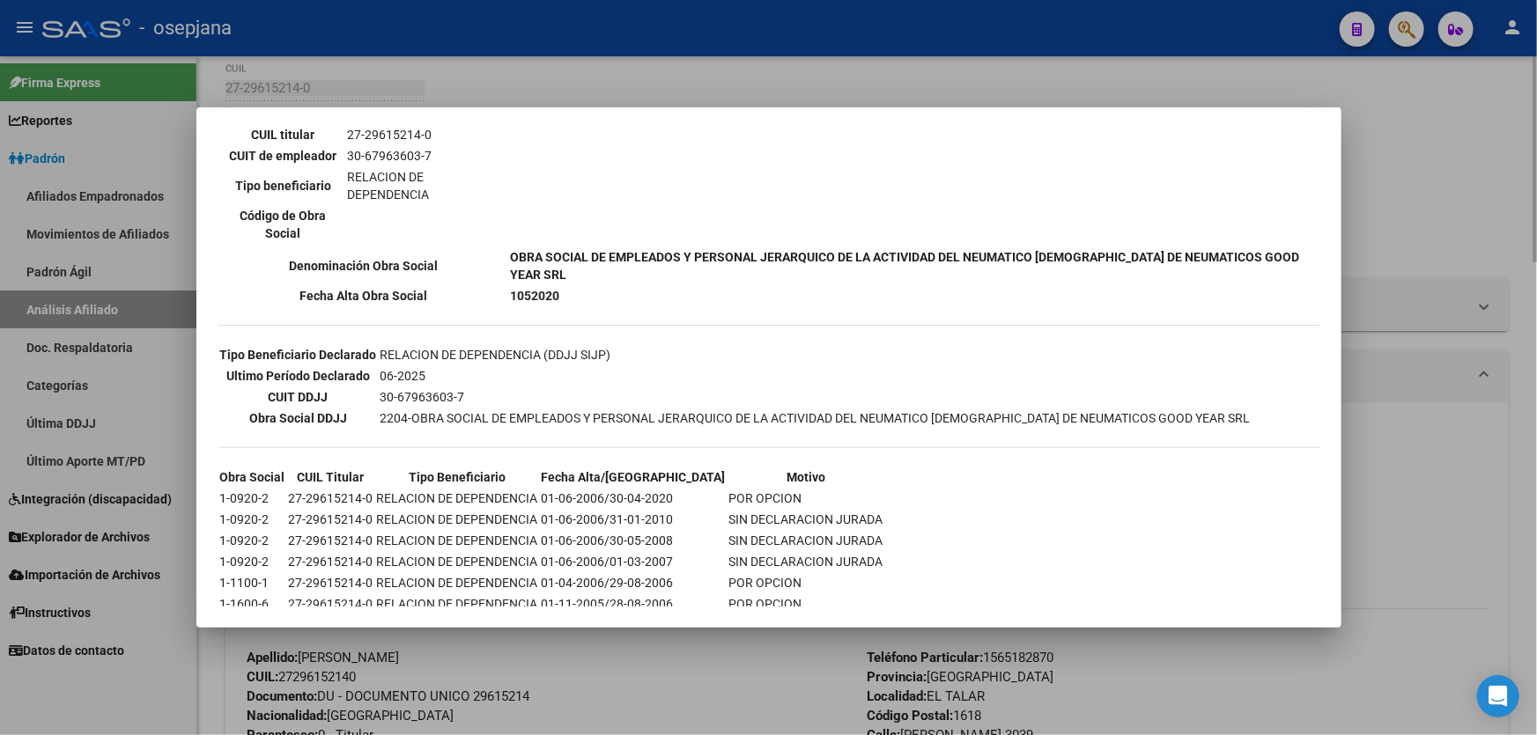
scroll to position [379, 0]
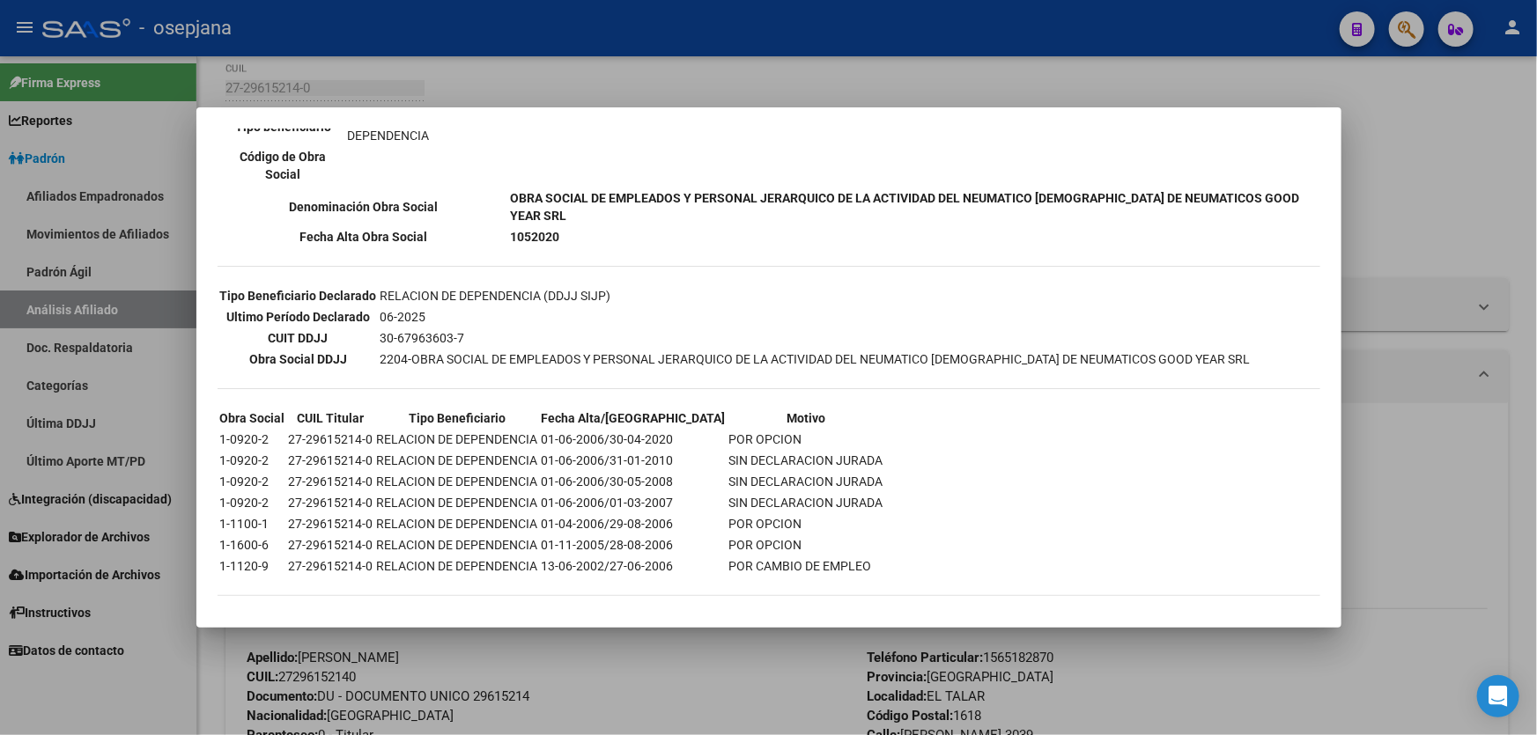
click at [1427, 150] on div at bounding box center [768, 367] width 1537 height 735
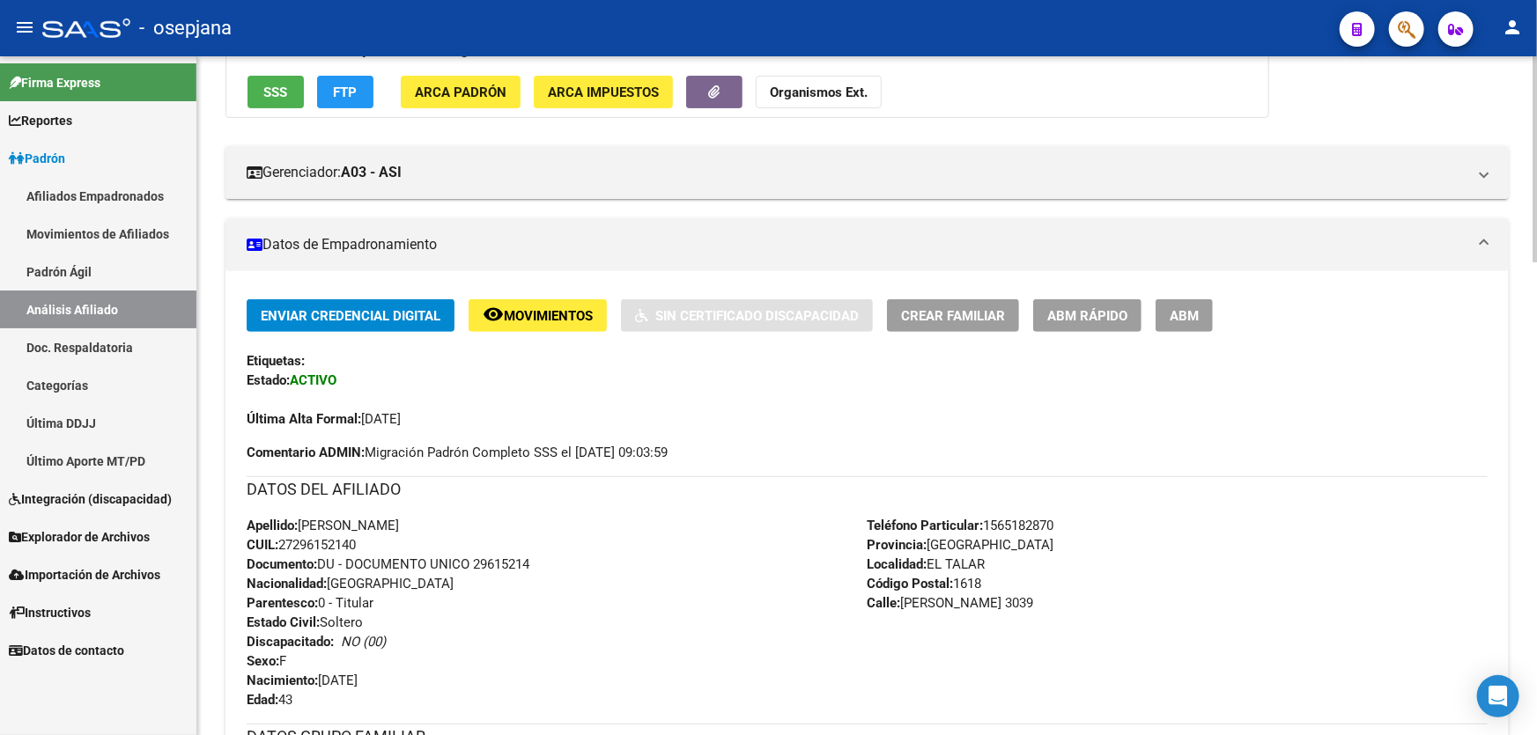
scroll to position [0, 0]
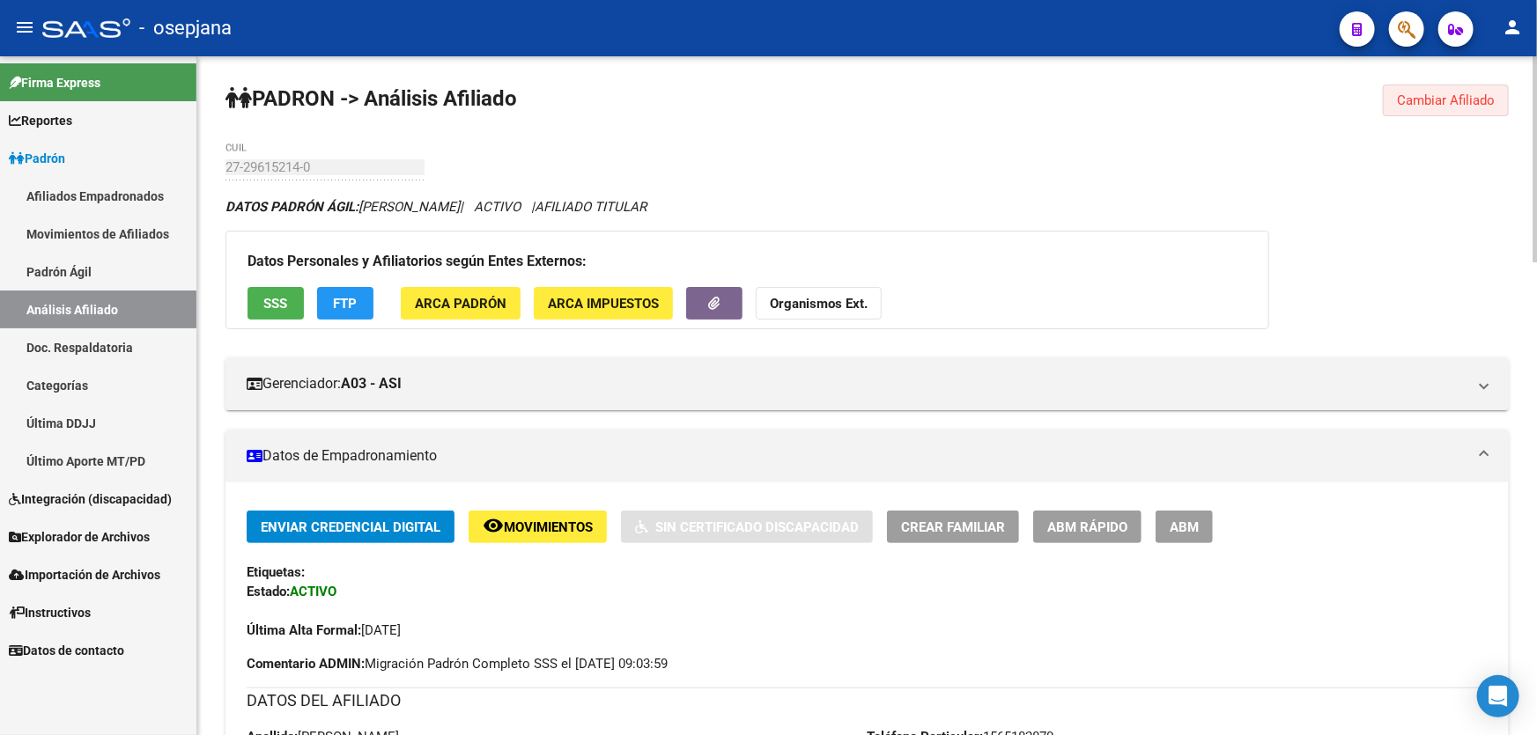
click at [1441, 105] on span "Cambiar Afiliado" at bounding box center [1446, 100] width 98 height 16
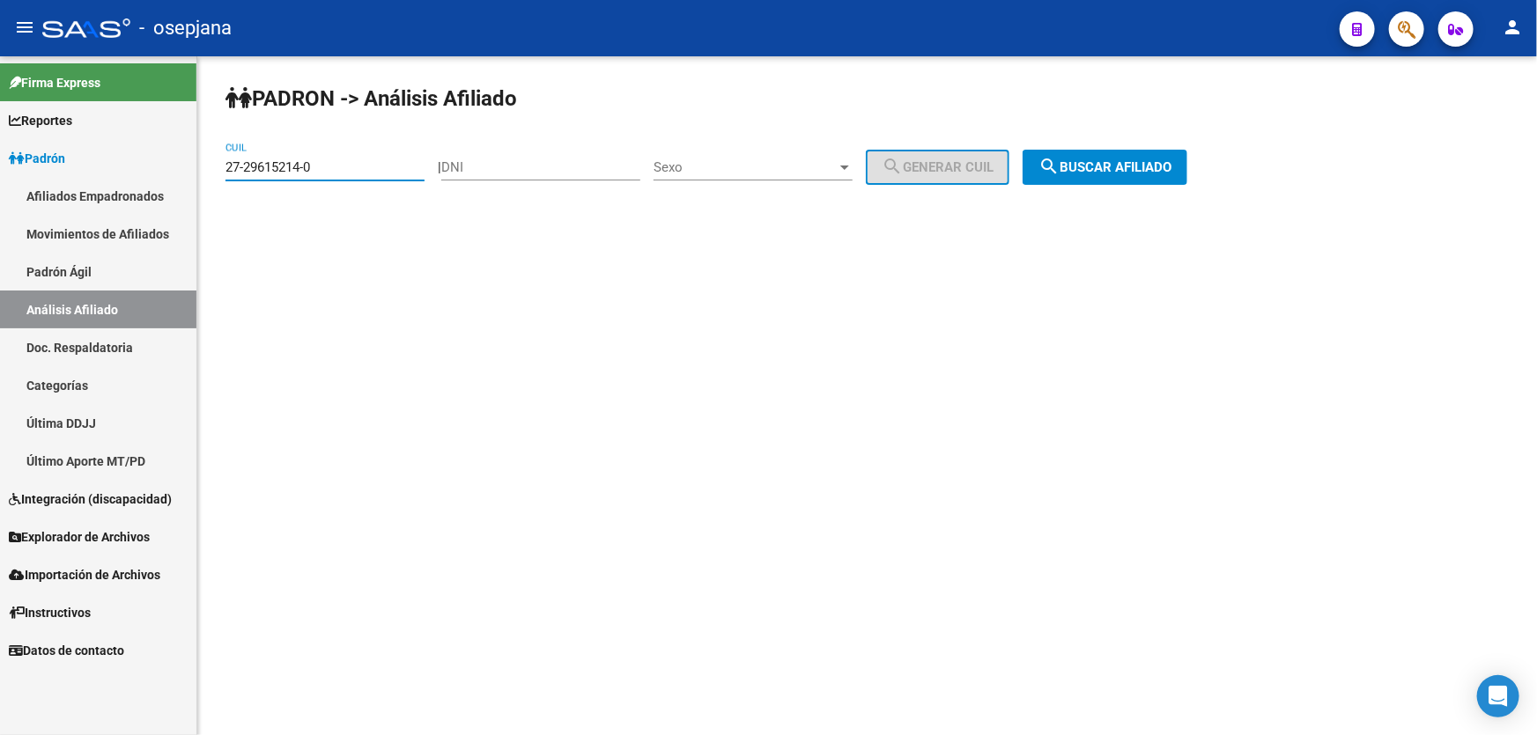
drag, startPoint x: 357, startPoint y: 172, endPoint x: 217, endPoint y: 187, distance: 140.8
click at [217, 187] on div "PADRON -> Análisis Afiliado 27-29615214-0 CUIL | DNI Sexo Sexo search Generar C…" at bounding box center [866, 148] width 1339 height 185
paste input "55670039-2"
click at [1140, 169] on span "search Buscar afiliado" at bounding box center [1104, 167] width 133 height 16
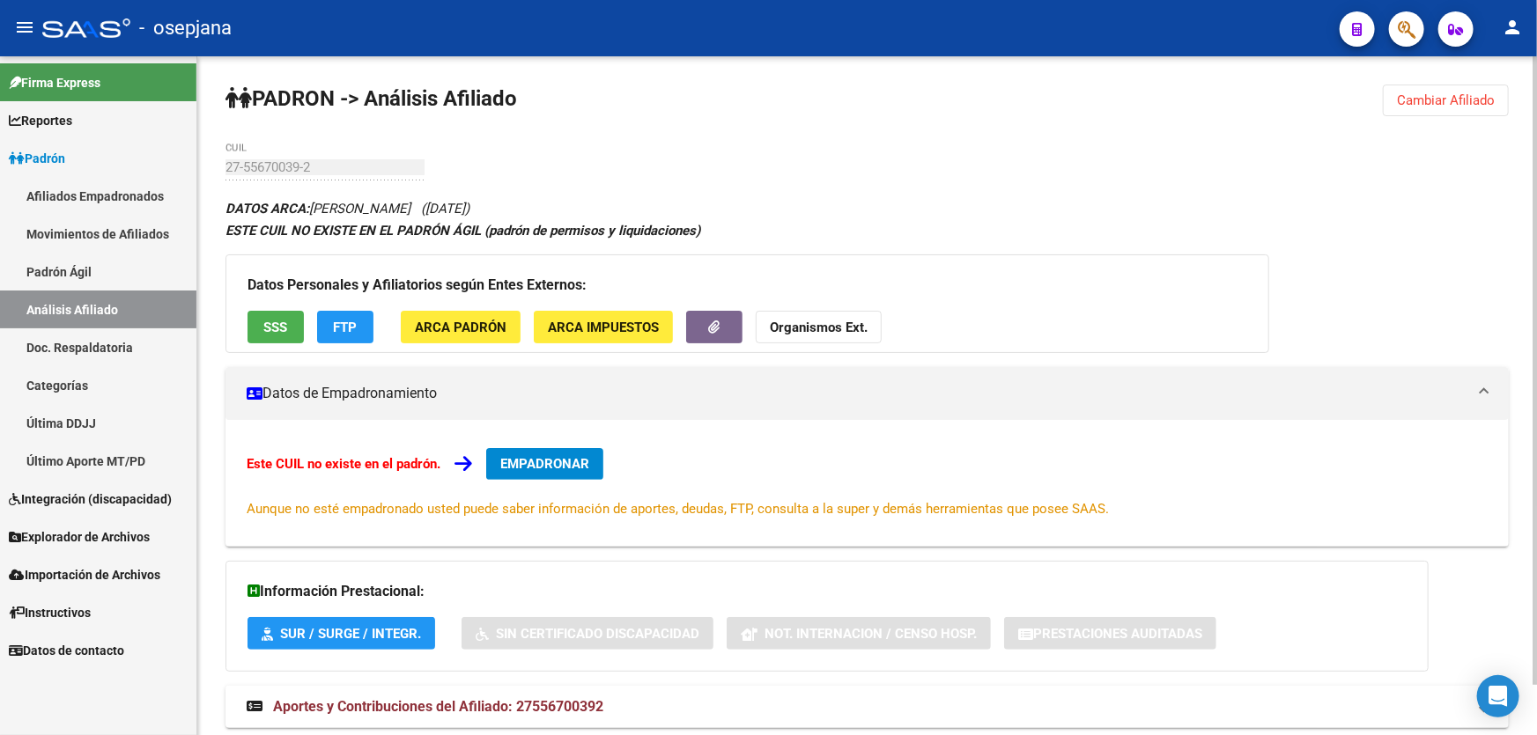
click at [290, 332] on button "SSS" at bounding box center [275, 327] width 56 height 33
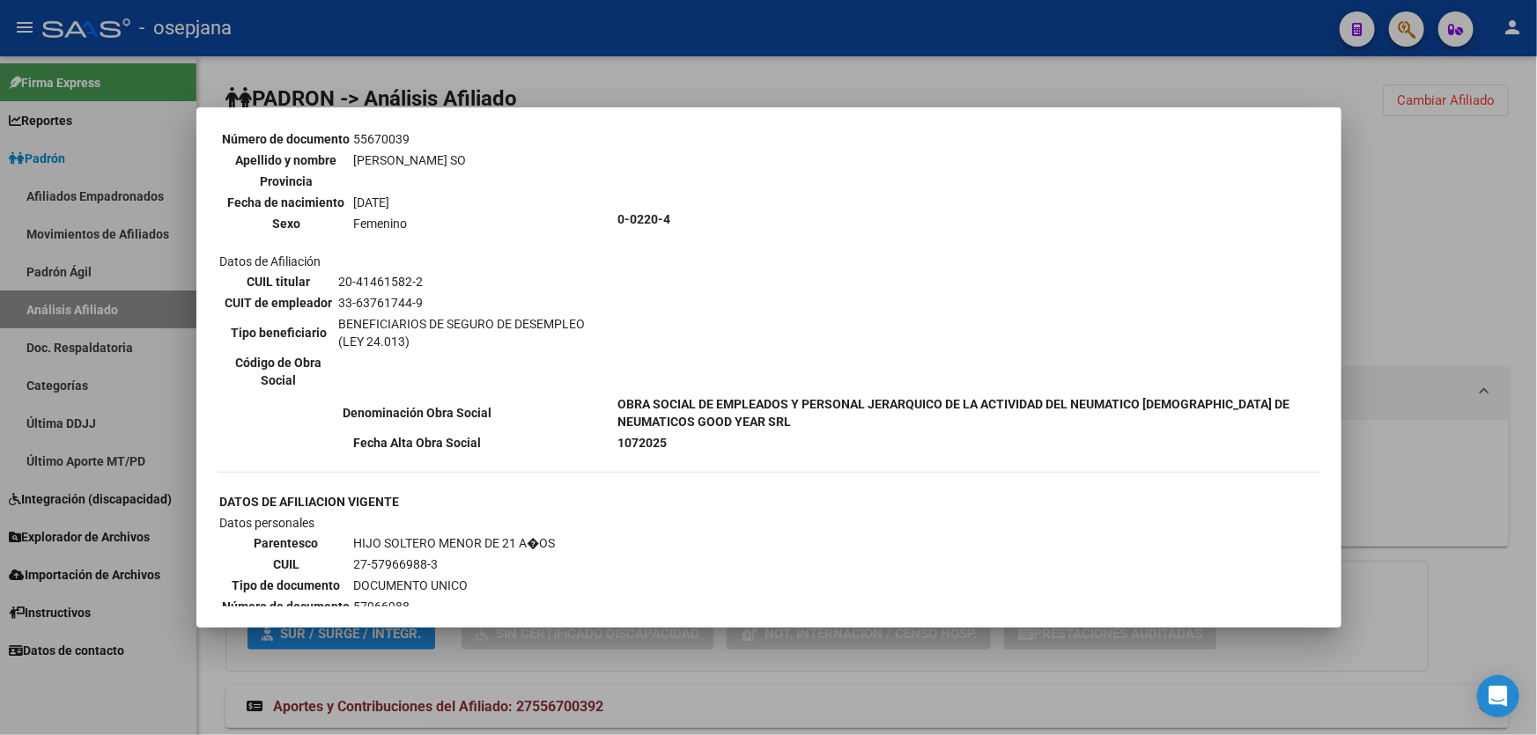
scroll to position [1040, 0]
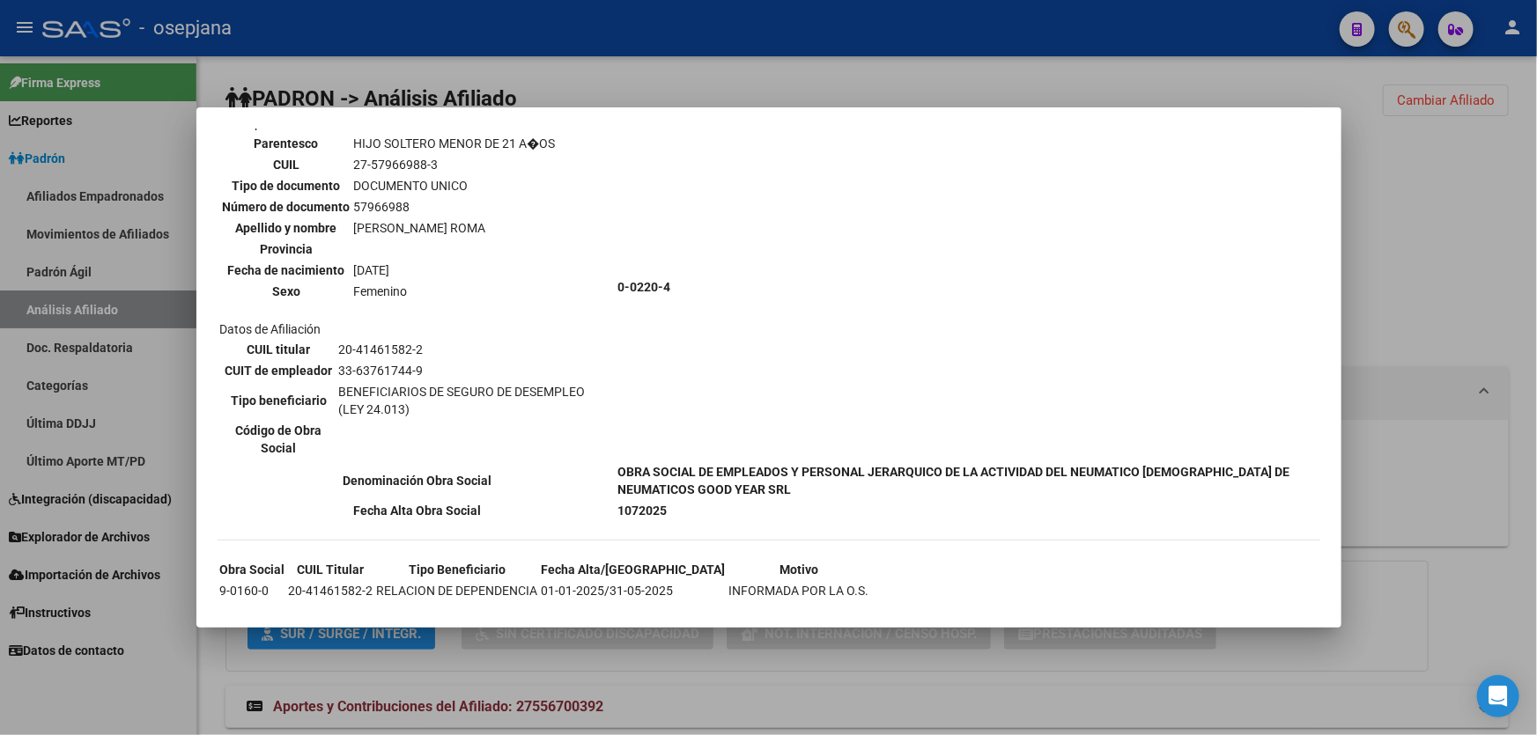
click at [1440, 289] on div at bounding box center [768, 367] width 1537 height 735
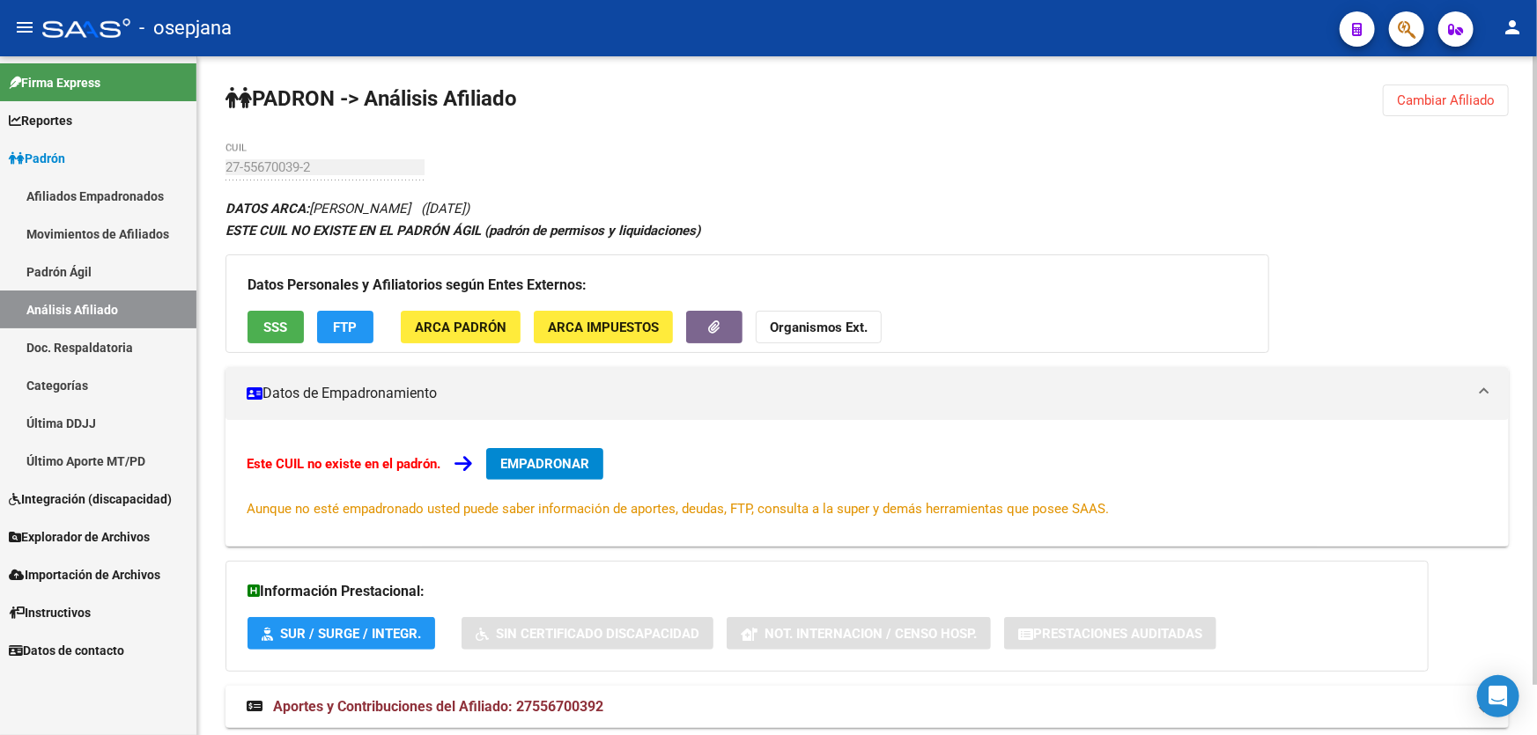
scroll to position [53, 0]
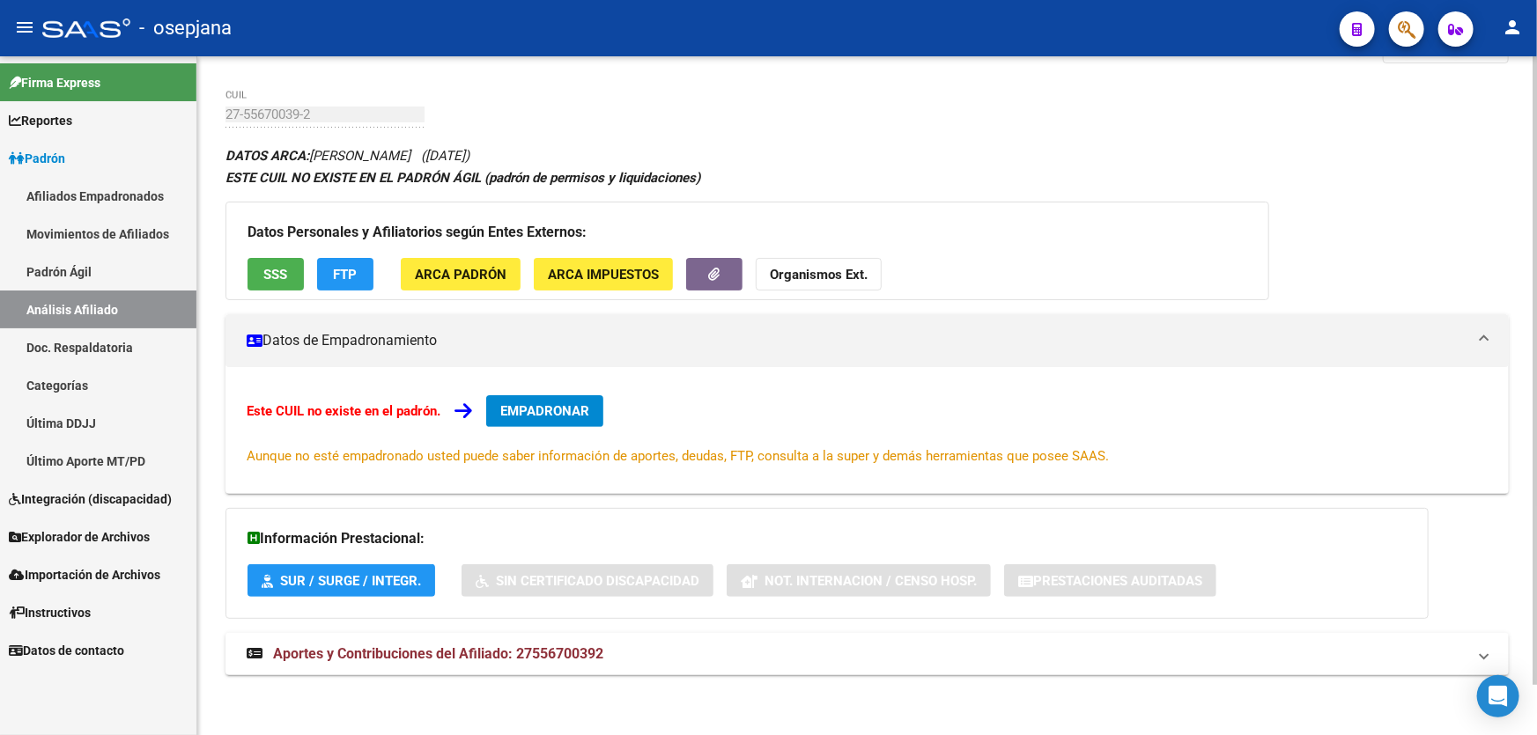
click at [255, 263] on button "SSS" at bounding box center [275, 274] width 56 height 33
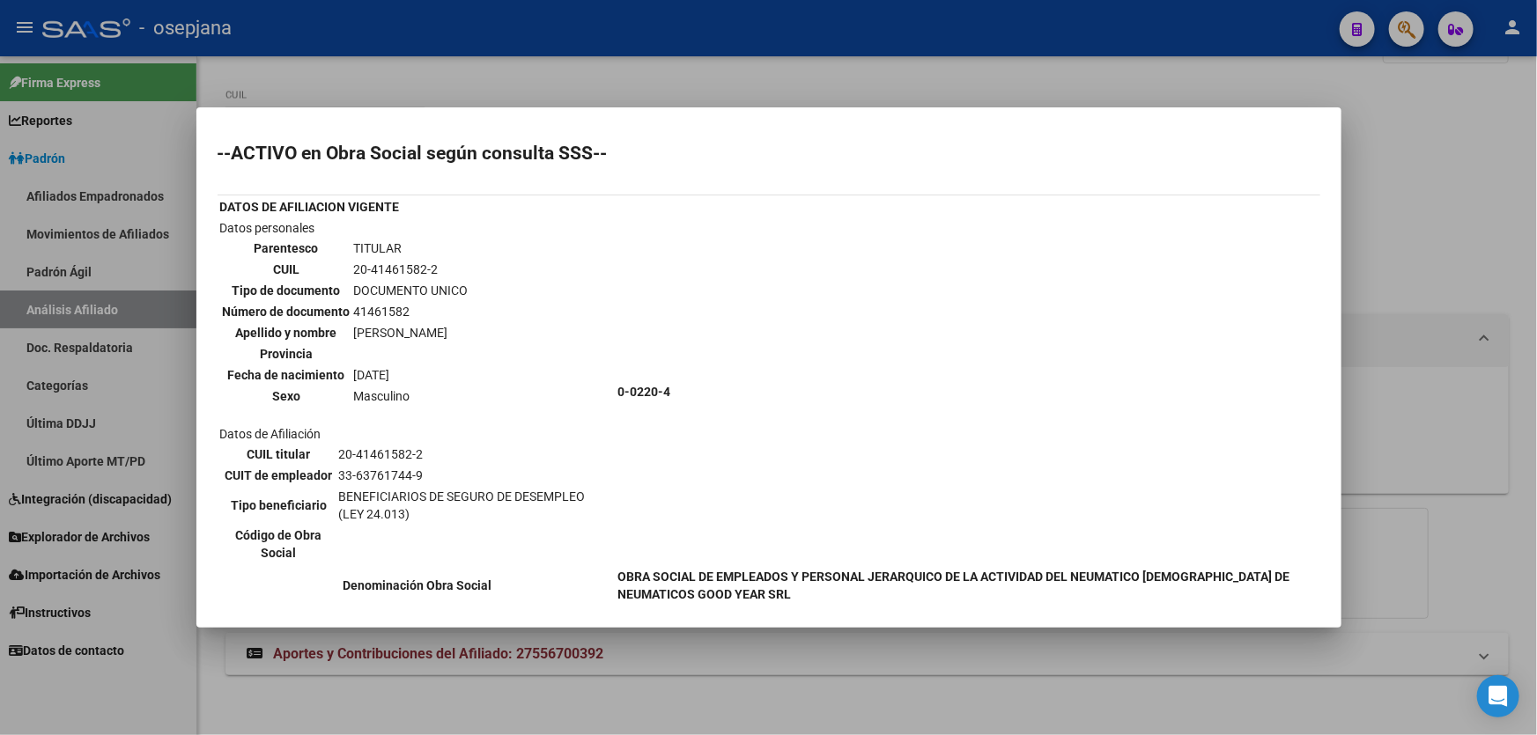
drag, startPoint x: 404, startPoint y: 309, endPoint x: 379, endPoint y: 311, distance: 25.6
click at [379, 311] on td "41461582" at bounding box center [411, 311] width 116 height 19
drag, startPoint x: 454, startPoint y: 277, endPoint x: 346, endPoint y: 271, distance: 108.4
click at [346, 271] on tr "CUIL 20-41461582-2" at bounding box center [345, 269] width 247 height 19
click at [1536, 213] on div at bounding box center [768, 367] width 1537 height 735
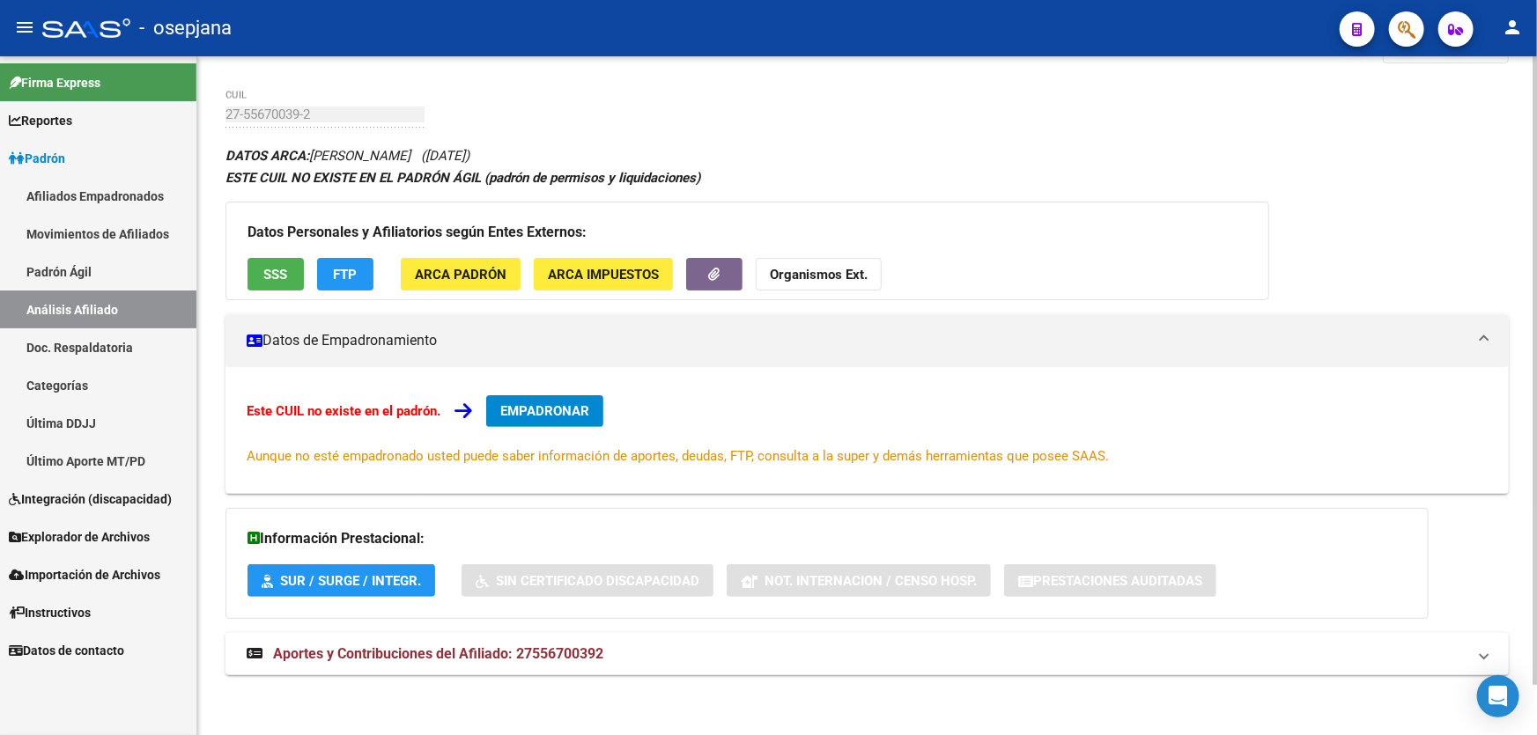
scroll to position [0, 0]
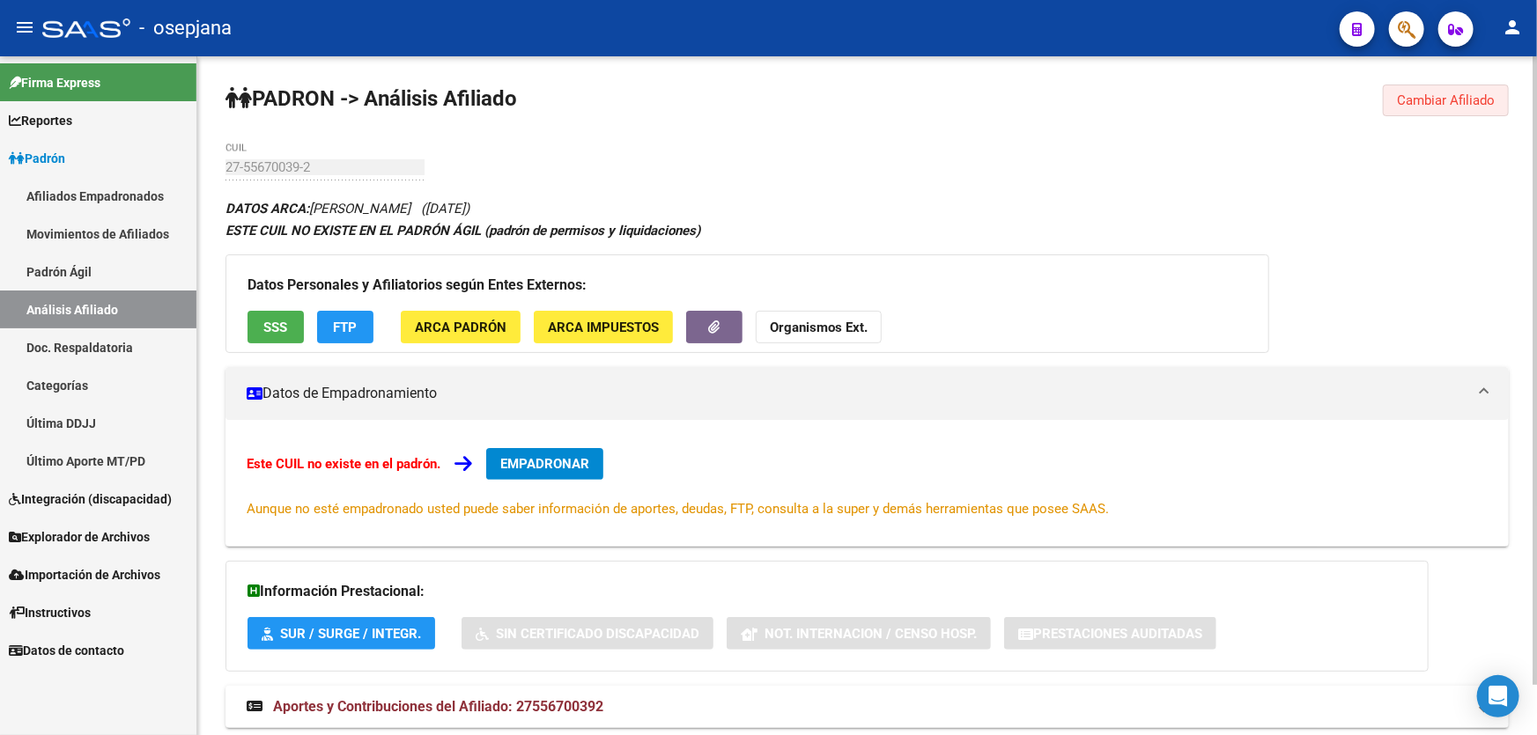
click at [1471, 88] on button "Cambiar Afiliado" at bounding box center [1446, 101] width 126 height 32
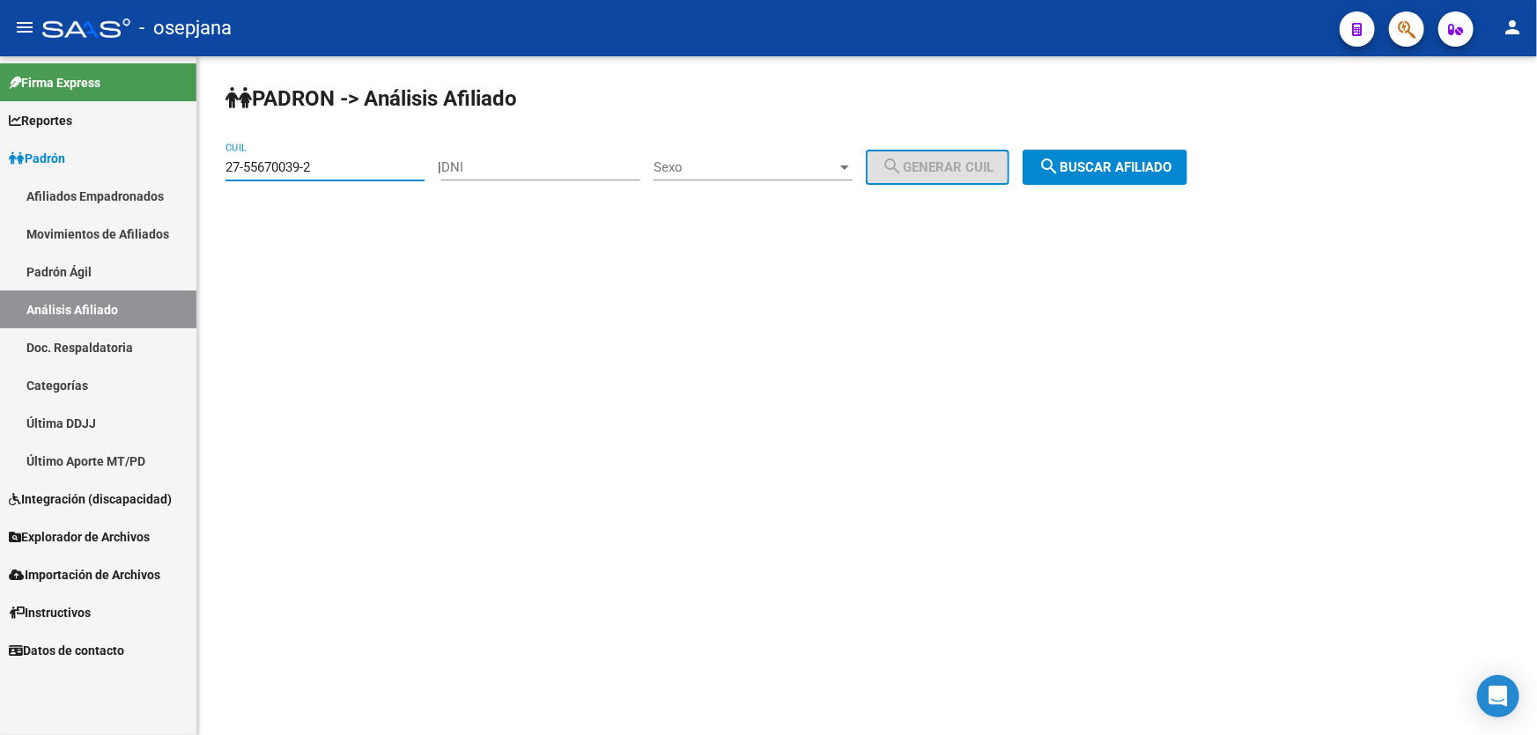
drag, startPoint x: 349, startPoint y: 165, endPoint x: 206, endPoint y: 181, distance: 143.5
click at [206, 181] on div "PADRON -> Análisis Afiliado 27-55670039-2 CUIL | DNI Sexo Sexo search Generar C…" at bounding box center [866, 148] width 1339 height 185
paste input "0-41461582"
type input "20-41461582-2"
click at [1160, 173] on span "search Buscar afiliado" at bounding box center [1104, 167] width 133 height 16
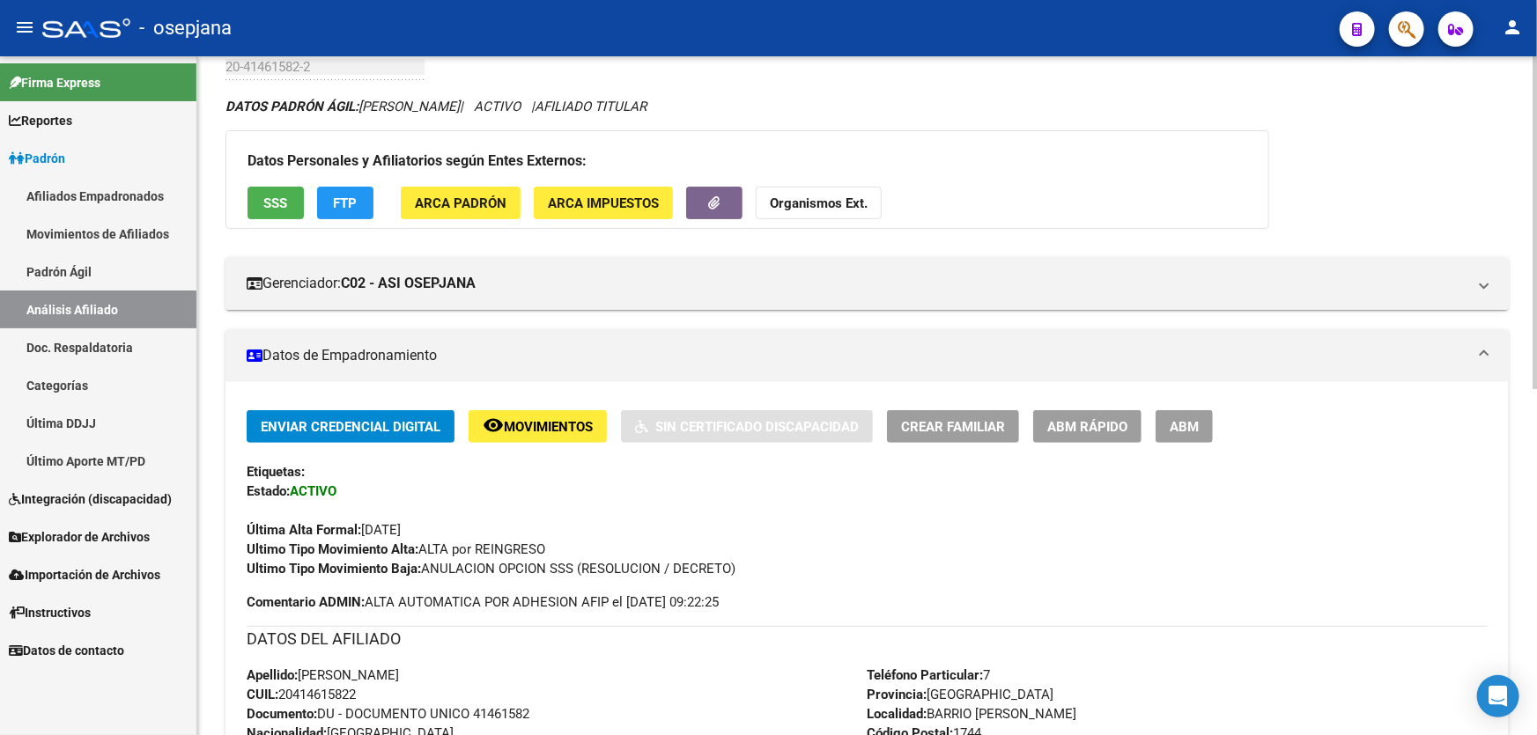
scroll to position [400, 0]
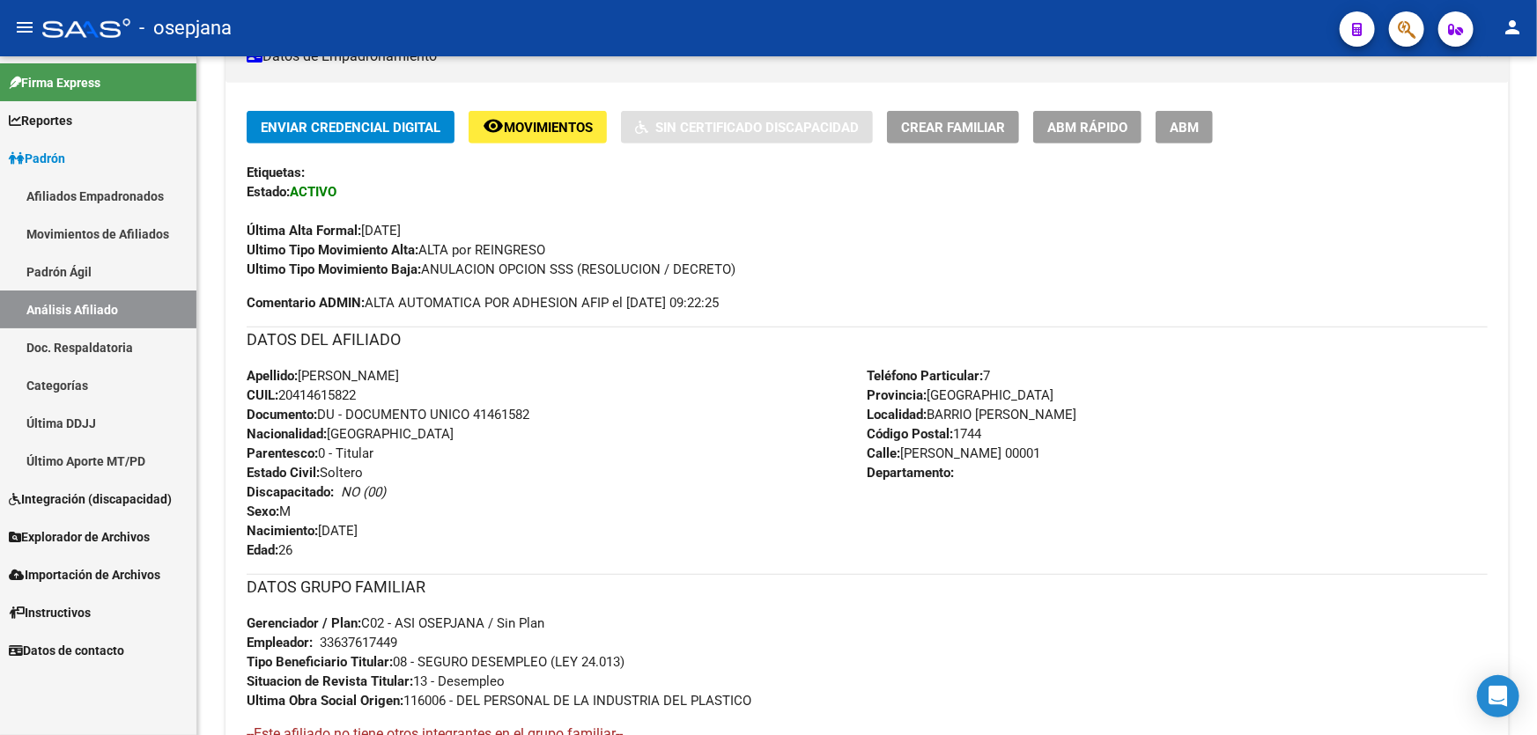
drag, startPoint x: 476, startPoint y: 409, endPoint x: 575, endPoint y: 415, distance: 98.8
click at [575, 415] on div "Apellido: [PERSON_NAME] CUIL: 20414615822 Documento: DU - DOCUMENTO UNICO 41461…" at bounding box center [557, 463] width 621 height 194
drag, startPoint x: 367, startPoint y: 384, endPoint x: 282, endPoint y: 387, distance: 85.5
click at [282, 387] on div "Apellido: [PERSON_NAME] CUIL: 20414615822 Documento: DU - DOCUMENTO UNICO 41461…" at bounding box center [557, 463] width 621 height 194
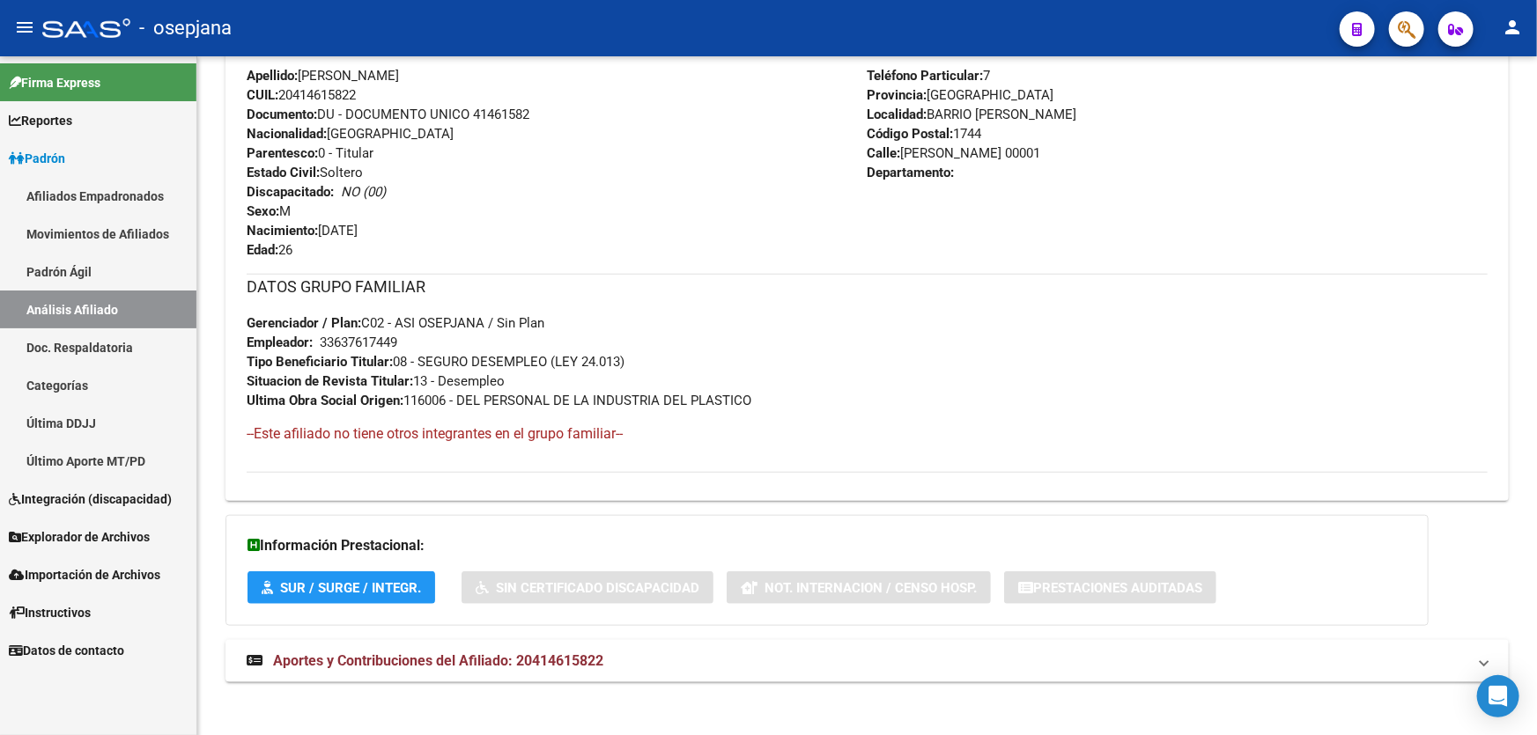
scroll to position [705, 0]
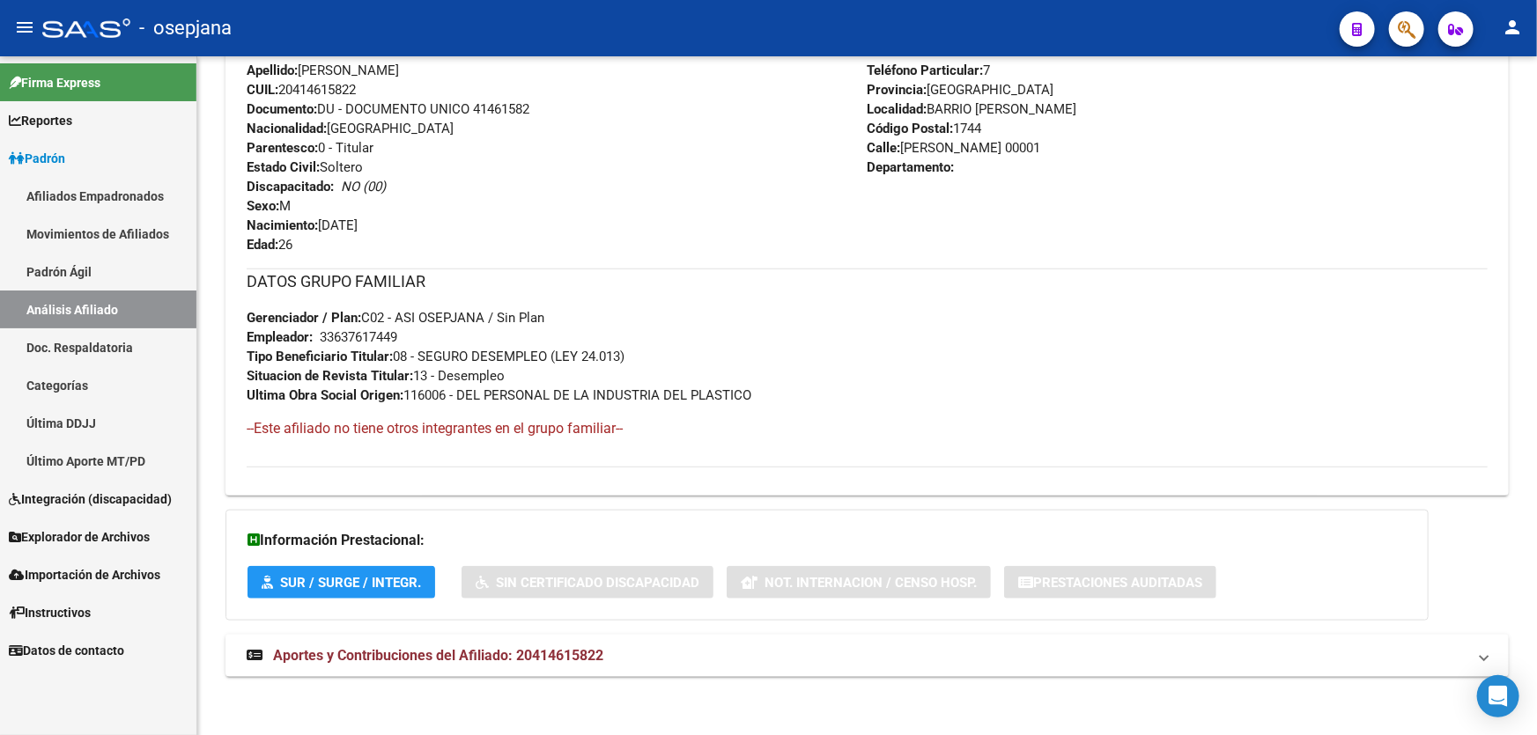
click at [1134, 629] on div "DATOS PADRÓN ÁGIL: [PERSON_NAME] | ACTIVO | AFILIADO TITULAR Datos Personales y…" at bounding box center [866, 94] width 1283 height 1205
click at [1136, 647] on mat-panel-title "Aportes y Contribuciones del Afiliado: 20414615822" at bounding box center [857, 655] width 1220 height 19
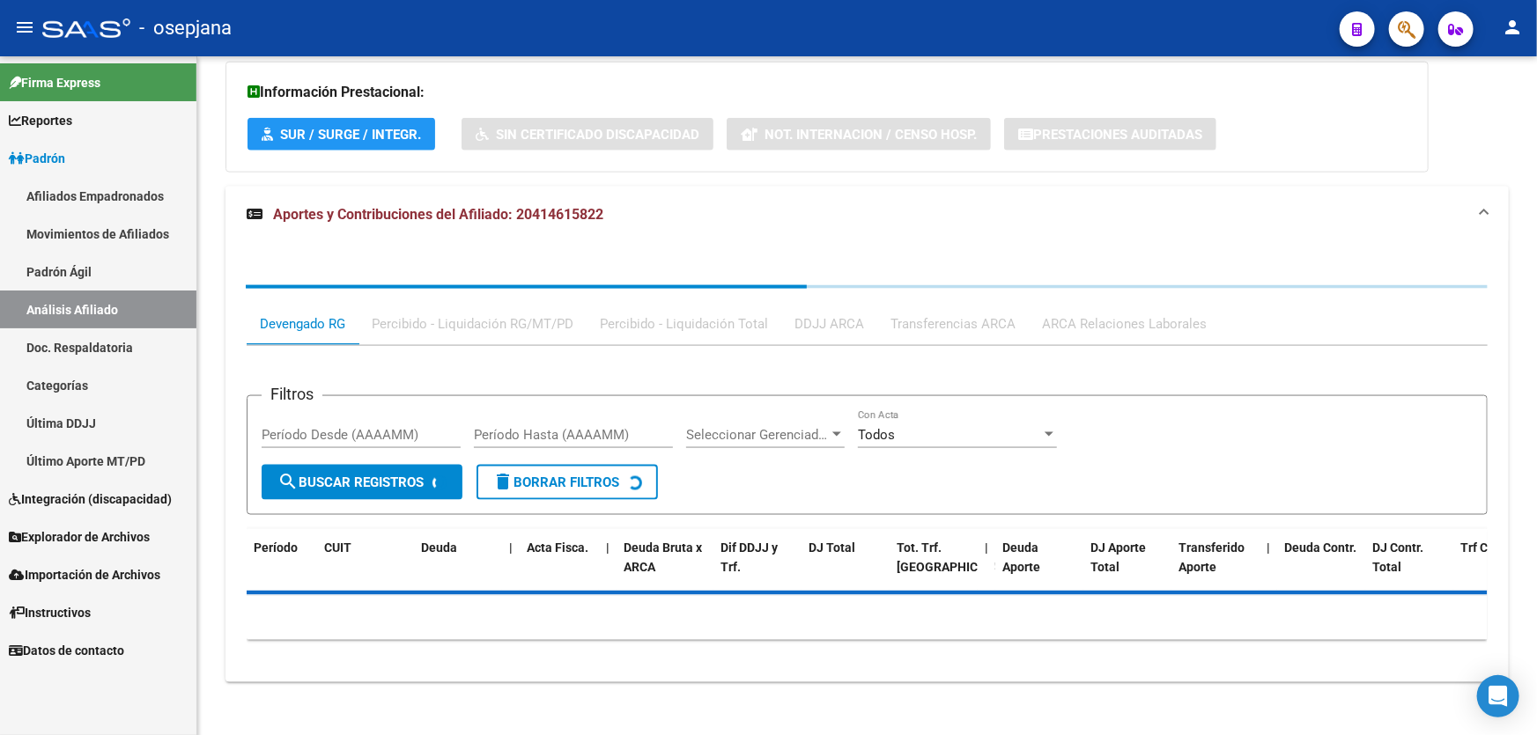
scroll to position [1159, 0]
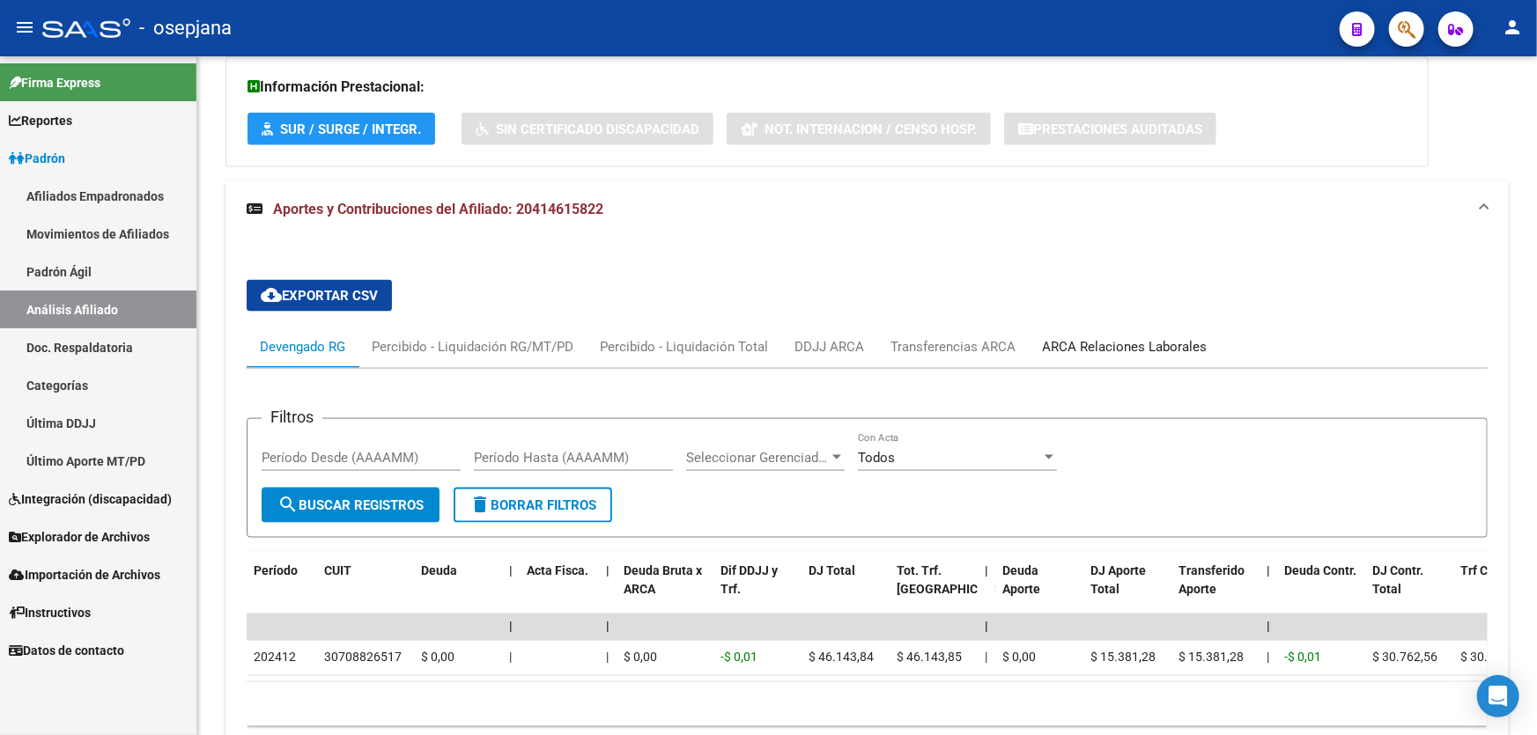
click at [1121, 343] on div "ARCA Relaciones Laborales" at bounding box center [1124, 346] width 165 height 19
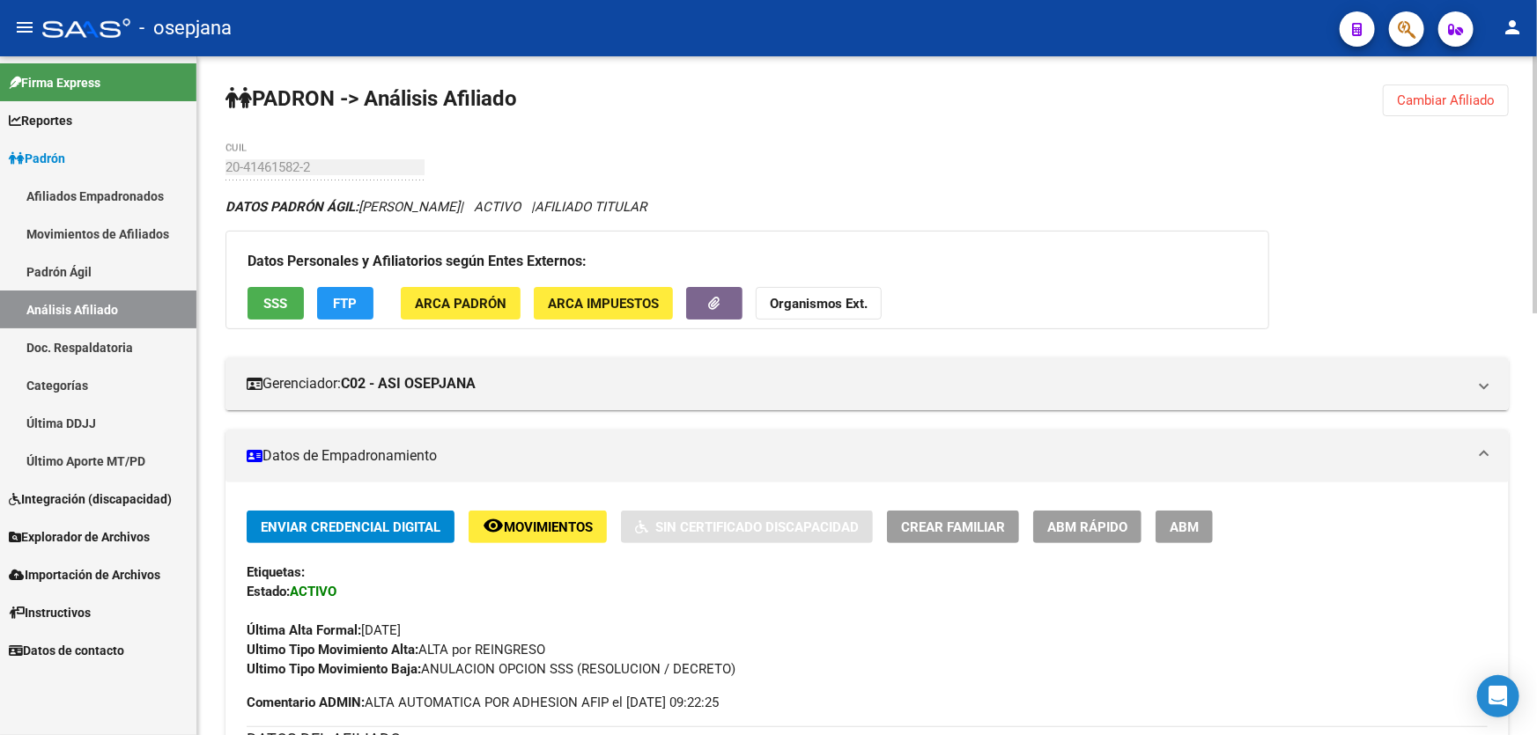
scroll to position [159, 0]
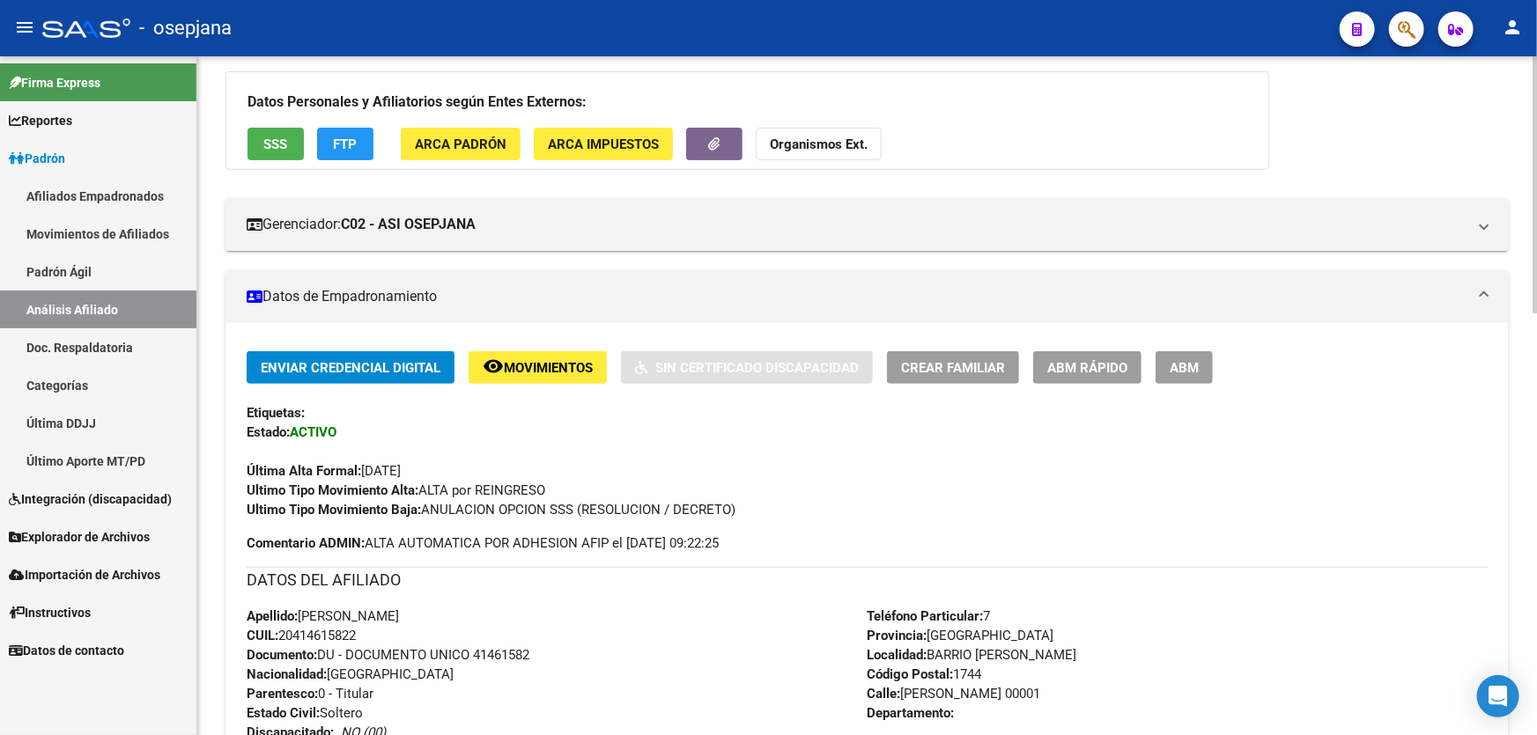
click at [359, 153] on button "FTP" at bounding box center [345, 144] width 56 height 33
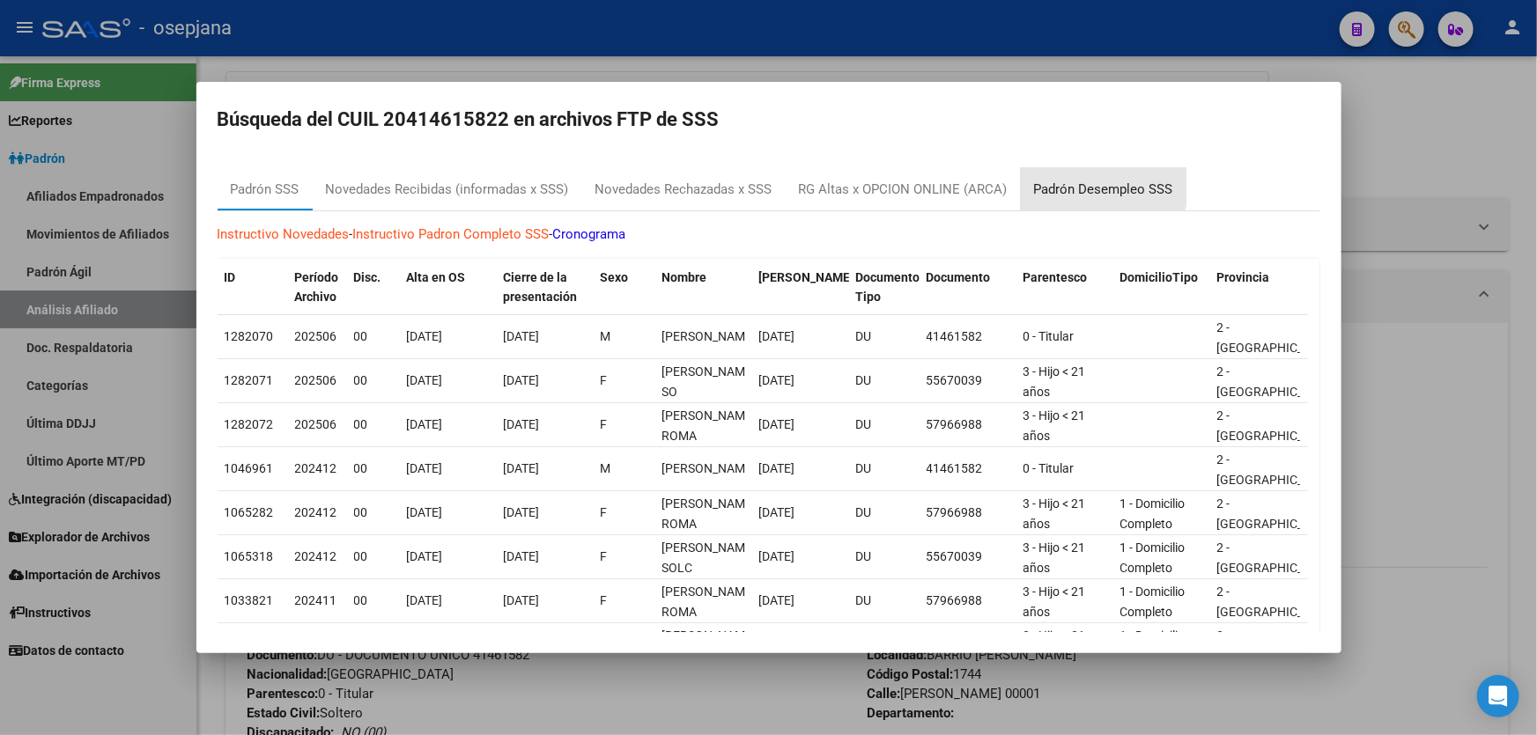
click at [1085, 183] on div "Padrón Desempleo SSS" at bounding box center [1103, 190] width 139 height 20
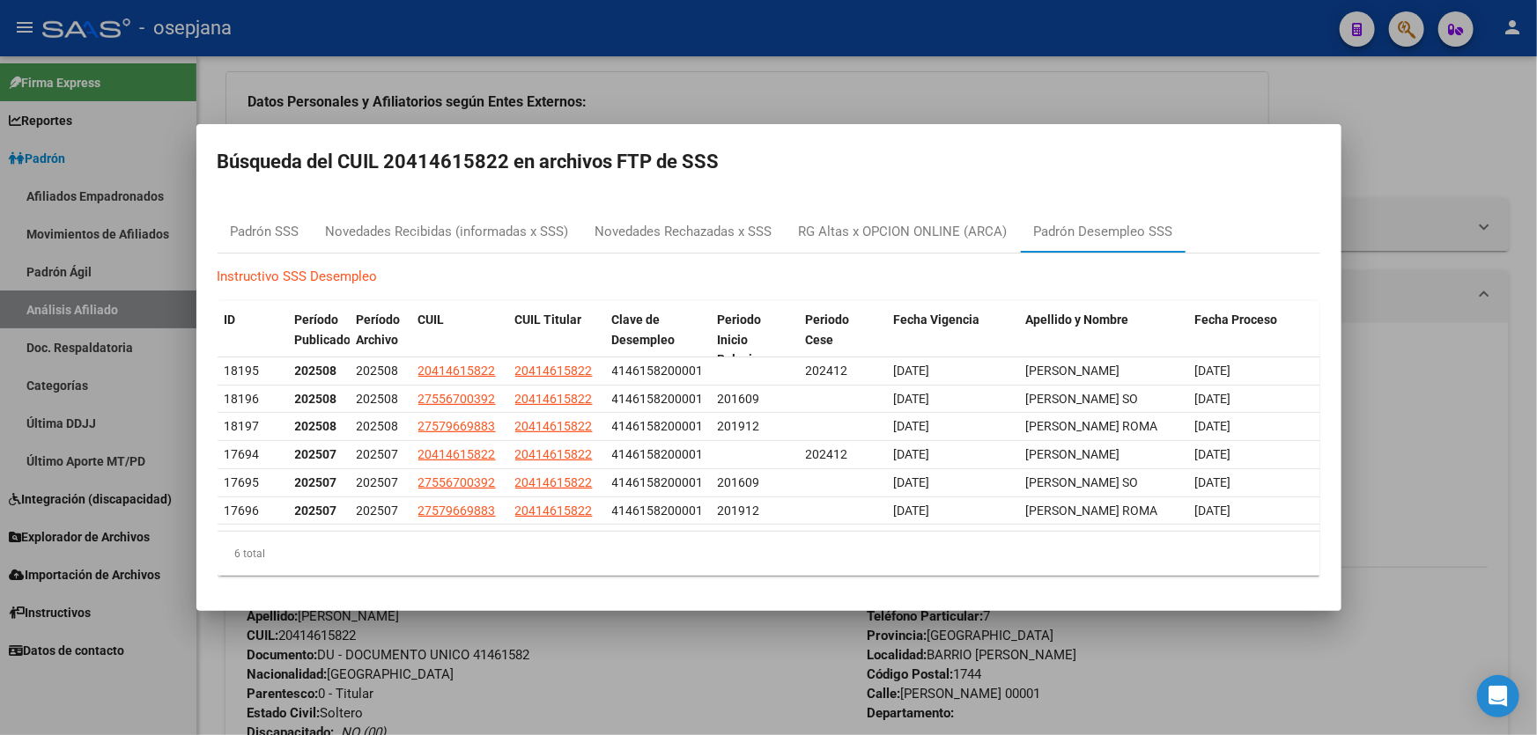
click at [1339, 196] on mat-dialog-content "Padrón SSS Novedades Recibidas (informadas x SSS) Novedades Rechazadas x SSS RG…" at bounding box center [768, 393] width 1145 height 394
click at [1398, 170] on div at bounding box center [768, 367] width 1537 height 735
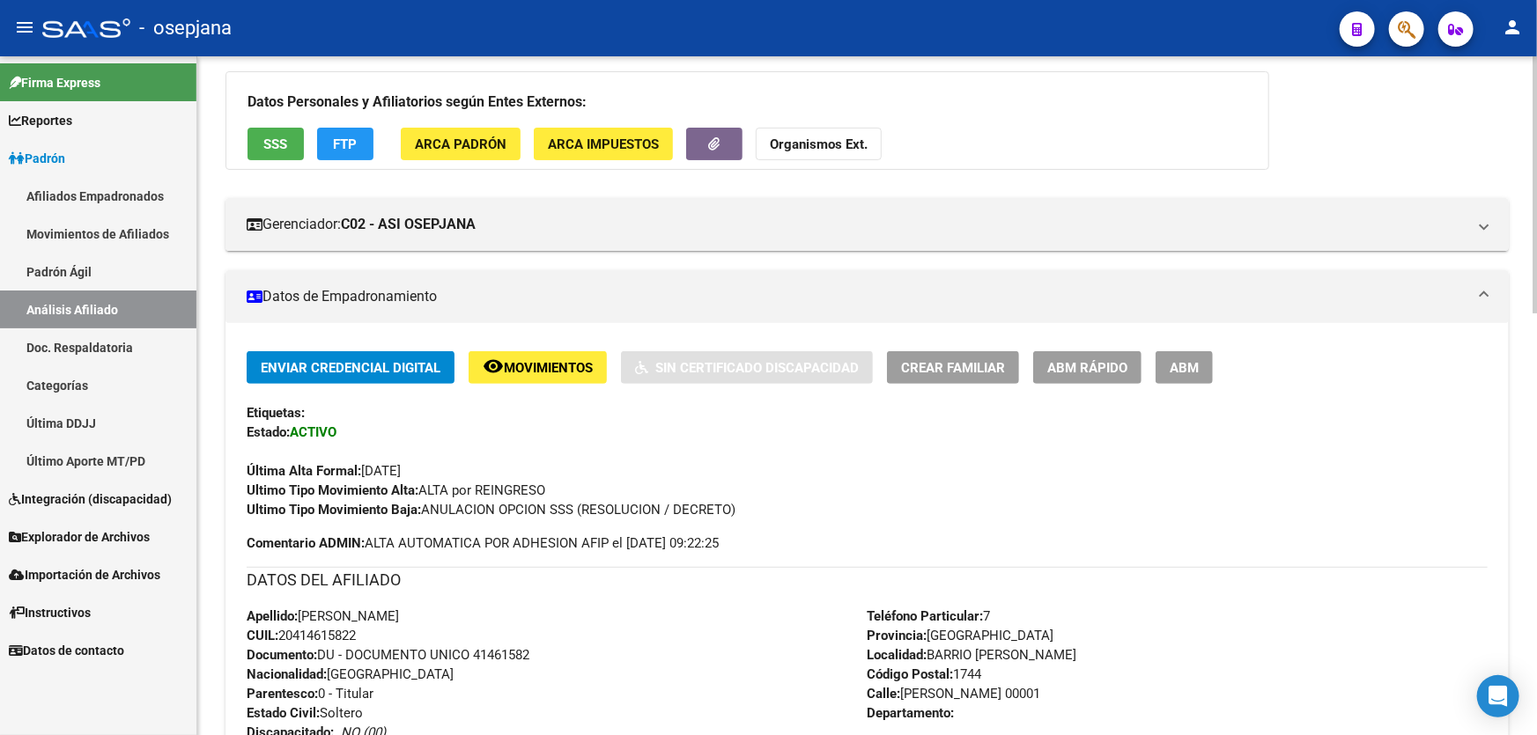
click at [950, 377] on button "Crear Familiar" at bounding box center [953, 367] width 132 height 33
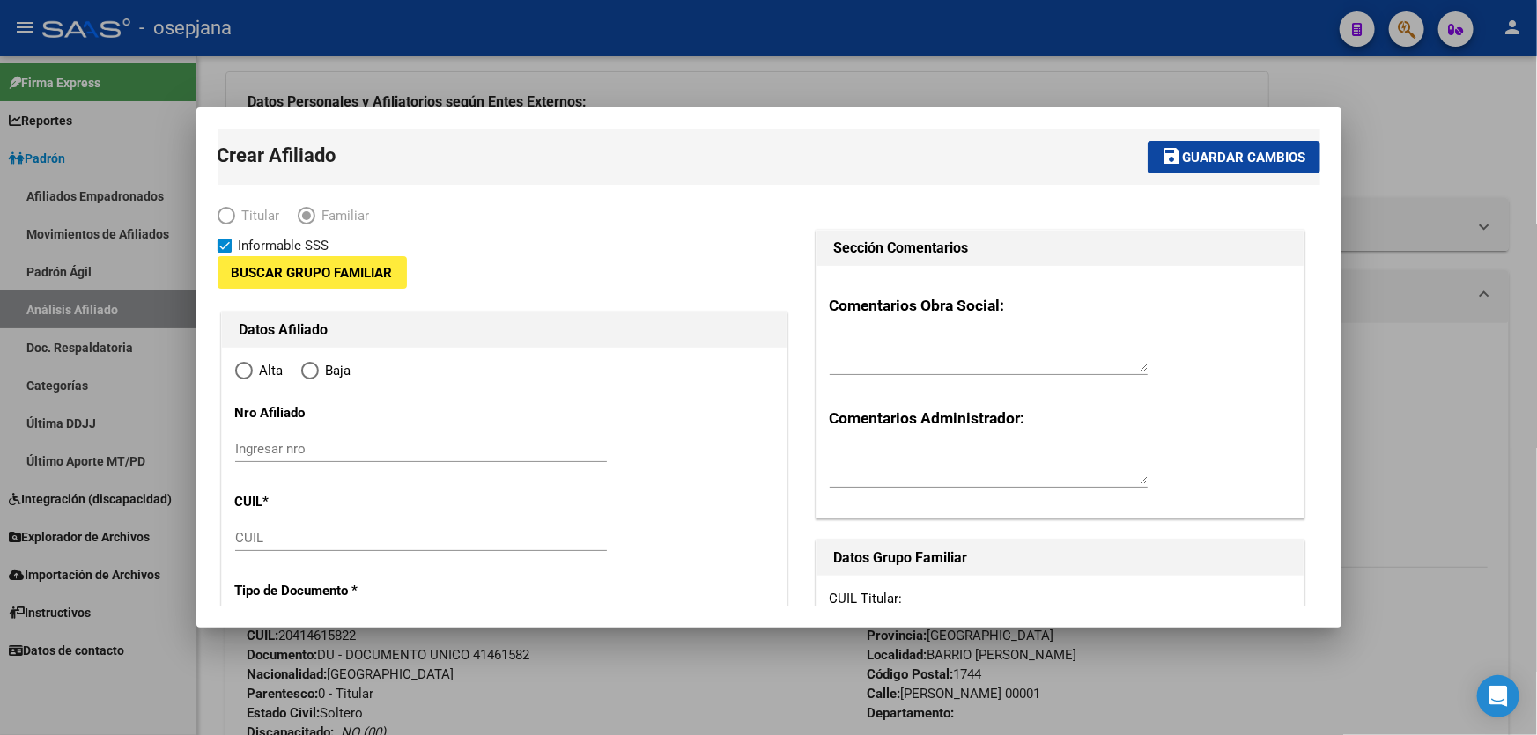
type input "33-63761744-9"
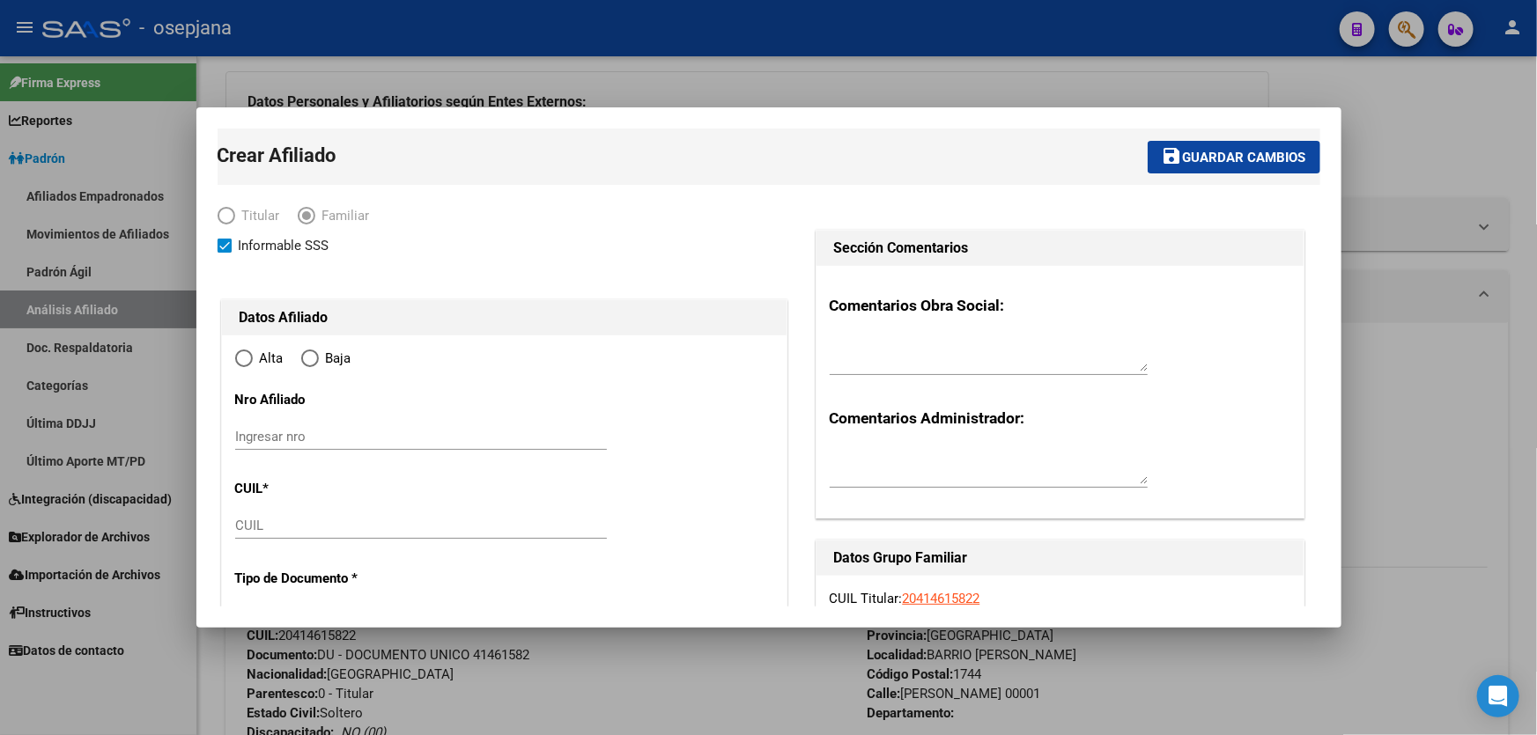
type input "BARRIO [PERSON_NAME]"
type input "1744"
type input "[PERSON_NAME]"
type input "00001"
radio input "true"
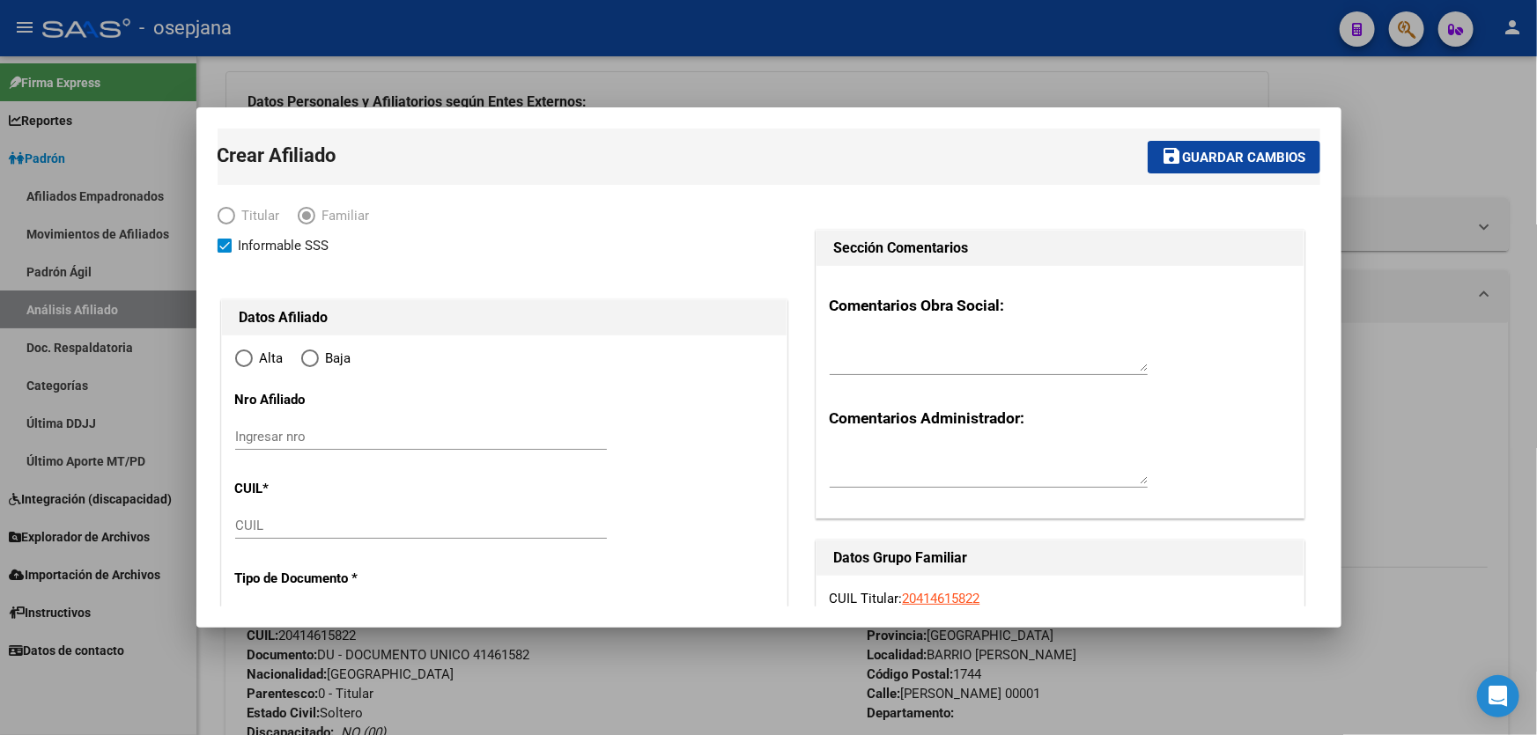
click at [1516, 560] on div at bounding box center [768, 367] width 1537 height 735
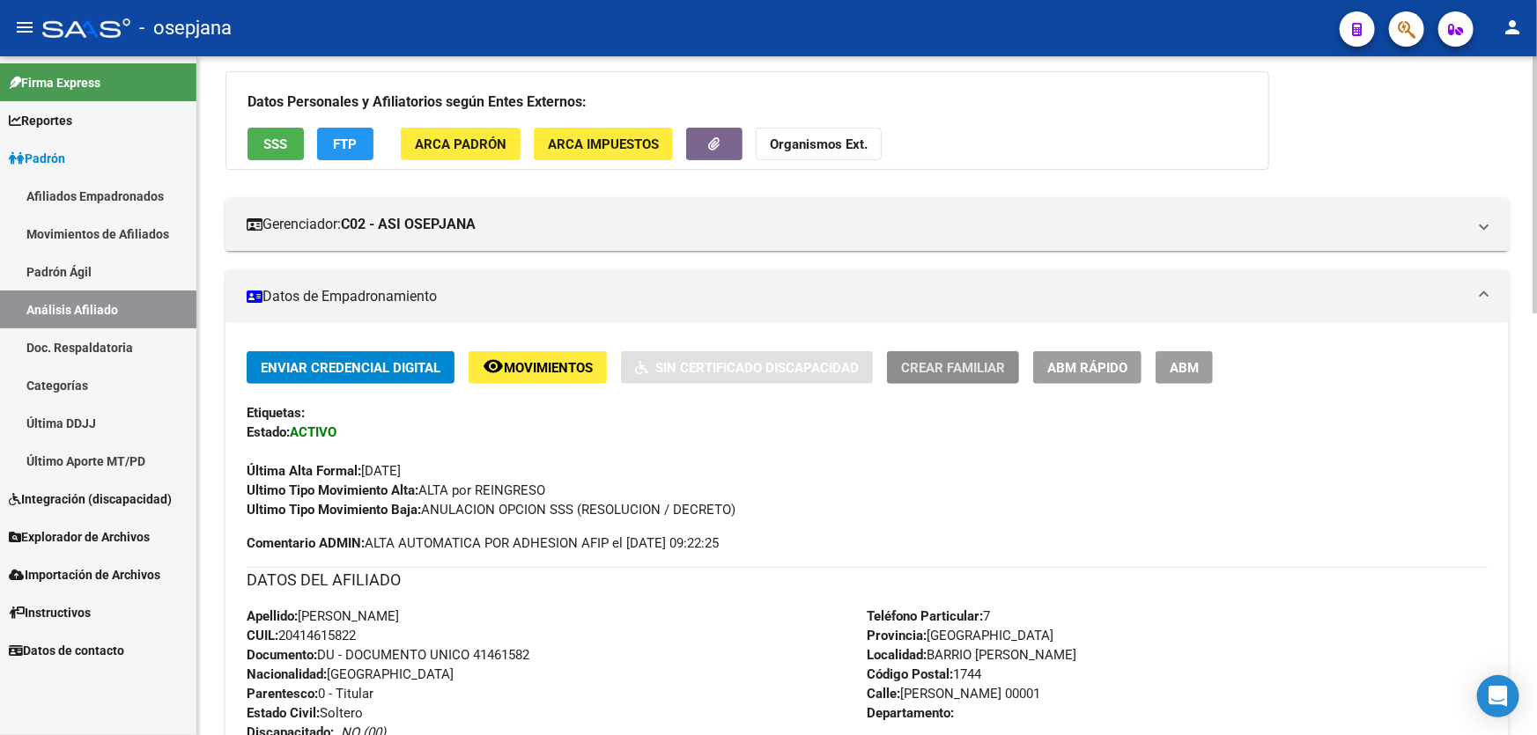
click at [990, 351] on button "Crear Familiar" at bounding box center [953, 367] width 132 height 33
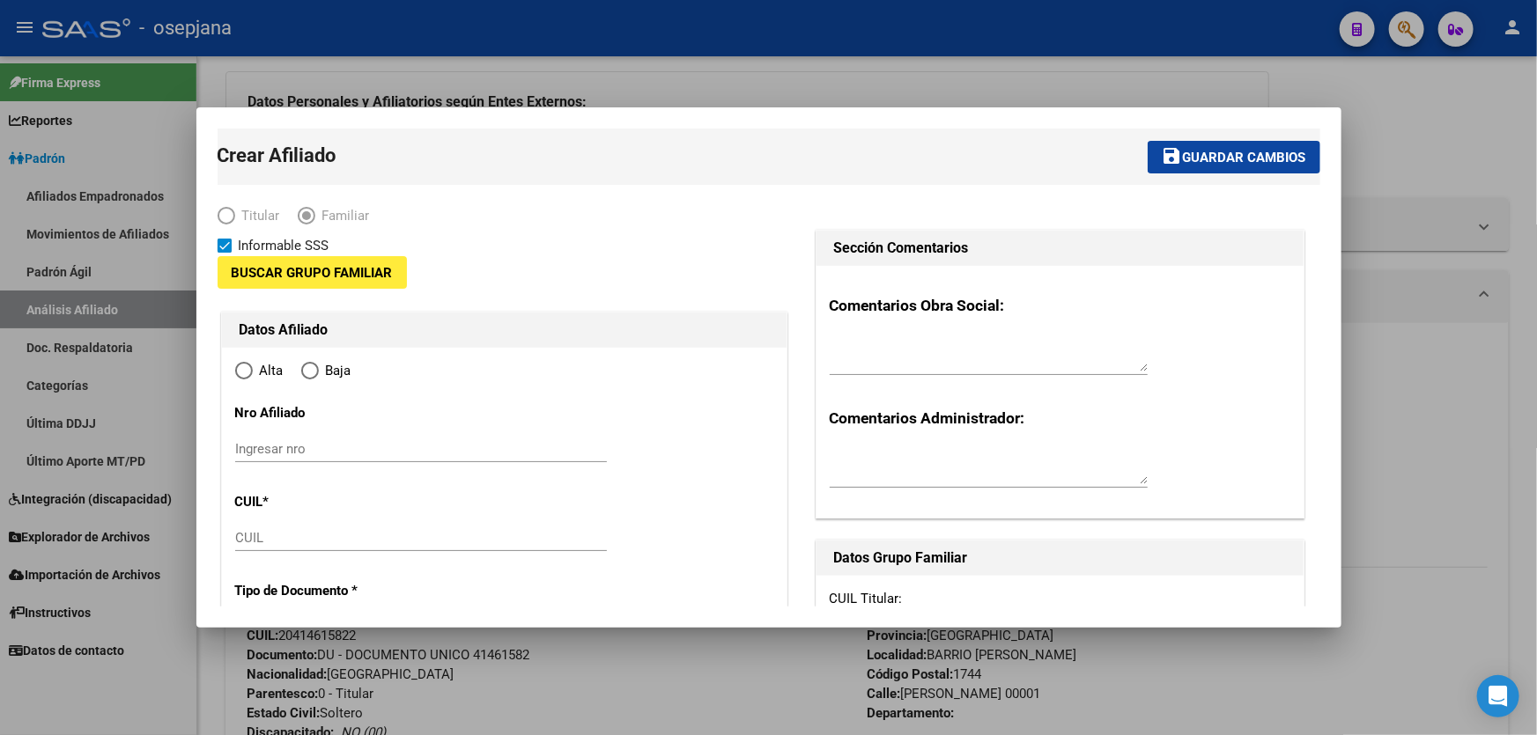
type input "33-63761744-9"
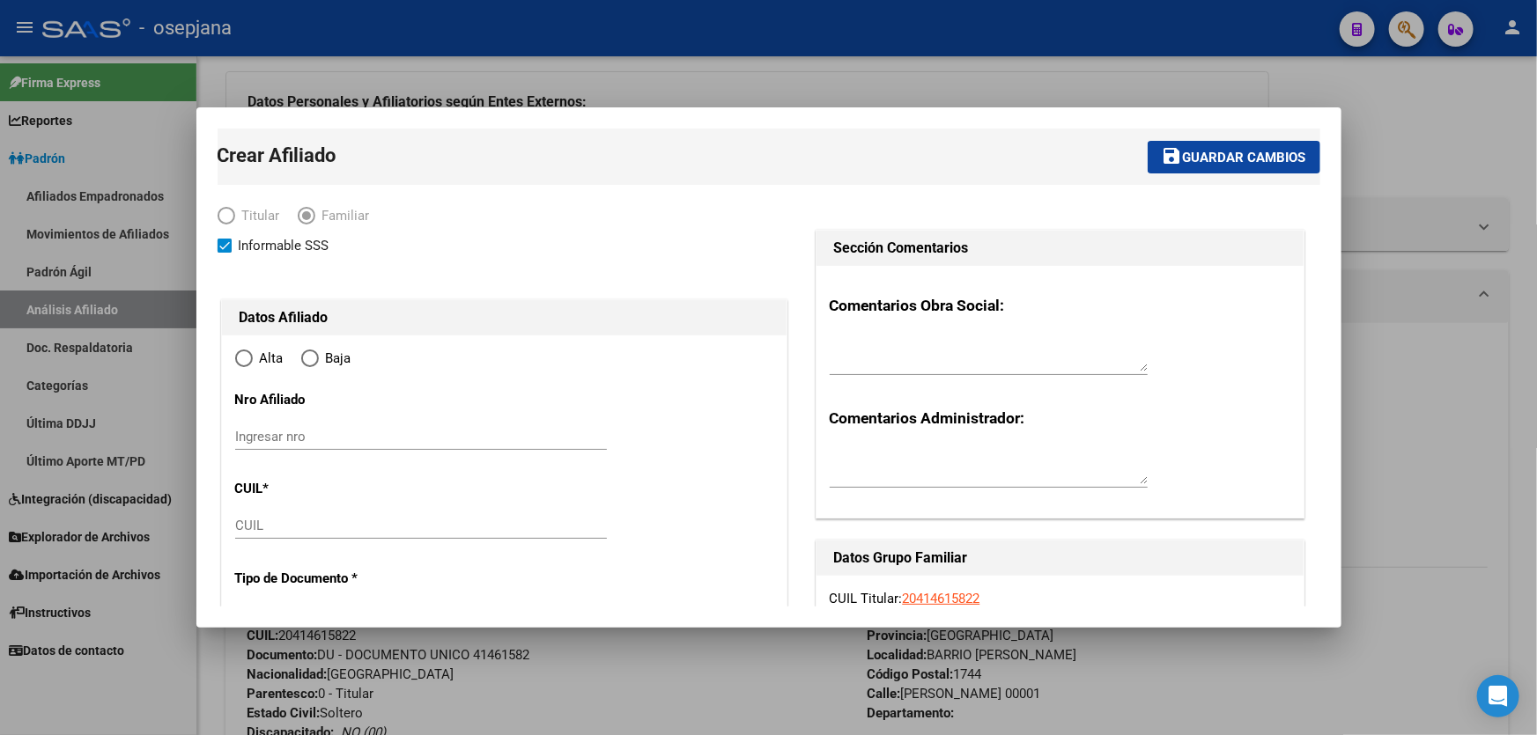
type input "BARRIO [PERSON_NAME]"
type input "1744"
type input "[PERSON_NAME]"
type input "00001"
radio input "true"
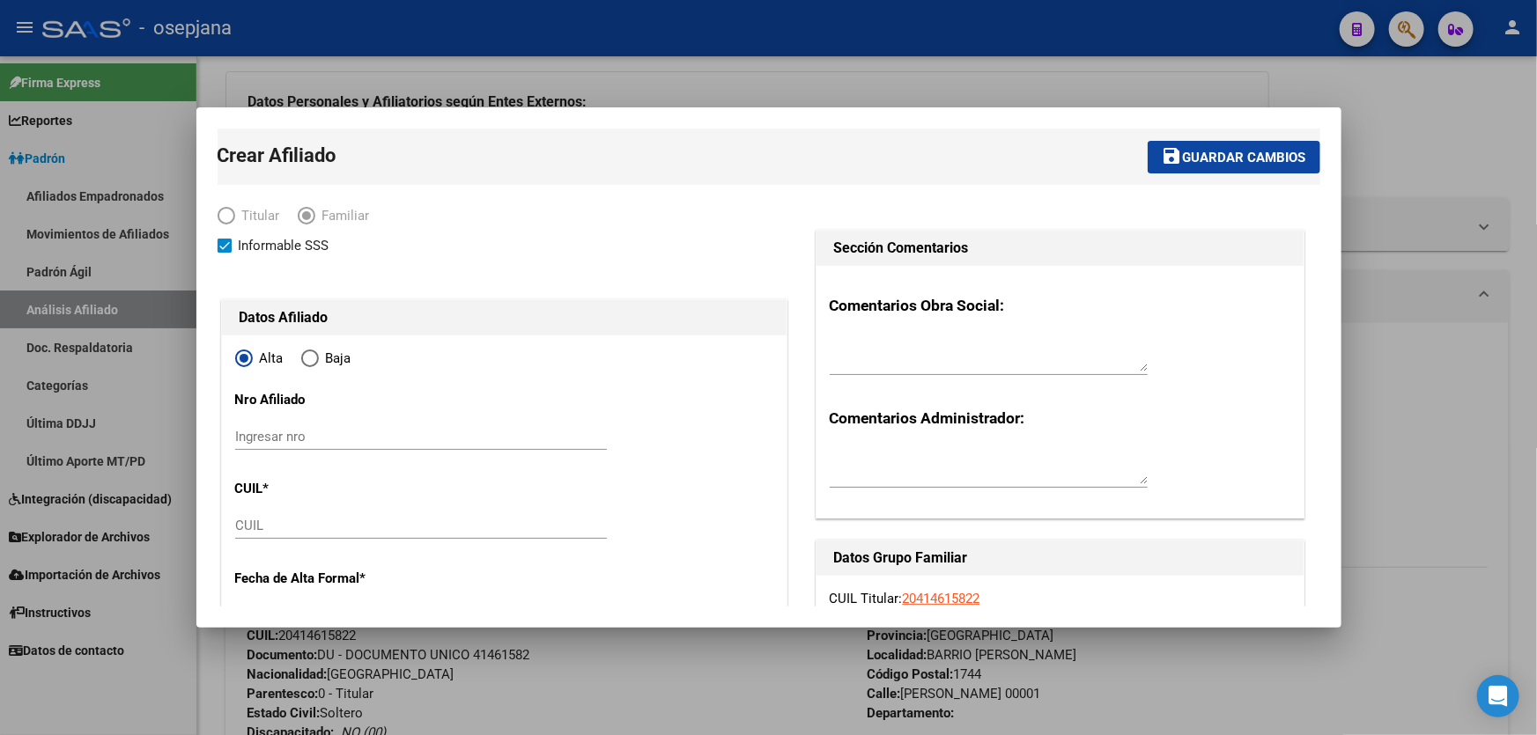
type input "33-63761744-9"
click at [365, 516] on div "CUIL" at bounding box center [421, 526] width 372 height 26
paste input "27-55670039-2"
type input "27-55670039-2"
type input "55670039"
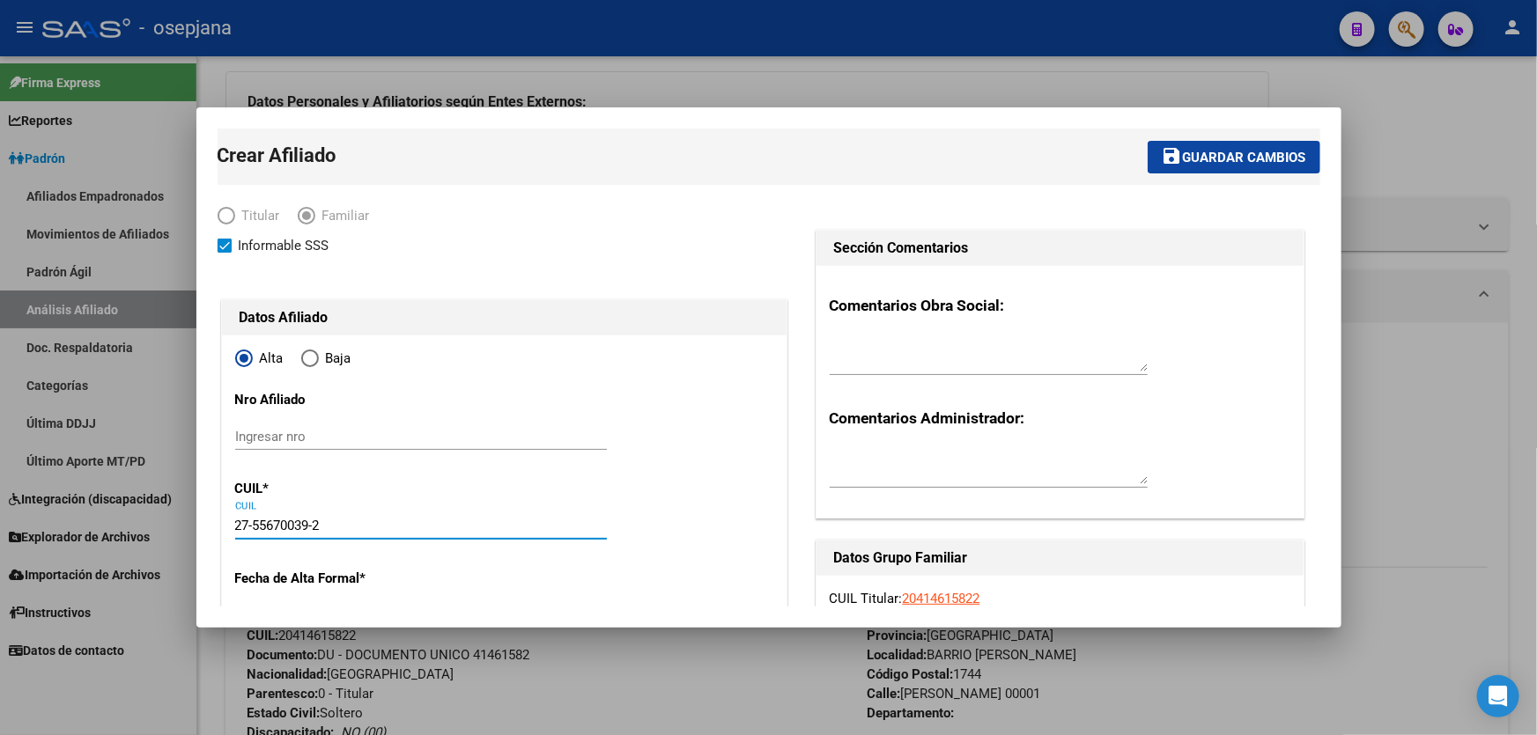
type input "[PERSON_NAME]"
type input "[PERSON_NAME] ELUNEY SOLCIRE"
type input "[DATE]"
type input "MORENO"
type input "[PERSON_NAME] Y [PERSON_NAME]"
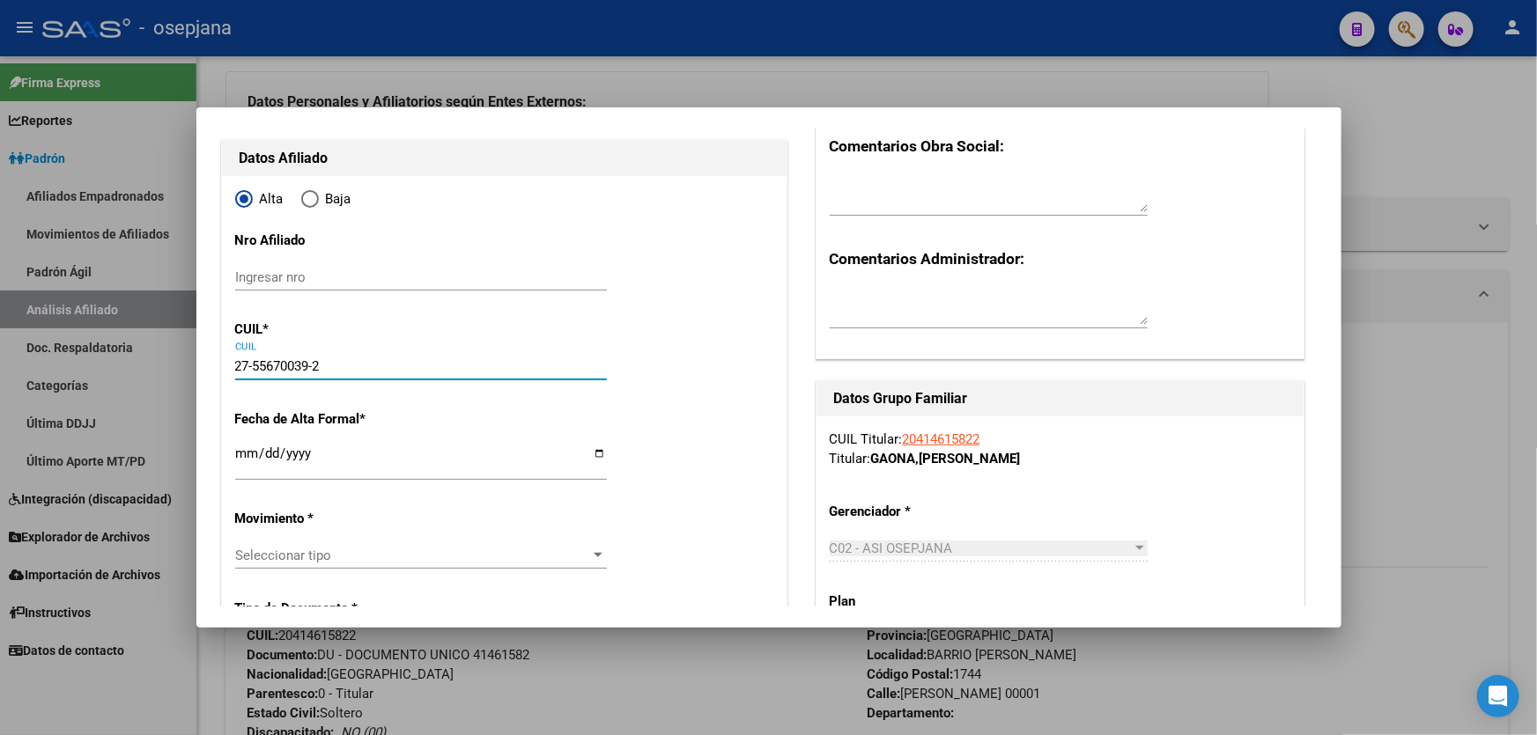
type input "27-55670039-2"
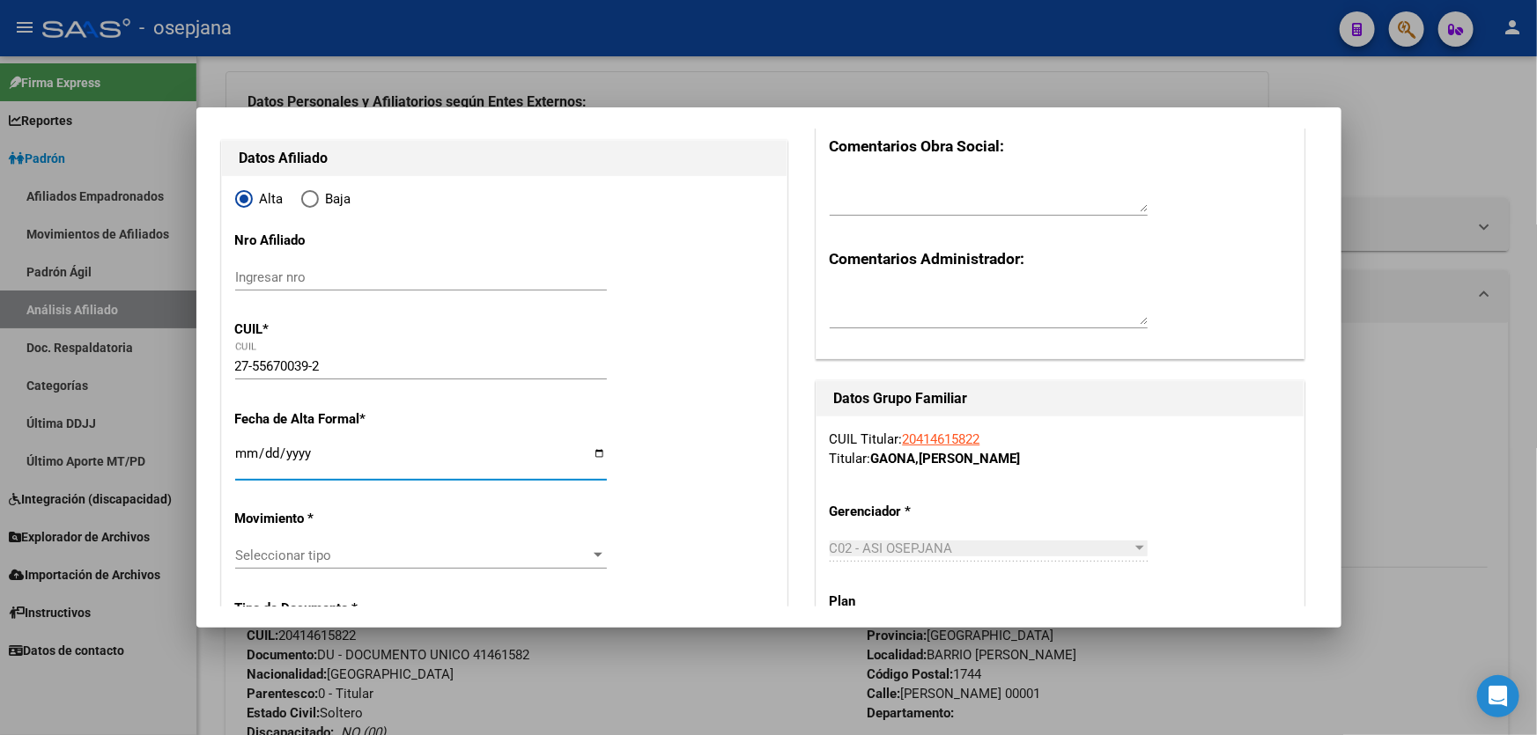
click at [241, 448] on input "Ingresar fecha" at bounding box center [421, 460] width 372 height 28
type input "[DATE]"
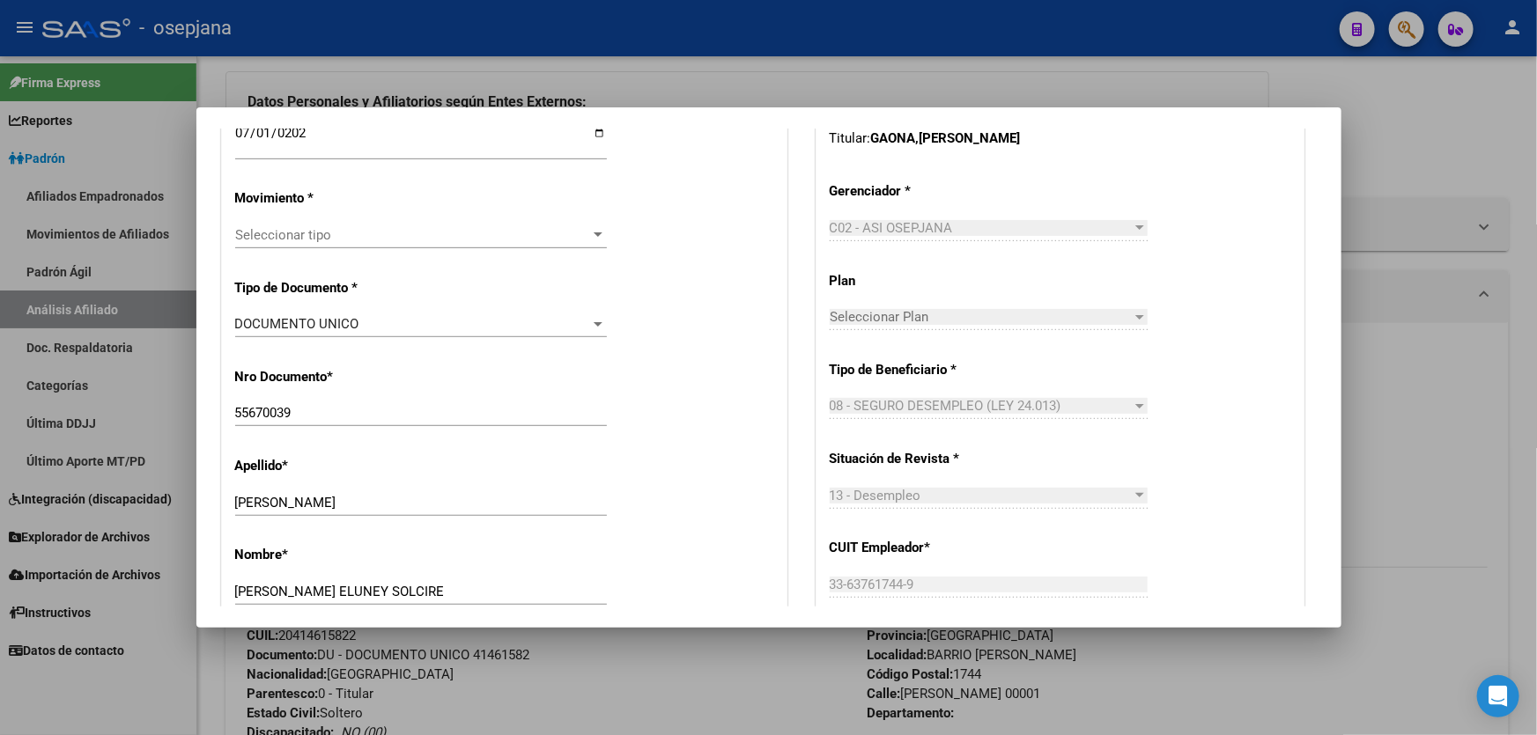
click at [335, 247] on div "Seleccionar tipo Seleccionar tipo" at bounding box center [421, 235] width 372 height 26
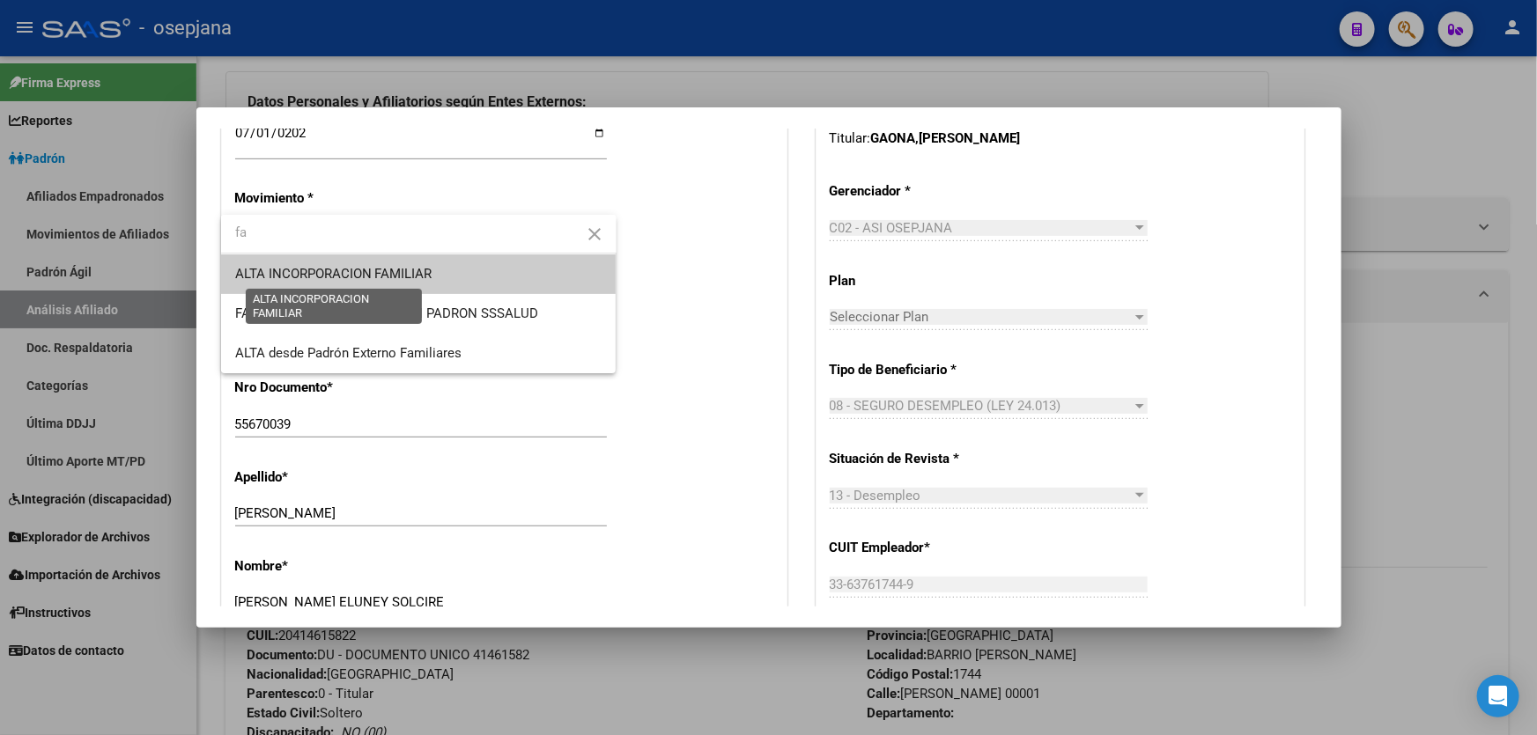
type input "fa"
click at [356, 271] on span "ALTA INCORPORACION FAMILIAR" at bounding box center [333, 274] width 197 height 16
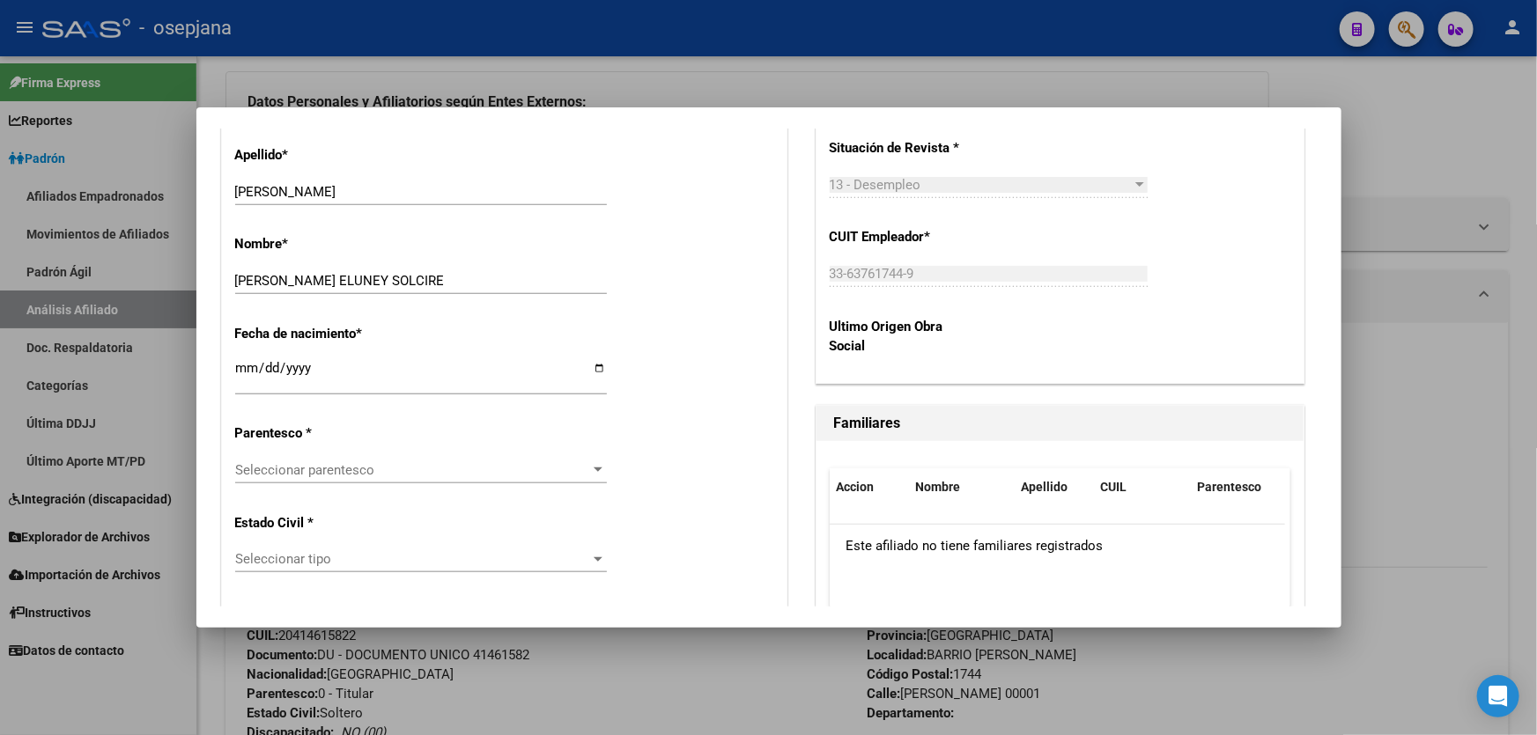
scroll to position [881, 0]
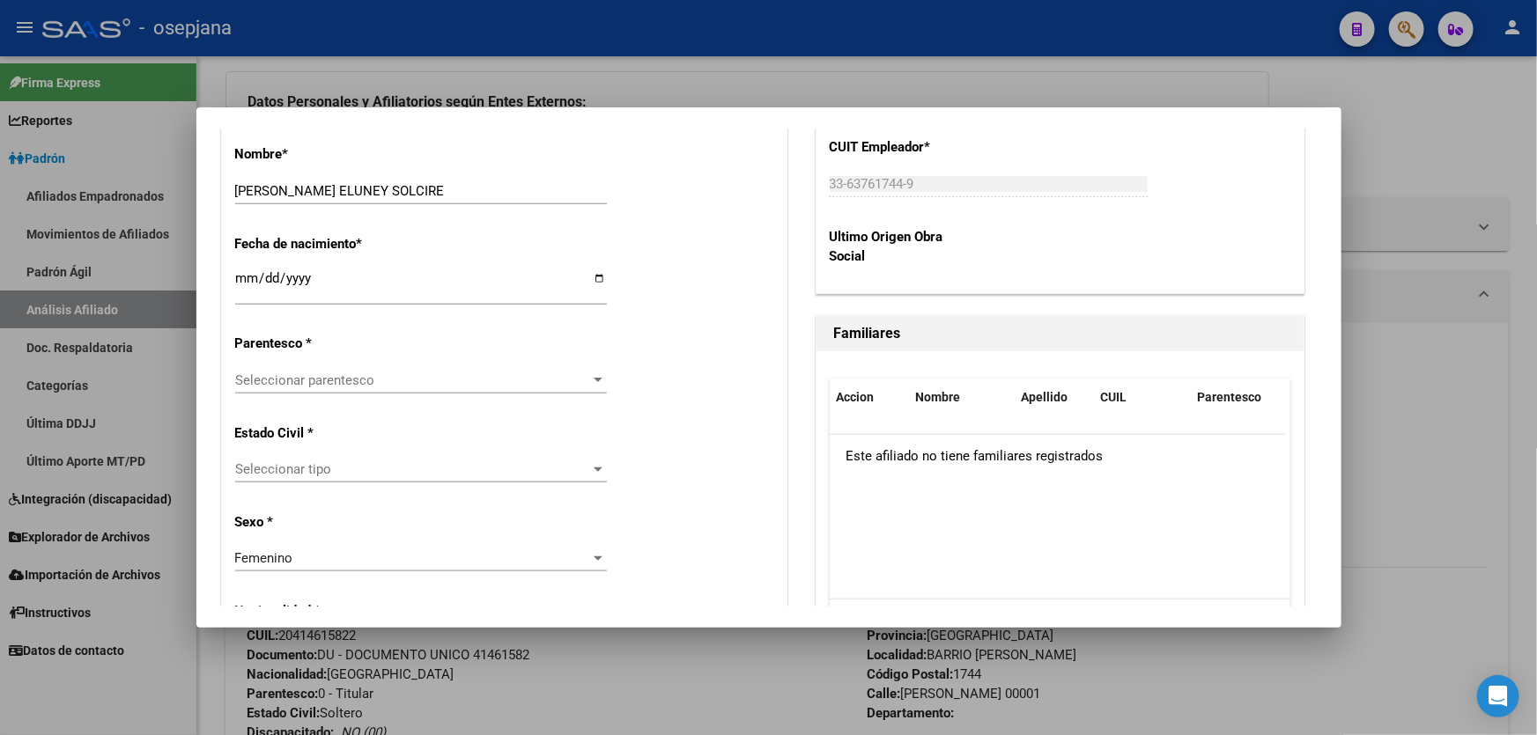
click at [358, 383] on span "Seleccionar parentesco" at bounding box center [413, 380] width 356 height 16
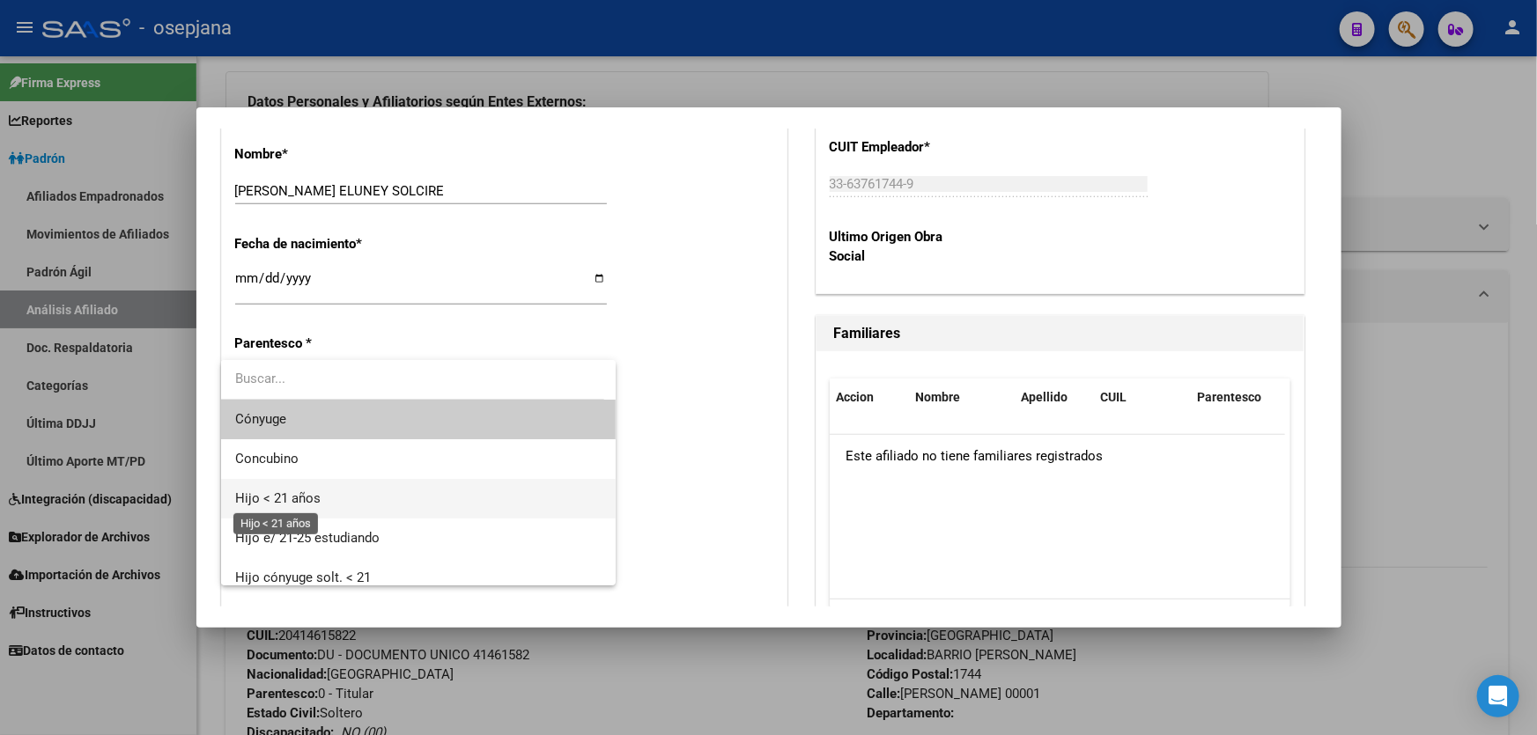
click at [312, 494] on span "Hijo < 21 años" at bounding box center [277, 498] width 85 height 16
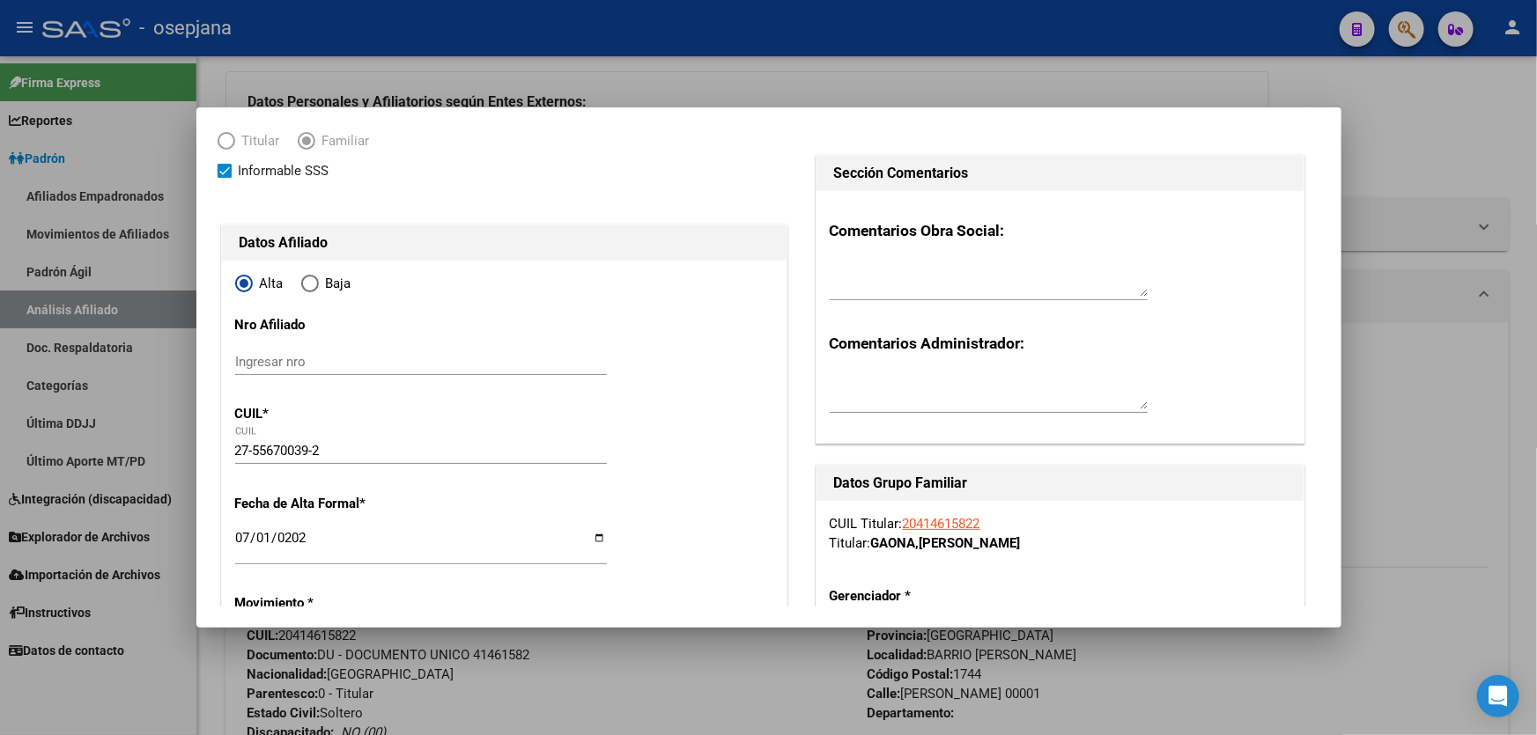
scroll to position [0, 0]
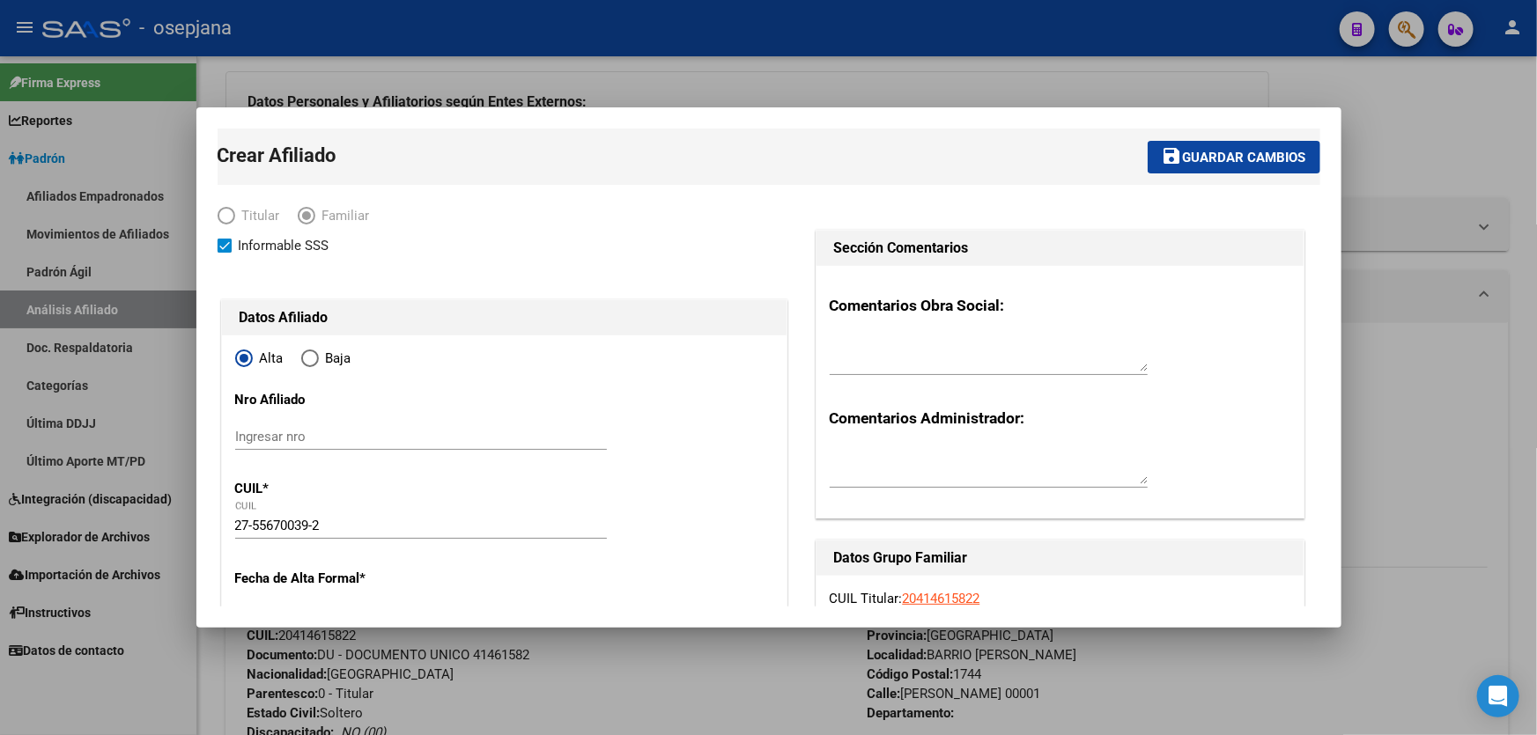
click at [1221, 152] on span "Guardar cambios" at bounding box center [1244, 158] width 123 height 16
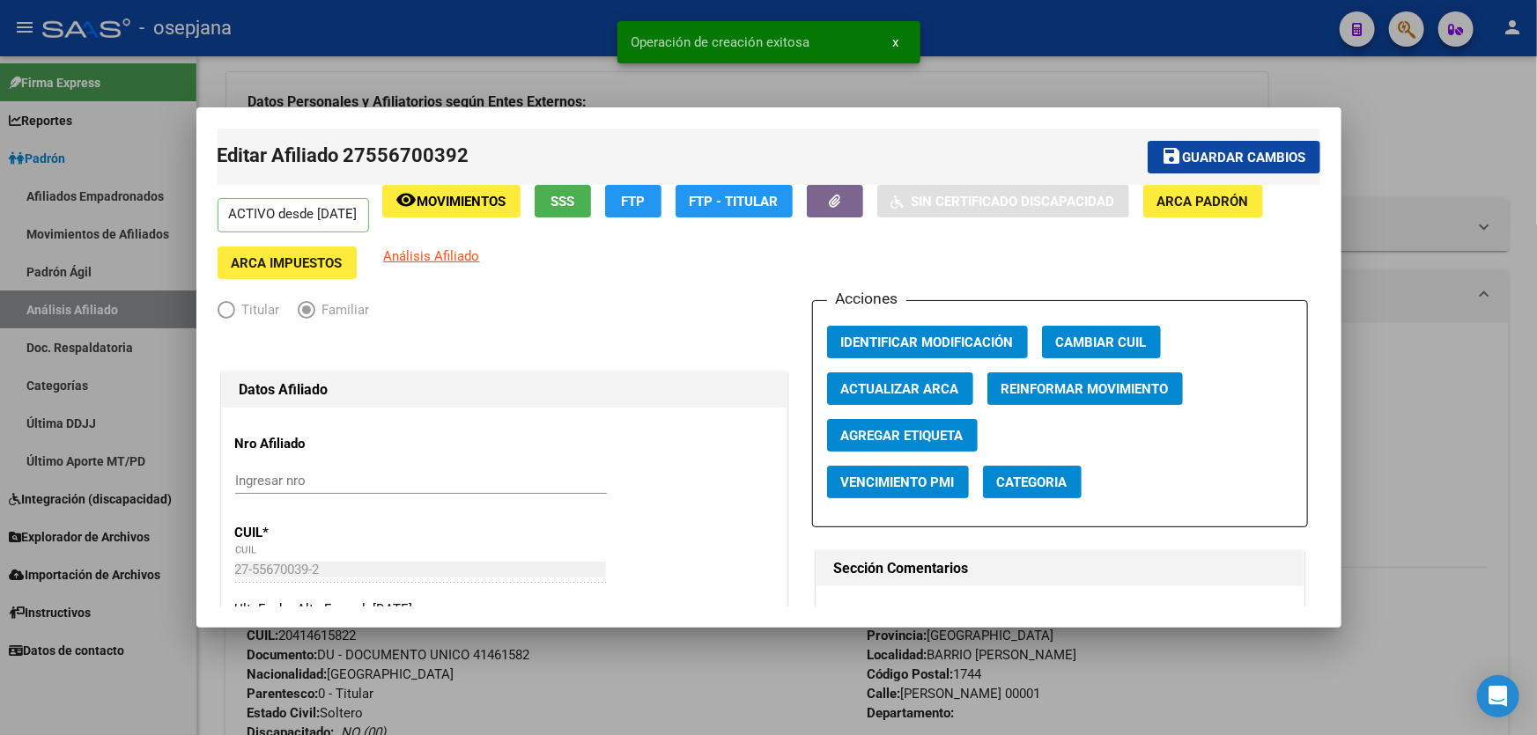
click at [1221, 152] on span "Guardar cambios" at bounding box center [1244, 158] width 123 height 16
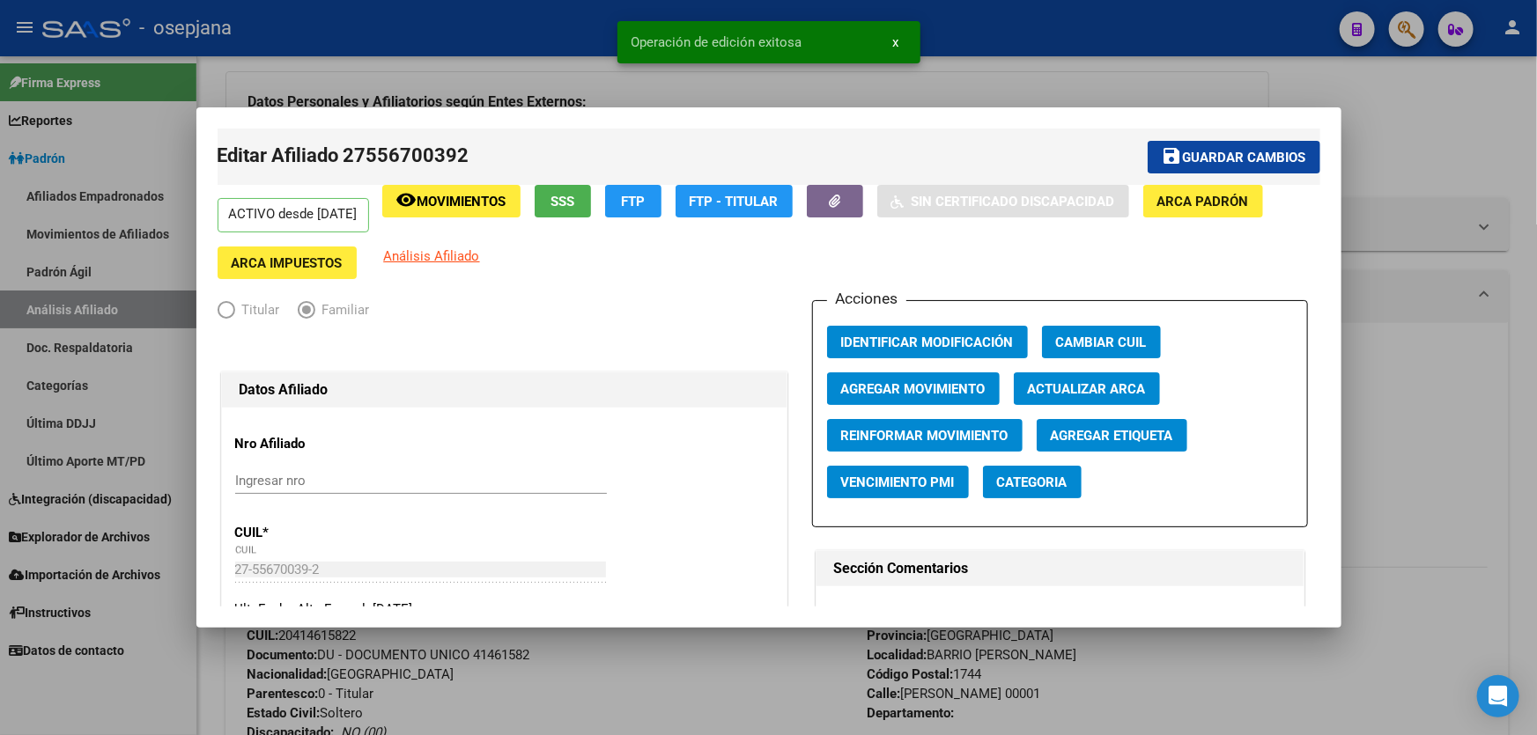
click at [1485, 138] on div at bounding box center [768, 367] width 1537 height 735
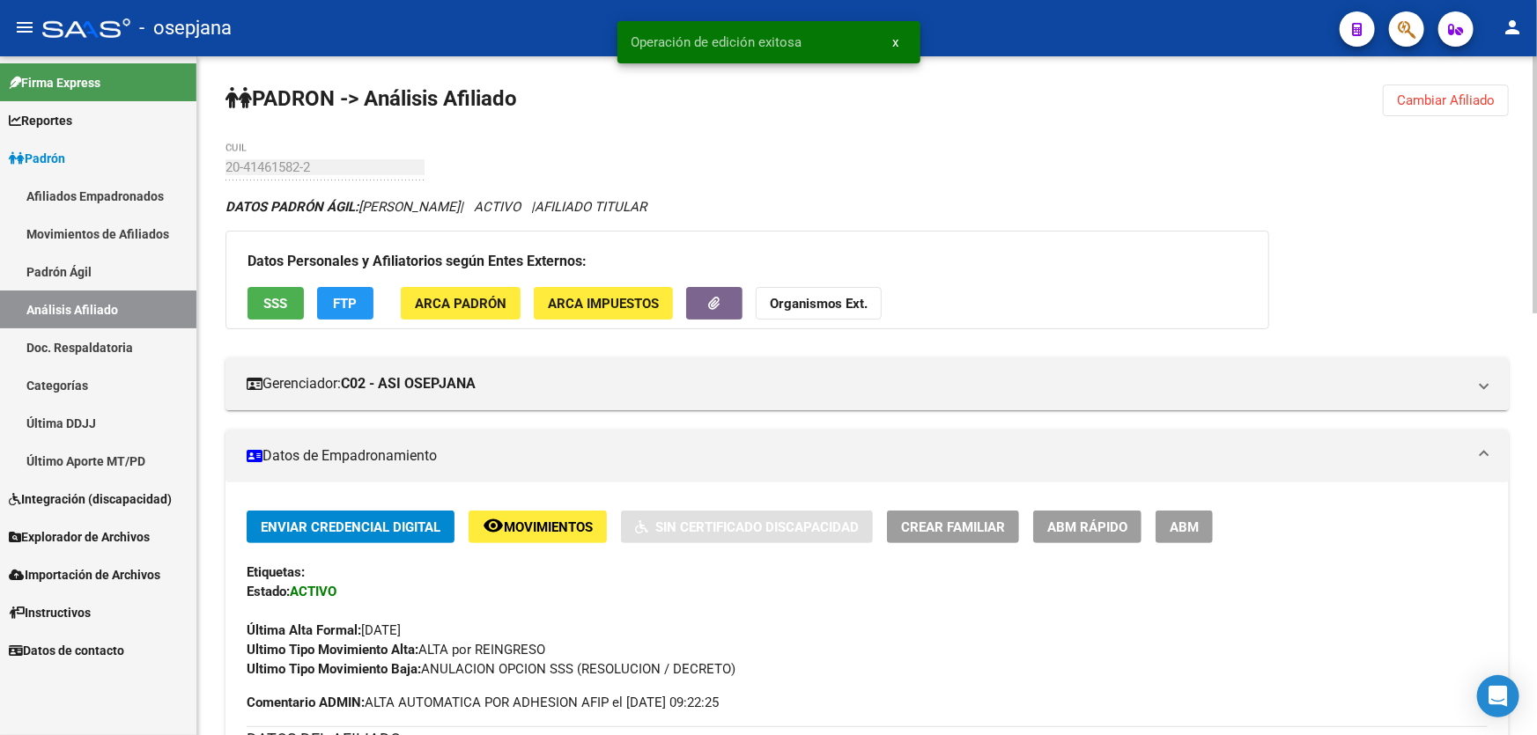
click at [1488, 92] on span "Cambiar Afiliado" at bounding box center [1446, 100] width 98 height 16
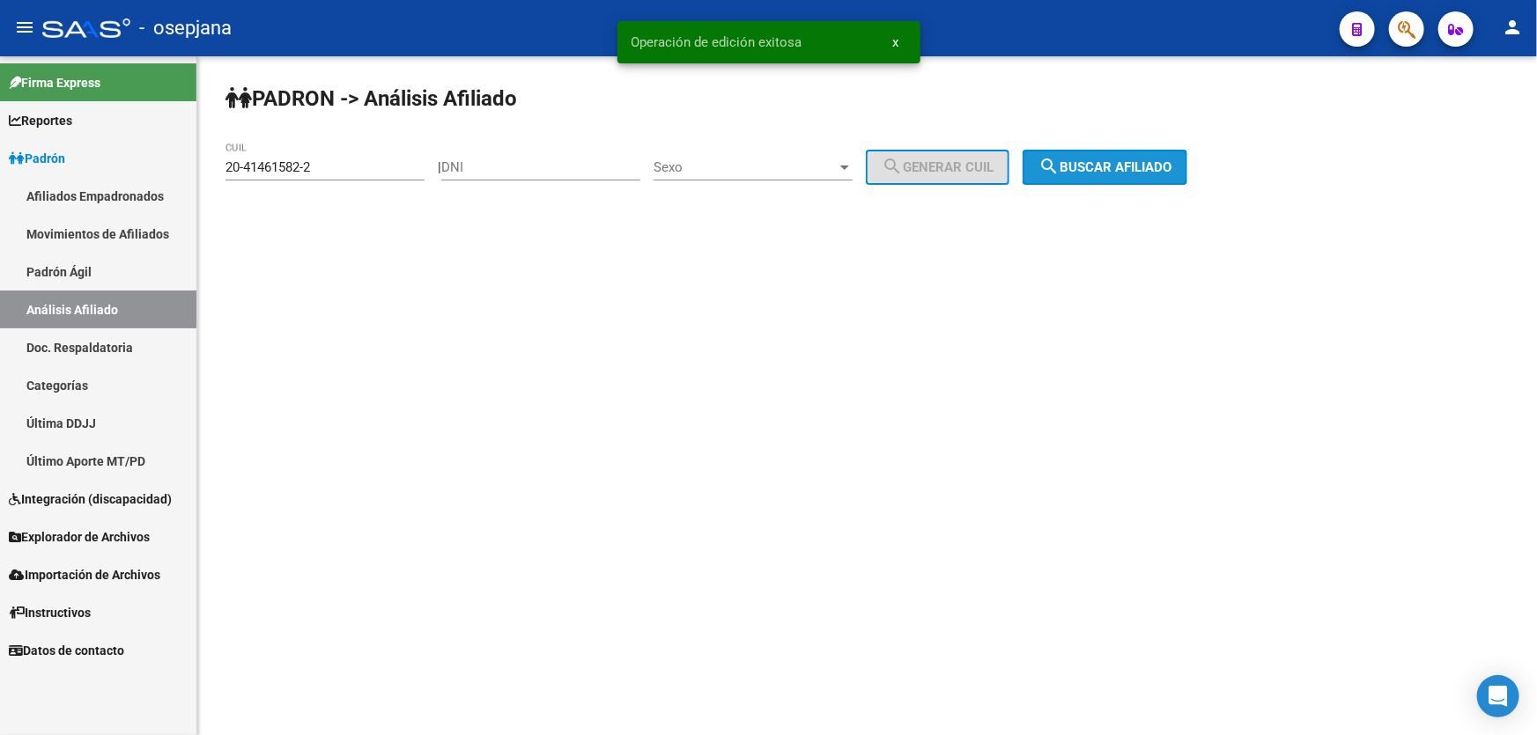
click at [1059, 174] on mat-icon "search" at bounding box center [1048, 166] width 21 height 21
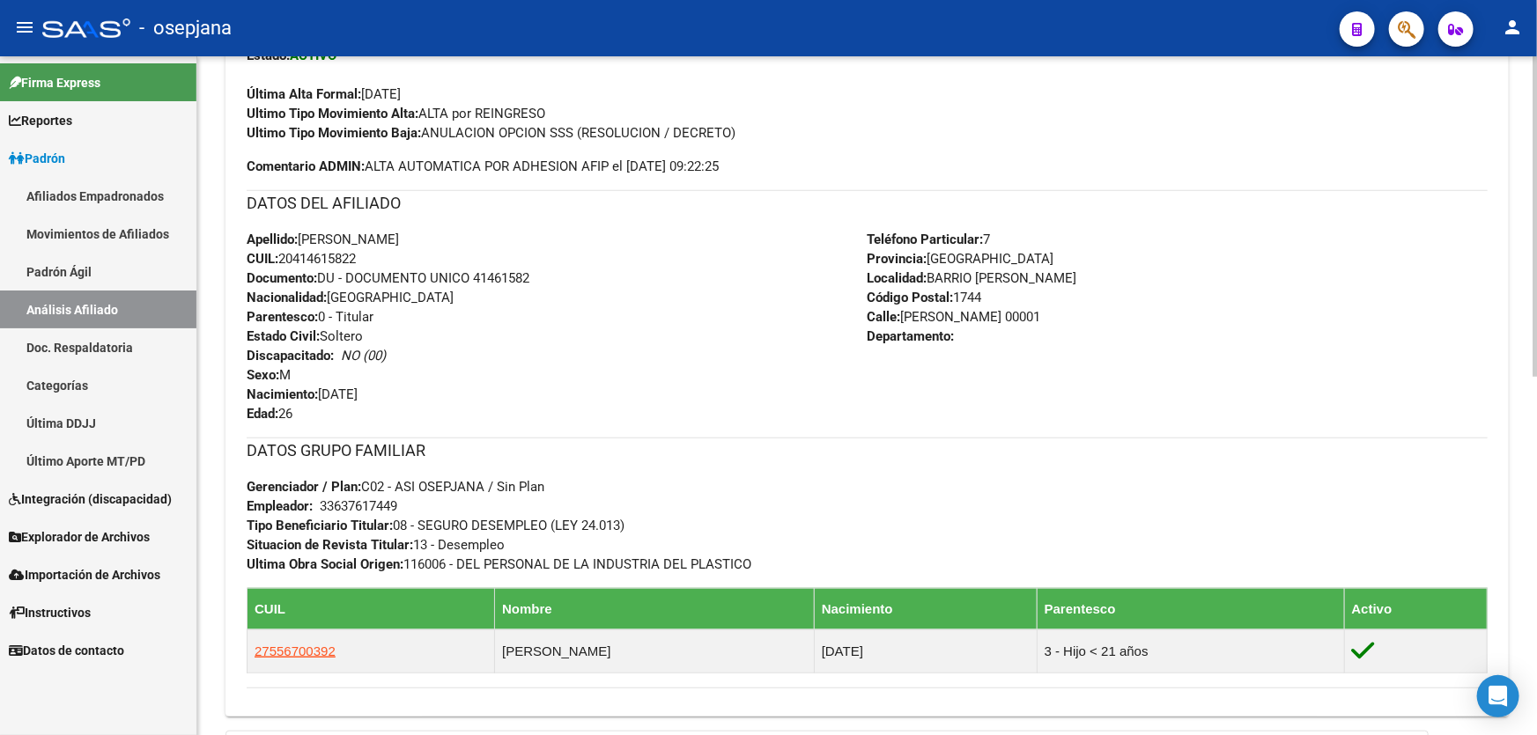
scroll to position [560, 0]
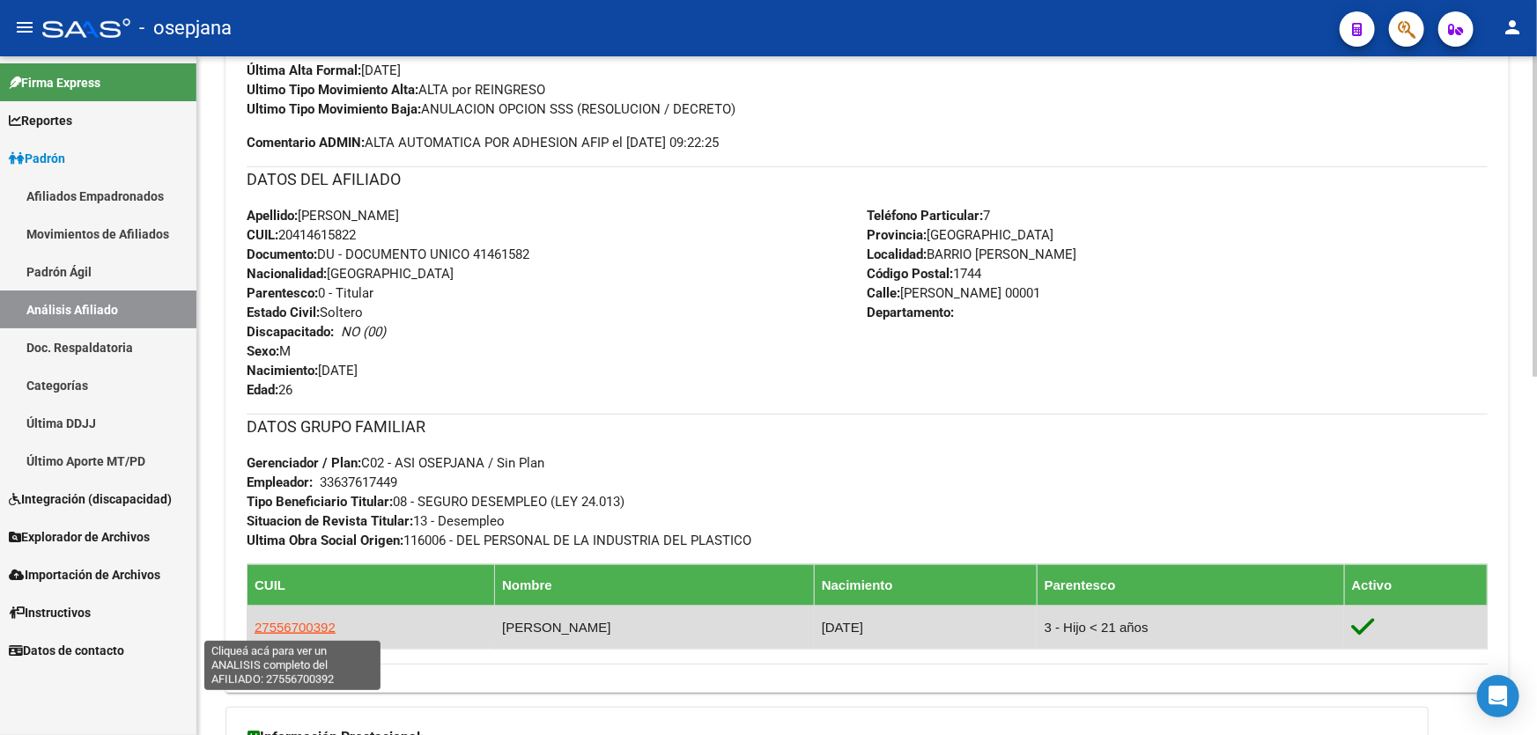
click at [304, 625] on span "27556700392" at bounding box center [294, 627] width 81 height 15
type textarea "27556700392"
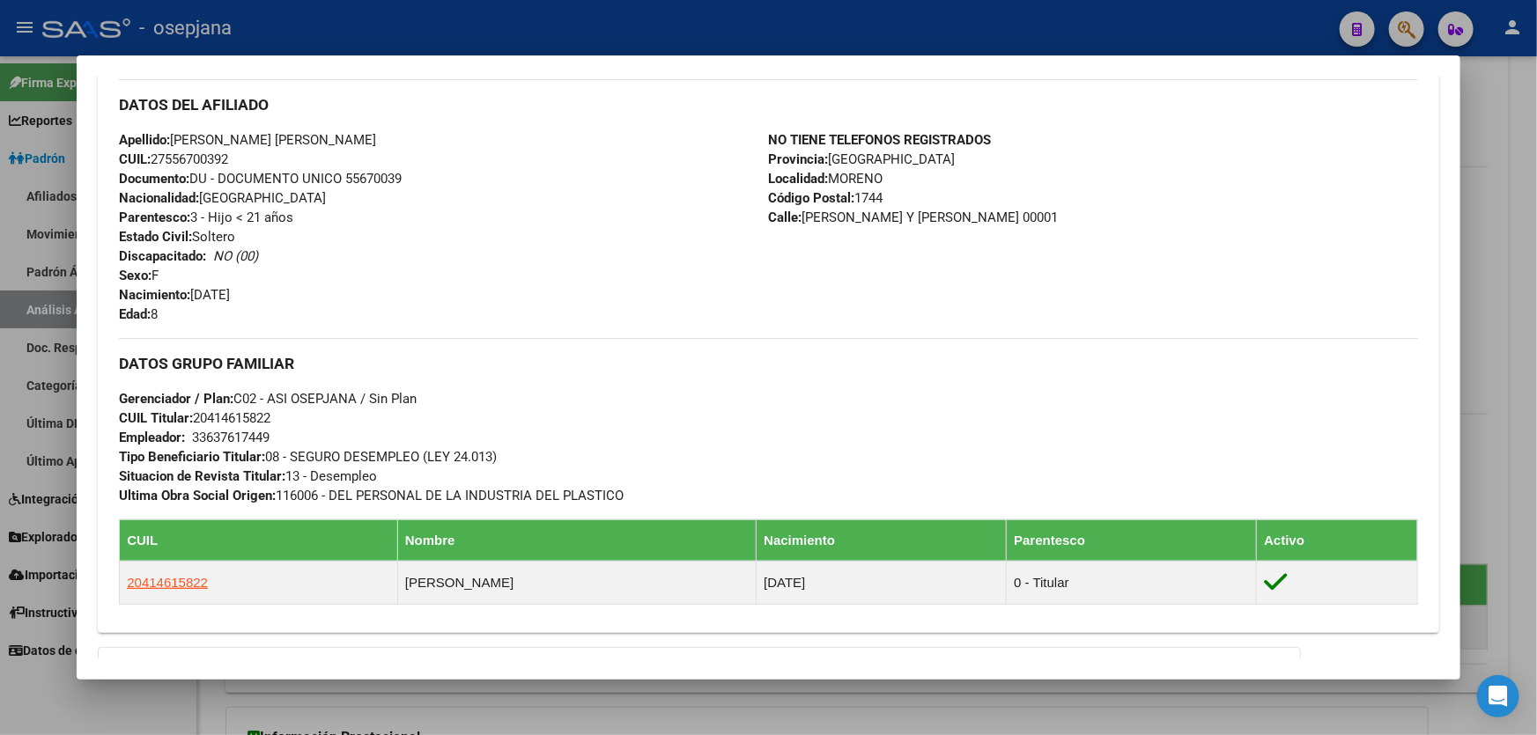
scroll to position [537, 0]
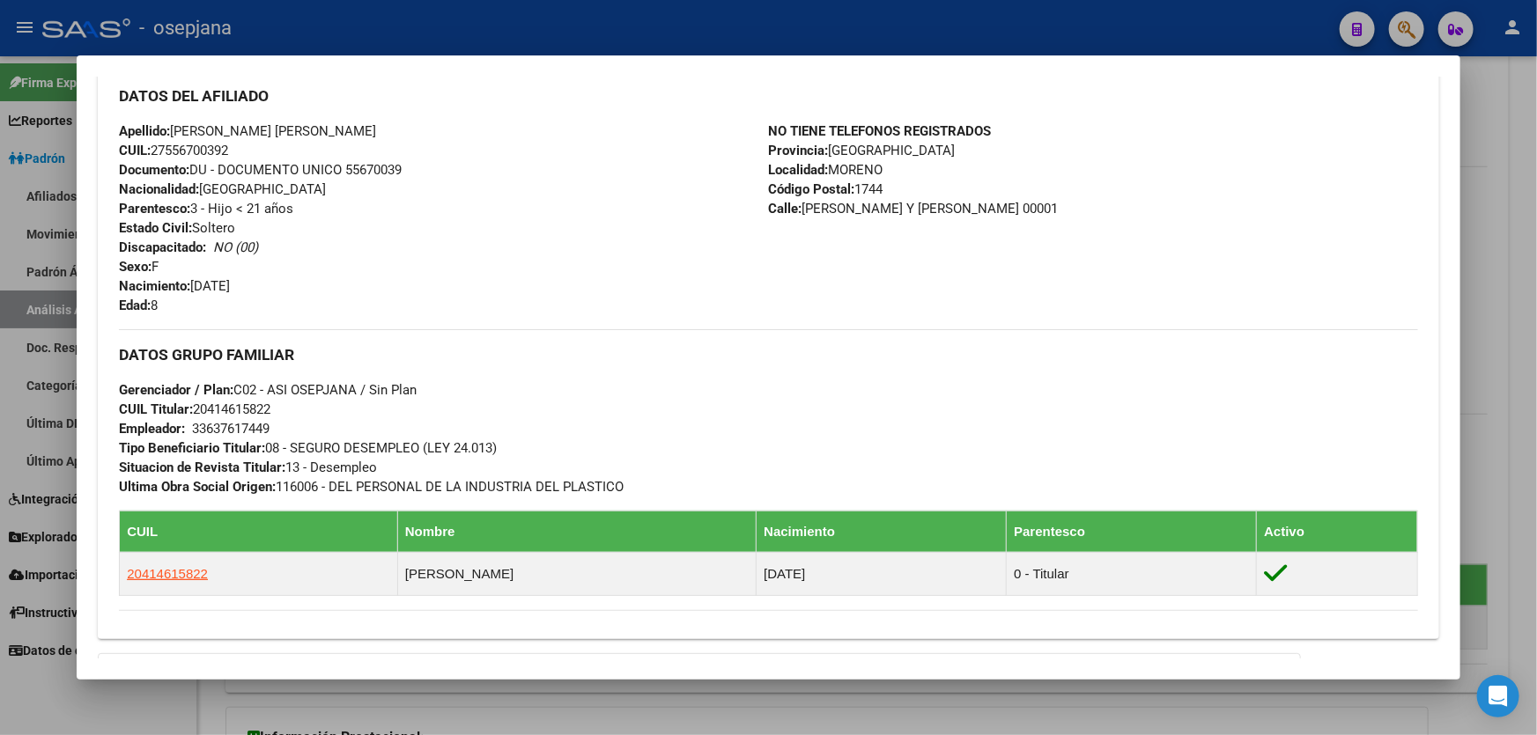
click at [1536, 350] on div at bounding box center [768, 367] width 1537 height 735
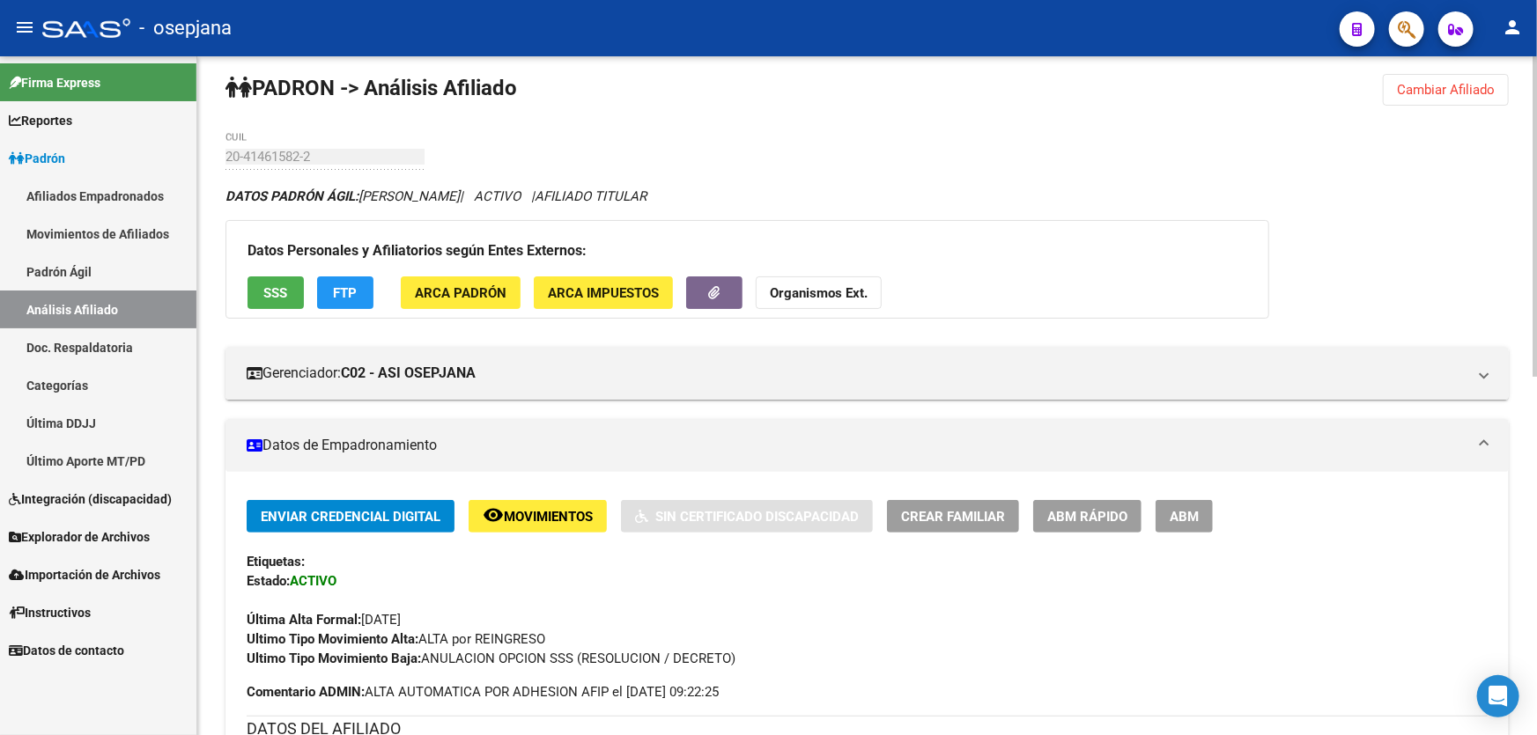
scroll to position [0, 0]
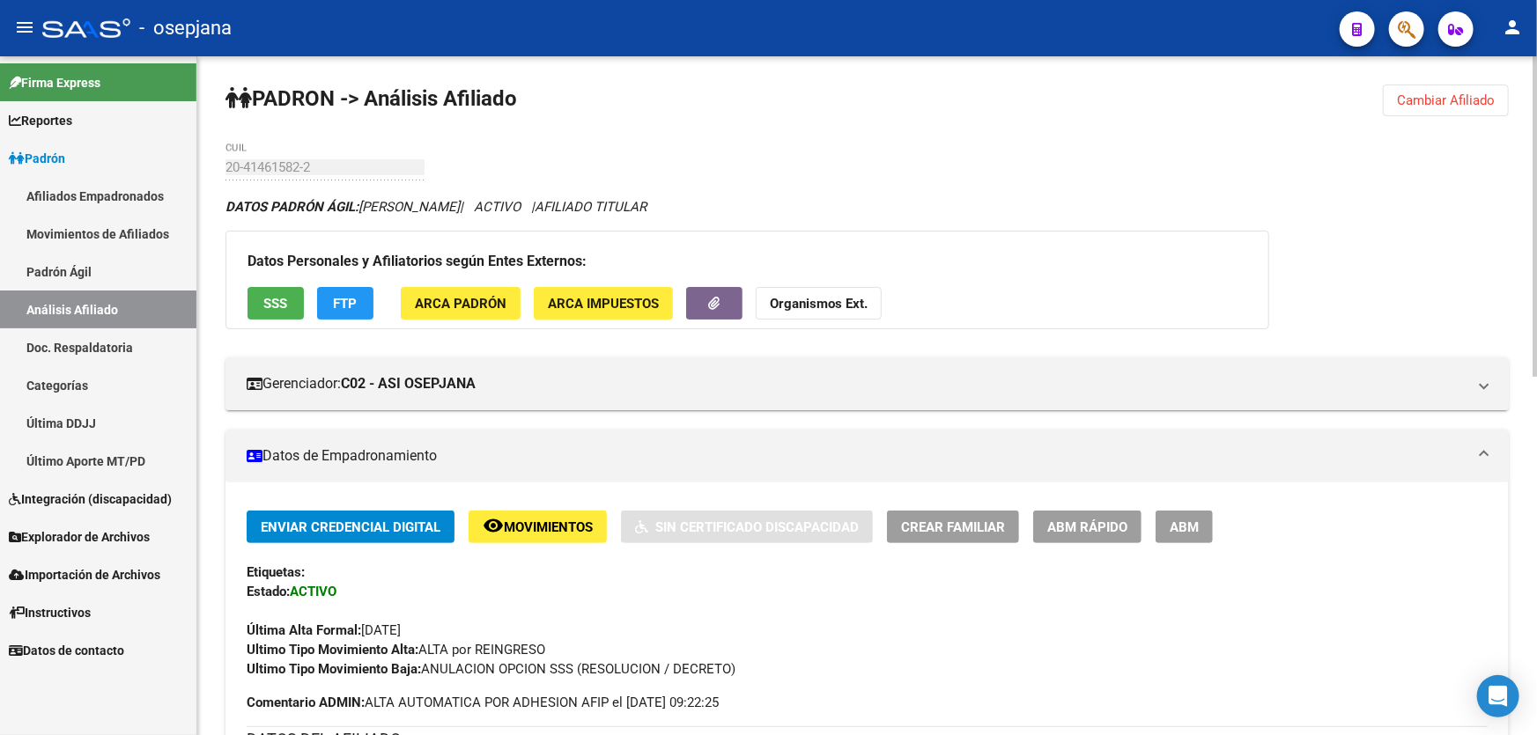
click at [361, 306] on button "FTP" at bounding box center [345, 303] width 56 height 33
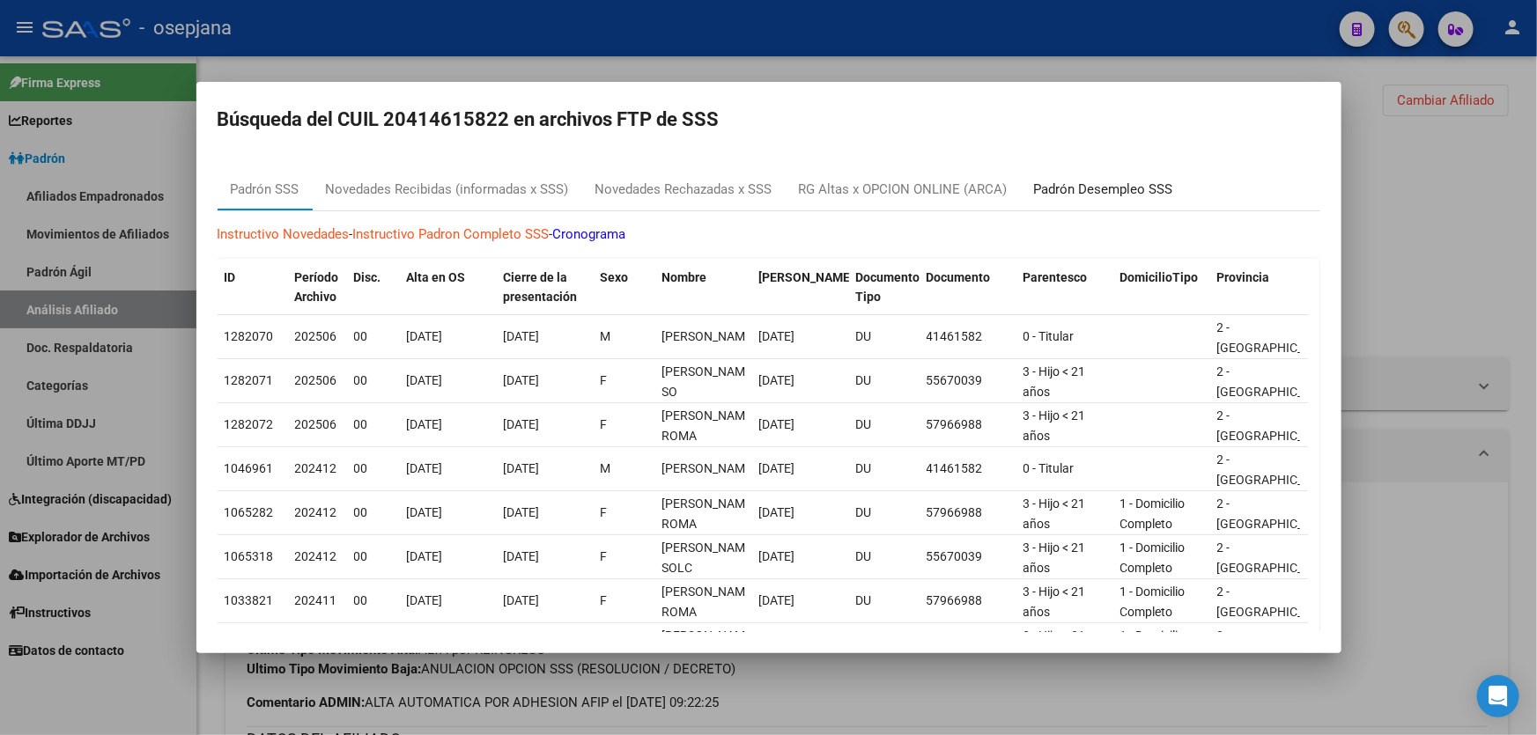
click at [1066, 187] on div "Padrón Desempleo SSS" at bounding box center [1103, 190] width 139 height 20
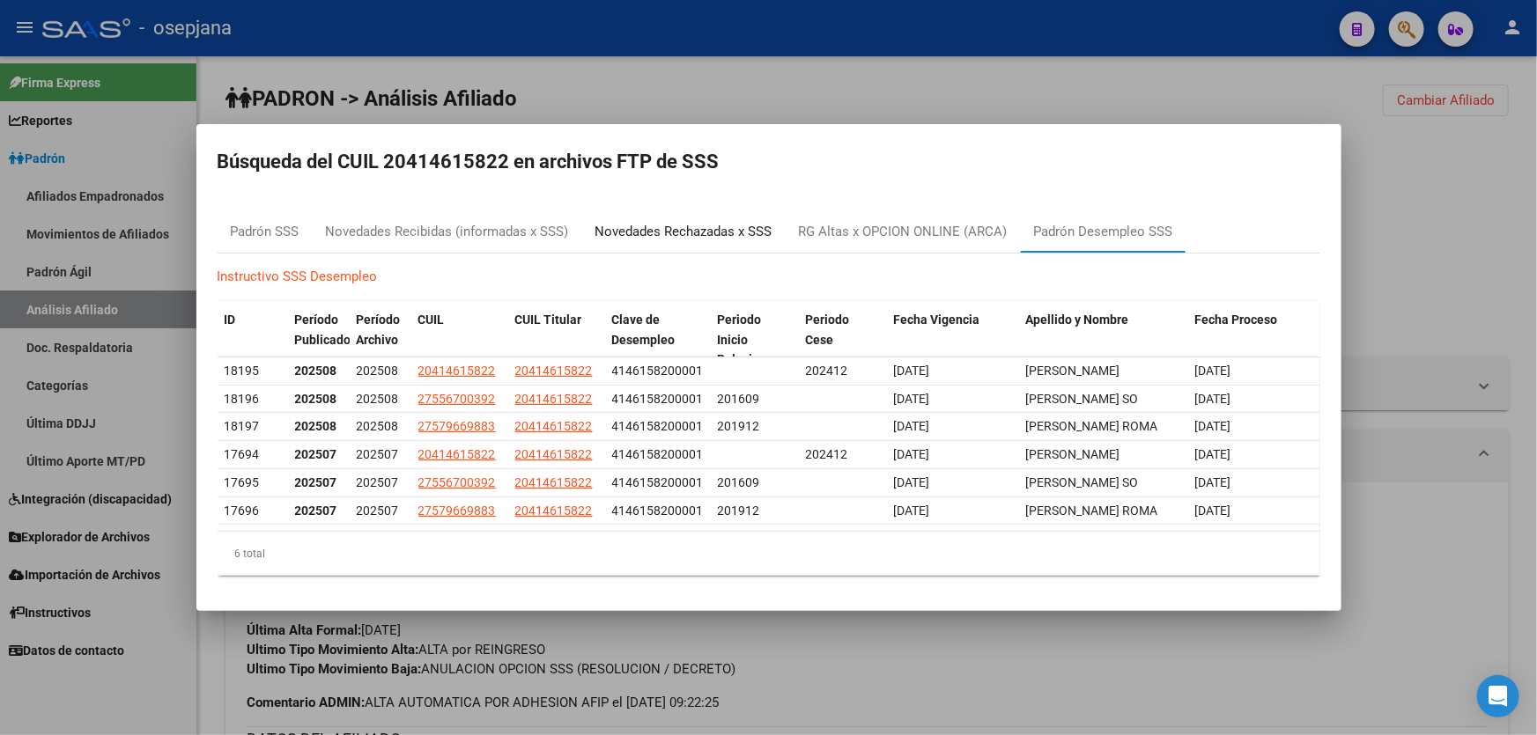
click at [714, 210] on div "Novedades Rechazadas x SSS" at bounding box center [683, 231] width 203 height 42
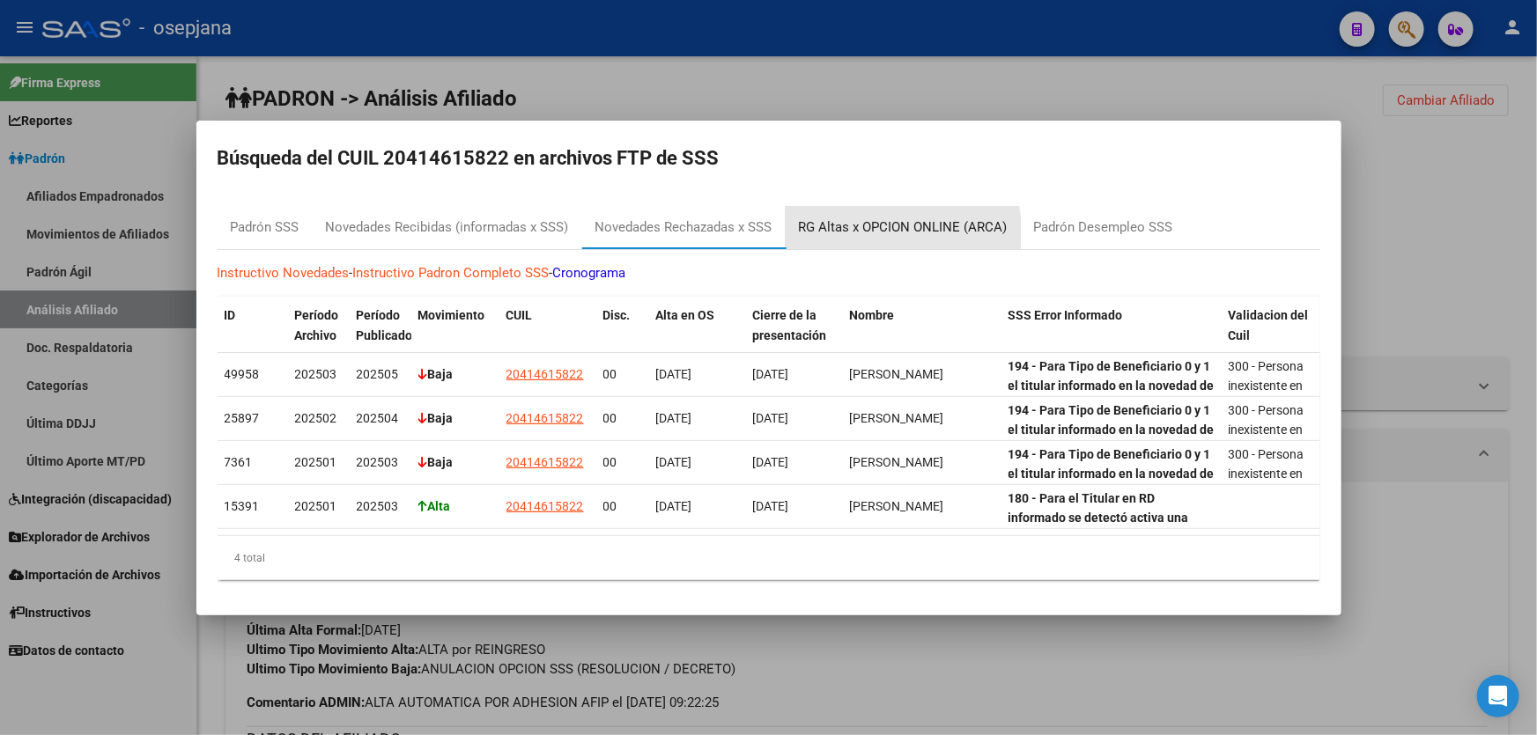
click at [871, 225] on div "RG Altas x OPCION ONLINE (ARCA)" at bounding box center [903, 228] width 209 height 20
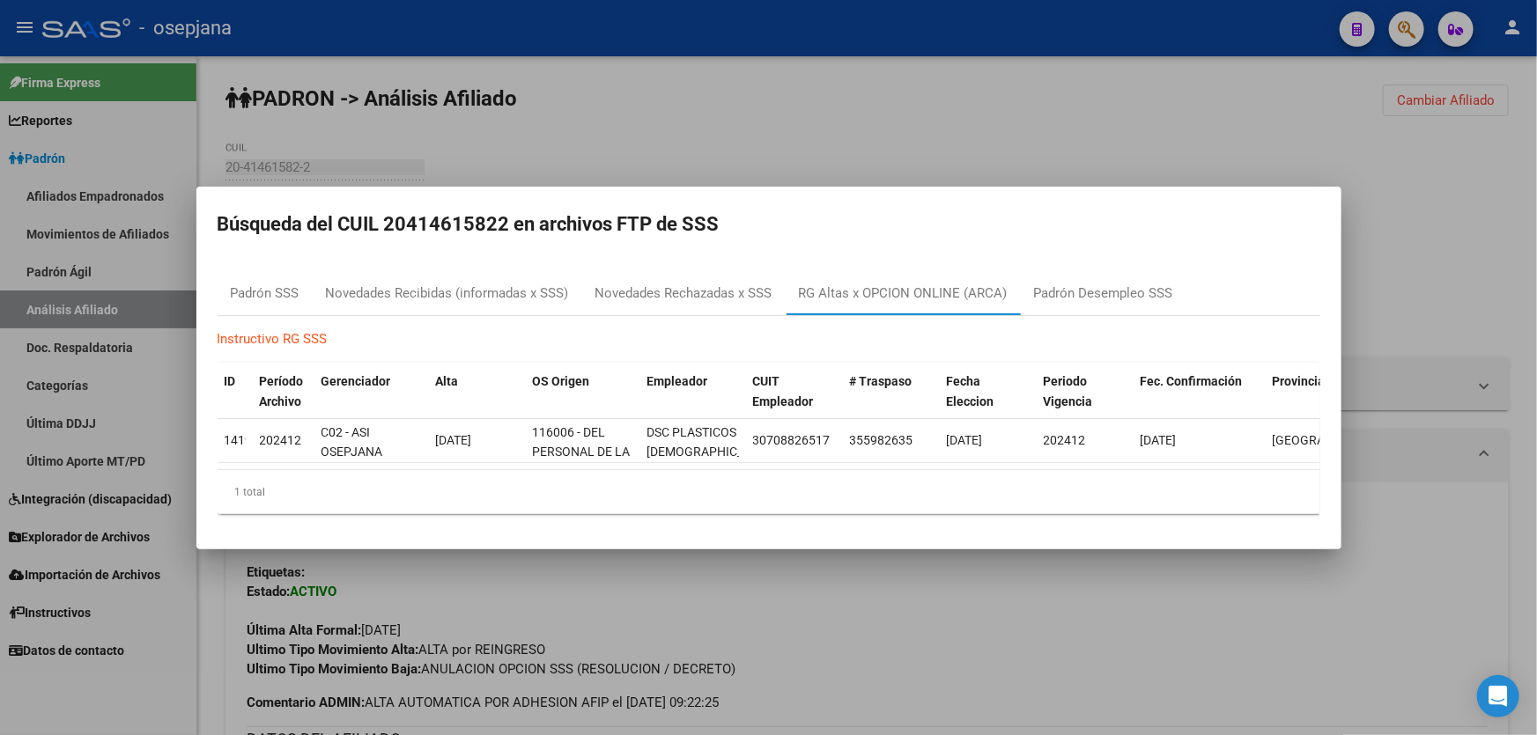
click at [919, 132] on div at bounding box center [768, 367] width 1537 height 735
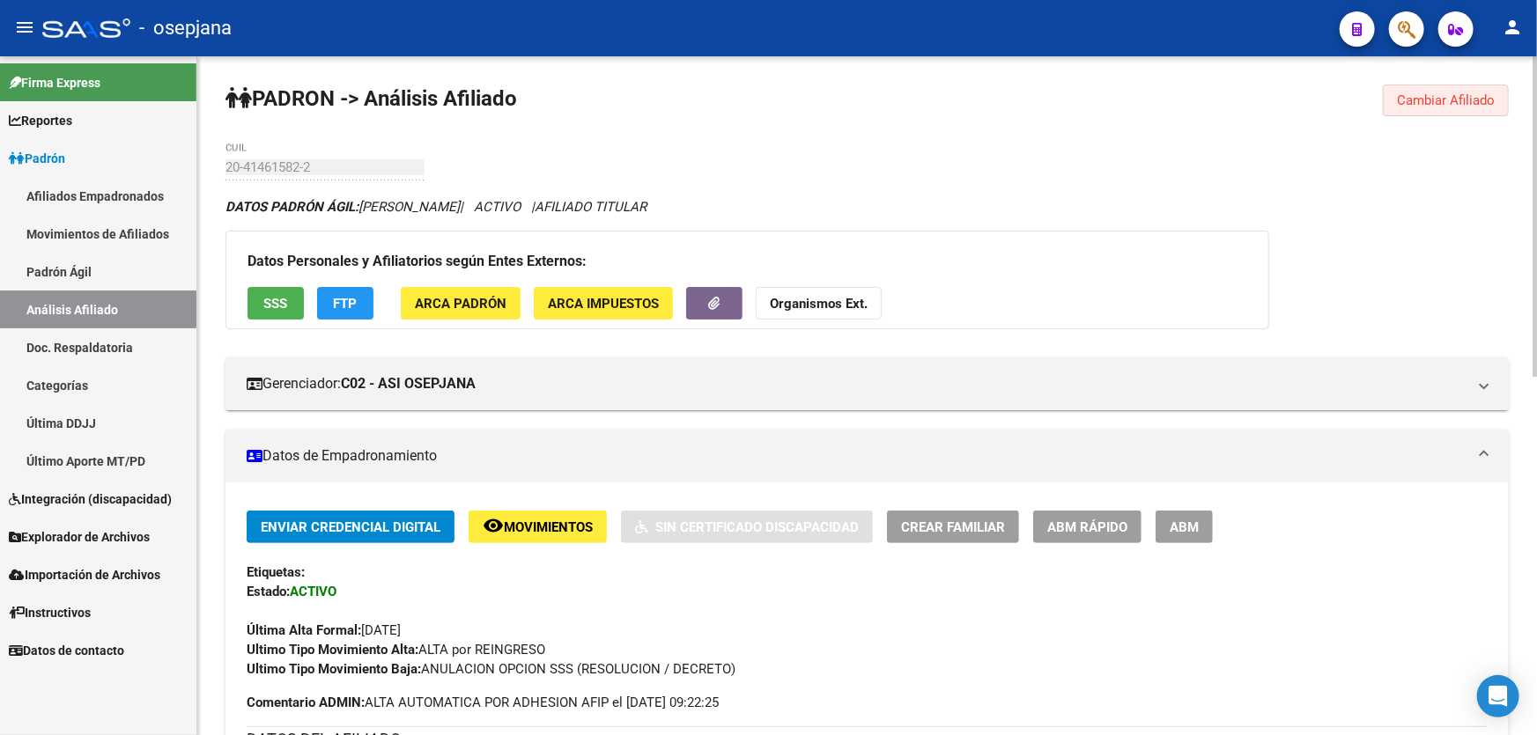
click at [1443, 92] on span "Cambiar Afiliado" at bounding box center [1446, 100] width 98 height 16
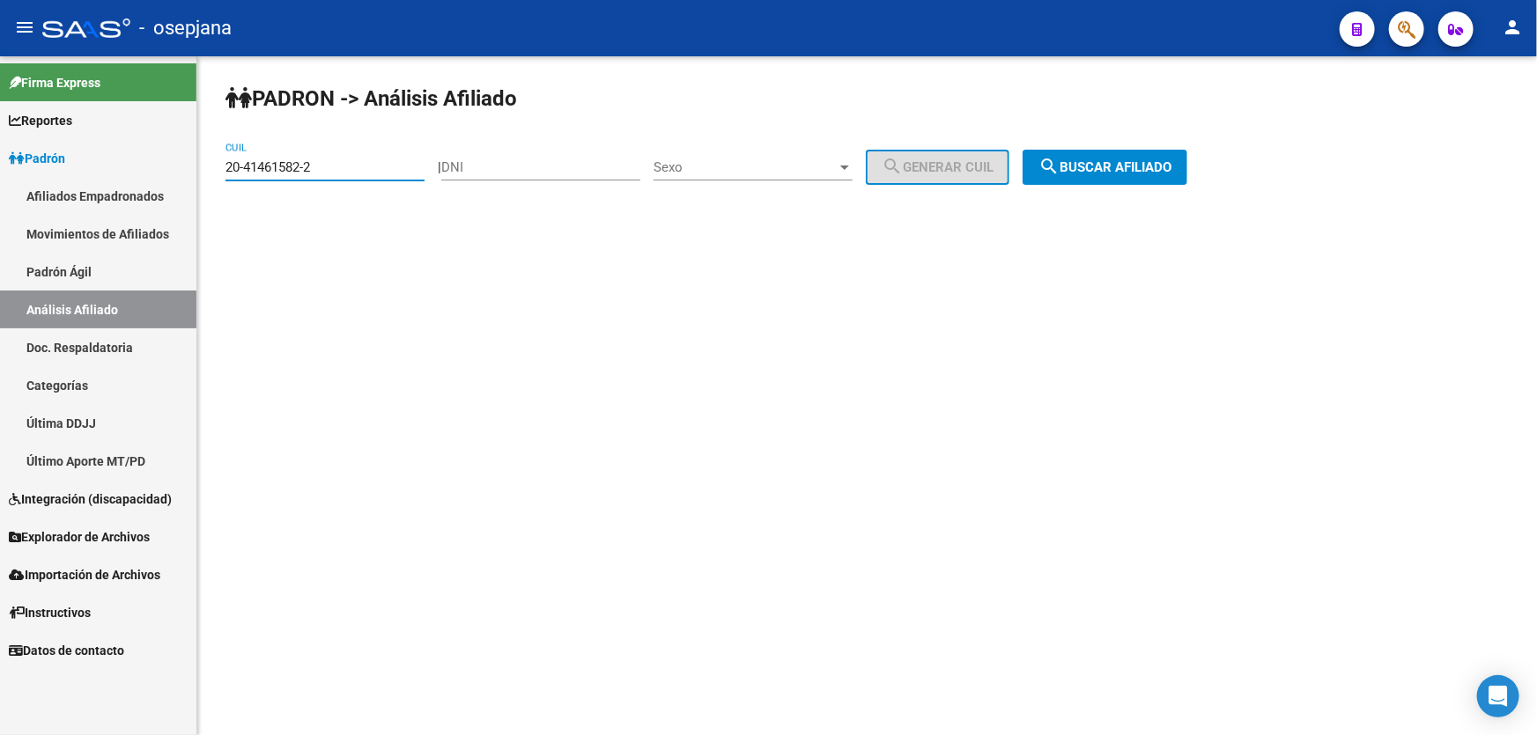
drag, startPoint x: 363, startPoint y: 168, endPoint x: 220, endPoint y: 169, distance: 142.7
click at [220, 169] on div "PADRON -> Análisis Afiliado 20-41461582-2 CUIL | DNI Sexo Sexo search Generar C…" at bounding box center [866, 148] width 1339 height 185
paste input "573000-5"
click at [1103, 169] on span "search Buscar afiliado" at bounding box center [1104, 167] width 133 height 16
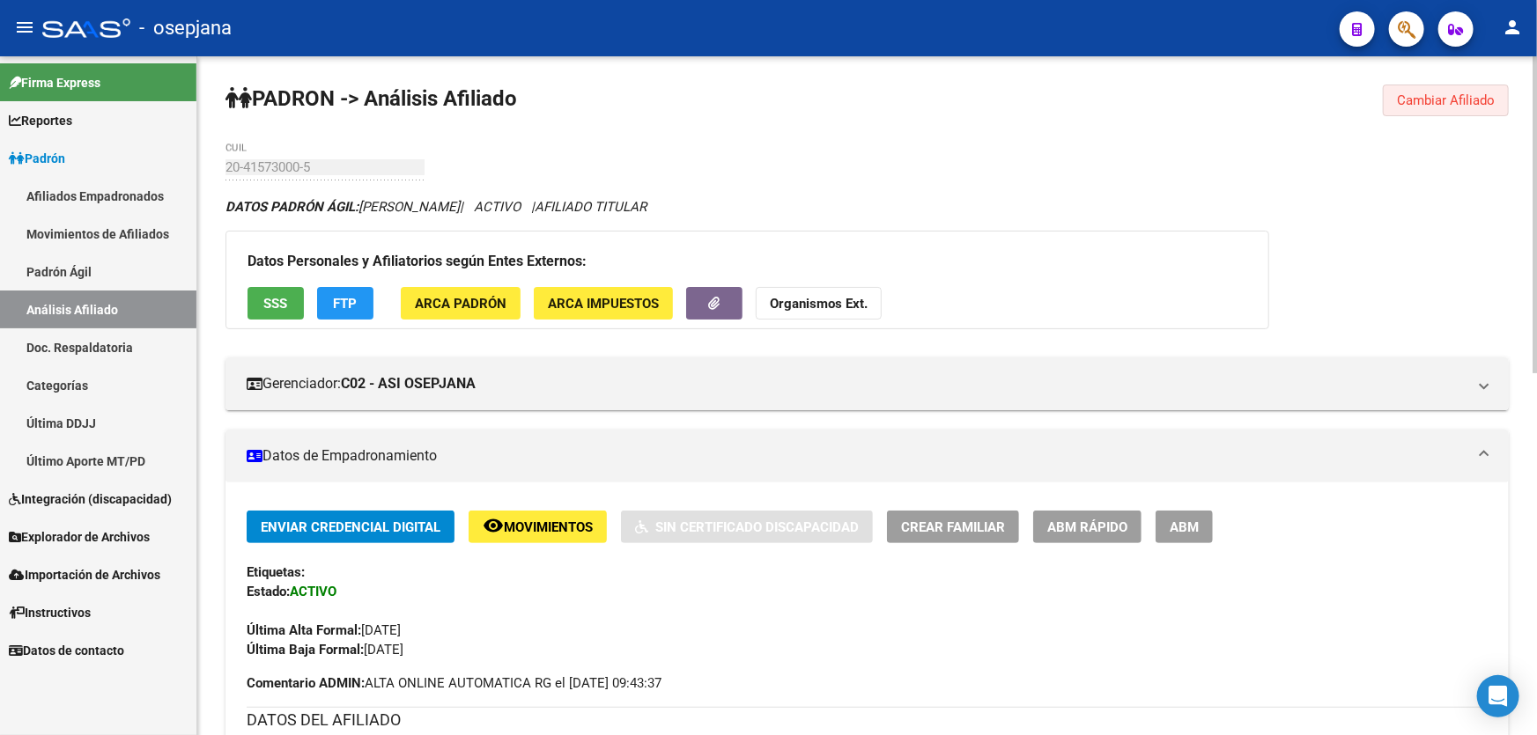
click at [1457, 94] on span "Cambiar Afiliado" at bounding box center [1446, 100] width 98 height 16
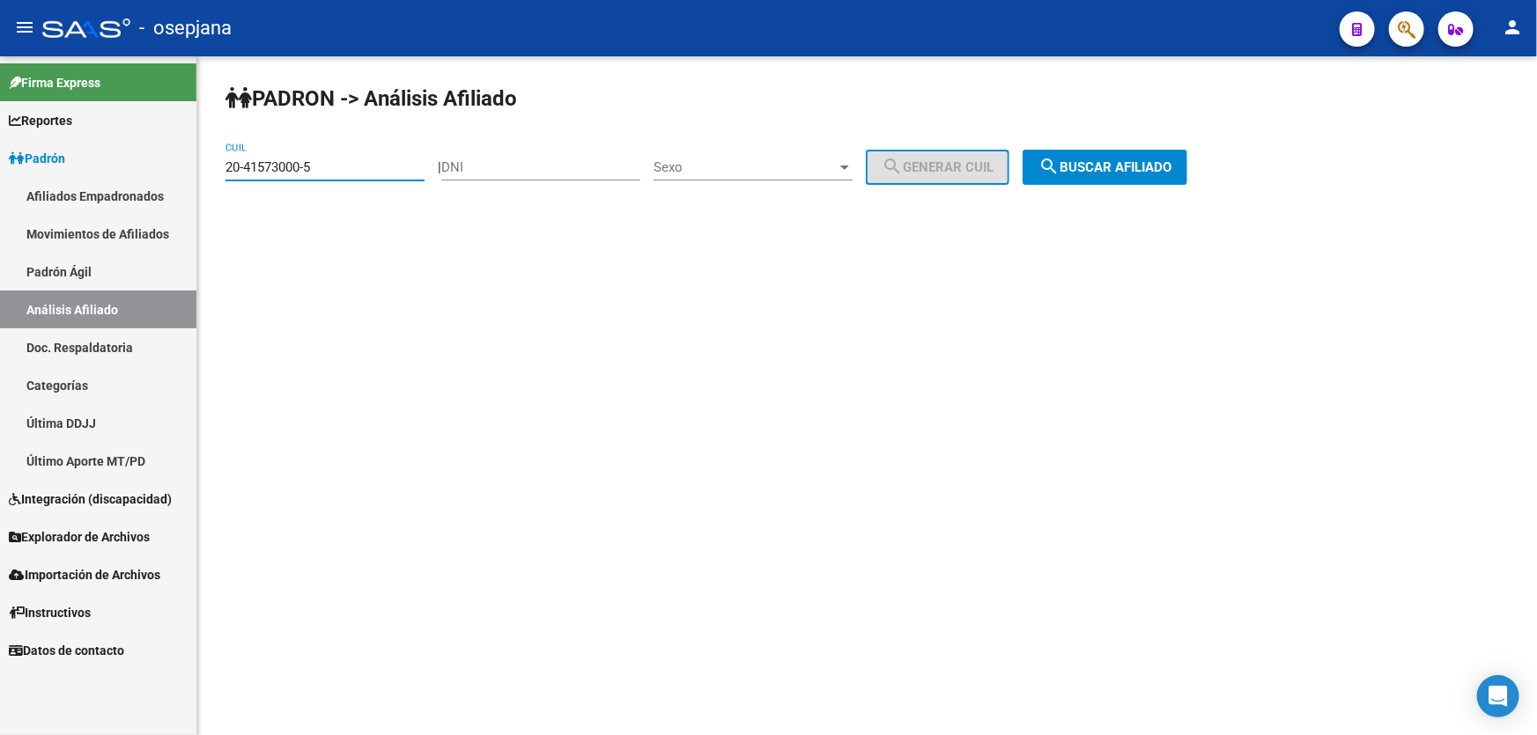
drag, startPoint x: 363, startPoint y: 164, endPoint x: 202, endPoint y: 169, distance: 161.2
click at [202, 169] on div "PADRON -> Análisis Afiliado 20-41573000-5 CUIL | DNI Sexo Sexo search Generar C…" at bounding box center [866, 148] width 1339 height 185
paste input "713813-8"
click at [1147, 159] on span "search Buscar afiliado" at bounding box center [1104, 167] width 133 height 16
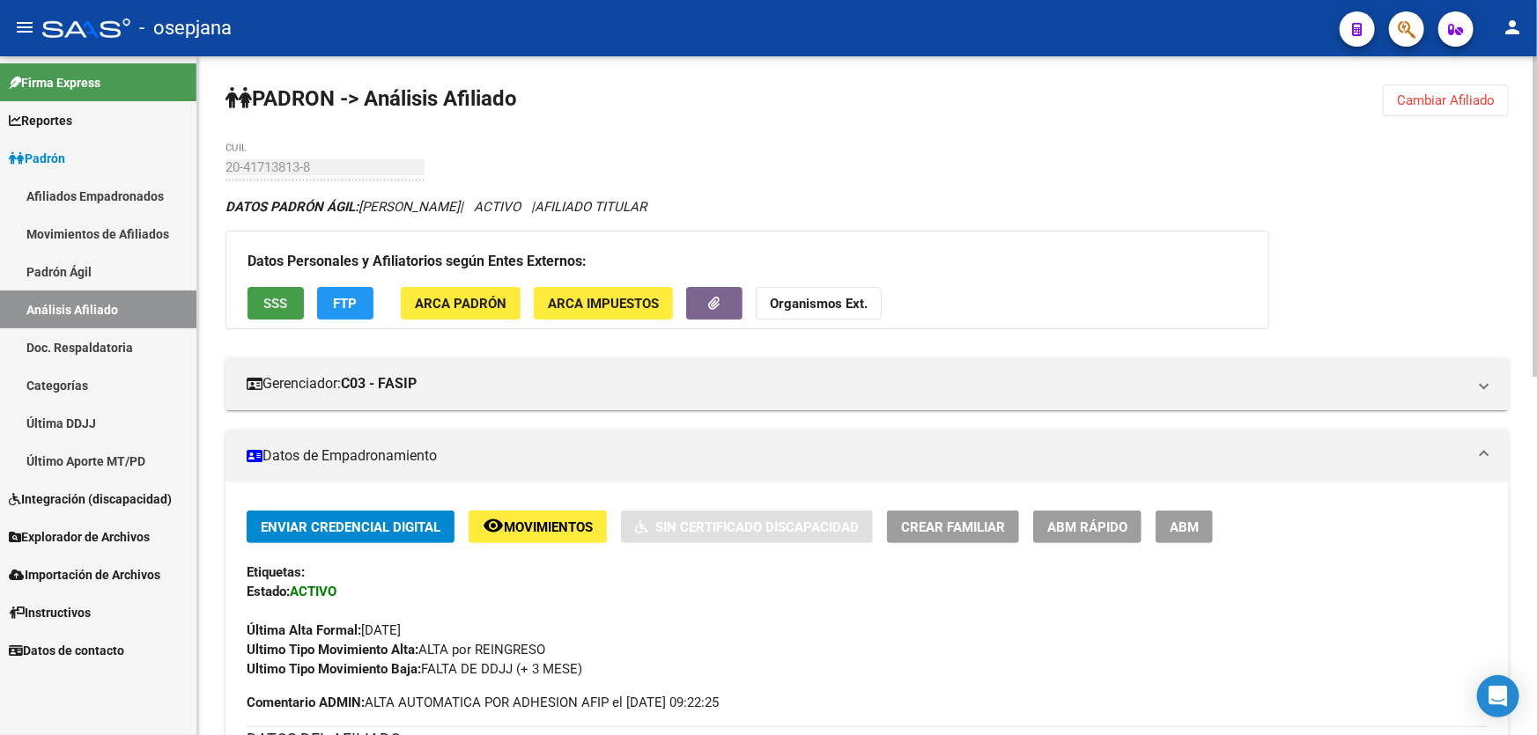
click at [260, 291] on button "SSS" at bounding box center [275, 303] width 56 height 33
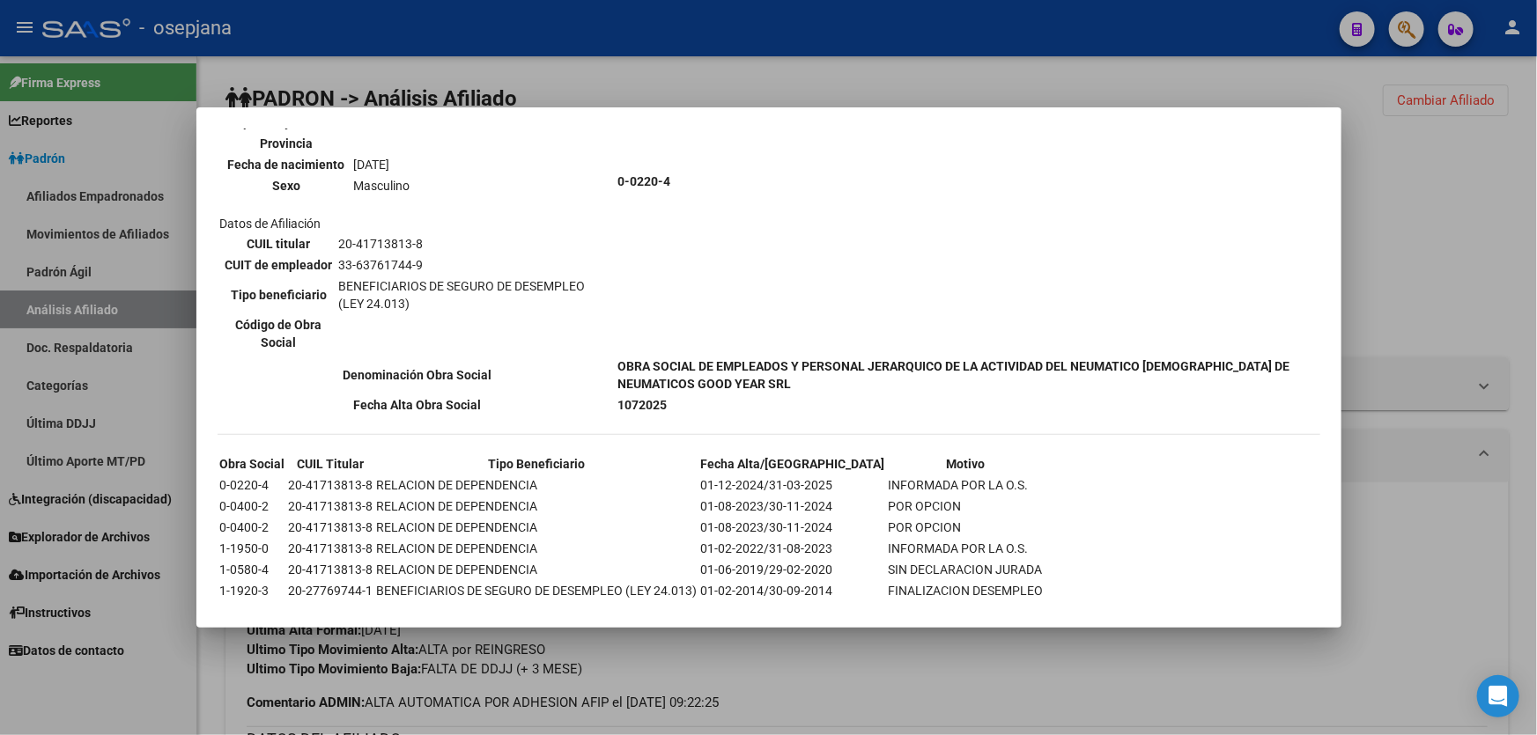
scroll to position [720, 0]
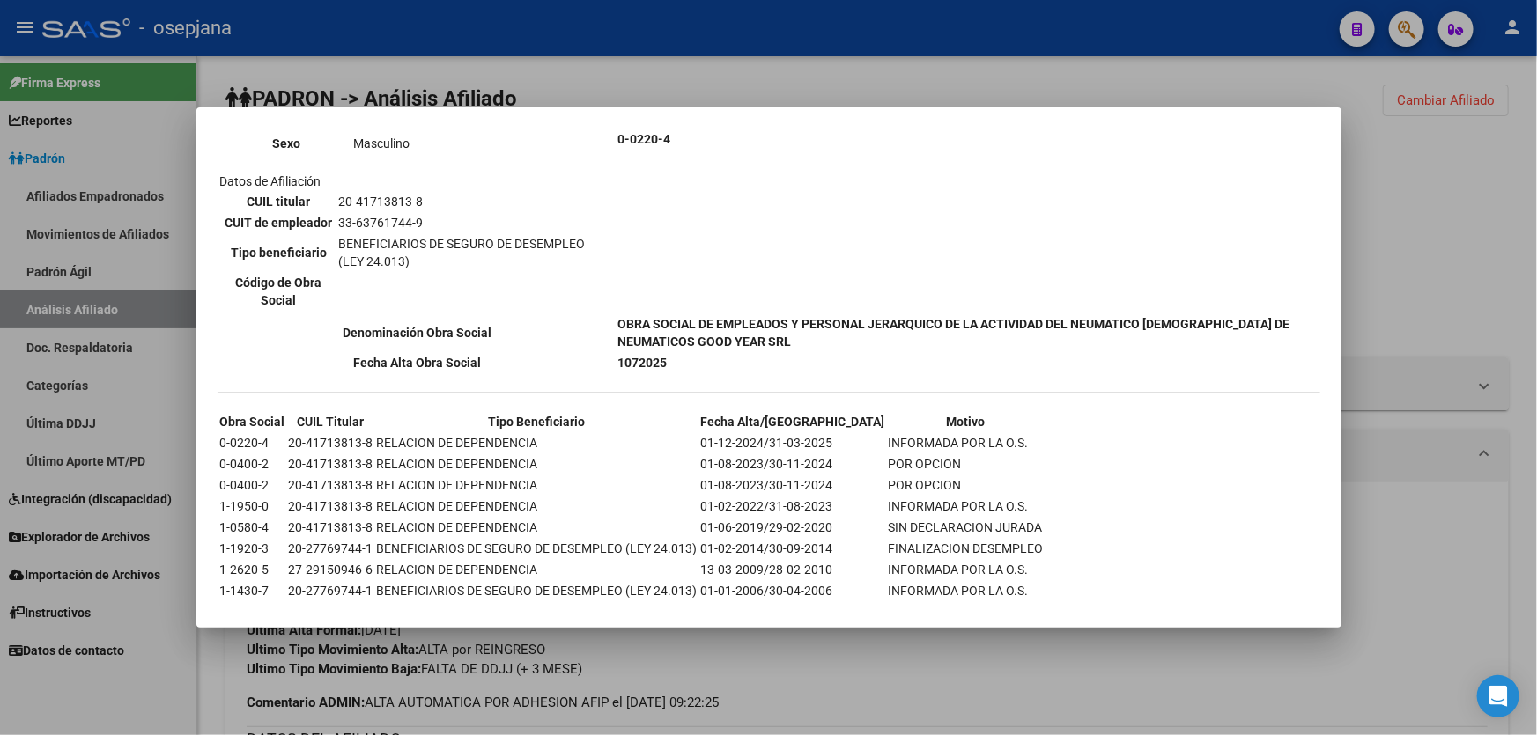
click at [1391, 235] on div at bounding box center [768, 367] width 1537 height 735
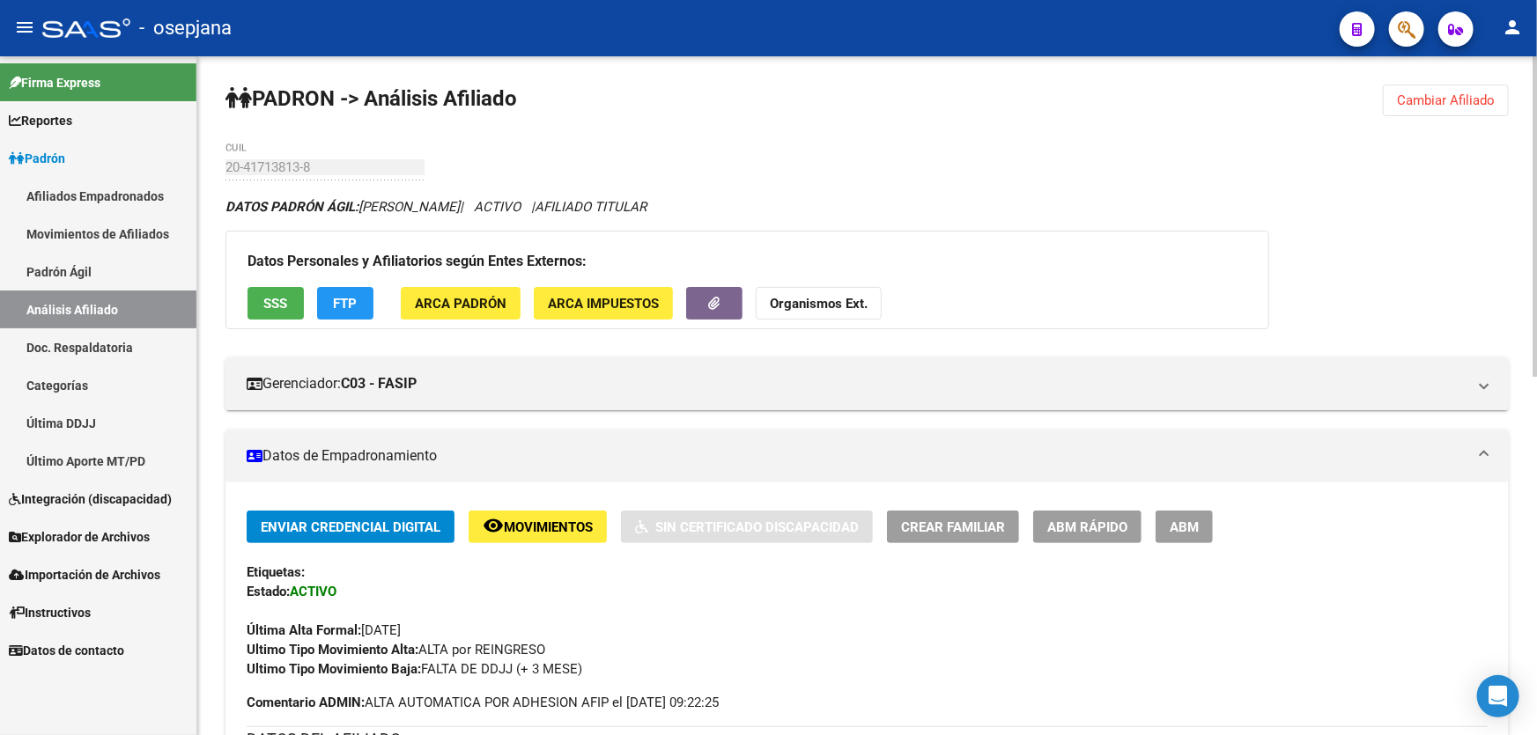
click at [357, 294] on button "FTP" at bounding box center [345, 303] width 56 height 33
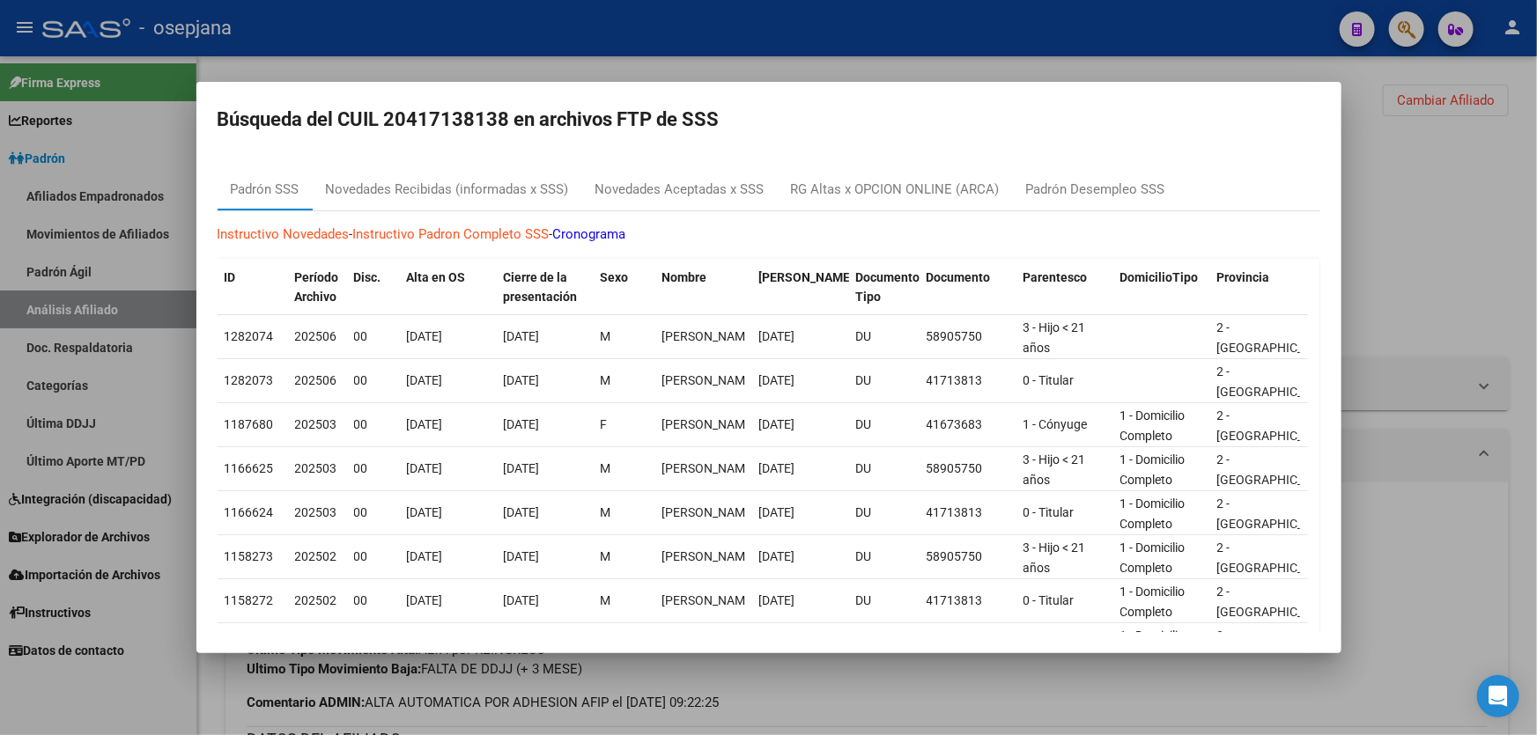
click at [1418, 249] on div at bounding box center [768, 367] width 1537 height 735
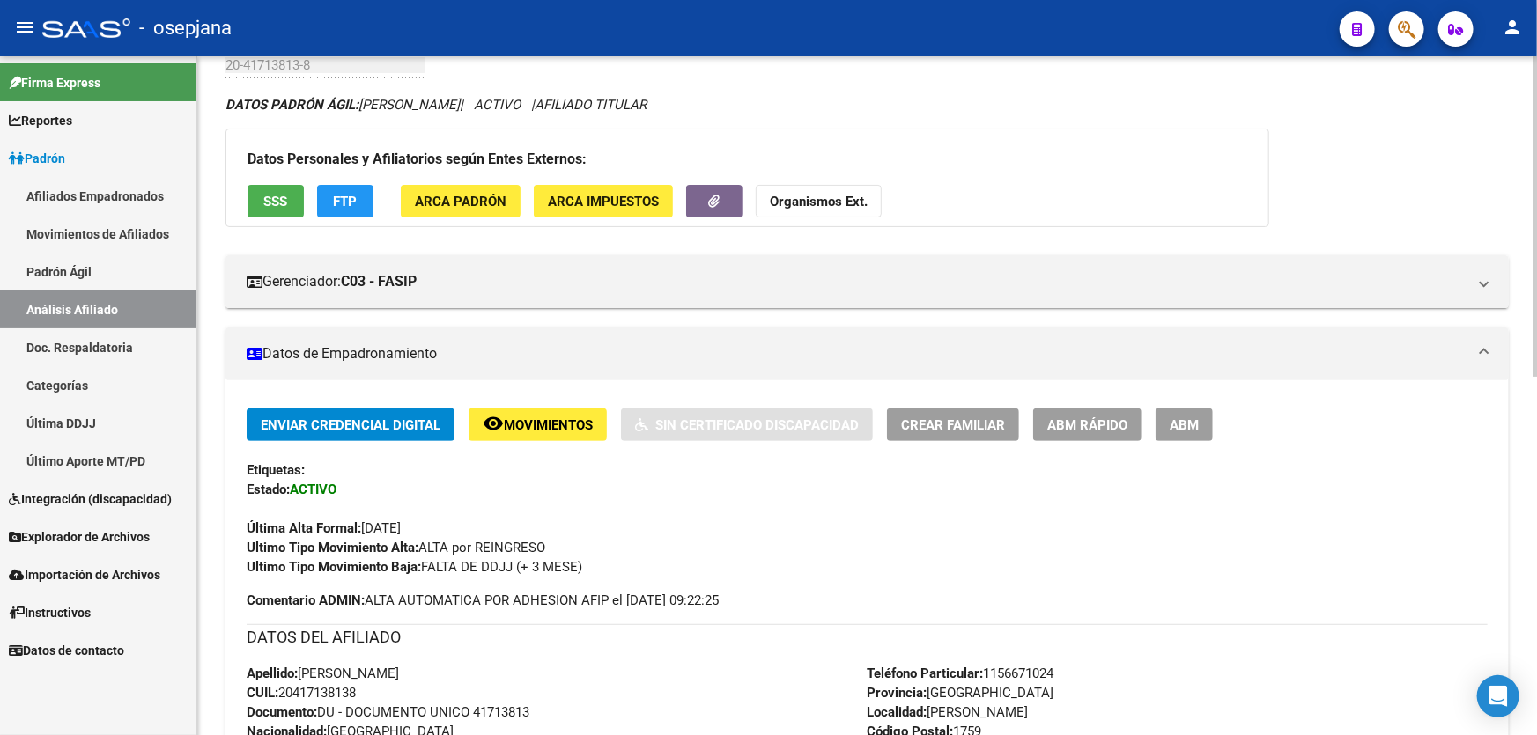
scroll to position [320, 0]
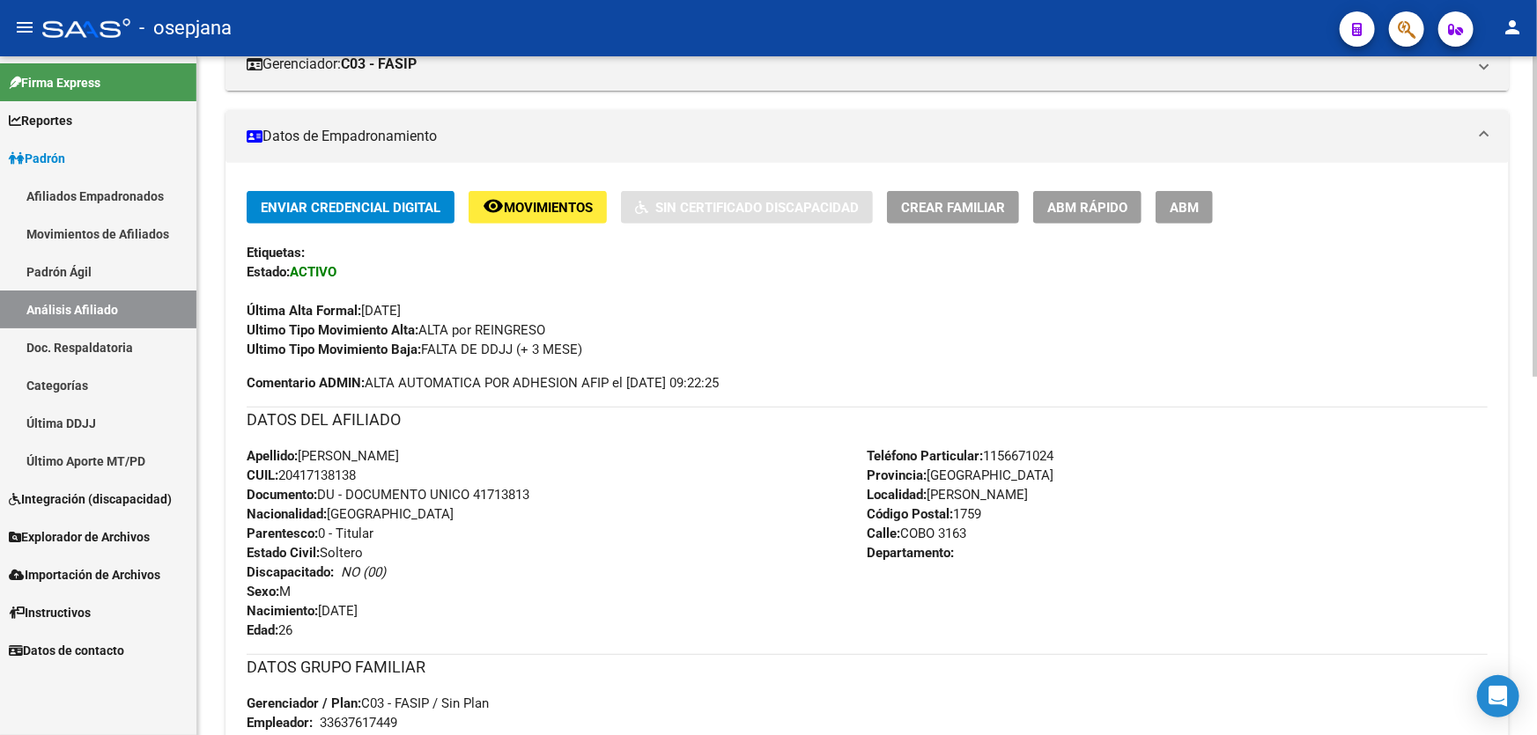
drag, startPoint x: 364, startPoint y: 471, endPoint x: 282, endPoint y: 478, distance: 82.2
click at [282, 478] on div "Apellido: [PERSON_NAME]: 20417138138 Documento: DU - DOCUMENTO UNICO 41713813 N…" at bounding box center [557, 543] width 621 height 194
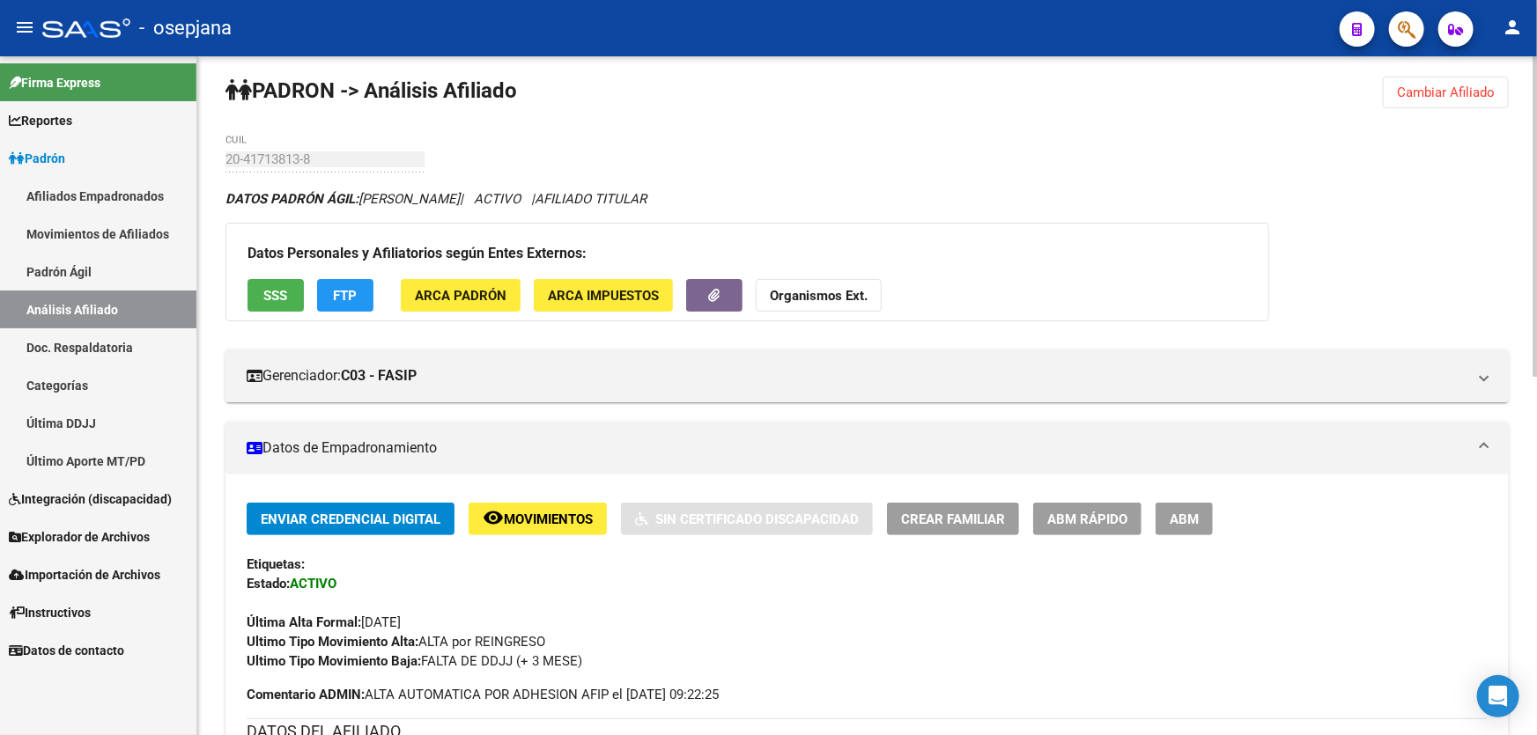
scroll to position [0, 0]
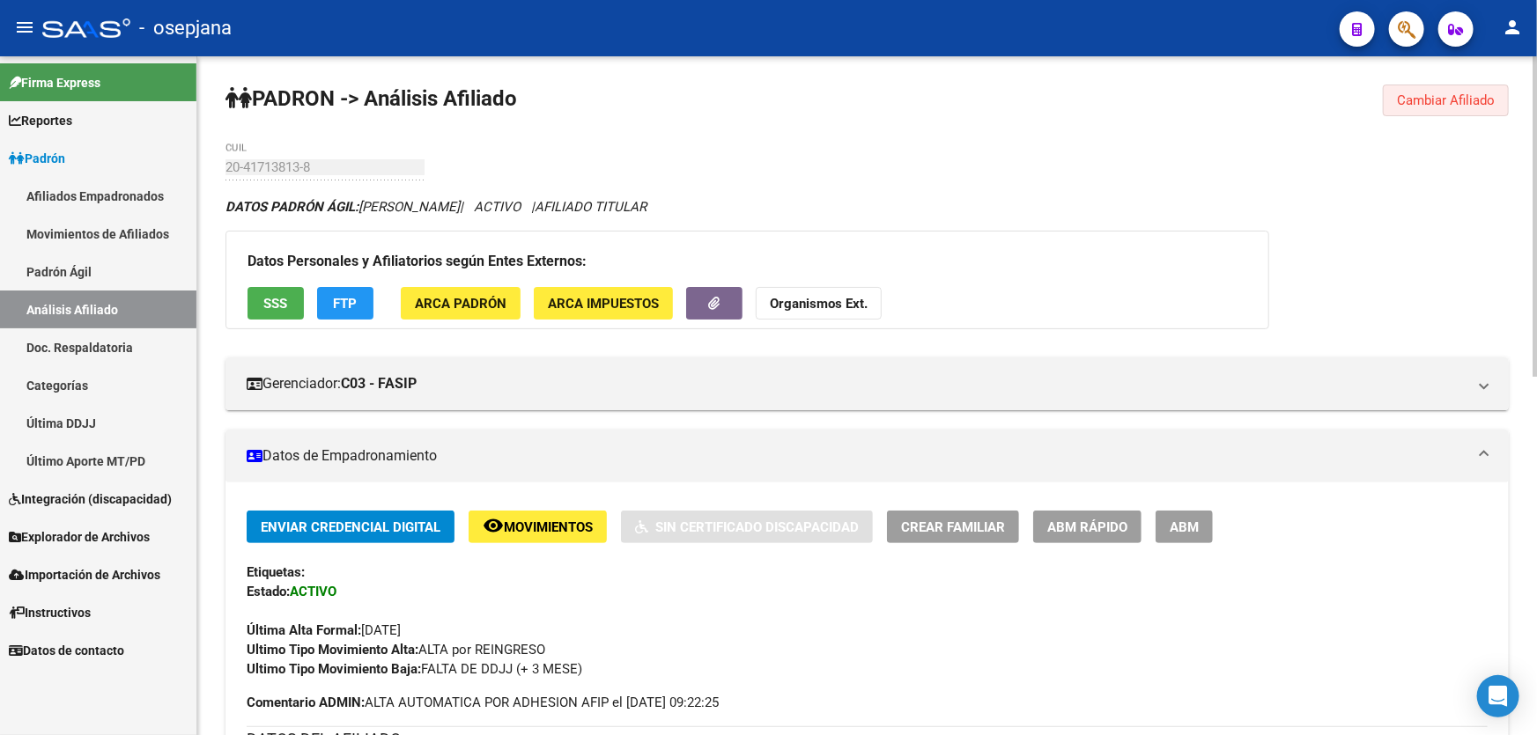
click at [1427, 103] on span "Cambiar Afiliado" at bounding box center [1446, 100] width 98 height 16
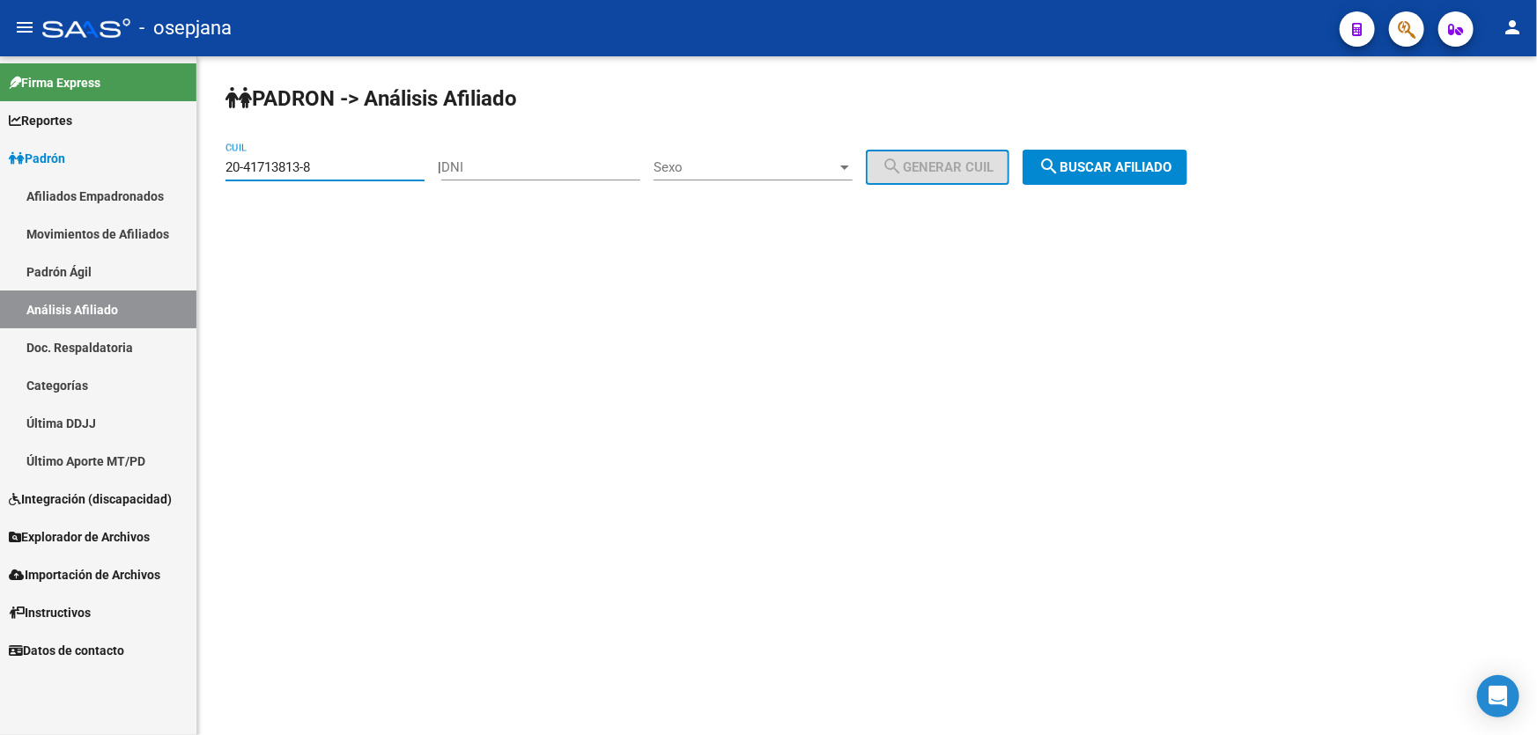
drag, startPoint x: 331, startPoint y: 162, endPoint x: 224, endPoint y: 167, distance: 107.6
click at [224, 167] on div "PADRON -> Análisis Afiliado 20-41713813-8 CUIL | DNI Sexo Sexo search Generar C…" at bounding box center [866, 148] width 1339 height 185
paste input "3-29229305-4"
click at [1124, 168] on span "search Buscar afiliado" at bounding box center [1104, 167] width 133 height 16
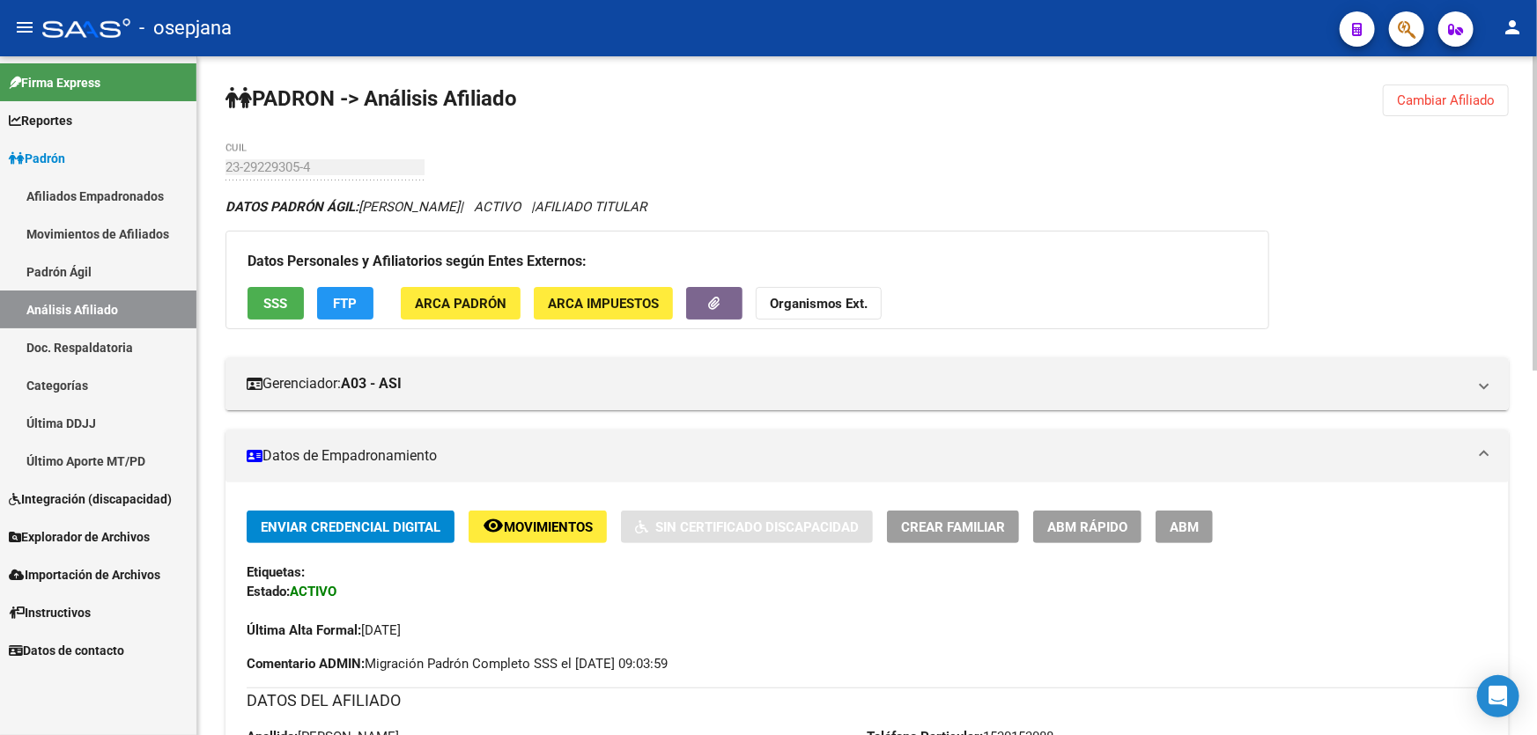
click at [1442, 104] on span "Cambiar Afiliado" at bounding box center [1446, 100] width 98 height 16
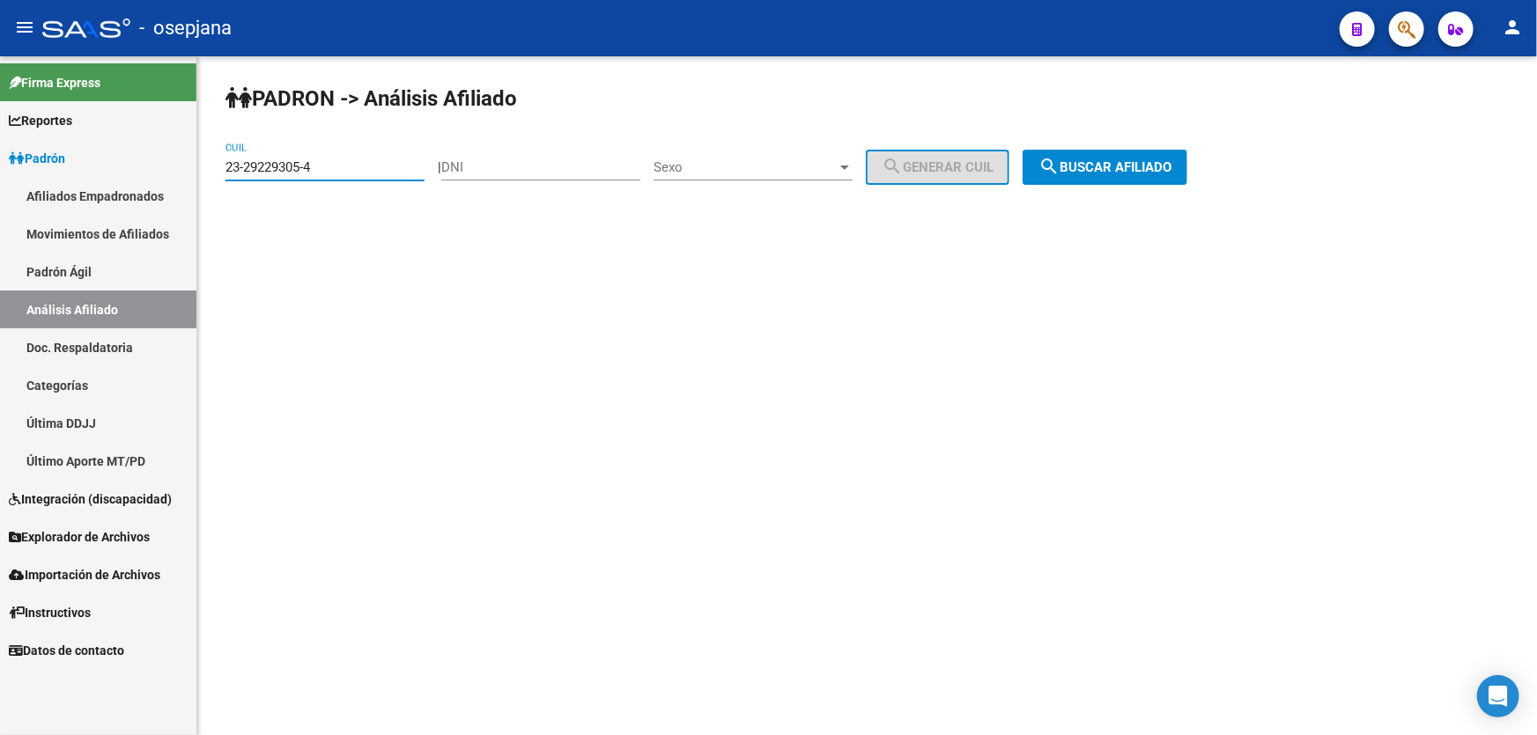
drag, startPoint x: 352, startPoint y: 162, endPoint x: 229, endPoint y: 161, distance: 123.3
click at [229, 161] on input "23-29229305-4" at bounding box center [324, 167] width 199 height 16
click at [358, 163] on input "23-29229305-4" at bounding box center [324, 167] width 199 height 16
drag, startPoint x: 356, startPoint y: 163, endPoint x: 209, endPoint y: 167, distance: 147.1
click at [209, 167] on div "PADRON -> Análisis Afiliado 23-29229305-4 CUIL | DNI Sexo Sexo search Generar C…" at bounding box center [866, 148] width 1339 height 185
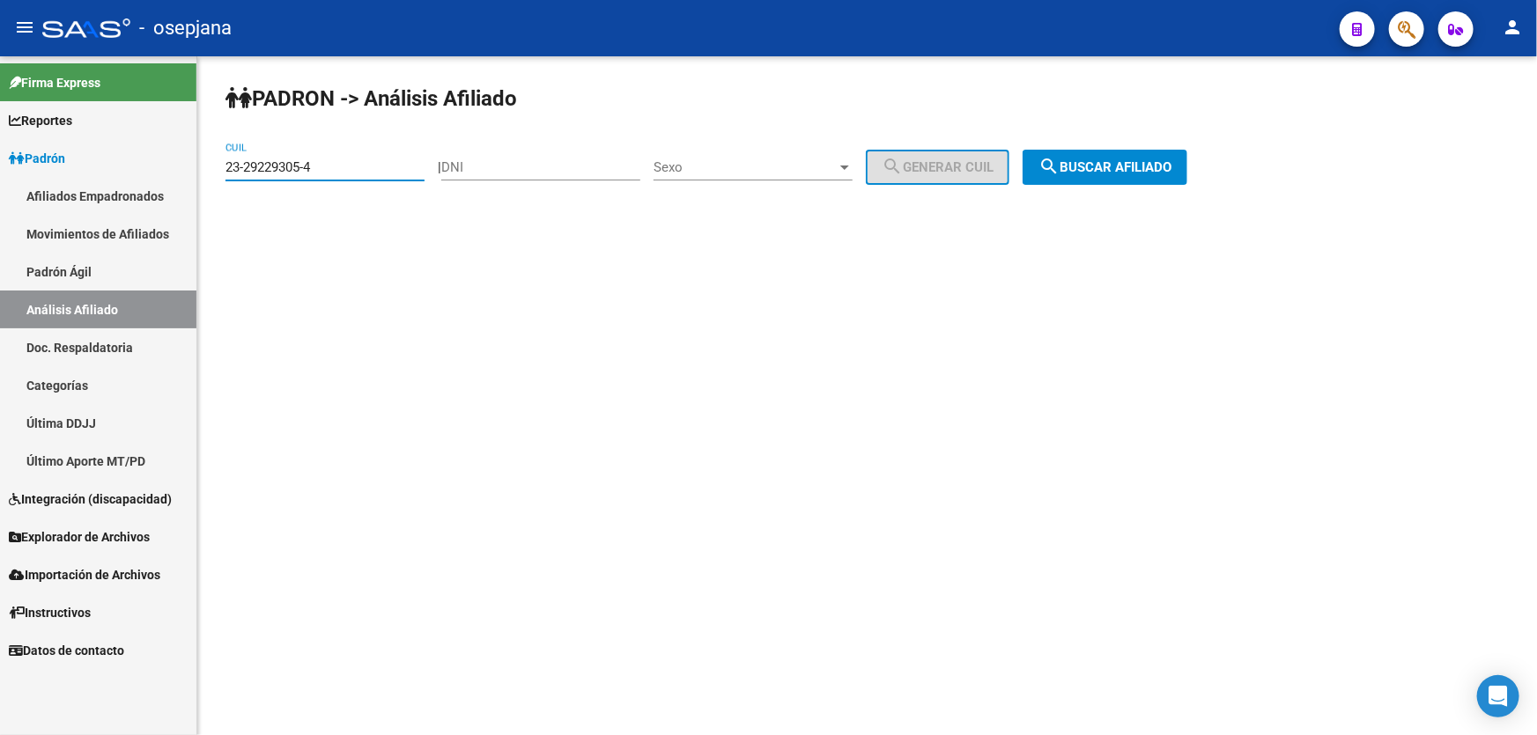
paste input "35684395-9"
click at [1138, 162] on span "search Buscar afiliado" at bounding box center [1104, 167] width 133 height 16
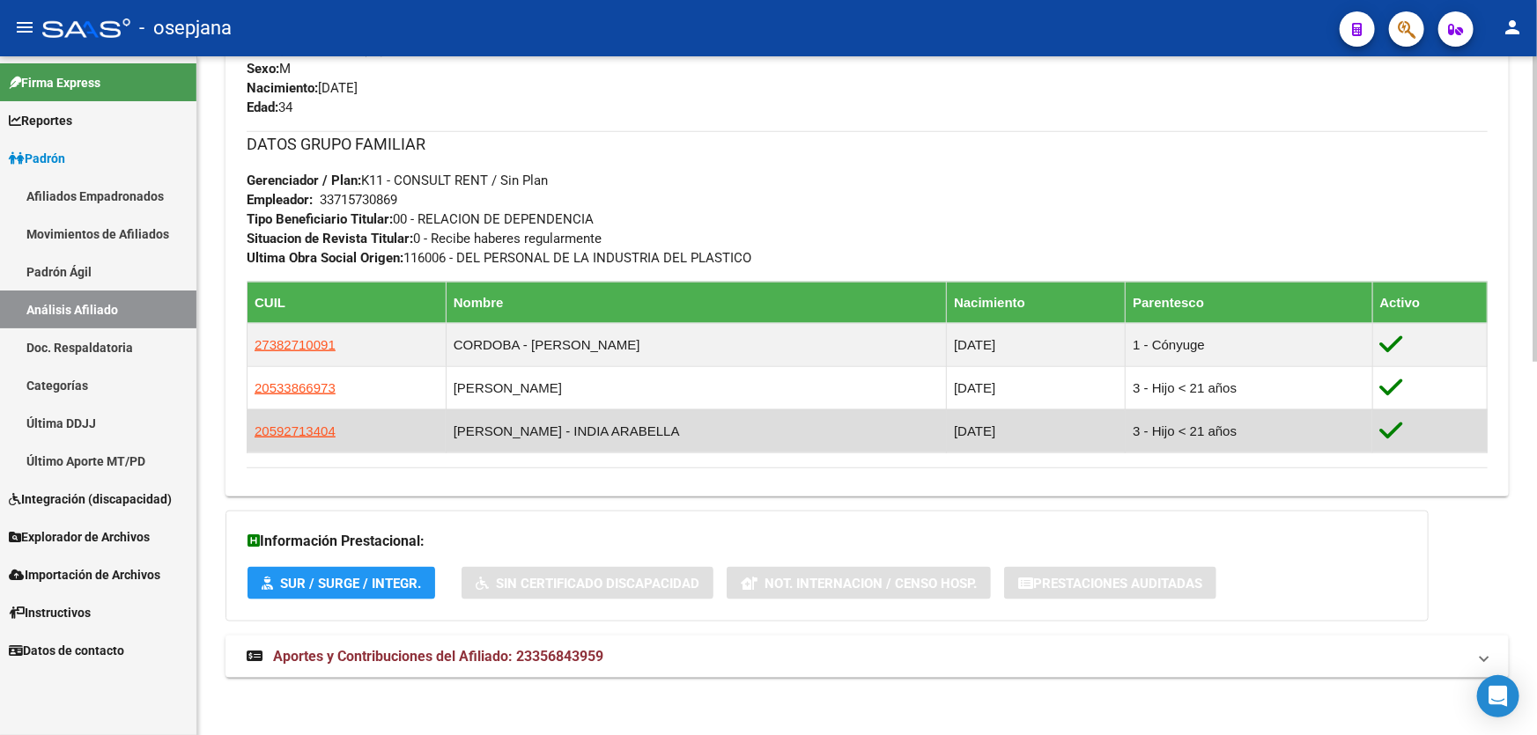
scroll to position [827, 0]
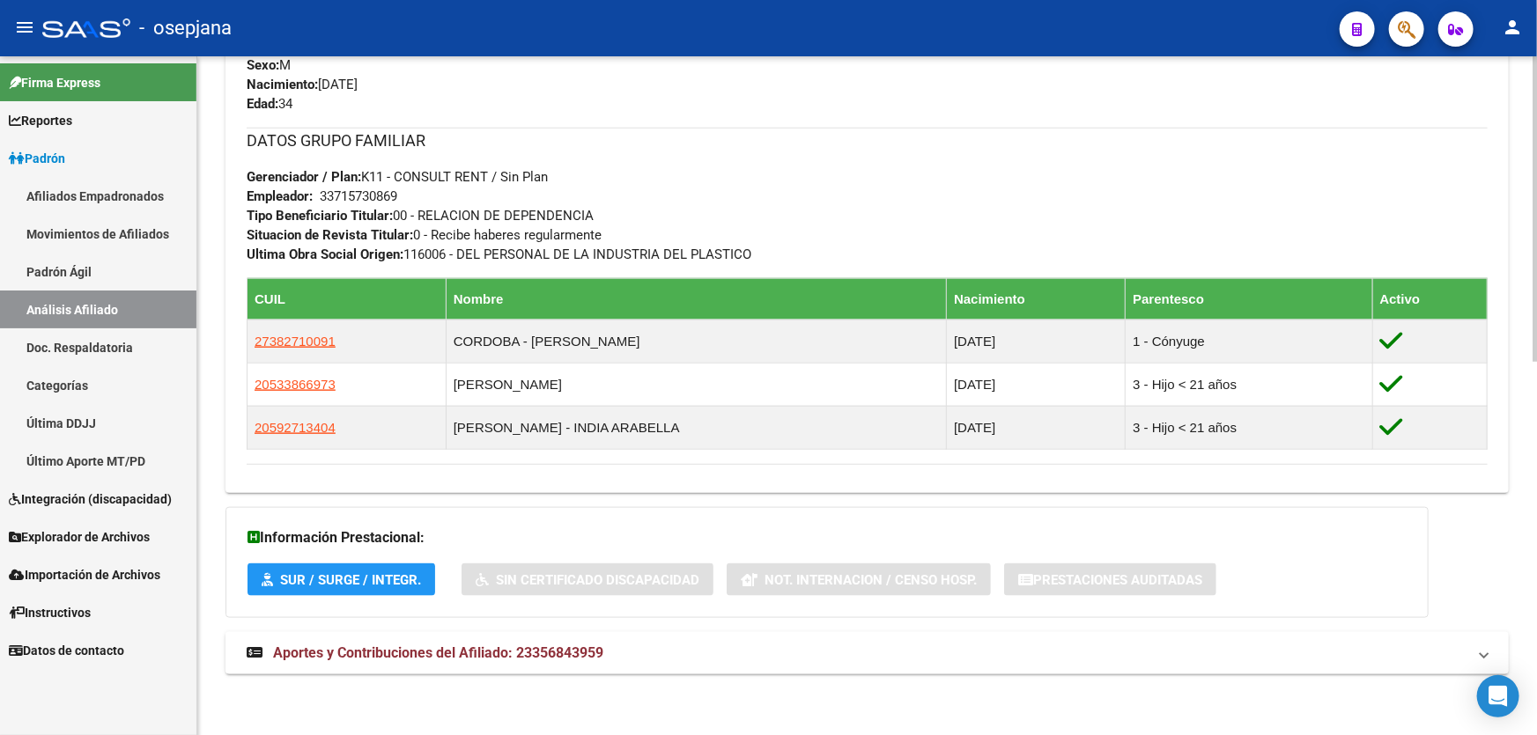
click at [1105, 653] on mat-panel-title "Aportes y Contribuciones del Afiliado: 23356843959" at bounding box center [857, 653] width 1220 height 19
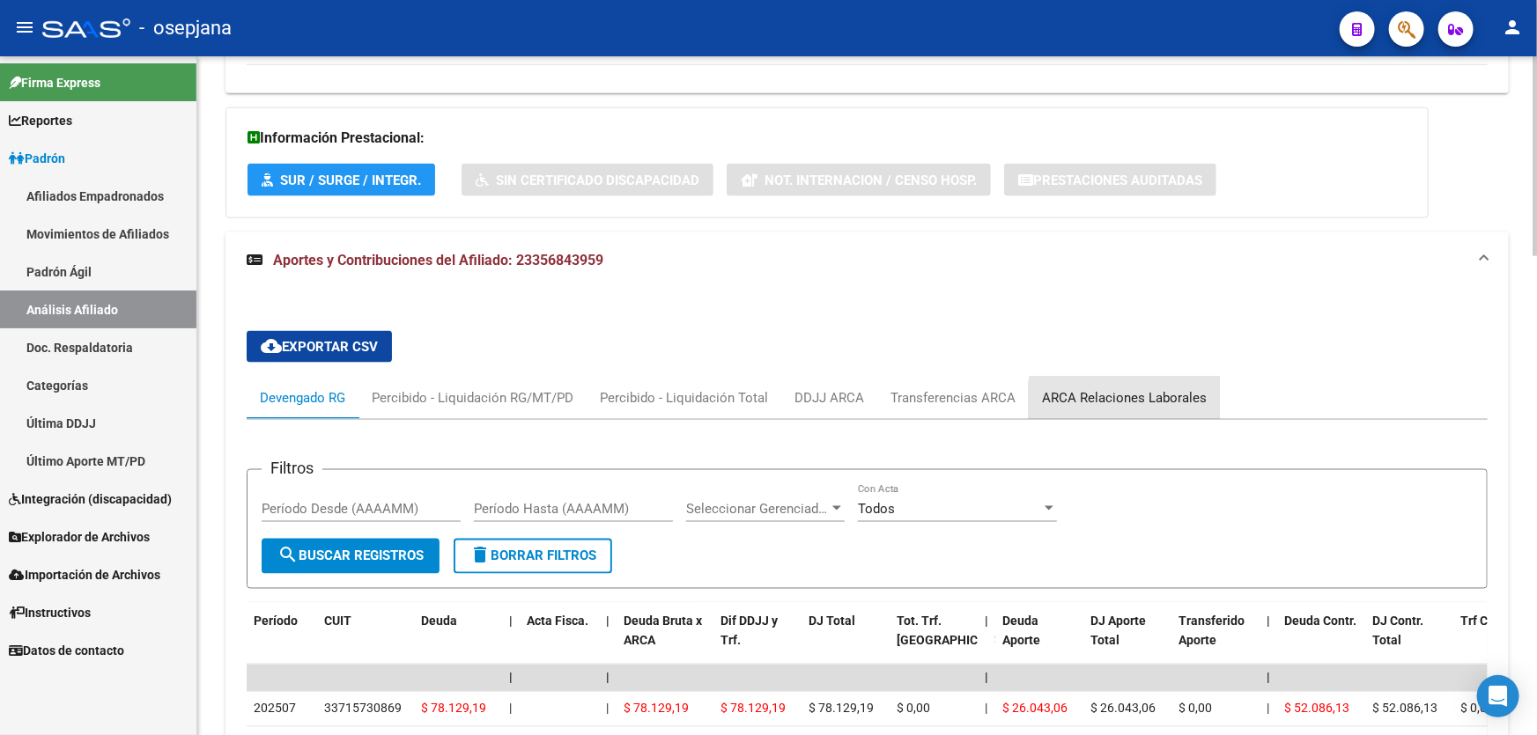
click at [1148, 404] on div "ARCA Relaciones Laborales" at bounding box center [1124, 397] width 165 height 19
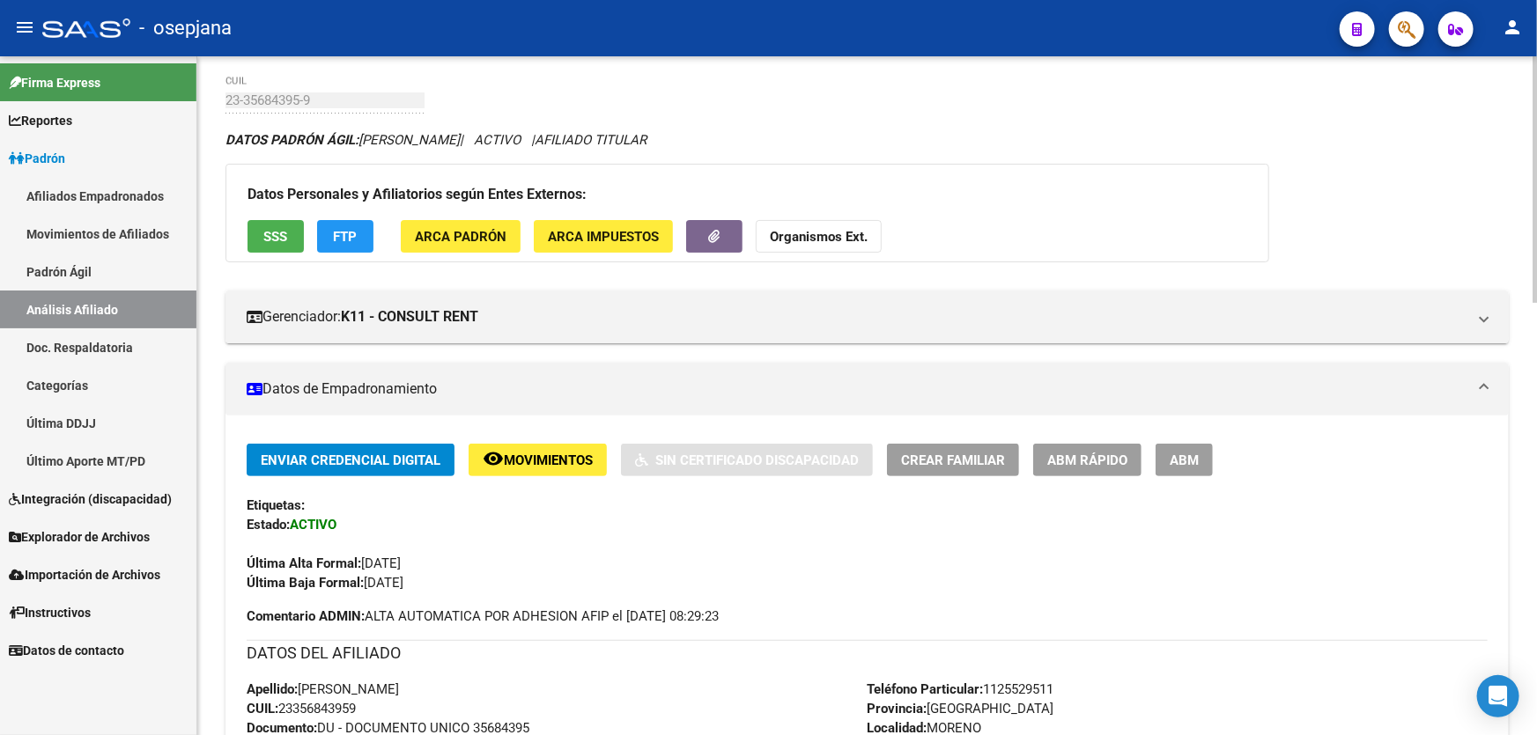
scroll to position [0, 0]
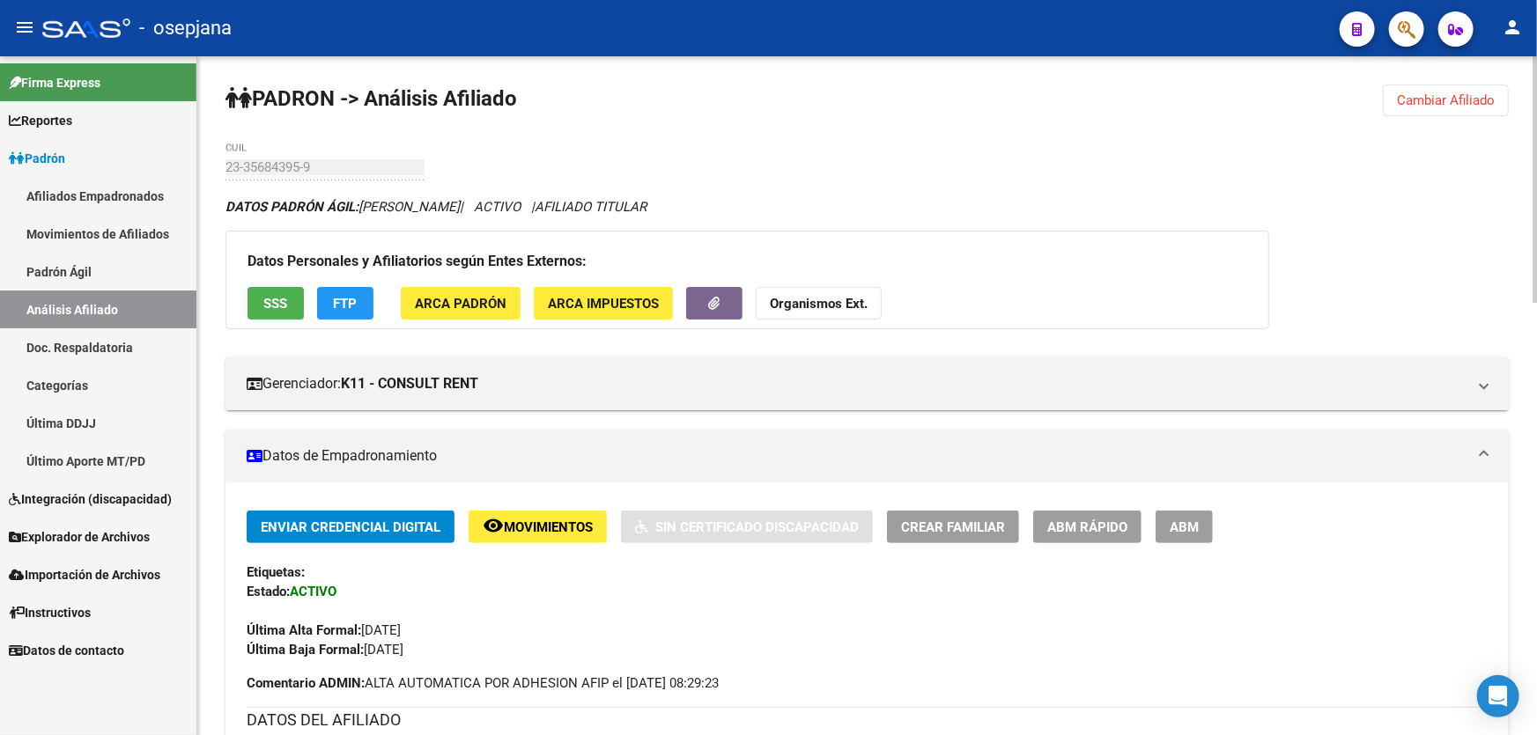
click at [340, 310] on button "FTP" at bounding box center [345, 303] width 56 height 33
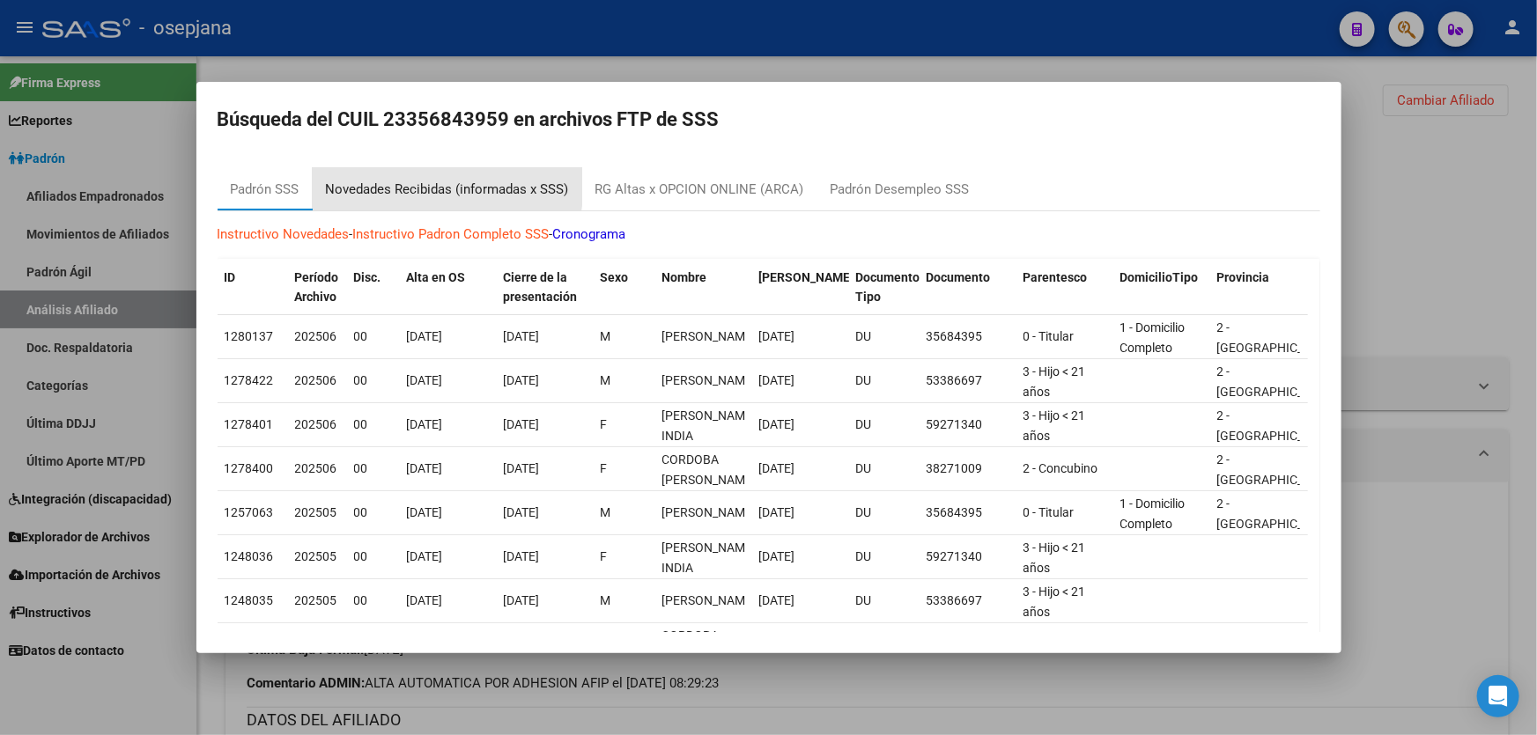
click at [444, 185] on div "Novedades Recibidas (informadas x SSS)" at bounding box center [447, 190] width 243 height 20
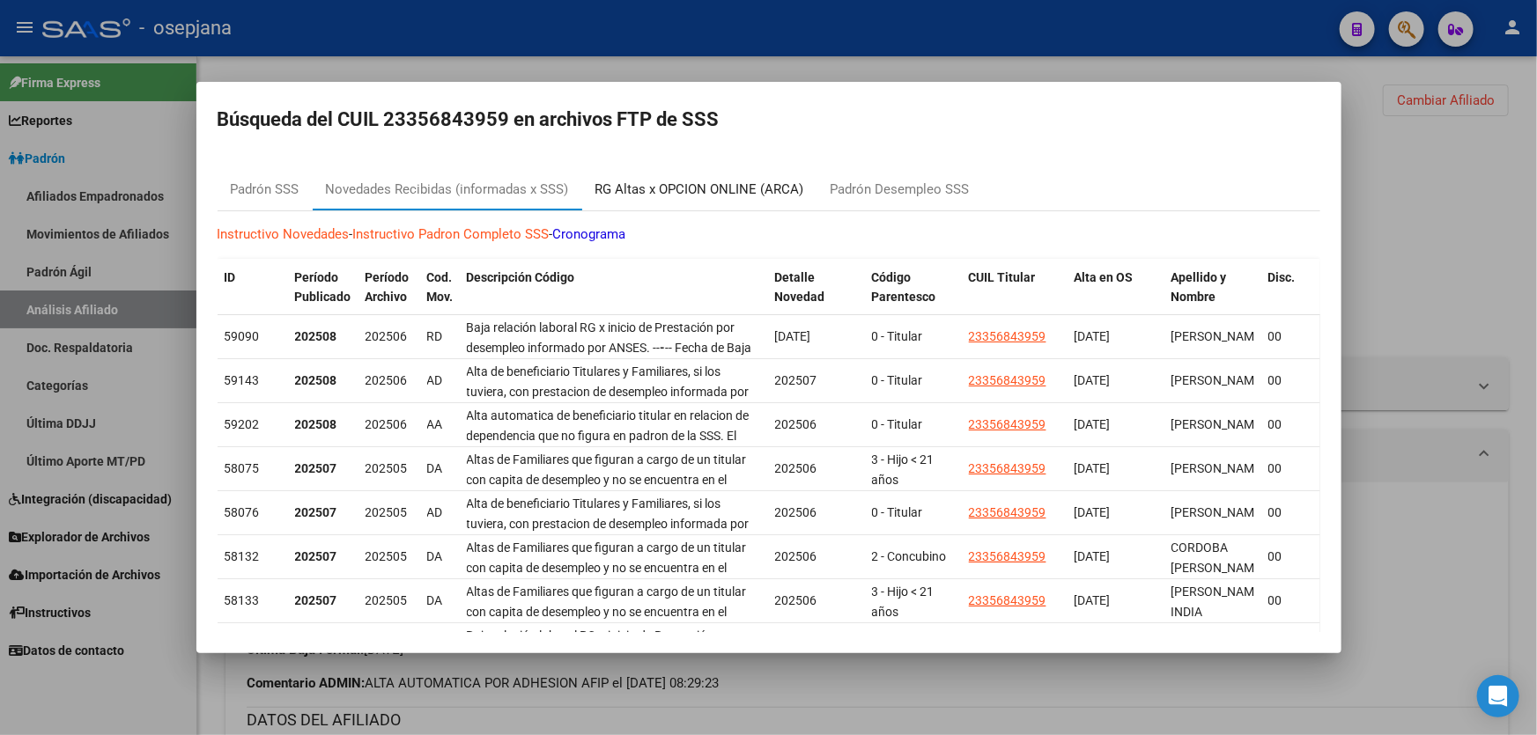
click at [729, 195] on div "RG Altas x OPCION ONLINE (ARCA)" at bounding box center [699, 190] width 209 height 20
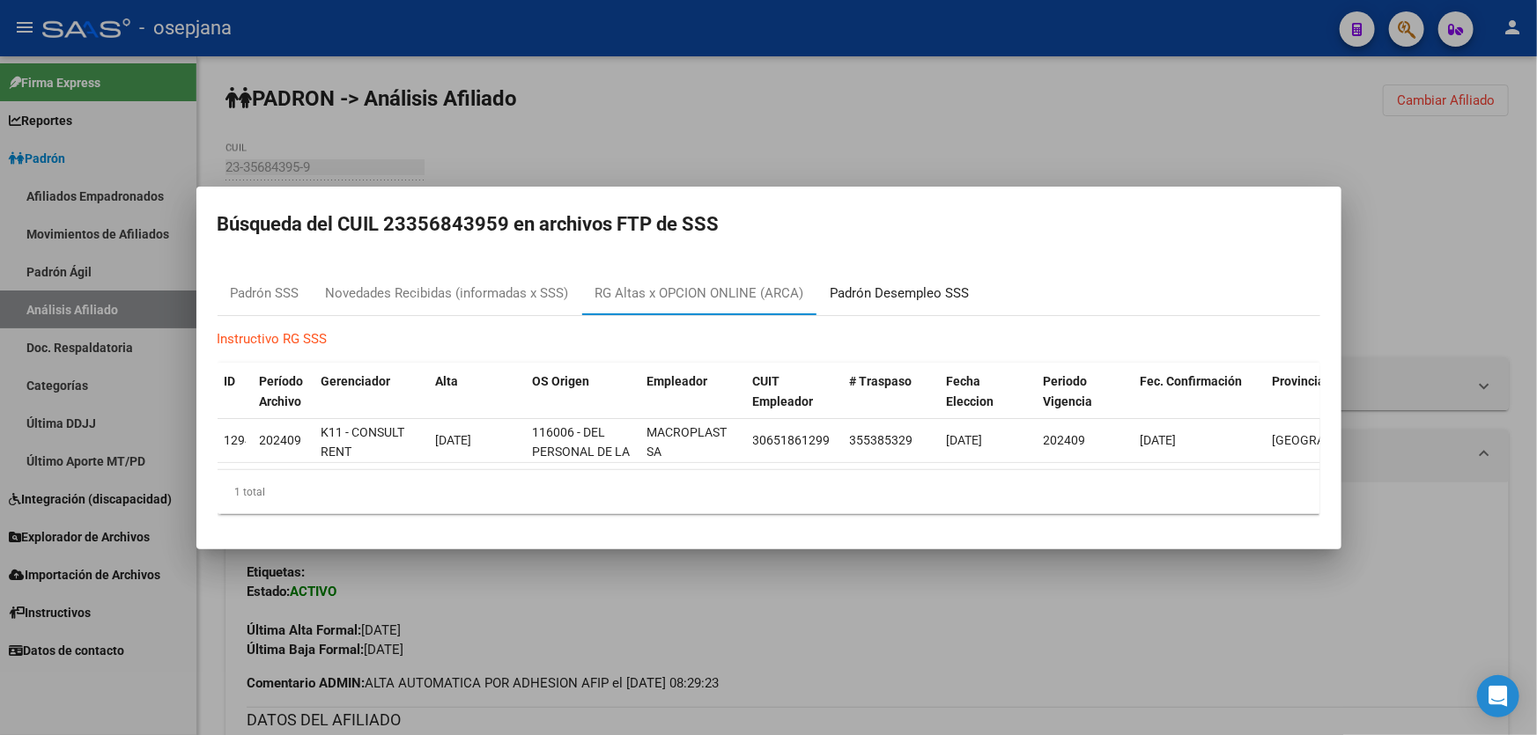
click at [863, 284] on div "Padrón Desempleo SSS" at bounding box center [899, 294] width 139 height 20
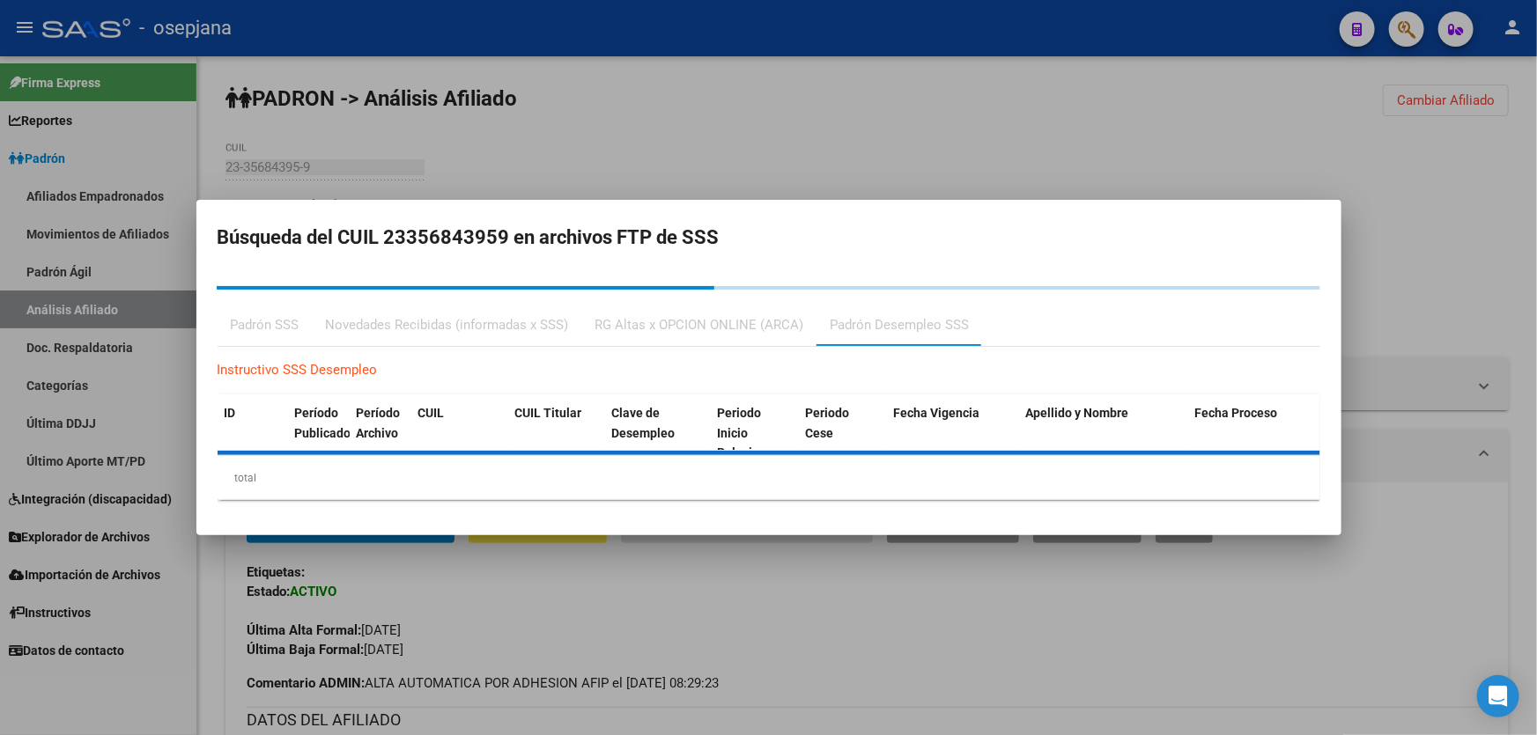
click at [1426, 280] on div at bounding box center [768, 367] width 1537 height 735
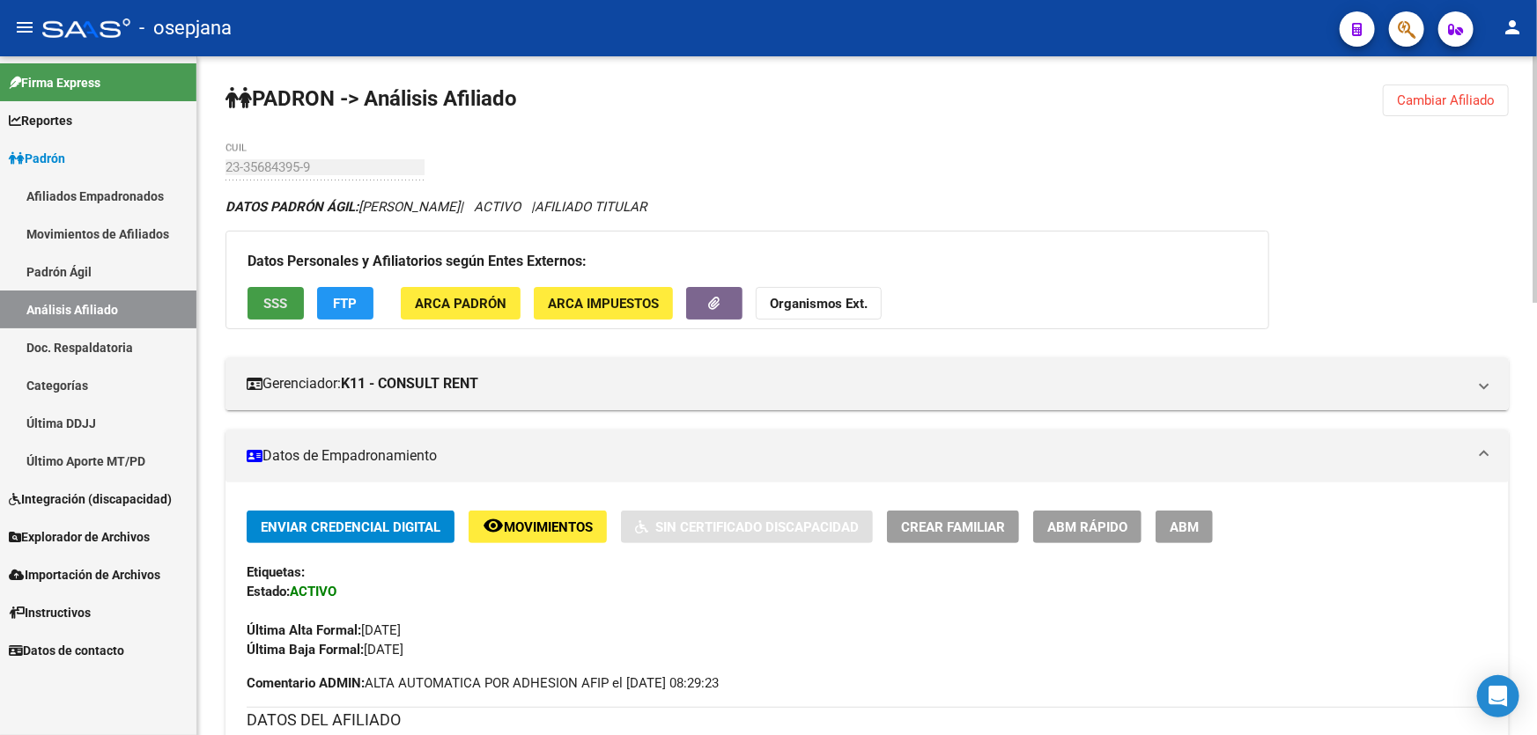
click at [248, 288] on button "SSS" at bounding box center [275, 303] width 56 height 33
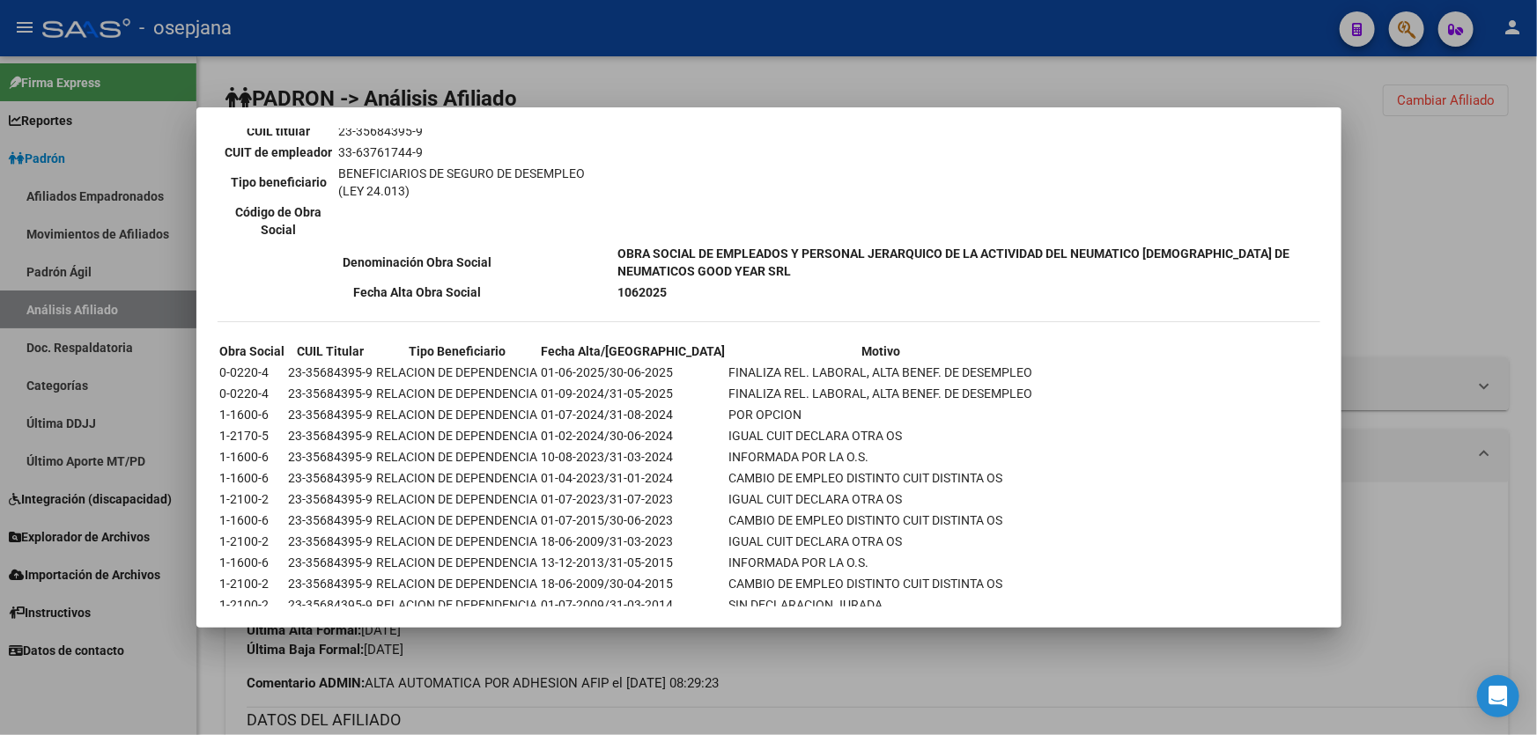
scroll to position [1761, 0]
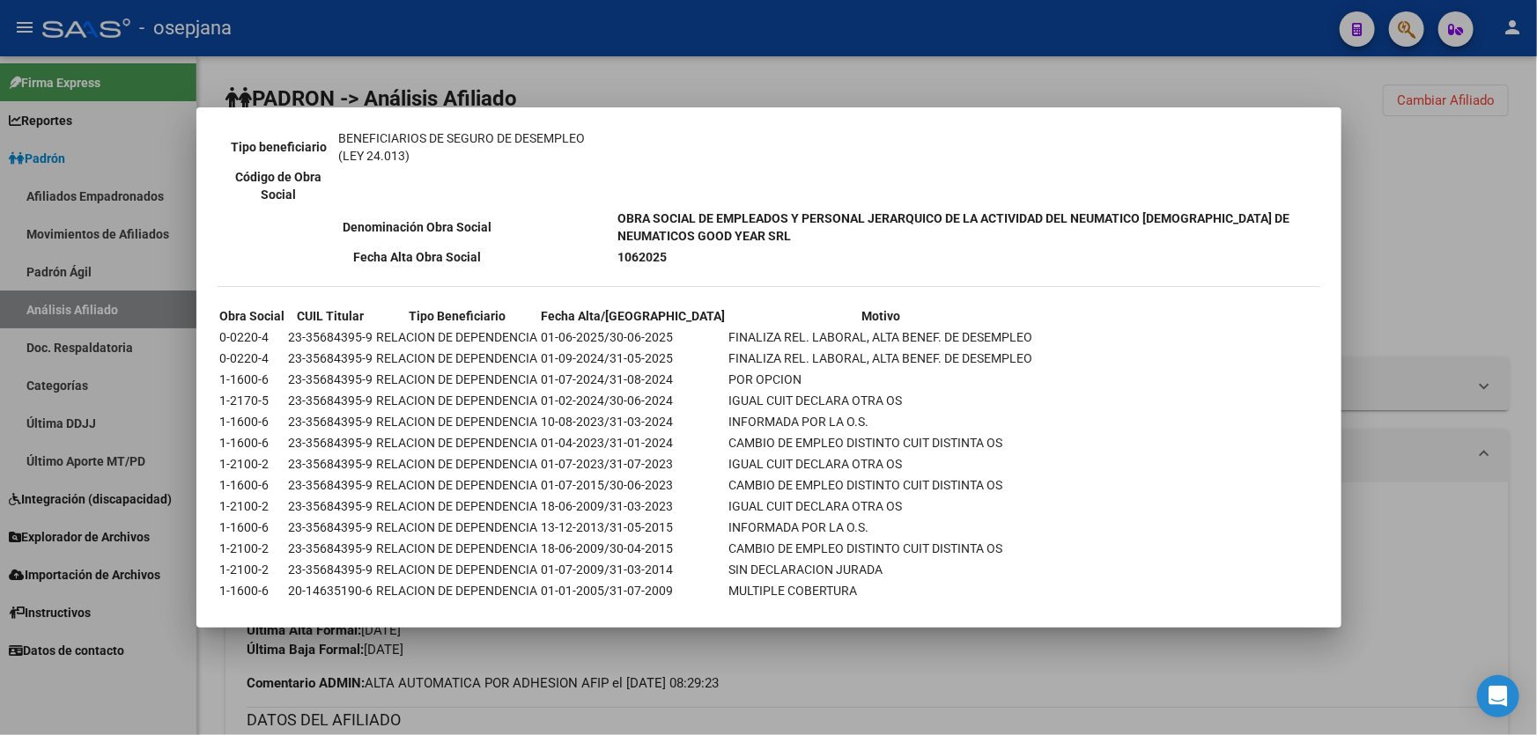
click at [1449, 287] on div at bounding box center [768, 367] width 1537 height 735
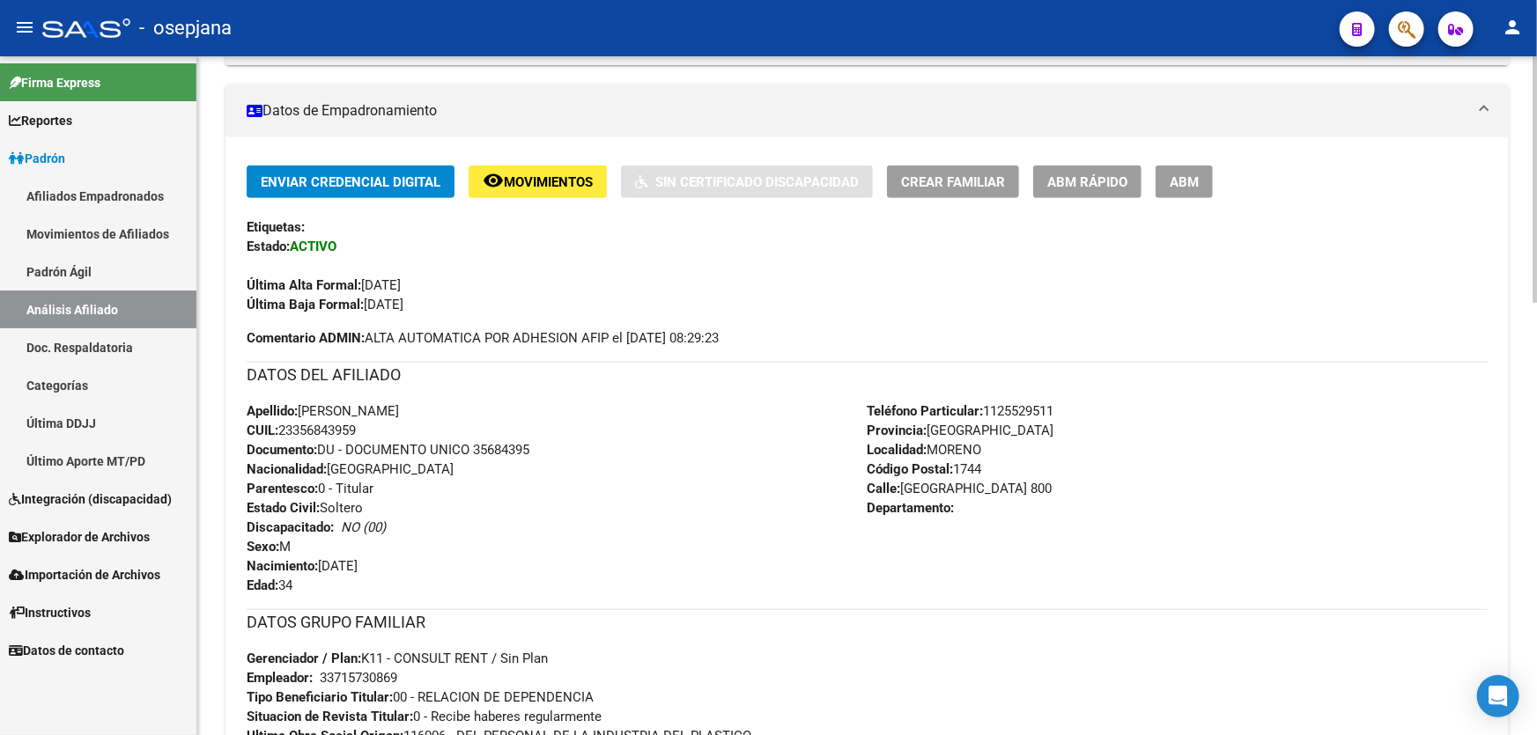
scroll to position [400, 0]
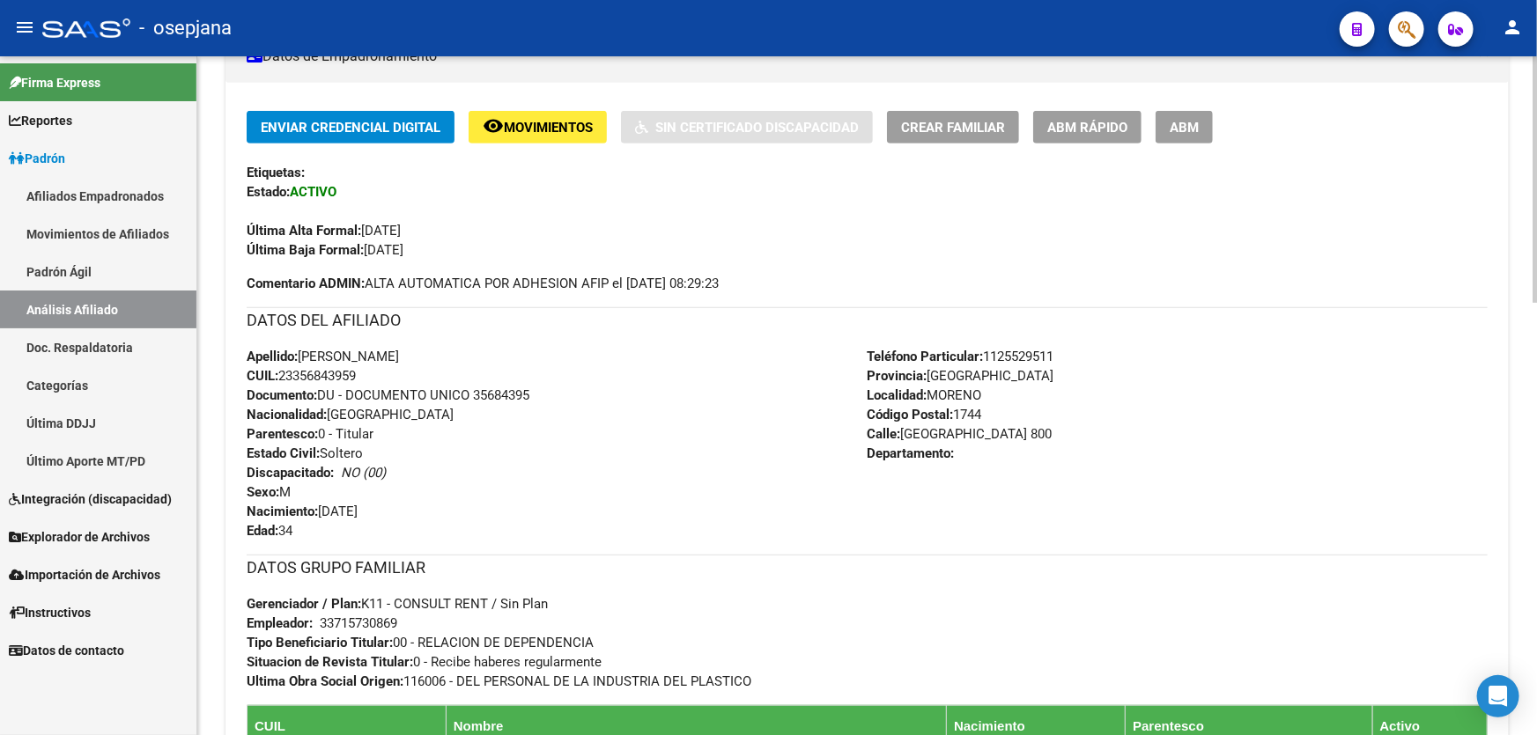
drag, startPoint x: 361, startPoint y: 377, endPoint x: 282, endPoint y: 370, distance: 79.6
click at [282, 370] on span "CUIL: 23356843959" at bounding box center [301, 376] width 109 height 16
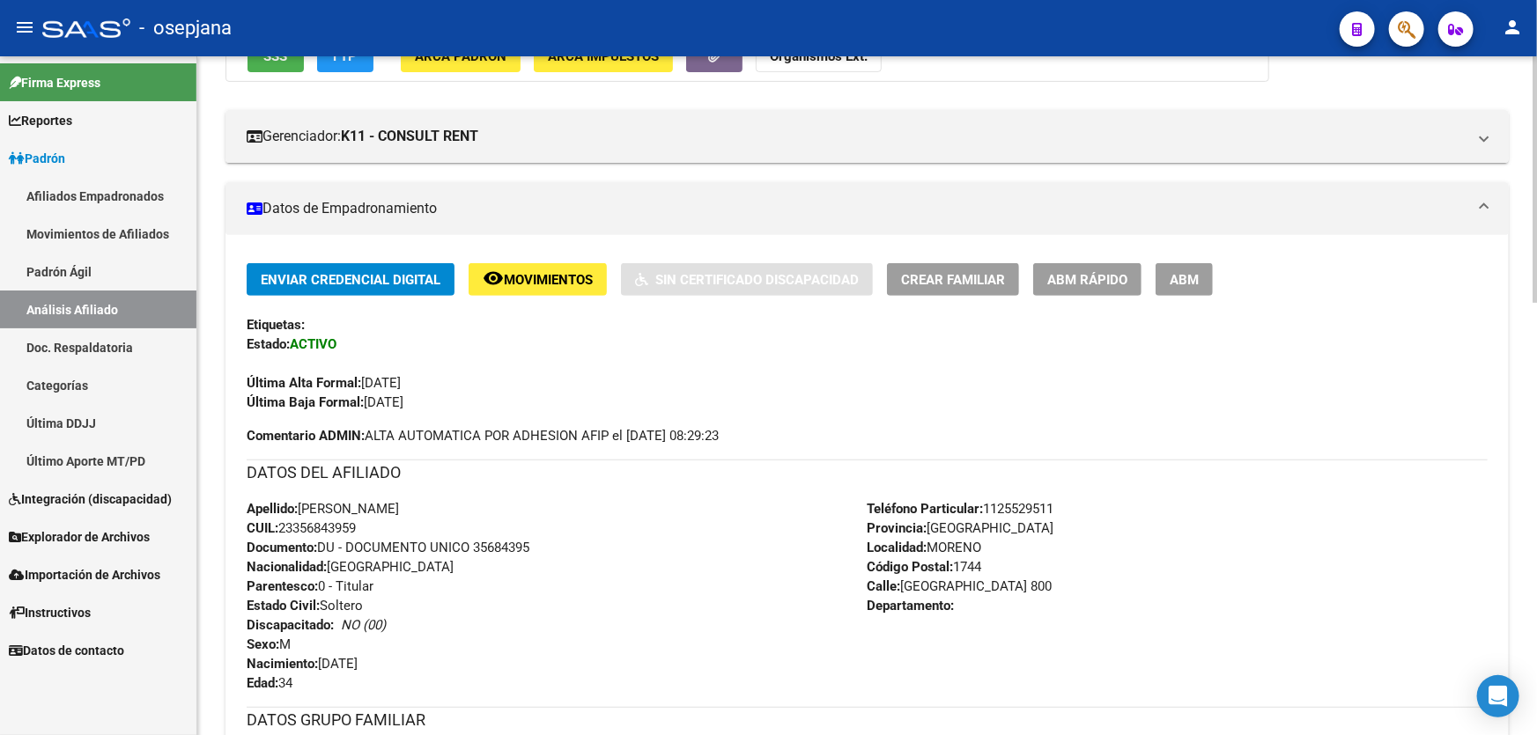
scroll to position [0, 0]
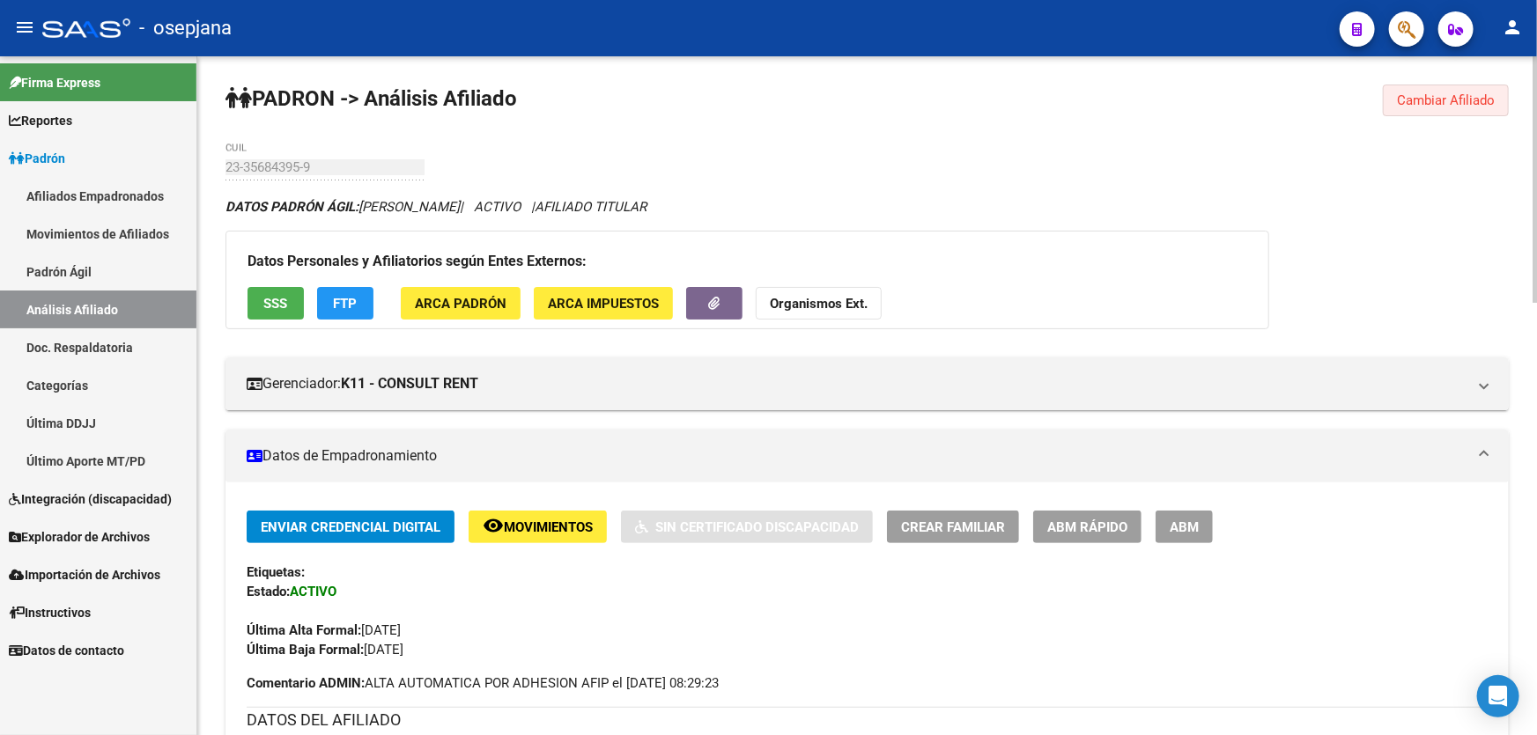
click at [1449, 93] on span "Cambiar Afiliado" at bounding box center [1446, 100] width 98 height 16
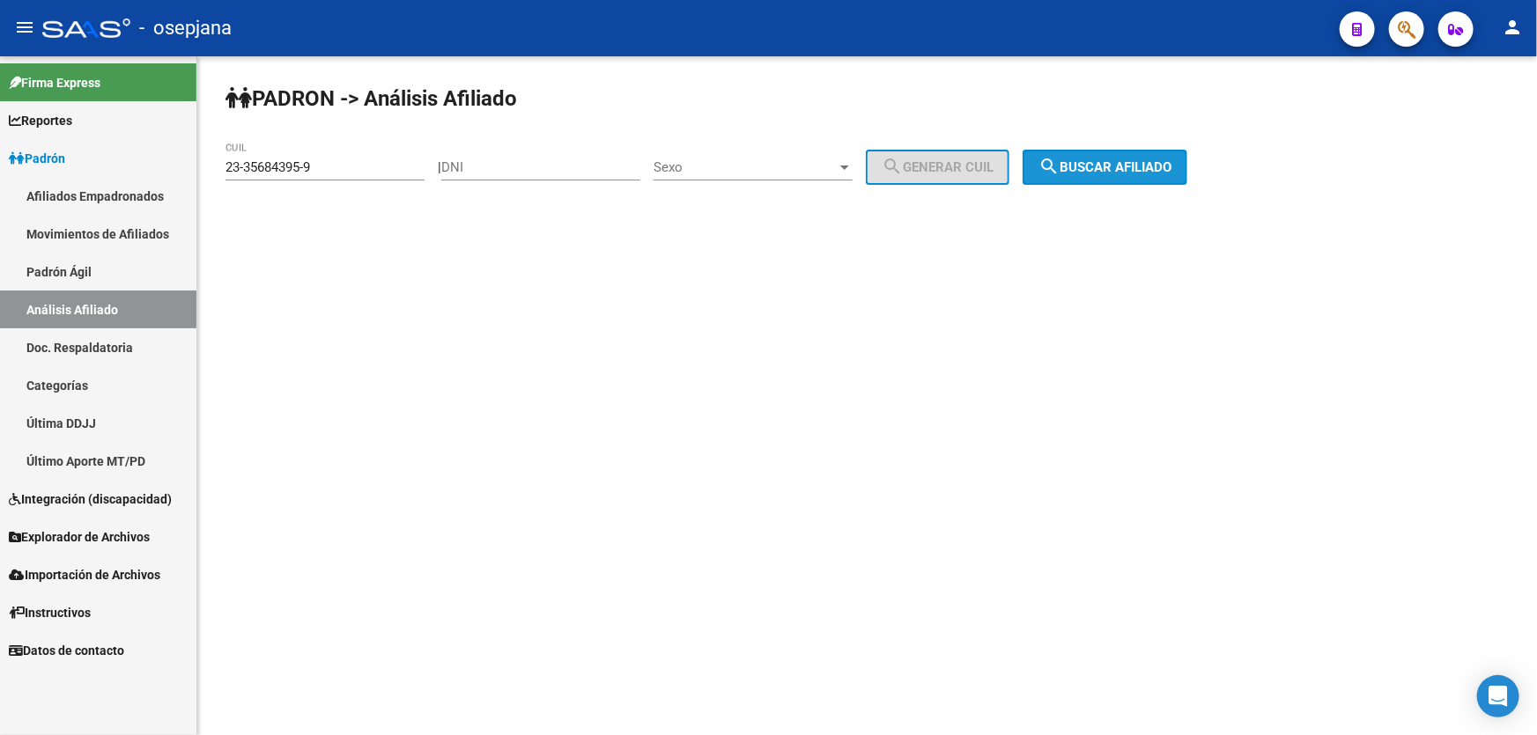
click at [1154, 174] on button "search Buscar afiliado" at bounding box center [1104, 167] width 165 height 35
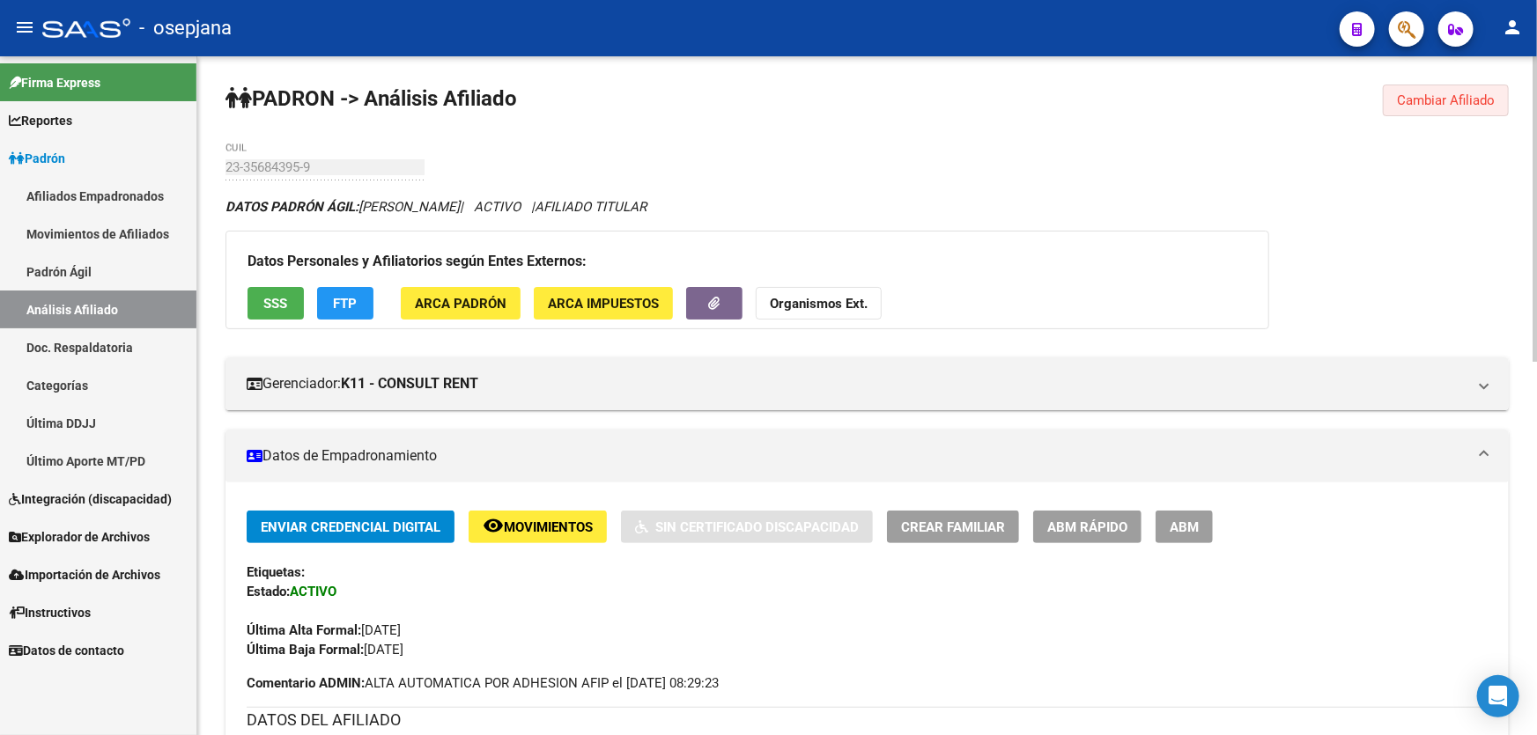
click at [1443, 100] on span "Cambiar Afiliado" at bounding box center [1446, 100] width 98 height 16
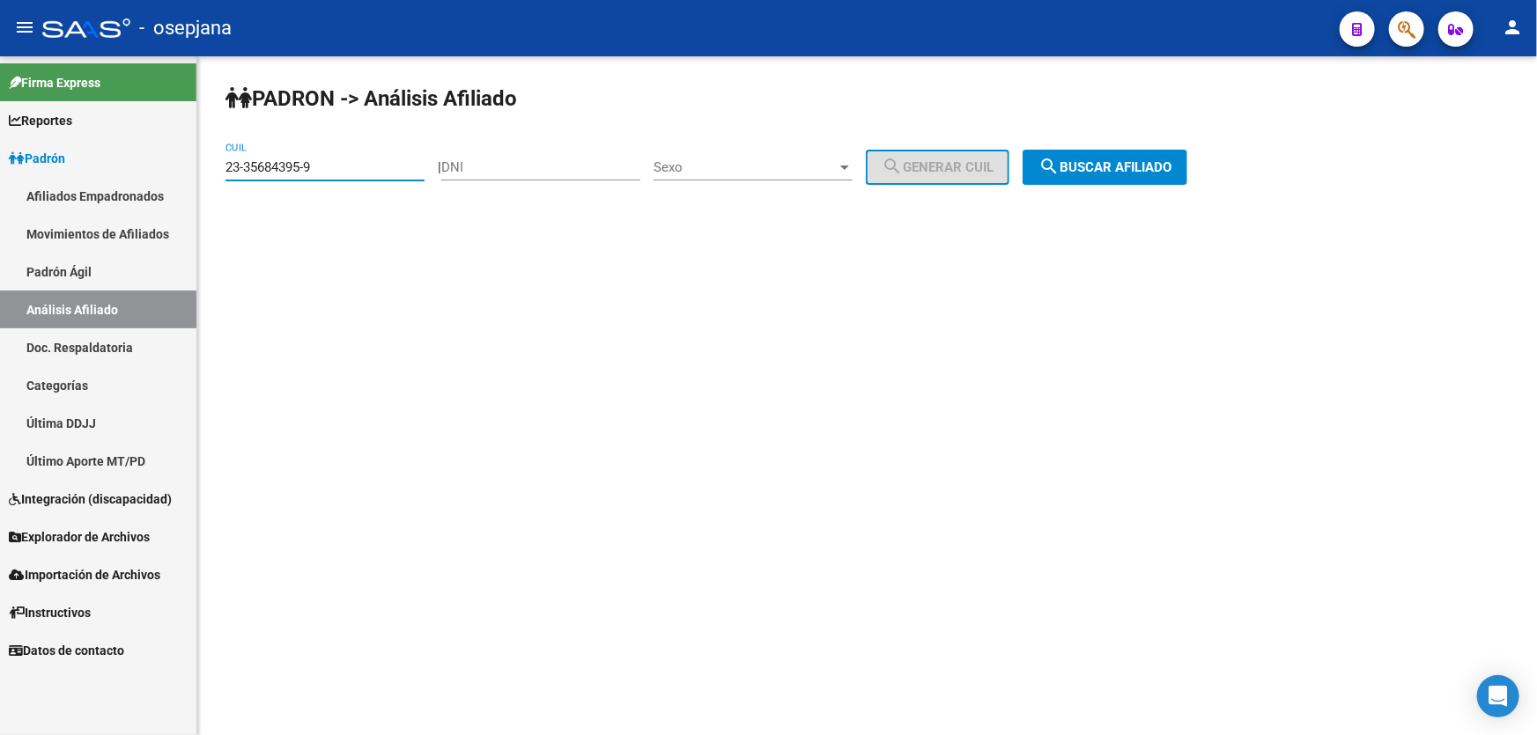
drag, startPoint x: 325, startPoint y: 162, endPoint x: 183, endPoint y: 163, distance: 141.8
click at [183, 163] on mat-sidenav-container "Firma Express Reportes Padrón Traspasos x O.S. Traspasos x Gerenciador Traspaso…" at bounding box center [768, 395] width 1537 height 679
paste input "6663024-4"
click at [1147, 169] on span "search Buscar afiliado" at bounding box center [1104, 167] width 133 height 16
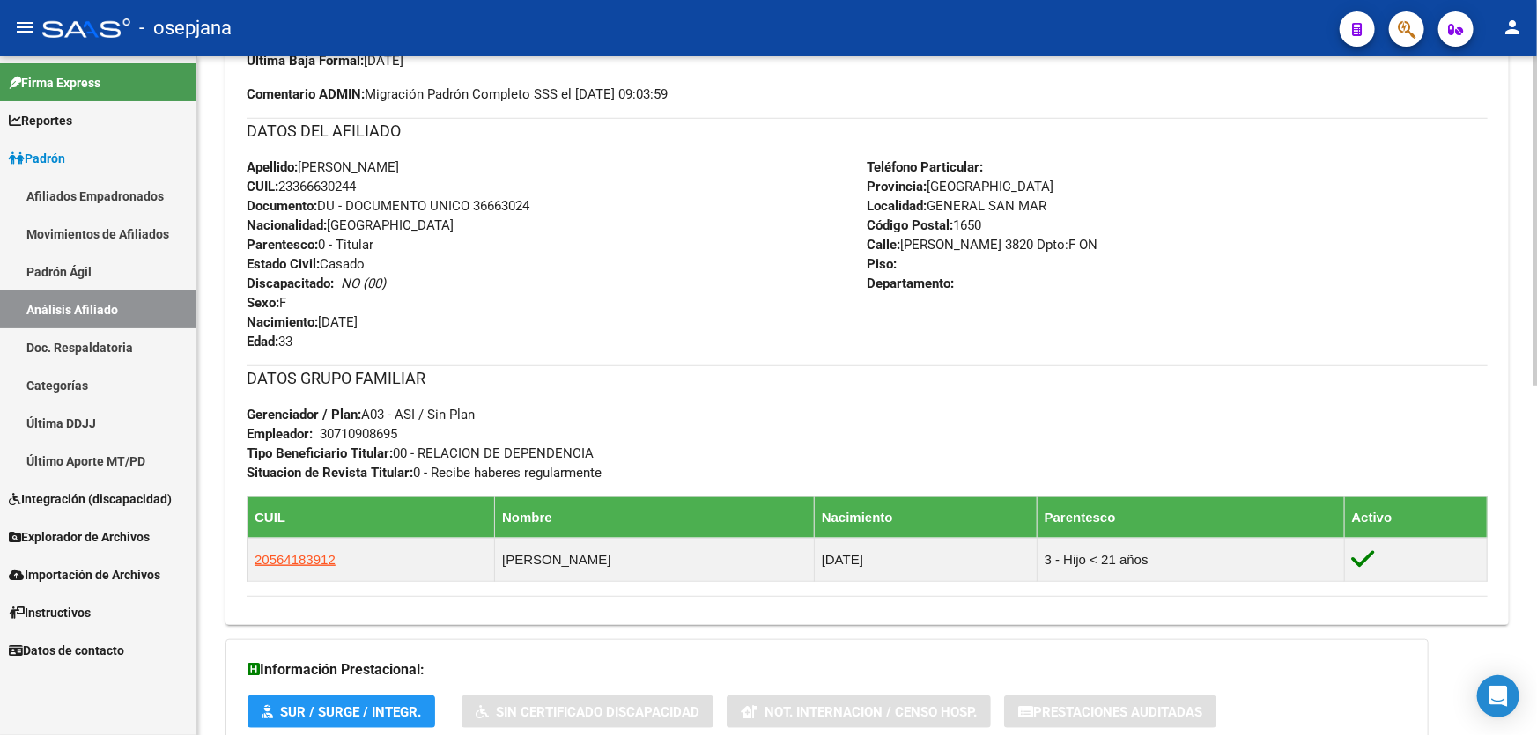
scroll to position [640, 0]
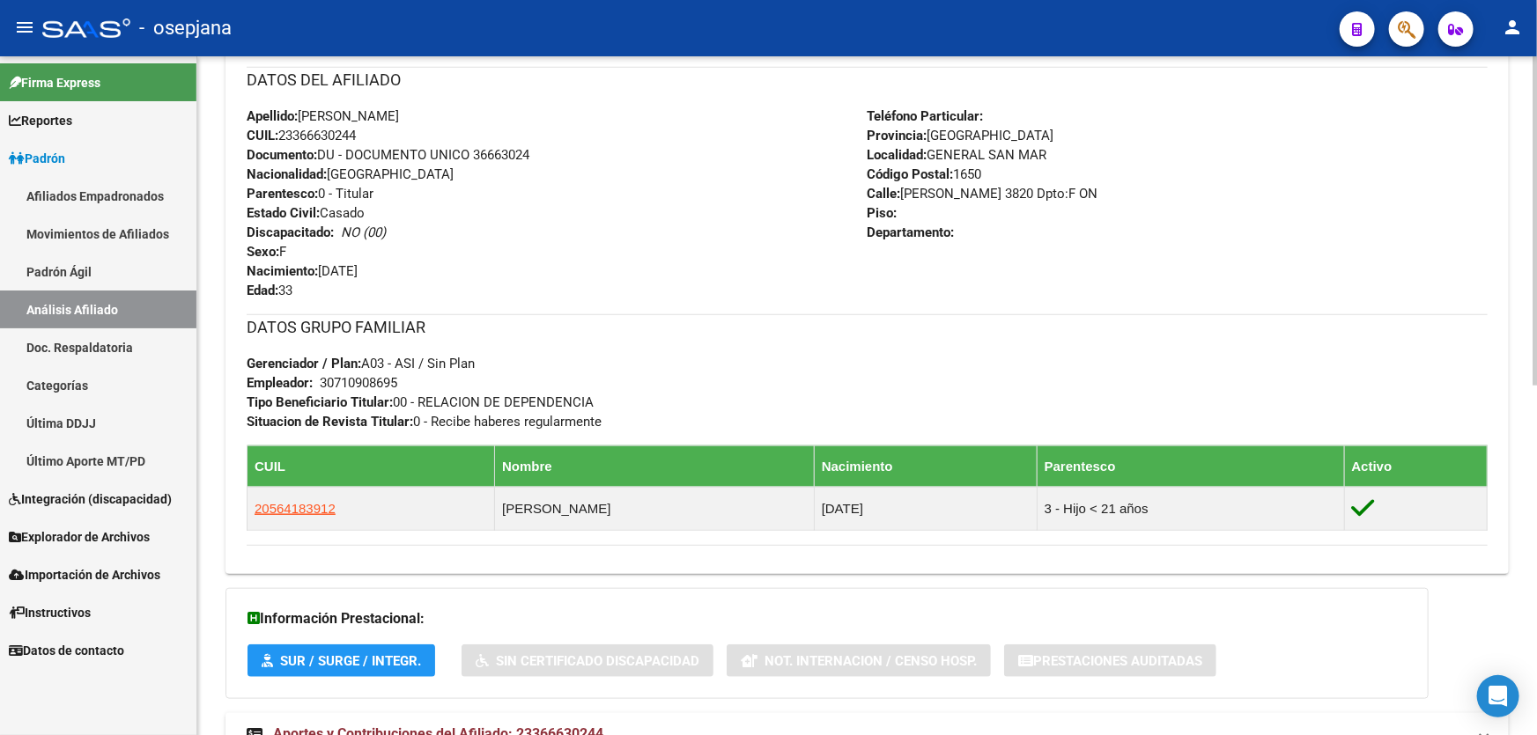
drag, startPoint x: 476, startPoint y: 153, endPoint x: 564, endPoint y: 153, distance: 88.1
click at [564, 153] on div "Apellido: [PERSON_NAME] CUIL: 23366630244 Documento: DU - DOCUMENTO UNICO 36663…" at bounding box center [557, 204] width 621 height 194
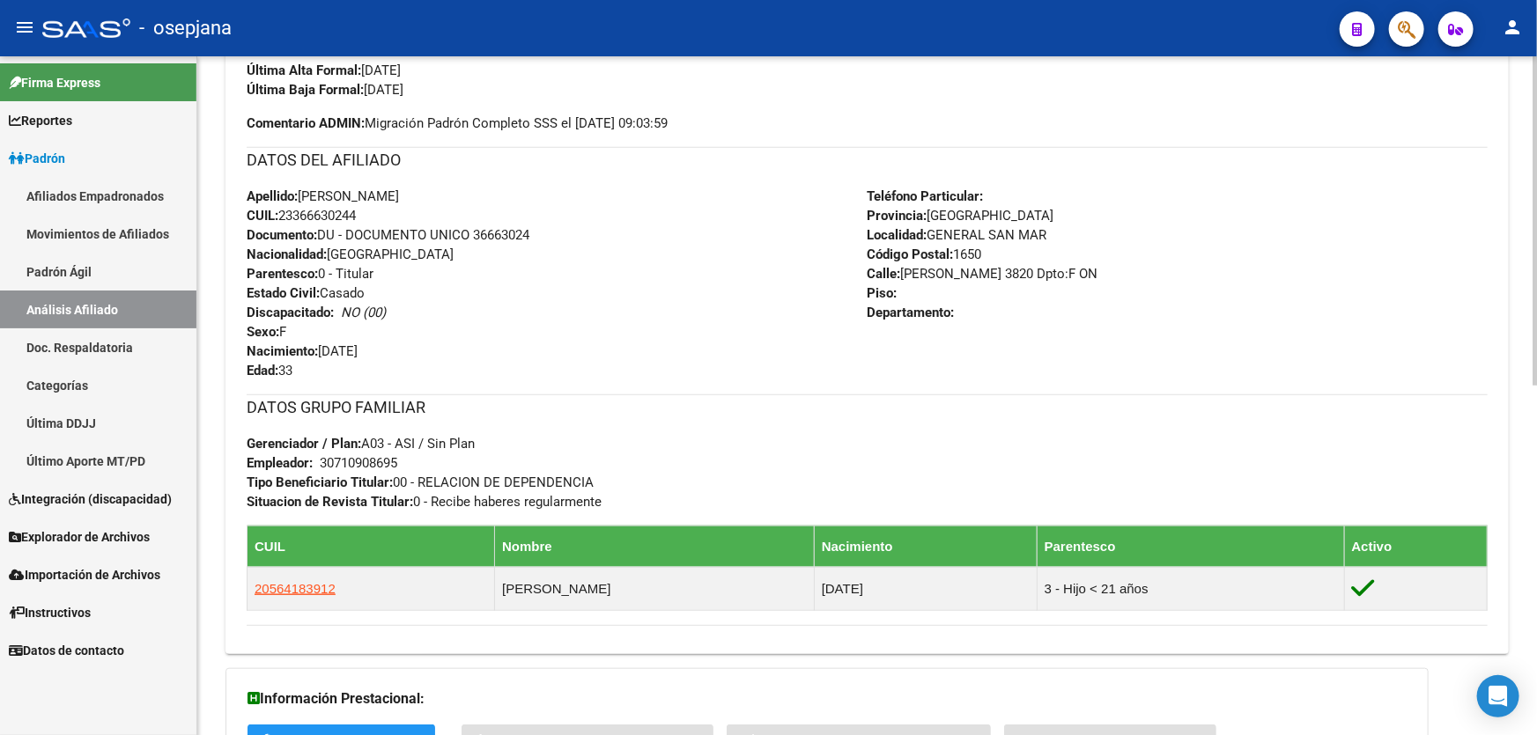
scroll to position [720, 0]
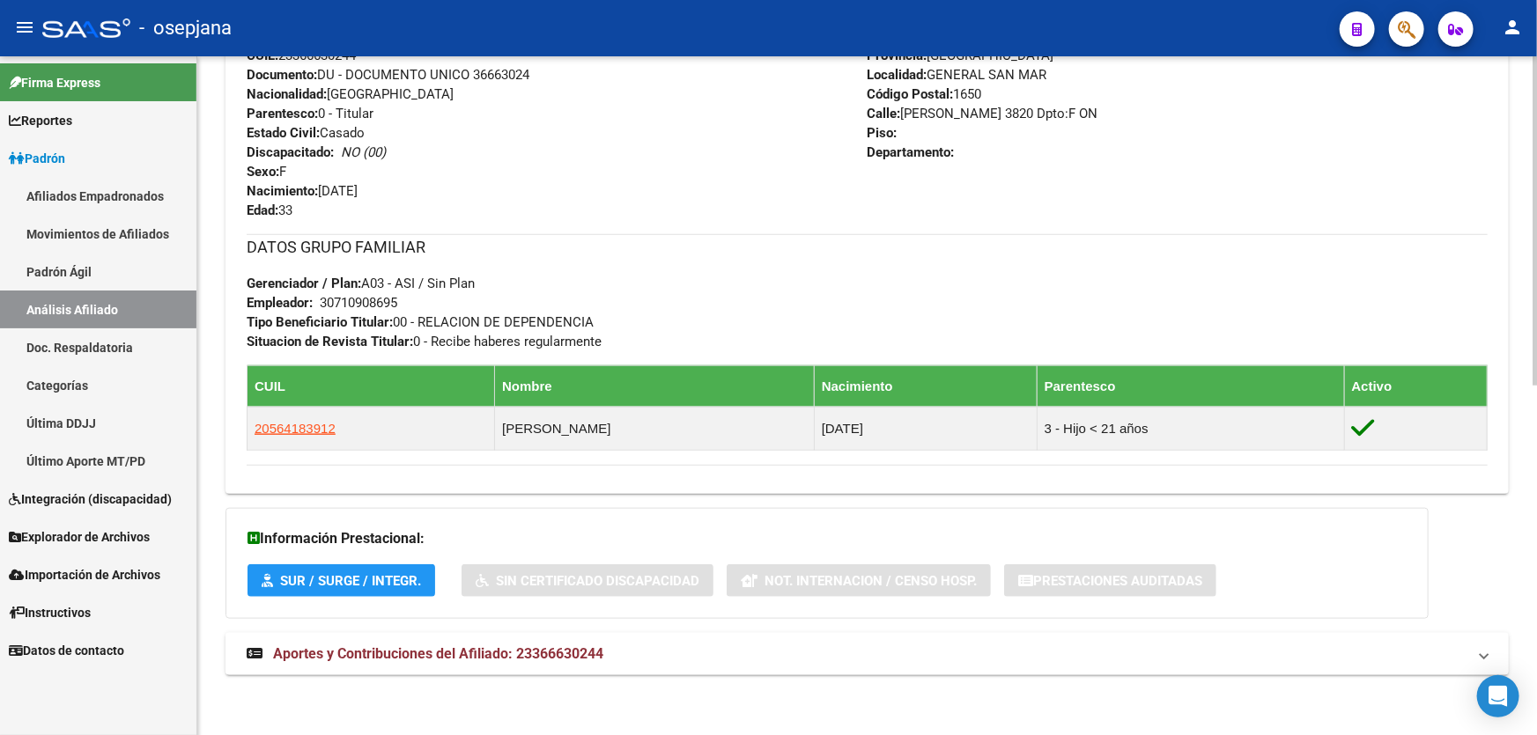
click at [1250, 659] on mat-panel-title "Aportes y Contribuciones del Afiliado: 23366630244" at bounding box center [857, 654] width 1220 height 19
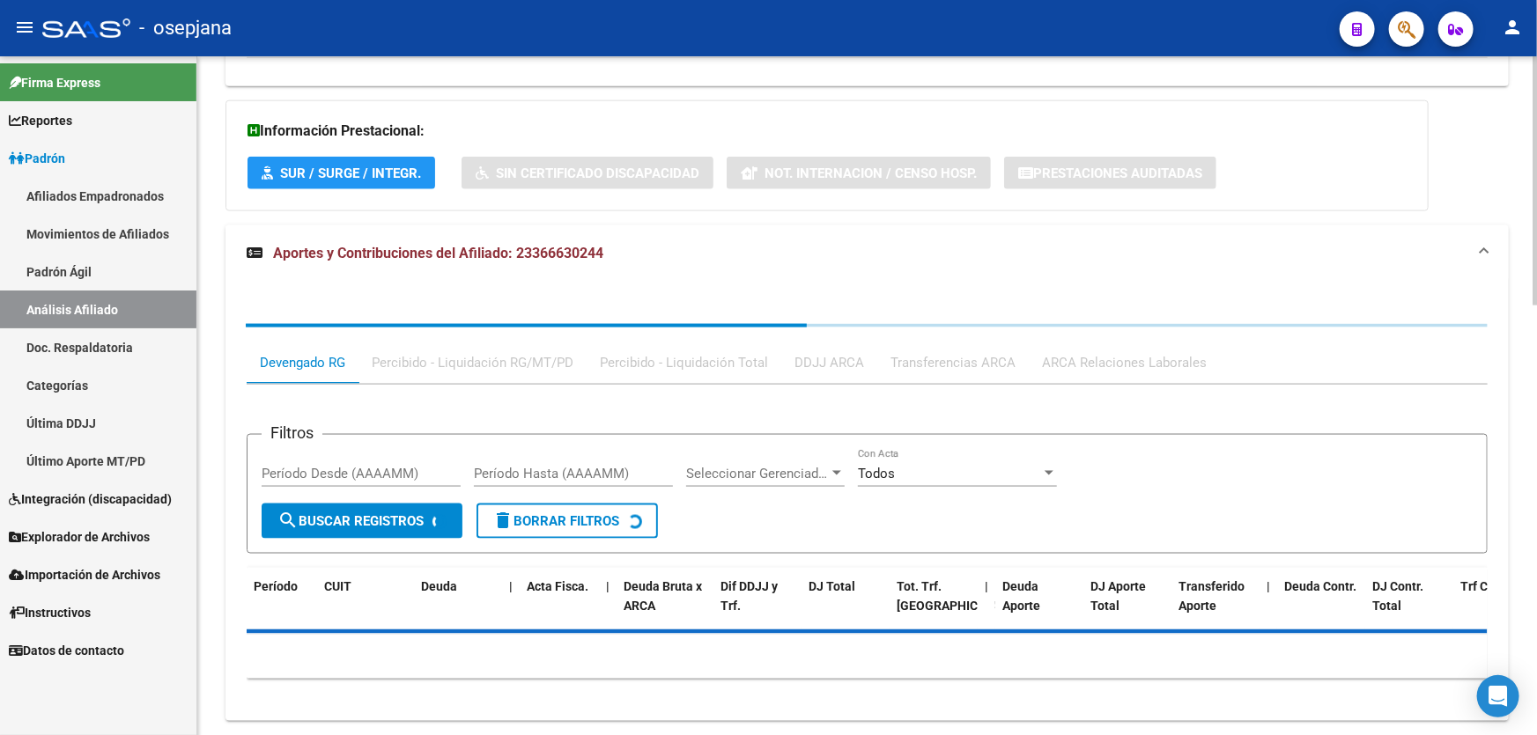
scroll to position [1172, 0]
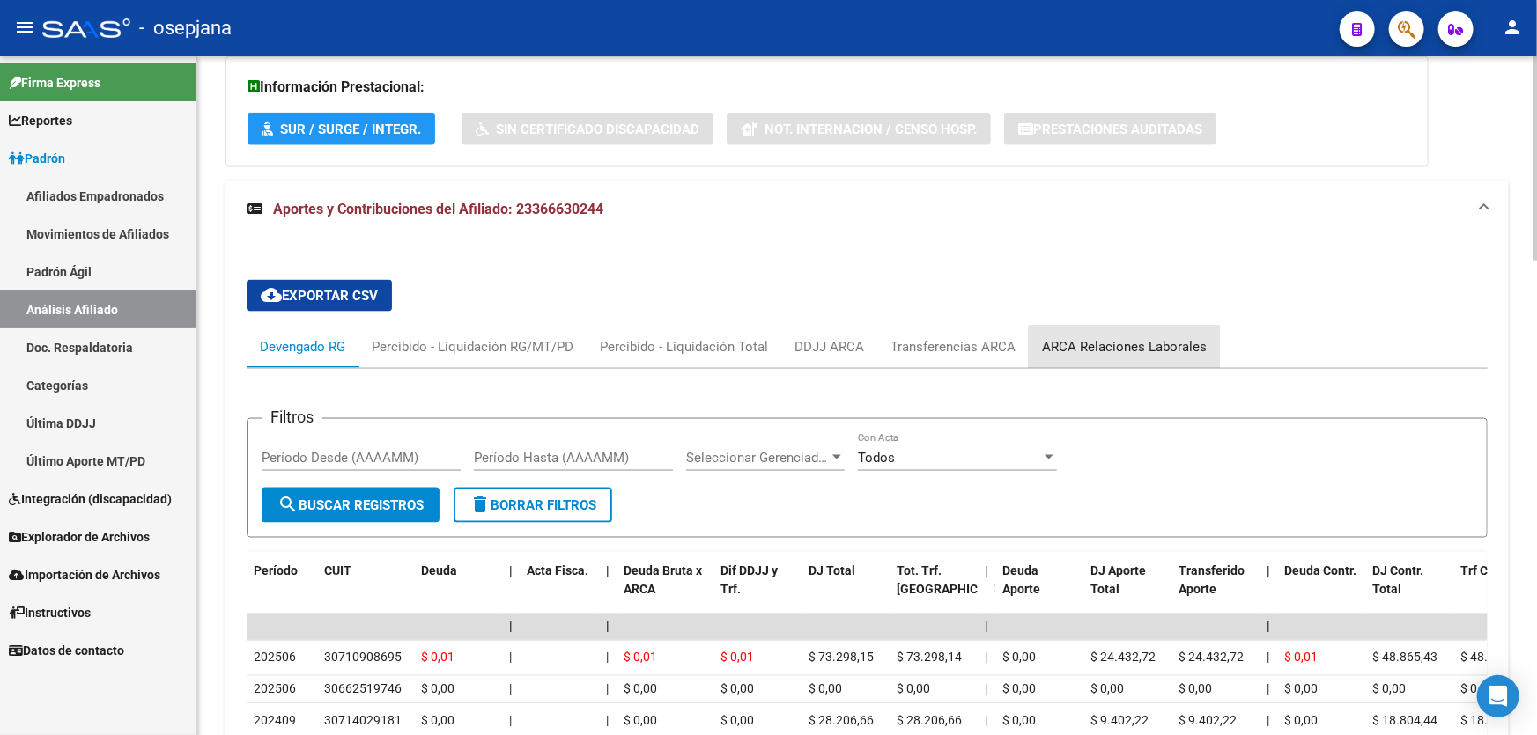
click at [1128, 350] on div "ARCA Relaciones Laborales" at bounding box center [1124, 346] width 165 height 19
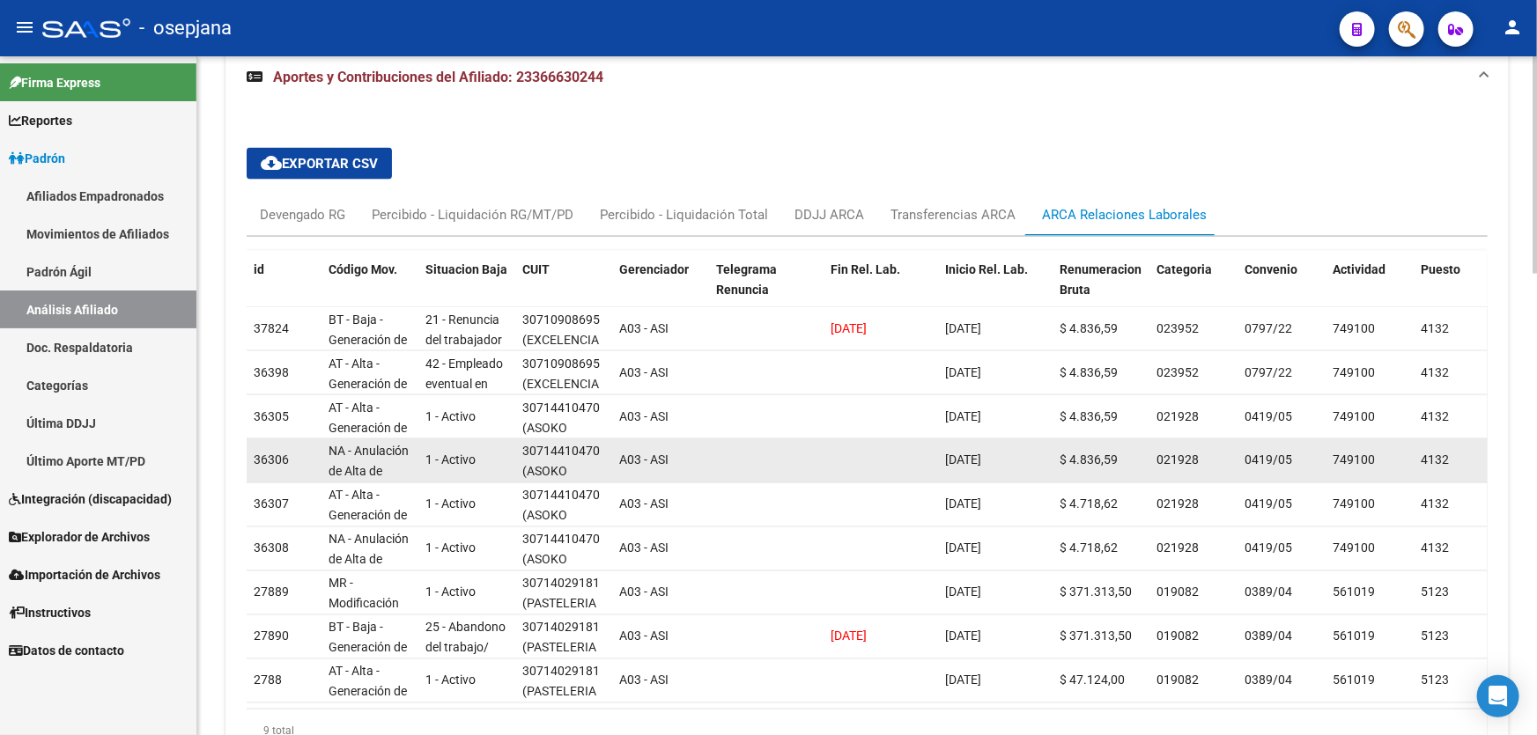
scroll to position [1332, 0]
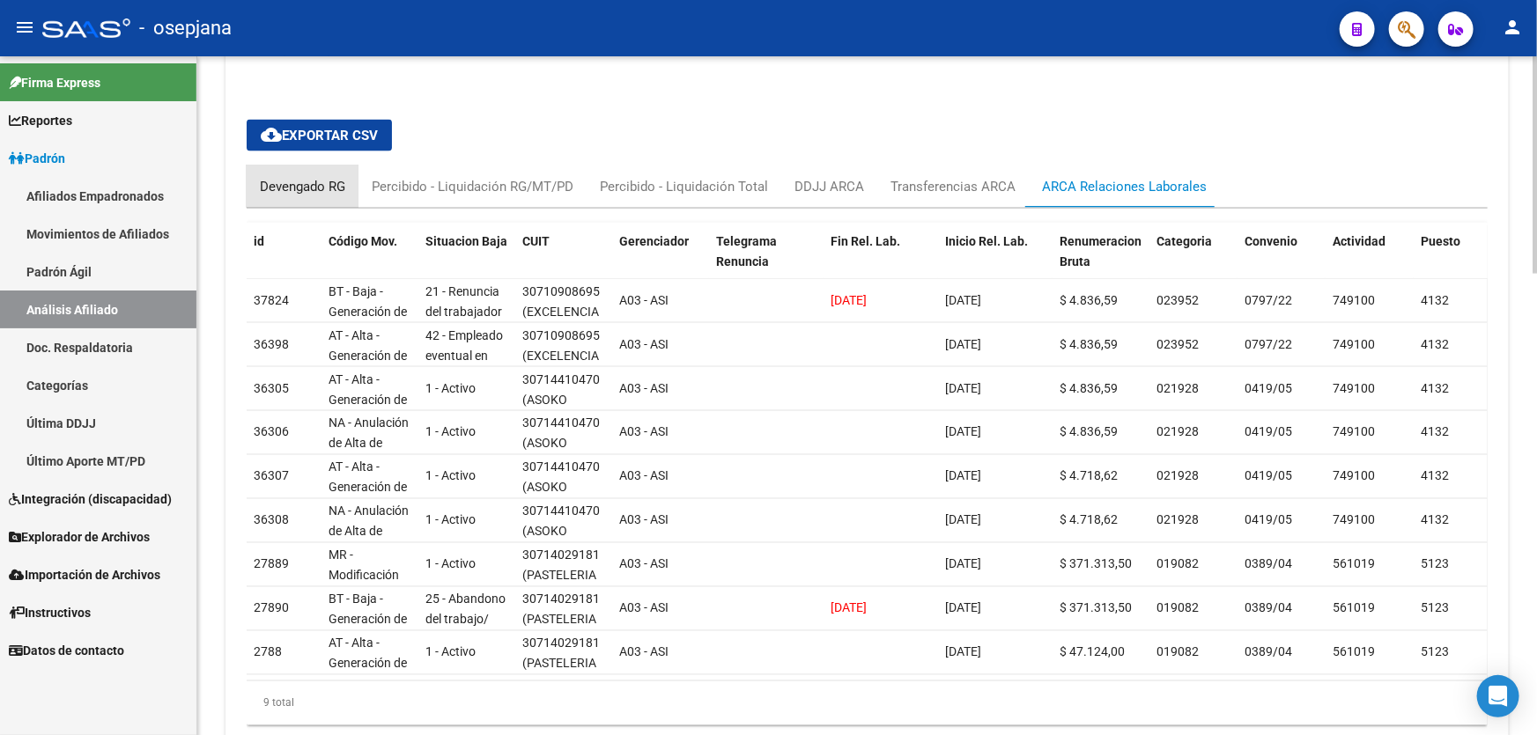
click at [299, 192] on div "Devengado RG" at bounding box center [302, 186] width 85 height 19
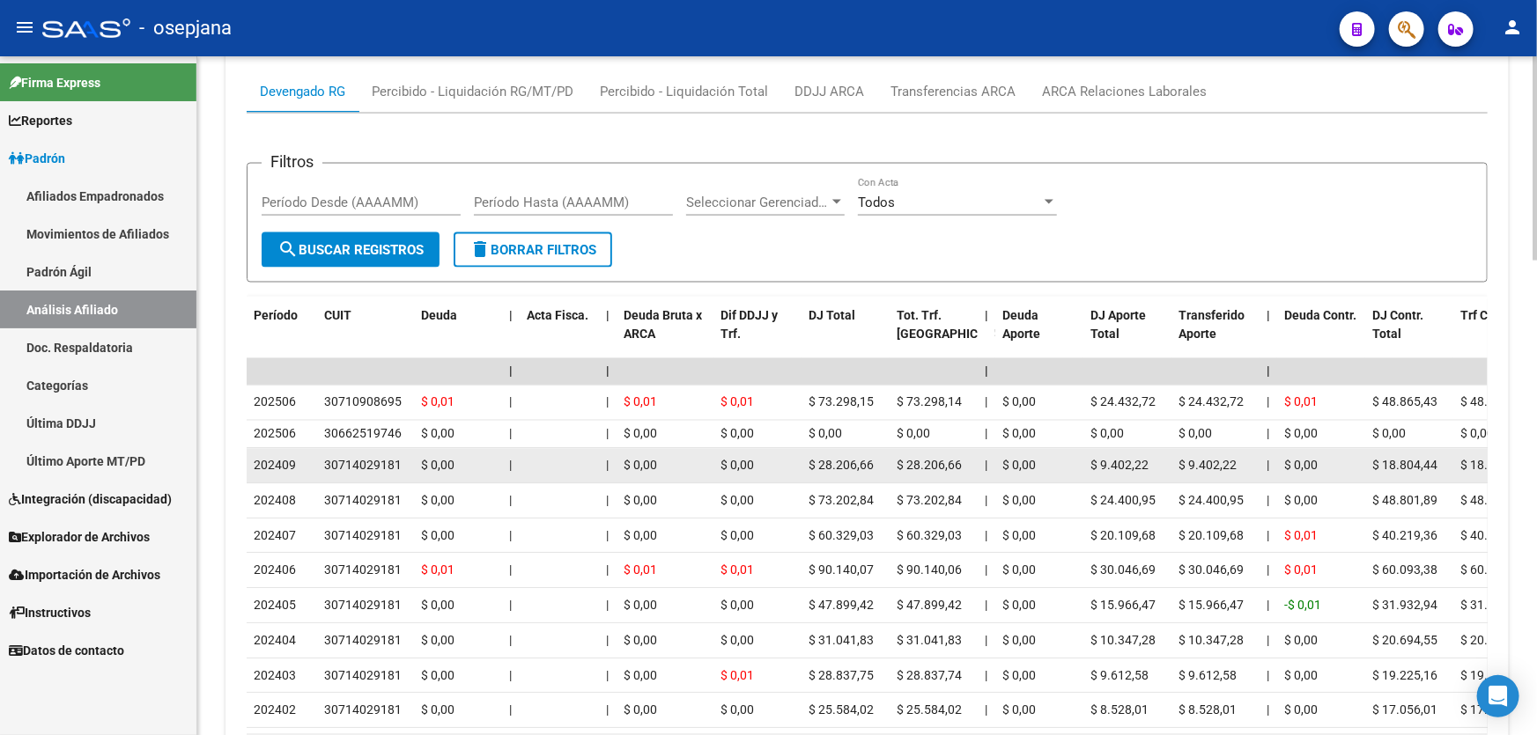
scroll to position [1577, 0]
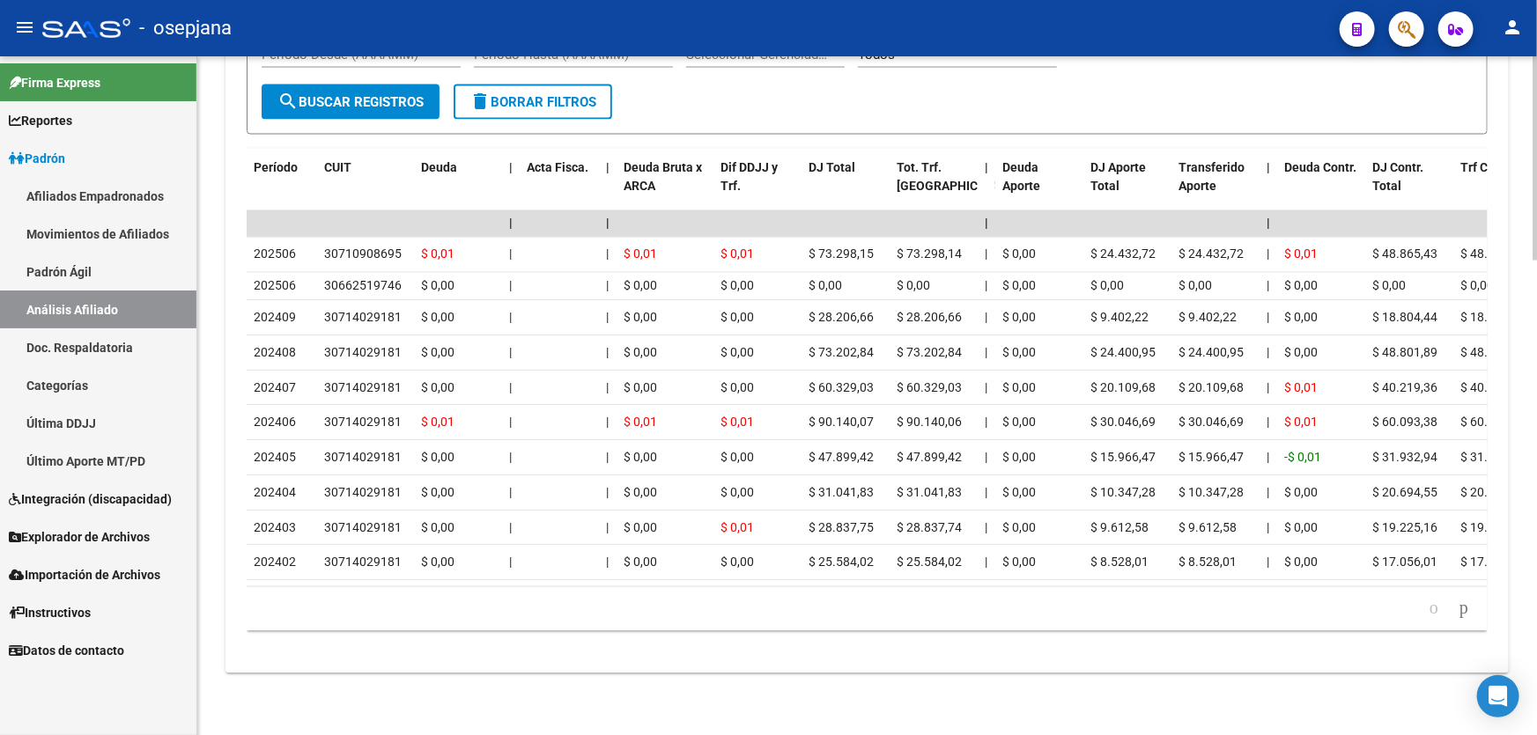
drag, startPoint x: 431, startPoint y: 573, endPoint x: 770, endPoint y: 590, distance: 339.4
click at [1327, 590] on div "Período CUIT Deuda | Acta Fisca. | Deuda Bruta x ARCA Dif DDJJ y Trf. DJ Total …" at bounding box center [867, 390] width 1241 height 483
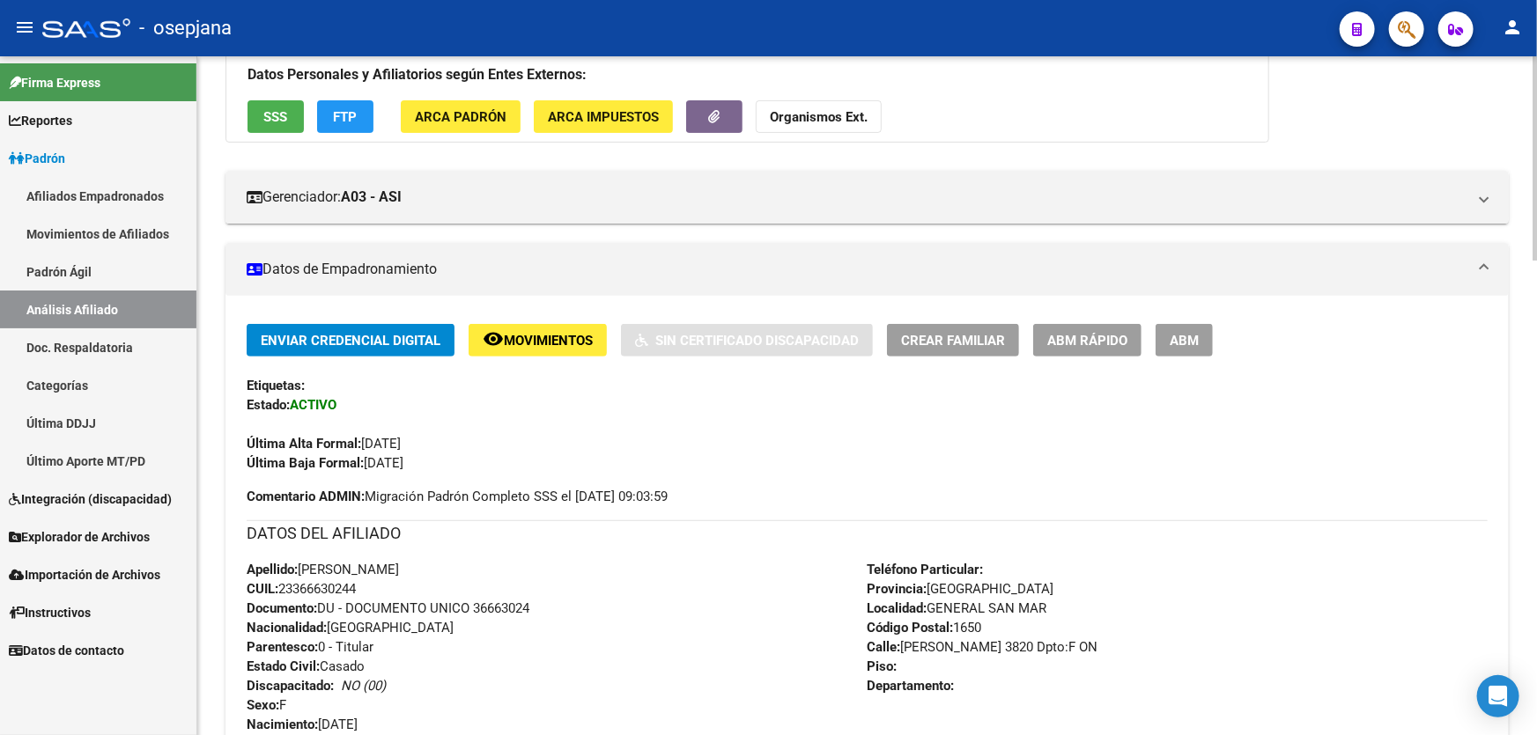
scroll to position [136, 0]
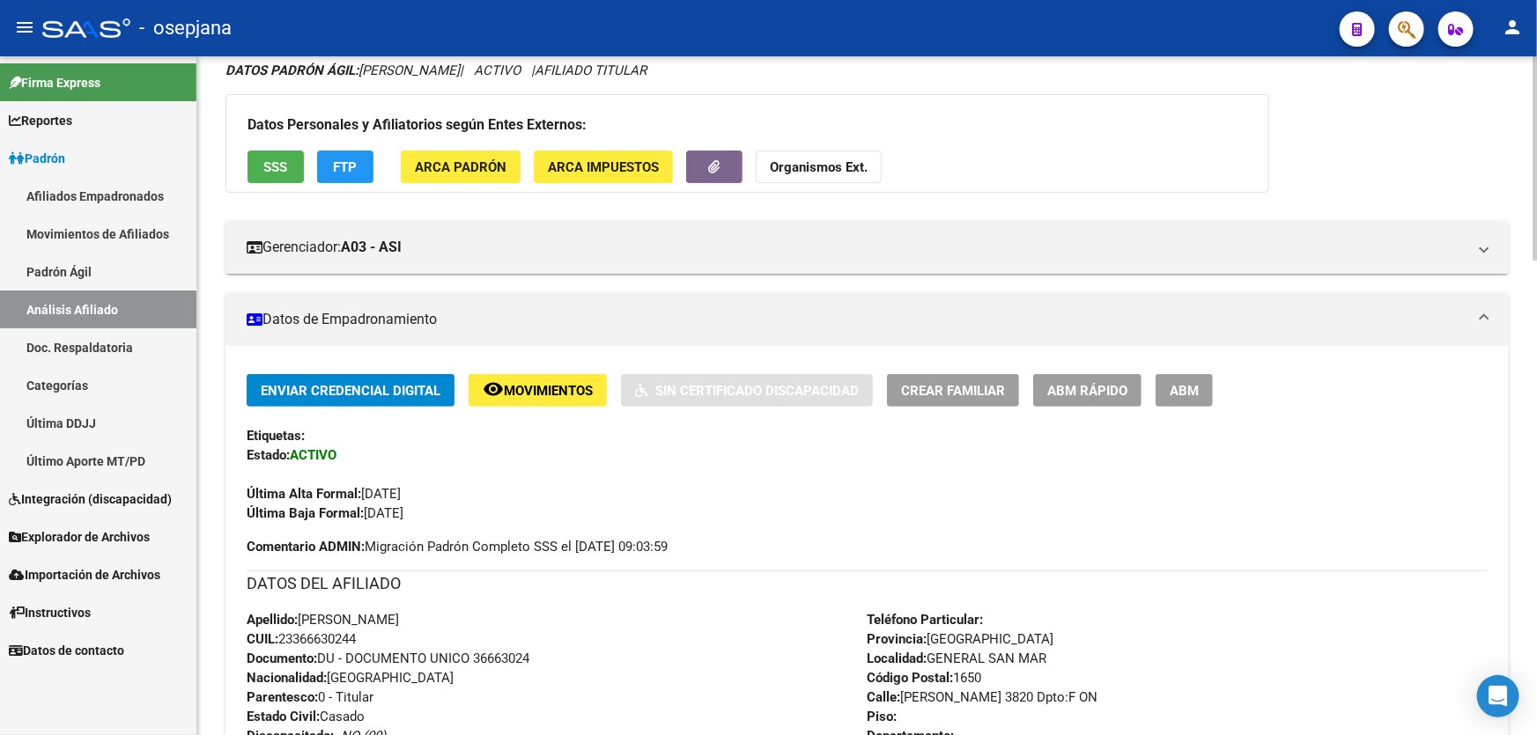
click at [274, 166] on span "SSS" at bounding box center [276, 167] width 24 height 16
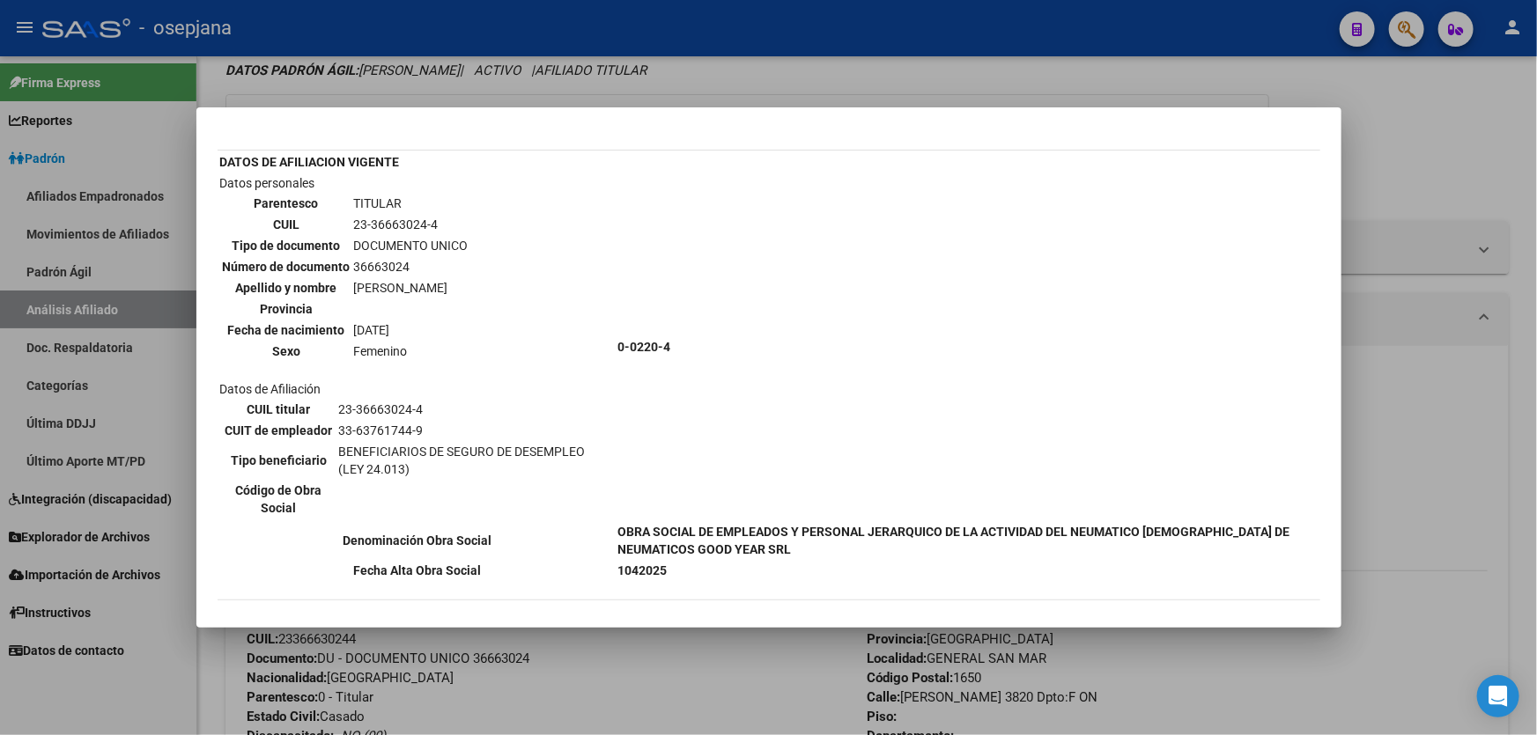
scroll to position [0, 0]
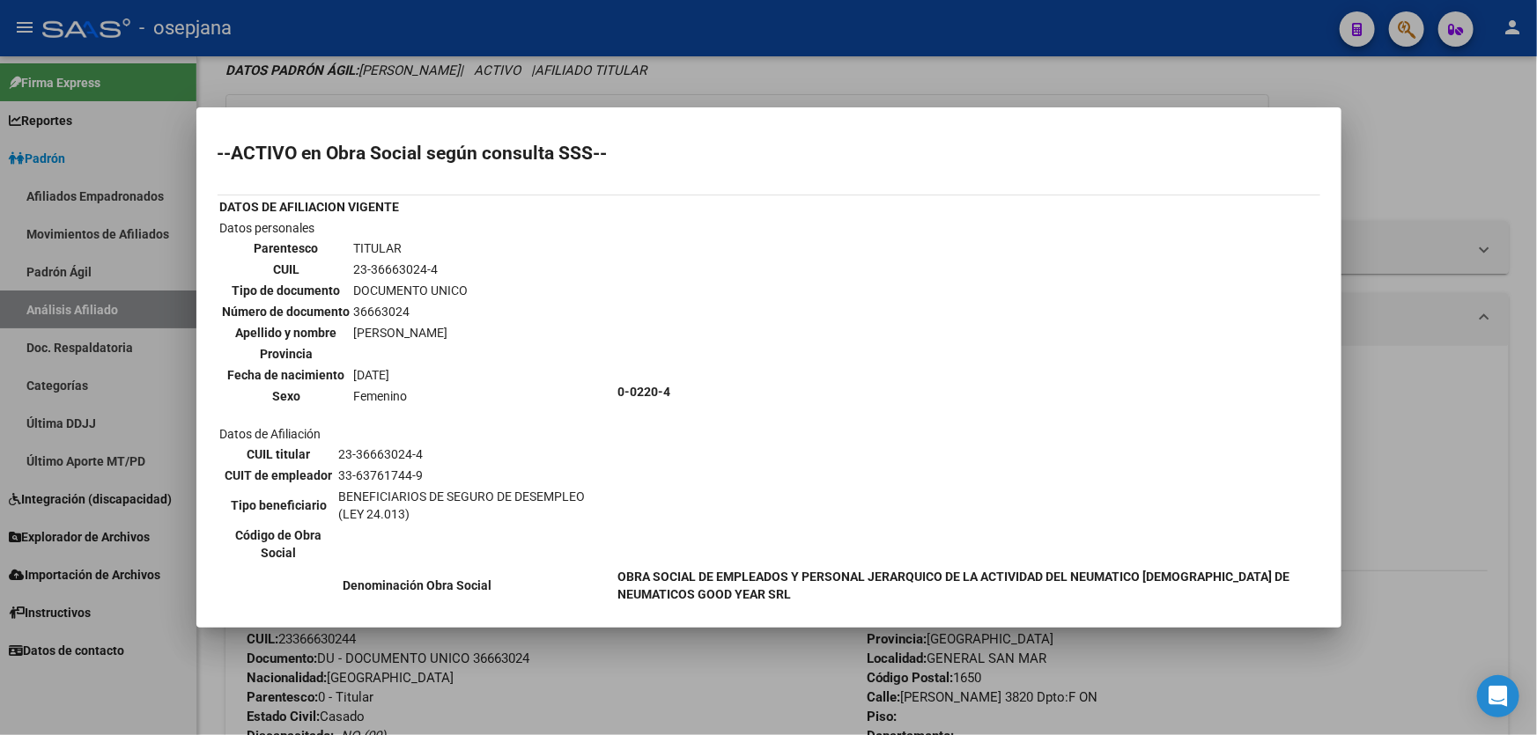
click at [1536, 86] on div at bounding box center [768, 367] width 1537 height 735
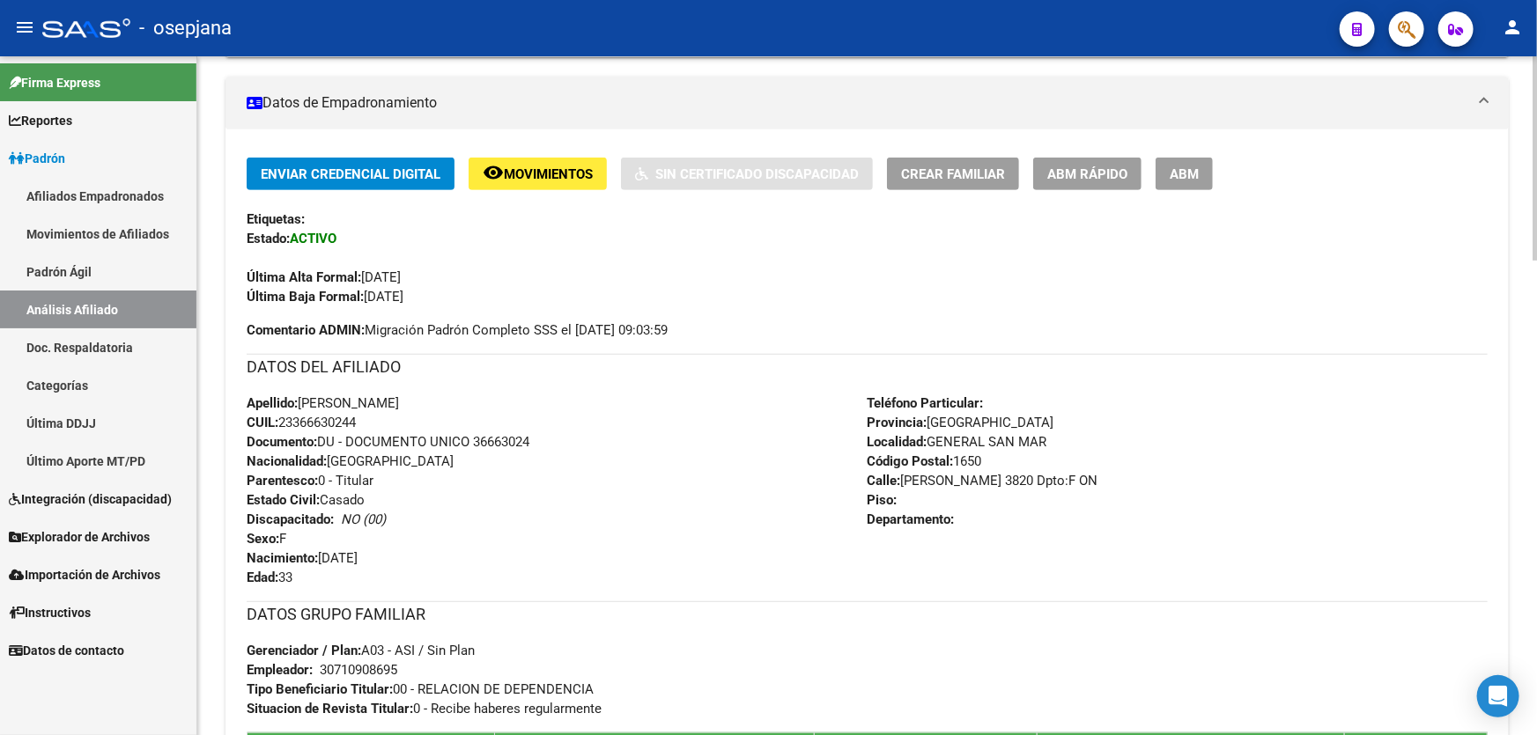
scroll to position [377, 0]
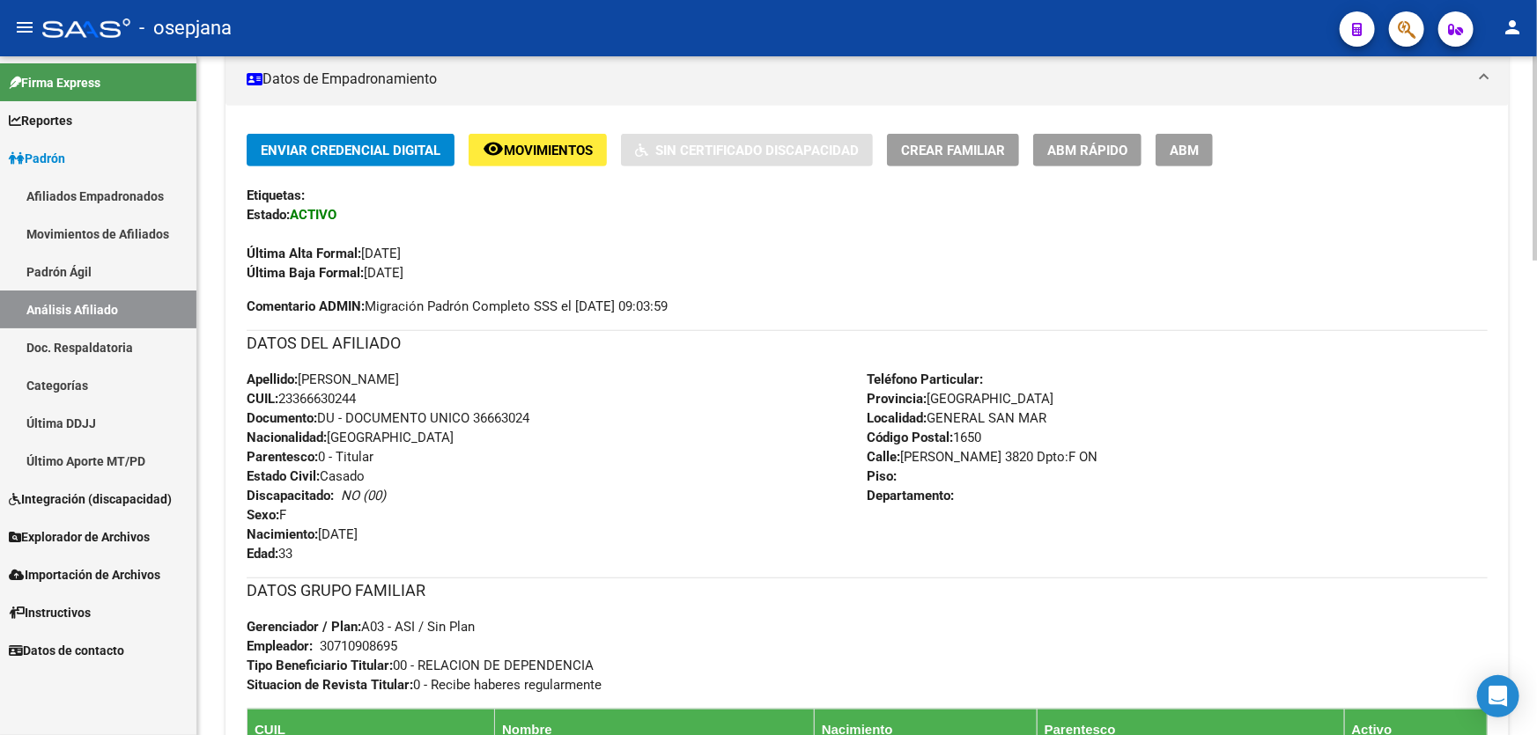
drag, startPoint x: 375, startPoint y: 395, endPoint x: 284, endPoint y: 402, distance: 91.8
click at [284, 402] on div "Apellido: [PERSON_NAME] CUIL: 23366630244 Documento: DU - DOCUMENTO UNICO 36663…" at bounding box center [557, 467] width 621 height 194
click at [529, 126] on div "Enviar Credencial Digital remove_red_eye Movimientos Sin Certificado Discapacid…" at bounding box center [866, 472] width 1283 height 732
click at [540, 173] on div "Enviar Credencial Digital remove_red_eye Movimientos Sin Certificado Discapacid…" at bounding box center [867, 208] width 1241 height 149
click at [551, 154] on span "Movimientos" at bounding box center [548, 151] width 89 height 16
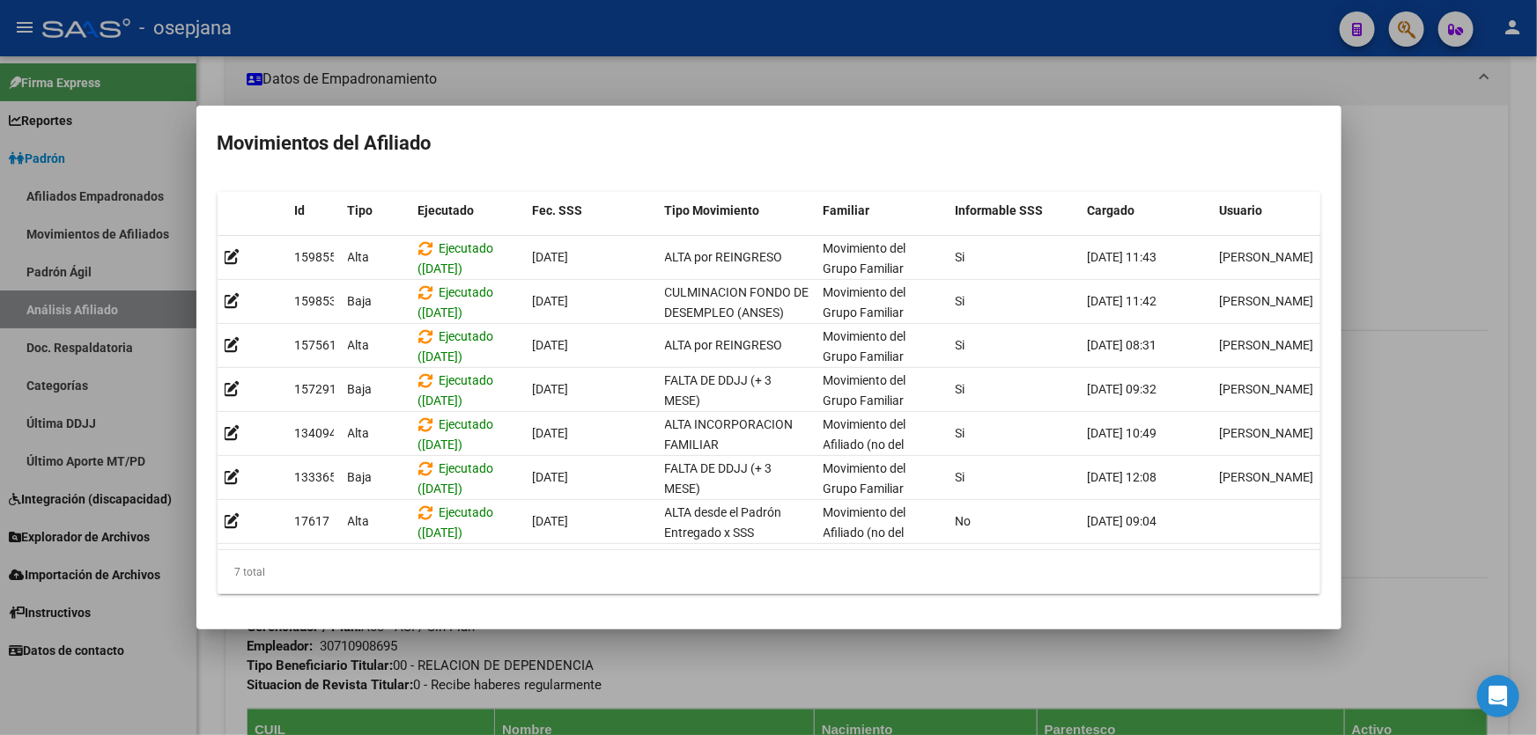
click at [1536, 255] on div at bounding box center [768, 367] width 1537 height 735
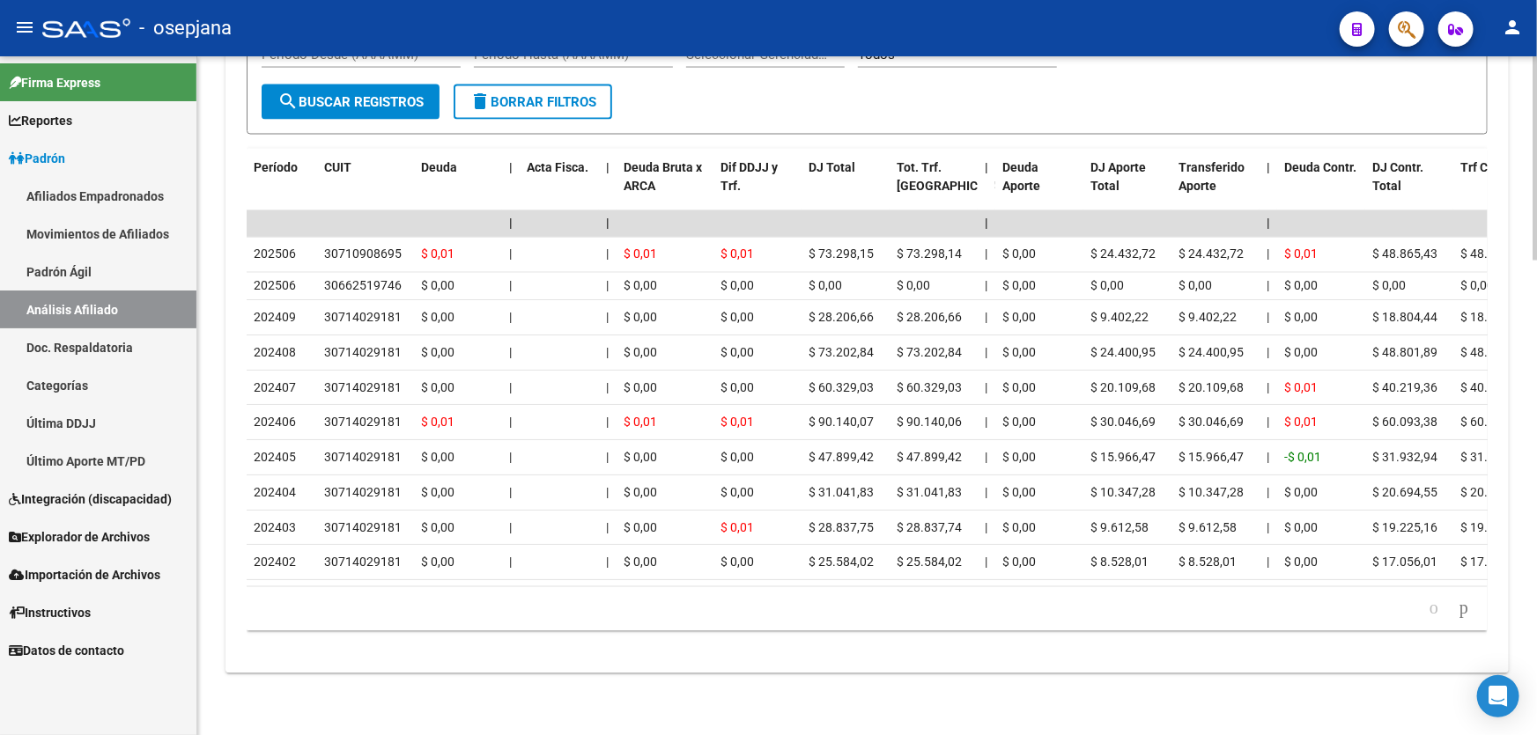
scroll to position [1257, 0]
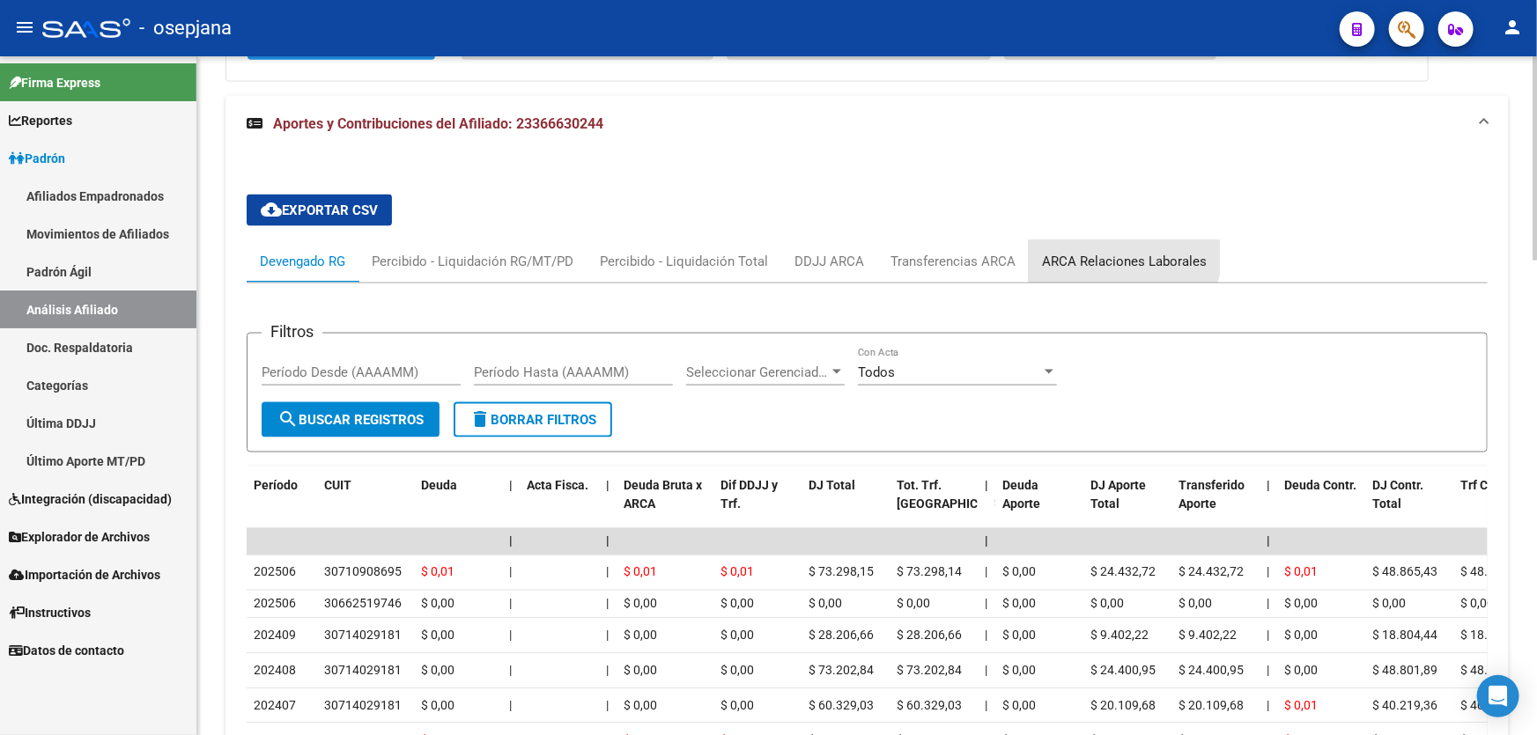
click at [1094, 245] on div "ARCA Relaciones Laborales" at bounding box center [1124, 261] width 191 height 42
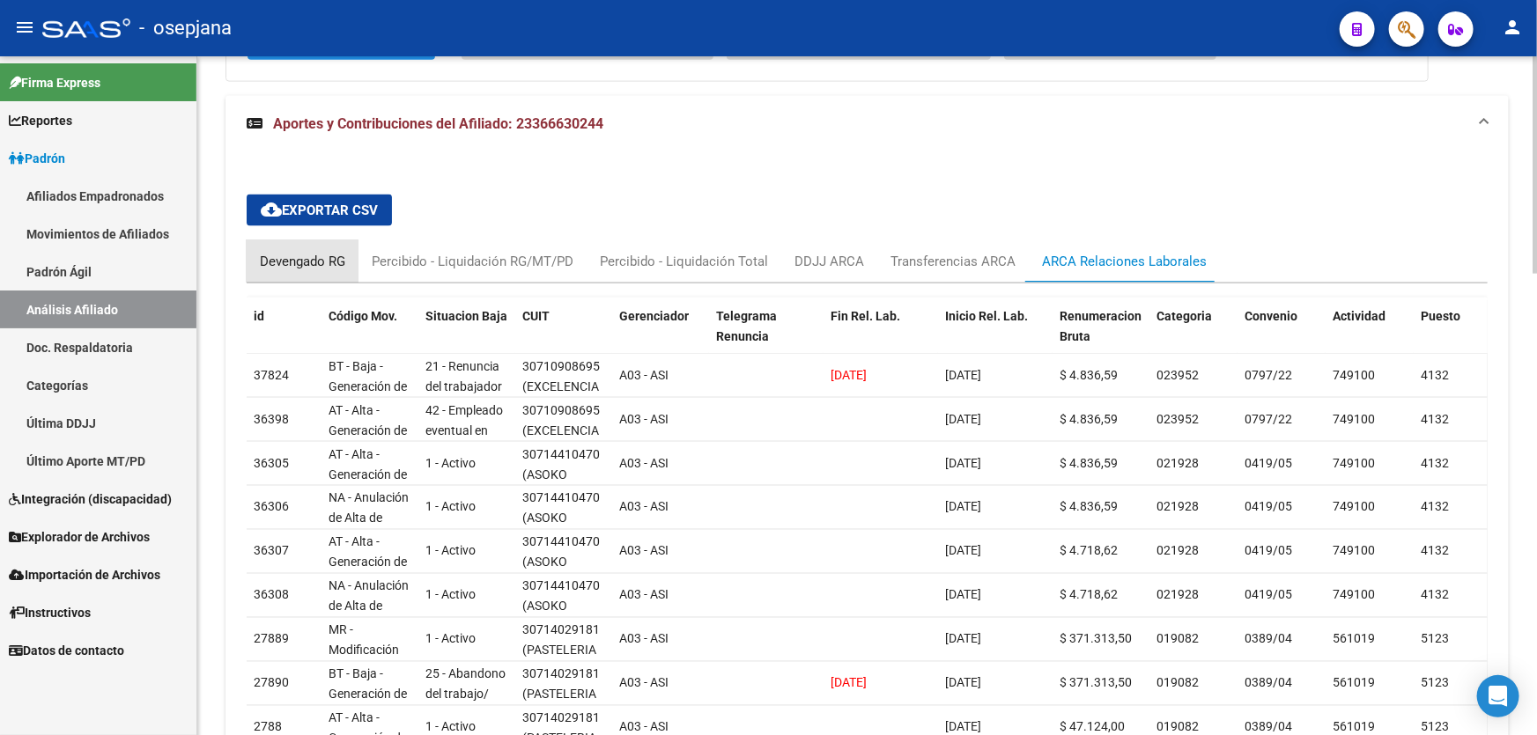
click at [271, 252] on div "Devengado RG" at bounding box center [302, 261] width 85 height 19
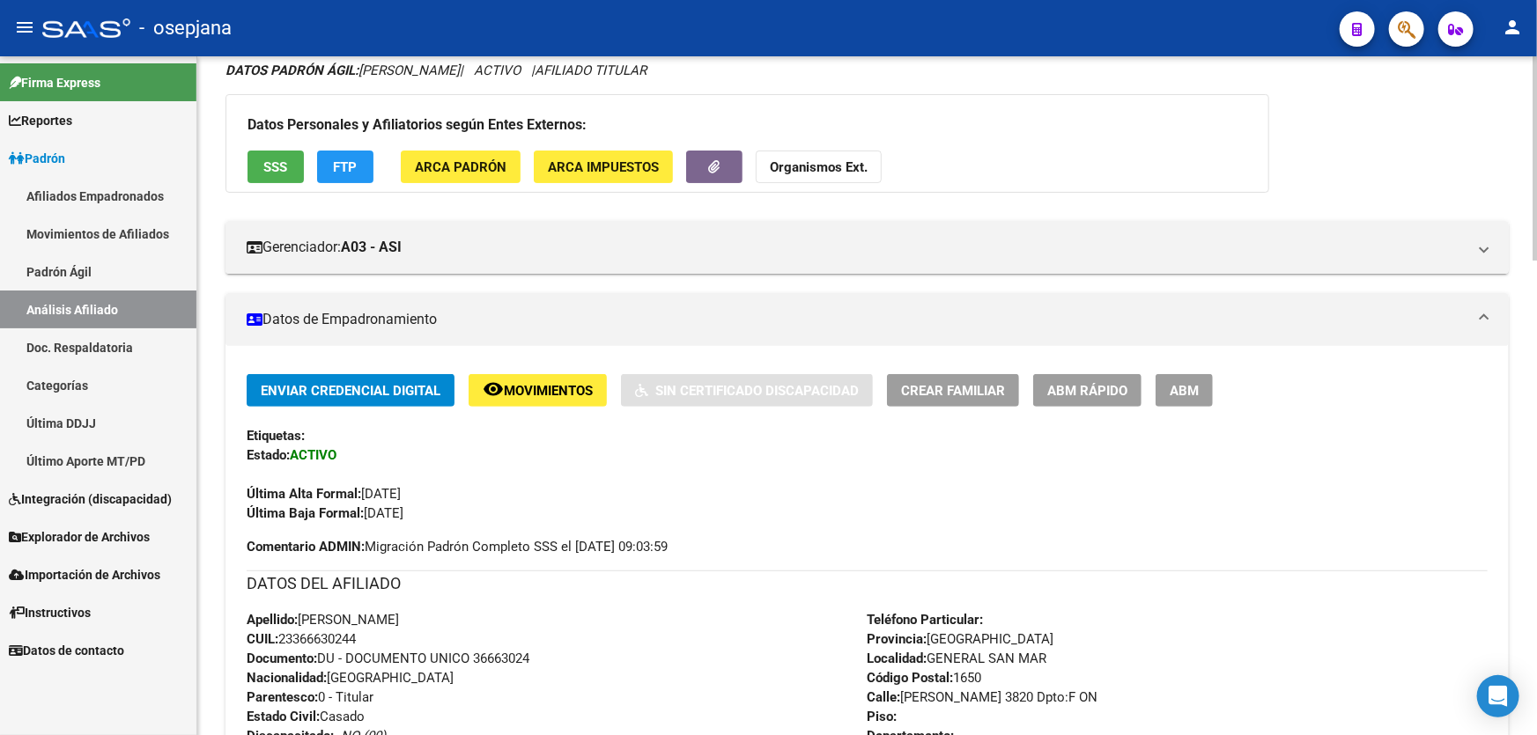
scroll to position [0, 0]
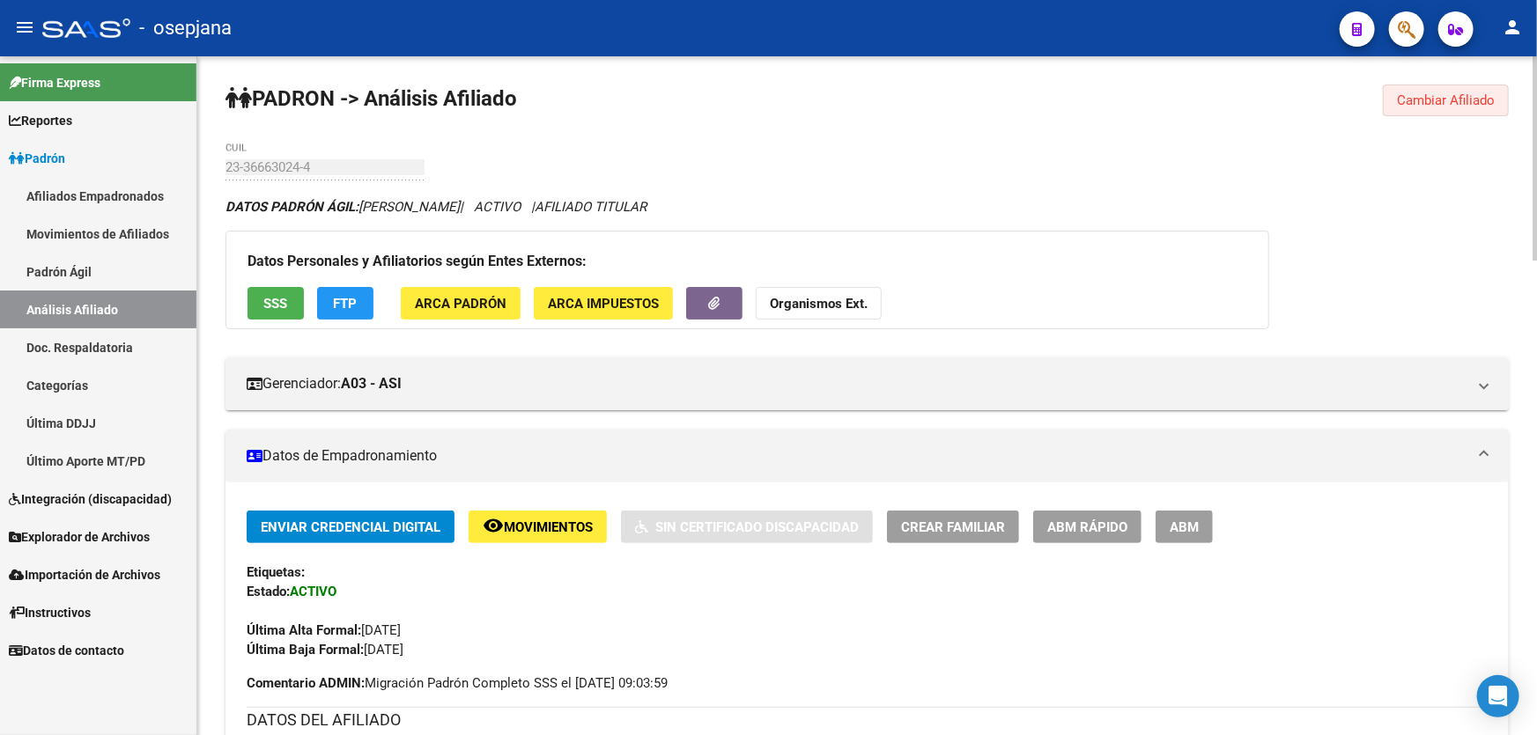
click at [1473, 88] on button "Cambiar Afiliado" at bounding box center [1446, 101] width 126 height 32
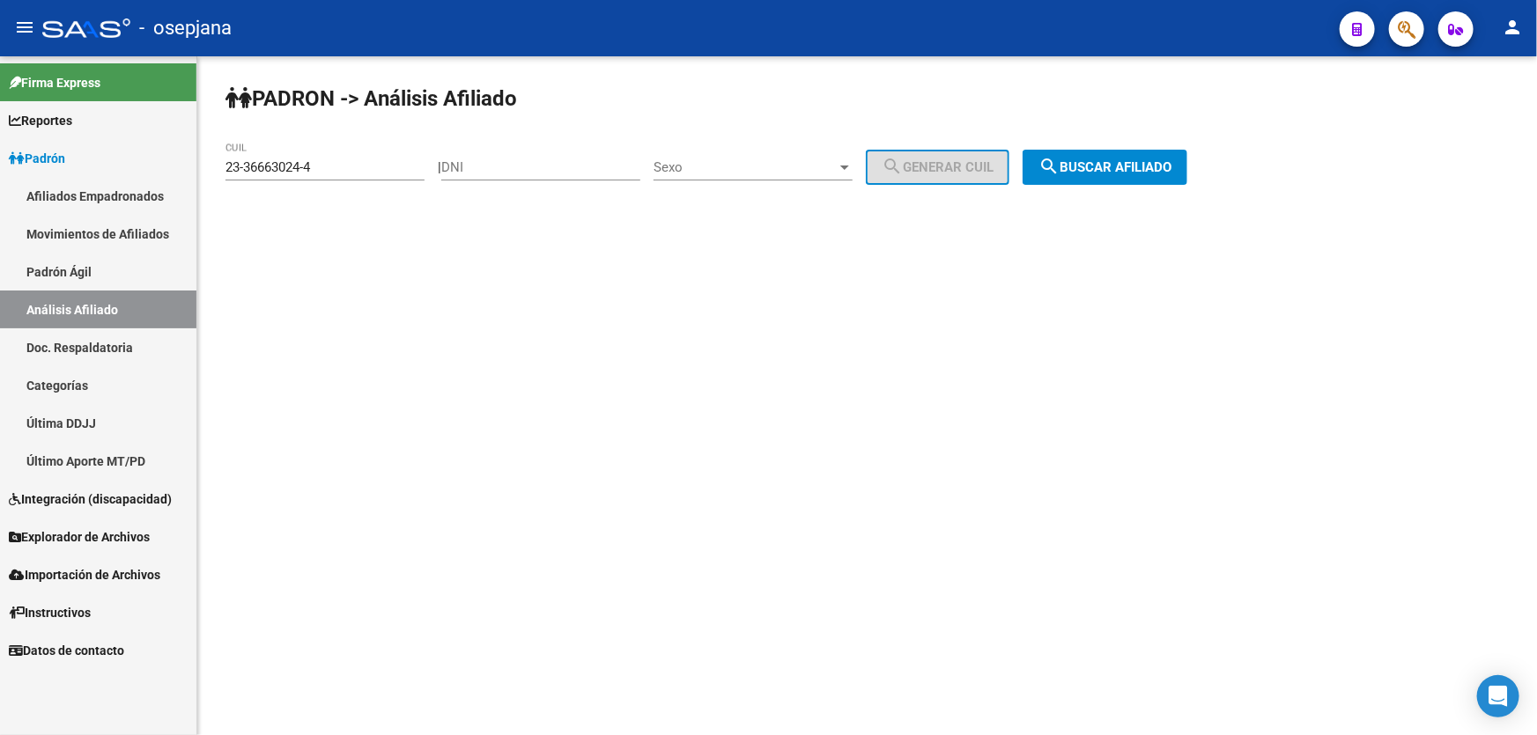
click at [1155, 165] on span "search Buscar afiliado" at bounding box center [1104, 167] width 133 height 16
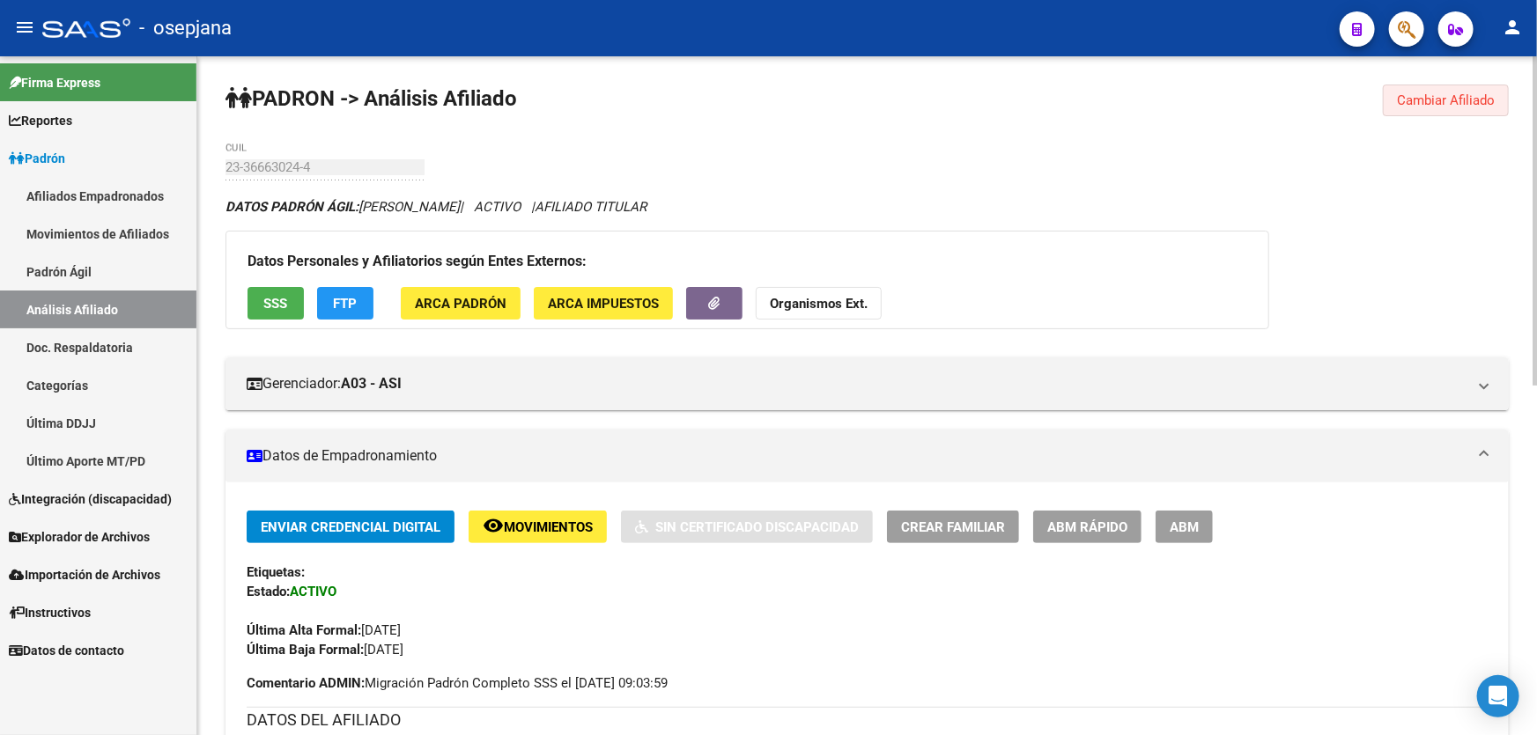
click at [1430, 100] on span "Cambiar Afiliado" at bounding box center [1446, 100] width 98 height 16
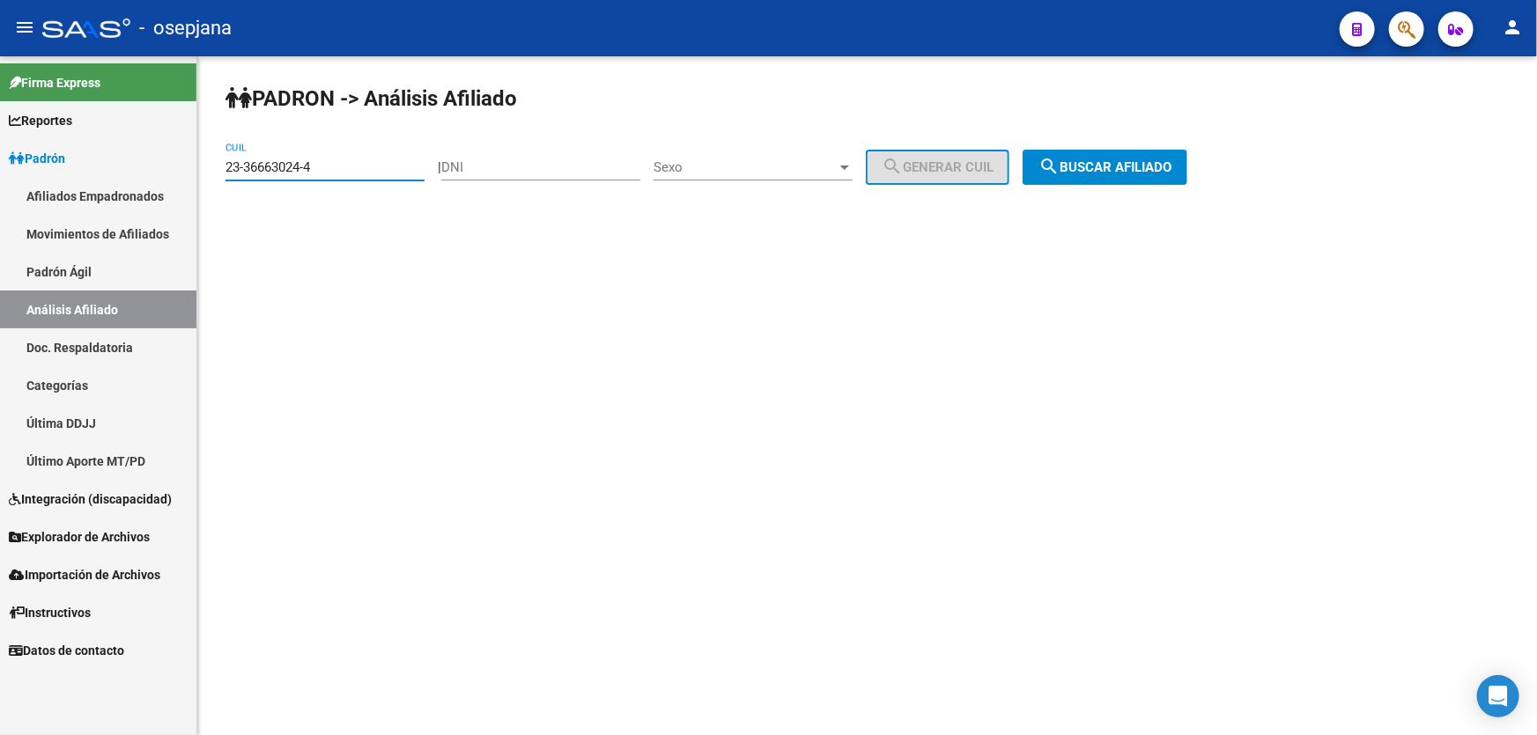
drag, startPoint x: 335, startPoint y: 167, endPoint x: 0, endPoint y: 167, distance: 334.6
click at [0, 167] on mat-sidenav-container "Firma Express Reportes Padrón Traspasos x O.S. Traspasos x Gerenciador Traspaso…" at bounding box center [768, 395] width 1537 height 679
paste input "40799236-9"
click at [1128, 178] on button "search Buscar afiliado" at bounding box center [1104, 167] width 165 height 35
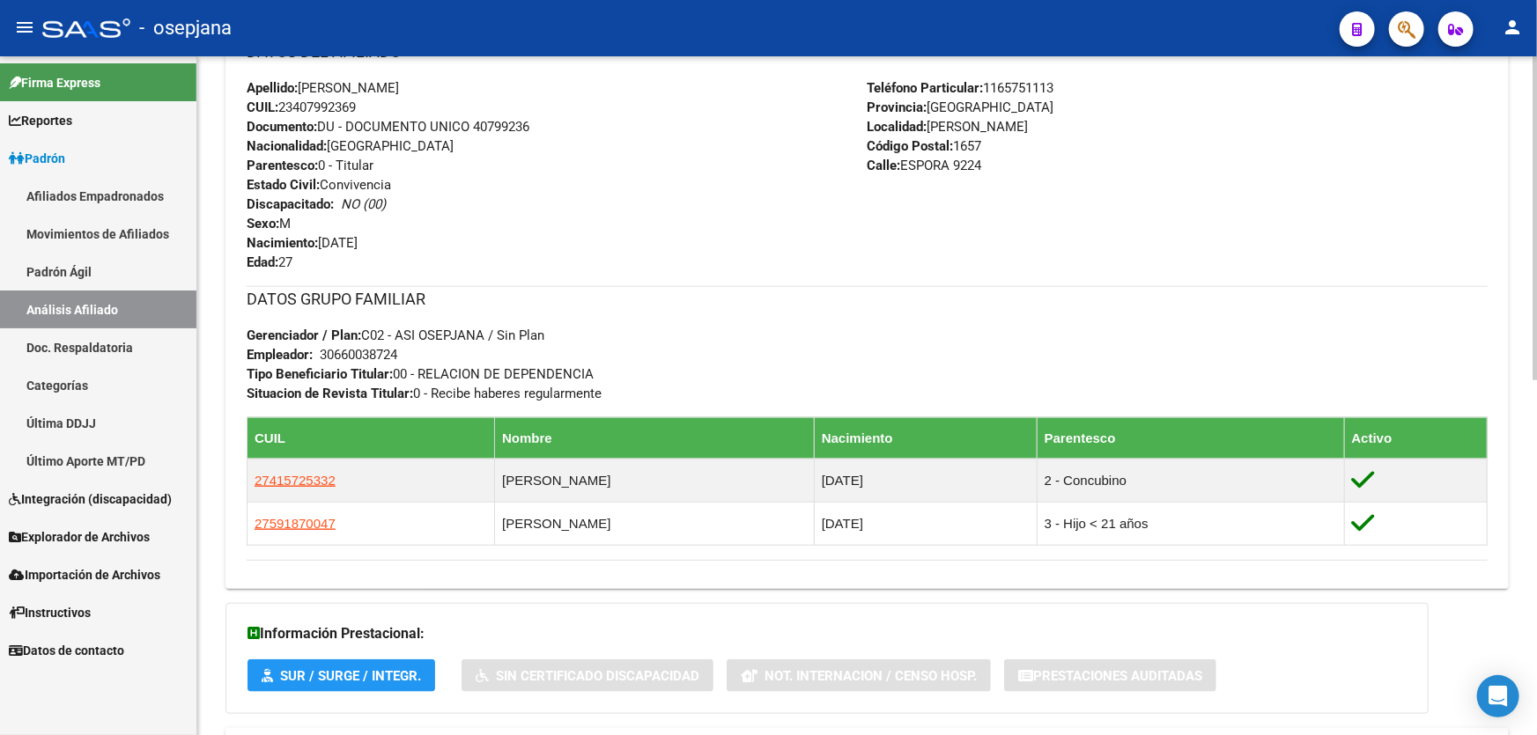
scroll to position [744, 0]
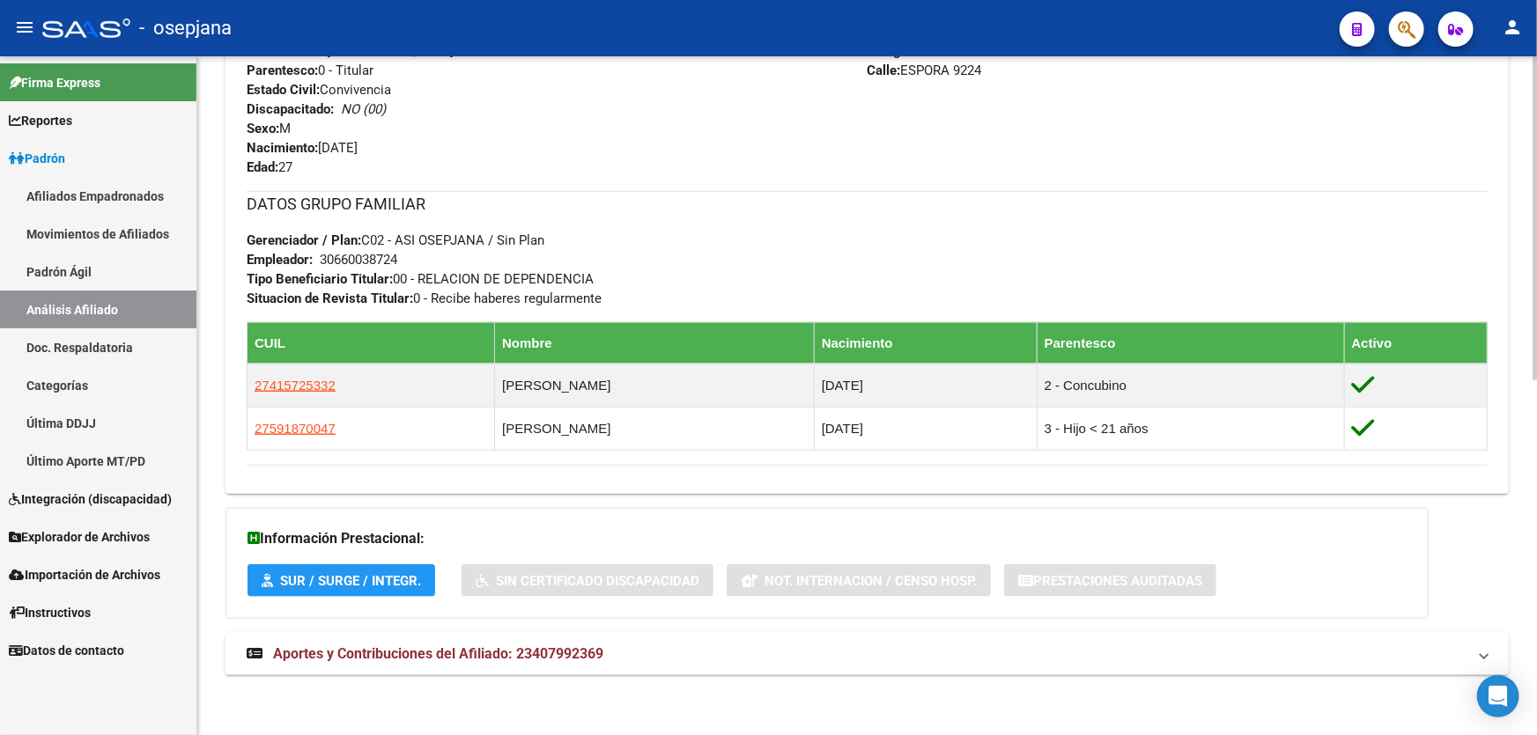
click at [1065, 653] on mat-panel-title "Aportes y Contribuciones del Afiliado: 23407992369" at bounding box center [857, 654] width 1220 height 19
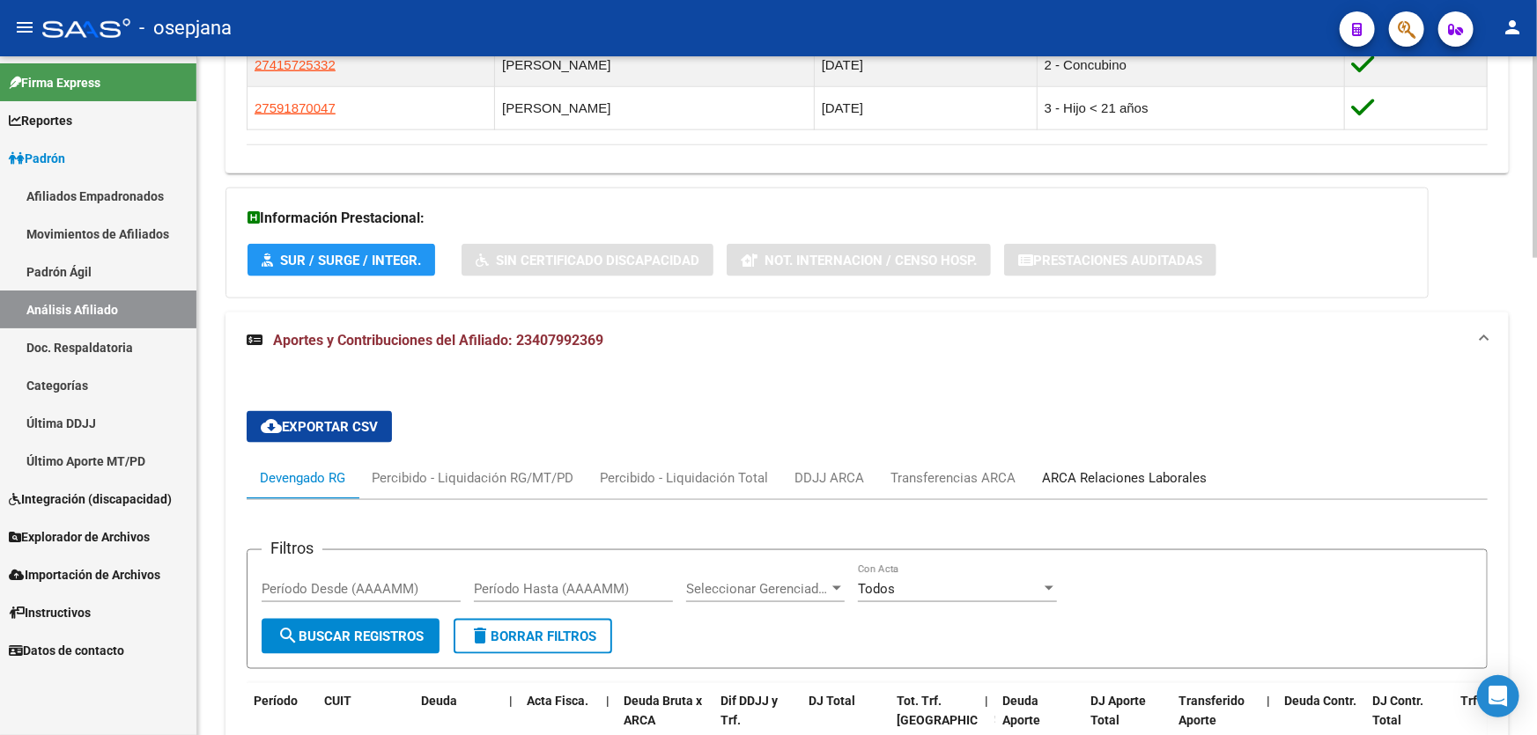
click at [1149, 468] on div "ARCA Relaciones Laborales" at bounding box center [1124, 477] width 165 height 19
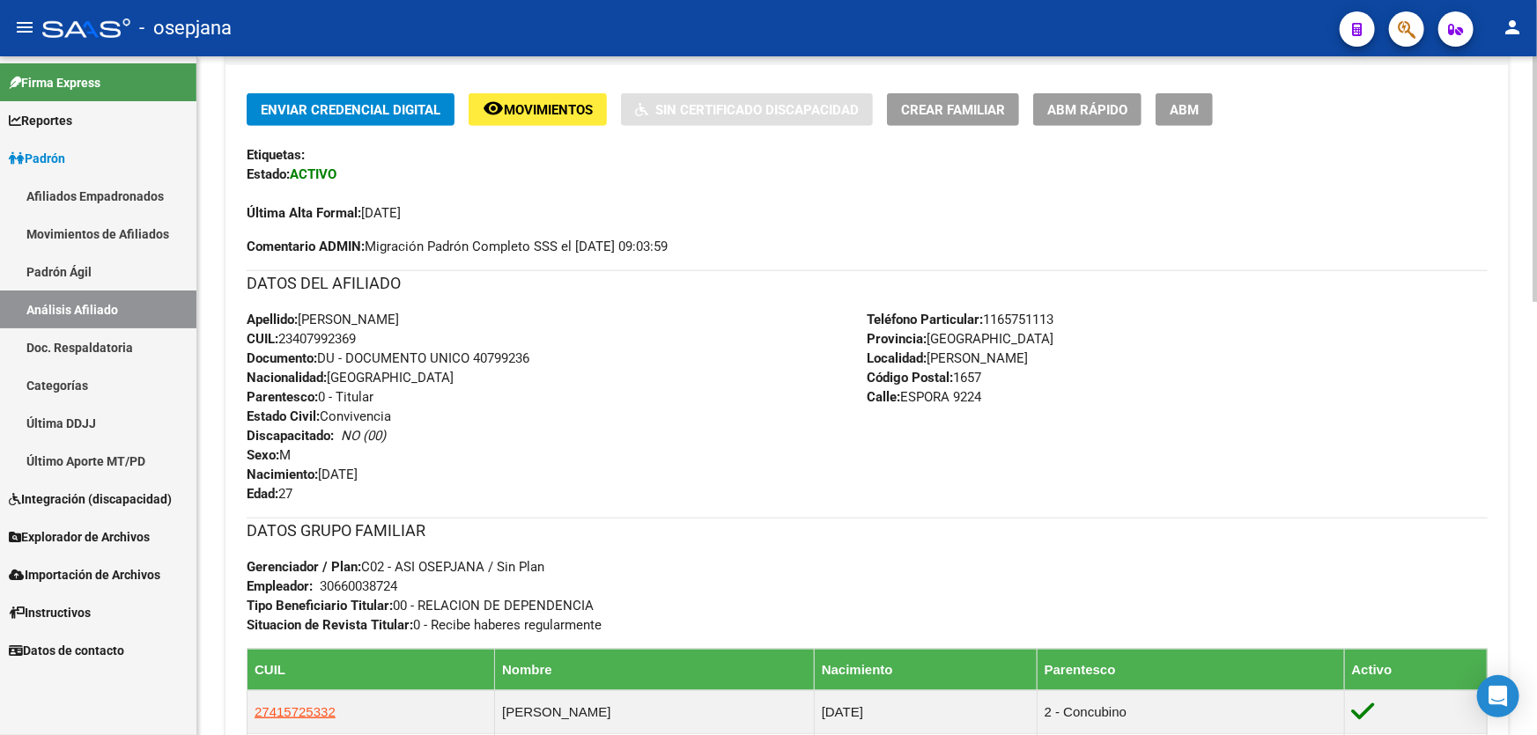
scroll to position [264, 0]
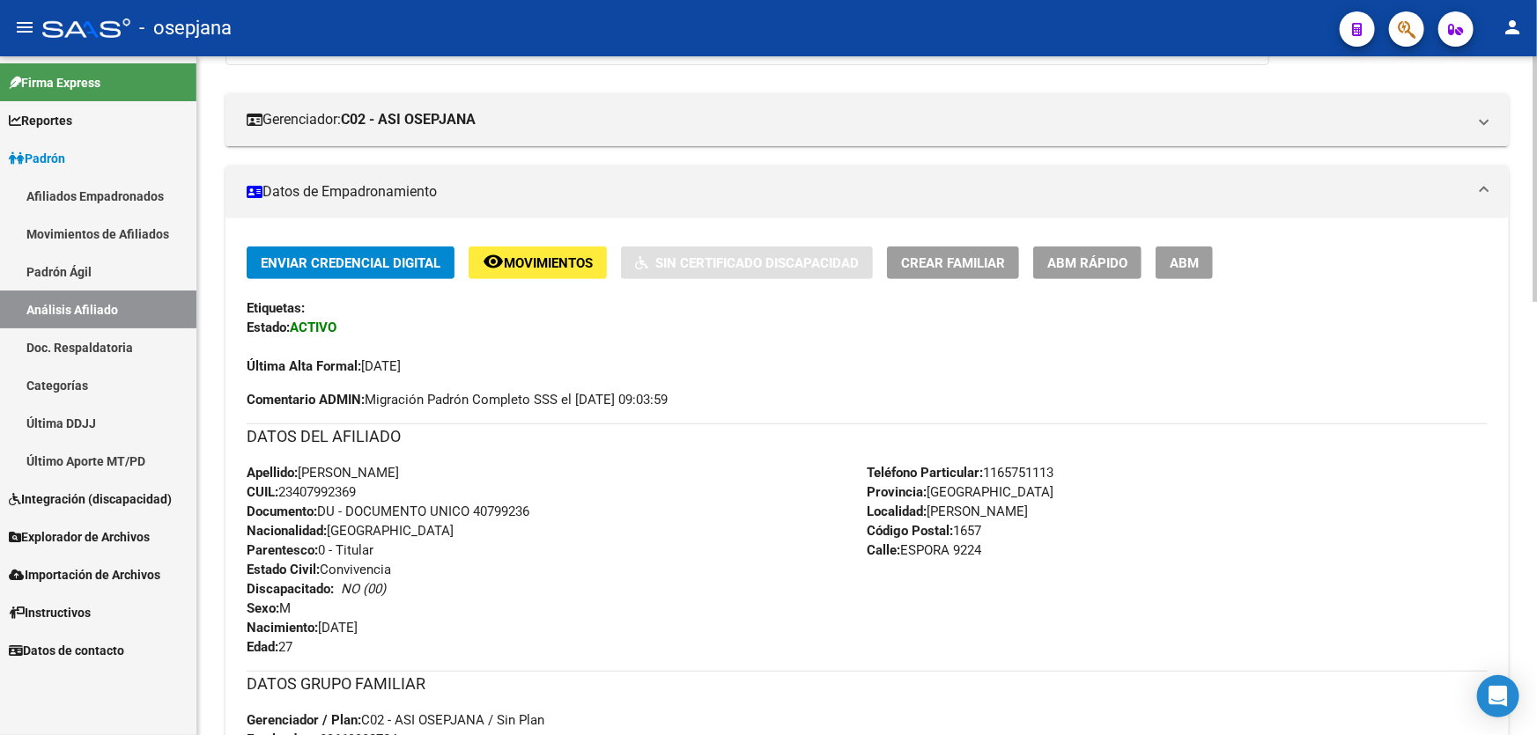
drag, startPoint x: 364, startPoint y: 493, endPoint x: 283, endPoint y: 489, distance: 81.1
click at [283, 489] on div "Apellido: [PERSON_NAME]: 23407992369 Documento: DU - DOCUMENTO UNICO 40799236 N…" at bounding box center [557, 560] width 621 height 194
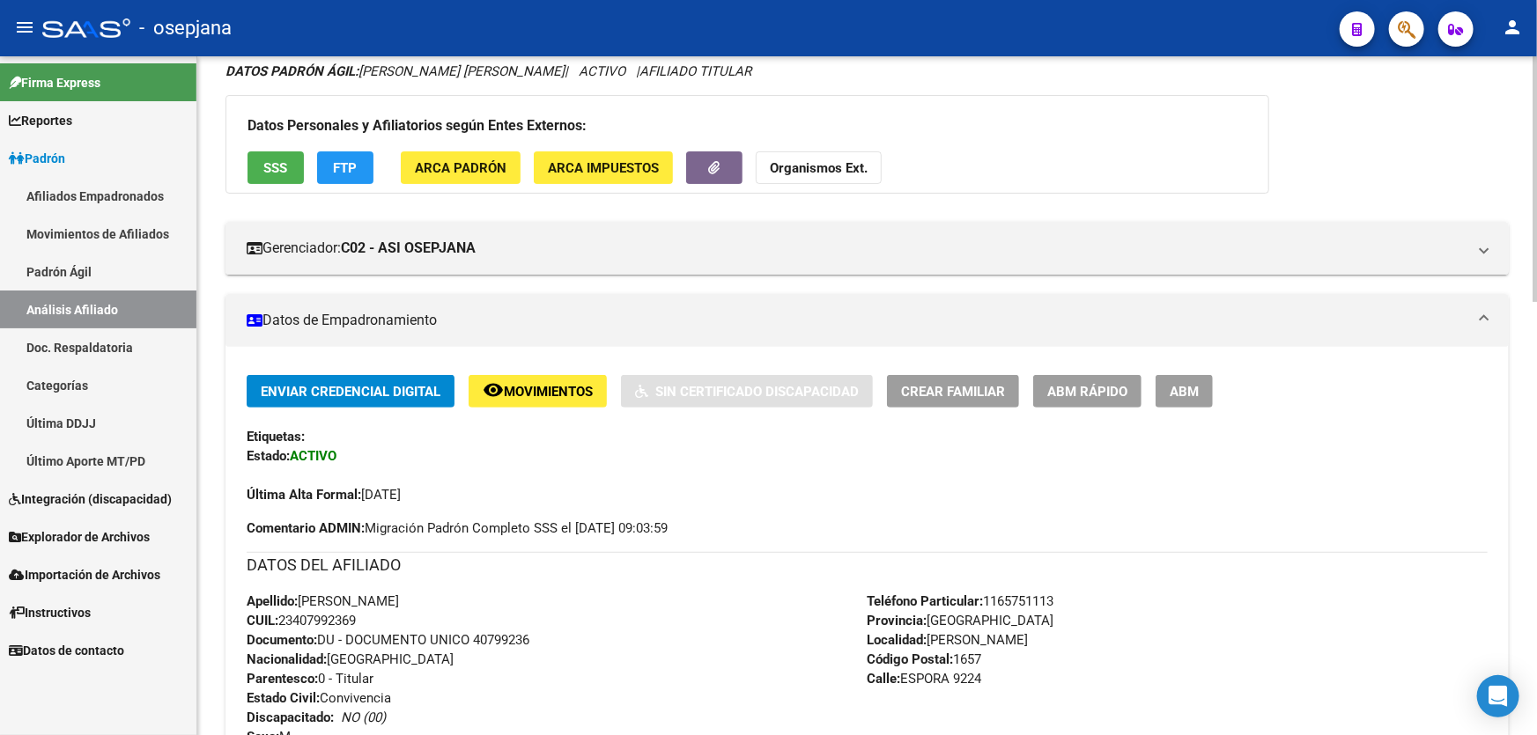
scroll to position [0, 0]
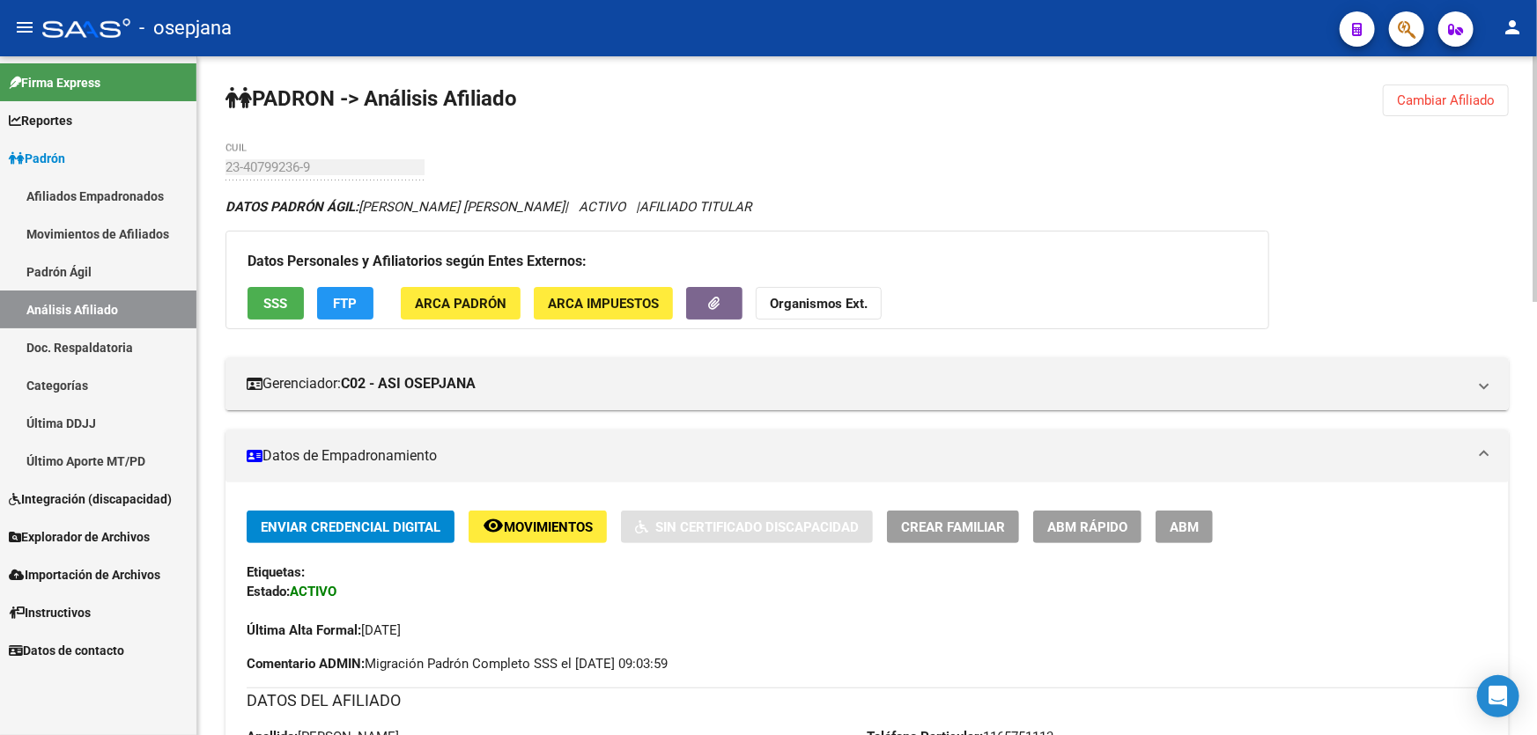
click at [1439, 106] on span "Cambiar Afiliado" at bounding box center [1446, 100] width 98 height 16
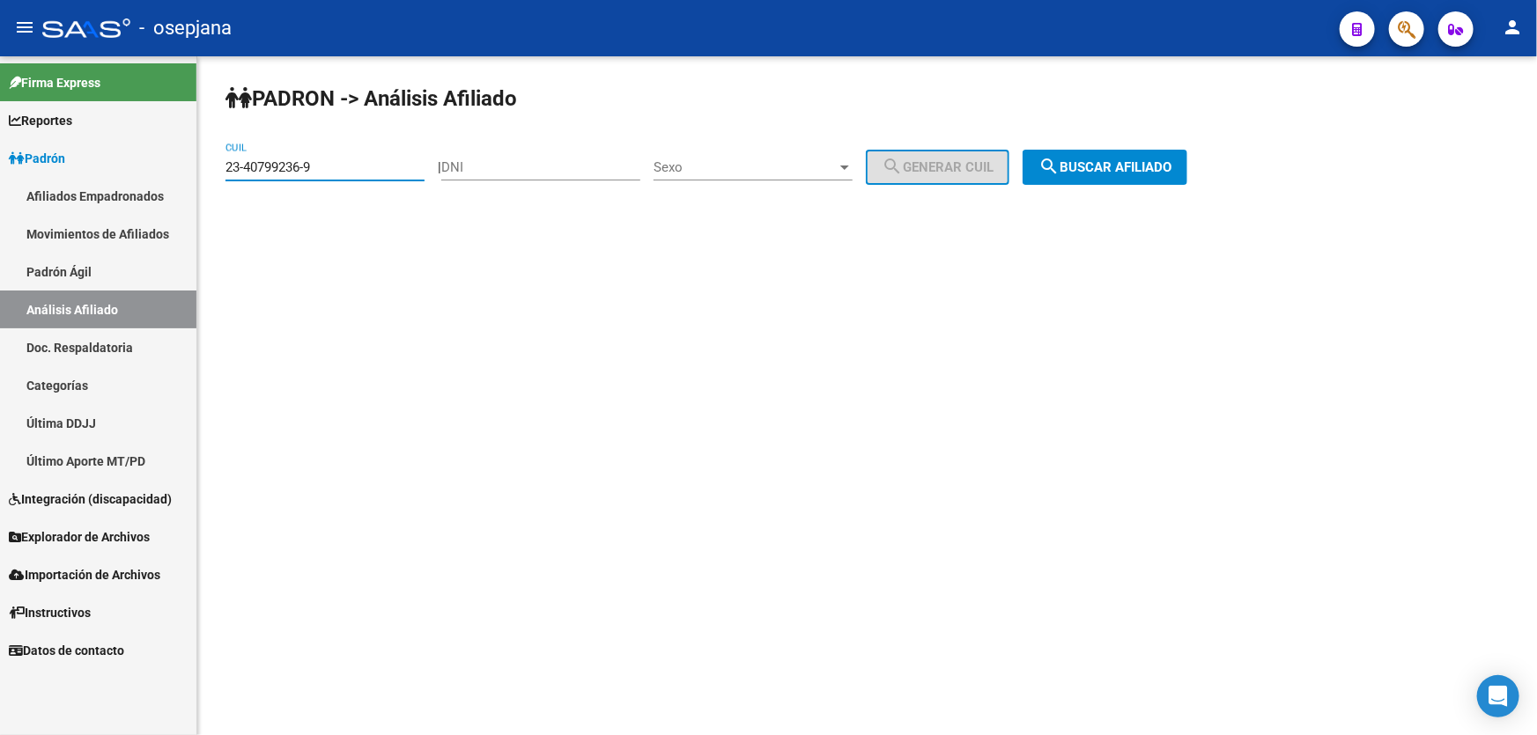
drag, startPoint x: 345, startPoint y: 172, endPoint x: 207, endPoint y: 173, distance: 138.3
click at [207, 173] on div "PADRON -> Análisis Afiliado 23-40799236-9 CUIL | DNI Sexo Sexo search Generar C…" at bounding box center [866, 148] width 1339 height 185
paste input "1246374"
type input "23-41246374-9"
click at [1294, 157] on div "PADRON -> Análisis Afiliado 23-41246374-9 CUIL | DNI Sexo Sexo search Generar C…" at bounding box center [866, 148] width 1339 height 185
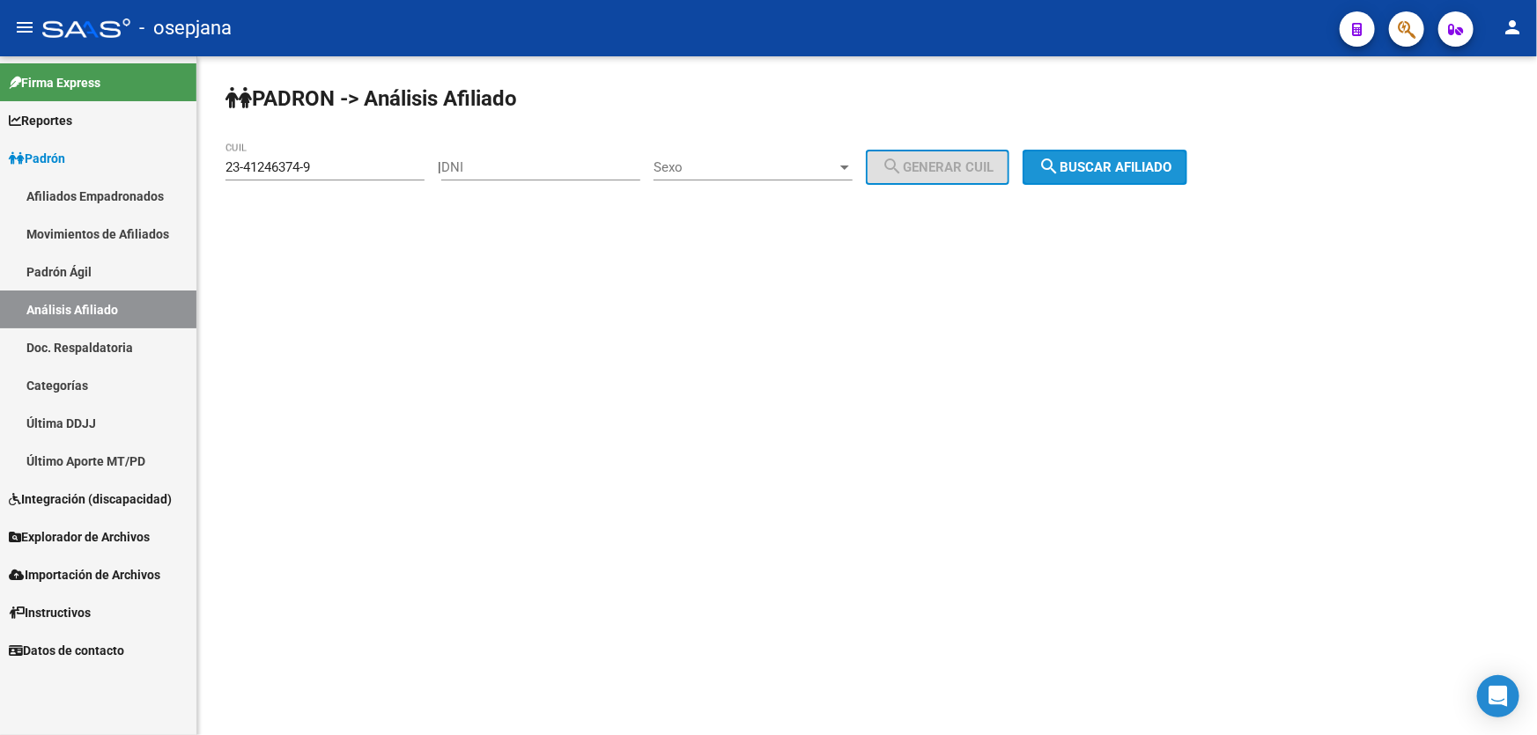
click at [1169, 157] on button "search Buscar afiliado" at bounding box center [1104, 167] width 165 height 35
